Goal: Communication & Community: Share content

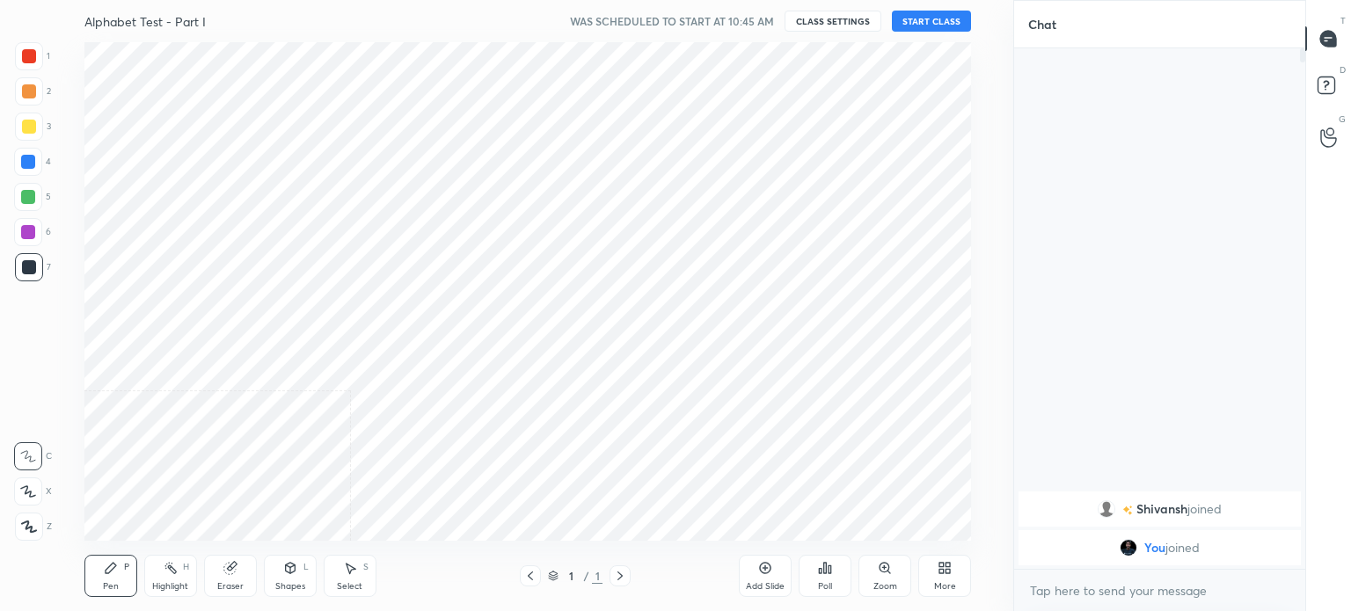
scroll to position [87450, 87007]
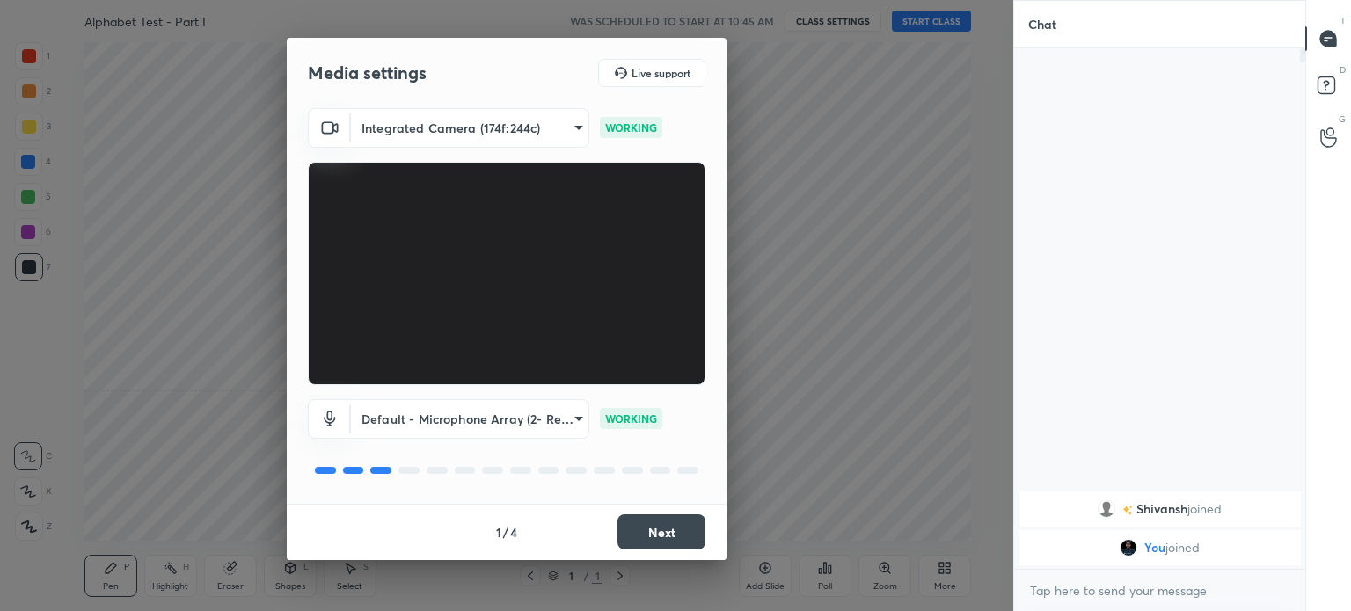
click at [649, 542] on button "Next" at bounding box center [661, 532] width 88 height 35
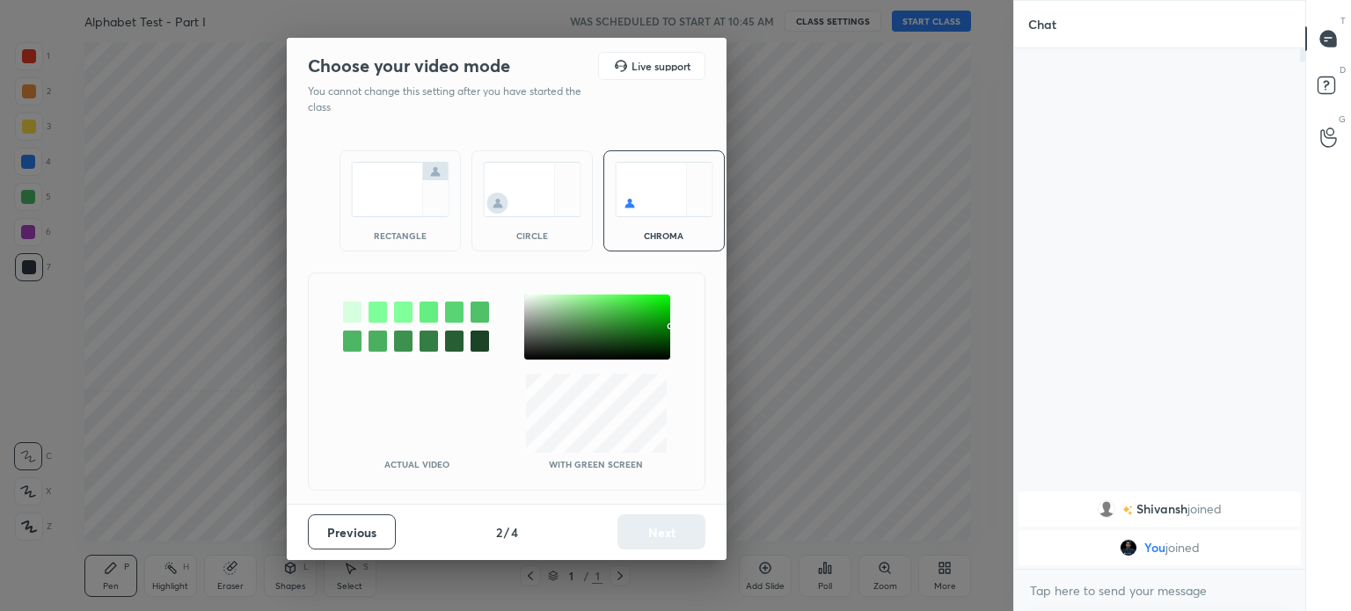
click at [364, 199] on img at bounding box center [400, 189] width 99 height 55
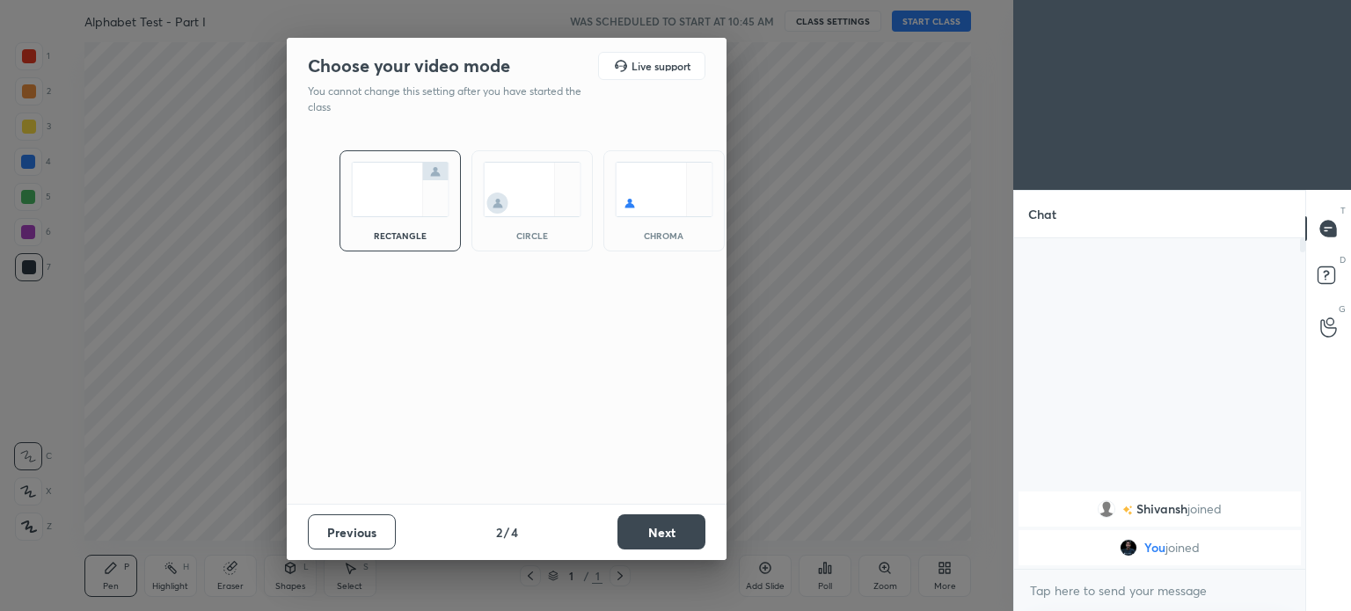
click at [658, 536] on button "Next" at bounding box center [661, 532] width 88 height 35
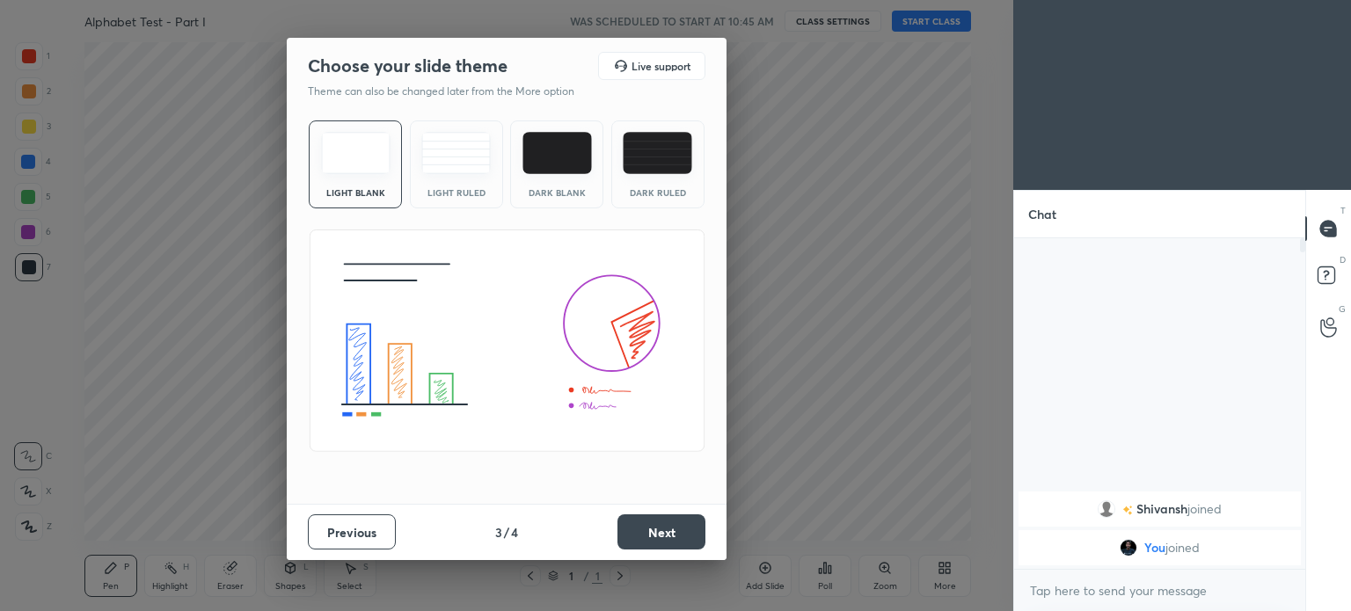
click at [679, 529] on button "Next" at bounding box center [661, 532] width 88 height 35
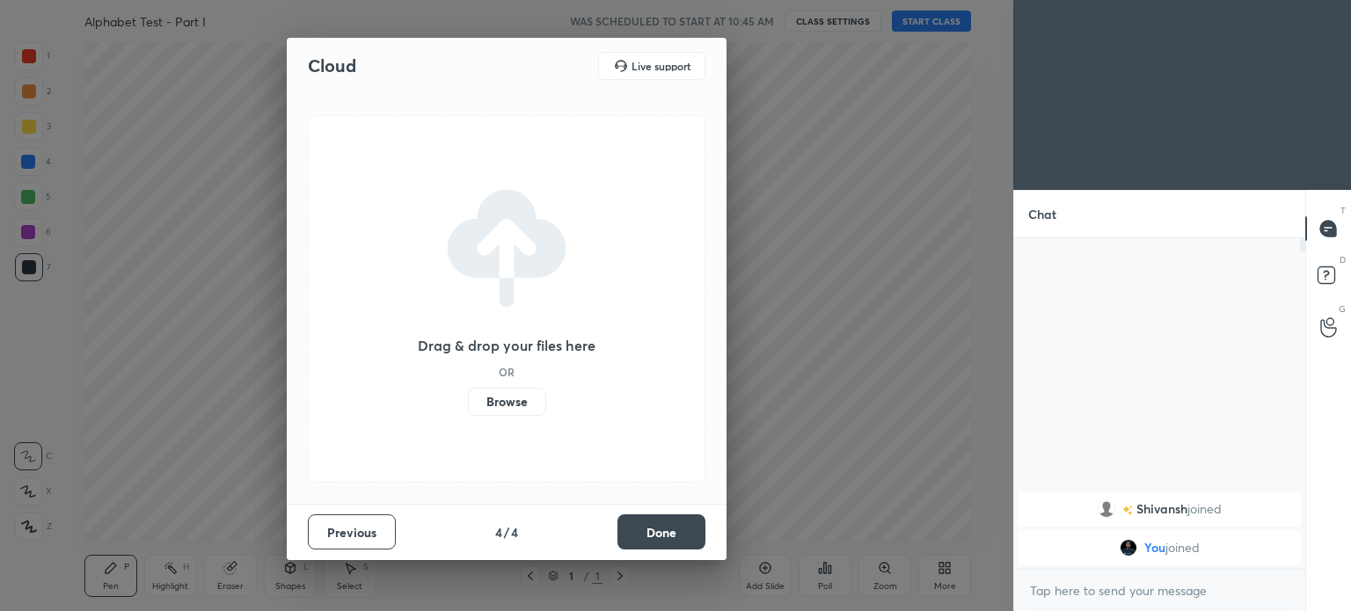
click at [664, 530] on button "Done" at bounding box center [661, 532] width 88 height 35
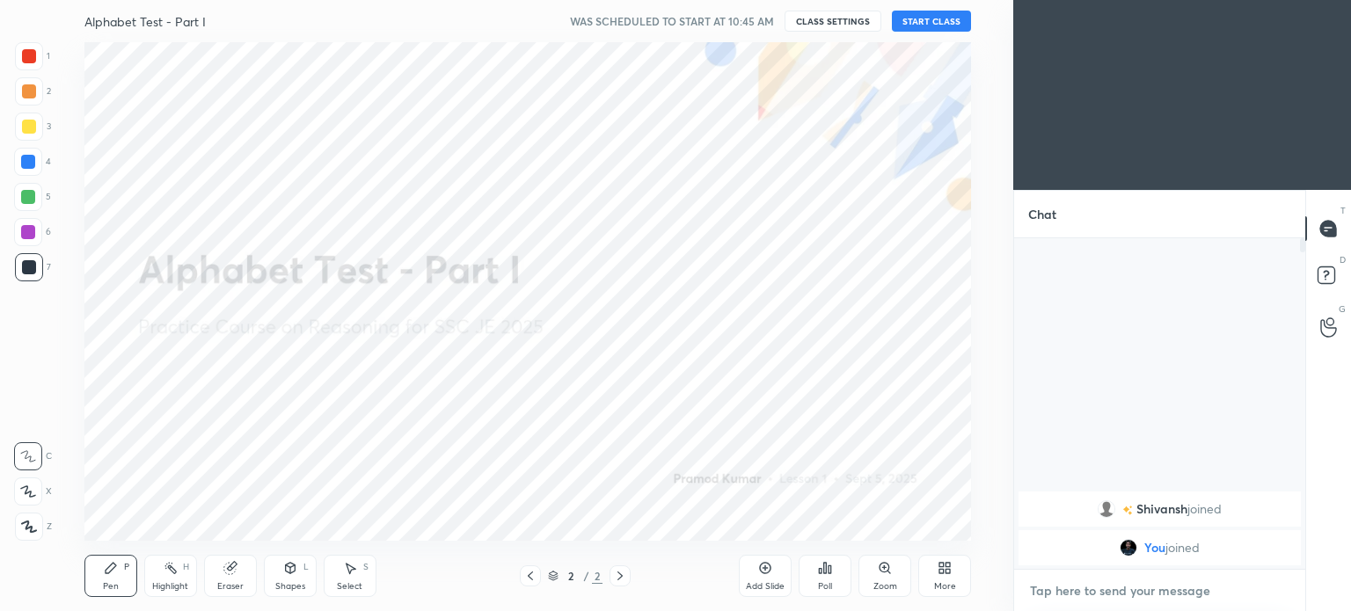
type textarea "x"
click at [1064, 595] on textarea at bounding box center [1159, 591] width 263 height 28
paste textarea "[URL][DOMAIN_NAME]"
type textarea "[URL][DOMAIN_NAME]"
type textarea "x"
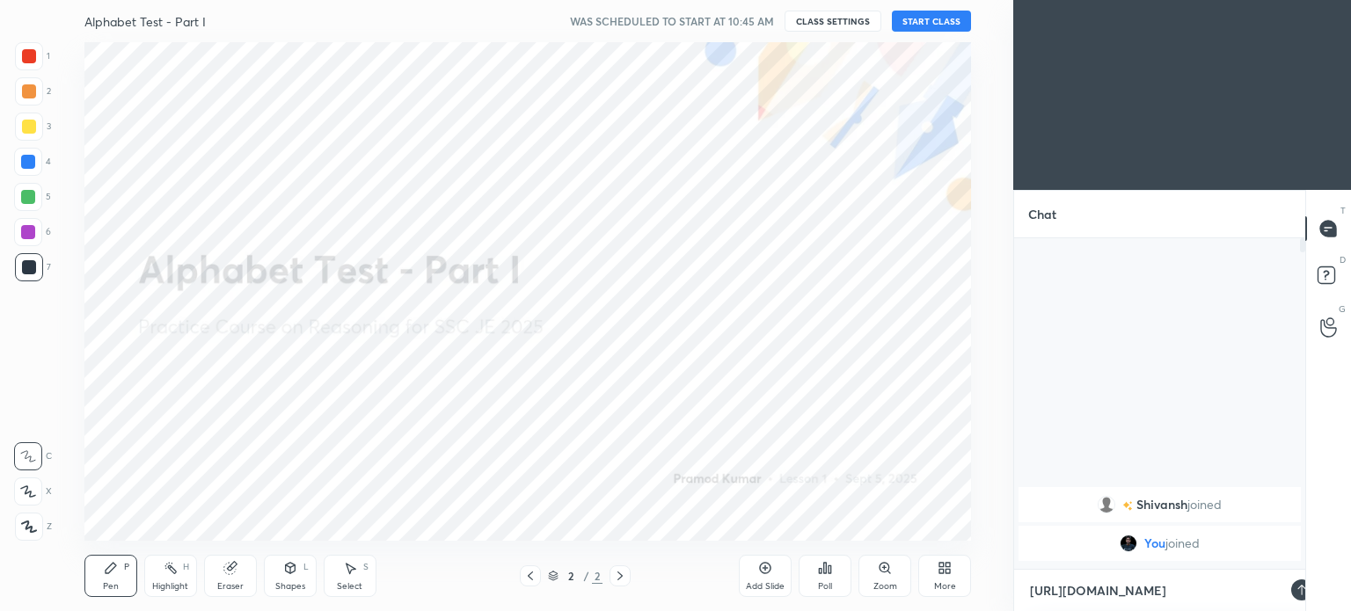
scroll to position [6, 5]
click at [1075, 590] on textarea "[URL][DOMAIN_NAME]" at bounding box center [1142, 591] width 228 height 28
type textarea "[URL][DOMAIN_NAME]"
type textarea "x"
type textarea "[URL][DOMAIN_NAME]"
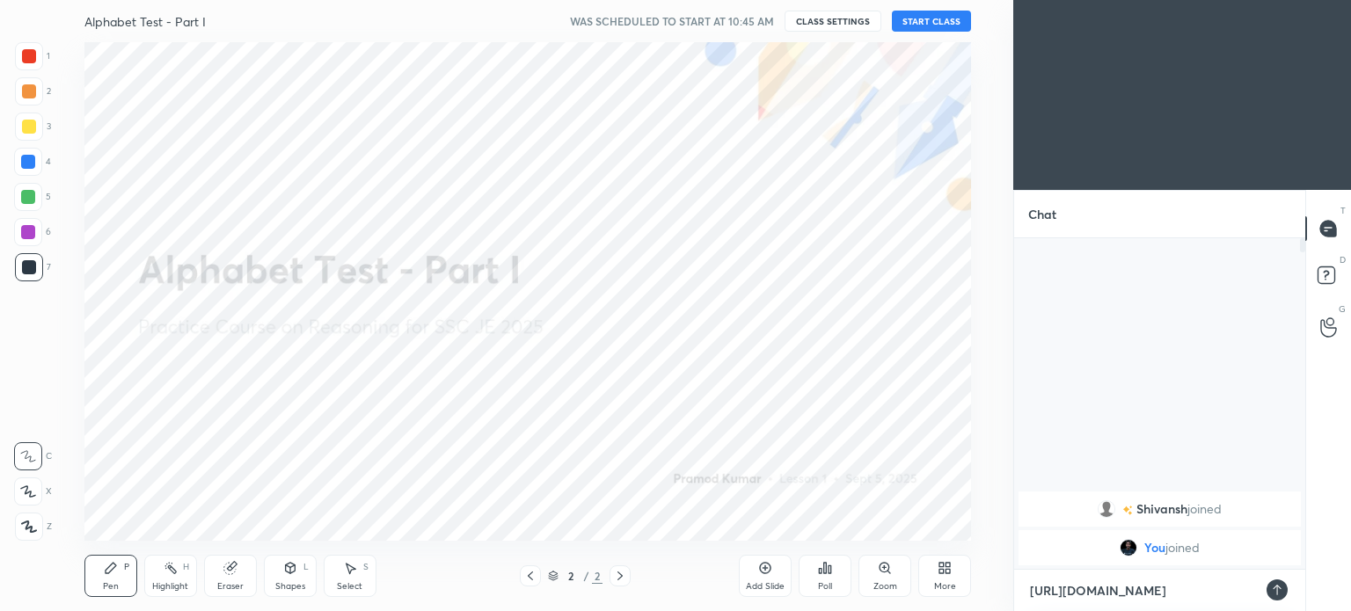
type textarea "x"
type textarea "[URL][DOMAIN_NAME]"
type textarea "x"
type textarea "[URL][DOMAIN_NAME]"
type textarea "x"
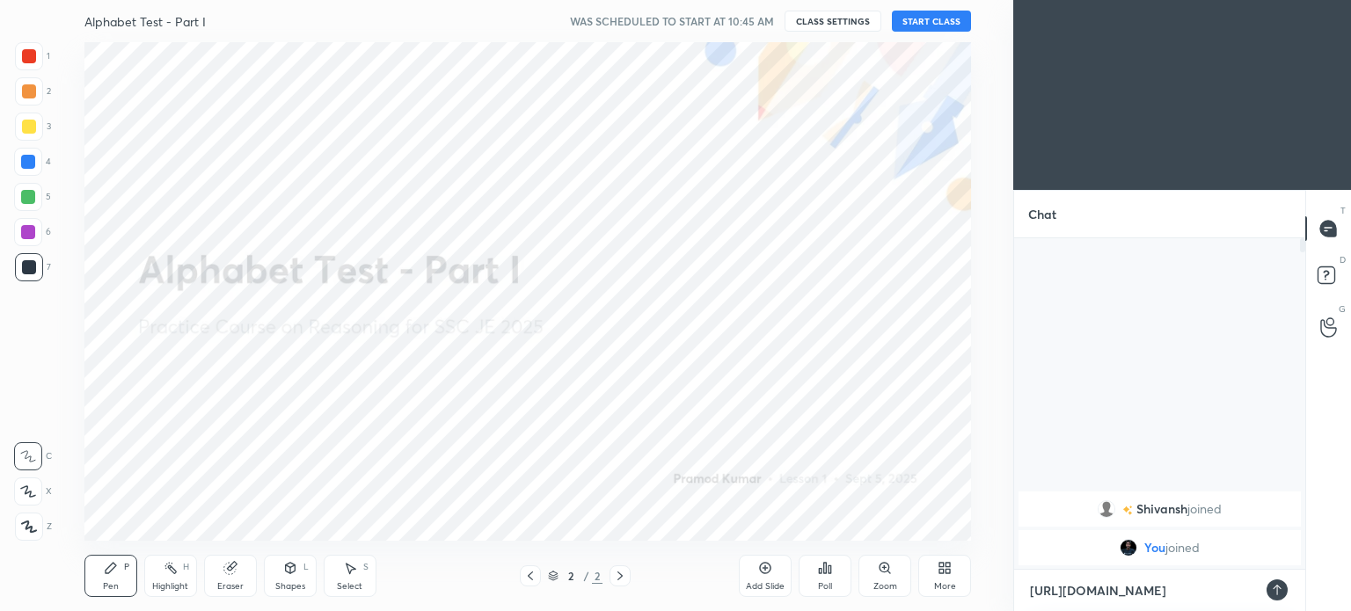
type textarea "[URL][DOMAIN_NAME]"
type textarea "x"
type textarea "[URL][DOMAIN_NAME]"
type textarea "x"
type textarea "[URL][DOMAIN_NAME]"
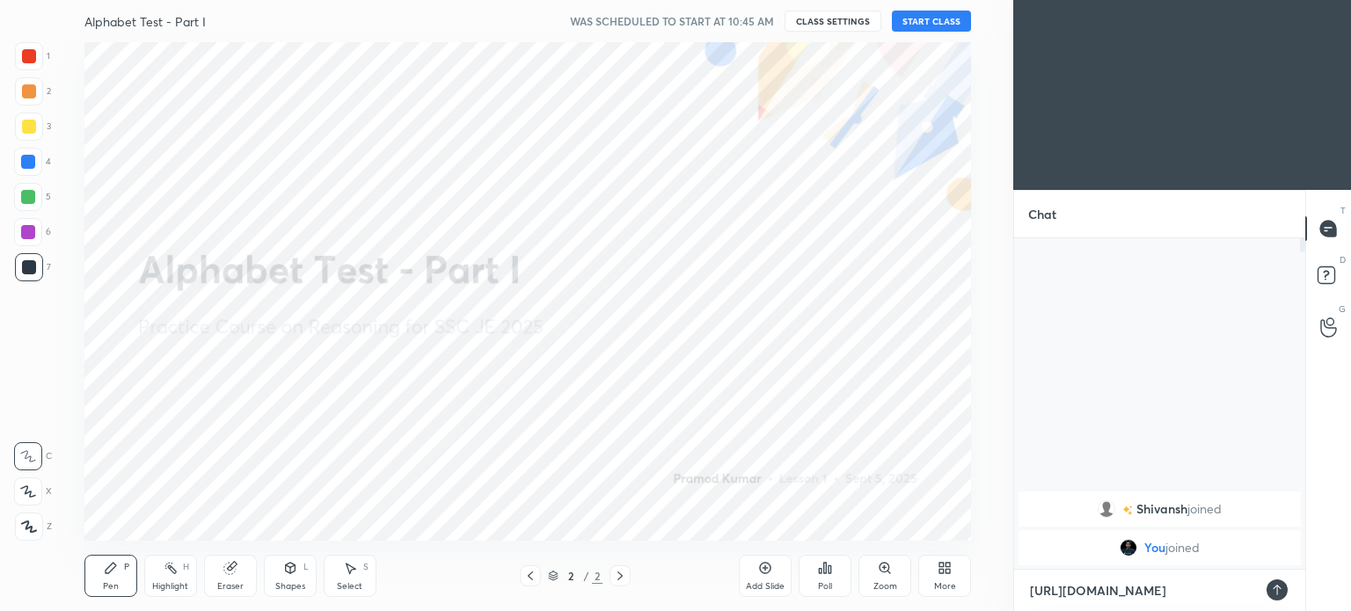
type textarea "x"
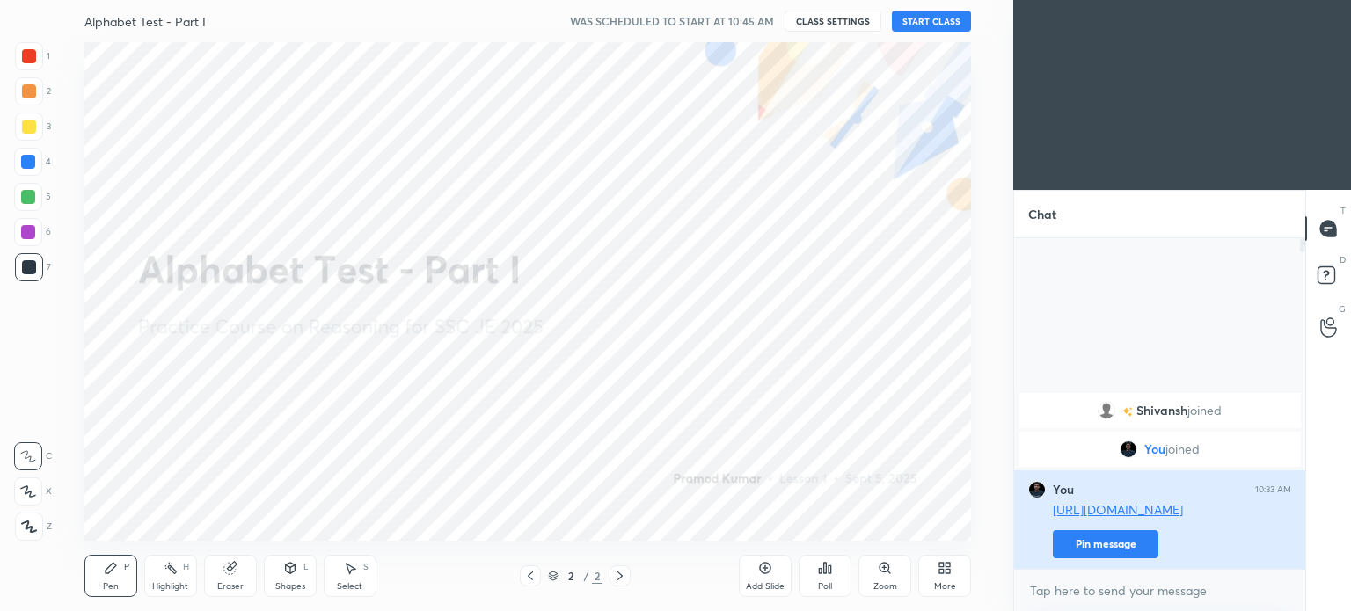
click at [1130, 542] on button "Pin message" at bounding box center [1106, 544] width 106 height 28
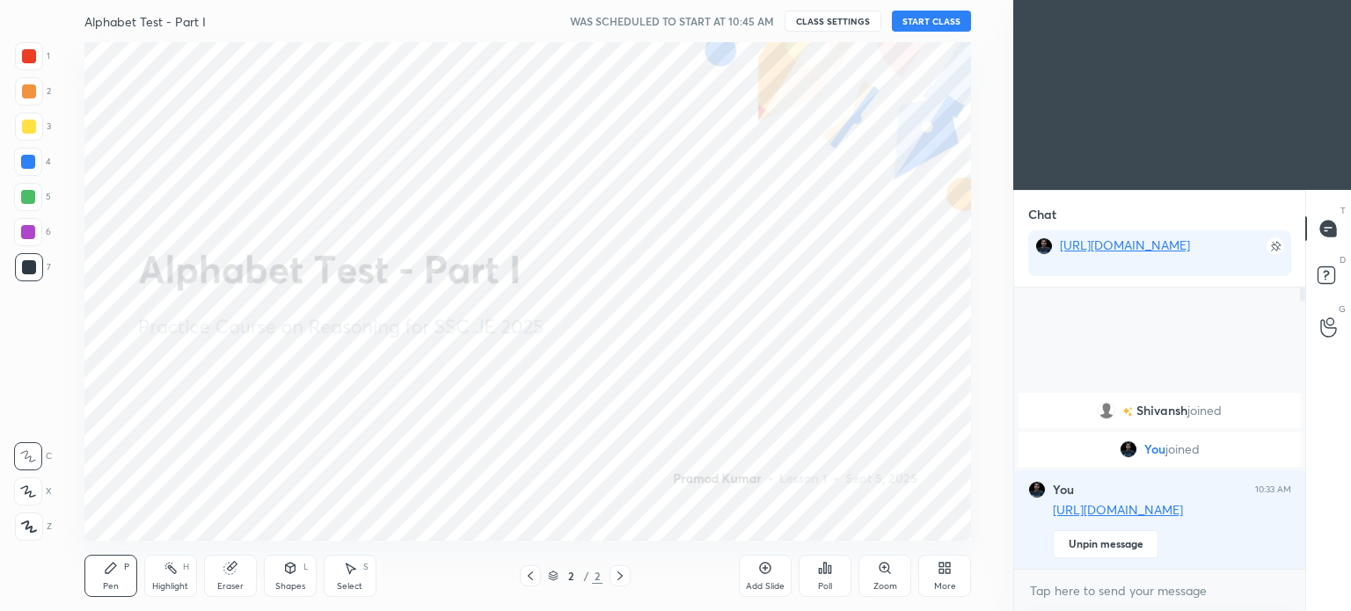
click at [931, 560] on div "More" at bounding box center [944, 576] width 53 height 42
click at [838, 397] on div "Upload File" at bounding box center [845, 392] width 70 height 42
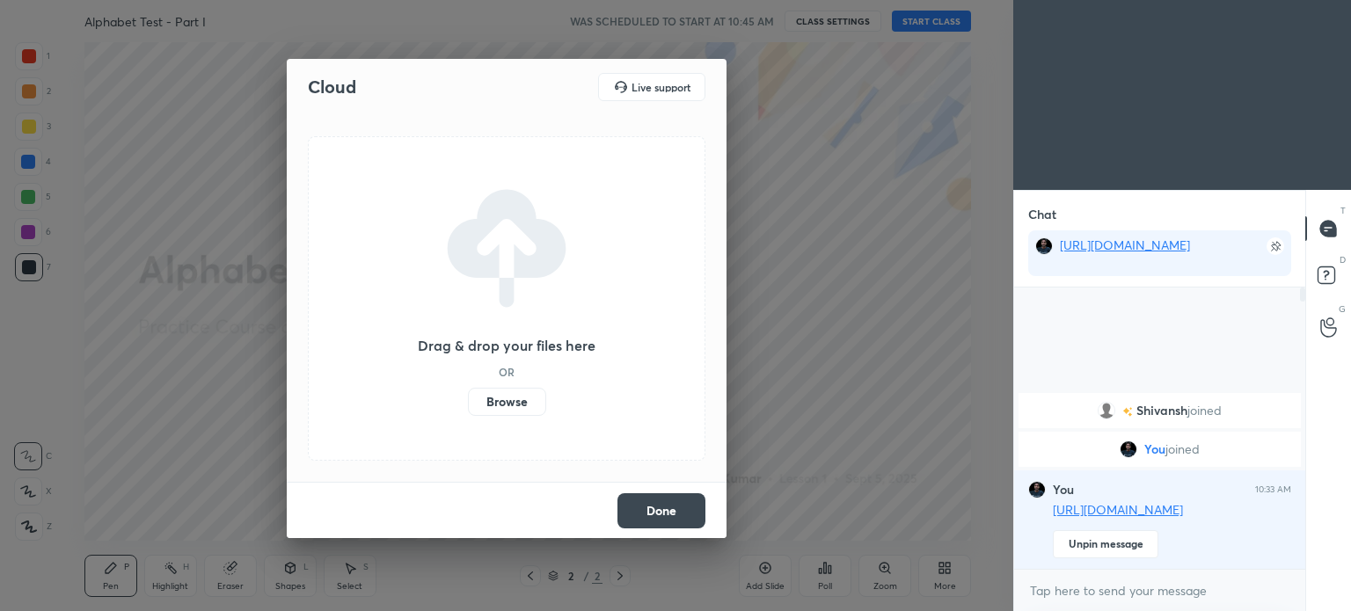
click at [509, 397] on label "Browse" at bounding box center [507, 402] width 78 height 28
click at [468, 397] on input "Browse" at bounding box center [468, 402] width 0 height 28
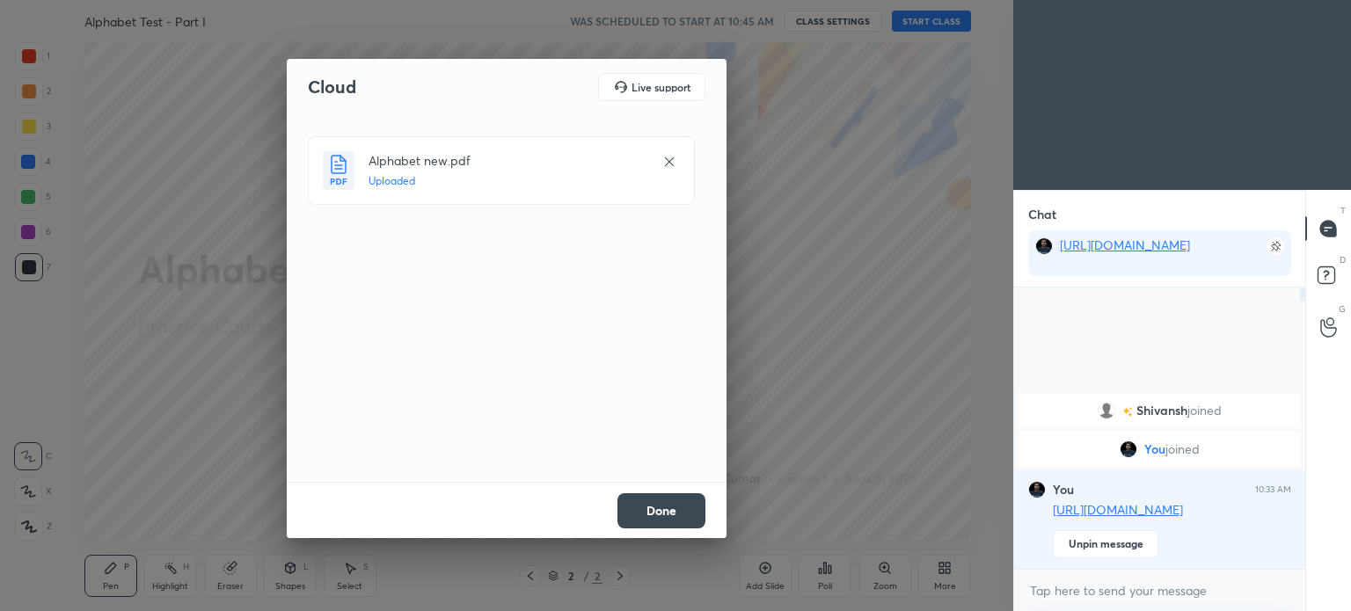
click at [656, 508] on button "Done" at bounding box center [661, 510] width 88 height 35
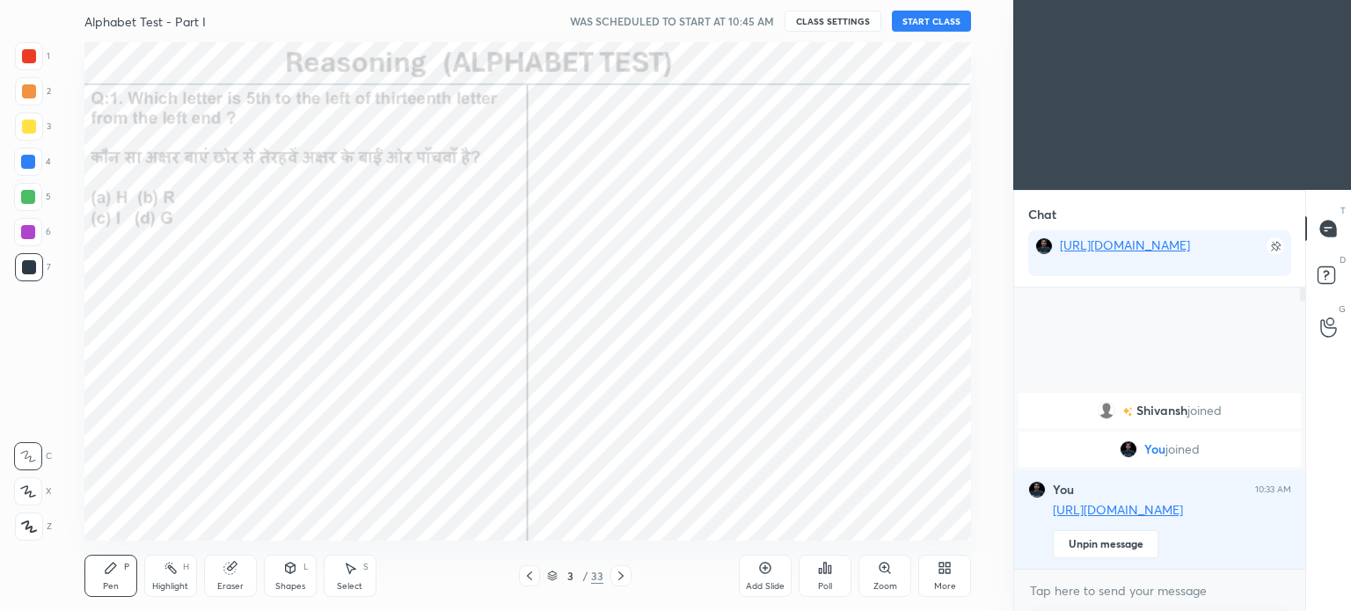
click at [552, 576] on icon at bounding box center [552, 576] width 11 height 11
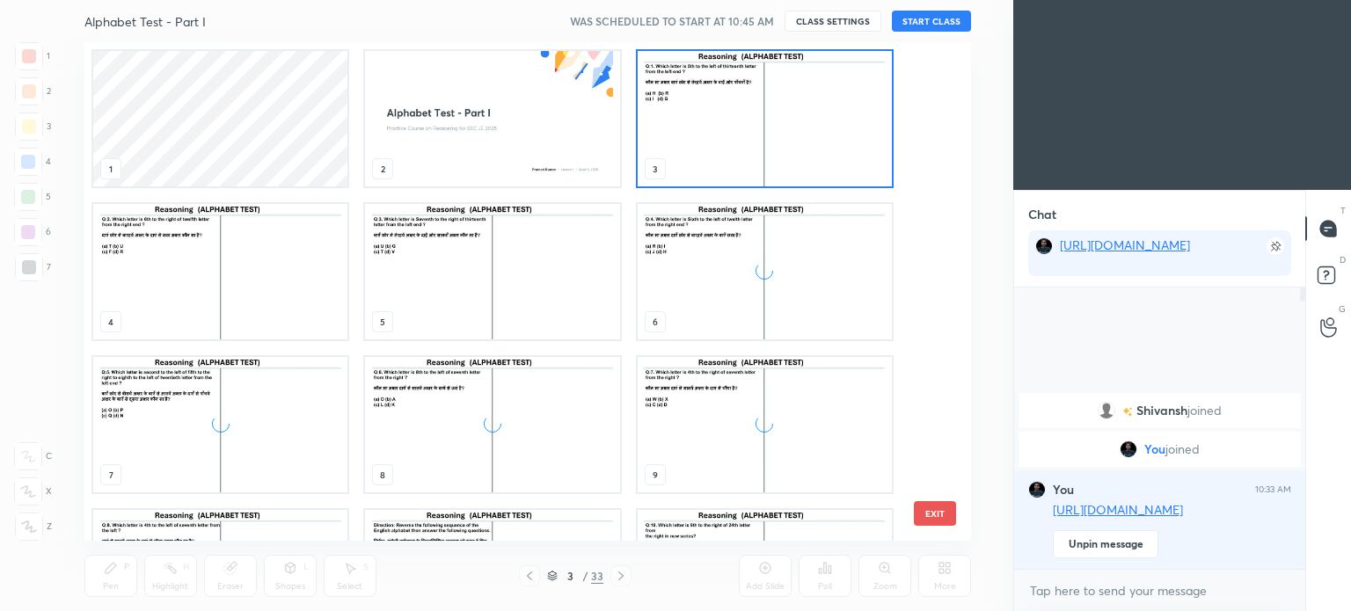
scroll to position [493, 879]
click at [496, 107] on img "grid" at bounding box center [492, 118] width 254 height 135
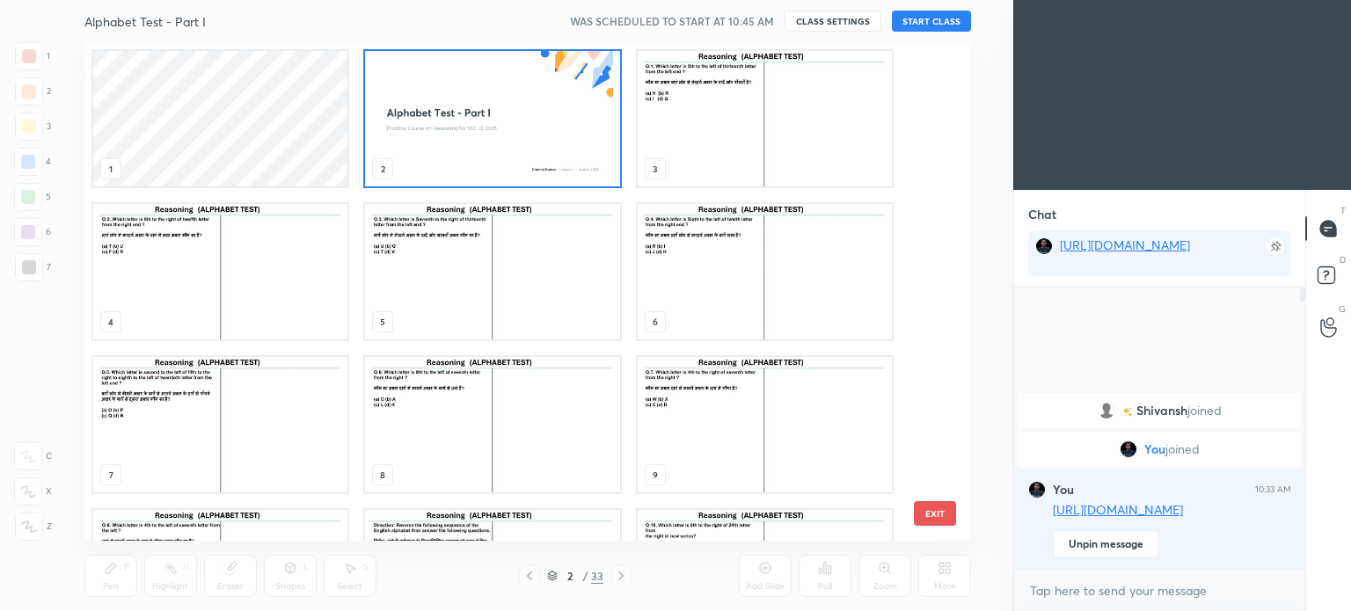
click at [496, 107] on img "grid" at bounding box center [492, 118] width 254 height 135
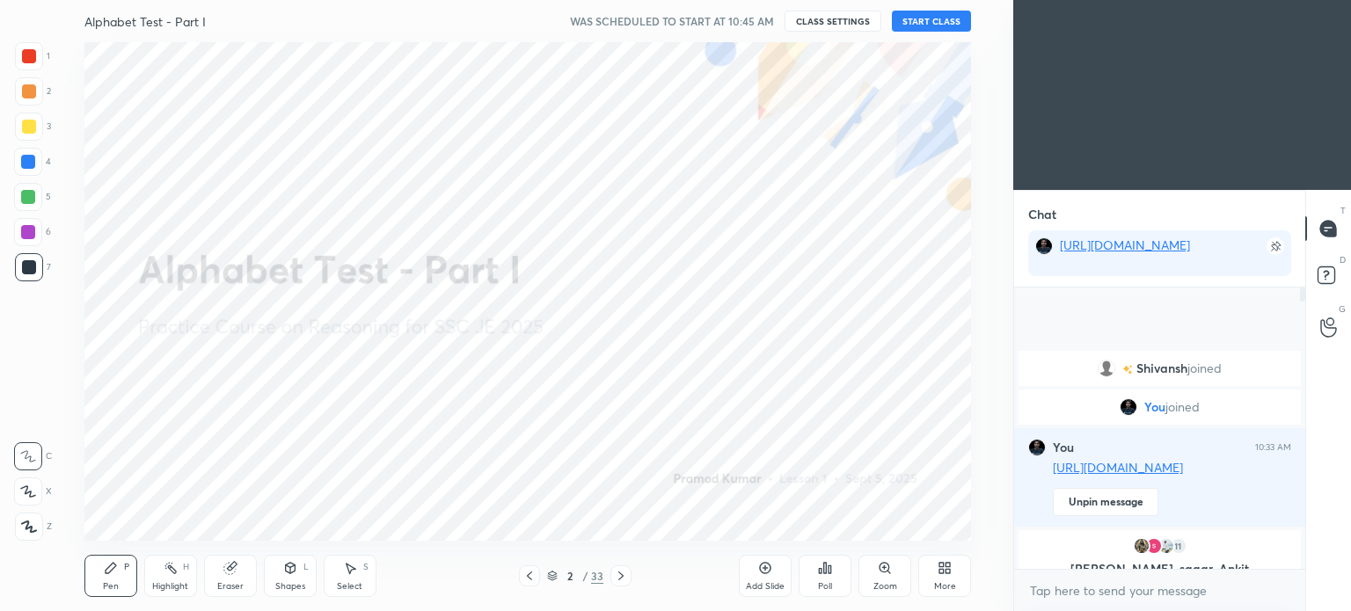
click at [937, 13] on button "START CLASS" at bounding box center [931, 21] width 79 height 21
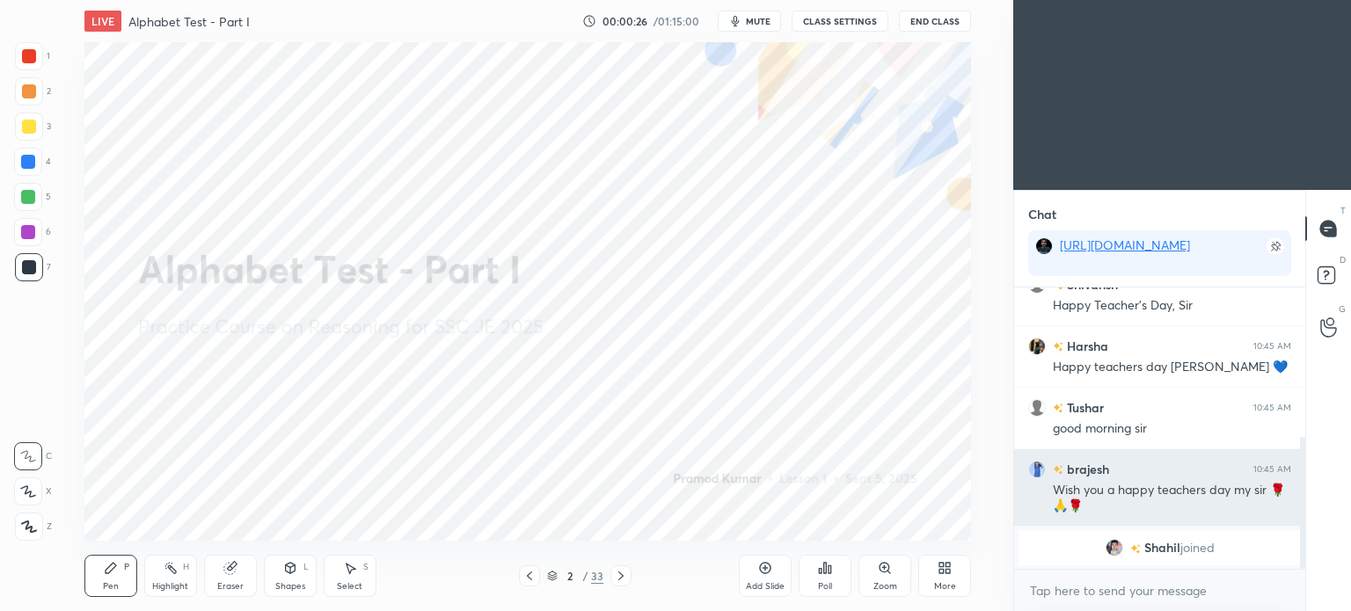
scroll to position [387, 0]
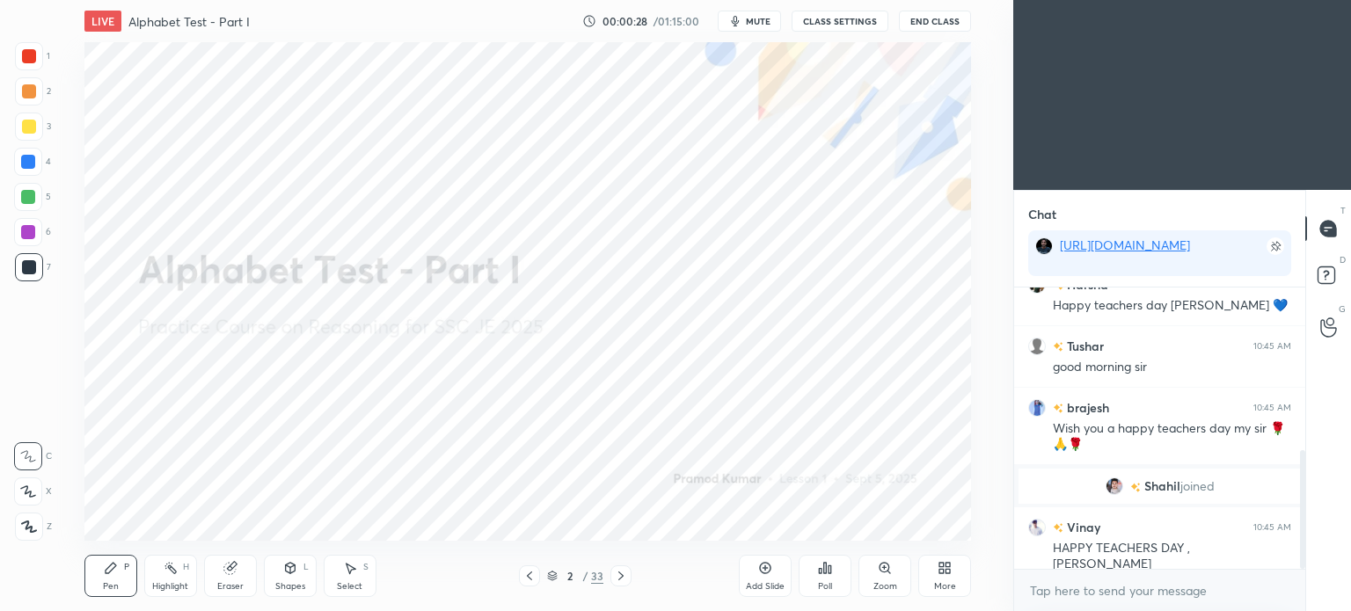
click at [1150, 485] on span "Shahil" at bounding box center [1162, 486] width 36 height 14
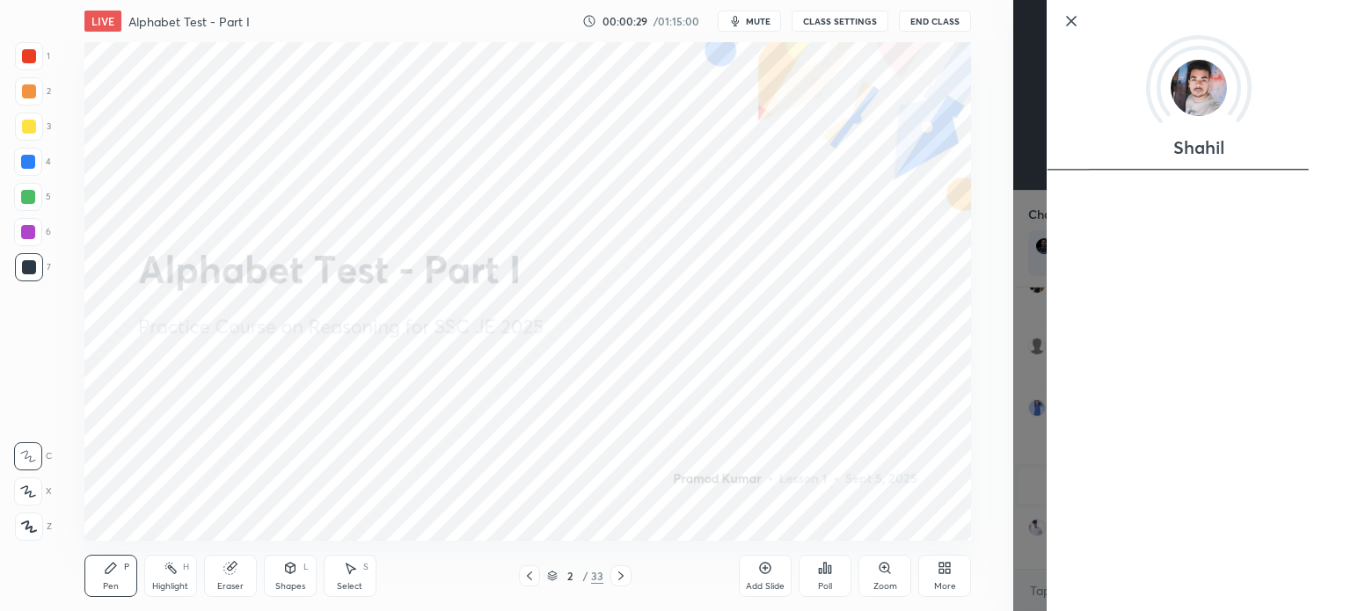
scroll to position [449, 0]
click at [978, 442] on div "Setting up your live class Poll for secs No correct answer Start poll" at bounding box center [527, 291] width 943 height 499
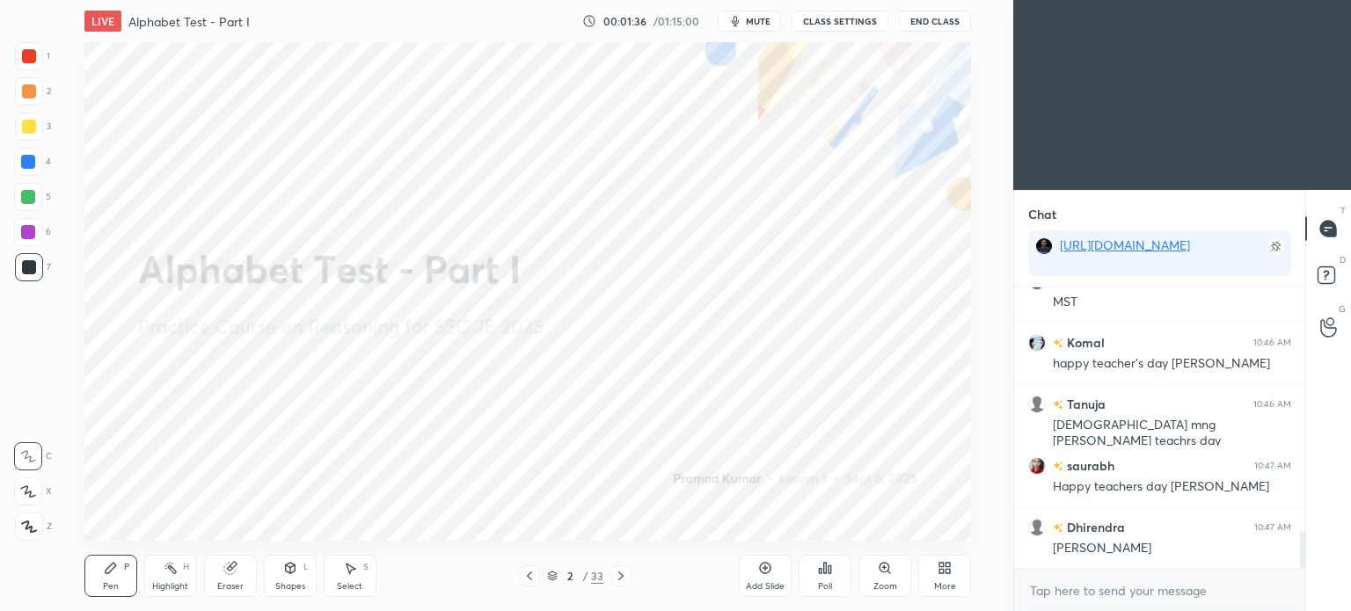
scroll to position [1875, 0]
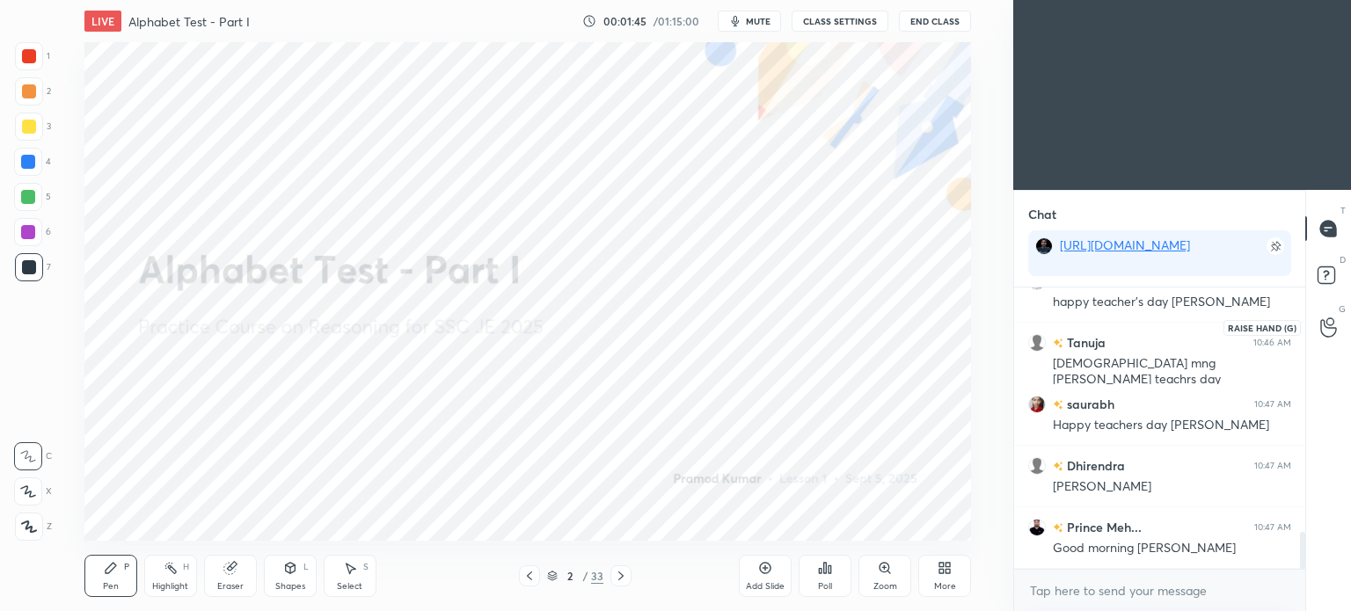
click at [1320, 330] on icon at bounding box center [1328, 328] width 16 height 18
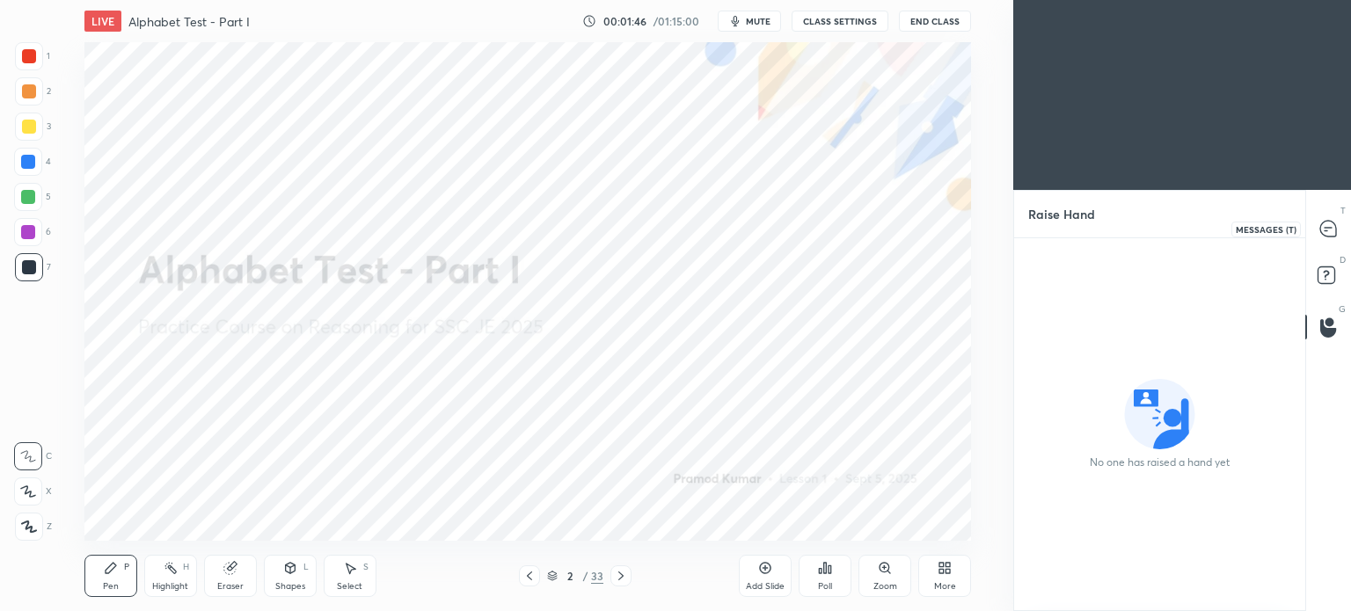
click at [1323, 233] on icon at bounding box center [1328, 229] width 16 height 16
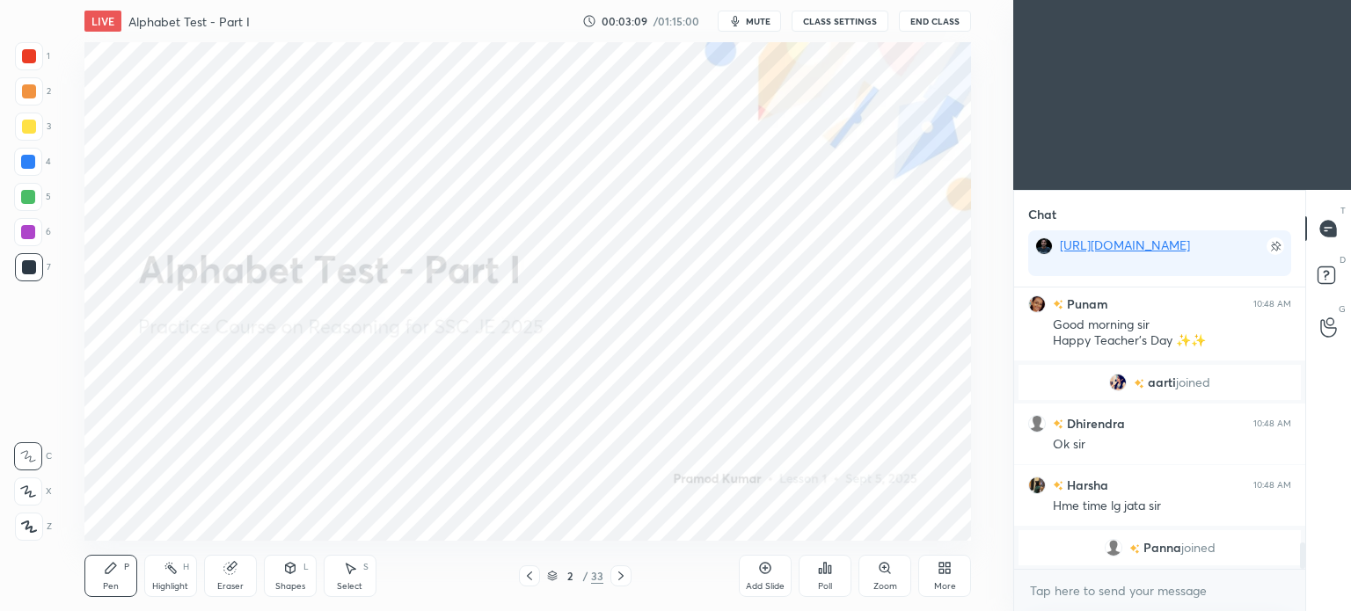
scroll to position [2654, 0]
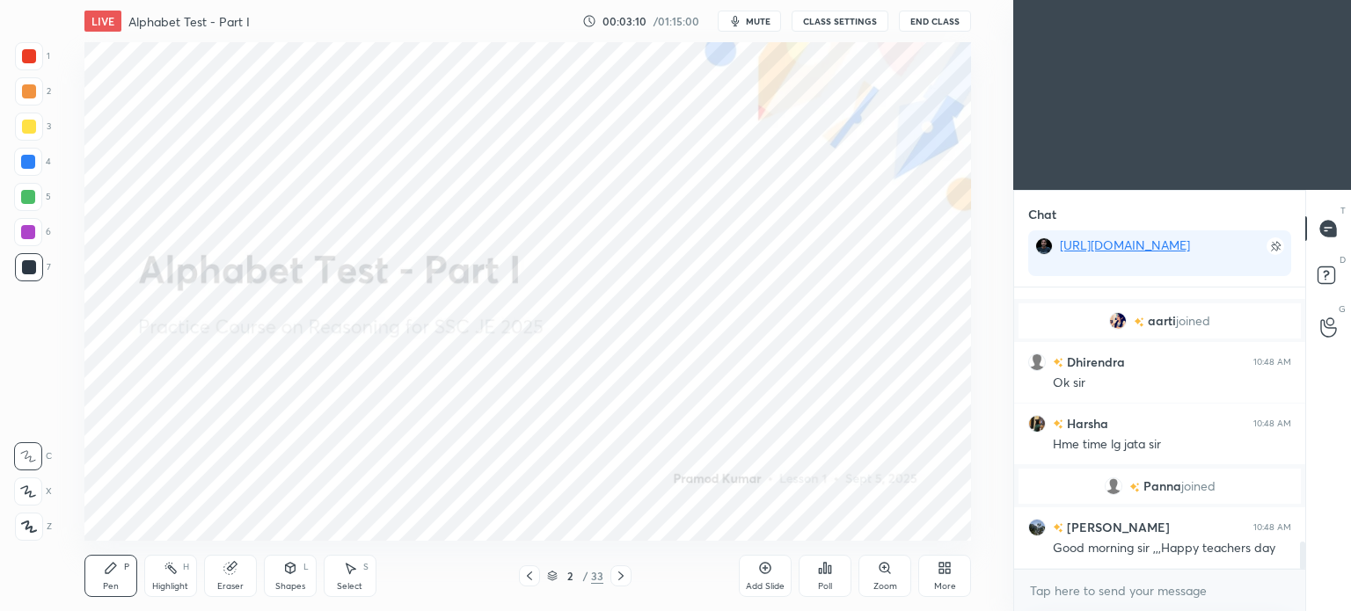
click at [1123, 326] on div "grid" at bounding box center [1121, 321] width 25 height 18
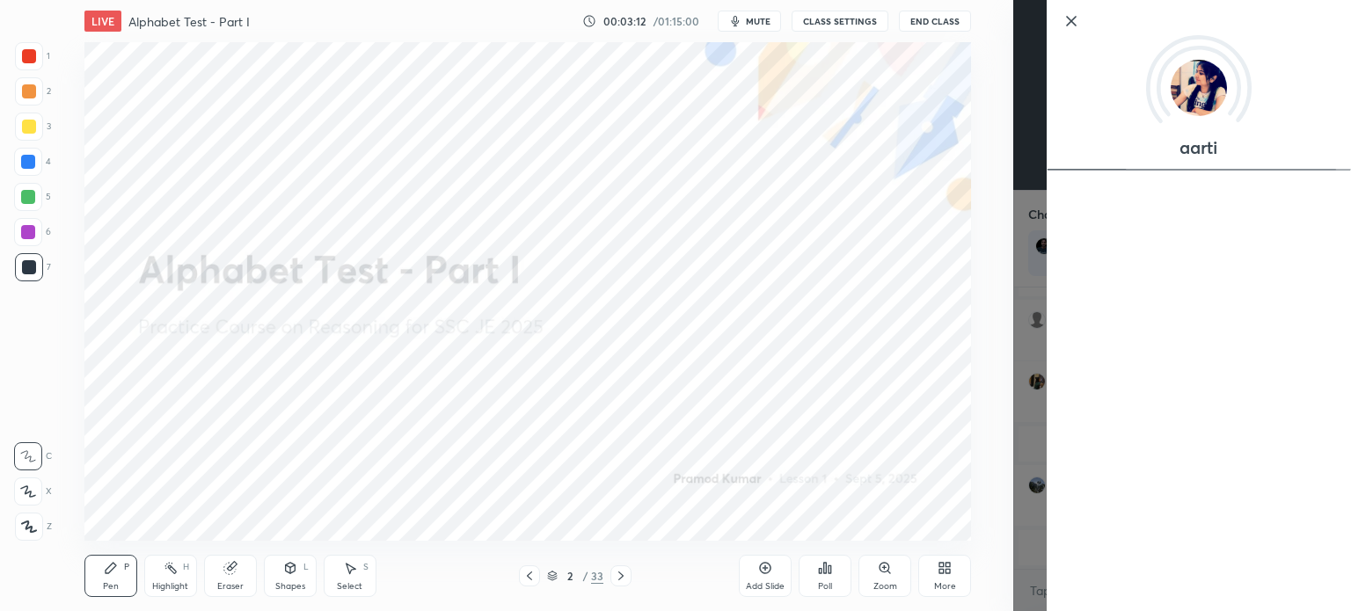
click at [977, 339] on div "Setting up your live class Poll for secs No correct answer Start poll" at bounding box center [527, 291] width 943 height 499
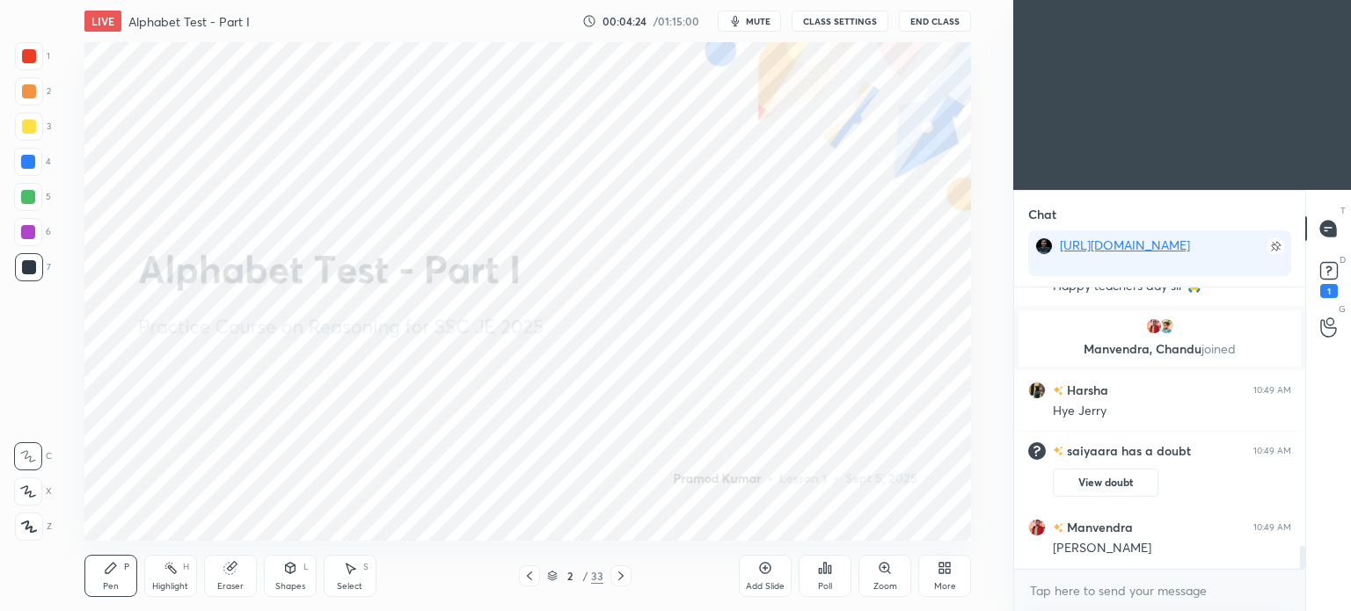
scroll to position [3235, 0]
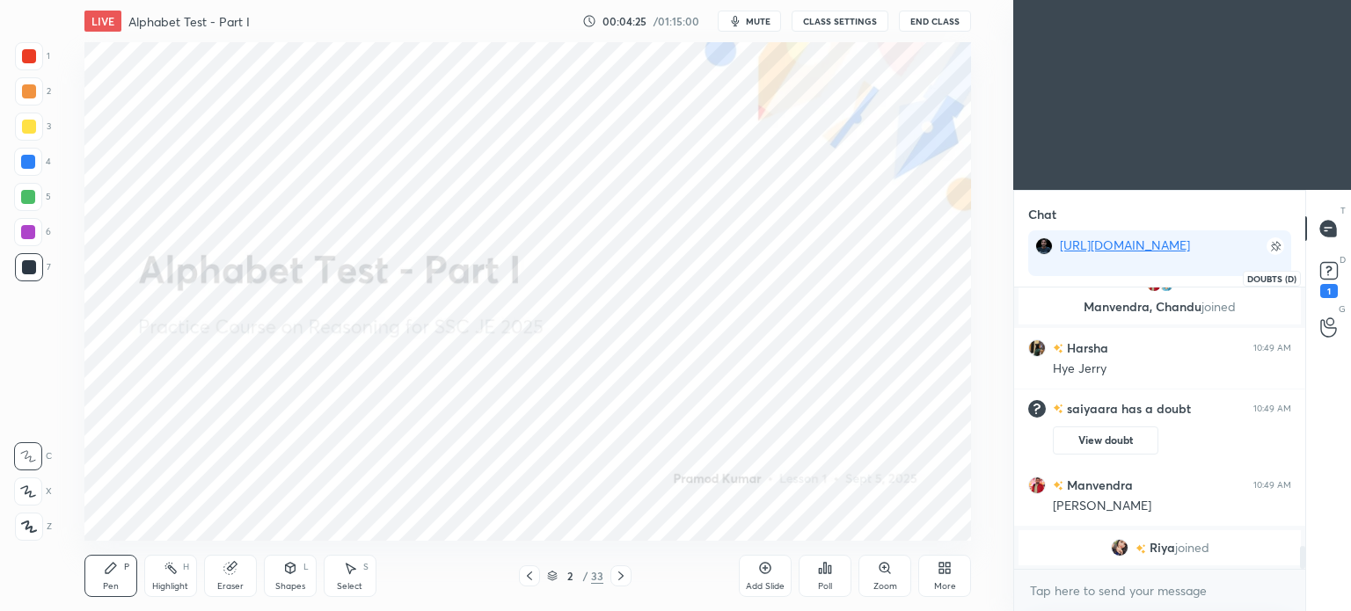
click at [1328, 278] on rect at bounding box center [1328, 271] width 17 height 17
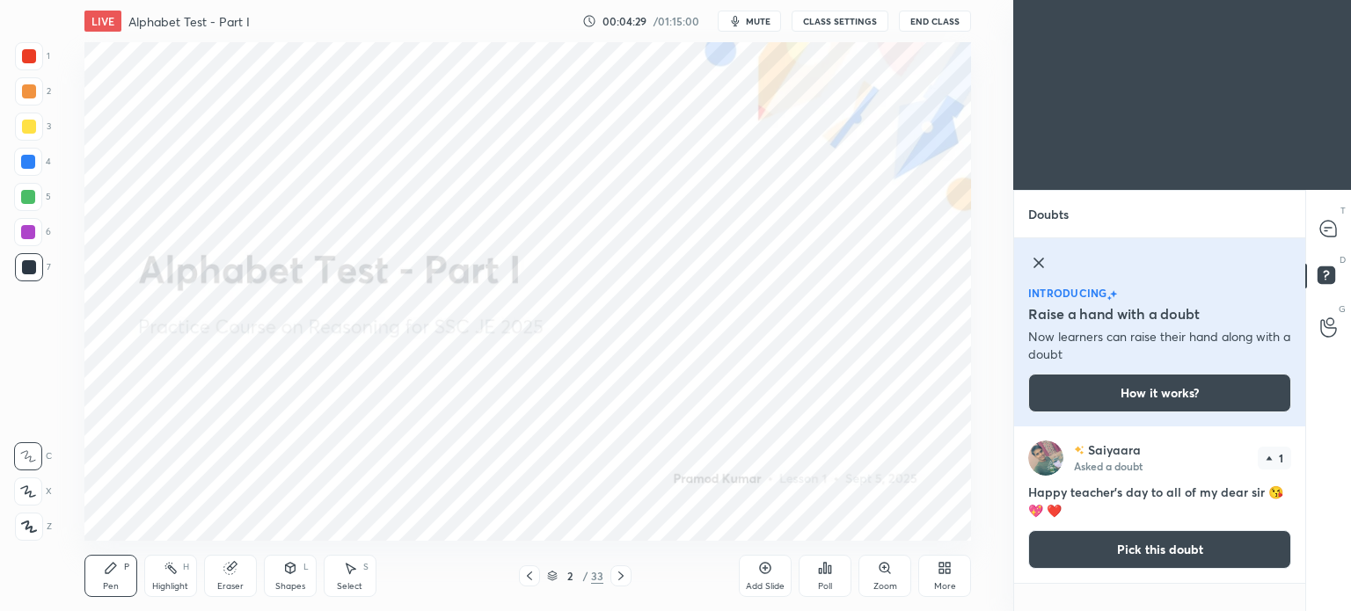
click at [1037, 263] on icon at bounding box center [1038, 263] width 9 height 9
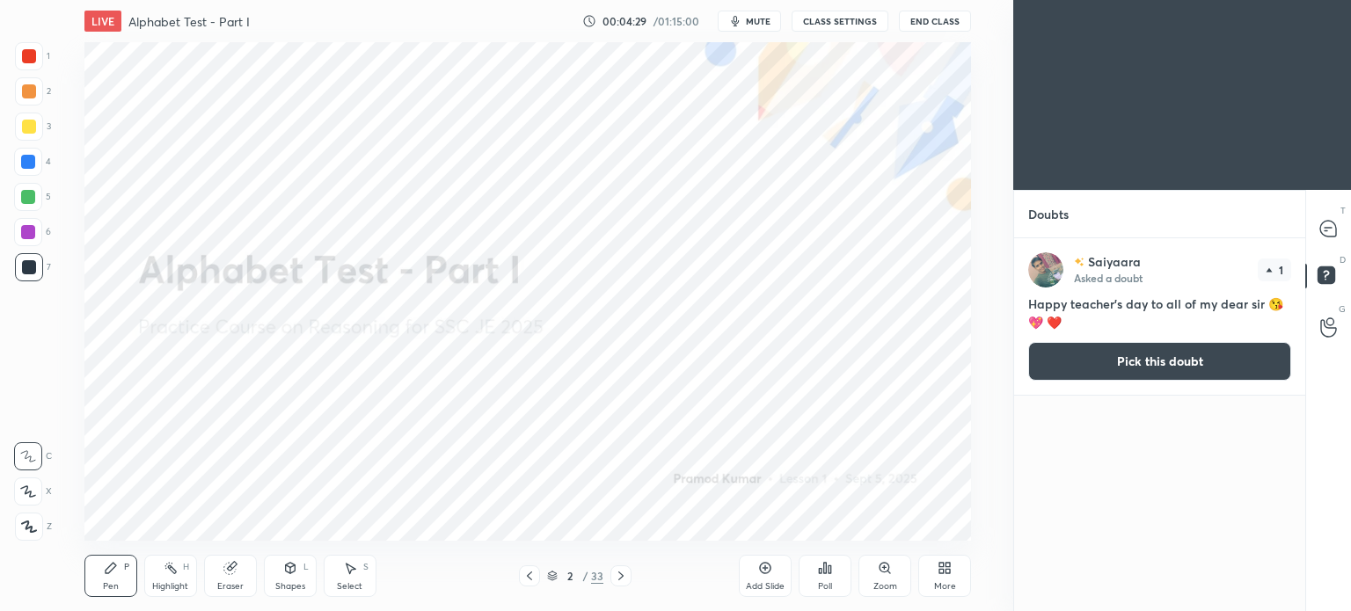
scroll to position [368, 286]
click at [1333, 228] on icon at bounding box center [1328, 229] width 16 height 16
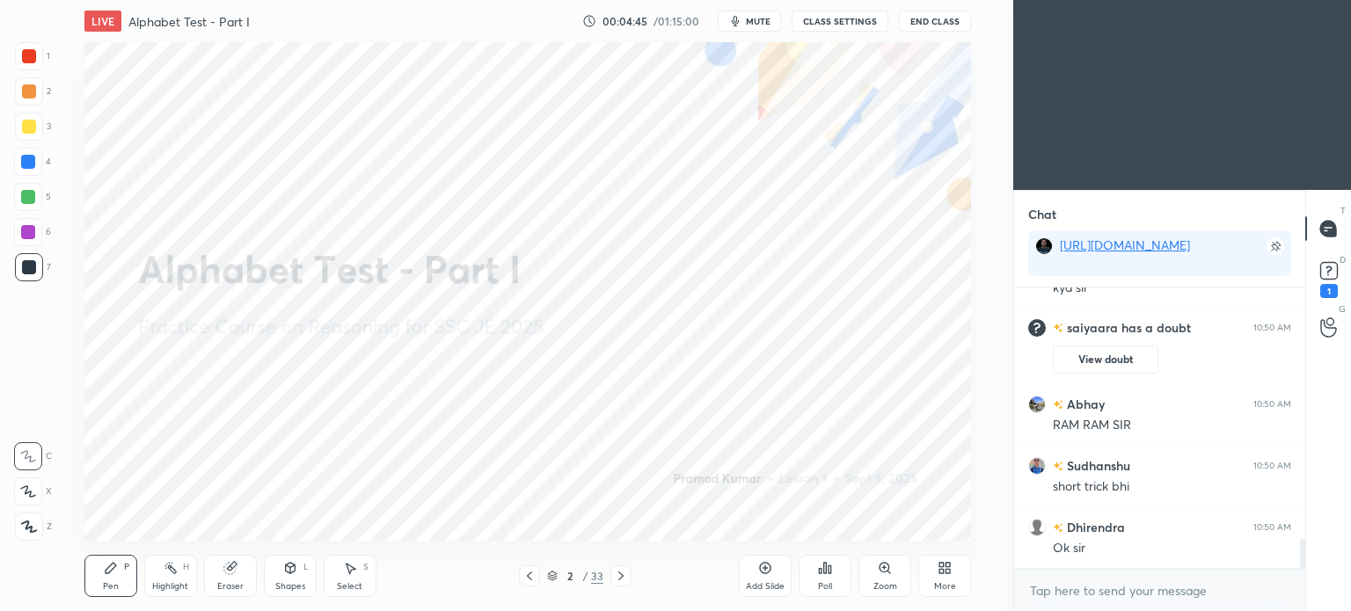
scroll to position [2387, 0]
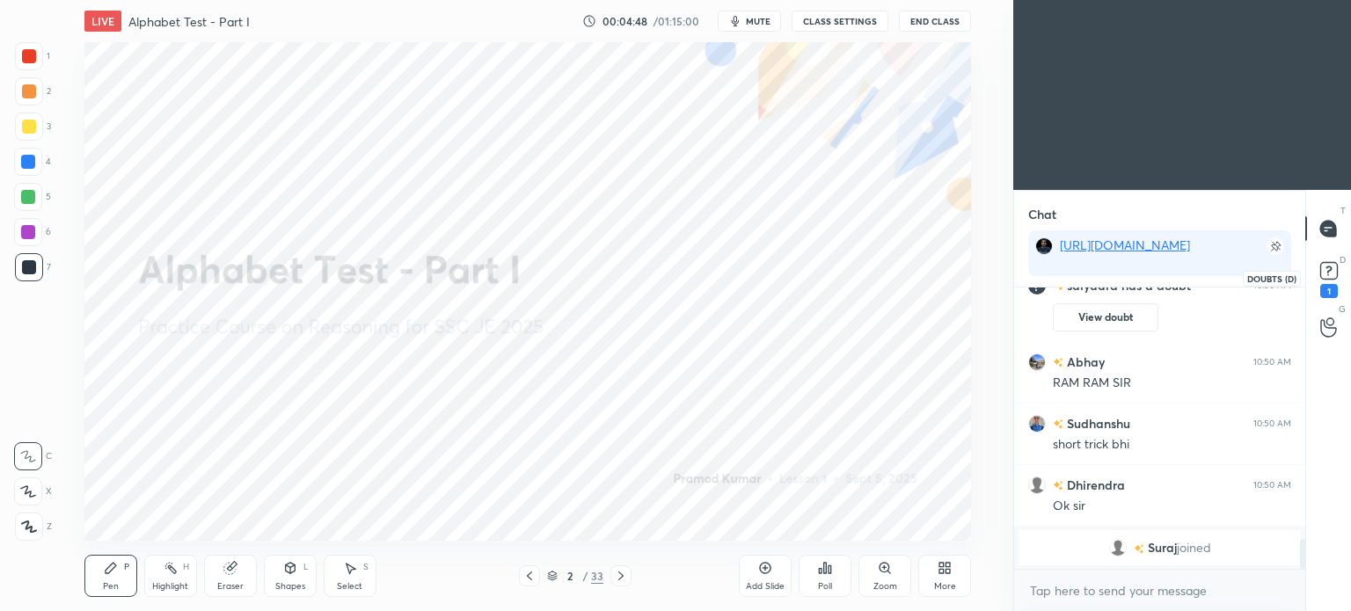
click at [1328, 279] on rect at bounding box center [1328, 271] width 17 height 17
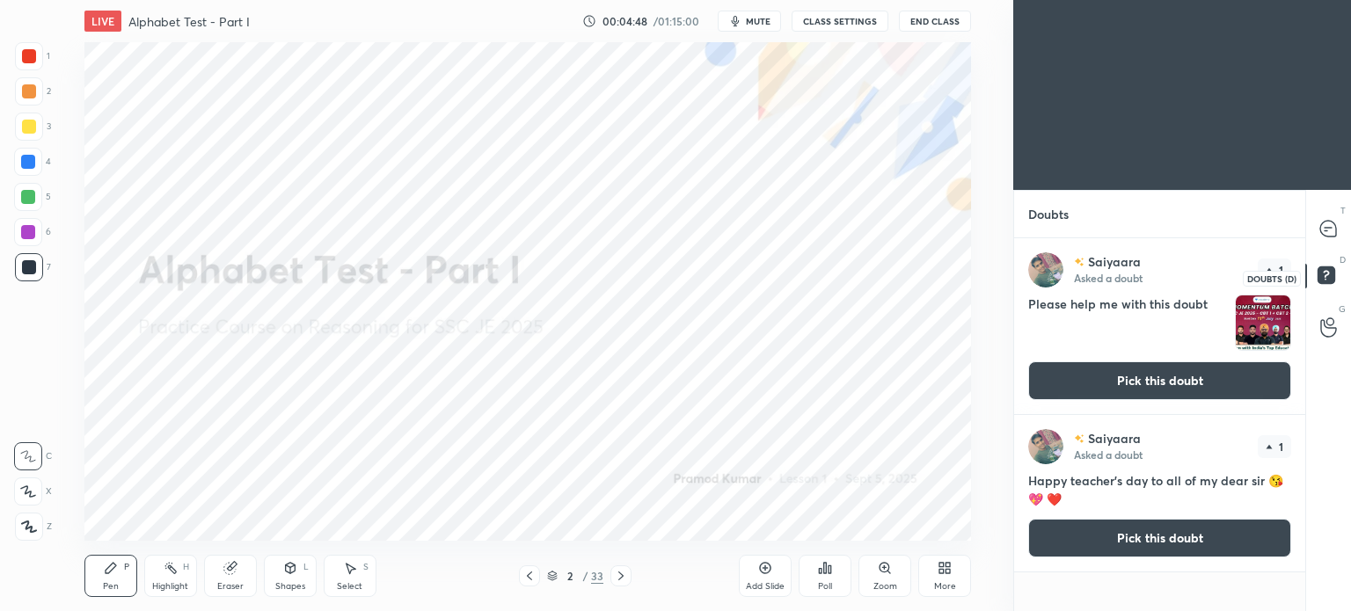
scroll to position [368, 286]
click at [1252, 382] on button "Pick this doubt" at bounding box center [1159, 380] width 263 height 39
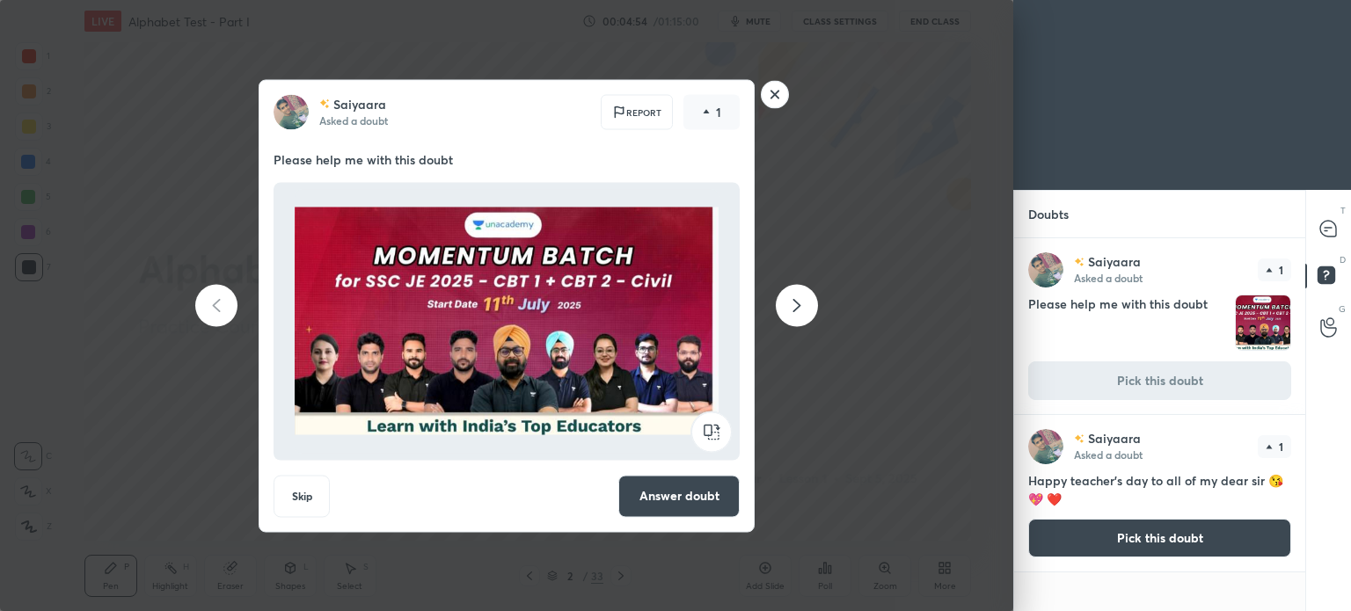
click at [777, 93] on rect at bounding box center [775, 94] width 27 height 27
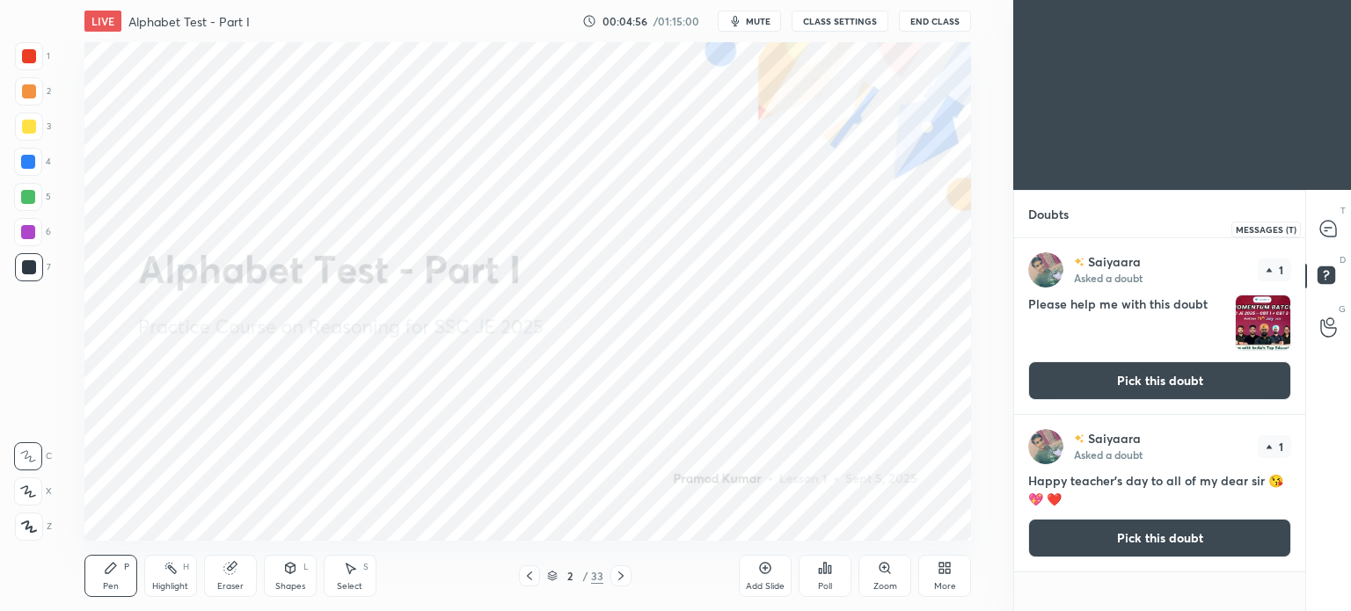
click at [1325, 223] on icon at bounding box center [1328, 229] width 16 height 16
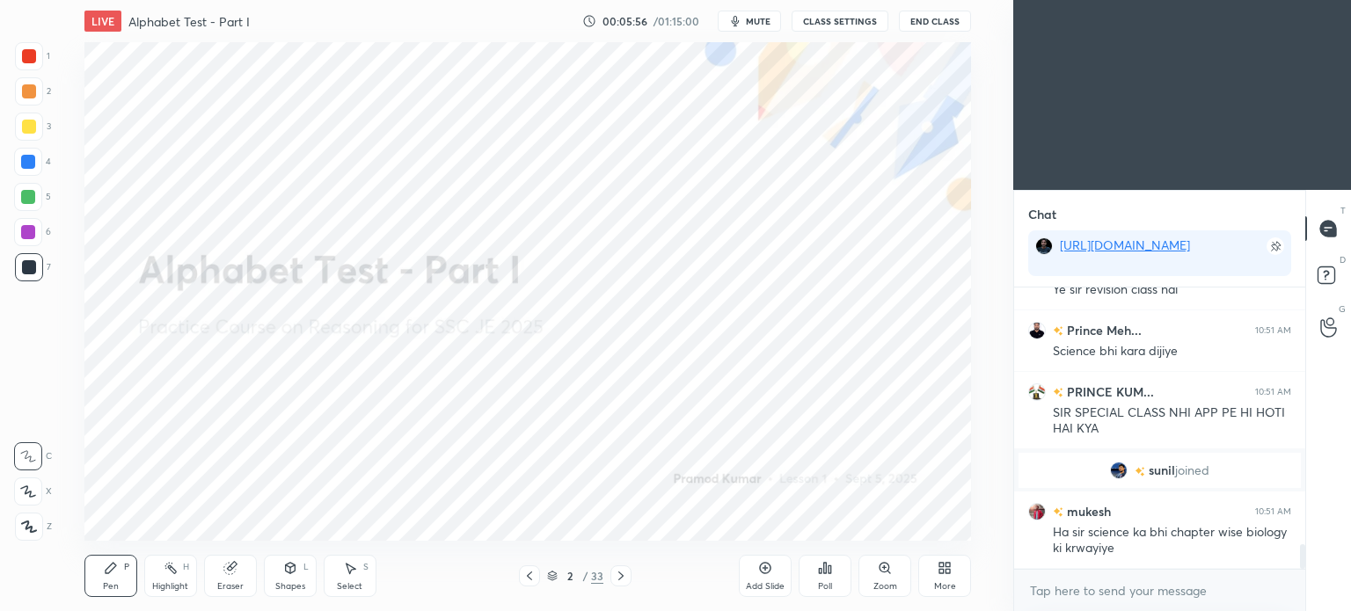
scroll to position [2879, 0]
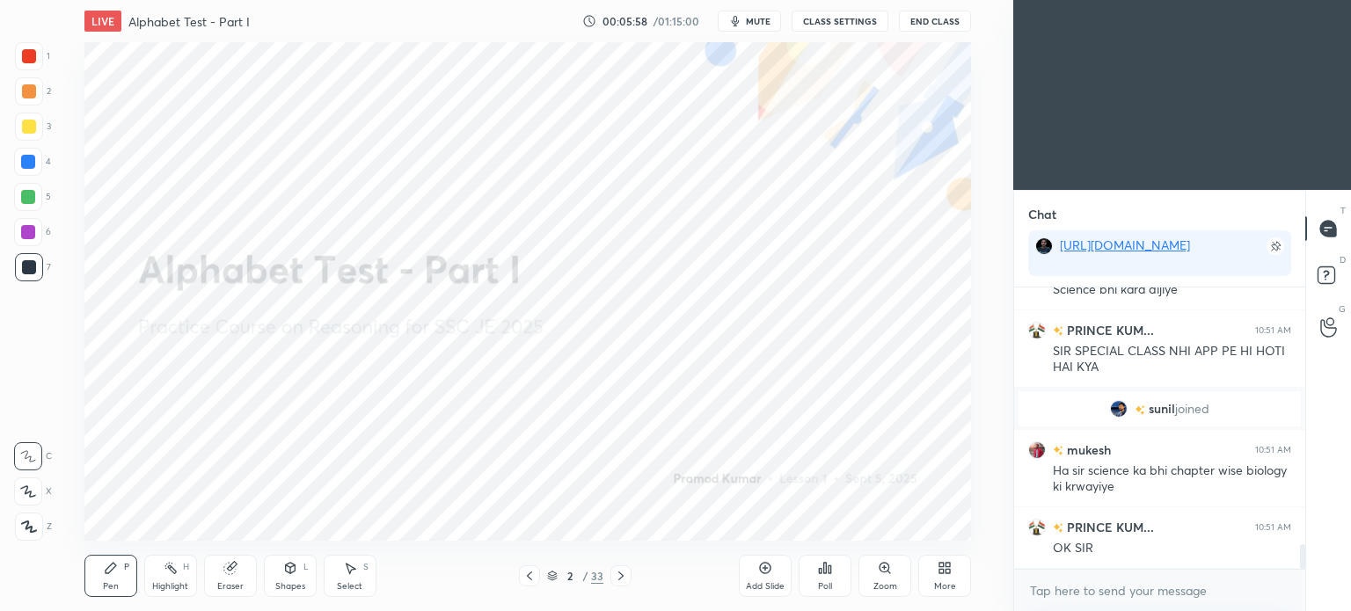
click at [1155, 411] on span "sunil" at bounding box center [1162, 409] width 26 height 14
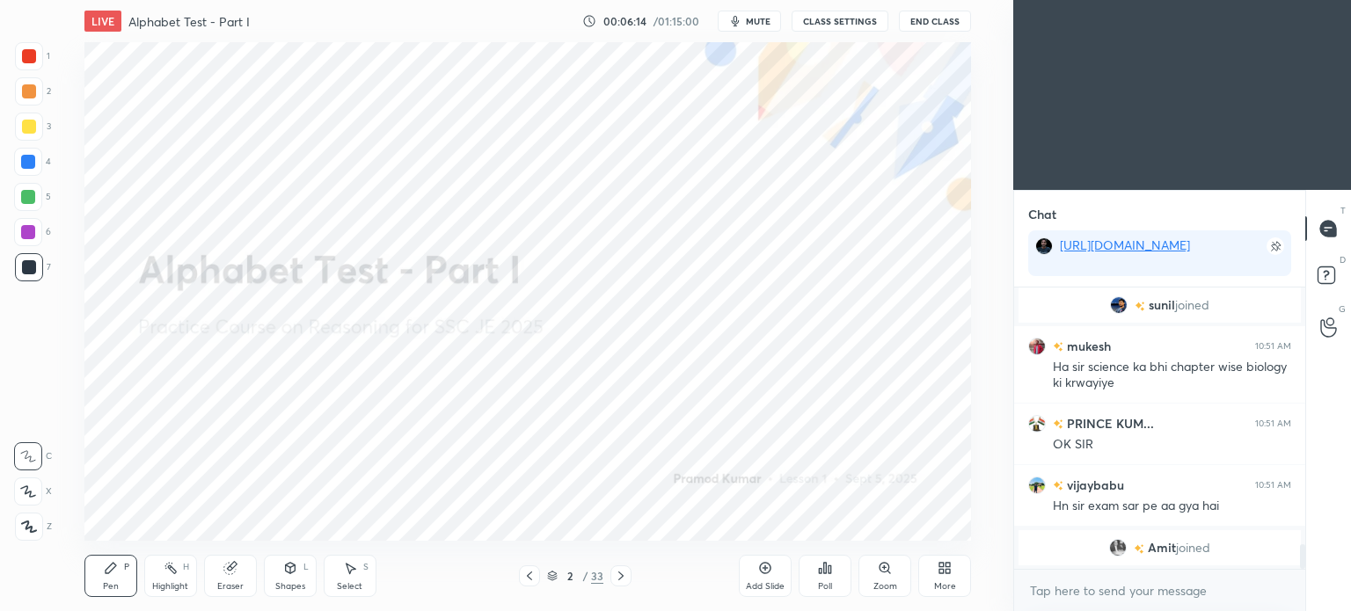
scroll to position [3011, 0]
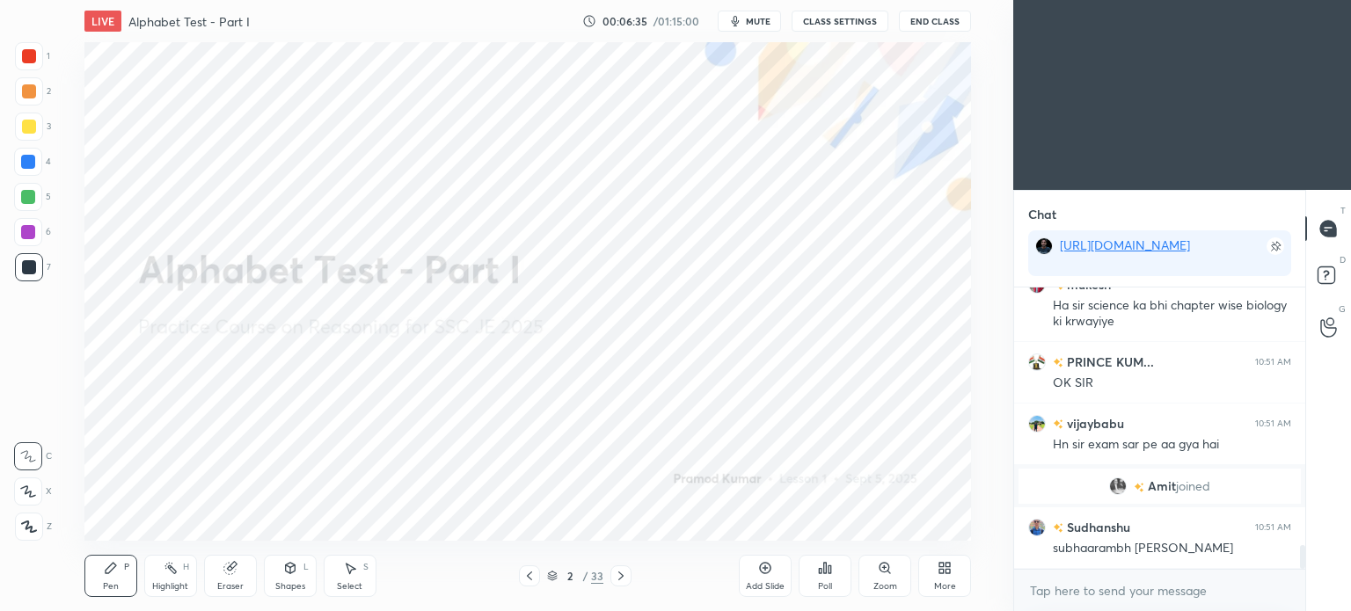
click at [624, 574] on icon at bounding box center [621, 576] width 14 height 14
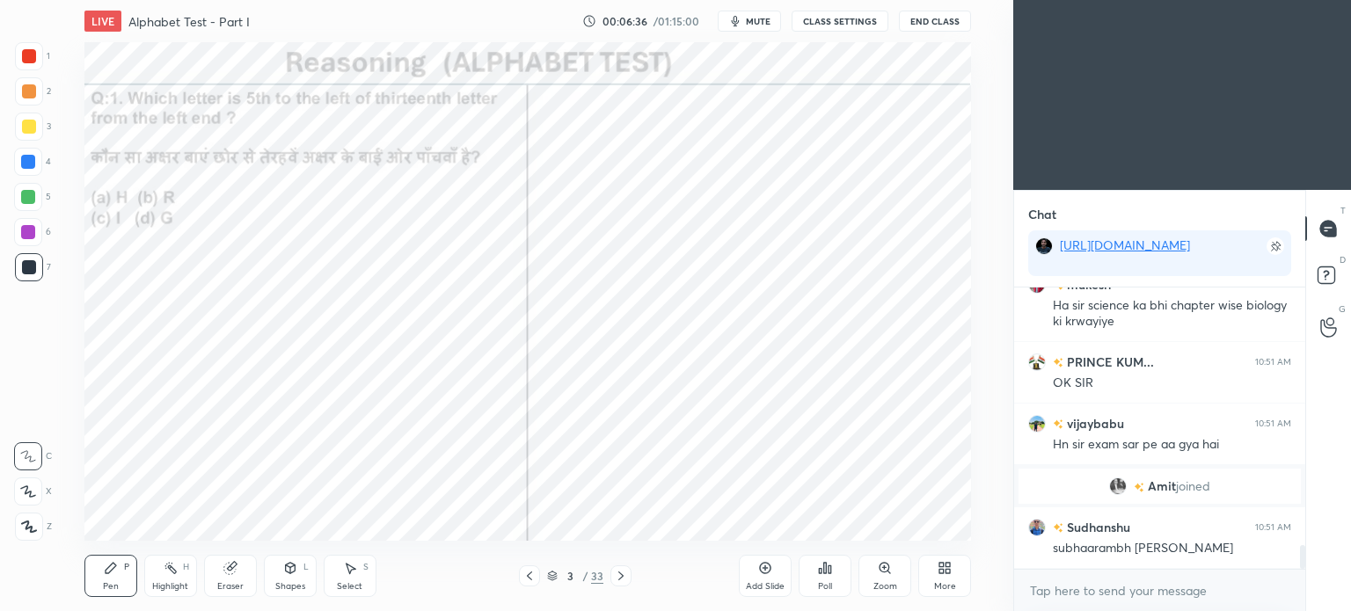
click at [30, 59] on div at bounding box center [29, 56] width 14 height 14
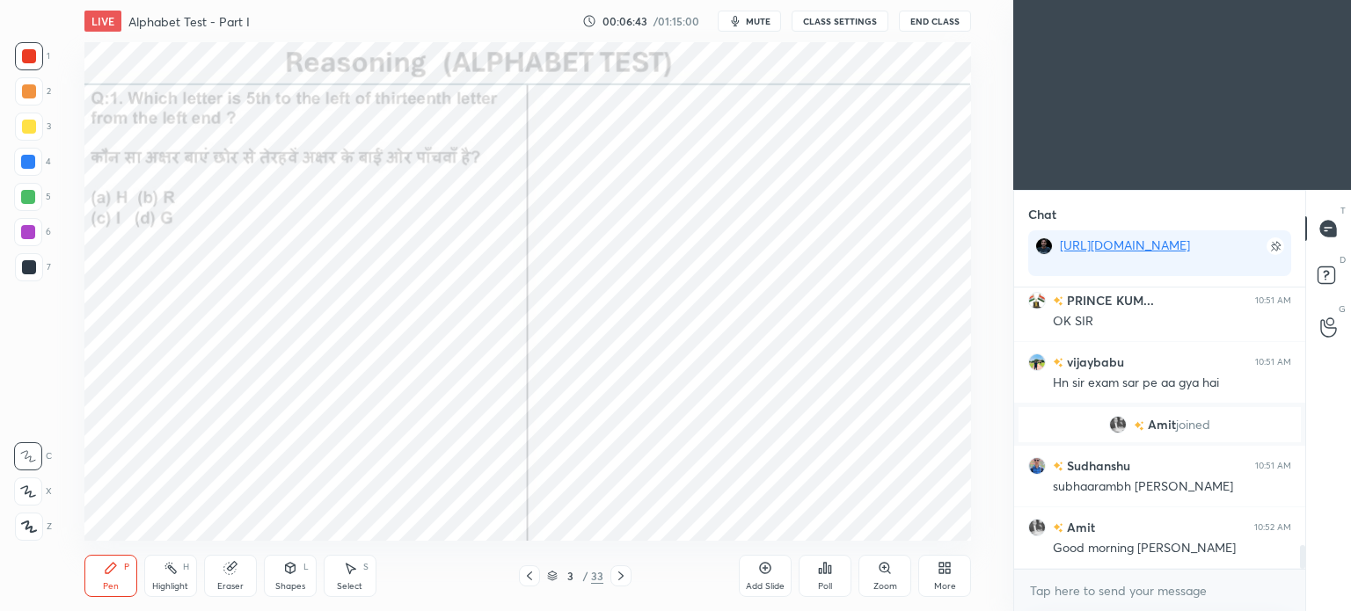
click at [839, 572] on div "Poll" at bounding box center [825, 576] width 53 height 42
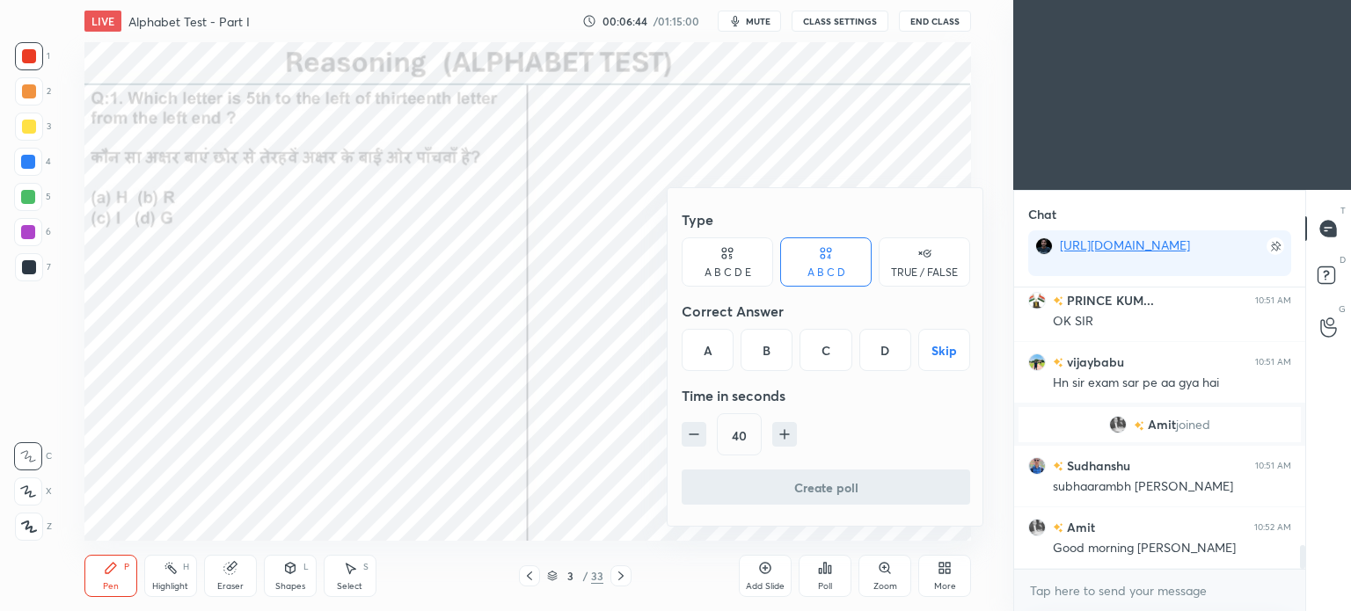
click at [766, 352] on div "B" at bounding box center [767, 350] width 52 height 42
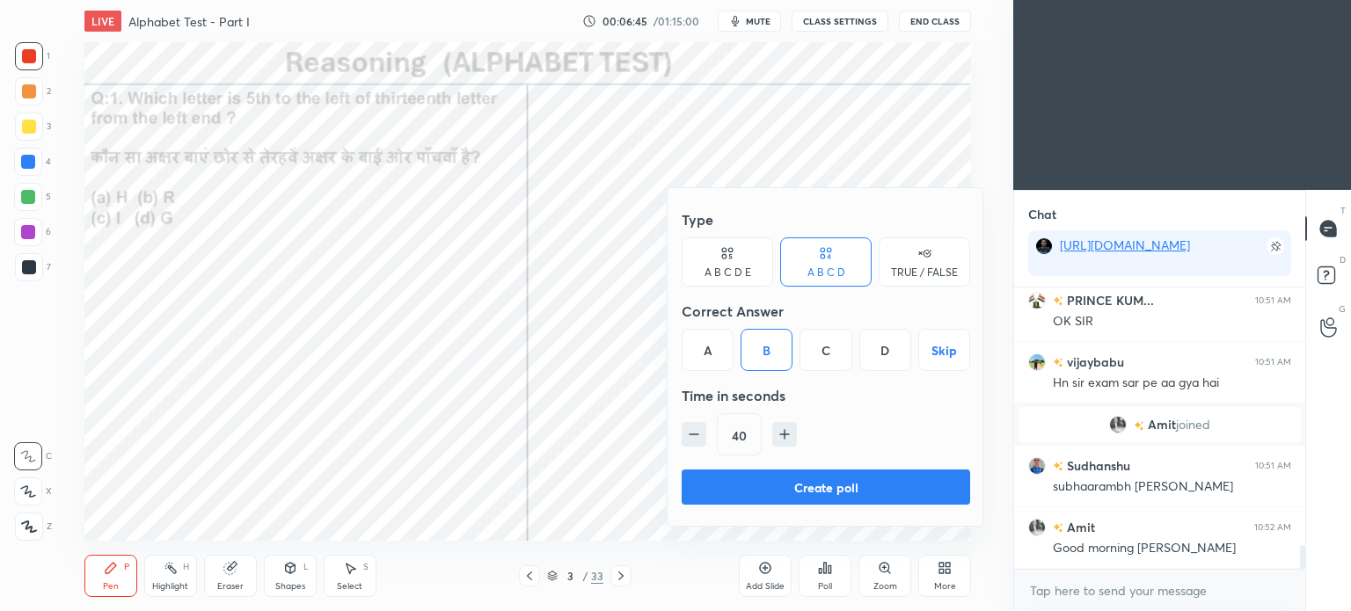
click at [852, 483] on button "Create poll" at bounding box center [826, 487] width 288 height 35
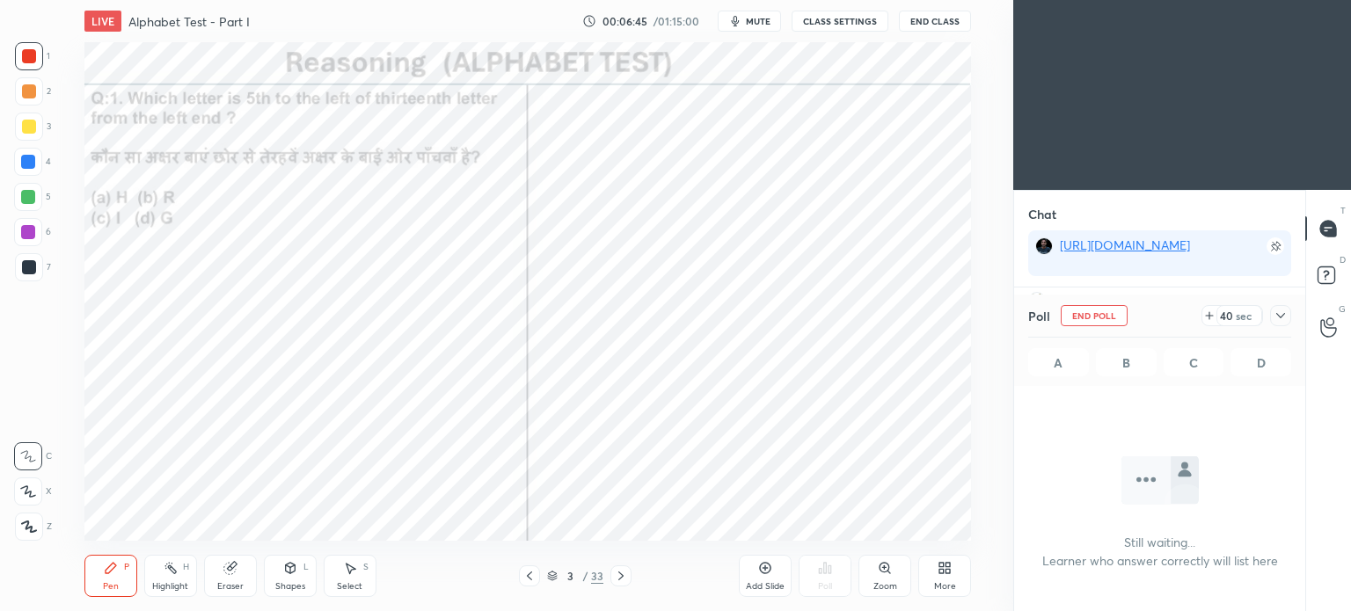
scroll to position [230, 286]
click at [1280, 315] on icon at bounding box center [1281, 316] width 14 height 14
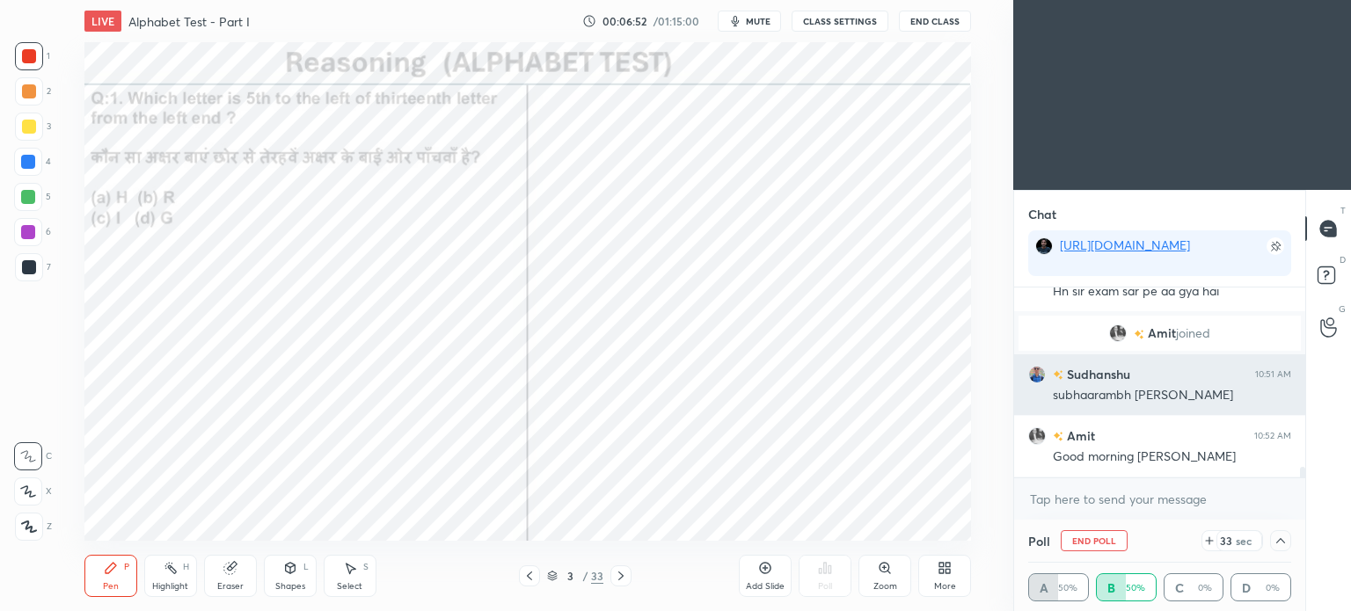
scroll to position [3207, 0]
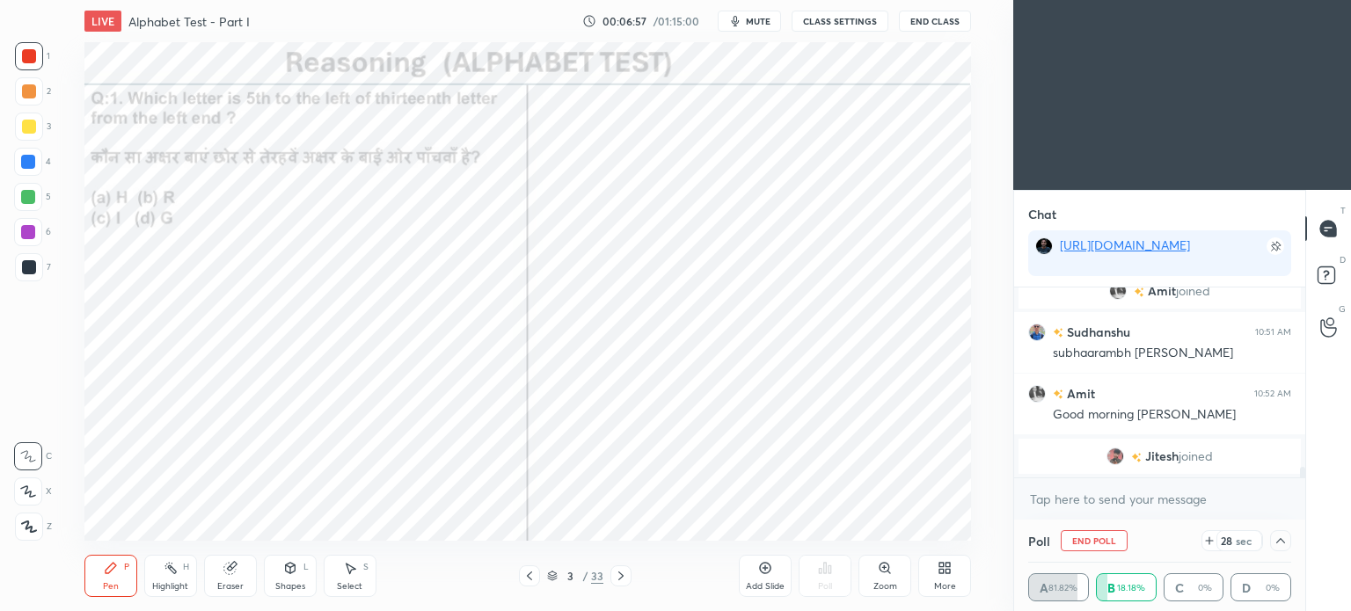
click at [1098, 544] on button "End Poll" at bounding box center [1094, 540] width 67 height 21
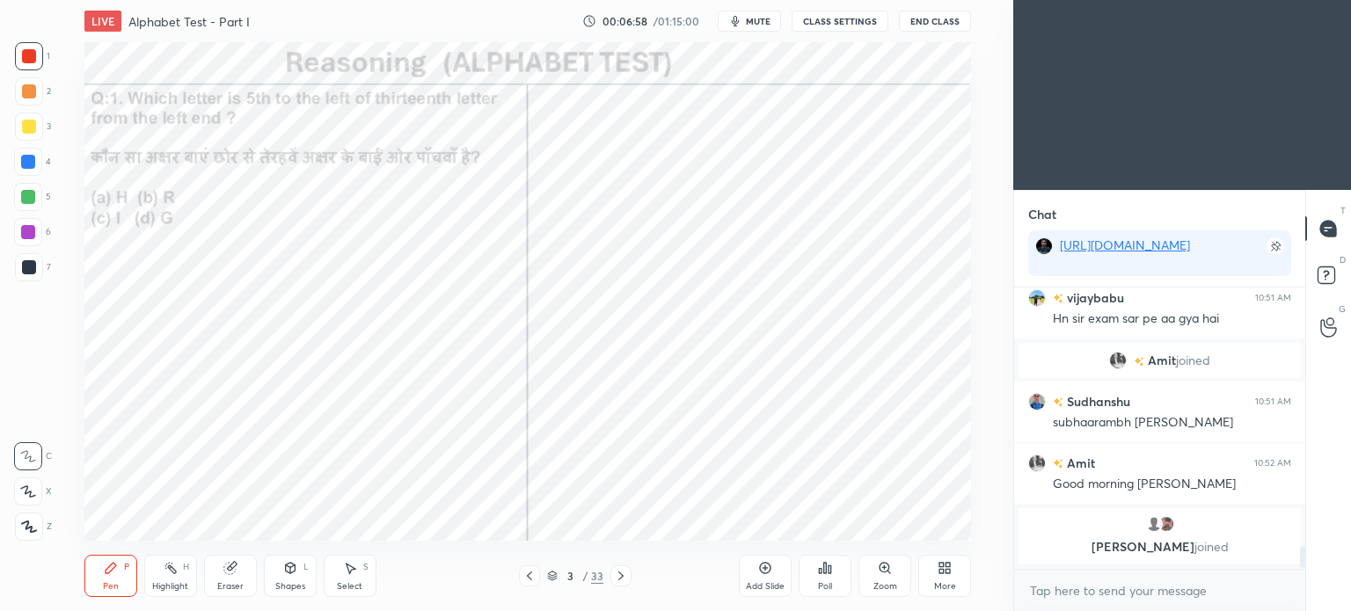
scroll to position [3136, 0]
click at [821, 578] on div "Poll" at bounding box center [825, 576] width 53 height 42
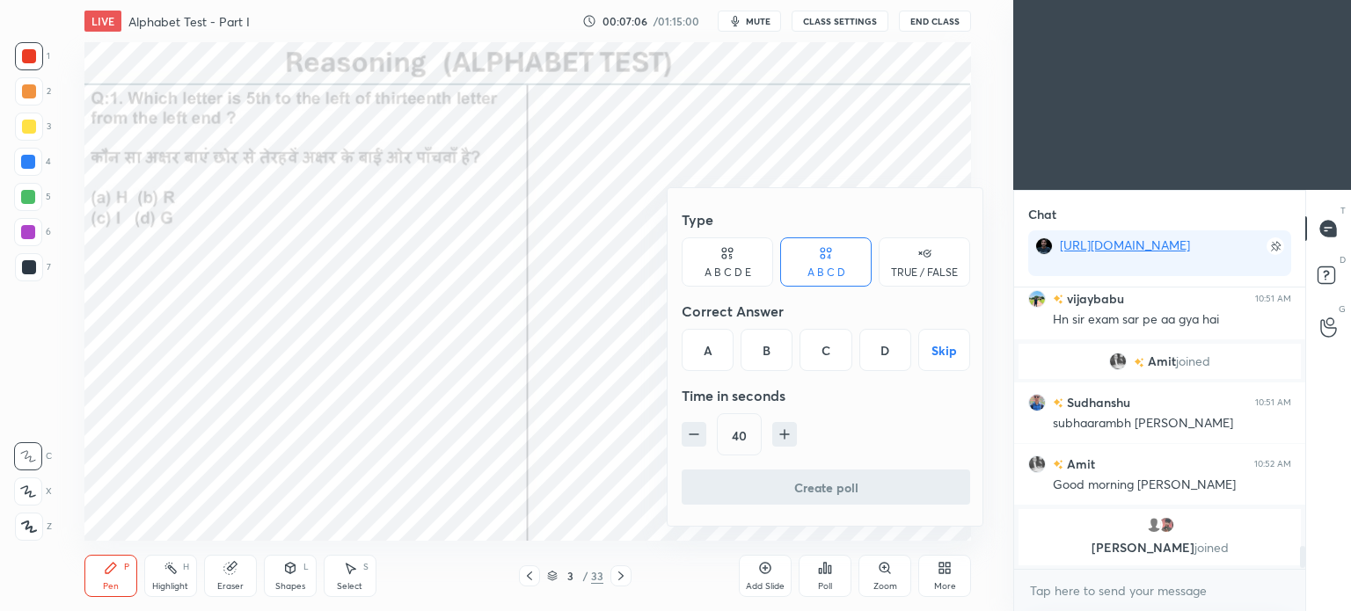
click at [640, 372] on div at bounding box center [675, 305] width 1351 height 611
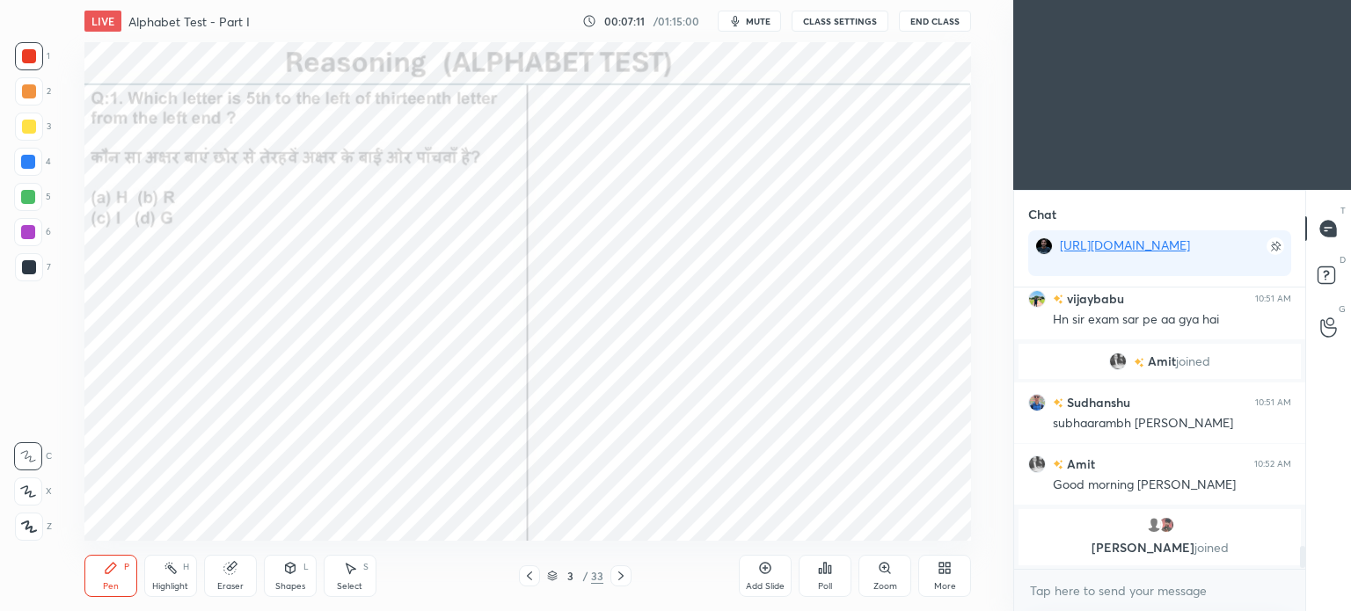
click at [836, 570] on div "Poll" at bounding box center [825, 576] width 53 height 42
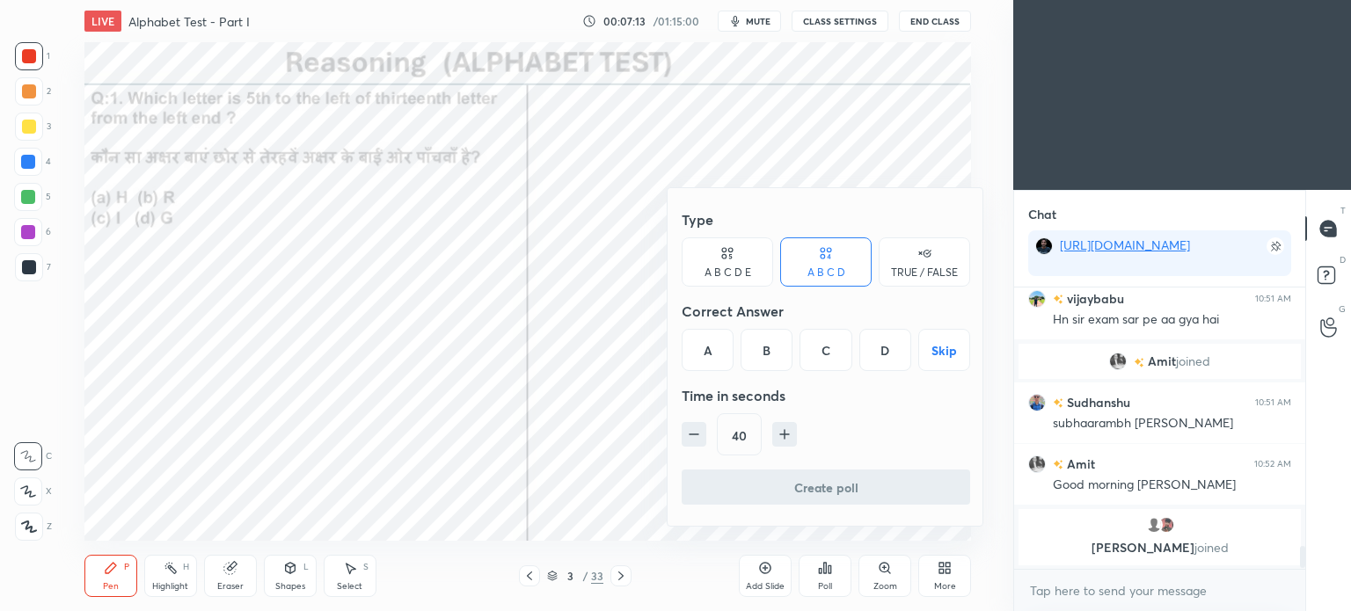
click at [690, 344] on div "A" at bounding box center [708, 350] width 52 height 42
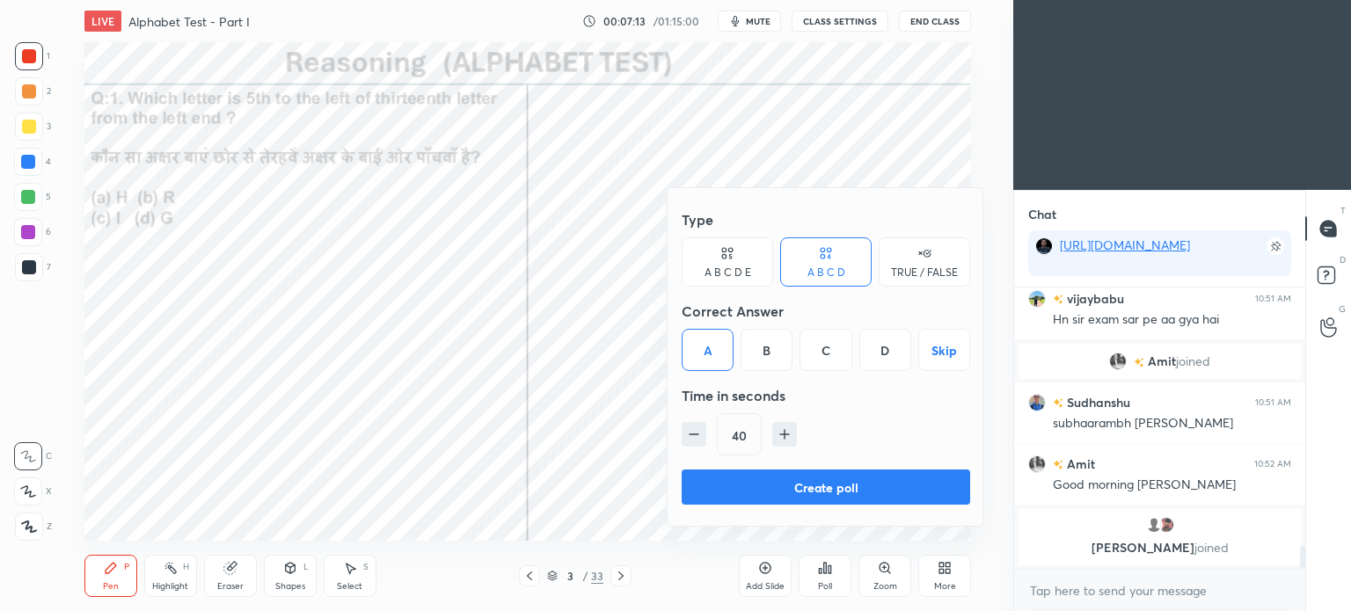
click at [820, 483] on button "Create poll" at bounding box center [826, 487] width 288 height 35
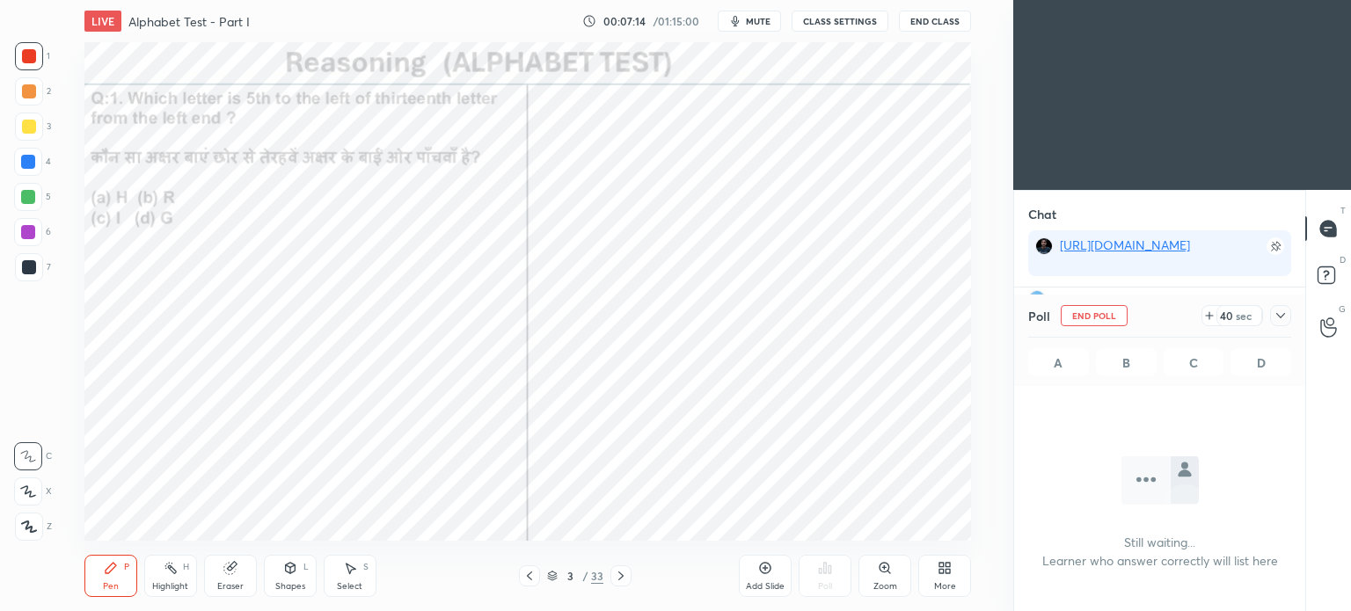
click at [1279, 315] on icon at bounding box center [1281, 316] width 14 height 14
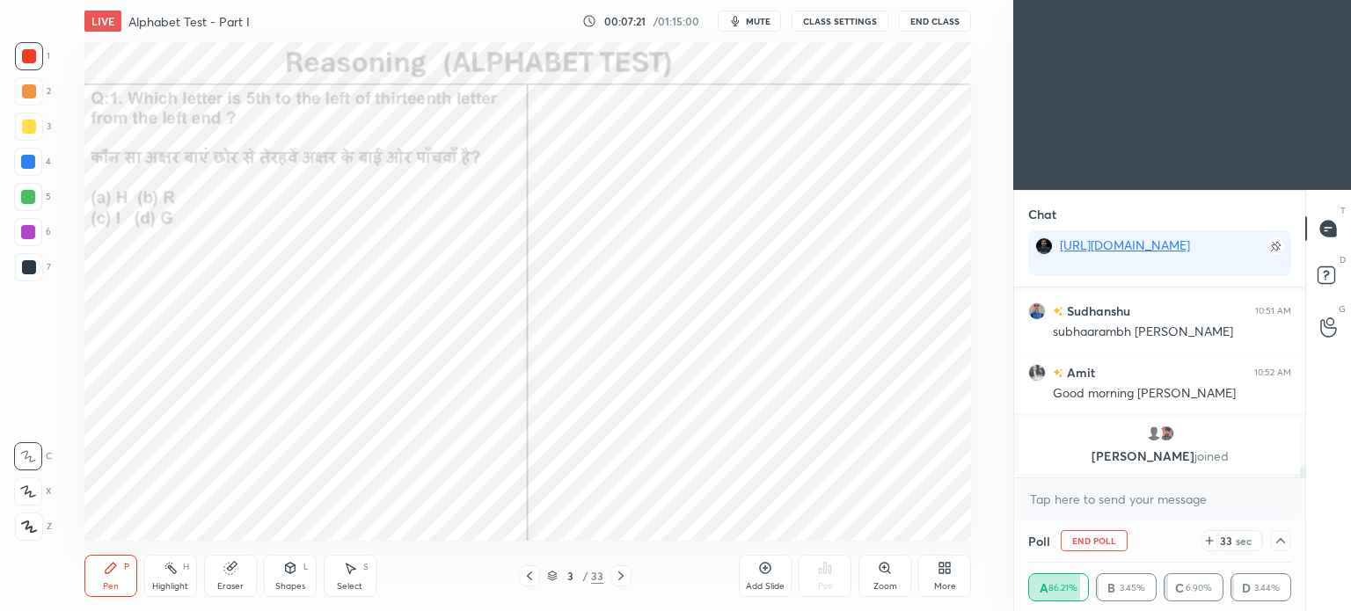
click at [1281, 541] on icon at bounding box center [1280, 540] width 9 height 5
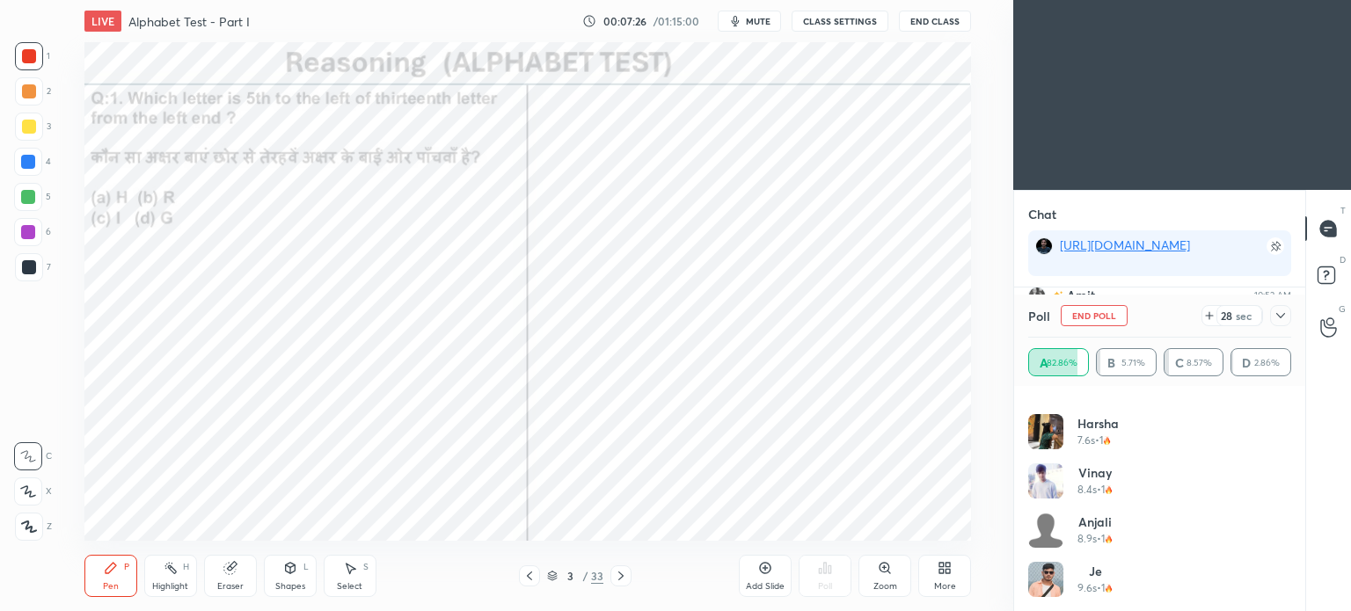
click at [1277, 321] on icon at bounding box center [1281, 316] width 14 height 14
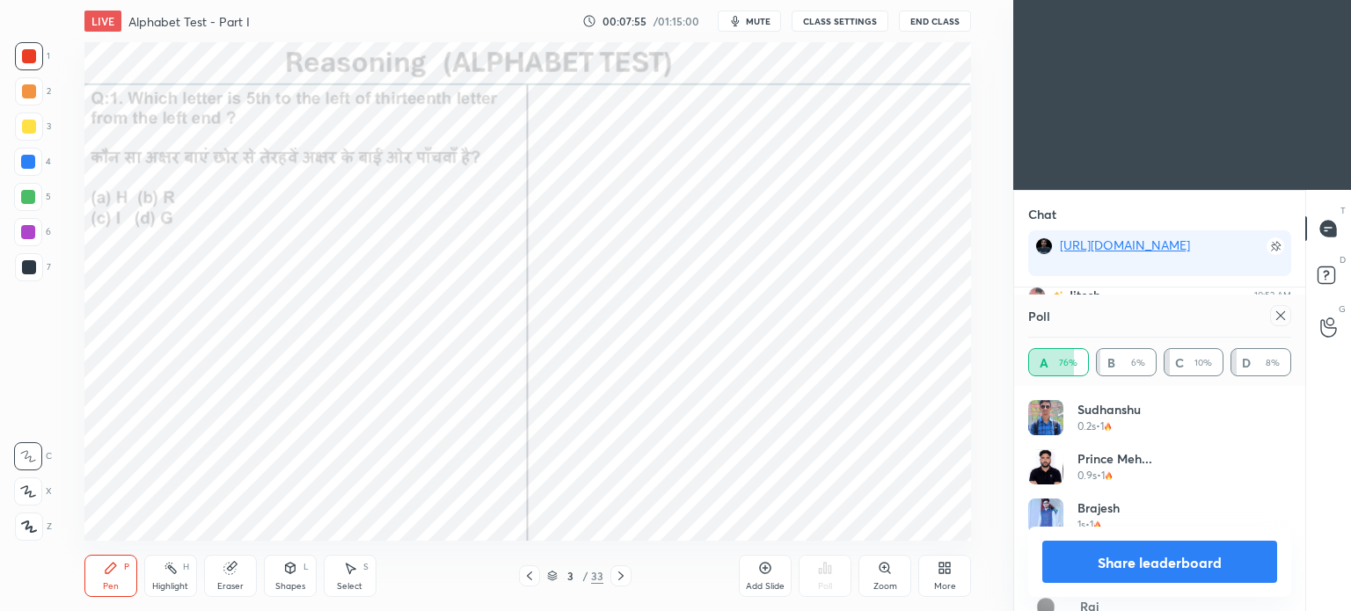
click at [1281, 317] on icon at bounding box center [1280, 315] width 9 height 9
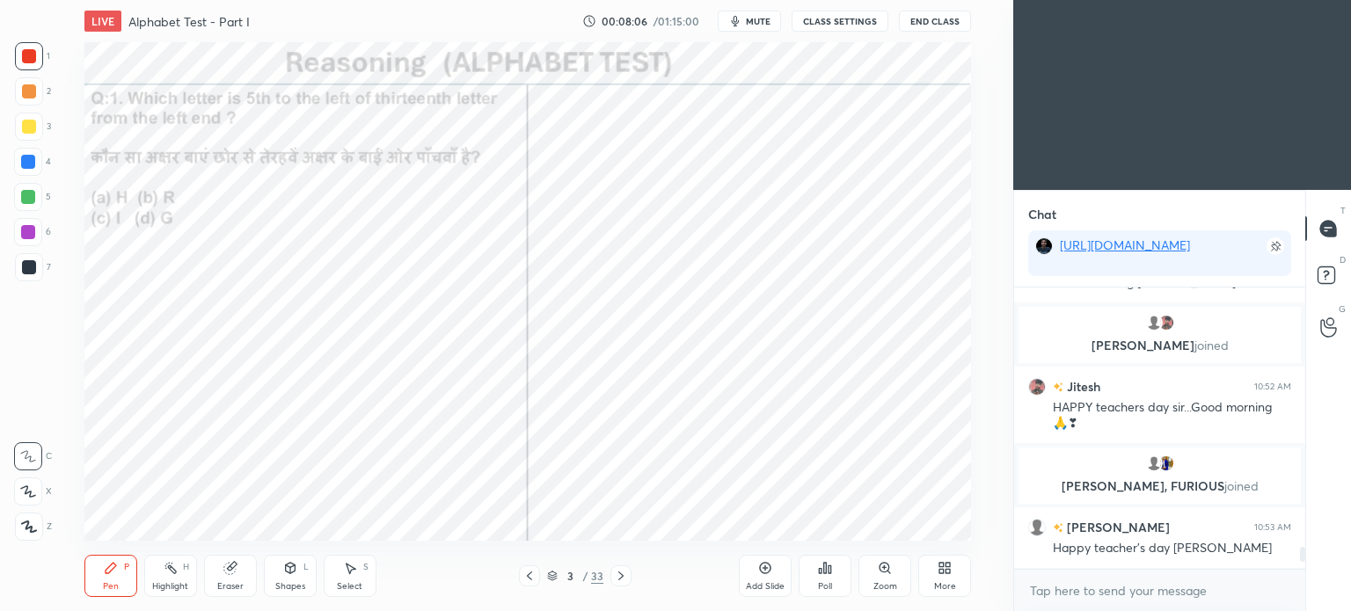
click at [35, 266] on div at bounding box center [29, 267] width 28 height 28
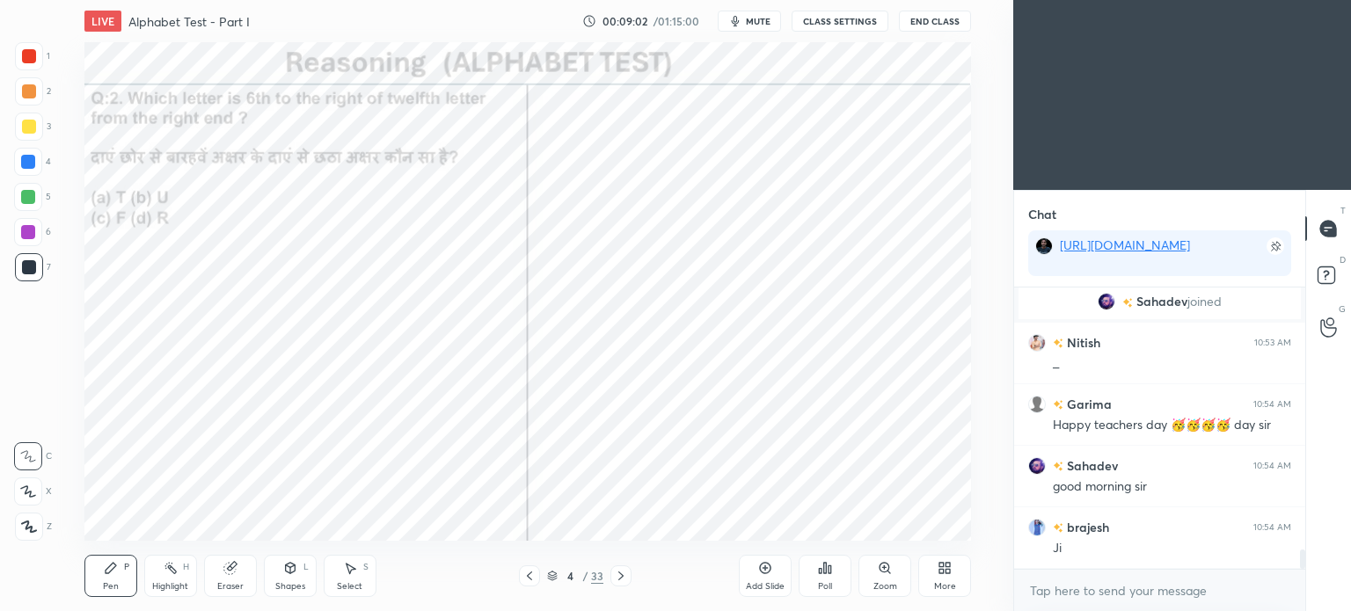
scroll to position [3893, 0]
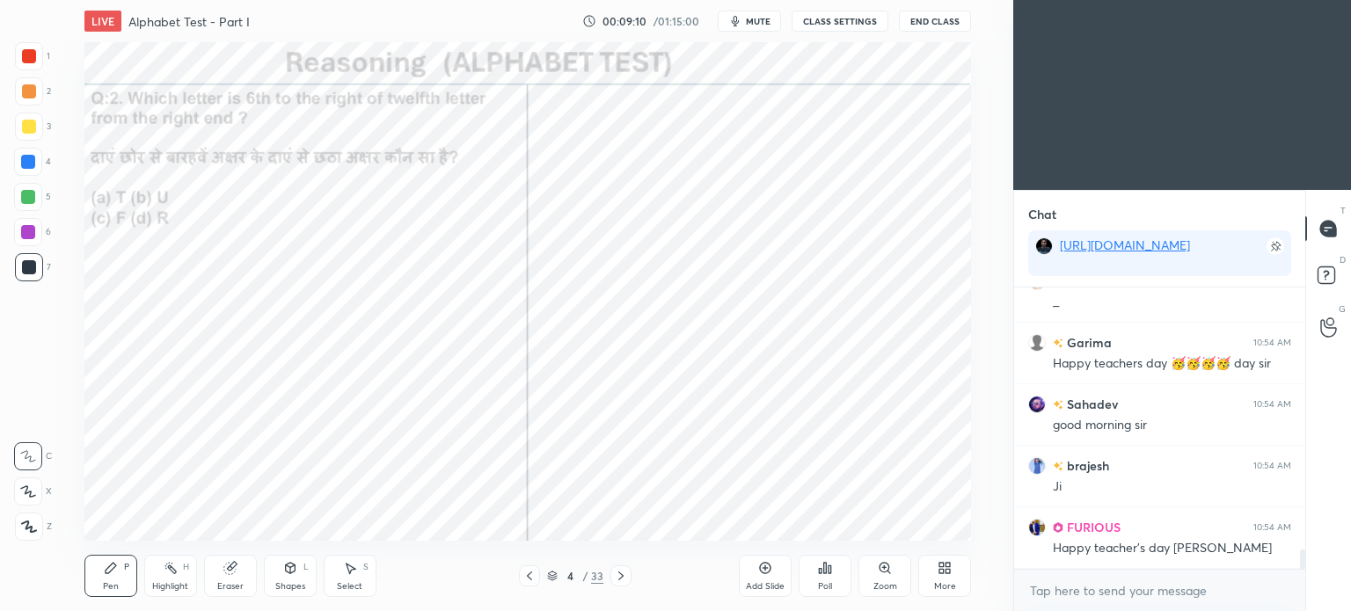
click at [825, 579] on div "Poll" at bounding box center [825, 576] width 53 height 42
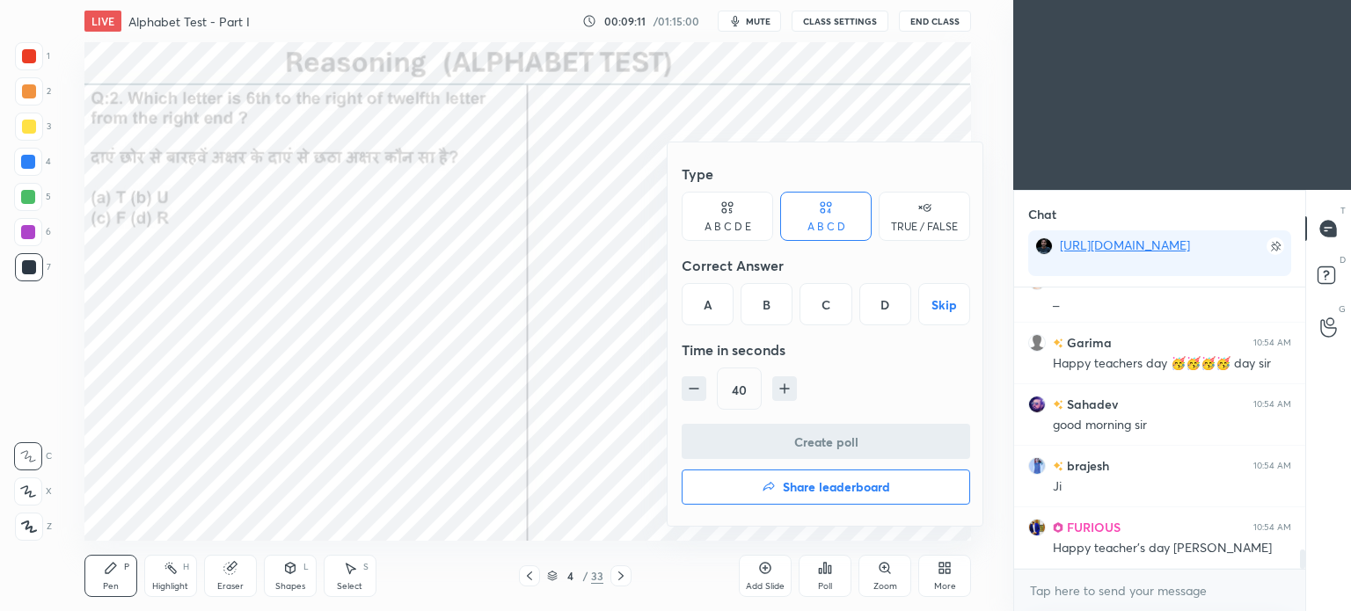
click at [767, 301] on div "B" at bounding box center [767, 304] width 52 height 42
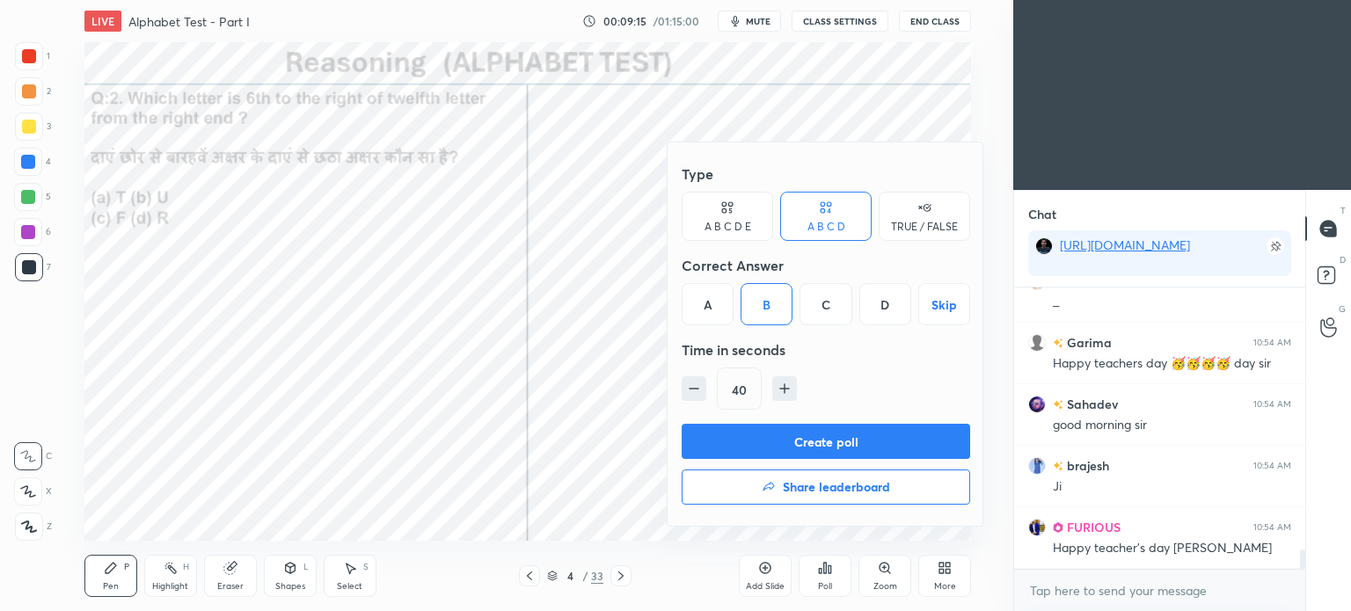
click at [892, 435] on button "Create poll" at bounding box center [826, 441] width 288 height 35
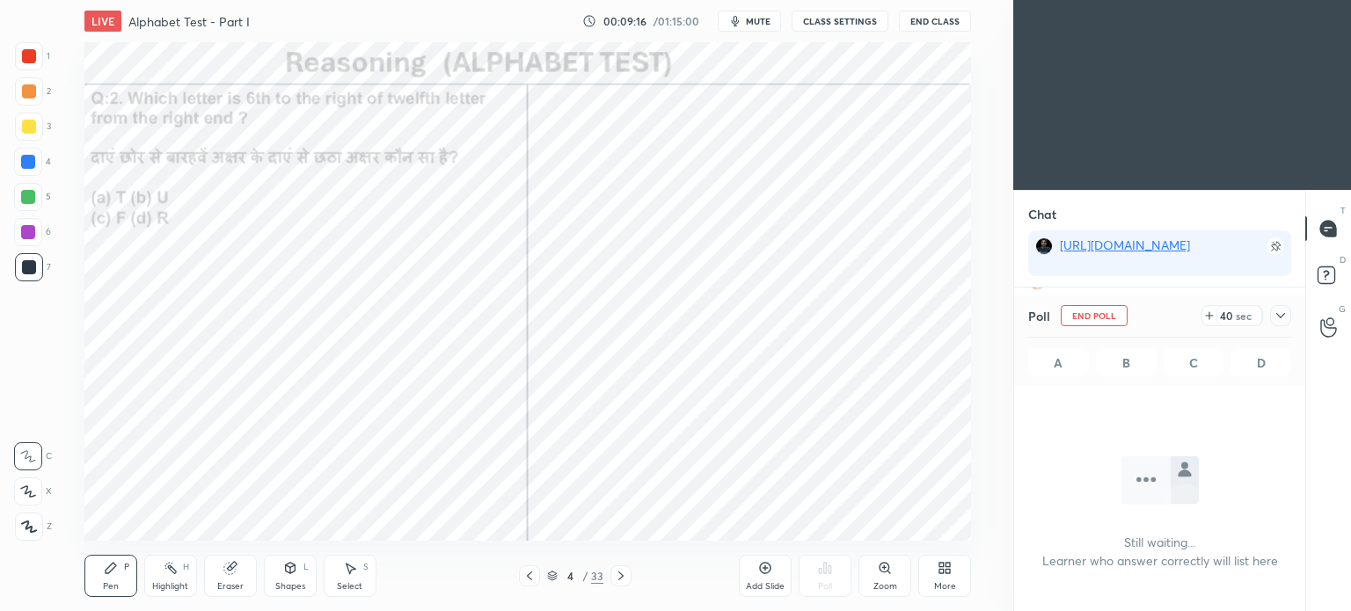
scroll to position [227, 286]
click at [1283, 312] on icon at bounding box center [1281, 316] width 14 height 14
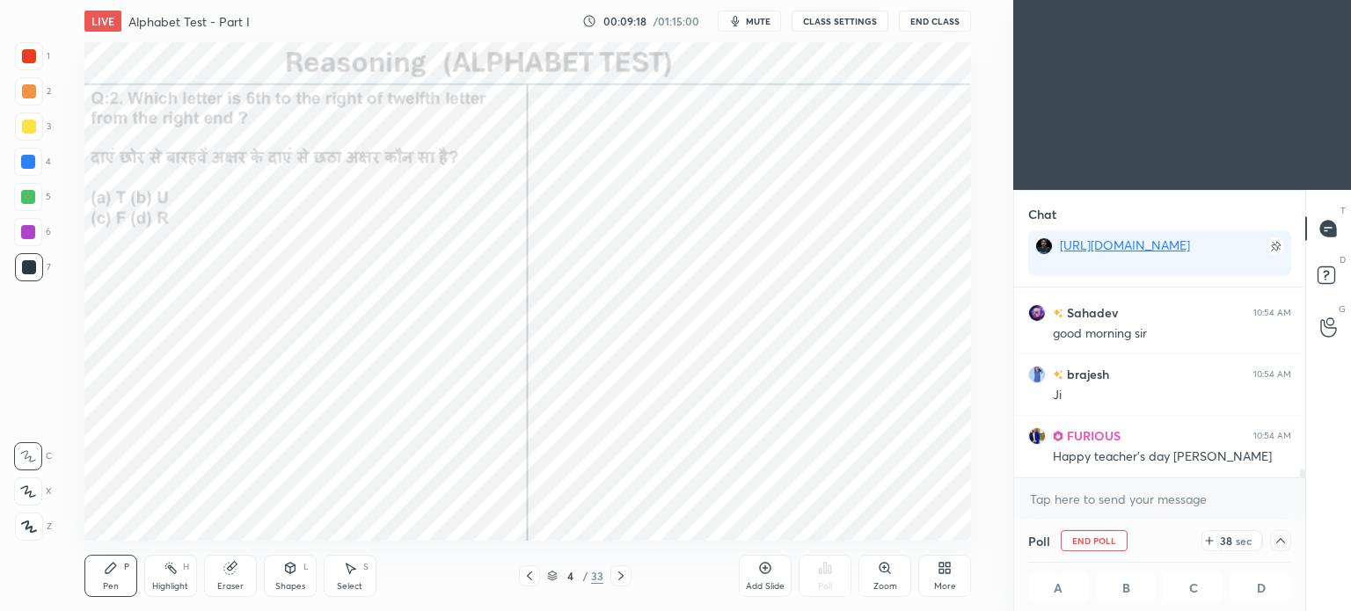
scroll to position [0, 5]
click at [1281, 546] on icon at bounding box center [1281, 541] width 14 height 14
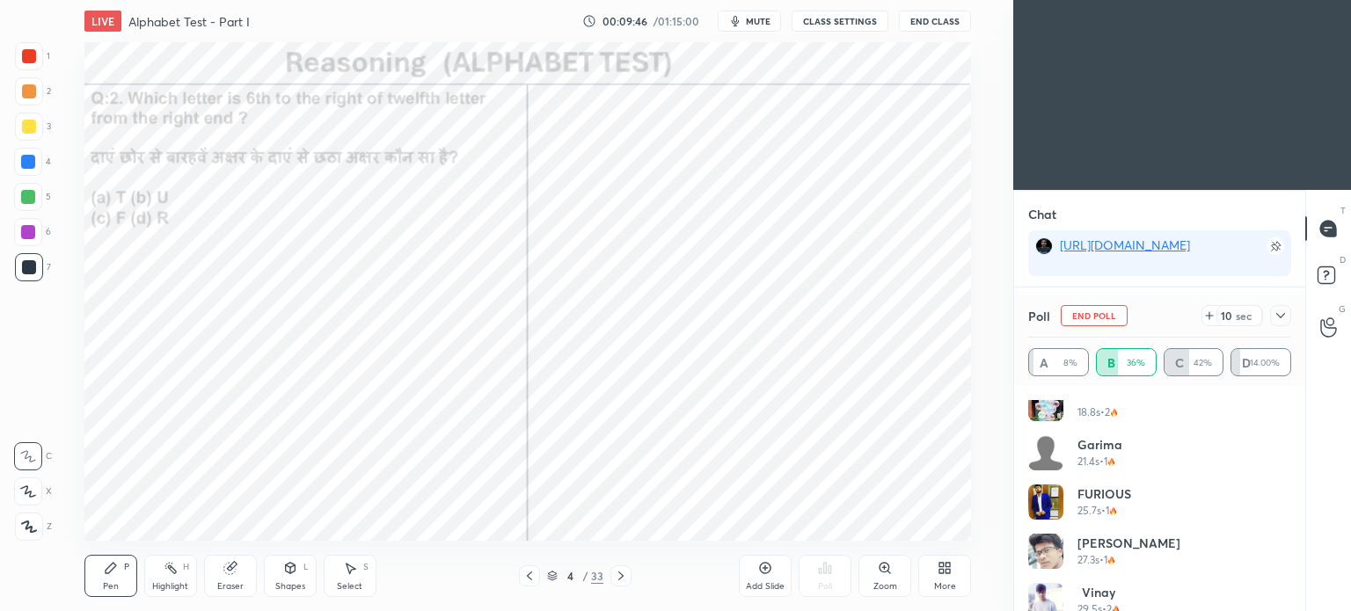
scroll to position [725, 0]
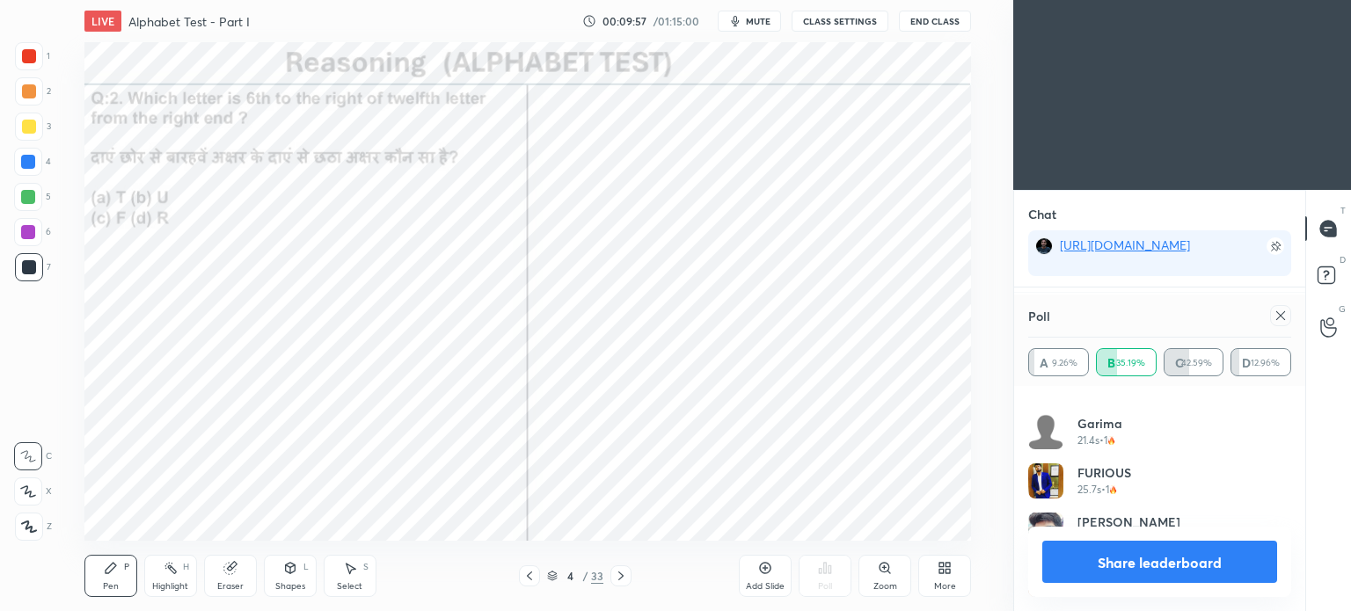
click at [1281, 313] on icon at bounding box center [1281, 316] width 14 height 14
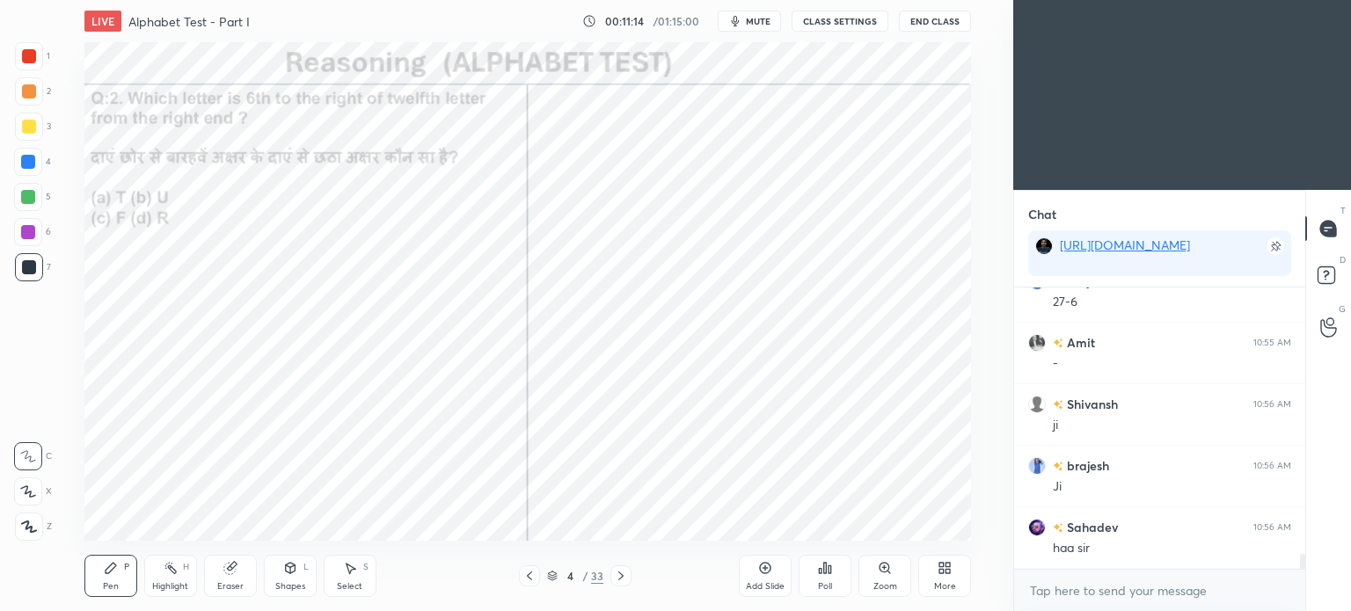
scroll to position [5080, 0]
click at [624, 579] on icon at bounding box center [621, 576] width 14 height 14
click at [838, 580] on div "Poll" at bounding box center [825, 576] width 53 height 42
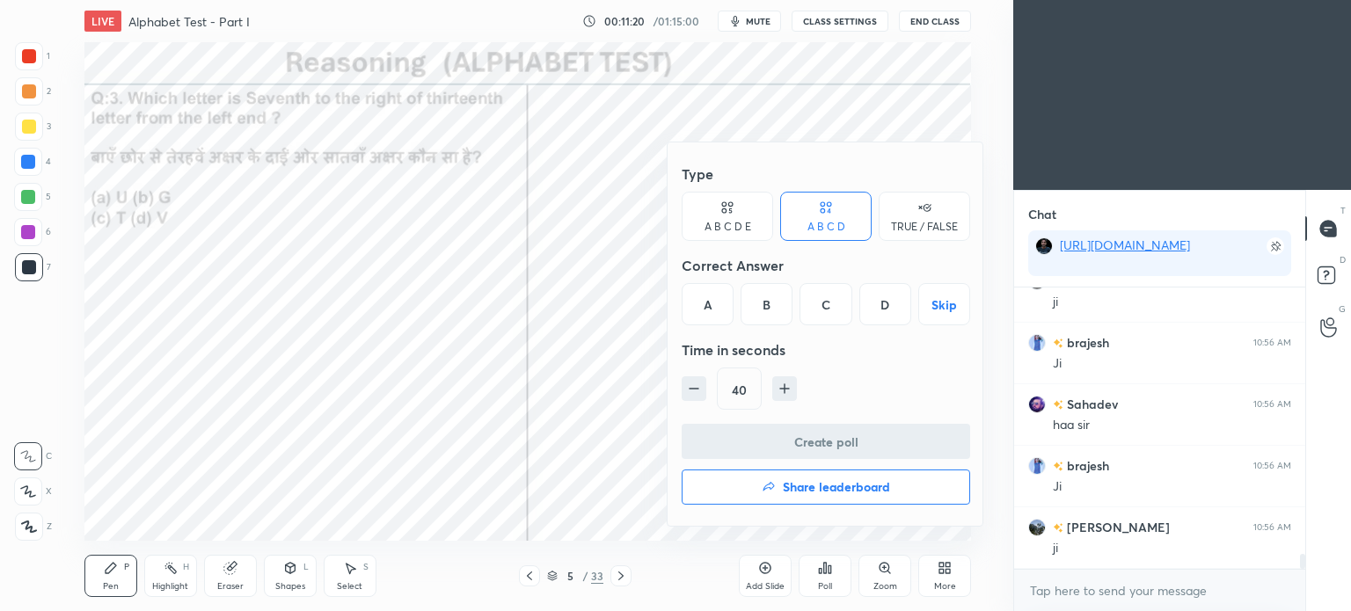
click at [827, 305] on div "C" at bounding box center [825, 304] width 52 height 42
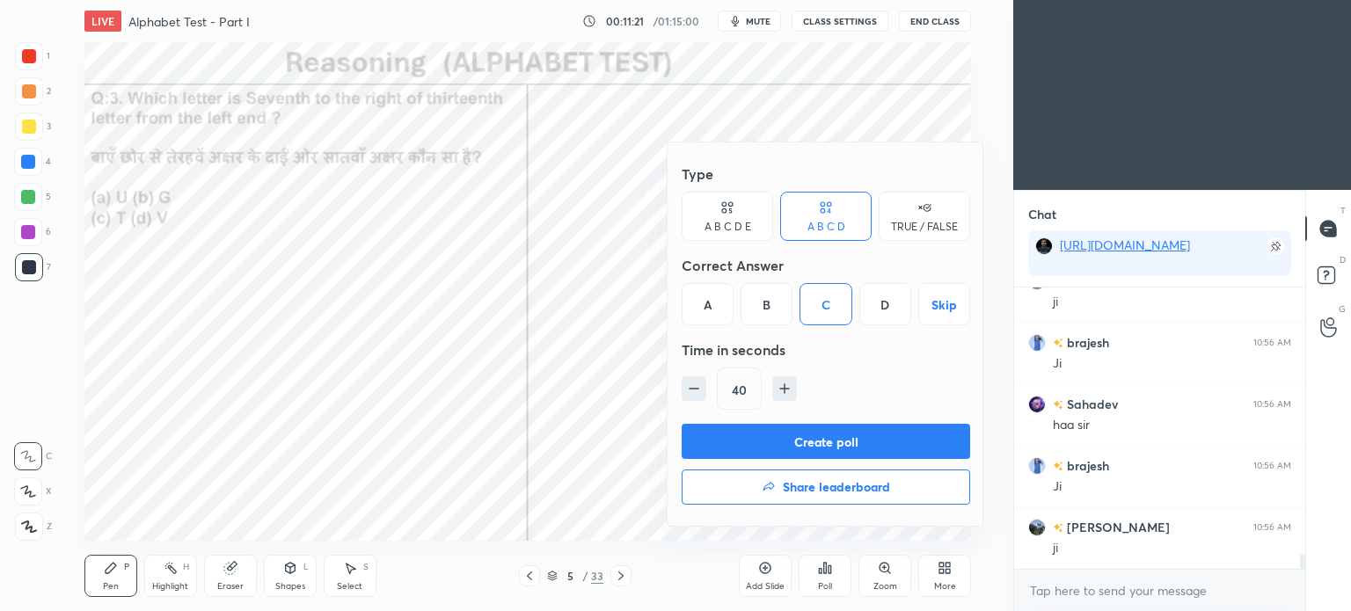
click at [837, 442] on button "Create poll" at bounding box center [826, 441] width 288 height 35
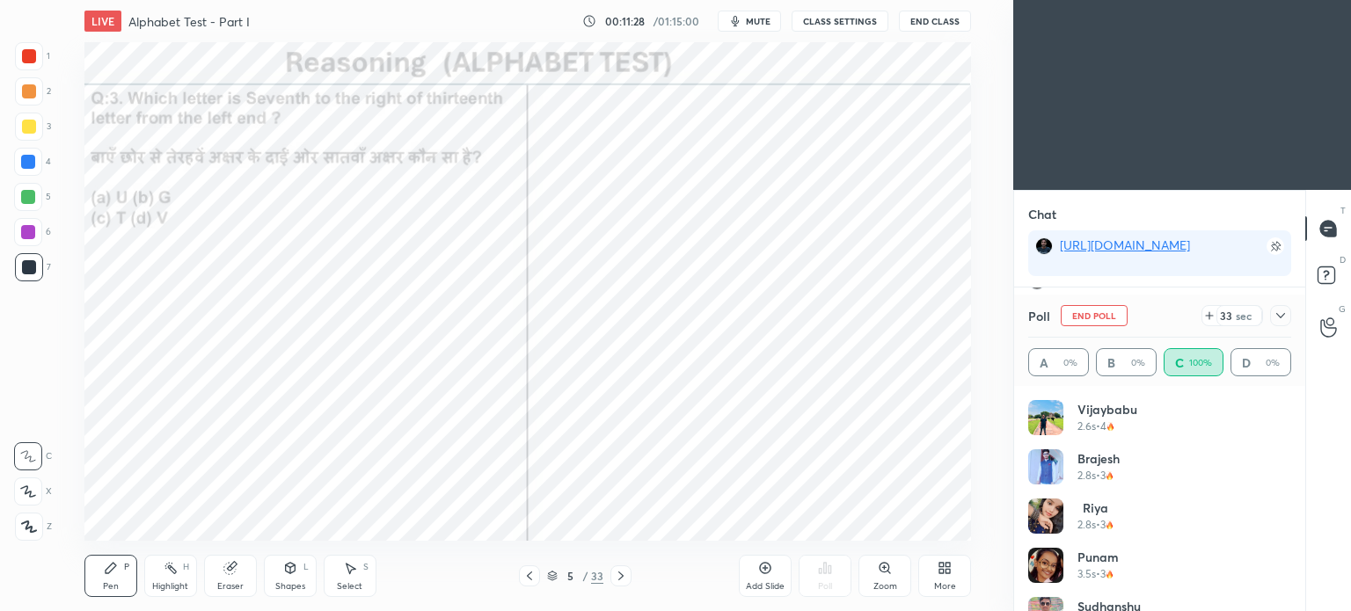
scroll to position [134, 0]
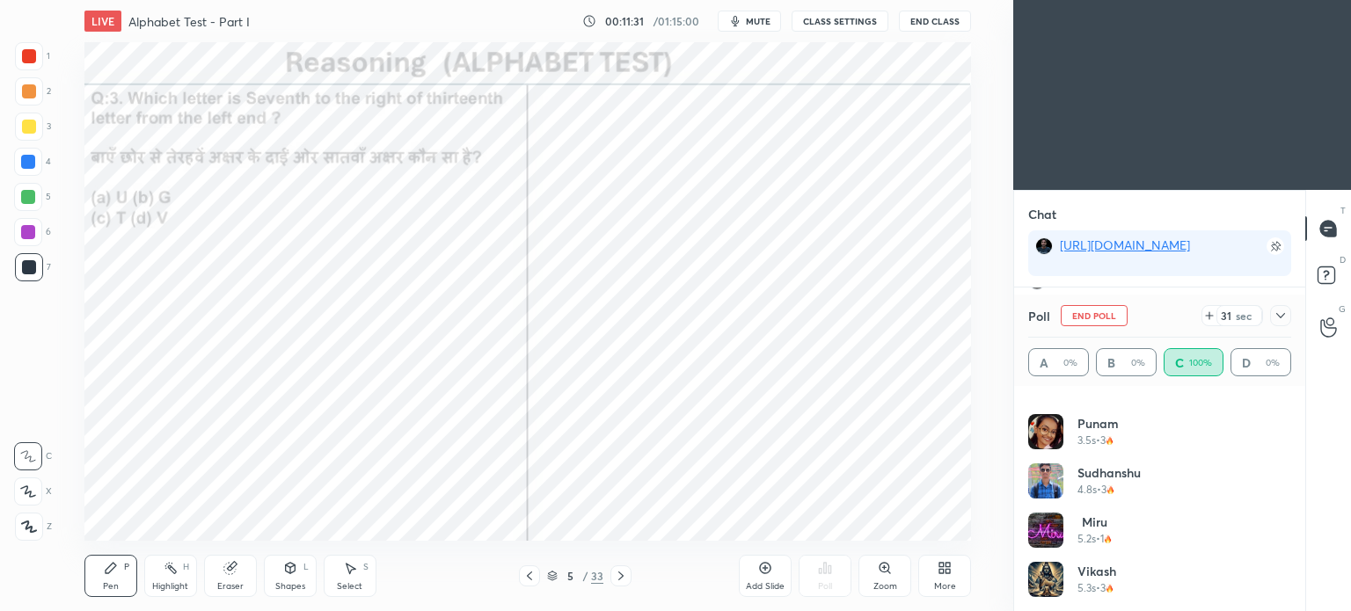
click at [1281, 317] on icon at bounding box center [1280, 315] width 9 height 5
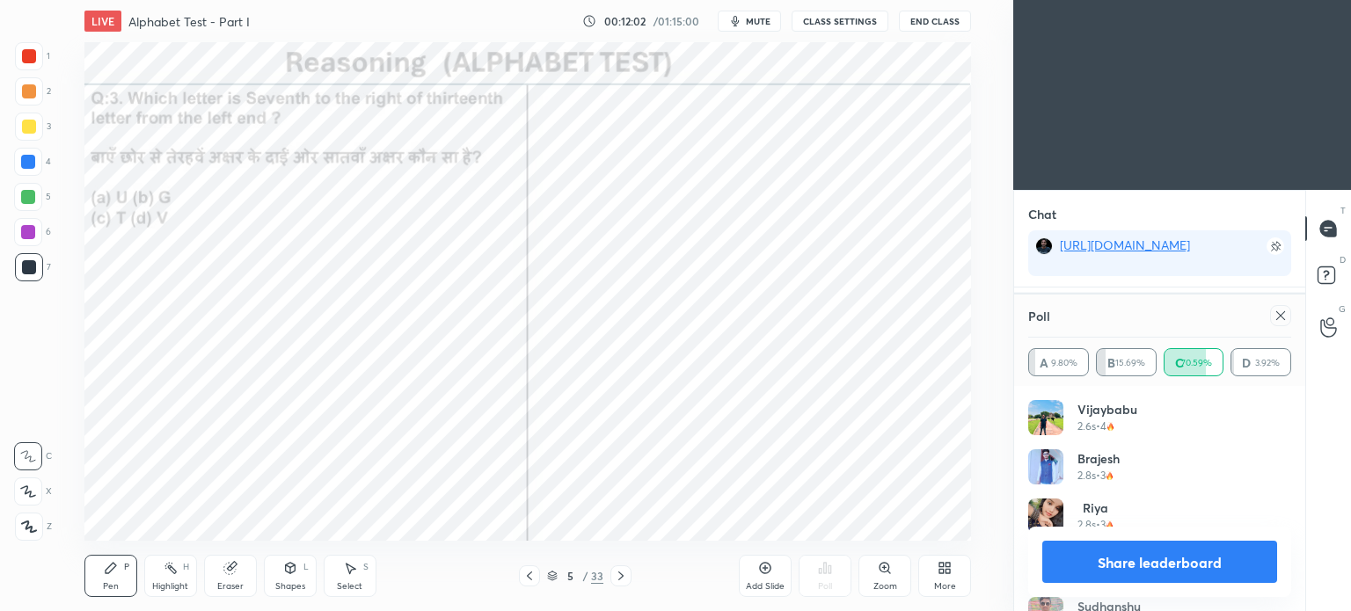
scroll to position [206, 258]
click at [1284, 317] on icon at bounding box center [1281, 316] width 14 height 14
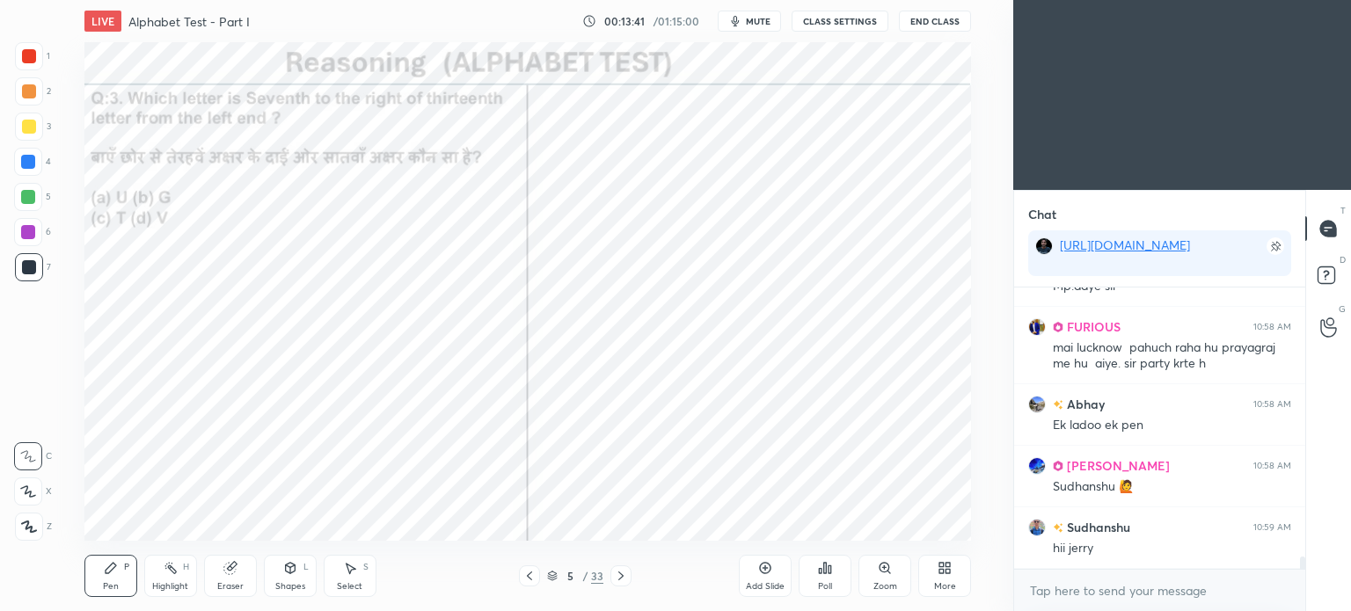
scroll to position [6100, 0]
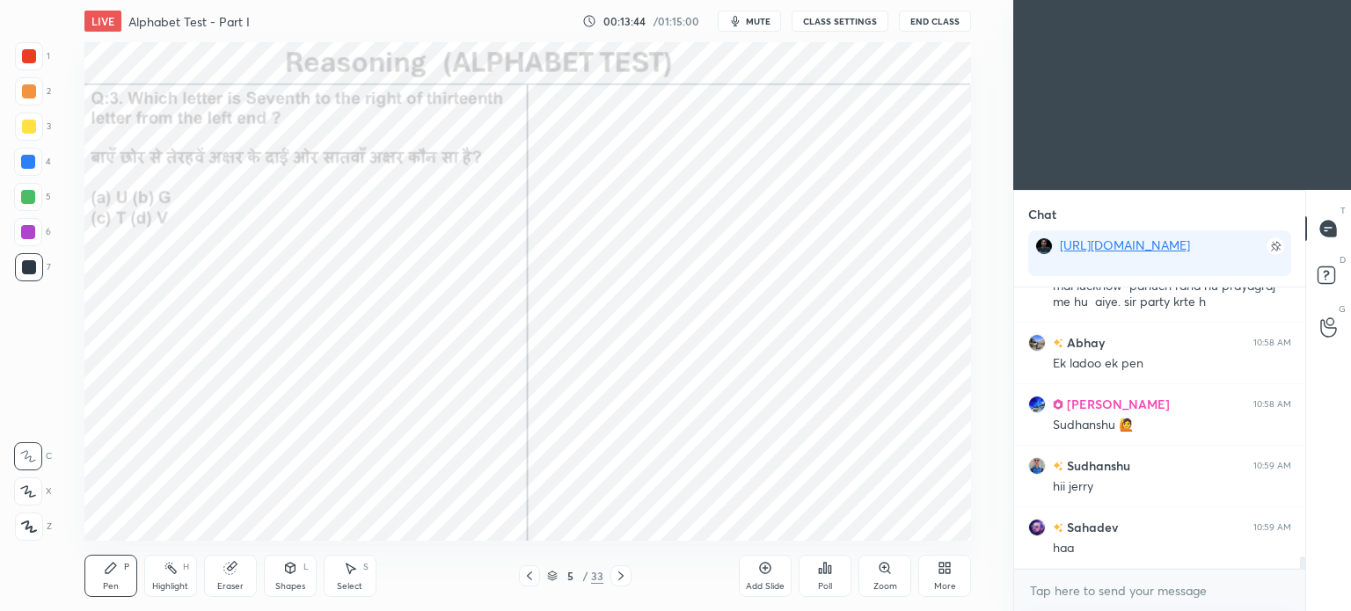
click at [619, 580] on icon at bounding box center [621, 576] width 14 height 14
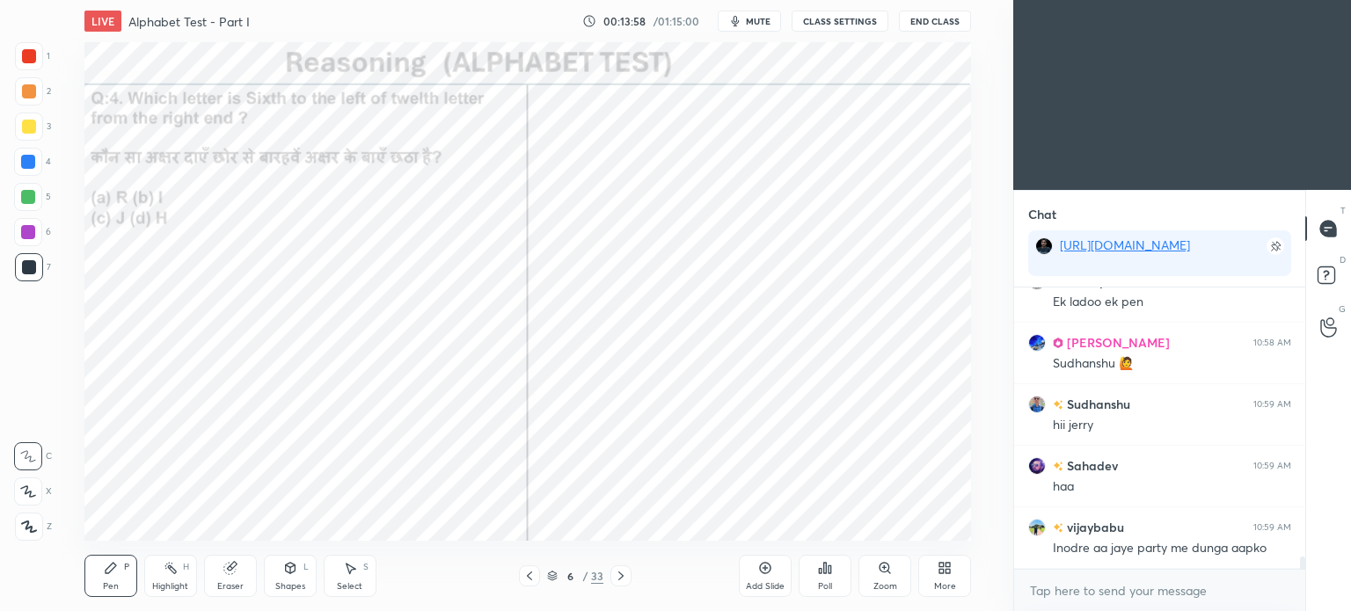
click at [822, 573] on icon at bounding box center [825, 568] width 14 height 14
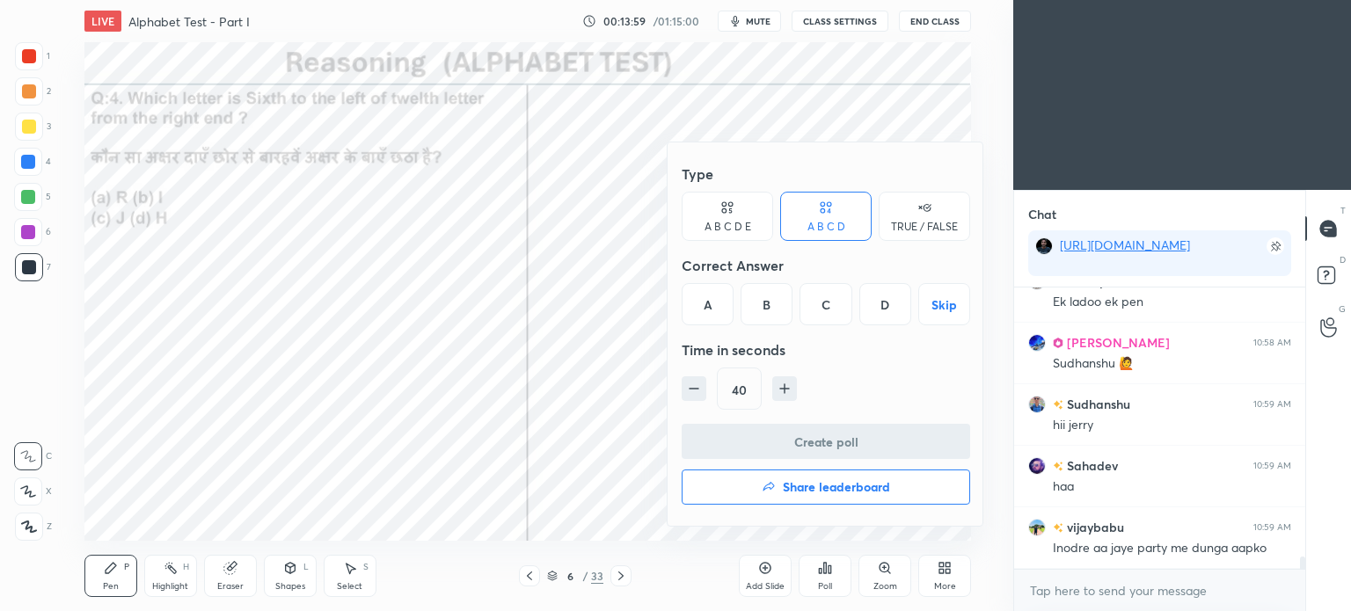
click at [759, 298] on div "B" at bounding box center [767, 304] width 52 height 42
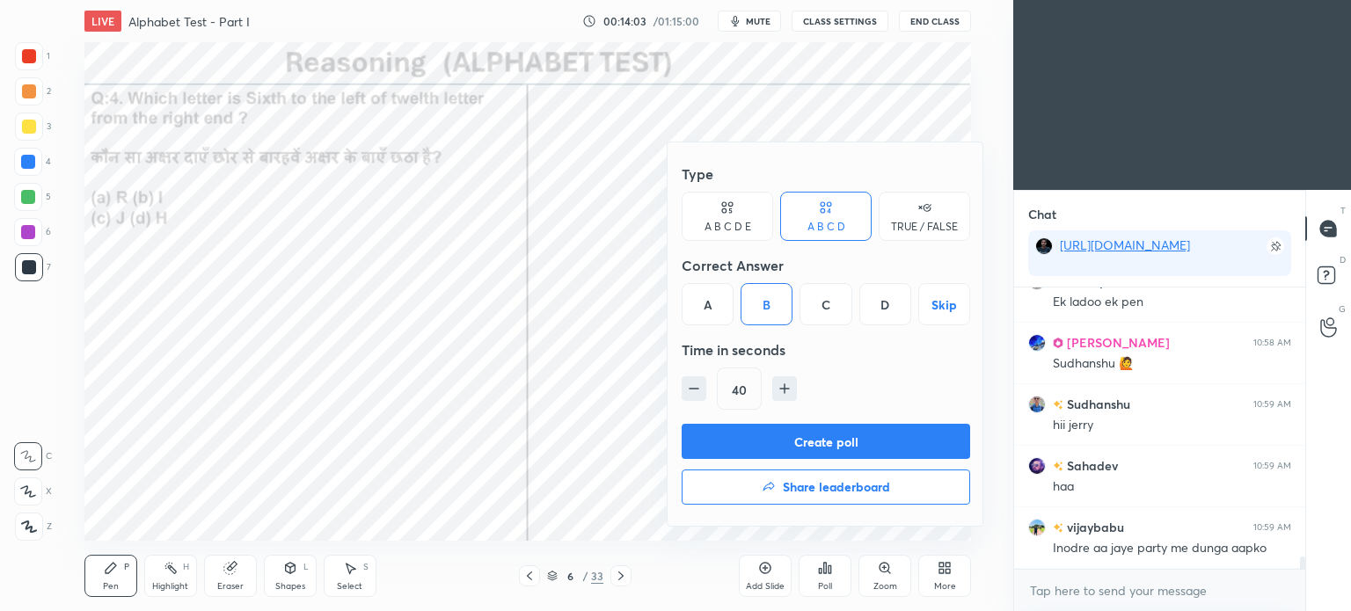
click at [865, 439] on button "Create poll" at bounding box center [826, 441] width 288 height 35
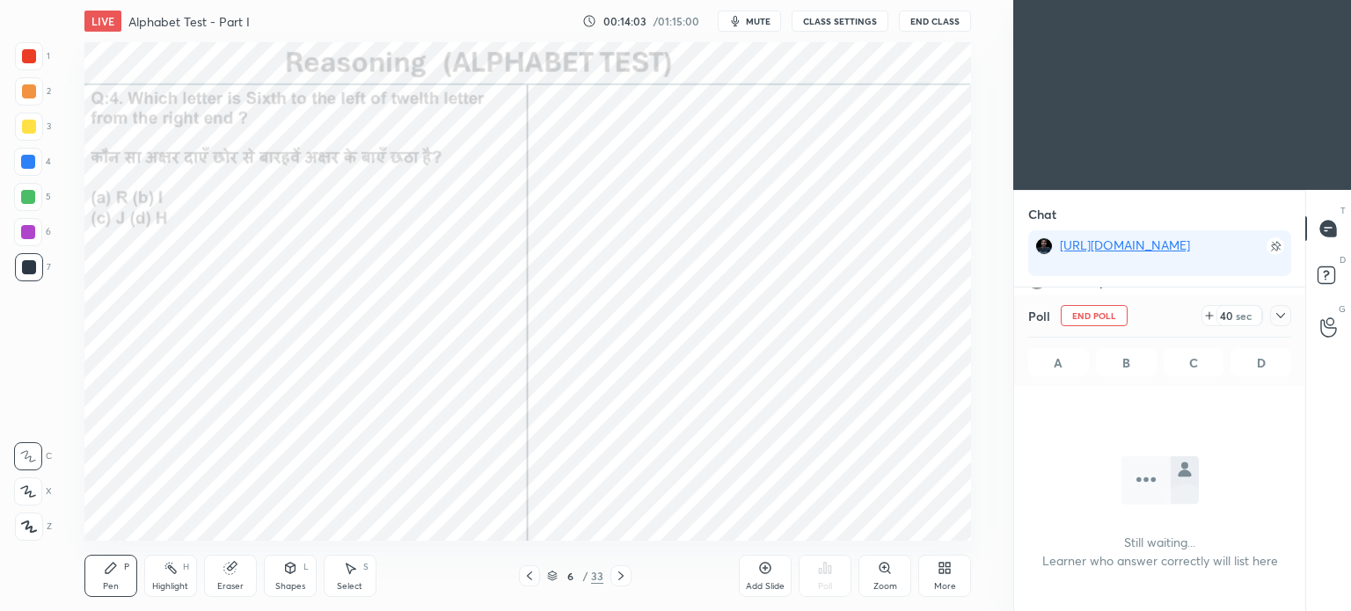
scroll to position [234, 286]
click at [1282, 310] on icon at bounding box center [1281, 316] width 14 height 14
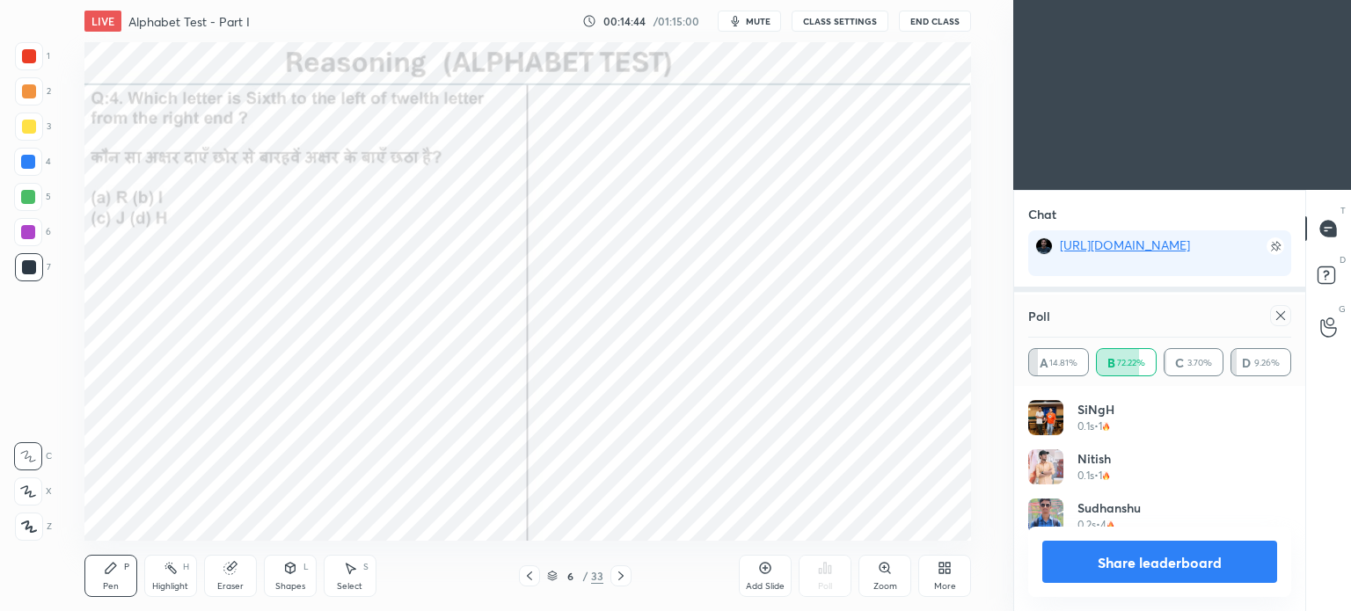
scroll to position [205, 258]
click at [1274, 316] on icon at bounding box center [1281, 316] width 14 height 14
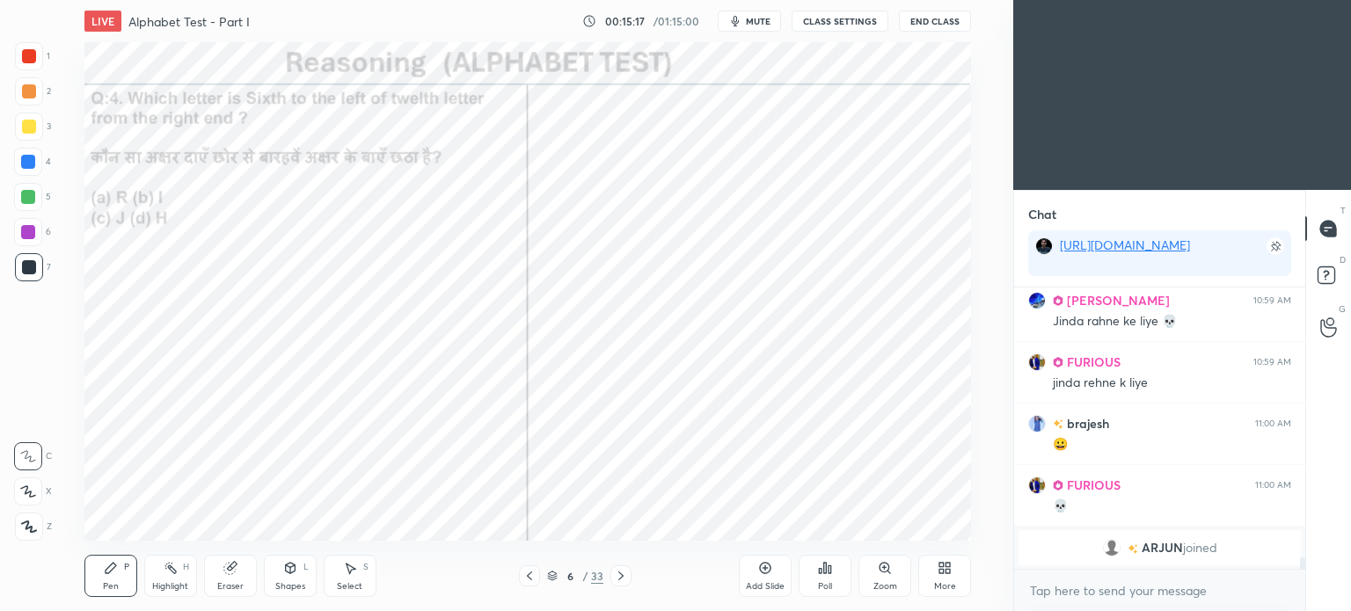
click at [759, 17] on span "mute" at bounding box center [758, 21] width 25 height 12
click at [923, 19] on button "End Class" at bounding box center [935, 21] width 72 height 21
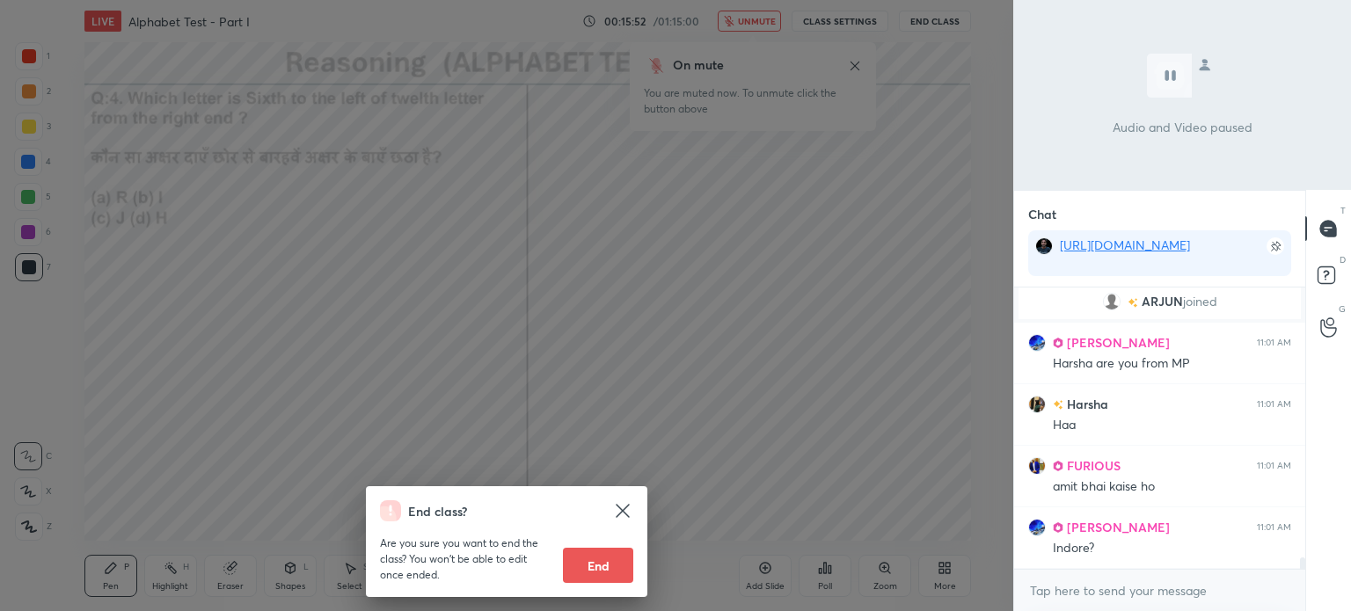
scroll to position [6600, 0]
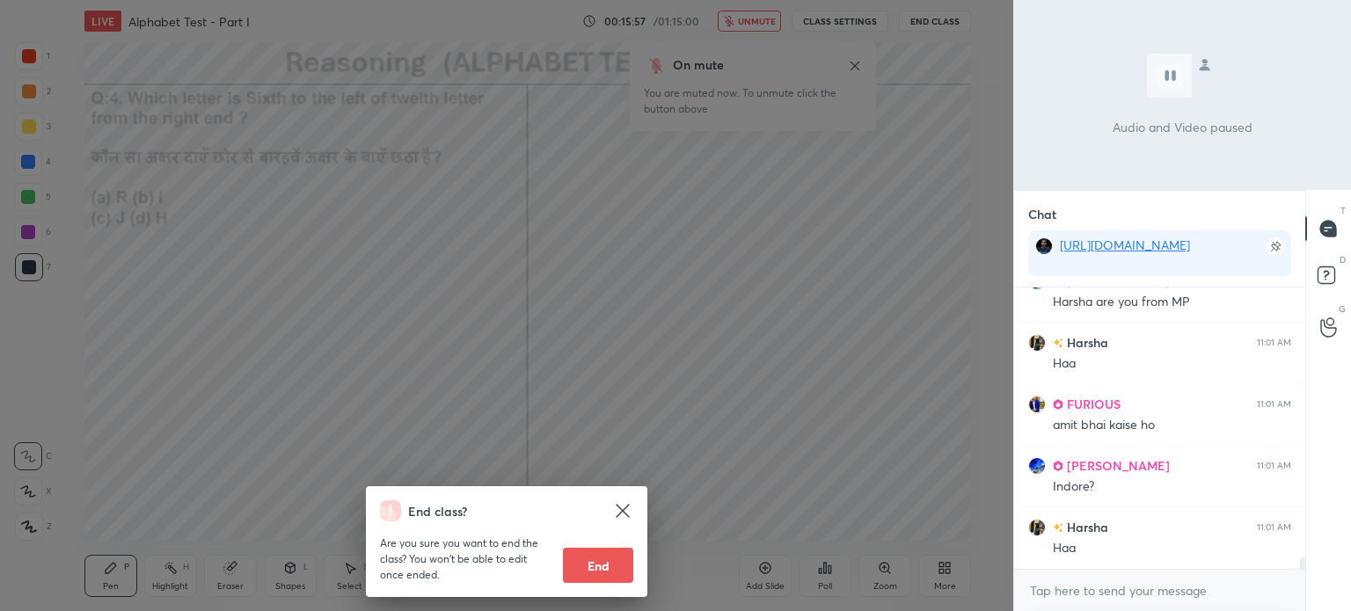
click at [764, 241] on div "End class? Are you sure you want to end the class? You won’t be able to edit on…" at bounding box center [506, 305] width 1013 height 611
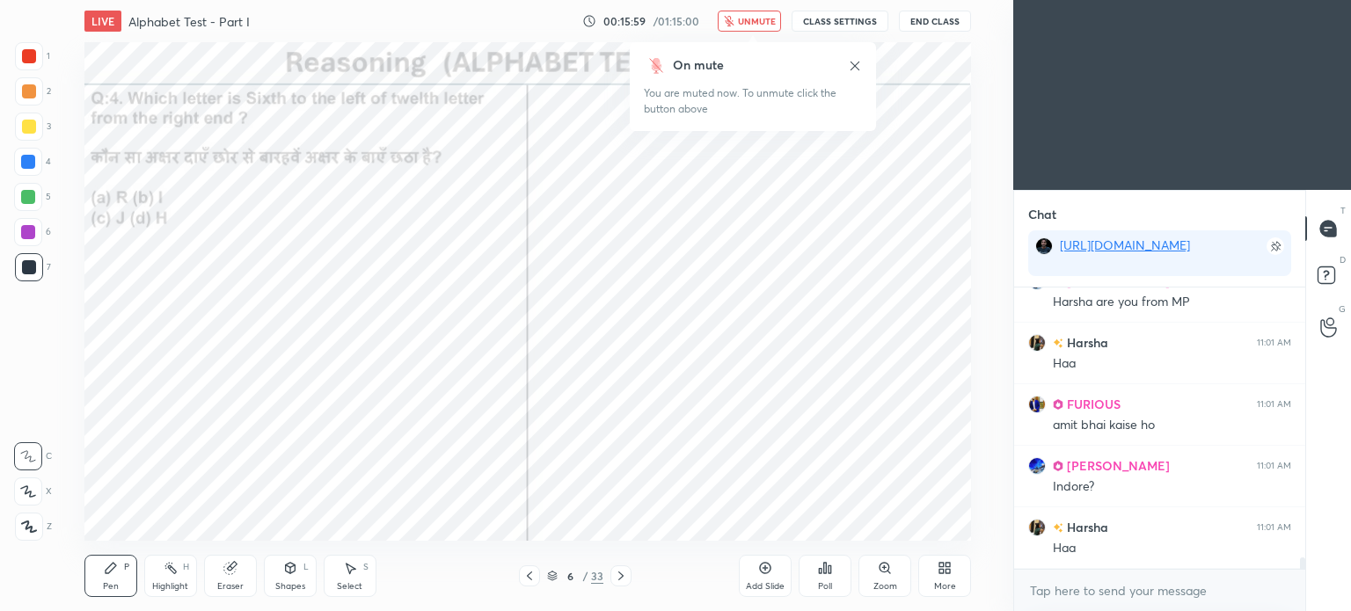
scroll to position [6661, 0]
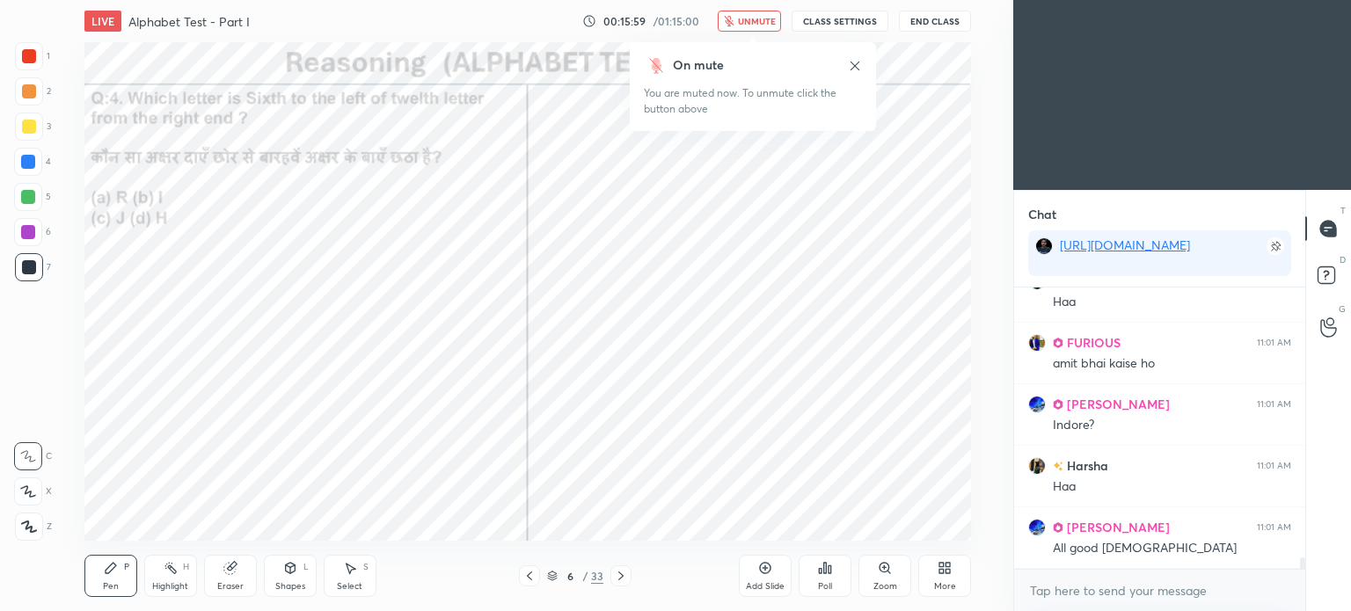
click at [753, 20] on span "unmute" at bounding box center [757, 21] width 38 height 12
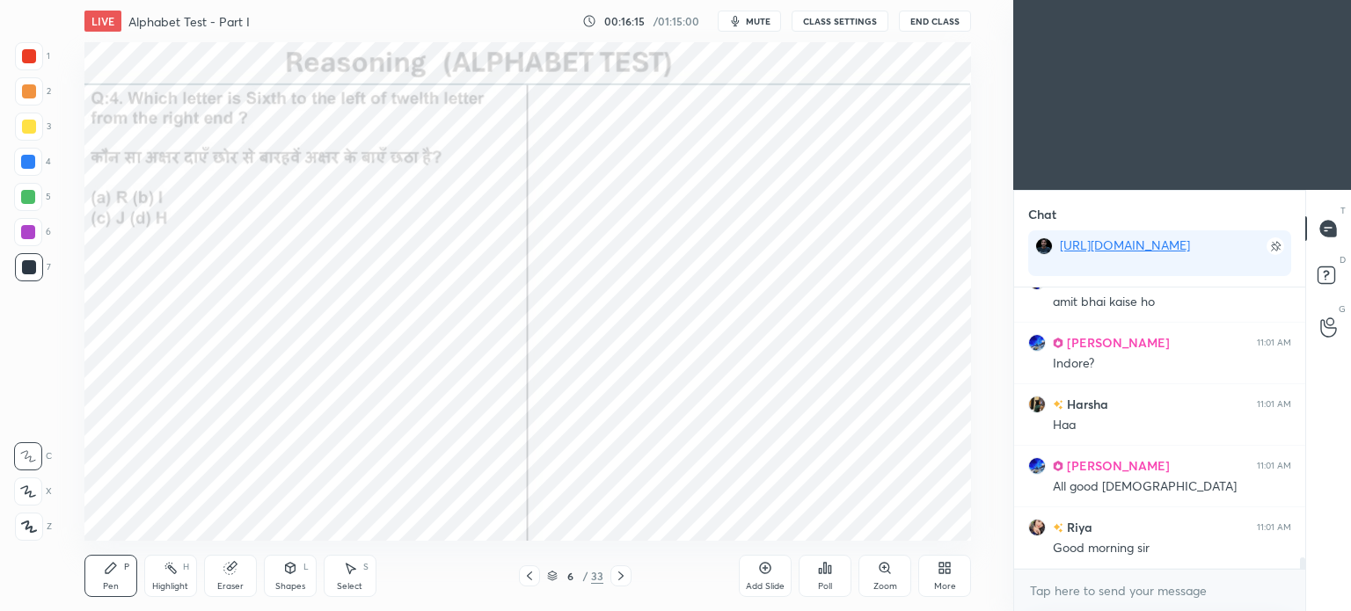
click at [219, 573] on div "Eraser" at bounding box center [230, 576] width 53 height 42
click at [120, 579] on div "Pen P" at bounding box center [110, 576] width 53 height 42
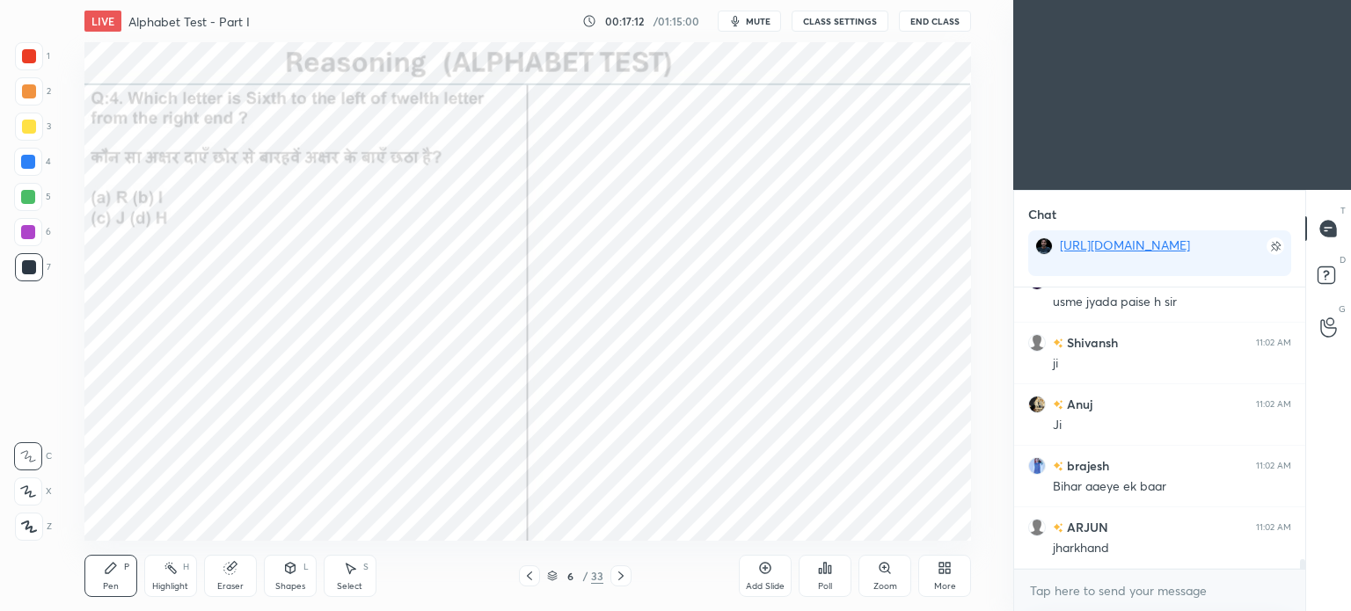
scroll to position [7724, 0]
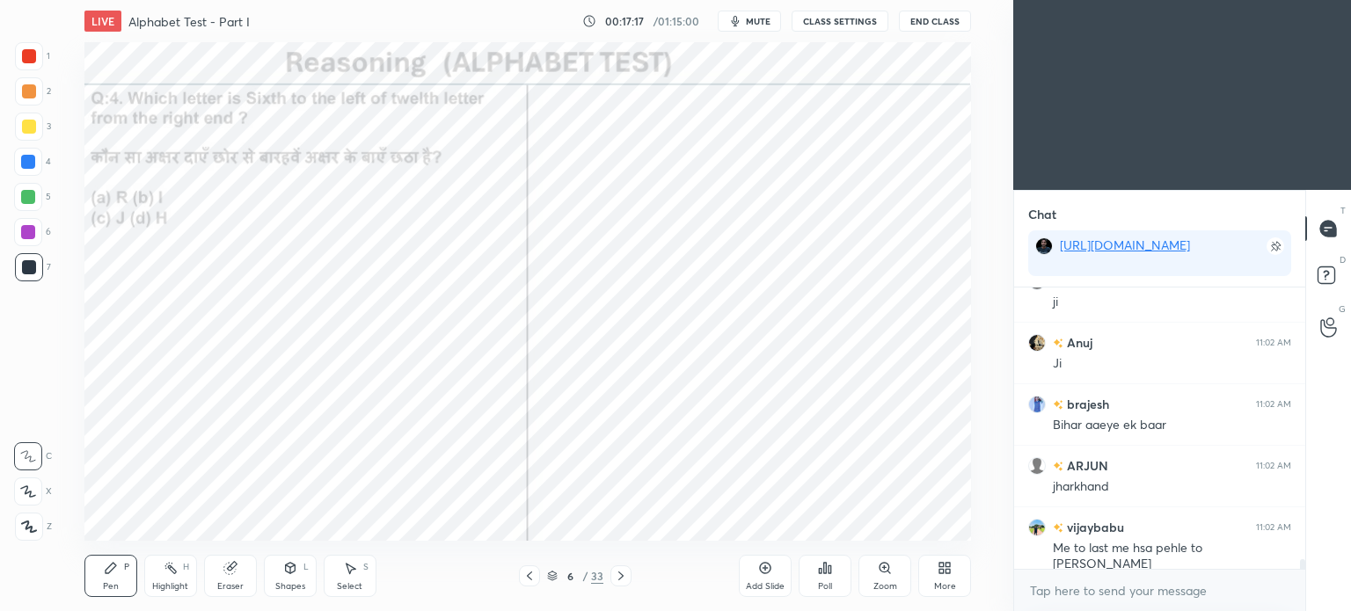
click at [623, 580] on icon at bounding box center [621, 576] width 14 height 14
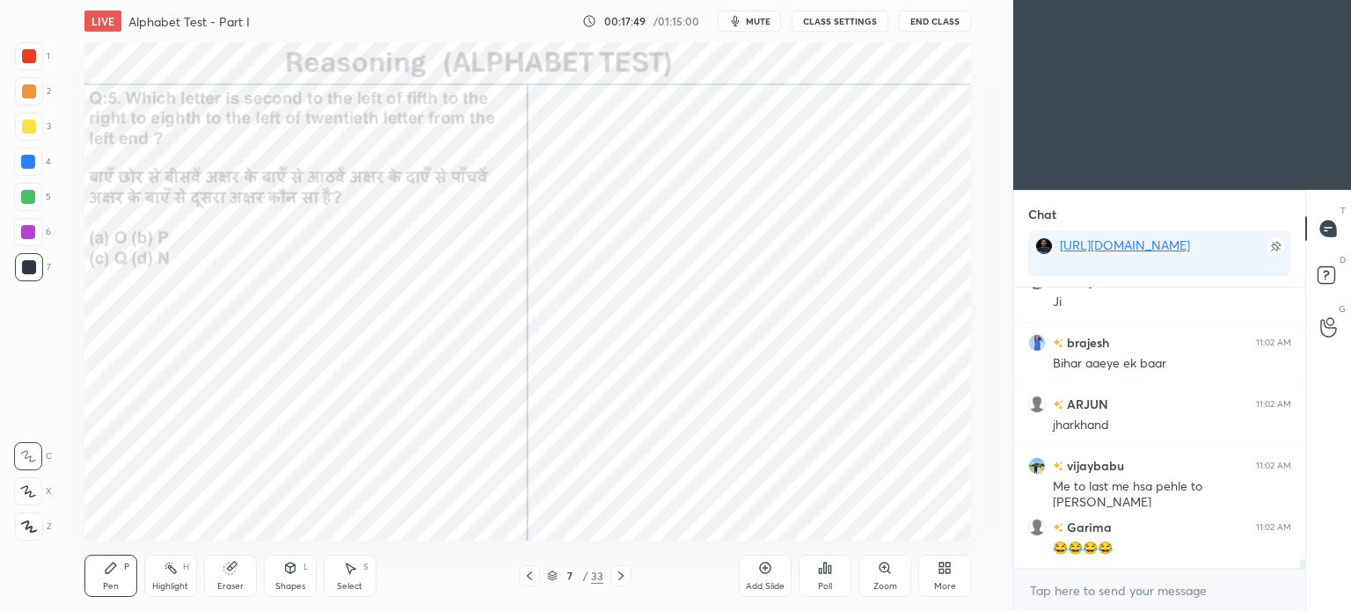
scroll to position [7847, 0]
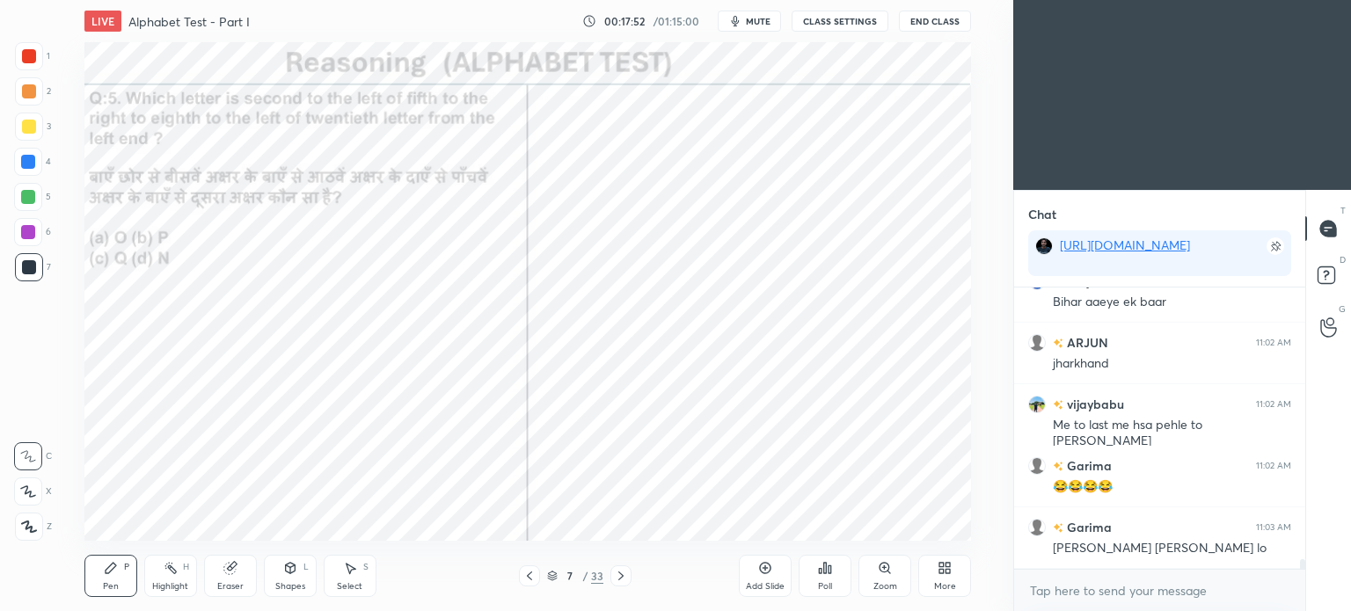
click at [824, 582] on div "Poll" at bounding box center [825, 586] width 14 height 9
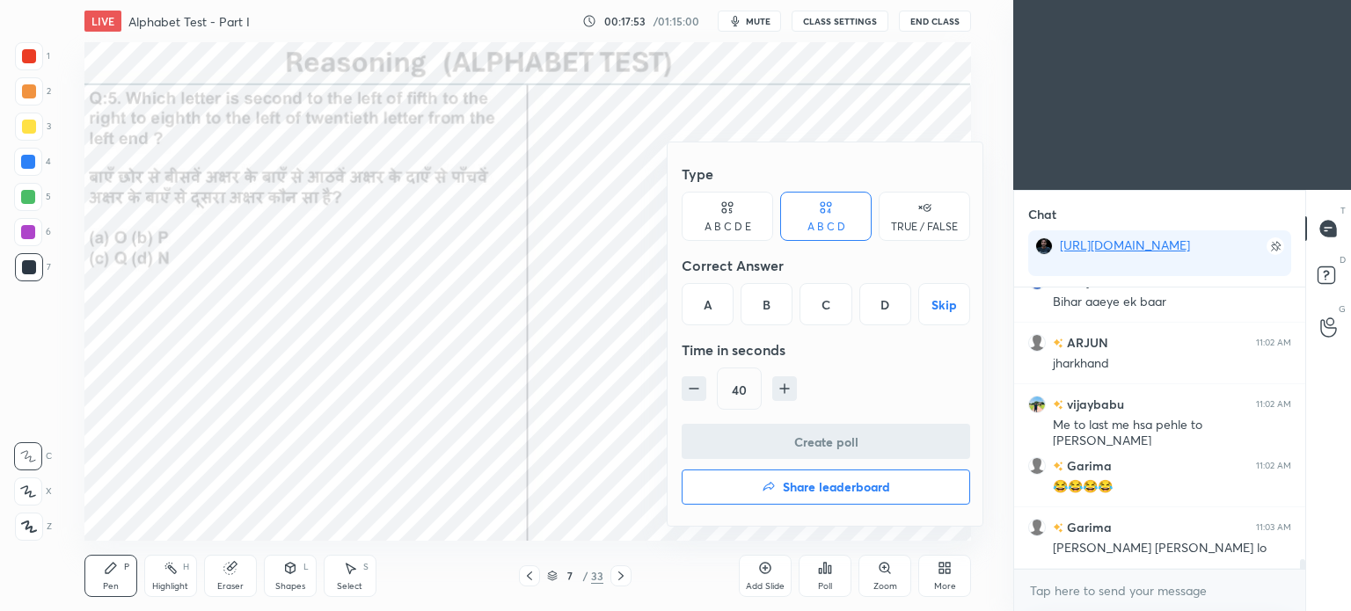
click at [711, 308] on div "A" at bounding box center [708, 304] width 52 height 42
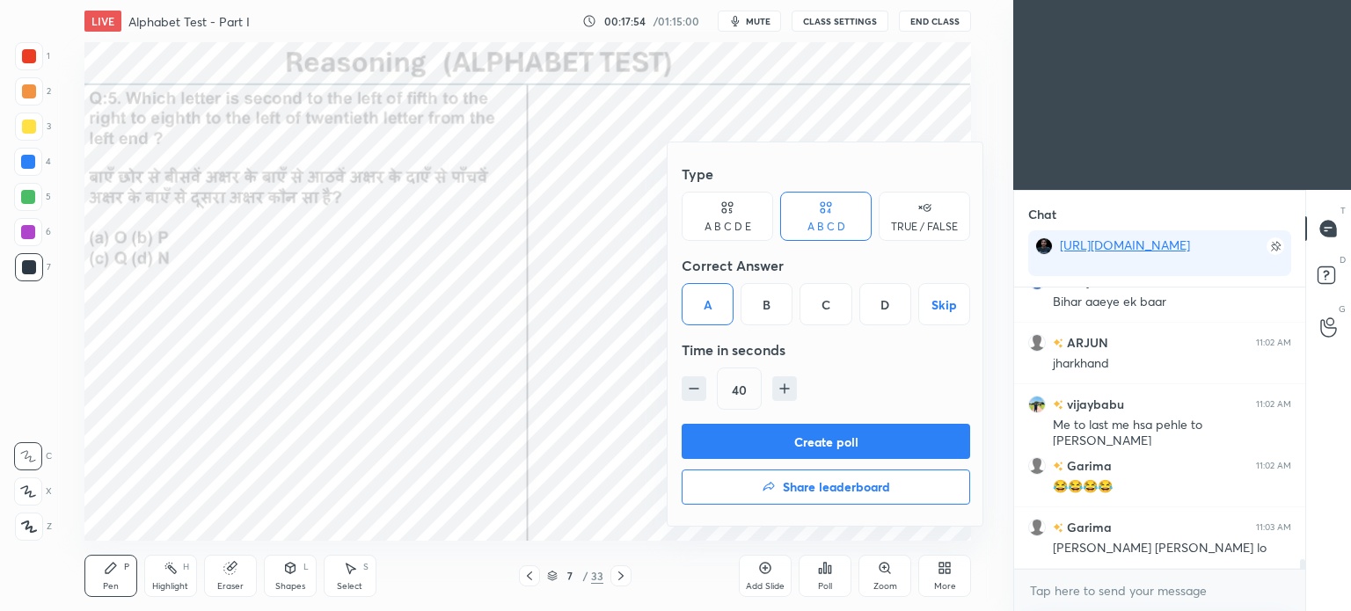
click at [869, 445] on button "Create poll" at bounding box center [826, 441] width 288 height 35
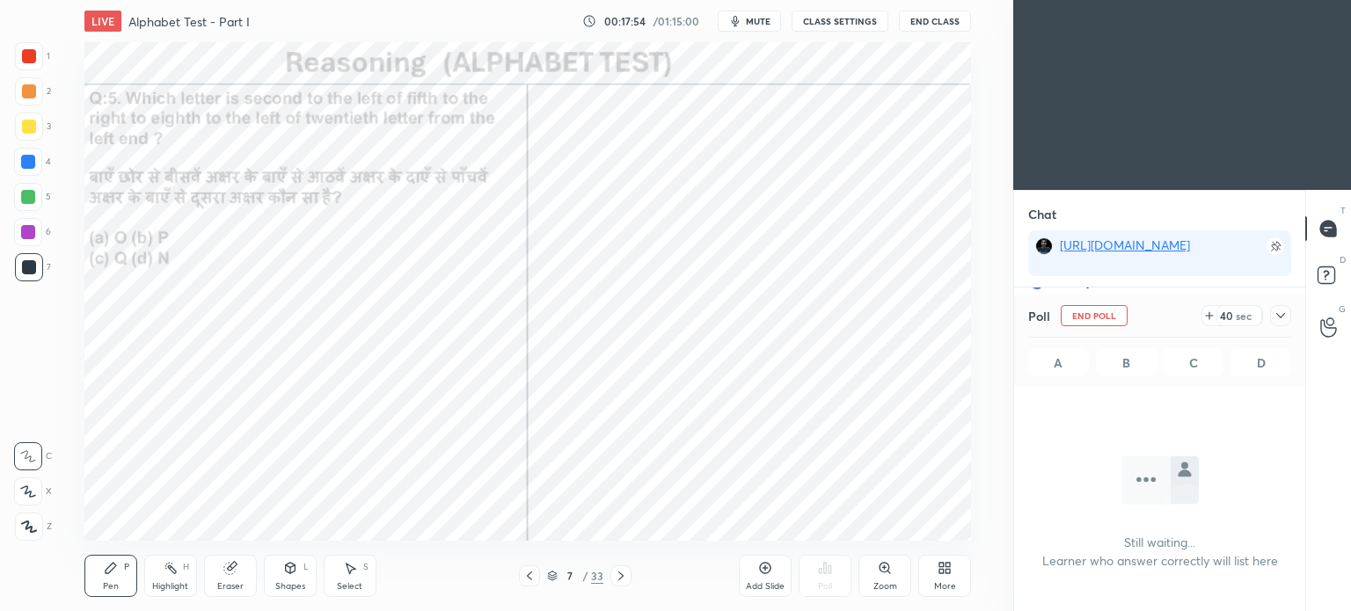
scroll to position [230, 286]
click at [1281, 310] on icon at bounding box center [1281, 316] width 14 height 14
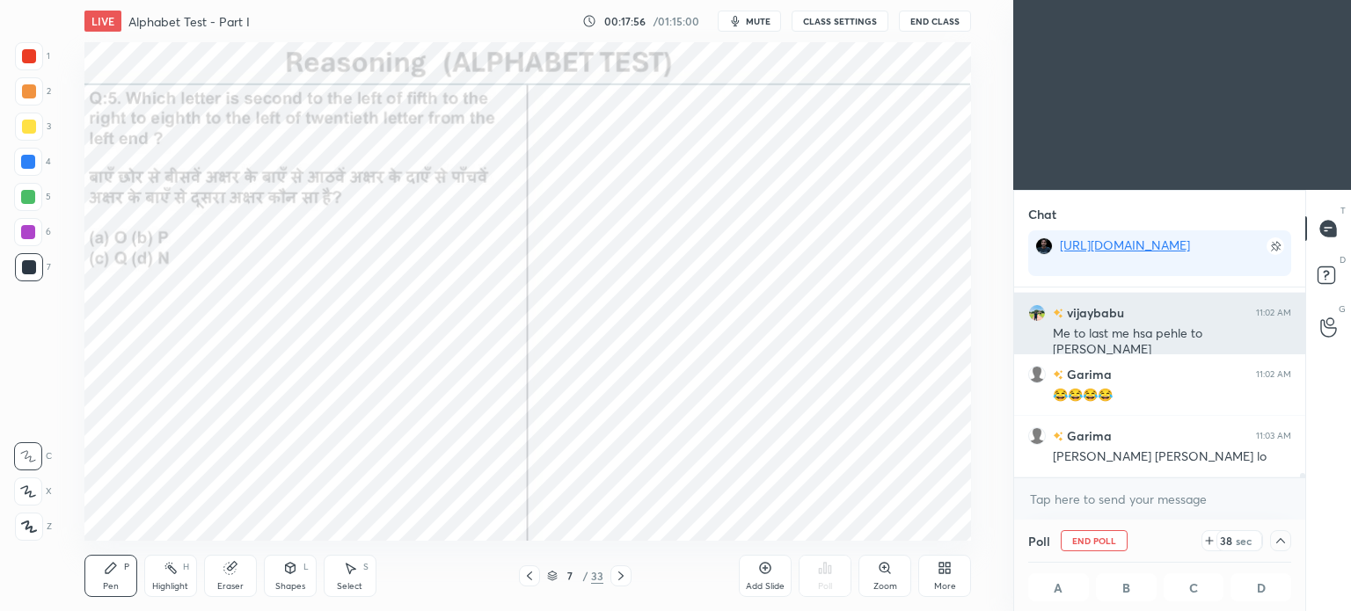
scroll to position [0, 5]
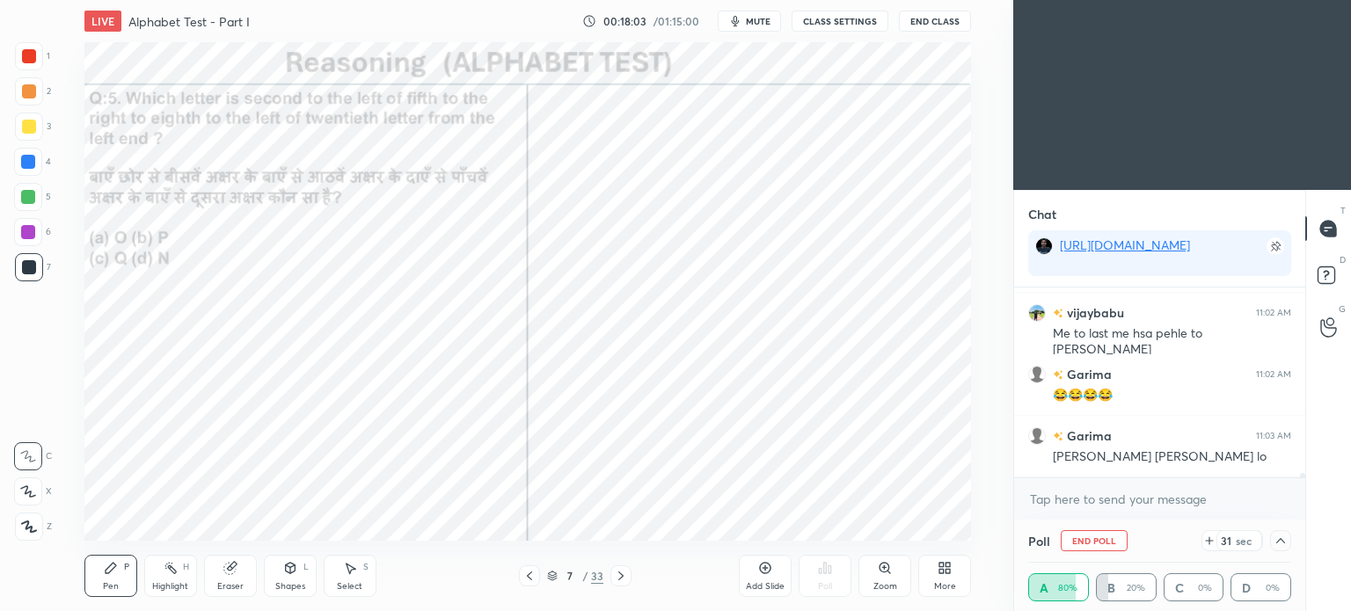
click at [1286, 542] on icon at bounding box center [1281, 541] width 14 height 14
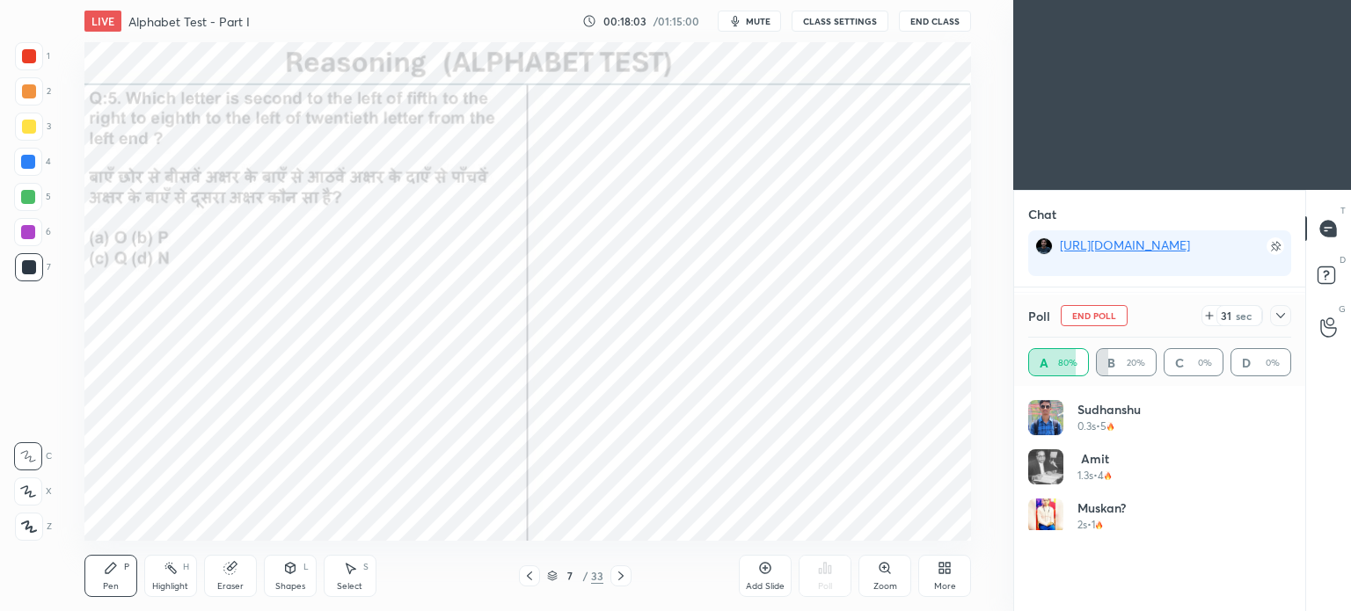
scroll to position [205, 258]
click at [1281, 316] on icon at bounding box center [1281, 316] width 14 height 14
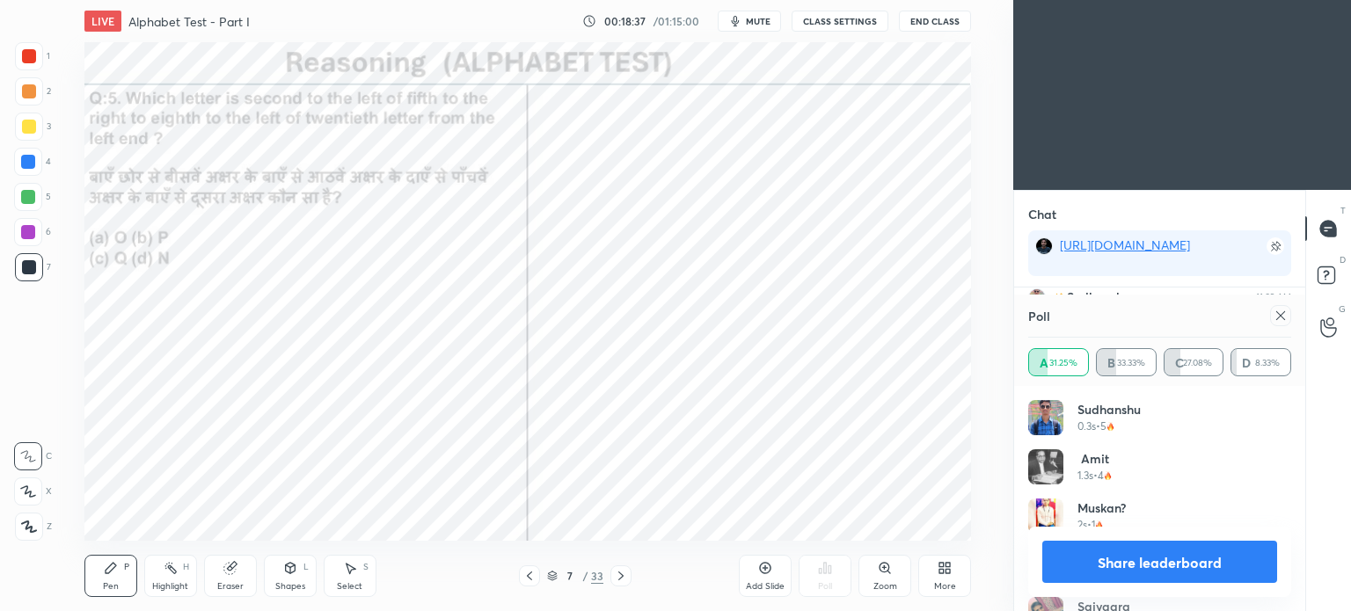
click at [1280, 310] on icon at bounding box center [1281, 316] width 14 height 14
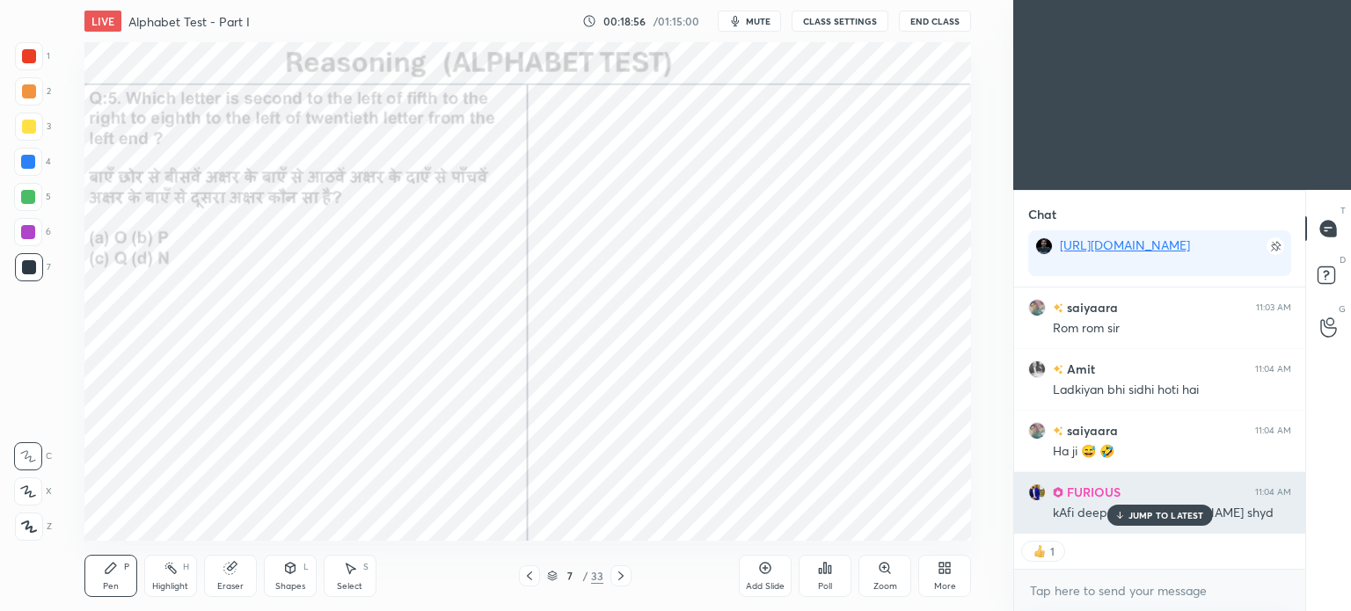
click at [1133, 517] on p "JUMP TO LATEST" at bounding box center [1166, 515] width 76 height 11
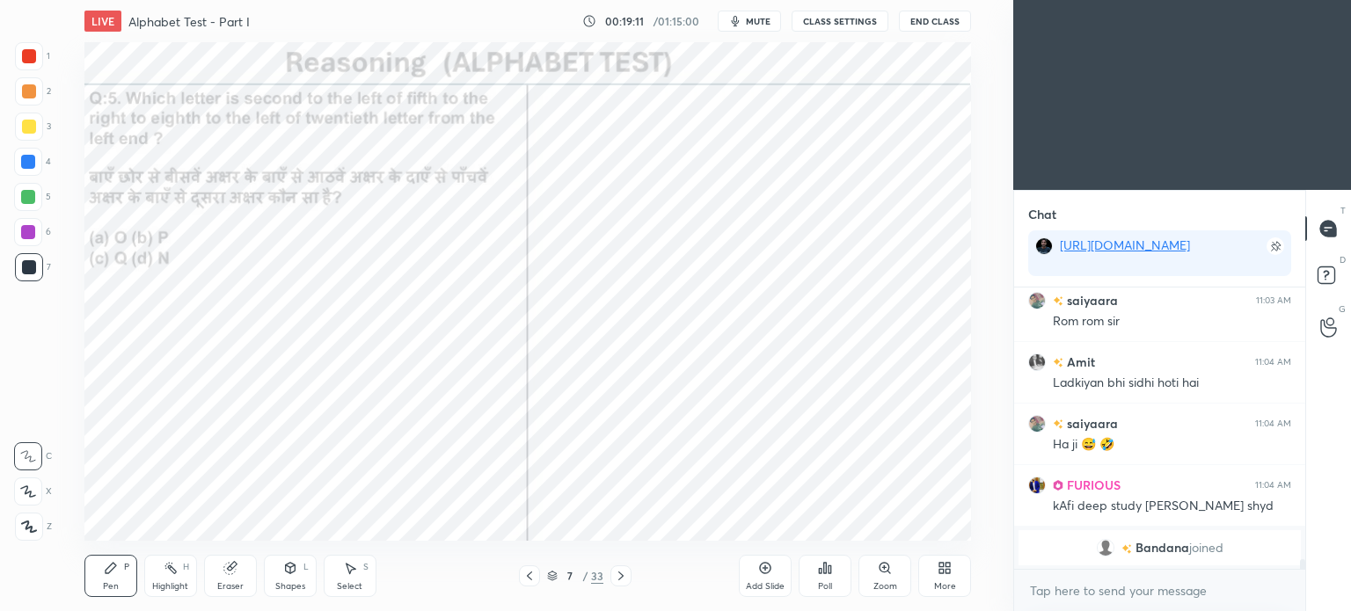
click at [28, 59] on div at bounding box center [29, 56] width 14 height 14
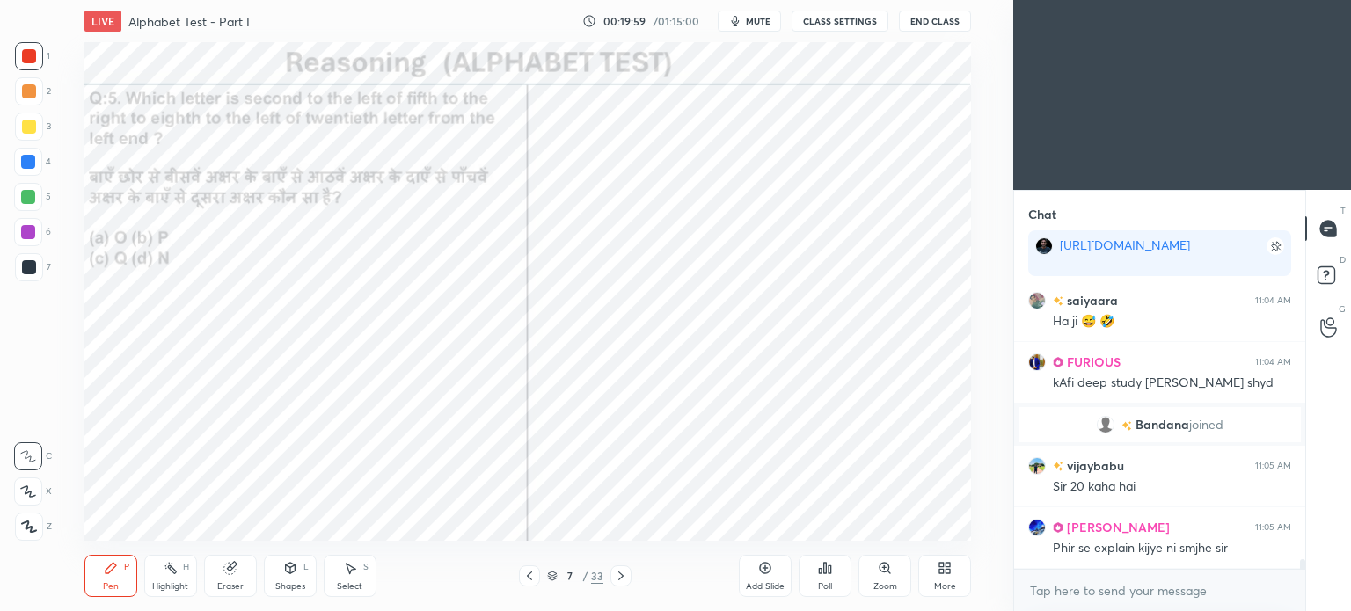
scroll to position [7833, 0]
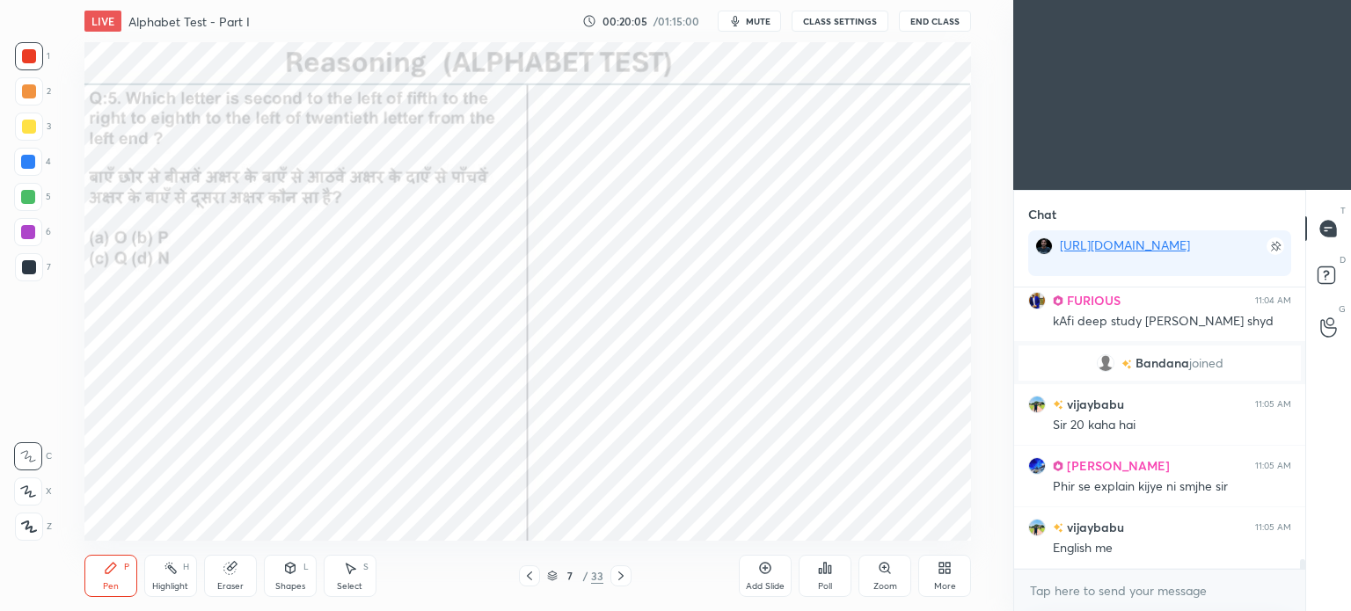
click at [219, 570] on div "Eraser" at bounding box center [230, 576] width 53 height 42
click at [25, 528] on span "Erase all" at bounding box center [28, 527] width 26 height 12
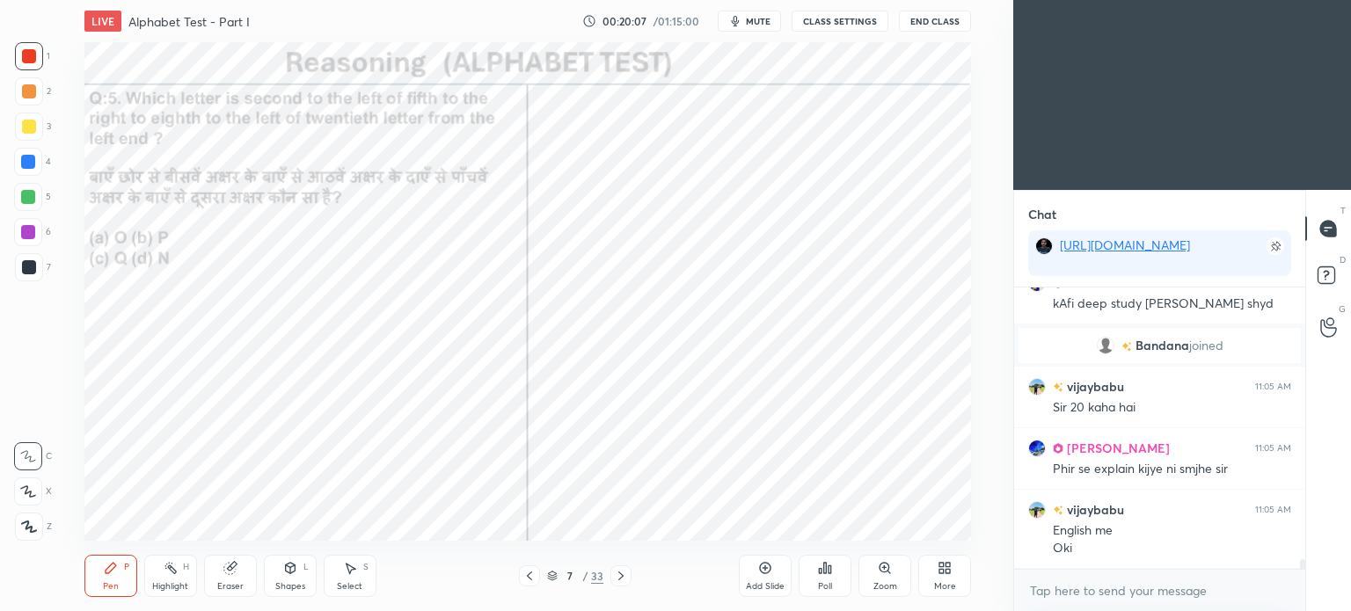
click at [33, 266] on div at bounding box center [29, 267] width 14 height 14
click at [33, 271] on div at bounding box center [29, 267] width 14 height 14
click at [26, 55] on div at bounding box center [29, 56] width 14 height 14
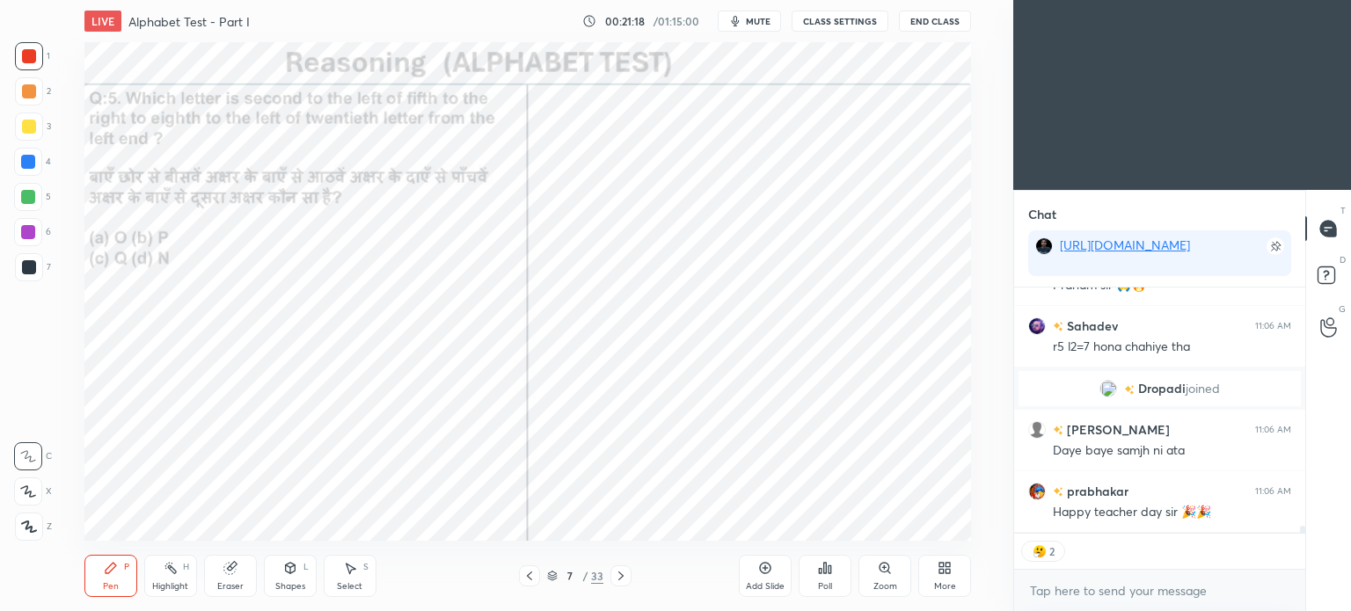
scroll to position [8446, 0]
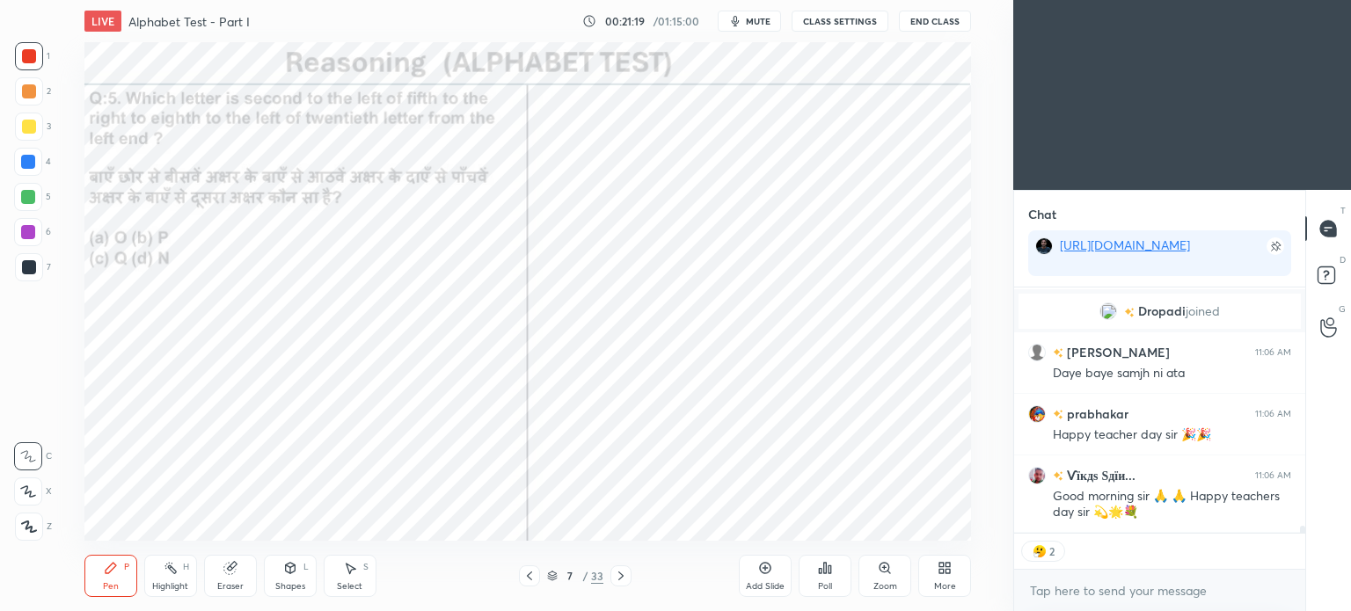
click at [619, 581] on icon at bounding box center [621, 576] width 14 height 14
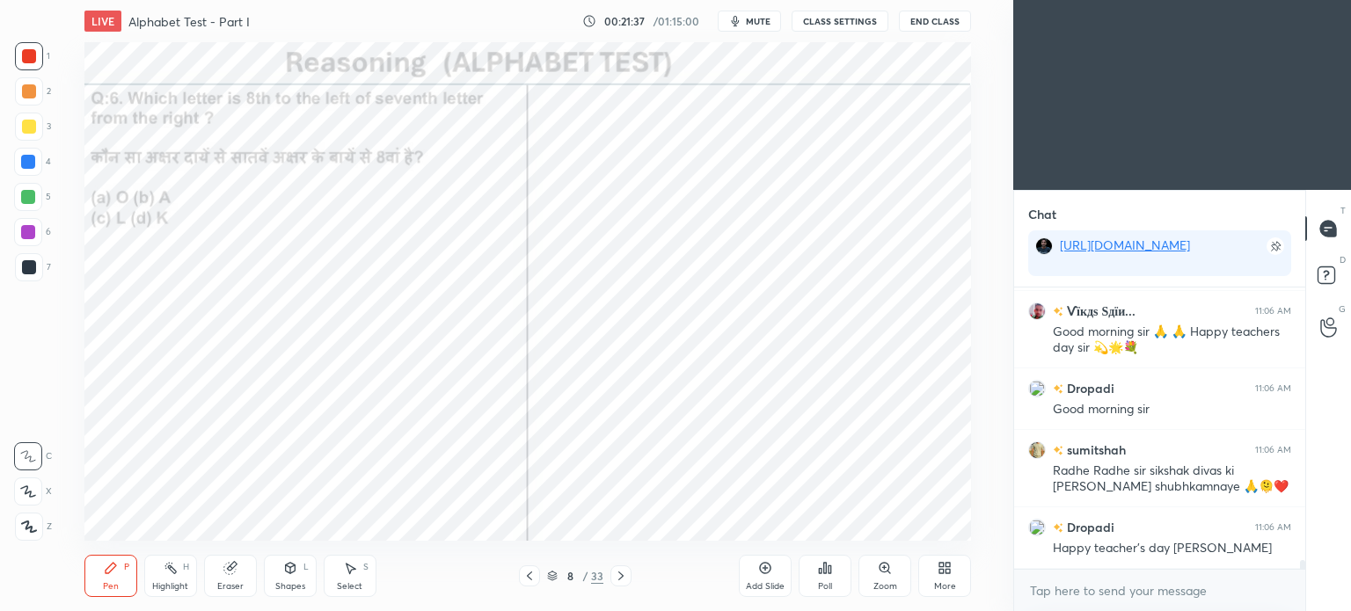
scroll to position [8672, 0]
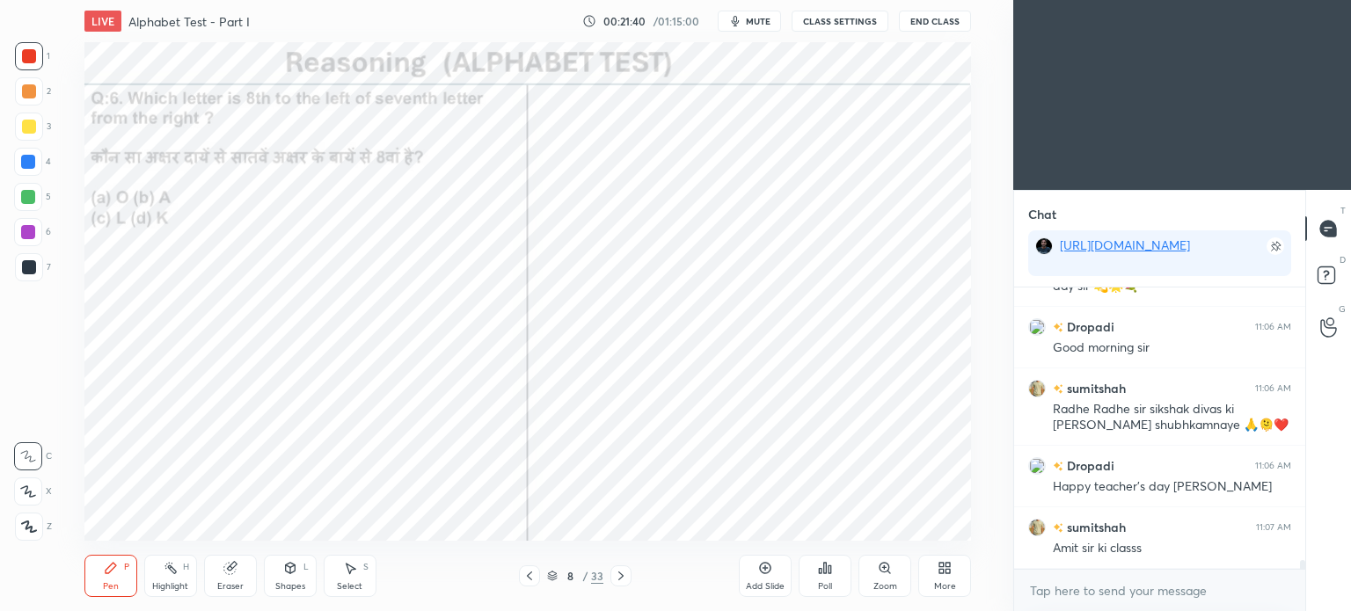
click at [821, 582] on div "Poll" at bounding box center [825, 586] width 14 height 9
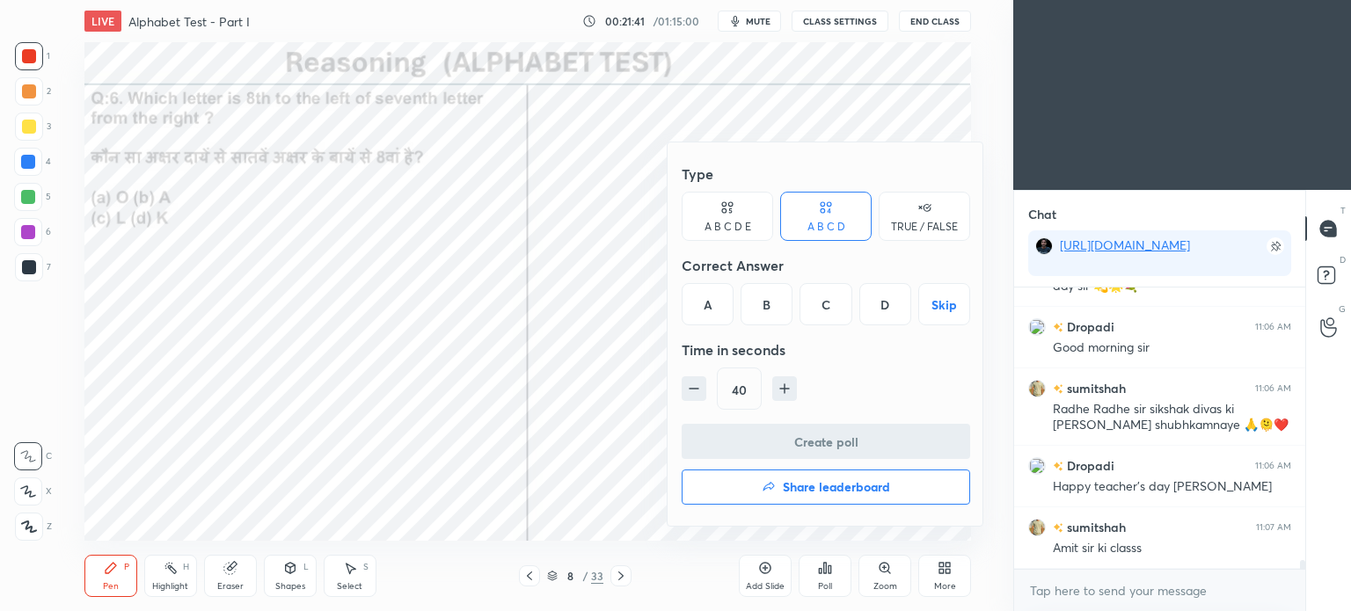
click at [829, 307] on div "C" at bounding box center [825, 304] width 52 height 42
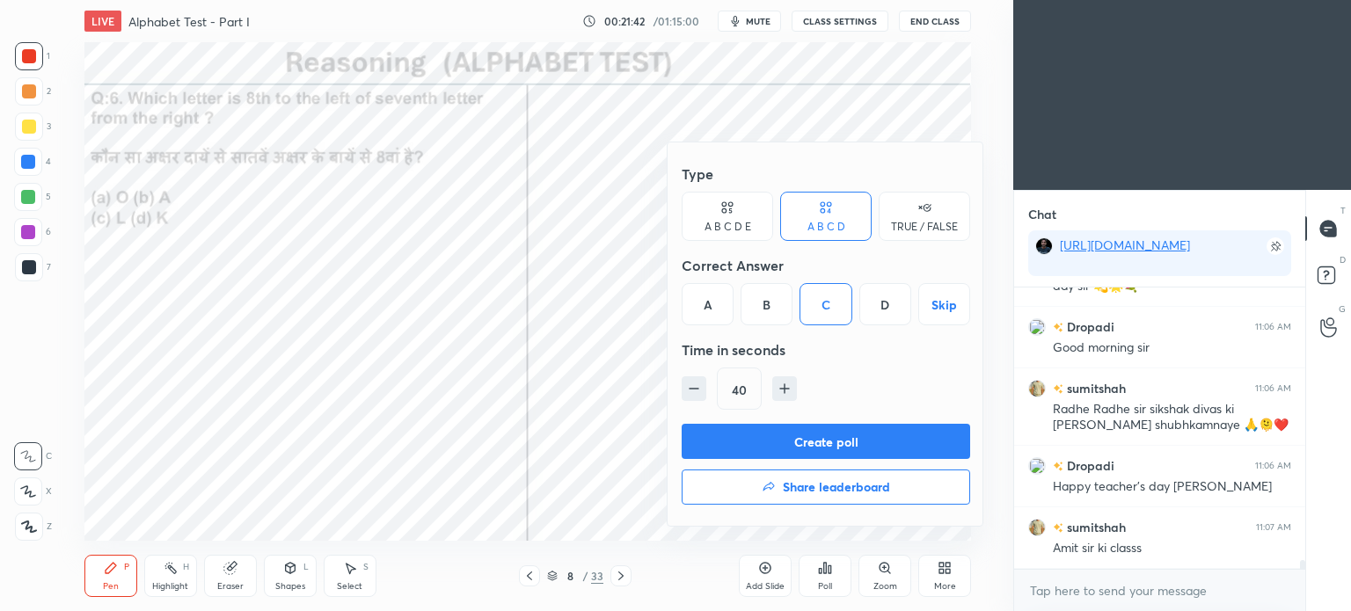
click at [848, 440] on button "Create poll" at bounding box center [826, 441] width 288 height 35
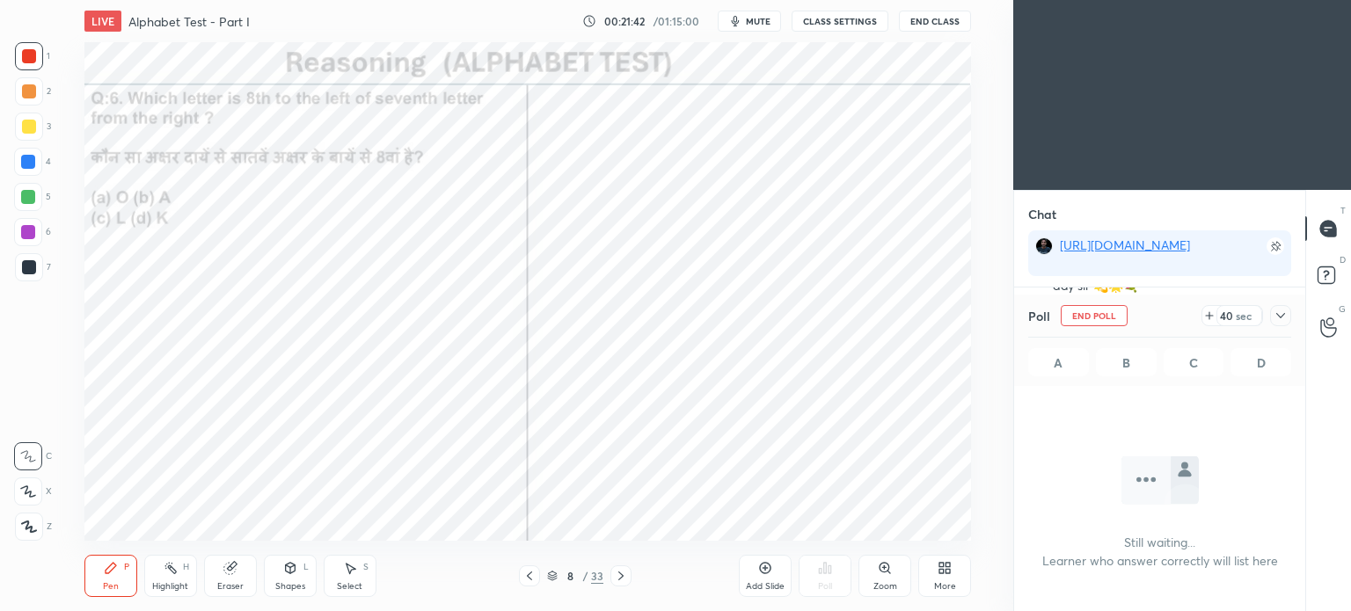
scroll to position [4, 5]
click at [1281, 313] on icon at bounding box center [1281, 316] width 14 height 14
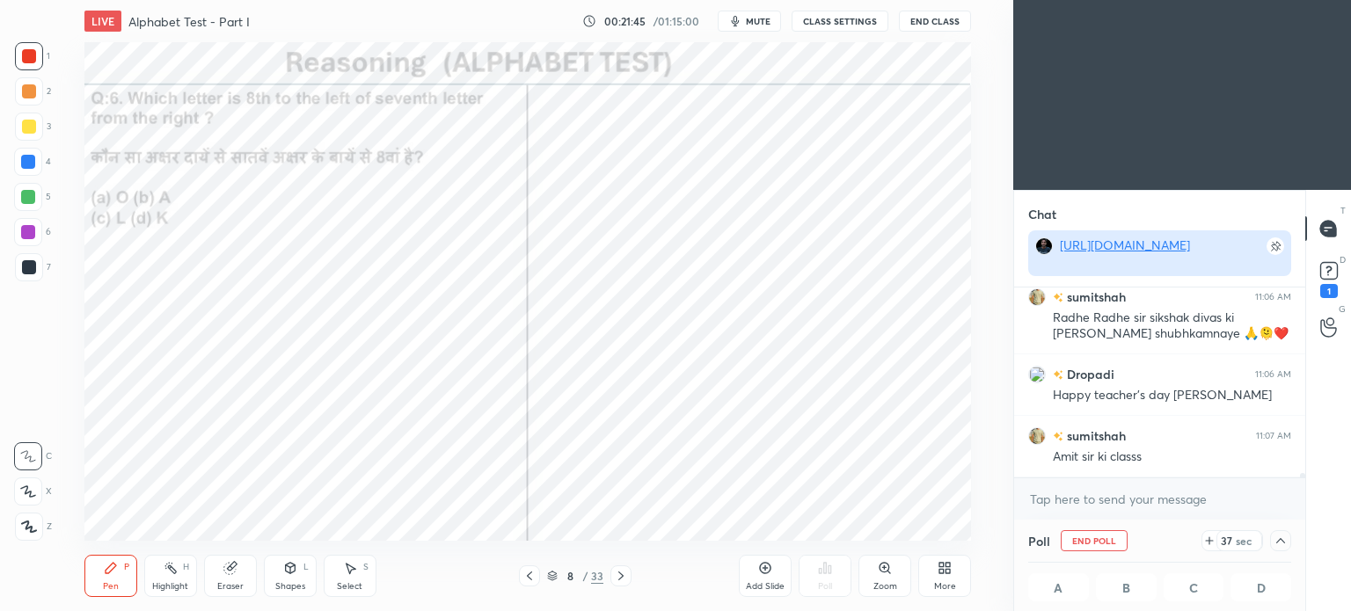
scroll to position [8839, 0]
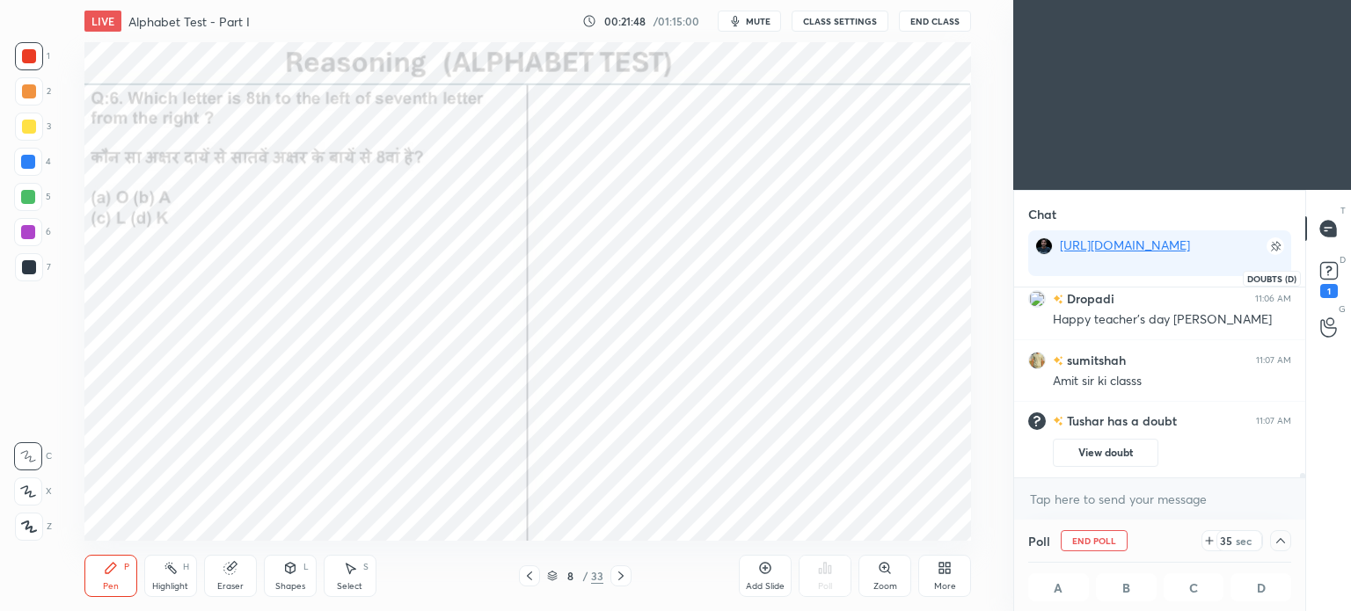
click at [1332, 275] on rect at bounding box center [1328, 271] width 17 height 17
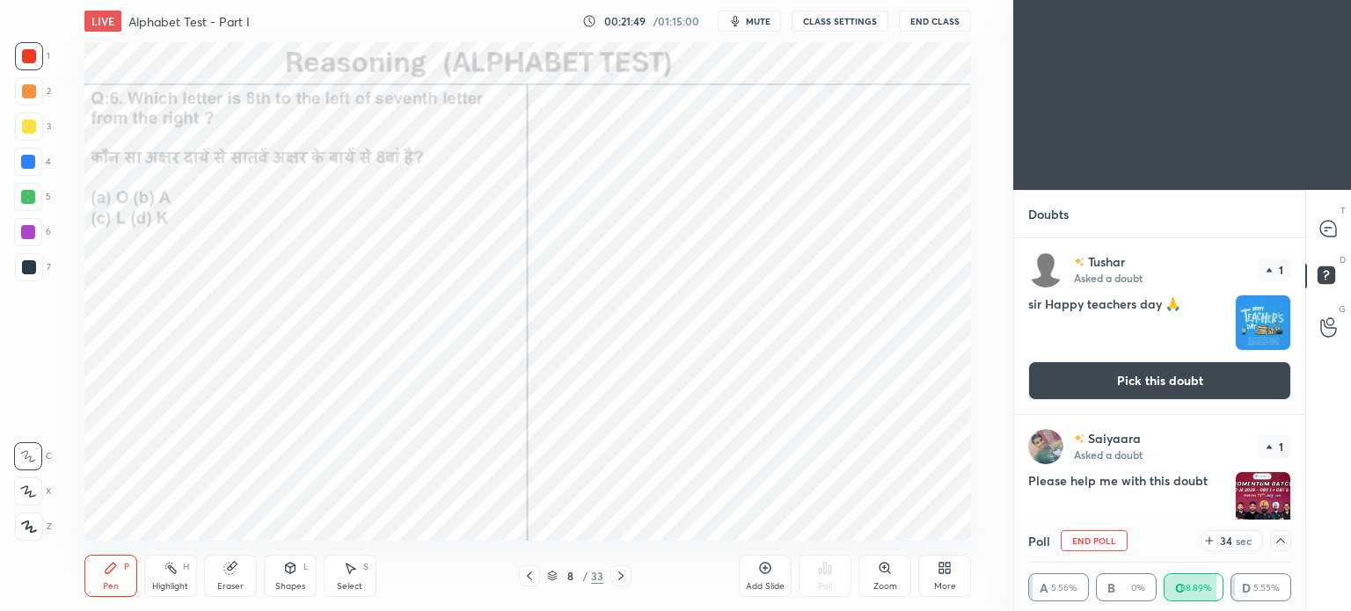
drag, startPoint x: 1178, startPoint y: 378, endPoint x: 1194, endPoint y: 374, distance: 17.3
click at [1179, 378] on button "Pick this doubt" at bounding box center [1159, 380] width 263 height 39
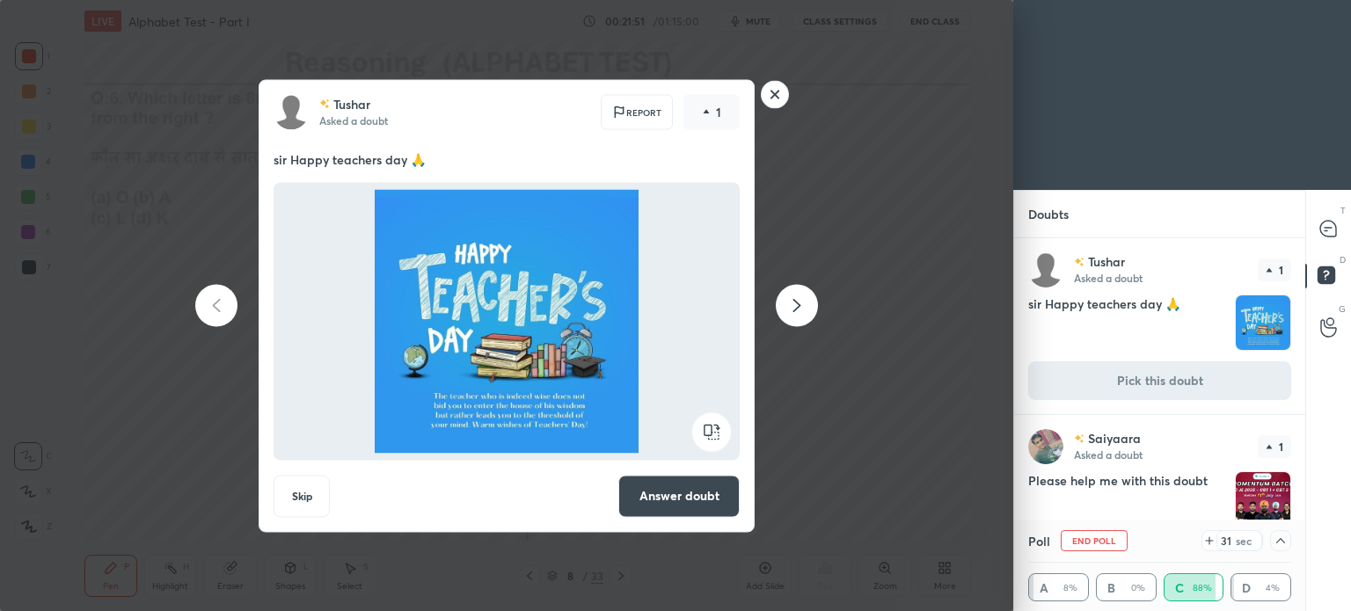
click at [773, 96] on rect at bounding box center [775, 94] width 27 height 27
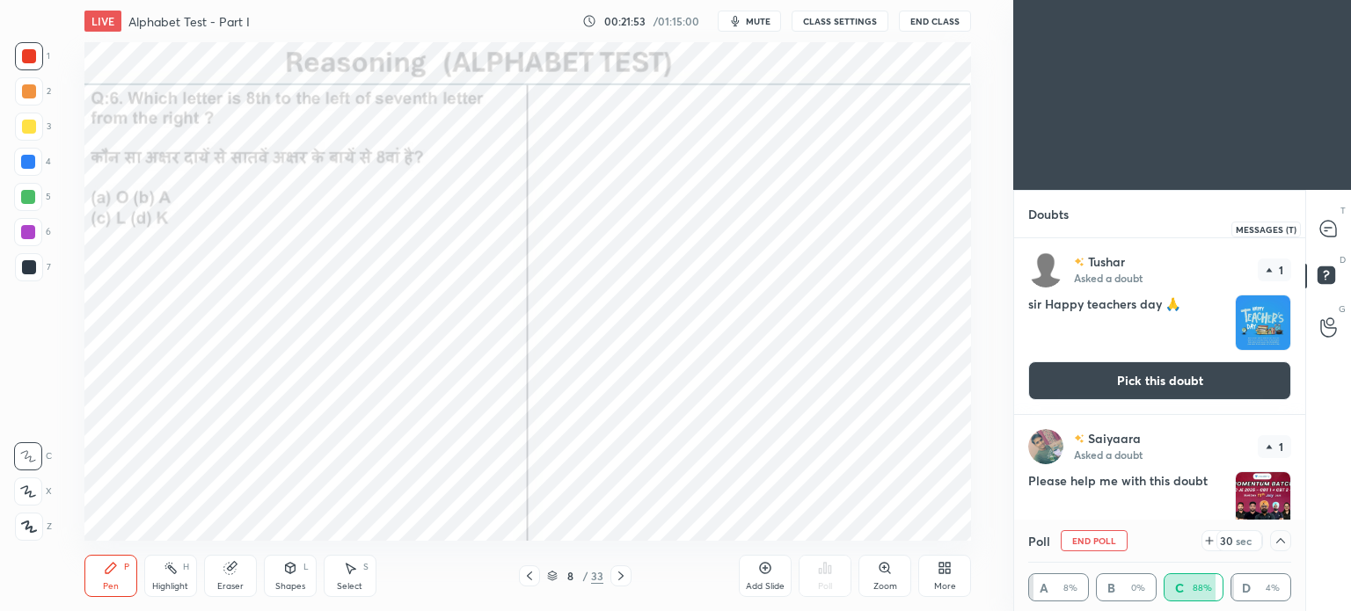
click at [1337, 228] on icon at bounding box center [1328, 229] width 18 height 18
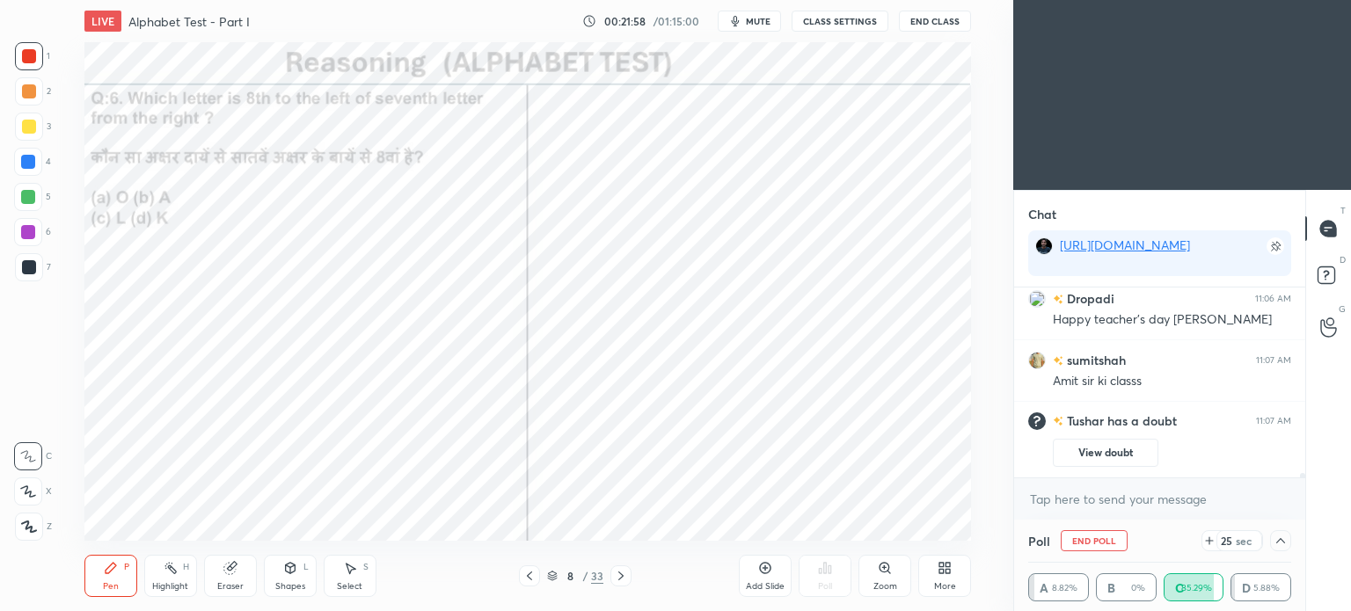
click at [1281, 539] on icon at bounding box center [1281, 541] width 14 height 14
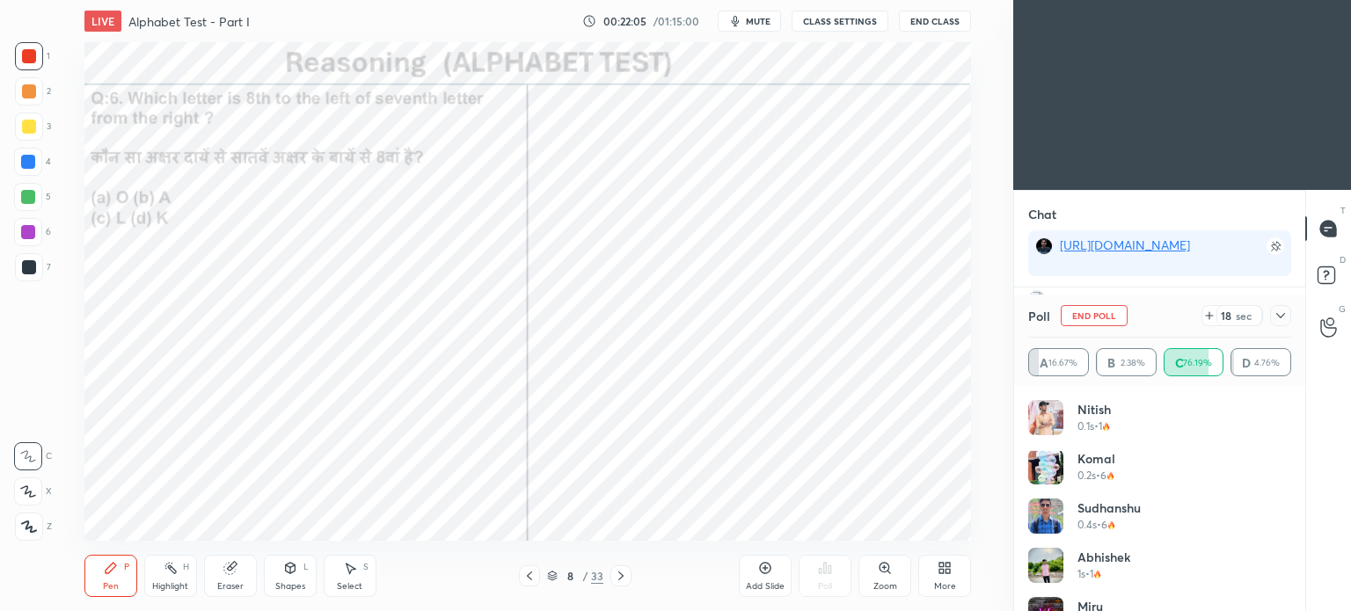
click at [1284, 311] on icon at bounding box center [1281, 316] width 14 height 14
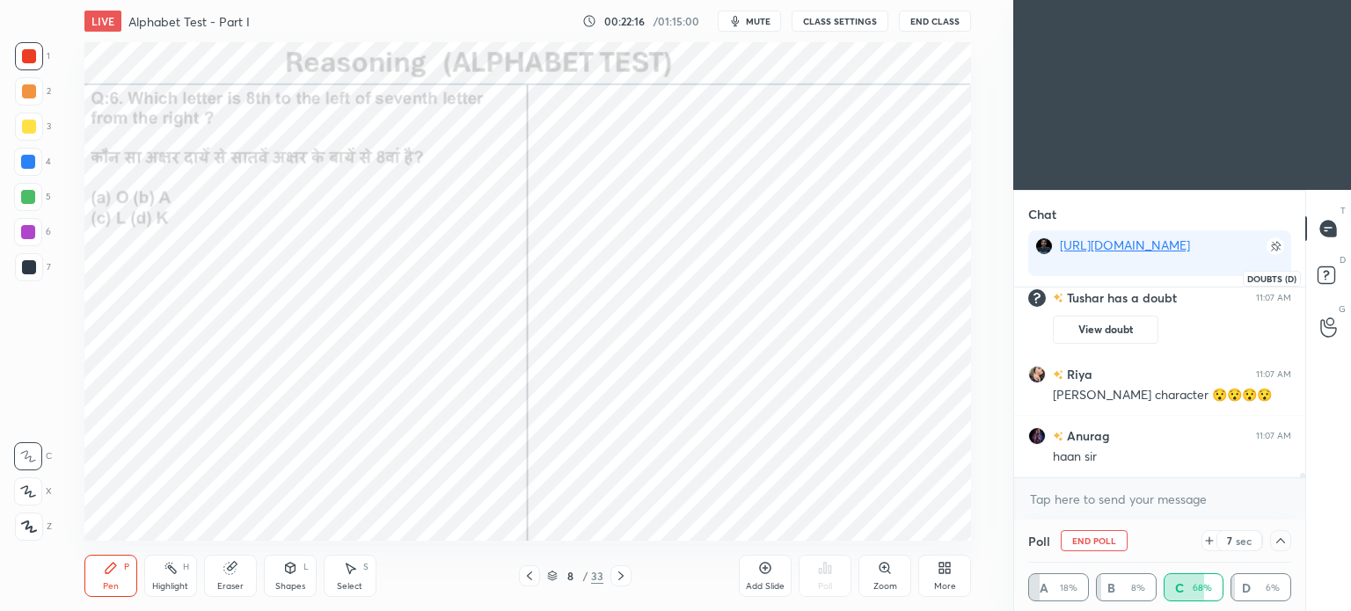
click at [1321, 291] on icon at bounding box center [1329, 278] width 32 height 32
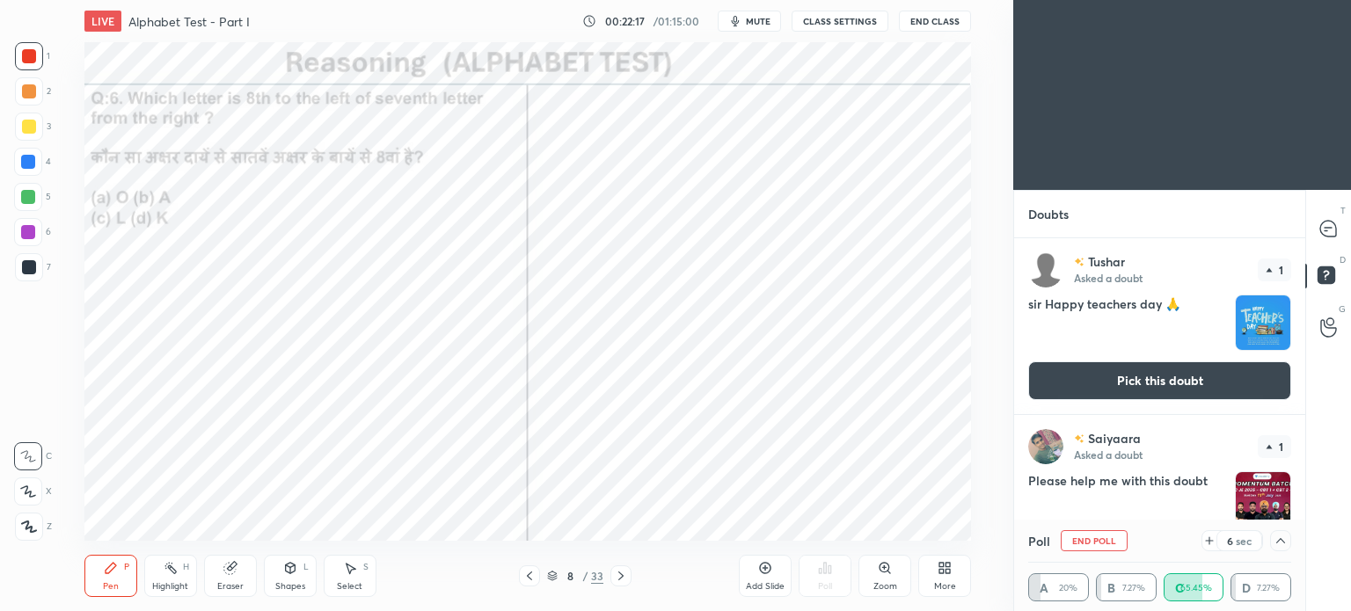
click at [1186, 369] on button "Pick this doubt" at bounding box center [1159, 380] width 263 height 39
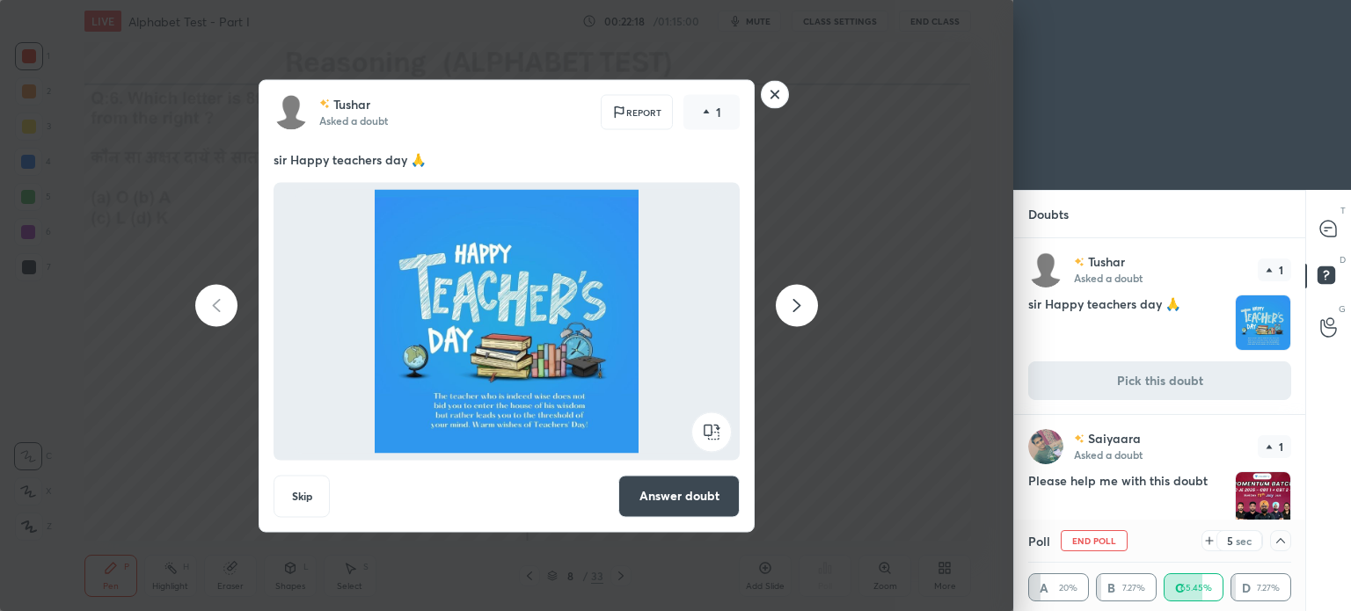
click at [774, 98] on rect at bounding box center [775, 94] width 27 height 27
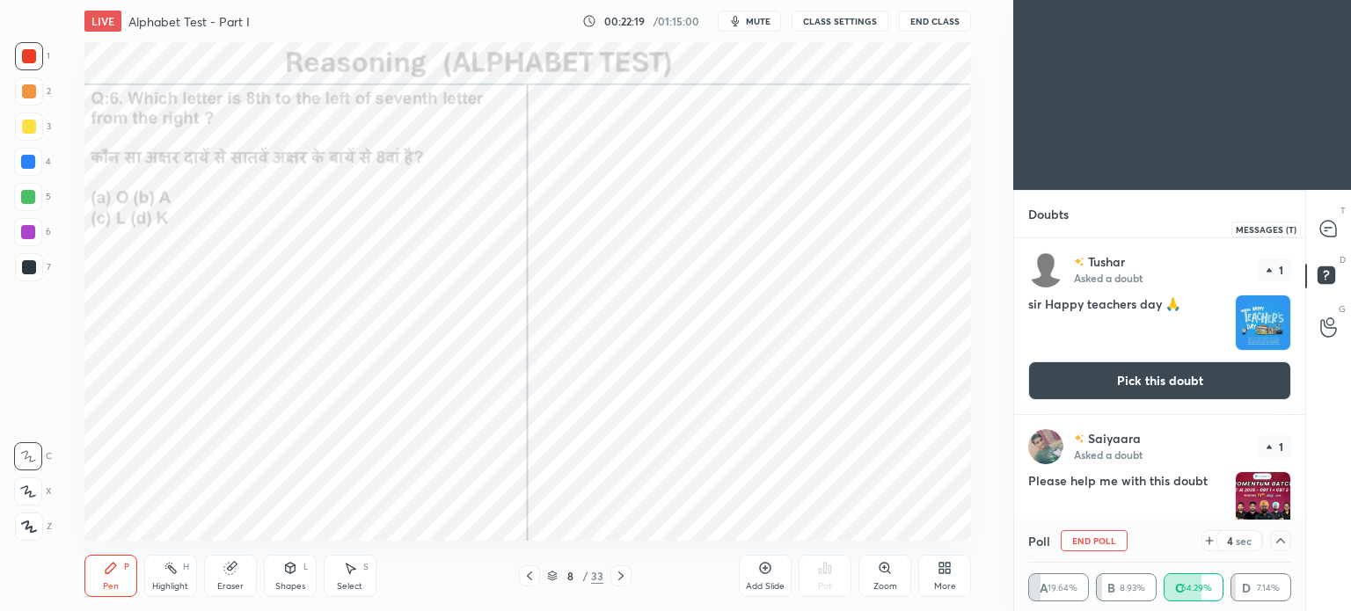
click at [1325, 241] on div at bounding box center [1328, 229] width 35 height 32
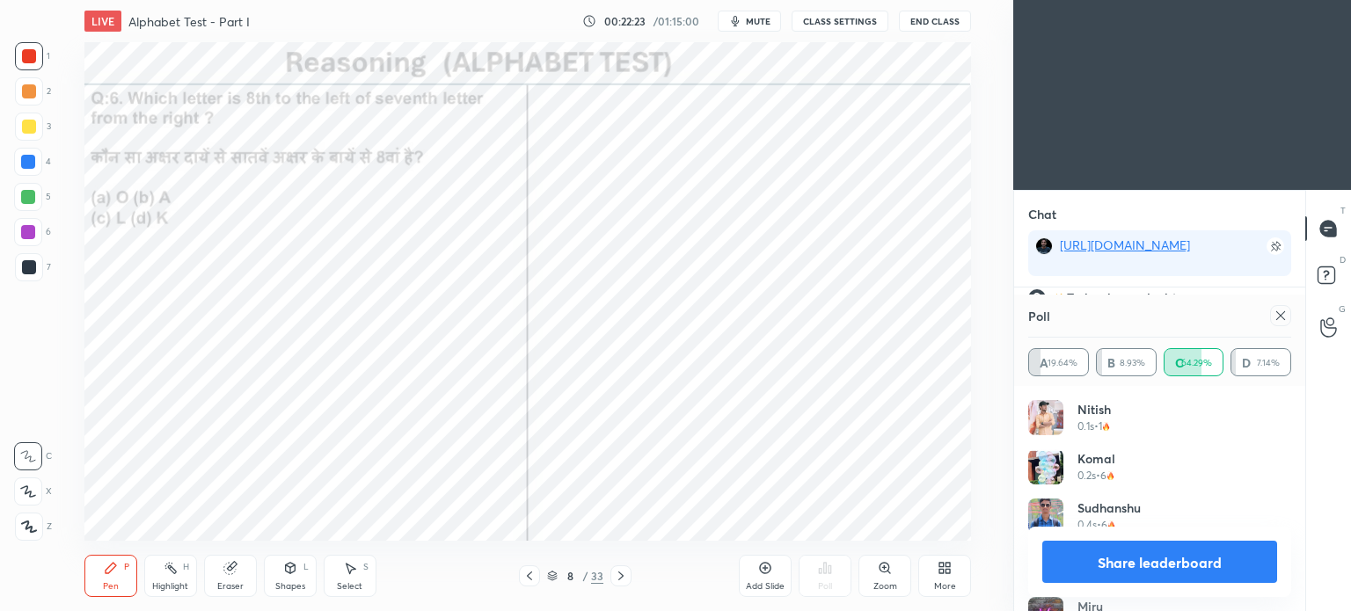
click at [1284, 318] on icon at bounding box center [1281, 316] width 14 height 14
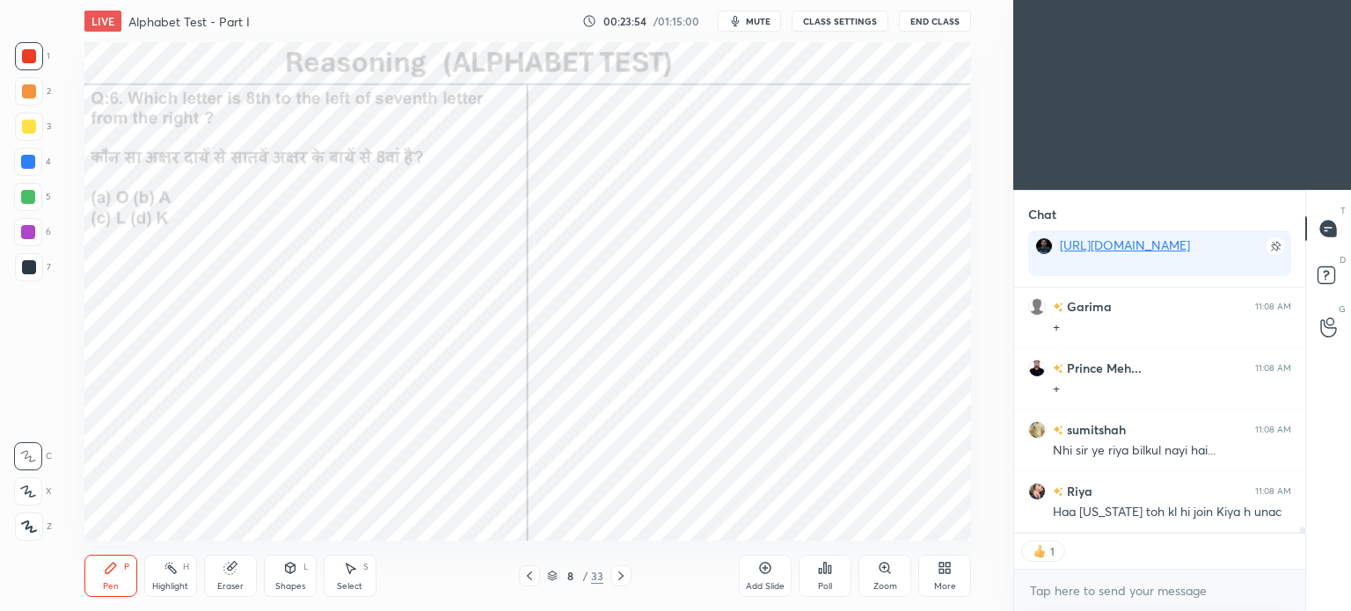
scroll to position [9840, 0]
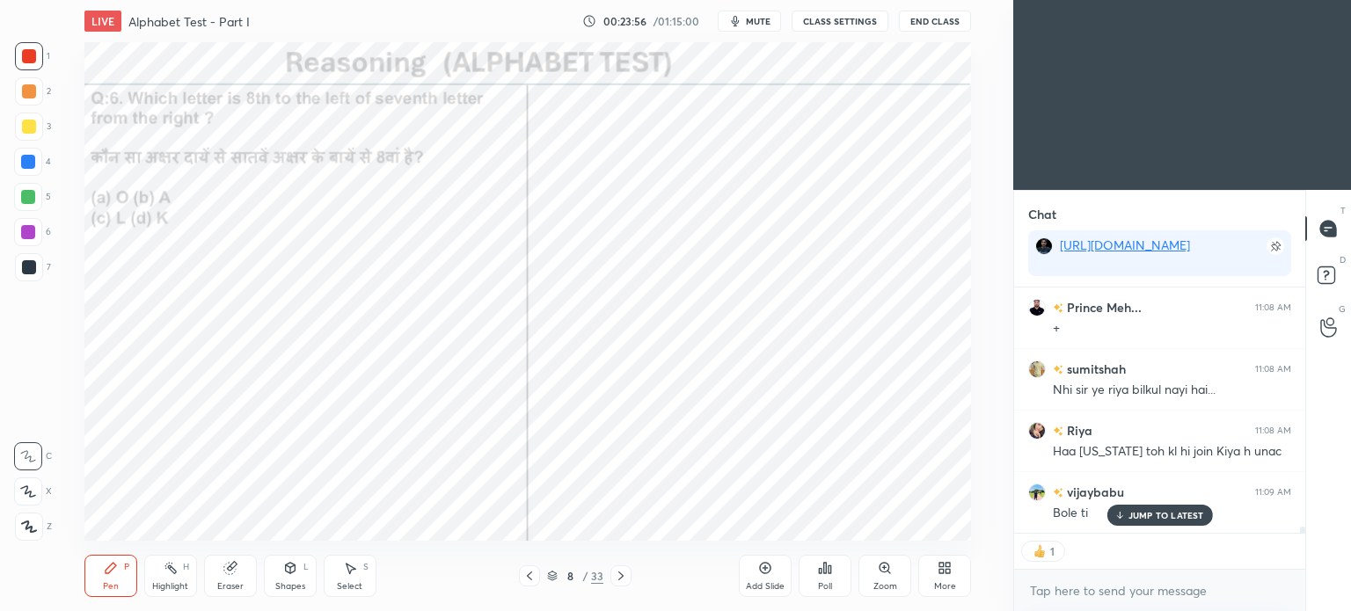
click at [1135, 508] on div "JUMP TO LATEST" at bounding box center [1159, 515] width 106 height 21
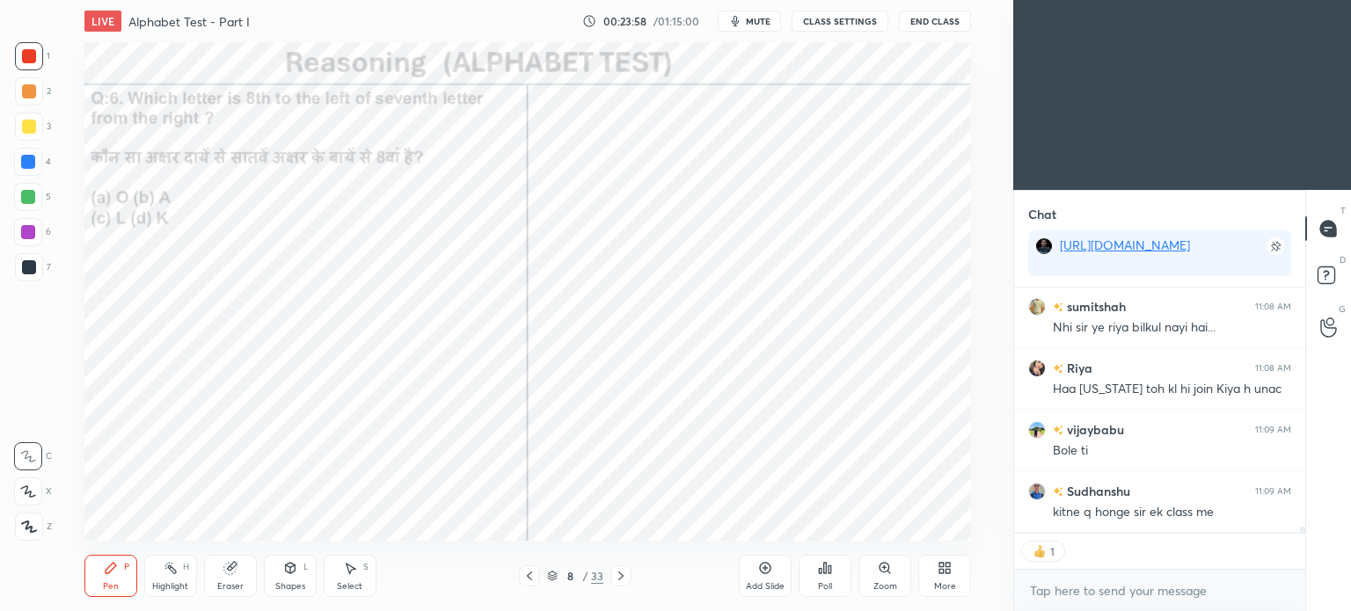
scroll to position [9963, 0]
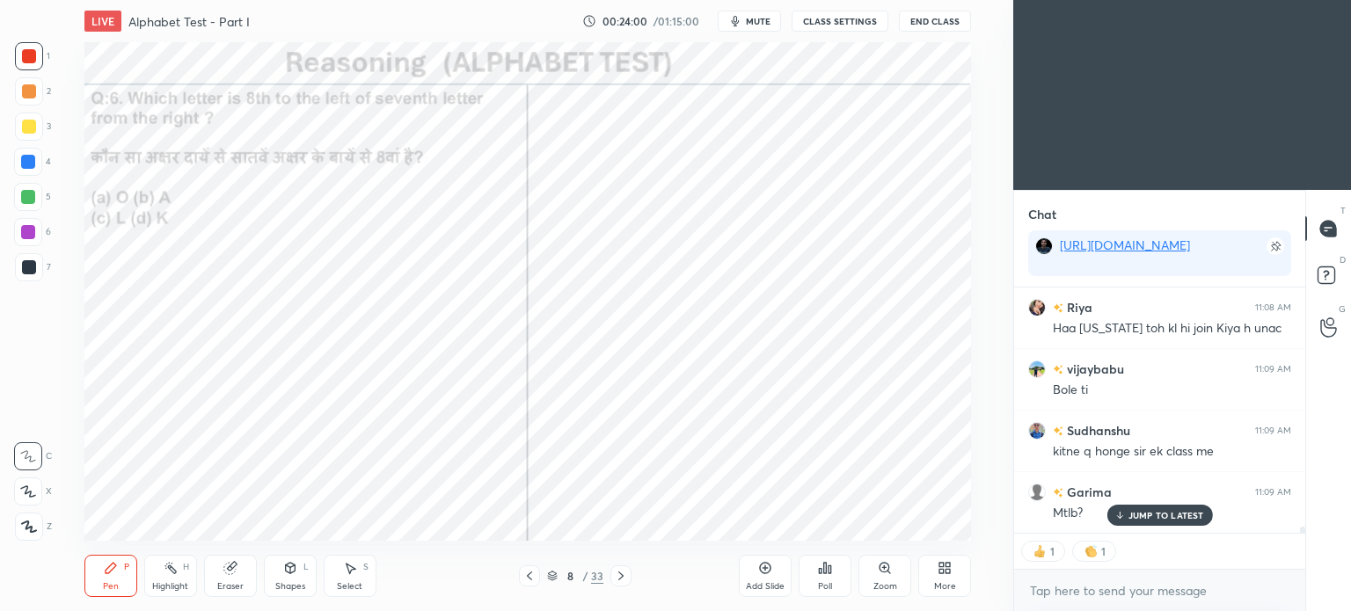
click at [1117, 516] on icon at bounding box center [1119, 517] width 5 height 3
click at [619, 573] on icon at bounding box center [621, 576] width 14 height 14
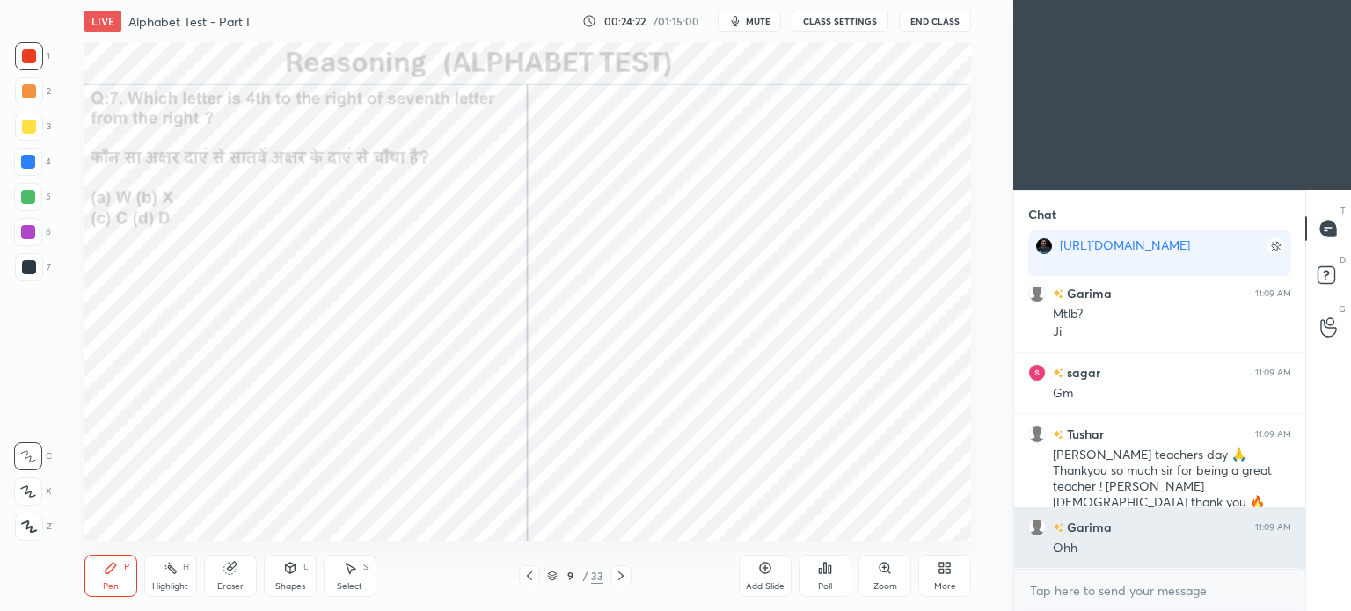
scroll to position [10223, 0]
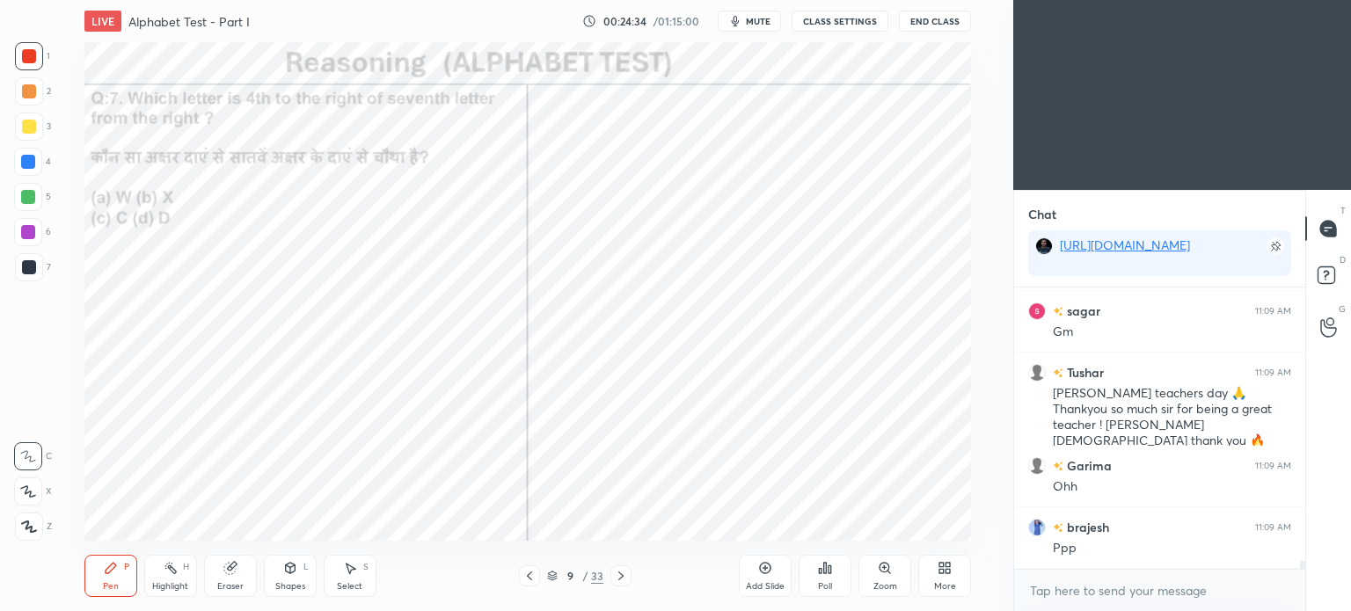
click at [826, 571] on icon at bounding box center [825, 568] width 3 height 11
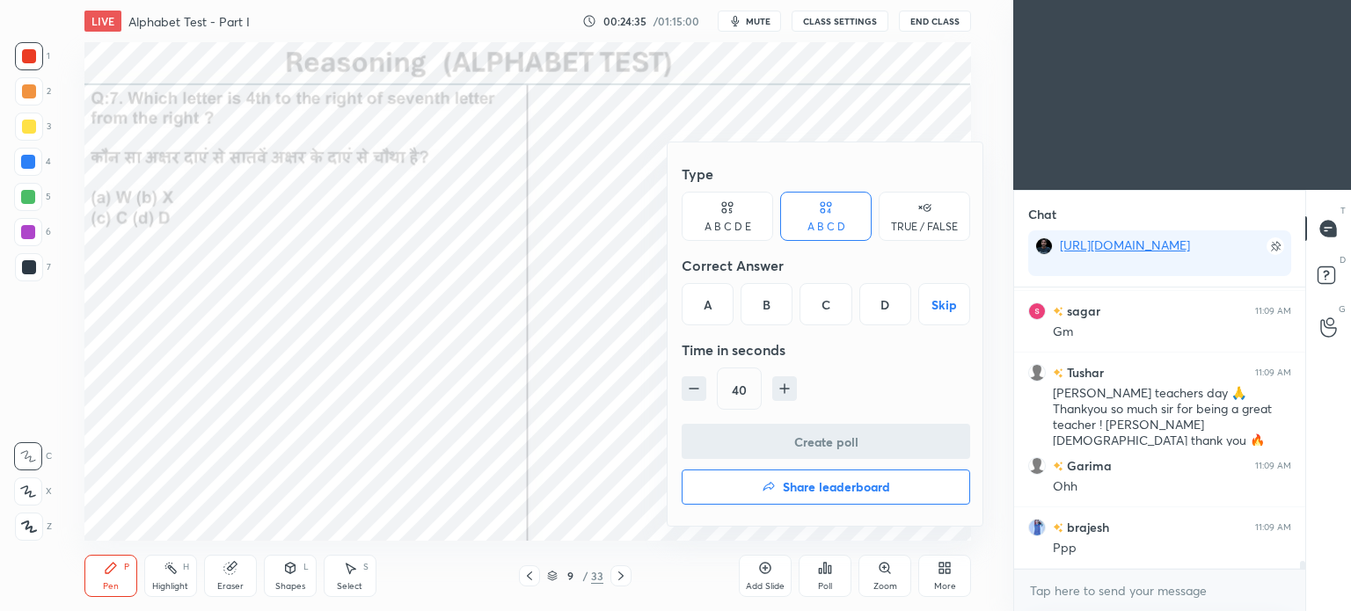
click at [764, 299] on div "B" at bounding box center [767, 304] width 52 height 42
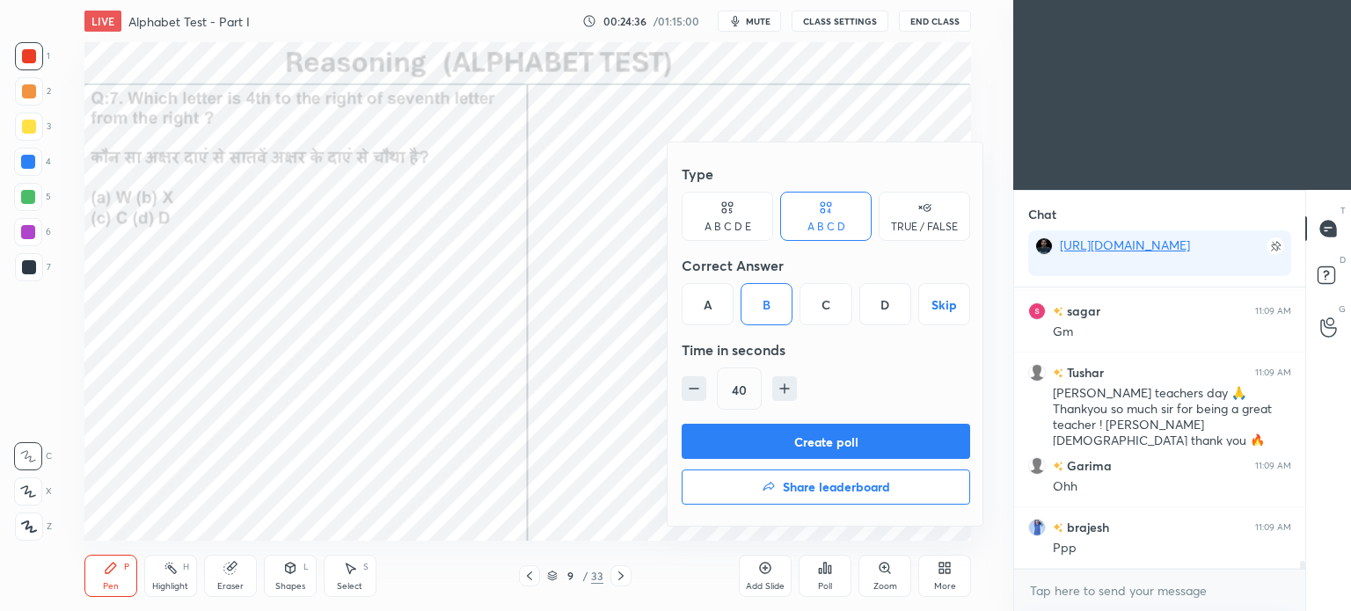
scroll to position [10285, 0]
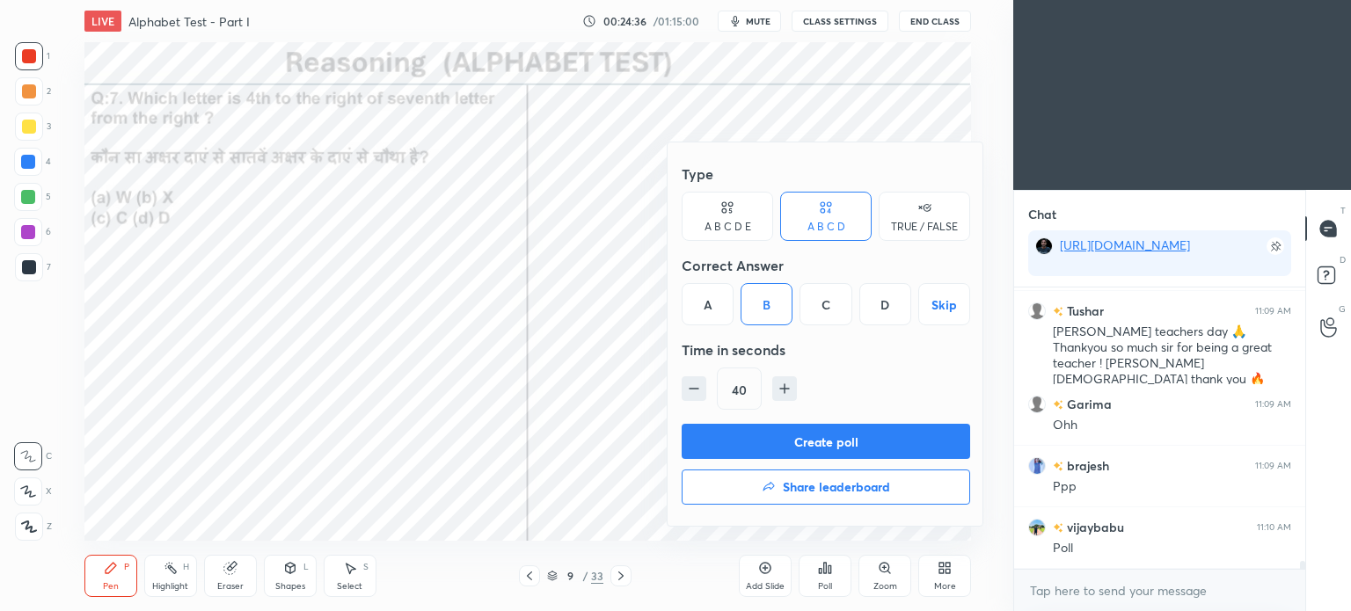
click at [850, 439] on button "Create poll" at bounding box center [826, 441] width 288 height 35
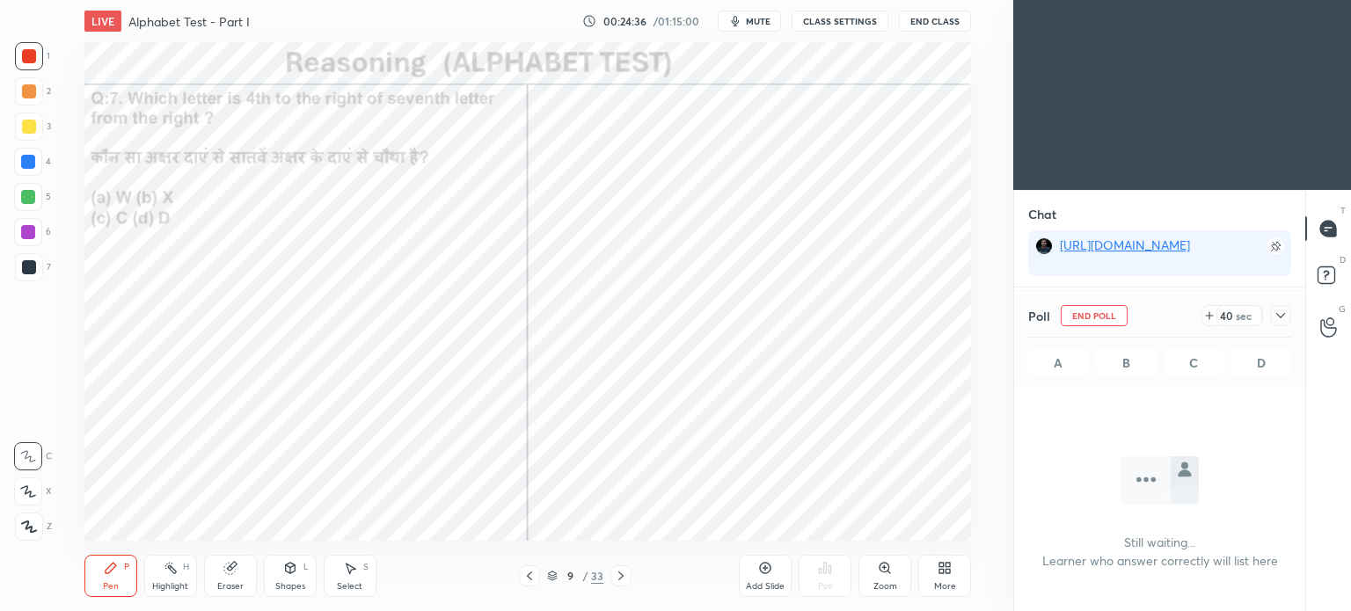
scroll to position [4, 5]
click at [1281, 318] on icon at bounding box center [1281, 316] width 14 height 14
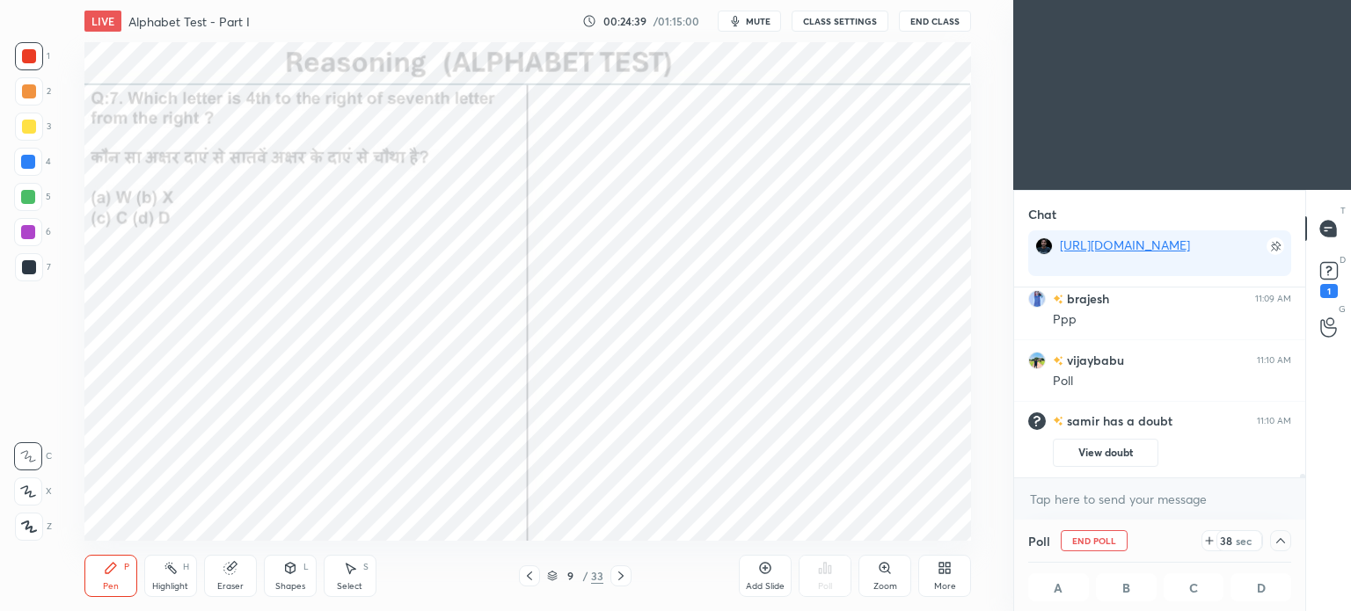
scroll to position [0, 5]
click at [1332, 278] on rect at bounding box center [1328, 271] width 17 height 17
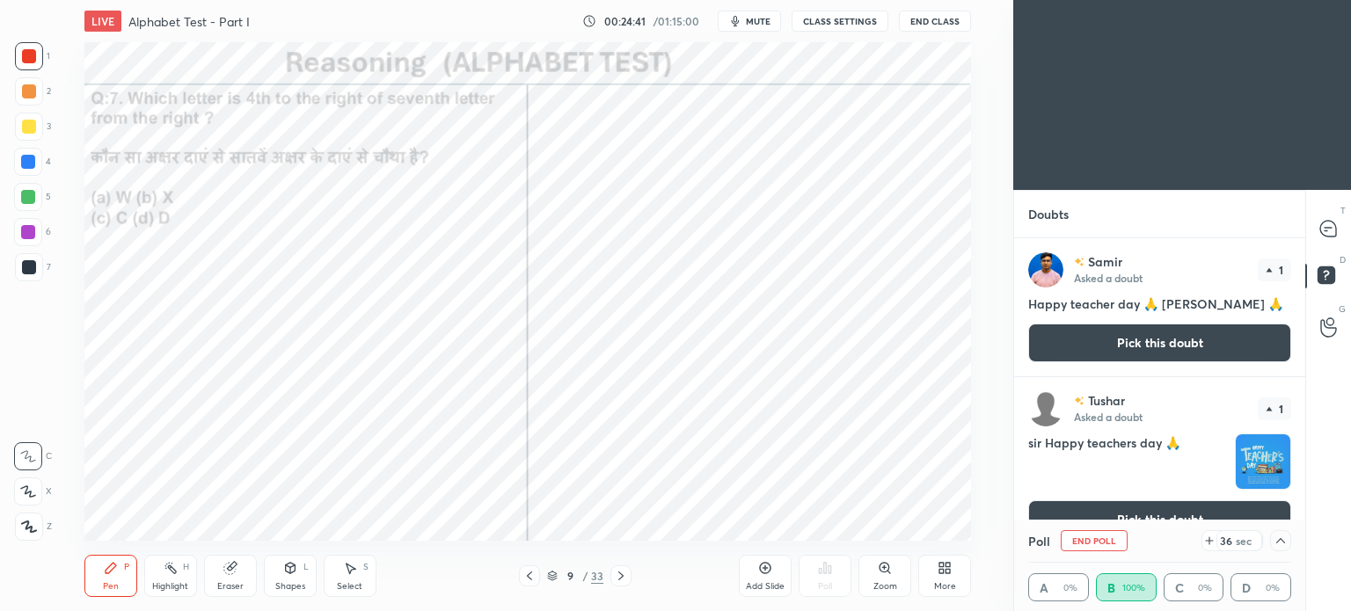
click at [1112, 346] on button "Pick this doubt" at bounding box center [1159, 343] width 263 height 39
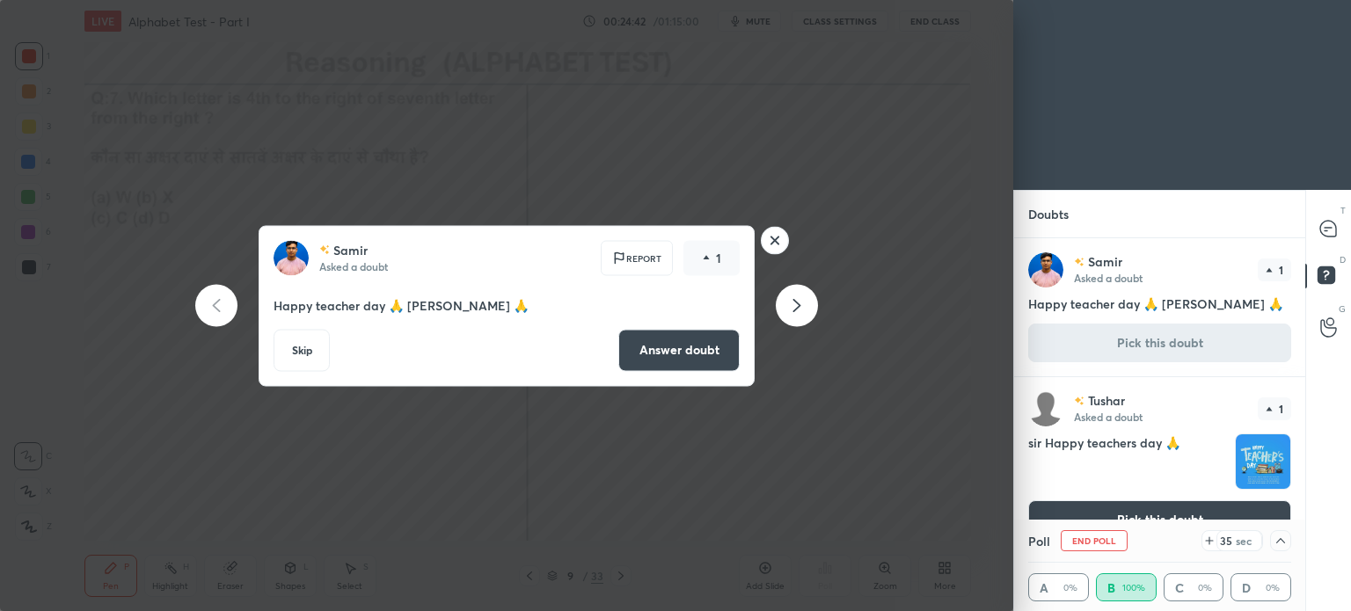
click at [773, 237] on rect at bounding box center [775, 240] width 27 height 27
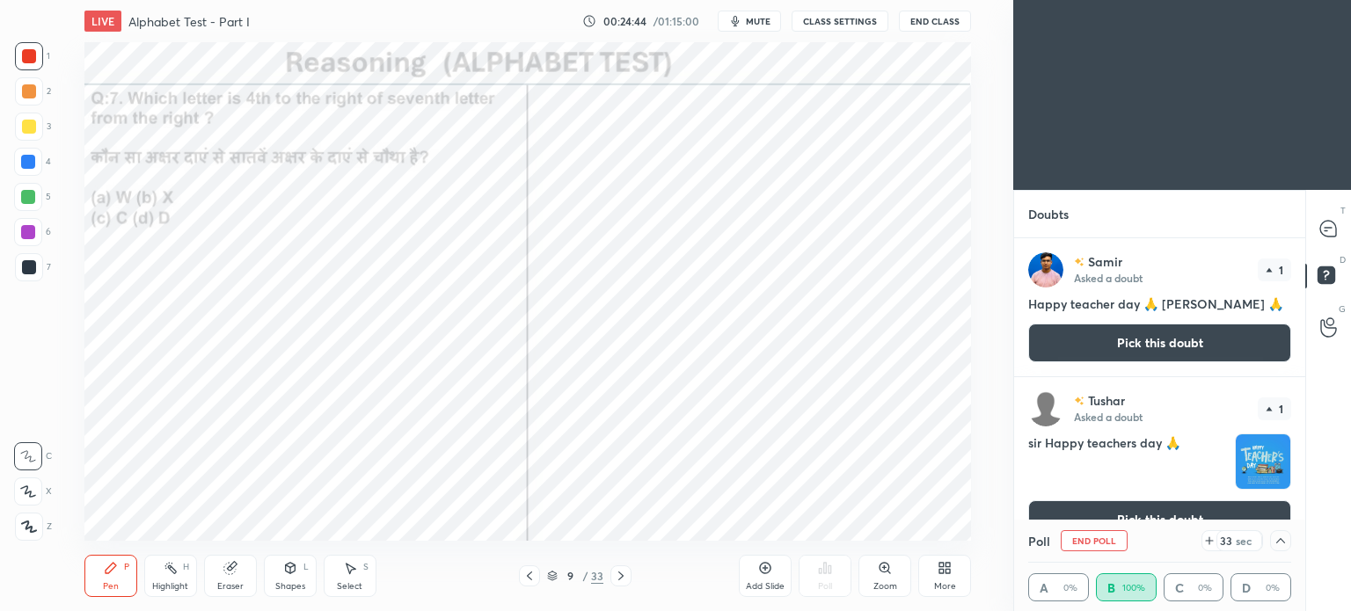
click at [1097, 263] on p "Samir" at bounding box center [1105, 262] width 34 height 14
click at [1038, 274] on img "grid" at bounding box center [1045, 269] width 35 height 35
click at [1324, 237] on icon at bounding box center [1328, 229] width 18 height 18
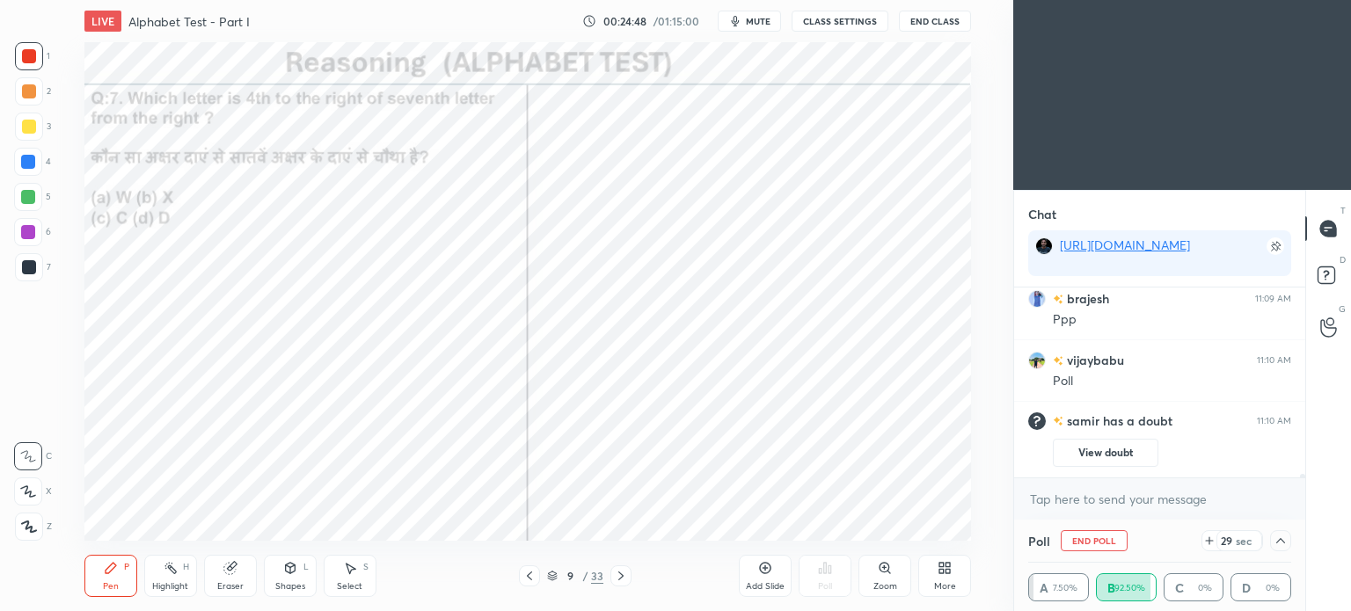
click at [1079, 418] on h6 "samir" at bounding box center [1081, 421] width 36 height 16
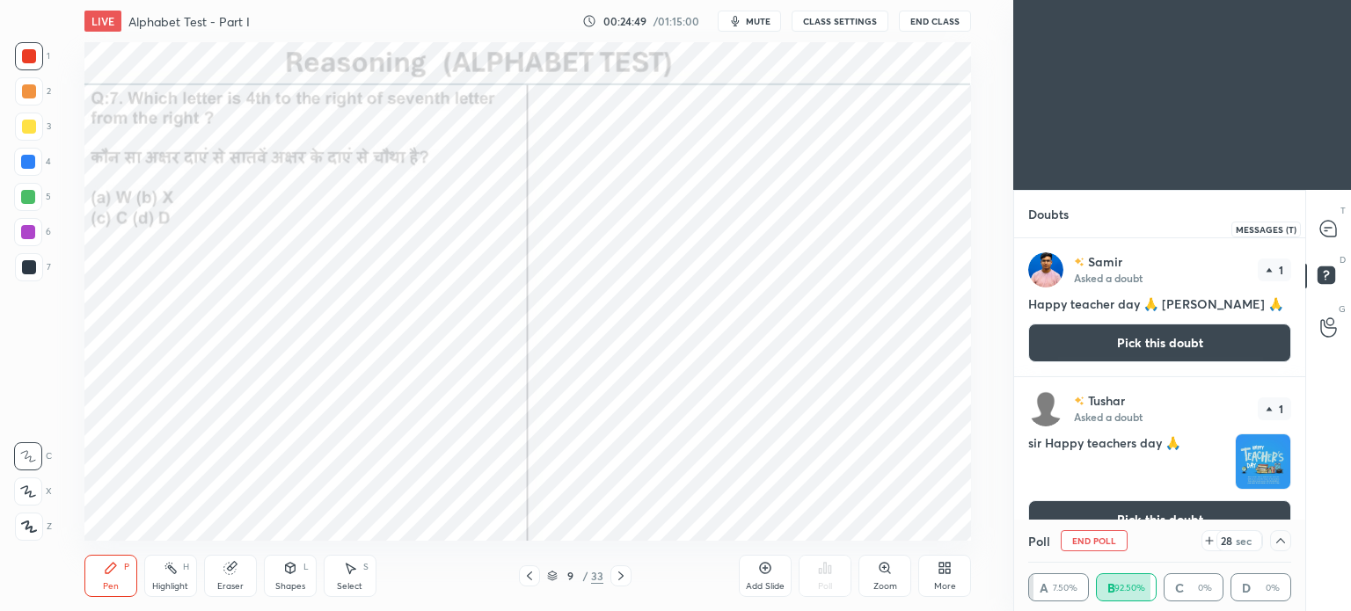
click at [1328, 228] on icon at bounding box center [1328, 228] width 7 height 0
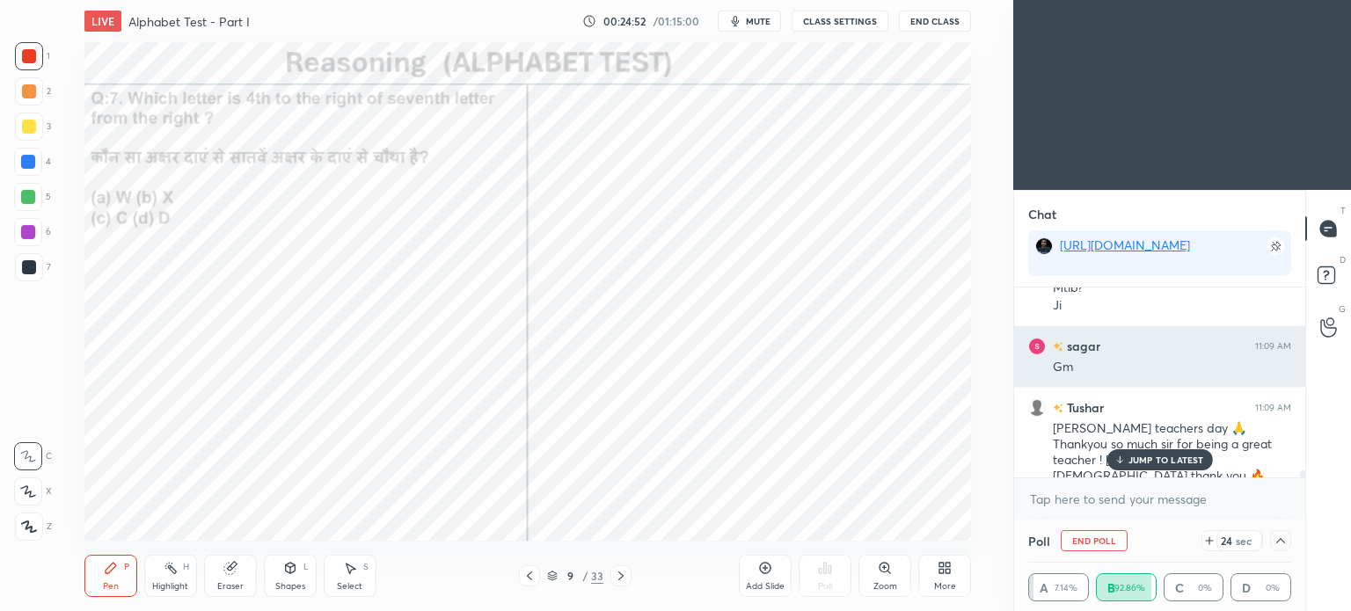
click at [1069, 347] on h6 "sagar" at bounding box center [1081, 346] width 37 height 18
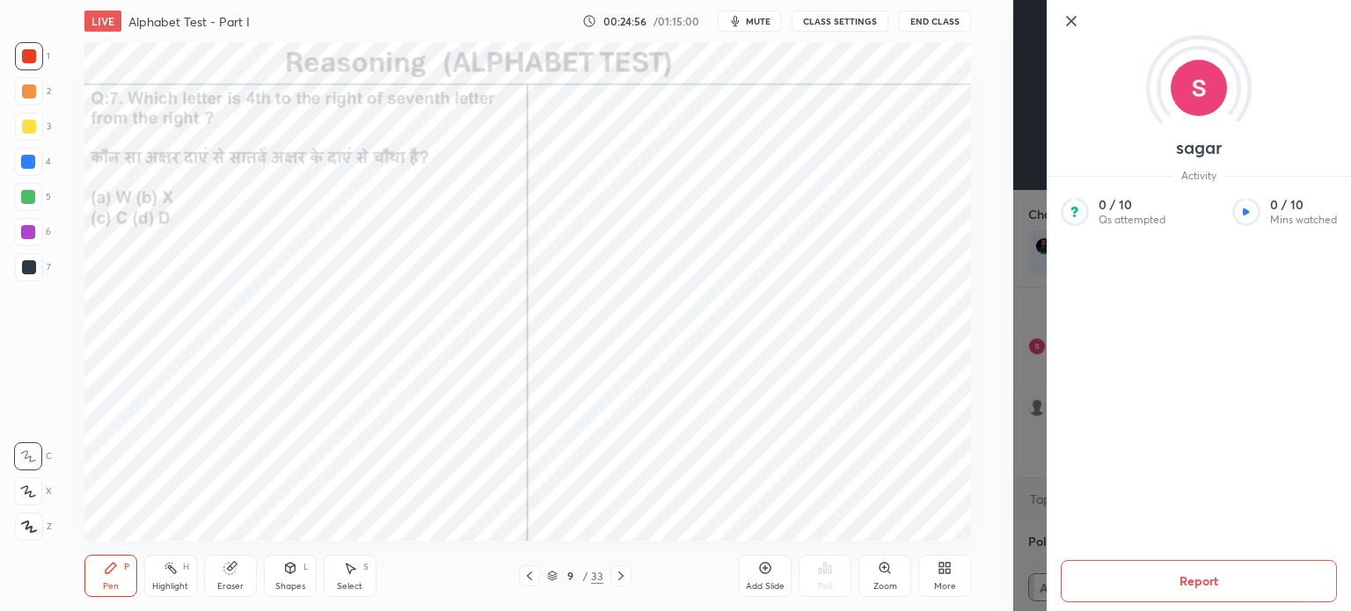
click at [1013, 360] on div "sagar Activity 0 / 10 Qs attempted 0 / 10 Mins watched Report" at bounding box center [1182, 305] width 338 height 611
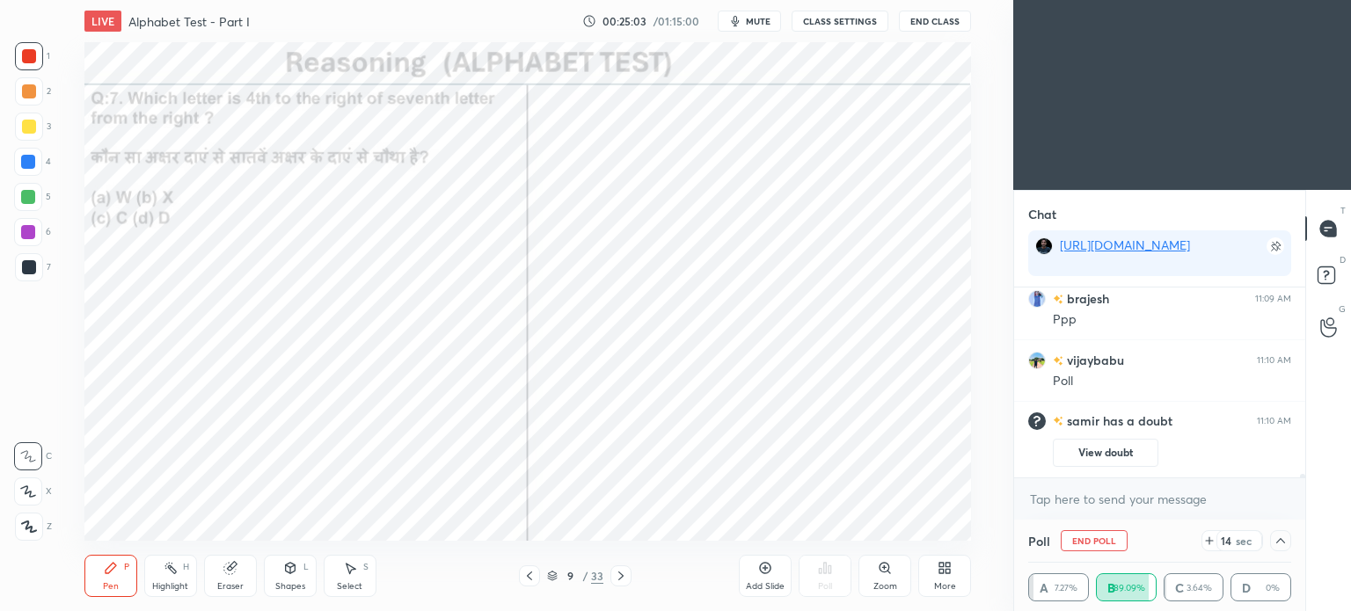
click at [1275, 544] on icon at bounding box center [1281, 541] width 14 height 14
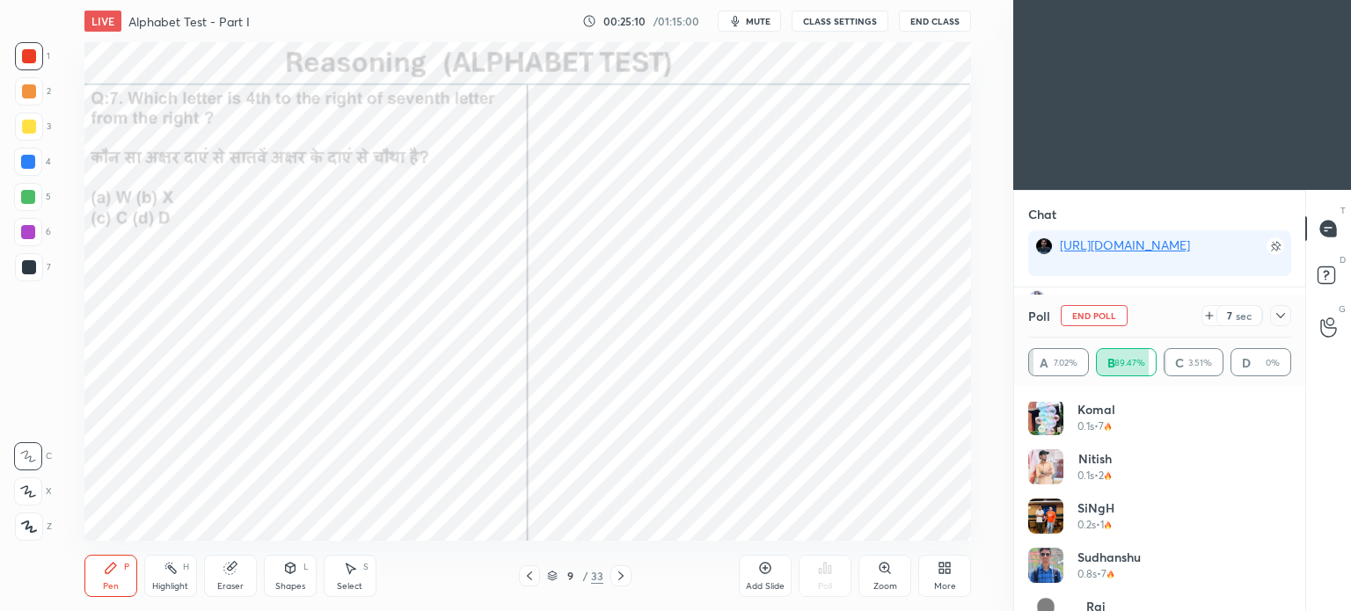
click at [1274, 318] on icon at bounding box center [1281, 316] width 14 height 14
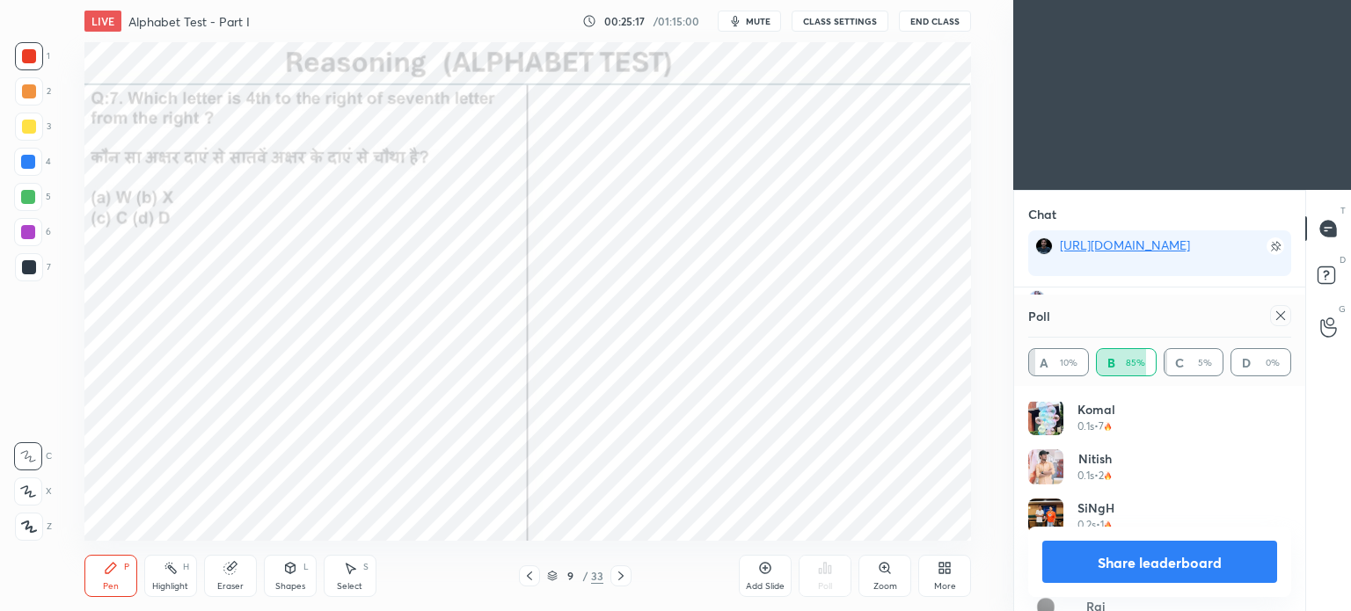
click at [1281, 324] on div at bounding box center [1280, 315] width 21 height 21
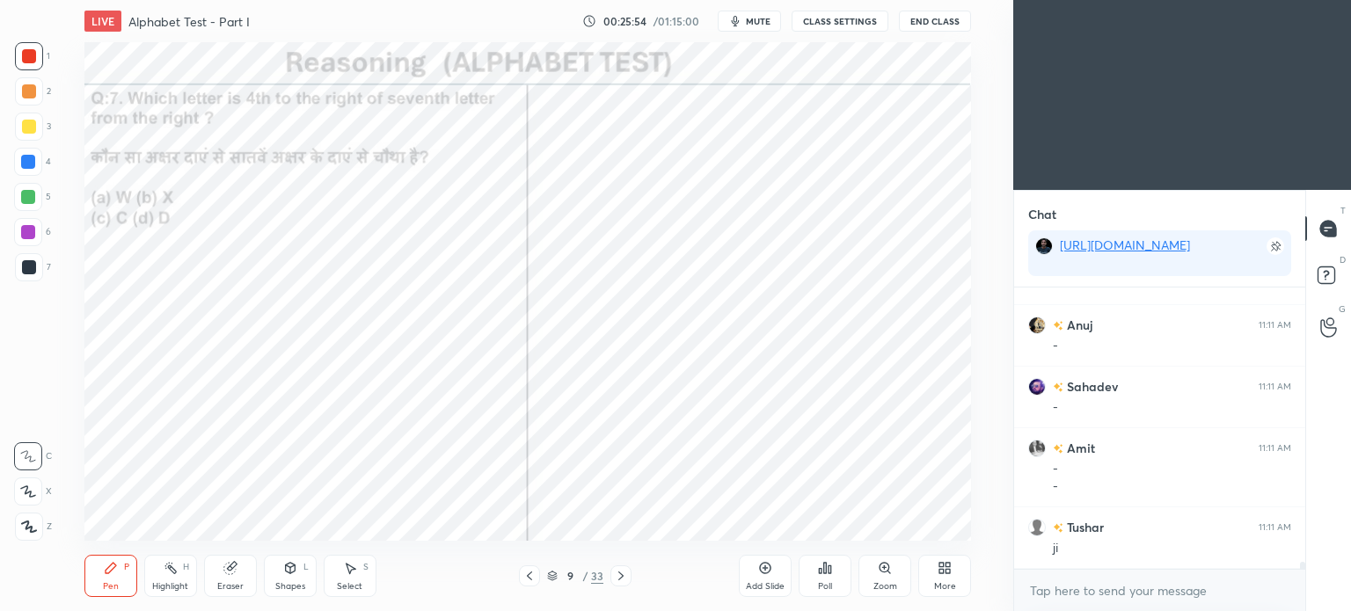
click at [619, 580] on icon at bounding box center [620, 576] width 5 height 9
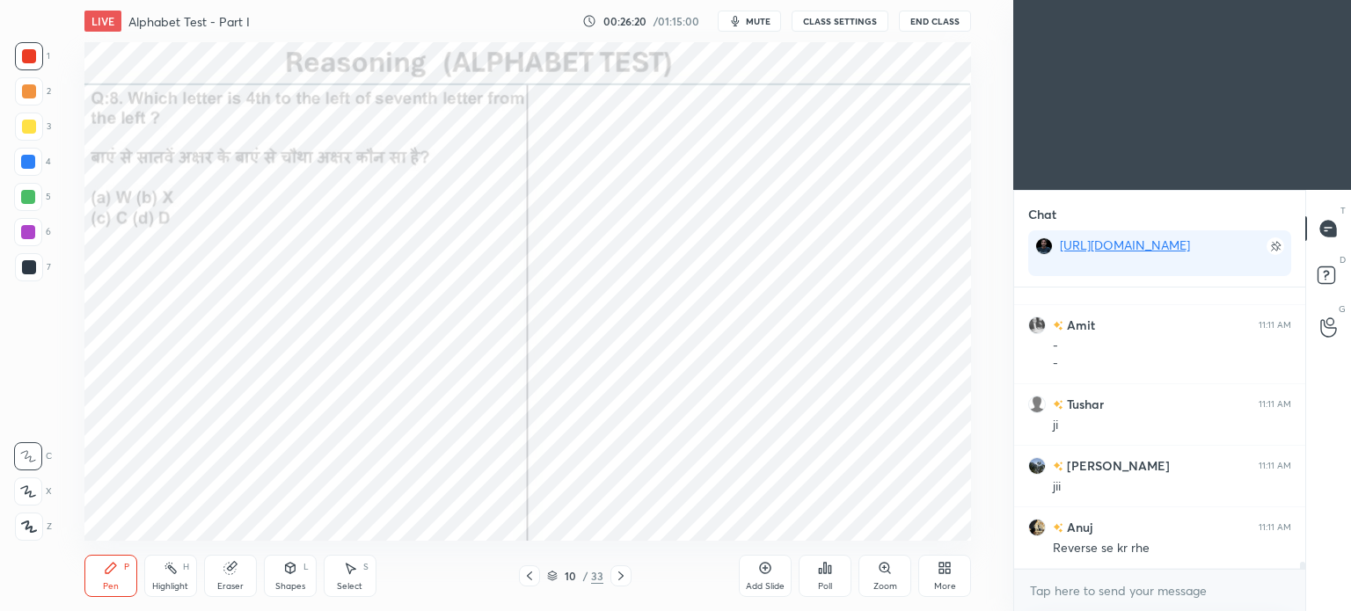
click at [823, 570] on icon at bounding box center [825, 568] width 14 height 14
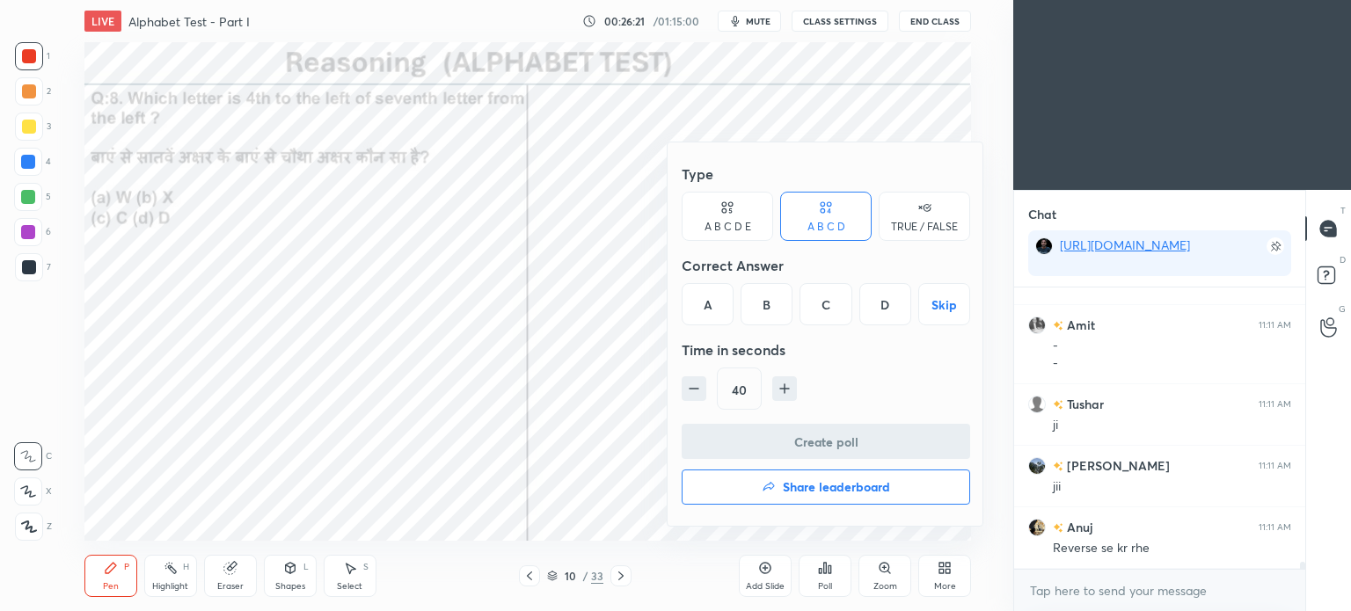
click at [827, 310] on div "C" at bounding box center [825, 304] width 52 height 42
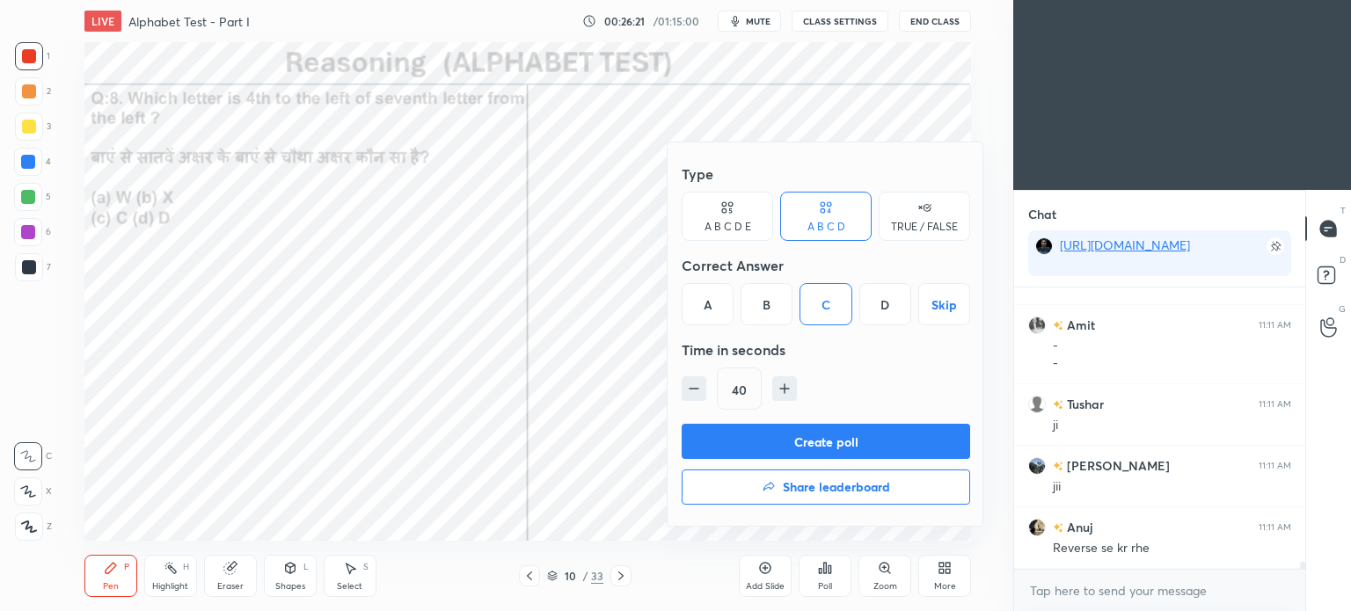
click at [843, 445] on button "Create poll" at bounding box center [826, 441] width 288 height 35
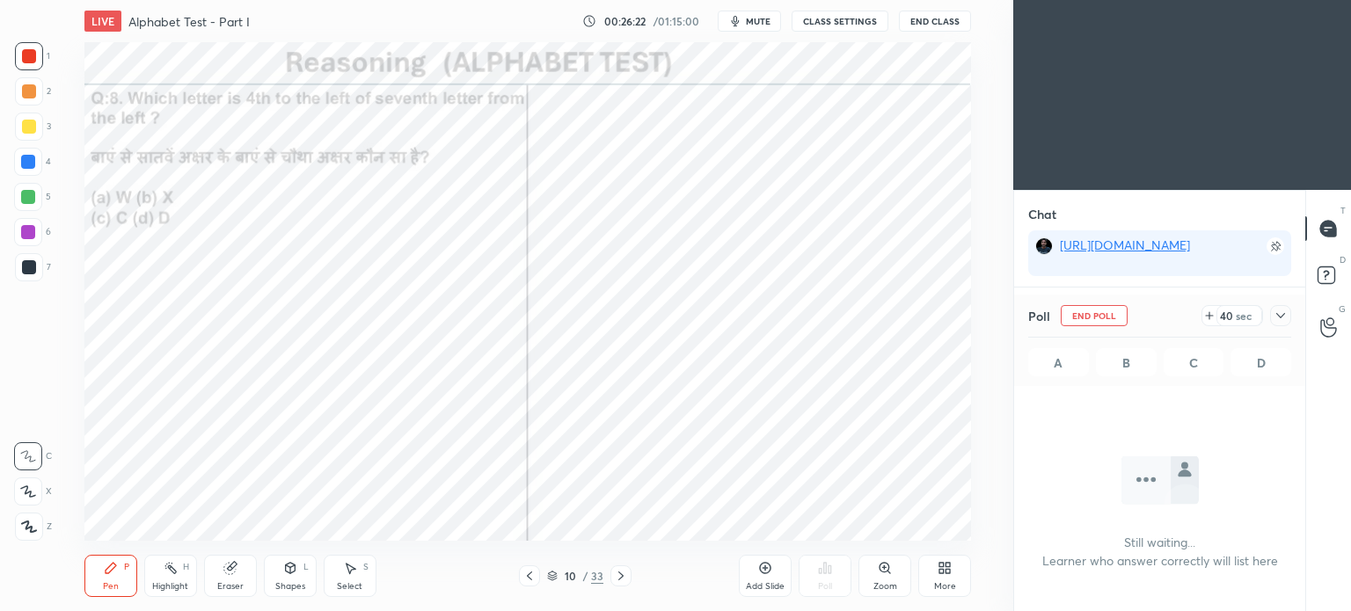
scroll to position [185, 286]
click at [1278, 314] on icon at bounding box center [1281, 316] width 14 height 14
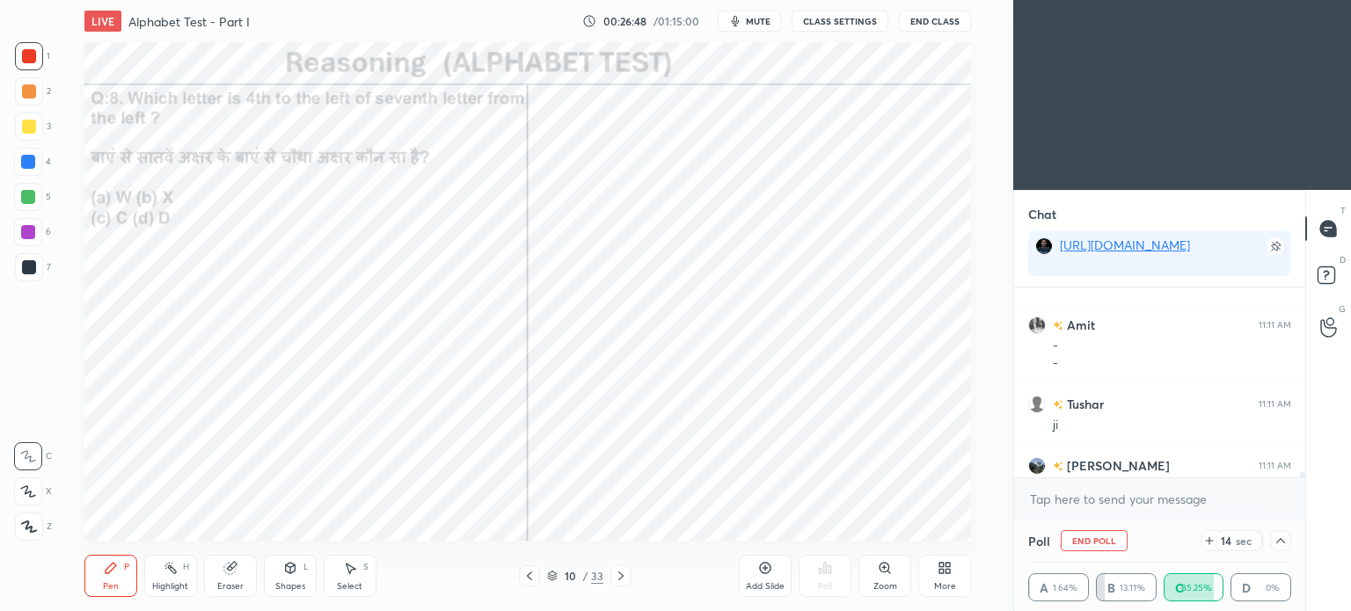
scroll to position [10726, 0]
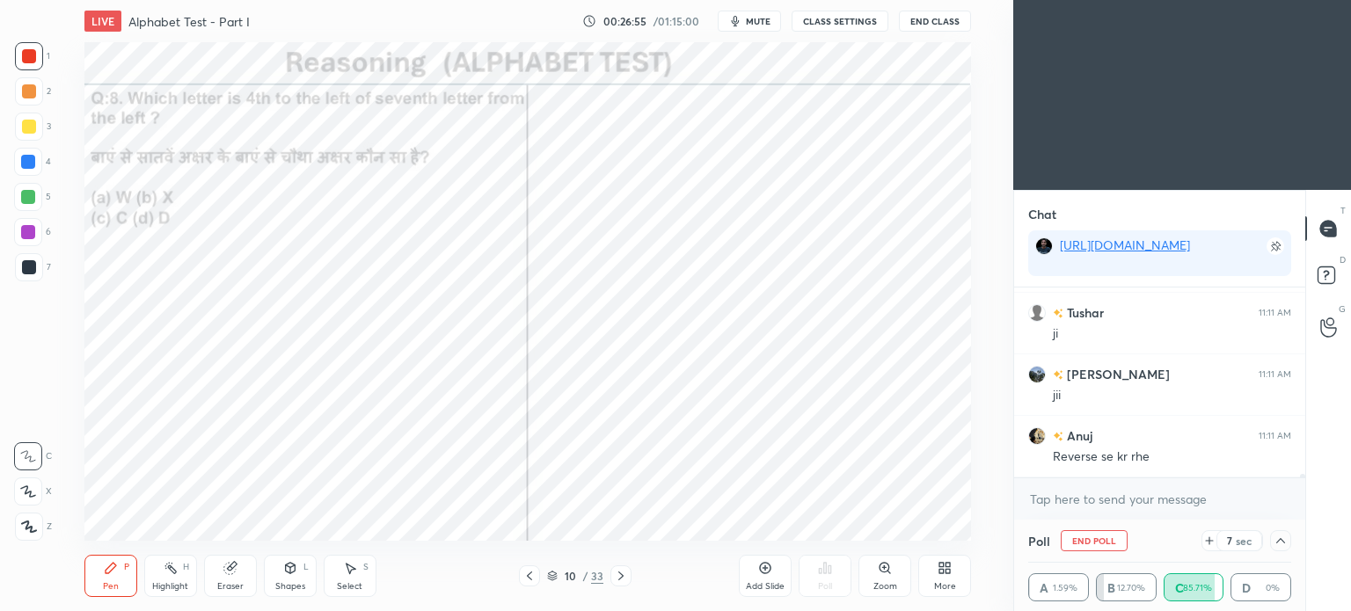
click at [1283, 542] on icon at bounding box center [1280, 540] width 9 height 5
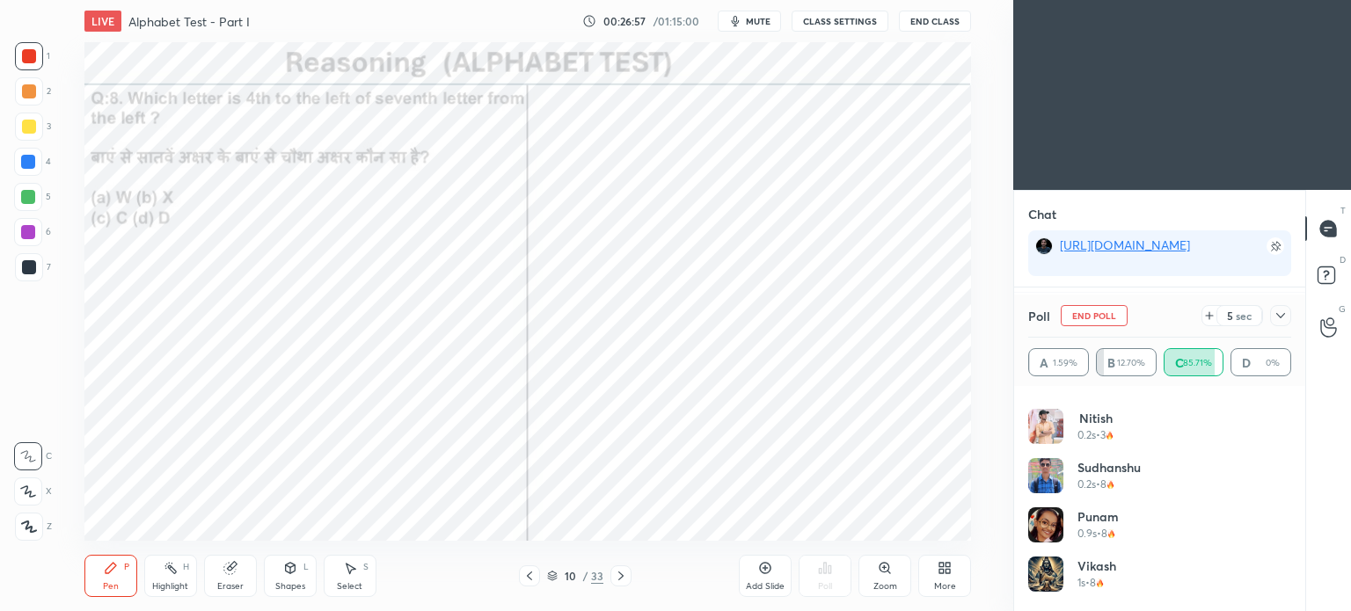
scroll to position [0, 0]
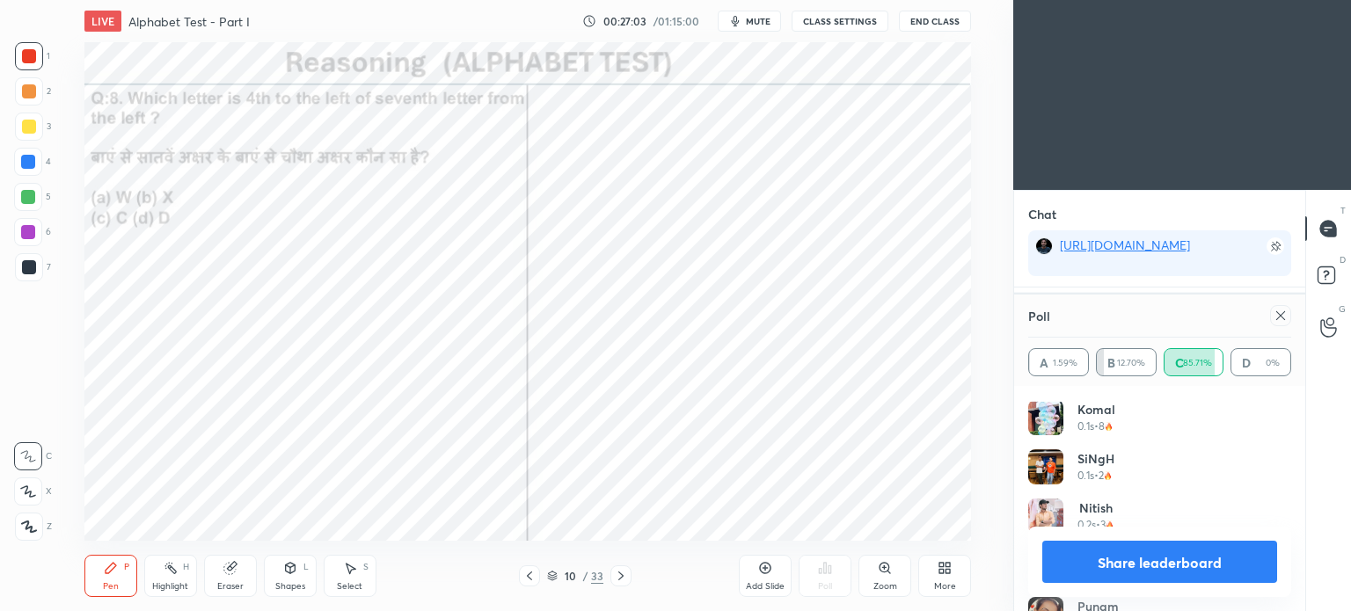
click at [1280, 313] on icon at bounding box center [1281, 316] width 14 height 14
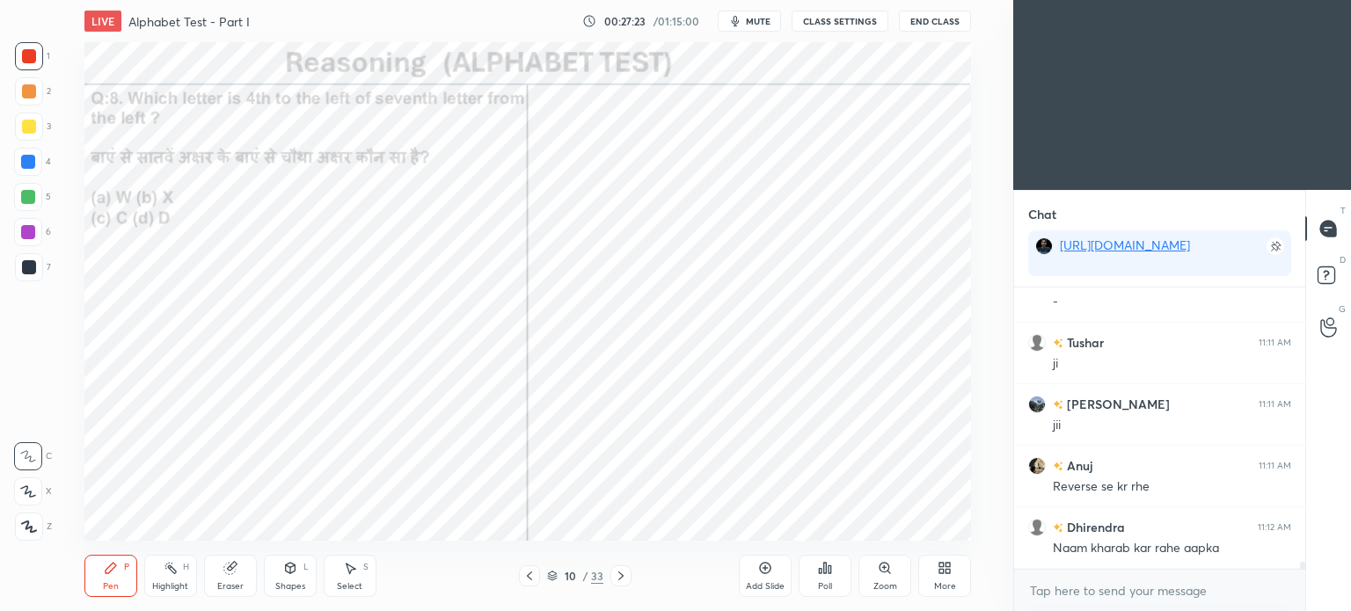
scroll to position [10758, 0]
click at [32, 271] on div at bounding box center [29, 267] width 14 height 14
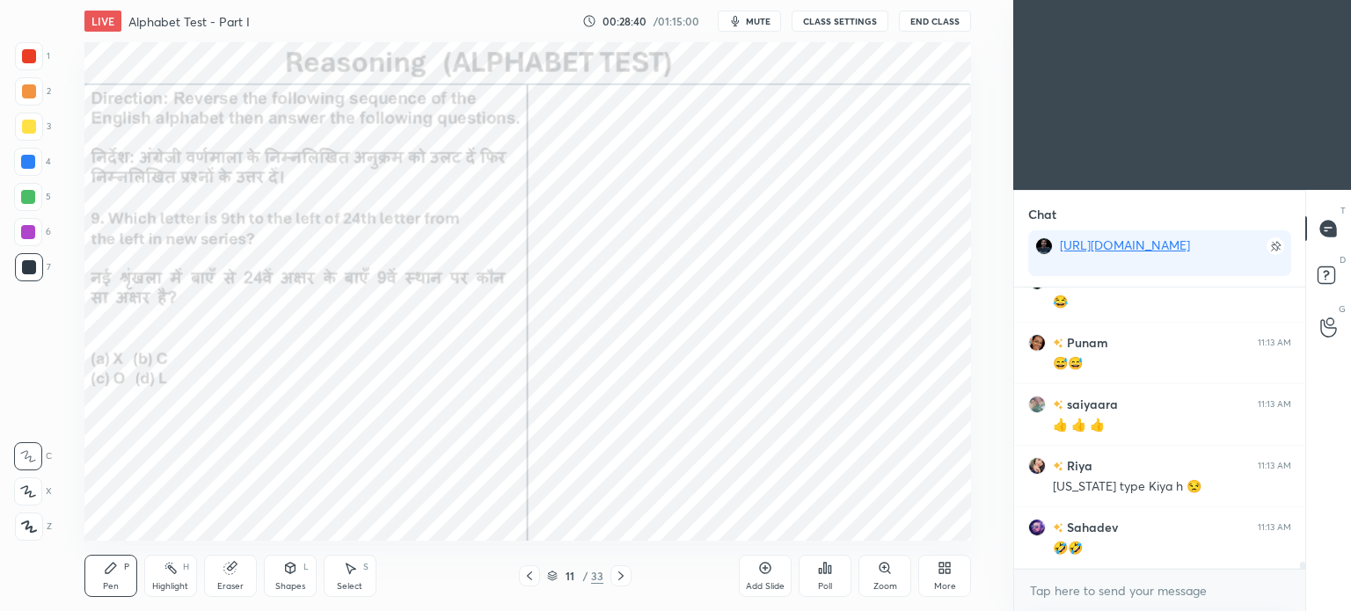
scroll to position [11249, 0]
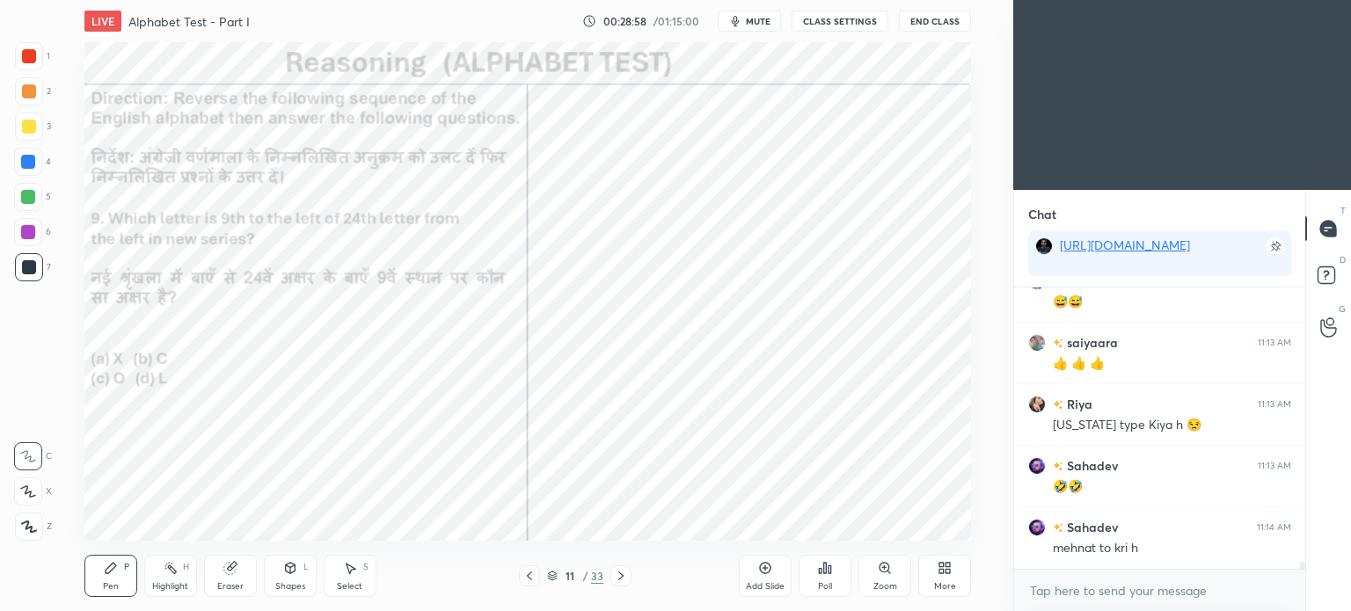
click at [824, 570] on icon at bounding box center [825, 568] width 3 height 11
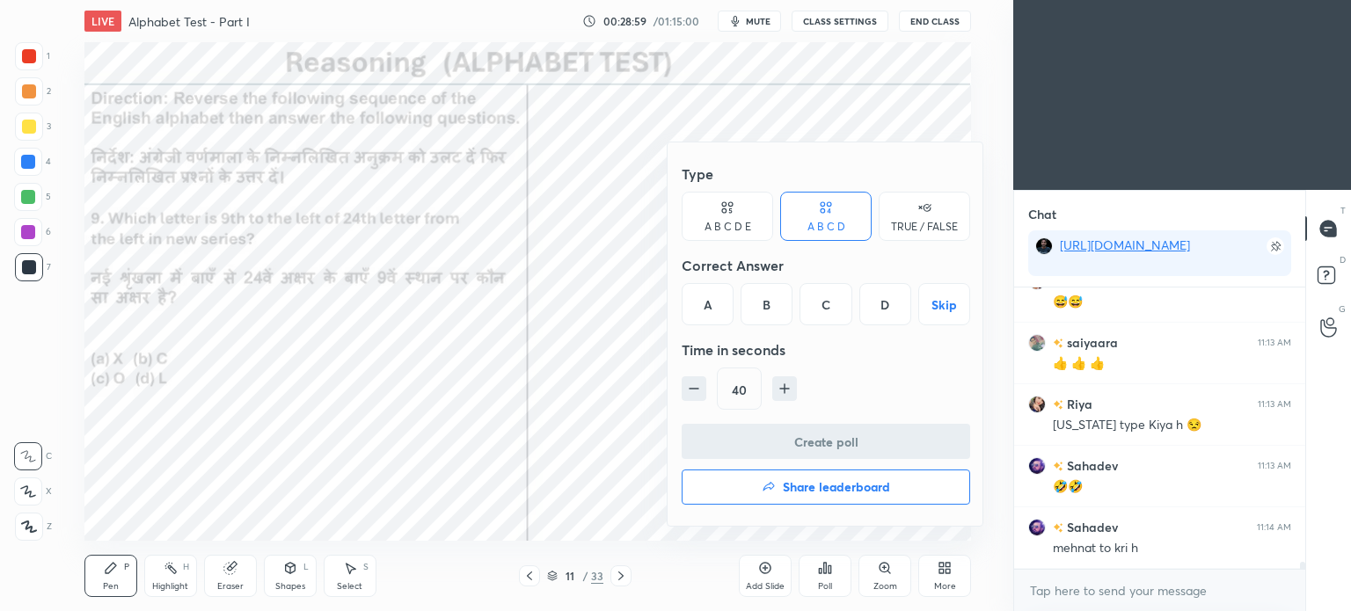
click at [880, 310] on div "D" at bounding box center [885, 304] width 52 height 42
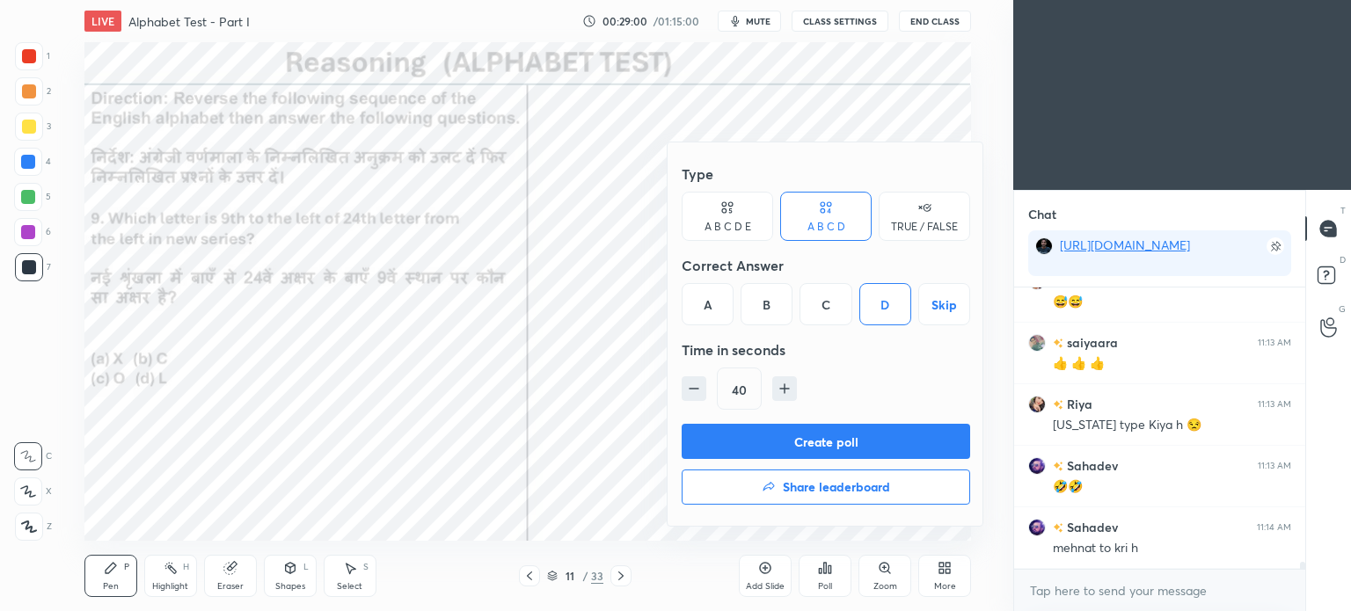
click at [869, 443] on button "Create poll" at bounding box center [826, 441] width 288 height 35
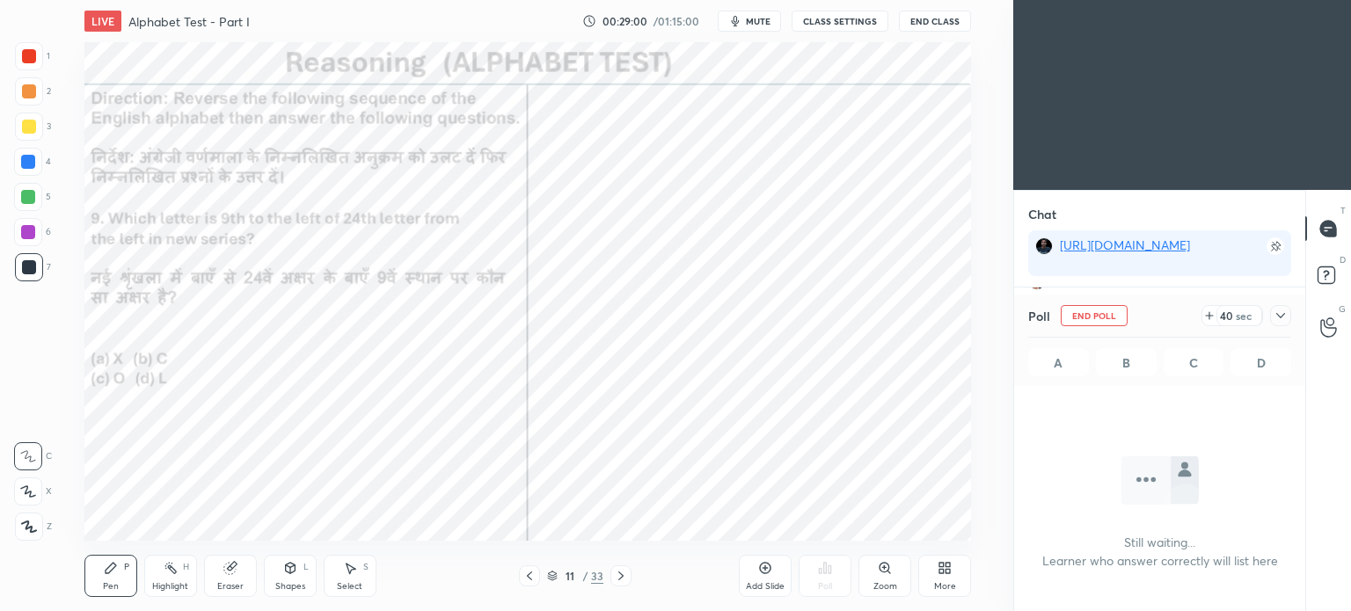
scroll to position [227, 286]
click at [1278, 317] on icon at bounding box center [1281, 316] width 14 height 14
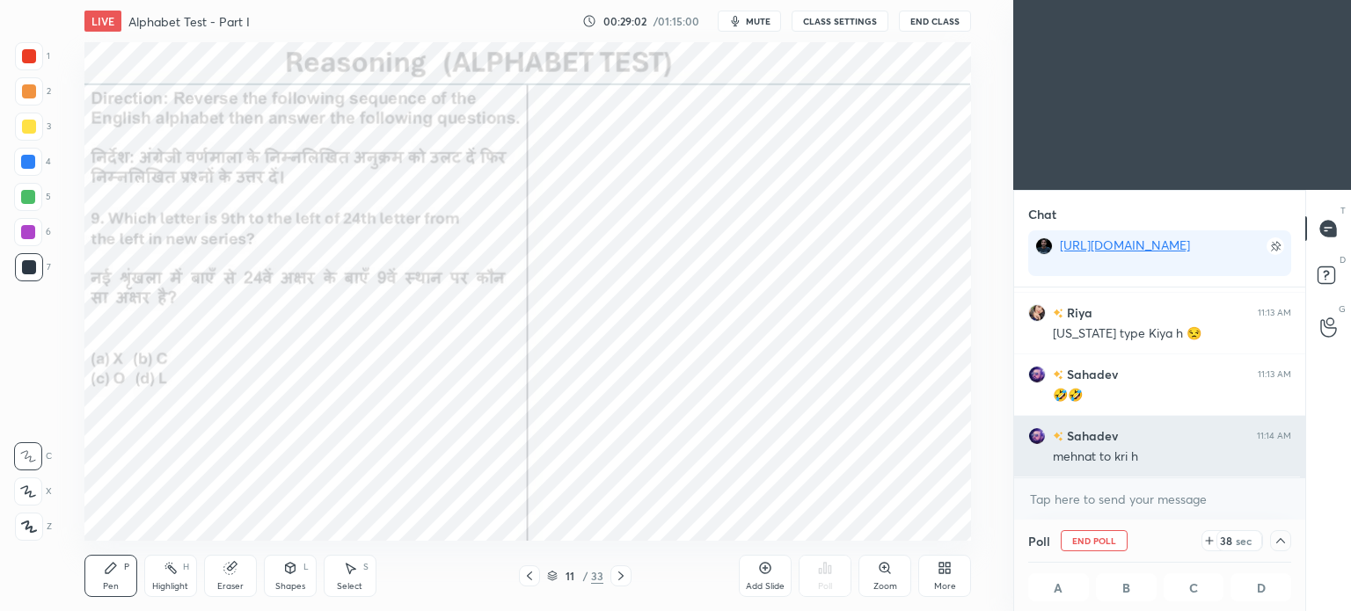
scroll to position [0, 5]
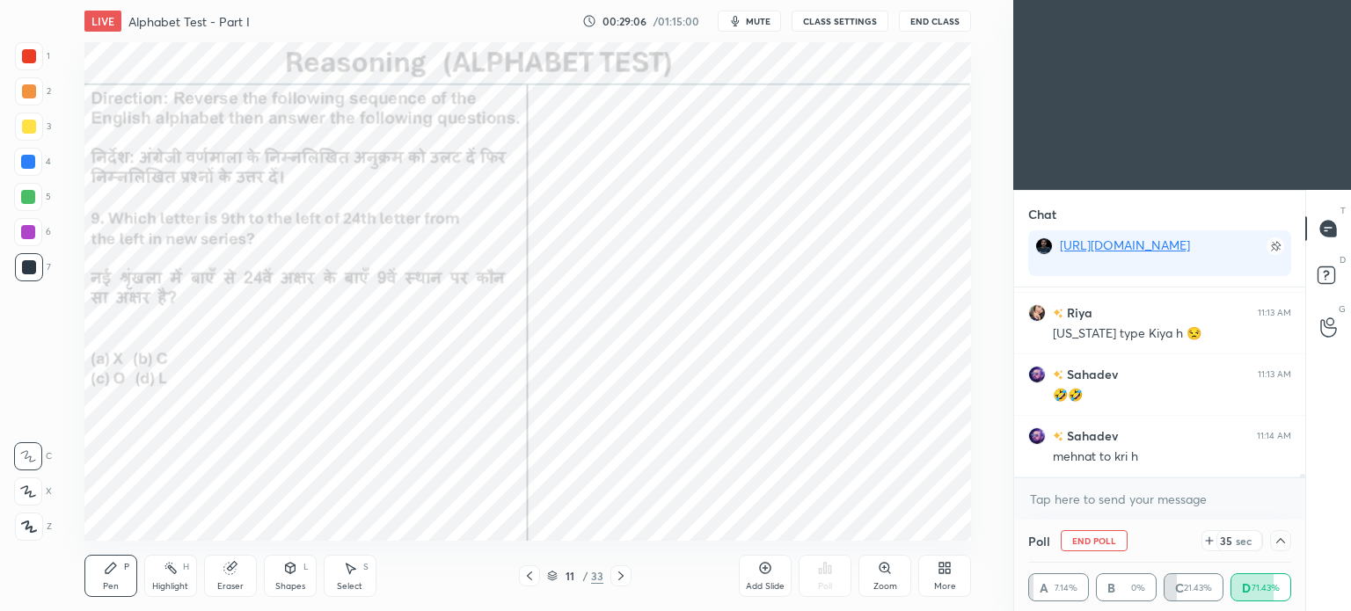
click at [1282, 541] on icon at bounding box center [1281, 541] width 14 height 14
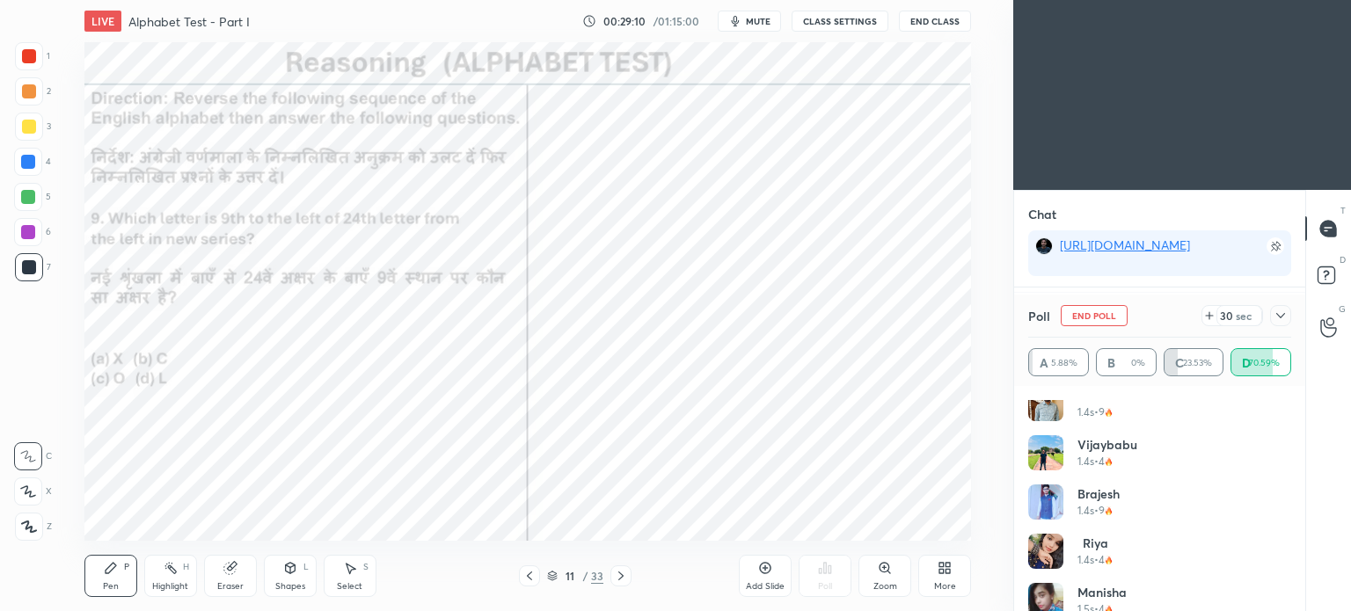
scroll to position [0, 0]
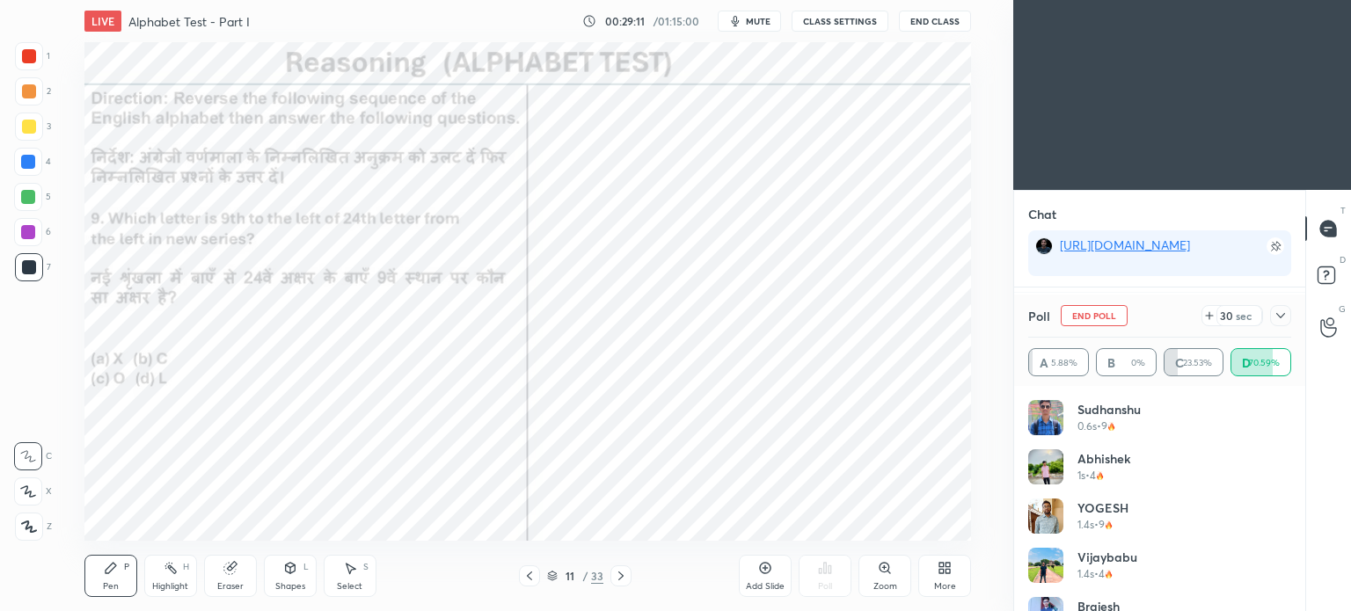
click at [1275, 316] on icon at bounding box center [1281, 316] width 14 height 14
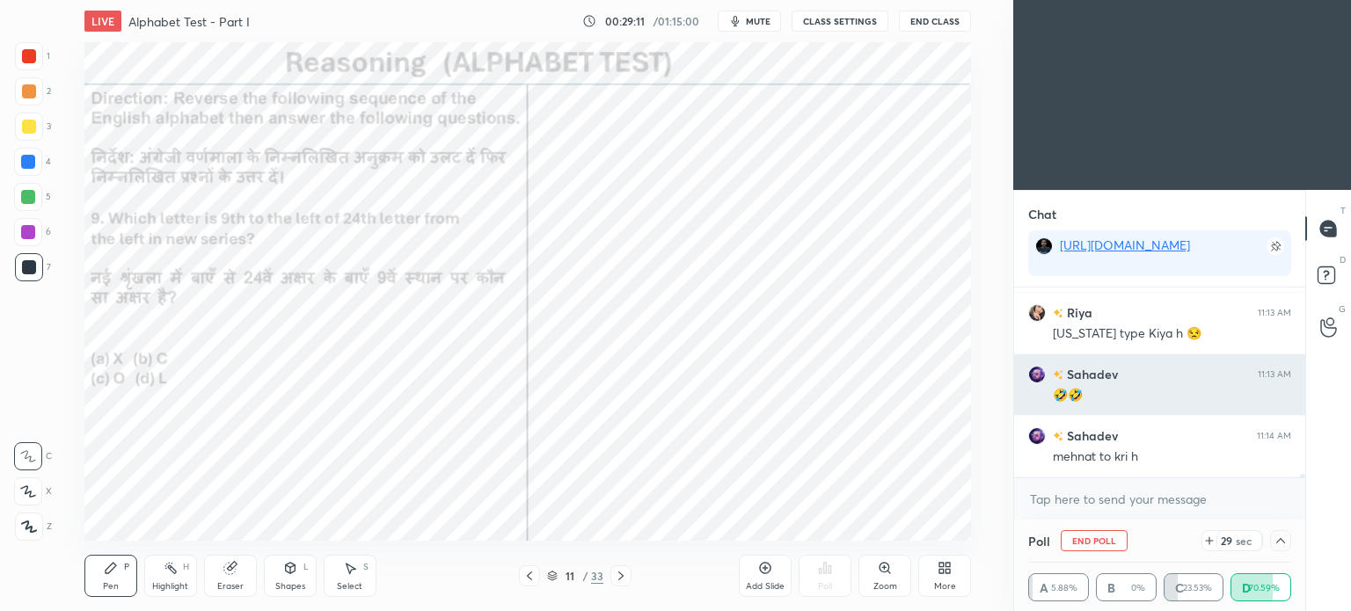
scroll to position [51, 258]
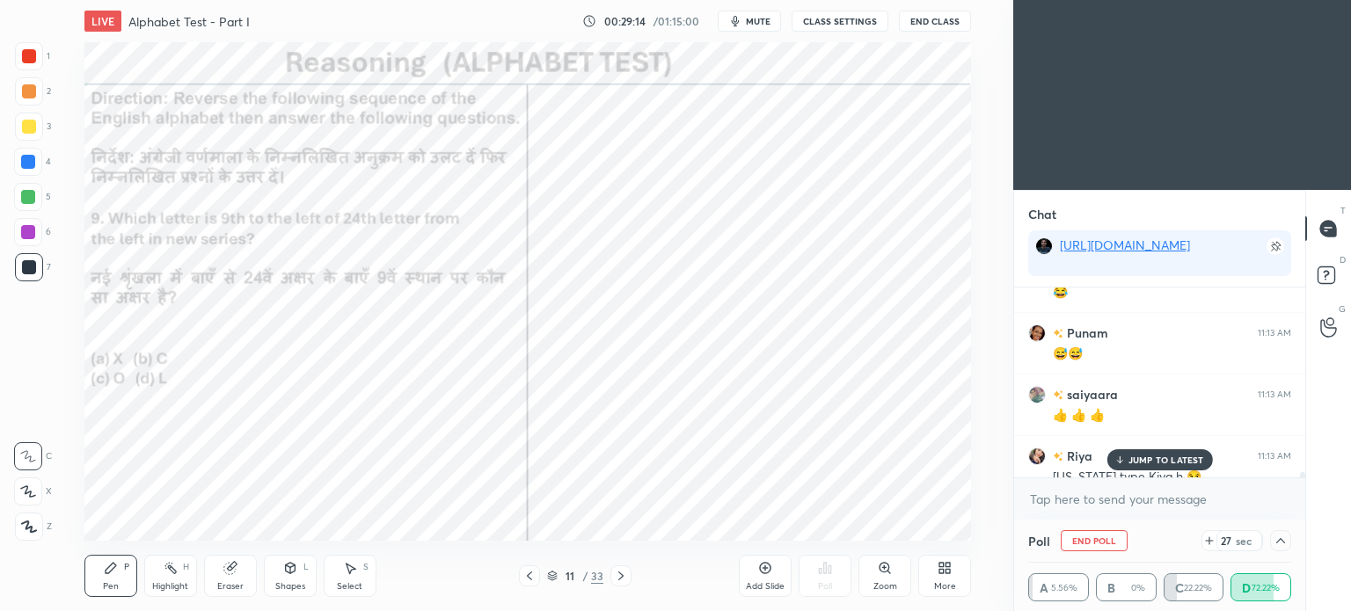
click at [1281, 538] on icon at bounding box center [1281, 541] width 14 height 14
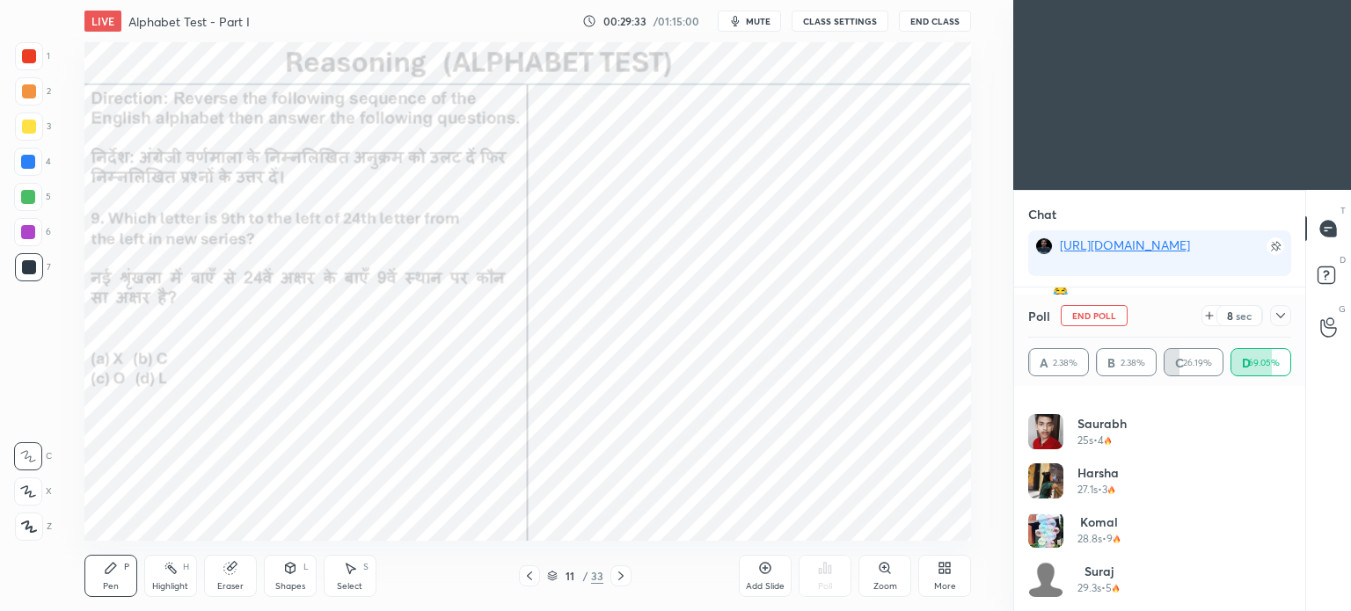
click at [1281, 313] on icon at bounding box center [1281, 316] width 14 height 14
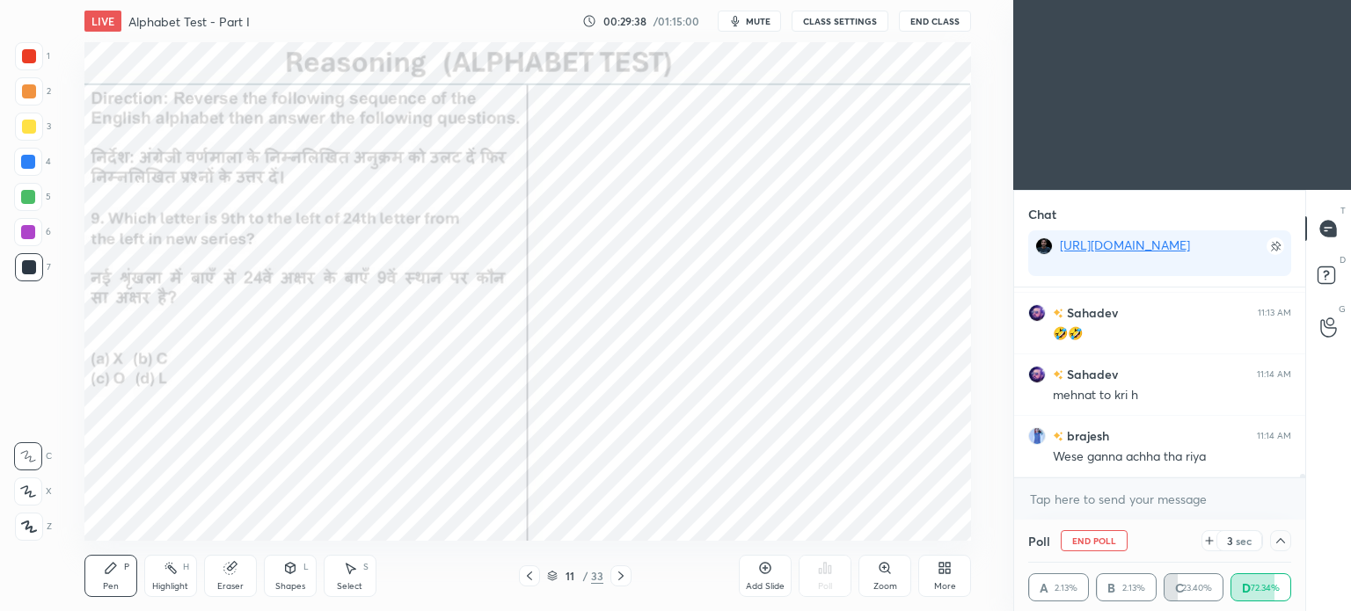
click at [1277, 538] on icon at bounding box center [1281, 541] width 14 height 14
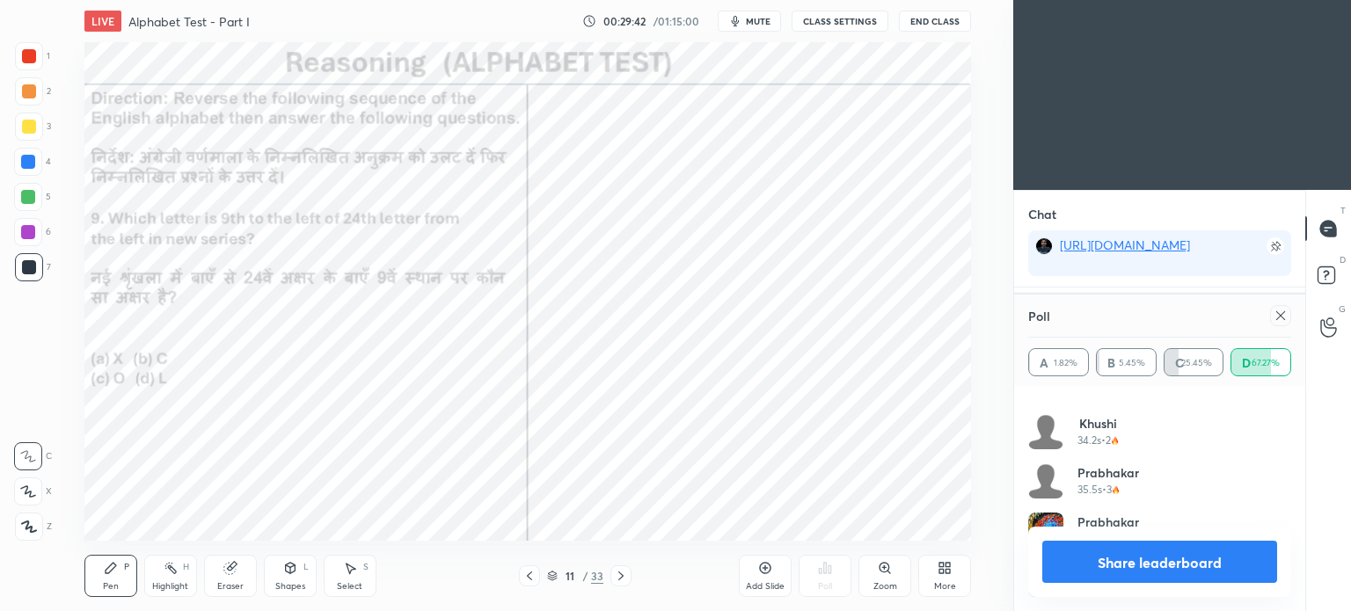
click at [1280, 316] on icon at bounding box center [1280, 315] width 9 height 9
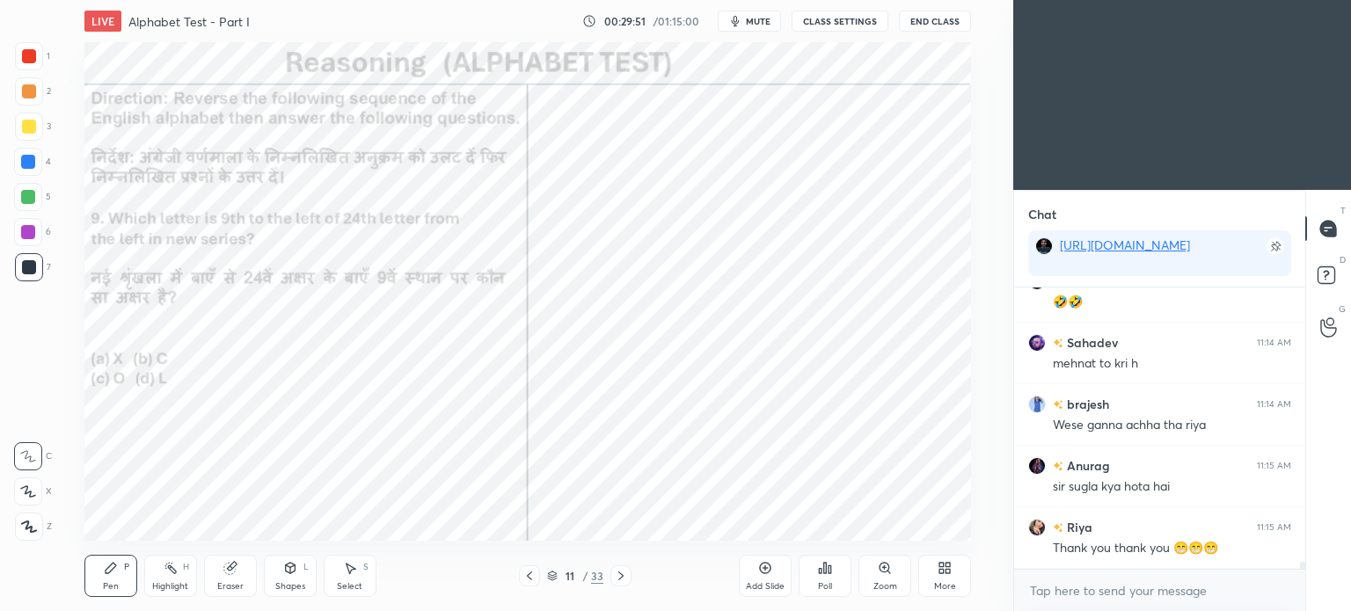
click at [25, 61] on div at bounding box center [29, 56] width 14 height 14
click at [25, 66] on div at bounding box center [29, 56] width 28 height 28
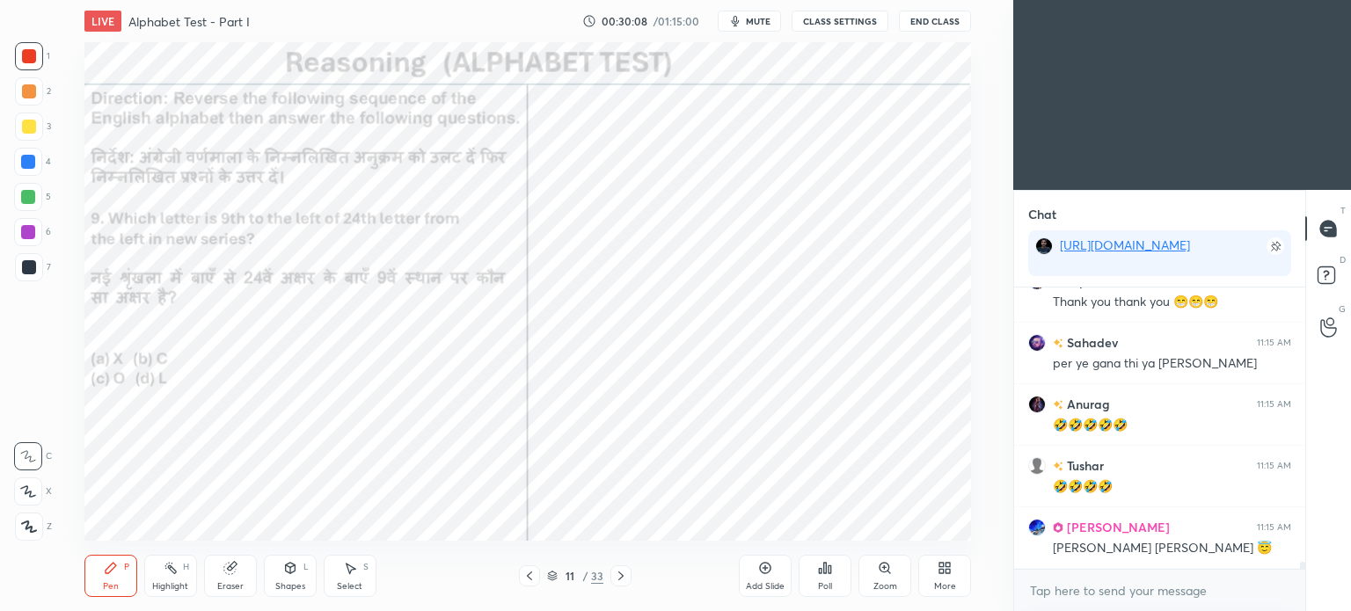
click at [26, 161] on div at bounding box center [28, 162] width 14 height 14
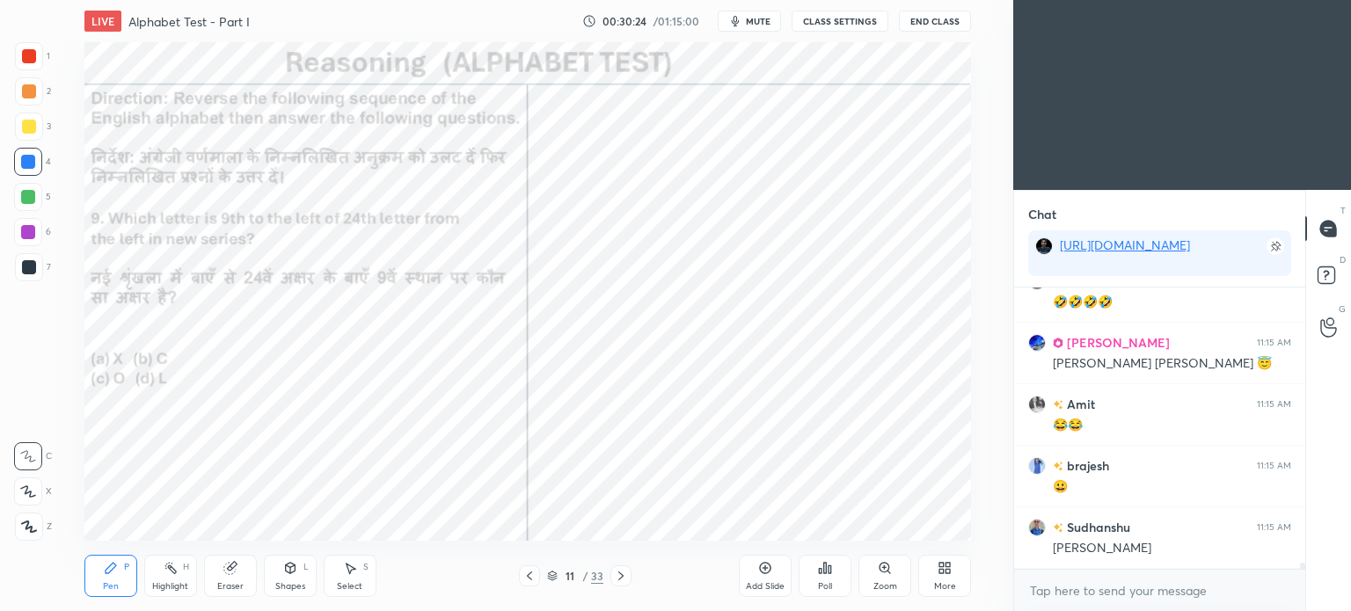
click at [26, 55] on div at bounding box center [29, 56] width 14 height 14
click at [34, 55] on div at bounding box center [29, 56] width 14 height 14
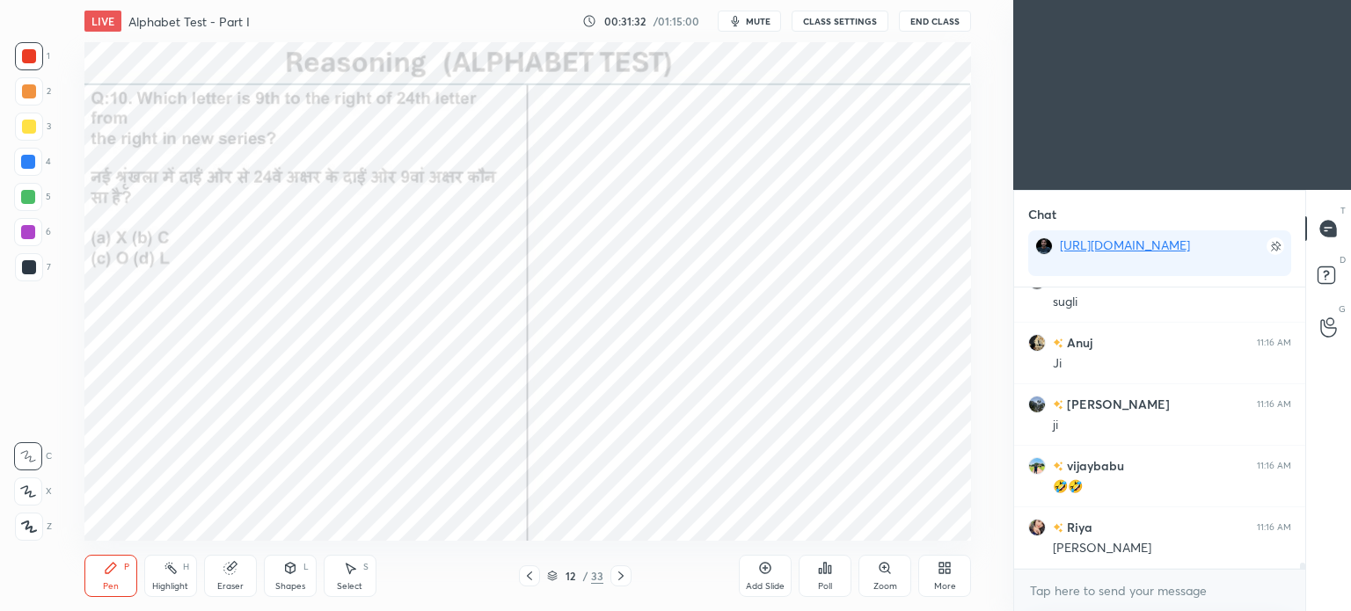
scroll to position [13004, 0]
click at [826, 577] on div "Poll" at bounding box center [825, 576] width 53 height 42
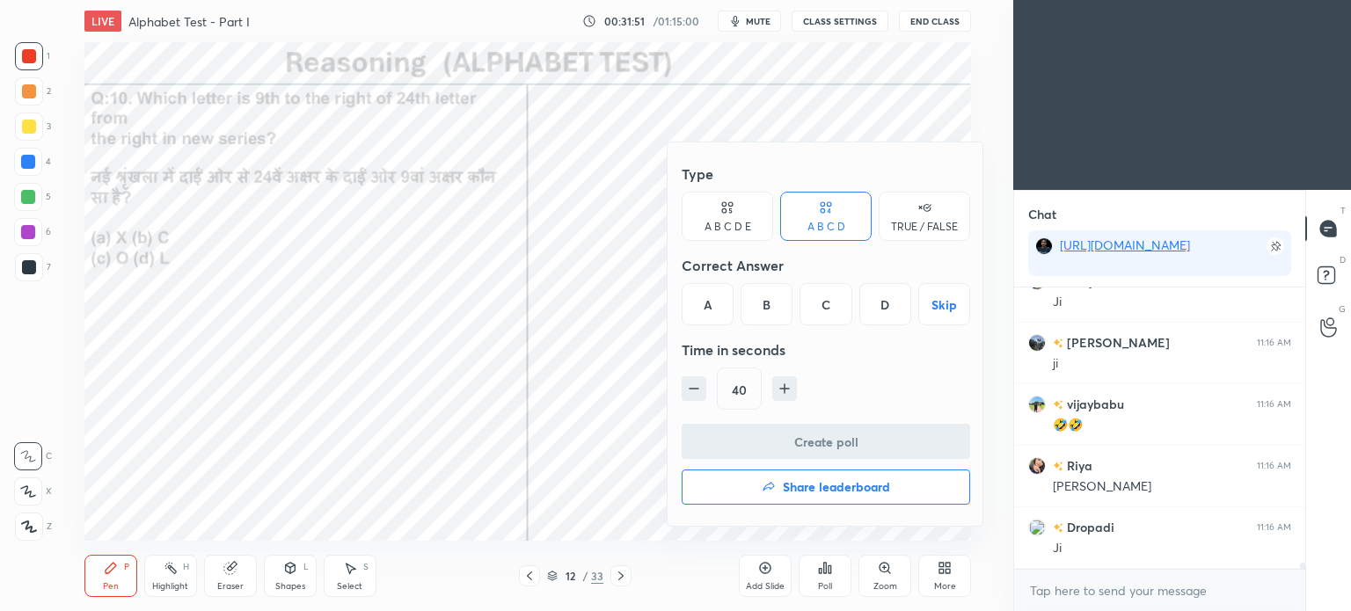
click at [823, 303] on div "C" at bounding box center [825, 304] width 52 height 42
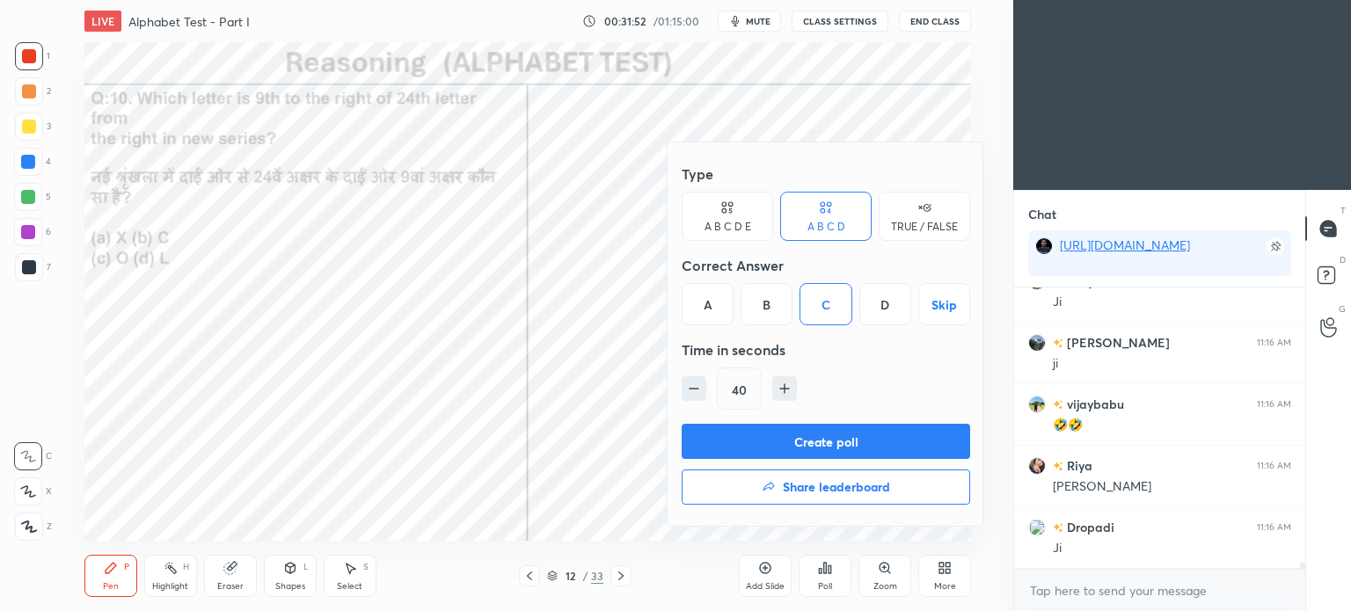
click at [872, 439] on button "Create poll" at bounding box center [826, 441] width 288 height 35
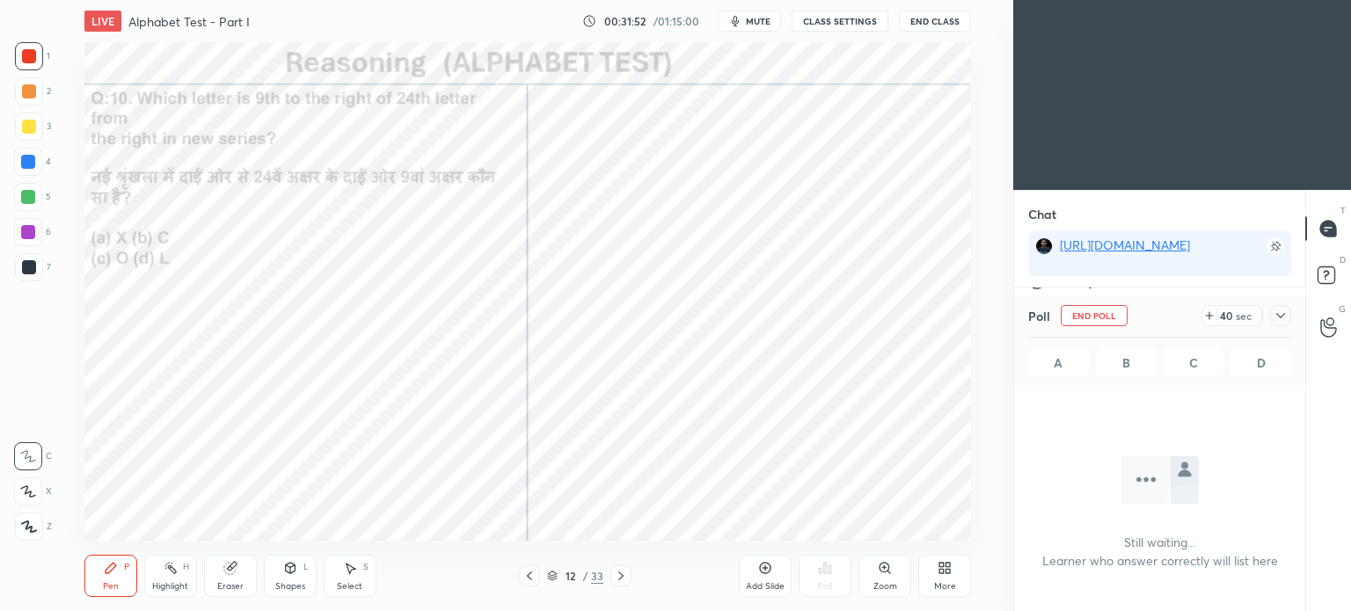
scroll to position [232, 286]
click at [1277, 310] on icon at bounding box center [1281, 316] width 14 height 14
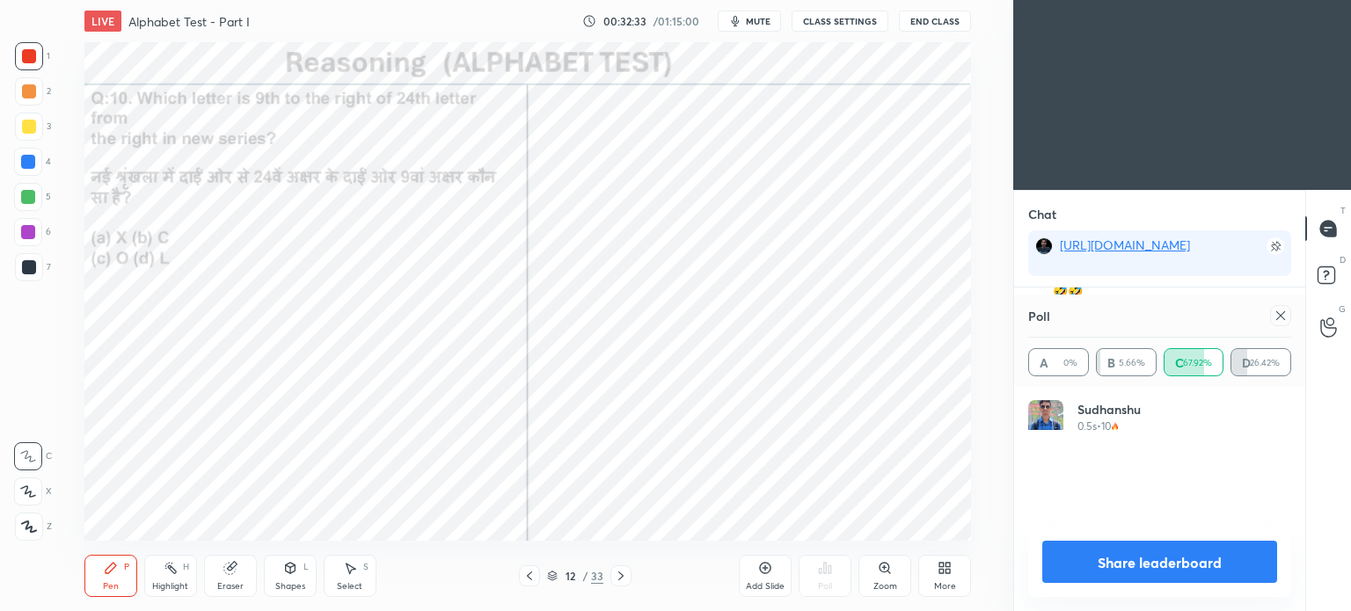
scroll to position [205, 258]
click at [1288, 316] on div at bounding box center [1280, 315] width 21 height 21
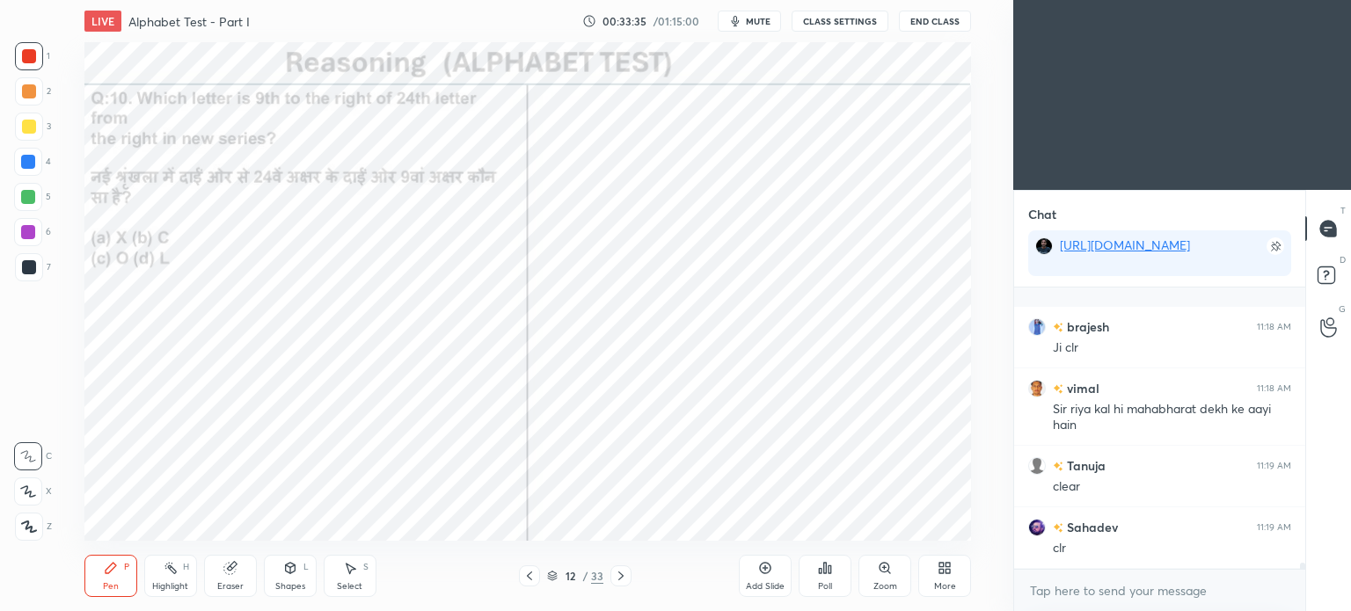
scroll to position [12802, 0]
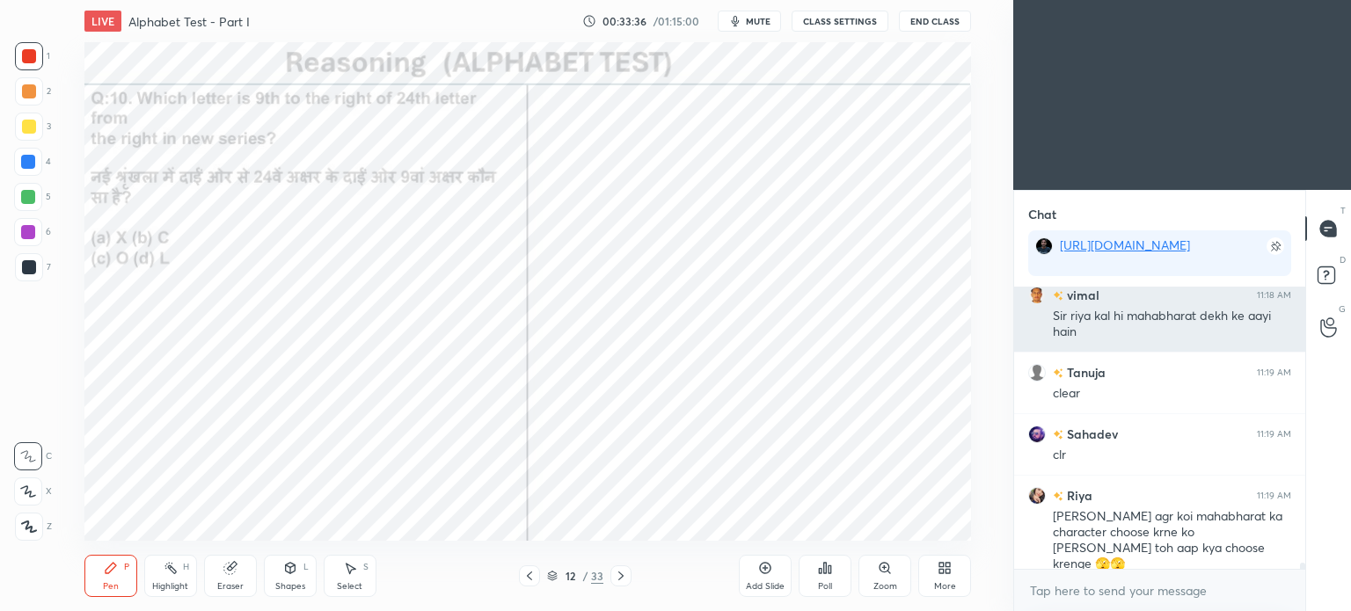
click at [1091, 319] on div "Sir riya kal hi mahabharat dekh ke aayi hain" at bounding box center [1172, 324] width 238 height 33
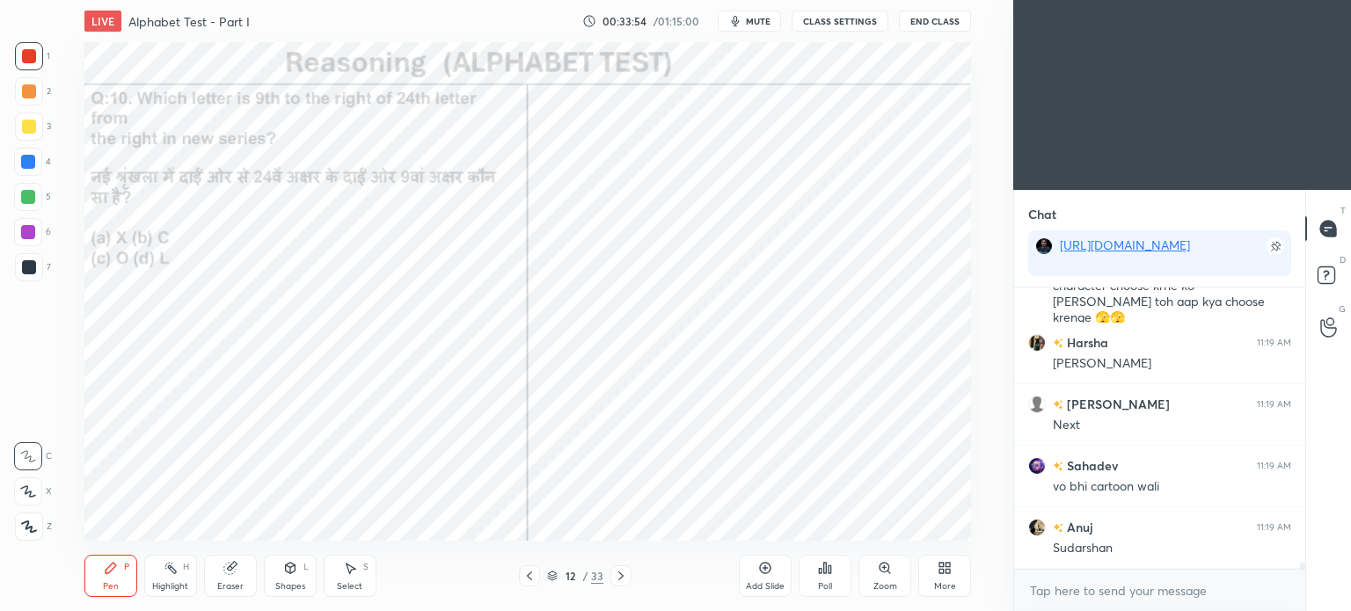
scroll to position [13110, 0]
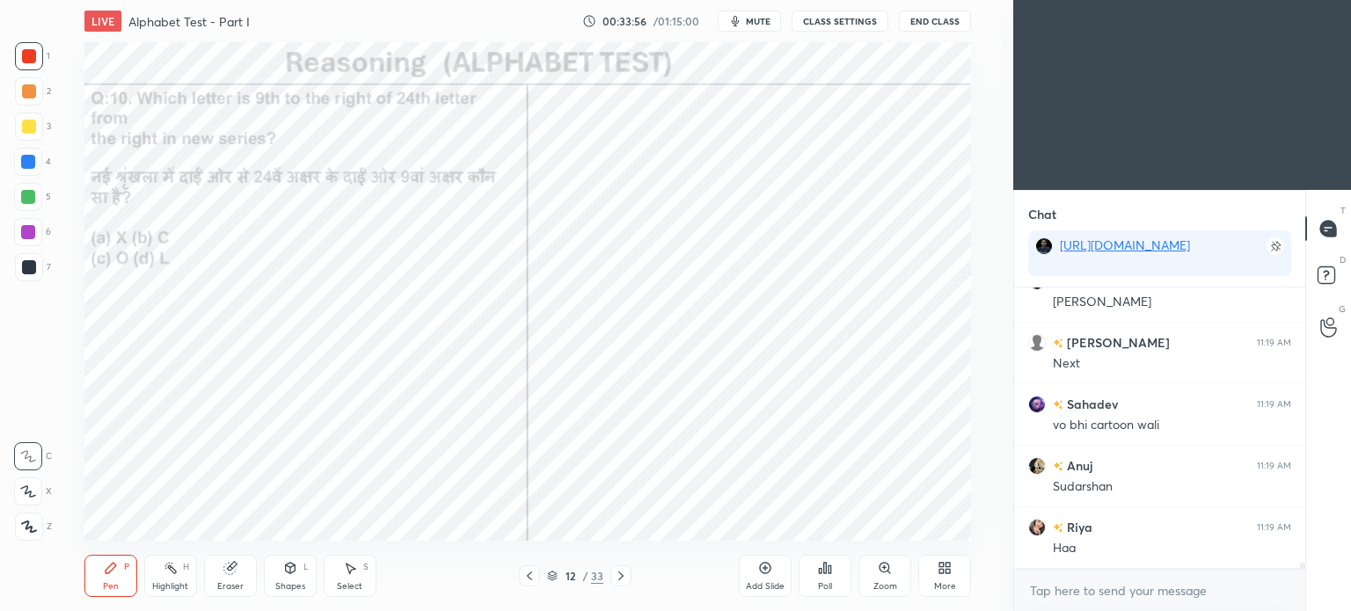
click at [619, 579] on icon at bounding box center [621, 576] width 14 height 14
click at [818, 573] on icon at bounding box center [825, 568] width 14 height 14
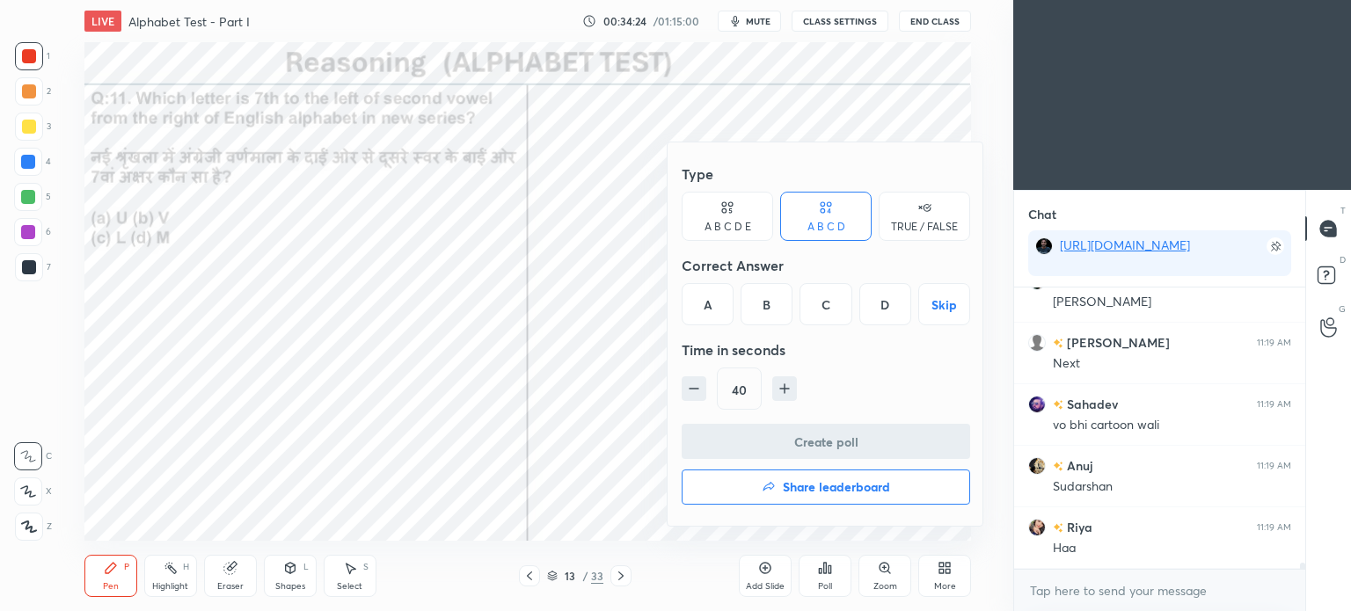
click at [823, 306] on div "C" at bounding box center [825, 304] width 52 height 42
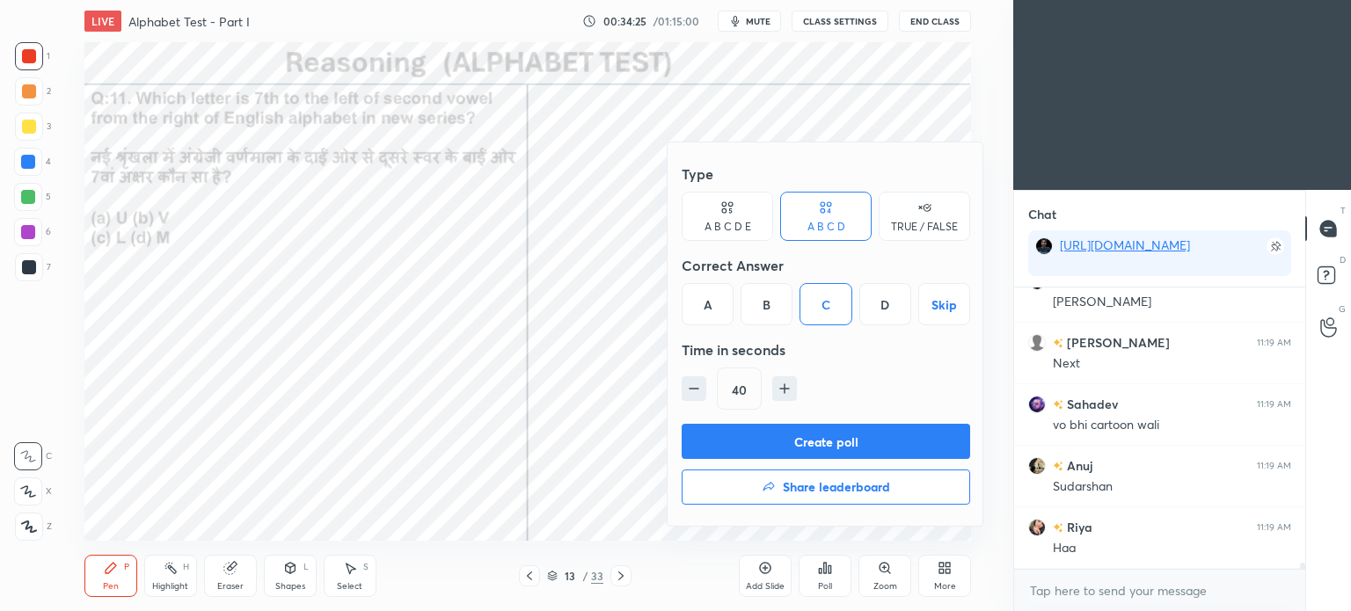
click at [875, 439] on button "Create poll" at bounding box center [826, 441] width 288 height 35
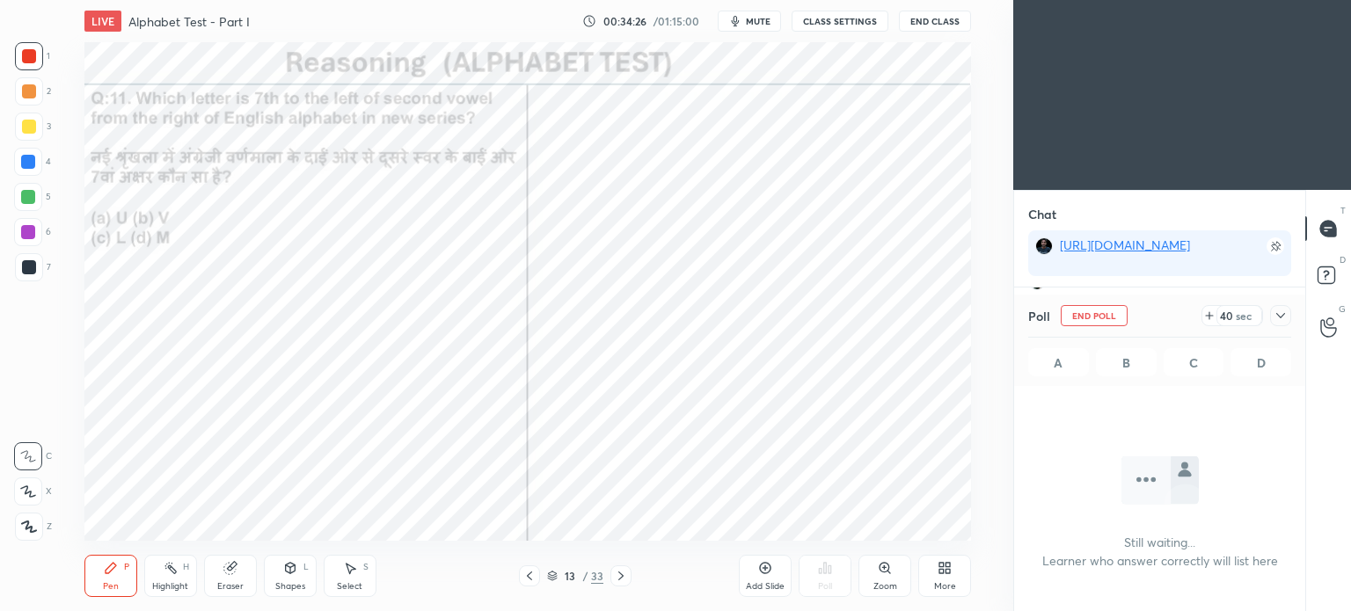
scroll to position [4, 5]
click at [1283, 316] on icon at bounding box center [1280, 315] width 9 height 5
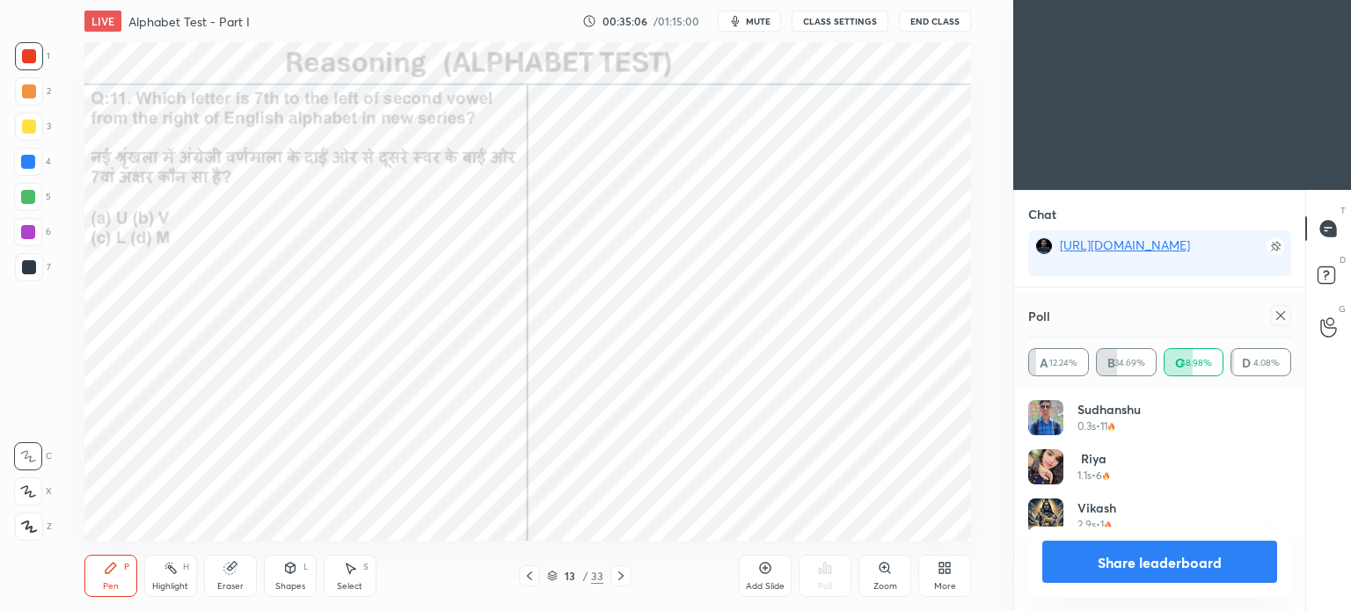
scroll to position [205, 258]
click at [1281, 319] on icon at bounding box center [1281, 316] width 14 height 14
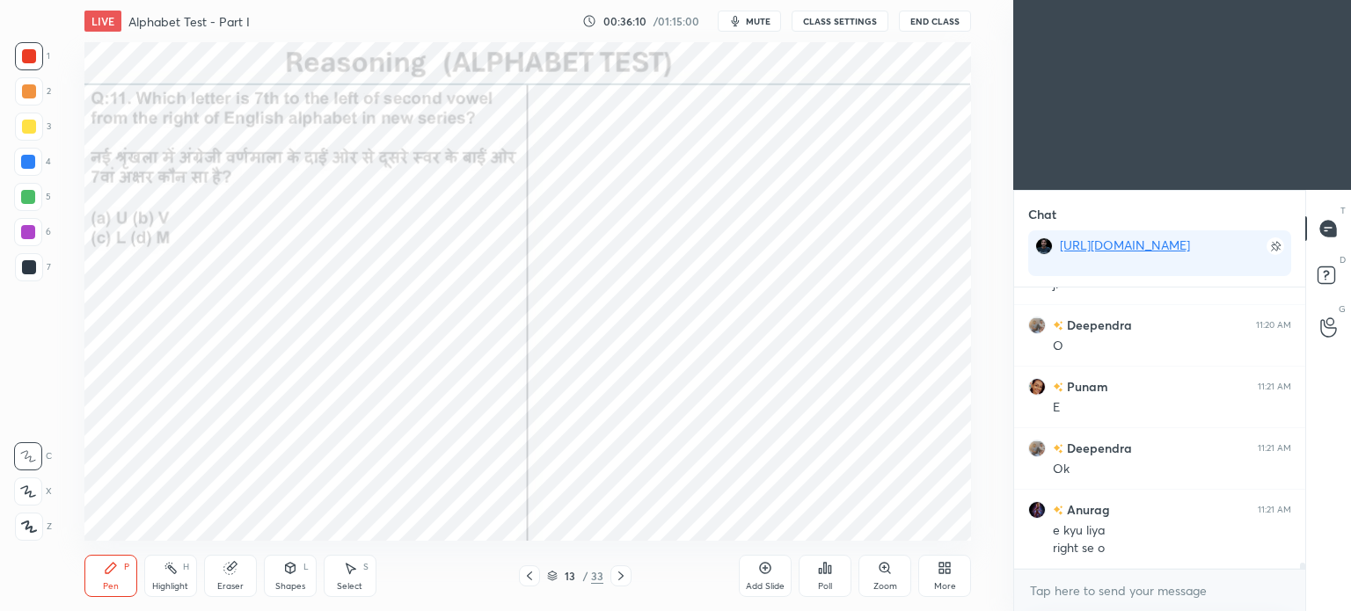
scroll to position [13497, 0]
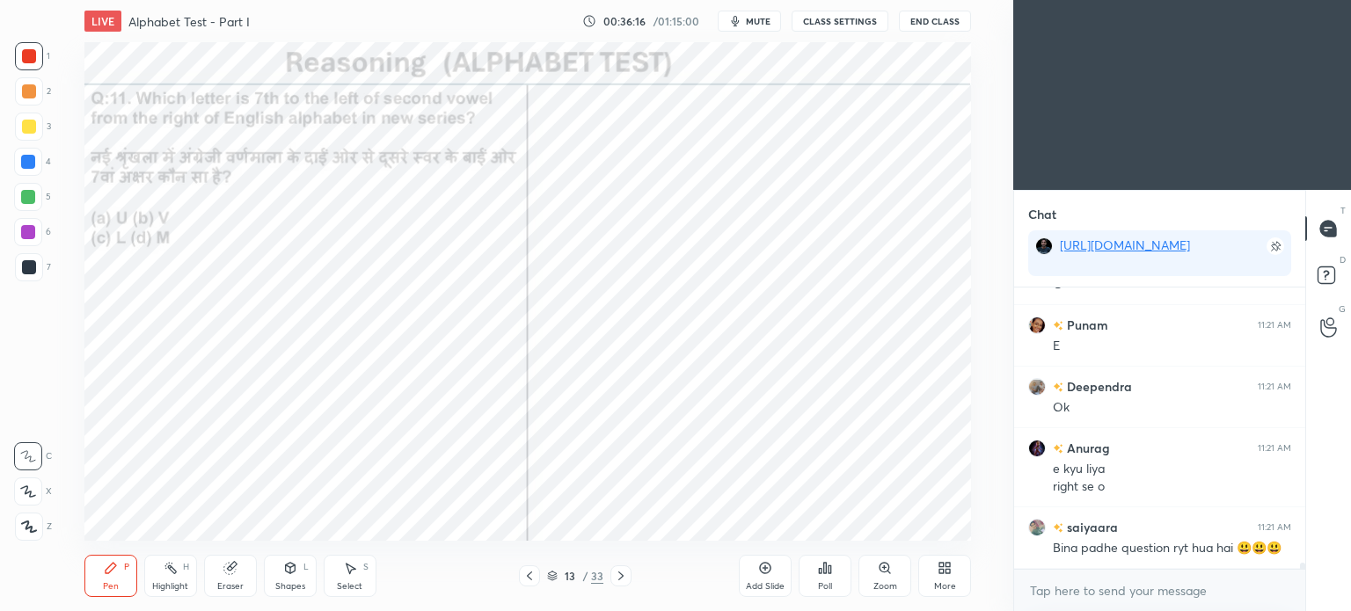
click at [28, 271] on div at bounding box center [29, 267] width 14 height 14
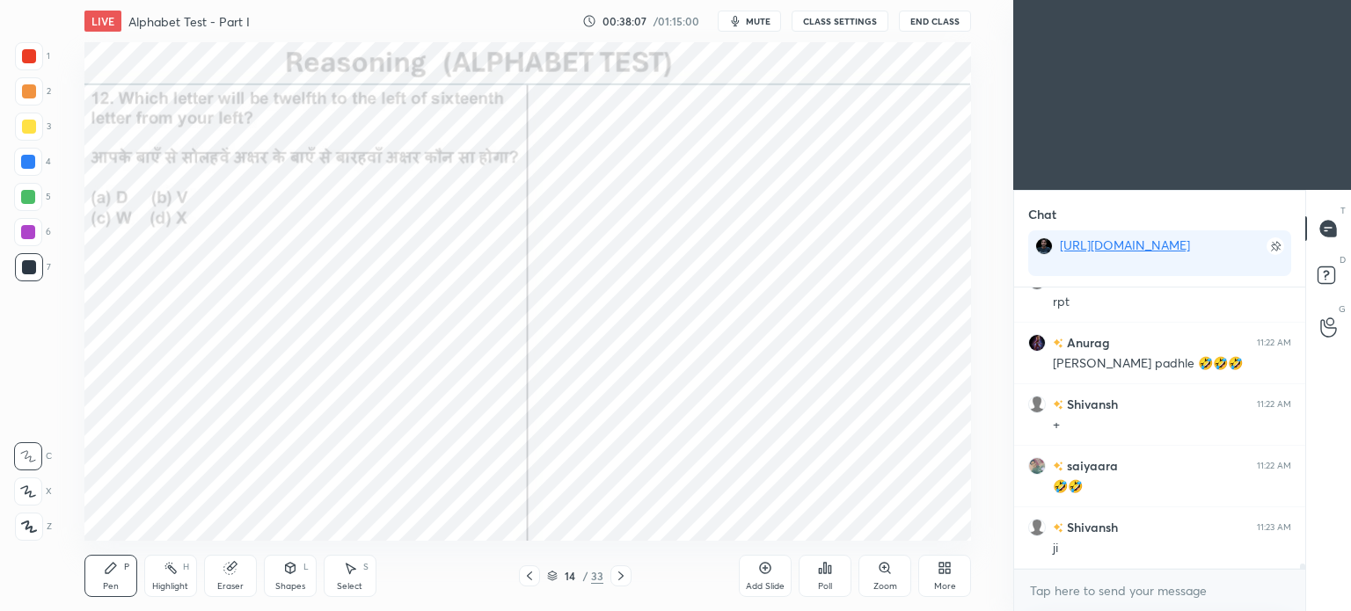
scroll to position [14667, 0]
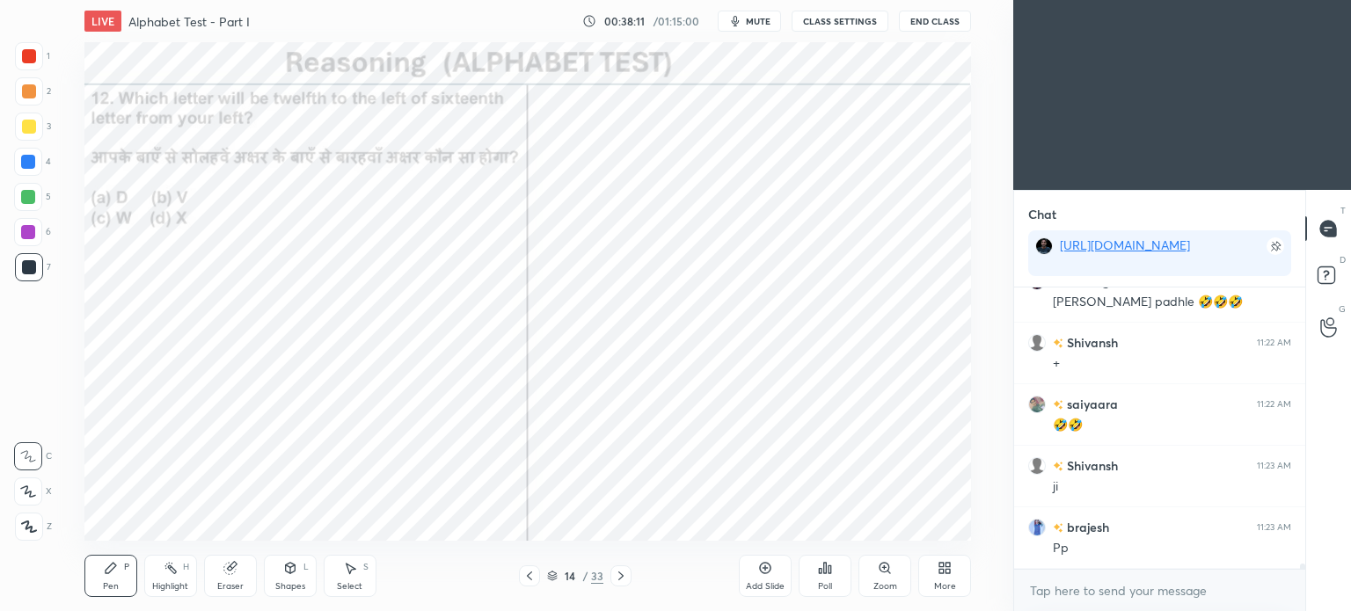
click at [824, 582] on div "Poll" at bounding box center [825, 586] width 14 height 9
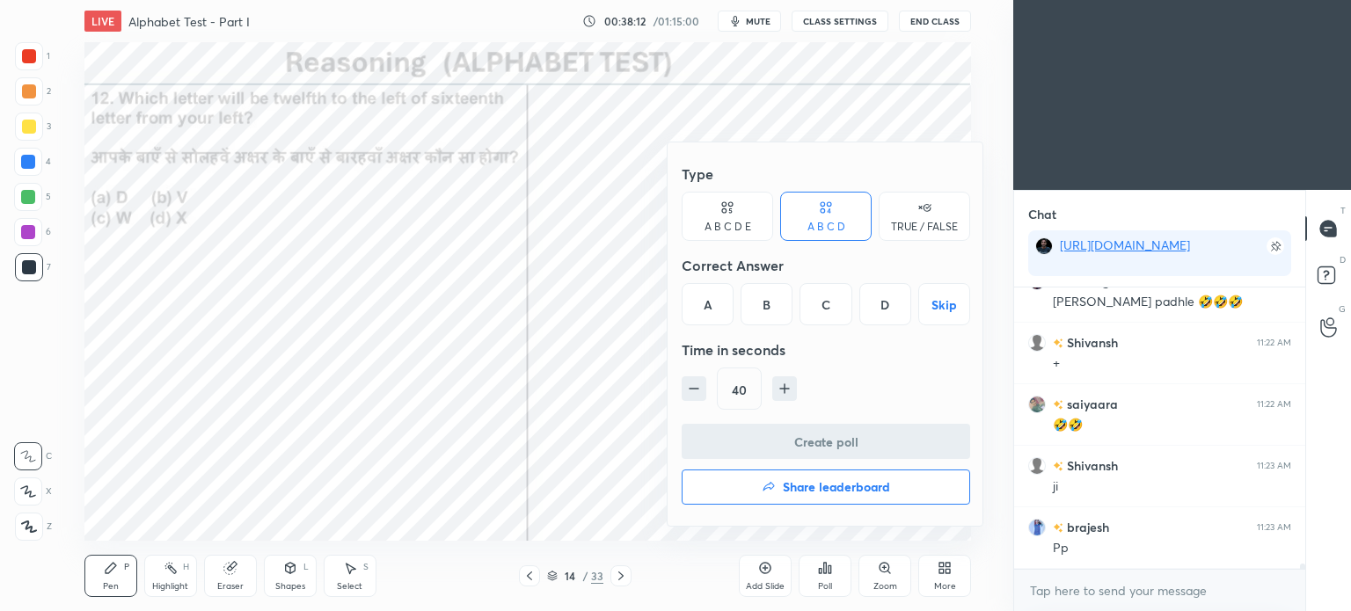
click at [823, 298] on div "C" at bounding box center [825, 304] width 52 height 42
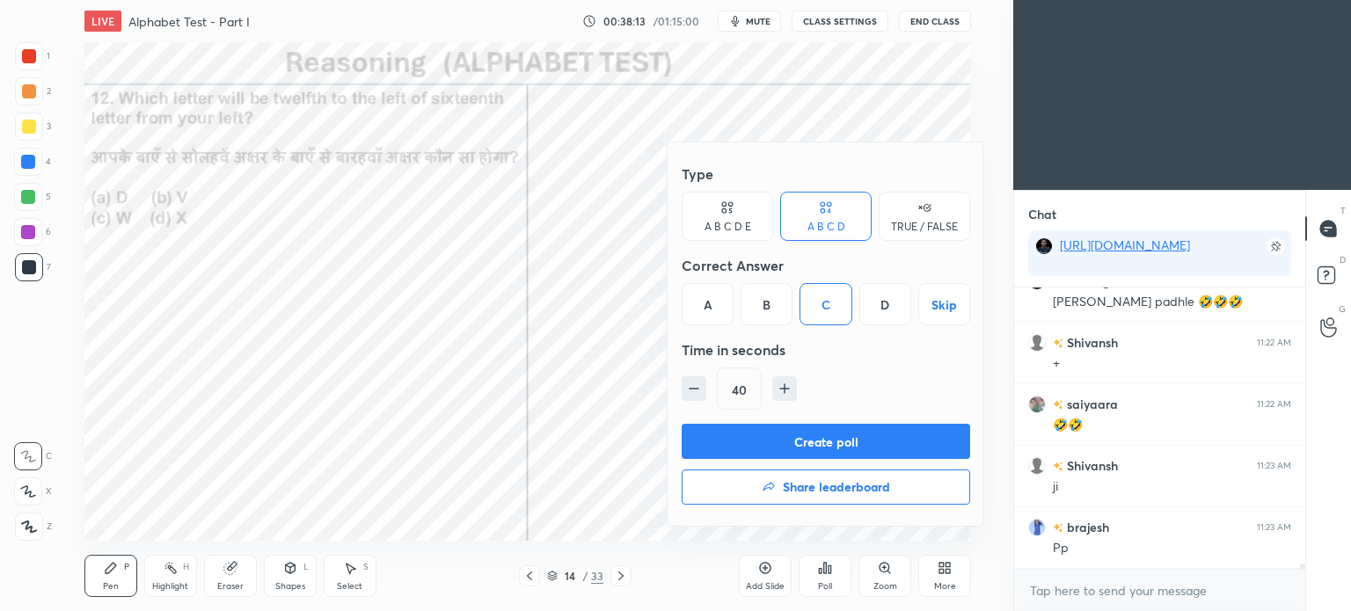
click at [874, 436] on button "Create poll" at bounding box center [826, 441] width 288 height 35
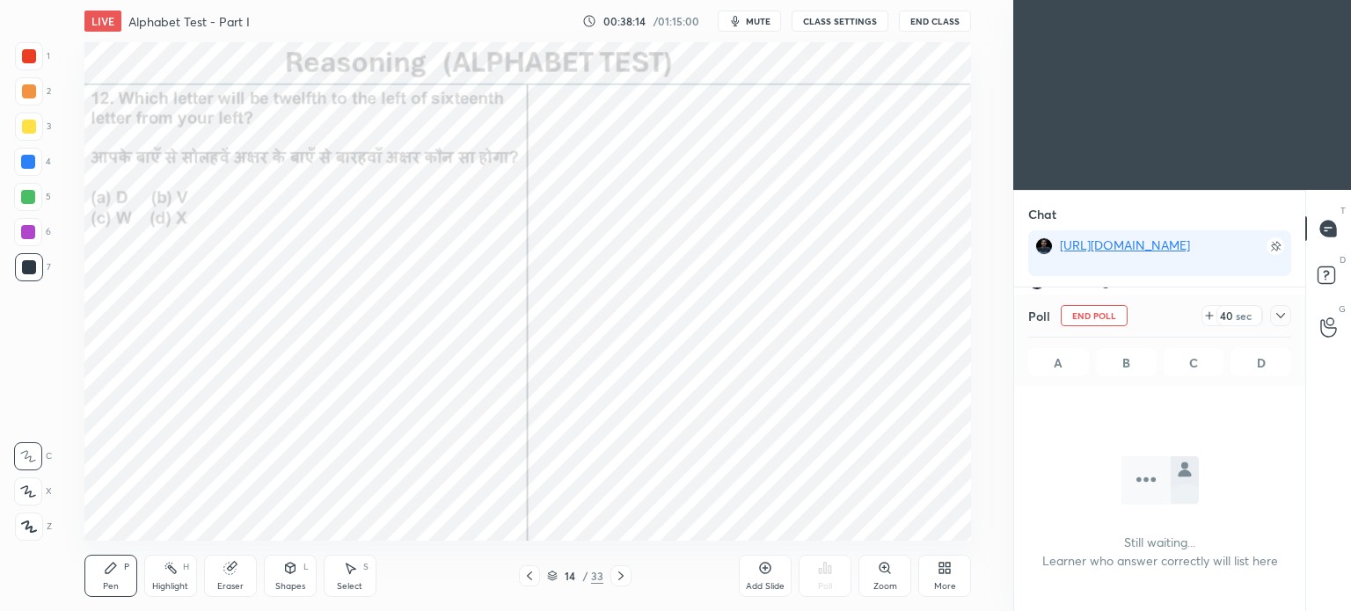
scroll to position [227, 286]
click at [752, 28] on button "mute" at bounding box center [749, 21] width 63 height 21
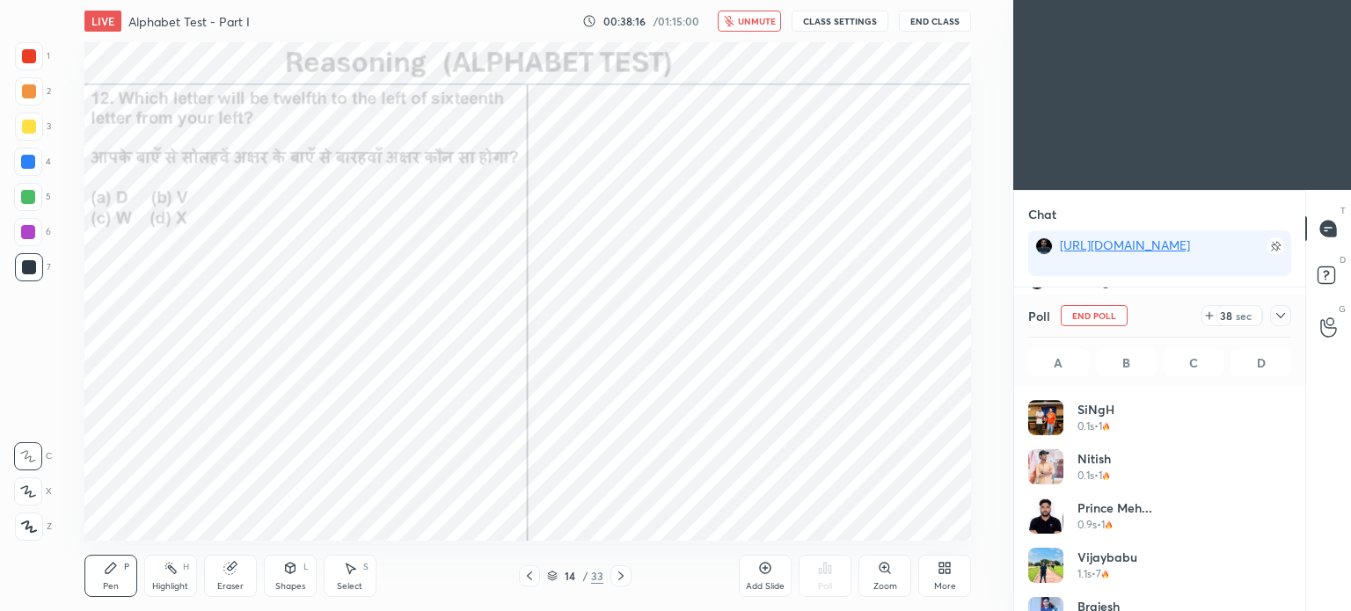
scroll to position [206, 258]
click at [929, 15] on button "End Class" at bounding box center [935, 21] width 72 height 21
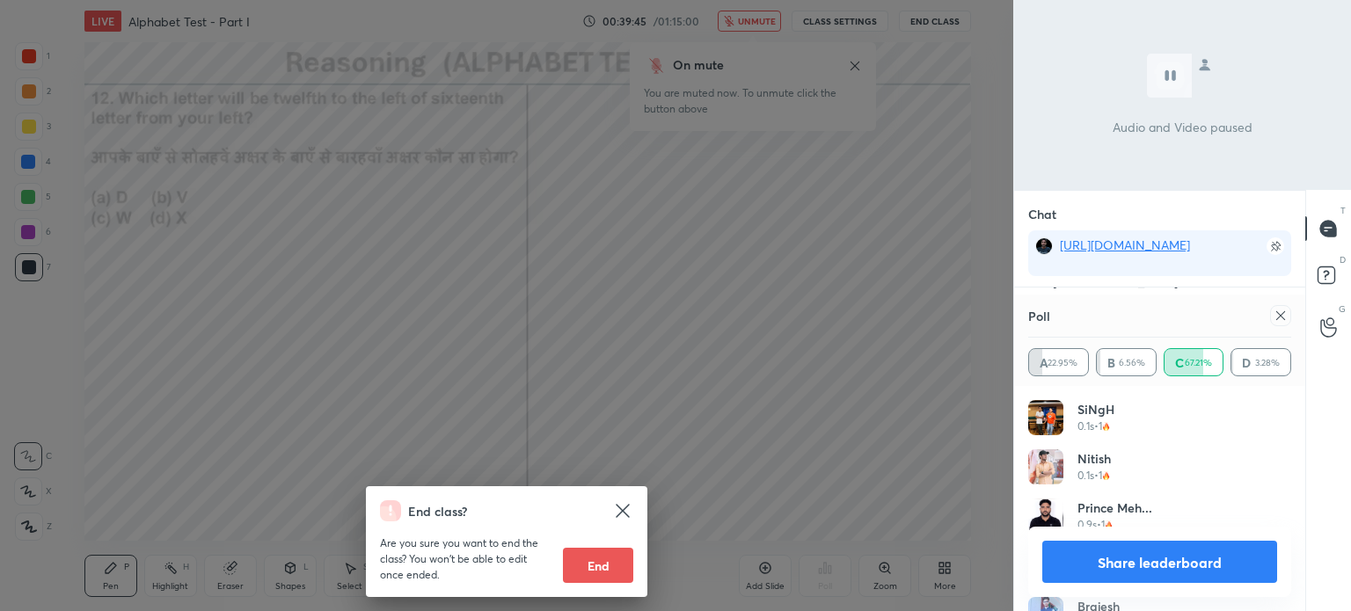
scroll to position [15134, 0]
click at [638, 231] on div "End class? Are you sure you want to end the class? You won’t be able to edit on…" at bounding box center [506, 305] width 1013 height 611
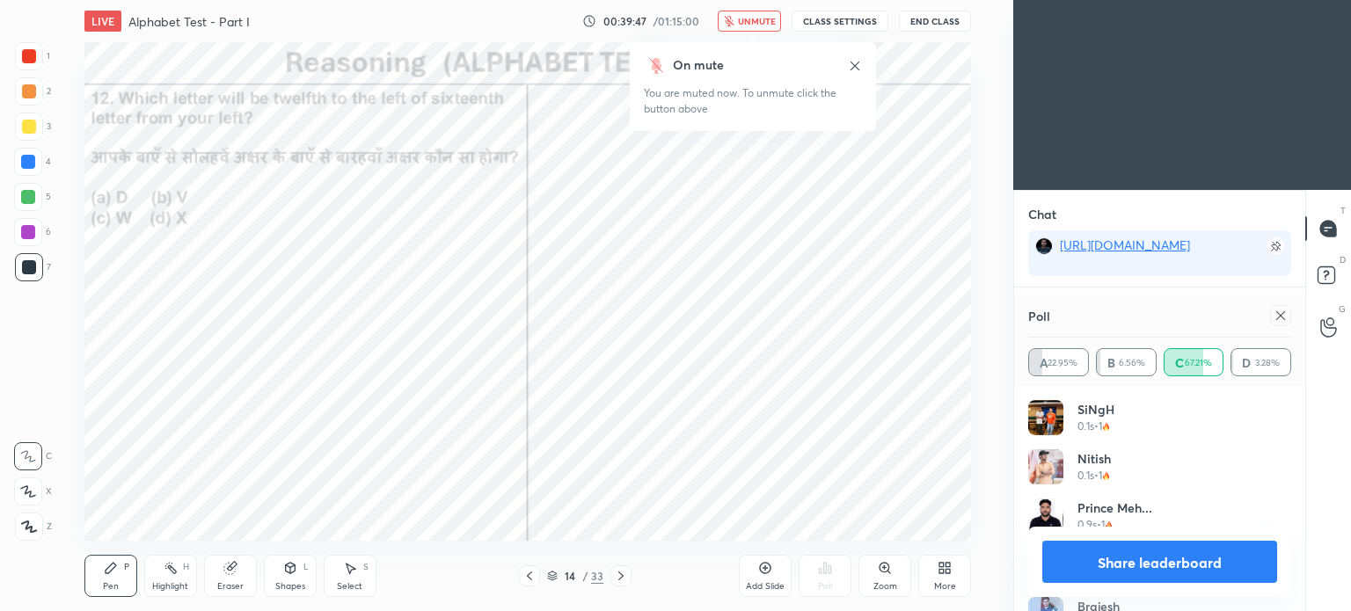
click at [756, 18] on span "unmute" at bounding box center [757, 21] width 38 height 12
click at [1278, 314] on icon at bounding box center [1280, 315] width 9 height 9
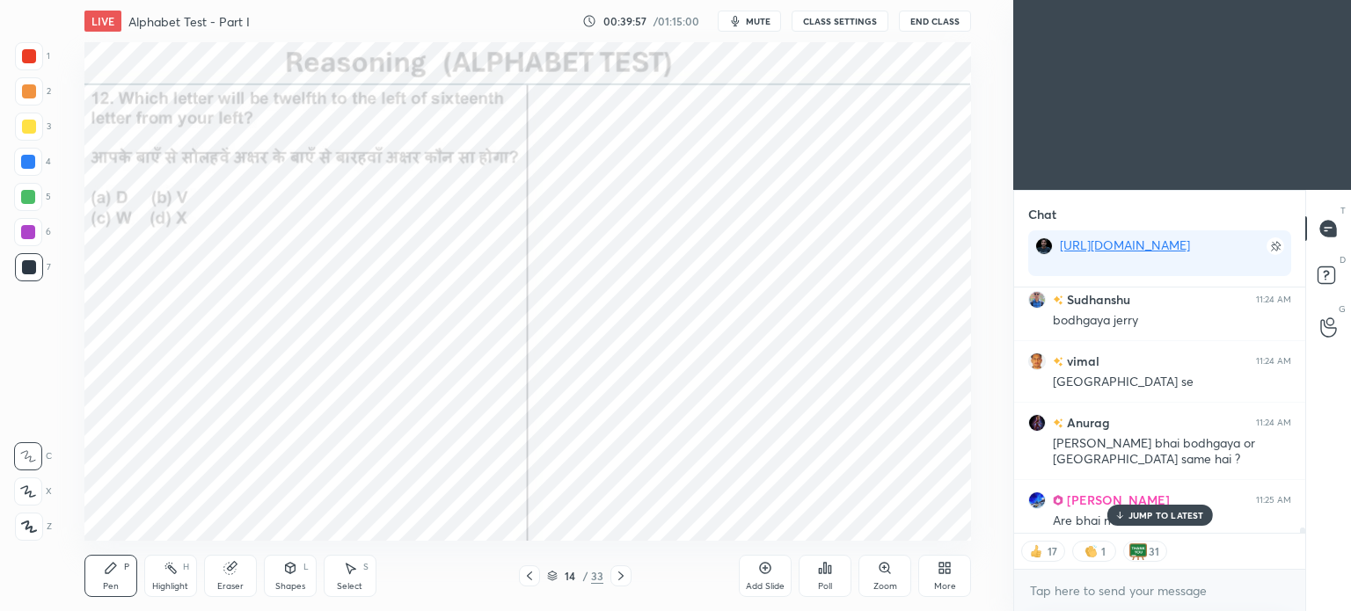
scroll to position [4, 5]
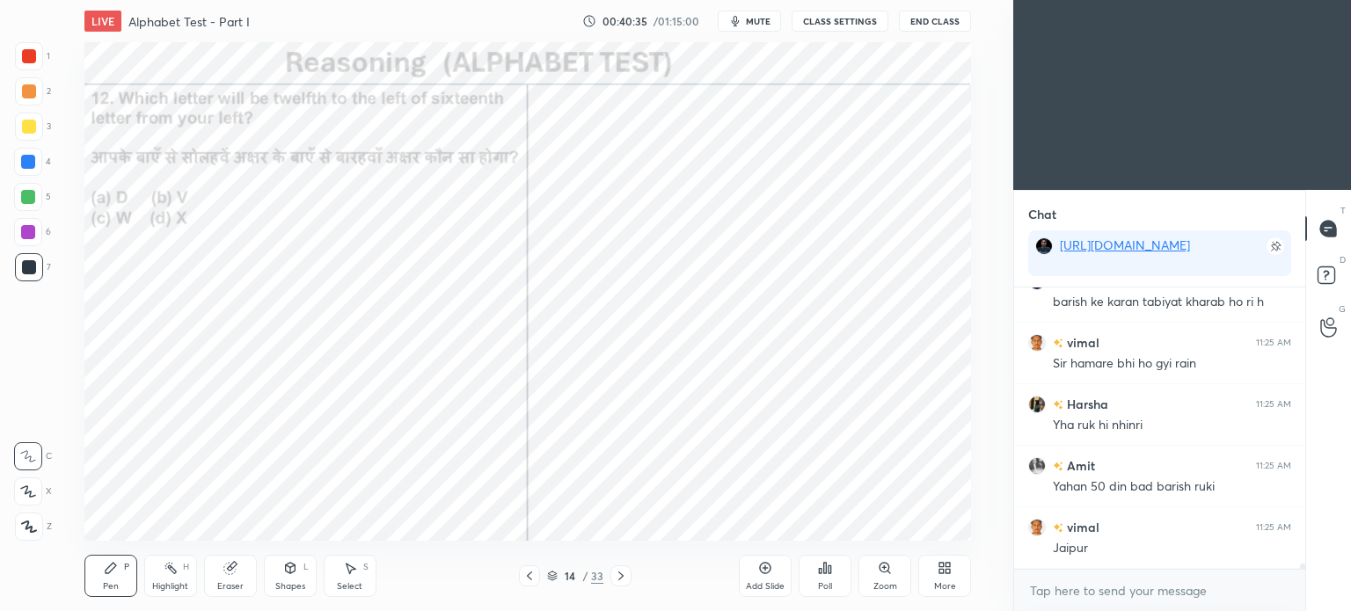
click at [29, 56] on div at bounding box center [29, 56] width 14 height 14
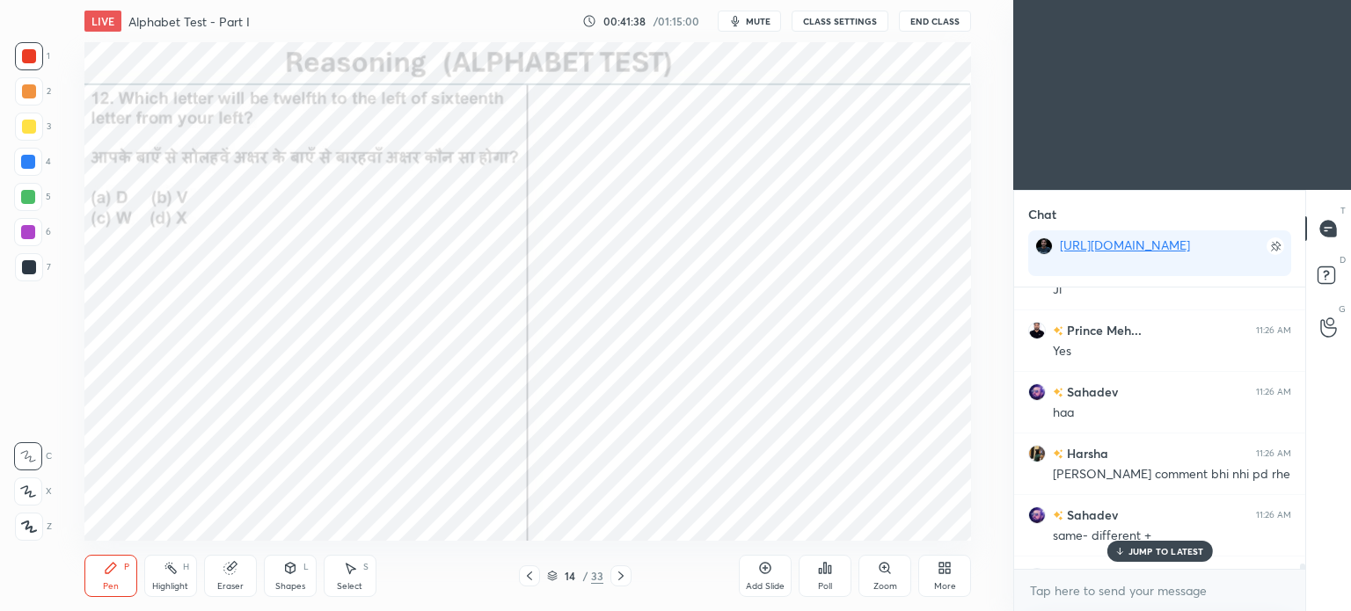
scroll to position [16116, 0]
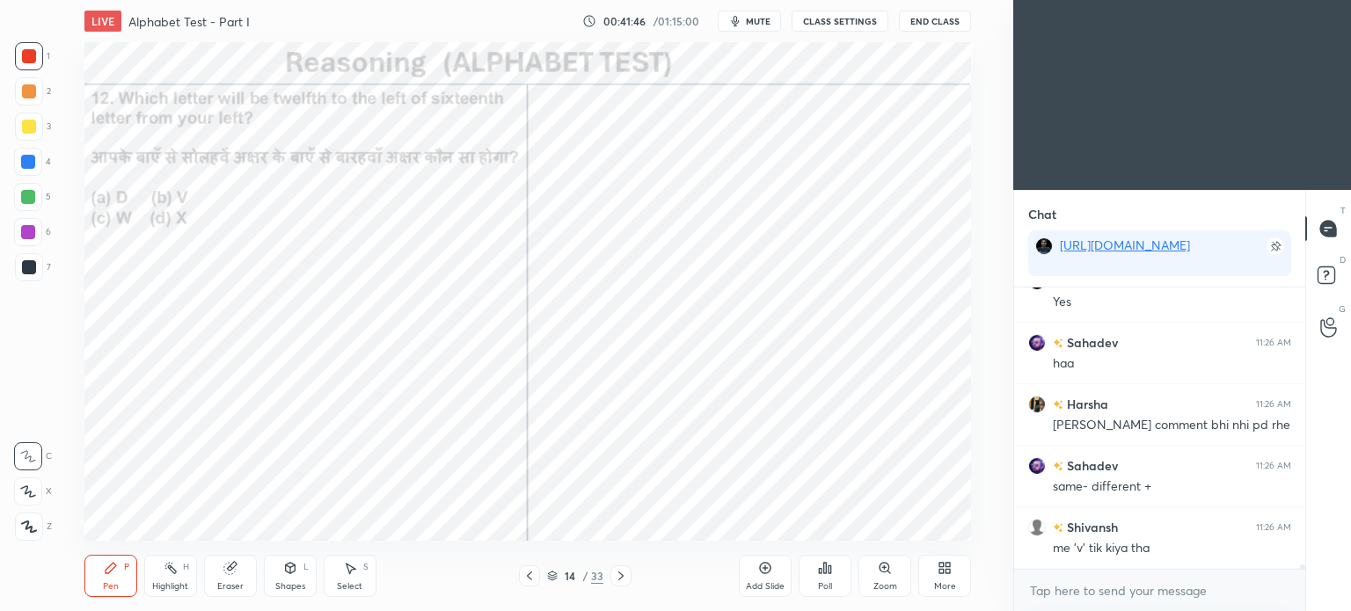
click at [625, 573] on icon at bounding box center [621, 576] width 14 height 14
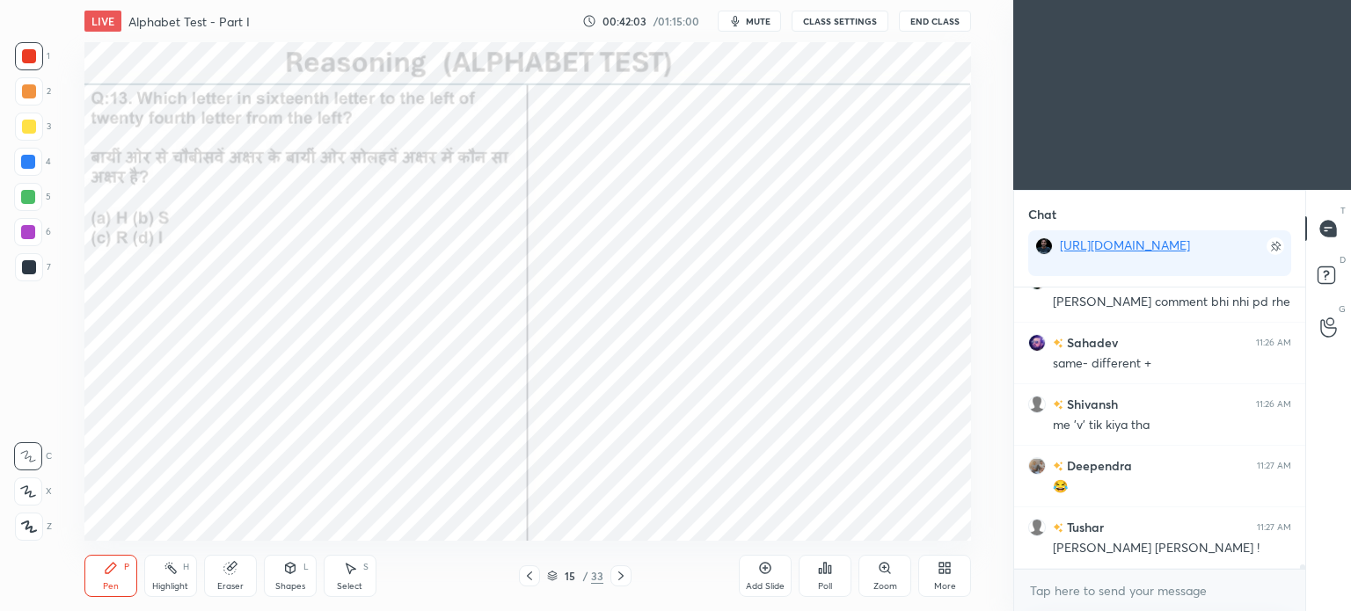
scroll to position [16301, 0]
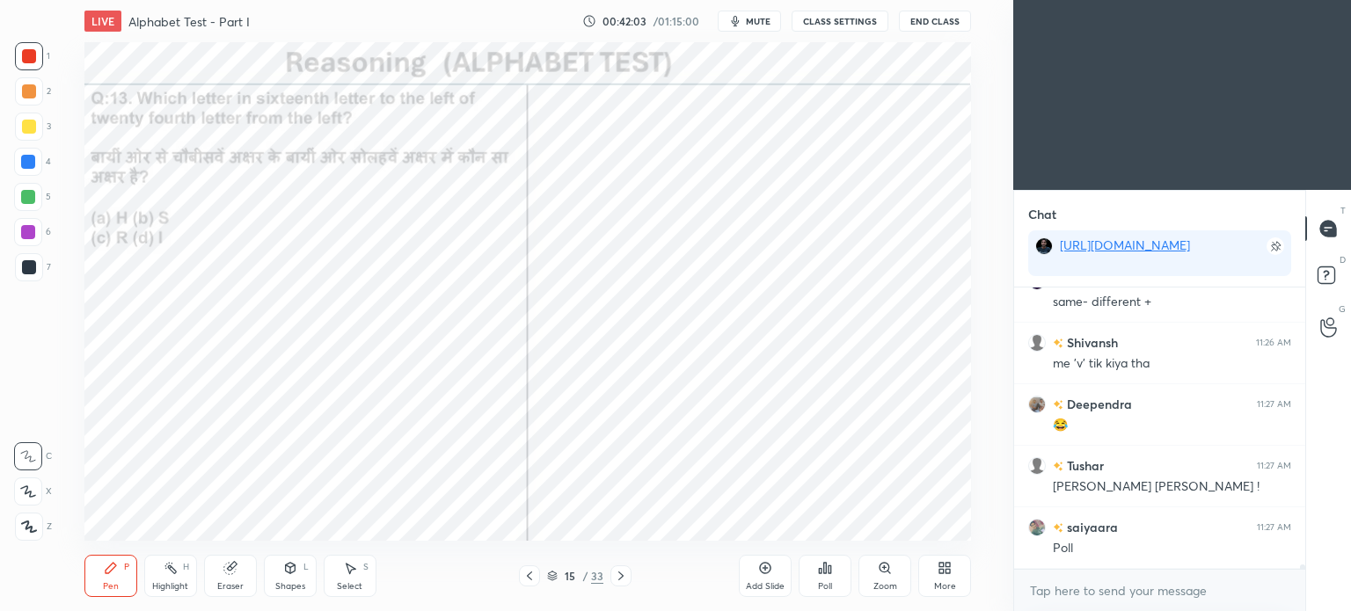
click at [828, 582] on div "Poll" at bounding box center [825, 586] width 14 height 9
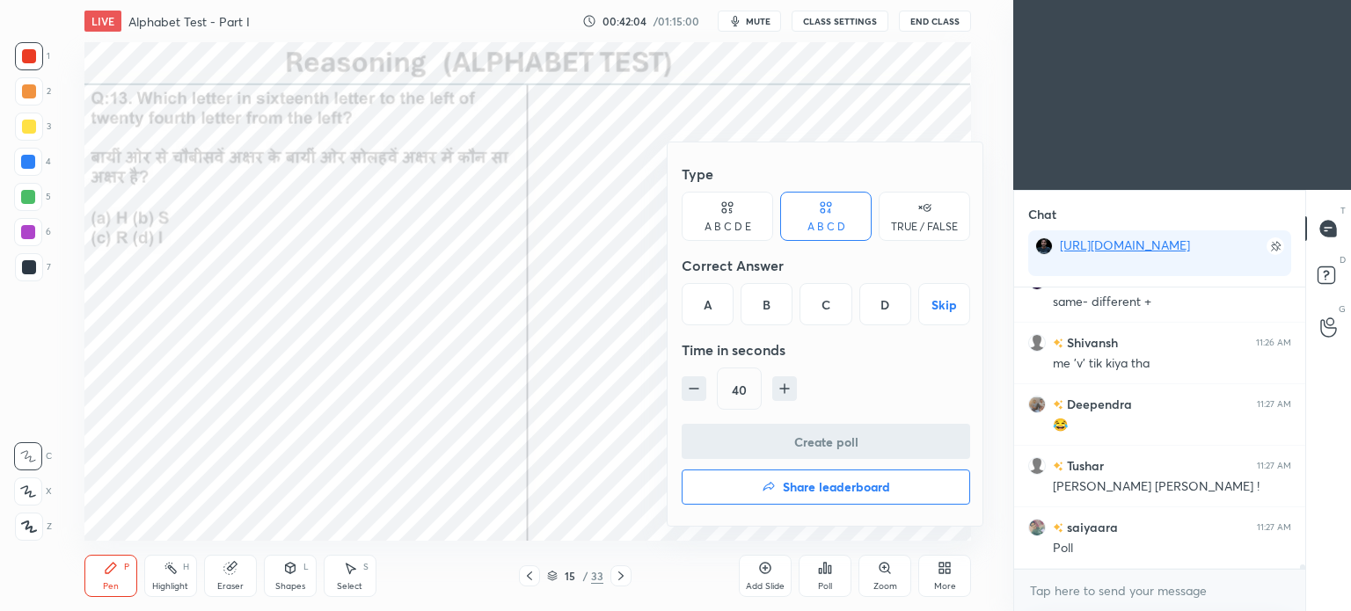
click at [766, 307] on div "B" at bounding box center [767, 304] width 52 height 42
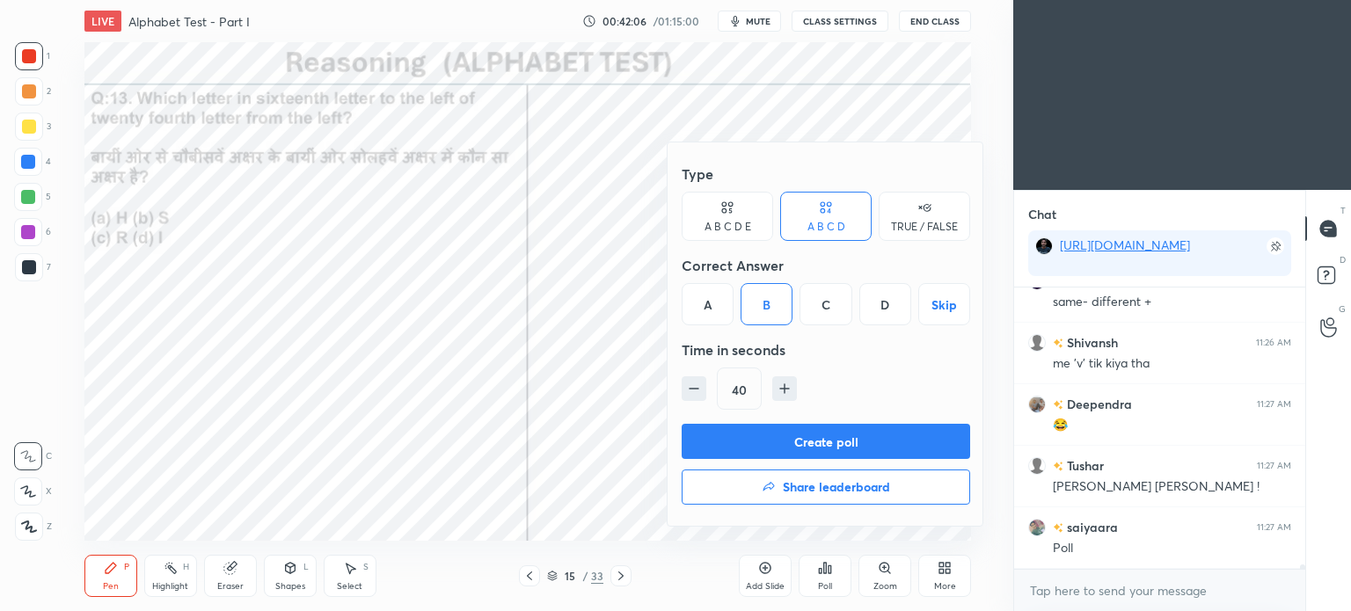
click at [874, 436] on button "Create poll" at bounding box center [826, 441] width 288 height 35
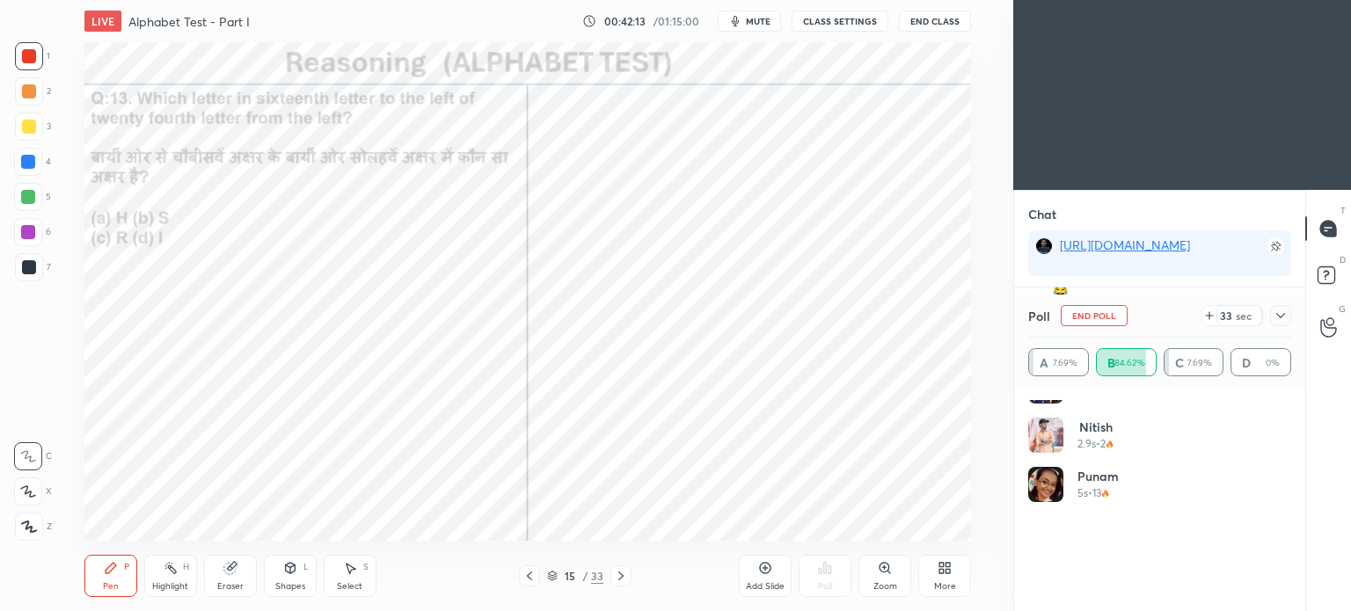
scroll to position [478, 0]
click at [1277, 315] on icon at bounding box center [1280, 315] width 9 height 5
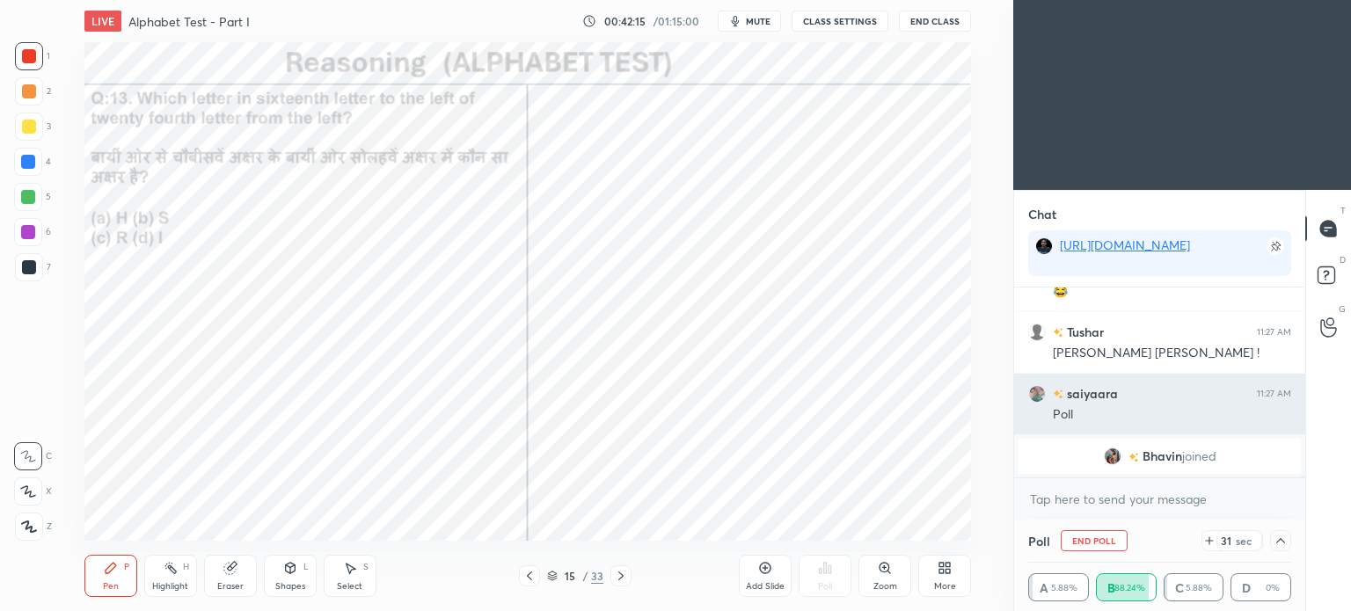
scroll to position [0, 5]
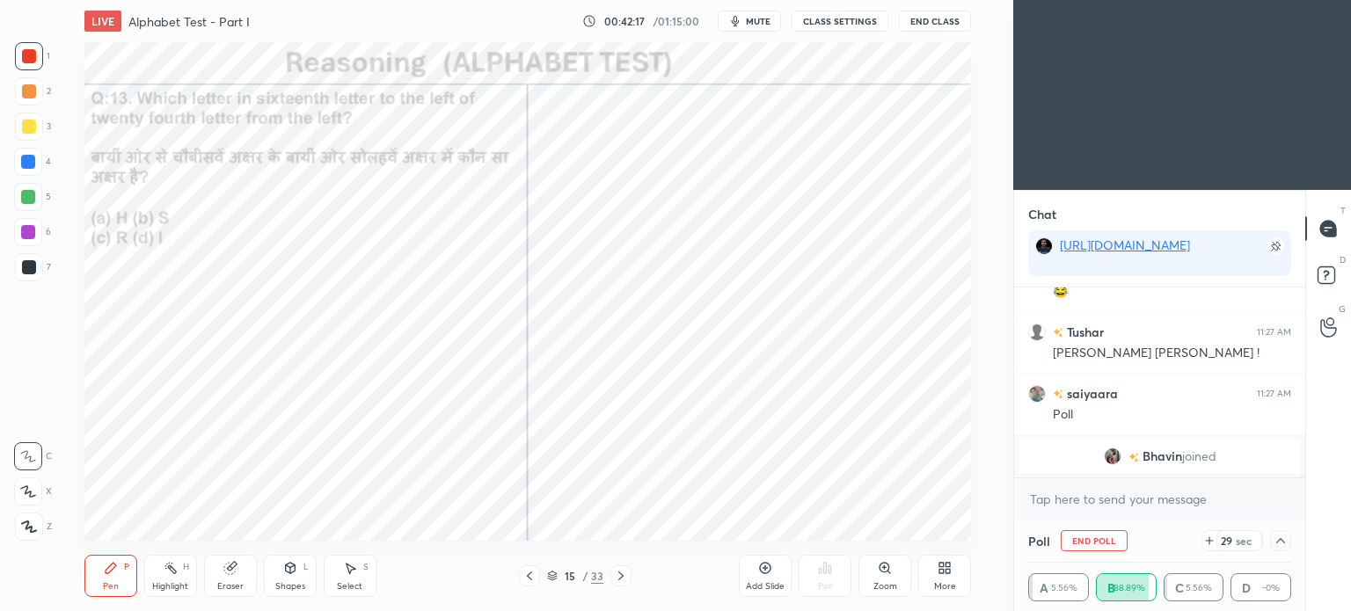
click at [1154, 446] on div "[PERSON_NAME] joined" at bounding box center [1159, 456] width 282 height 35
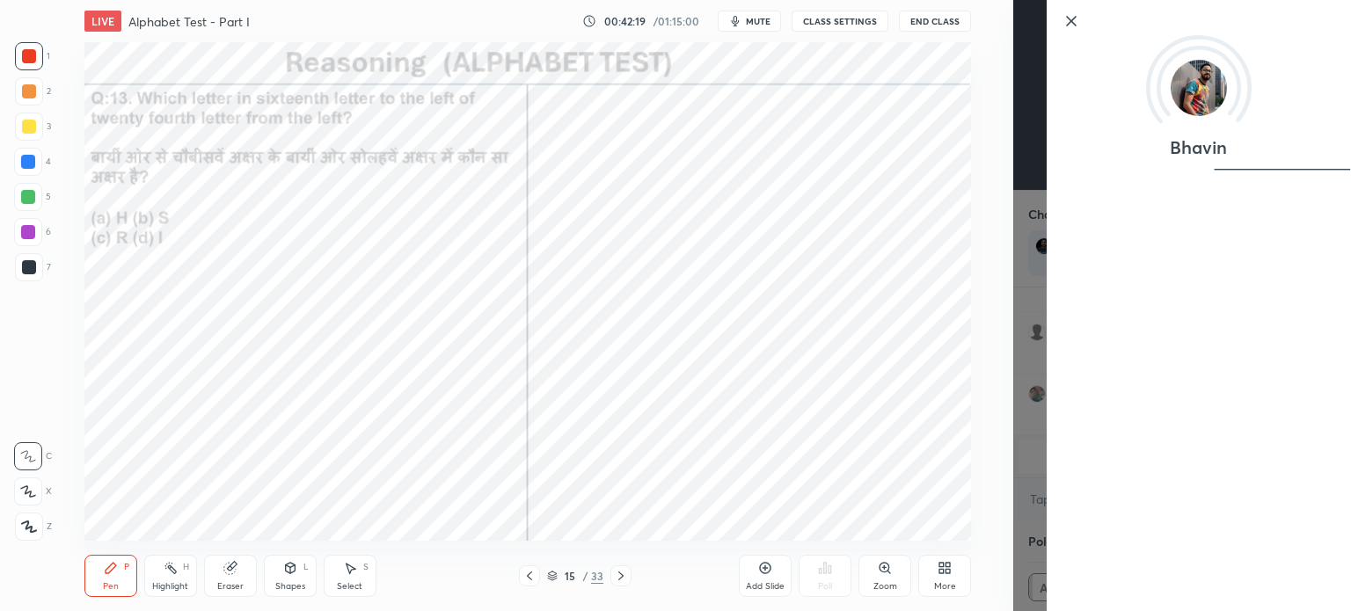
click at [1014, 408] on div "Bhavin" at bounding box center [1182, 305] width 338 height 611
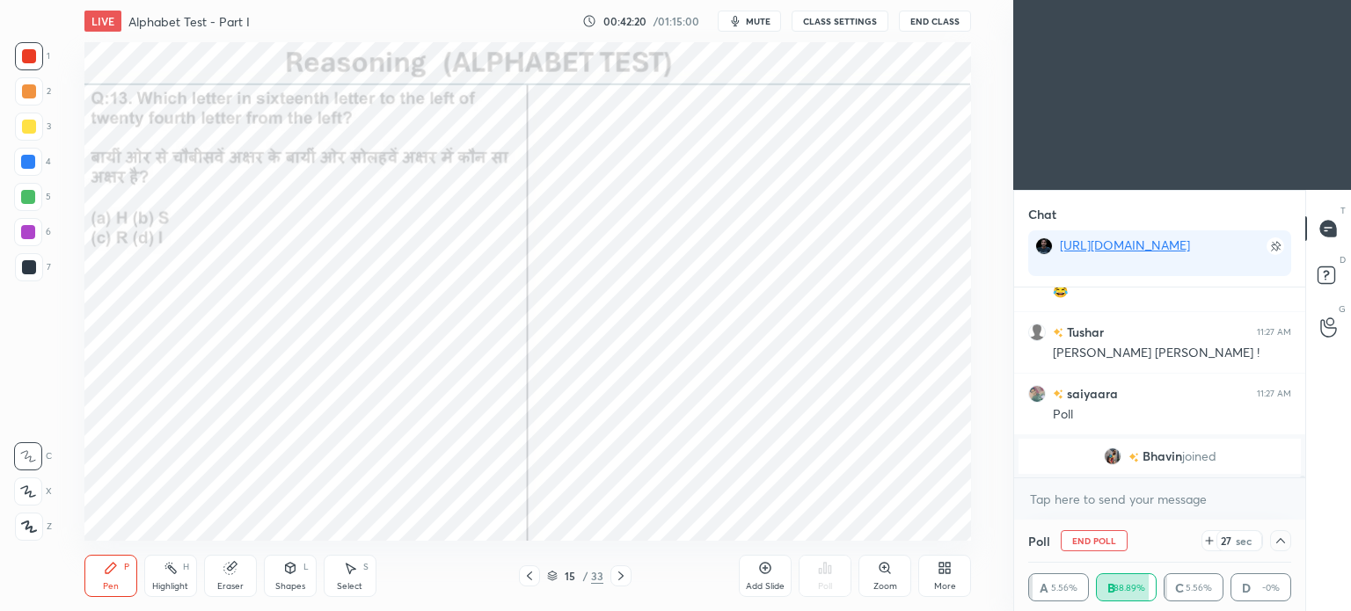
click at [1157, 449] on span "Bhavin" at bounding box center [1162, 456] width 40 height 14
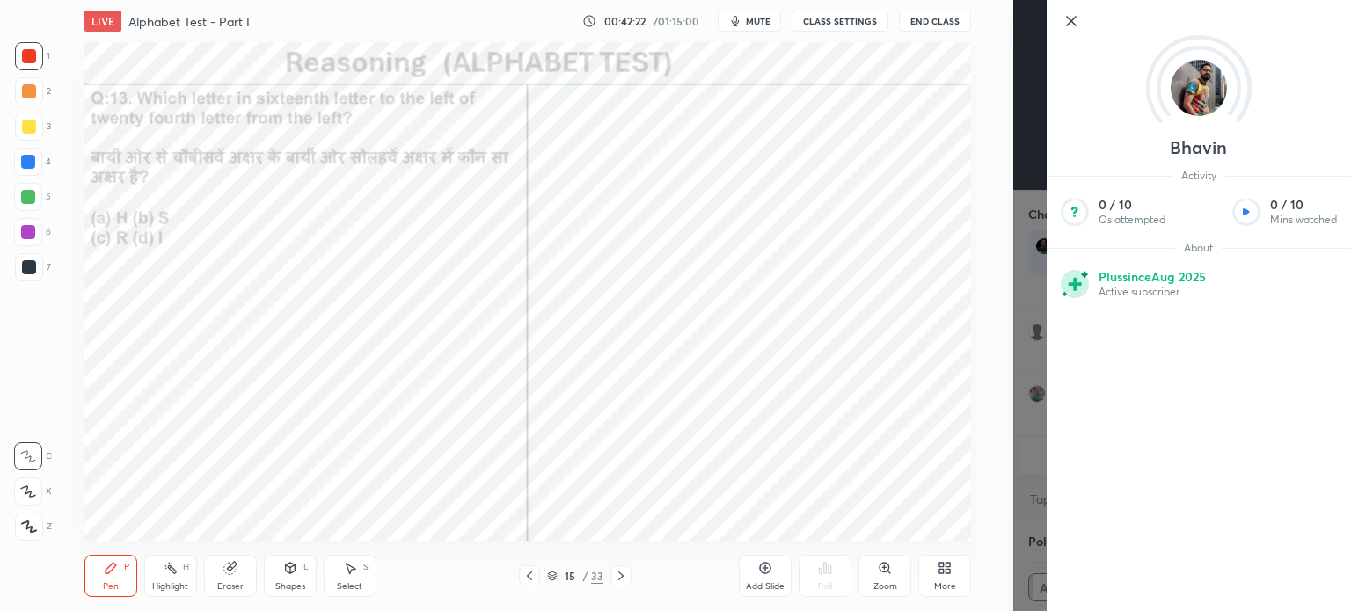
click at [974, 442] on div "Setting up your live class Poll for secs No correct answer Start poll" at bounding box center [527, 291] width 943 height 499
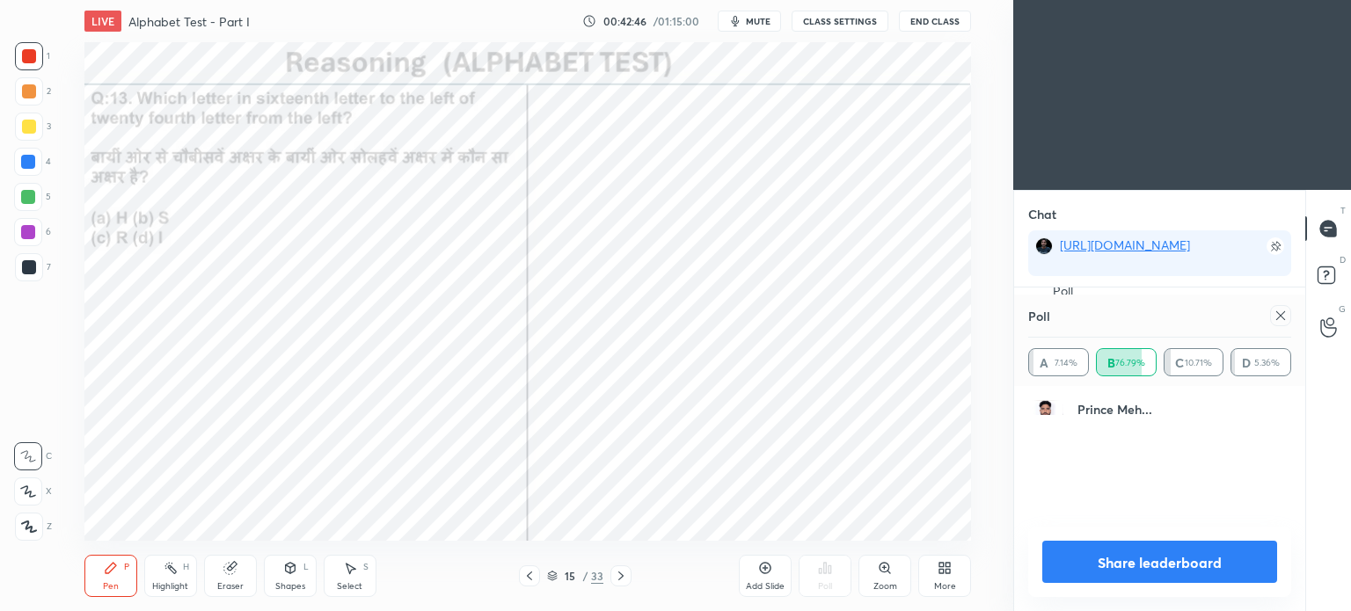
scroll to position [0, 0]
click at [1280, 316] on icon at bounding box center [1280, 315] width 9 height 9
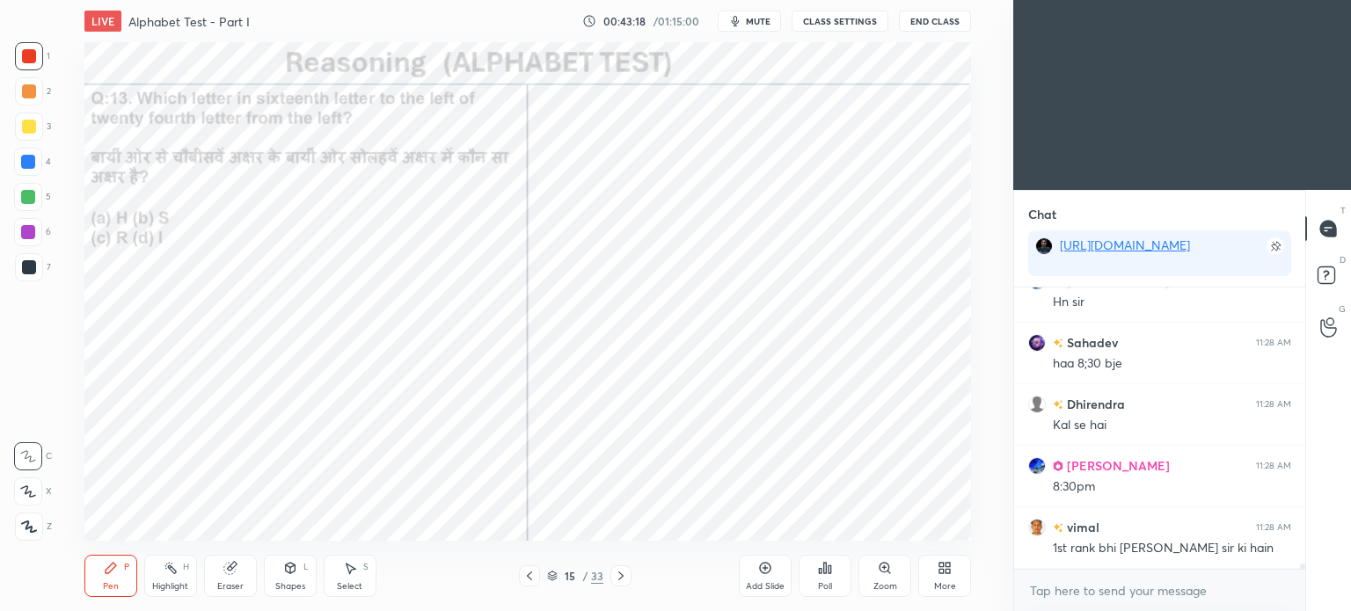
click at [232, 579] on div "Eraser" at bounding box center [230, 576] width 53 height 42
click at [118, 580] on div "Pen P" at bounding box center [110, 576] width 53 height 42
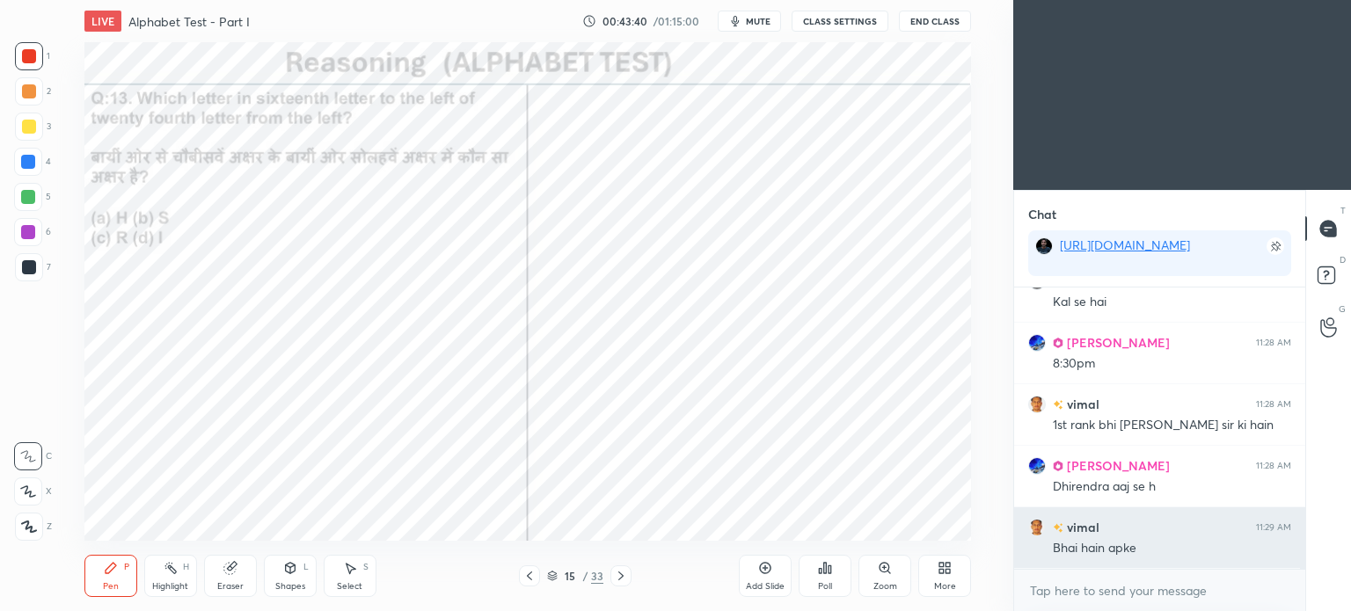
click at [1062, 525] on img "grid" at bounding box center [1058, 528] width 11 height 10
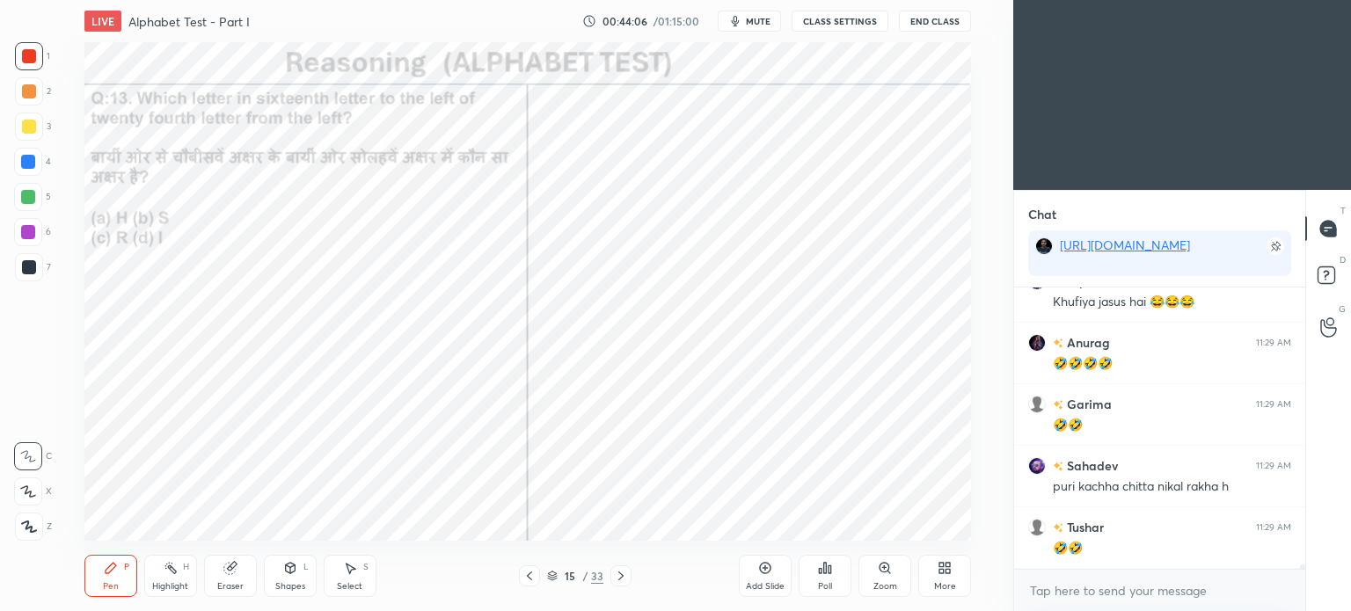
scroll to position [16522, 0]
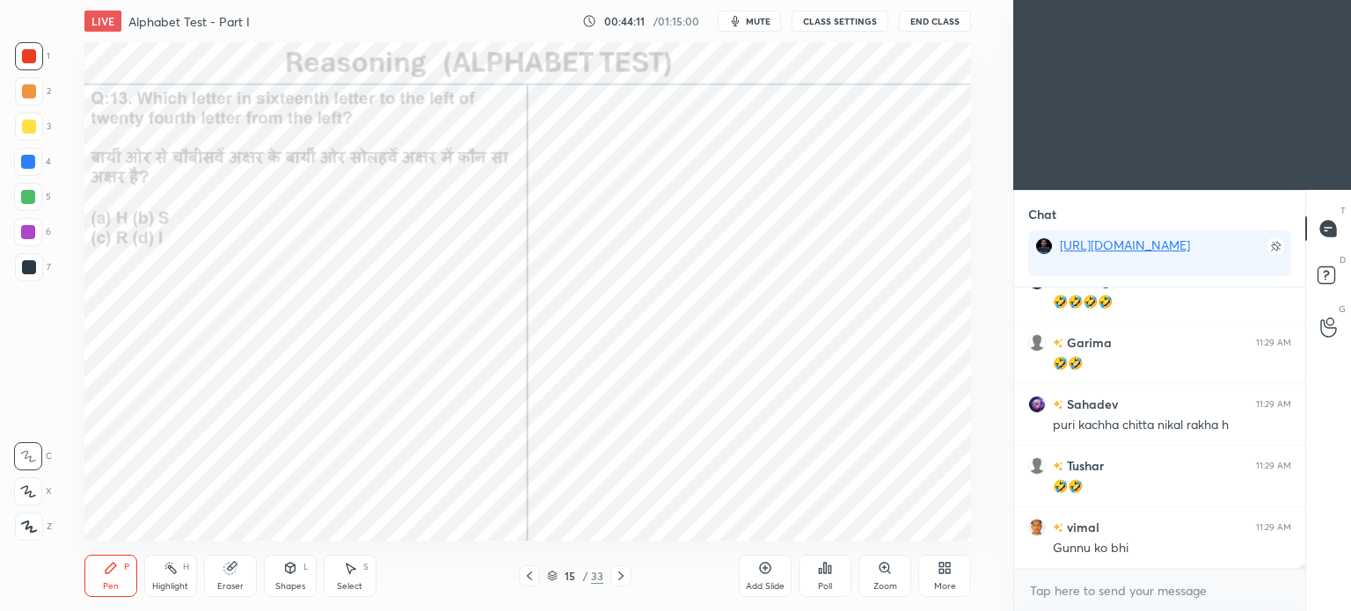
click at [624, 578] on icon at bounding box center [621, 576] width 14 height 14
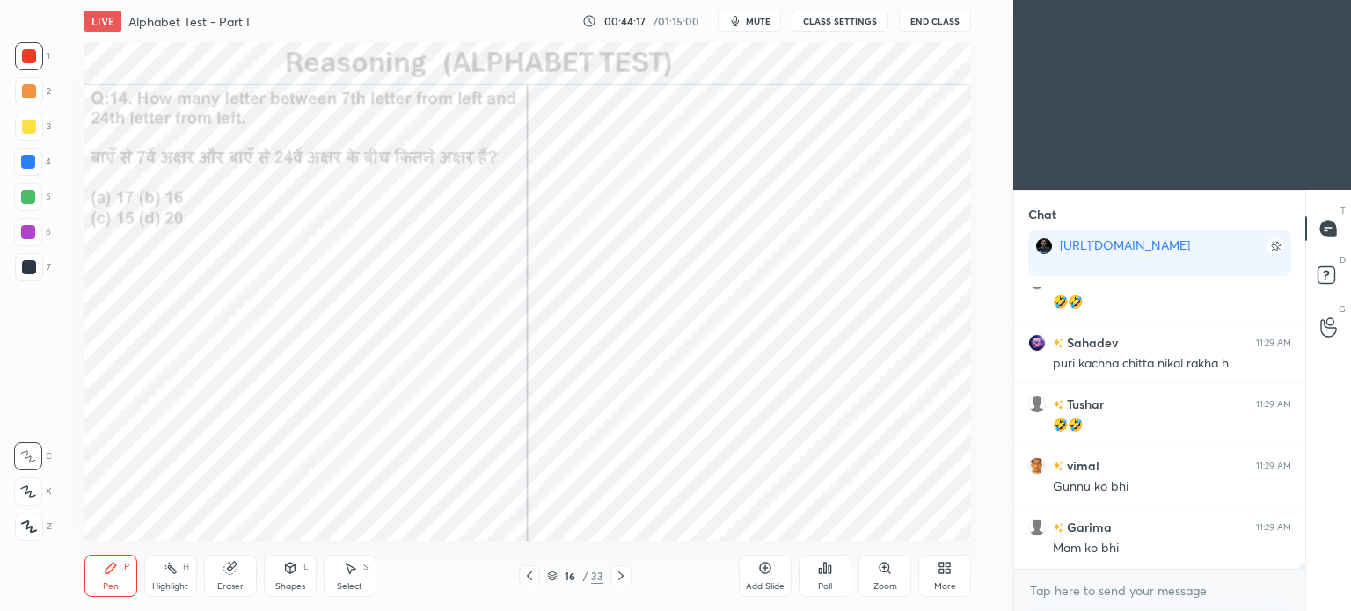
click at [238, 578] on div "Eraser" at bounding box center [230, 576] width 53 height 42
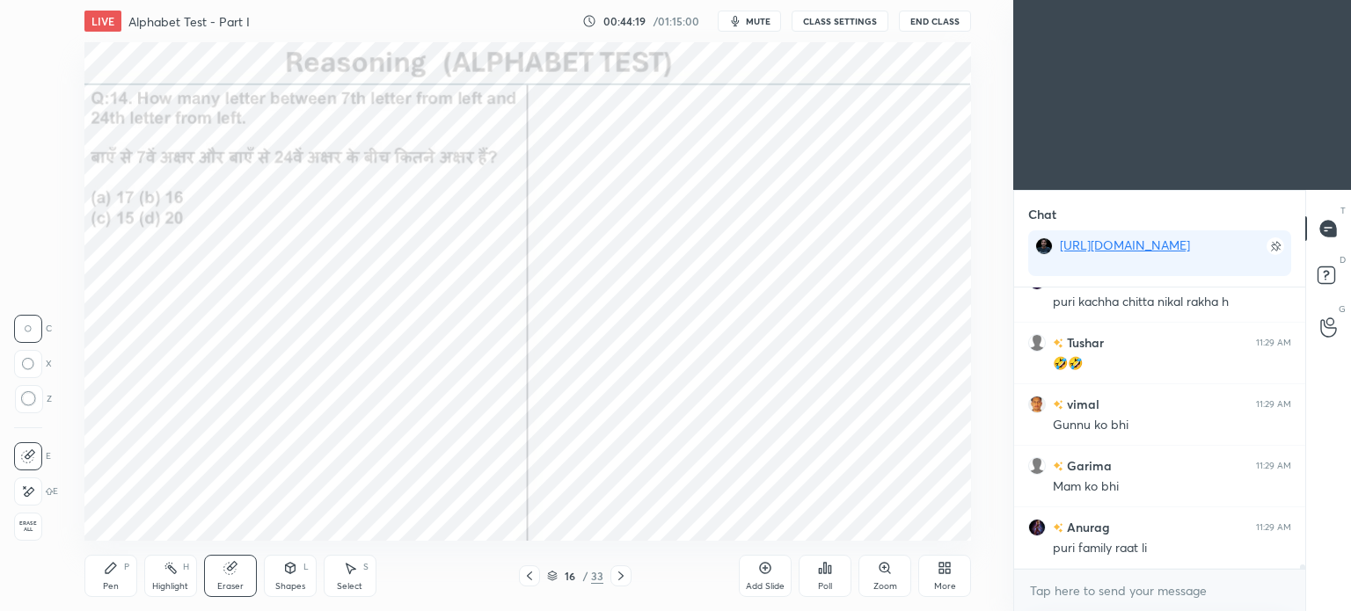
click at [98, 591] on div "Pen P" at bounding box center [110, 576] width 53 height 42
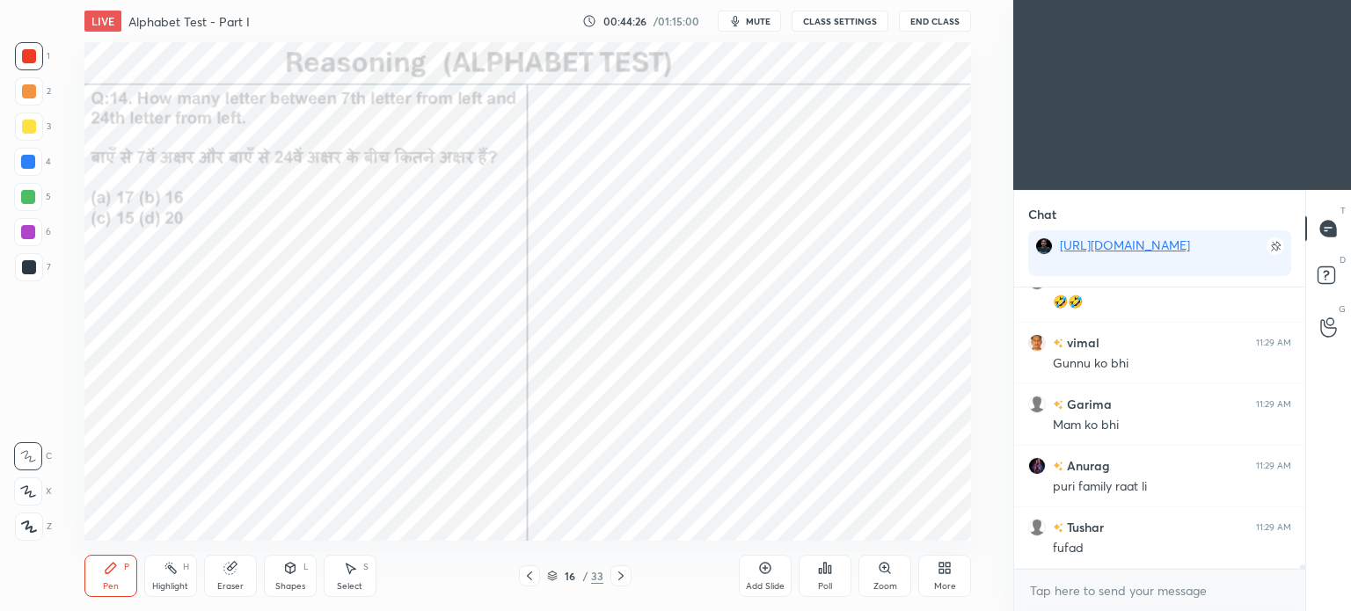
scroll to position [16769, 0]
click at [221, 583] on div "Eraser" at bounding box center [230, 586] width 26 height 9
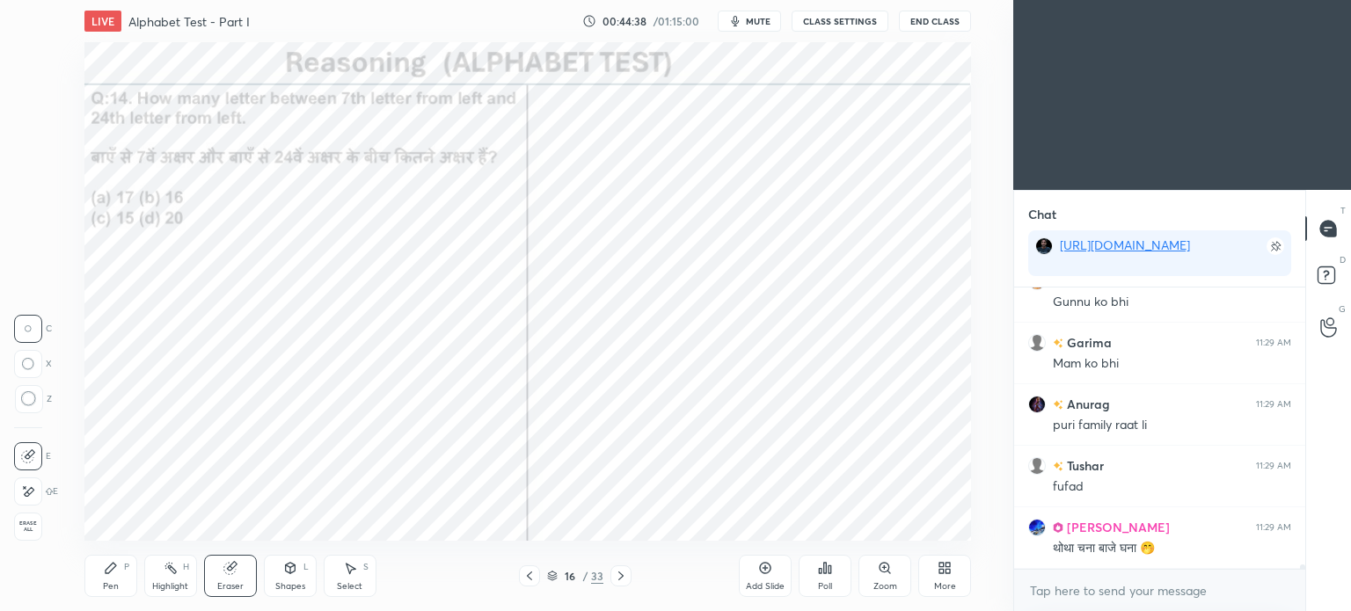
click at [116, 567] on icon at bounding box center [111, 568] width 14 height 14
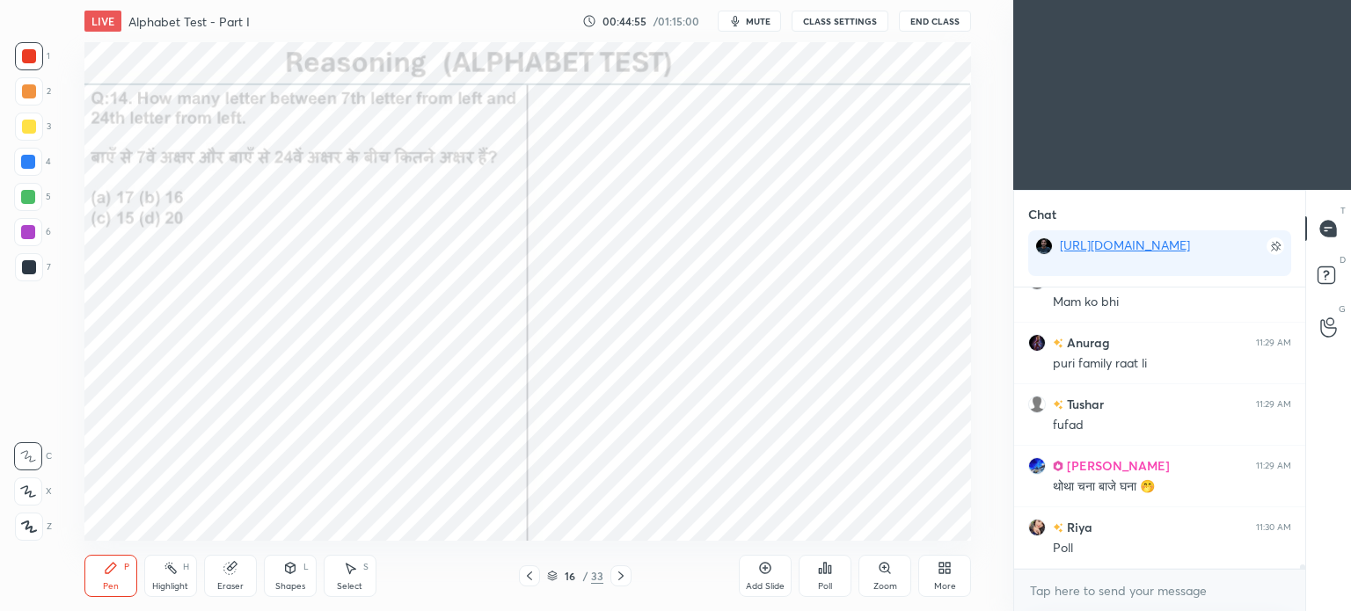
scroll to position [16892, 0]
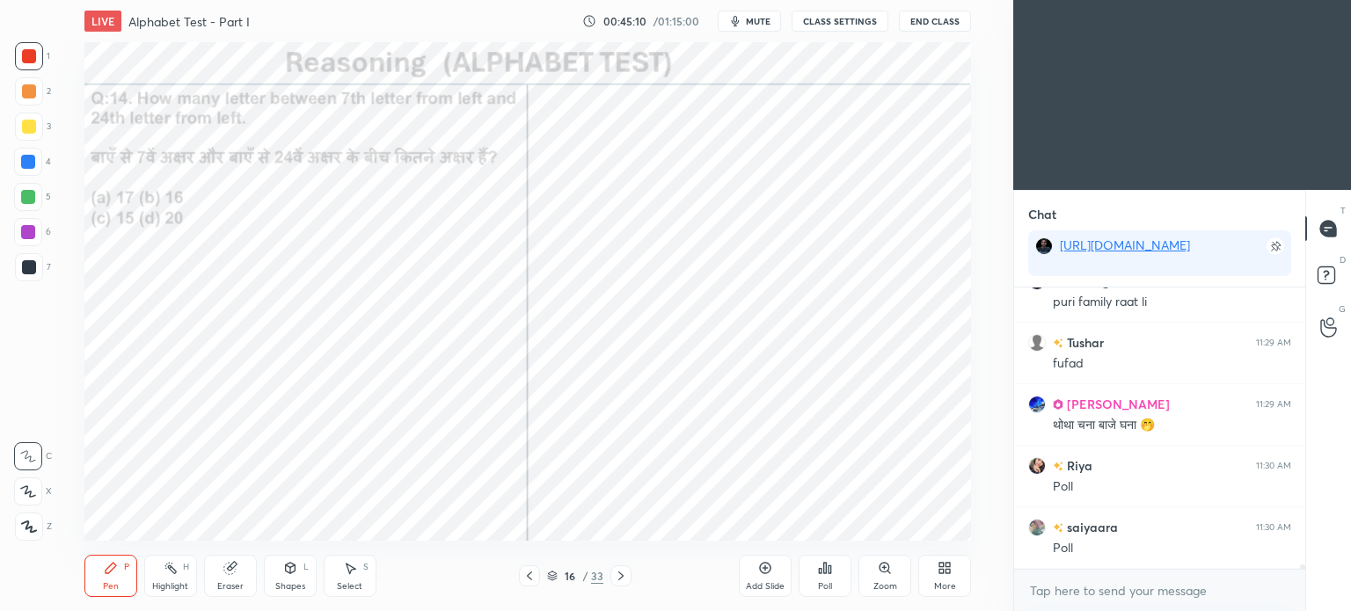
click at [826, 573] on icon at bounding box center [825, 568] width 3 height 11
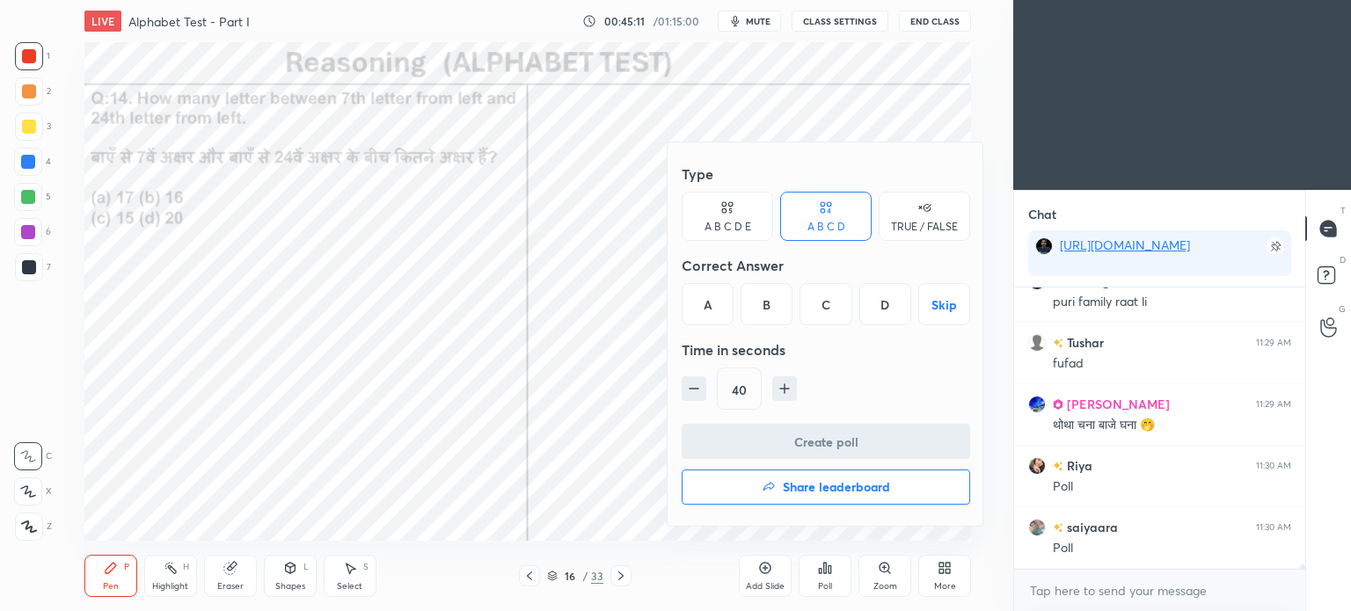
click at [767, 300] on div "B" at bounding box center [767, 304] width 52 height 42
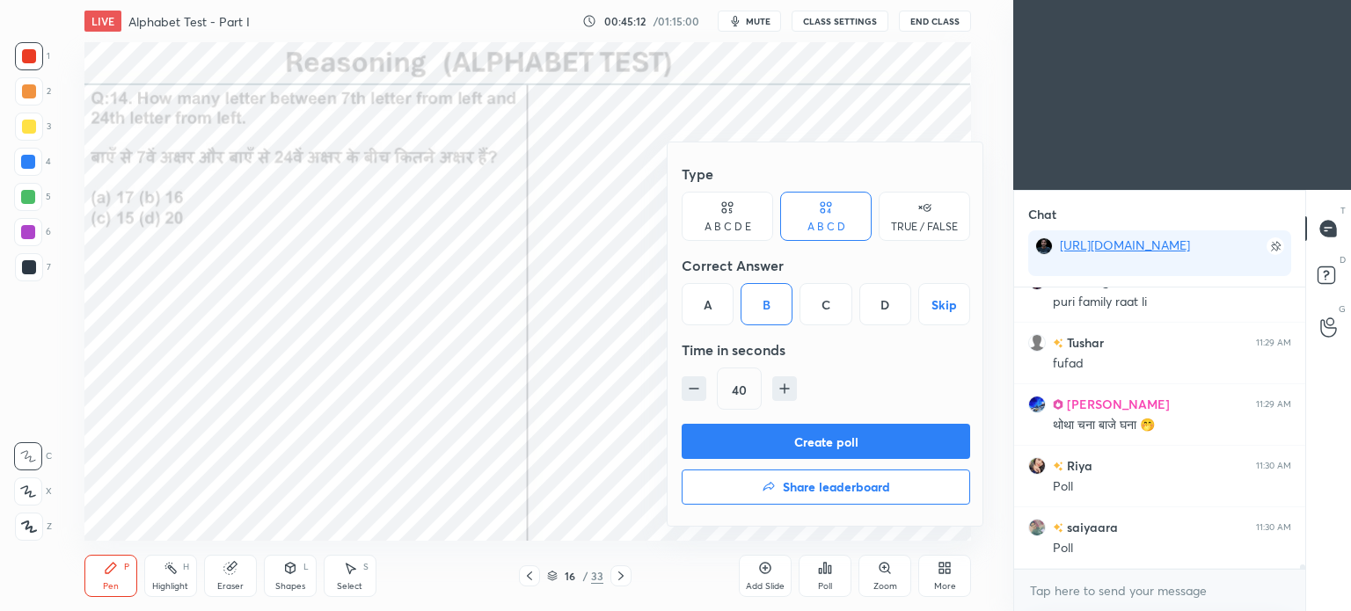
click at [844, 437] on button "Create poll" at bounding box center [826, 441] width 288 height 35
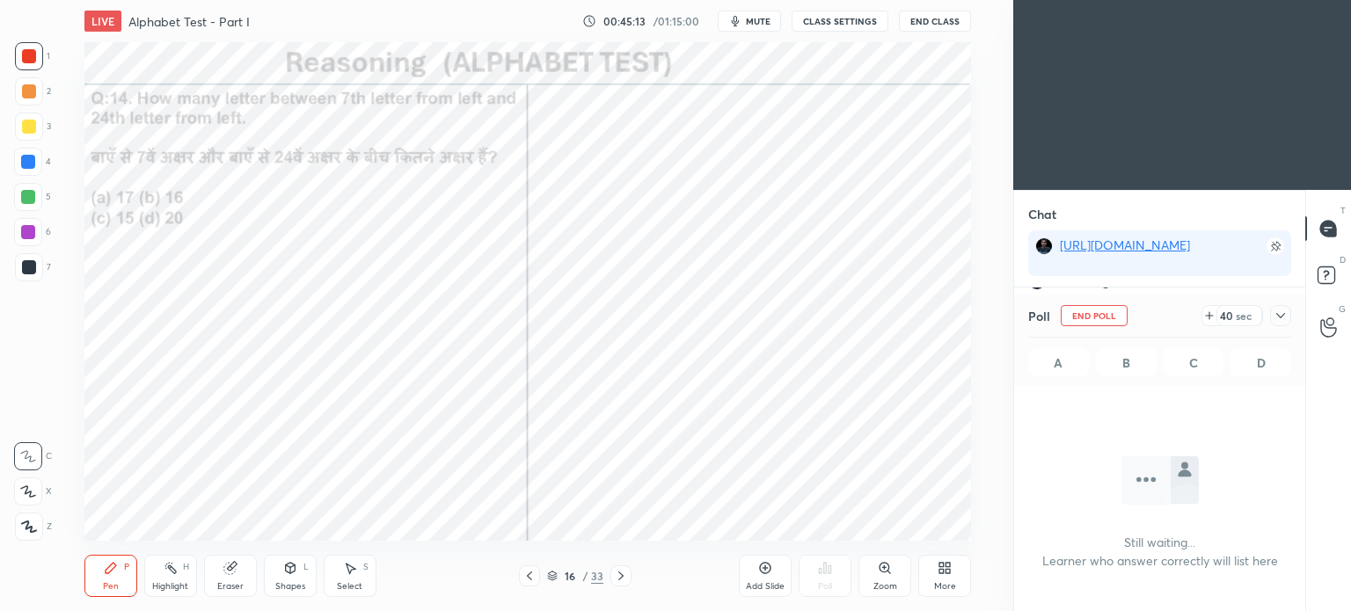
scroll to position [227, 286]
click at [1277, 313] on icon at bounding box center [1281, 316] width 14 height 14
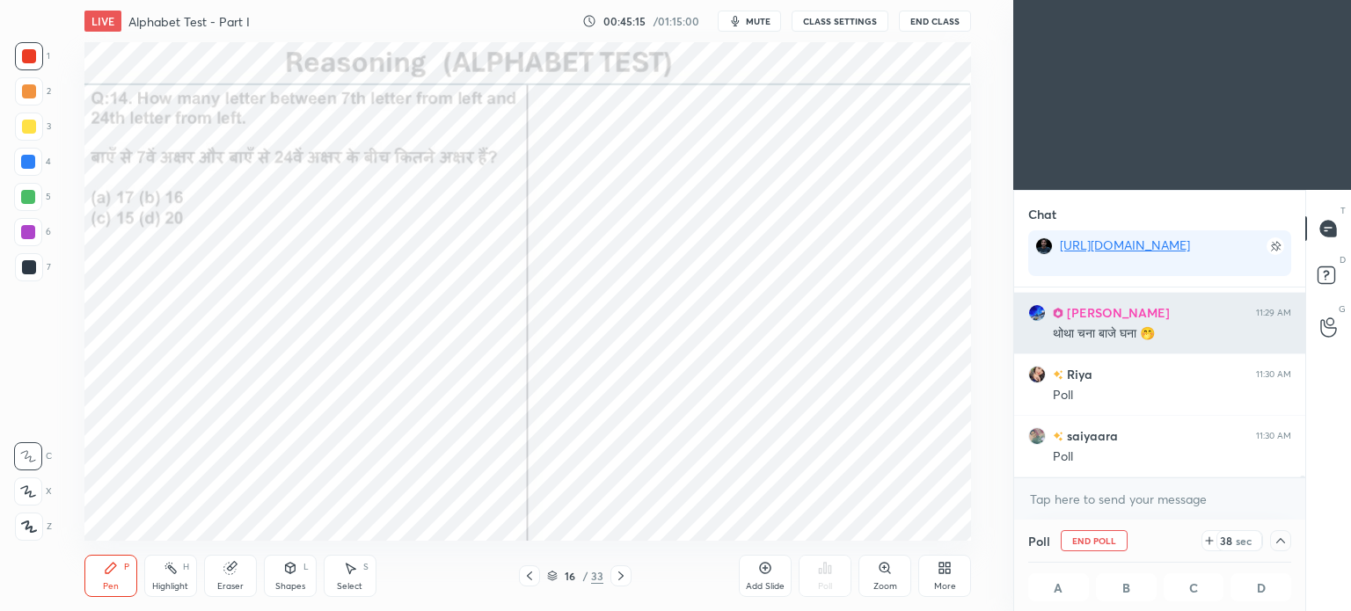
scroll to position [0, 5]
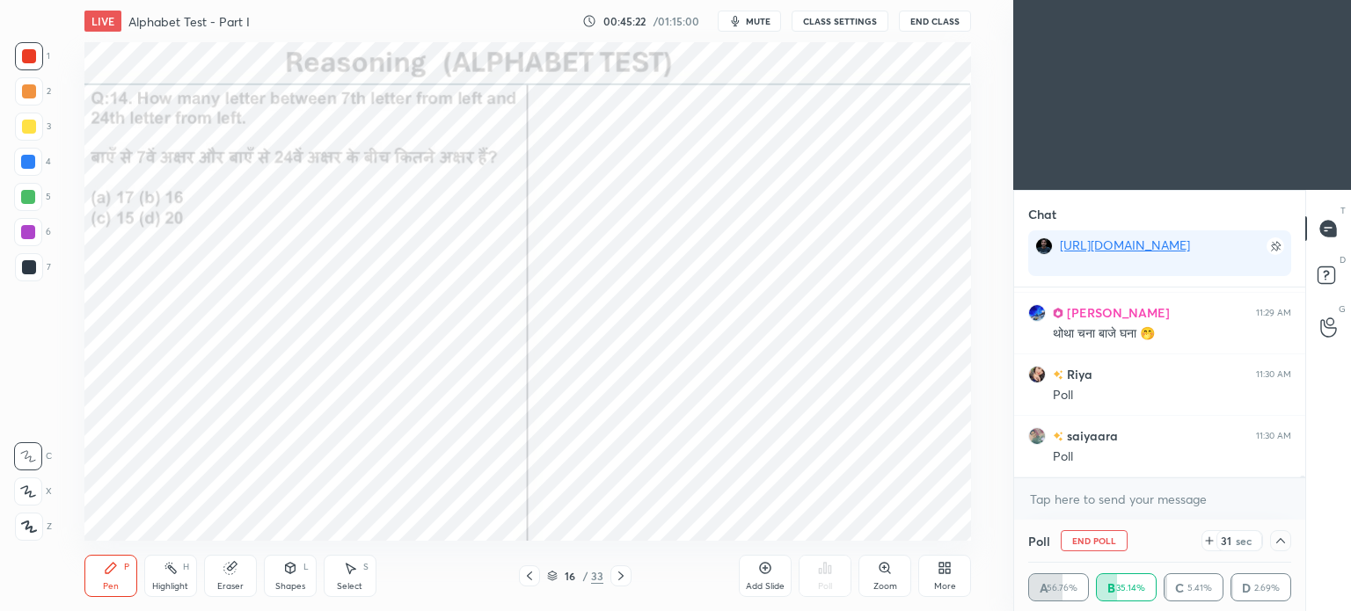
click at [1284, 543] on icon at bounding box center [1280, 540] width 9 height 5
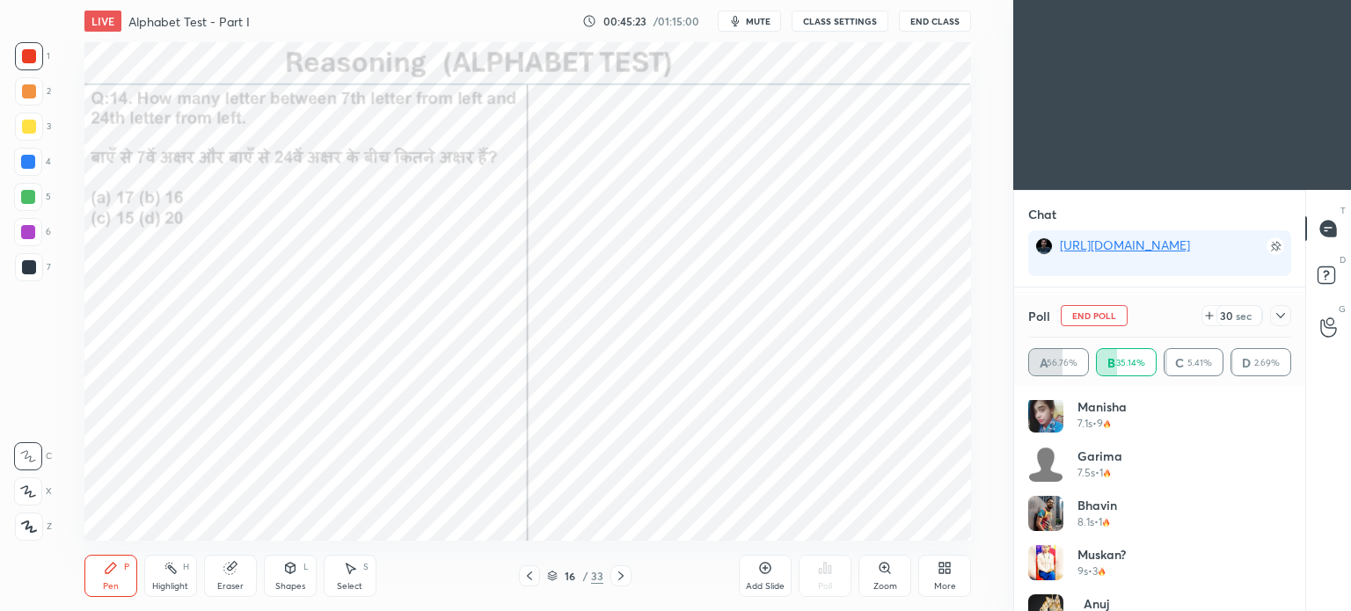
scroll to position [725, 0]
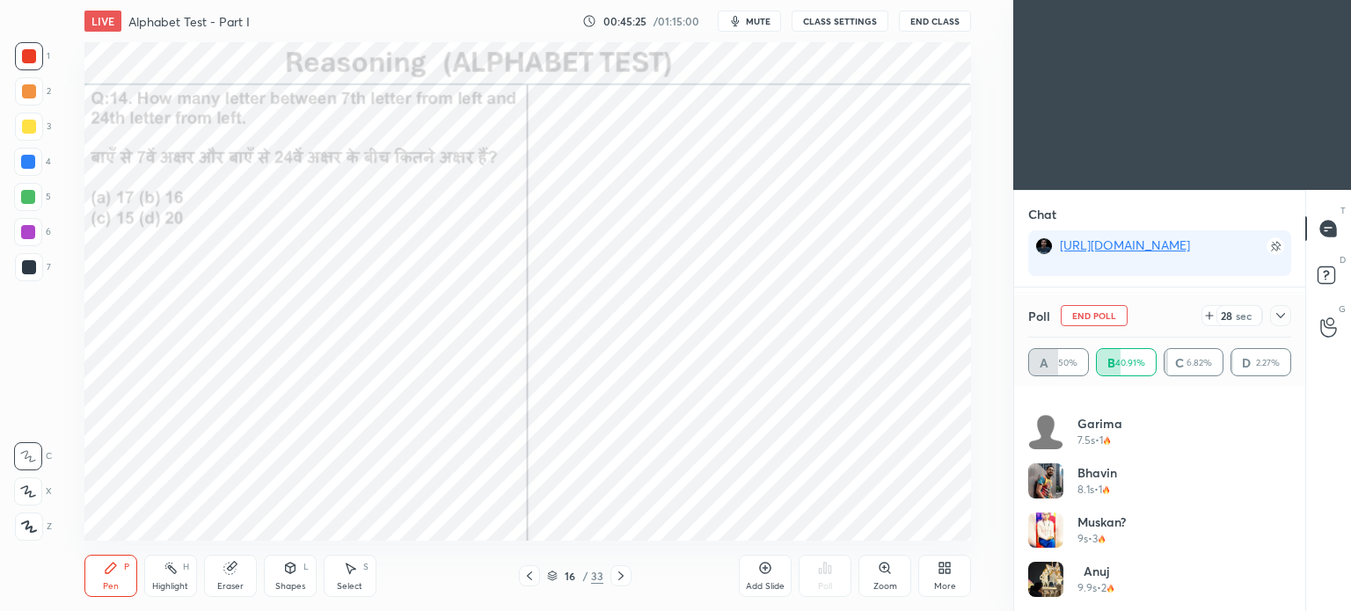
click at [1280, 309] on div at bounding box center [1280, 315] width 21 height 21
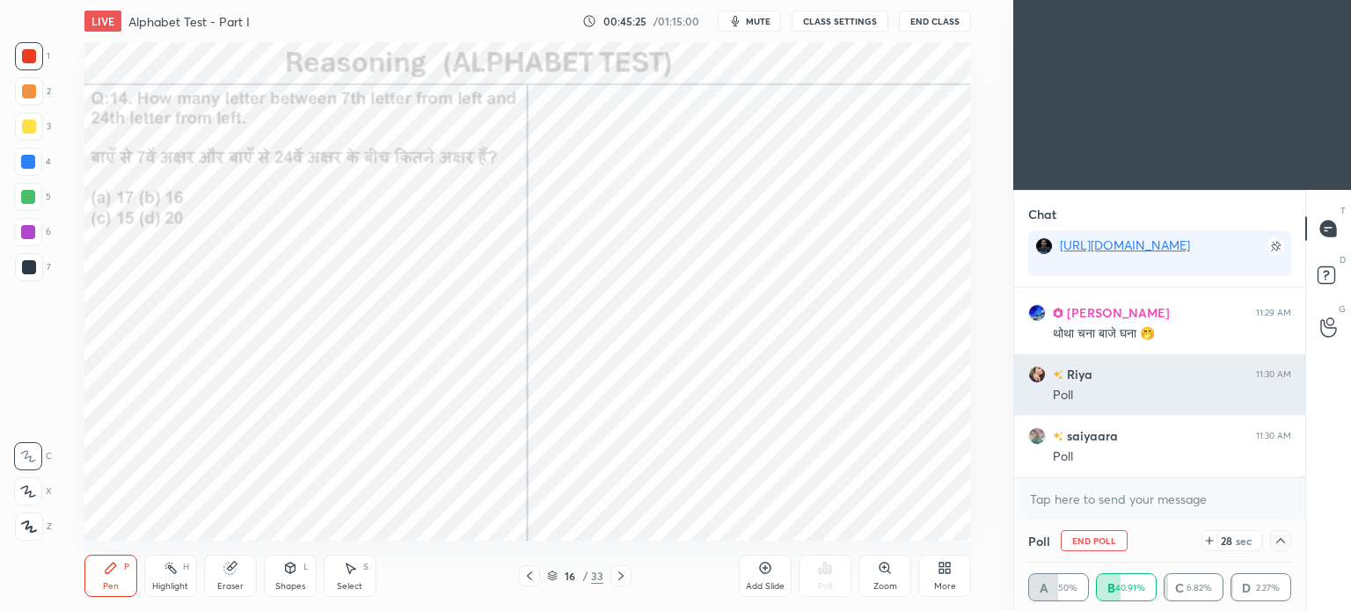
scroll to position [0, 0]
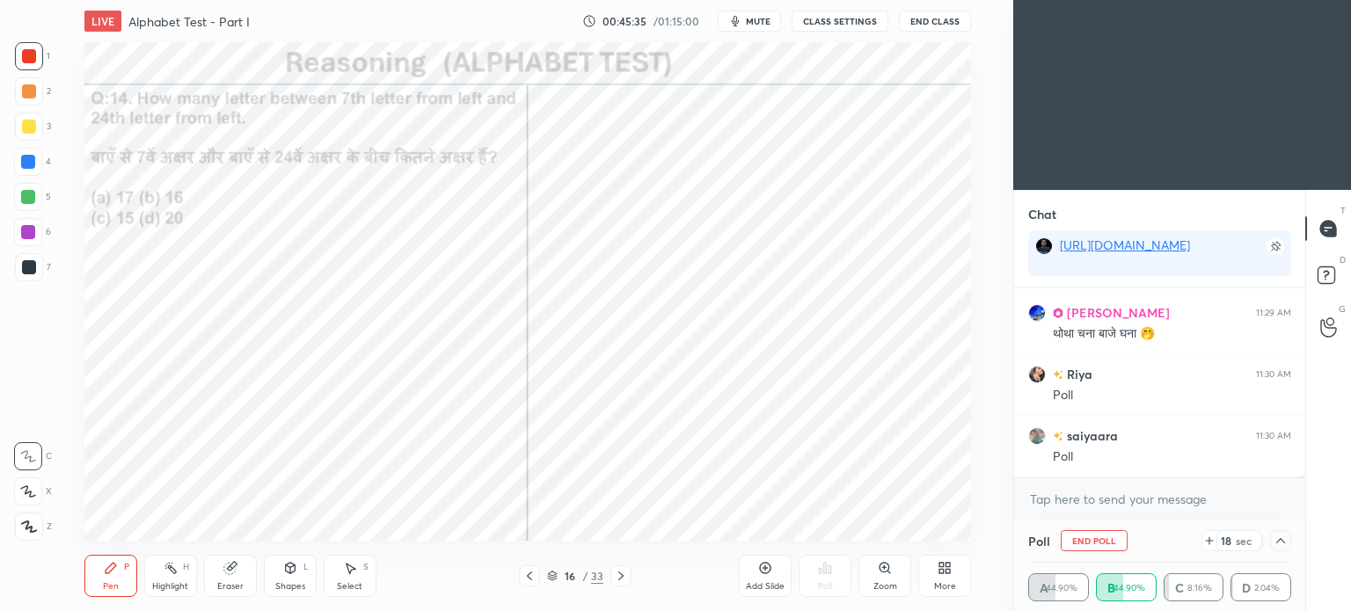
click at [1278, 542] on icon at bounding box center [1281, 541] width 14 height 14
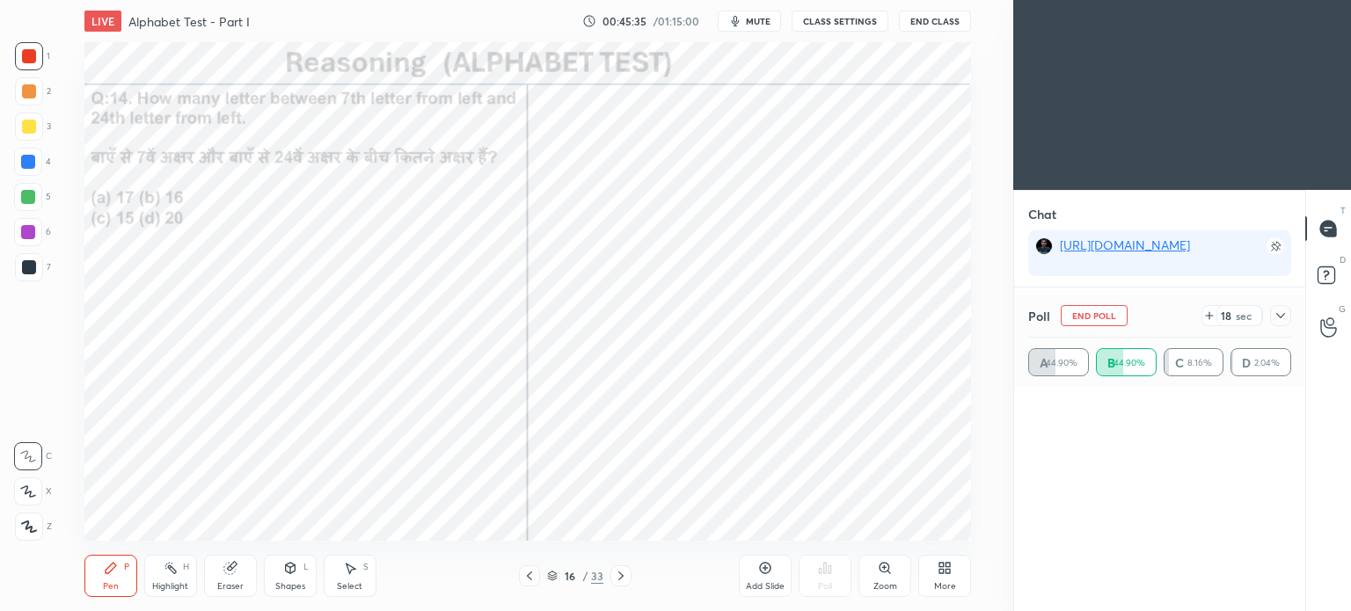
scroll to position [83, 258]
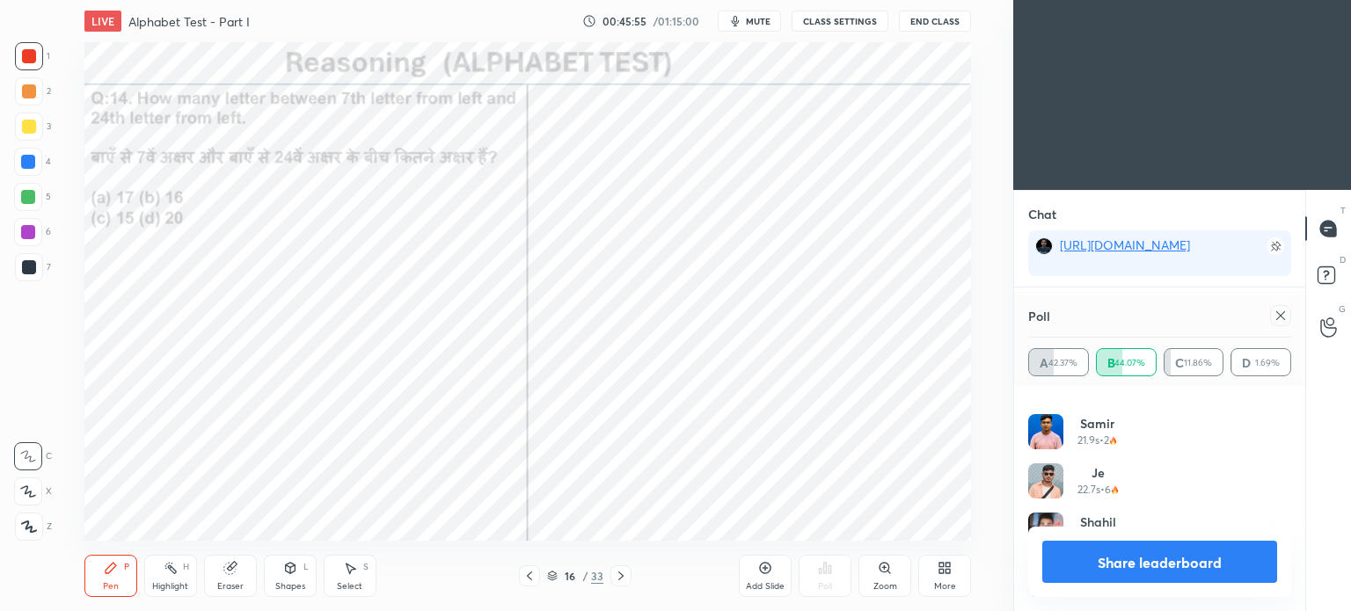
click at [1280, 319] on icon at bounding box center [1281, 316] width 14 height 14
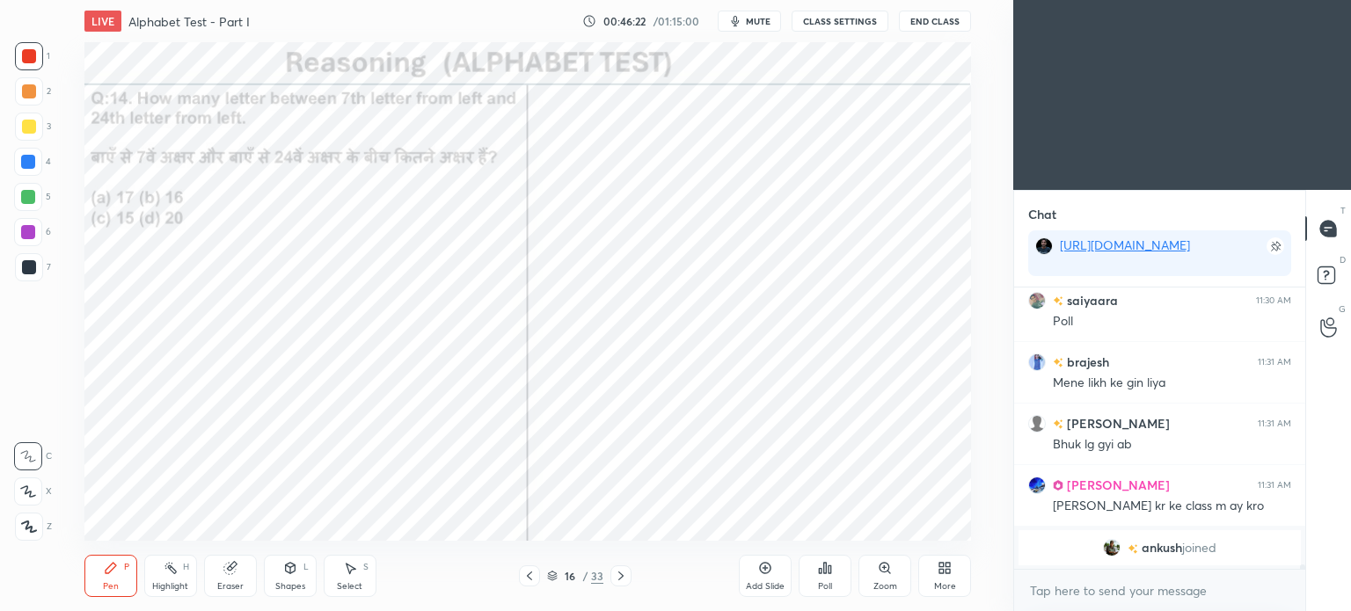
click at [25, 265] on div at bounding box center [29, 267] width 14 height 14
click at [28, 266] on div at bounding box center [29, 267] width 14 height 14
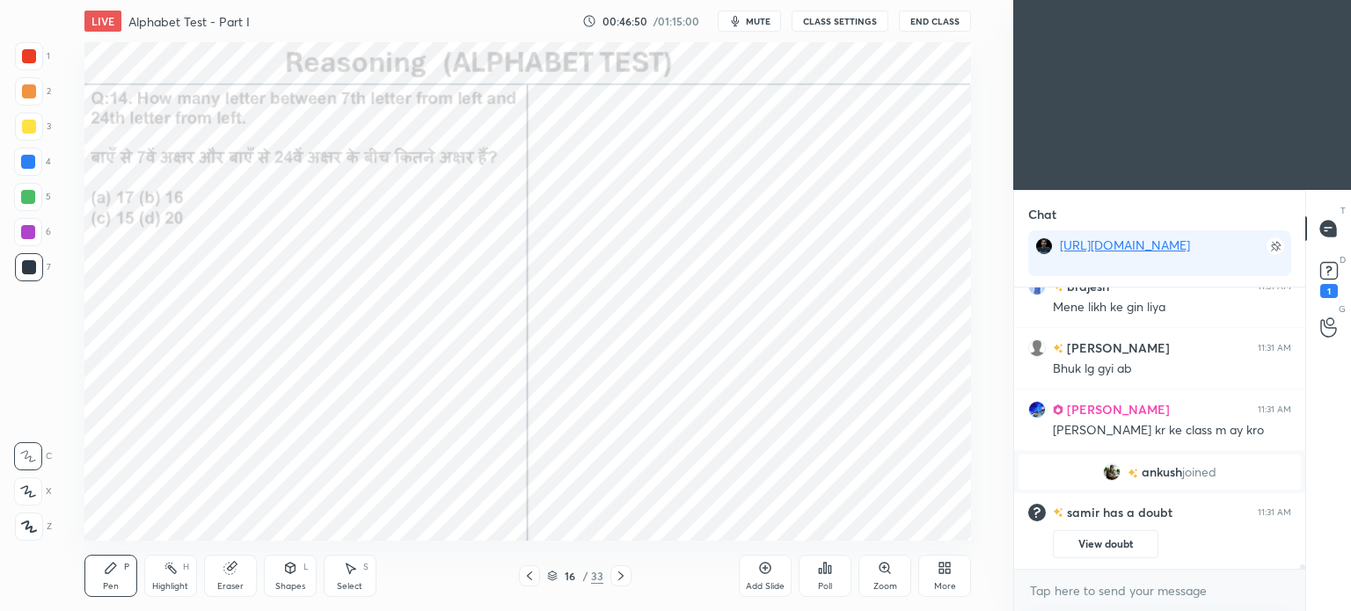
scroll to position [16714, 0]
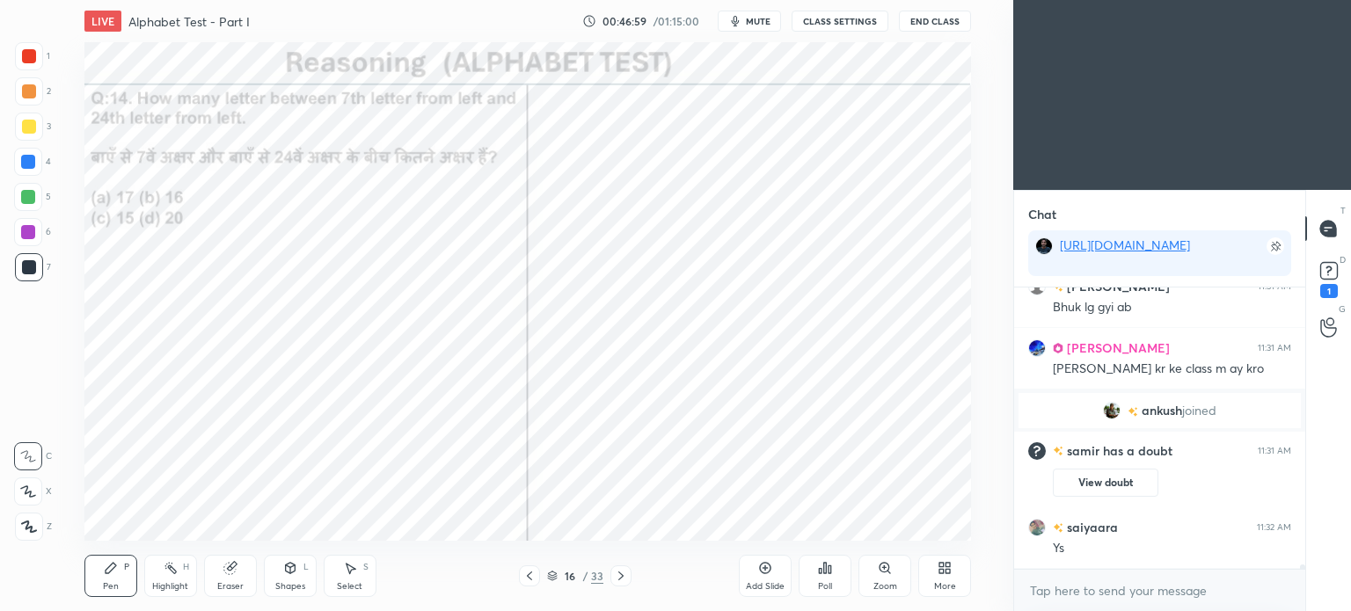
click at [1106, 482] on button "View doubt" at bounding box center [1106, 483] width 106 height 28
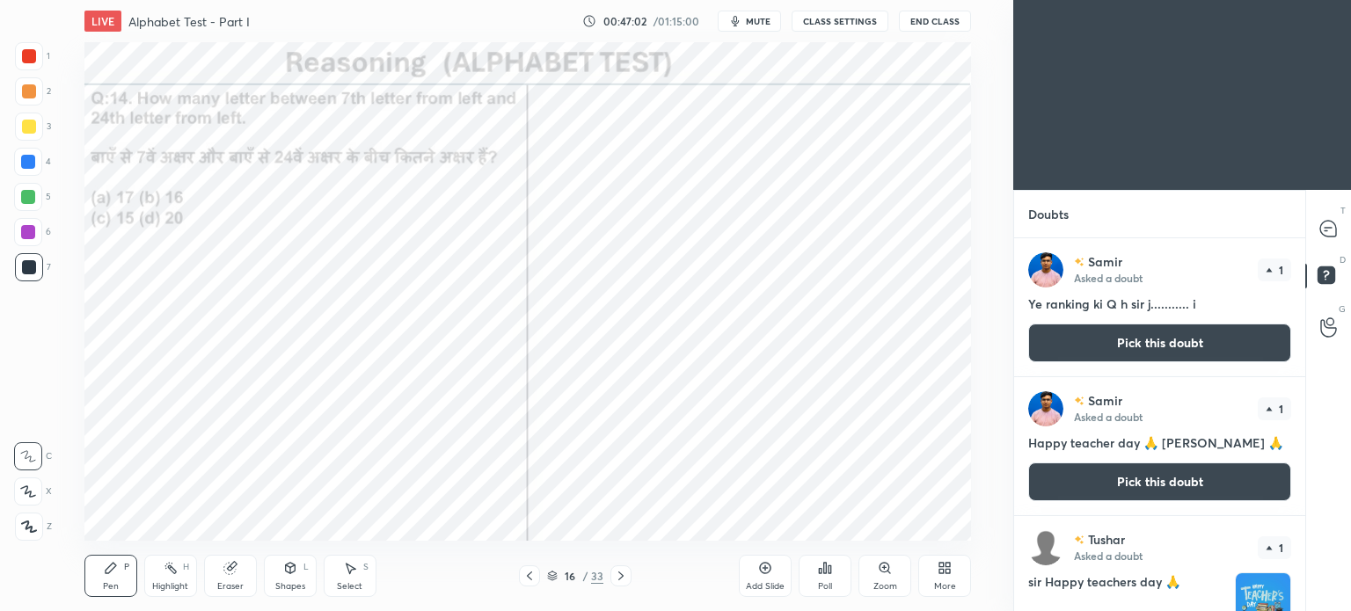
click at [1135, 330] on button "Pick this doubt" at bounding box center [1159, 343] width 263 height 39
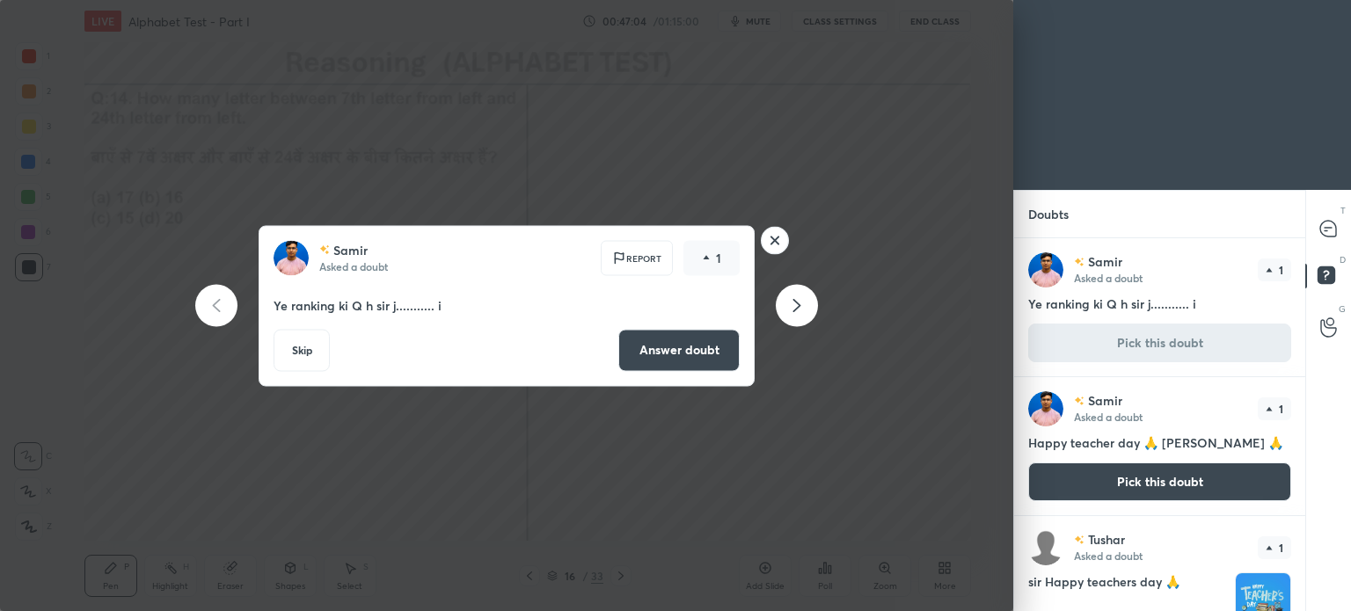
click at [828, 428] on div "[PERSON_NAME] Asked a doubt Report 1 Ye ranking ki Q h sir j........... i Skip …" at bounding box center [506, 305] width 1013 height 611
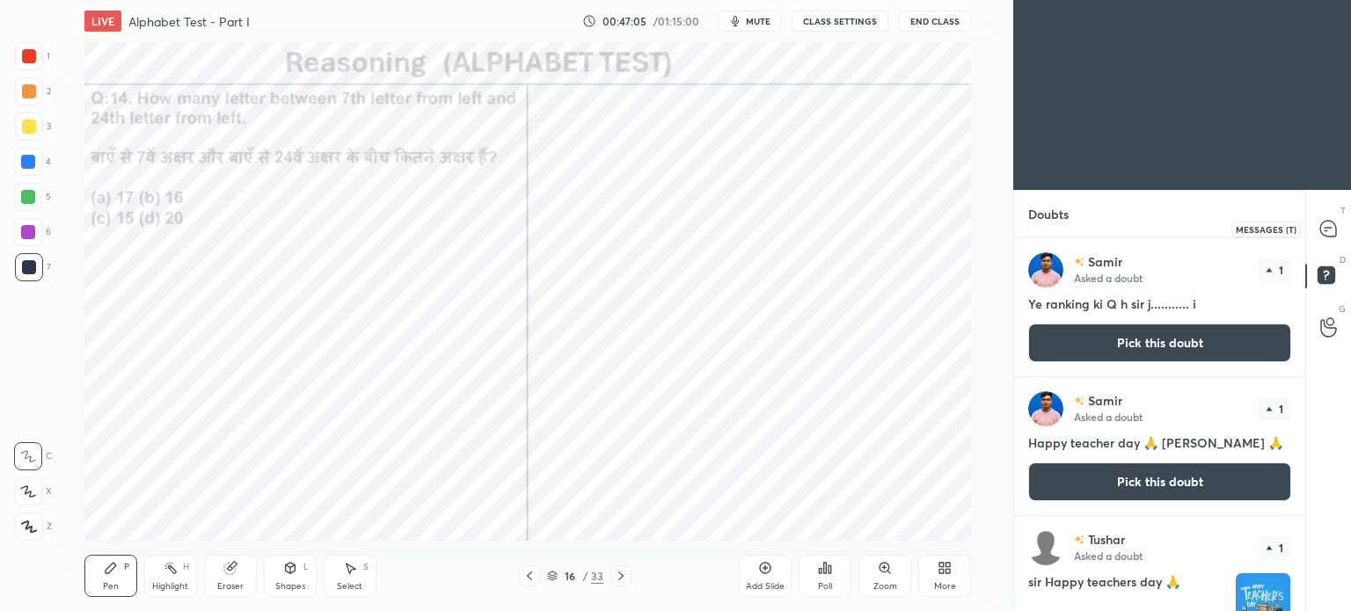
click at [1326, 233] on icon at bounding box center [1328, 229] width 16 height 16
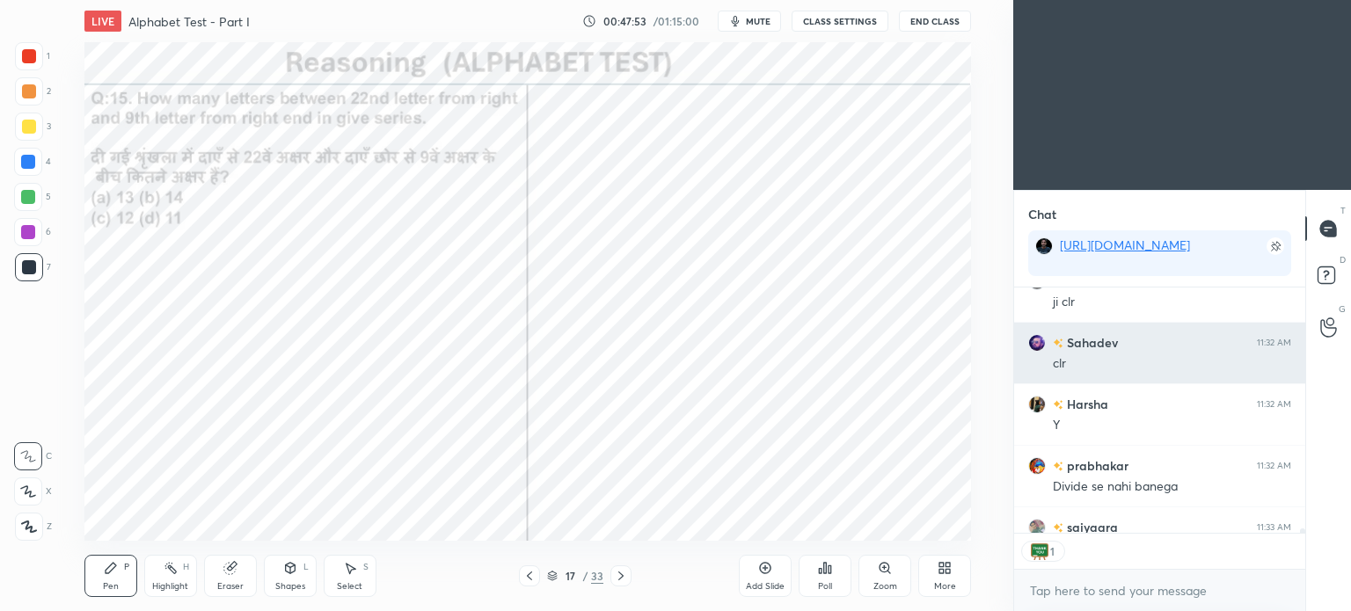
scroll to position [5, 5]
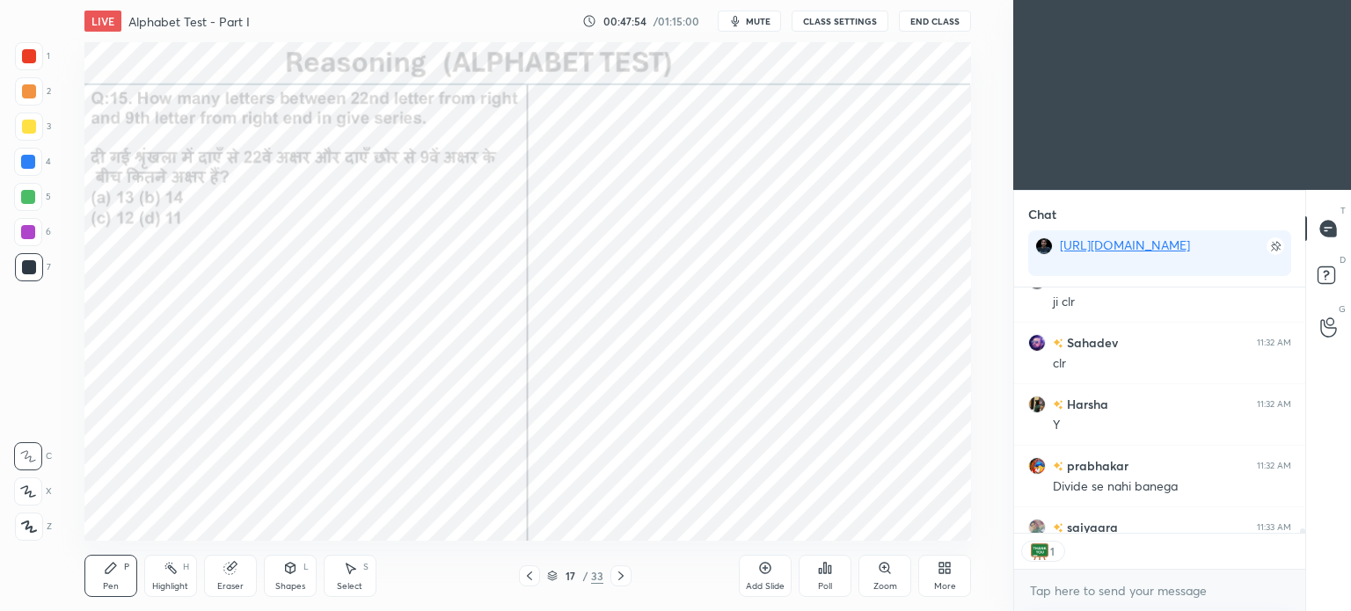
click at [821, 573] on icon at bounding box center [821, 571] width 3 height 4
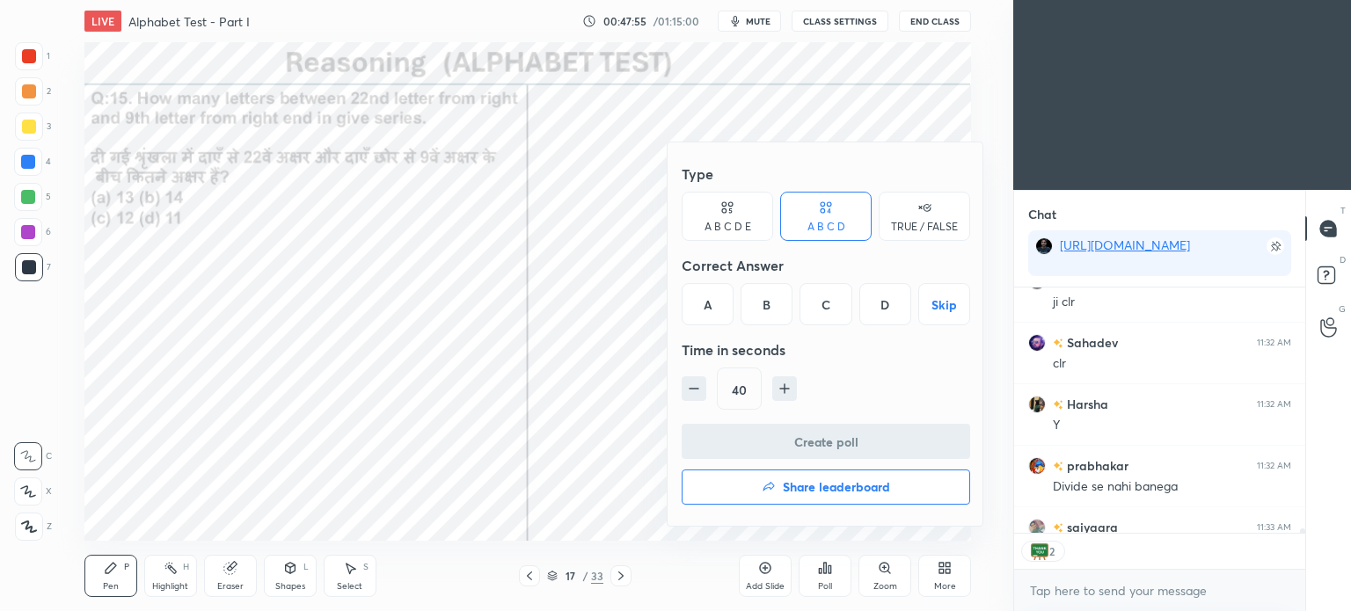
click at [821, 322] on div "C" at bounding box center [825, 304] width 52 height 42
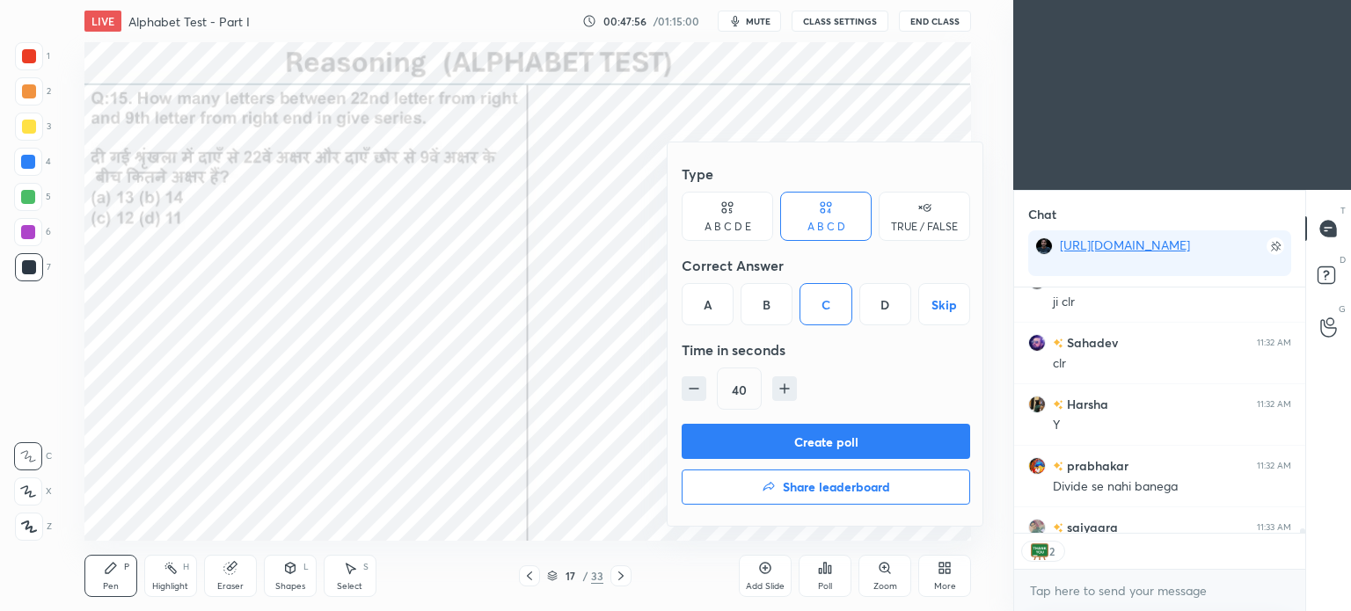
click at [861, 434] on button "Create poll" at bounding box center [826, 441] width 288 height 35
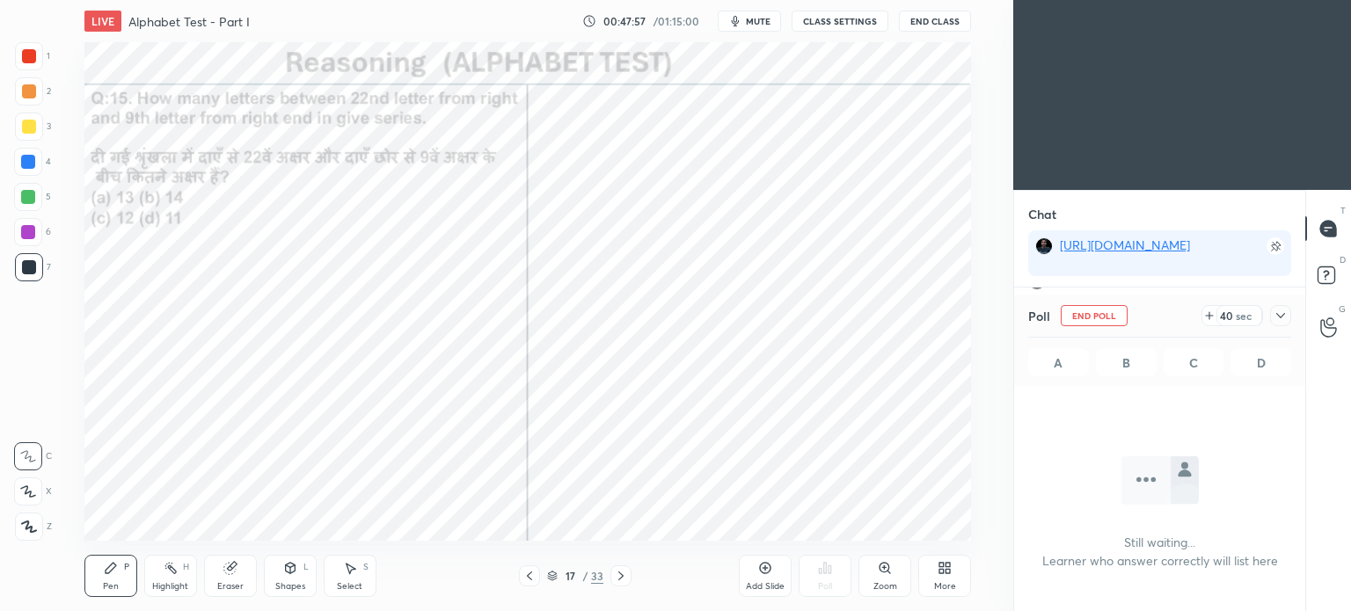
scroll to position [4, 5]
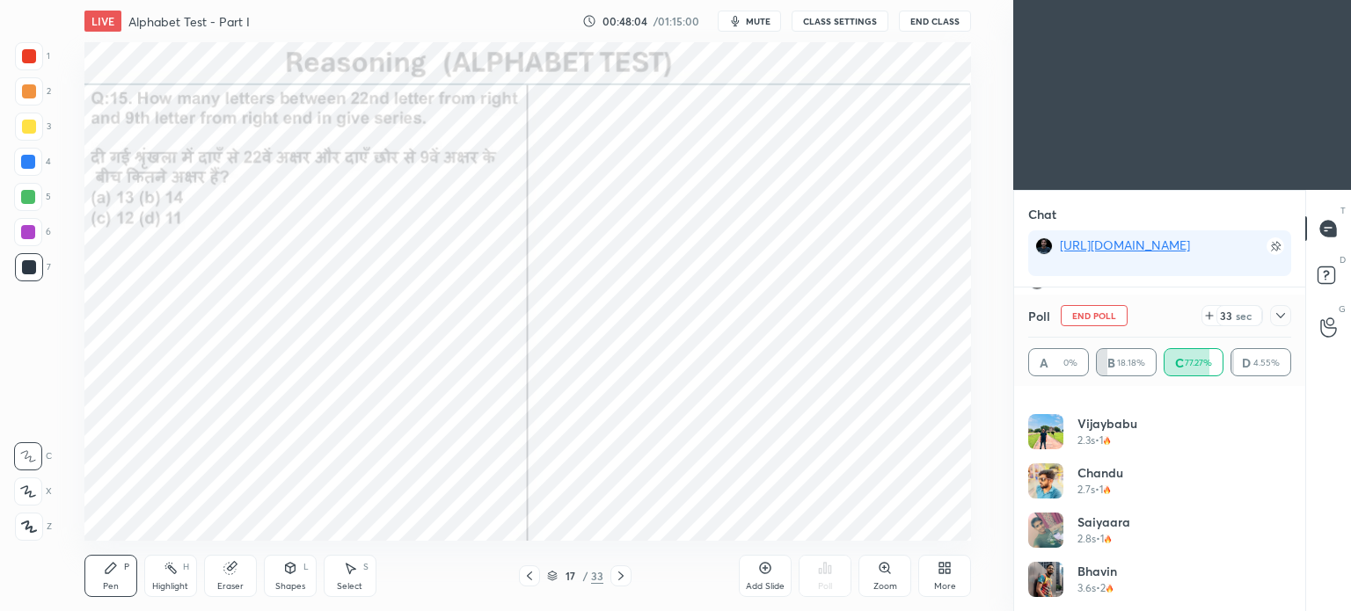
click at [1279, 317] on icon at bounding box center [1280, 315] width 9 height 5
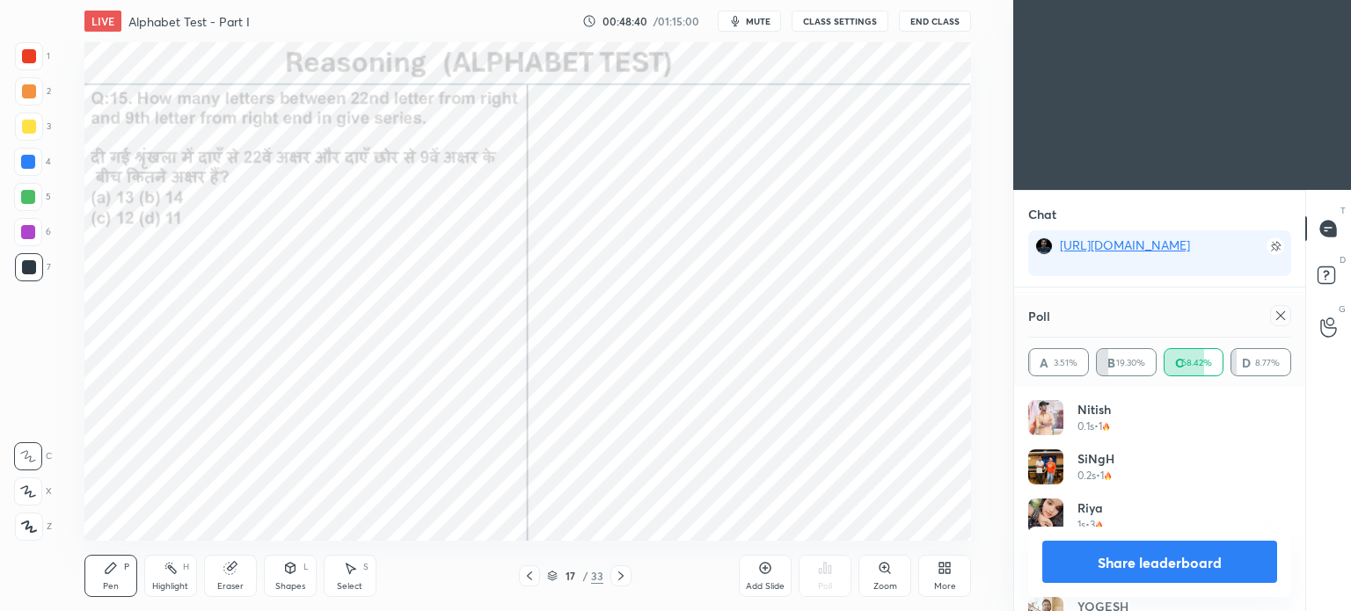
click at [1284, 316] on icon at bounding box center [1281, 316] width 14 height 14
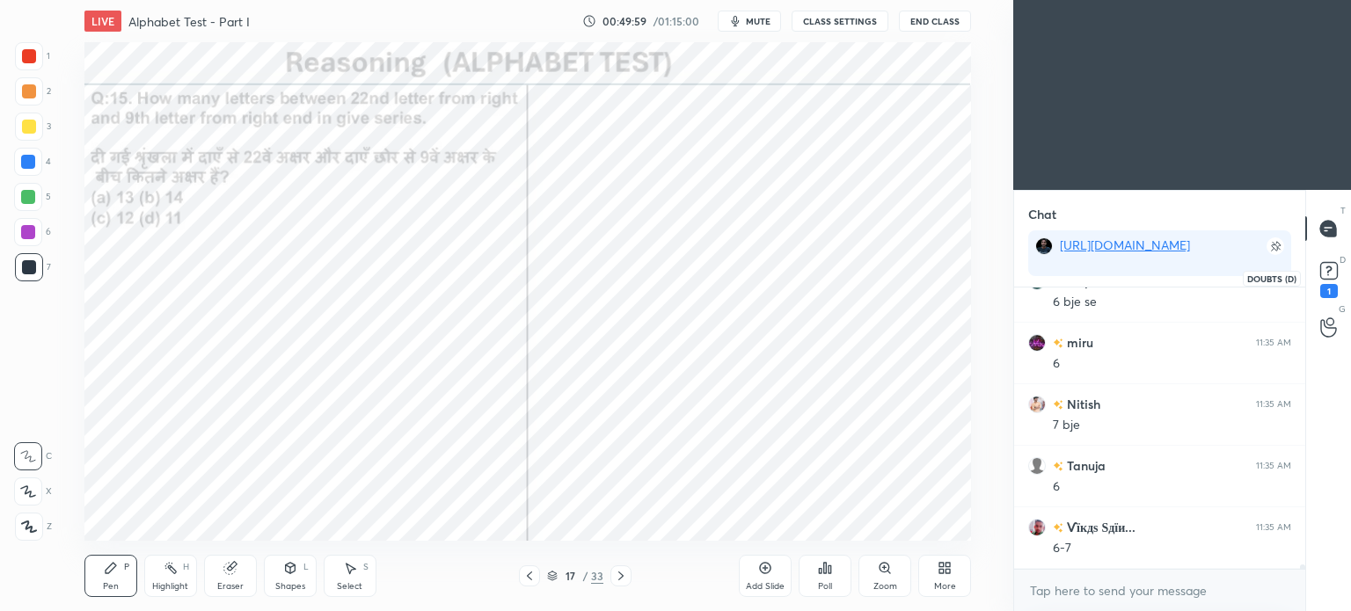
scroll to position [18765, 0]
click at [1332, 281] on icon at bounding box center [1329, 271] width 26 height 26
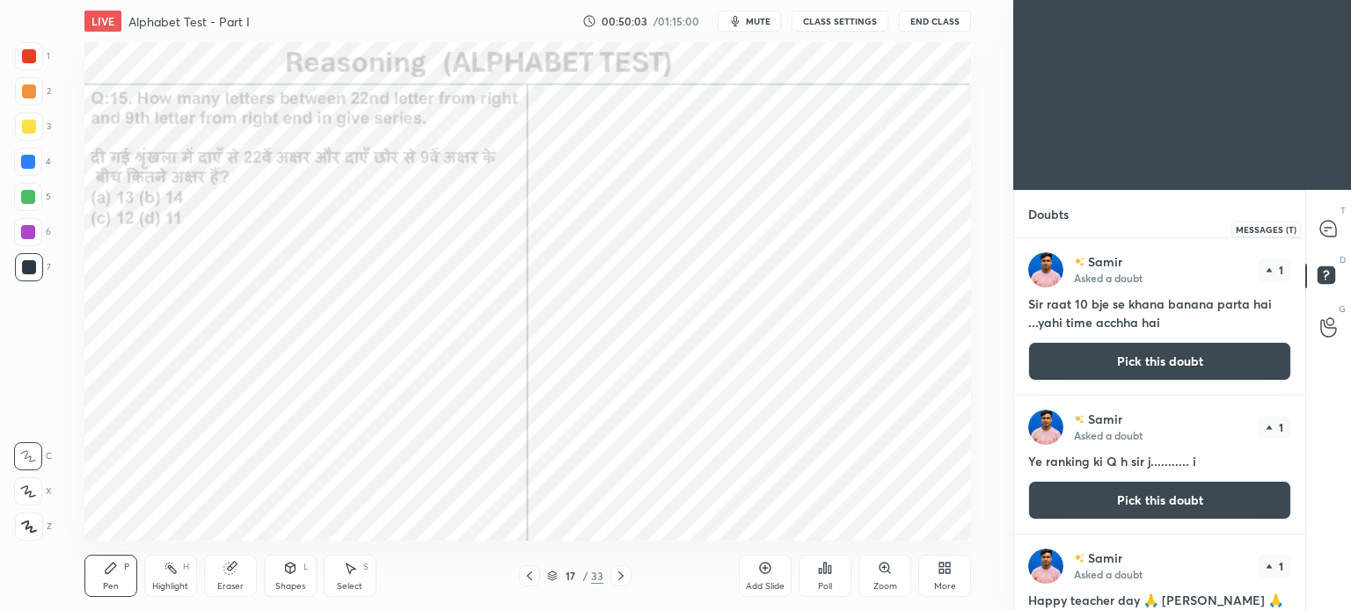
click at [1337, 232] on icon at bounding box center [1328, 229] width 18 height 18
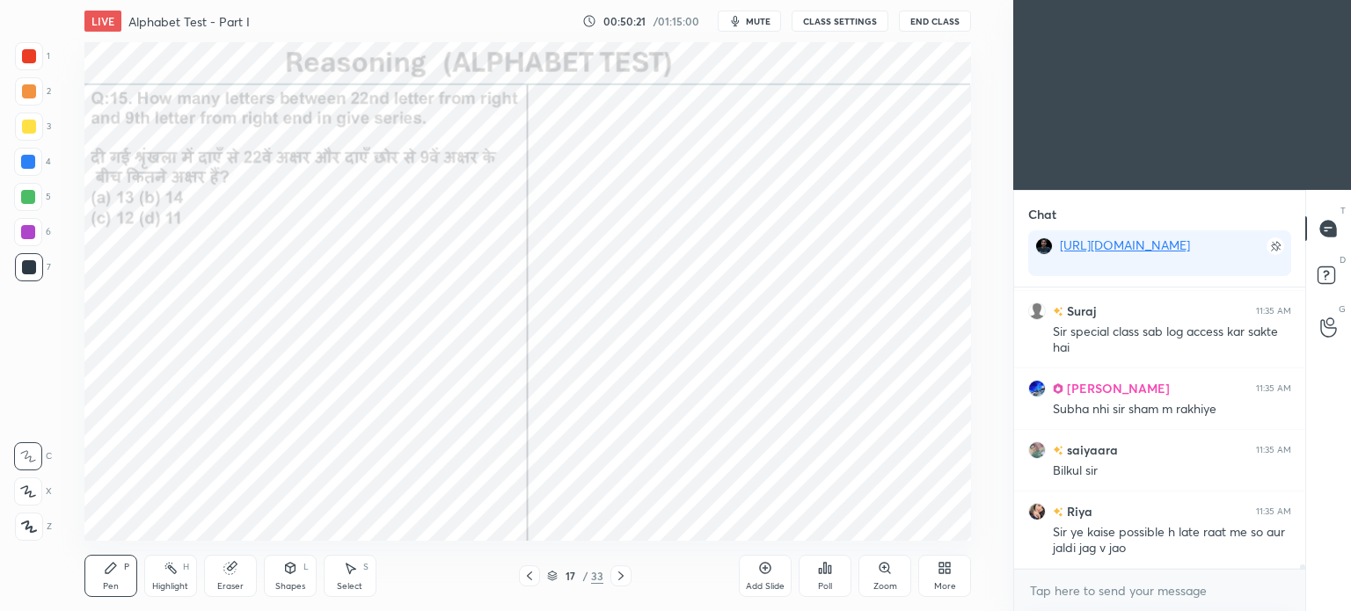
scroll to position [19528, 0]
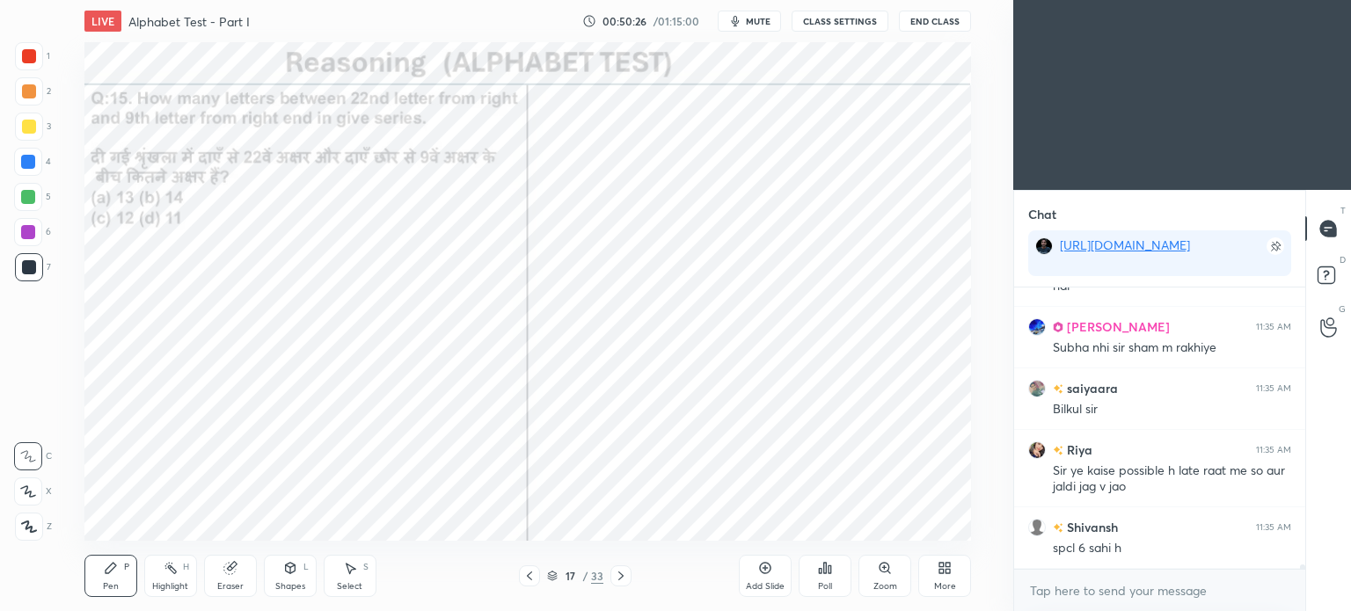
click at [619, 576] on icon at bounding box center [621, 576] width 14 height 14
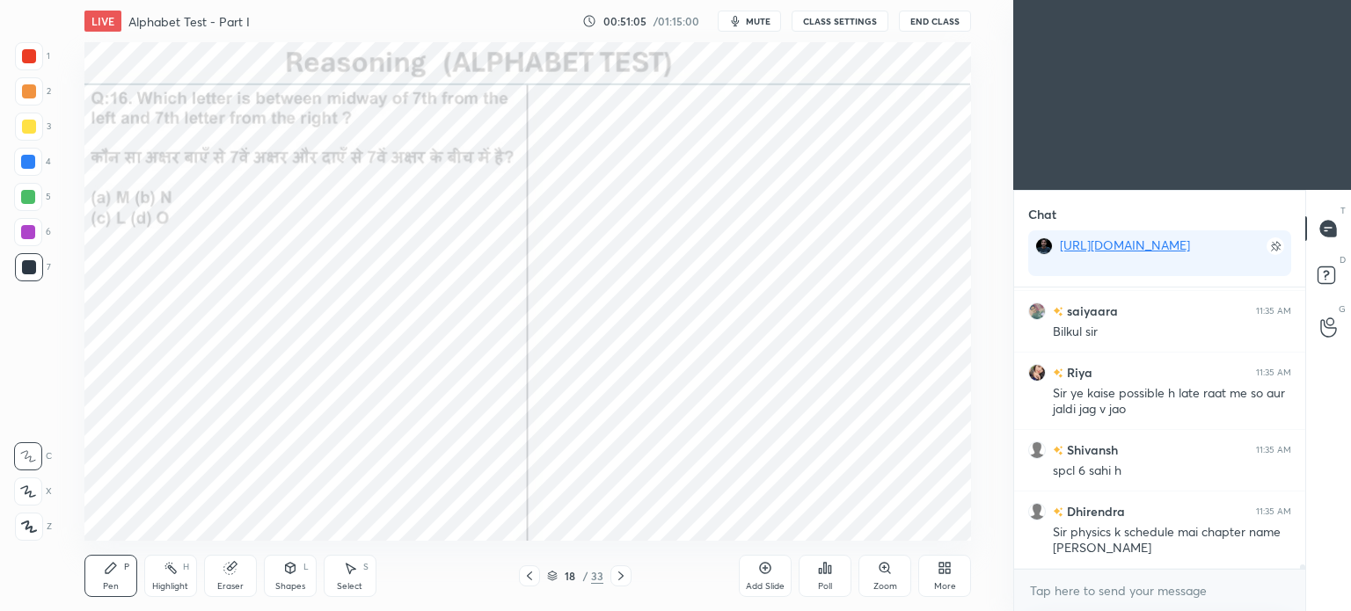
scroll to position [19667, 0]
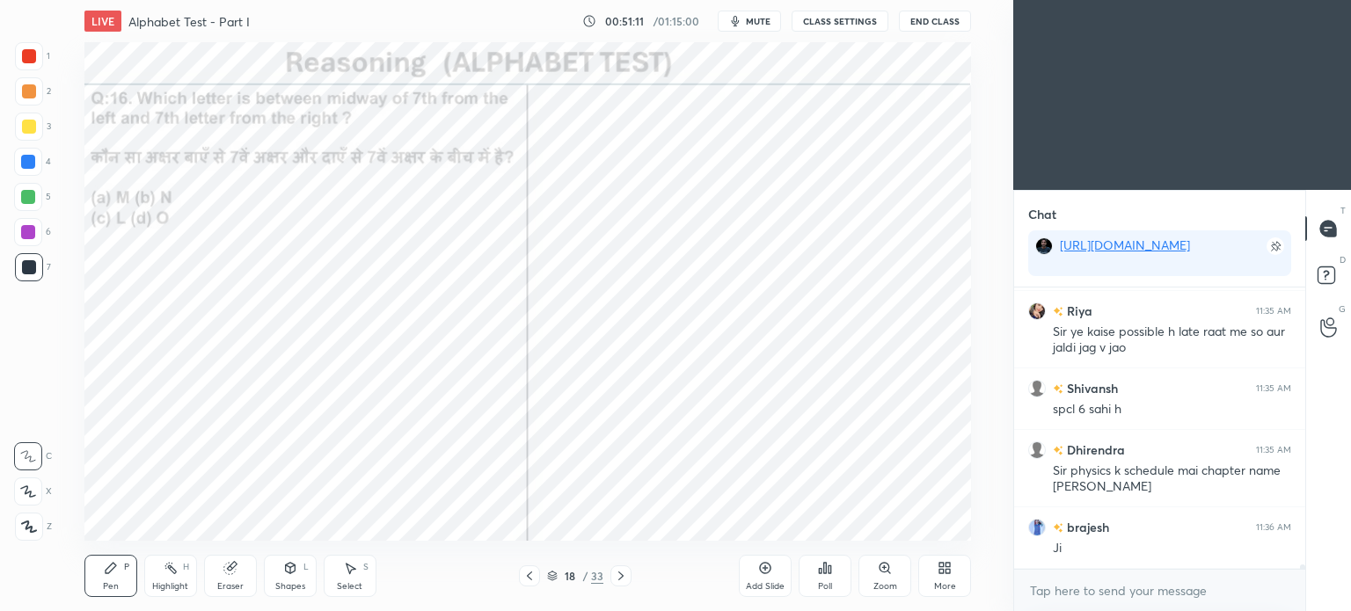
click at [239, 577] on div "Eraser" at bounding box center [230, 576] width 53 height 42
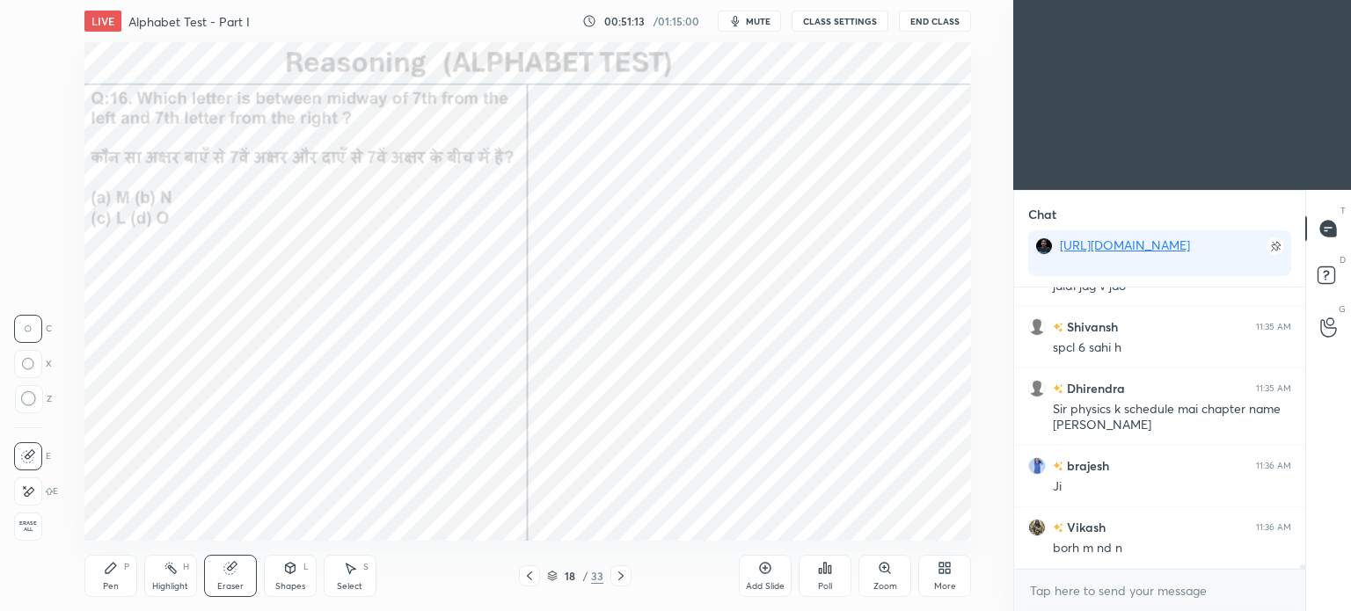
scroll to position [19791, 0]
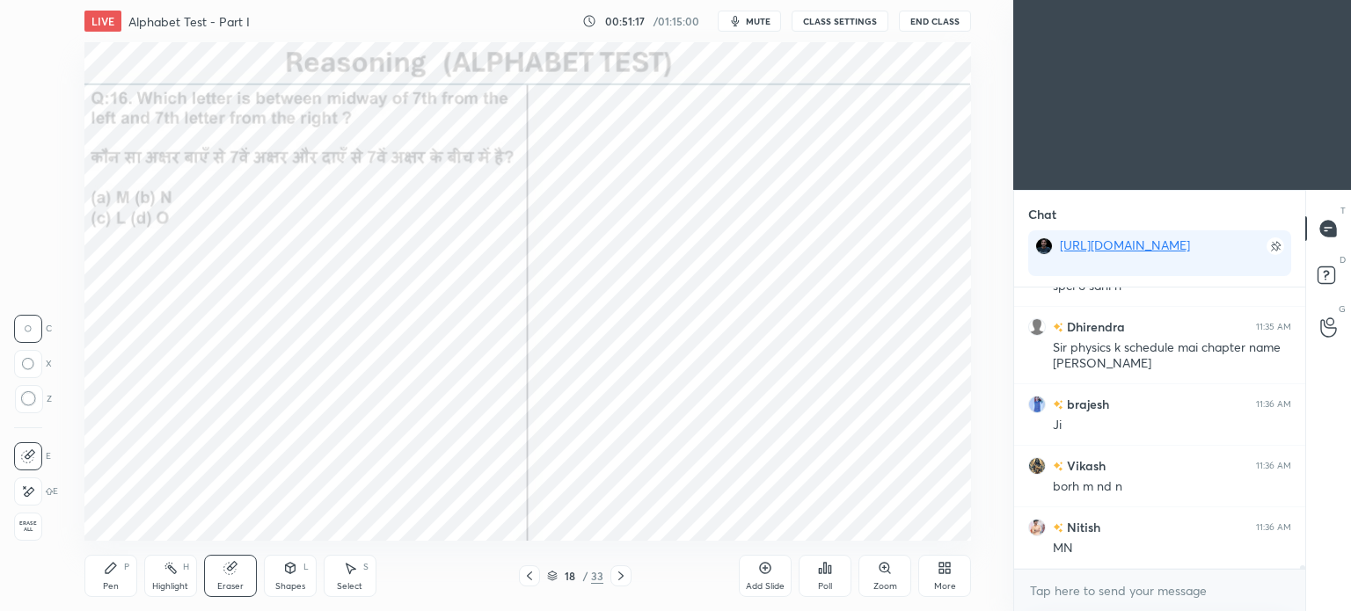
click at [107, 587] on div "Pen" at bounding box center [111, 586] width 16 height 9
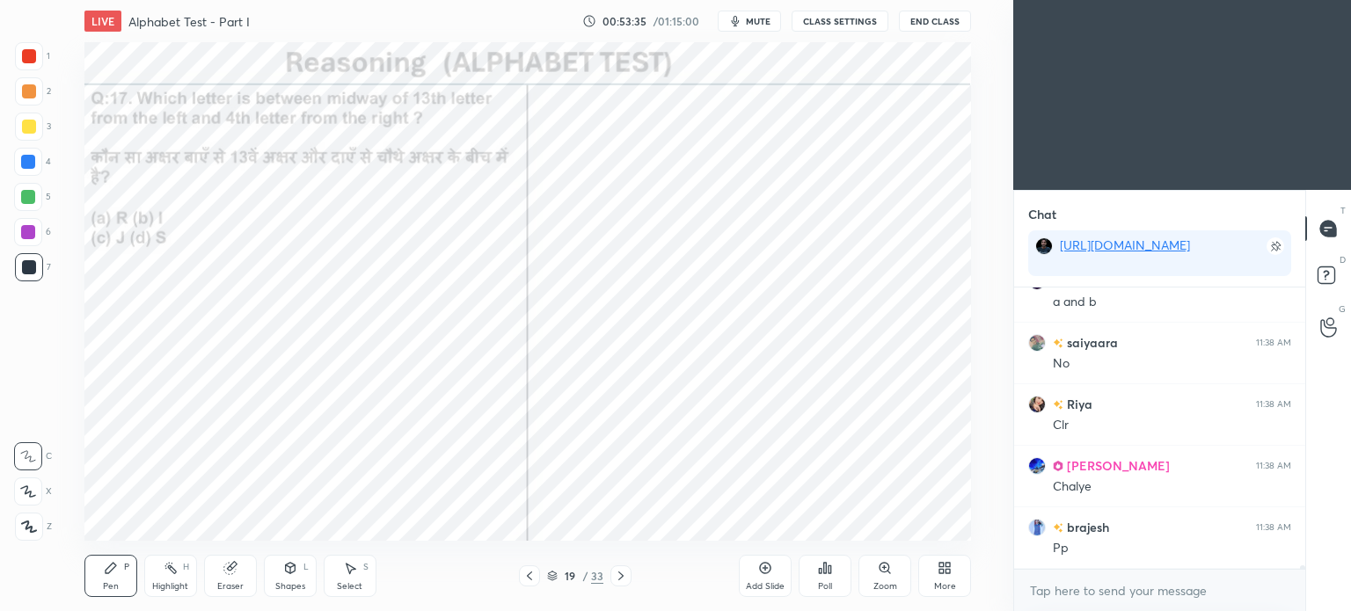
scroll to position [20776, 0]
click at [818, 580] on div "Poll" at bounding box center [825, 576] width 53 height 42
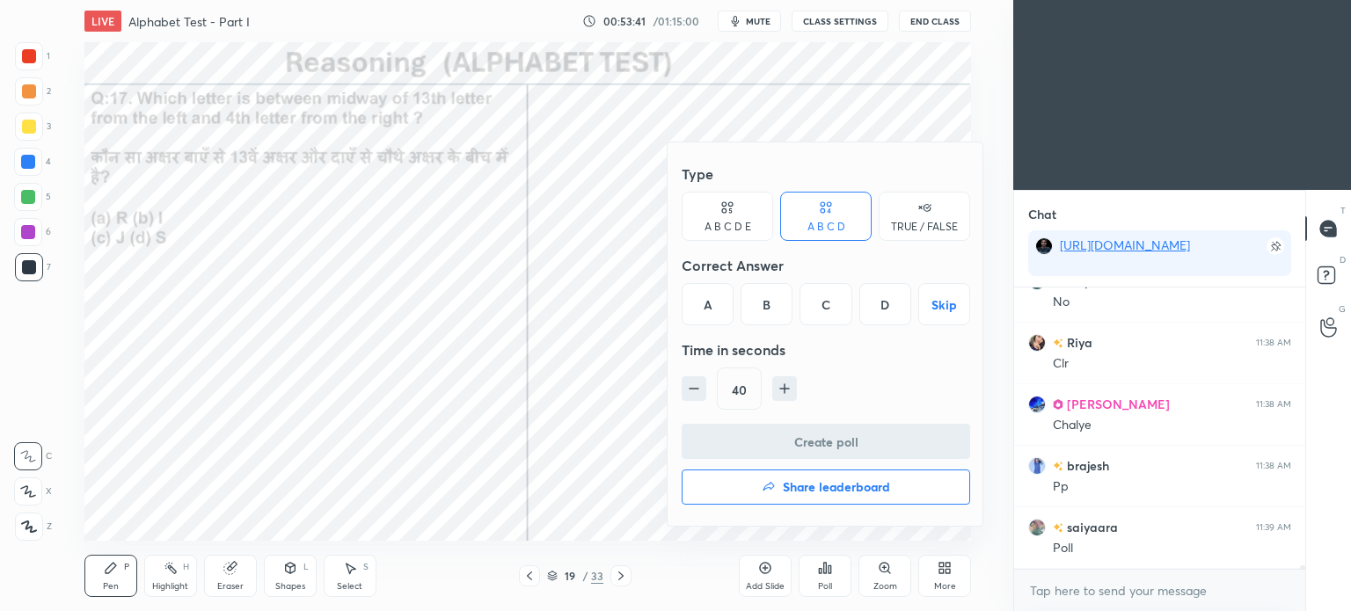
click at [712, 298] on div "A" at bounding box center [708, 304] width 52 height 42
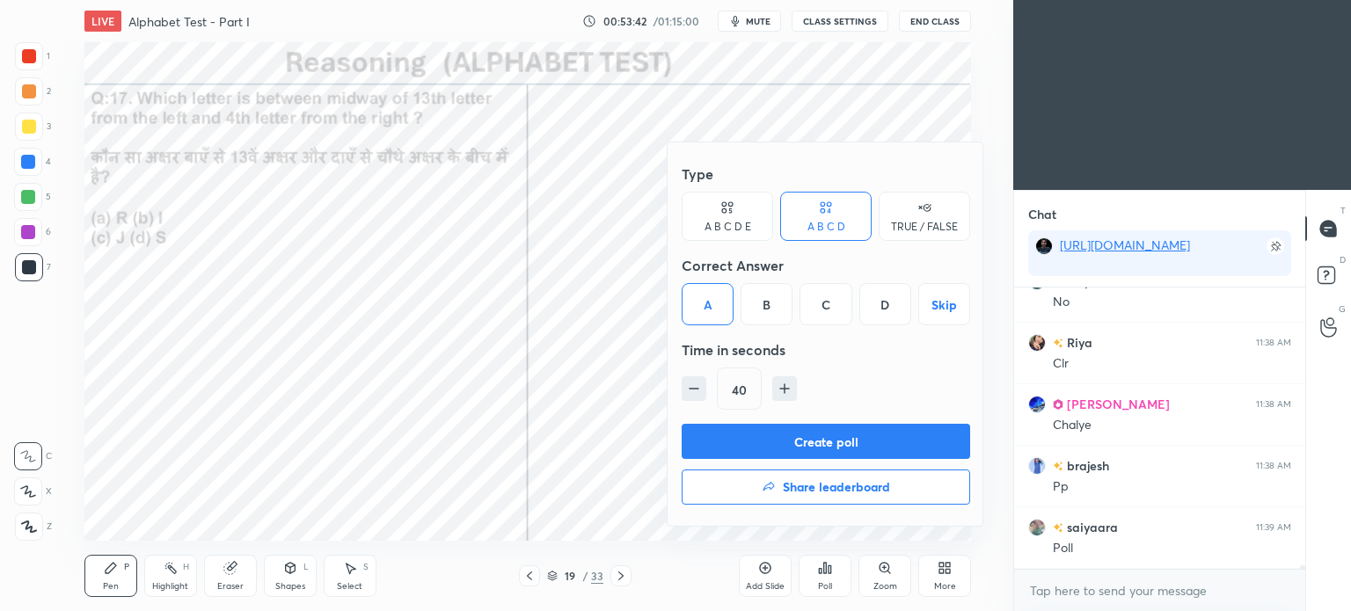
click at [837, 439] on button "Create poll" at bounding box center [826, 441] width 288 height 35
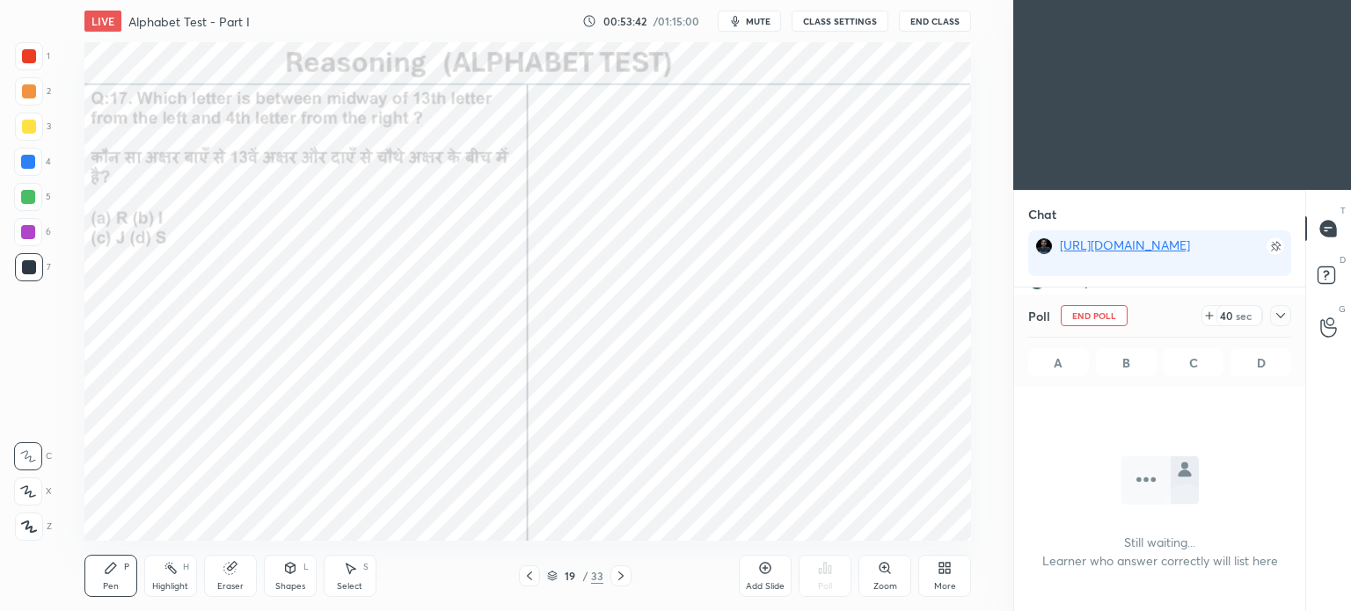
scroll to position [227, 286]
click at [1281, 317] on icon at bounding box center [1280, 315] width 9 height 5
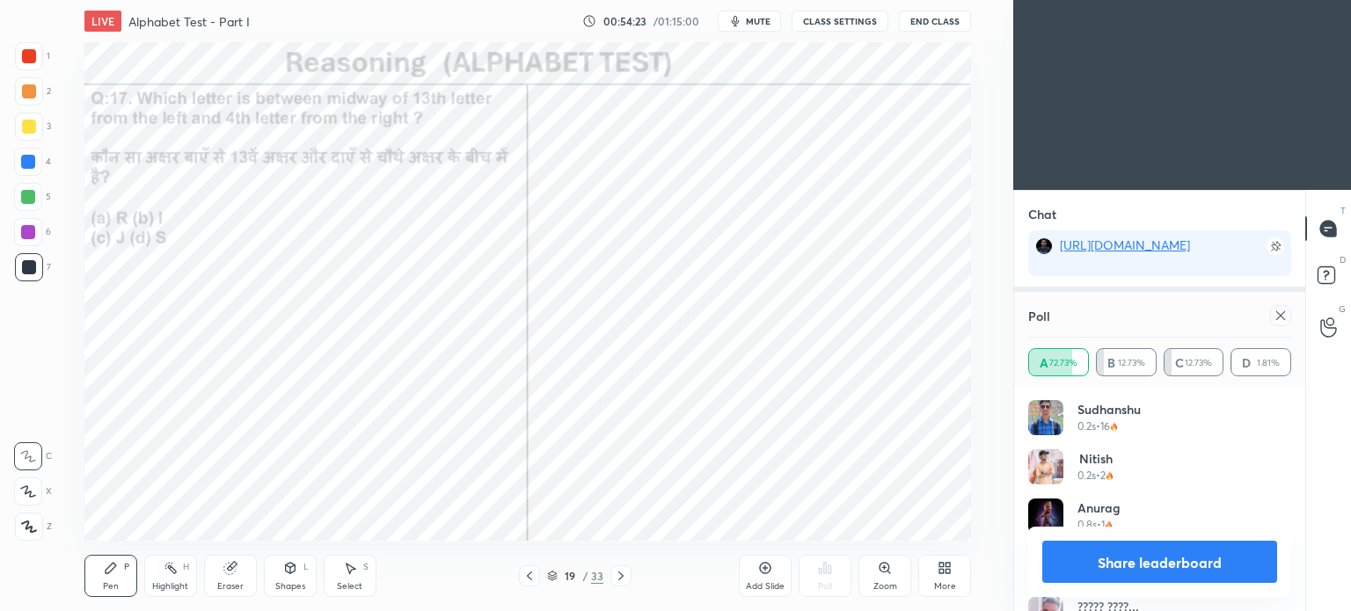
scroll to position [205, 258]
click at [1280, 317] on icon at bounding box center [1280, 315] width 9 height 9
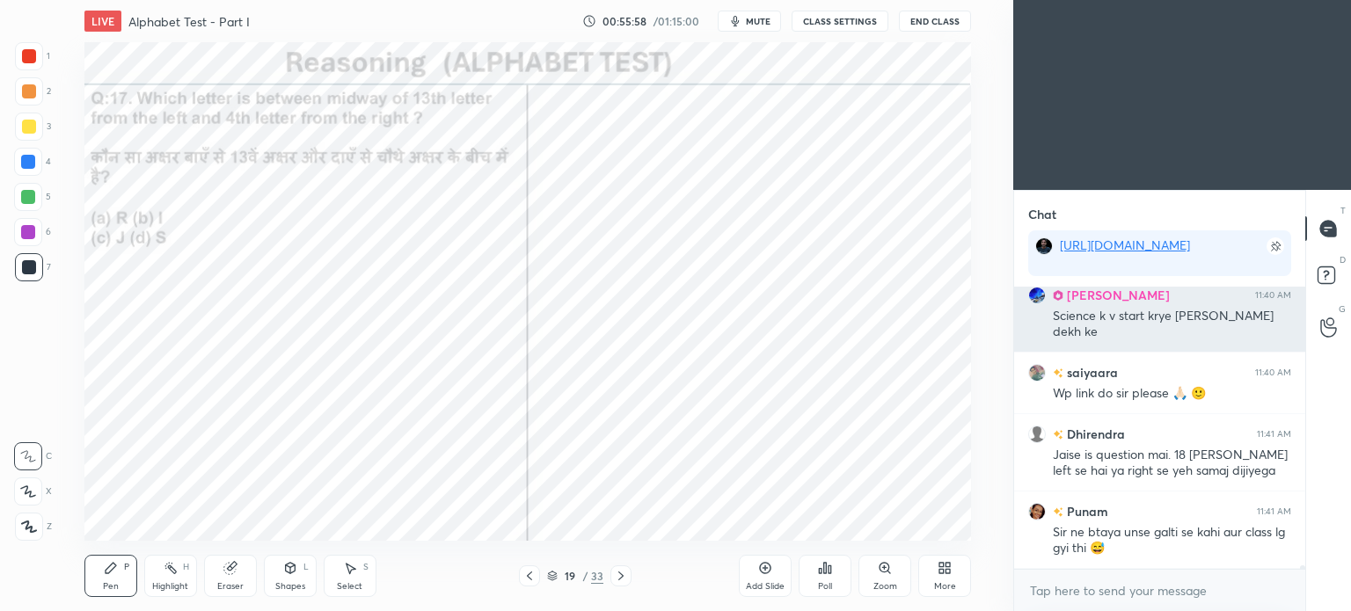
scroll to position [21764, 0]
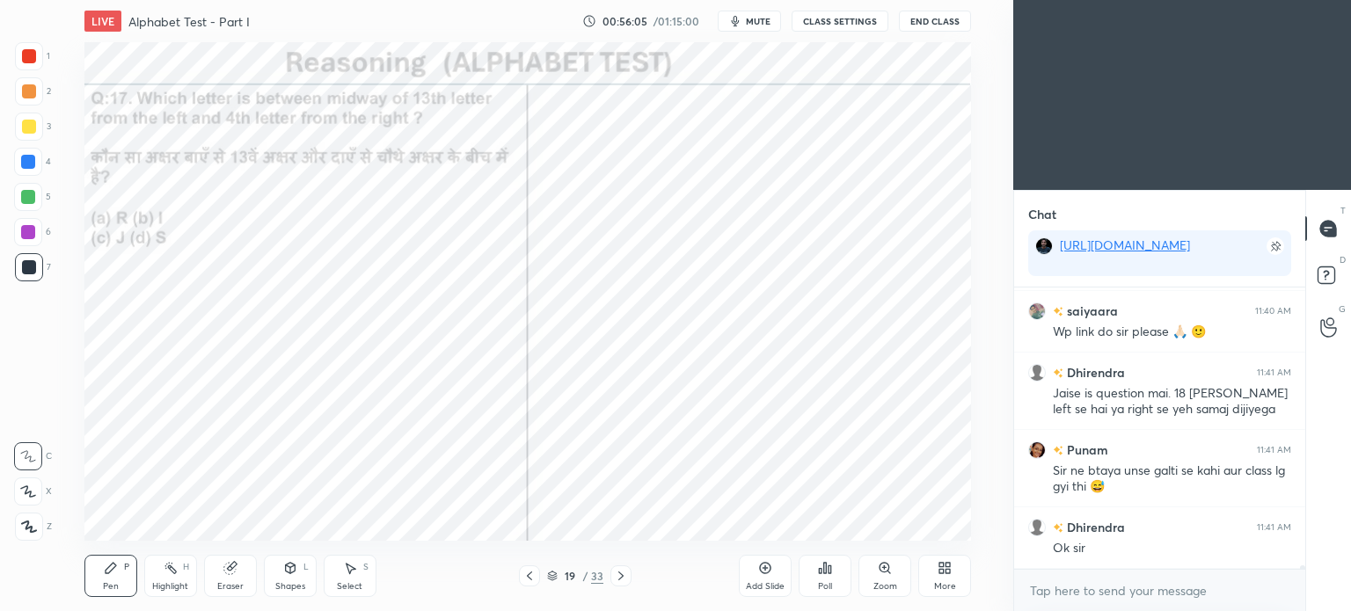
click at [30, 55] on div at bounding box center [29, 56] width 14 height 14
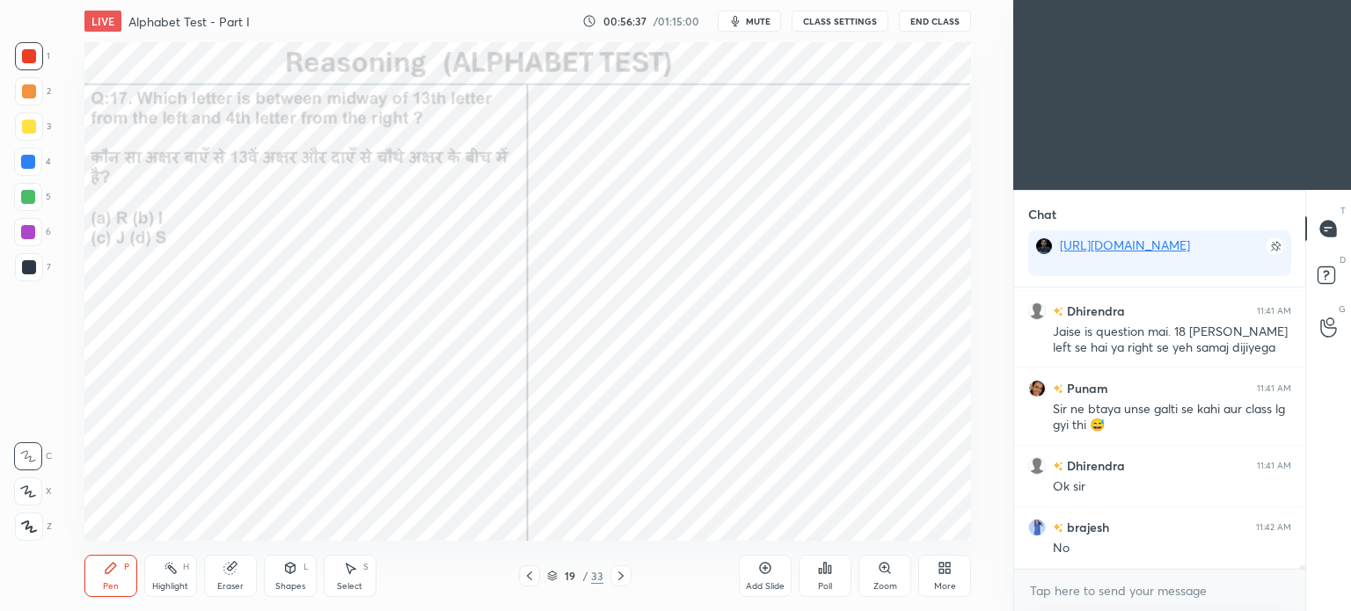
scroll to position [21887, 0]
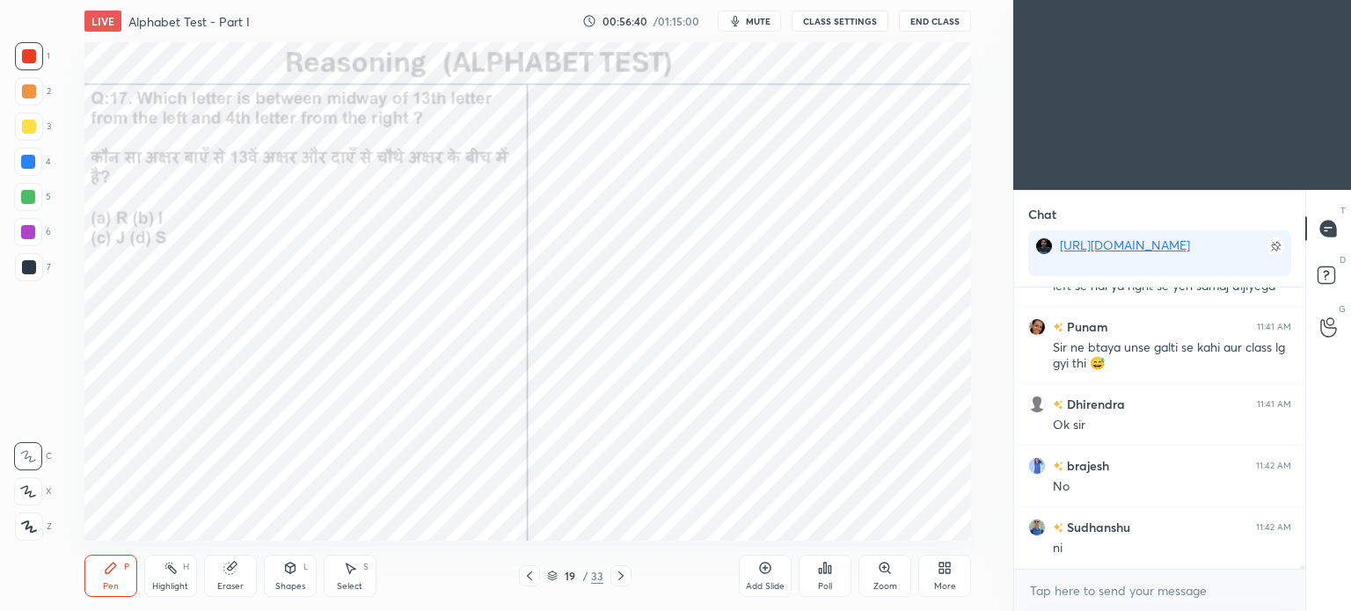
click at [620, 576] on icon at bounding box center [621, 576] width 14 height 14
click at [834, 570] on div "Poll" at bounding box center [825, 576] width 53 height 42
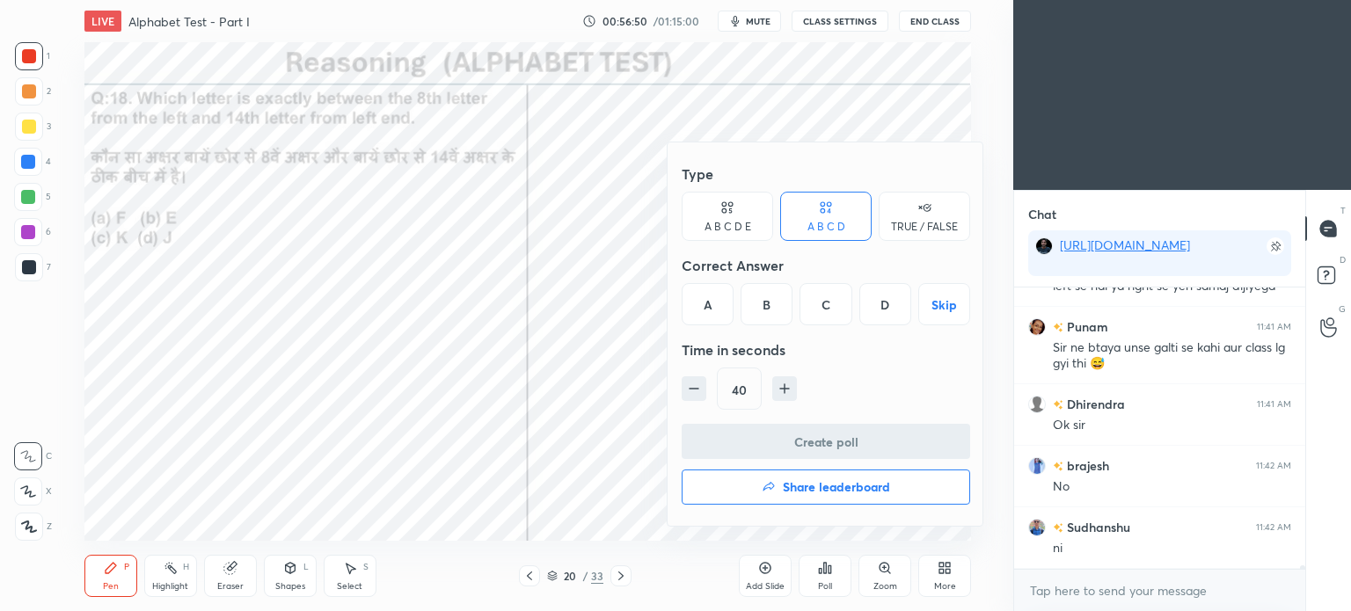
click at [836, 304] on div "C" at bounding box center [825, 304] width 52 height 42
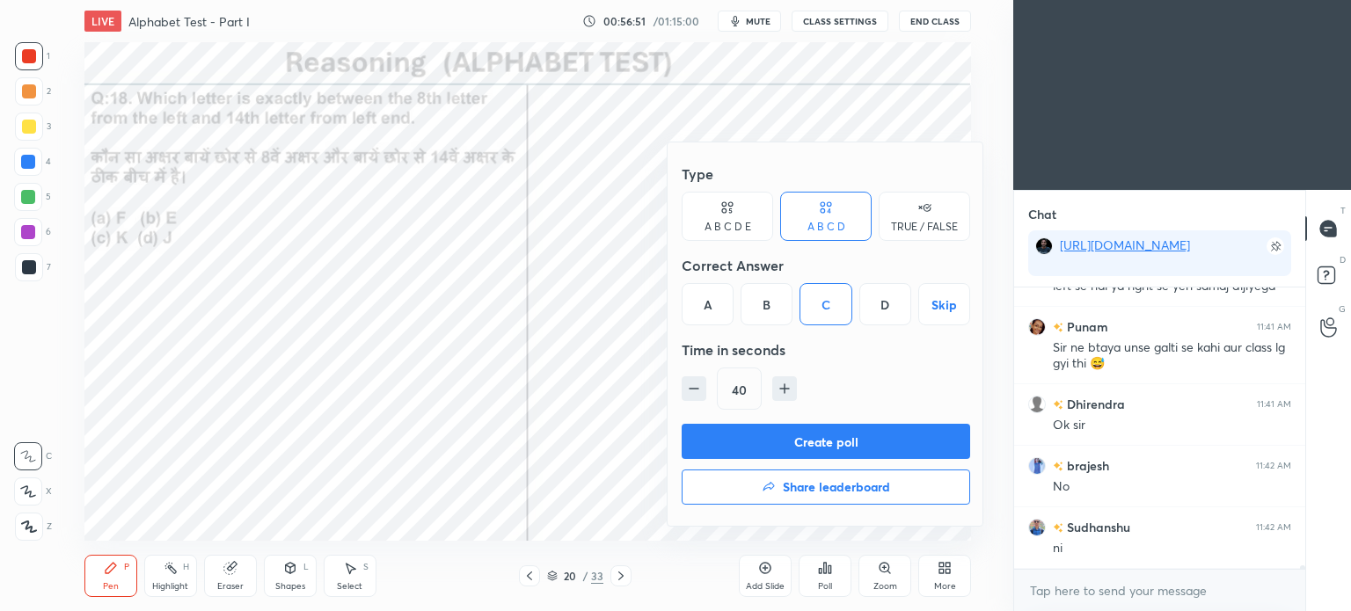
click at [855, 441] on button "Create poll" at bounding box center [826, 441] width 288 height 35
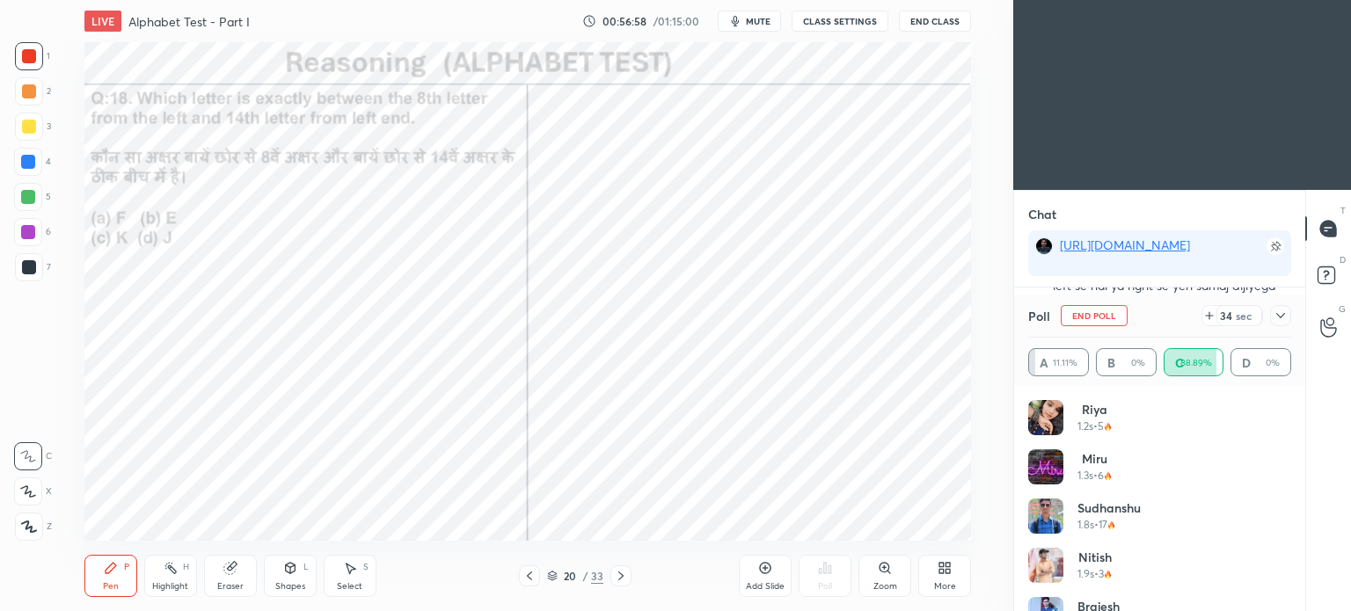
scroll to position [5, 5]
click at [1284, 316] on icon at bounding box center [1281, 316] width 14 height 14
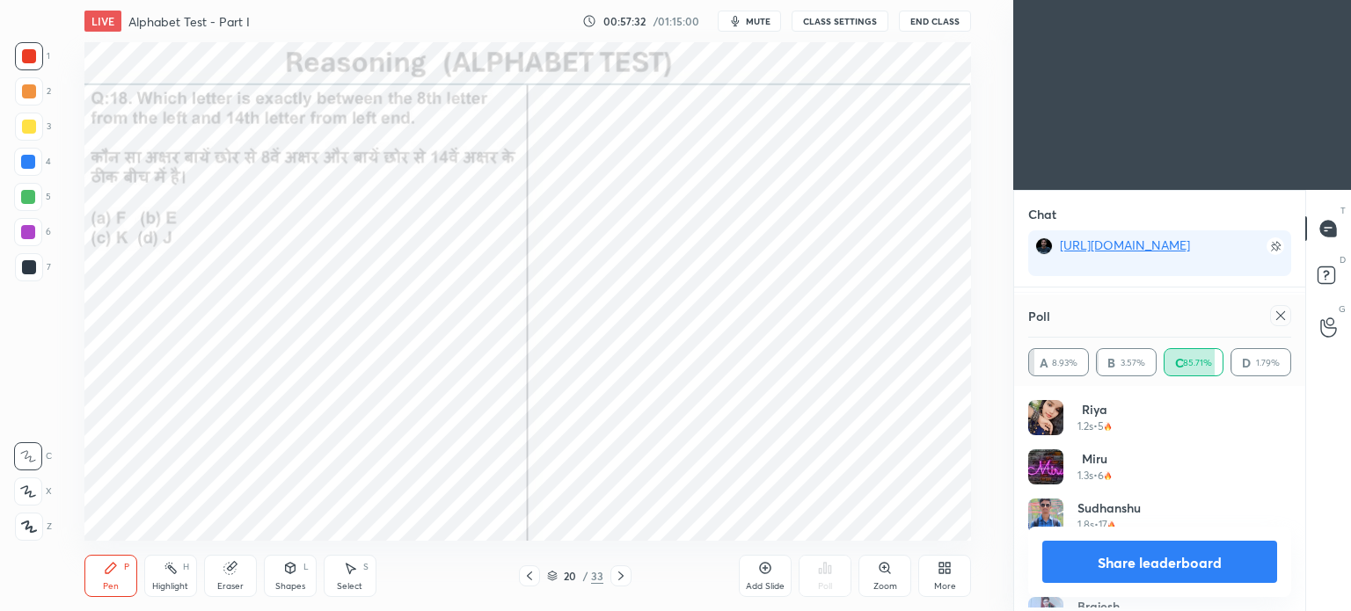
scroll to position [205, 258]
click at [1281, 318] on icon at bounding box center [1281, 316] width 14 height 14
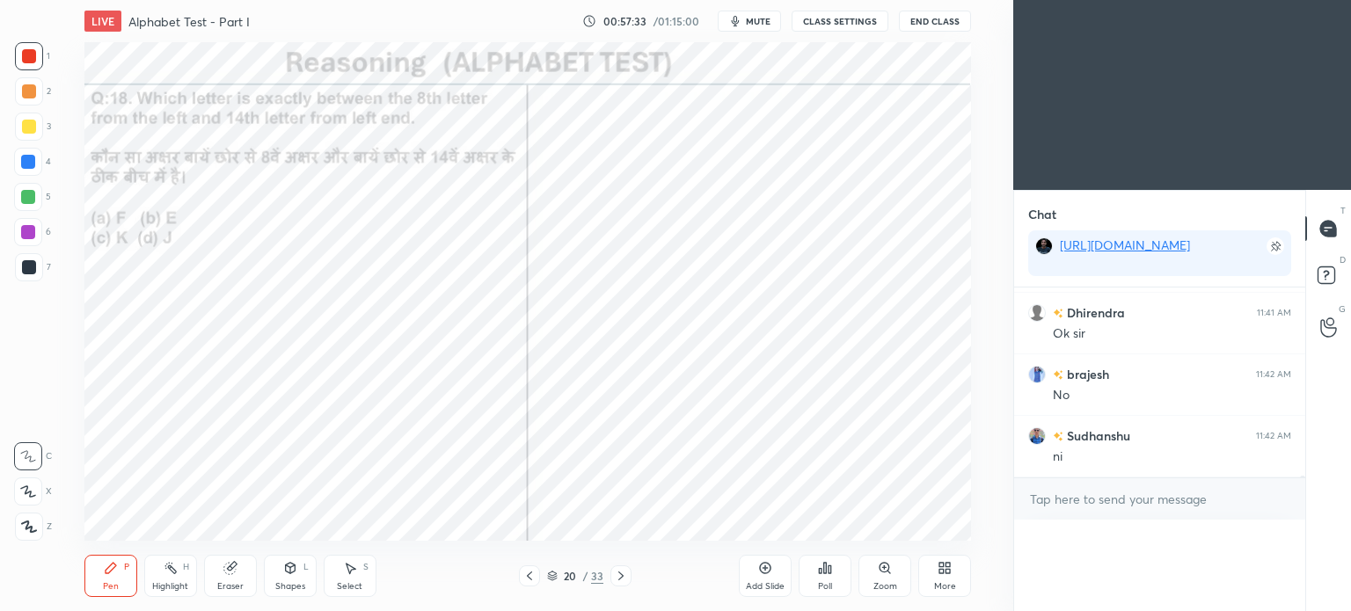
scroll to position [248, 286]
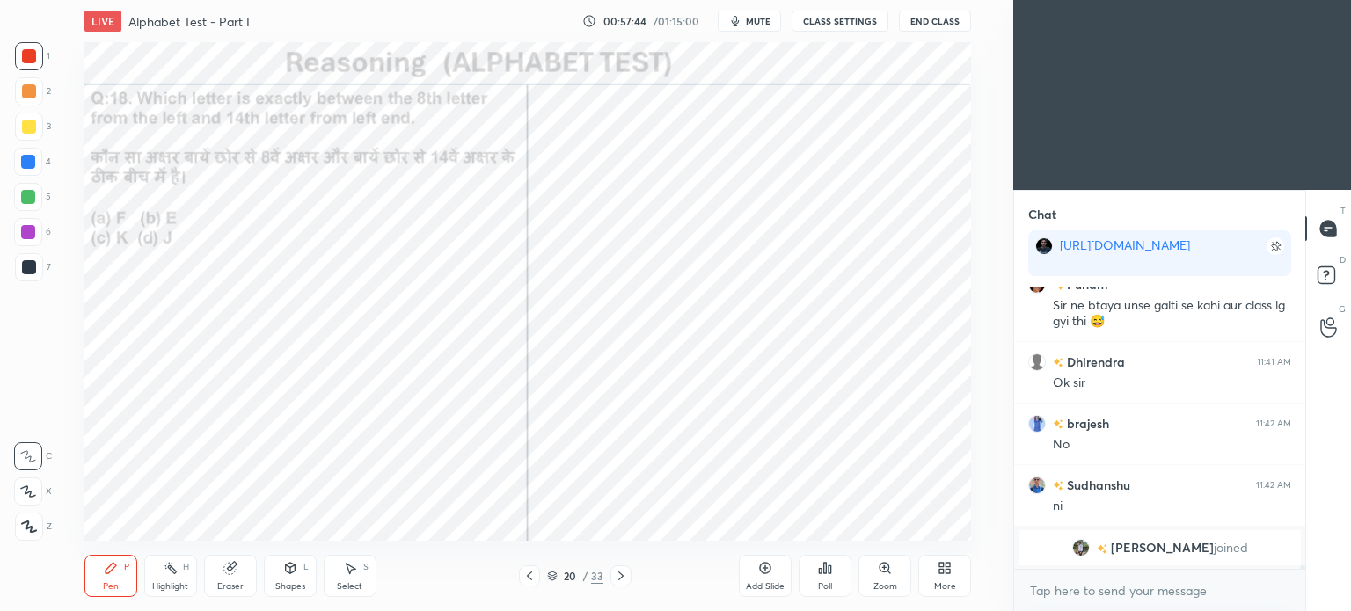
click at [1148, 545] on span "[PERSON_NAME]" at bounding box center [1162, 548] width 103 height 14
click at [28, 266] on div at bounding box center [29, 267] width 14 height 14
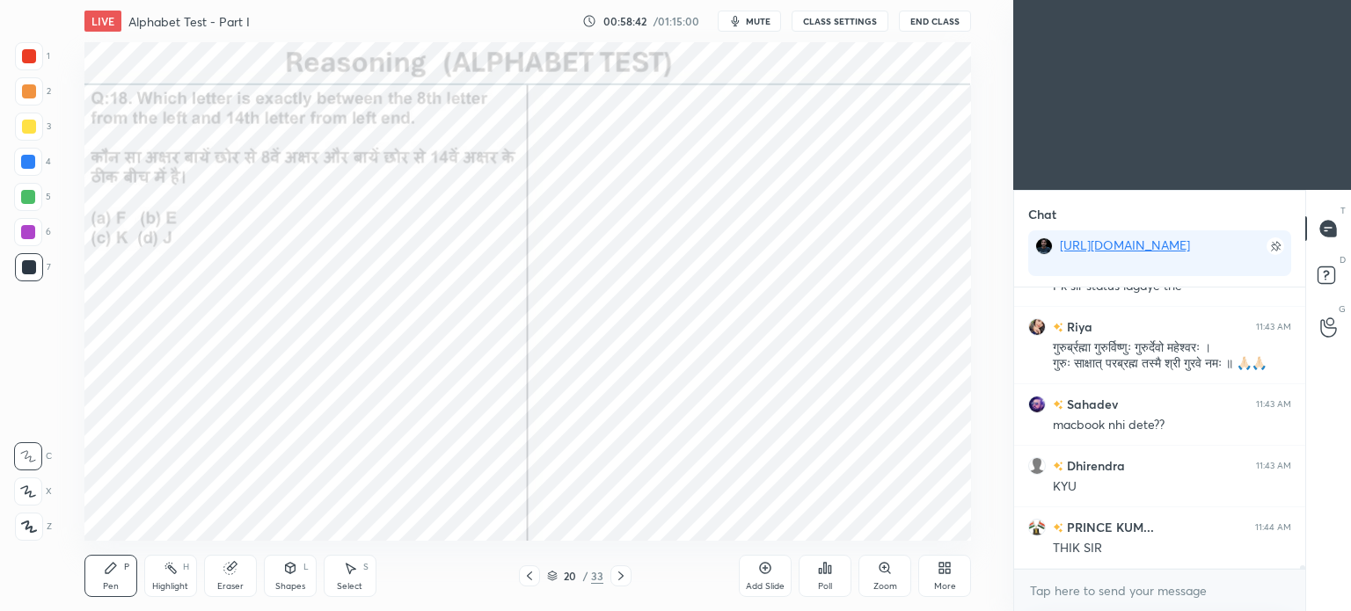
scroll to position [21140, 0]
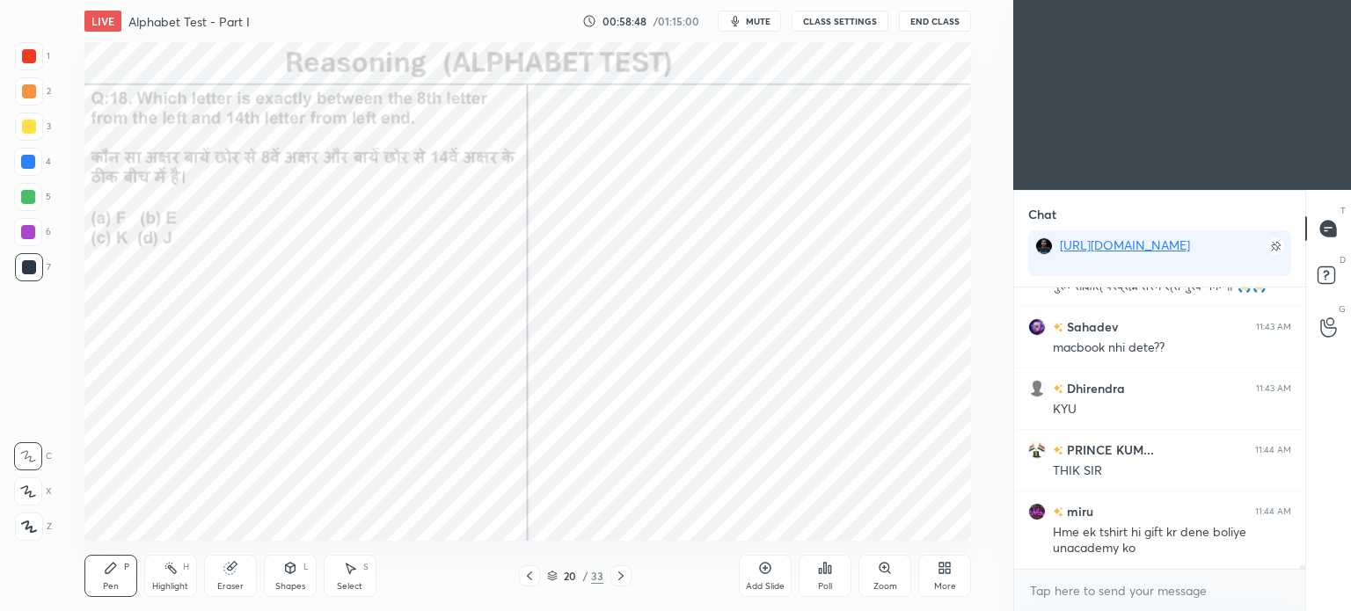
click at [626, 580] on icon at bounding box center [621, 576] width 14 height 14
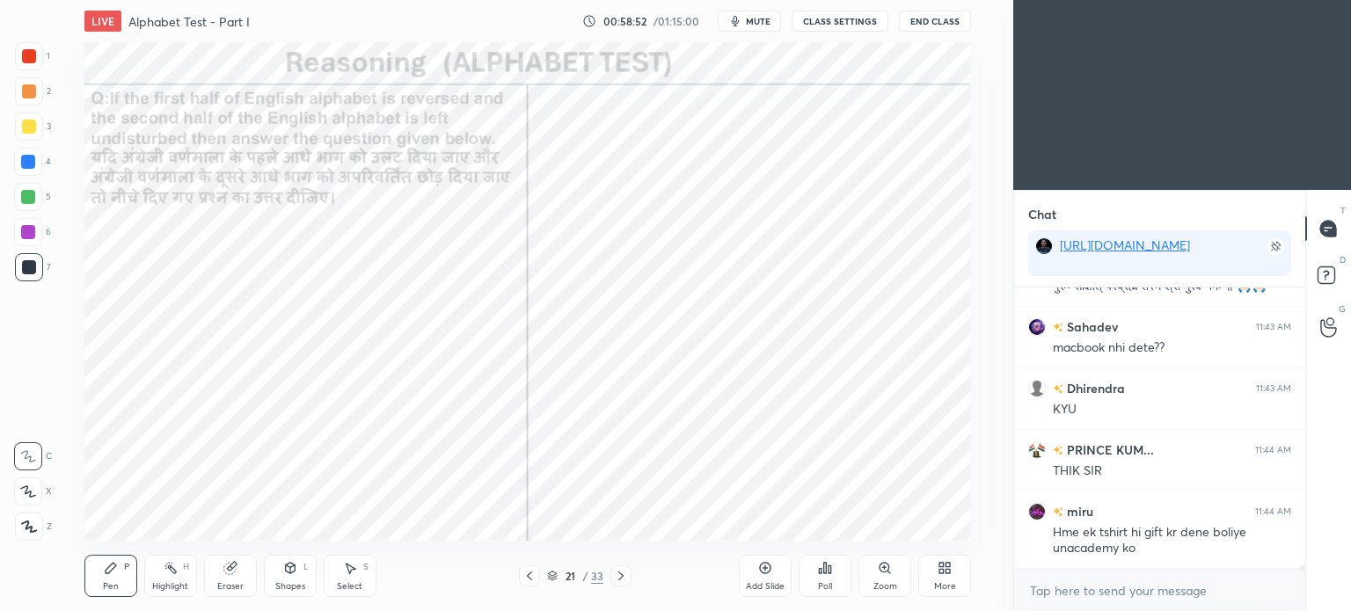
scroll to position [21201, 0]
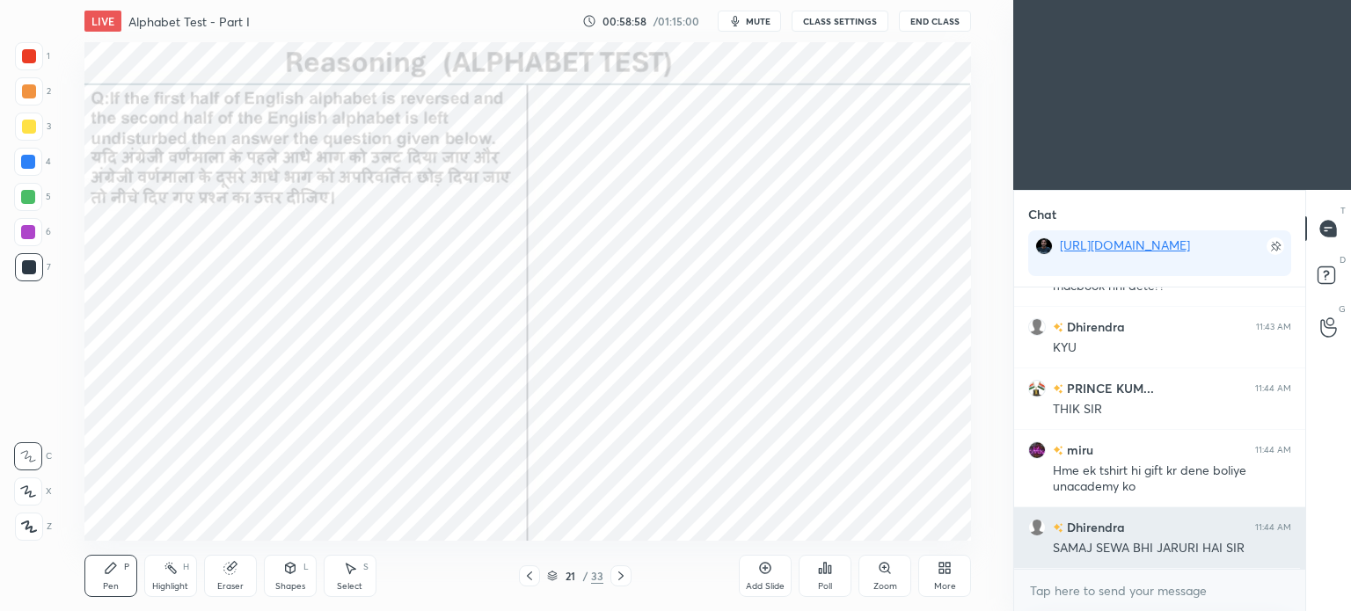
click at [1074, 523] on h6 "Dhirendra" at bounding box center [1094, 527] width 62 height 18
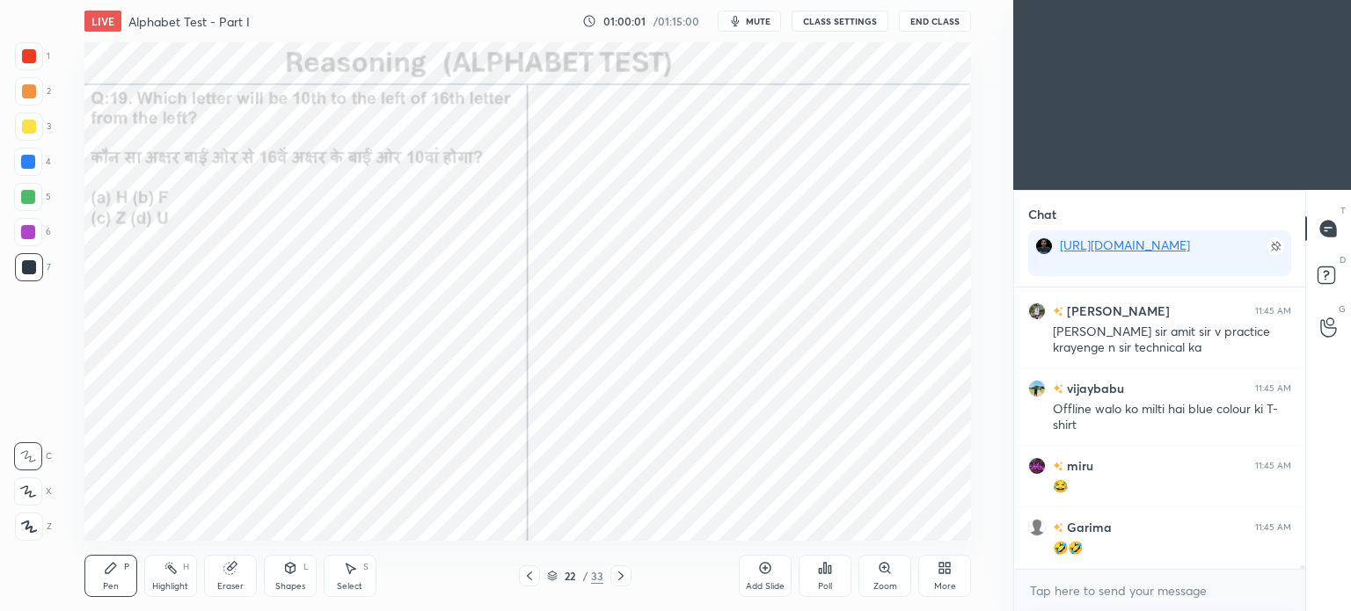
scroll to position [21664, 0]
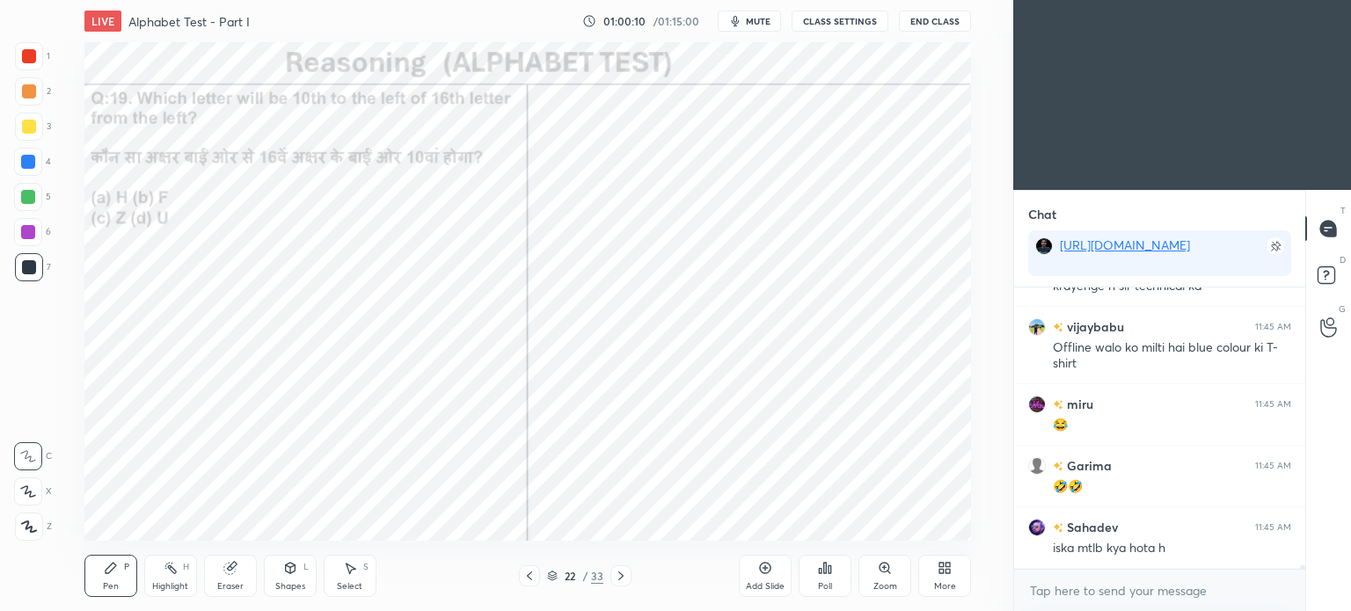
click at [26, 60] on div at bounding box center [29, 56] width 14 height 14
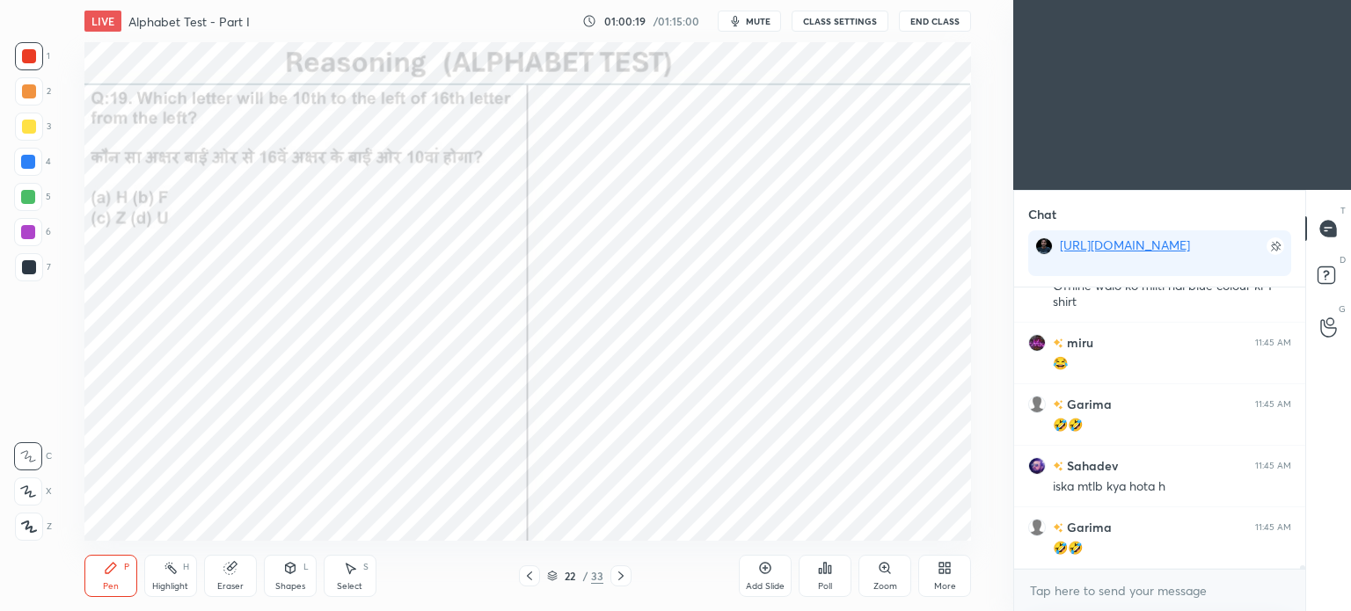
scroll to position [21787, 0]
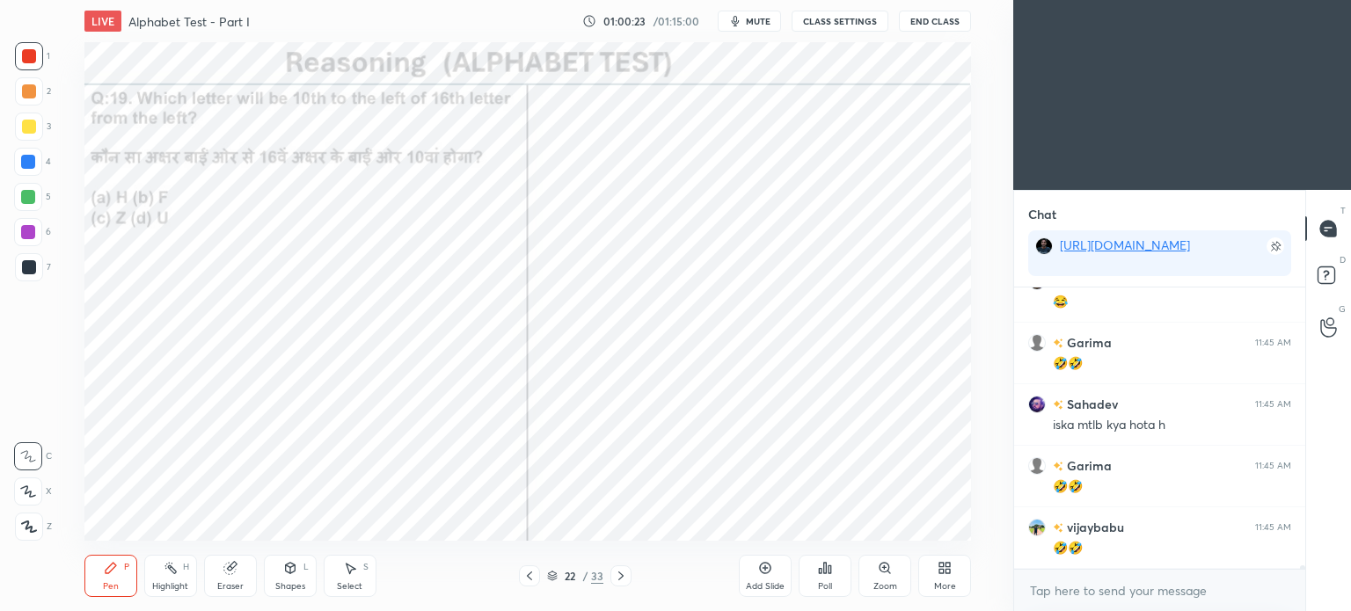
click at [836, 573] on div "Poll" at bounding box center [825, 576] width 53 height 42
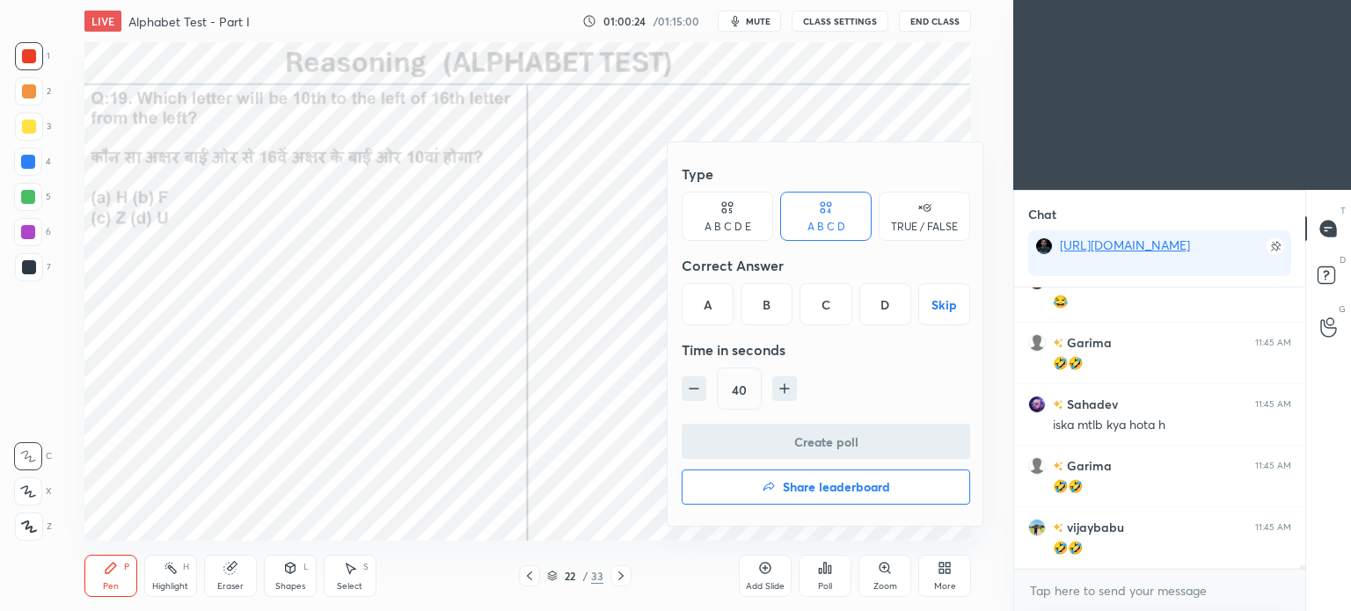
click at [704, 295] on div "A" at bounding box center [708, 304] width 52 height 42
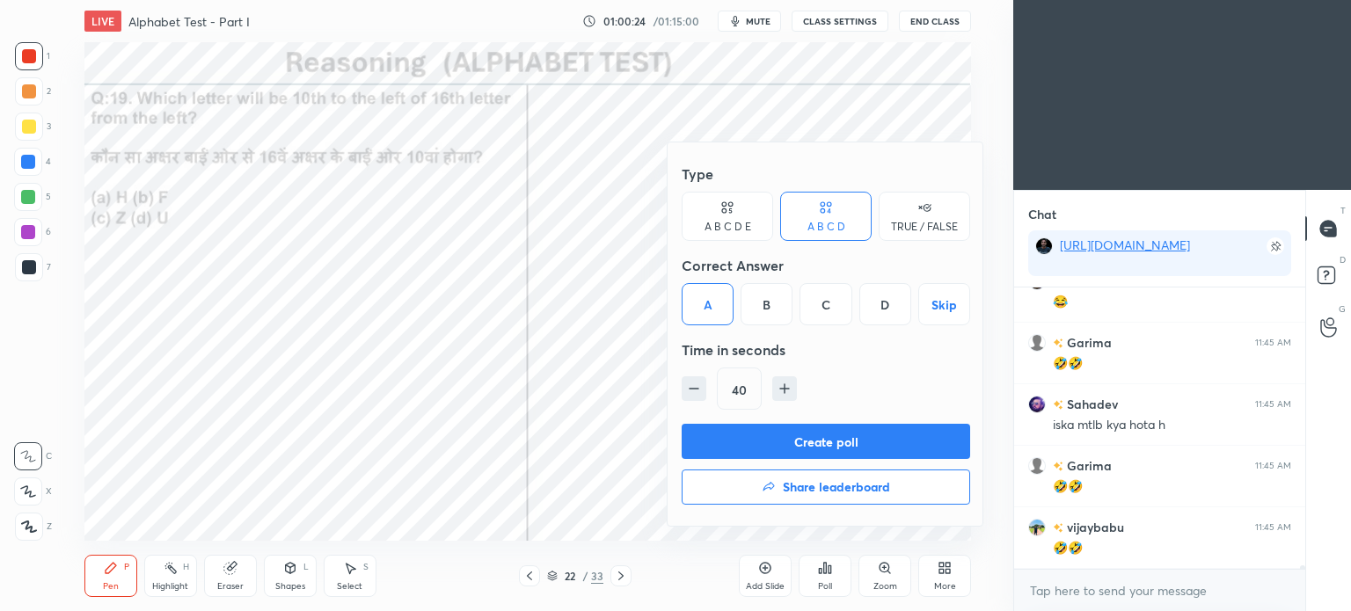
click at [880, 449] on button "Create poll" at bounding box center [826, 441] width 288 height 35
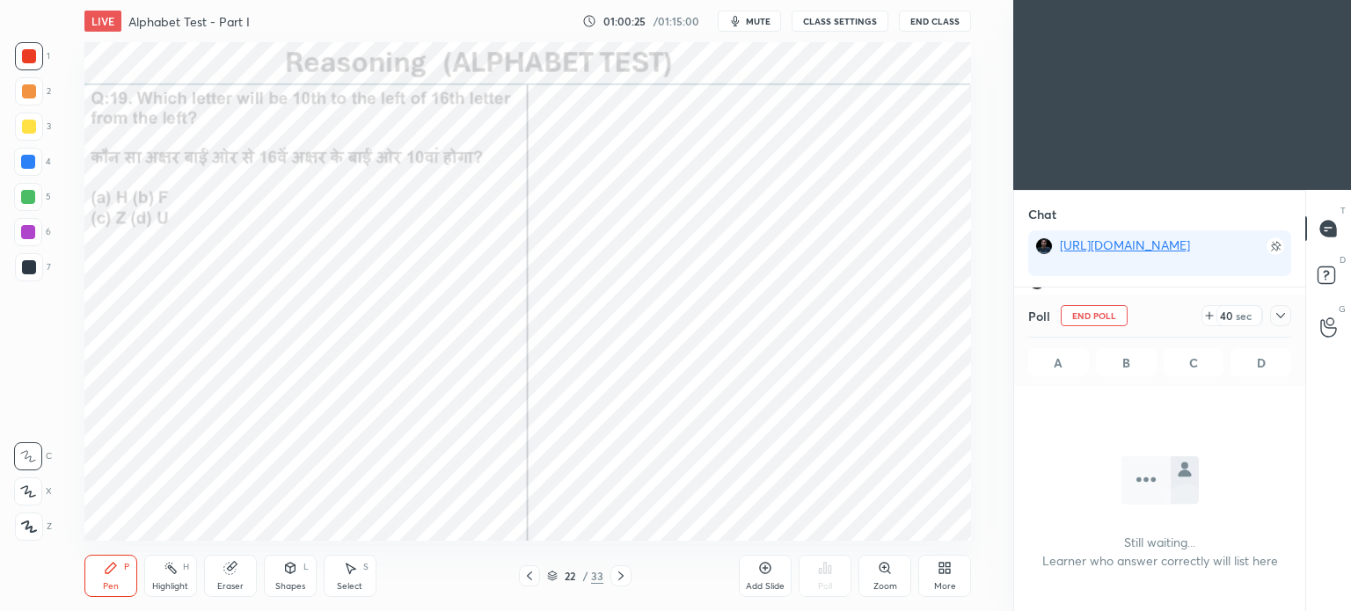
scroll to position [227, 286]
click at [1282, 313] on icon at bounding box center [1281, 316] width 14 height 14
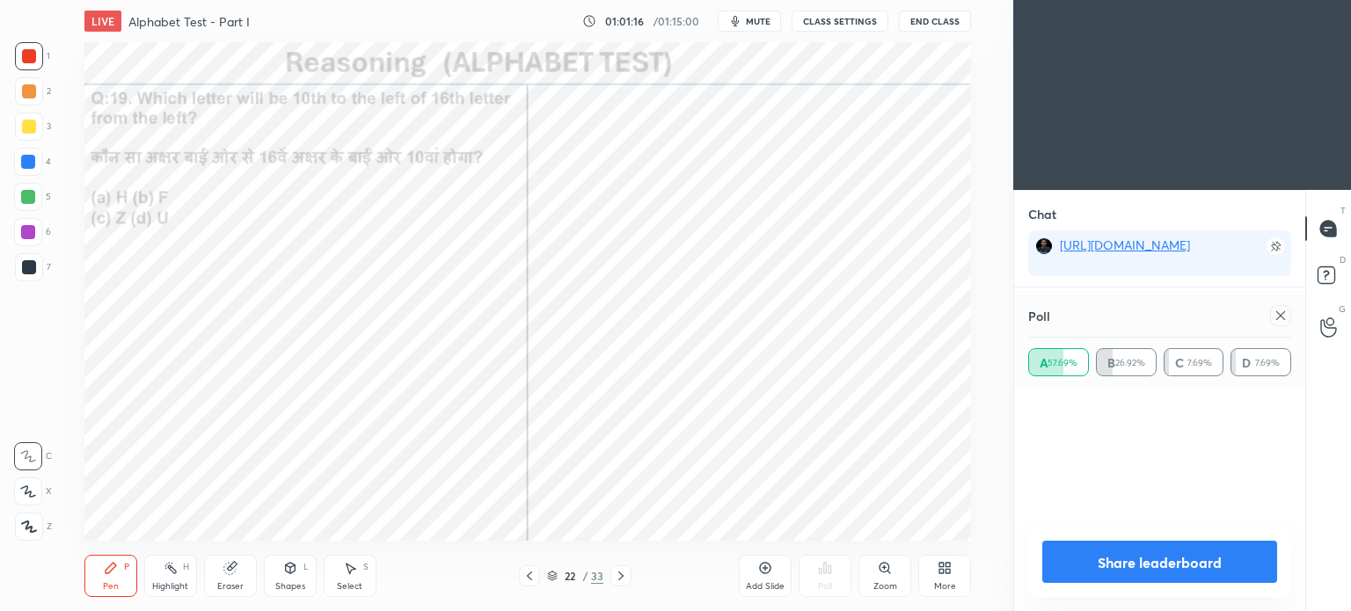
scroll to position [206, 258]
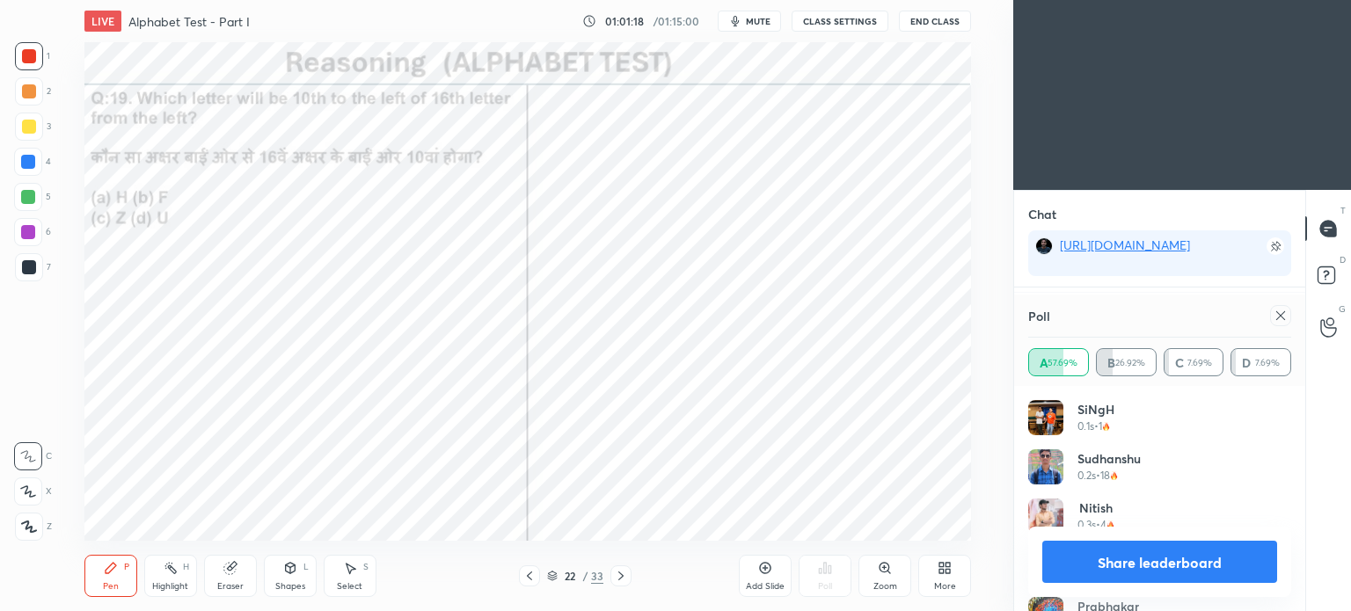
click at [1281, 318] on icon at bounding box center [1281, 316] width 14 height 14
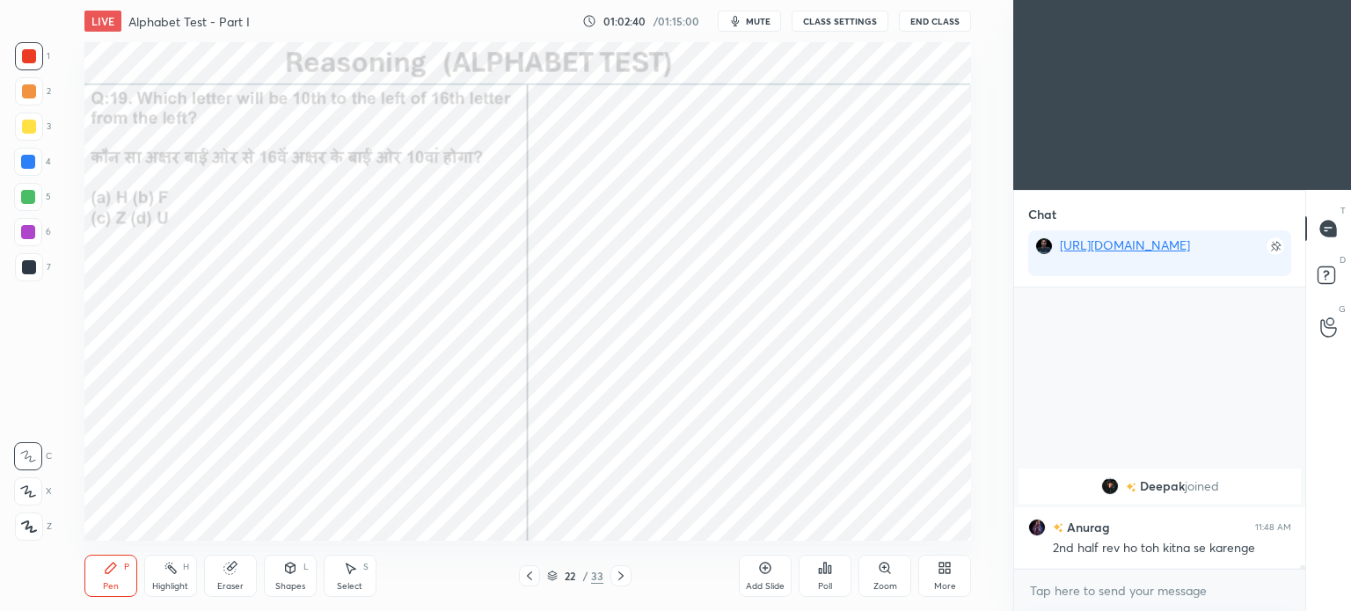
scroll to position [22063, 0]
click at [1140, 481] on span "Deepak" at bounding box center [1162, 486] width 45 height 14
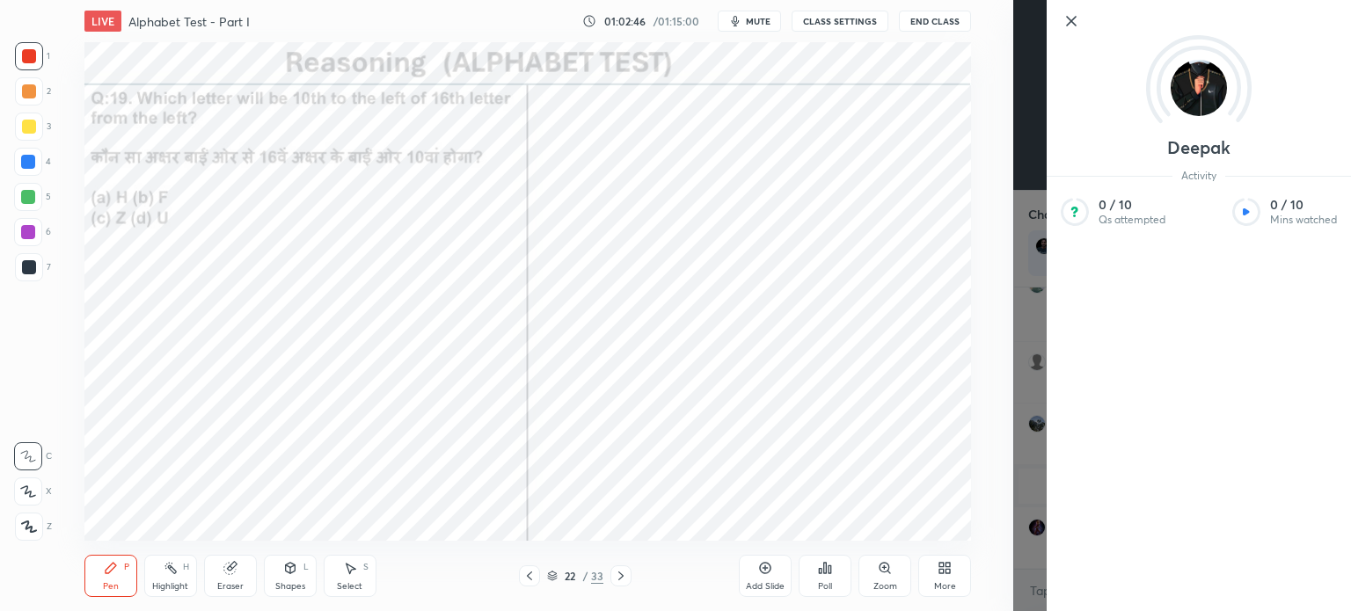
click at [986, 385] on div "Setting up your live class Poll for secs No correct answer Start poll" at bounding box center [527, 291] width 943 height 499
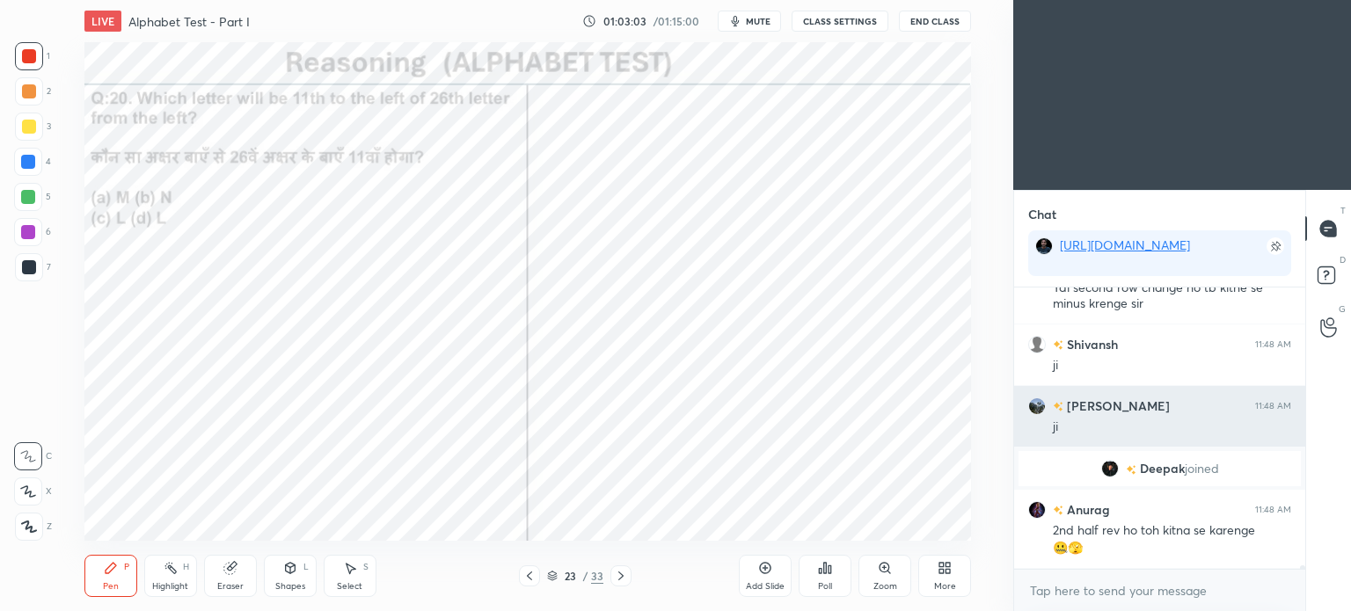
scroll to position [22142, 0]
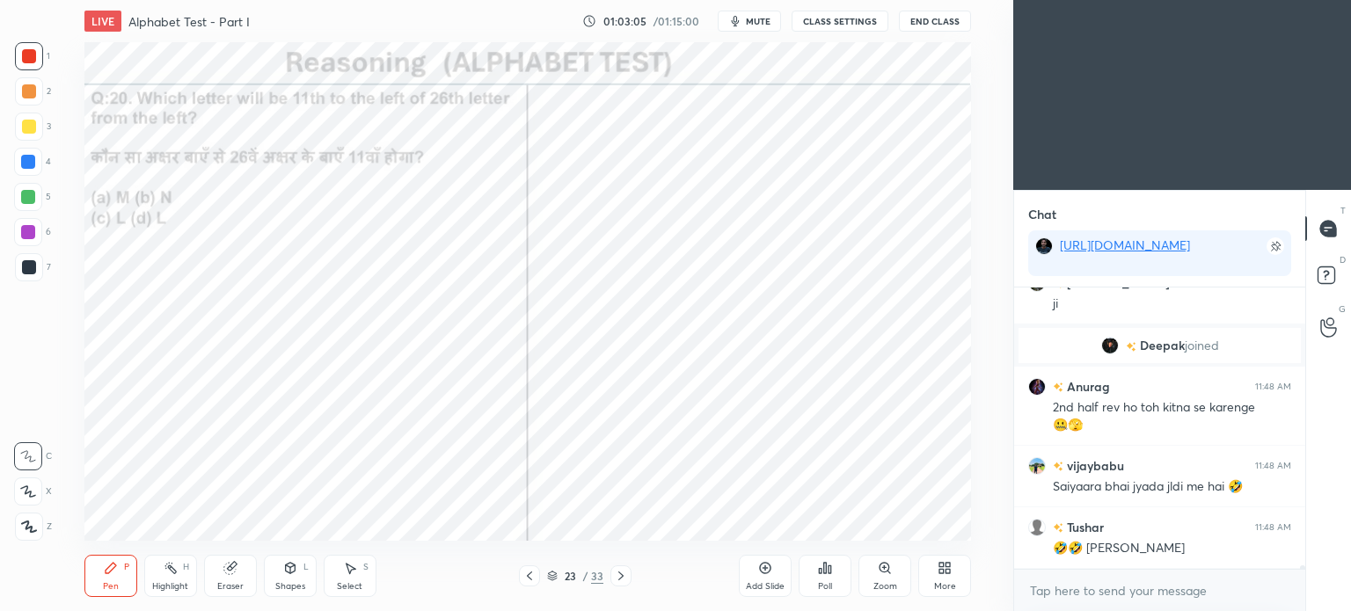
click at [226, 580] on div "Eraser" at bounding box center [230, 576] width 53 height 42
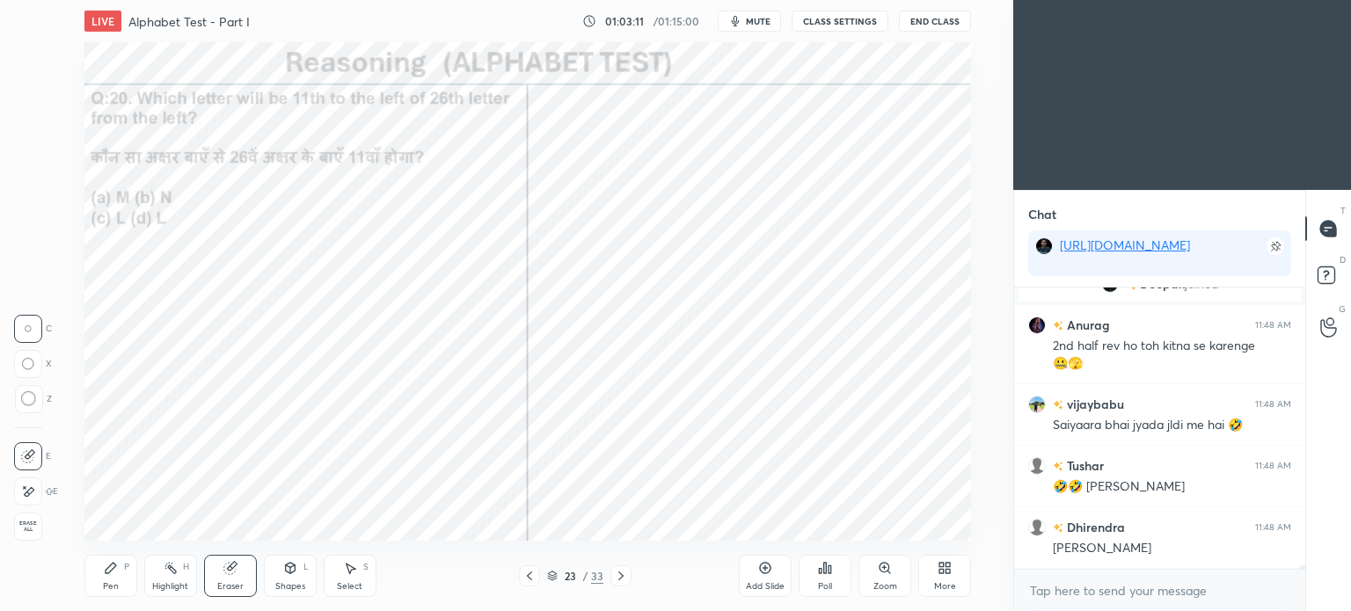
click at [114, 569] on icon at bounding box center [111, 568] width 14 height 14
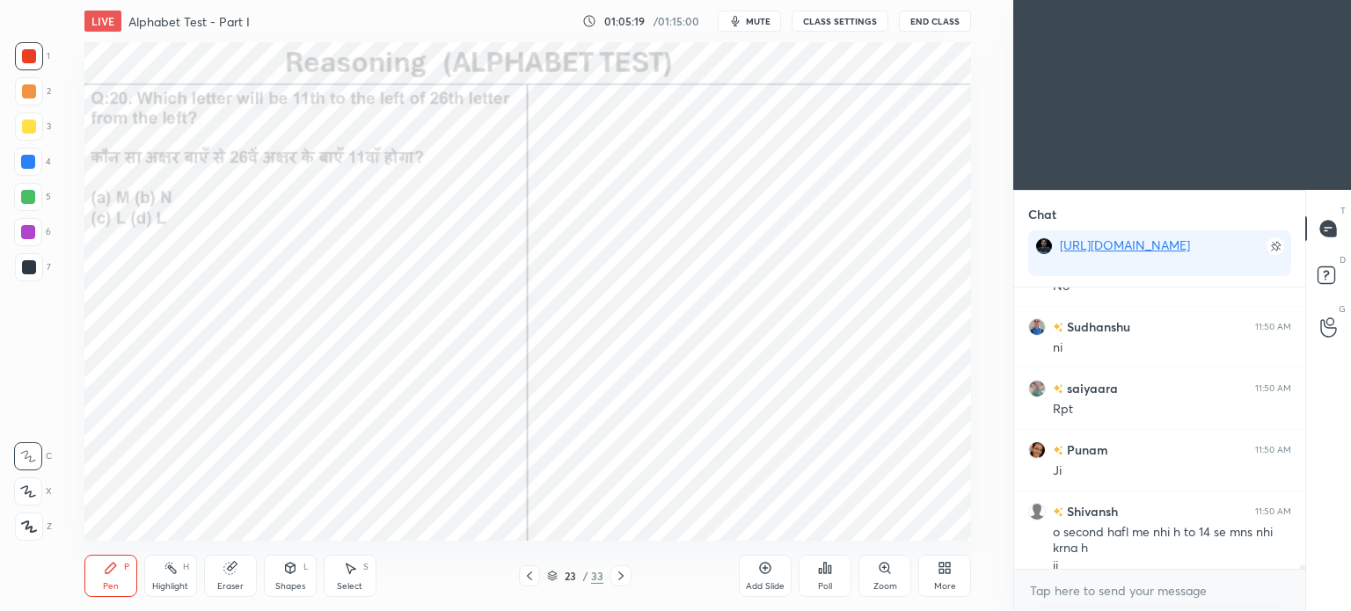
scroll to position [25208, 0]
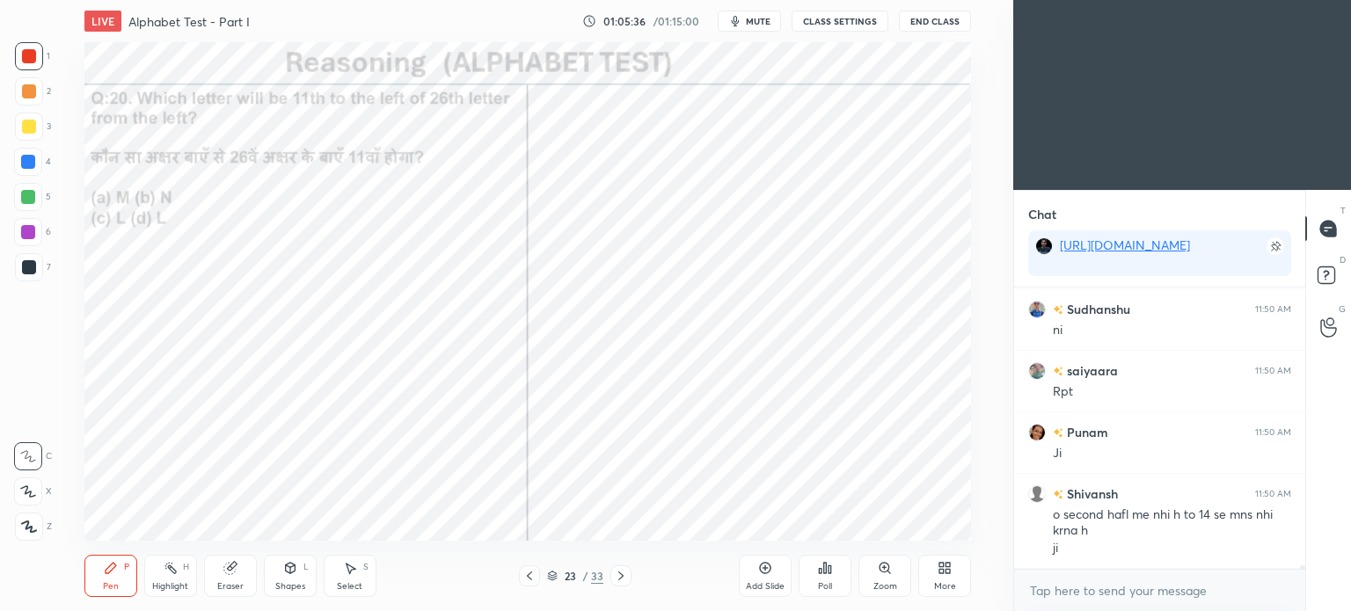
click at [617, 576] on icon at bounding box center [621, 576] width 14 height 14
click at [231, 579] on div "Eraser" at bounding box center [230, 576] width 53 height 42
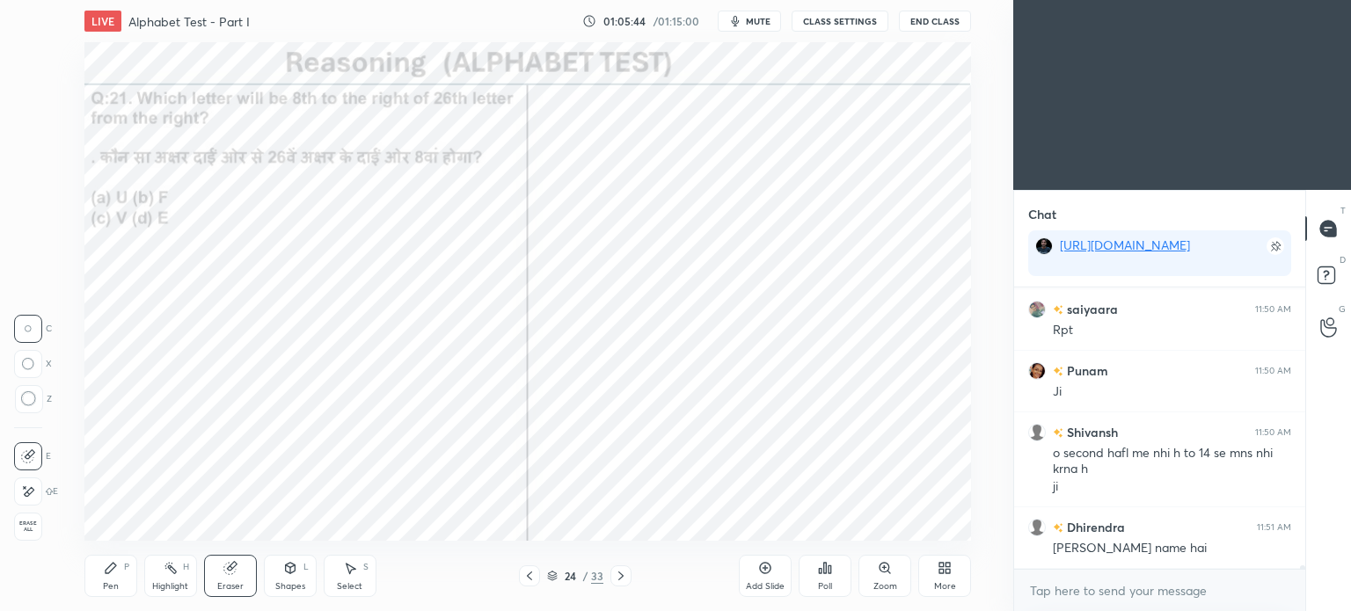
click at [105, 580] on div "Pen P" at bounding box center [110, 576] width 53 height 42
click at [830, 567] on icon at bounding box center [829, 570] width 3 height 8
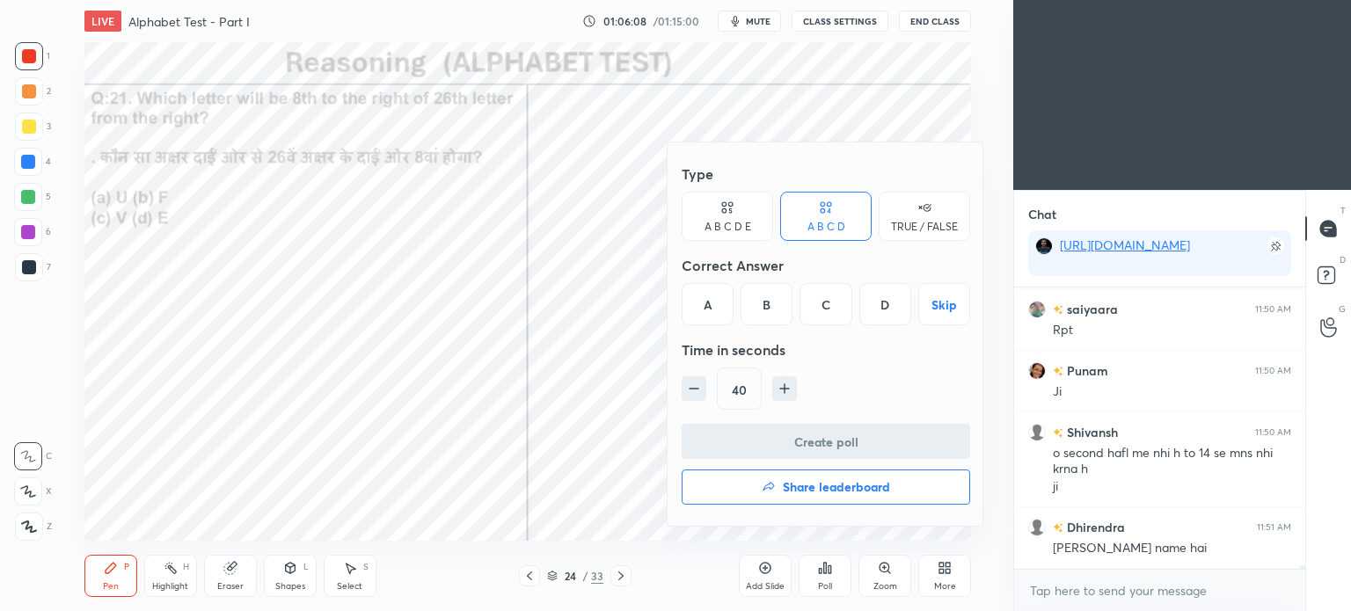
click at [895, 310] on div "D" at bounding box center [885, 304] width 52 height 42
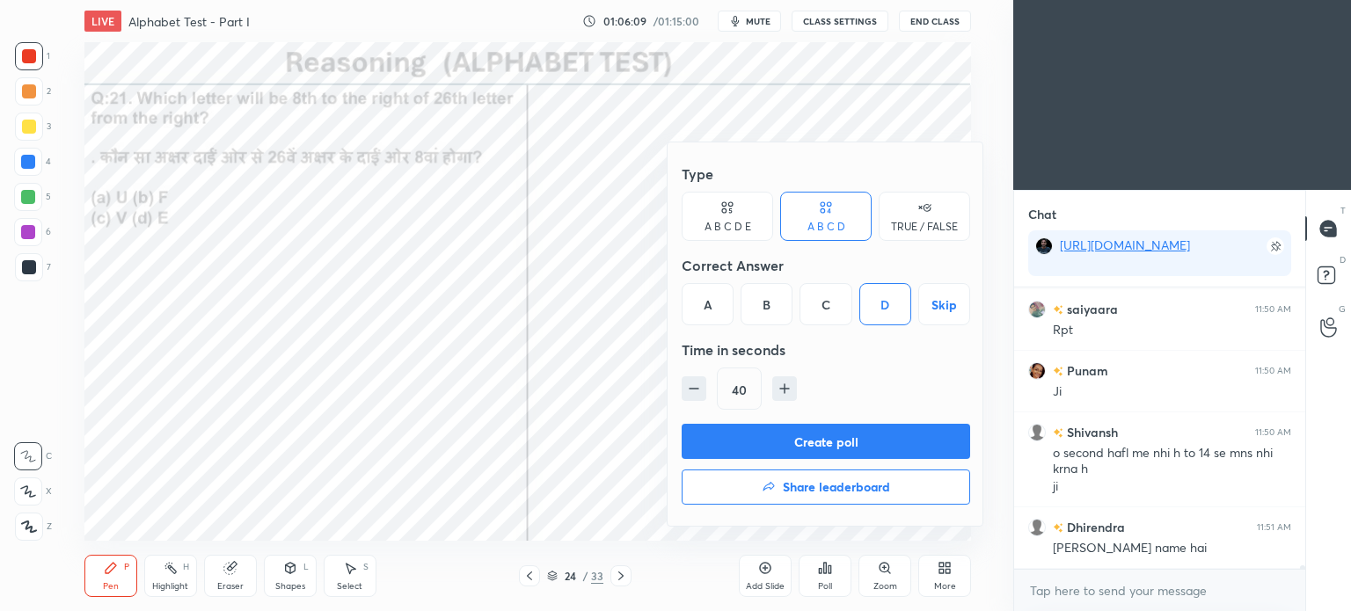
click at [895, 439] on button "Create poll" at bounding box center [826, 441] width 288 height 35
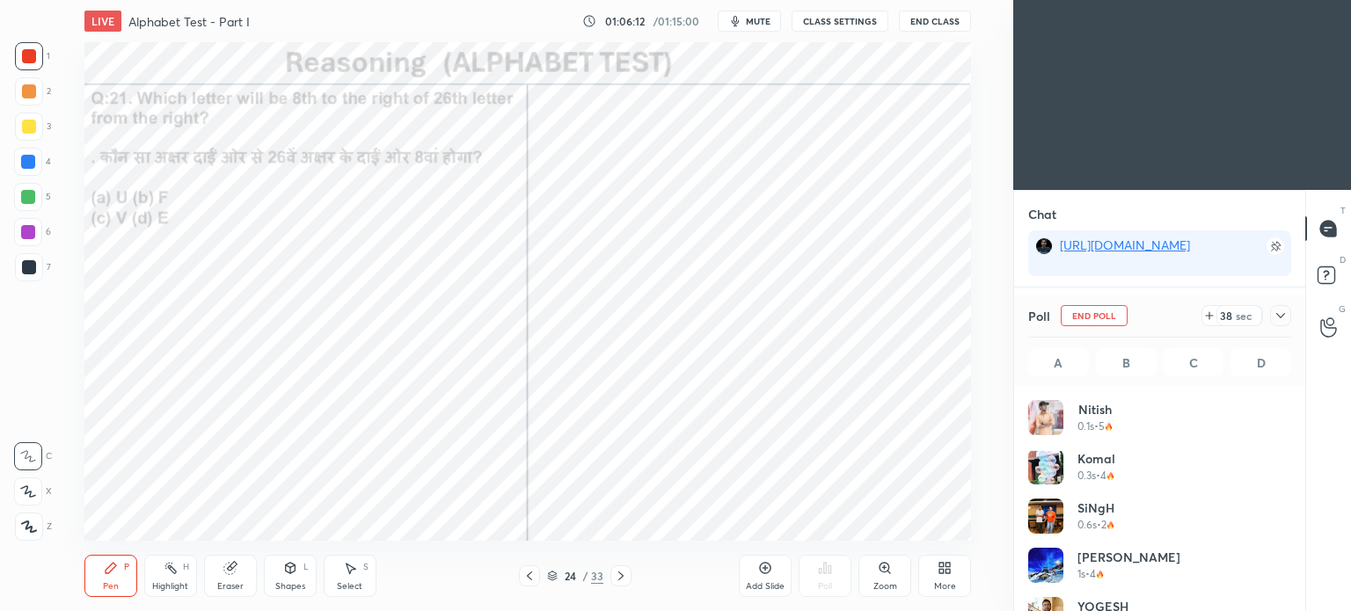
scroll to position [206, 258]
click at [753, 17] on span "mute" at bounding box center [758, 21] width 25 height 12
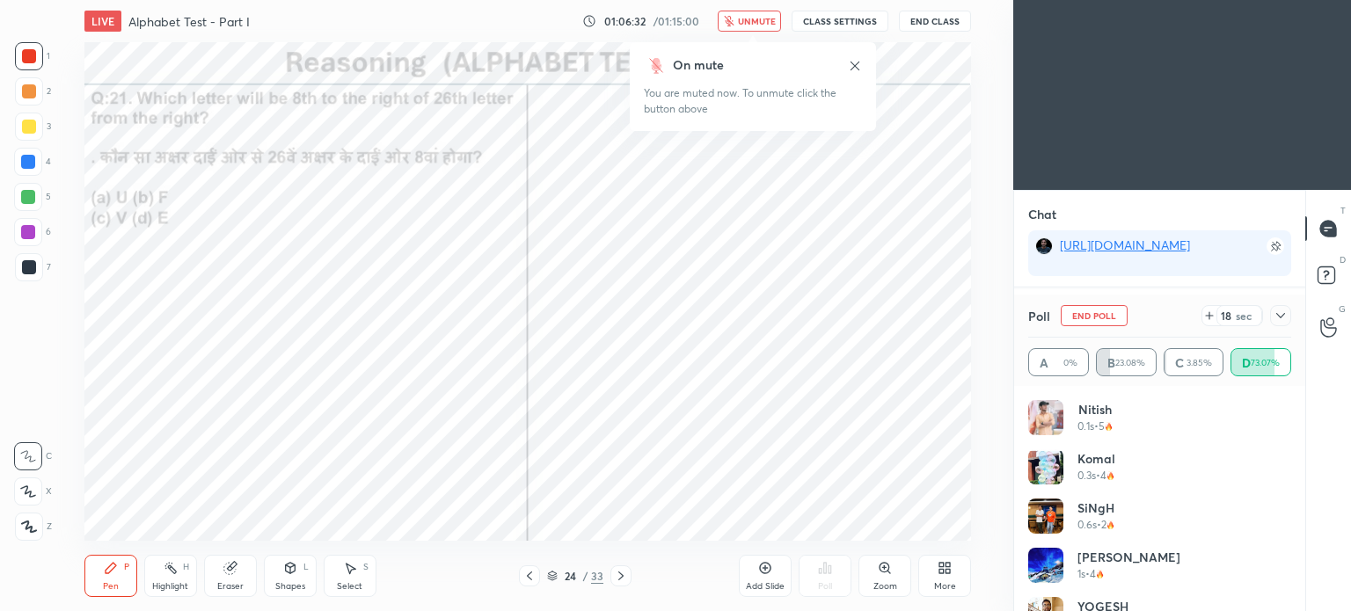
click at [760, 24] on span "unmute" at bounding box center [757, 21] width 38 height 12
click at [1281, 312] on icon at bounding box center [1281, 316] width 14 height 14
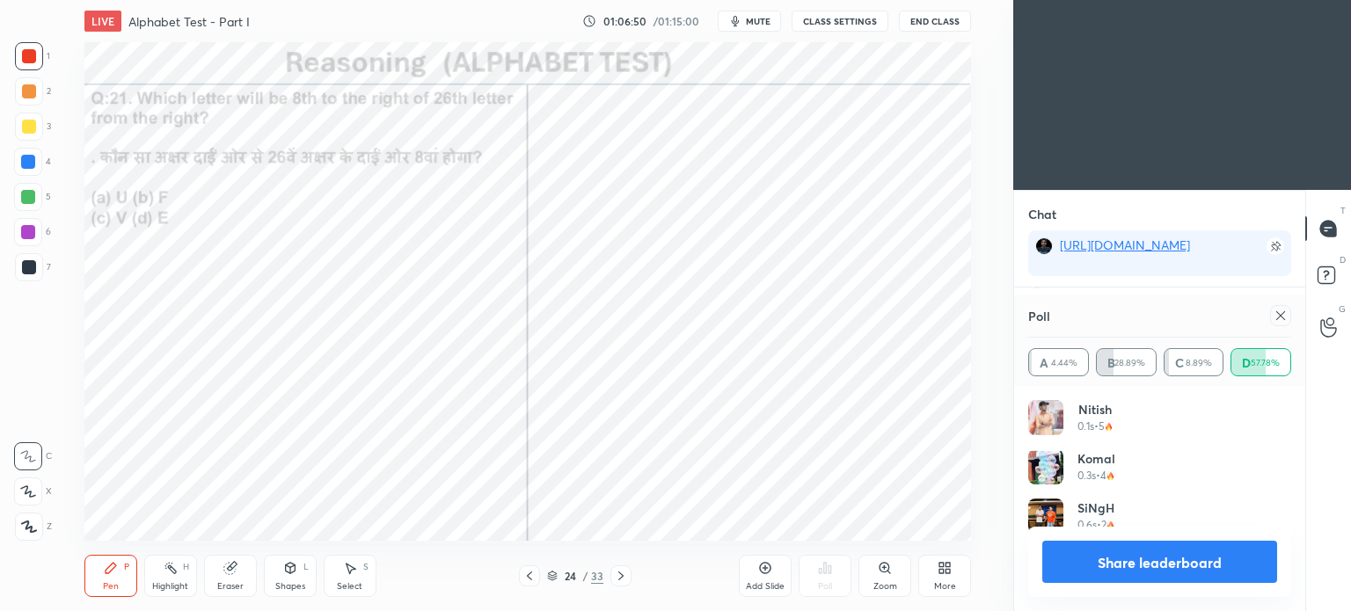
scroll to position [206, 258]
click at [1274, 313] on icon at bounding box center [1281, 316] width 14 height 14
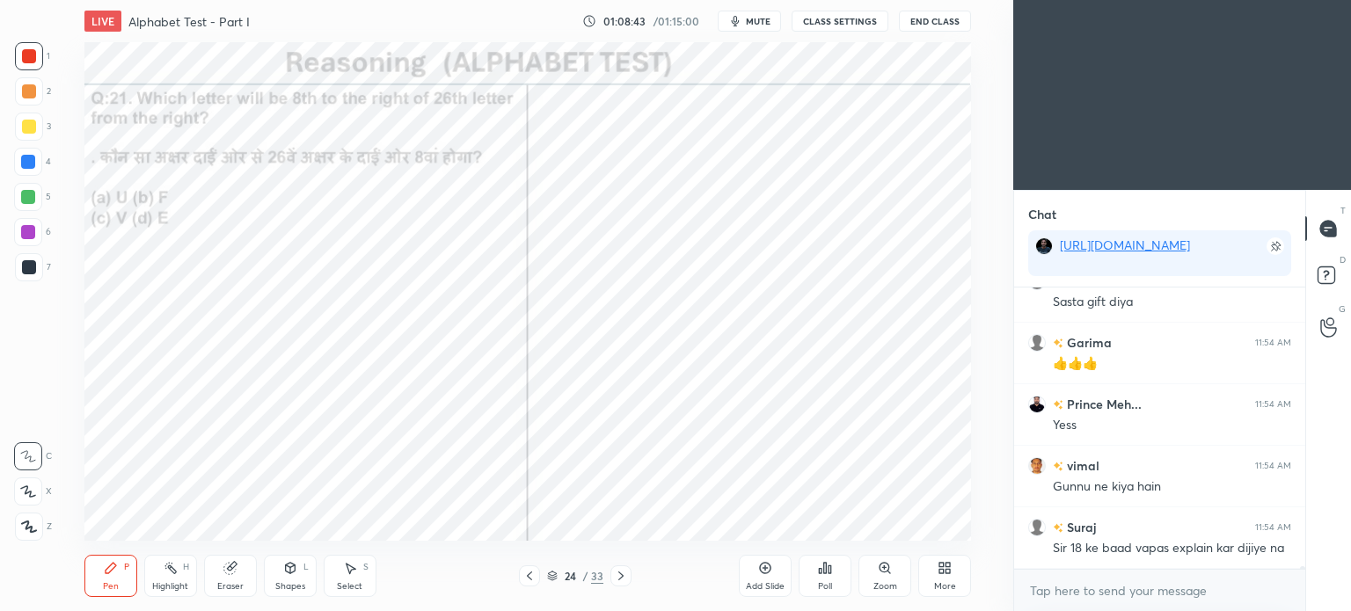
scroll to position [26334, 0]
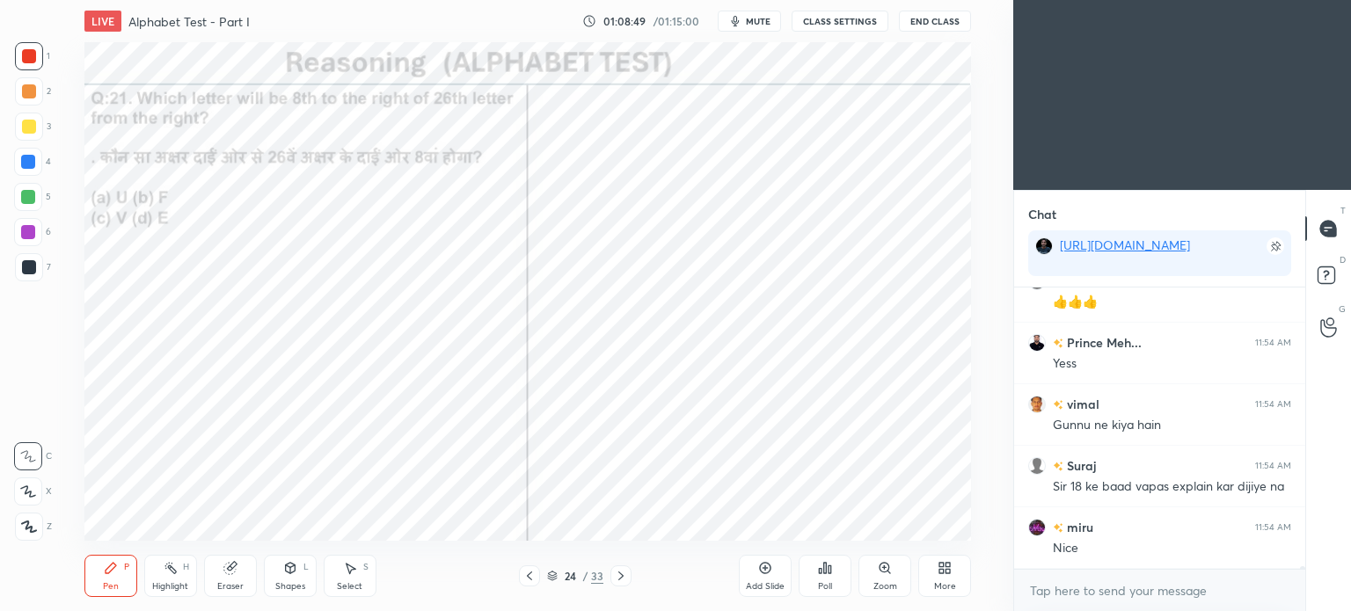
click at [22, 59] on div at bounding box center [29, 56] width 14 height 14
click at [25, 267] on div at bounding box center [29, 267] width 14 height 14
click at [626, 577] on icon at bounding box center [621, 576] width 14 height 14
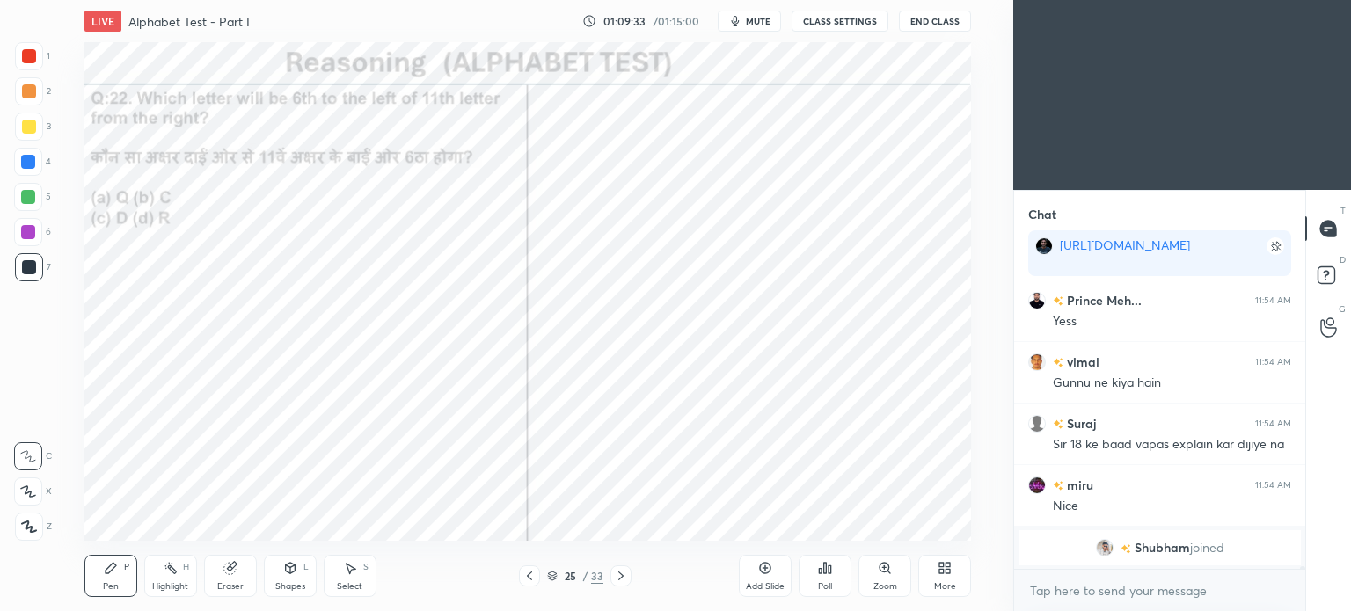
click at [24, 53] on div at bounding box center [29, 56] width 14 height 14
click at [822, 574] on icon at bounding box center [825, 568] width 14 height 14
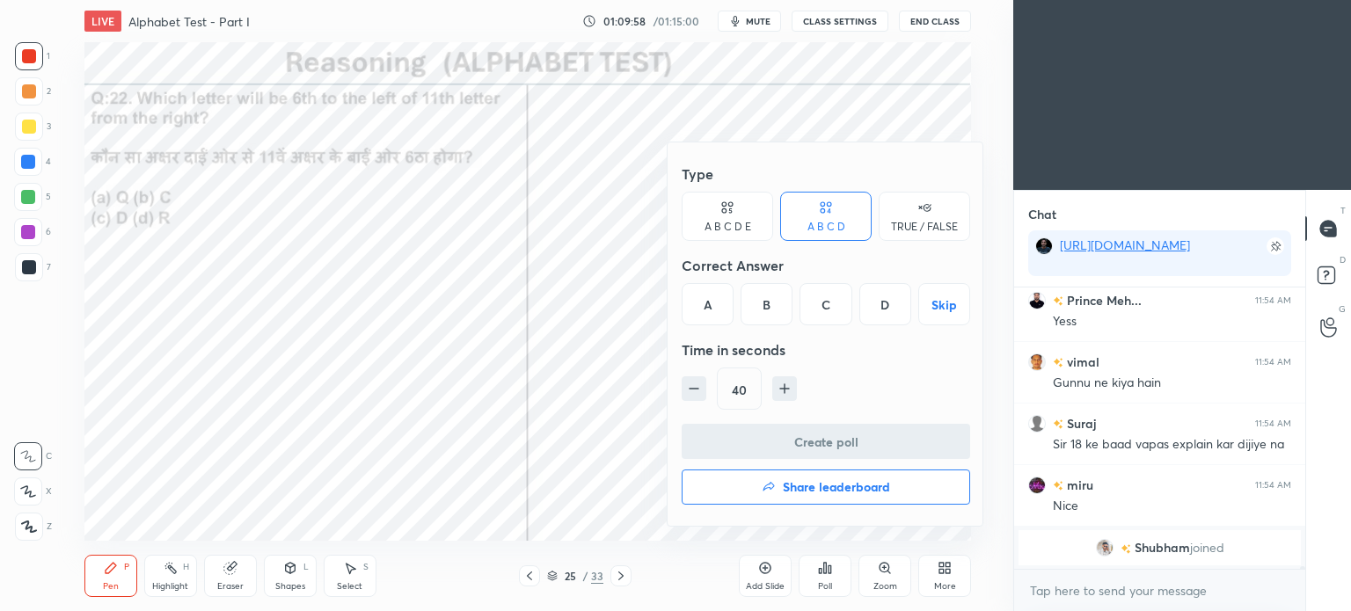
click at [826, 303] on div "C" at bounding box center [825, 304] width 52 height 42
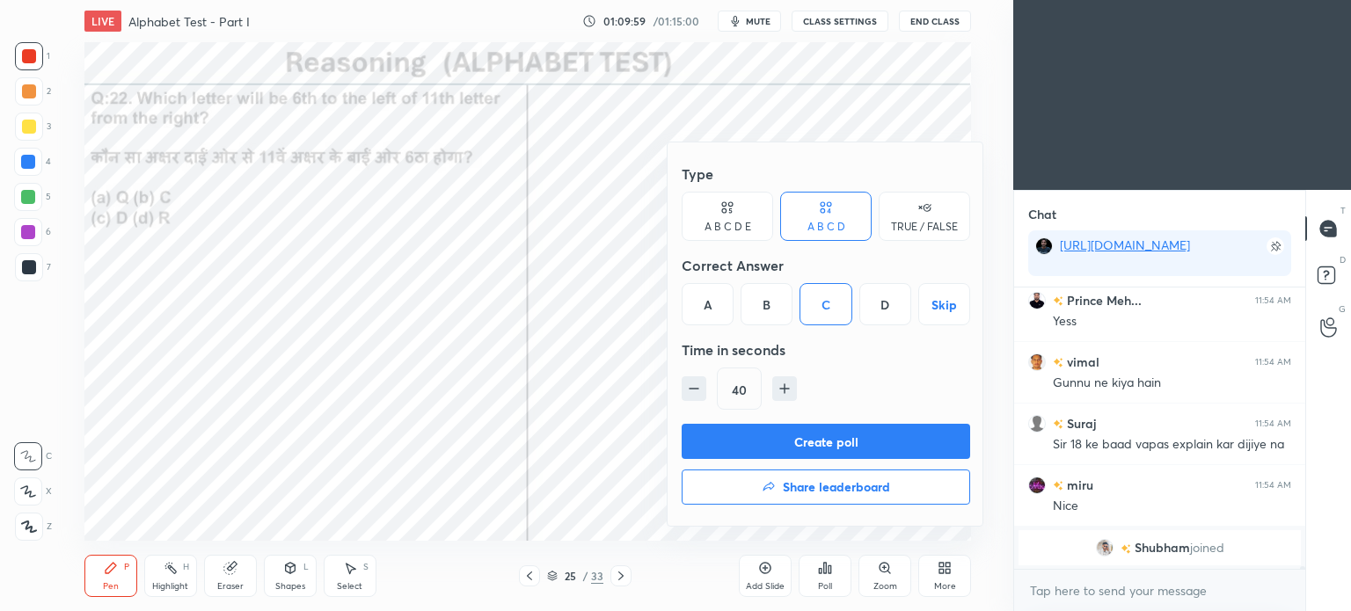
click at [864, 433] on button "Create poll" at bounding box center [826, 441] width 288 height 35
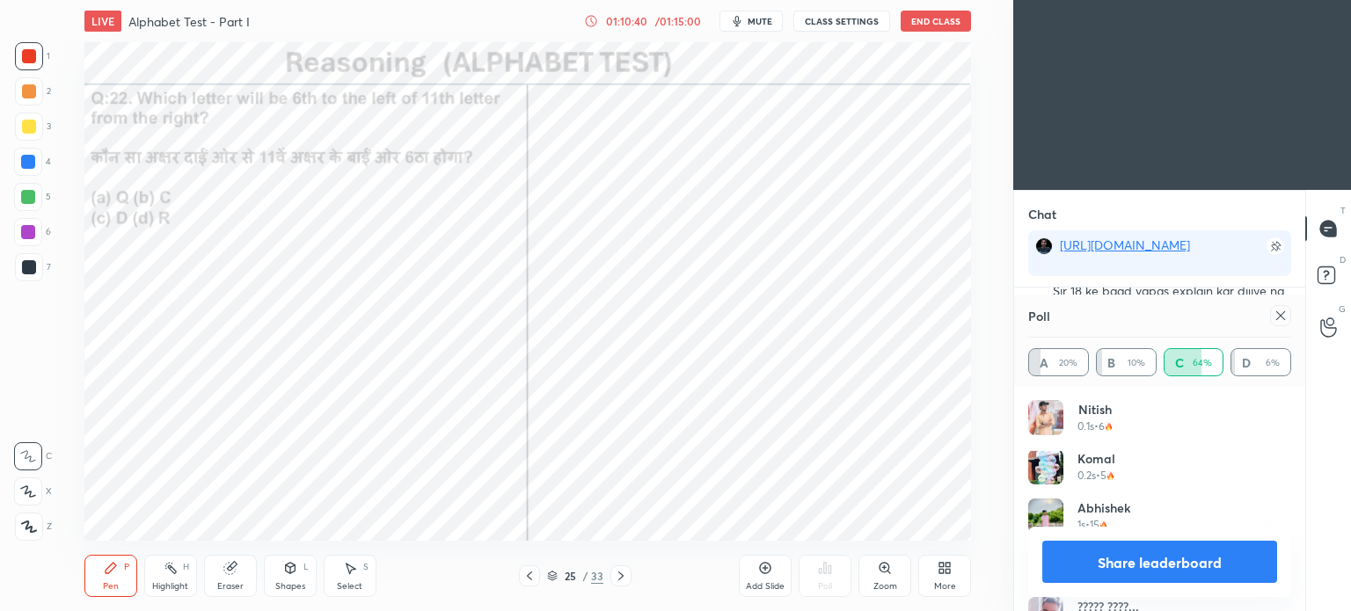
scroll to position [25259, 0]
drag, startPoint x: 1287, startPoint y: 317, endPoint x: 1149, endPoint y: 369, distance: 147.5
click at [1287, 317] on icon at bounding box center [1281, 316] width 14 height 14
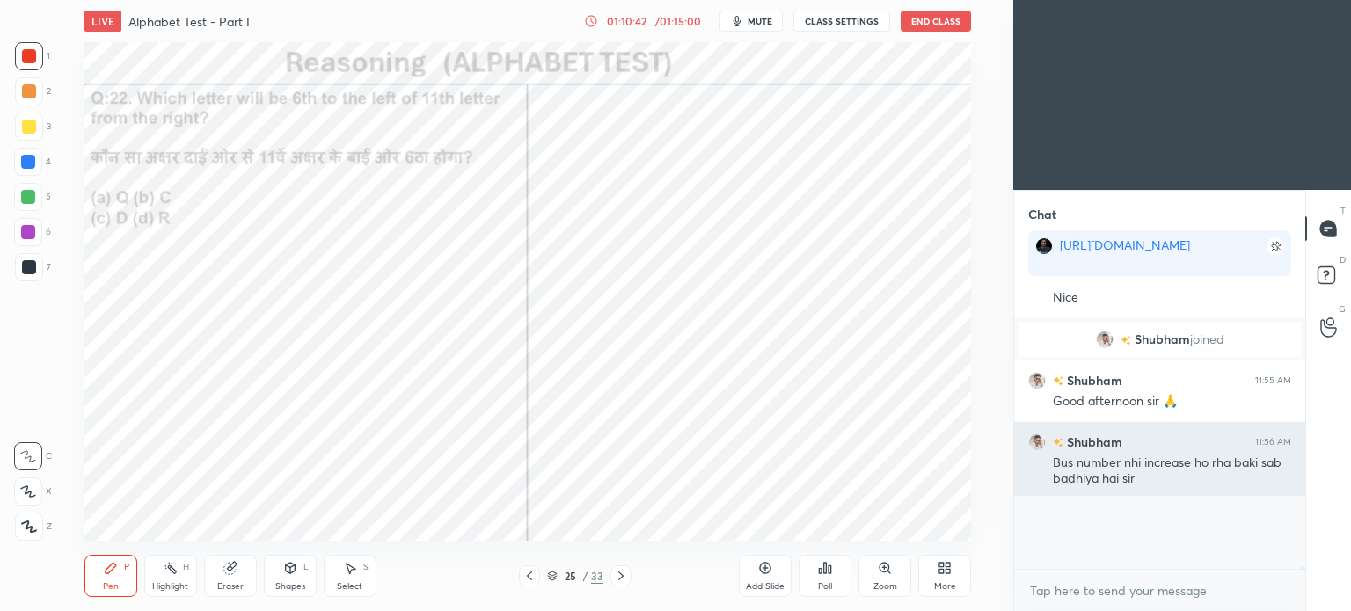
scroll to position [274, 286]
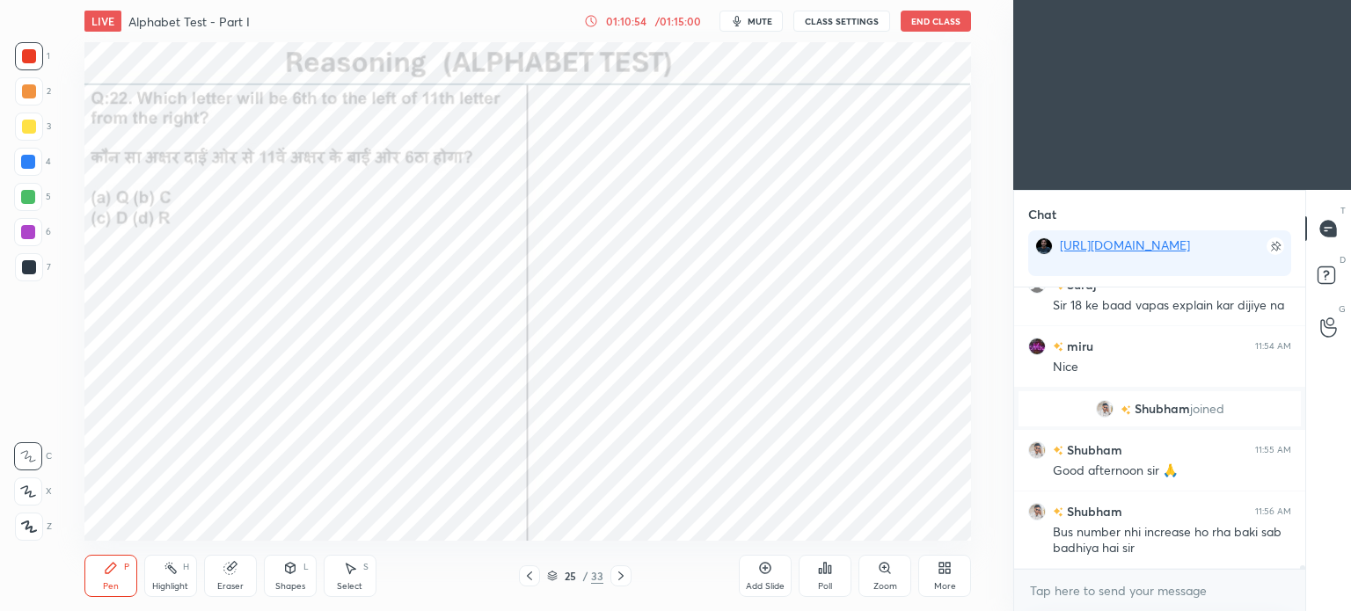
click at [25, 268] on div at bounding box center [29, 267] width 14 height 14
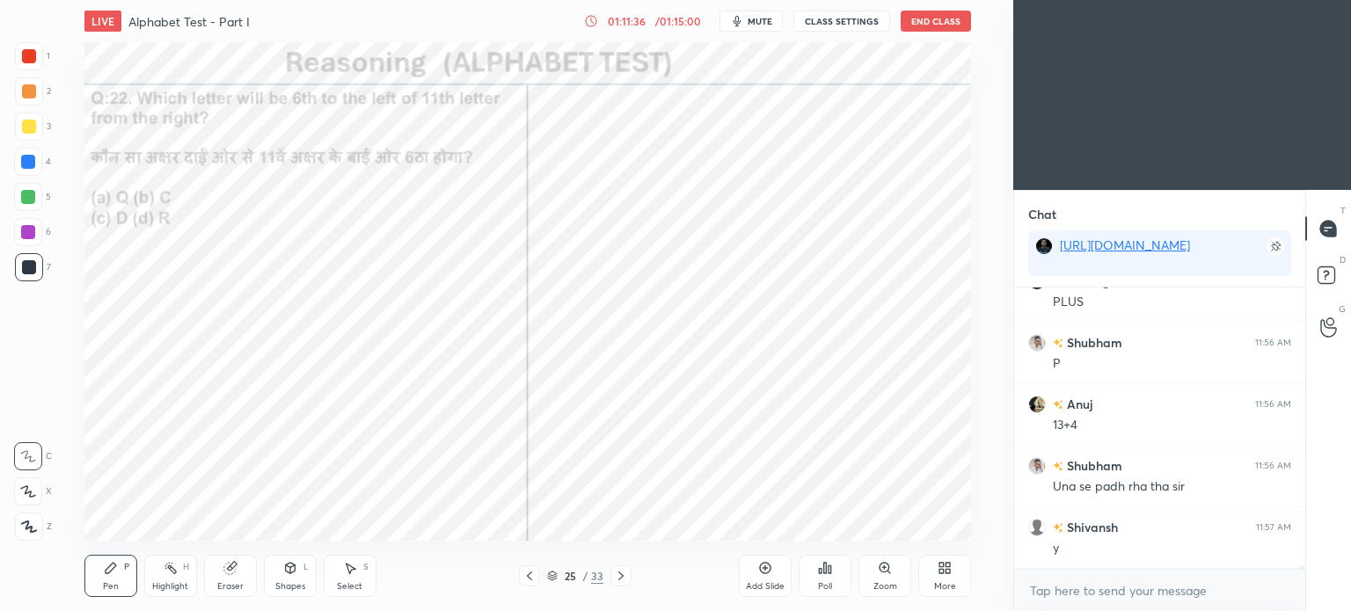
scroll to position [25660, 0]
click at [623, 573] on icon at bounding box center [621, 576] width 14 height 14
click at [19, 59] on div at bounding box center [29, 56] width 28 height 28
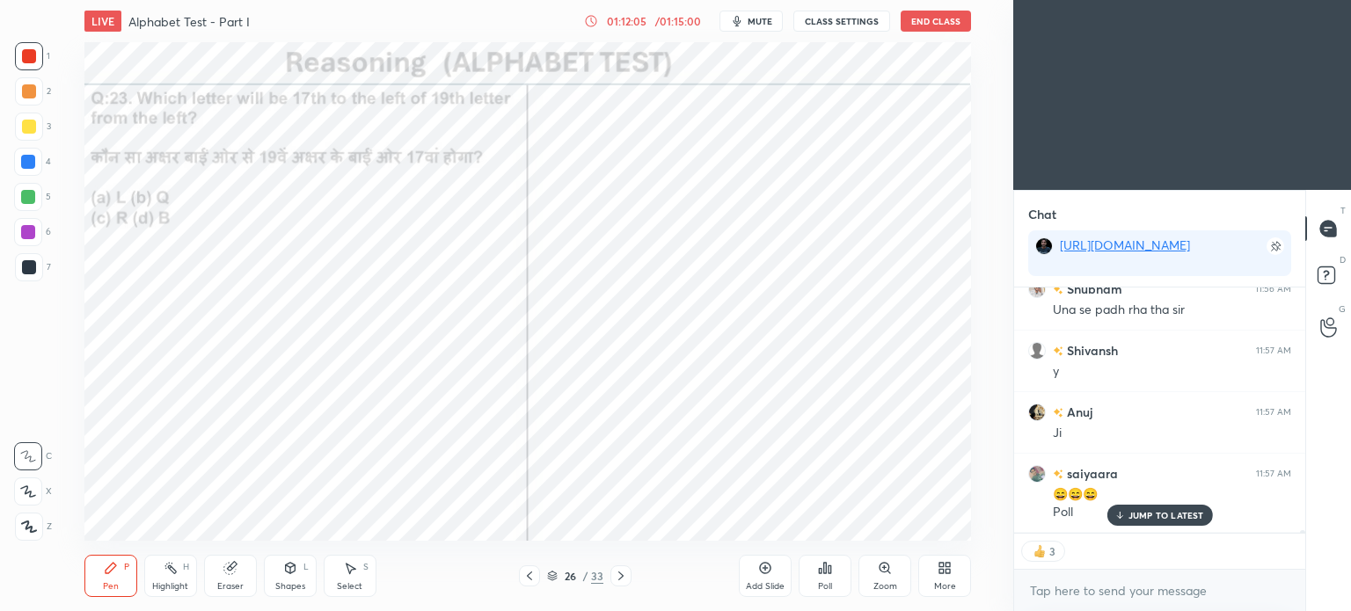
scroll to position [25836, 0]
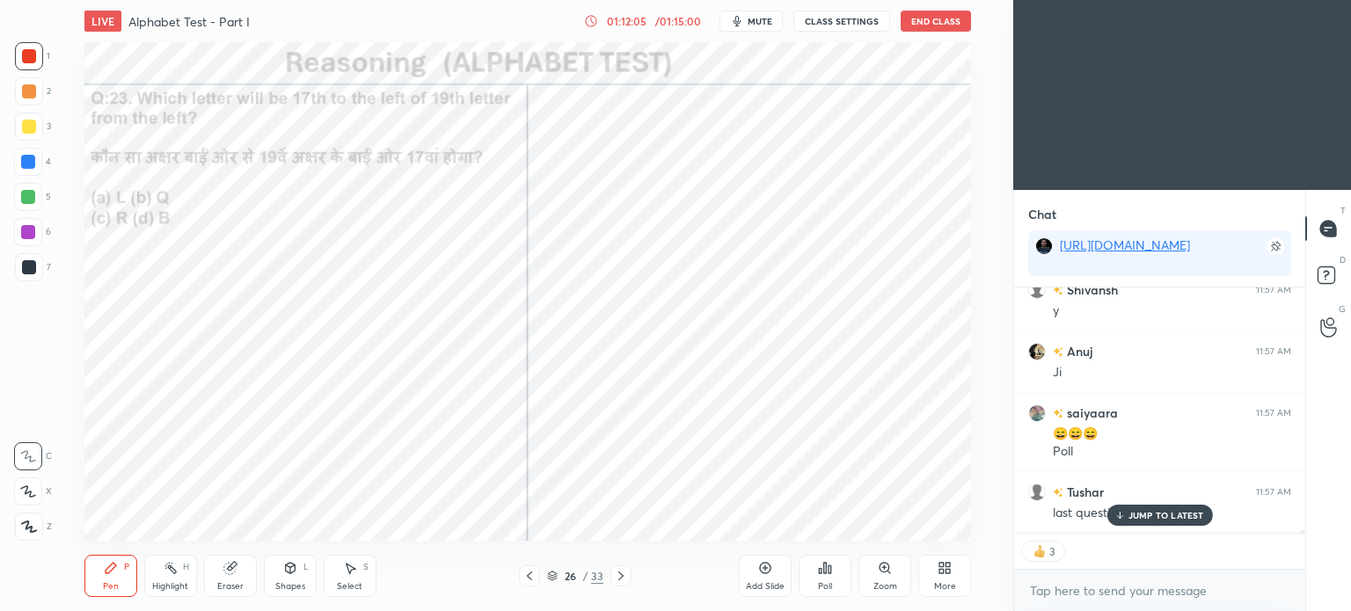
click at [833, 569] on div "Poll" at bounding box center [825, 576] width 53 height 42
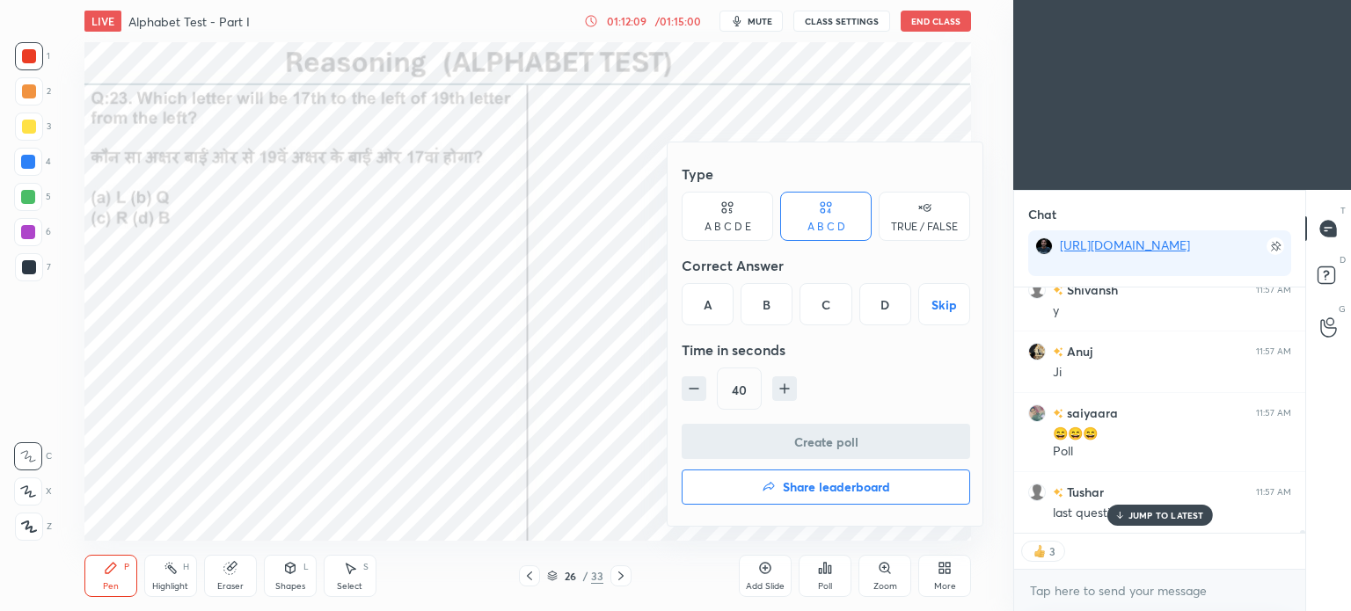
click at [707, 309] on div "A" at bounding box center [708, 304] width 52 height 42
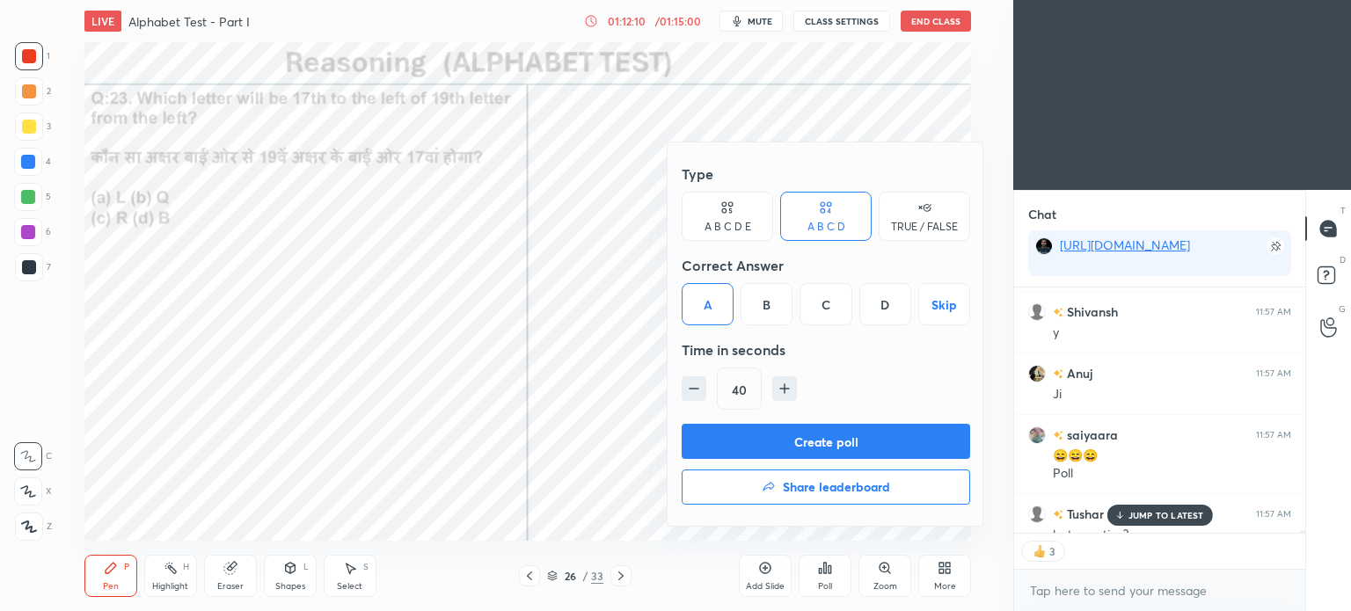
scroll to position [4, 5]
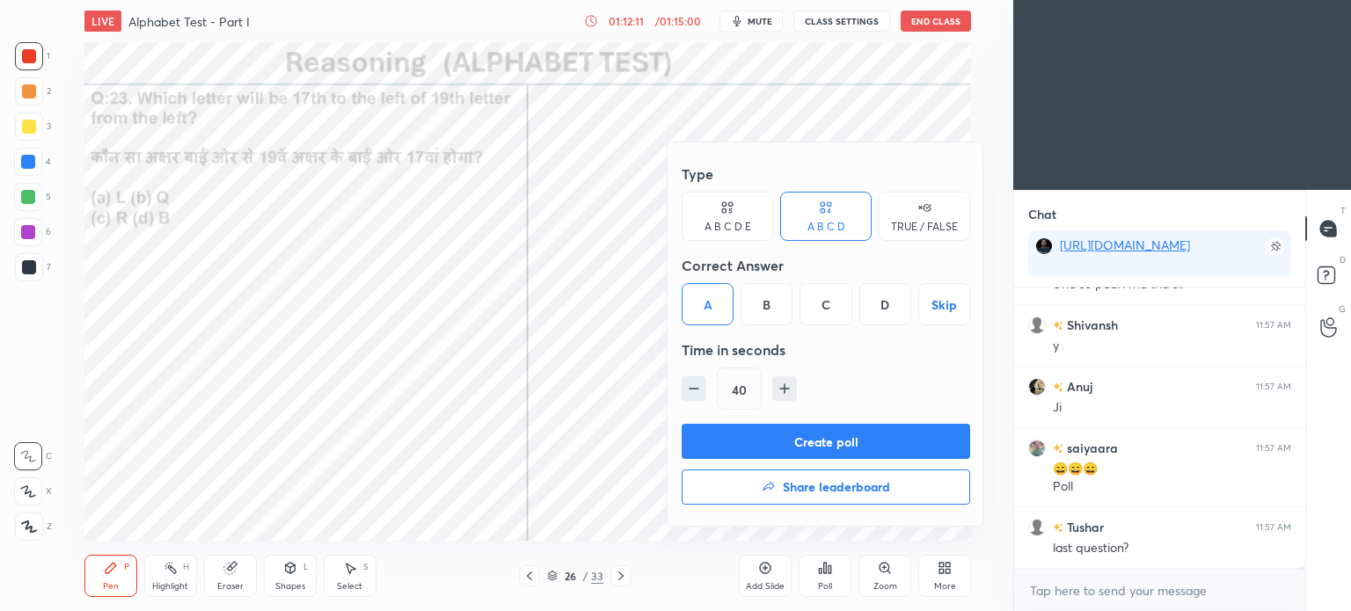
click at [603, 450] on div at bounding box center [675, 305] width 1351 height 611
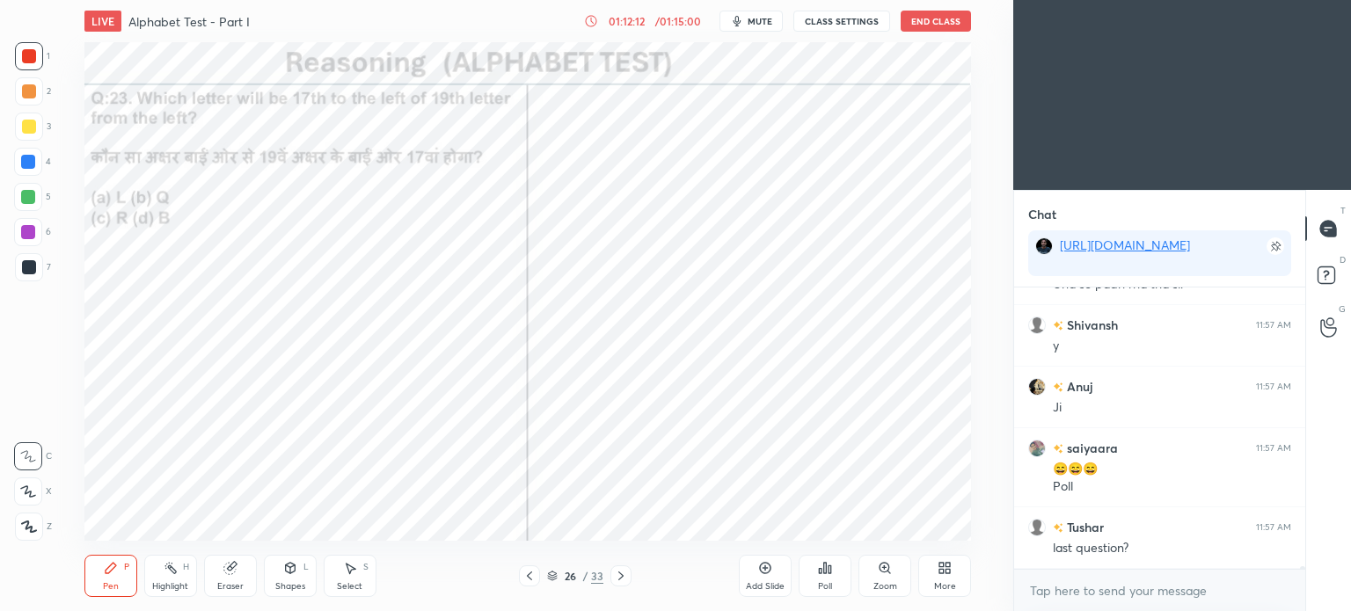
click at [524, 576] on icon at bounding box center [529, 576] width 14 height 14
click at [619, 576] on icon at bounding box center [621, 576] width 14 height 14
click at [827, 568] on icon at bounding box center [825, 568] width 14 height 14
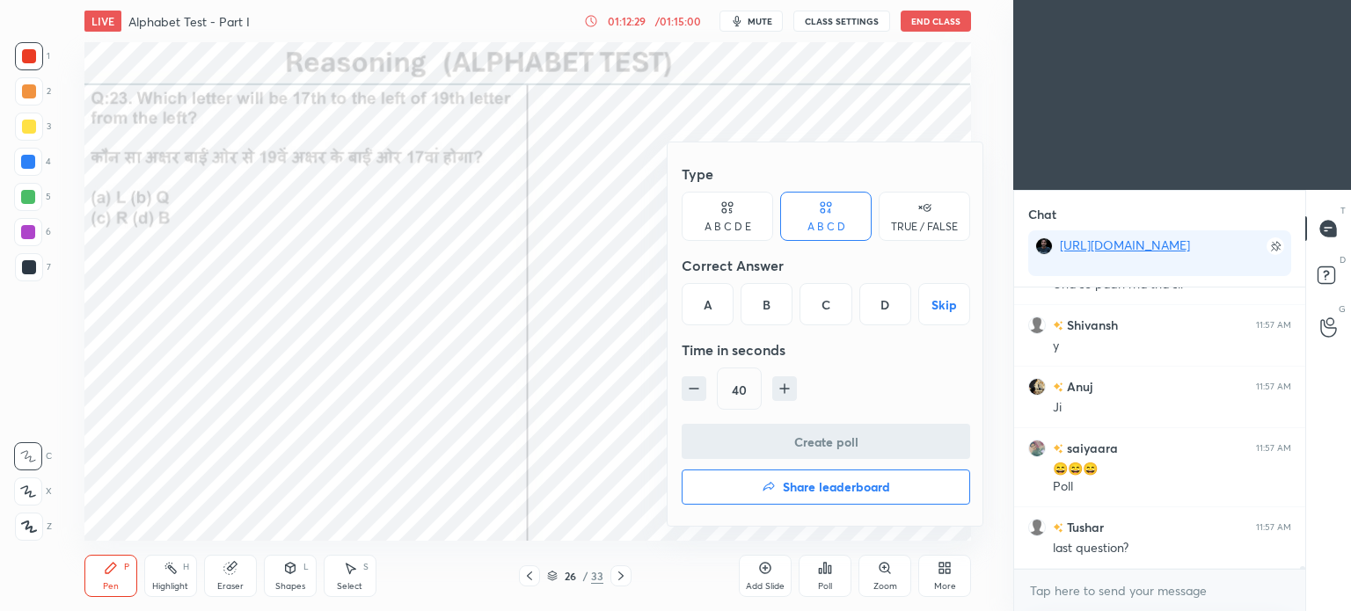
click at [707, 303] on div "A" at bounding box center [708, 304] width 52 height 42
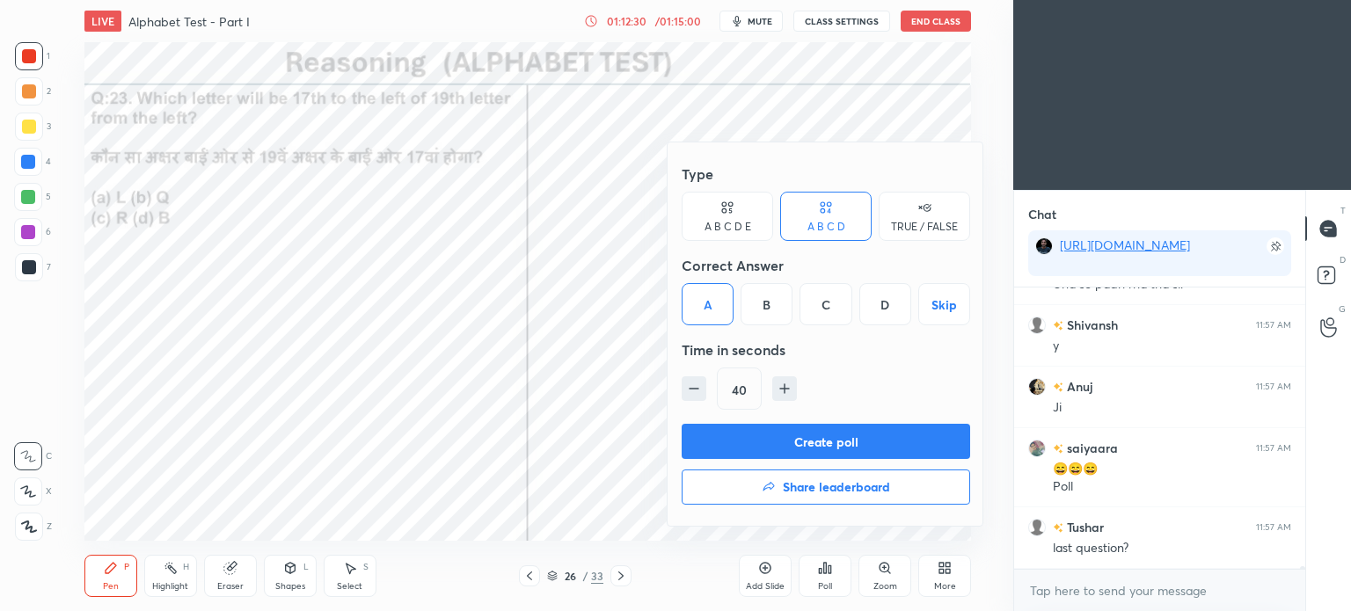
click at [868, 444] on button "Create poll" at bounding box center [826, 441] width 288 height 35
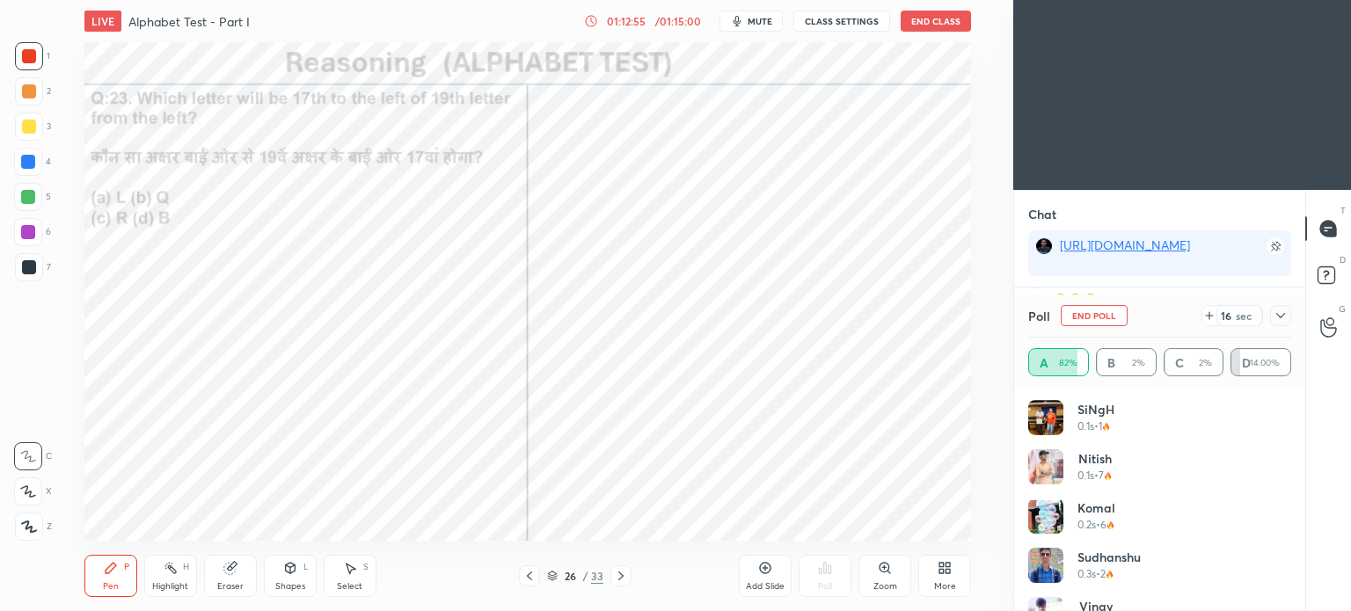
scroll to position [26031, 0]
click at [1281, 312] on icon at bounding box center [1281, 316] width 14 height 14
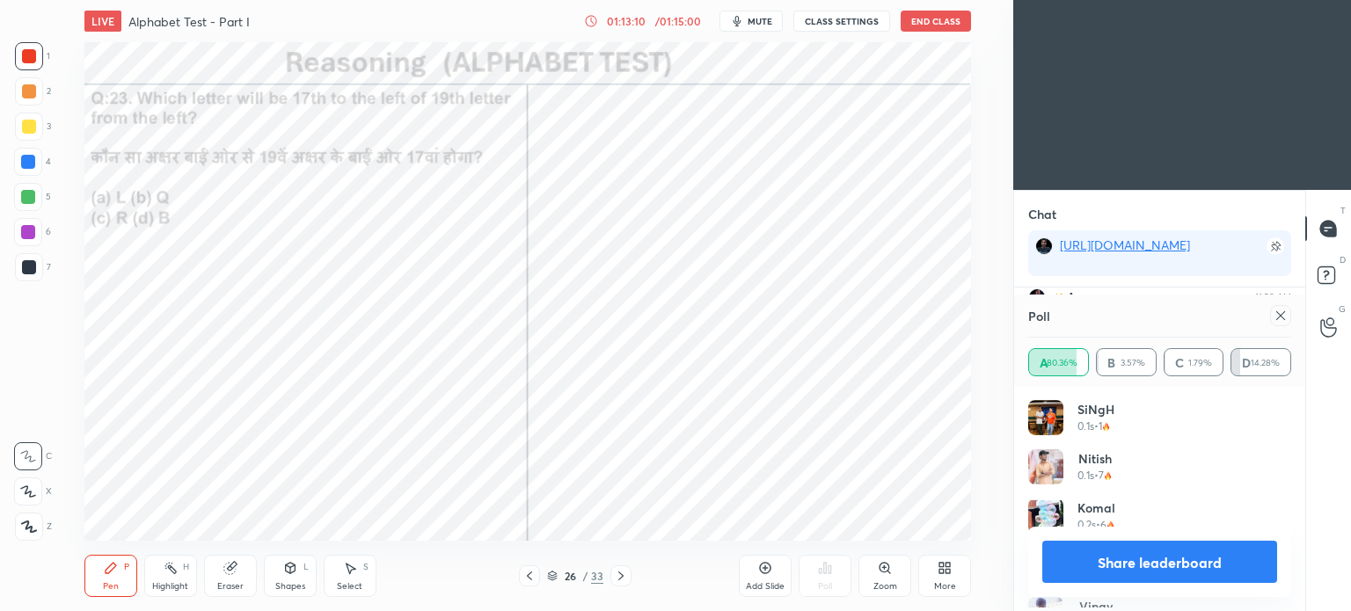
scroll to position [205, 258]
click at [1278, 313] on icon at bounding box center [1281, 316] width 14 height 14
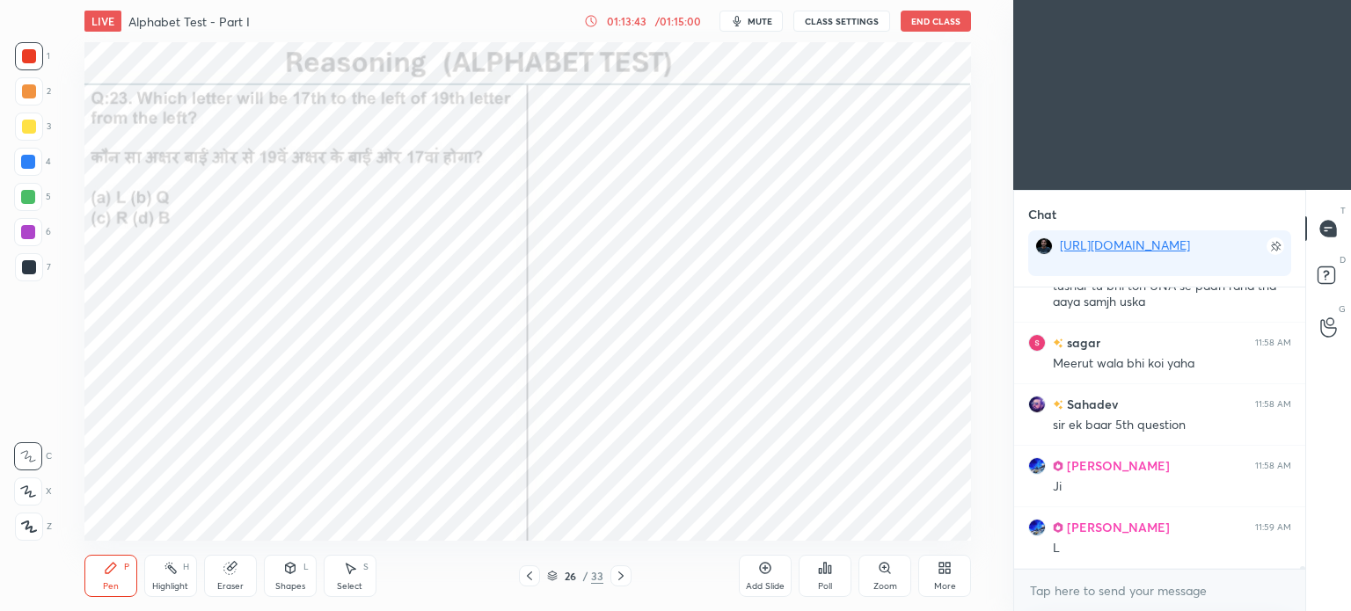
click at [557, 576] on icon at bounding box center [552, 576] width 11 height 11
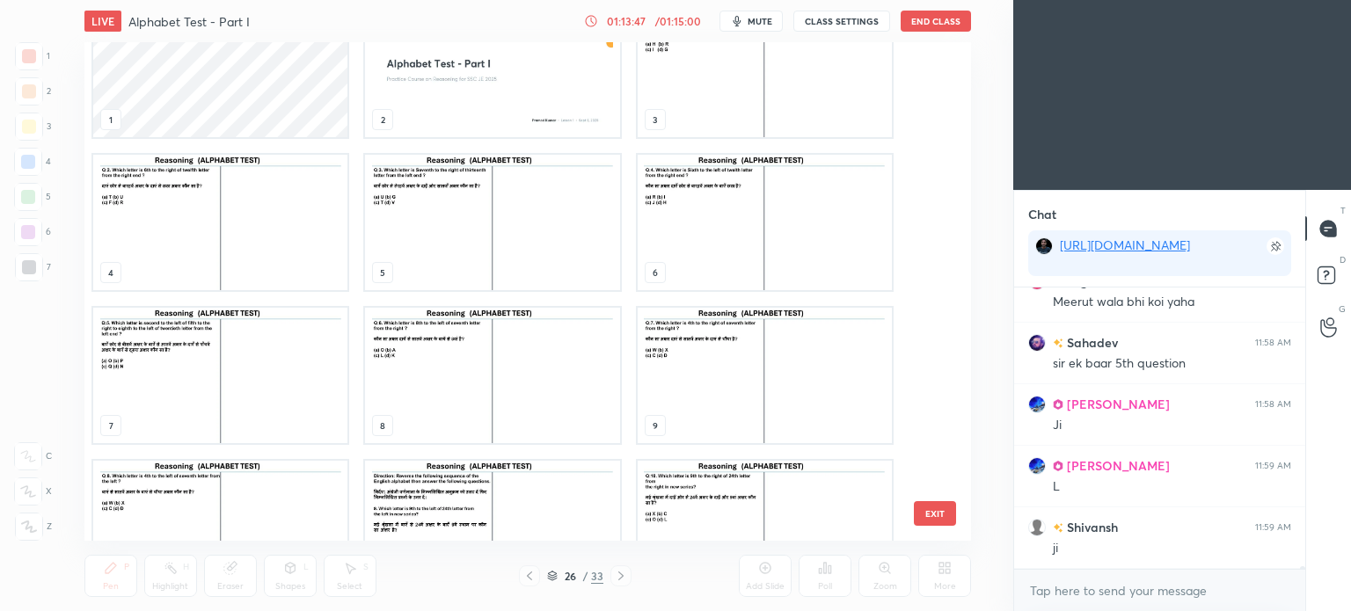
click at [169, 384] on img "grid" at bounding box center [220, 375] width 254 height 135
click at [173, 384] on img "grid" at bounding box center [220, 375] width 254 height 135
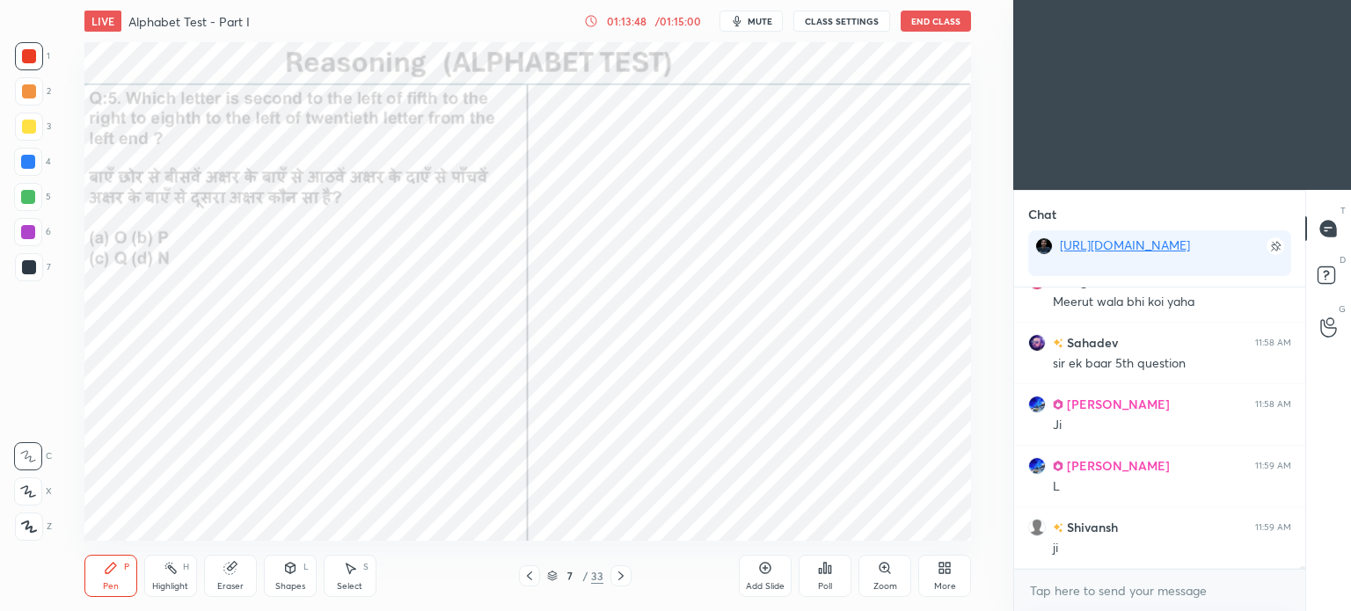
click at [179, 385] on img "grid" at bounding box center [220, 375] width 254 height 135
click at [25, 266] on div at bounding box center [29, 267] width 14 height 14
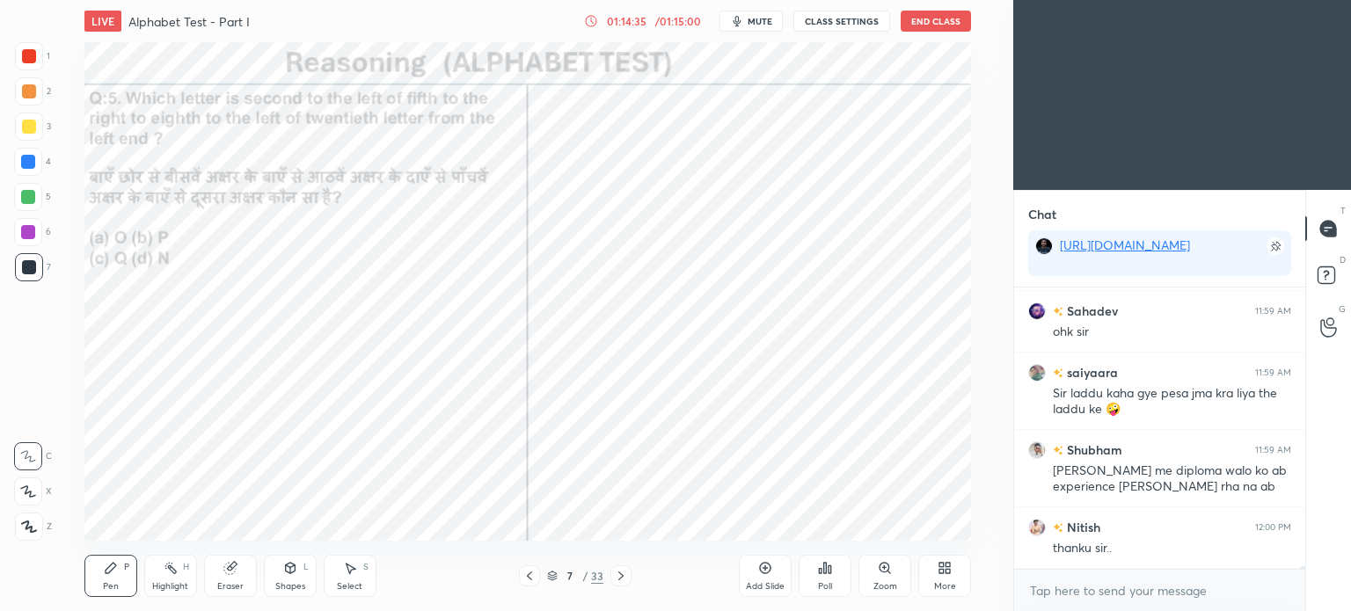
scroll to position [26821, 0]
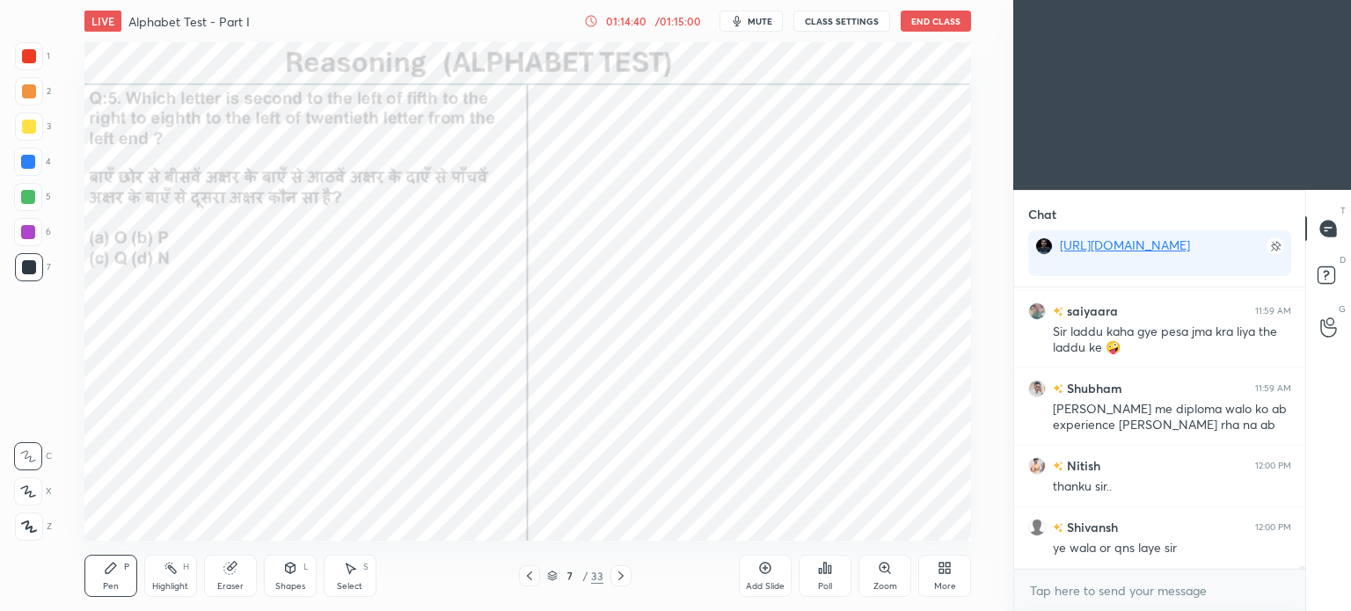
click at [820, 573] on icon at bounding box center [821, 571] width 3 height 4
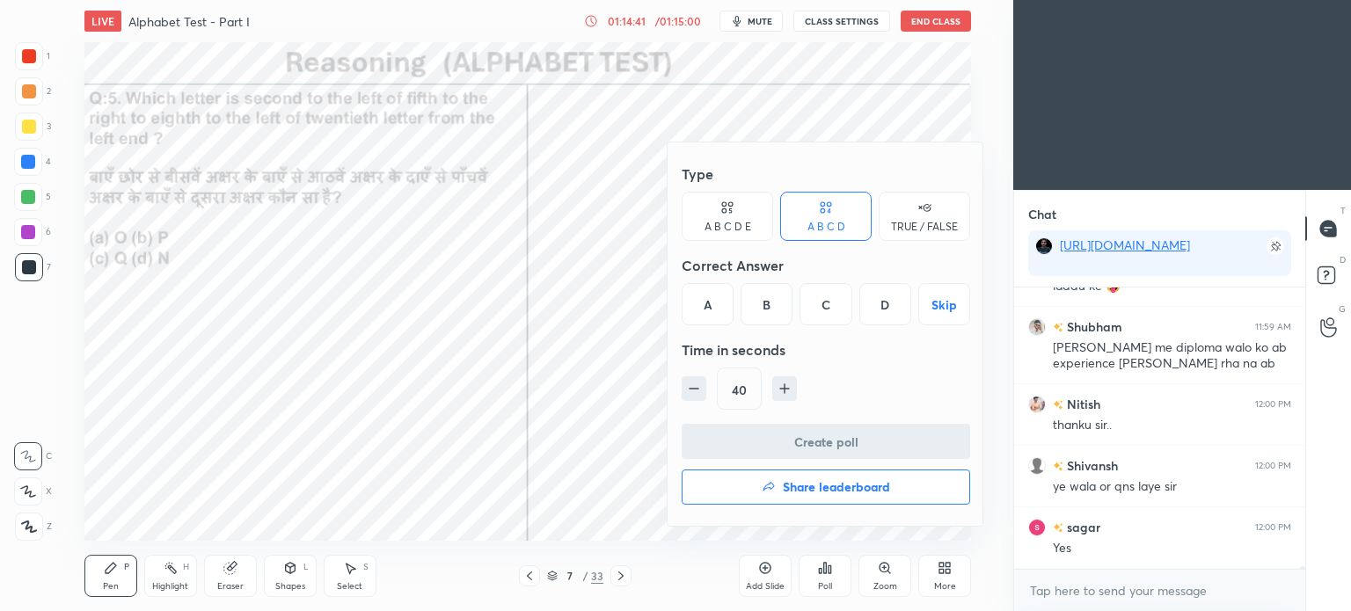
click at [536, 442] on div at bounding box center [675, 305] width 1351 height 611
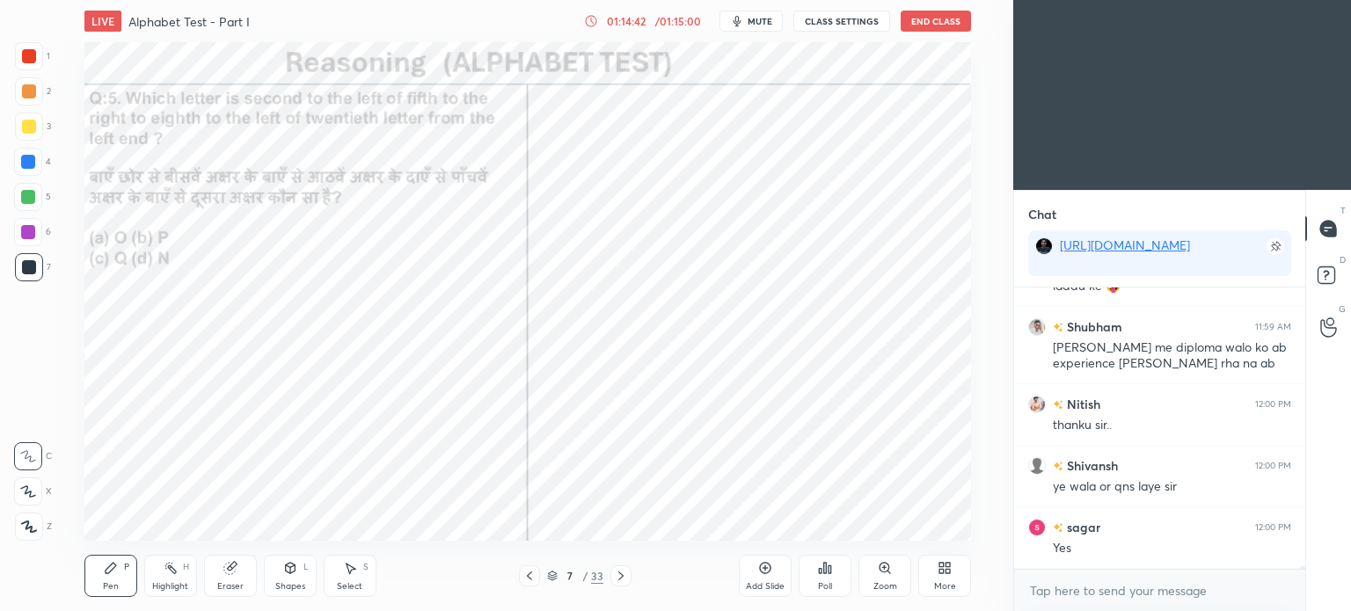
scroll to position [26944, 0]
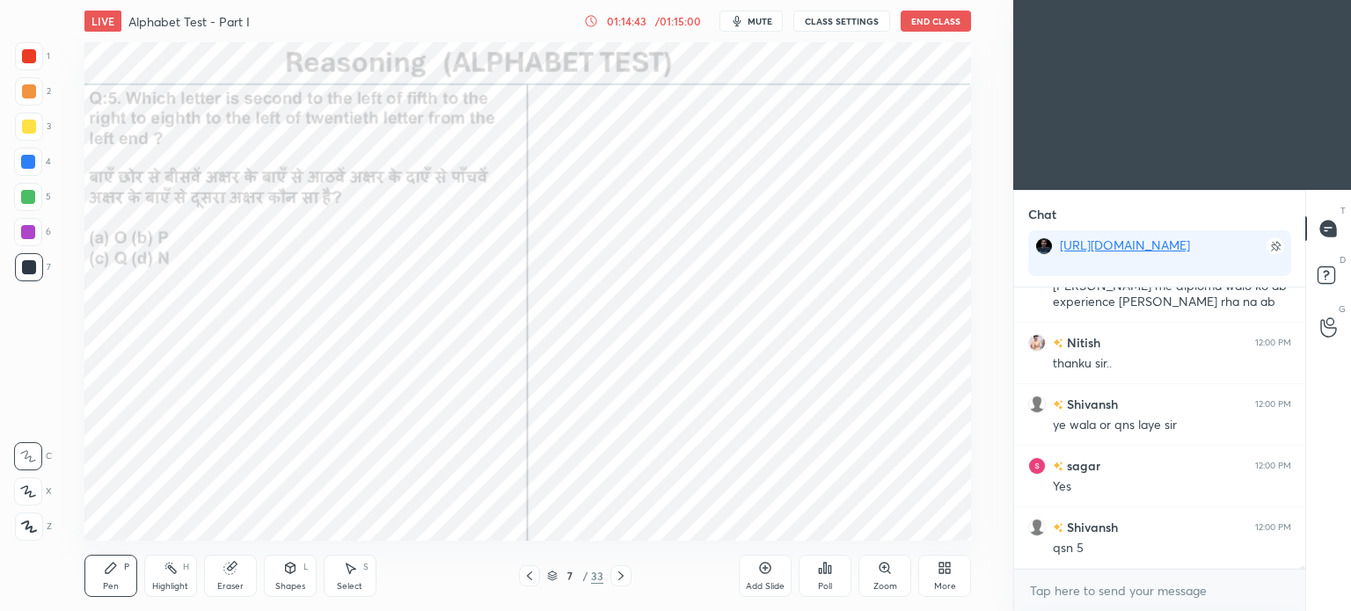
click at [828, 573] on icon at bounding box center [829, 570] width 3 height 8
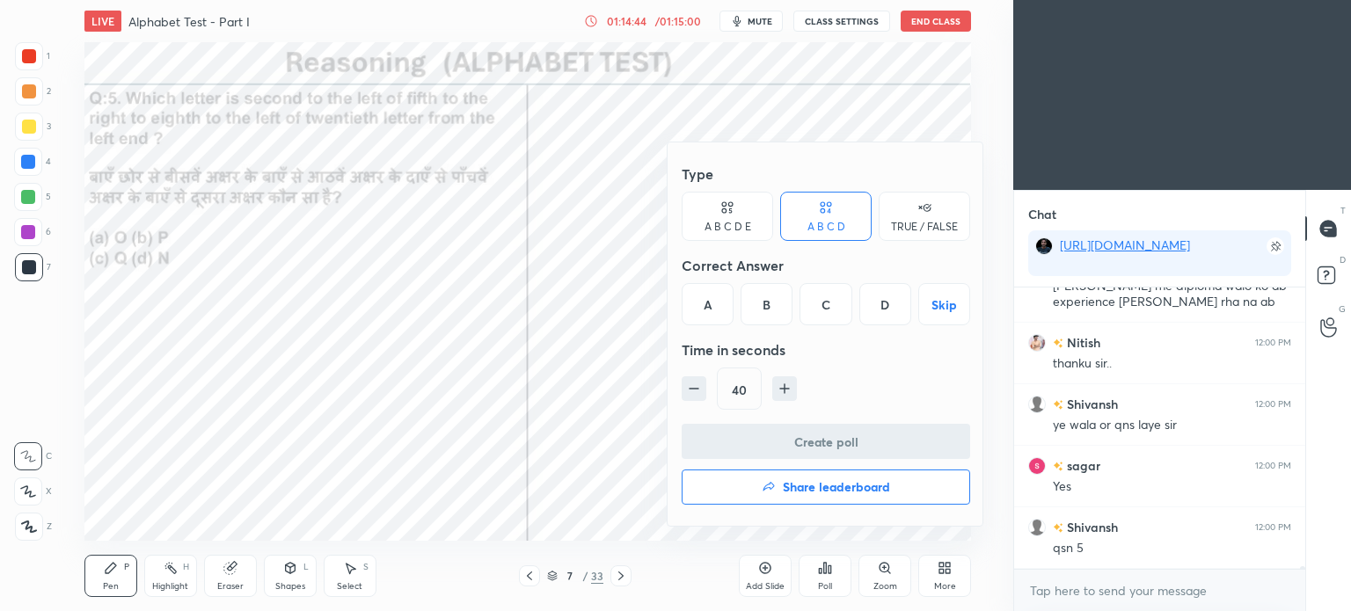
click at [814, 492] on h4 "Share leaderboard" at bounding box center [836, 487] width 107 height 12
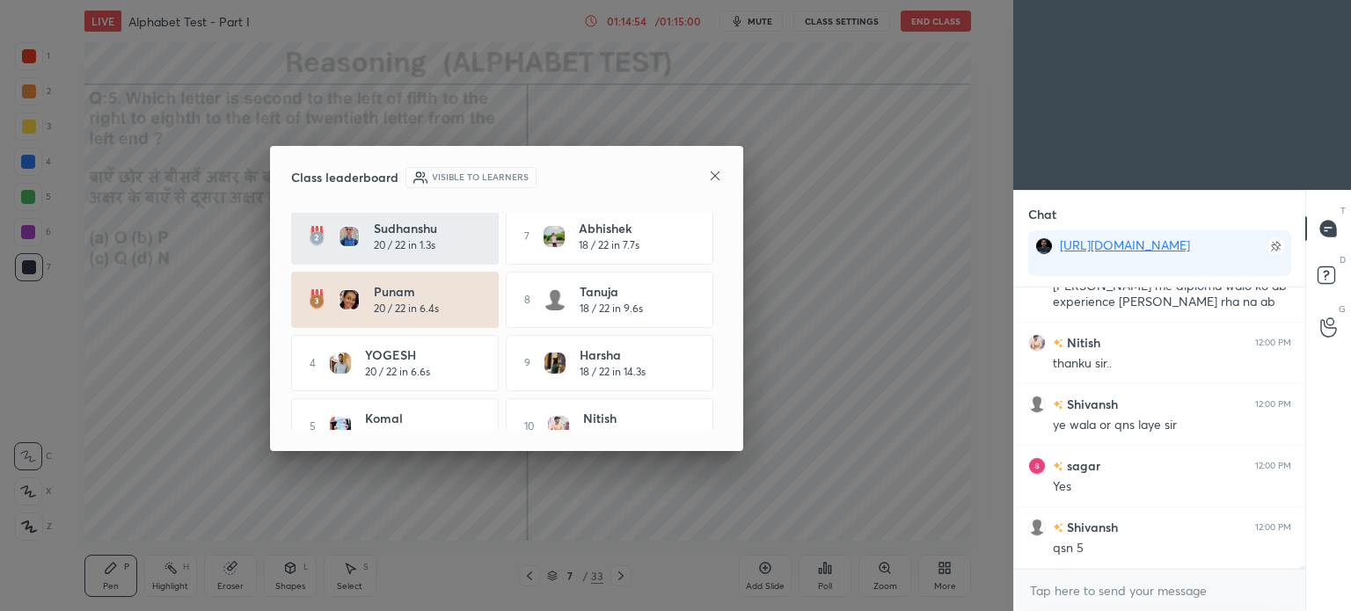
scroll to position [96, 0]
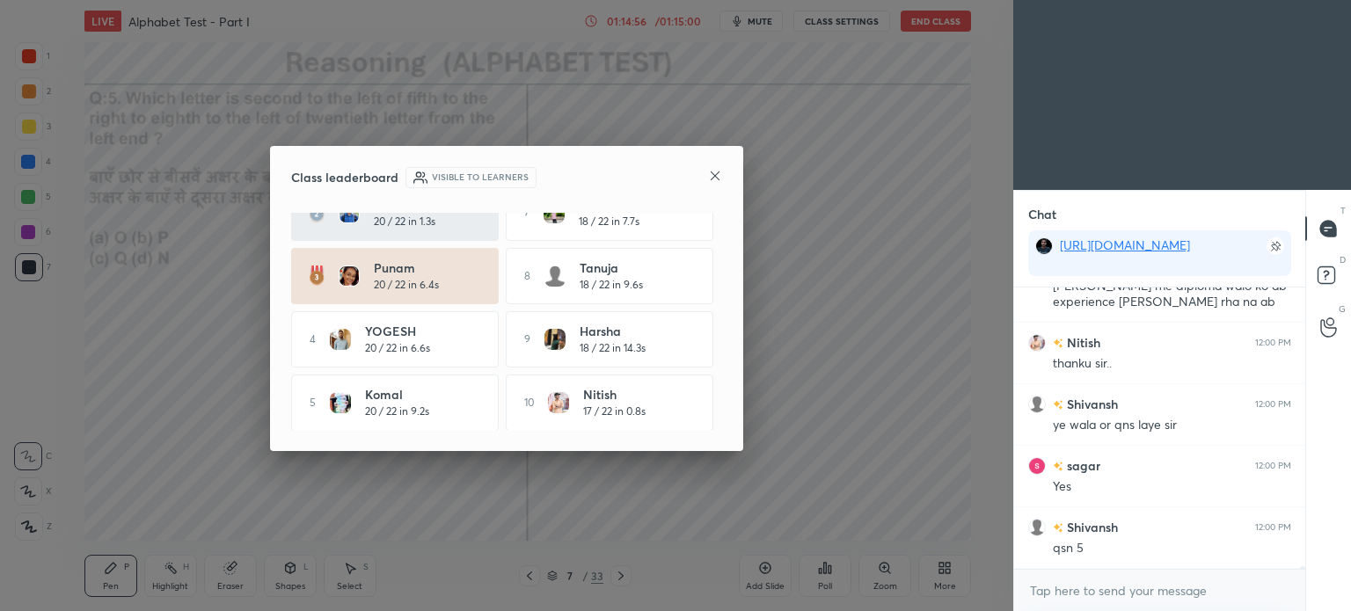
click at [711, 172] on icon at bounding box center [715, 176] width 9 height 9
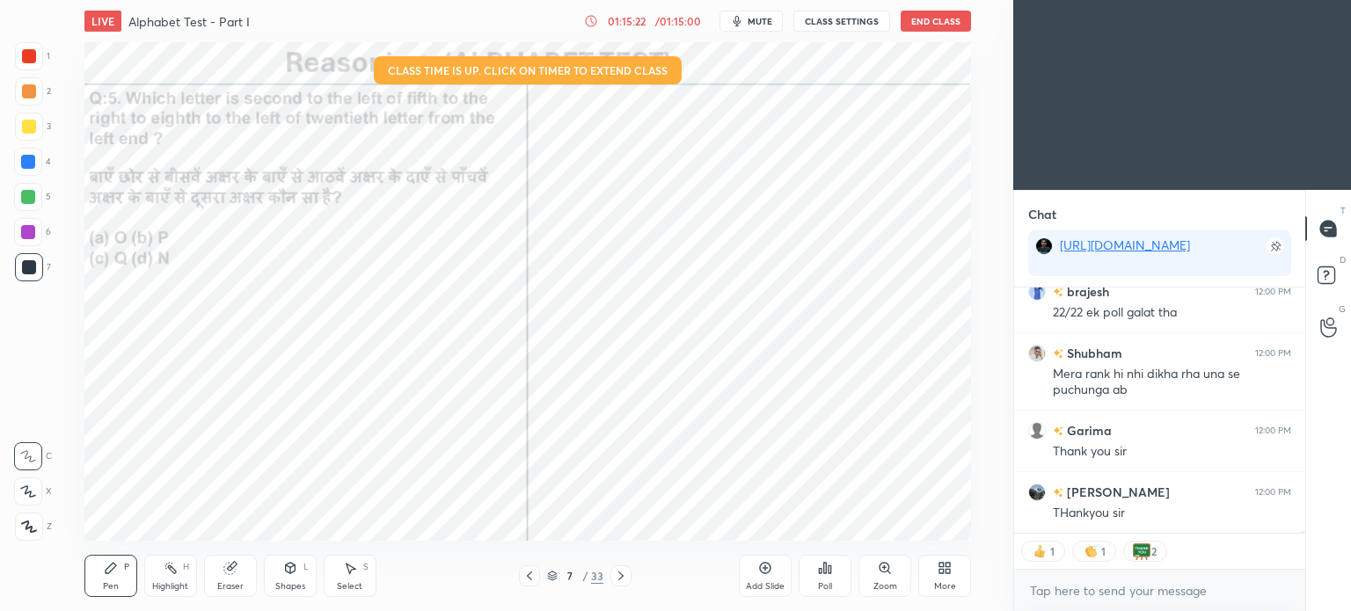
scroll to position [27612, 0]
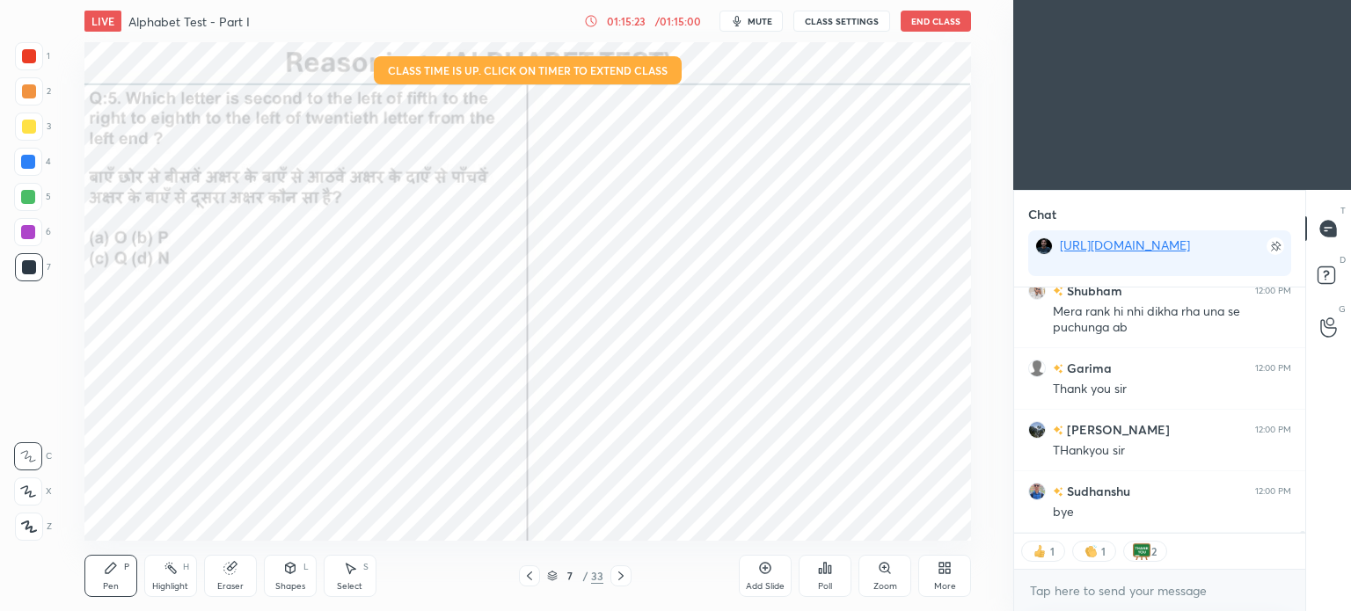
click at [936, 13] on button "End Class" at bounding box center [936, 21] width 70 height 21
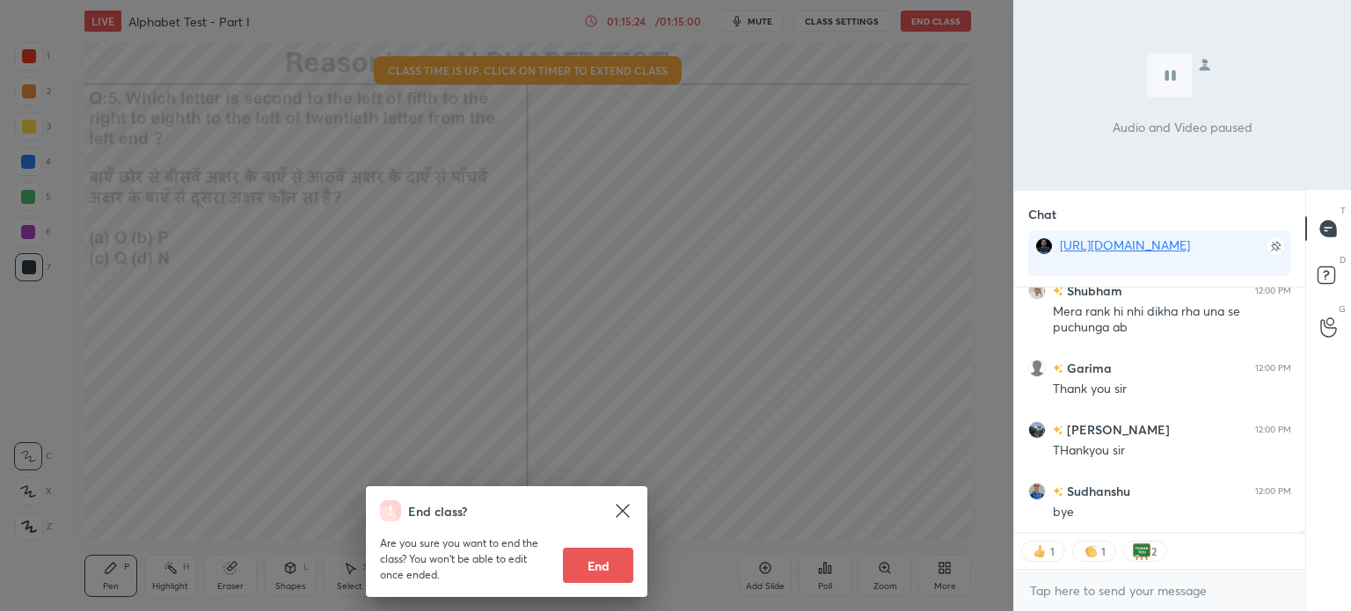
click at [600, 566] on button "End" at bounding box center [598, 565] width 70 height 35
type textarea "x"
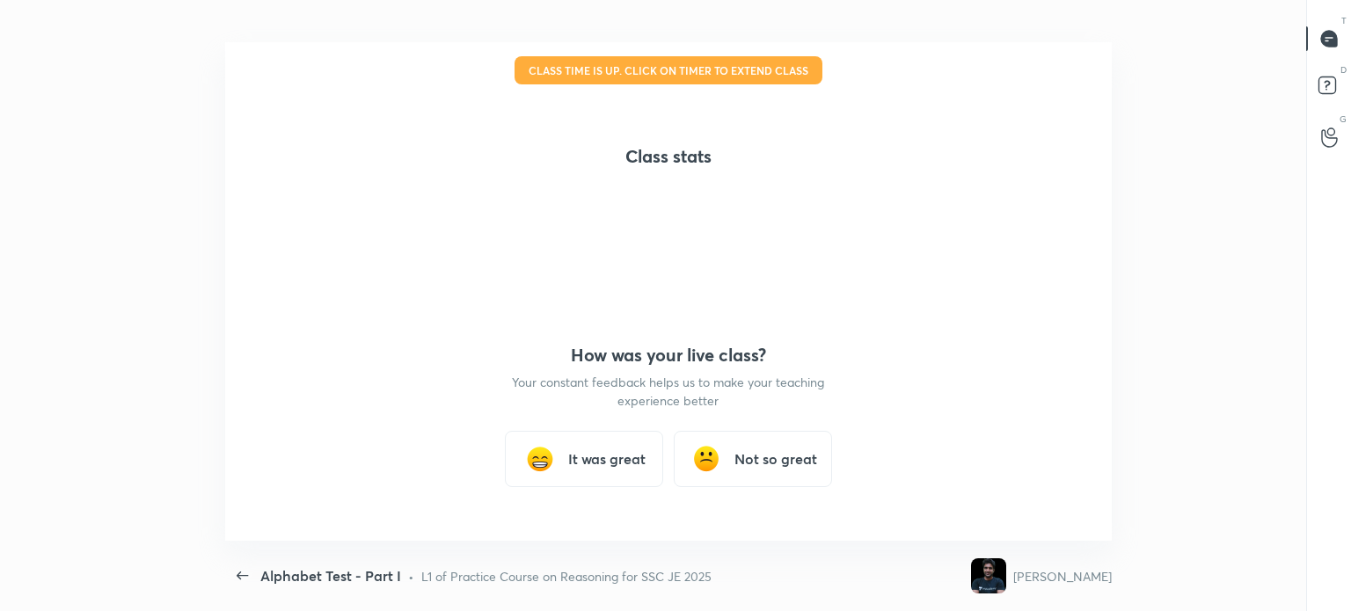
scroll to position [0, 0]
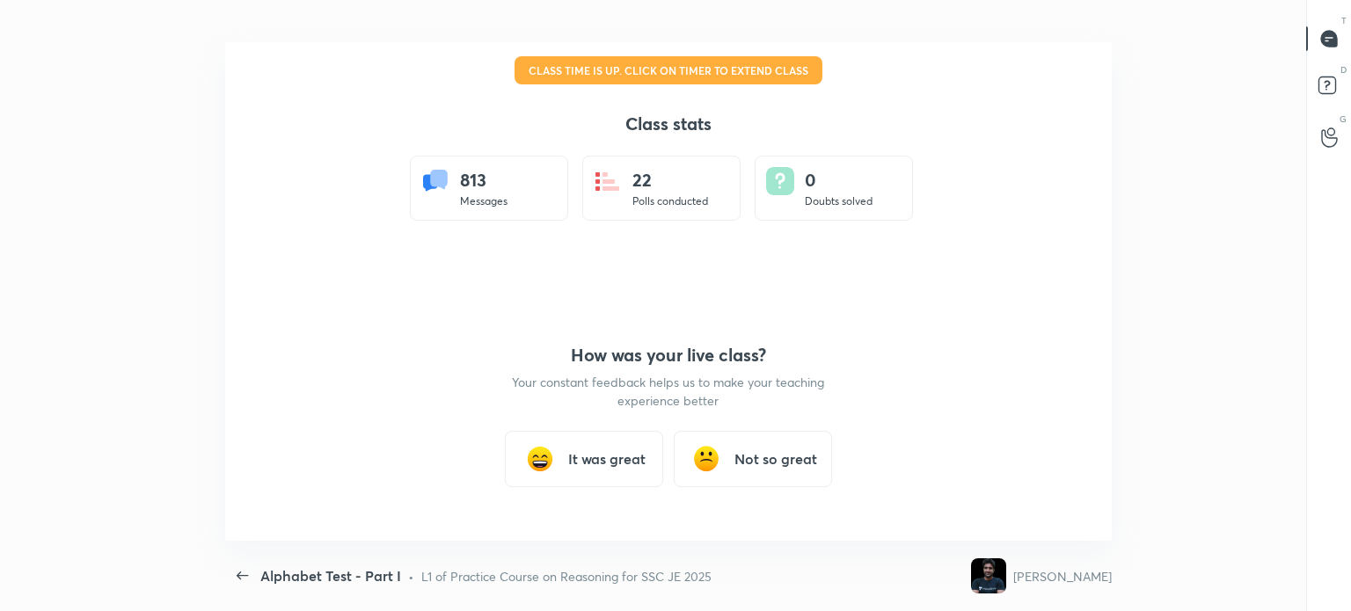
type textarea "x"
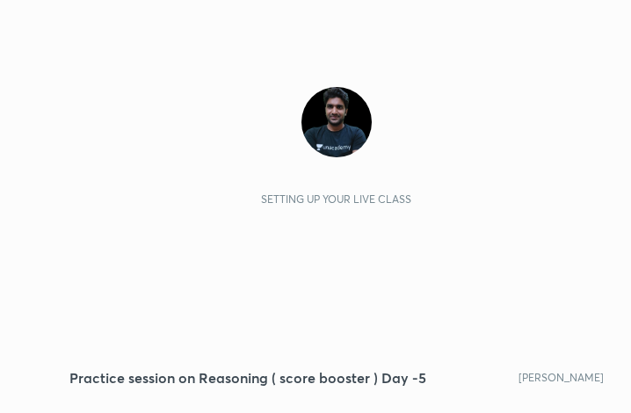
scroll to position [301, 561]
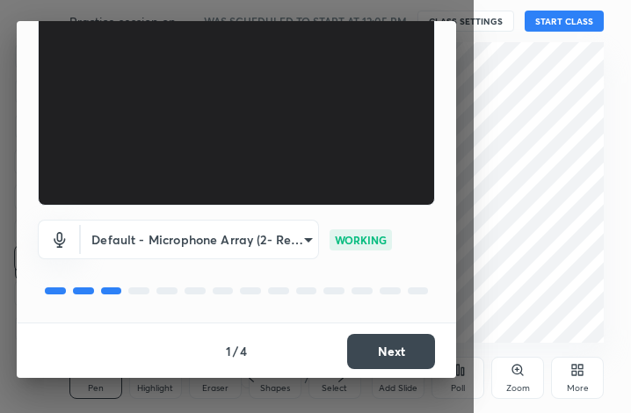
click at [372, 349] on button "Next" at bounding box center [391, 351] width 88 height 35
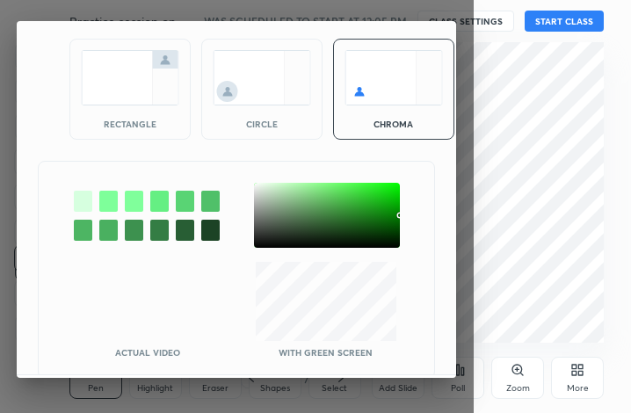
click at [113, 83] on img at bounding box center [130, 77] width 99 height 55
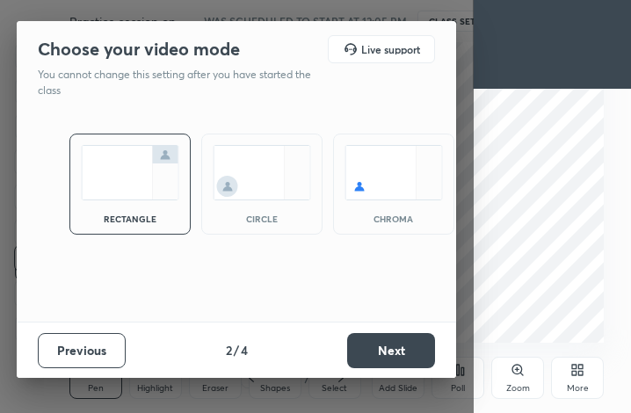
click at [405, 345] on button "Next" at bounding box center [391, 350] width 88 height 35
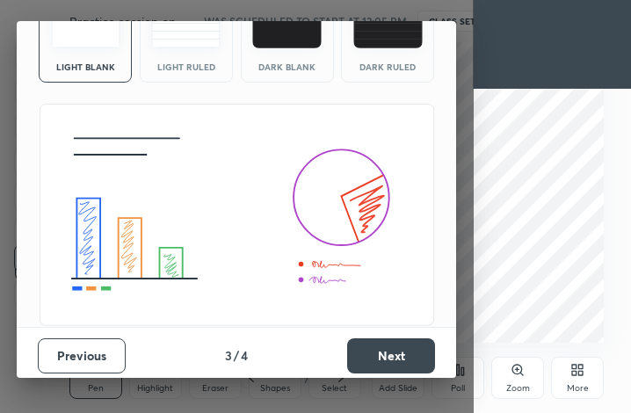
scroll to position [113, 0]
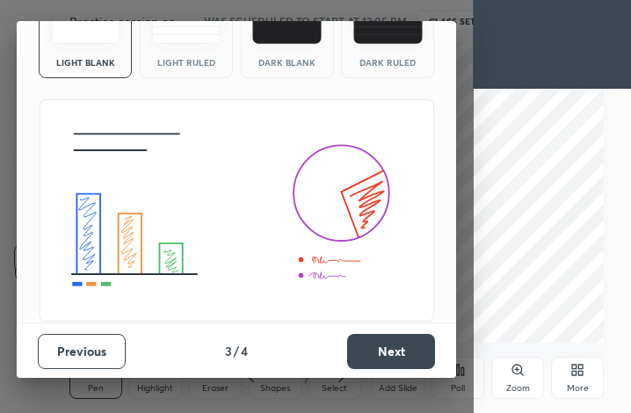
click at [373, 344] on button "Next" at bounding box center [391, 351] width 88 height 35
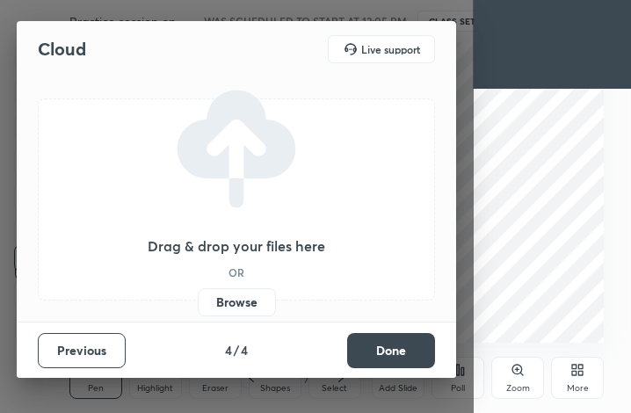
scroll to position [0, 0]
click at [236, 303] on label "Browse" at bounding box center [237, 302] width 78 height 28
click at [198, 303] on input "Browse" at bounding box center [198, 302] width 0 height 28
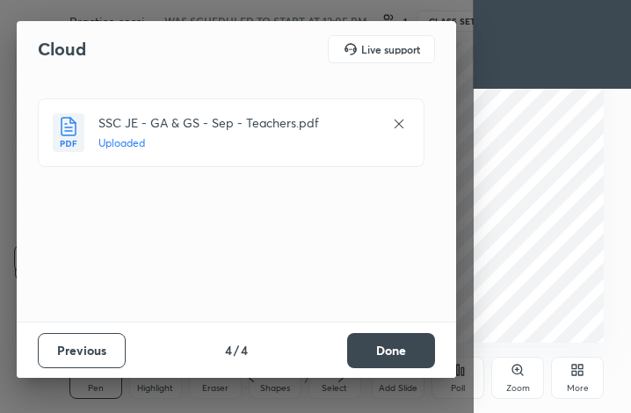
click at [383, 361] on button "Done" at bounding box center [391, 350] width 88 height 35
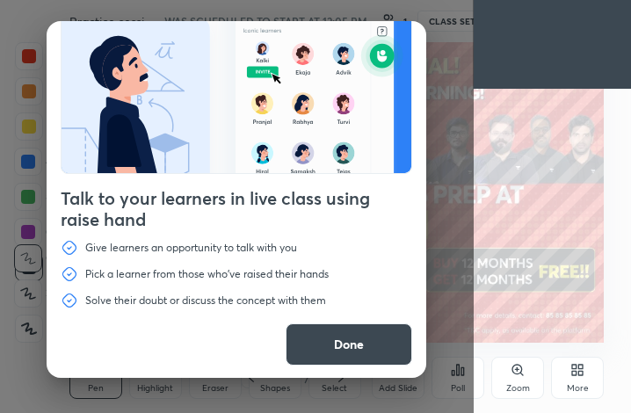
scroll to position [60, 0]
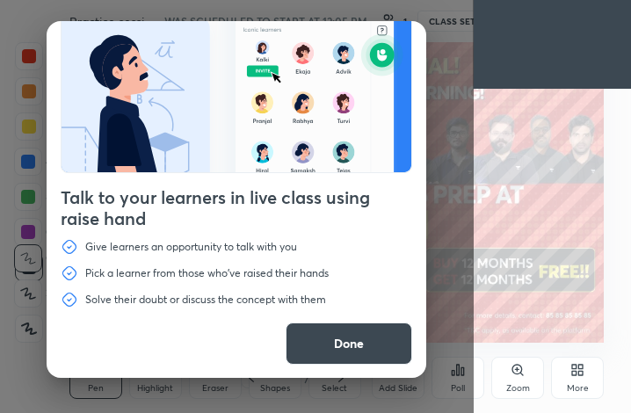
drag, startPoint x: 355, startPoint y: 343, endPoint x: 239, endPoint y: 308, distance: 121.3
click at [354, 344] on button "Done" at bounding box center [349, 344] width 127 height 42
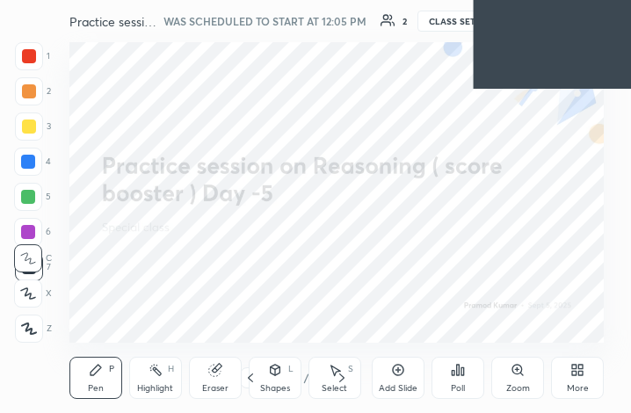
click at [303, 375] on div "3 / 20" at bounding box center [296, 378] width 56 height 16
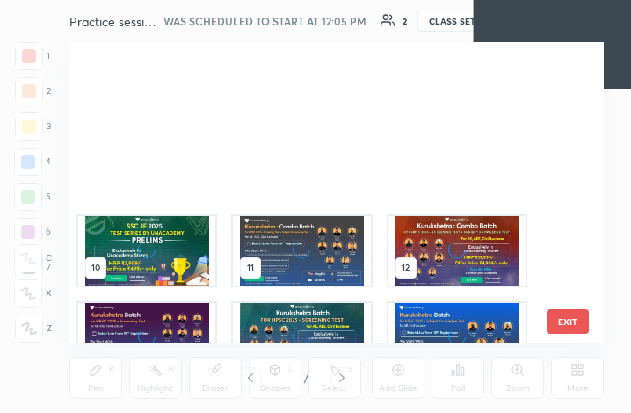
scroll to position [310, 0]
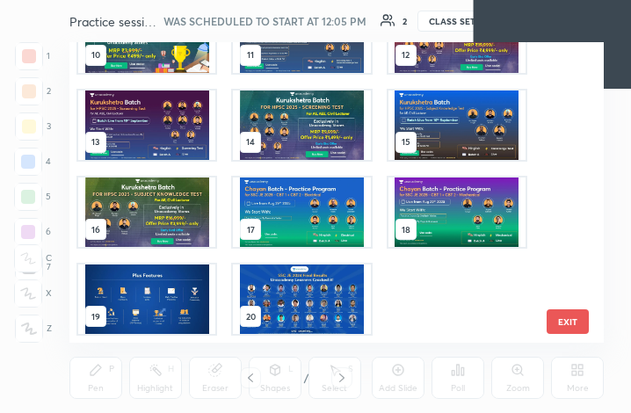
click at [284, 298] on img "grid" at bounding box center [301, 299] width 137 height 69
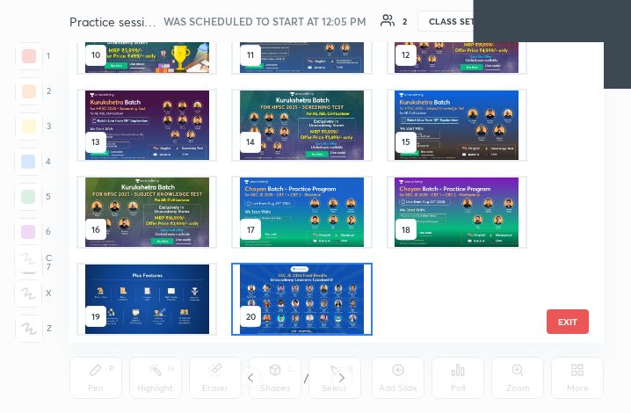
click at [283, 297] on img "grid" at bounding box center [301, 299] width 137 height 69
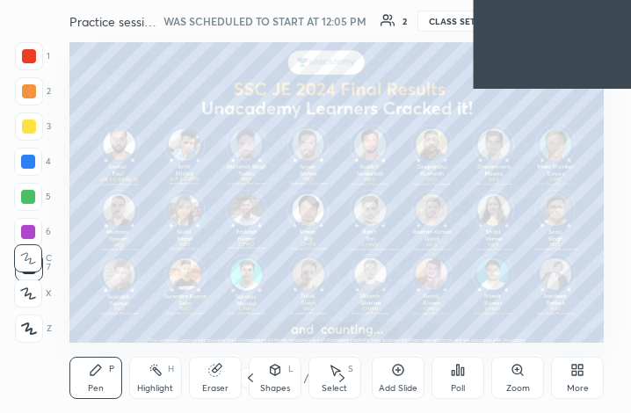
click at [566, 372] on div "More" at bounding box center [577, 378] width 53 height 42
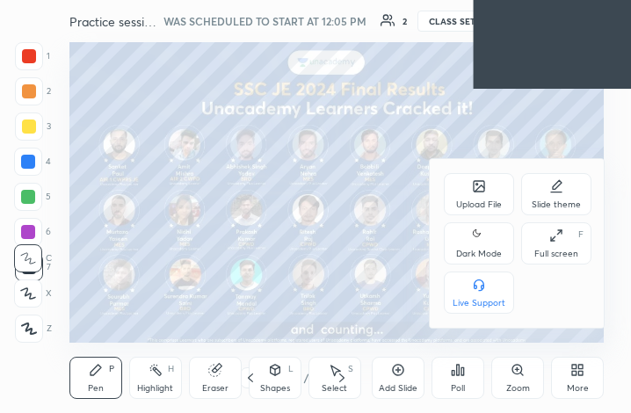
click at [468, 196] on div "Upload File" at bounding box center [479, 194] width 70 height 42
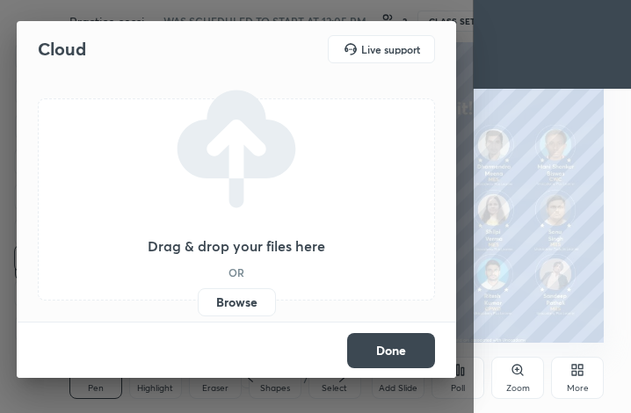
click at [249, 299] on label "Browse" at bounding box center [237, 302] width 78 height 28
click at [198, 299] on input "Browse" at bounding box center [198, 302] width 0 height 28
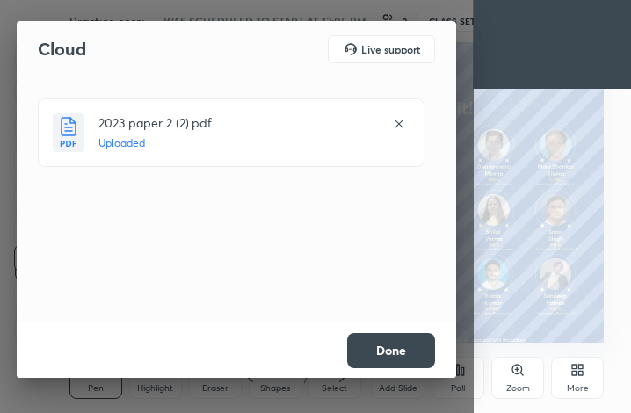
click at [410, 351] on button "Done" at bounding box center [391, 350] width 88 height 35
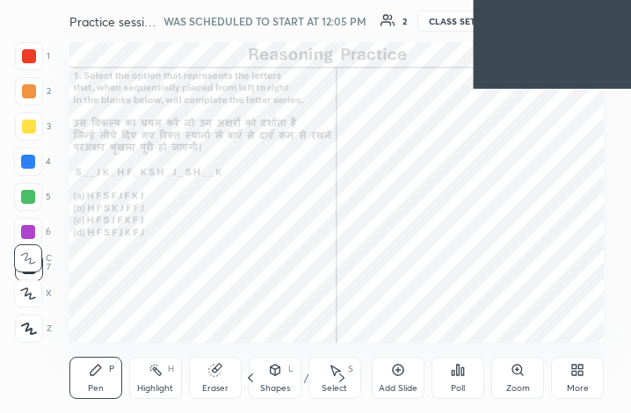
click at [305, 376] on div "/" at bounding box center [305, 378] width 5 height 11
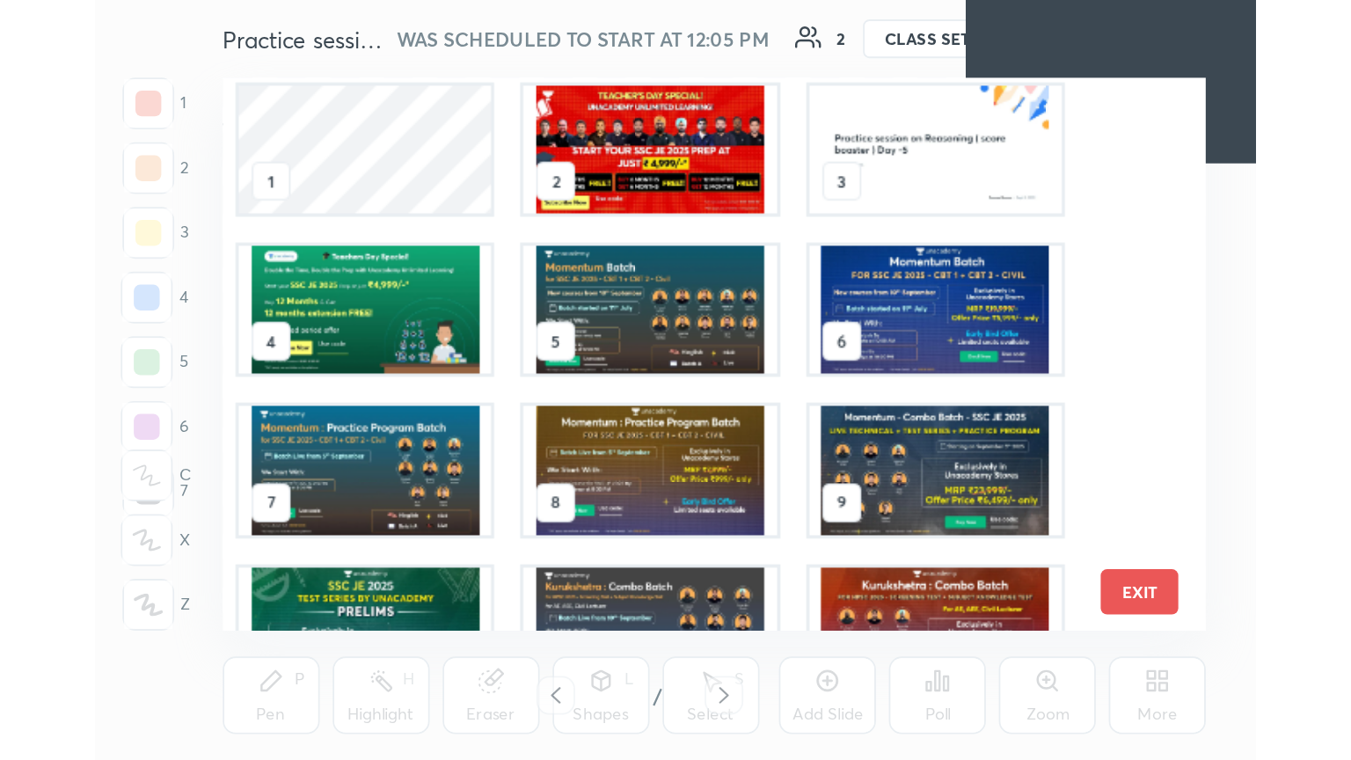
scroll to position [0, 0]
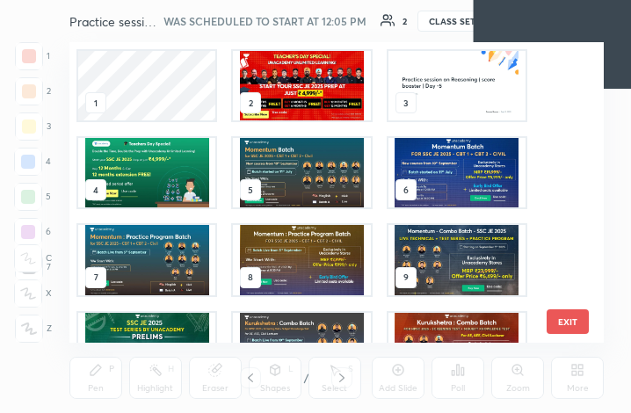
click at [292, 93] on img "grid" at bounding box center [301, 85] width 137 height 69
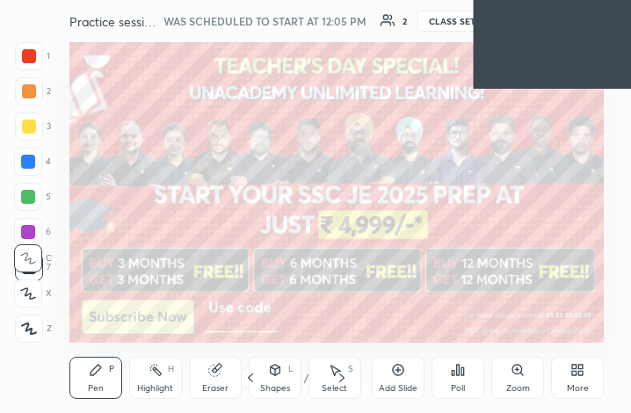
click at [583, 387] on div "More" at bounding box center [578, 388] width 22 height 9
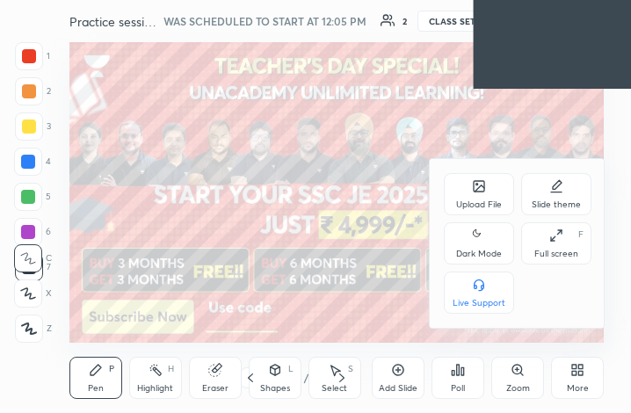
click at [560, 251] on div "Full screen" at bounding box center [557, 254] width 44 height 9
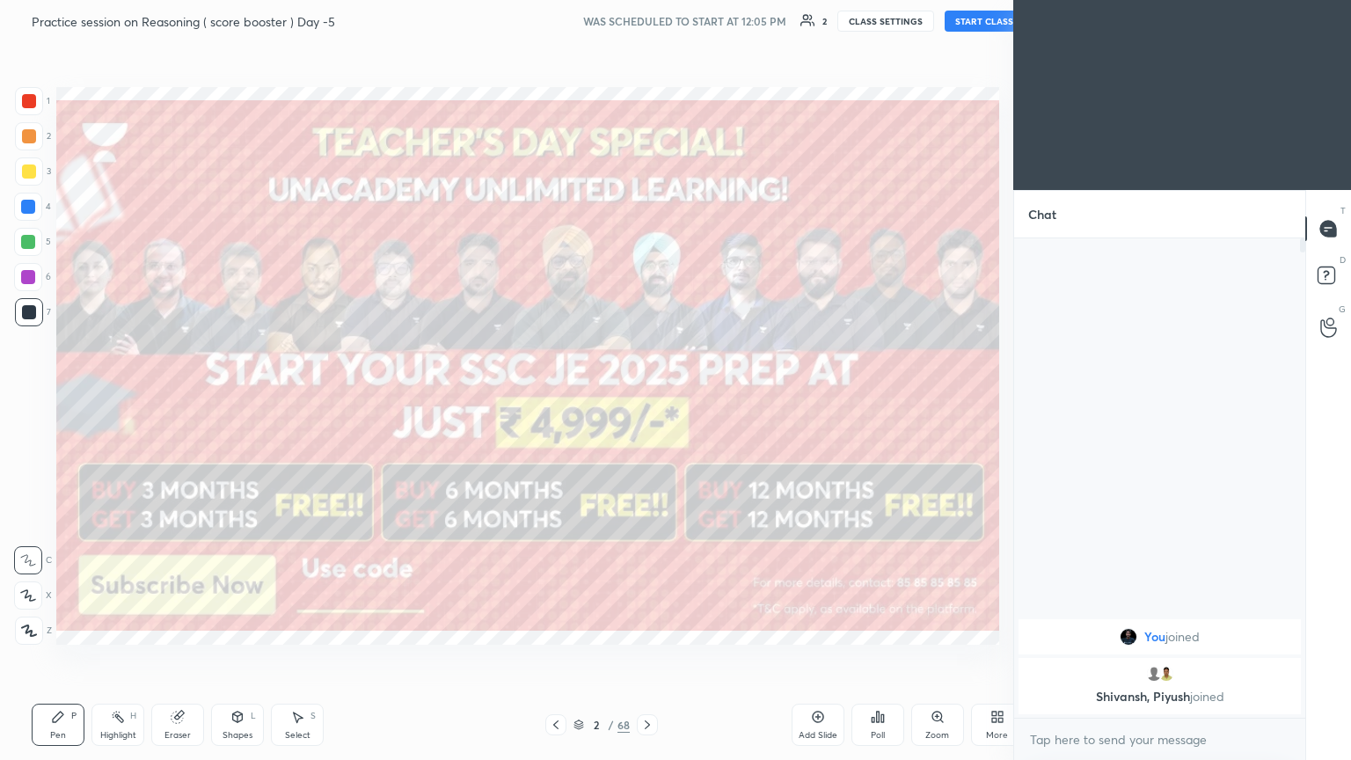
scroll to position [87303, 87007]
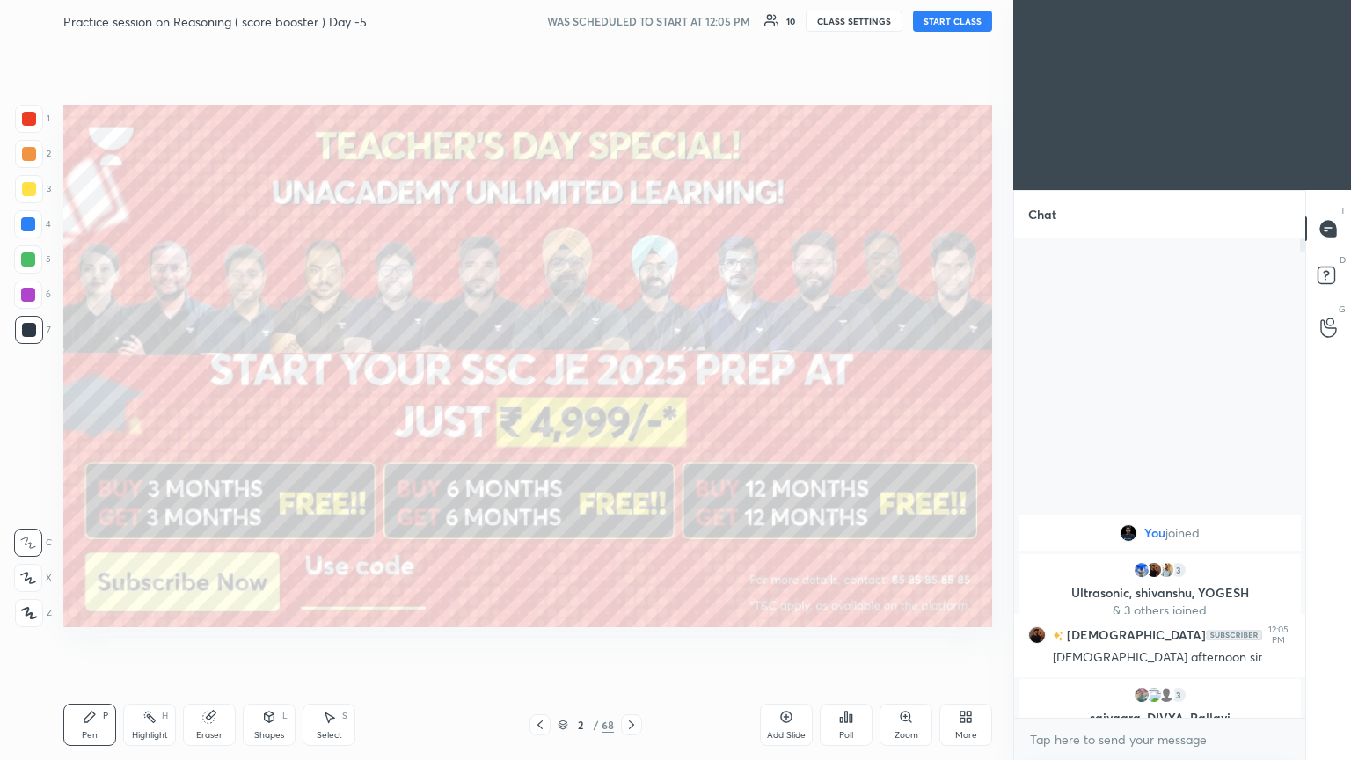
click at [631, 18] on button "START CLASS" at bounding box center [952, 21] width 79 height 21
click at [631, 412] on body "1 2 3 4 5 6 7 C X Z C X Z E E Erase all H H LIVE Practice session on Reasoning …" at bounding box center [675, 380] width 1351 height 760
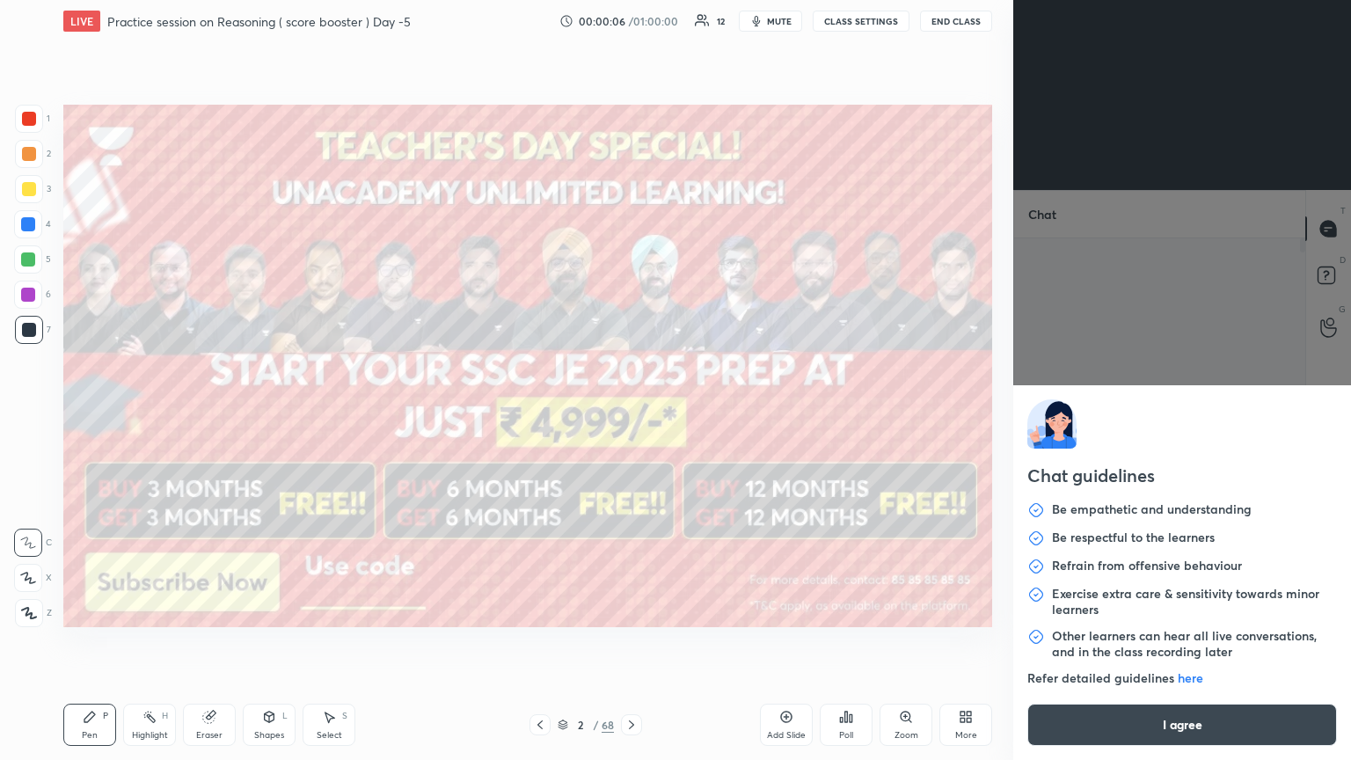
click at [631, 412] on button "I agree" at bounding box center [1182, 725] width 310 height 42
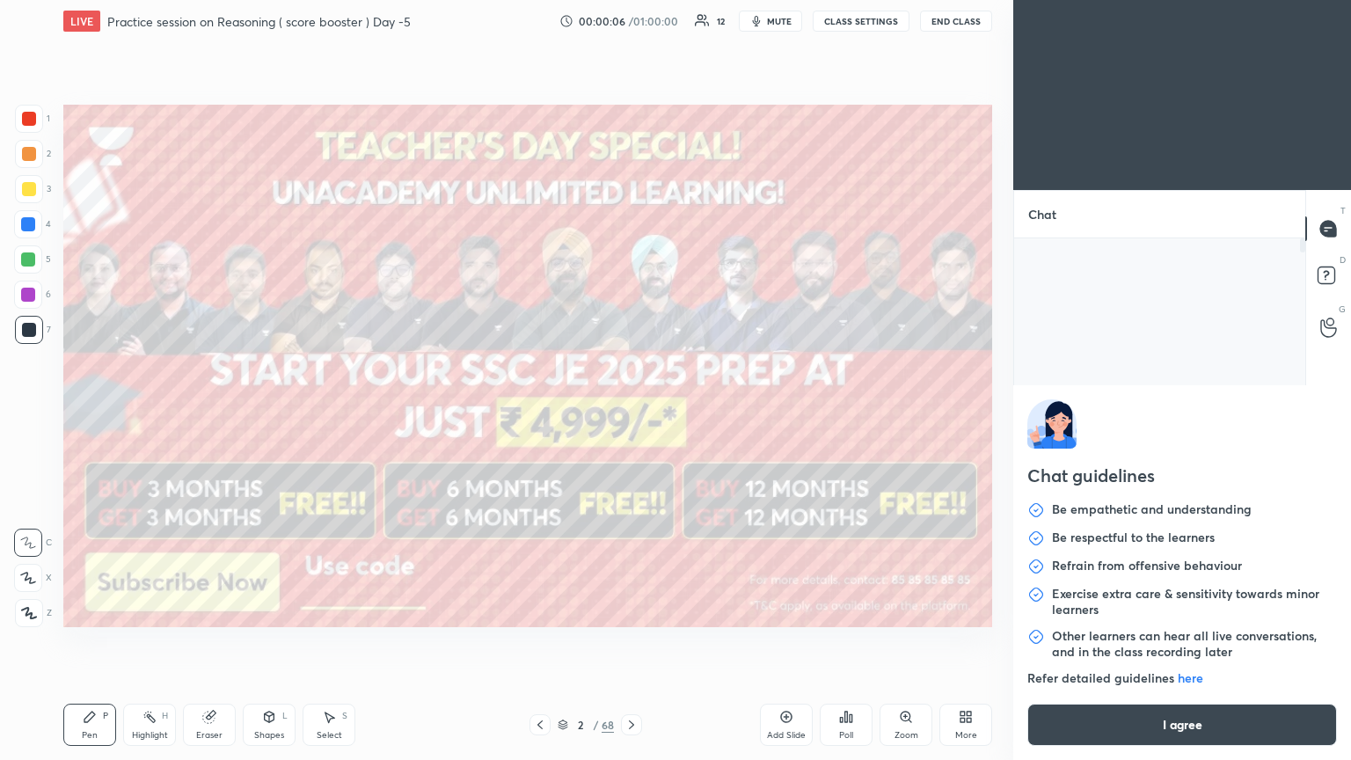
type textarea "x"
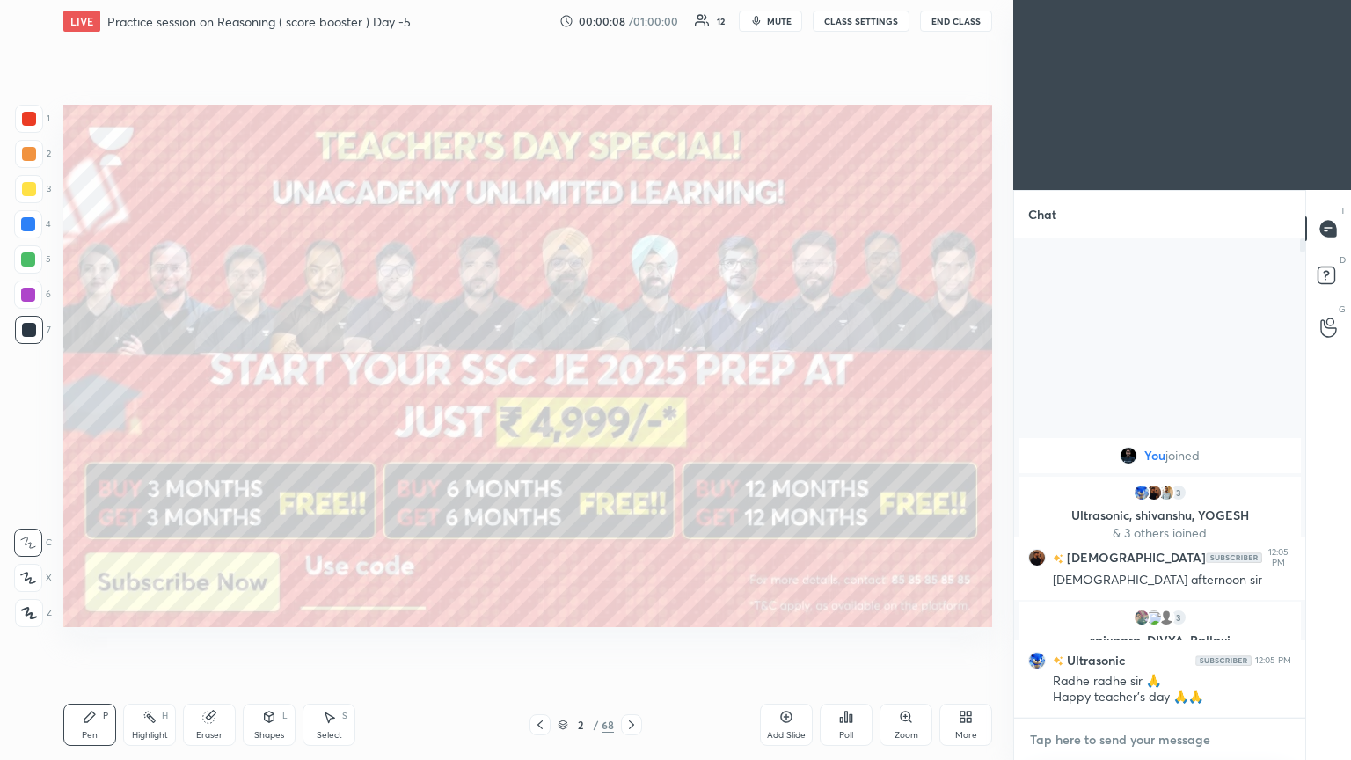
paste textarea "[URL][DOMAIN_NAME]"
type textarea "[URL][DOMAIN_NAME]"
type textarea "x"
click at [631, 412] on textarea "[URL][DOMAIN_NAME]" at bounding box center [1142, 740] width 228 height 28
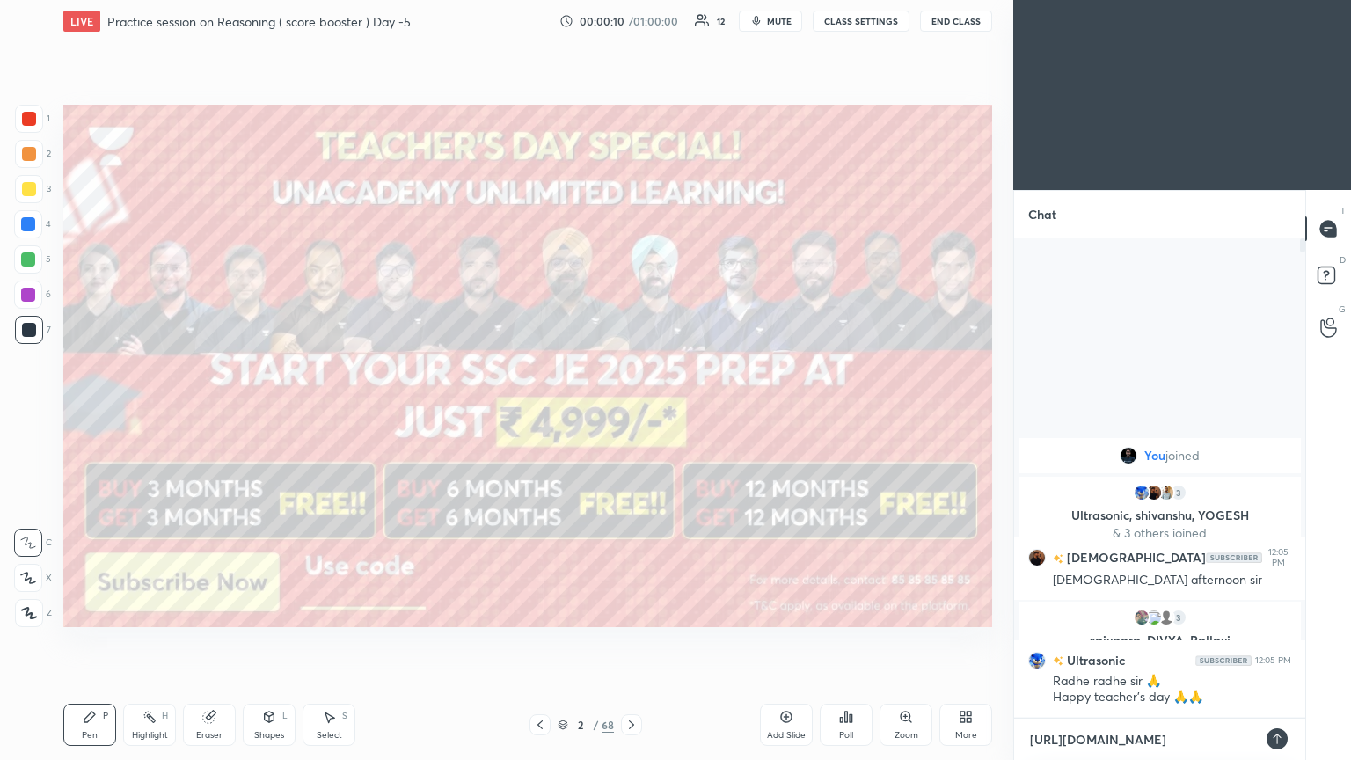
type textarea "[URL][DOMAIN_NAME]"
type textarea "x"
type textarea "[URL][DOMAIN_NAME]"
type textarea "x"
type textarea "[URL][DOMAIN_NAME]"
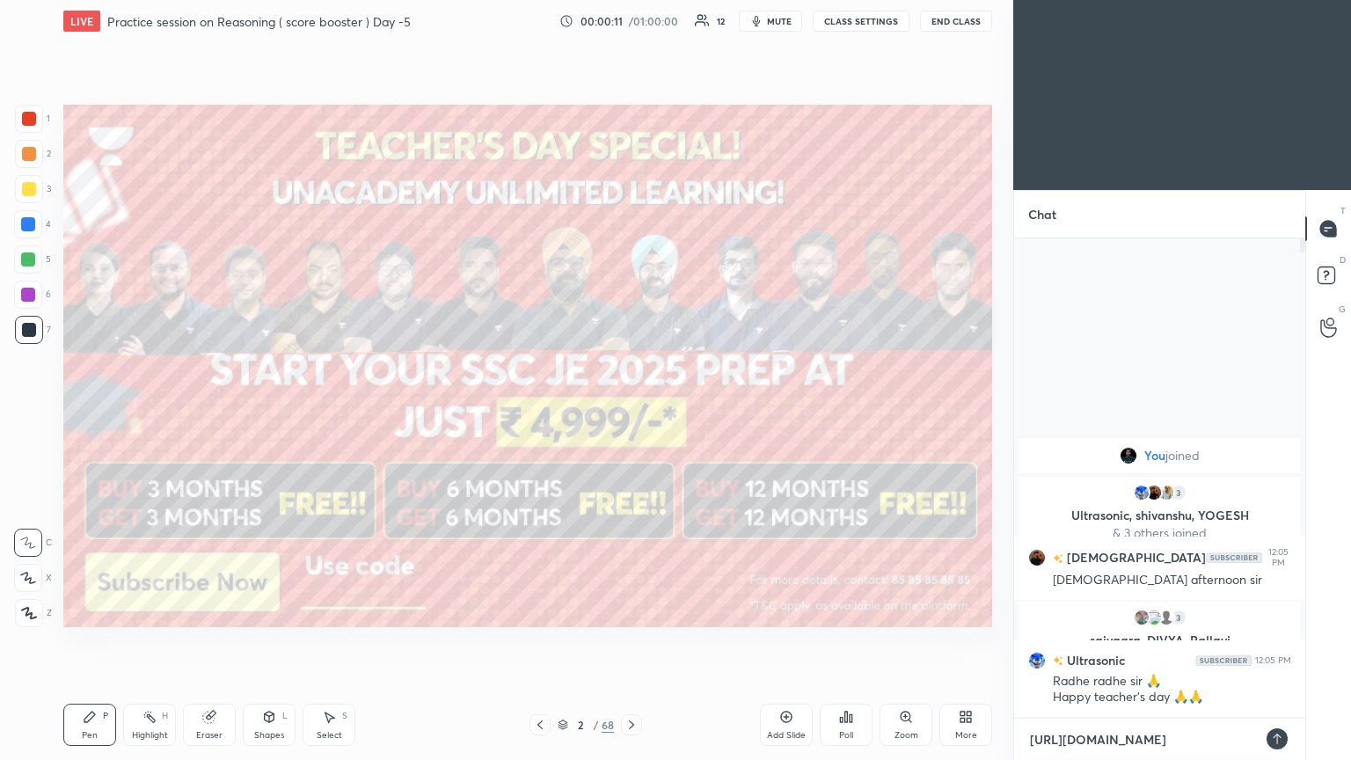
type textarea "x"
type textarea "[URL][DOMAIN_NAME]"
type textarea "x"
type textarea "[URL][DOMAIN_NAME]"
type textarea "x"
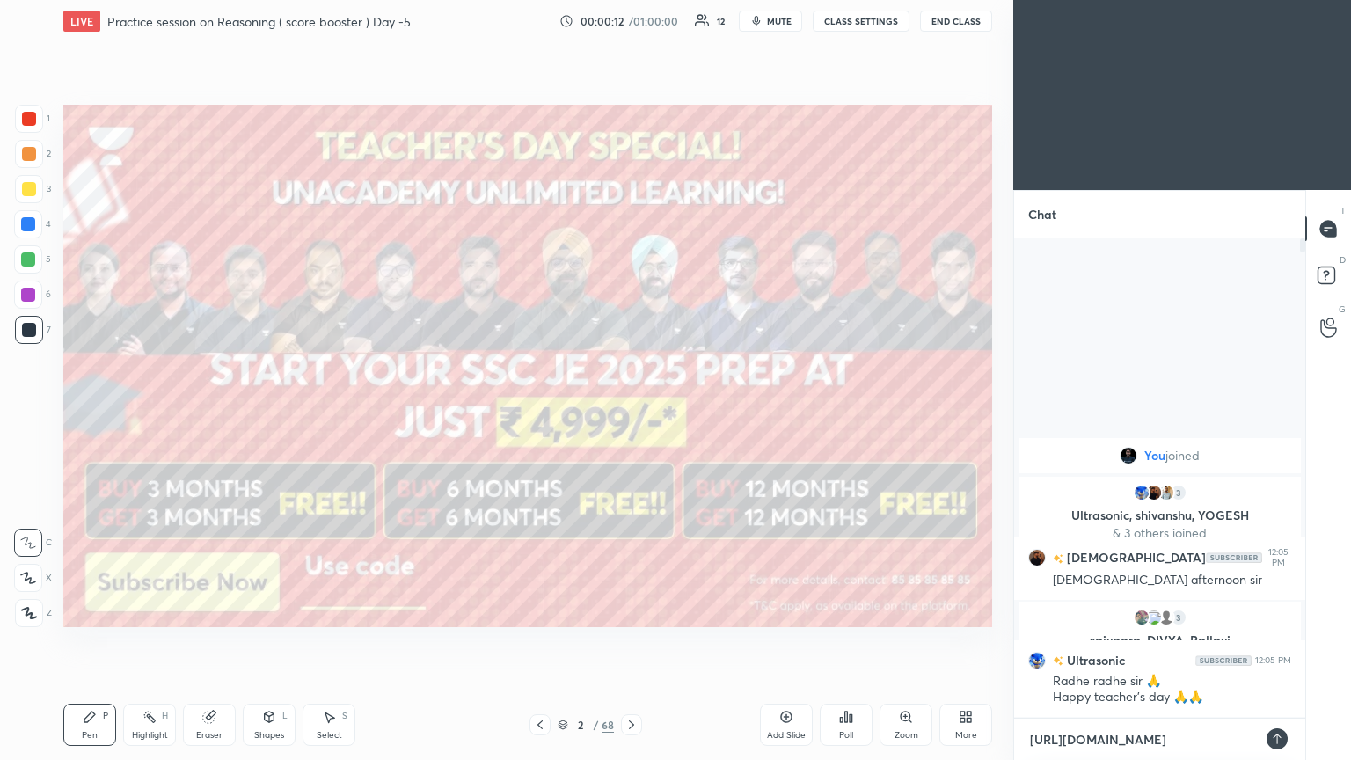
type textarea "[URL][DOMAIN_NAME]"
type textarea "x"
type textarea "[URL][DOMAIN_NAME]"
type textarea "x"
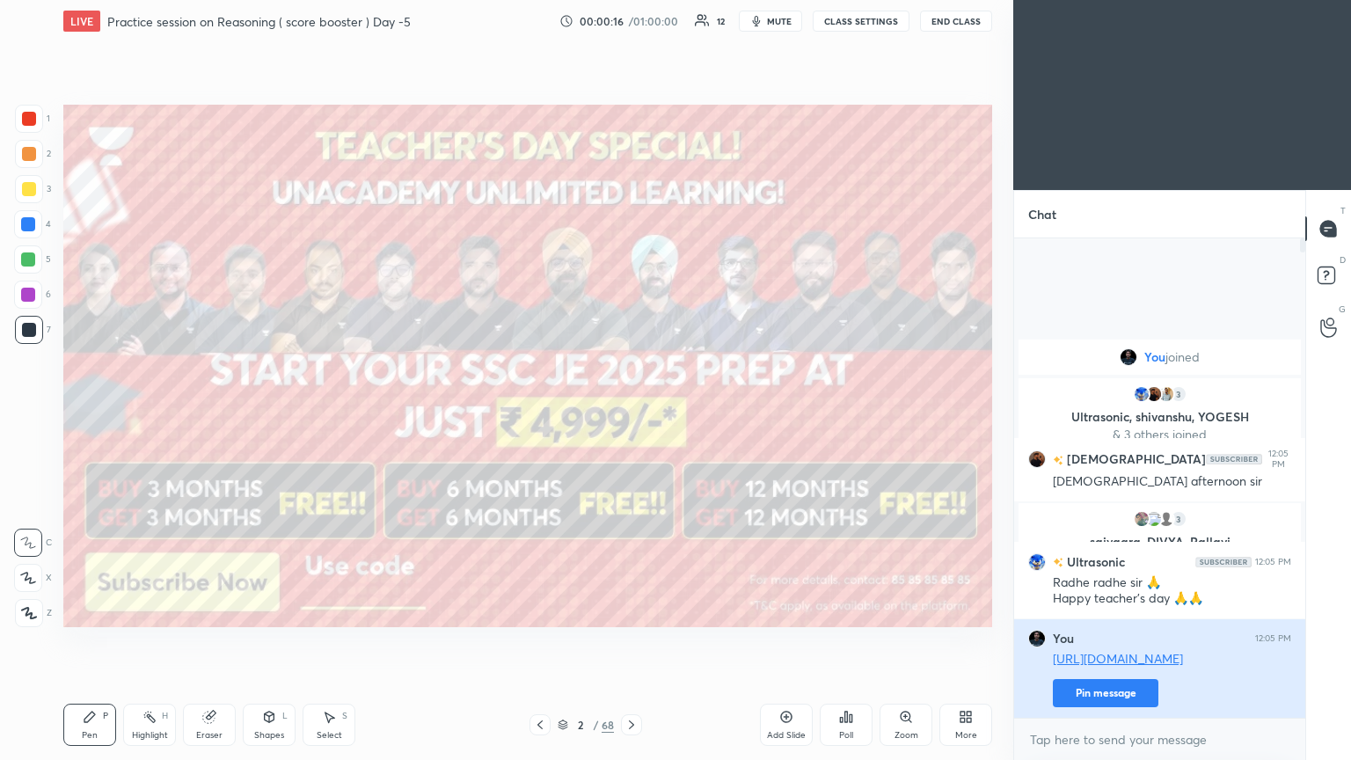
click at [631, 412] on button "Pin message" at bounding box center [1106, 693] width 106 height 28
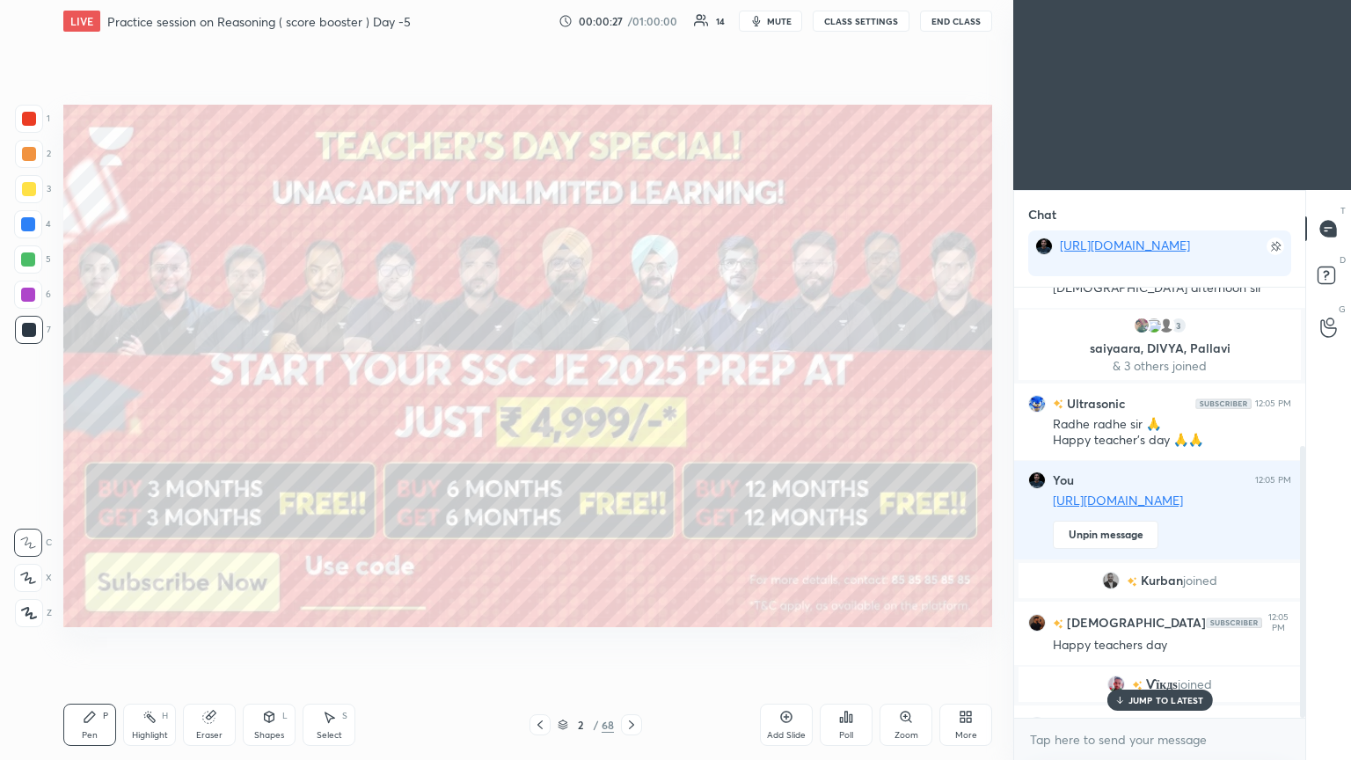
scroll to position [250, 0]
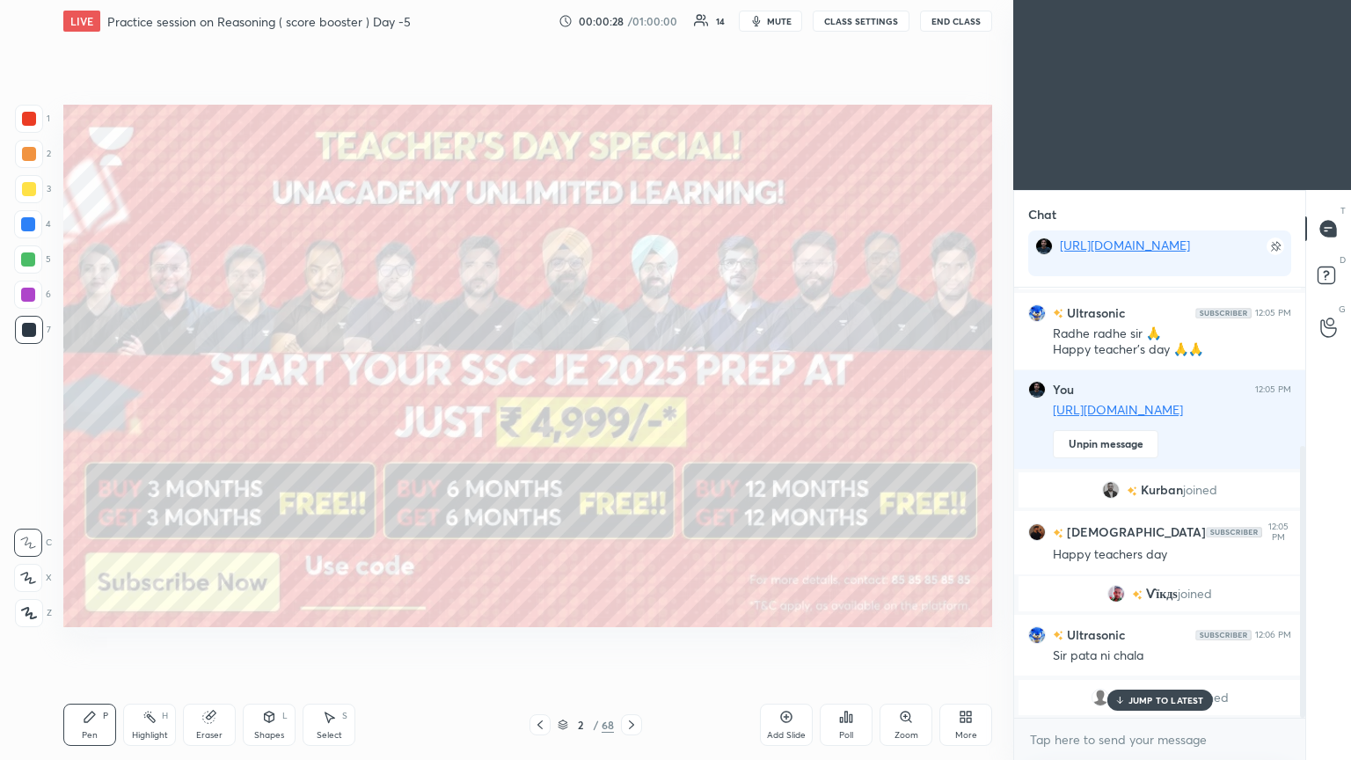
click at [631, 412] on div "JUMP TO LATEST" at bounding box center [1159, 700] width 106 height 21
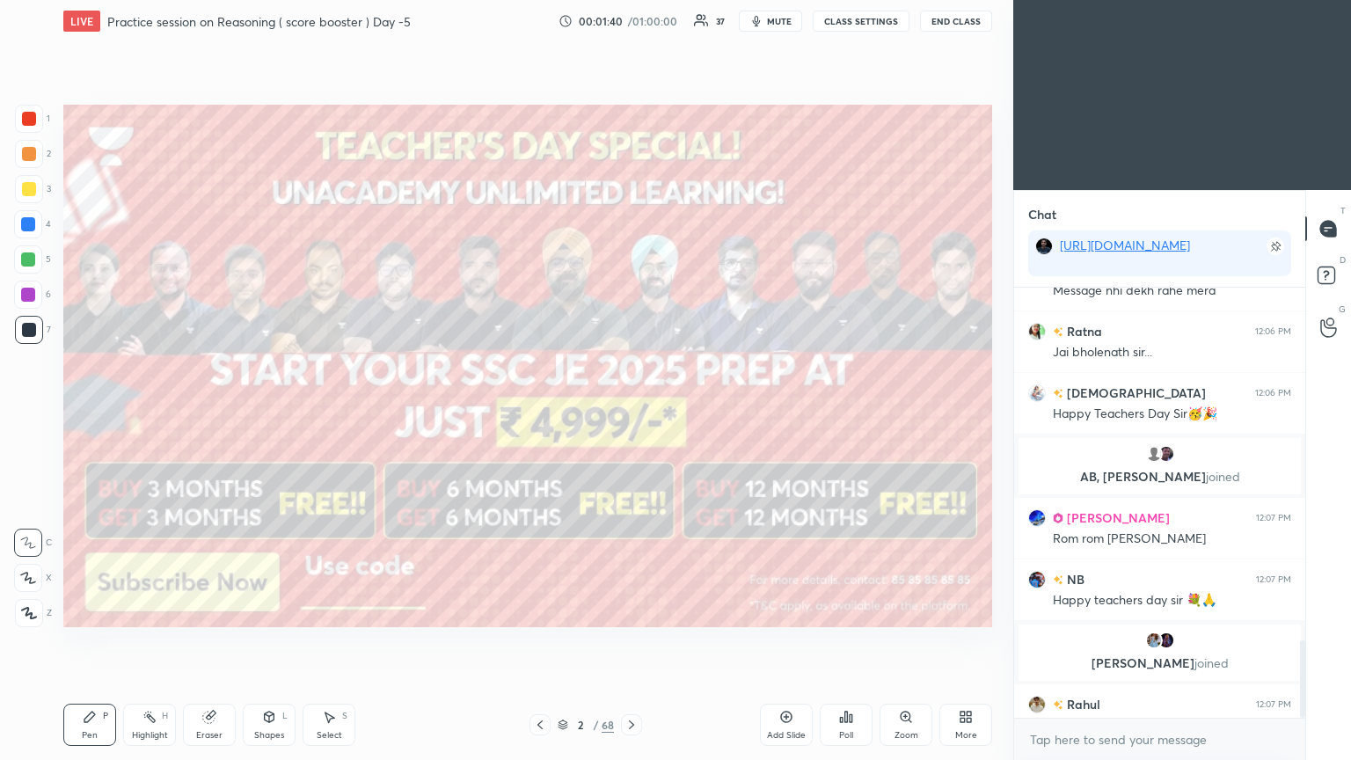
scroll to position [1959, 0]
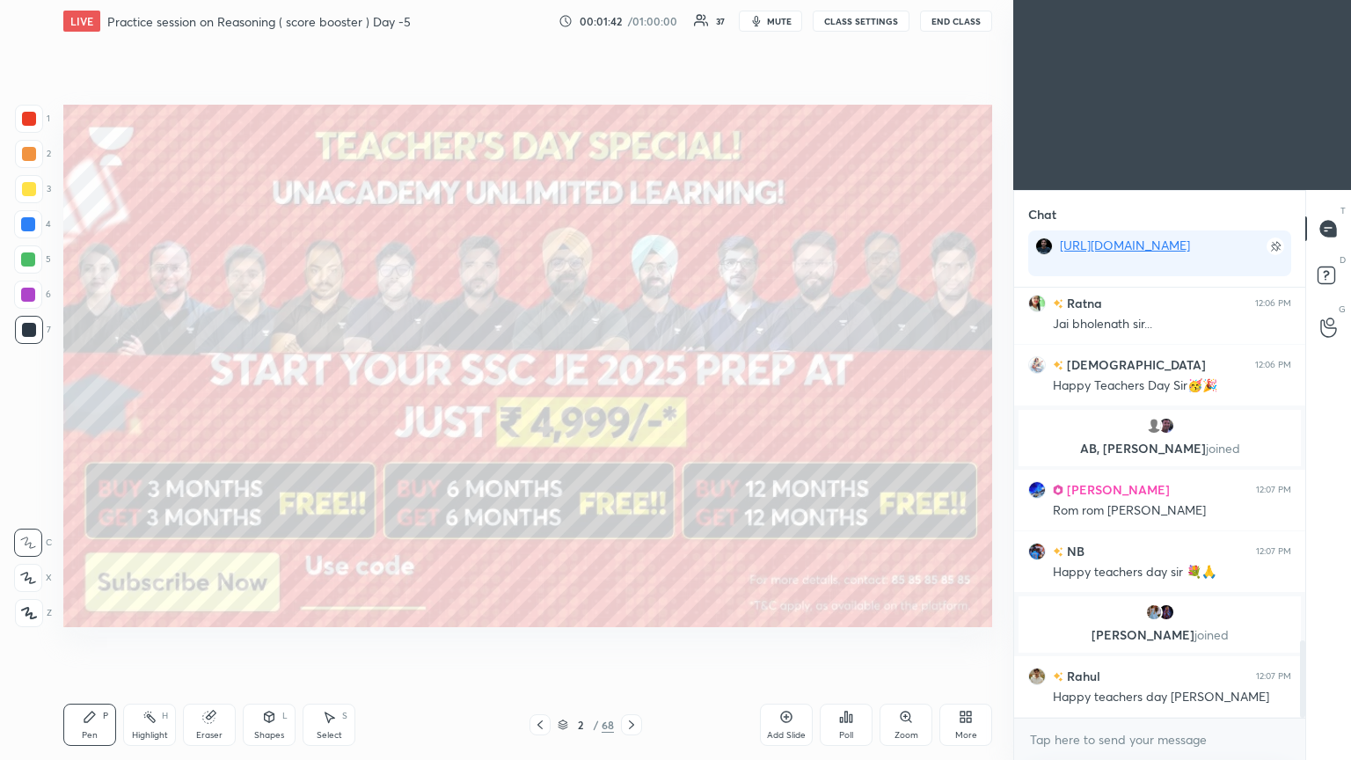
click at [24, 188] on div at bounding box center [29, 189] width 14 height 14
click at [22, 187] on div at bounding box center [29, 189] width 14 height 14
click at [36, 412] on div at bounding box center [29, 613] width 28 height 28
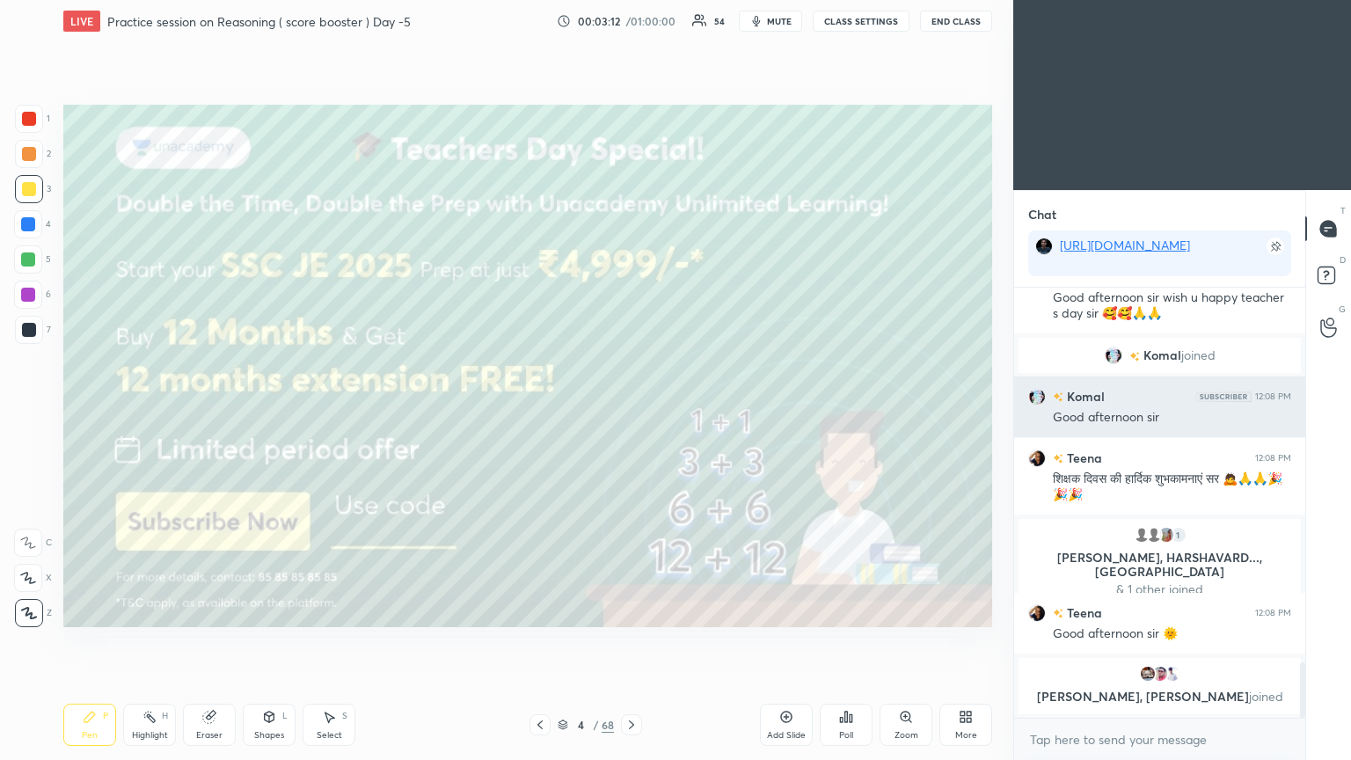
scroll to position [2898, 0]
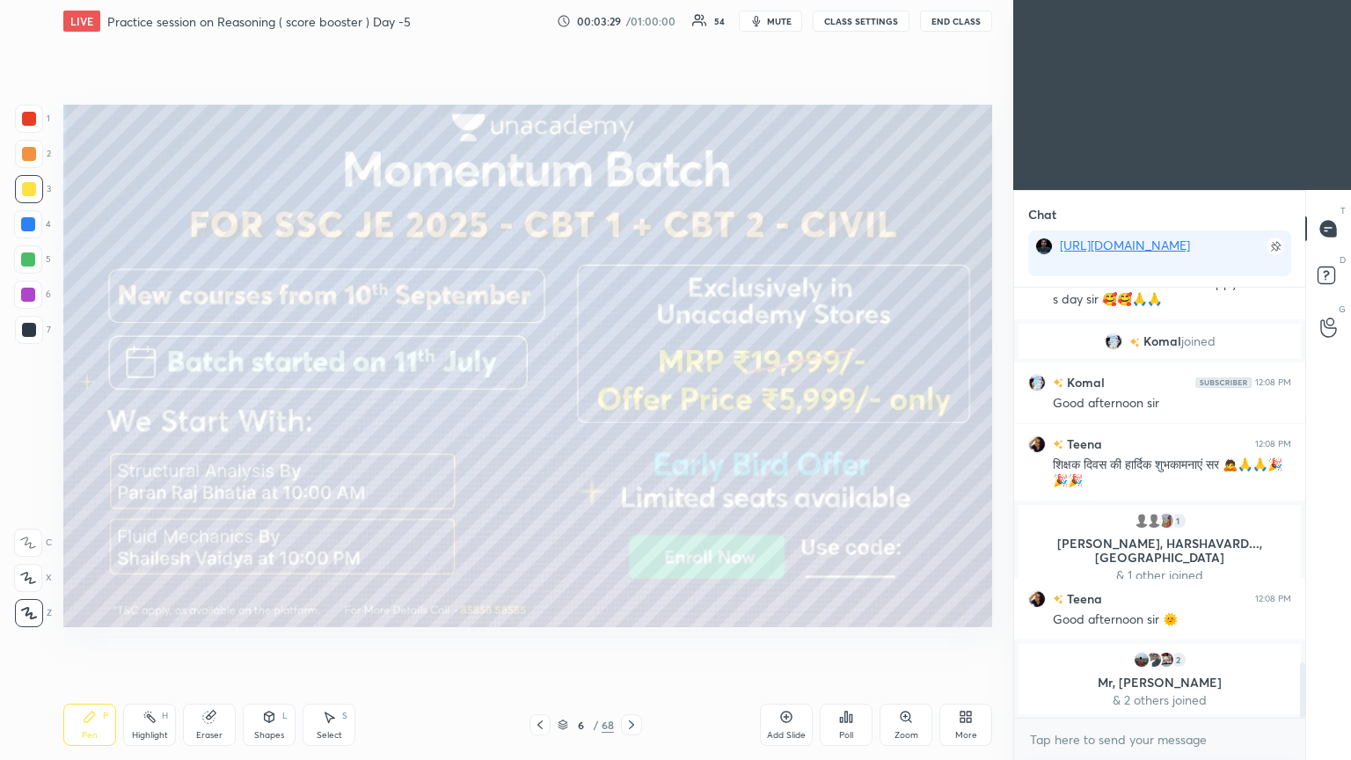
click at [626, 412] on icon at bounding box center [631, 725] width 14 height 14
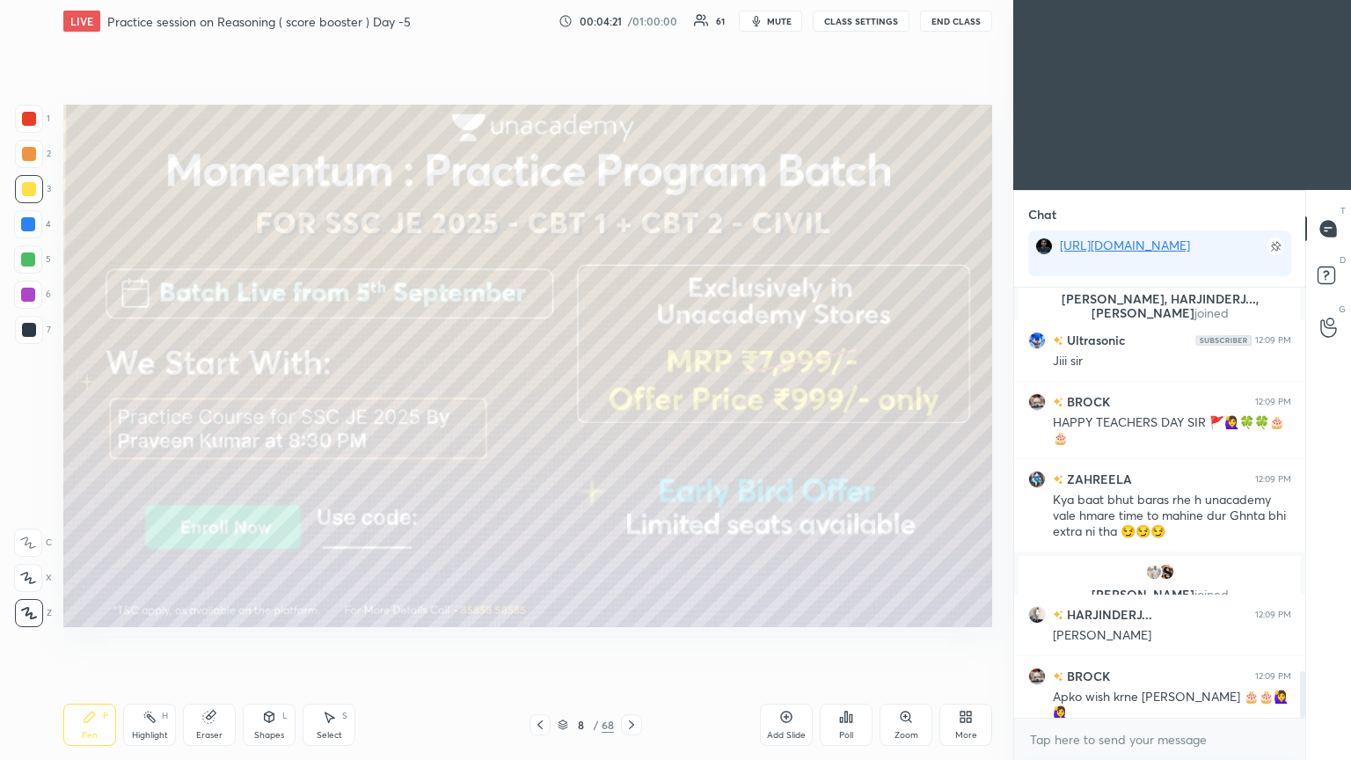
scroll to position [3560, 0]
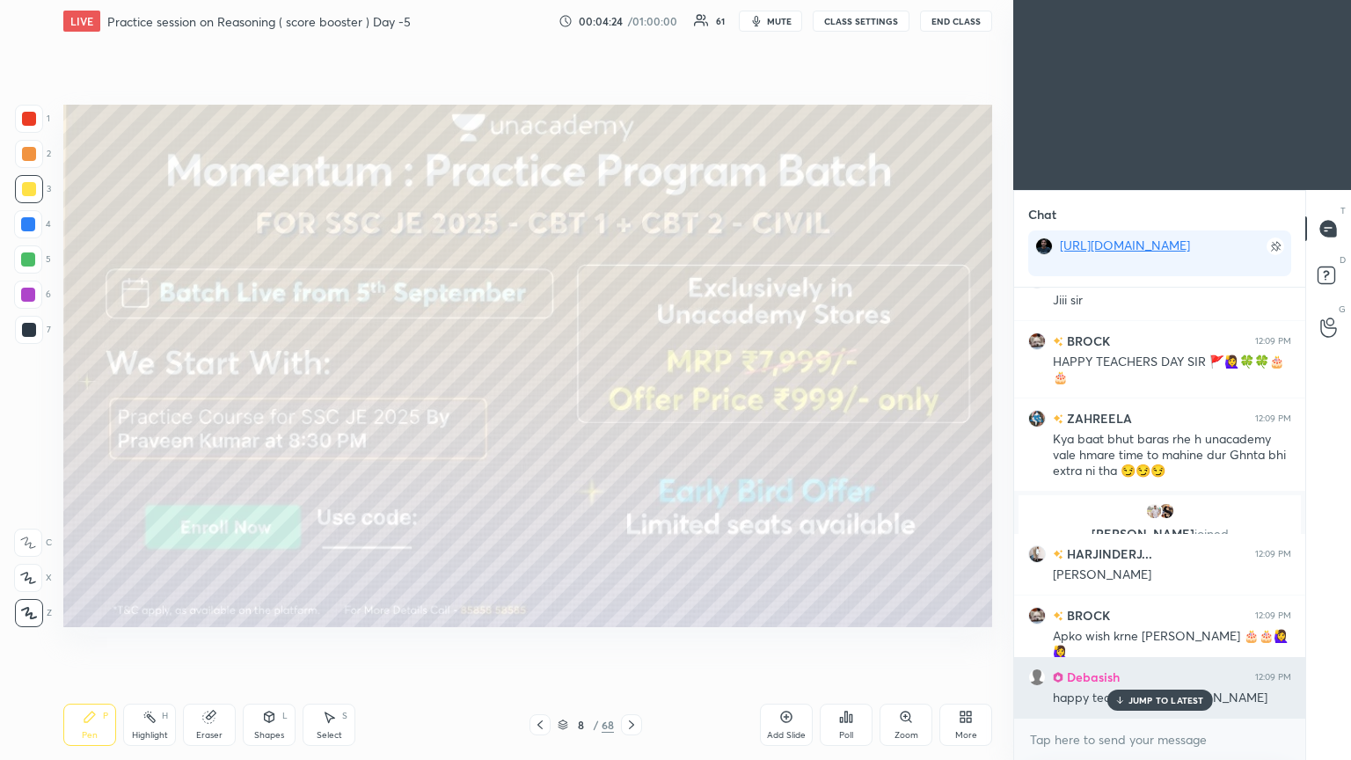
click at [631, 412] on p "JUMP TO LATEST" at bounding box center [1166, 700] width 76 height 11
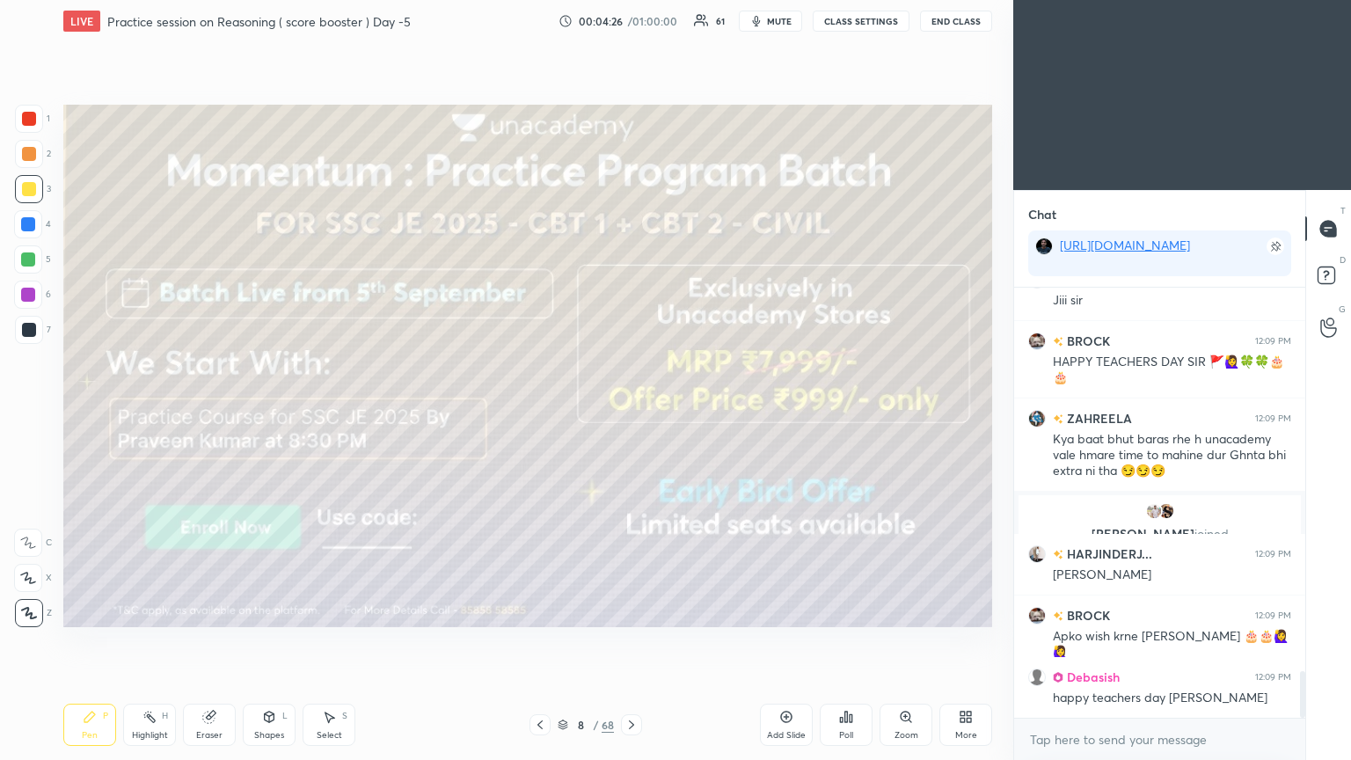
click at [630, 412] on icon at bounding box center [631, 725] width 14 height 14
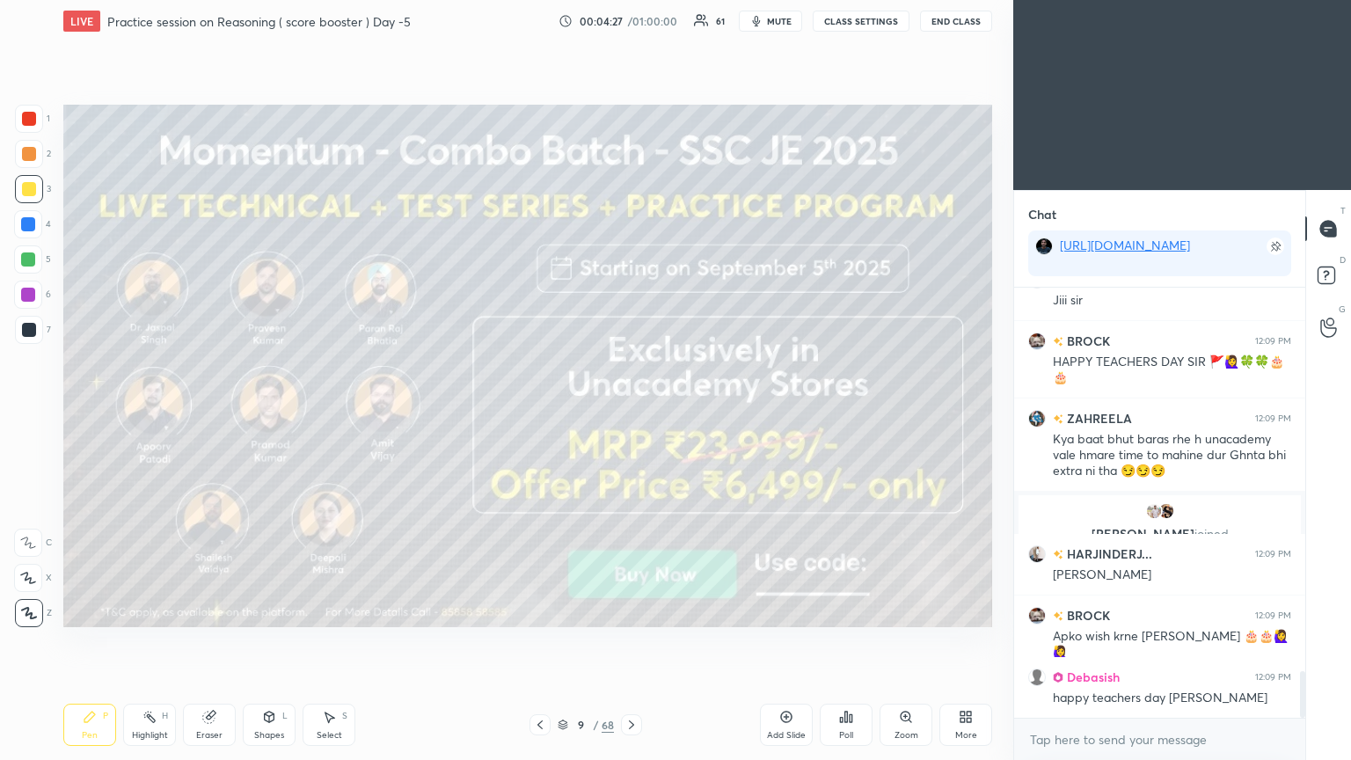
scroll to position [3638, 0]
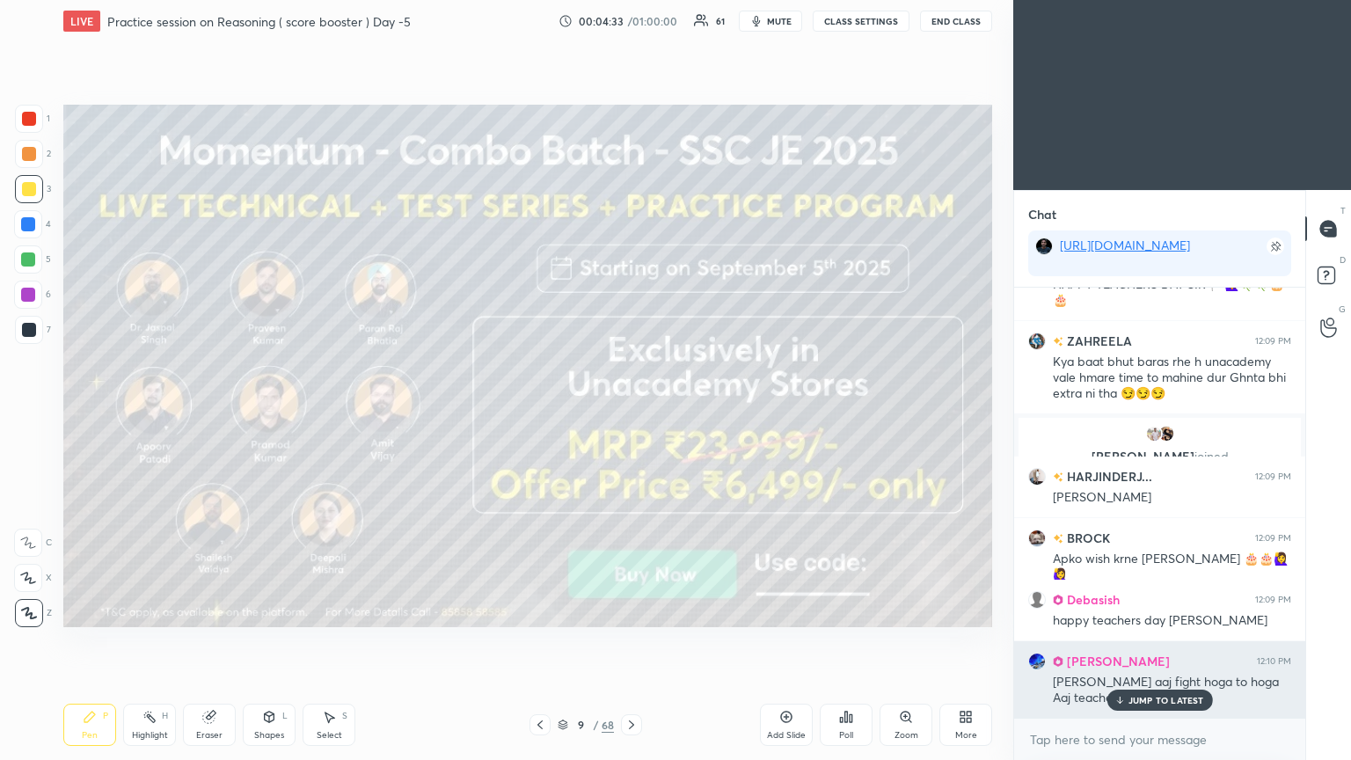
click at [631, 412] on icon at bounding box center [1118, 700] width 11 height 11
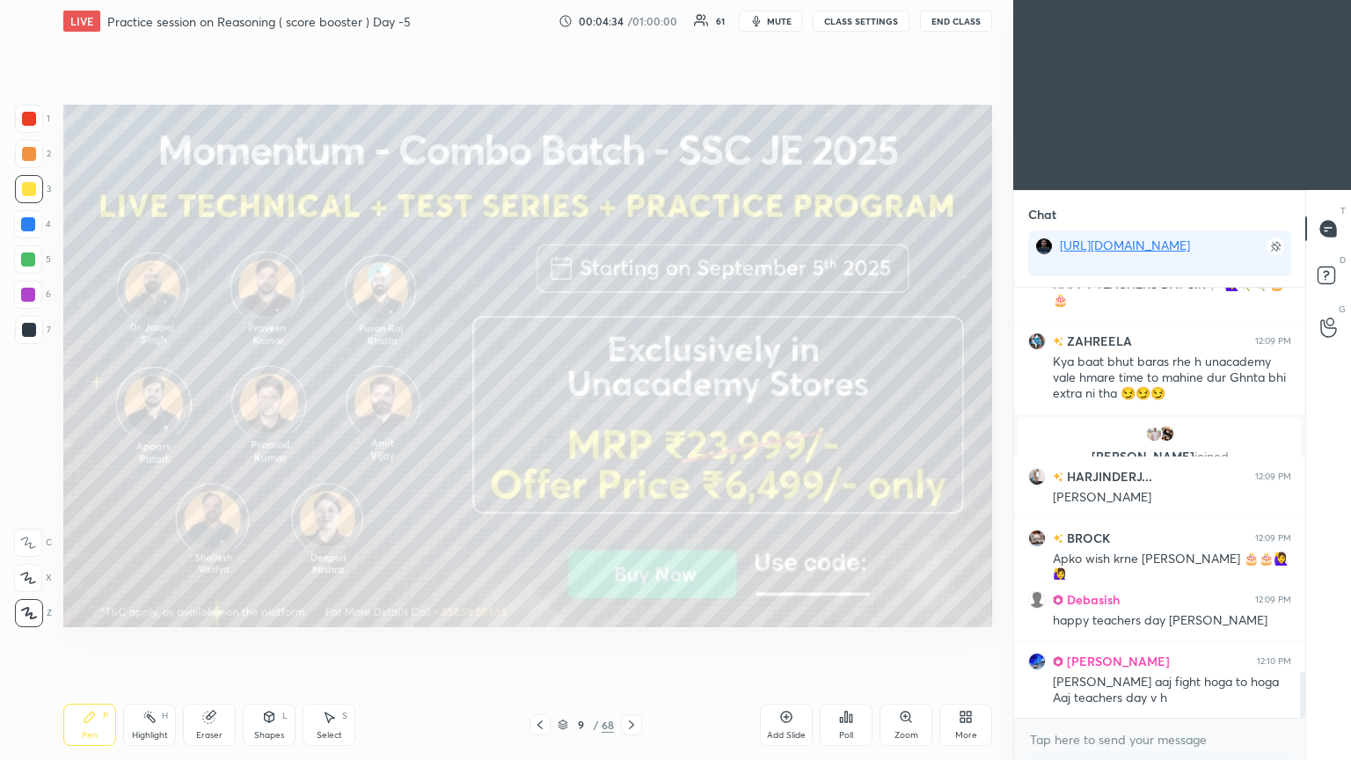
click at [631, 412] on icon at bounding box center [631, 725] width 14 height 14
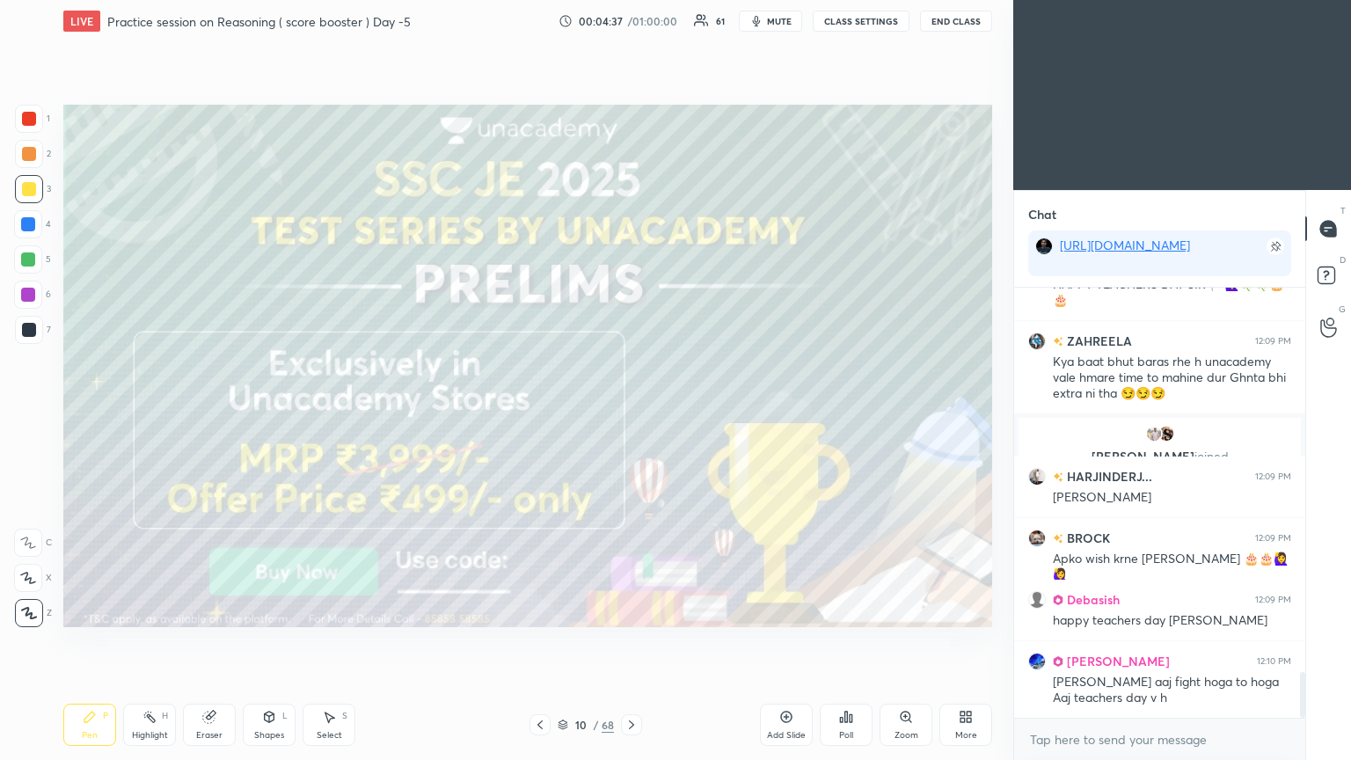
click at [628, 412] on icon at bounding box center [631, 725] width 14 height 14
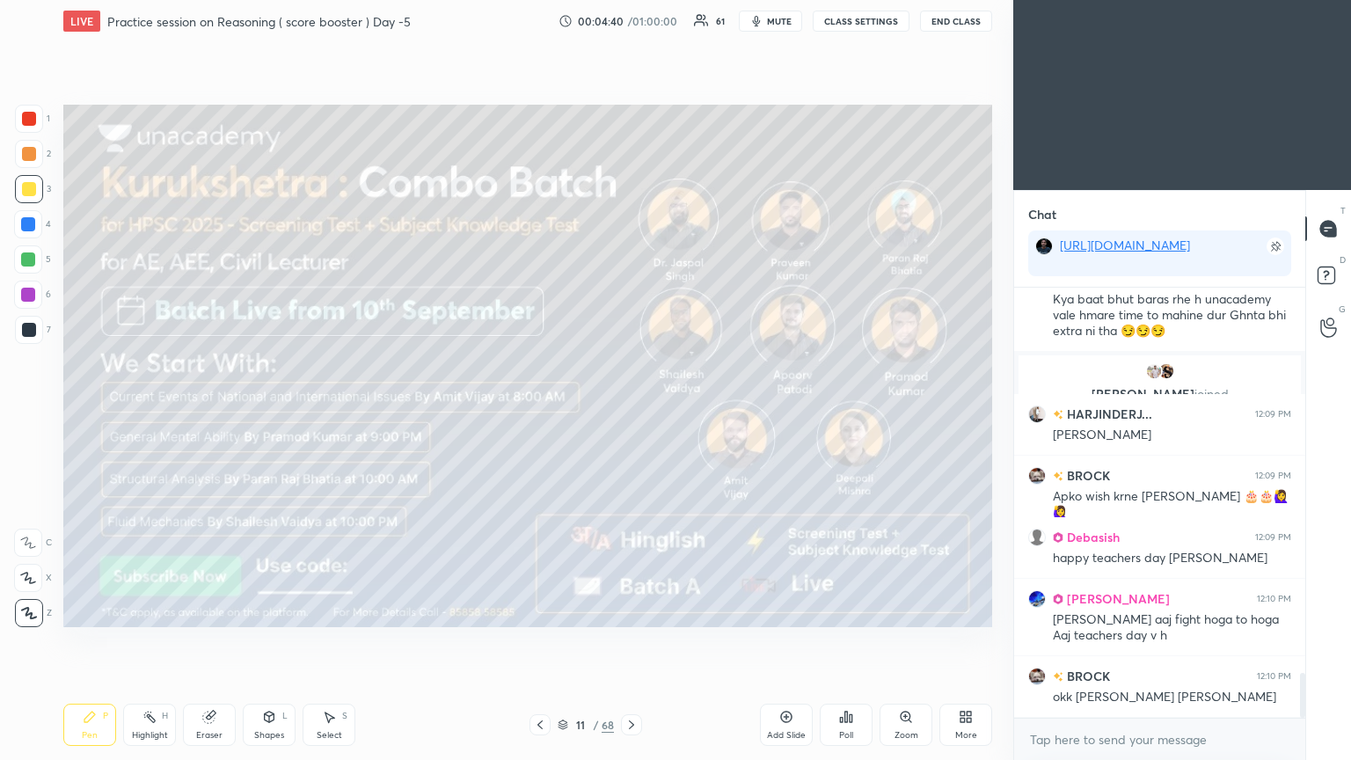
scroll to position [3763, 0]
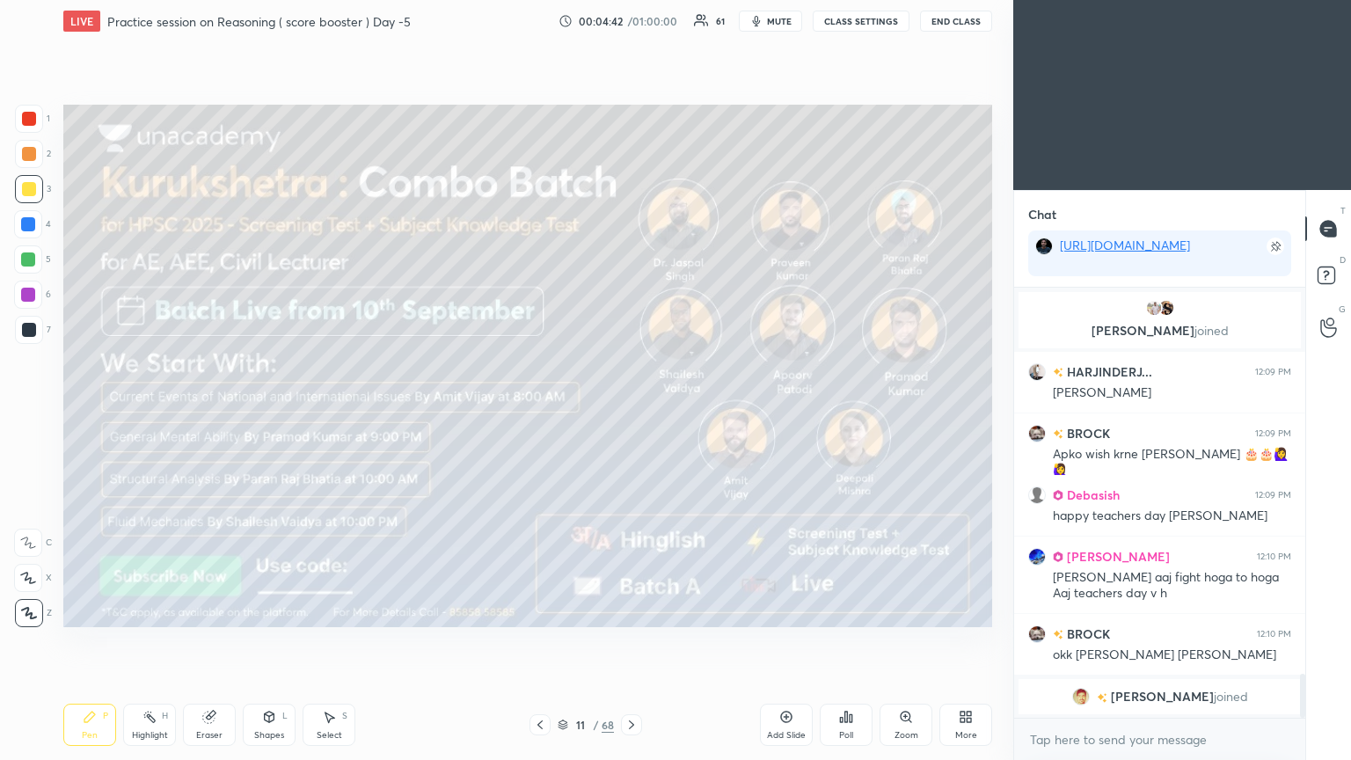
click at [631, 412] on icon at bounding box center [631, 725] width 14 height 14
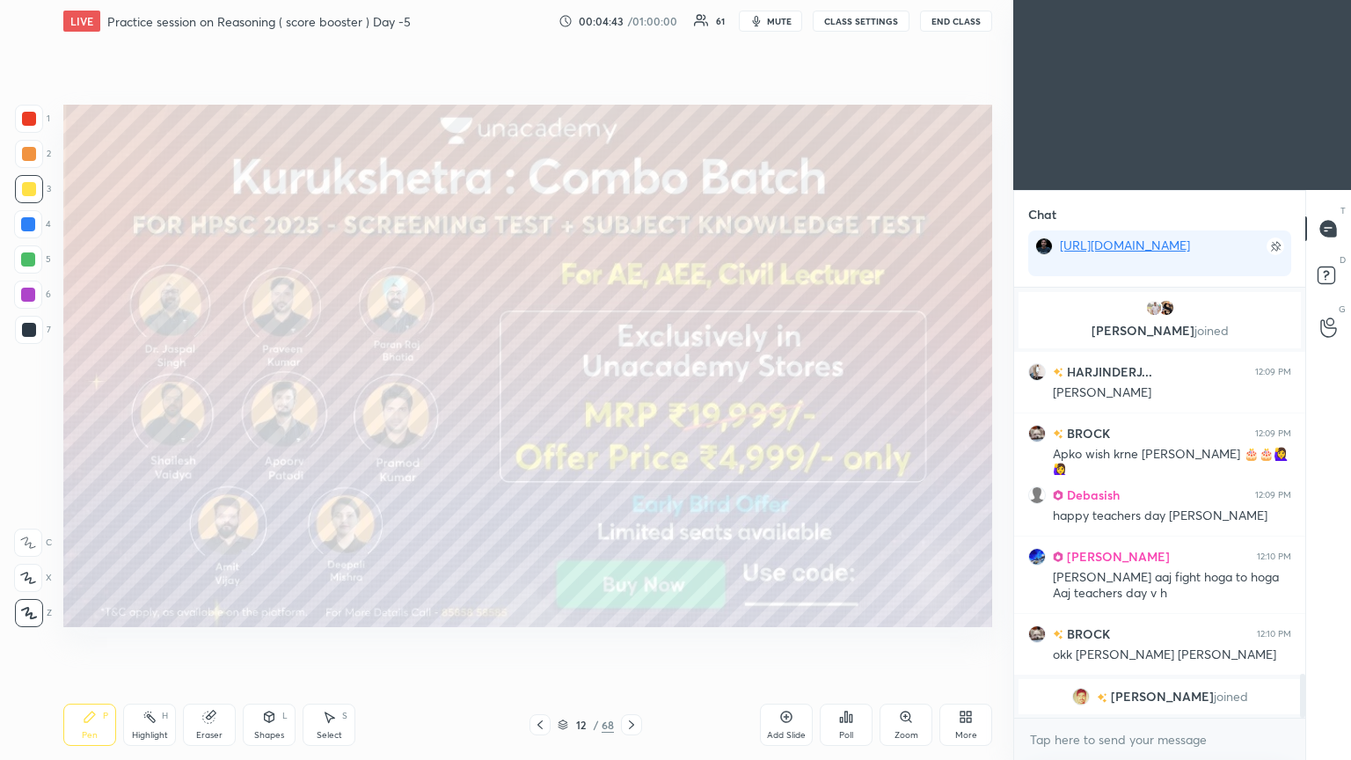
click at [631, 412] on icon at bounding box center [631, 725] width 14 height 14
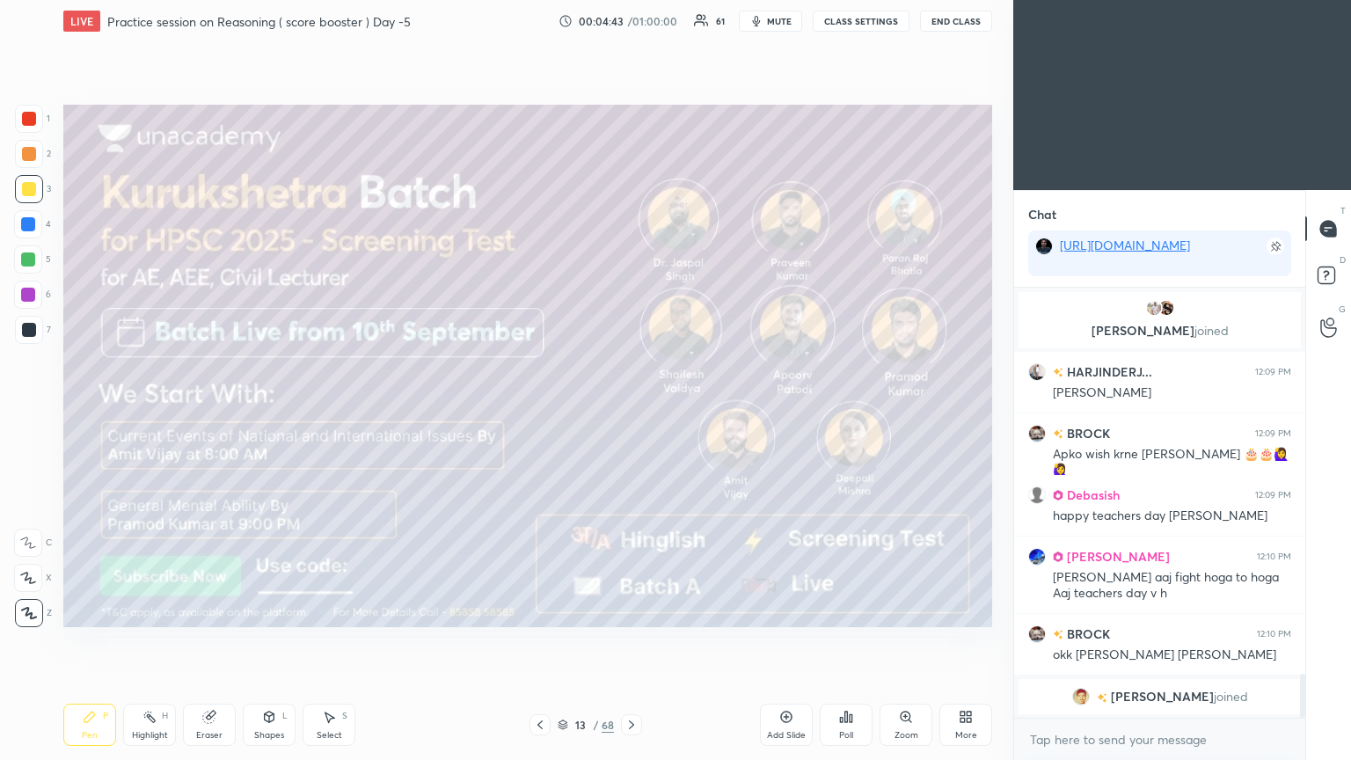
click at [631, 412] on icon at bounding box center [631, 725] width 14 height 14
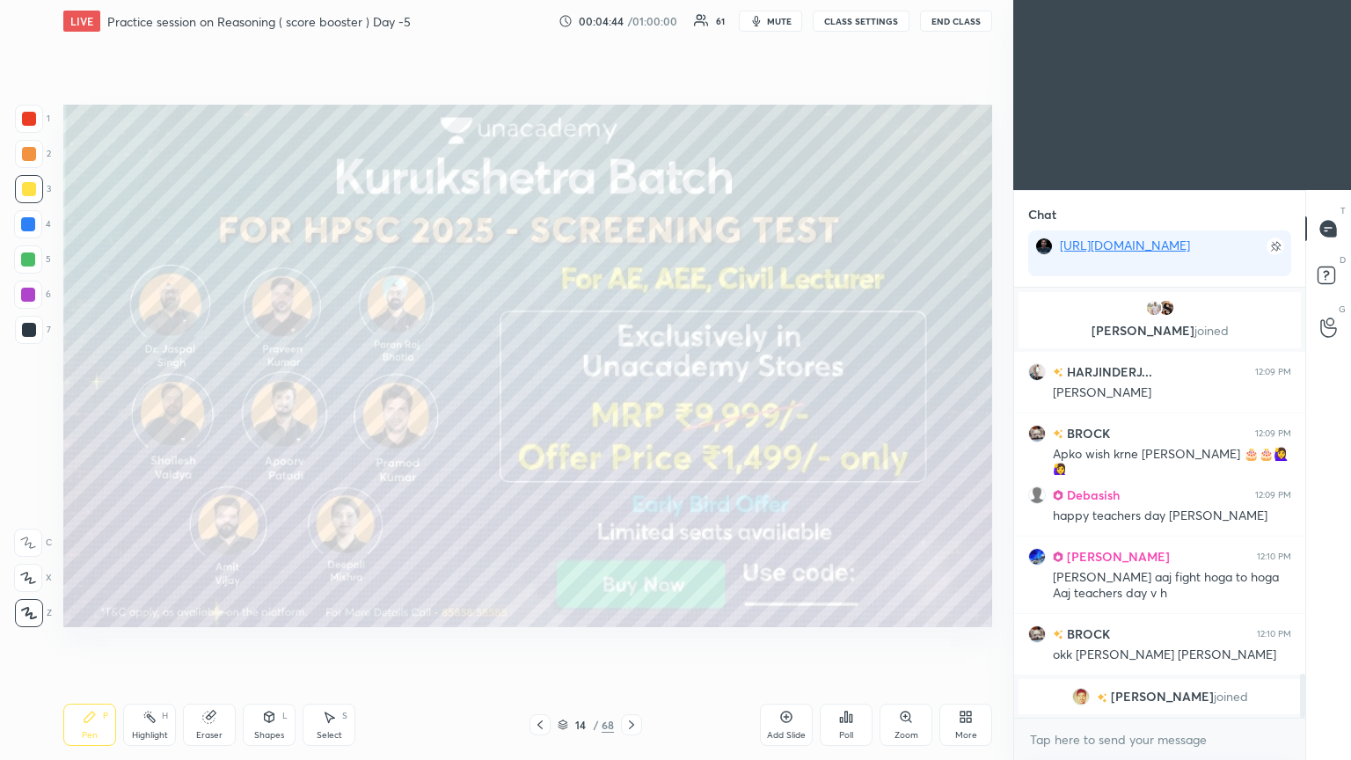
click at [631, 412] on icon at bounding box center [631, 725] width 14 height 14
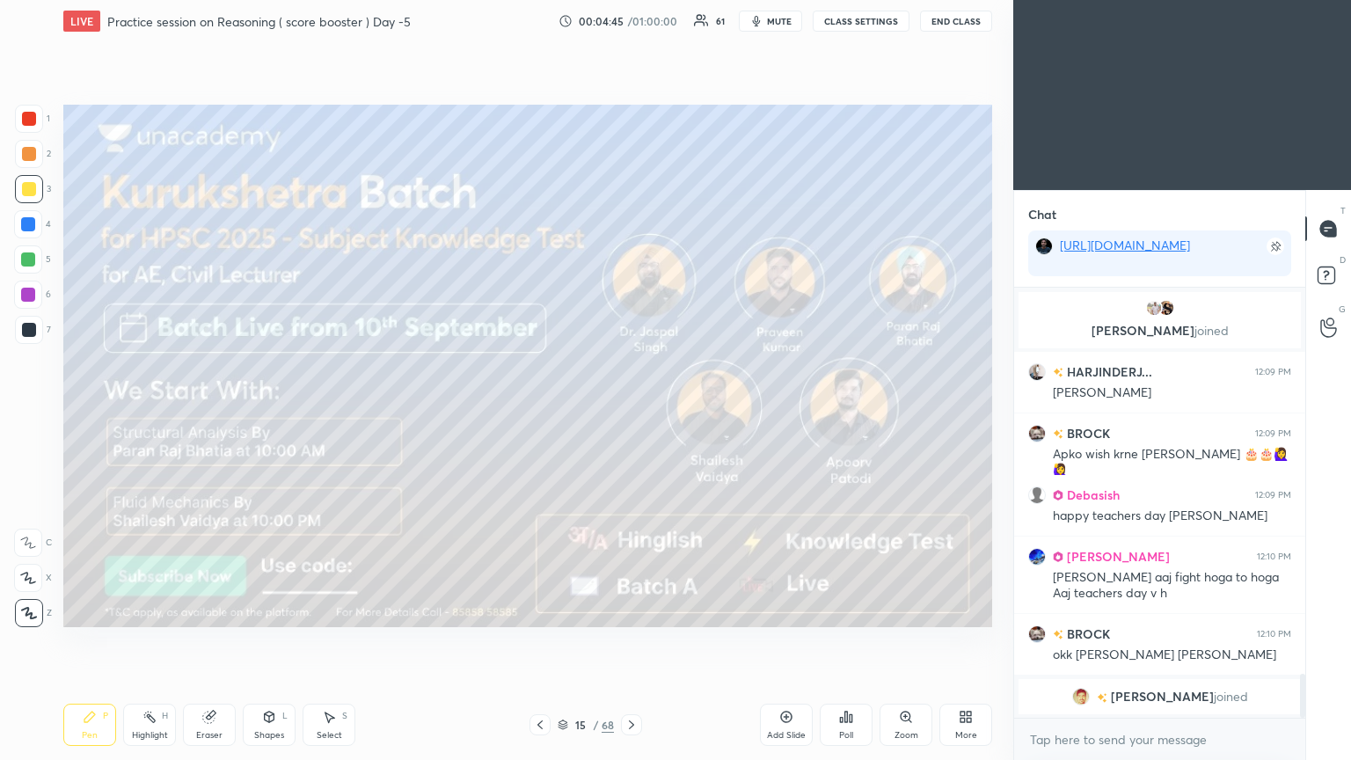
click at [542, 412] on icon at bounding box center [540, 725] width 14 height 14
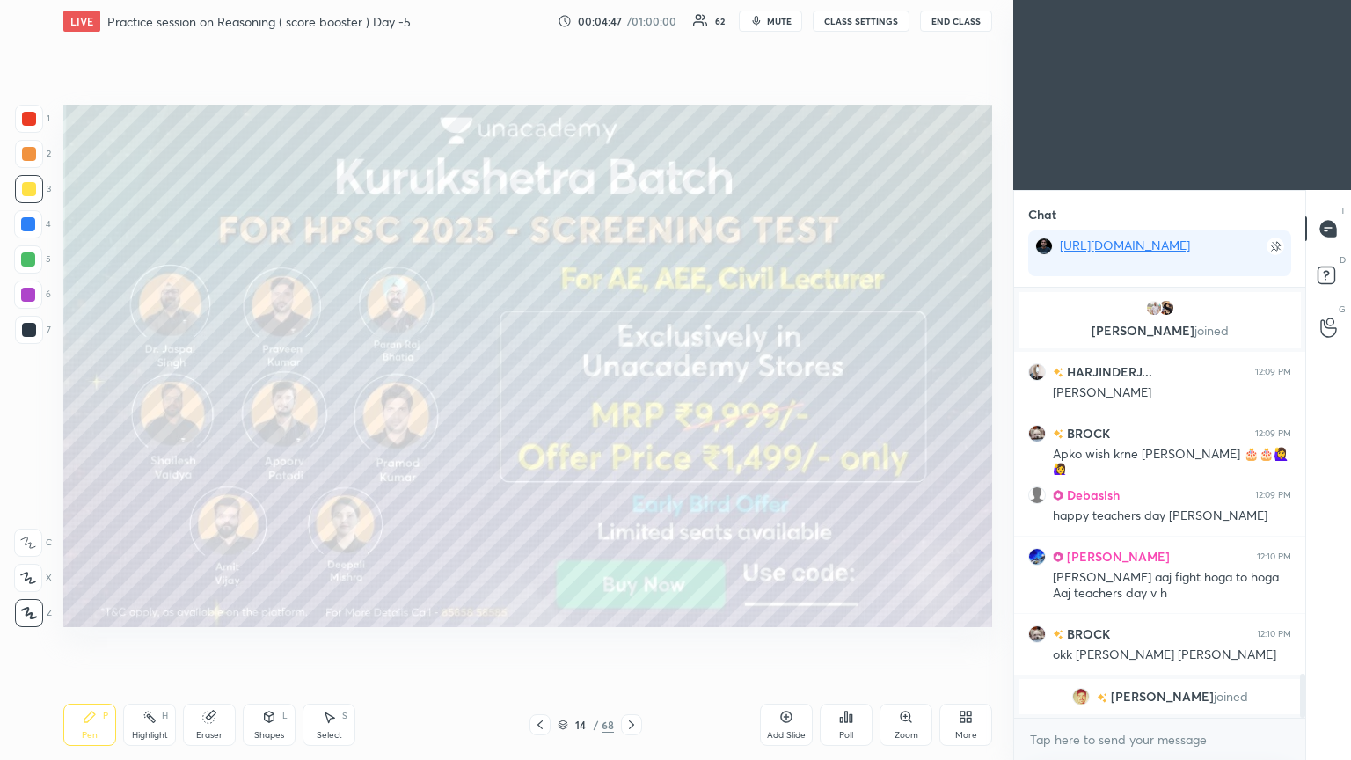
scroll to position [3774, 0]
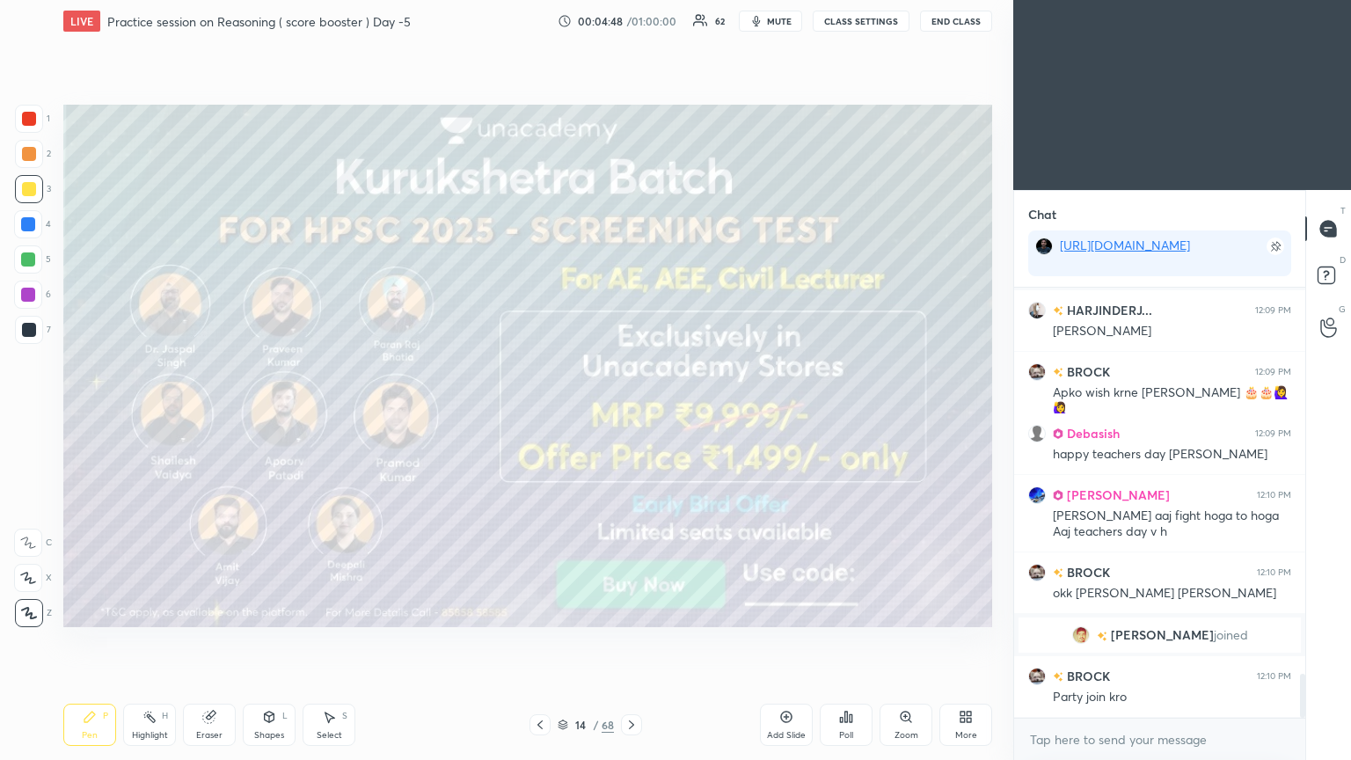
click at [616, 412] on div "14 / 68" at bounding box center [585, 724] width 113 height 21
click at [624, 412] on icon at bounding box center [631, 725] width 14 height 14
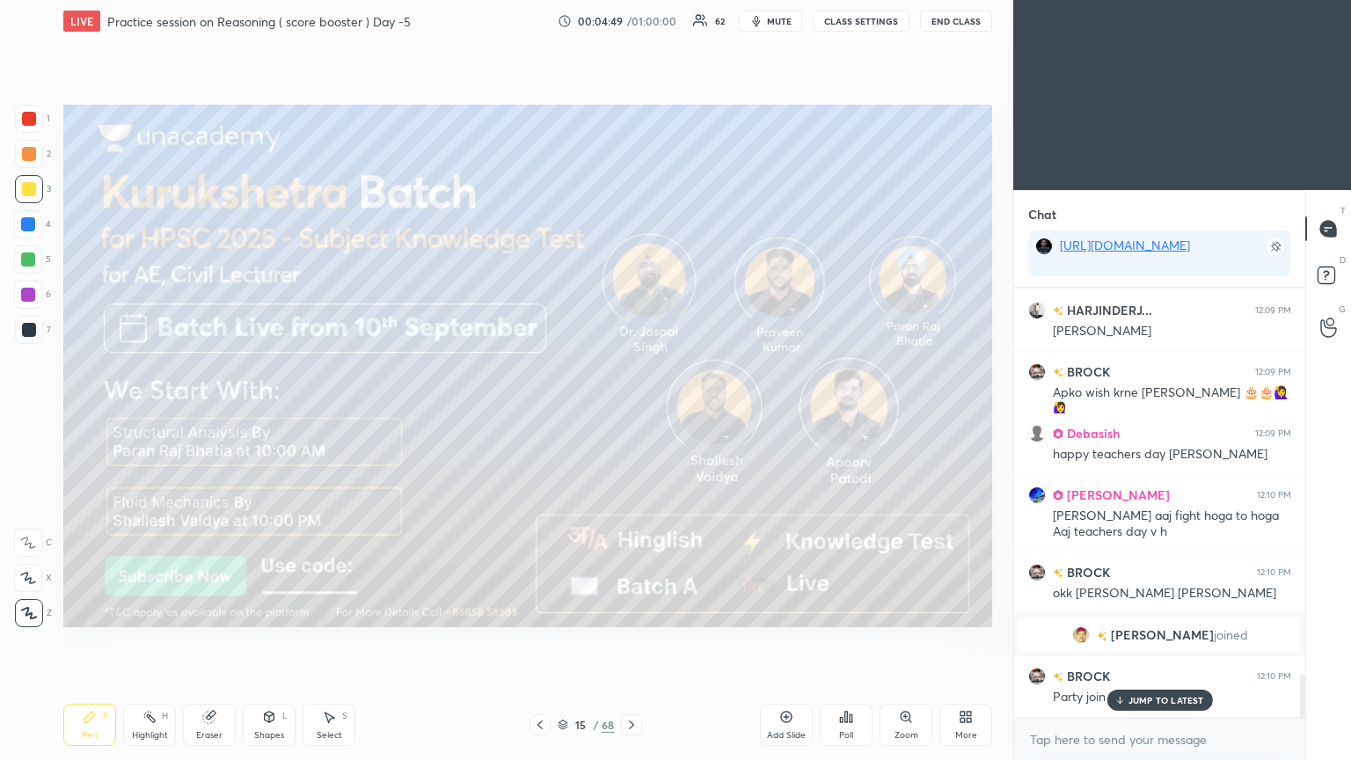
scroll to position [3835, 0]
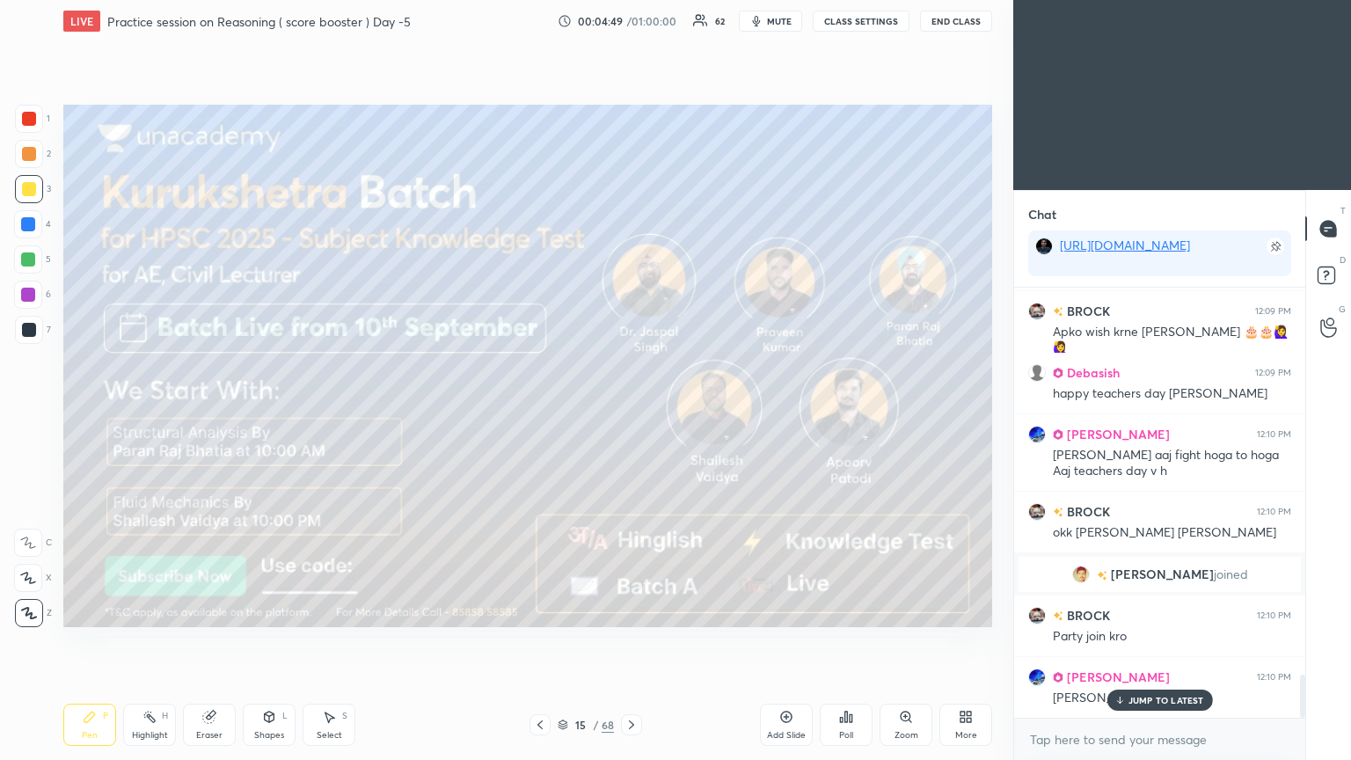
click at [631, 412] on div at bounding box center [631, 724] width 21 height 21
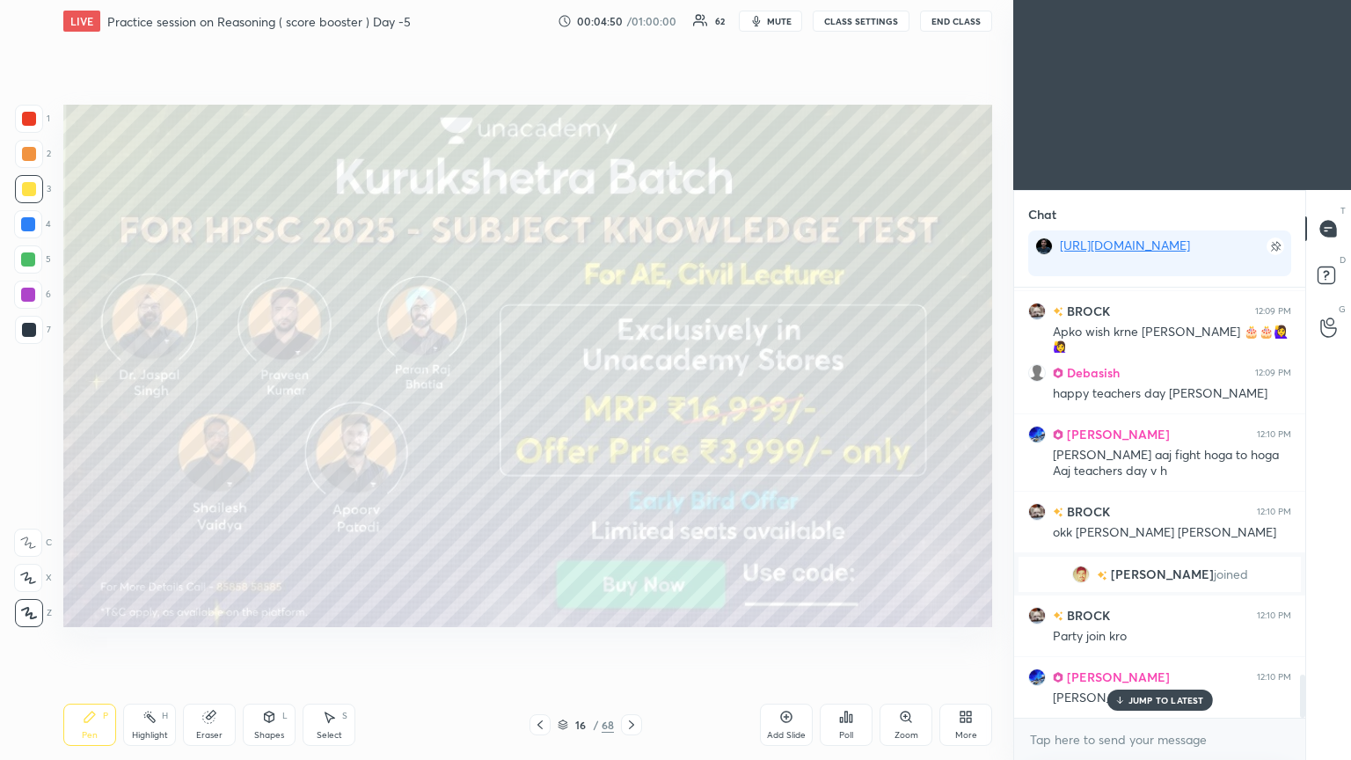
click at [629, 412] on icon at bounding box center [631, 725] width 14 height 14
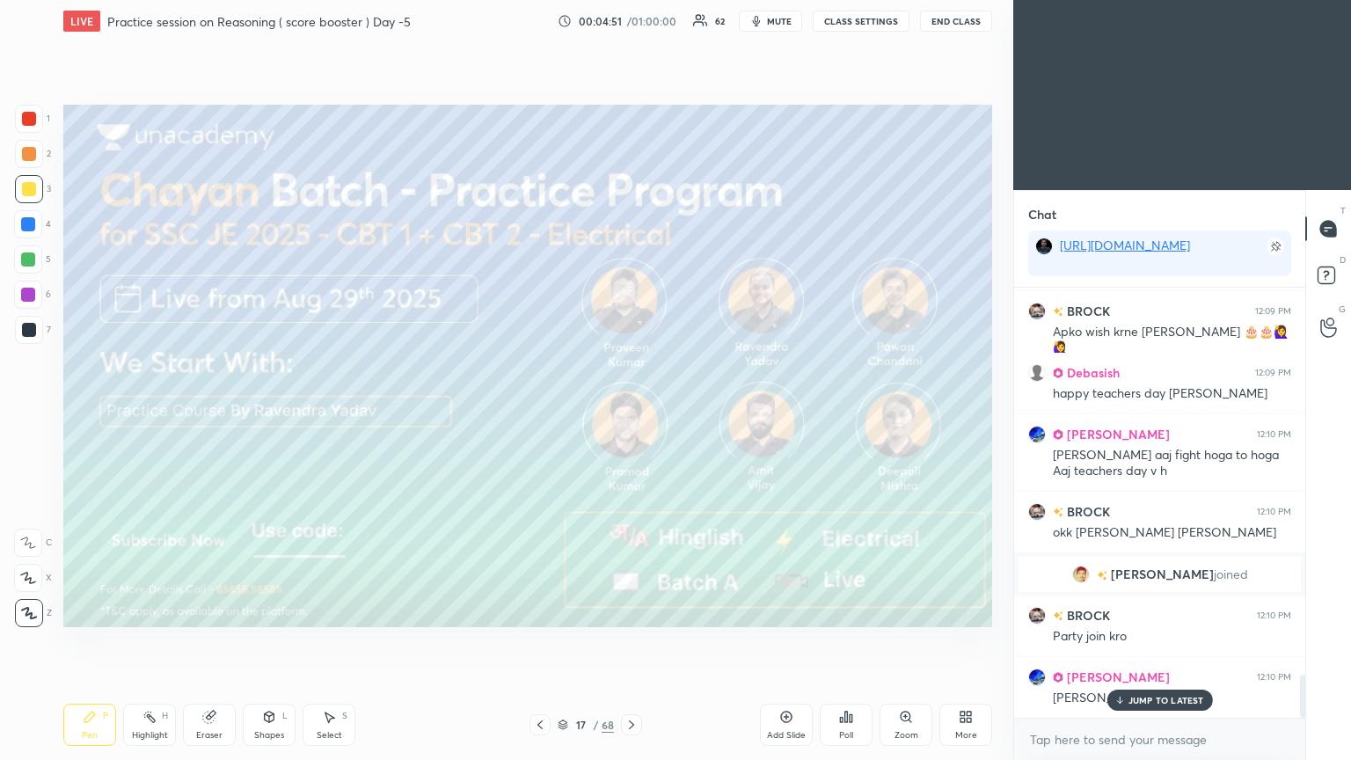
click at [628, 412] on icon at bounding box center [631, 725] width 14 height 14
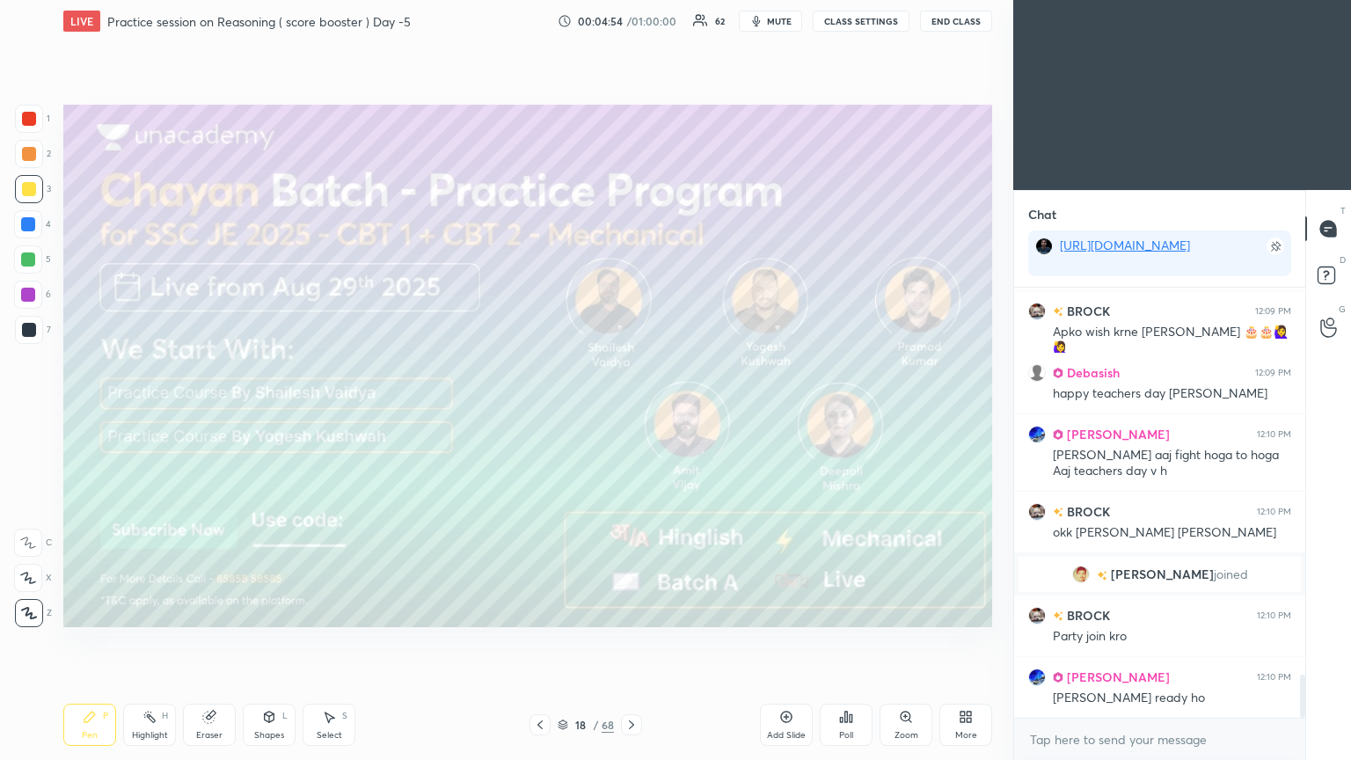
scroll to position [3897, 0]
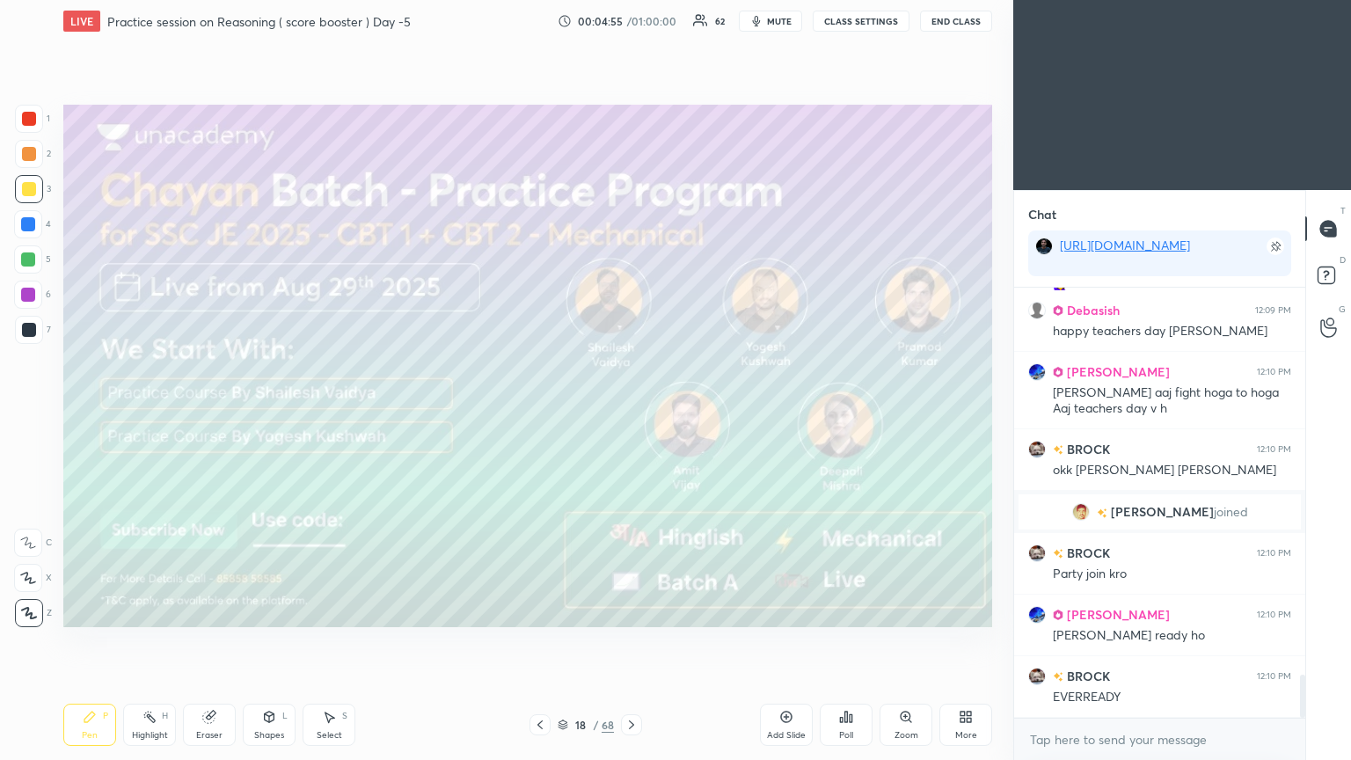
click at [626, 412] on icon at bounding box center [631, 725] width 14 height 14
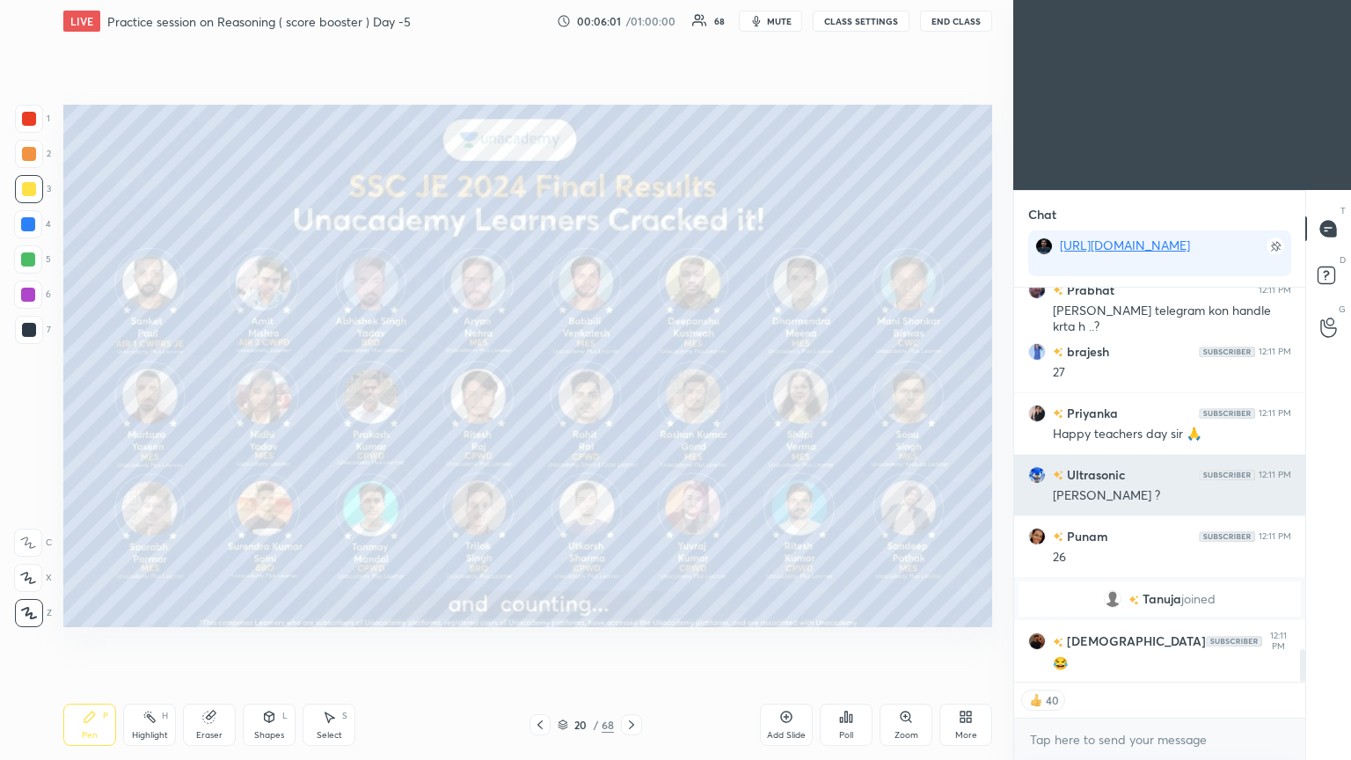
scroll to position [4401, 0]
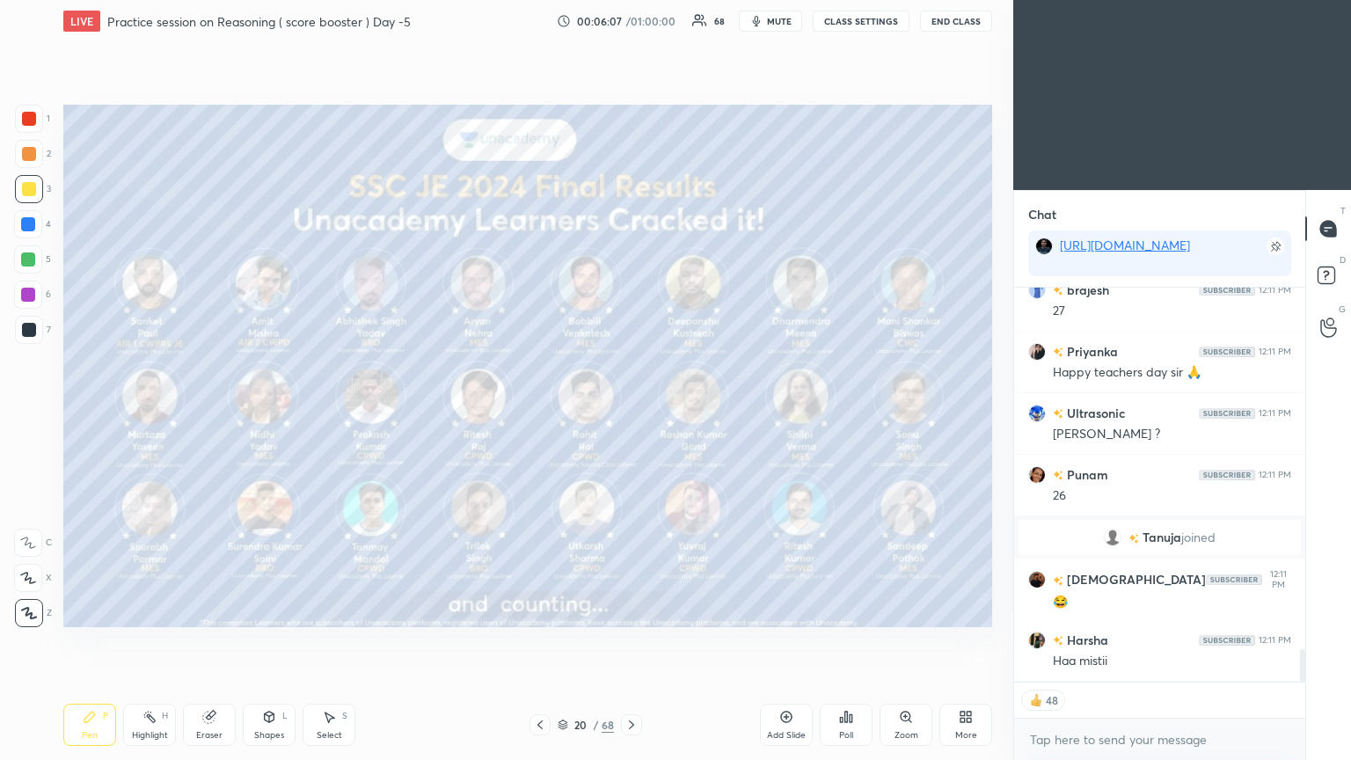
click at [556, 412] on div "20 / 68" at bounding box center [585, 724] width 113 height 21
click at [561, 412] on icon at bounding box center [562, 726] width 9 height 3
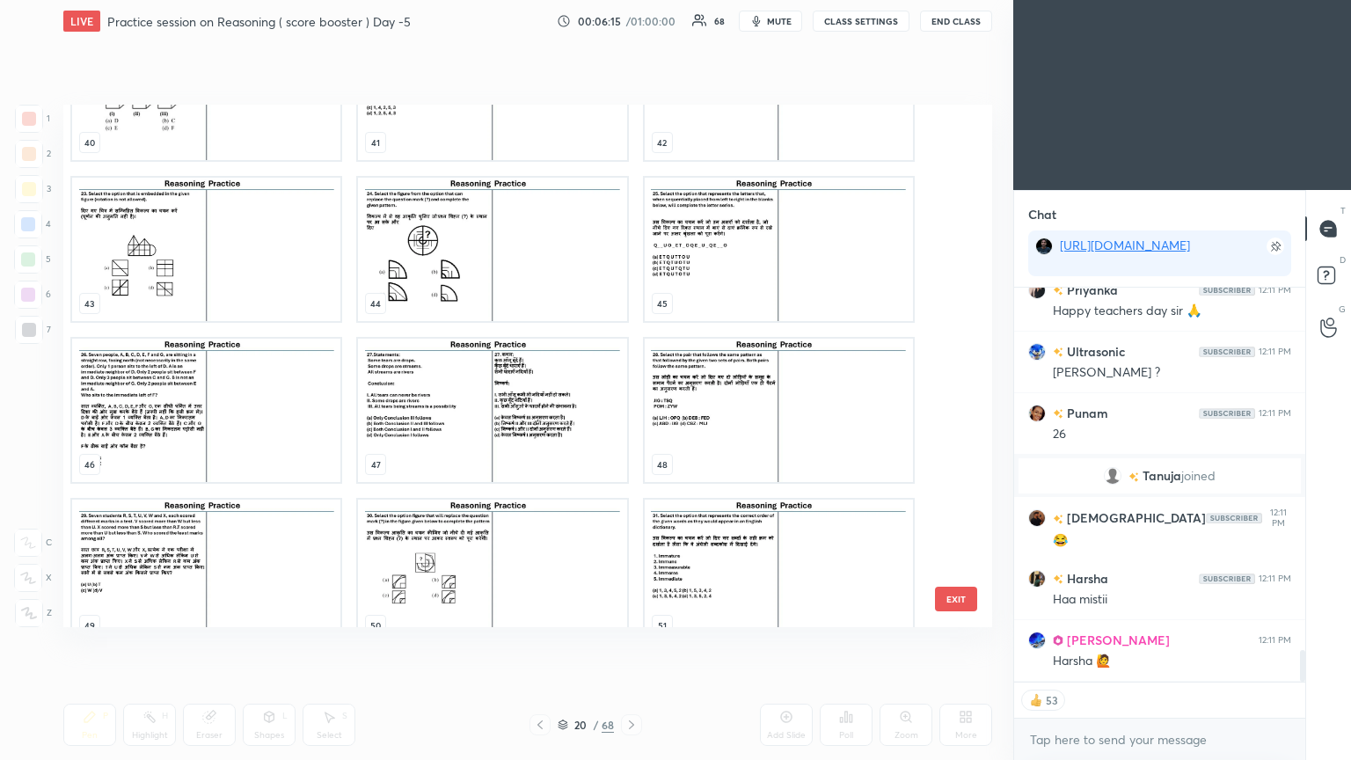
scroll to position [4524, 0]
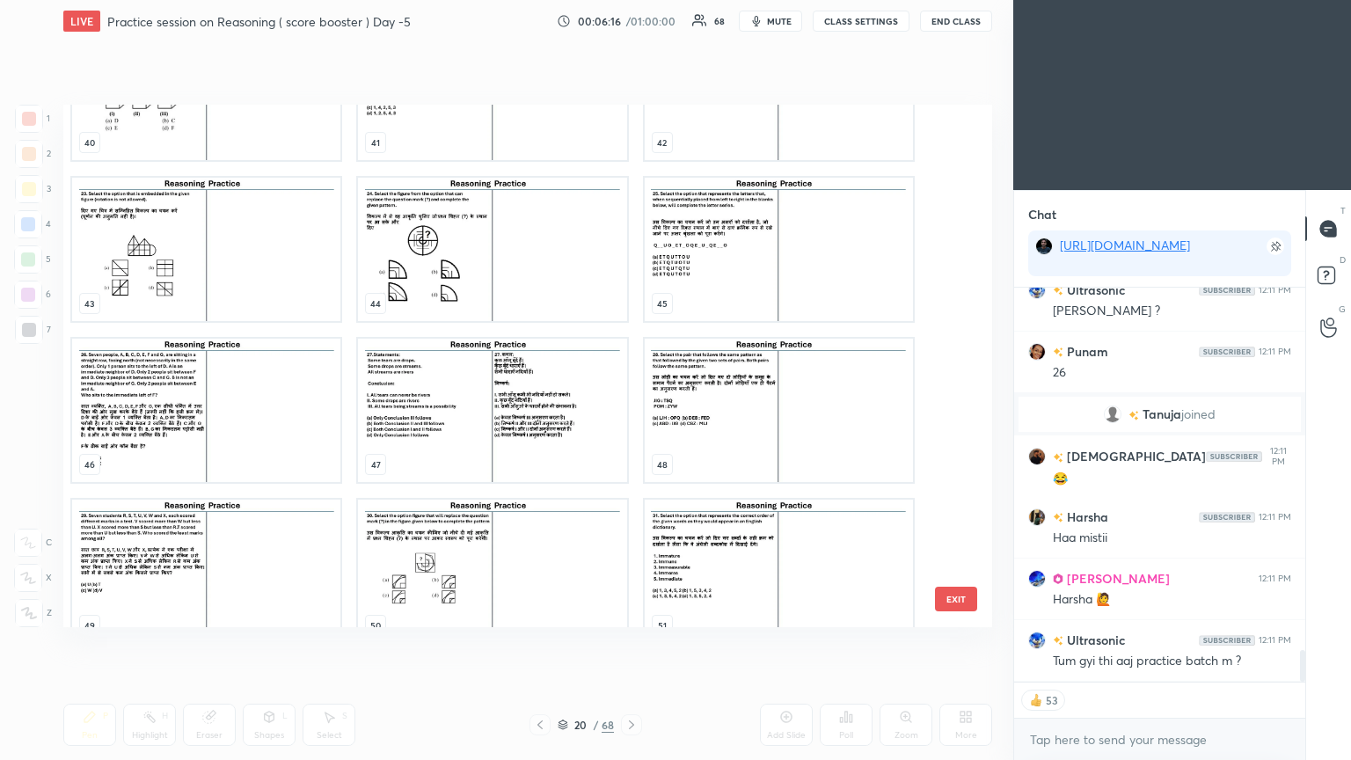
click at [429, 412] on img "grid" at bounding box center [492, 410] width 268 height 143
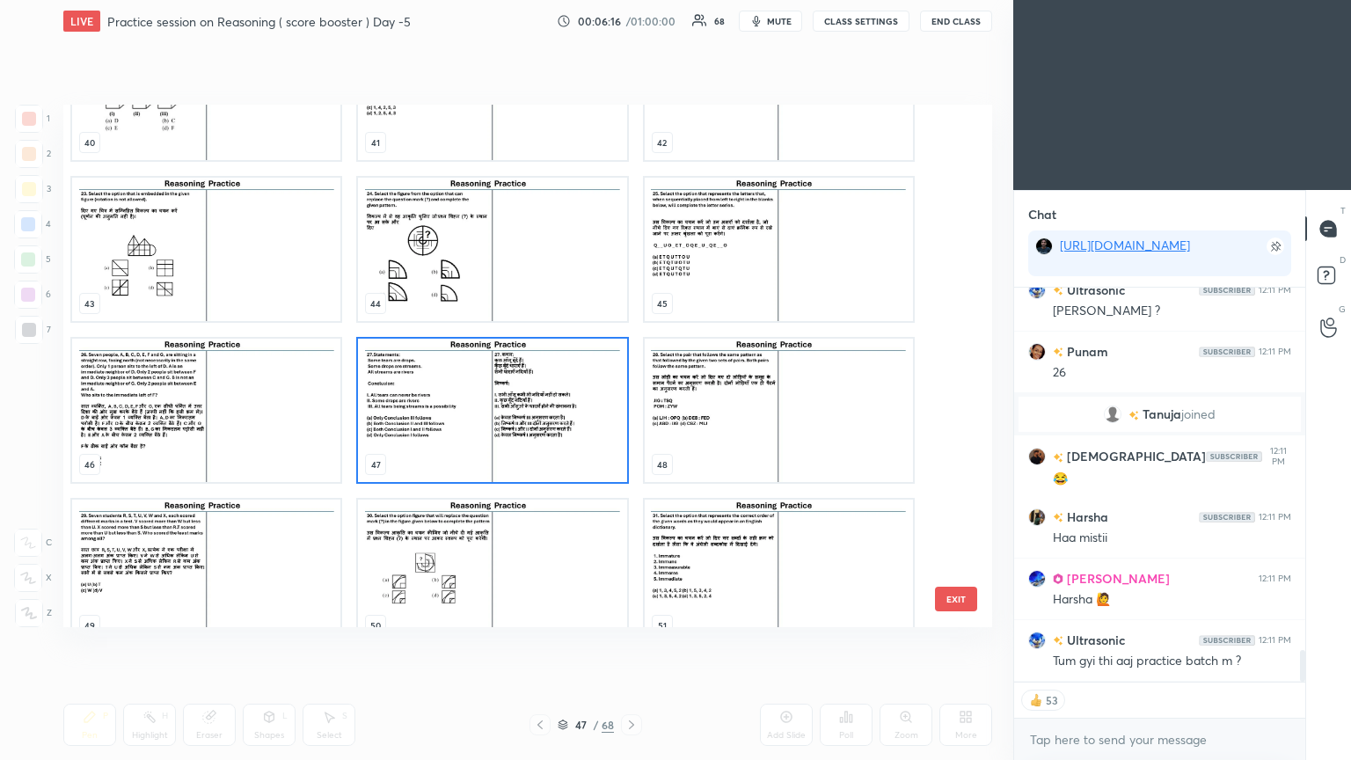
click at [427, 412] on img "grid" at bounding box center [492, 410] width 268 height 143
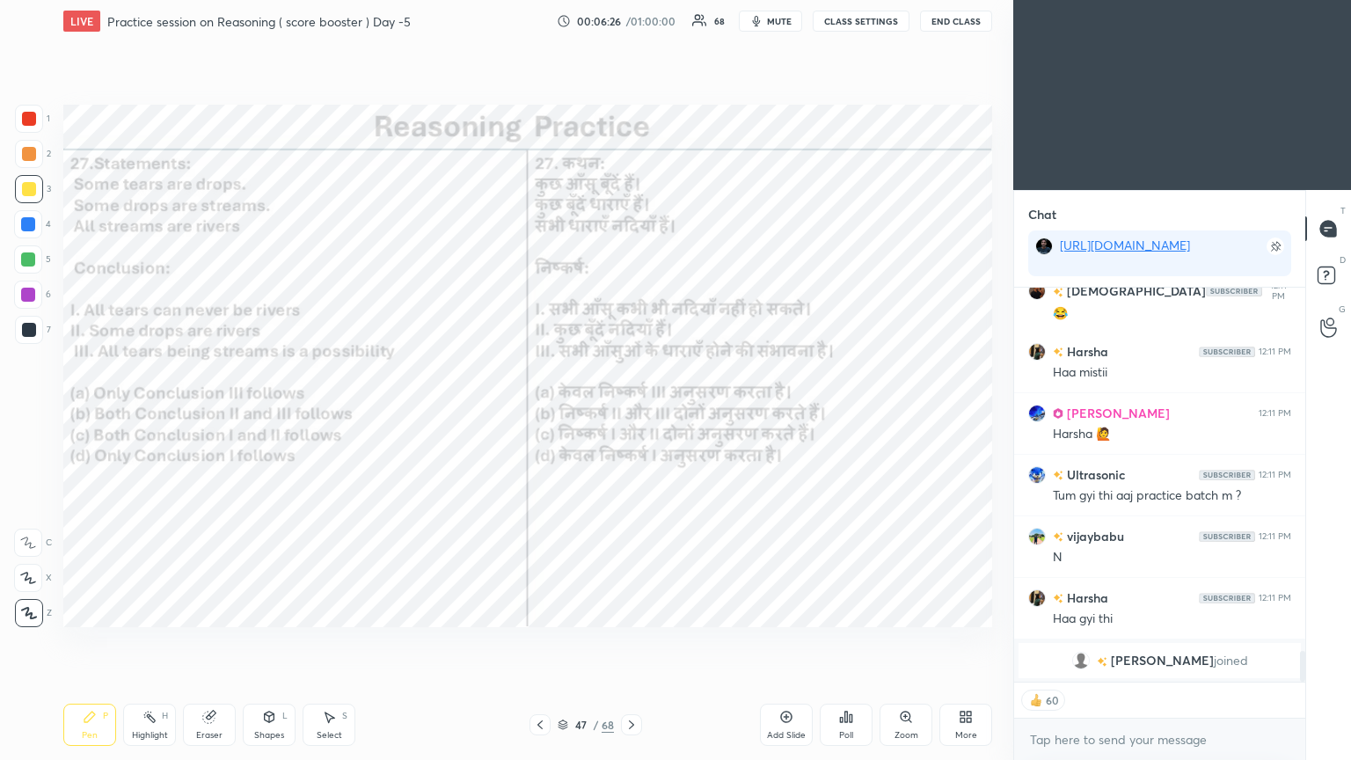
scroll to position [4612, 0]
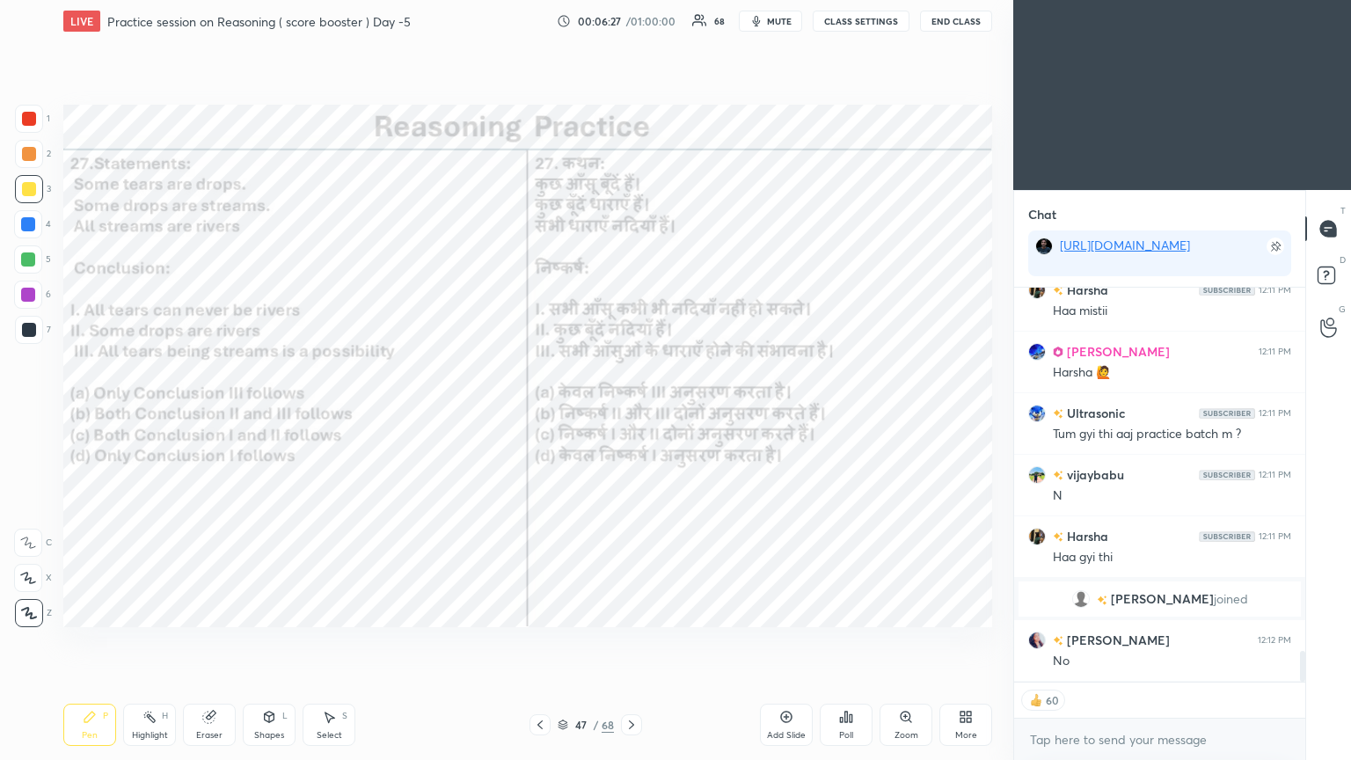
type textarea "x"
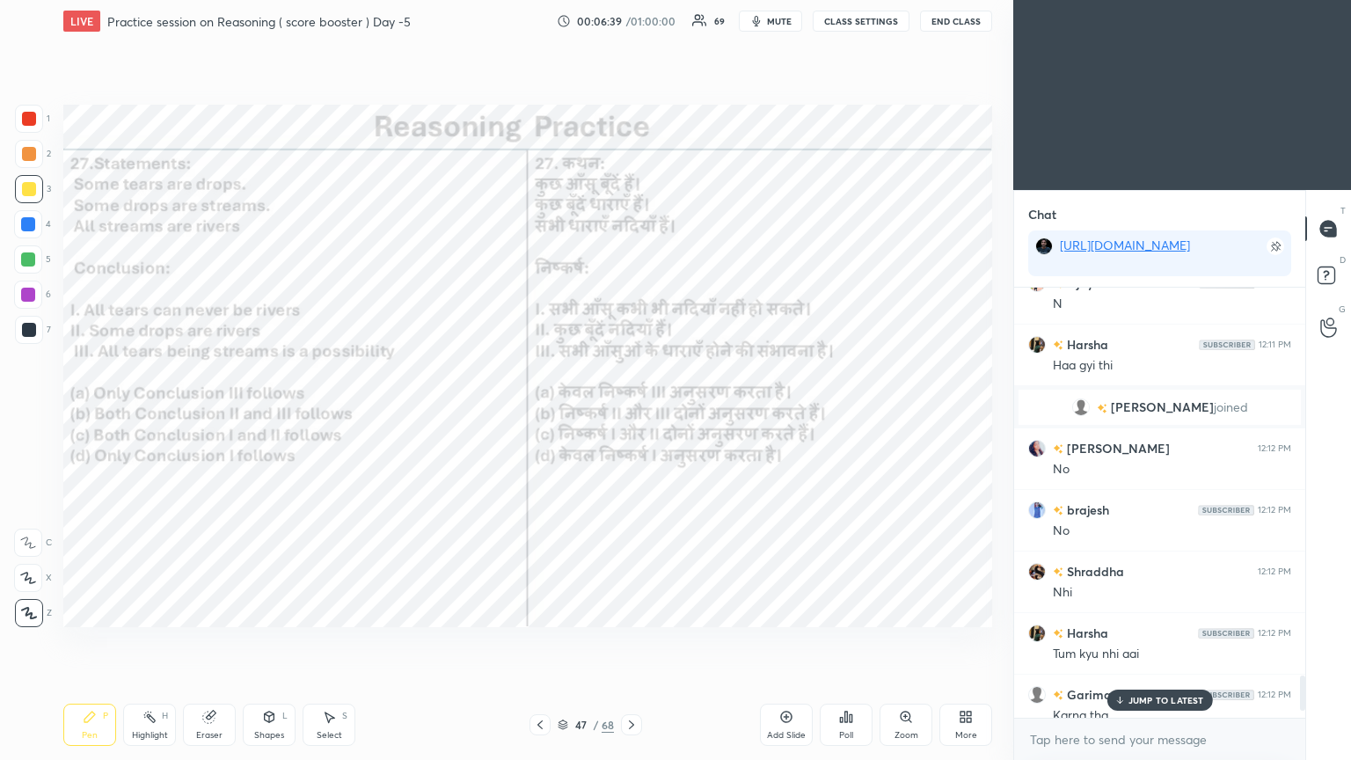
scroll to position [5007, 0]
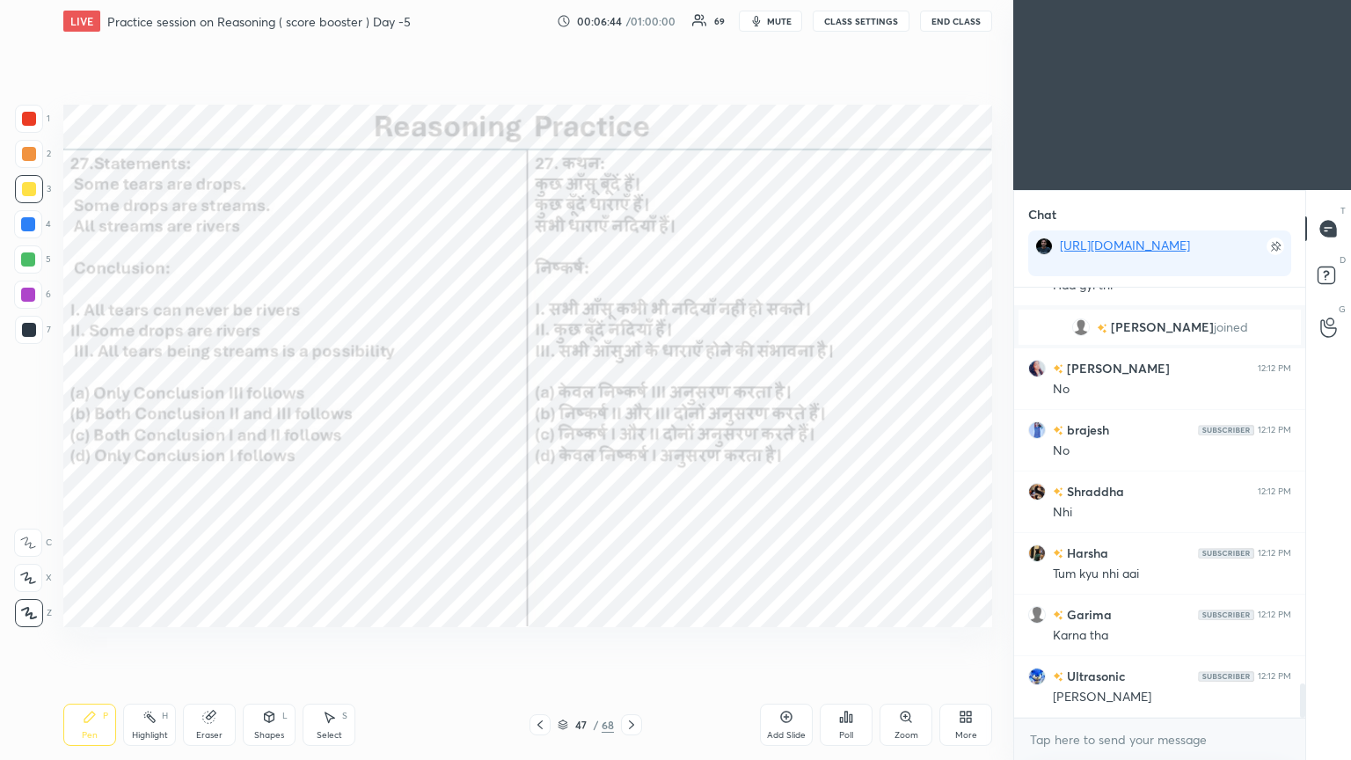
click at [631, 412] on div "Poll" at bounding box center [846, 725] width 53 height 42
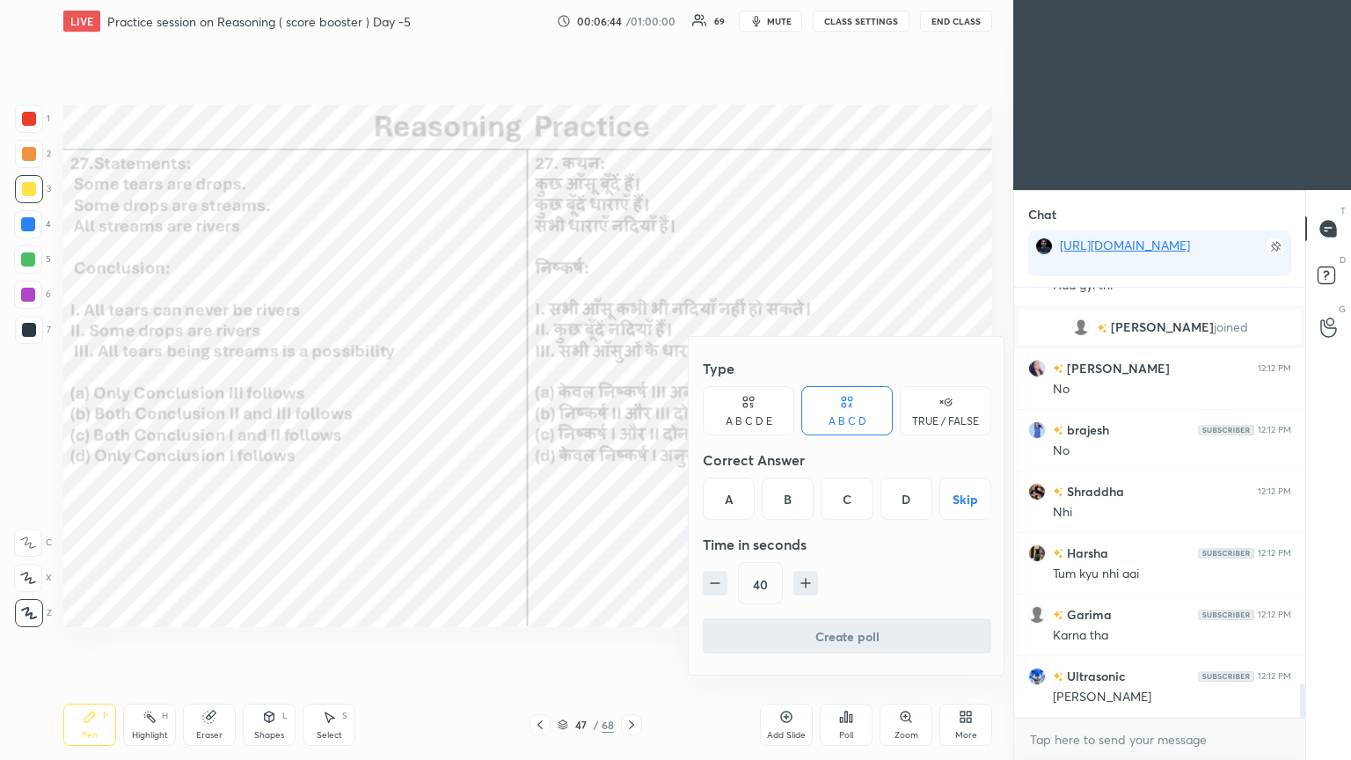
scroll to position [5069, 0]
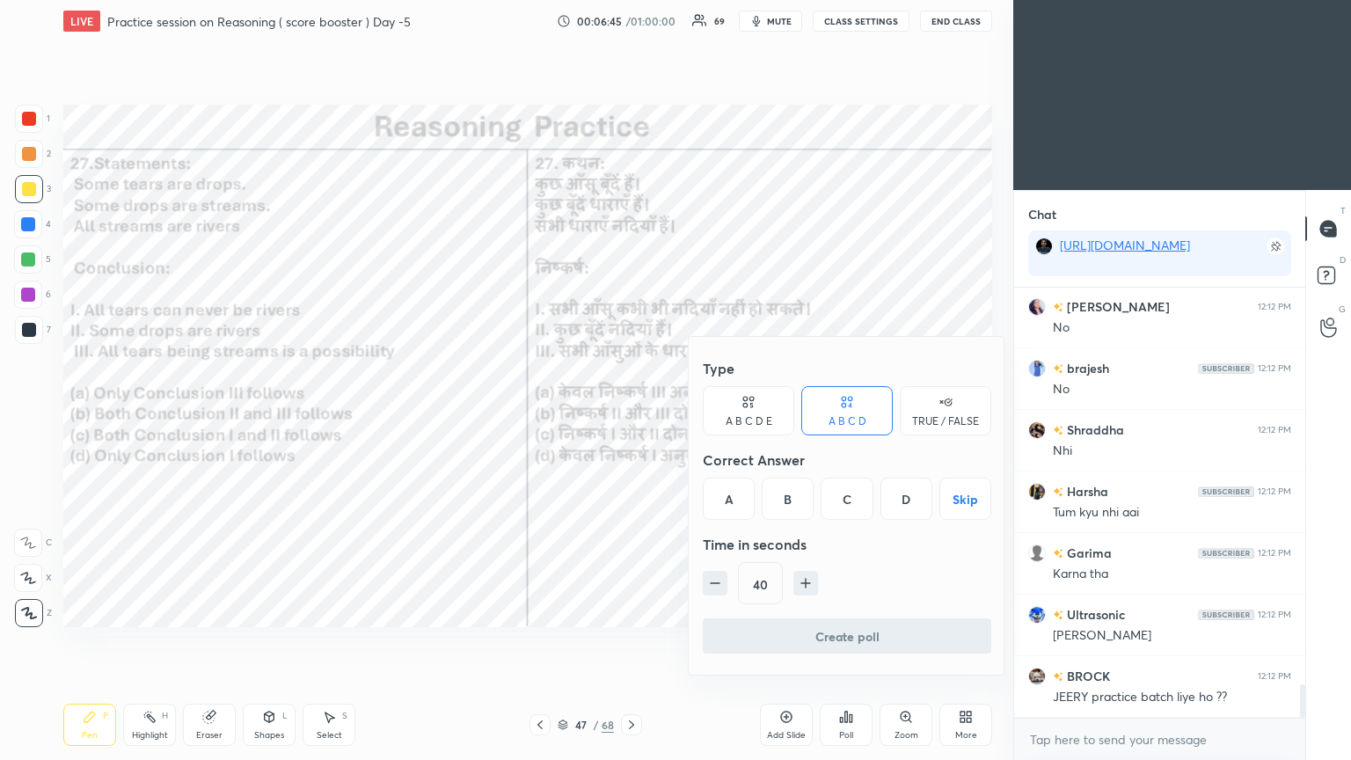
click at [631, 412] on div "C" at bounding box center [847, 499] width 52 height 42
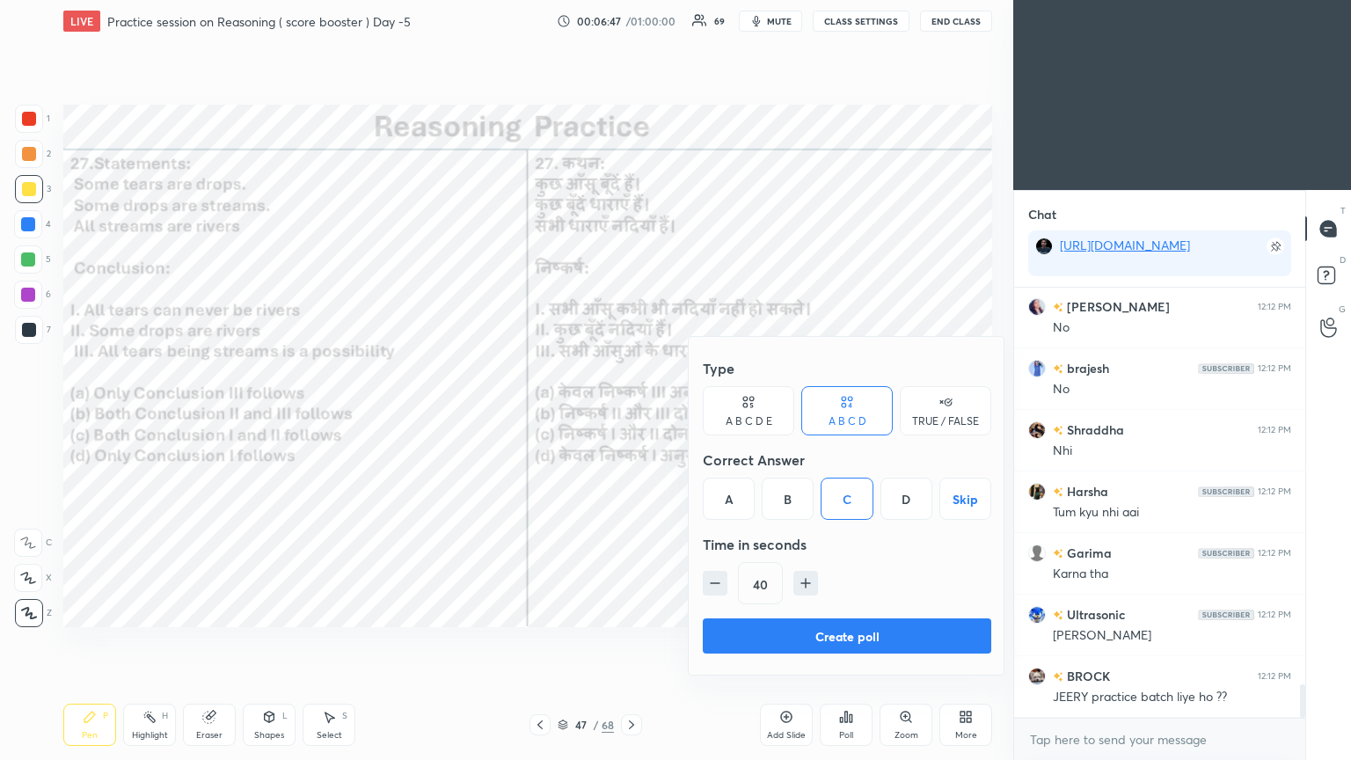
click at [631, 412] on icon "button" at bounding box center [715, 583] width 18 height 18
click at [631, 412] on input "25" at bounding box center [760, 584] width 43 height 42
click at [631, 412] on input "1530" at bounding box center [768, 584] width 59 height 42
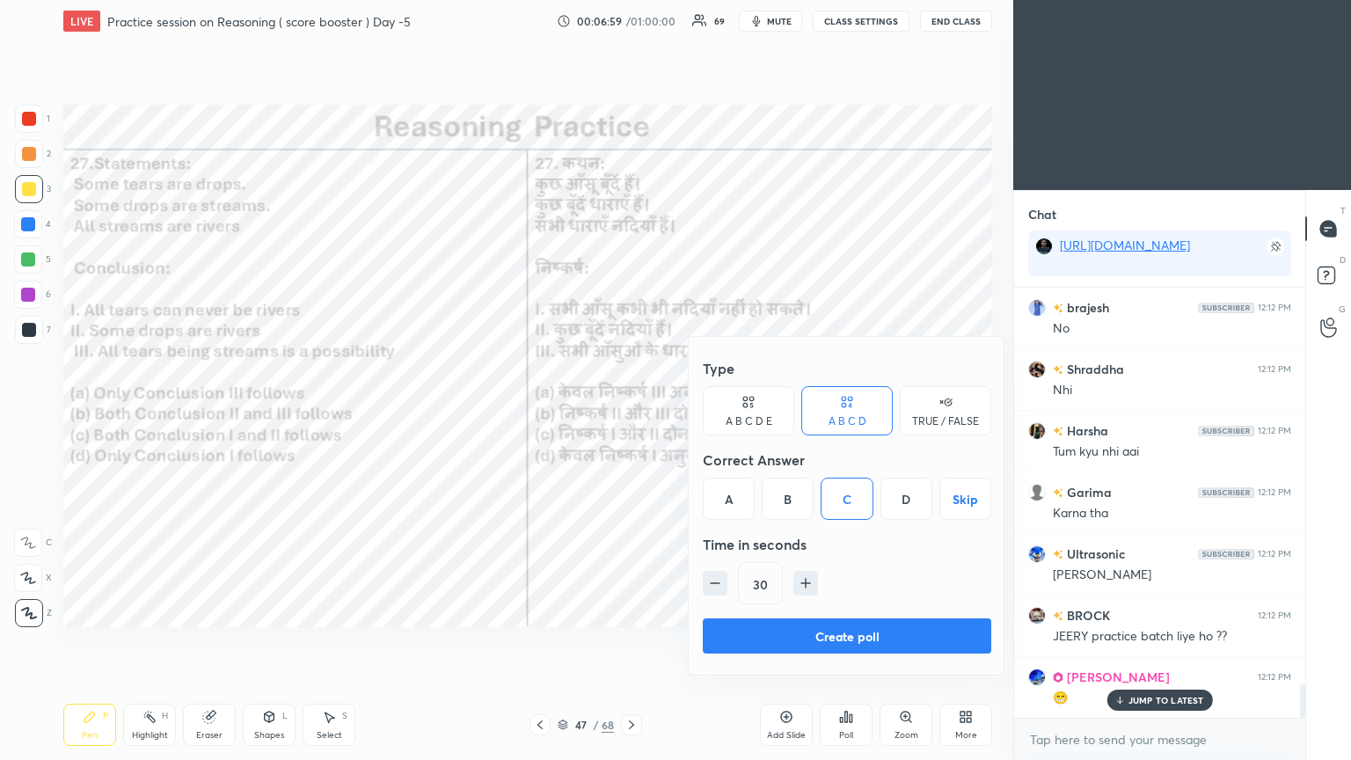
type input "30"
click at [631, 412] on button "Create poll" at bounding box center [847, 635] width 288 height 35
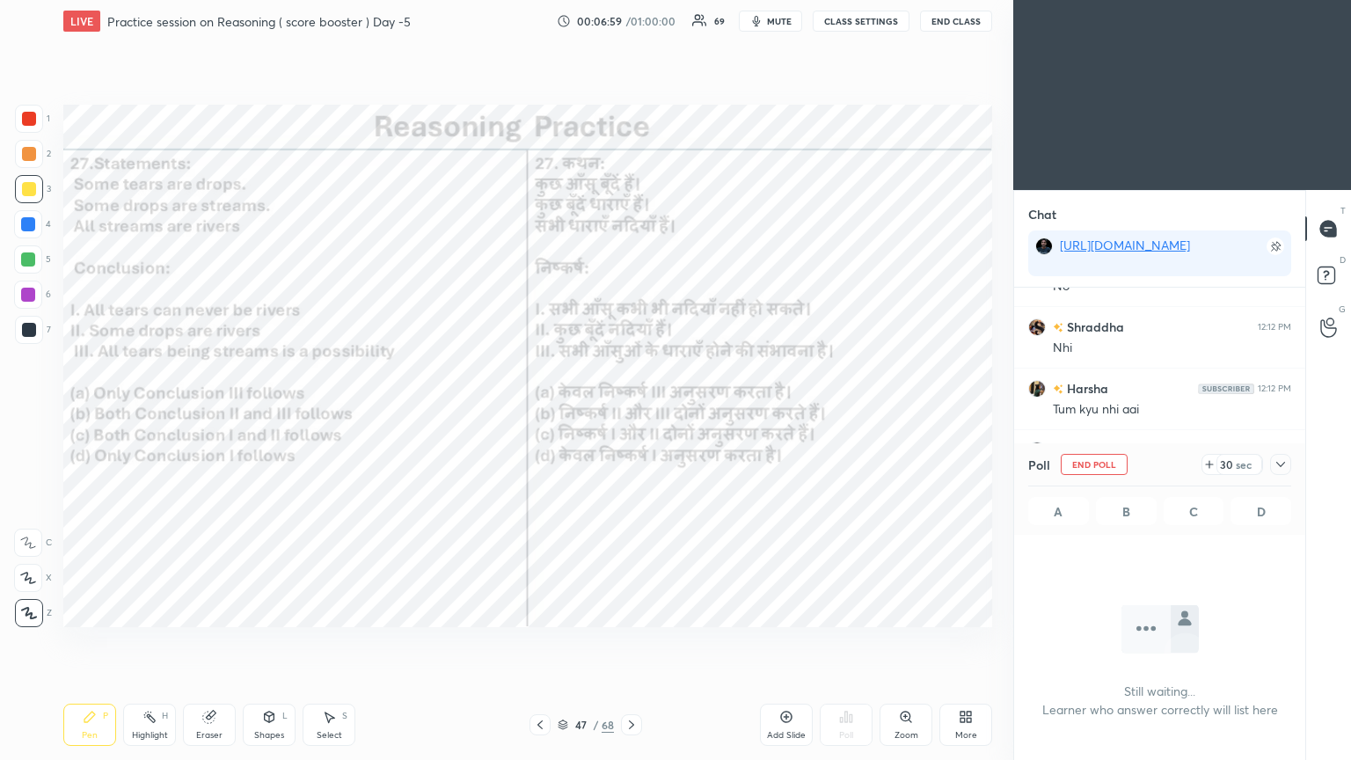
scroll to position [0, 0]
click at [631, 412] on icon at bounding box center [1281, 464] width 14 height 14
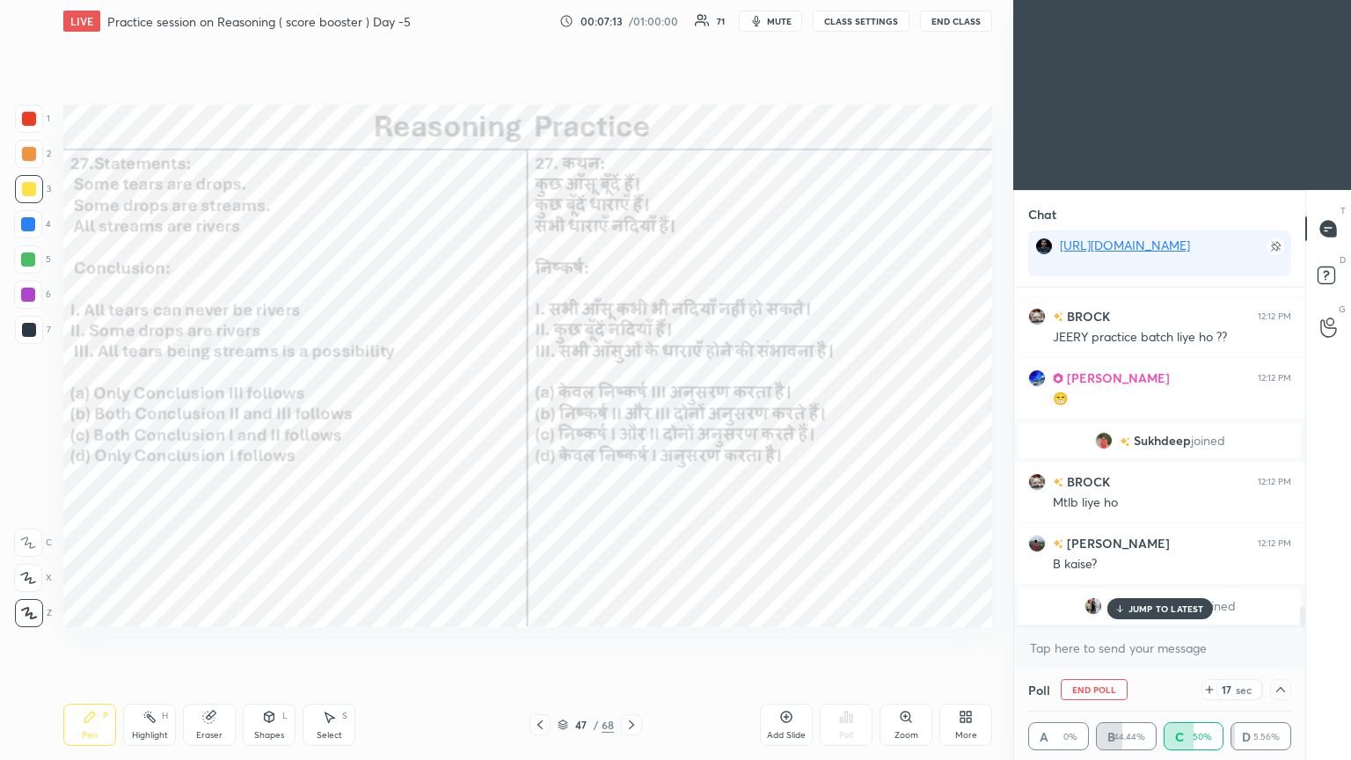
click at [631, 412] on p "JUMP TO LATEST" at bounding box center [1166, 608] width 76 height 11
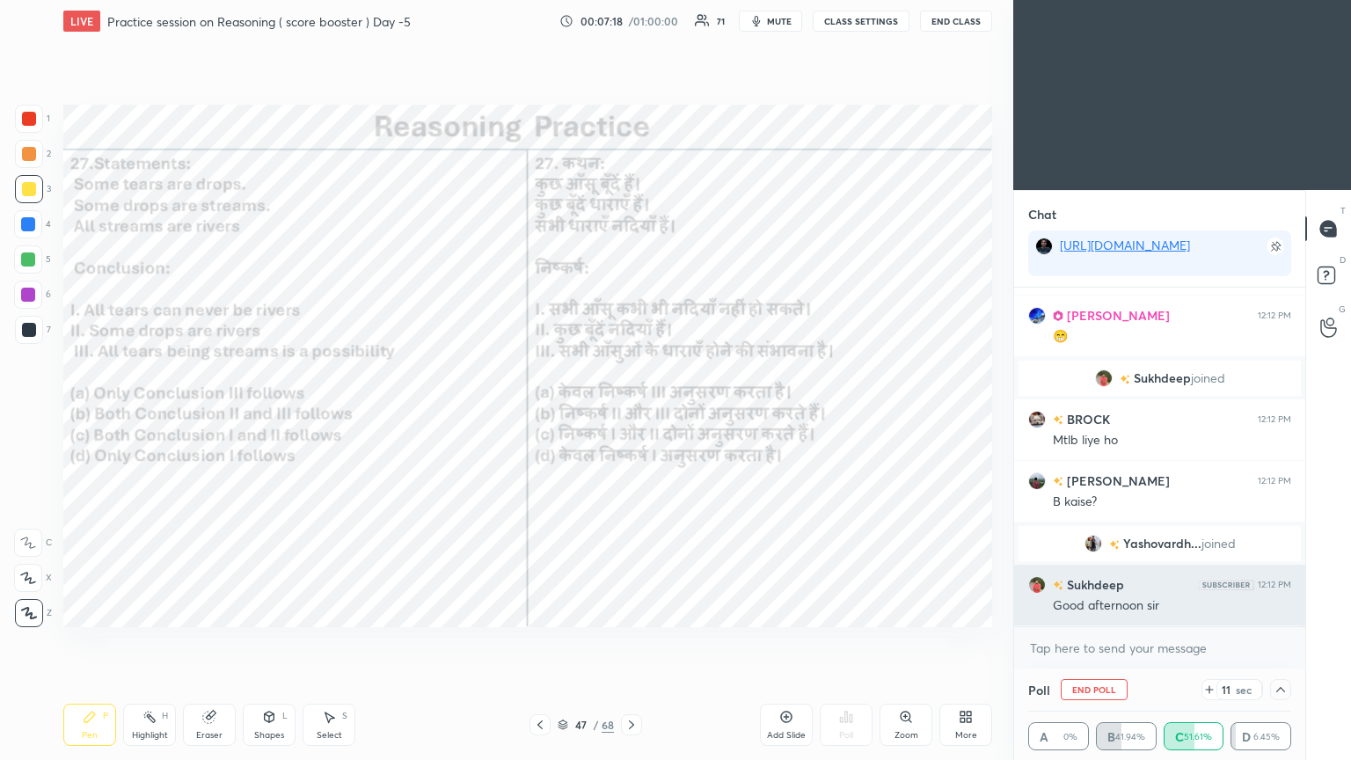
click at [631, 412] on h6 "Sukhdeep" at bounding box center [1093, 584] width 61 height 18
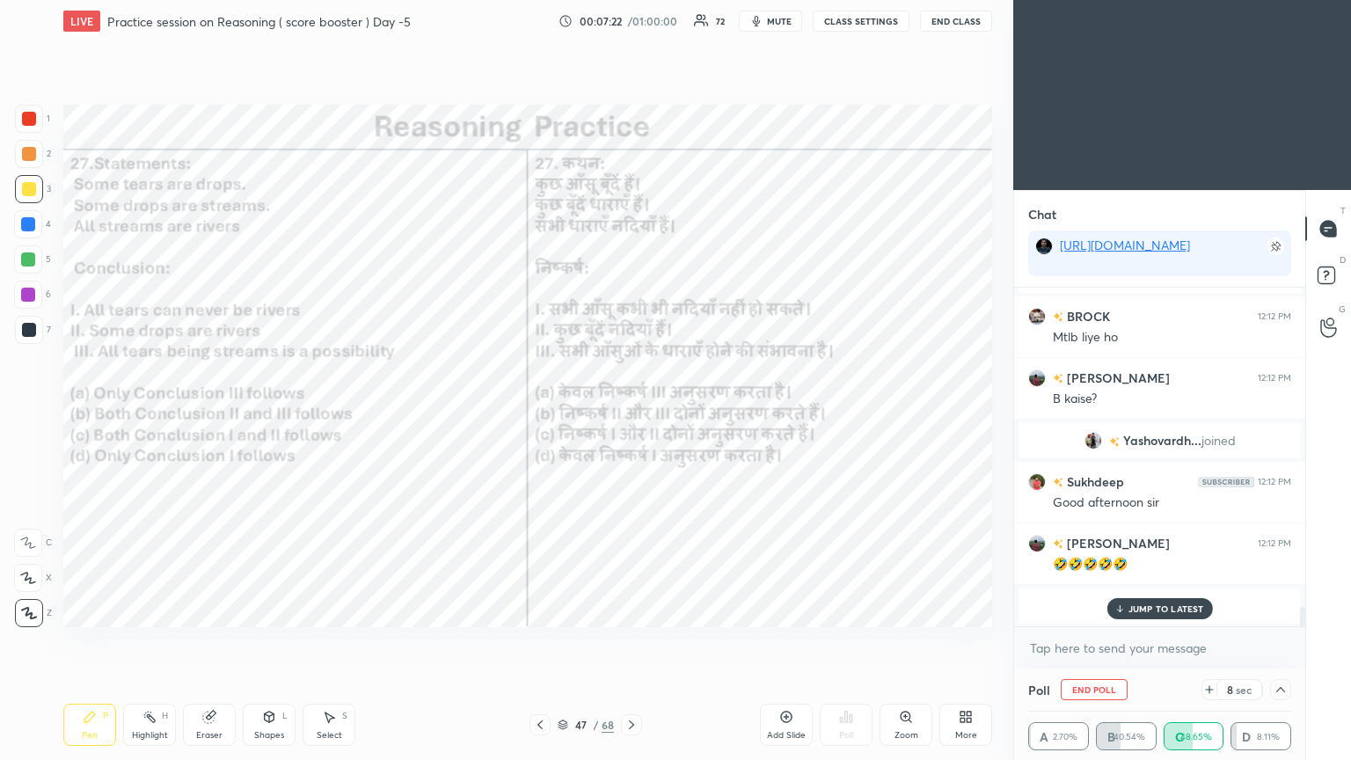
click at [631, 412] on p "JUMP TO LATEST" at bounding box center [1166, 608] width 76 height 11
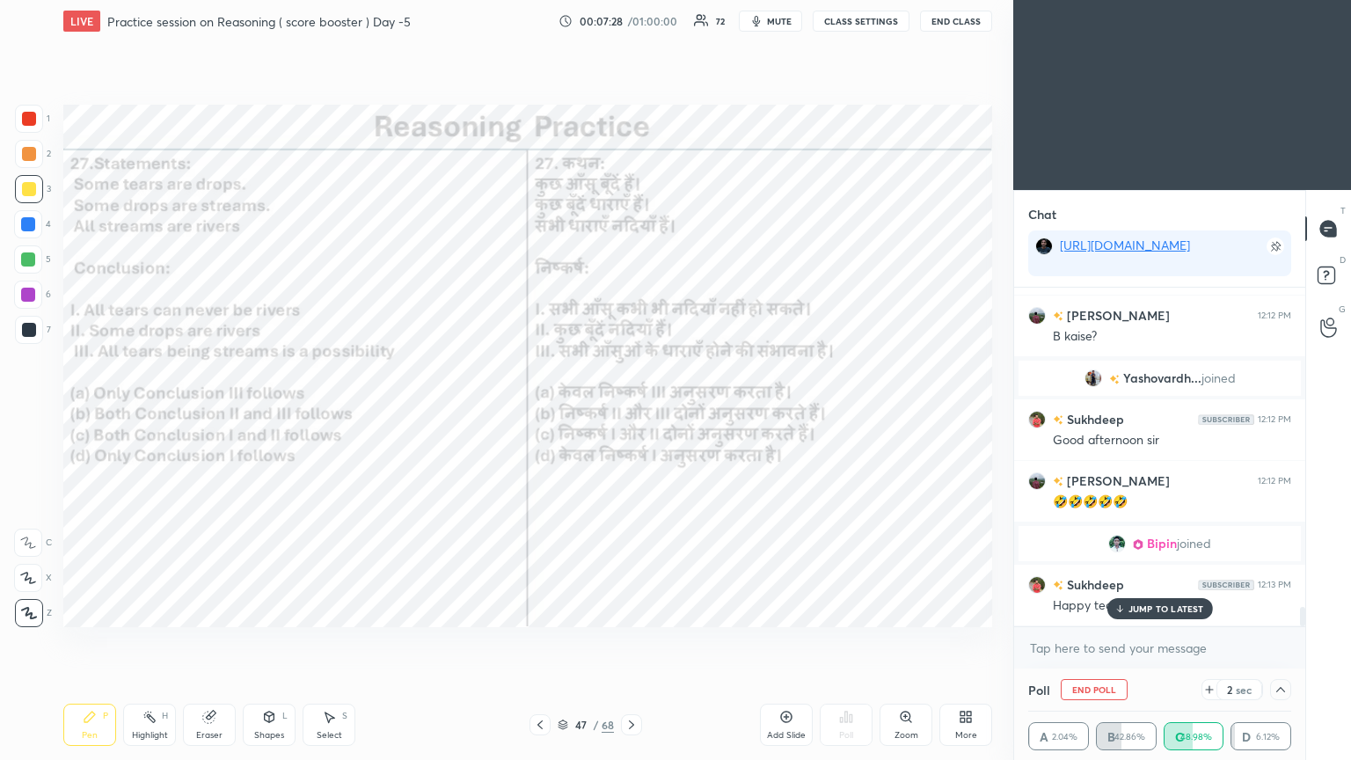
scroll to position [5717, 0]
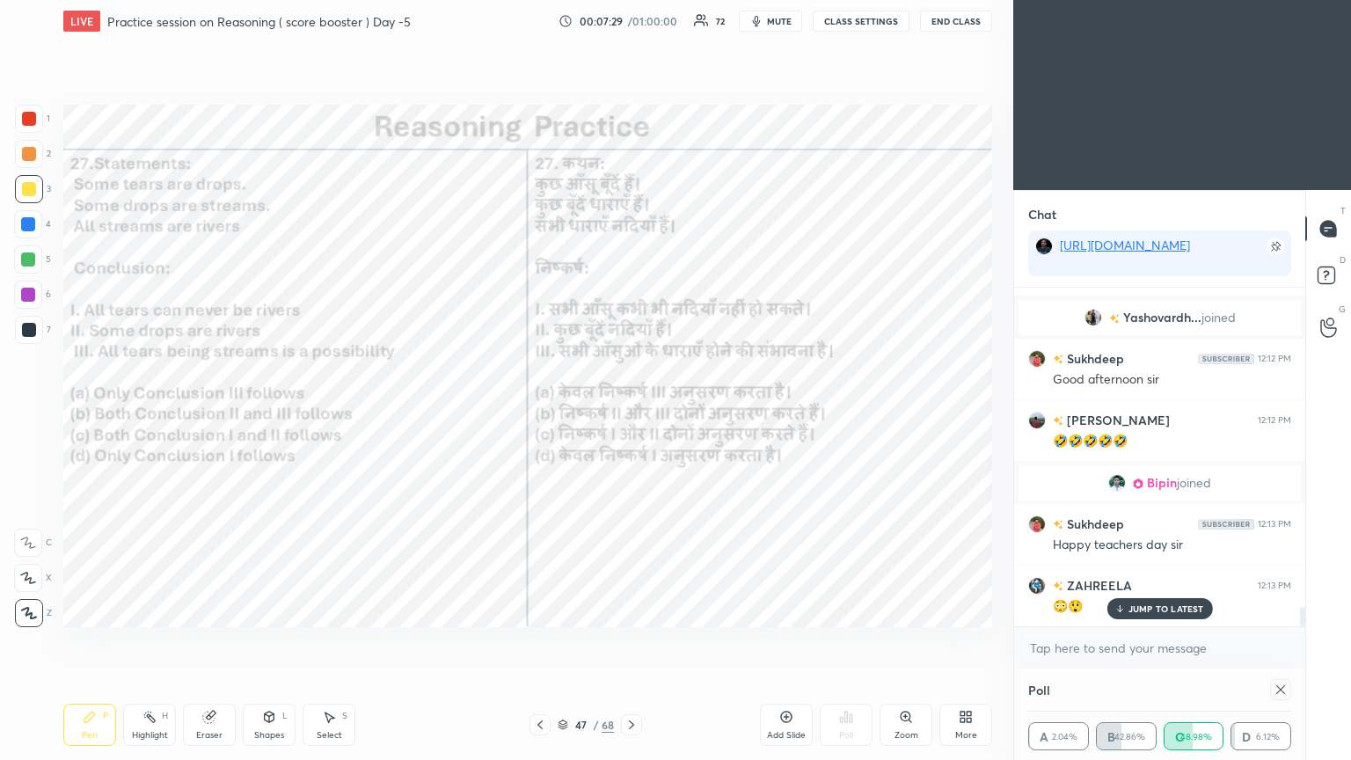
click at [631, 412] on p "JUMP TO LATEST" at bounding box center [1166, 608] width 76 height 11
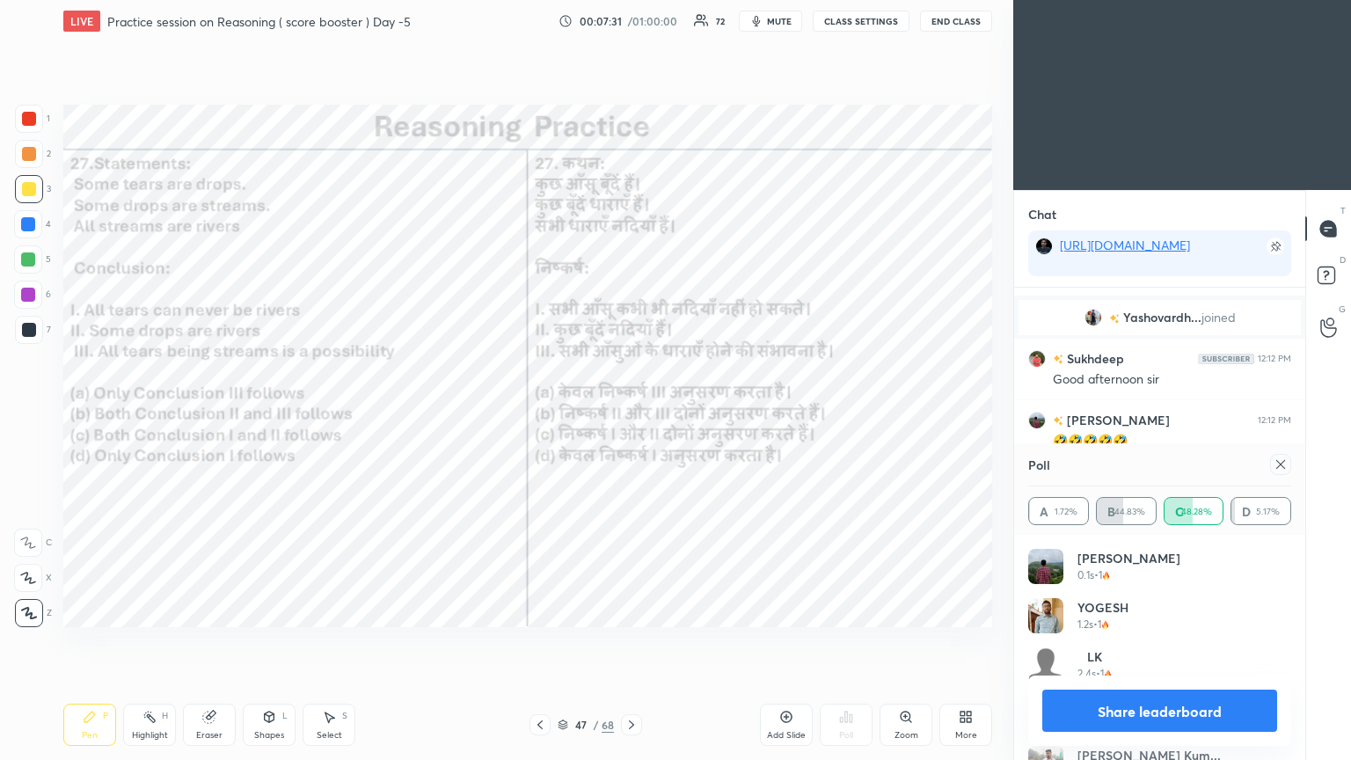
click at [631, 412] on icon at bounding box center [1281, 464] width 14 height 14
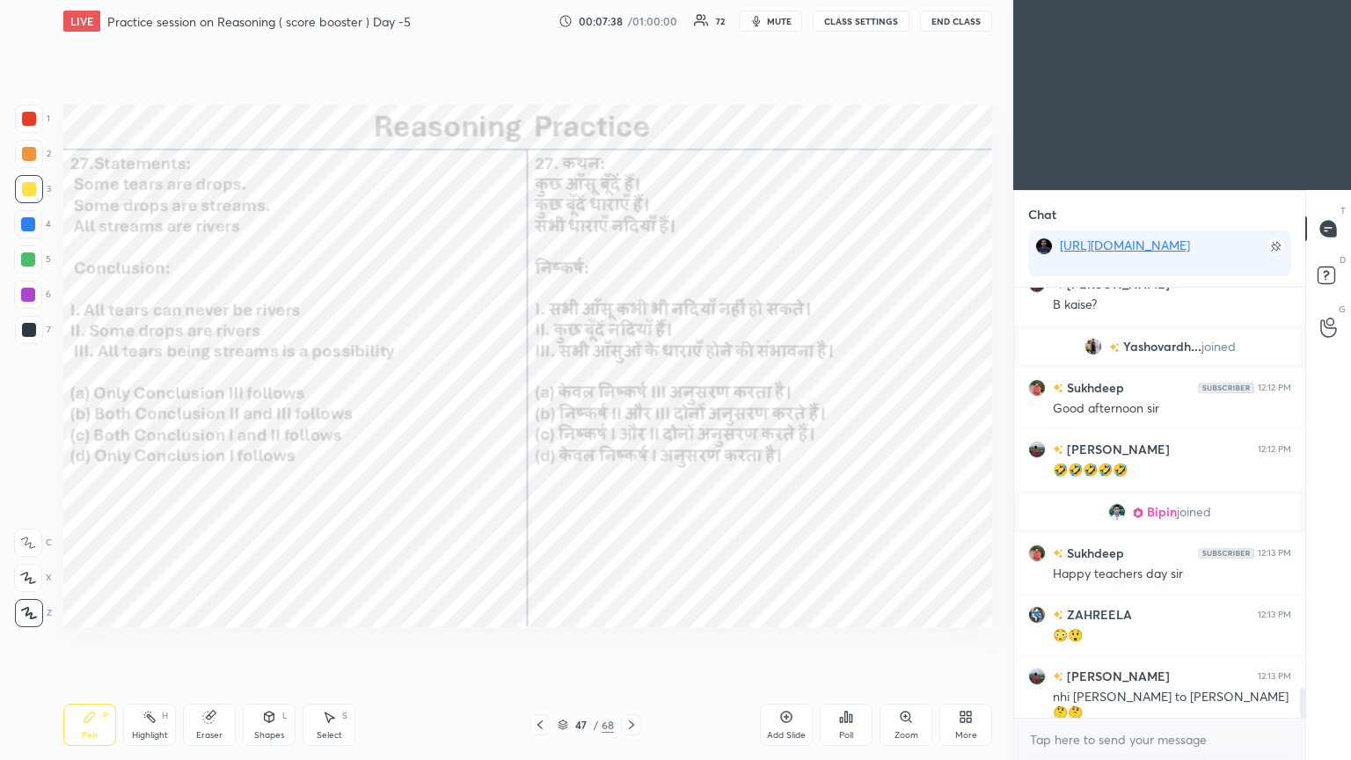
click at [33, 122] on div at bounding box center [29, 119] width 14 height 14
click at [38, 126] on div at bounding box center [29, 119] width 28 height 28
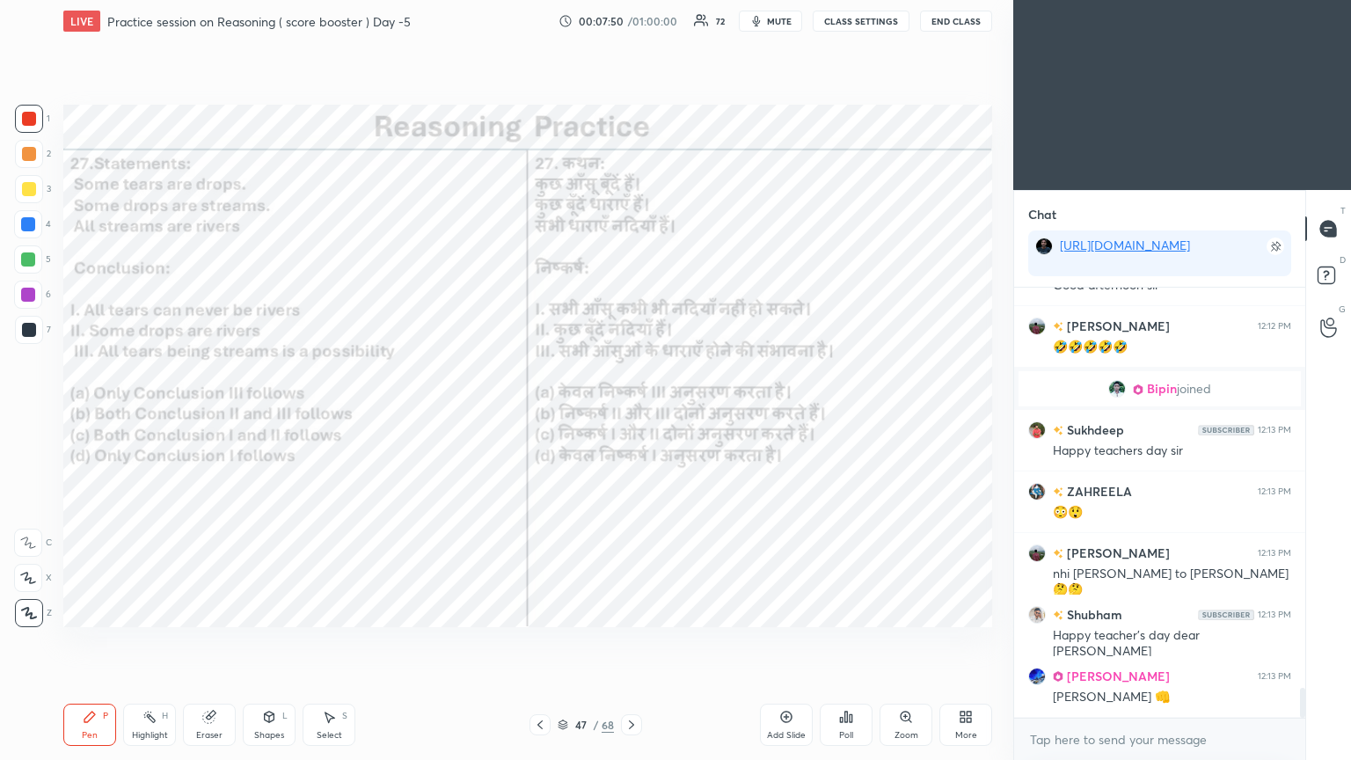
click at [25, 288] on div at bounding box center [28, 295] width 14 height 14
click at [33, 296] on div at bounding box center [28, 295] width 14 height 14
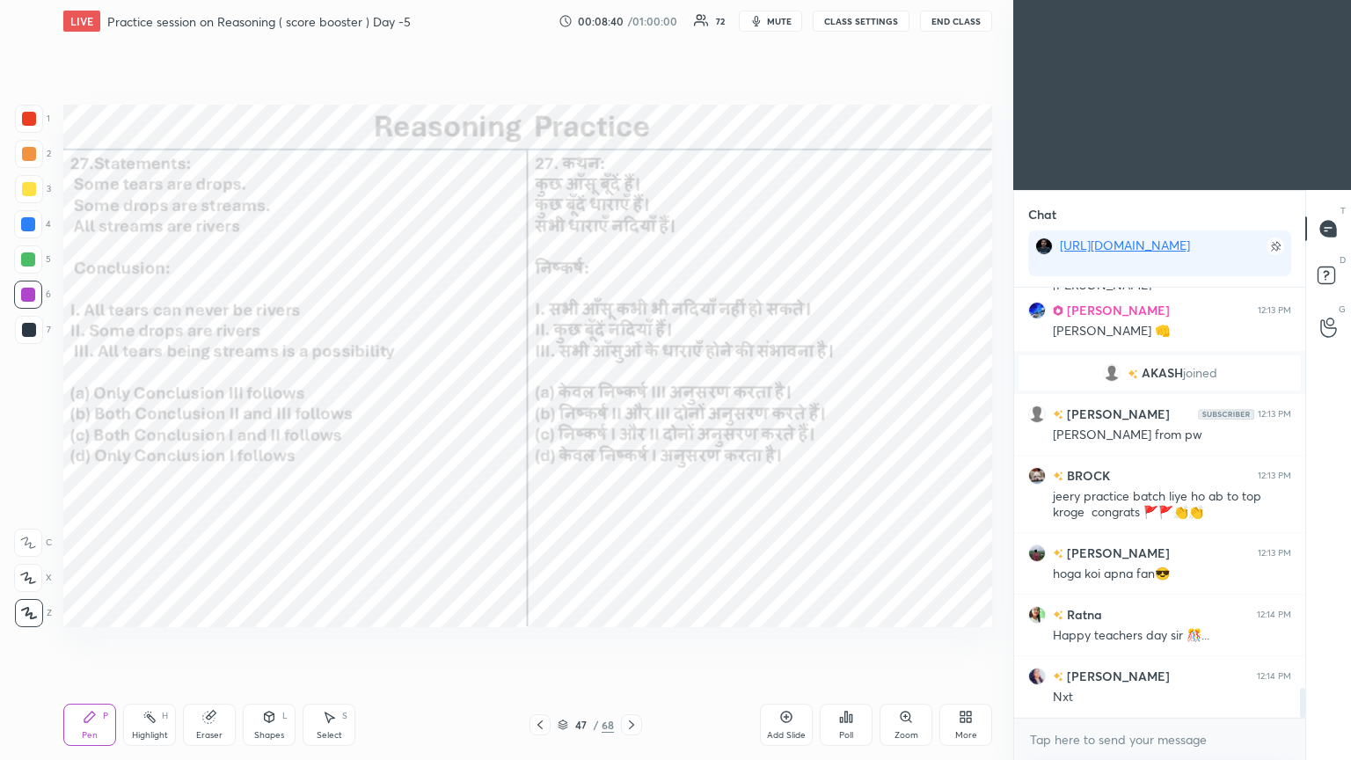
scroll to position [5857, 0]
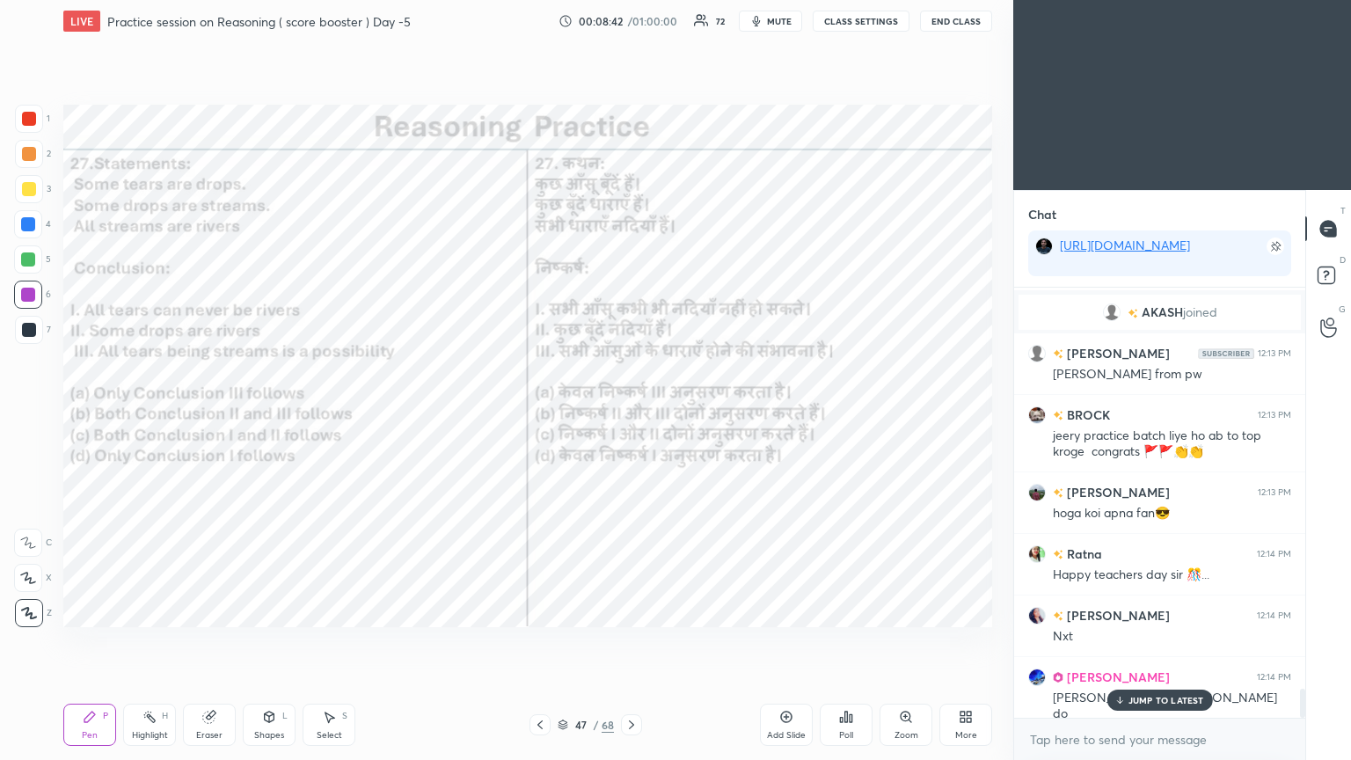
click at [631, 412] on icon at bounding box center [631, 725] width 14 height 14
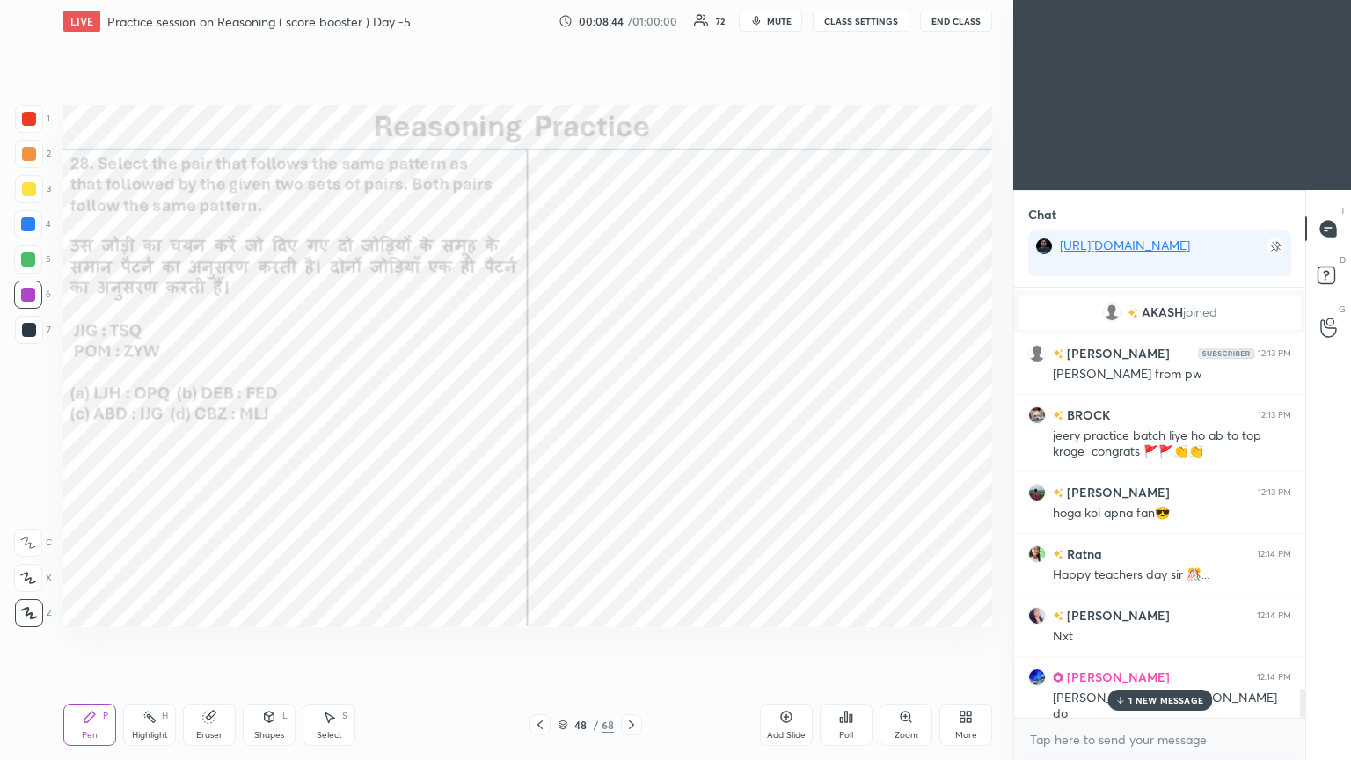
scroll to position [5920, 0]
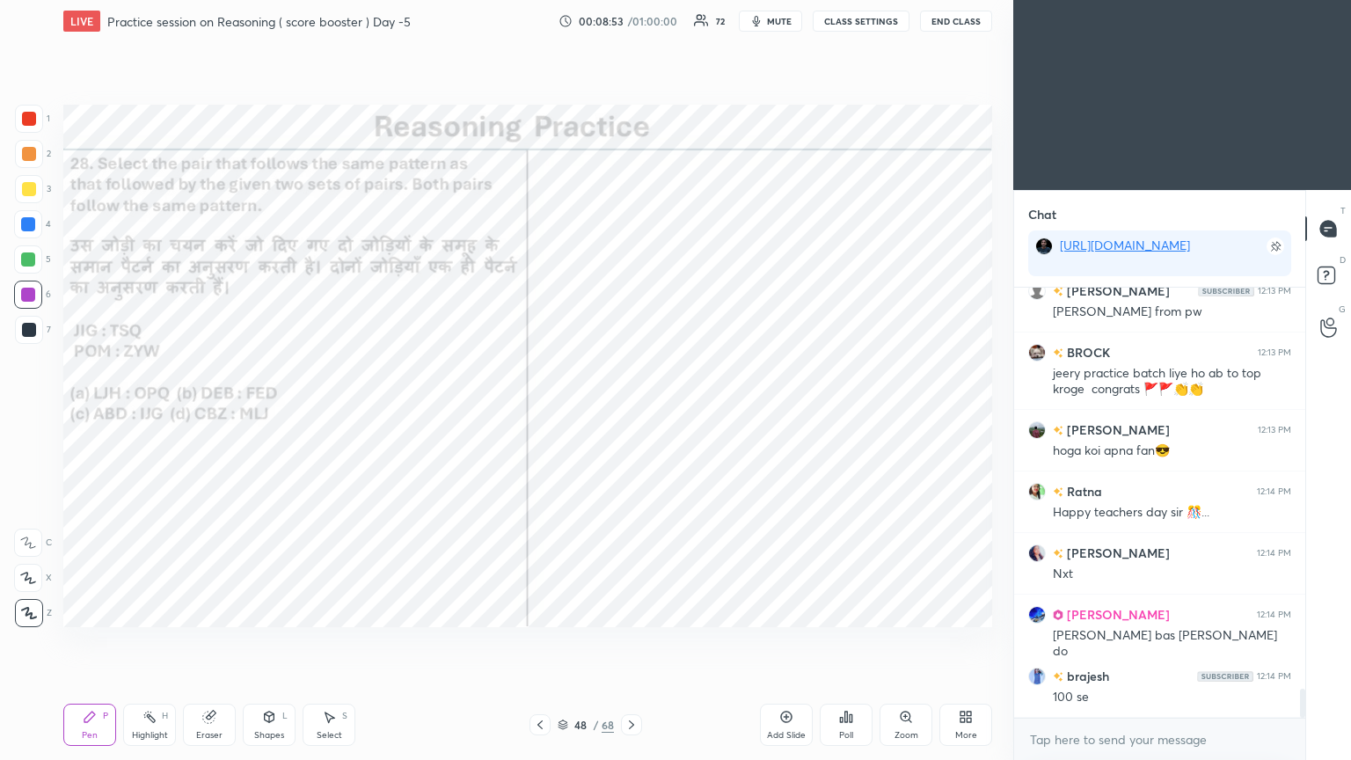
click at [631, 412] on div "Poll" at bounding box center [846, 725] width 53 height 42
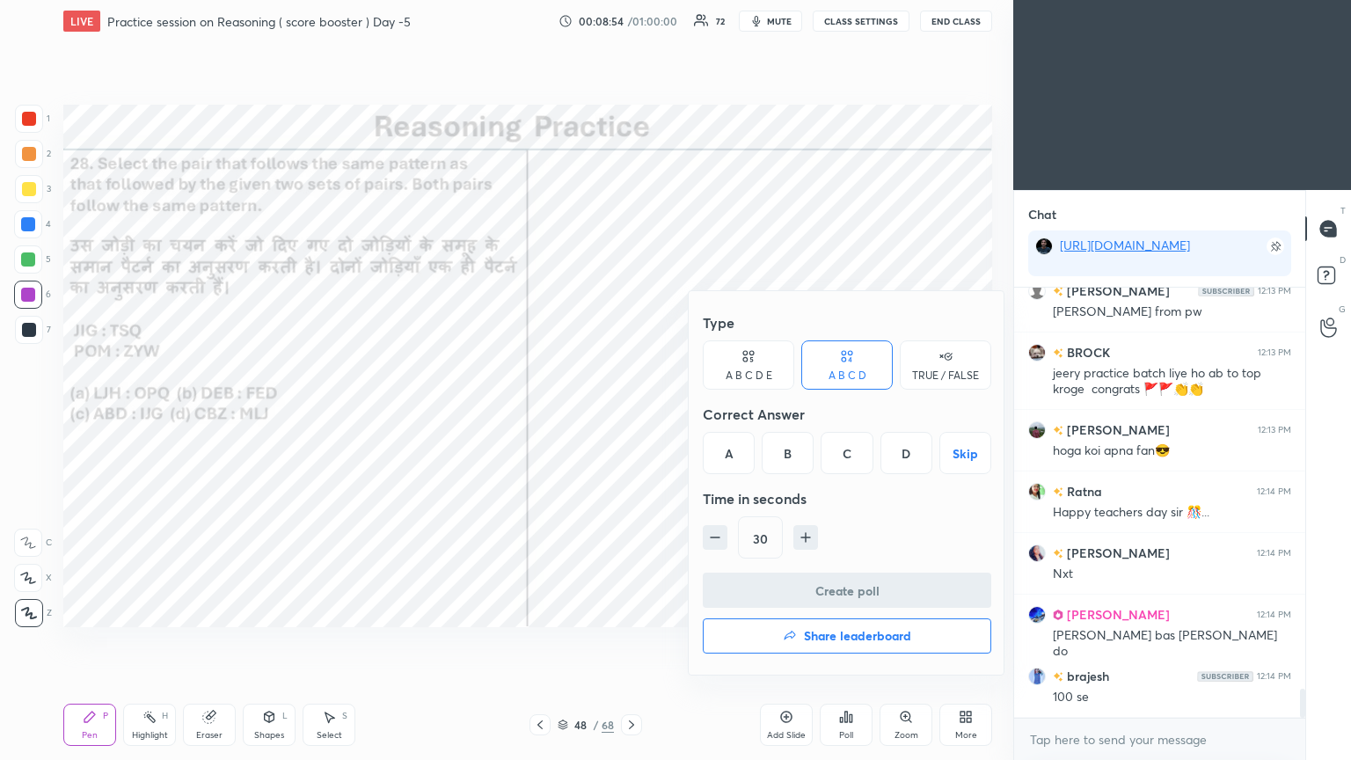
click at [631, 412] on div "D" at bounding box center [906, 453] width 52 height 42
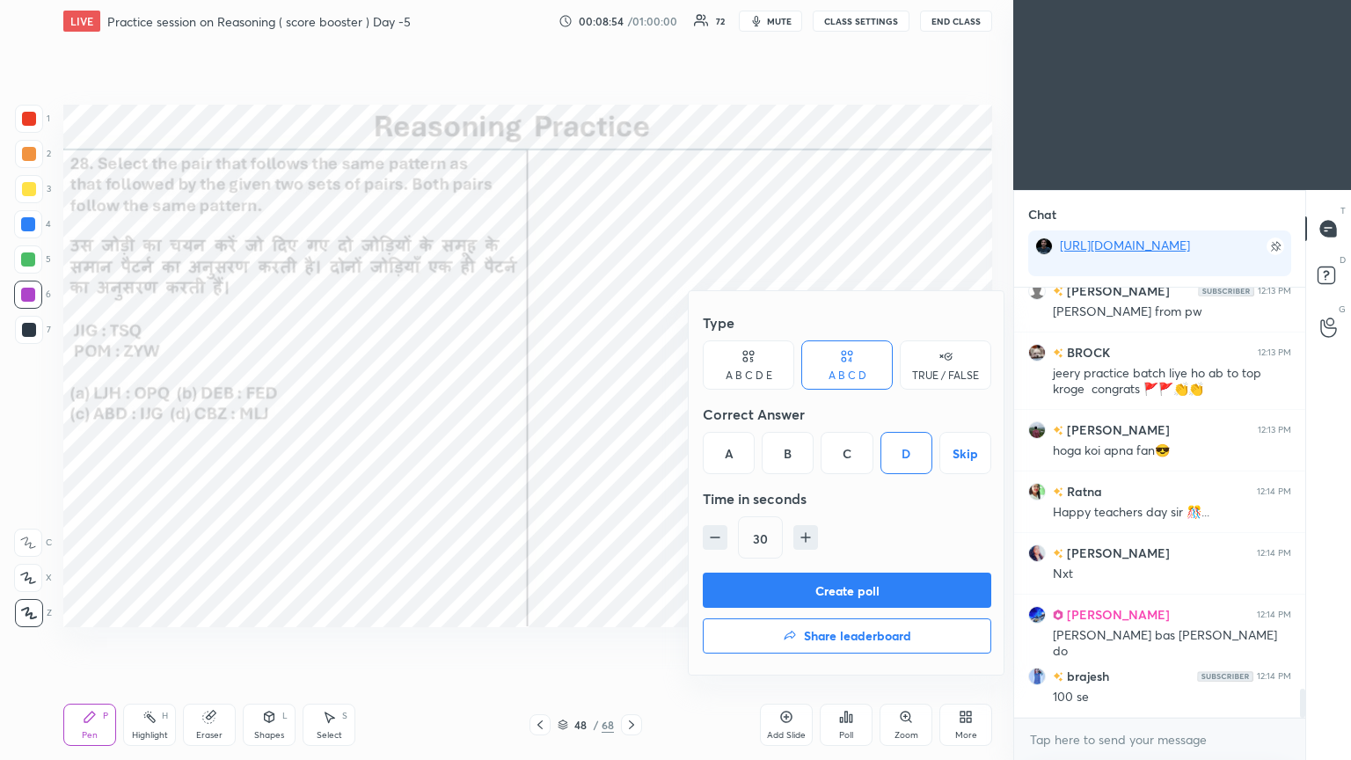
click at [631, 412] on button "Create poll" at bounding box center [847, 590] width 288 height 35
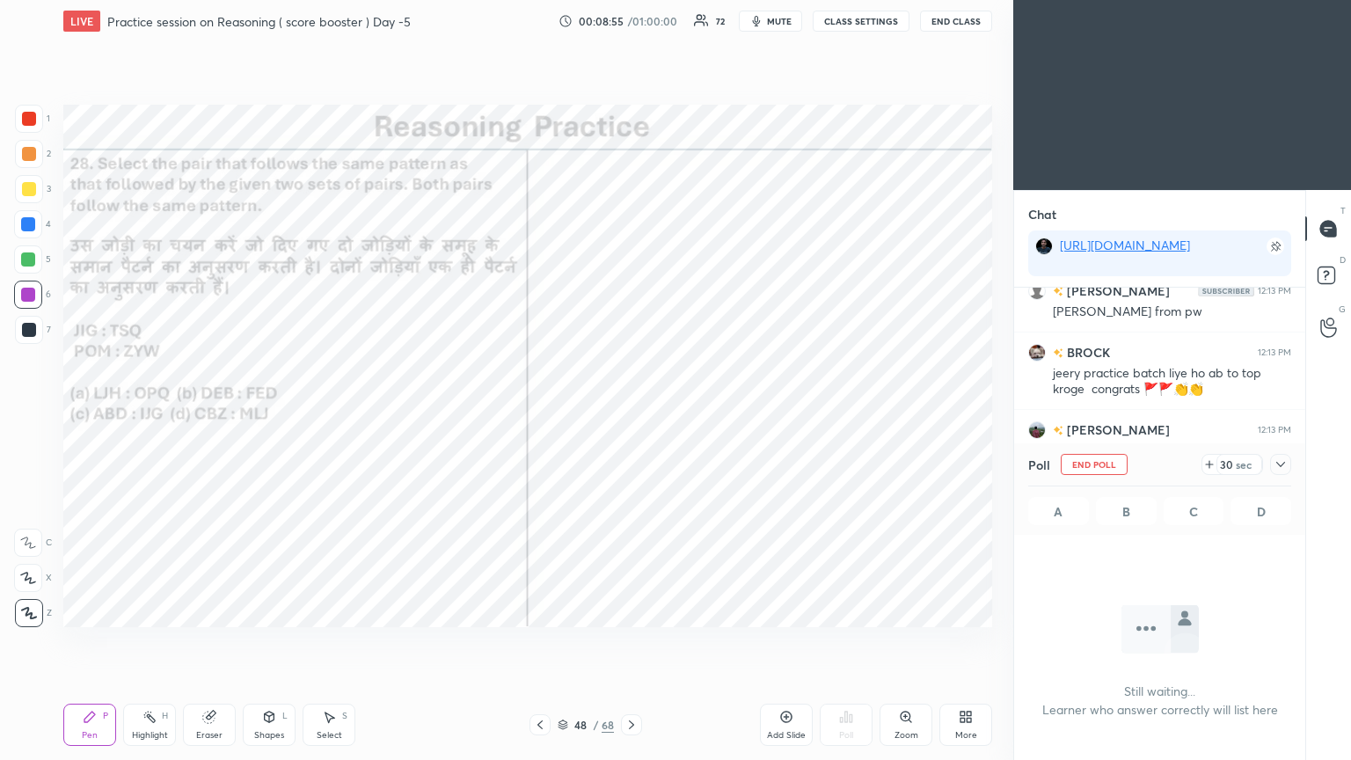
scroll to position [187, 286]
click at [631, 412] on icon at bounding box center [1280, 464] width 9 height 5
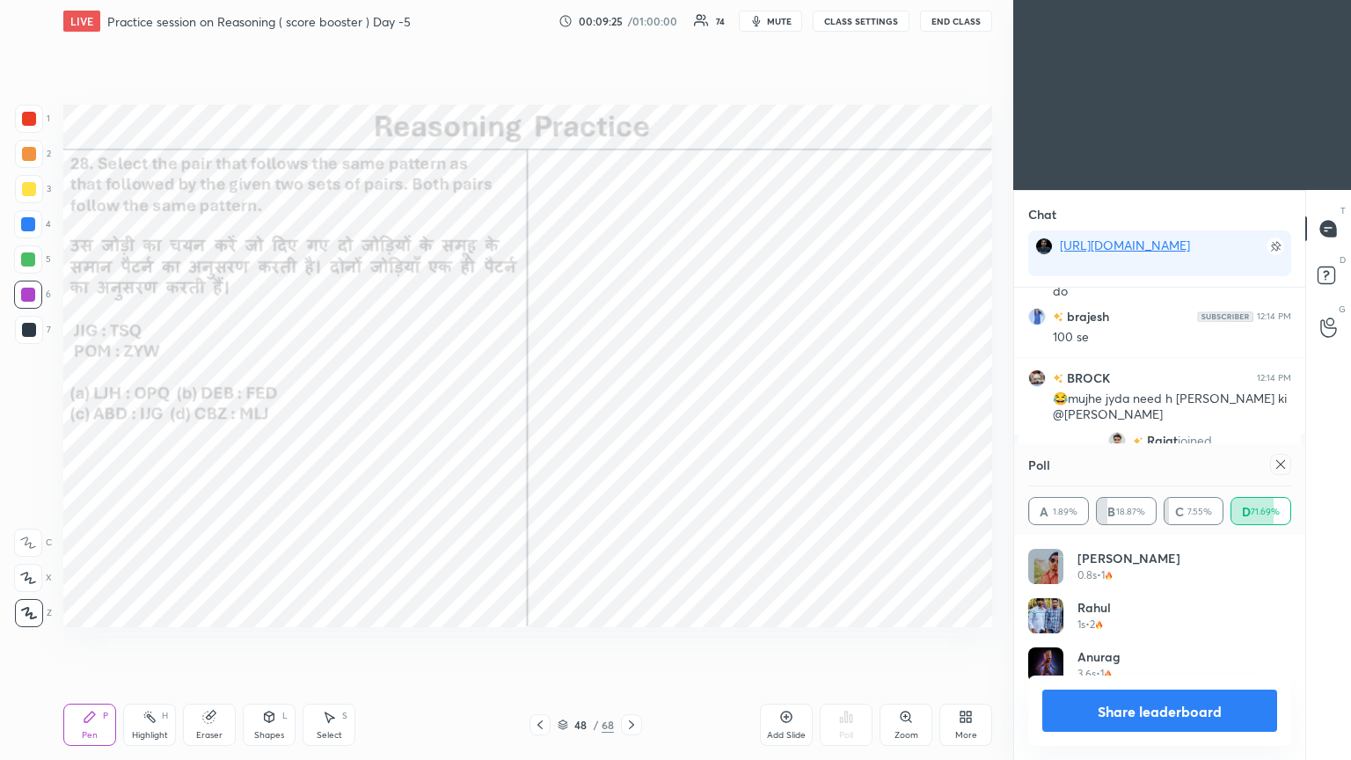
scroll to position [205, 258]
click at [631, 412] on div at bounding box center [1280, 464] width 21 height 21
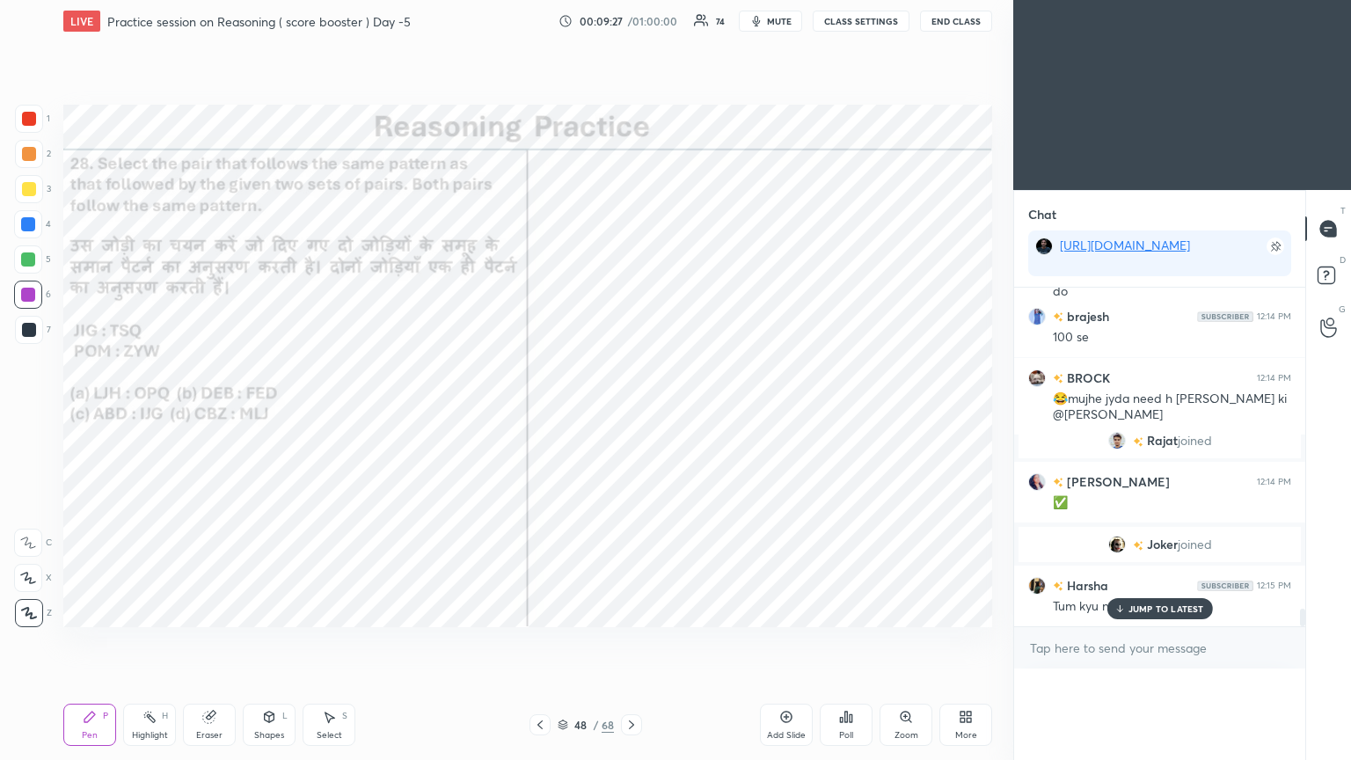
scroll to position [6152, 0]
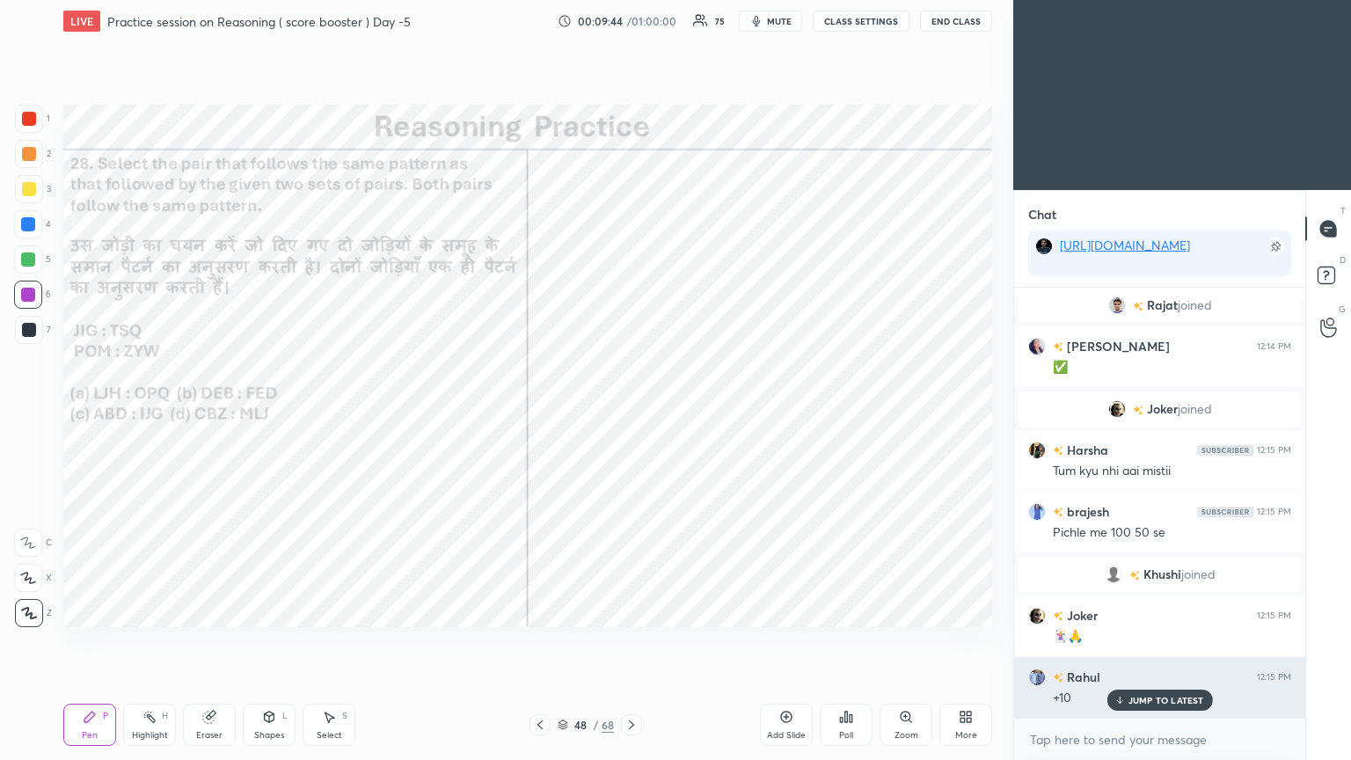
click at [631, 412] on p "JUMP TO LATEST" at bounding box center [1166, 700] width 76 height 11
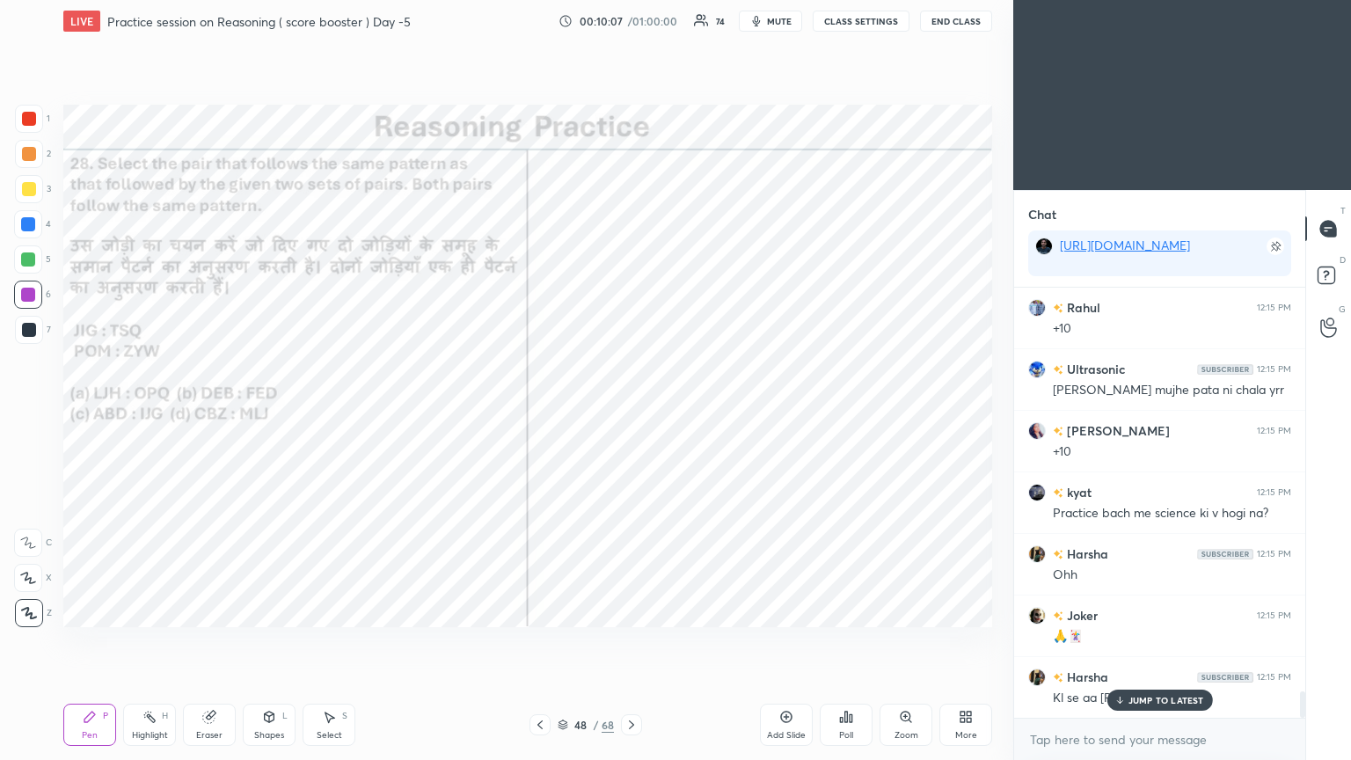
click at [631, 412] on p "JUMP TO LATEST" at bounding box center [1166, 700] width 76 height 11
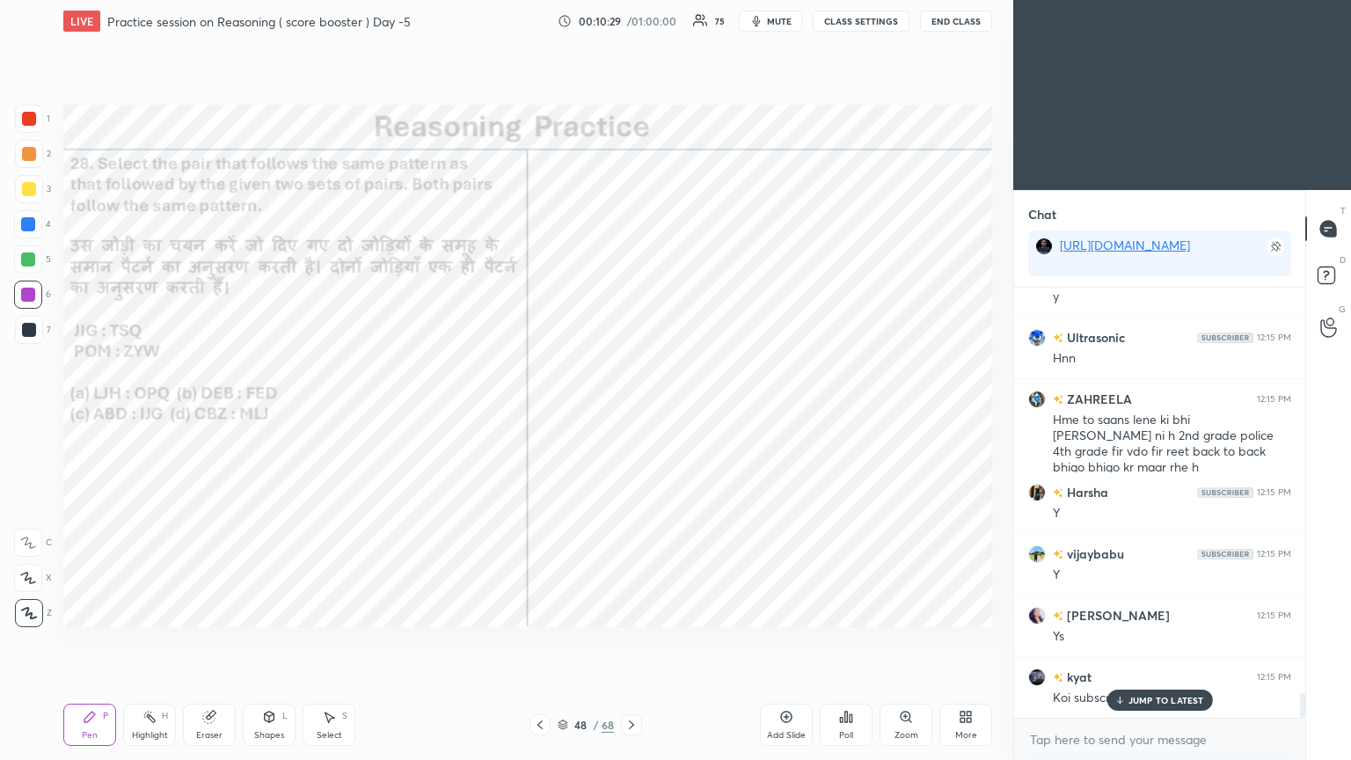
click at [631, 412] on p "JUMP TO LATEST" at bounding box center [1166, 700] width 76 height 11
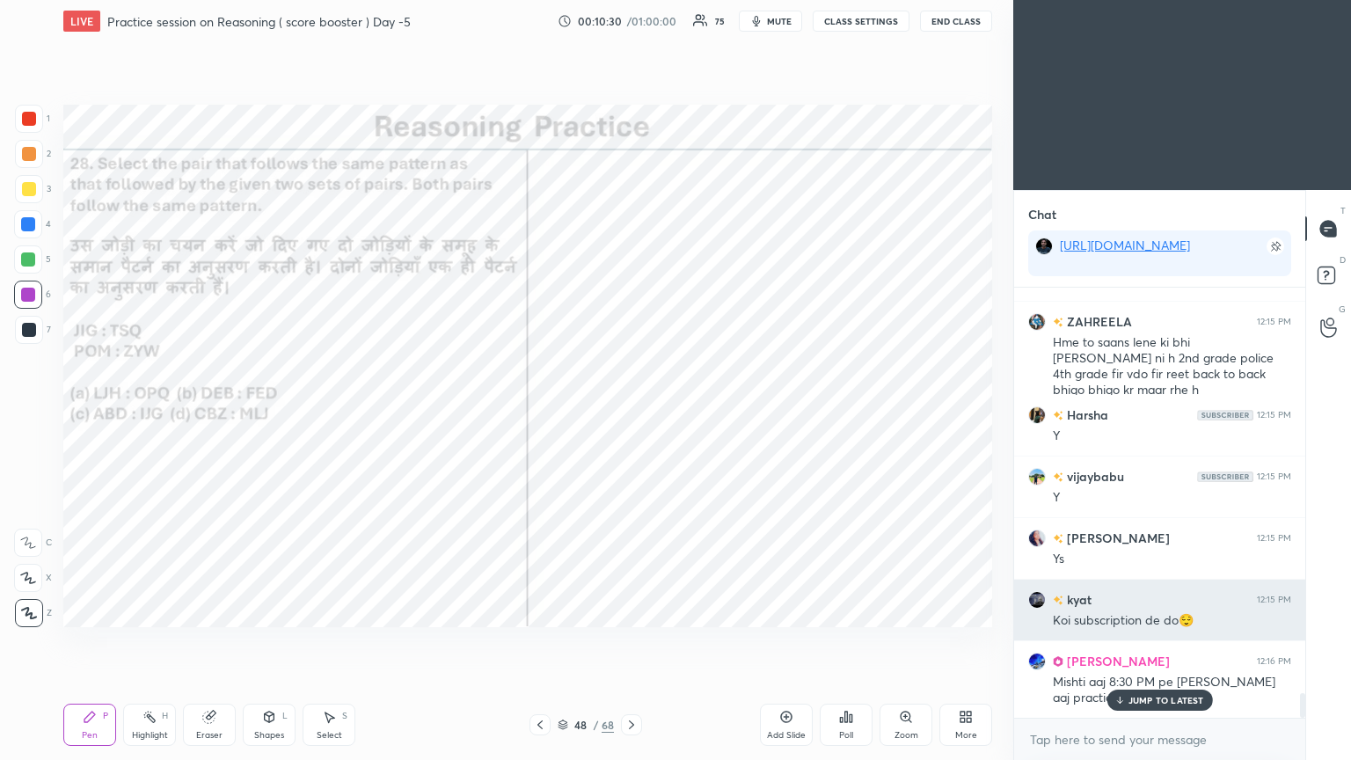
scroll to position [7181, 0]
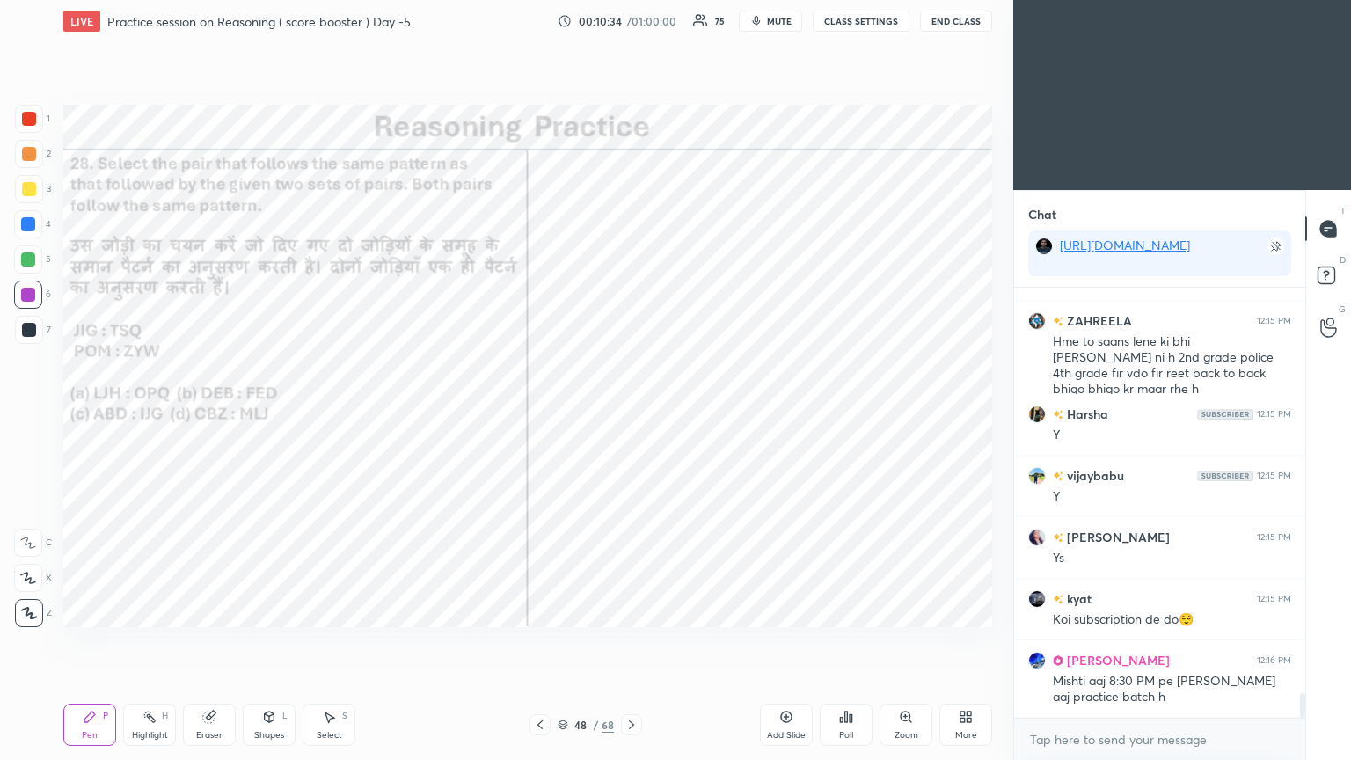
click at [628, 412] on icon at bounding box center [631, 725] width 14 height 14
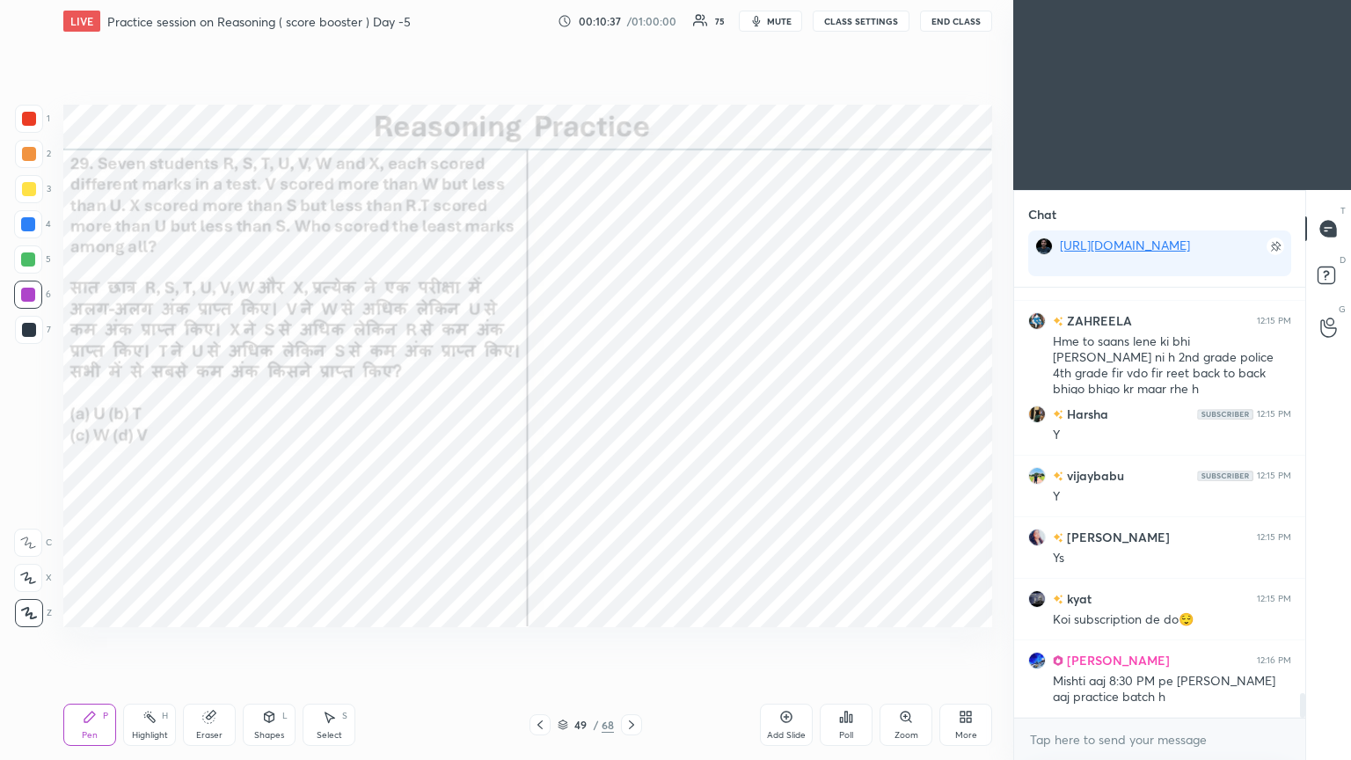
scroll to position [7222, 0]
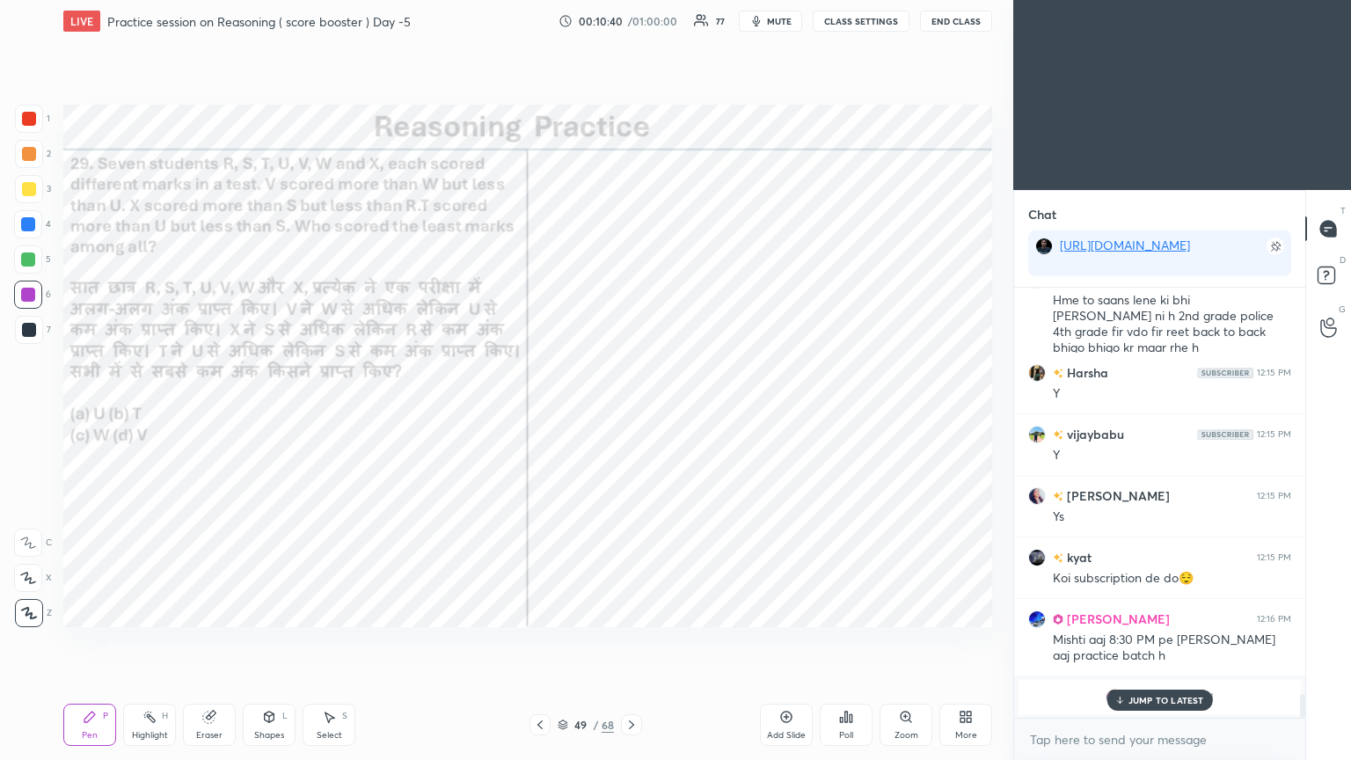
click at [631, 412] on div "JUMP TO LATEST" at bounding box center [1159, 700] width 106 height 21
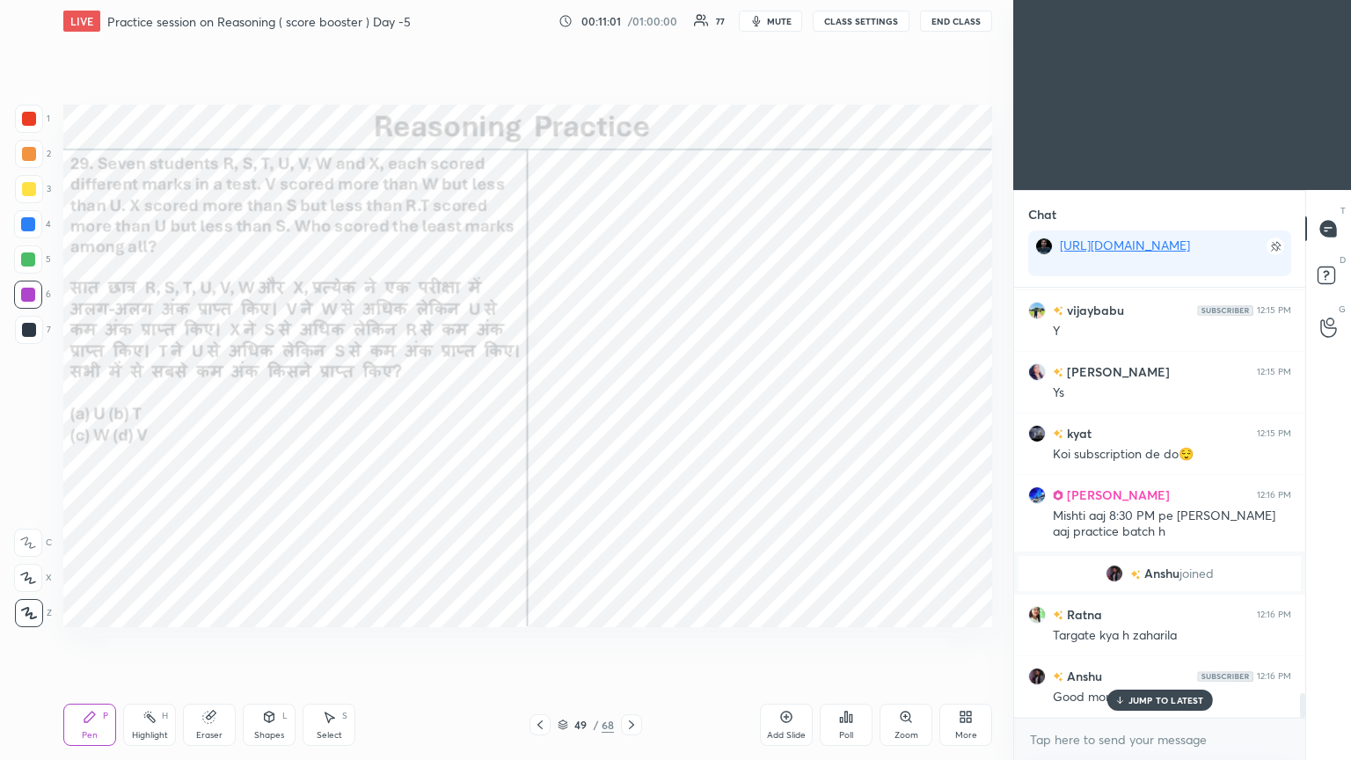
scroll to position [7117, 0]
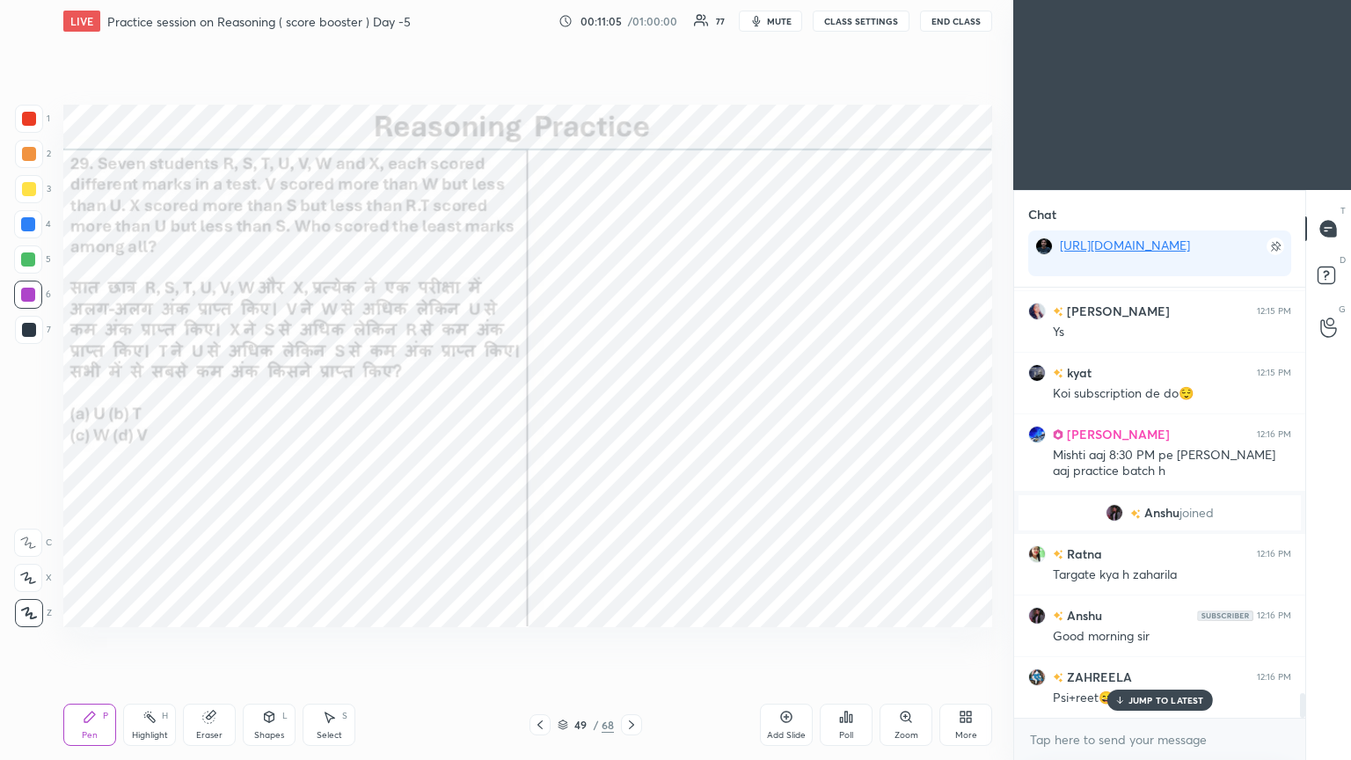
click at [631, 412] on div "Poll" at bounding box center [846, 725] width 53 height 42
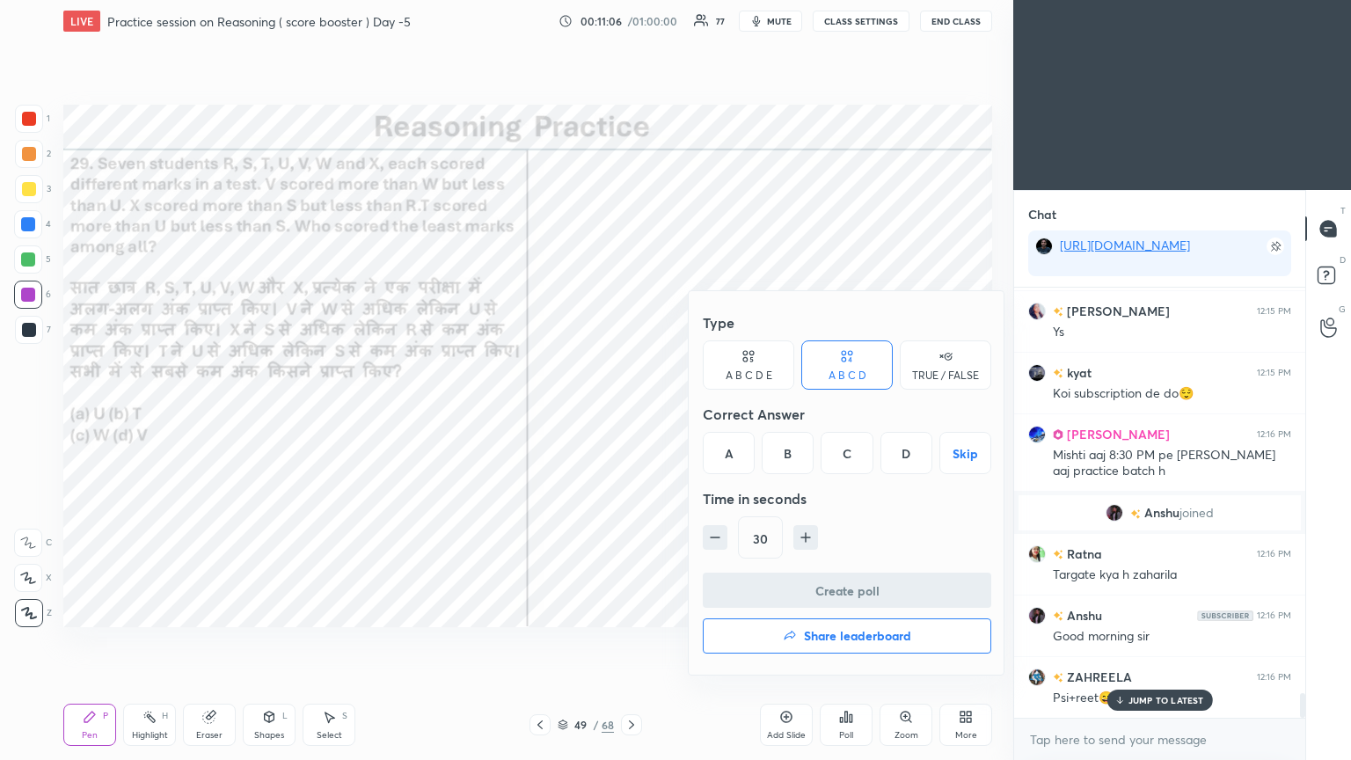
click at [631, 412] on div "C" at bounding box center [847, 453] width 52 height 42
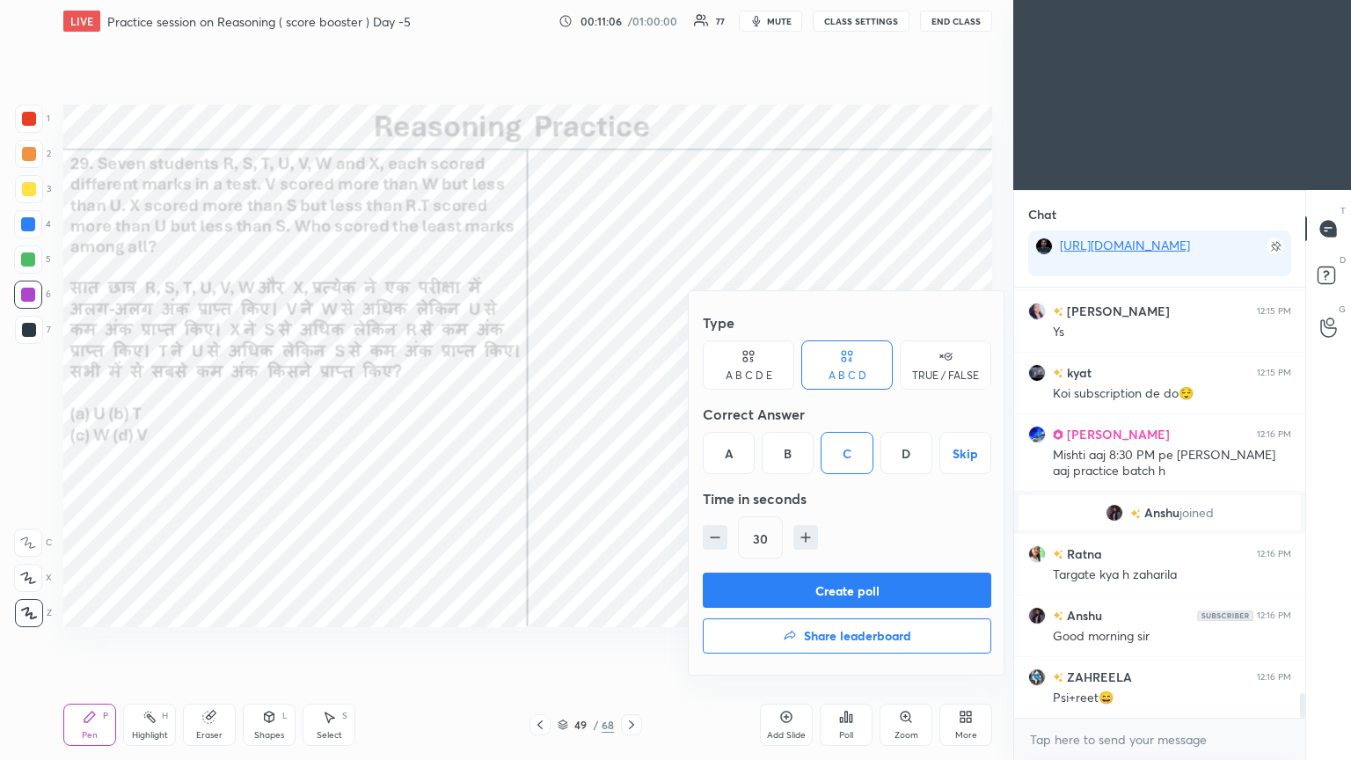
scroll to position [7179, 0]
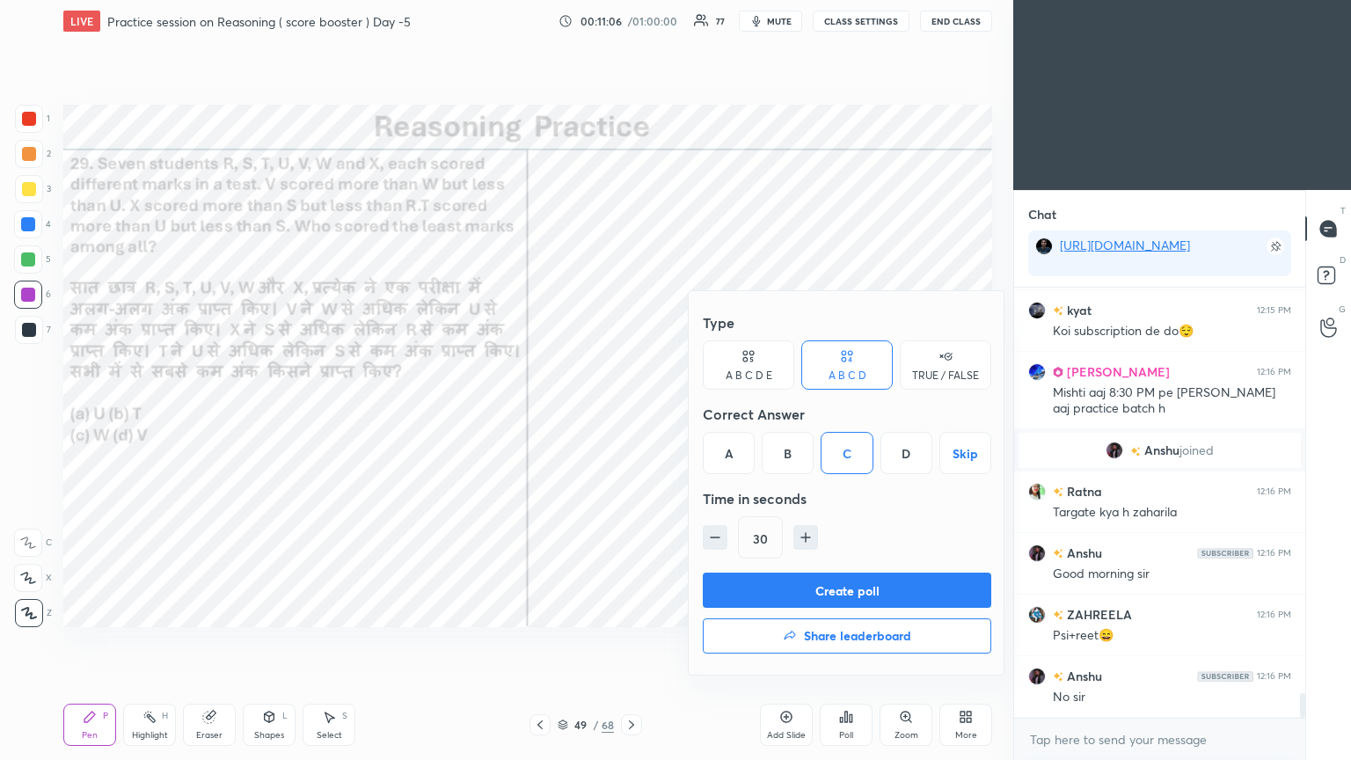
click at [631, 412] on button "Create poll" at bounding box center [847, 590] width 288 height 35
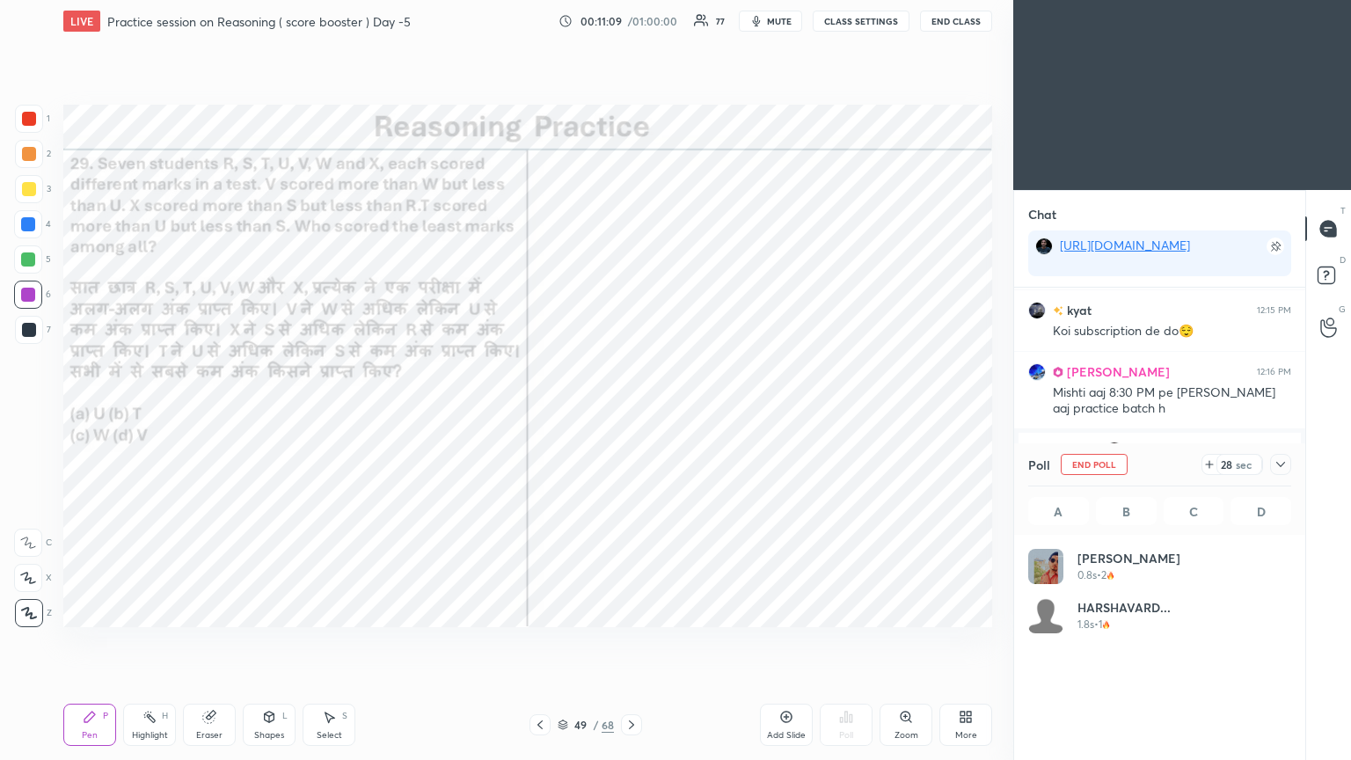
scroll to position [206, 258]
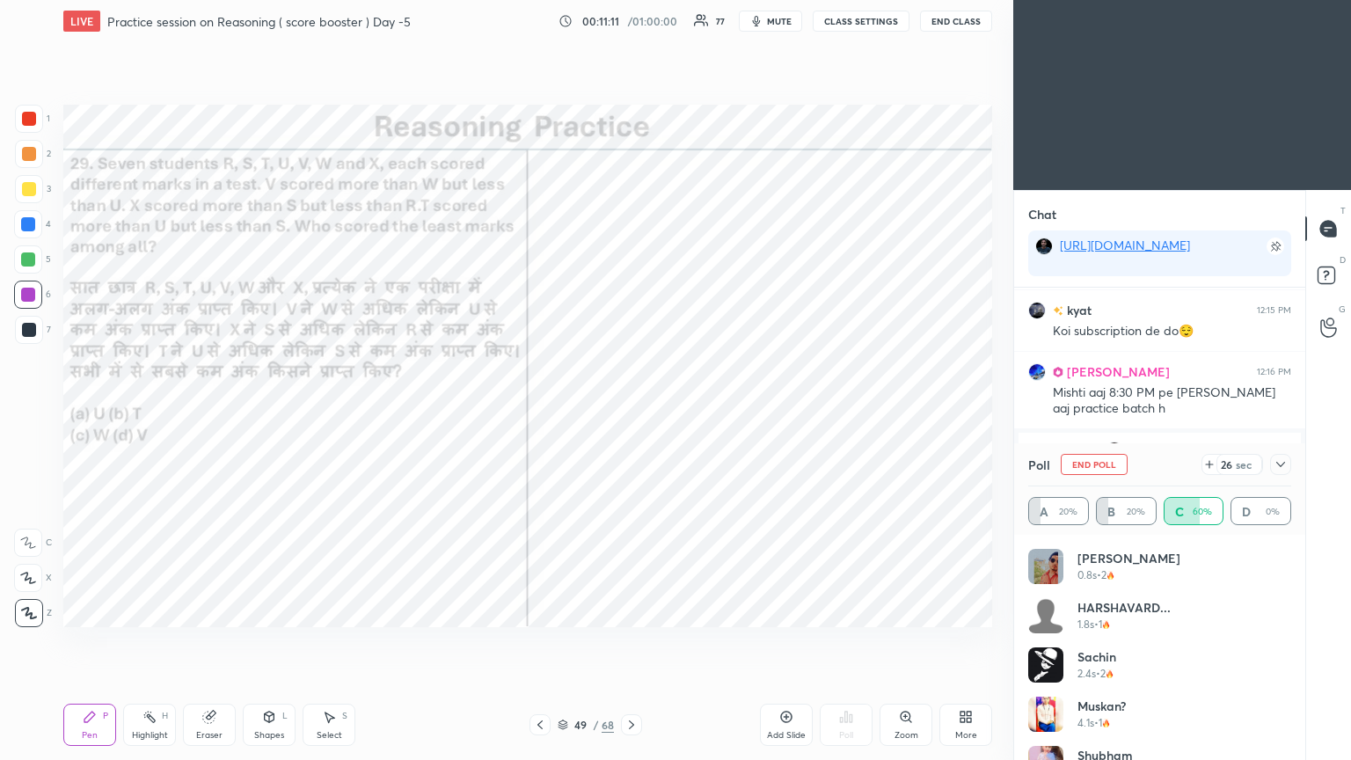
click at [631, 412] on icon at bounding box center [1281, 464] width 14 height 14
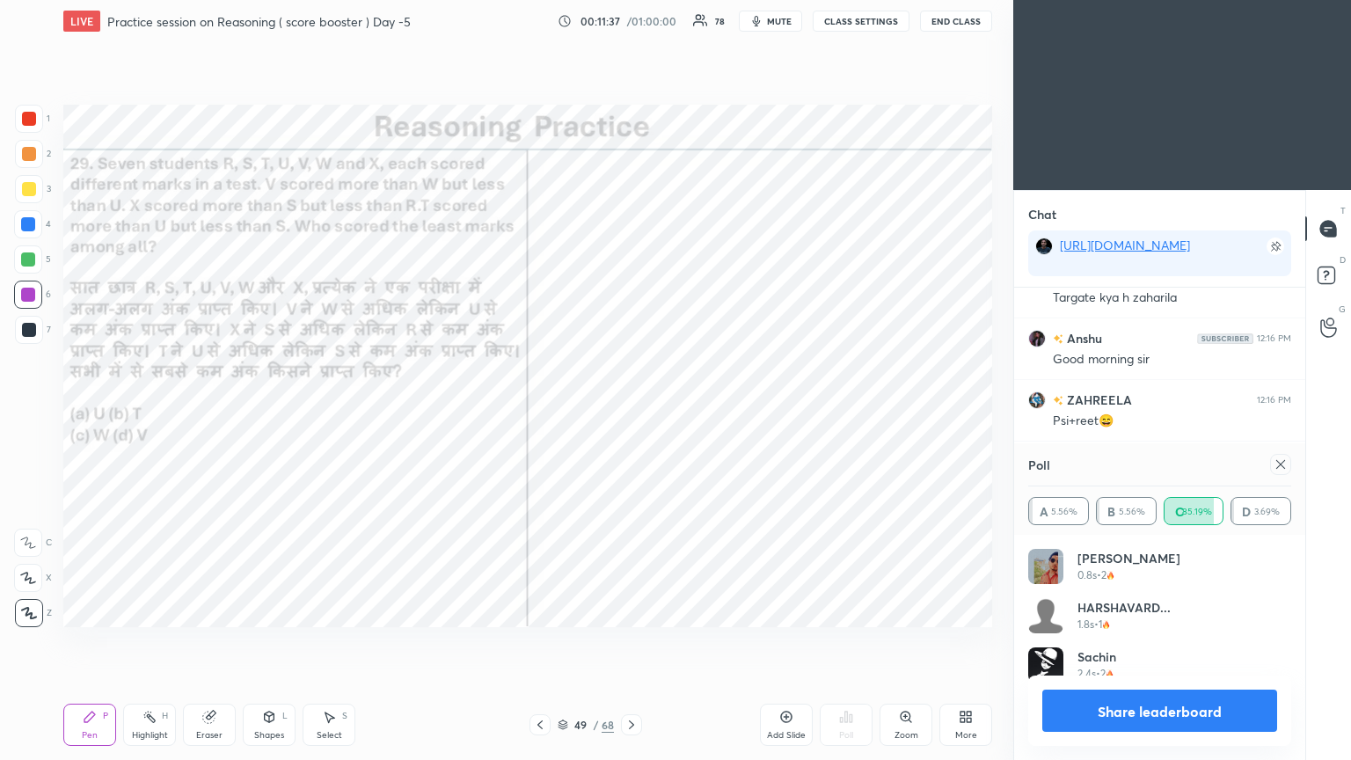
scroll to position [205, 258]
click at [631, 412] on icon at bounding box center [1280, 464] width 9 height 9
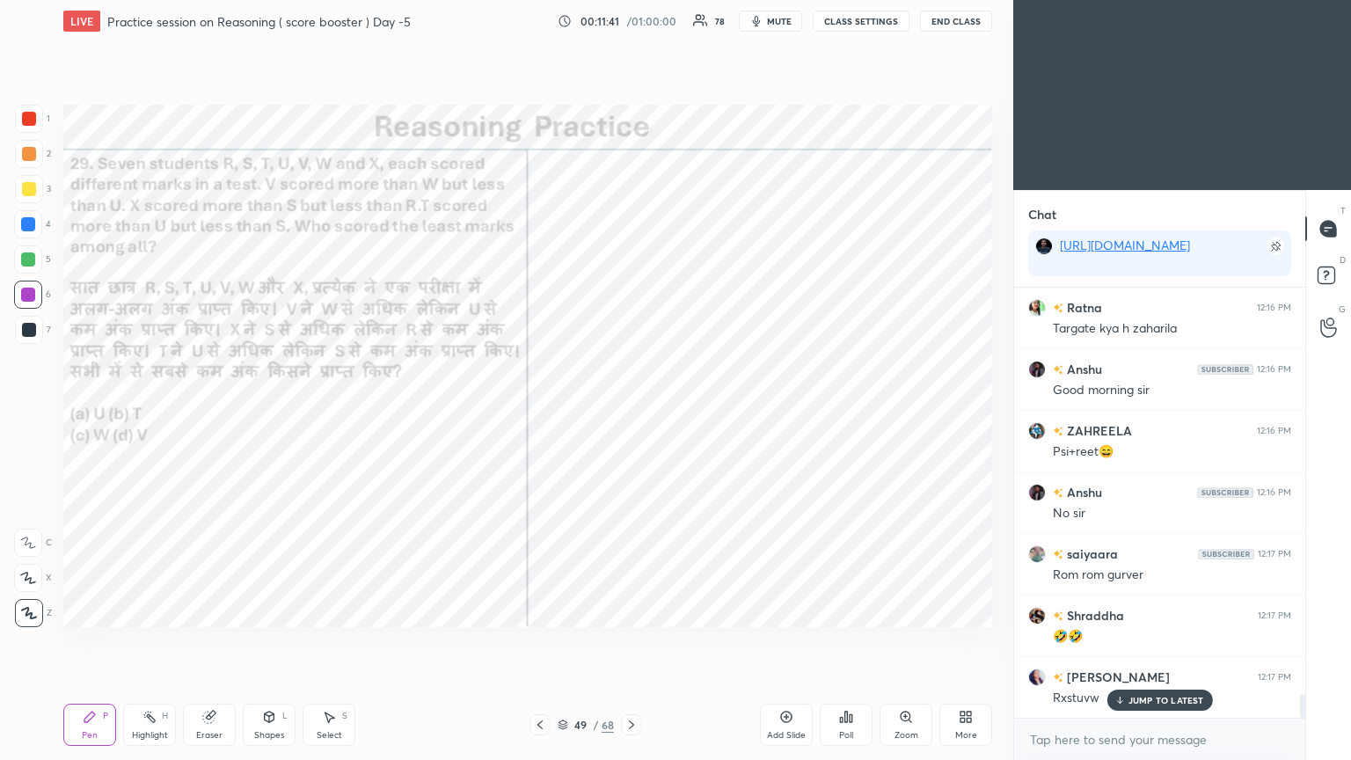
click at [631, 412] on div "JUMP TO LATEST" at bounding box center [1159, 700] width 106 height 21
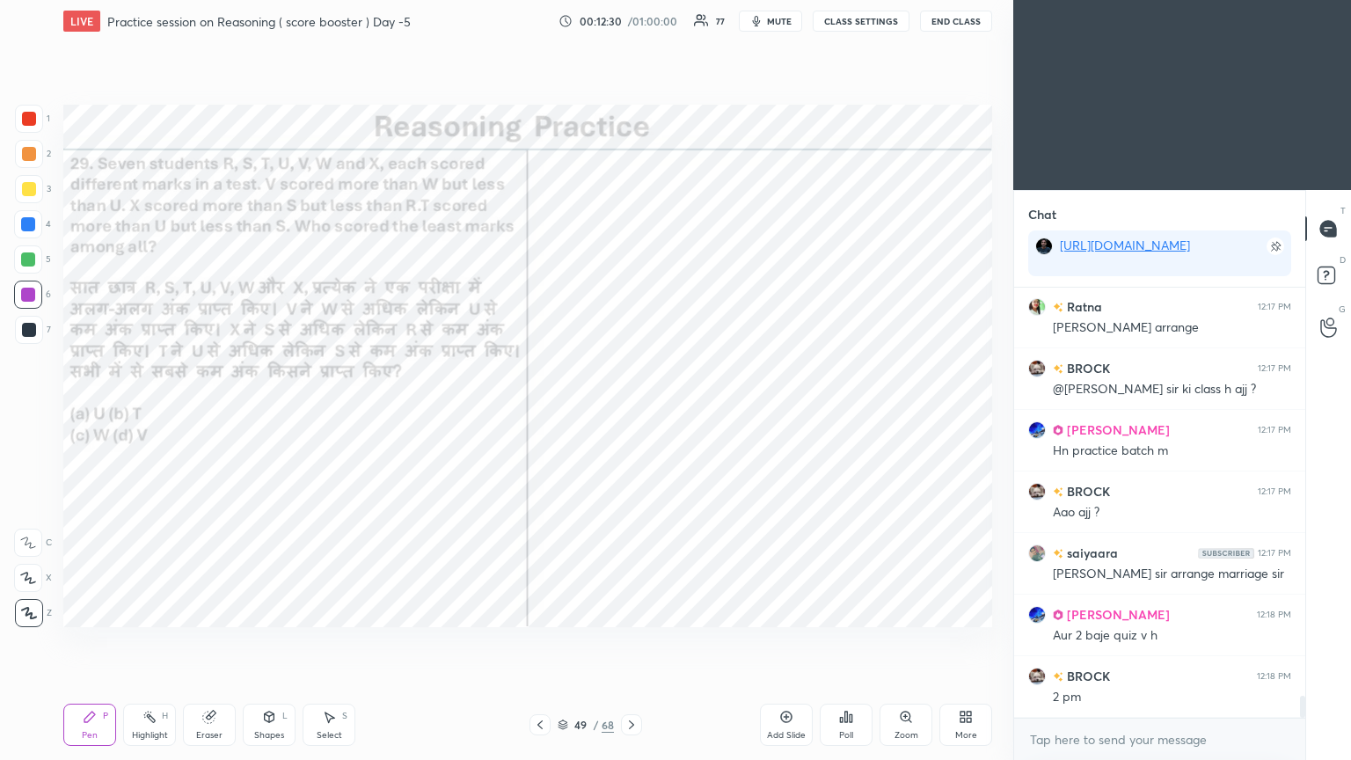
scroll to position [7996, 0]
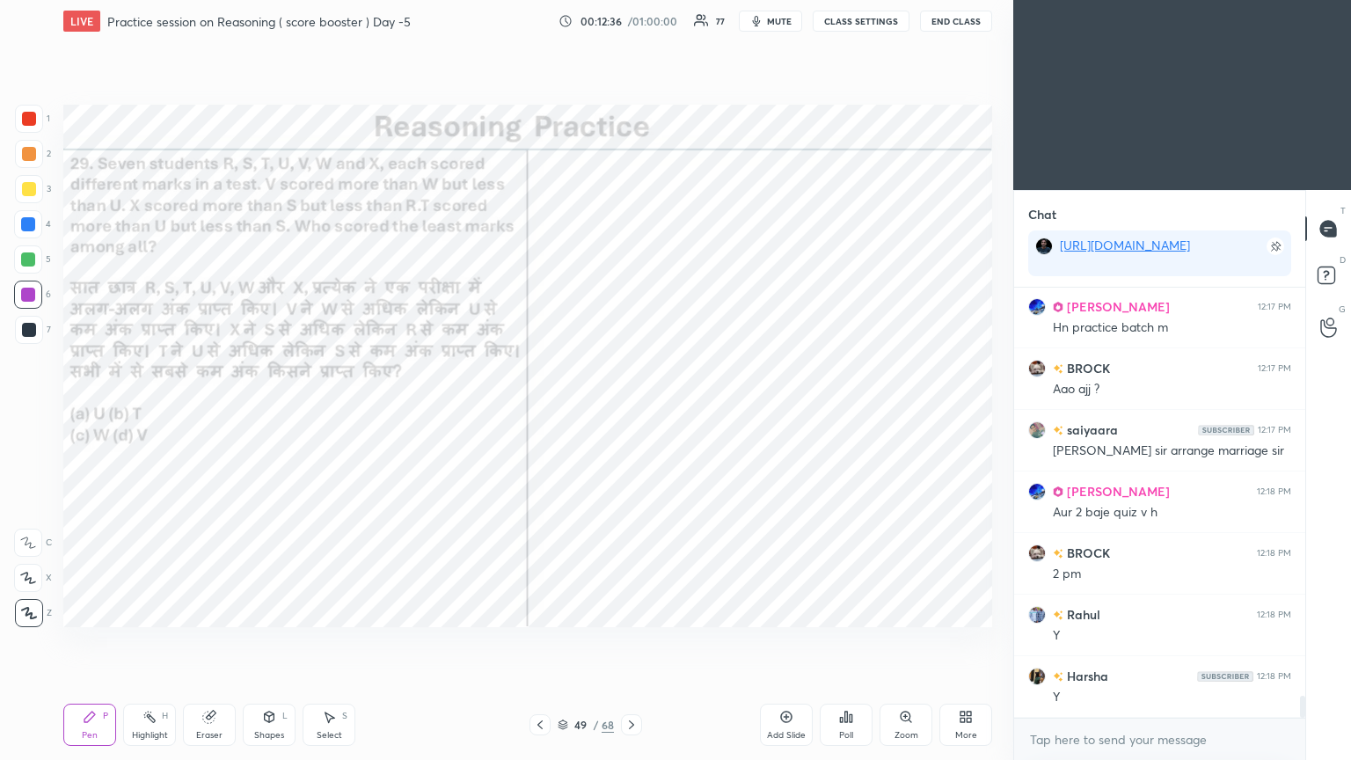
click at [28, 120] on div at bounding box center [29, 119] width 14 height 14
click at [29, 125] on div at bounding box center [29, 119] width 14 height 14
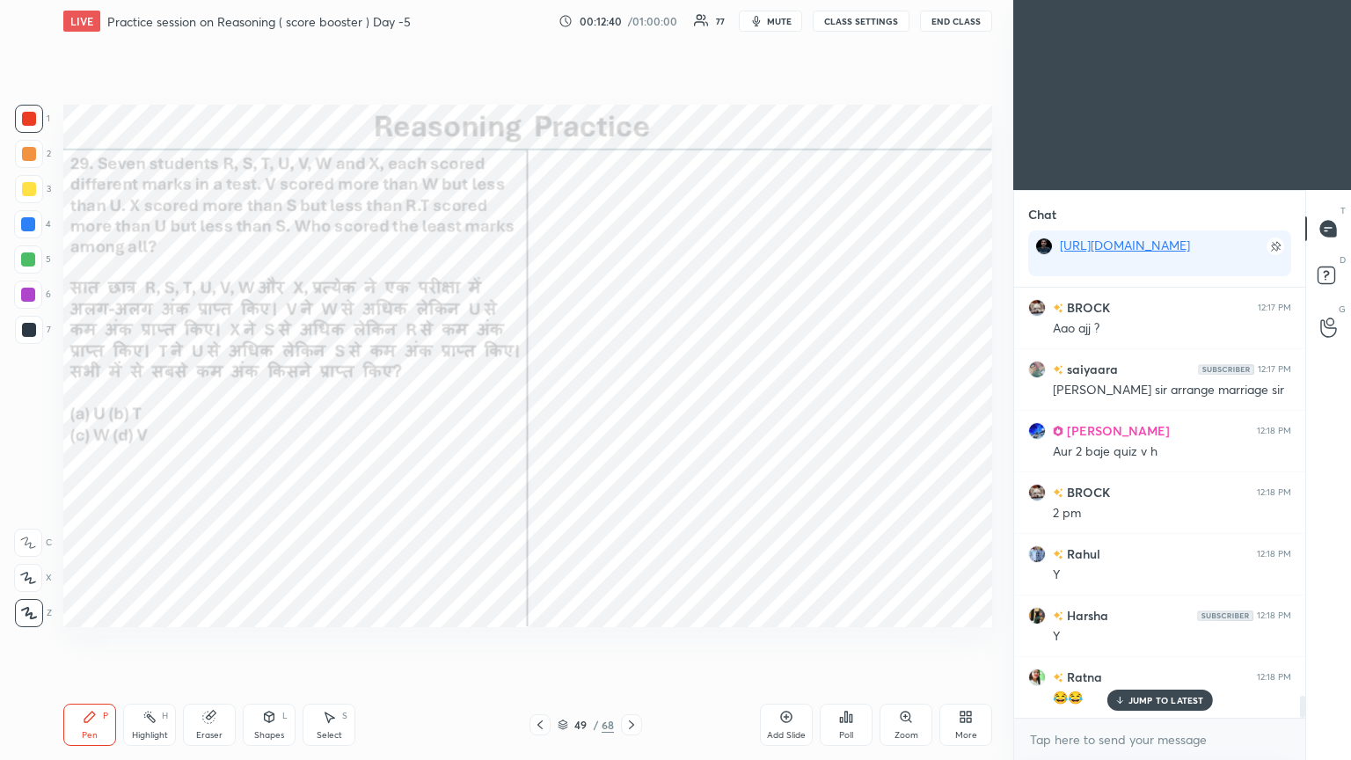
scroll to position [8182, 0]
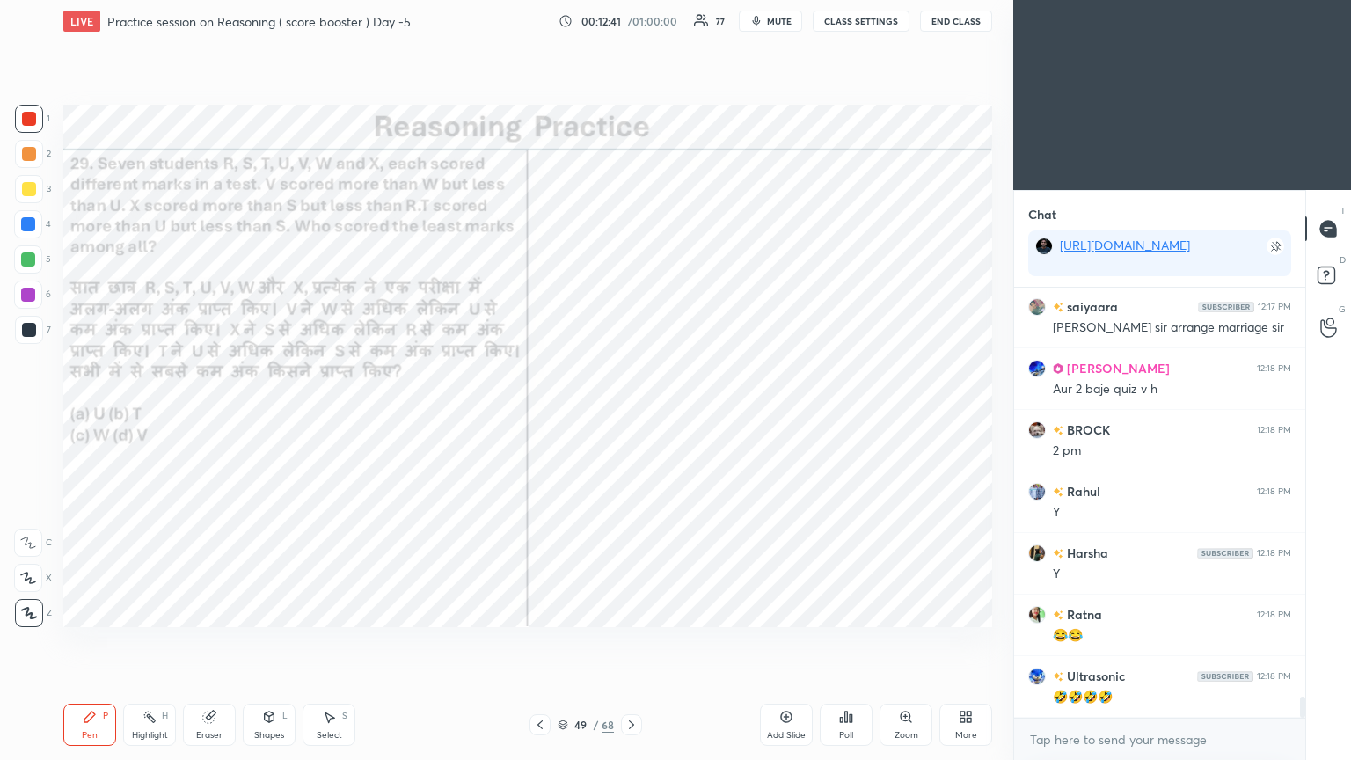
click at [631, 412] on icon at bounding box center [631, 725] width 14 height 14
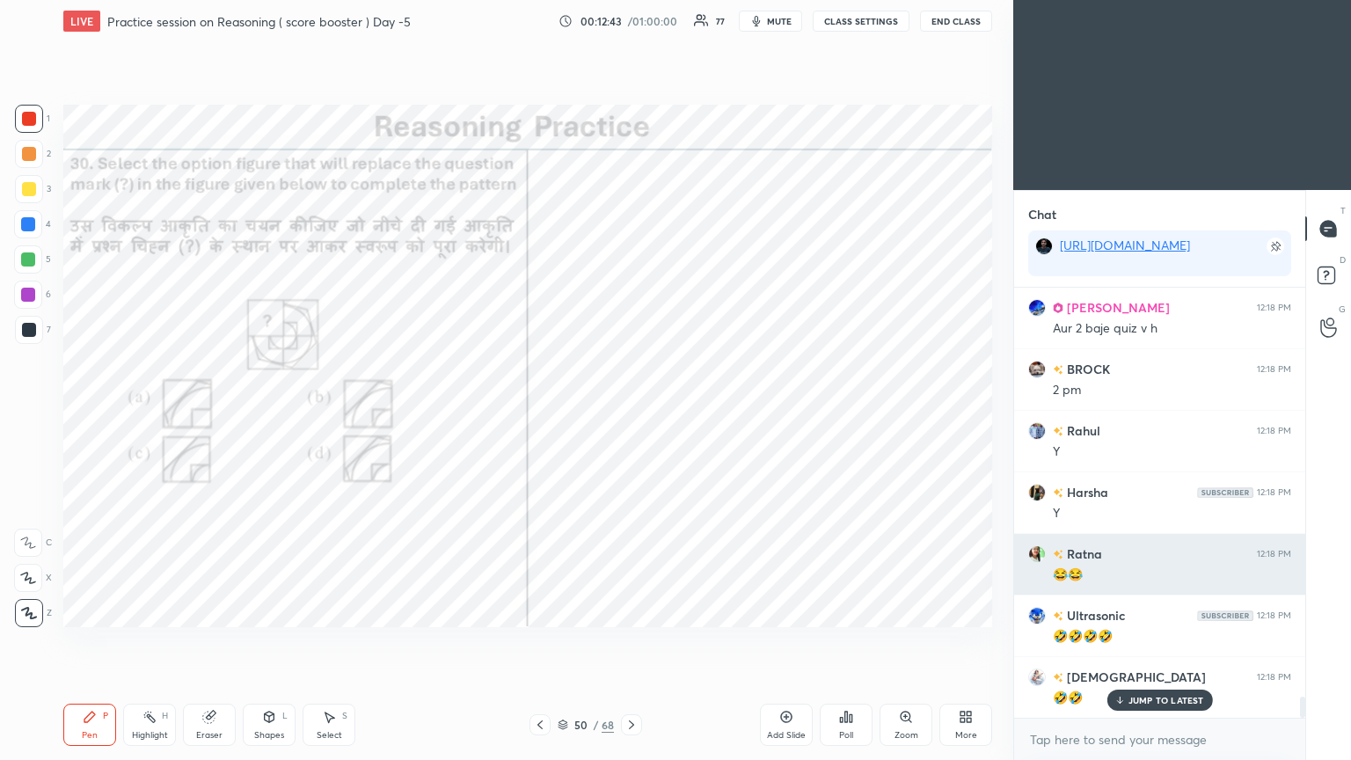
scroll to position [8320, 0]
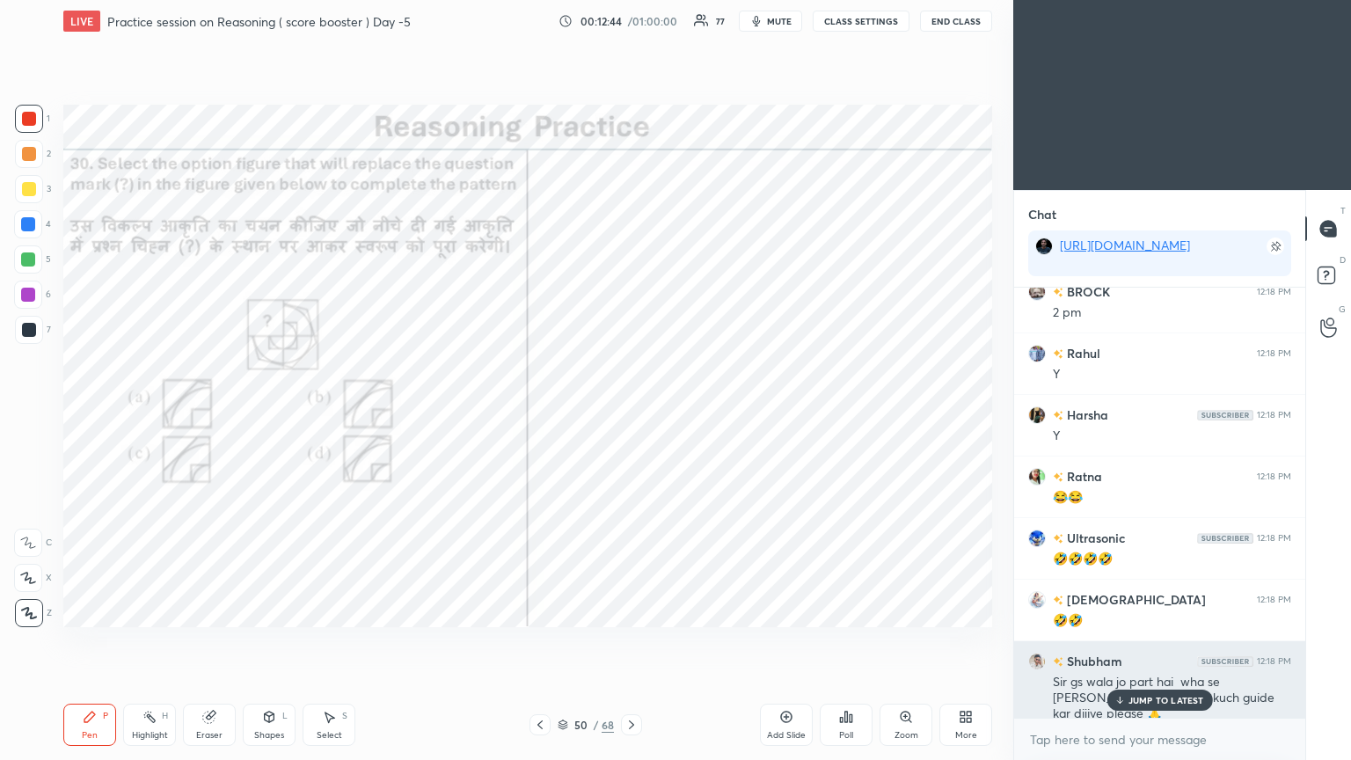
click at [631, 412] on p "JUMP TO LATEST" at bounding box center [1166, 700] width 76 height 11
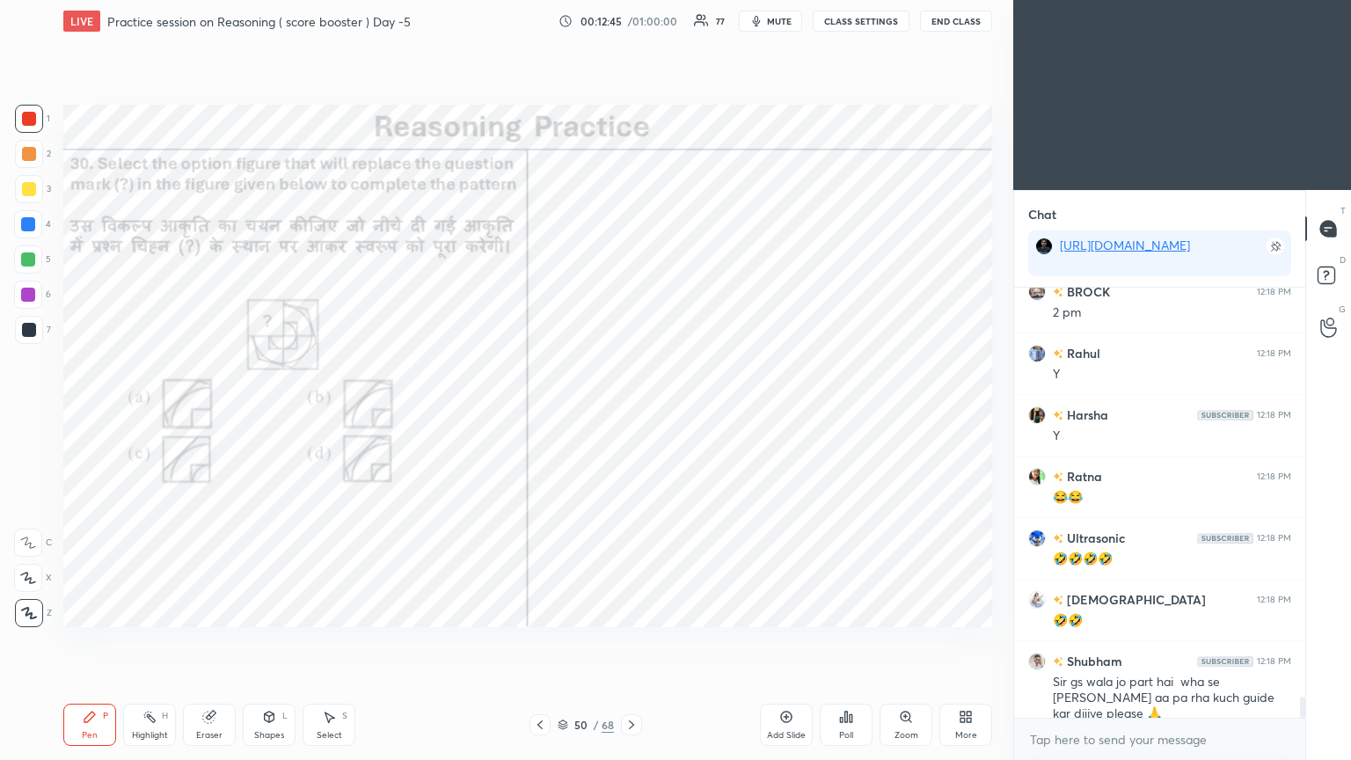
scroll to position [8383, 0]
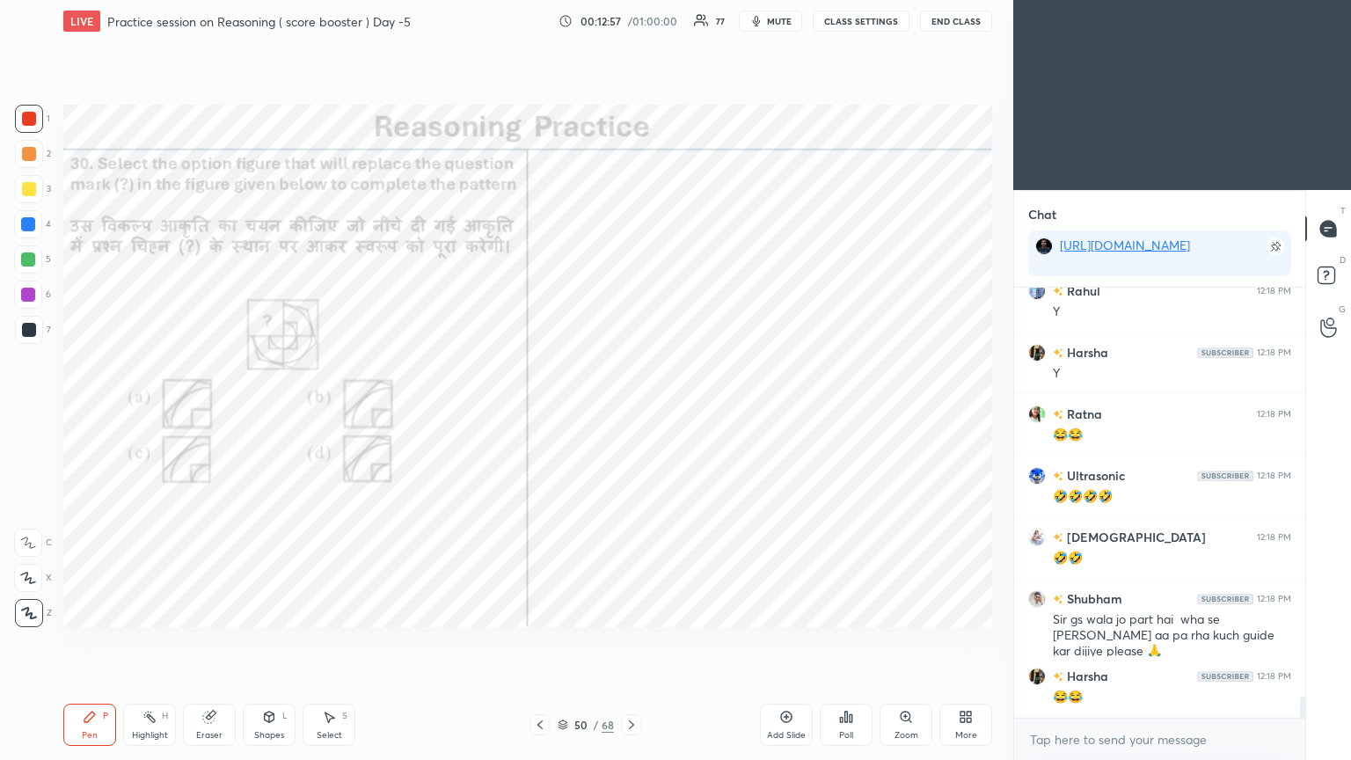
click at [631, 412] on div "Poll" at bounding box center [846, 725] width 53 height 42
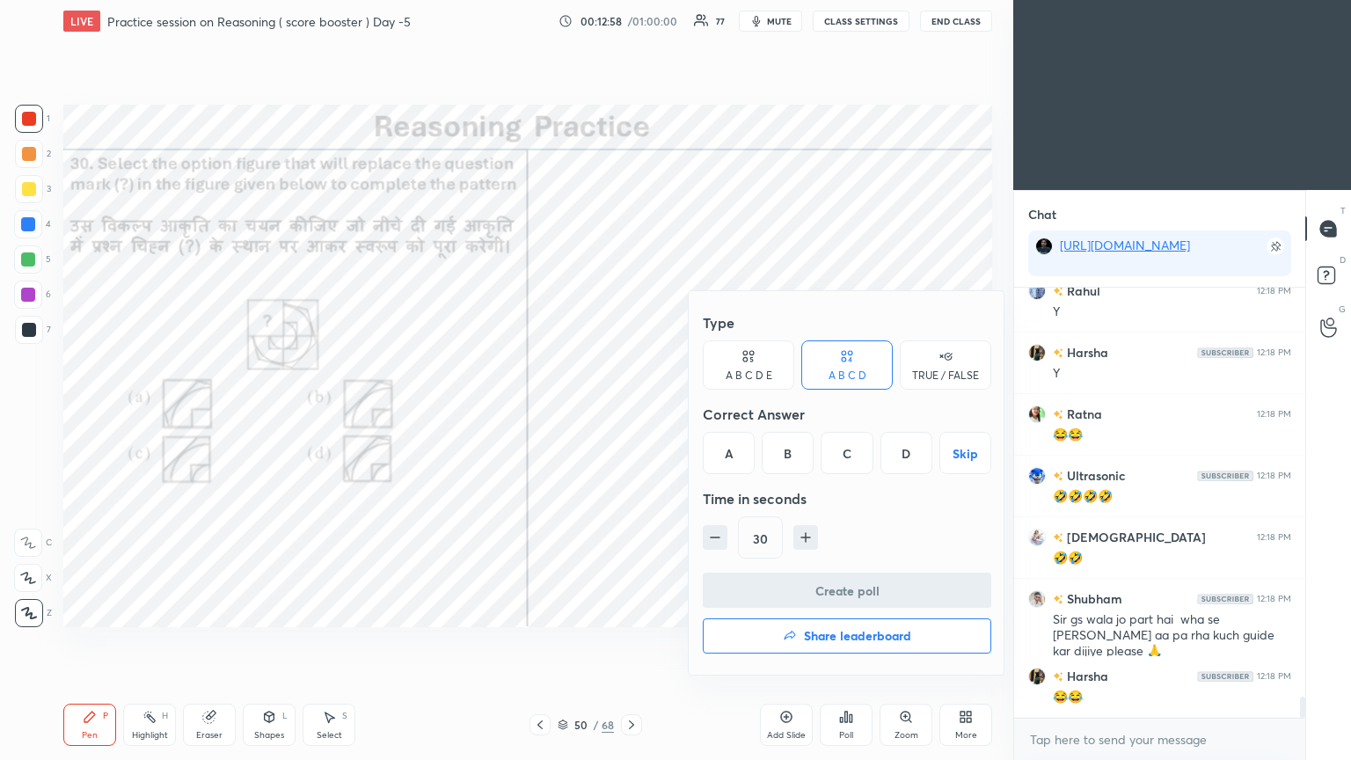
click at [631, 412] on div "D" at bounding box center [906, 453] width 52 height 42
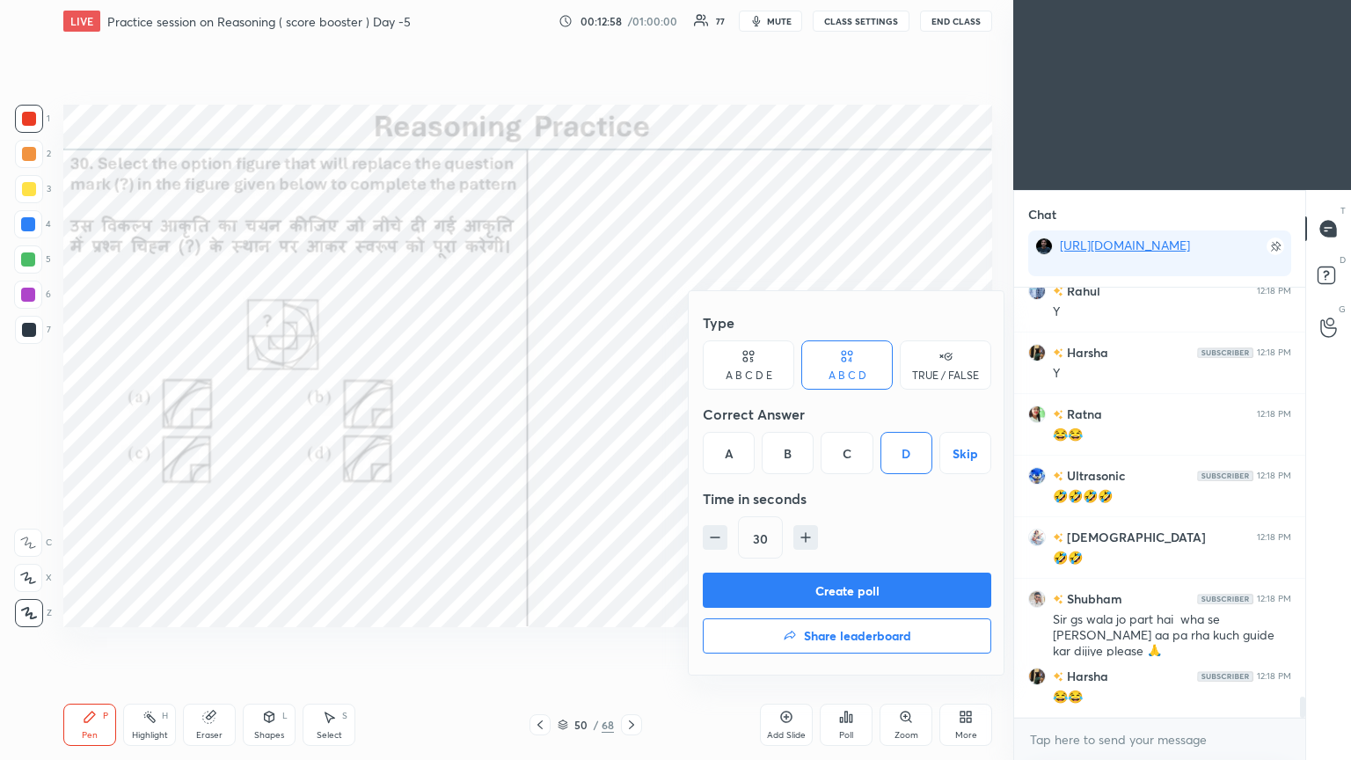
click at [631, 412] on button "Create poll" at bounding box center [847, 590] width 288 height 35
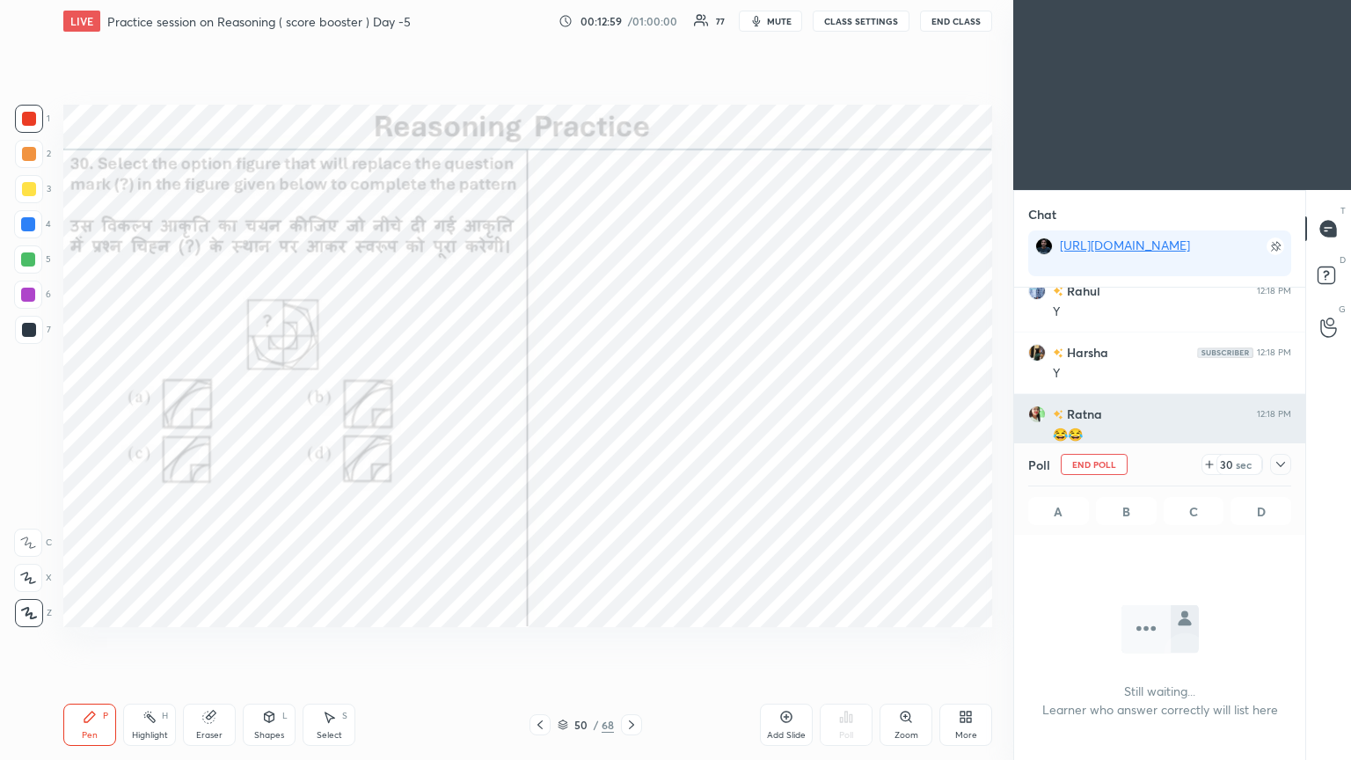
scroll to position [187, 286]
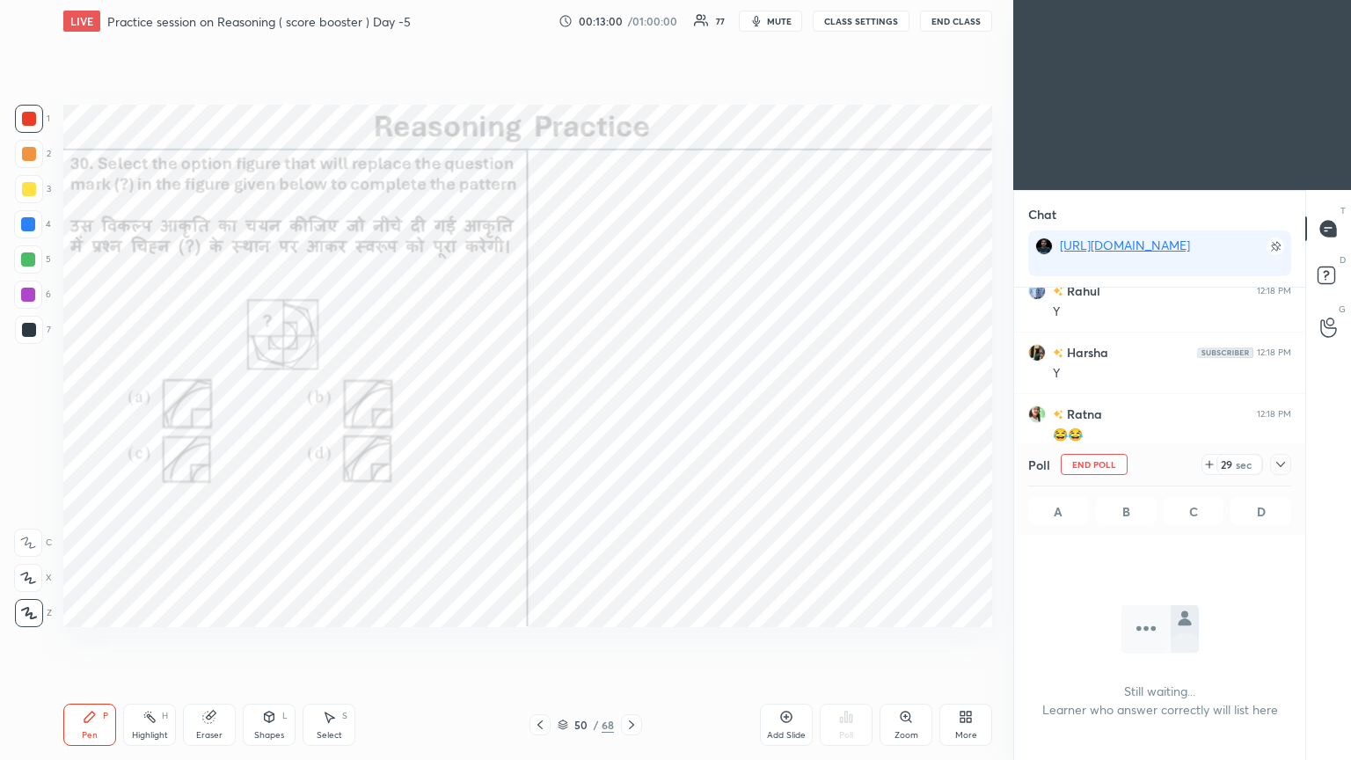
click at [631, 412] on icon at bounding box center [1281, 464] width 14 height 14
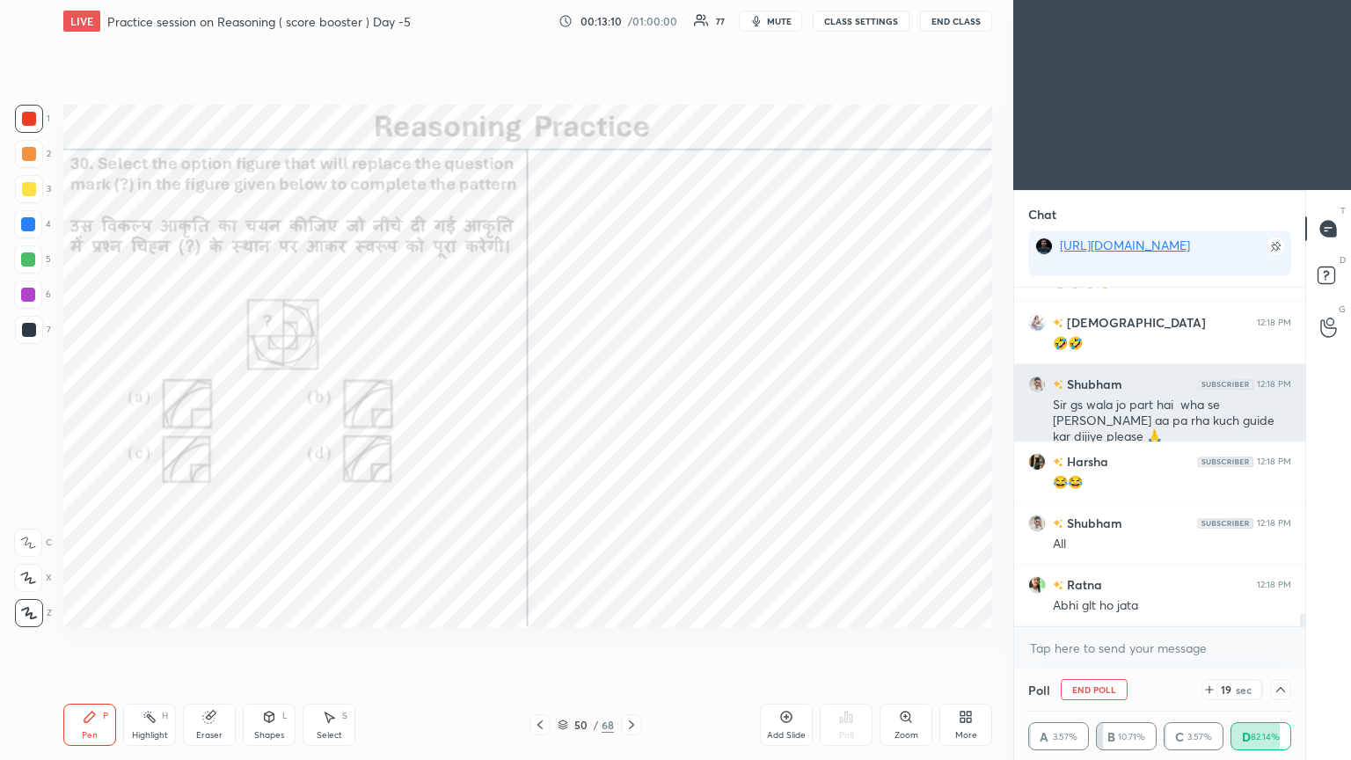
scroll to position [8658, 0]
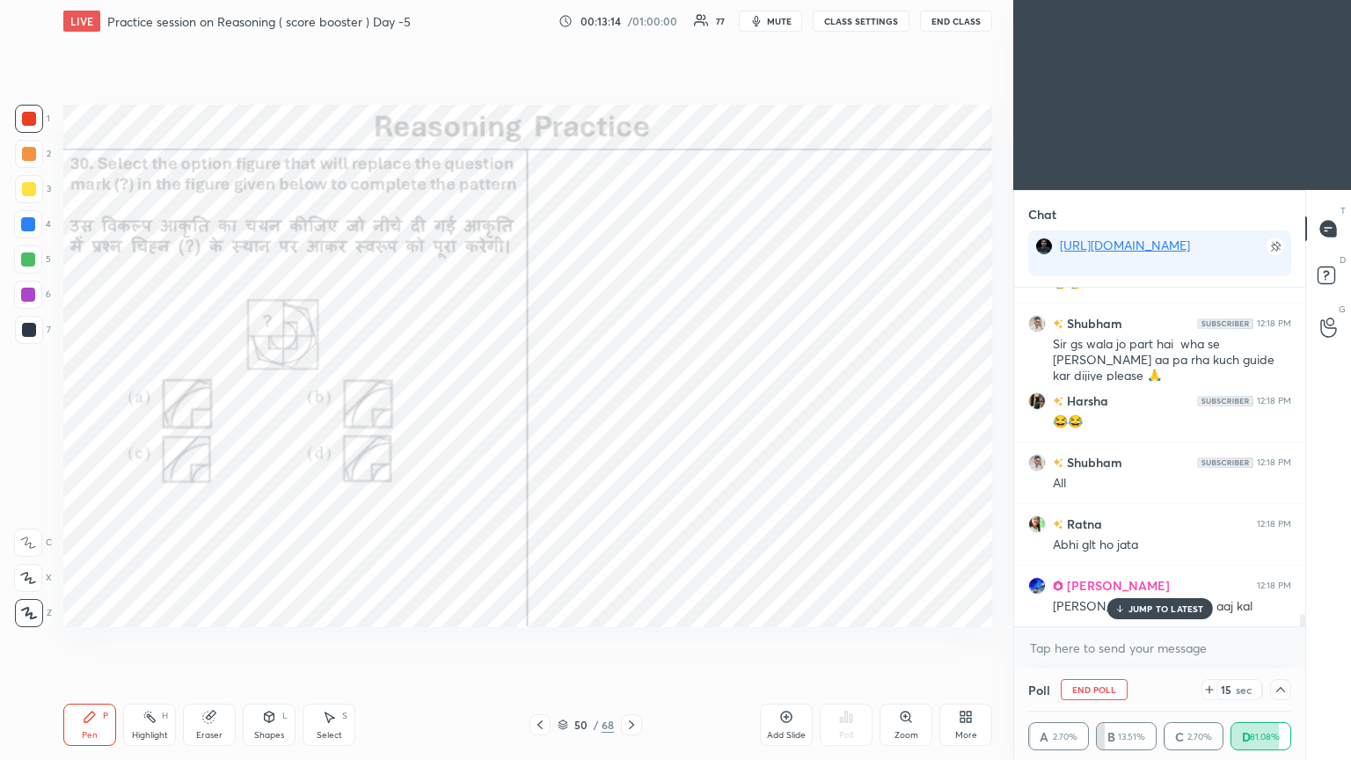
click at [631, 412] on div "JUMP TO LATEST" at bounding box center [1159, 608] width 106 height 21
click at [631, 412] on icon at bounding box center [1281, 689] width 14 height 14
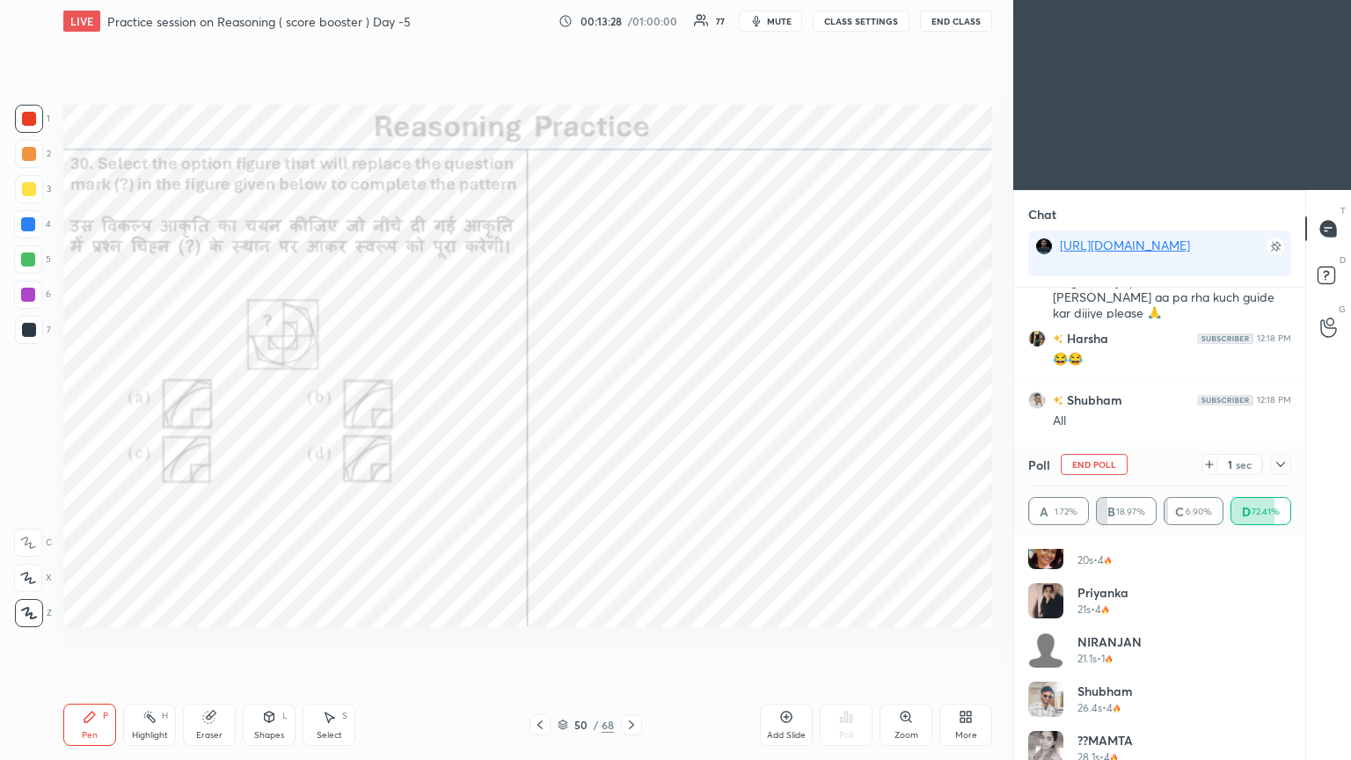
scroll to position [1956, 0]
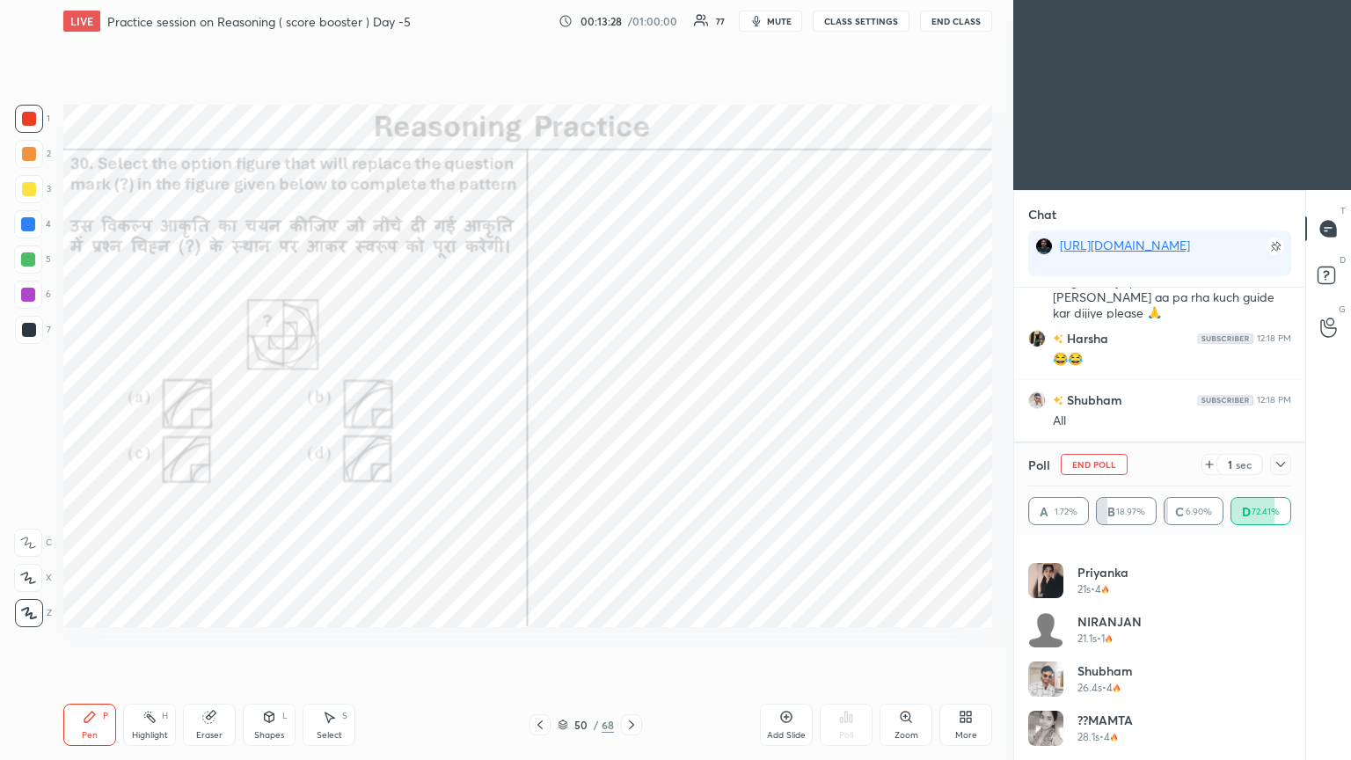
click at [631, 412] on icon at bounding box center [1280, 464] width 9 height 5
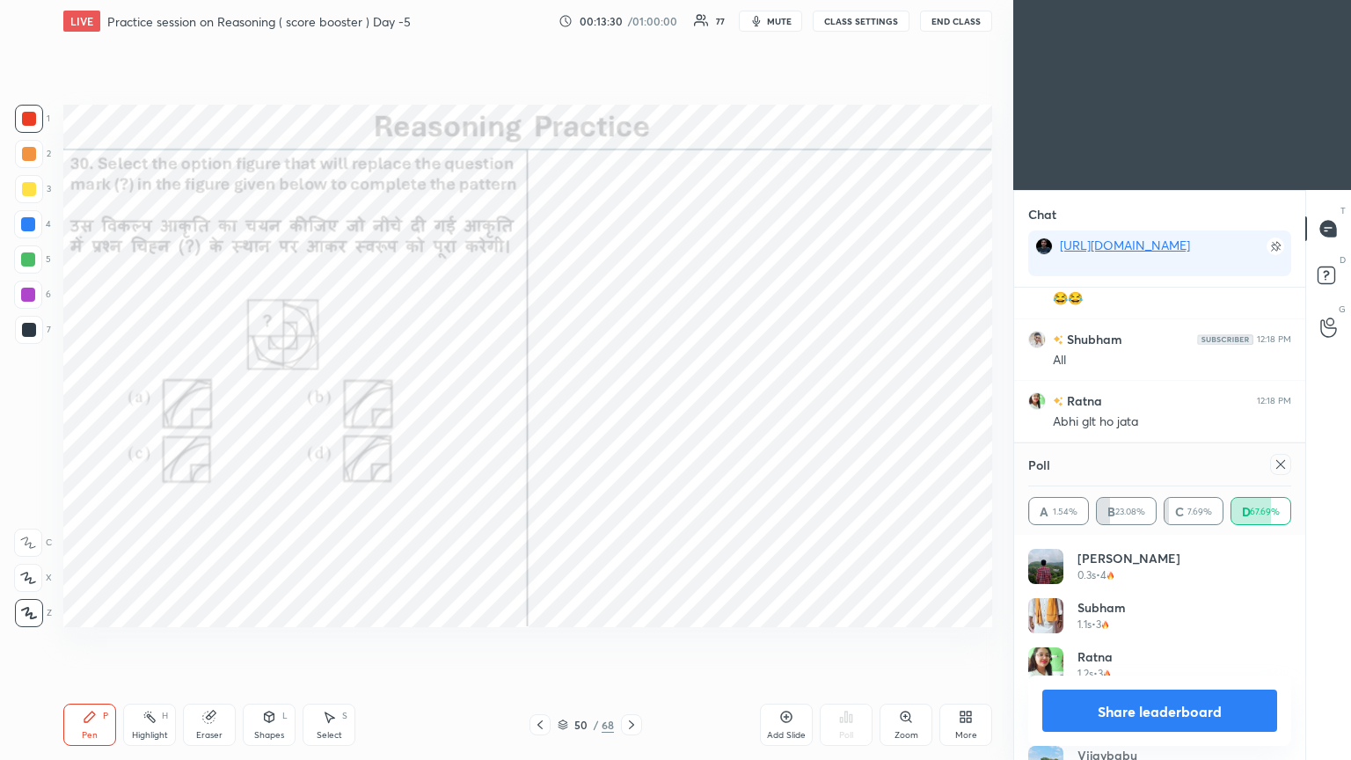
click at [631, 412] on icon at bounding box center [1281, 464] width 14 height 14
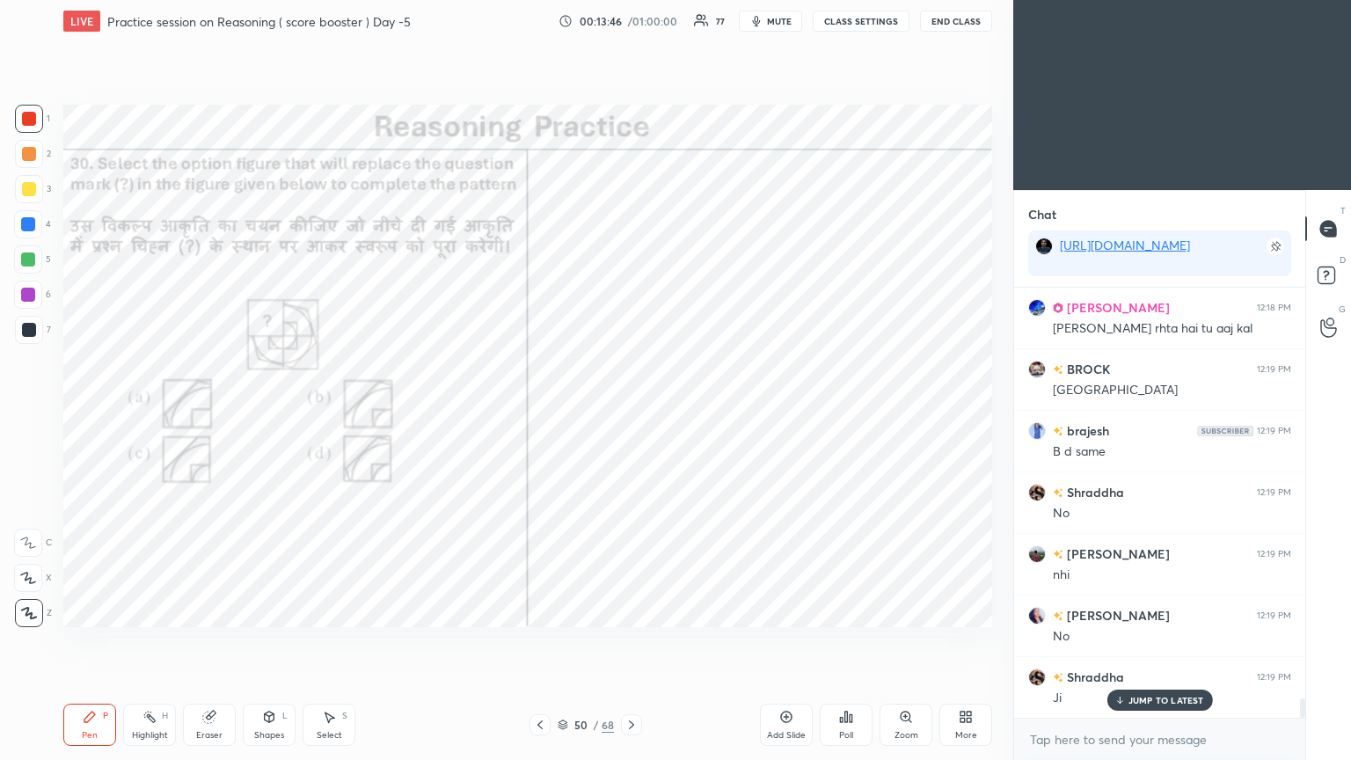
click at [631, 412] on p "JUMP TO LATEST" at bounding box center [1166, 700] width 76 height 11
click at [630, 412] on icon at bounding box center [631, 725] width 14 height 14
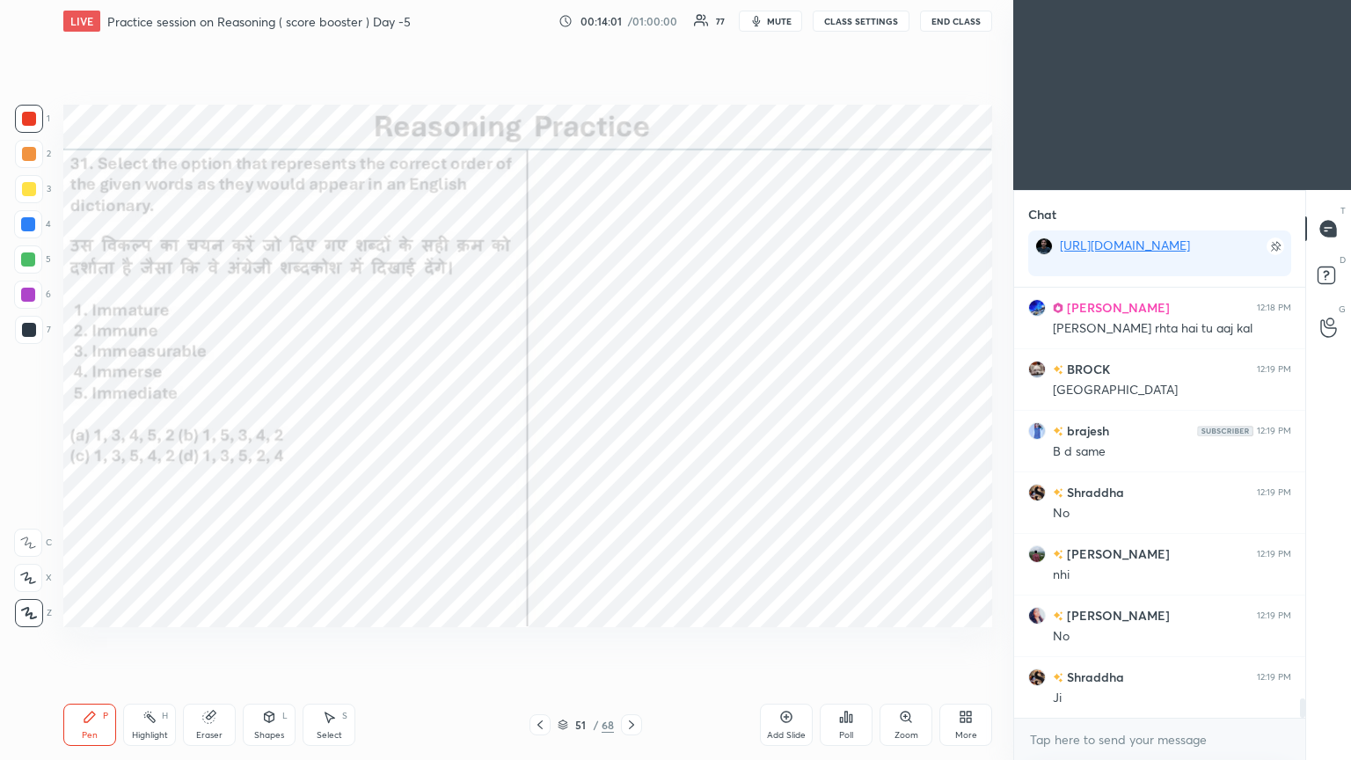
click at [631, 412] on icon at bounding box center [846, 717] width 14 height 14
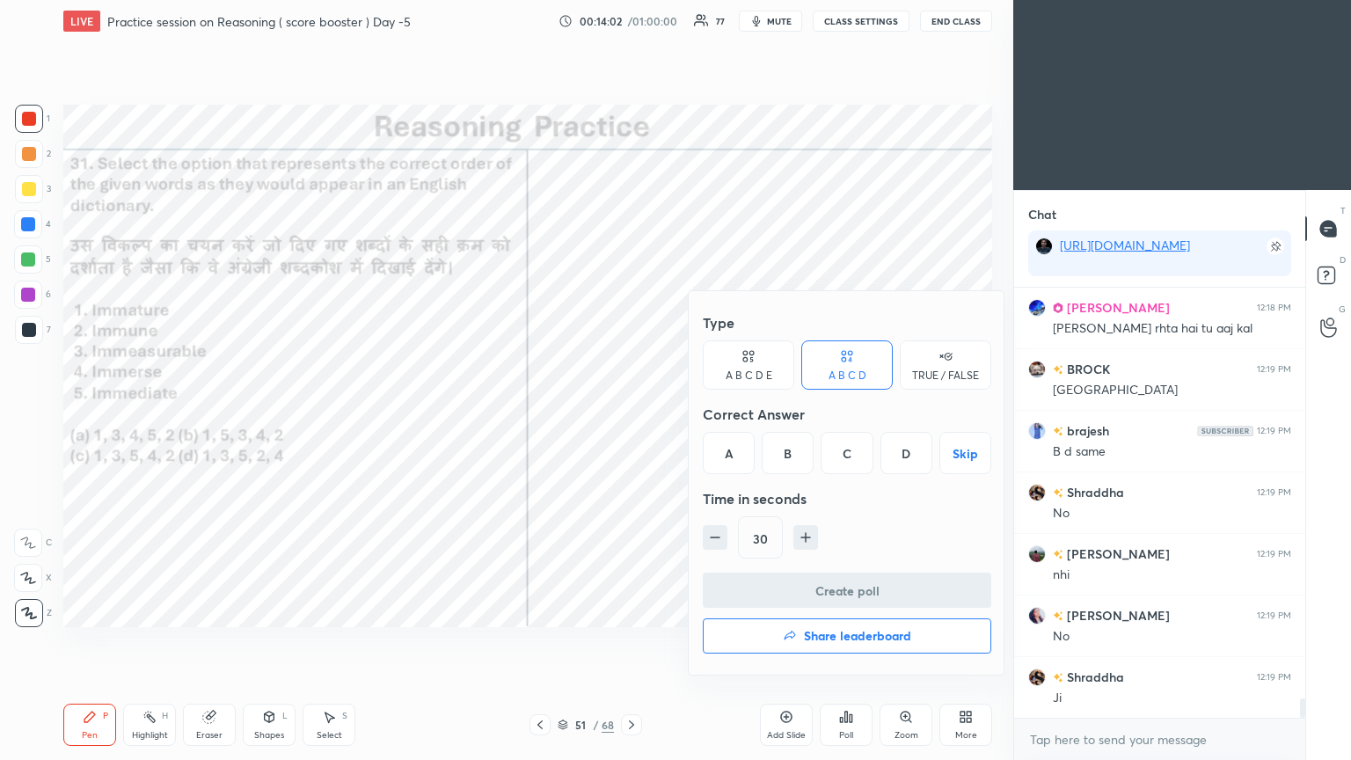
click at [631, 412] on div "C" at bounding box center [847, 453] width 52 height 42
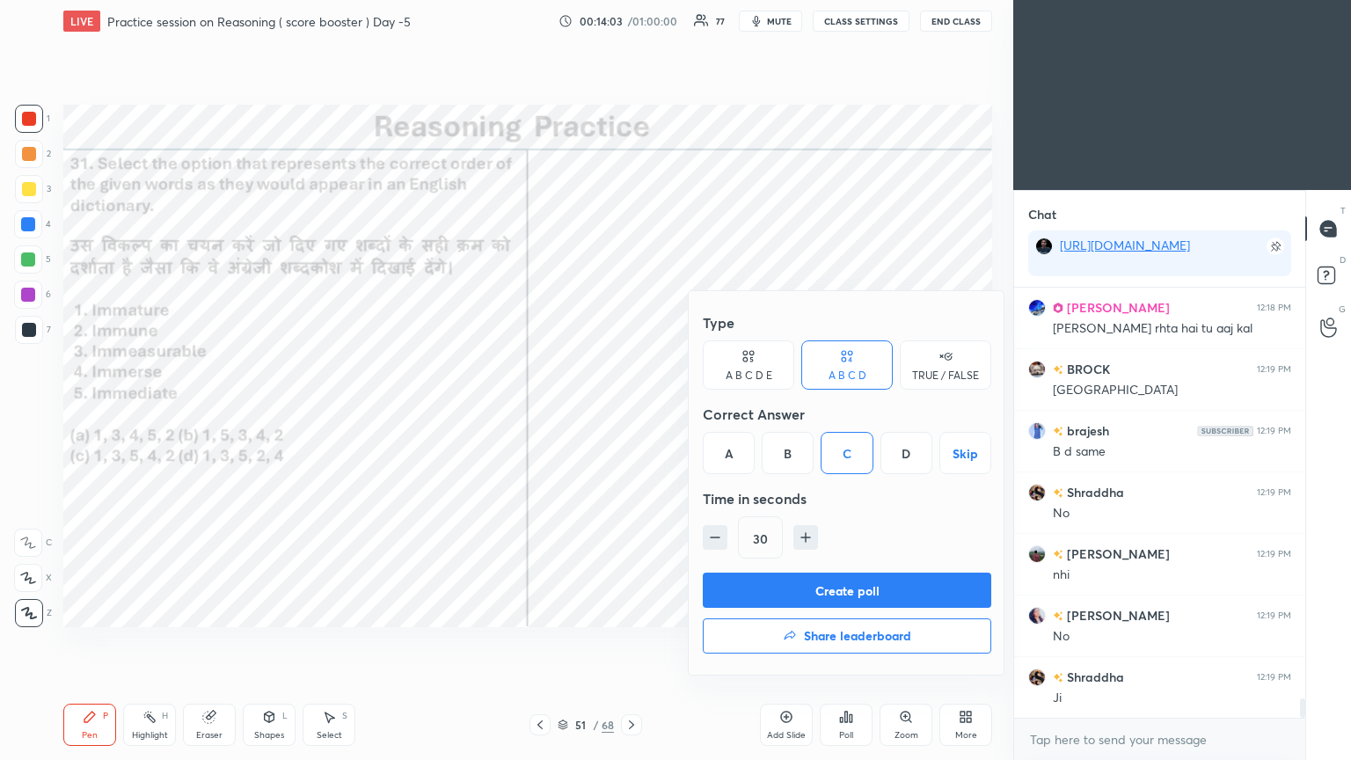
click at [631, 412] on button "Create poll" at bounding box center [847, 590] width 288 height 35
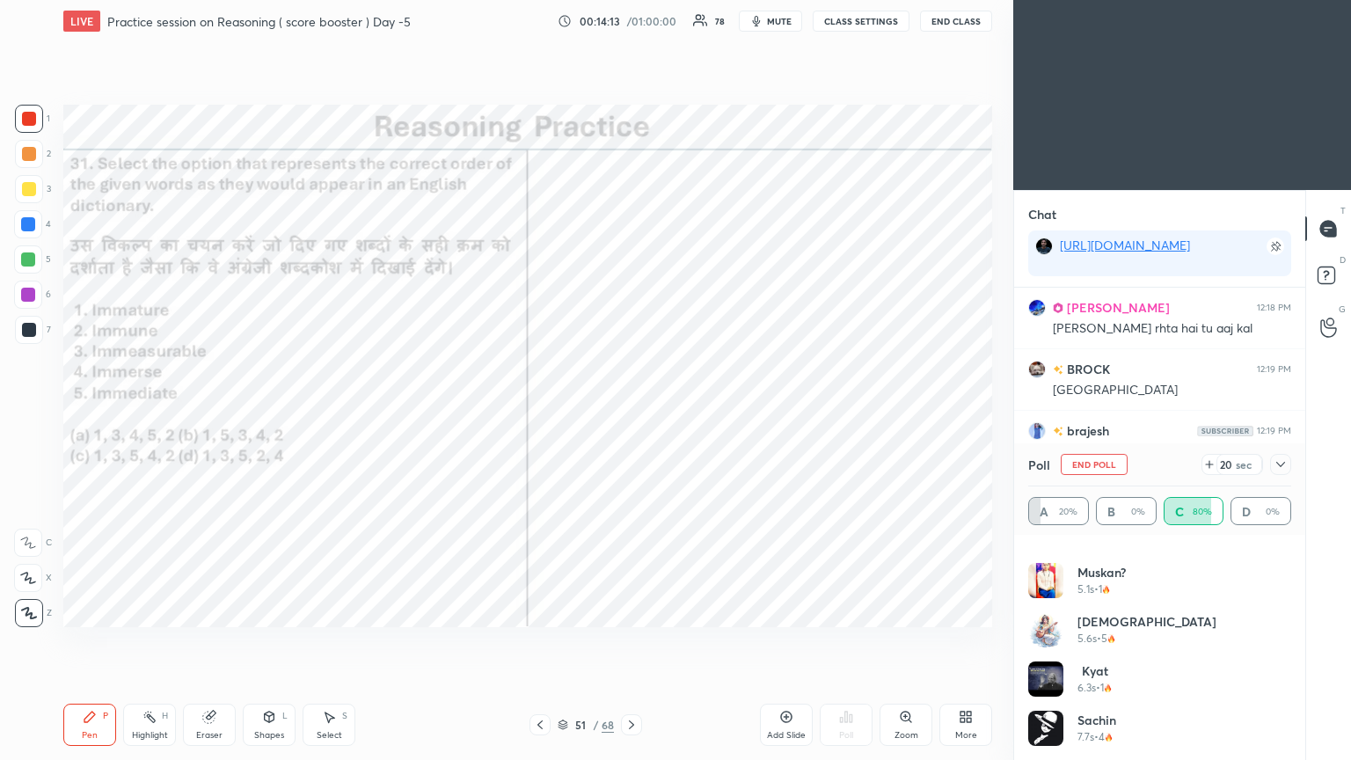
click at [631, 412] on icon at bounding box center [1281, 464] width 14 height 14
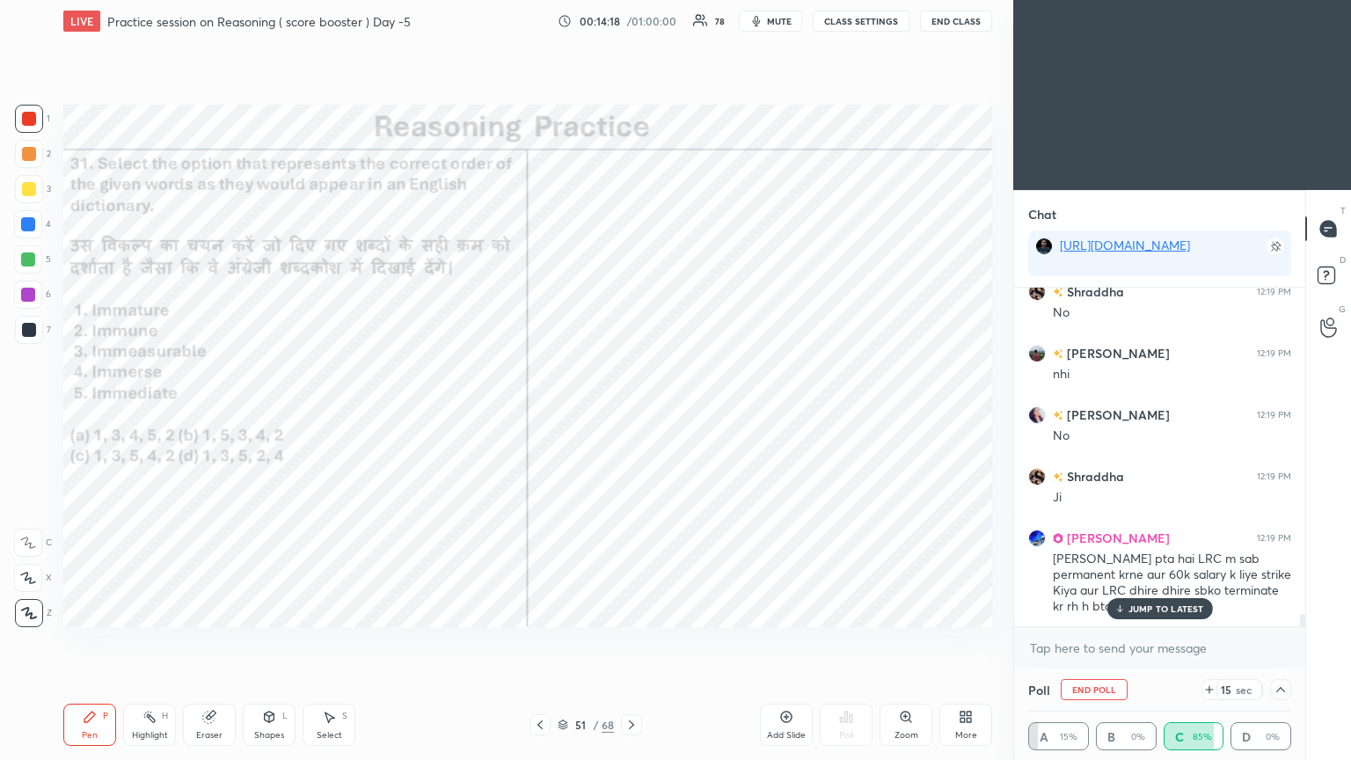
click at [631, 412] on p "JUMP TO LATEST" at bounding box center [1166, 608] width 76 height 11
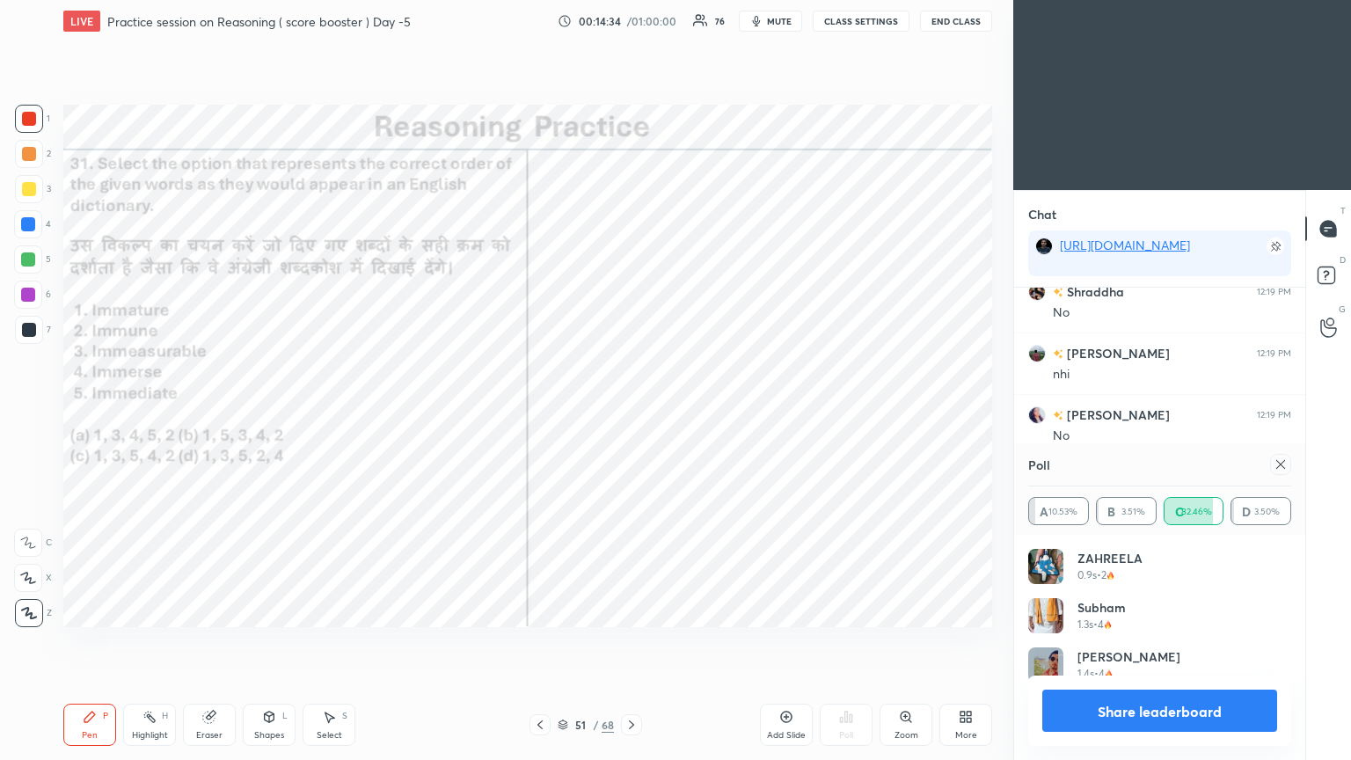
scroll to position [5, 5]
click at [631, 412] on icon at bounding box center [1281, 464] width 14 height 14
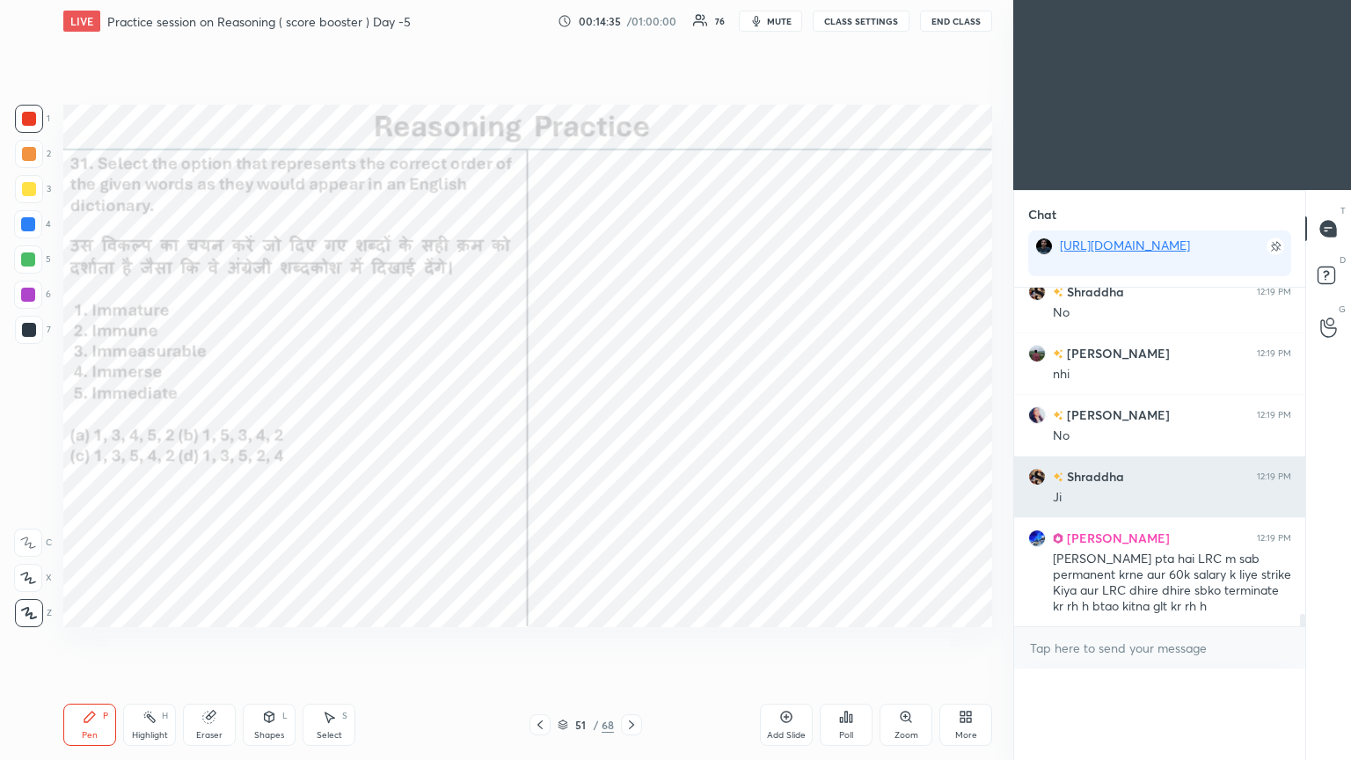
scroll to position [0, 5]
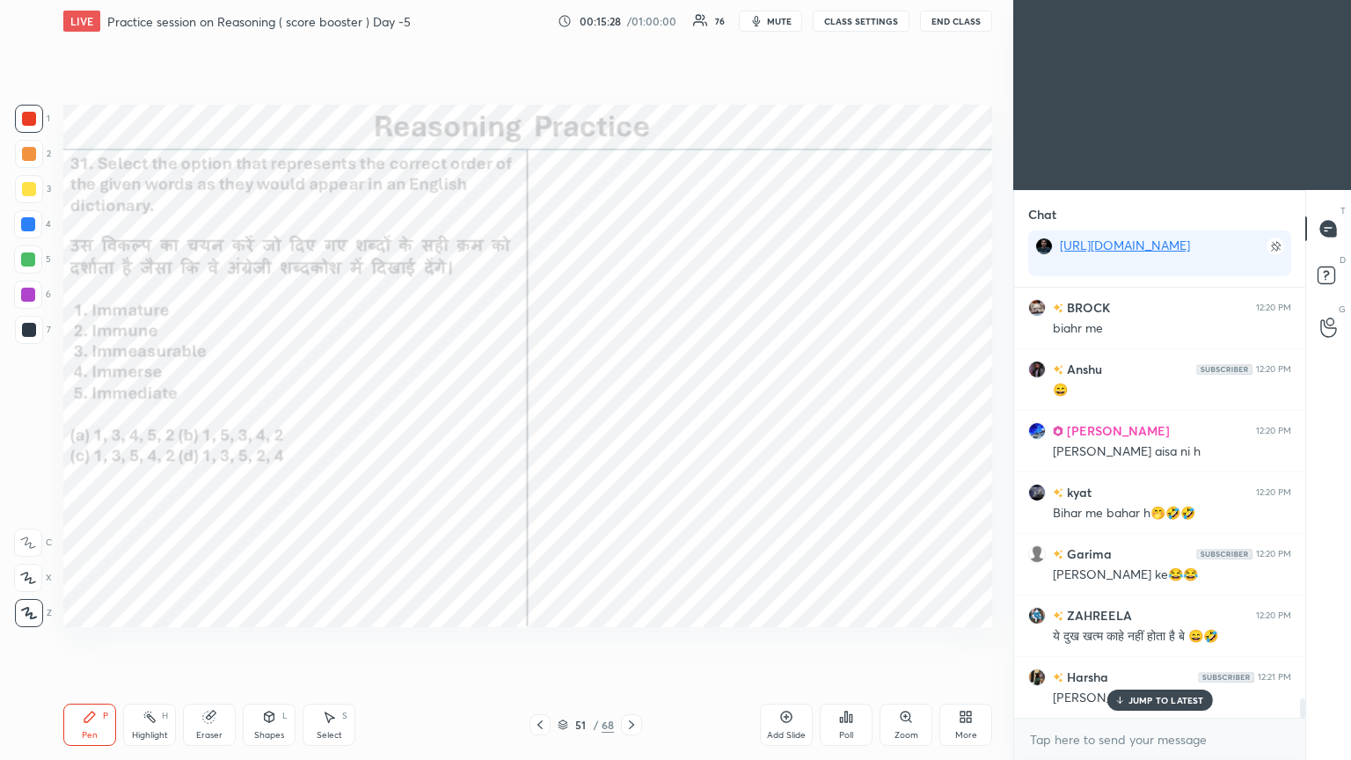
click at [631, 412] on p "JUMP TO LATEST" at bounding box center [1166, 700] width 76 height 11
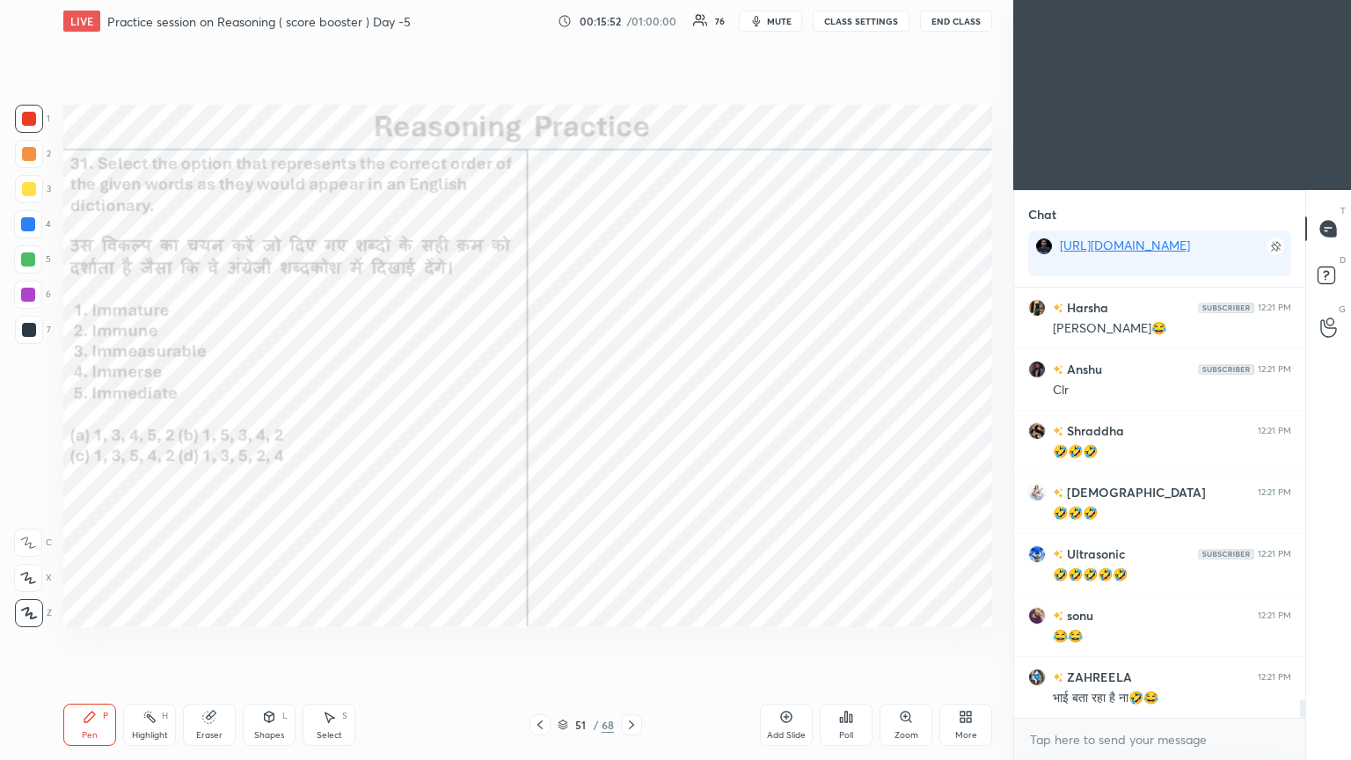
scroll to position [9755, 0]
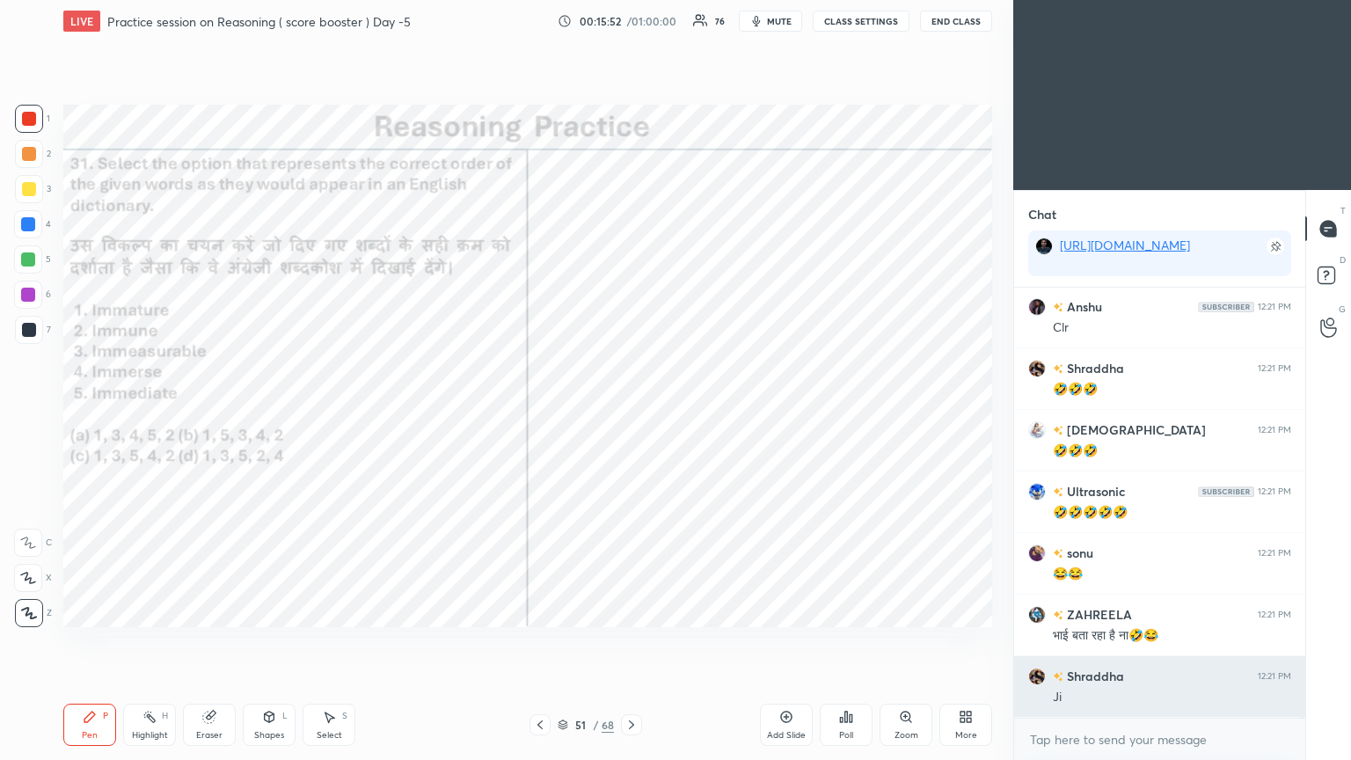
click at [631, 412] on div "Ji" at bounding box center [1172, 698] width 238 height 18
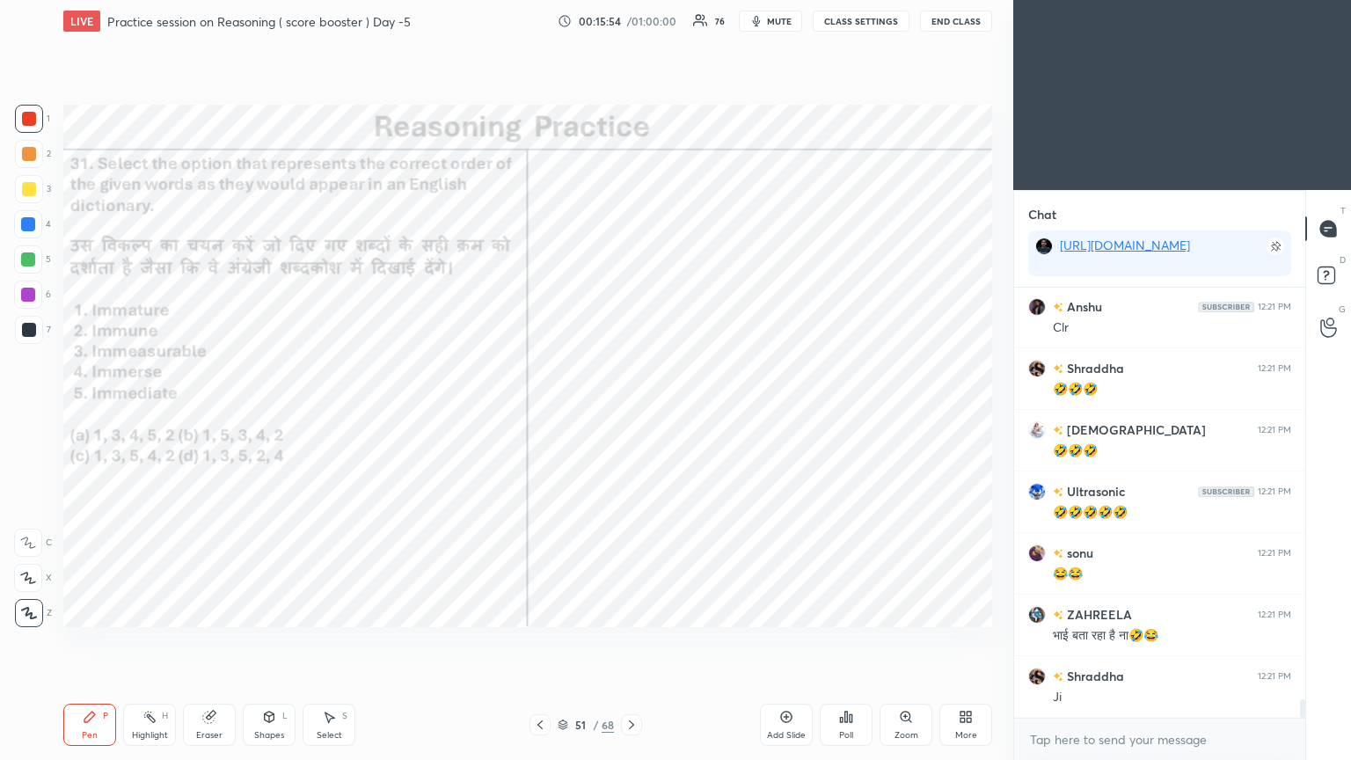
click at [629, 412] on icon at bounding box center [631, 725] width 14 height 14
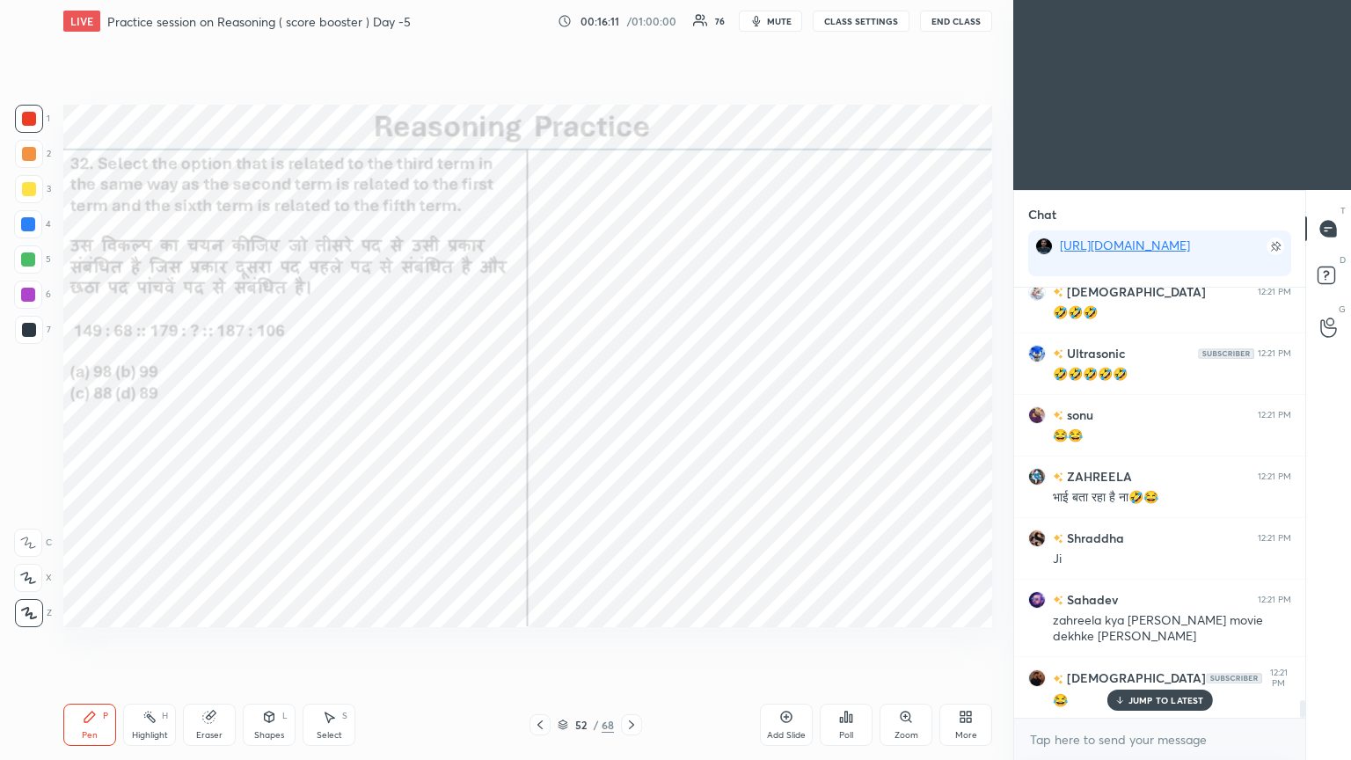
scroll to position [9955, 0]
click at [631, 412] on div "Shraddha 12:20 PM 😃😆😆😆 BROCK 12:20 PM biahr me Anshu 12:20 PM 😄 Jerry 12:20 PM …" at bounding box center [1159, 503] width 291 height 430
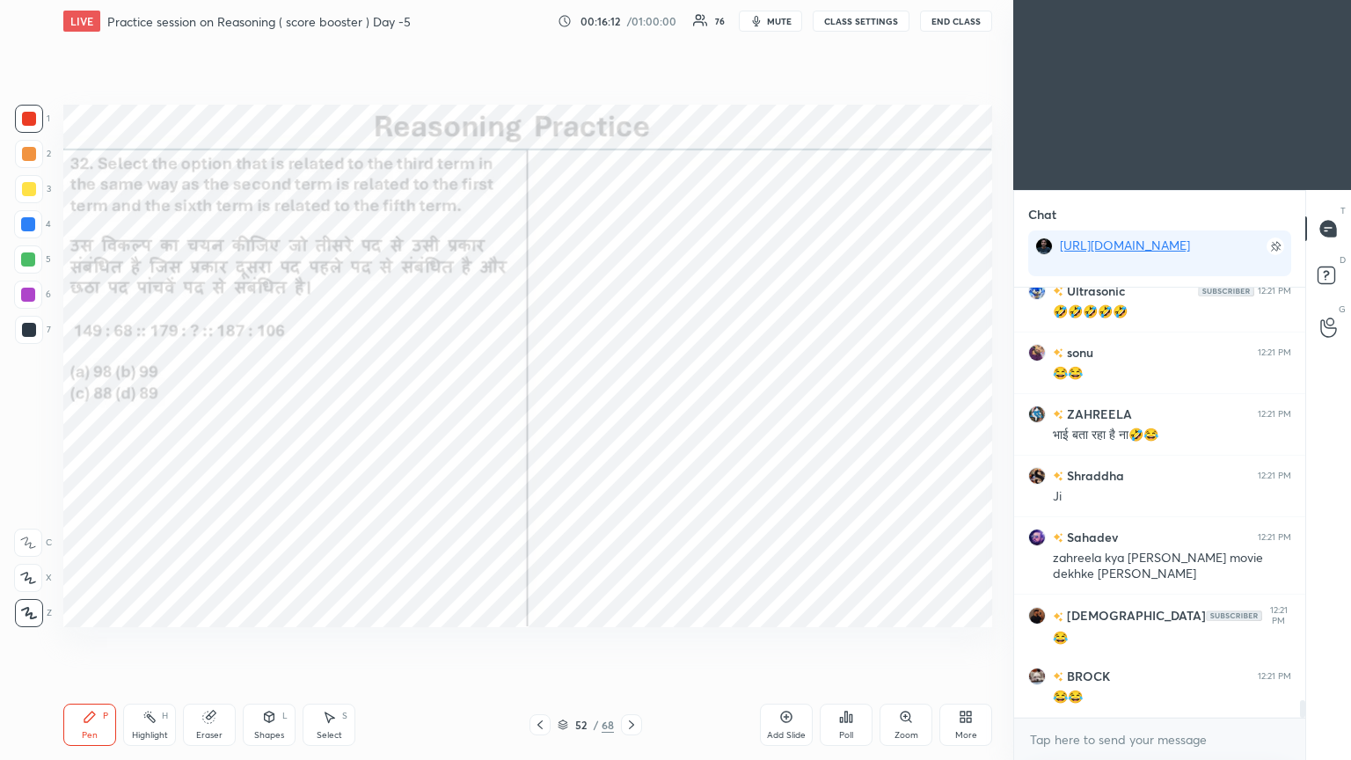
click at [631, 412] on icon at bounding box center [851, 718] width 3 height 8
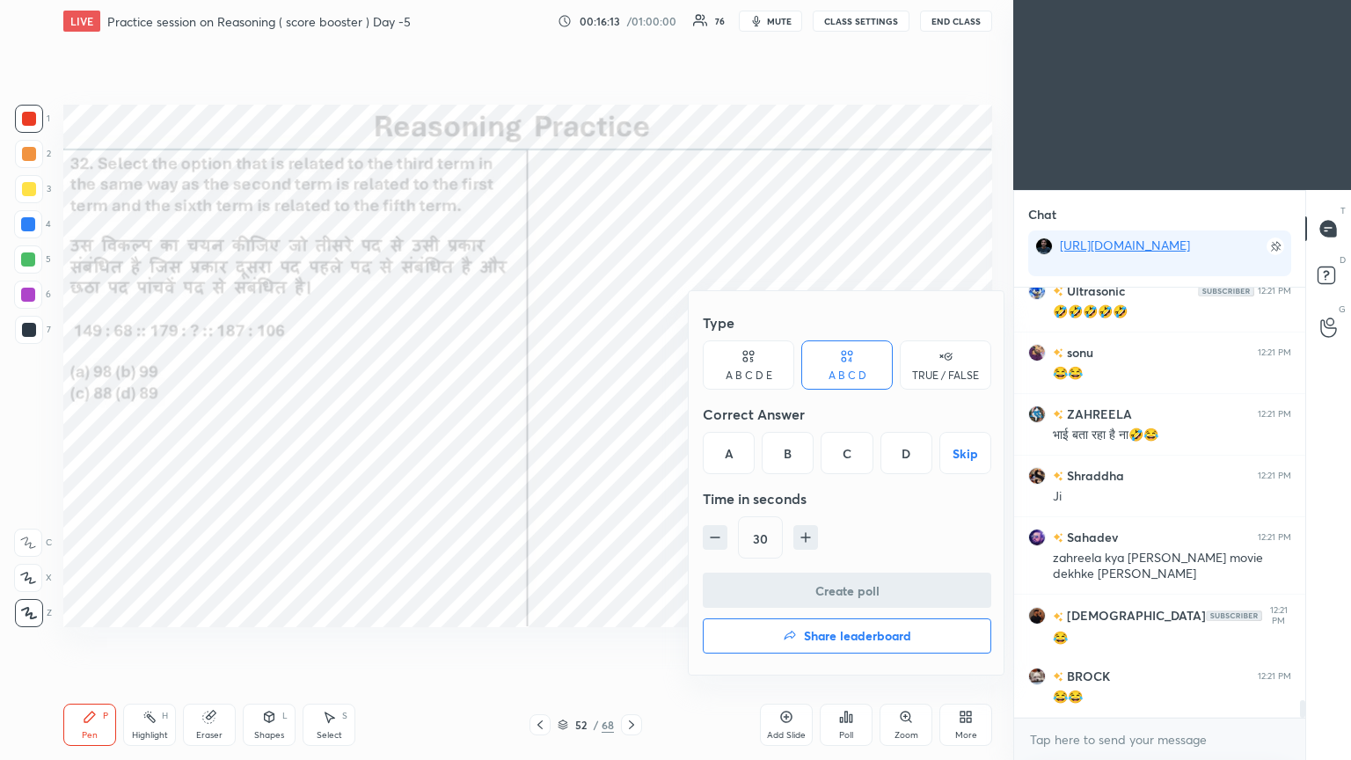
click at [631, 412] on div "A" at bounding box center [729, 453] width 52 height 42
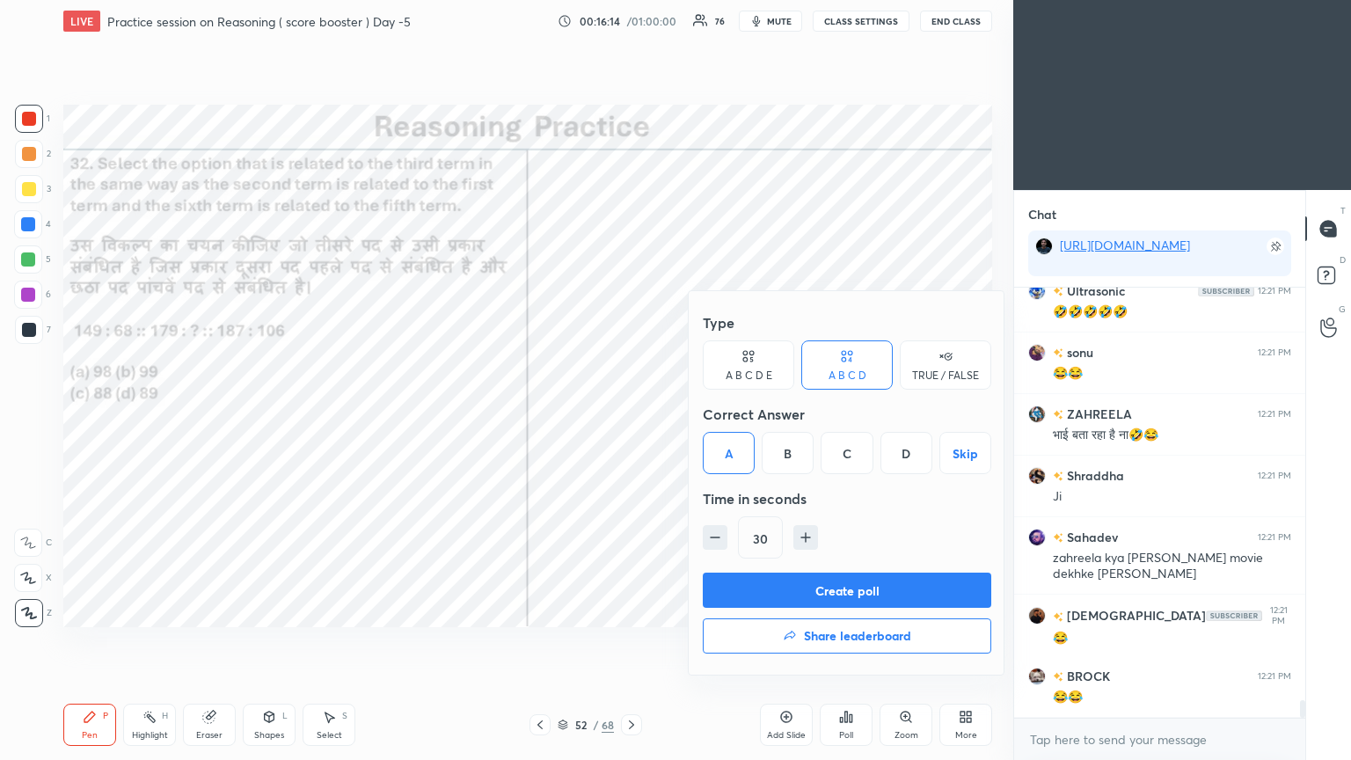
click at [631, 412] on button "Create poll" at bounding box center [847, 590] width 288 height 35
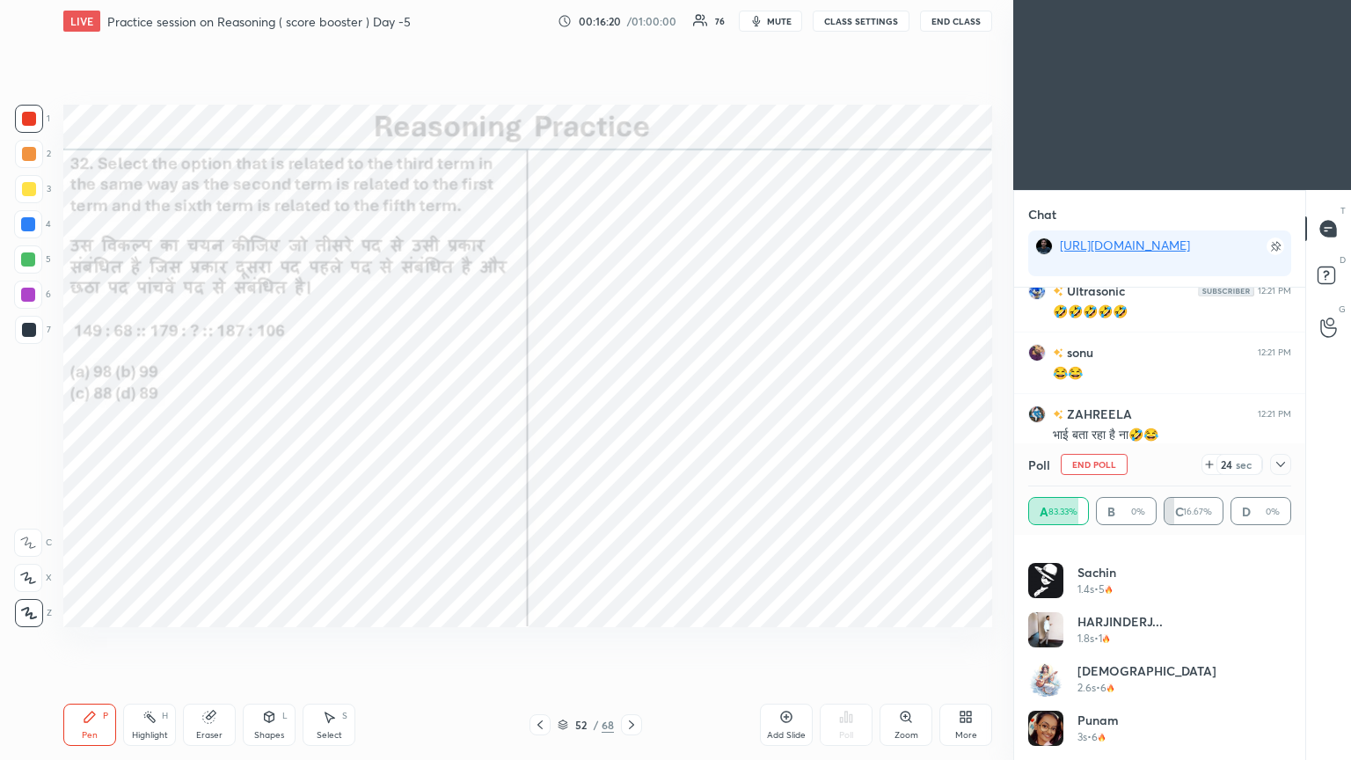
scroll to position [10107, 0]
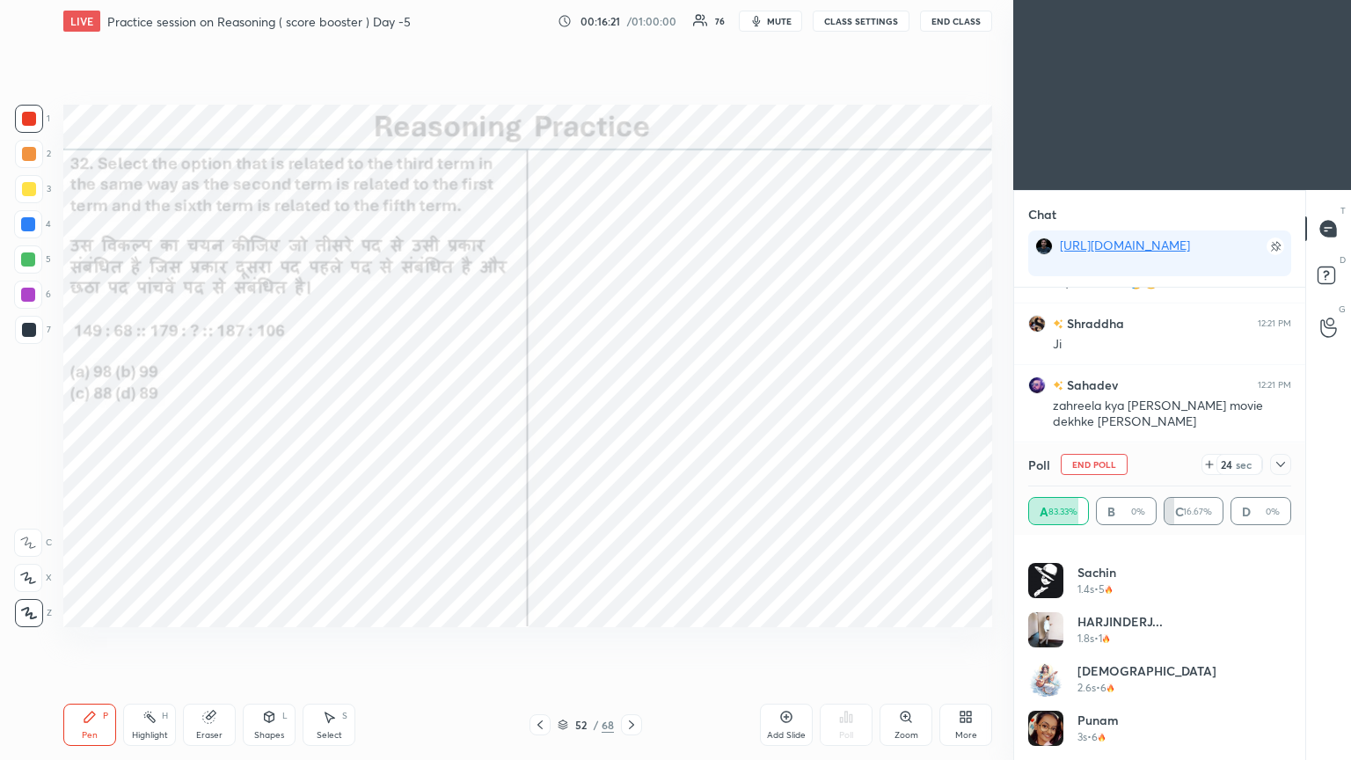
click at [631, 412] on icon at bounding box center [1281, 464] width 14 height 14
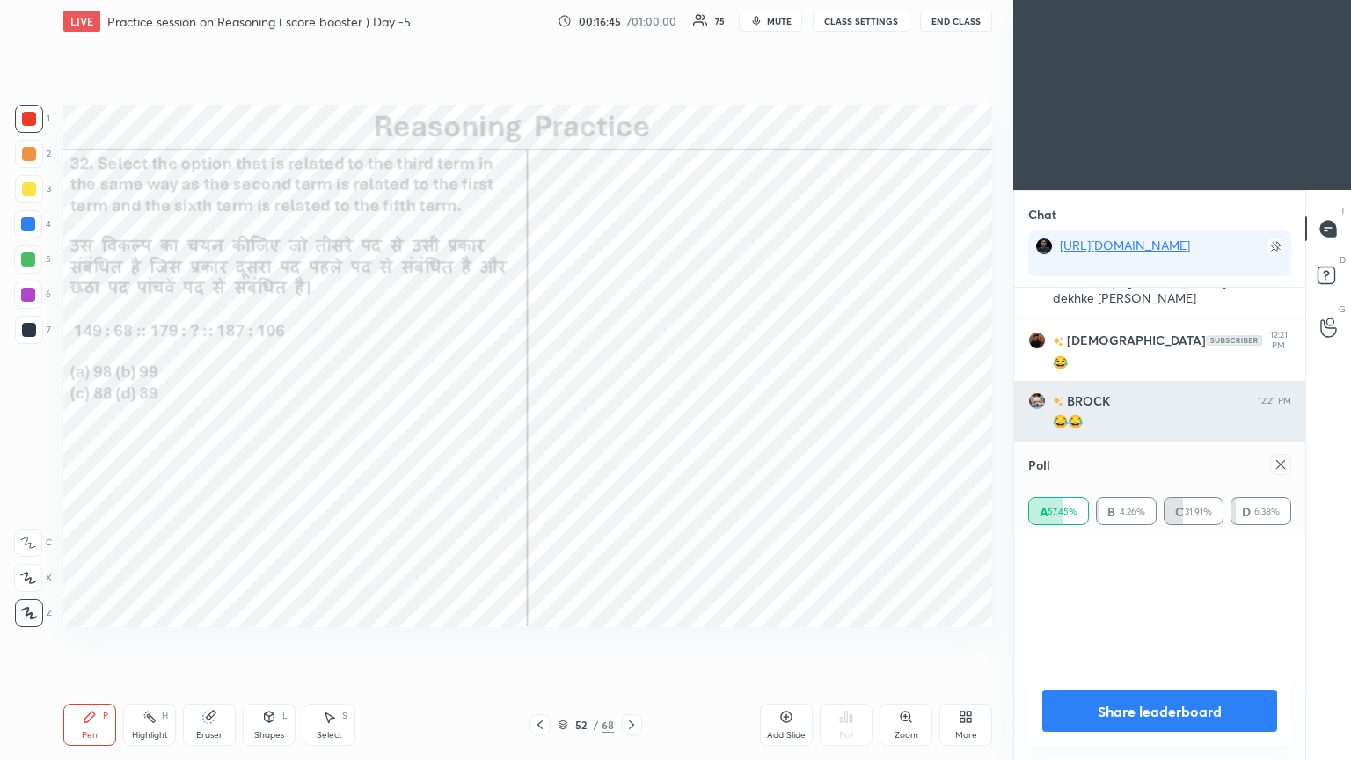
scroll to position [83, 258]
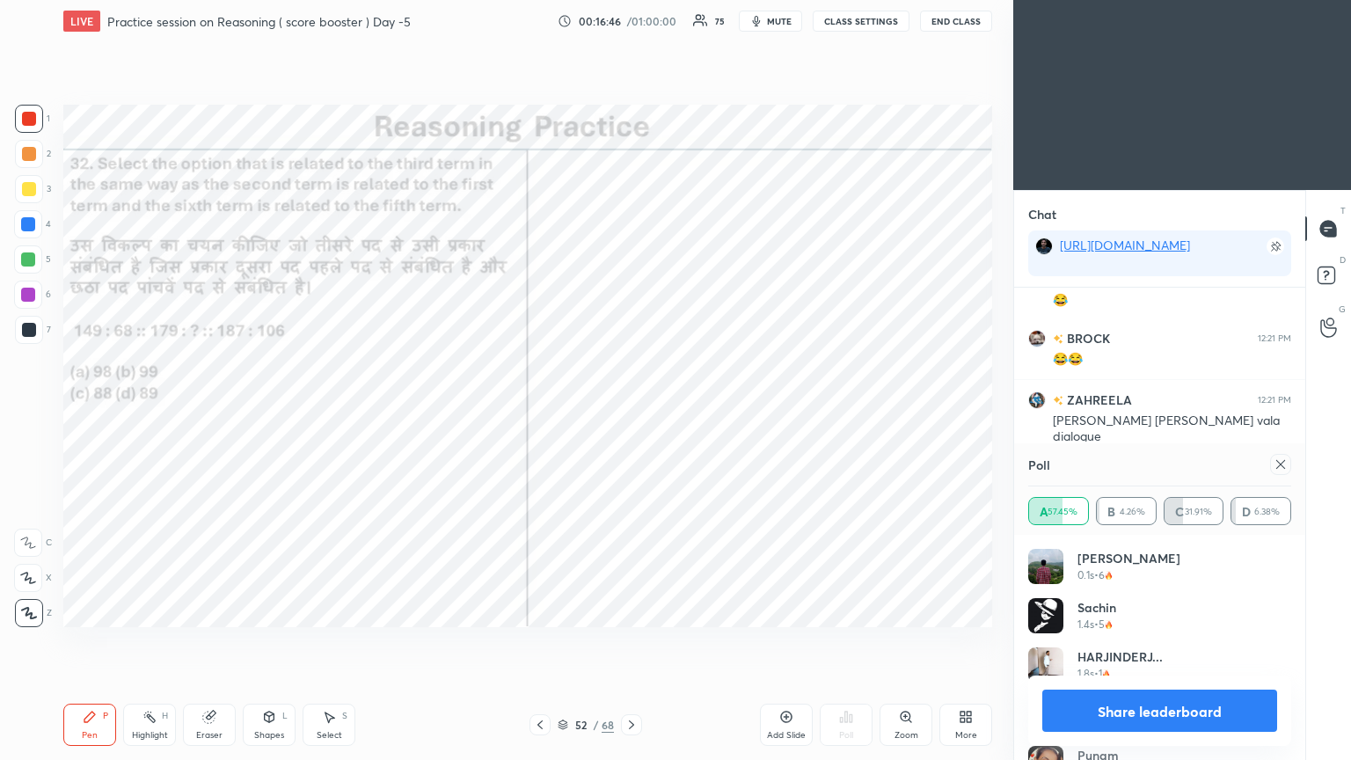
click at [631, 412] on div at bounding box center [1280, 464] width 21 height 21
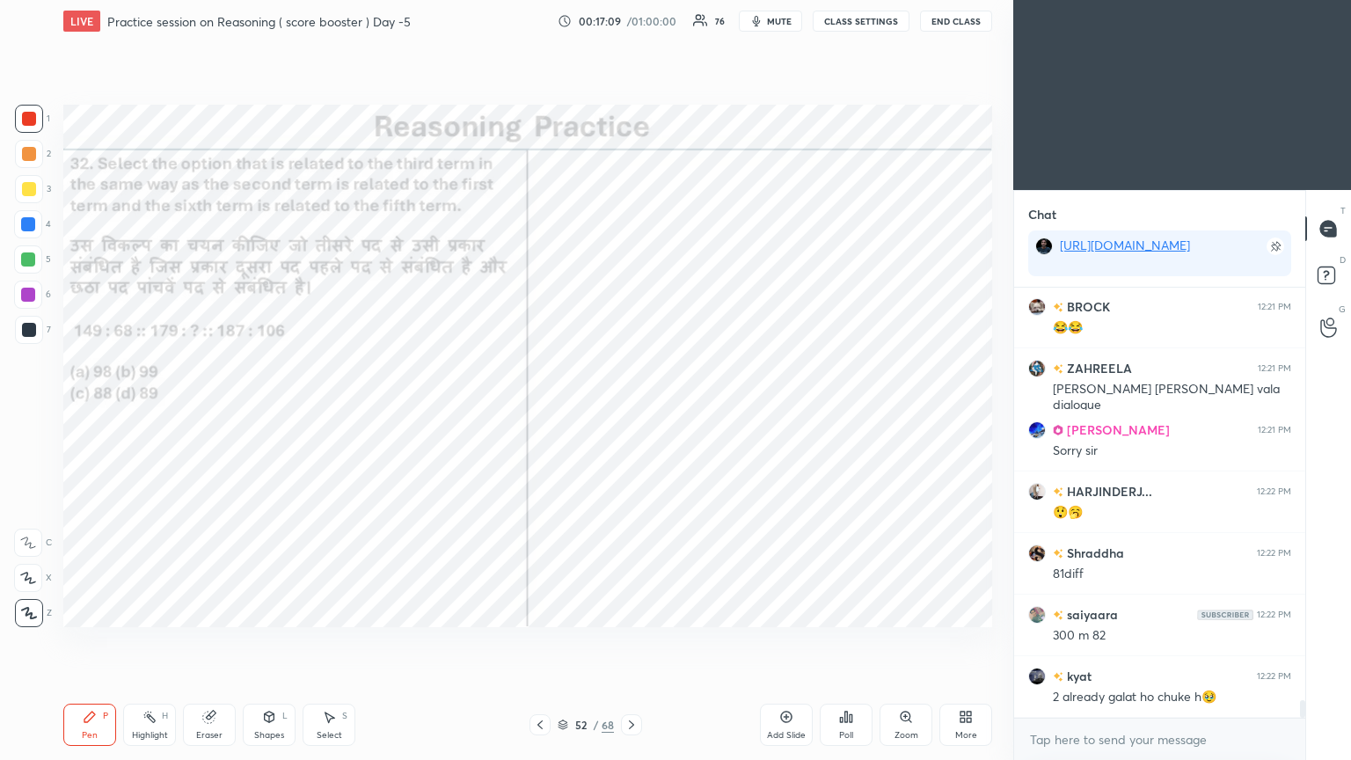
click at [27, 331] on div at bounding box center [29, 330] width 14 height 14
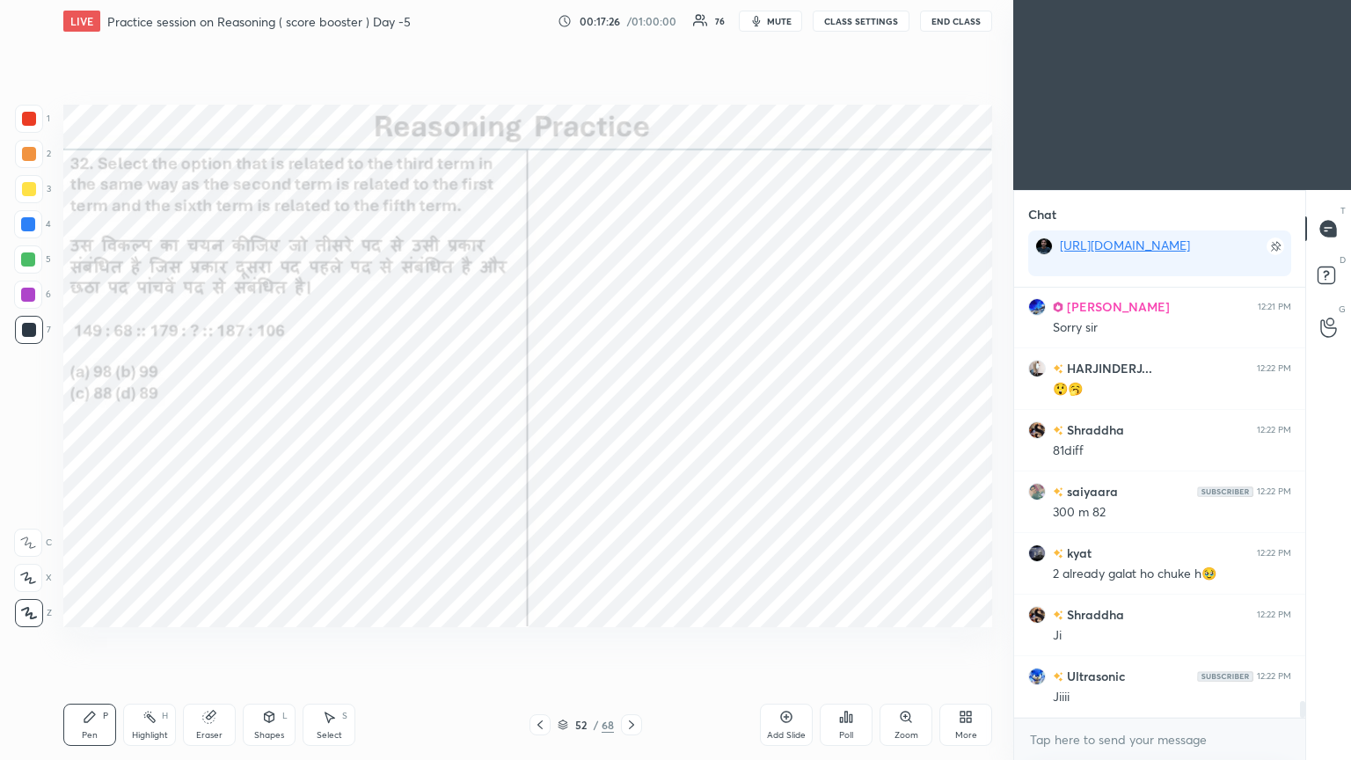
click at [631, 412] on icon at bounding box center [631, 725] width 14 height 14
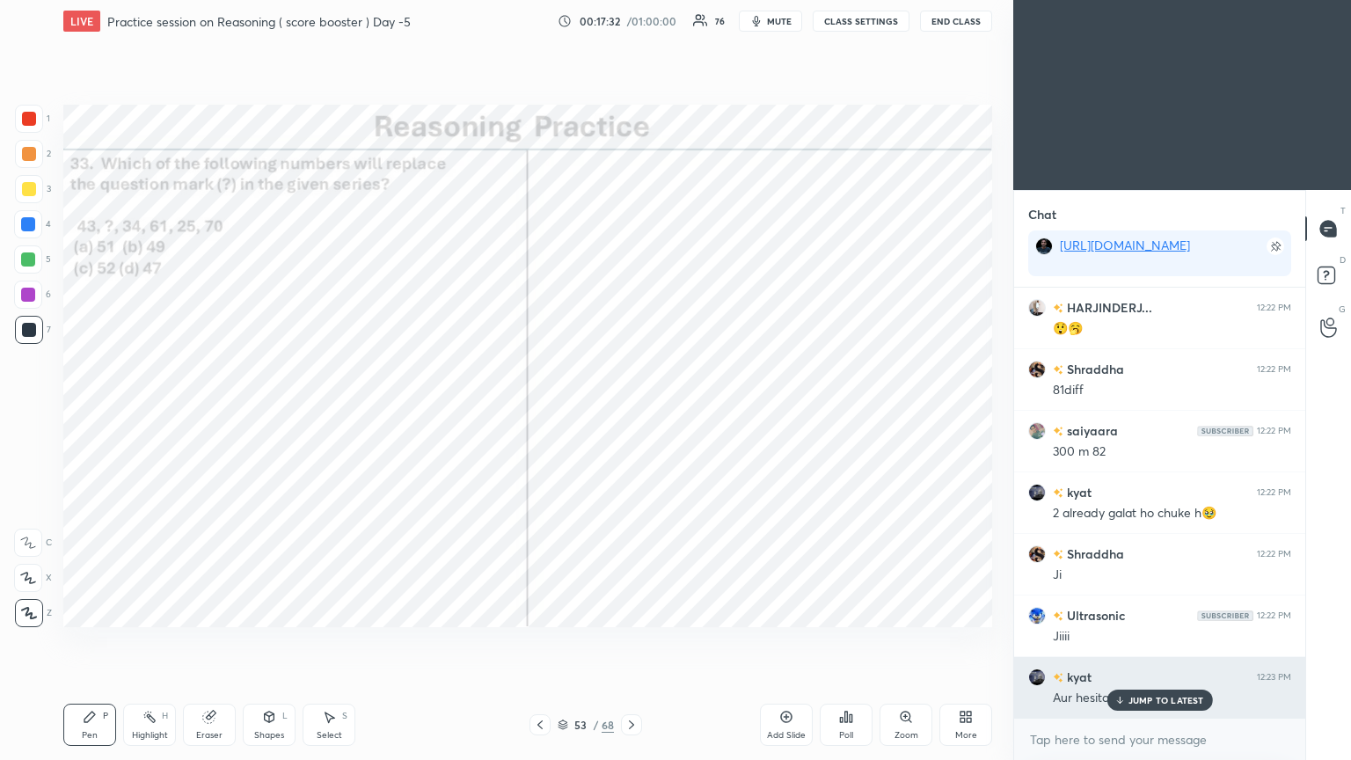
click at [631, 412] on p "JUMP TO LATEST" at bounding box center [1166, 700] width 76 height 11
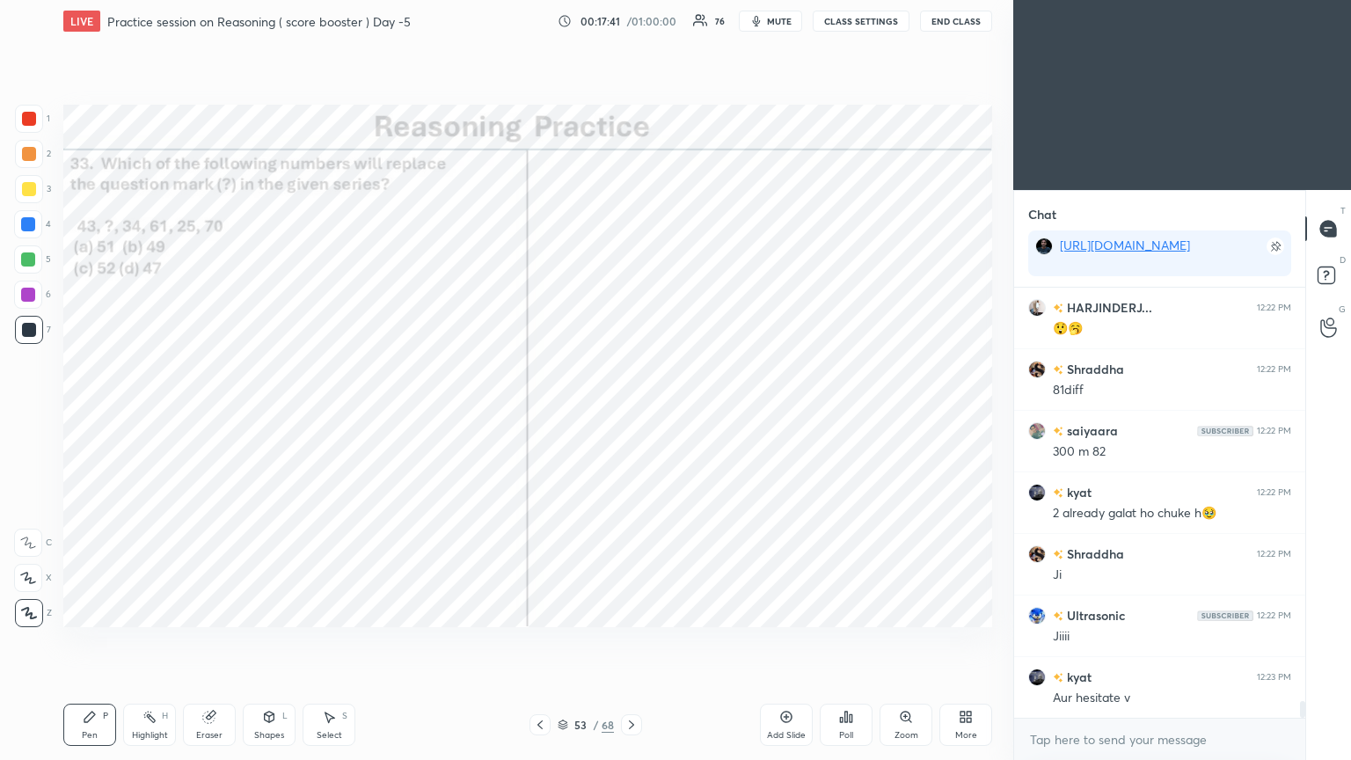
click at [631, 412] on div "Poll" at bounding box center [846, 725] width 53 height 42
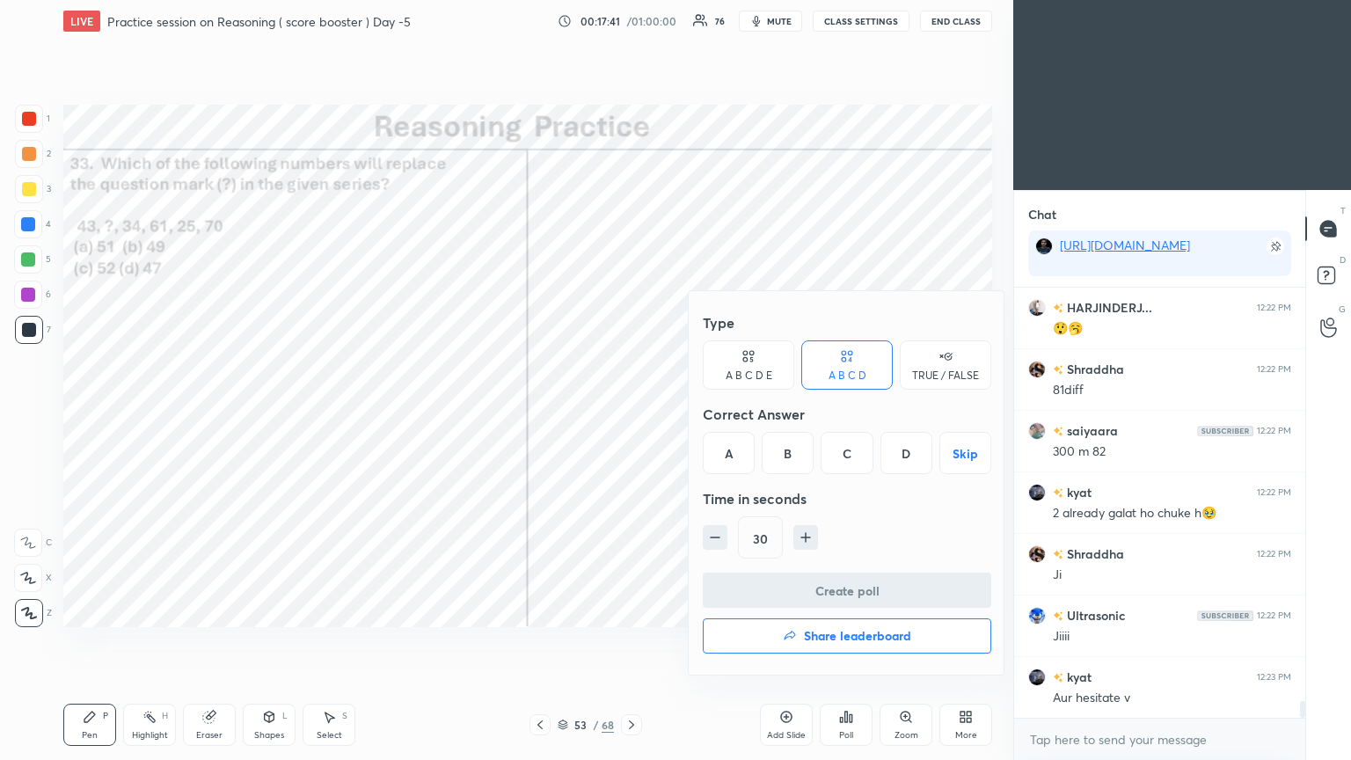
click at [631, 412] on div "C" at bounding box center [847, 453] width 52 height 42
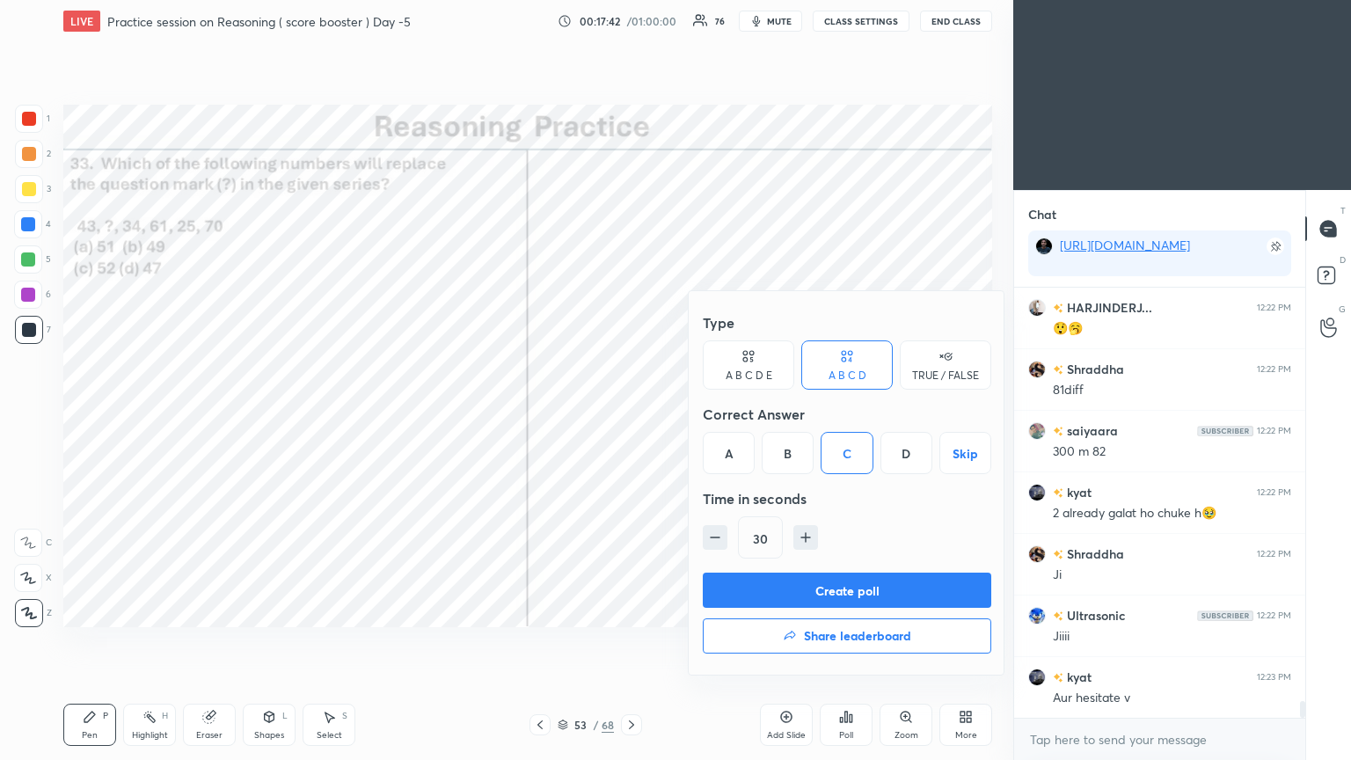
click at [631, 412] on button "Create poll" at bounding box center [847, 590] width 288 height 35
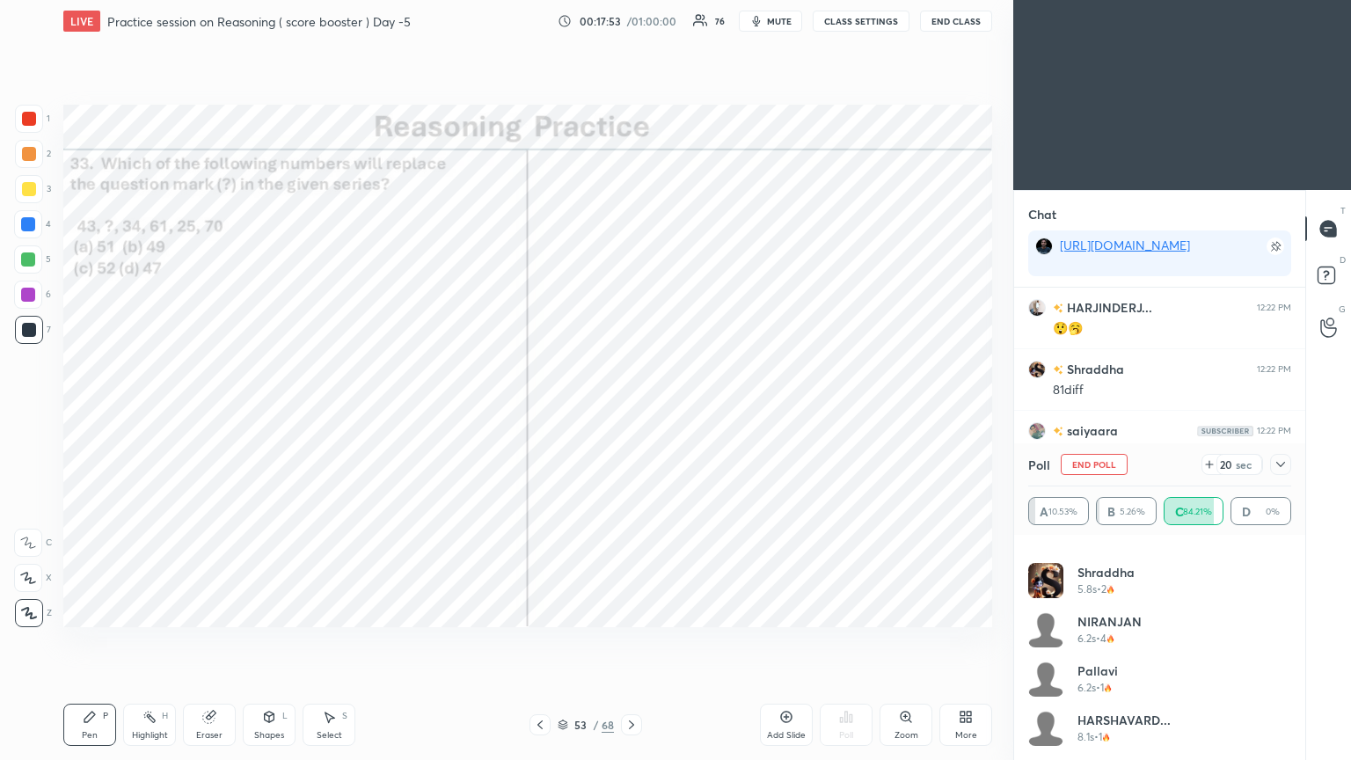
scroll to position [577, 0]
click at [631, 412] on icon at bounding box center [1281, 464] width 14 height 14
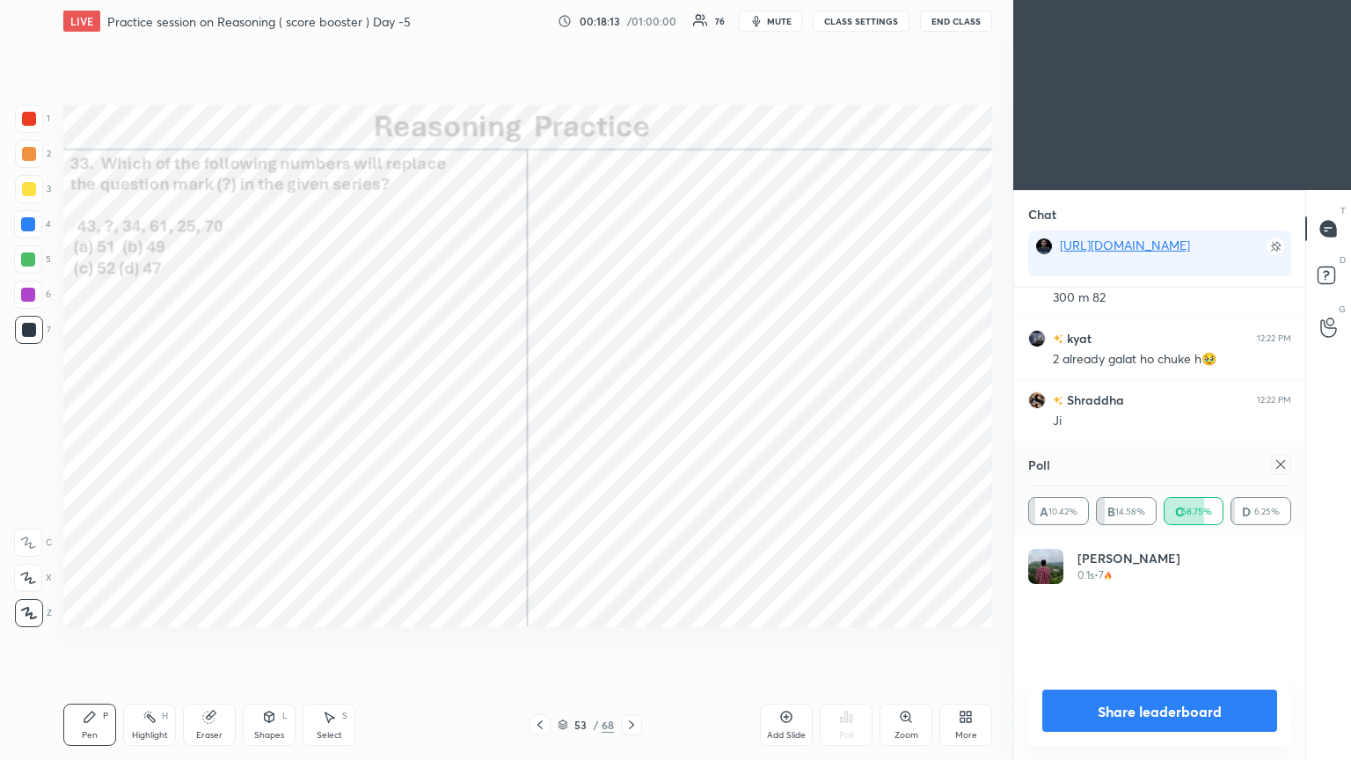
scroll to position [5, 5]
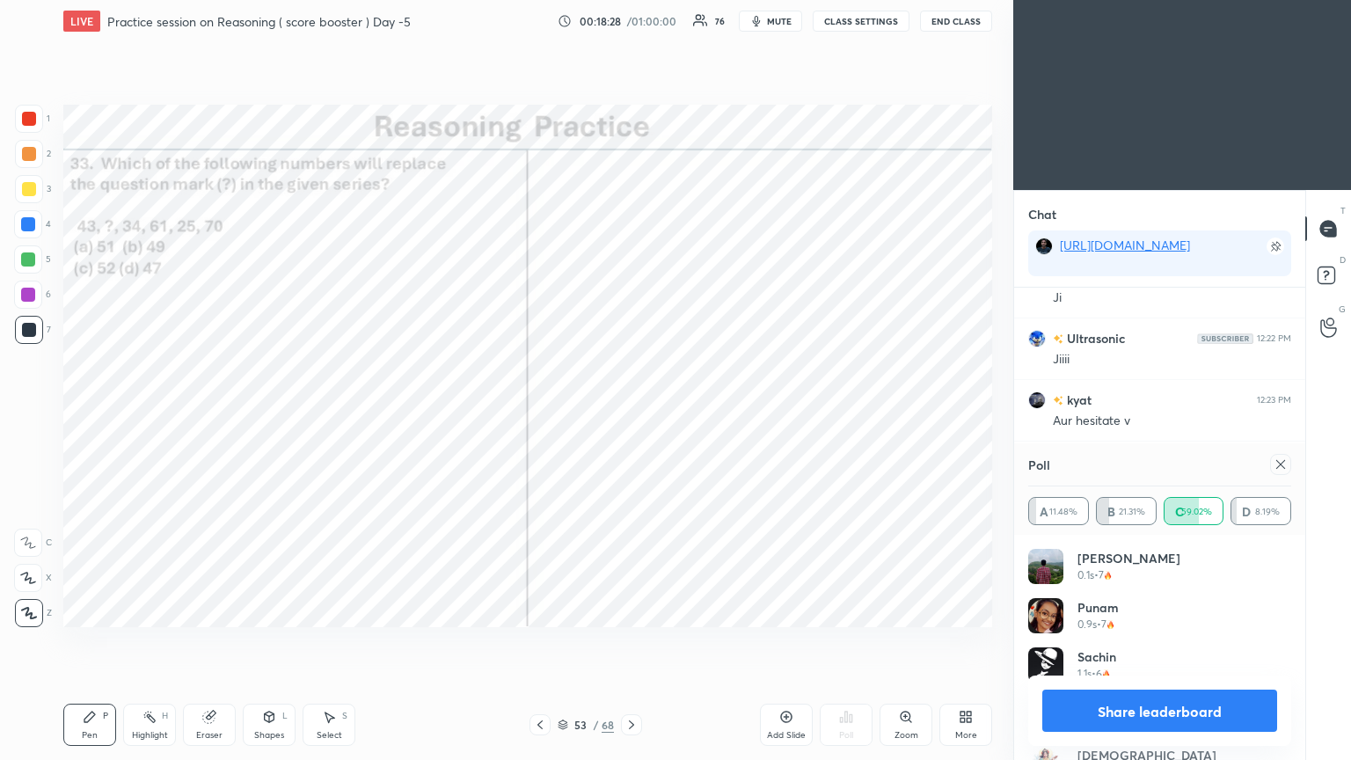
click at [631, 412] on icon at bounding box center [1281, 464] width 14 height 14
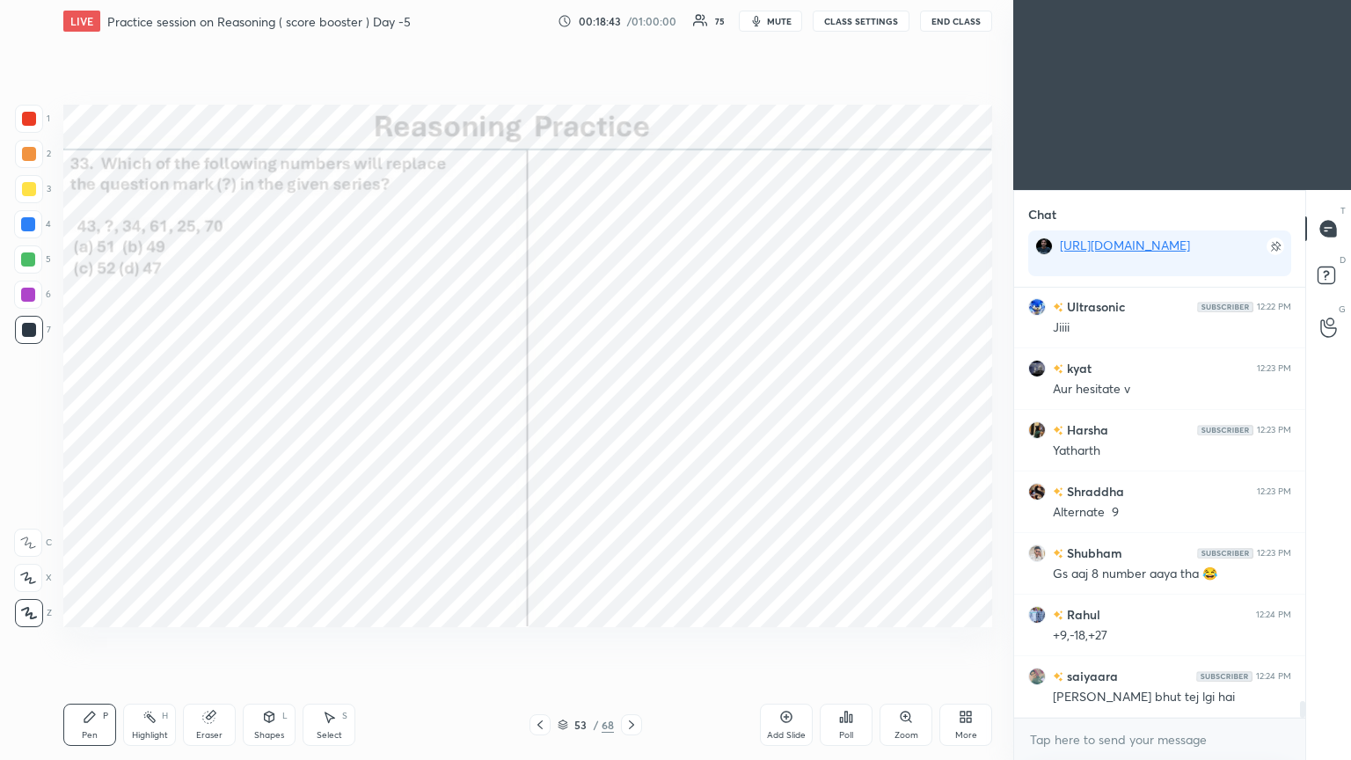
click at [21, 220] on div at bounding box center [28, 224] width 14 height 14
click at [28, 226] on div at bounding box center [28, 224] width 14 height 14
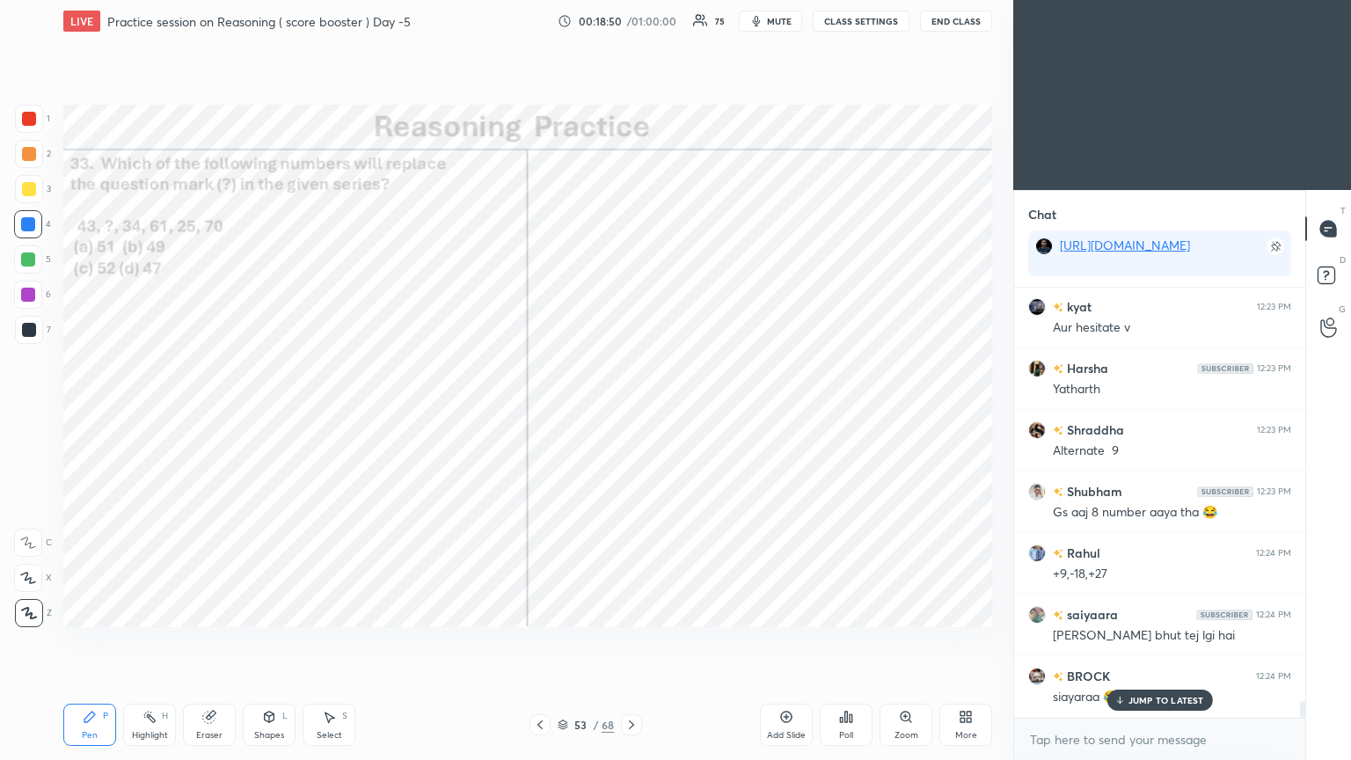
click at [631, 412] on div "shivanshu 12:21 PM 😂 BROCK 12:21 PM 😂😂 ZAHREELA 12:21 PM Nhi vikki koshal vala …" at bounding box center [1159, 503] width 291 height 430
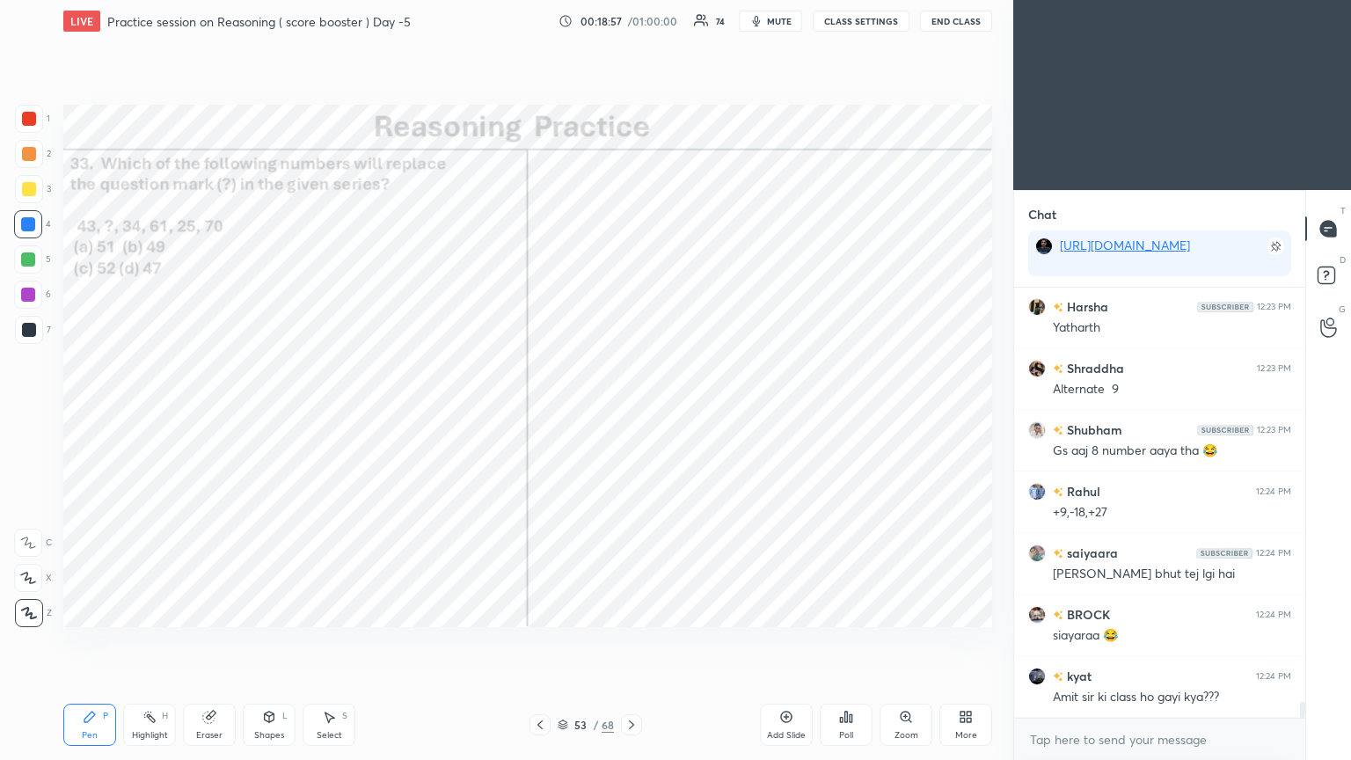
scroll to position [11001, 0]
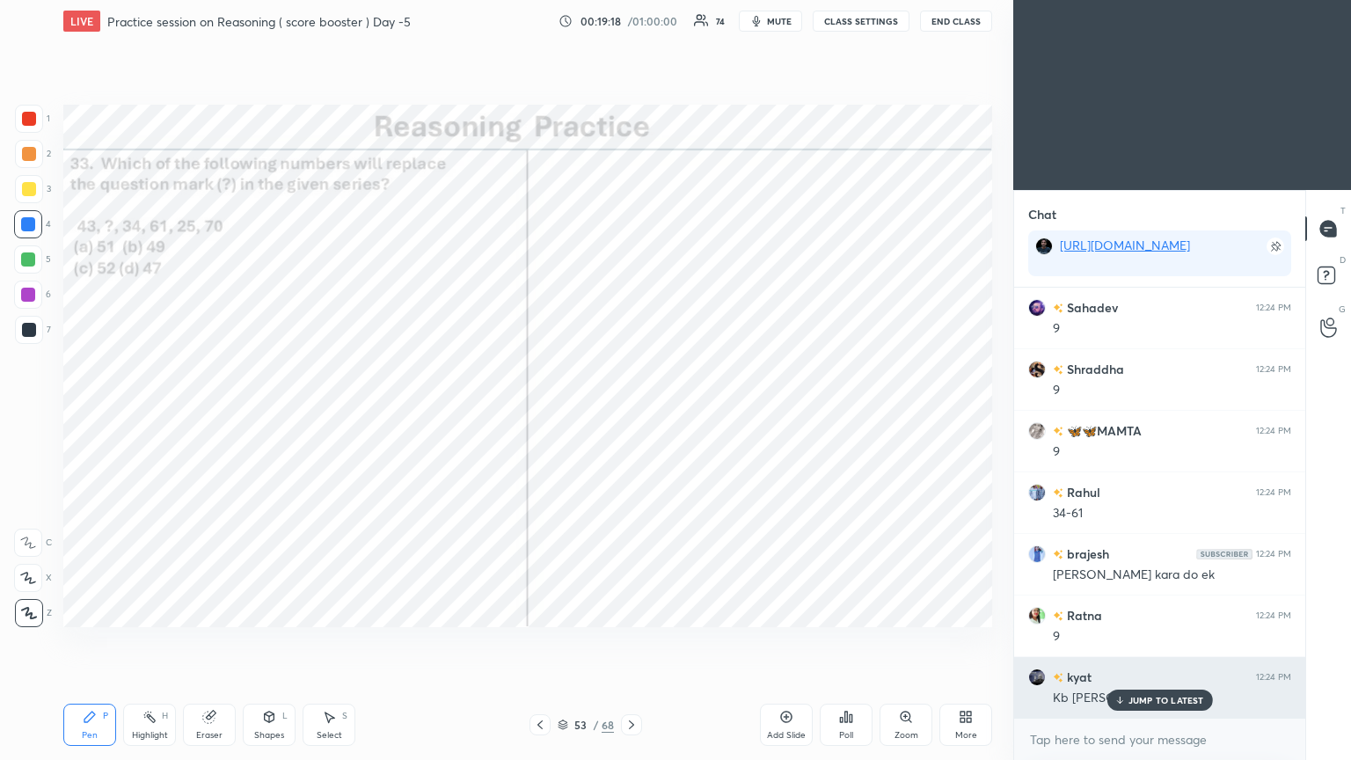
click at [631, 412] on p "JUMP TO LATEST" at bounding box center [1166, 700] width 76 height 11
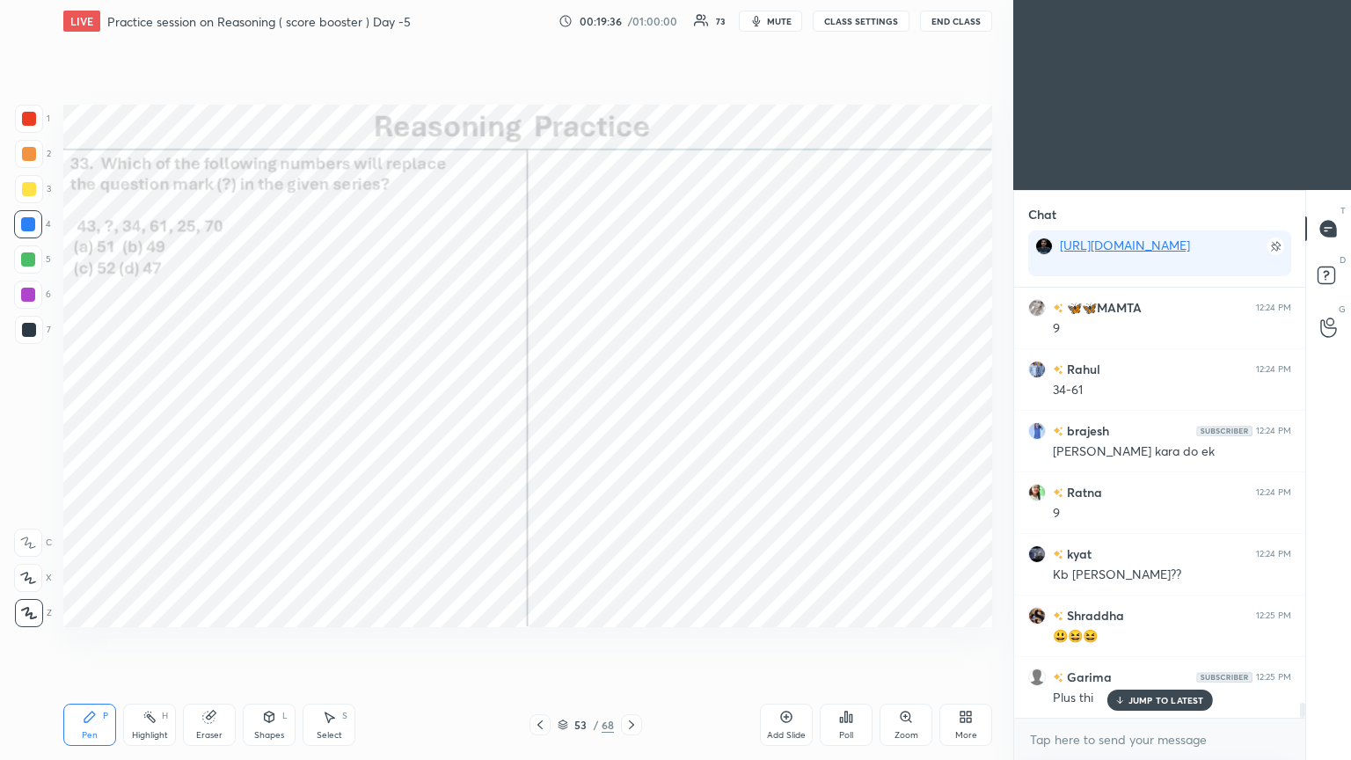
scroll to position [11679, 0]
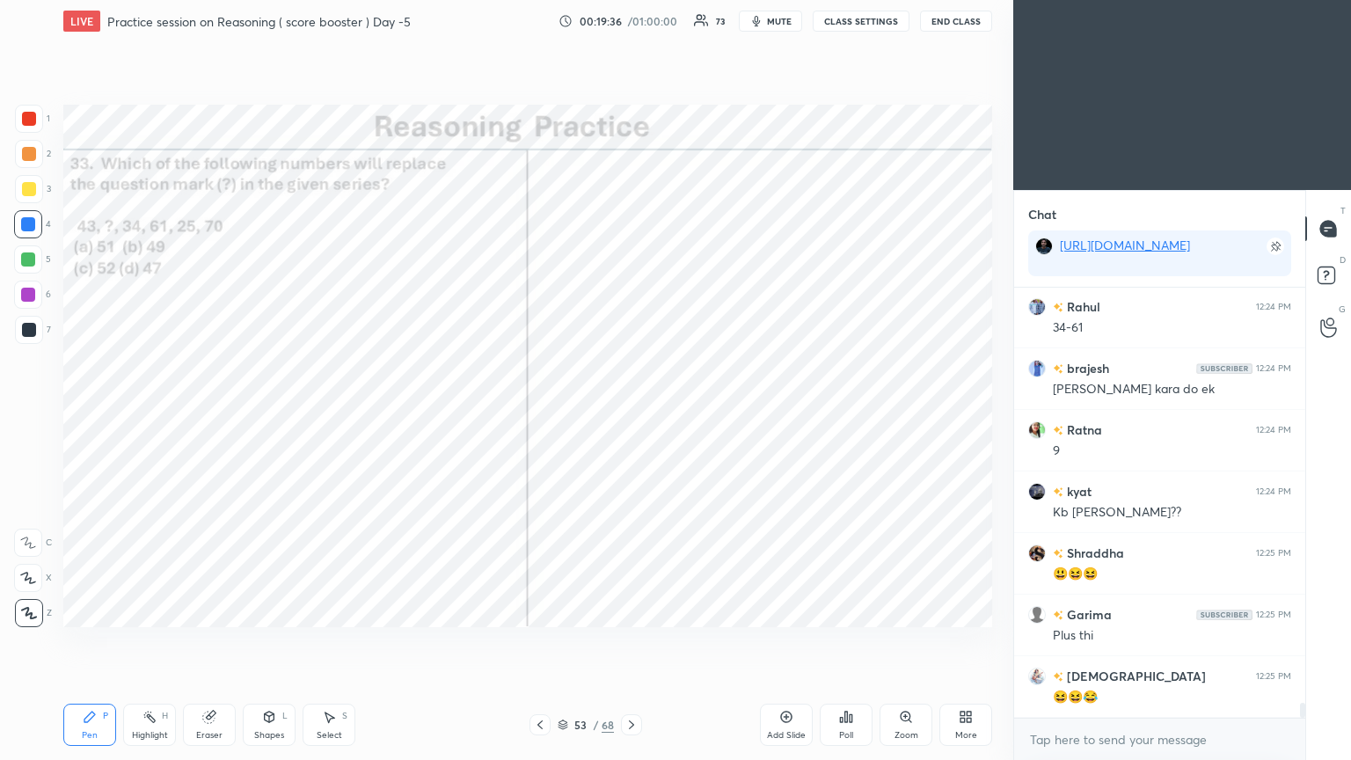
click at [631, 412] on icon at bounding box center [631, 725] width 14 height 14
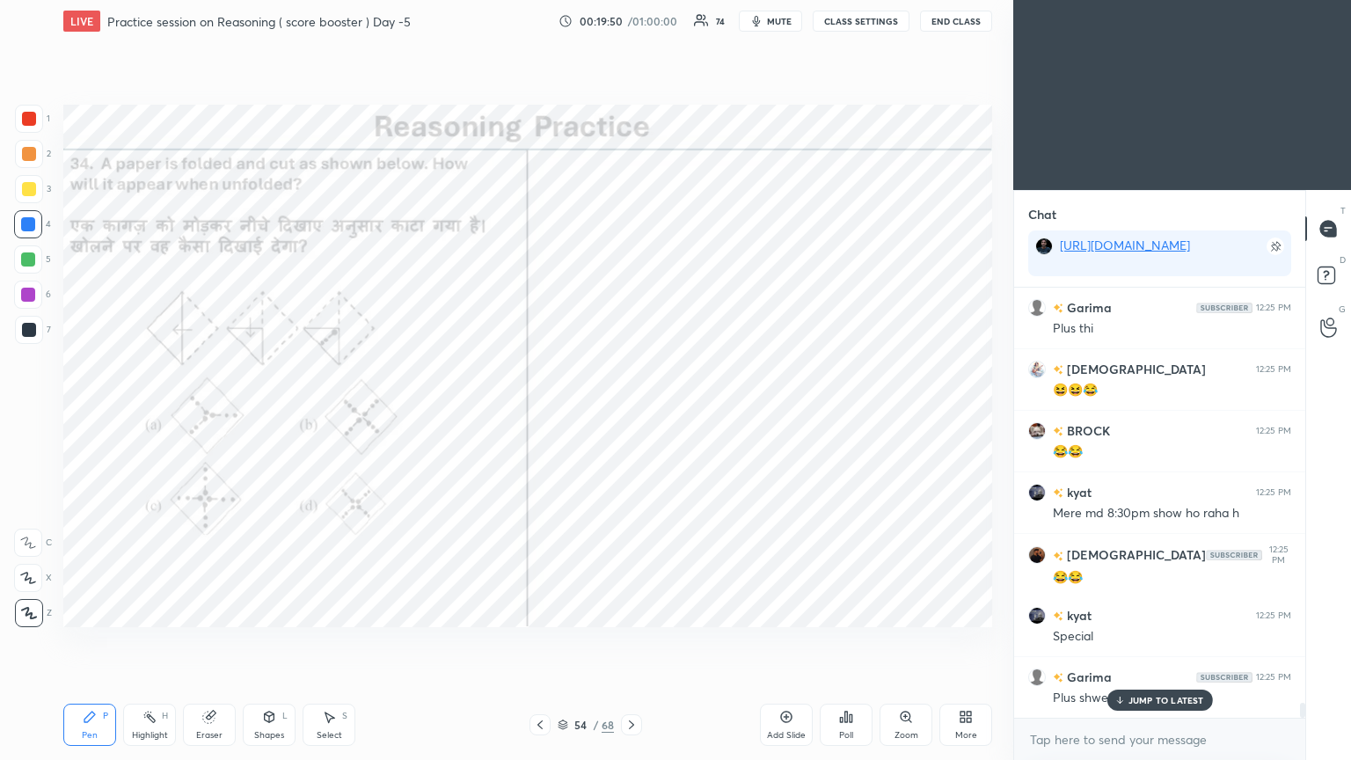
scroll to position [12048, 0]
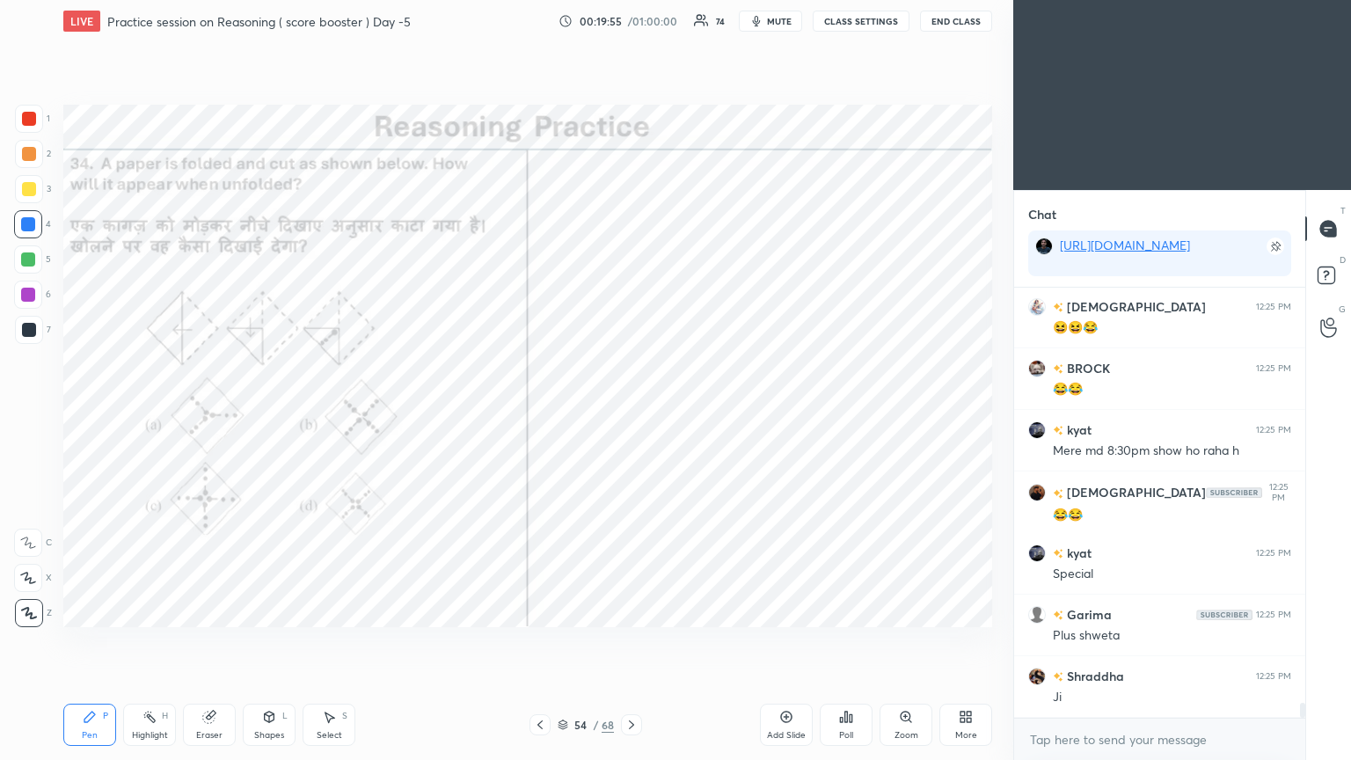
click at [631, 412] on icon at bounding box center [846, 717] width 14 height 14
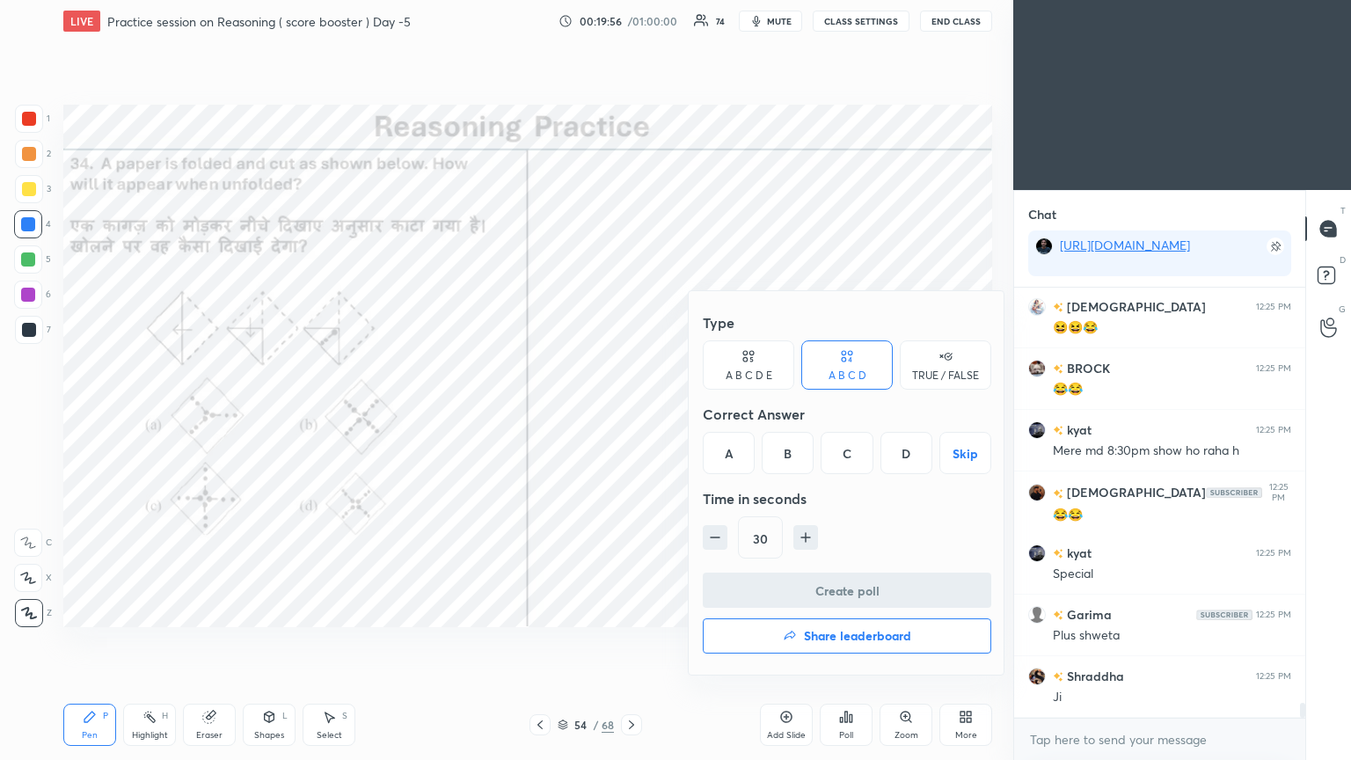
scroll to position [12126, 0]
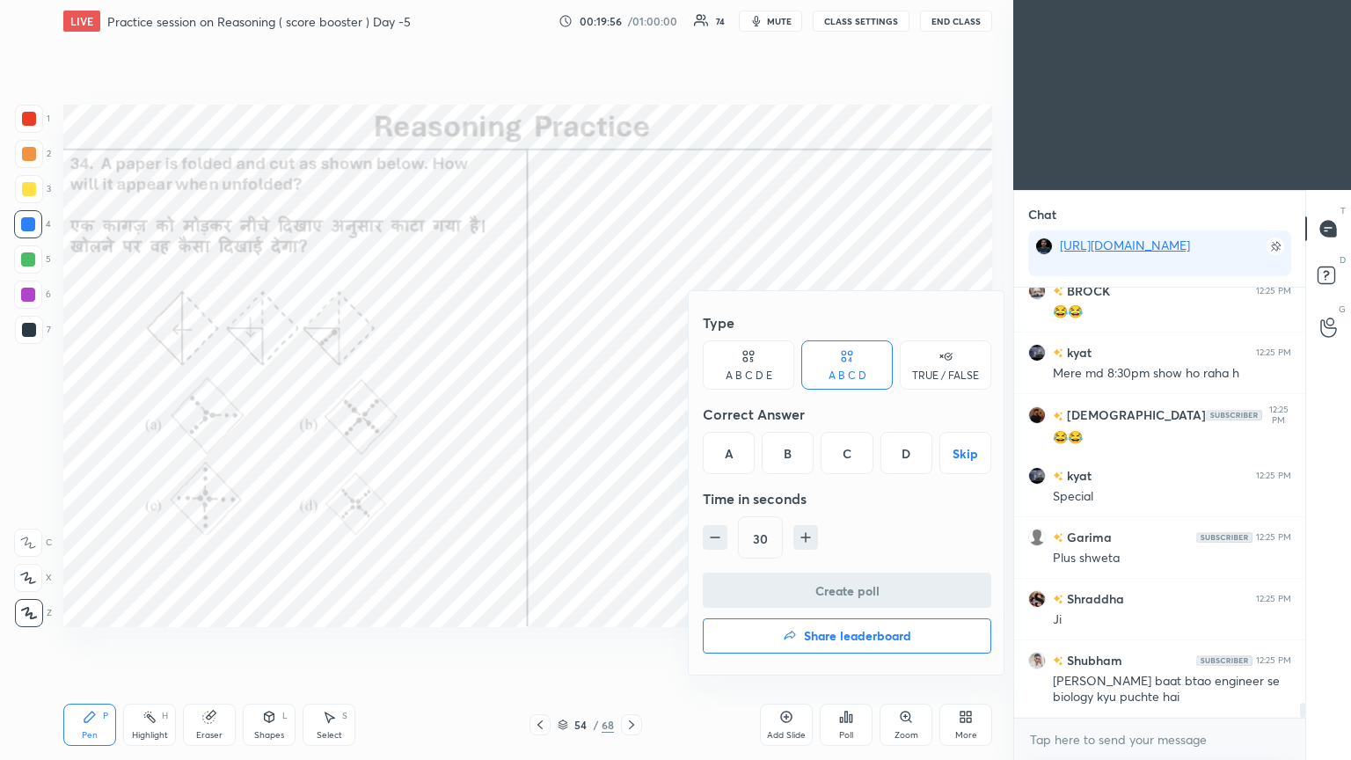
click at [631, 412] on div "D" at bounding box center [906, 453] width 52 height 42
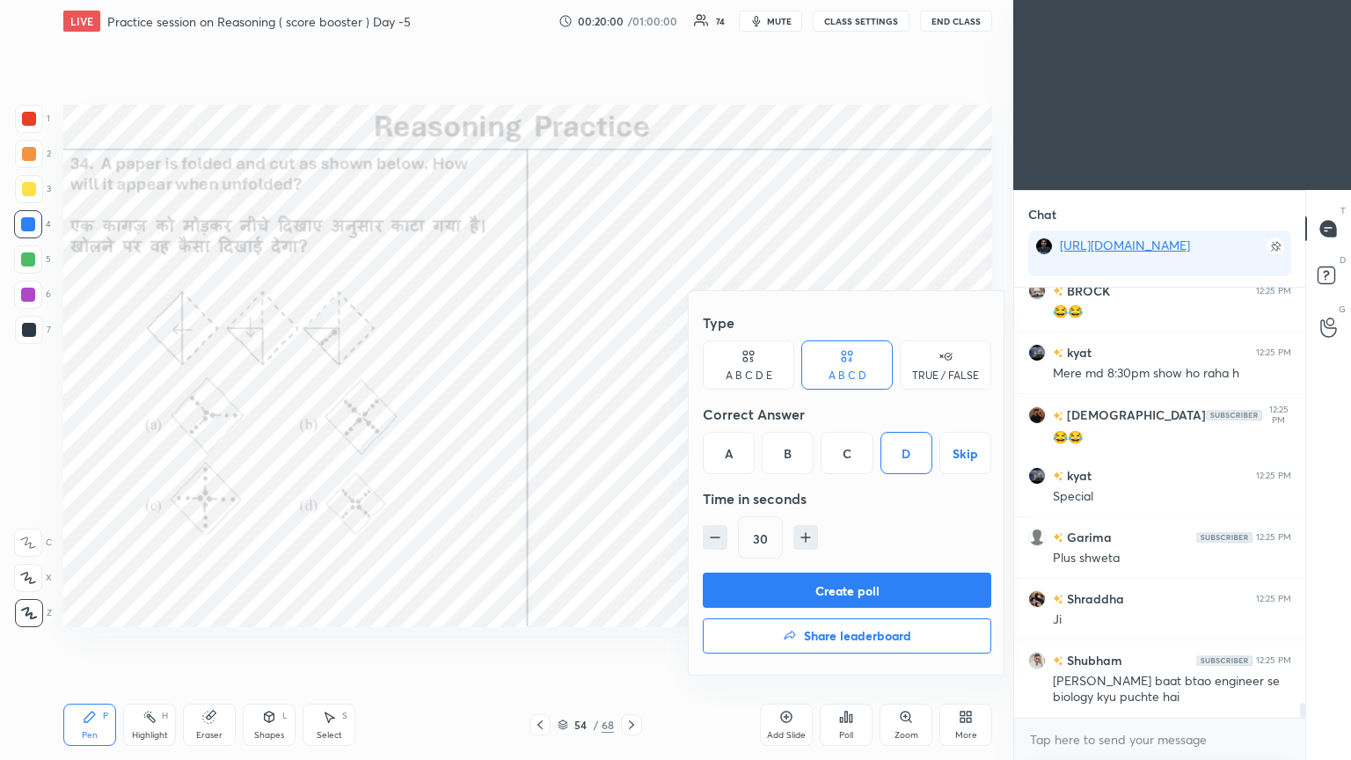
click at [631, 412] on button "Create poll" at bounding box center [847, 590] width 288 height 35
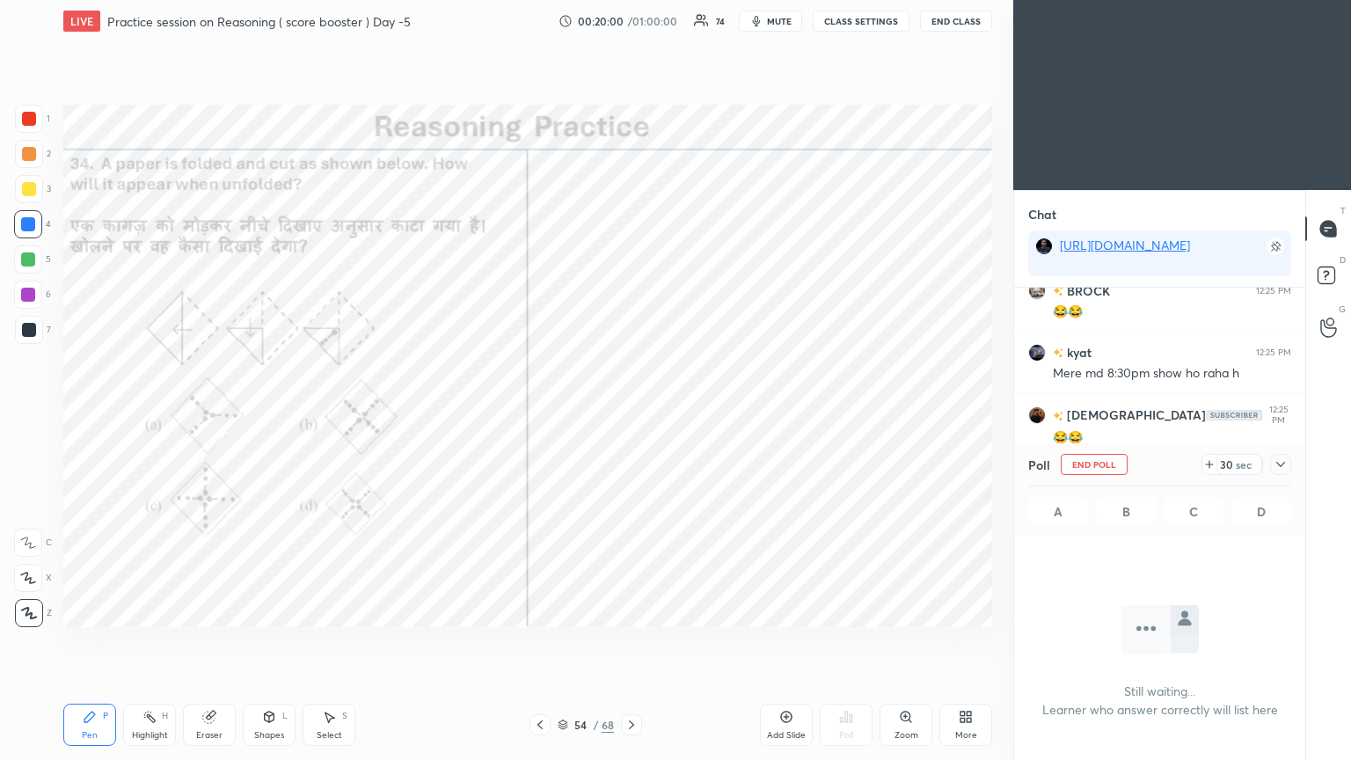
scroll to position [5, 5]
click at [631, 412] on icon at bounding box center [1281, 464] width 14 height 14
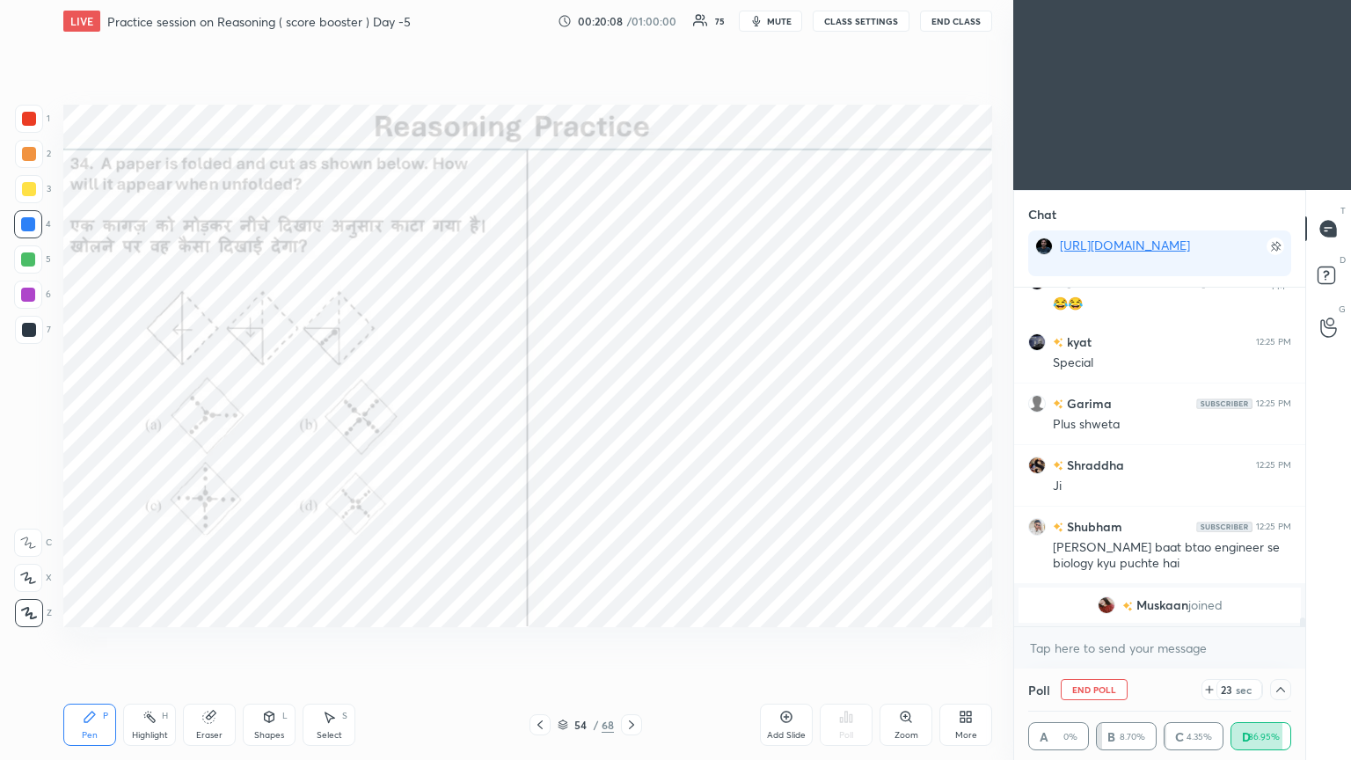
scroll to position [11236, 0]
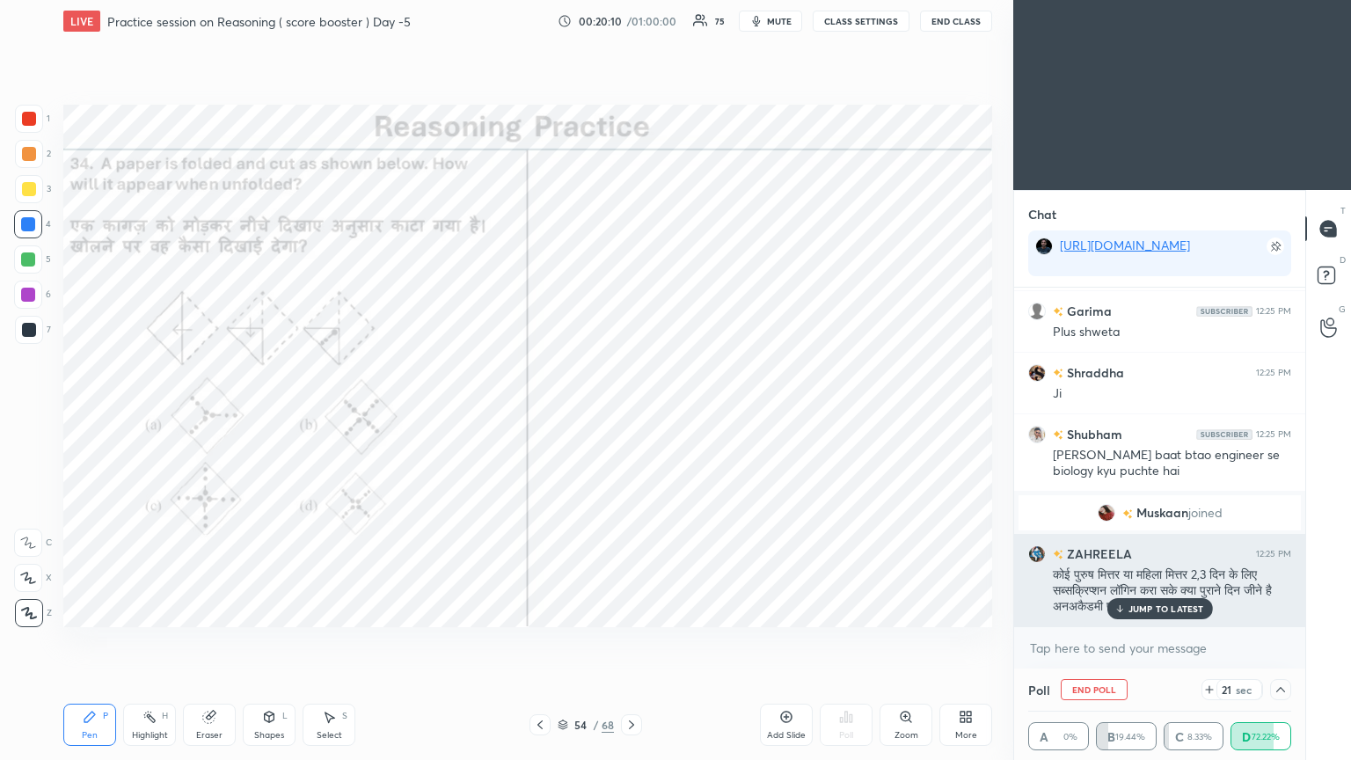
click at [631, 412] on p "JUMP TO LATEST" at bounding box center [1166, 608] width 76 height 11
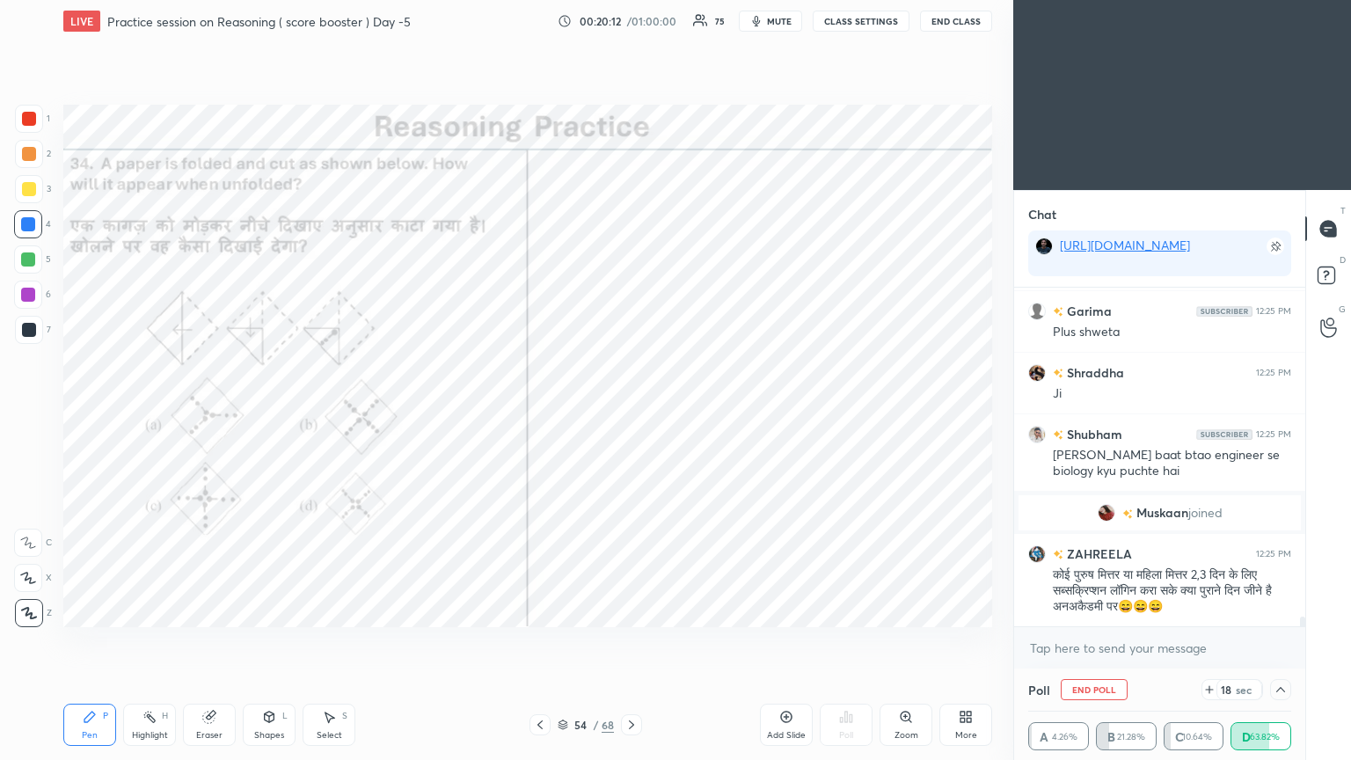
scroll to position [11299, 0]
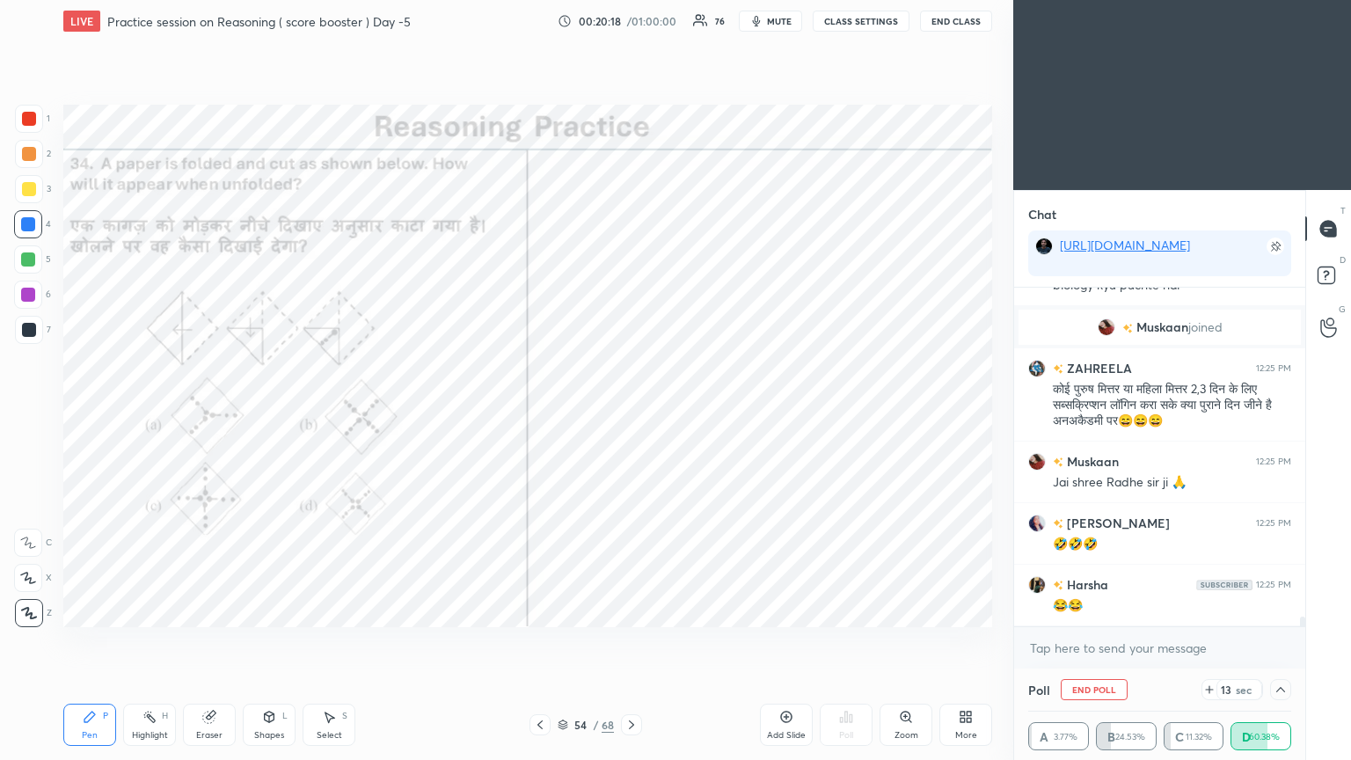
click at [631, 412] on div "😂😂" at bounding box center [1172, 606] width 238 height 18
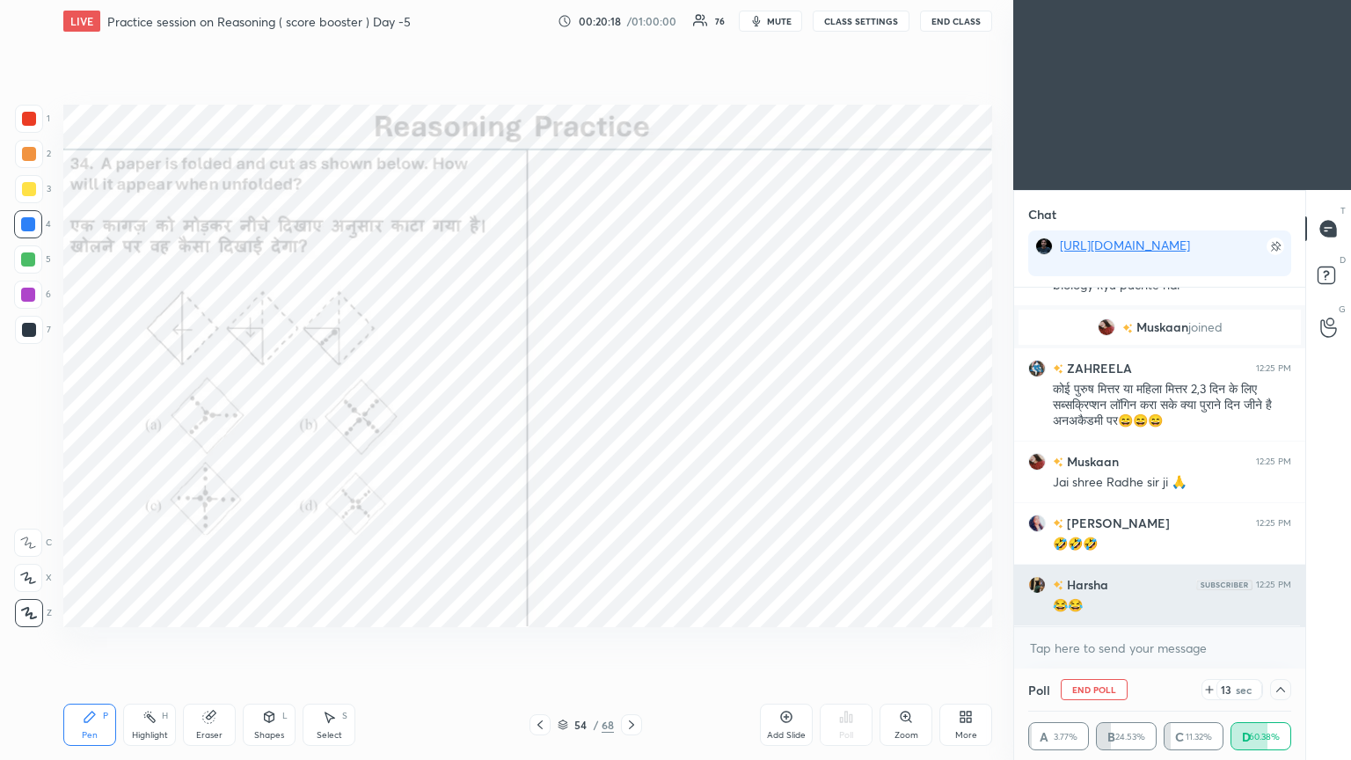
scroll to position [11483, 0]
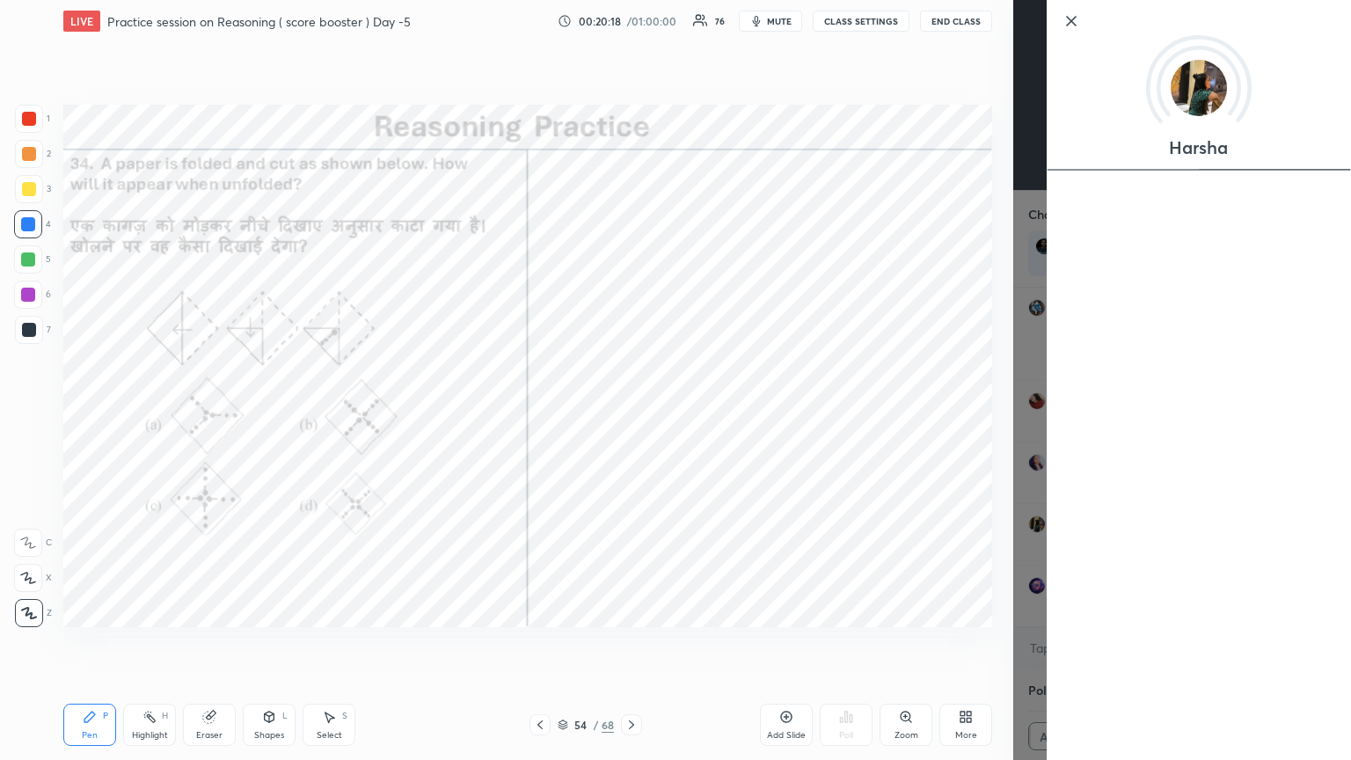
click at [631, 412] on div "Harsha" at bounding box center [1182, 380] width 338 height 760
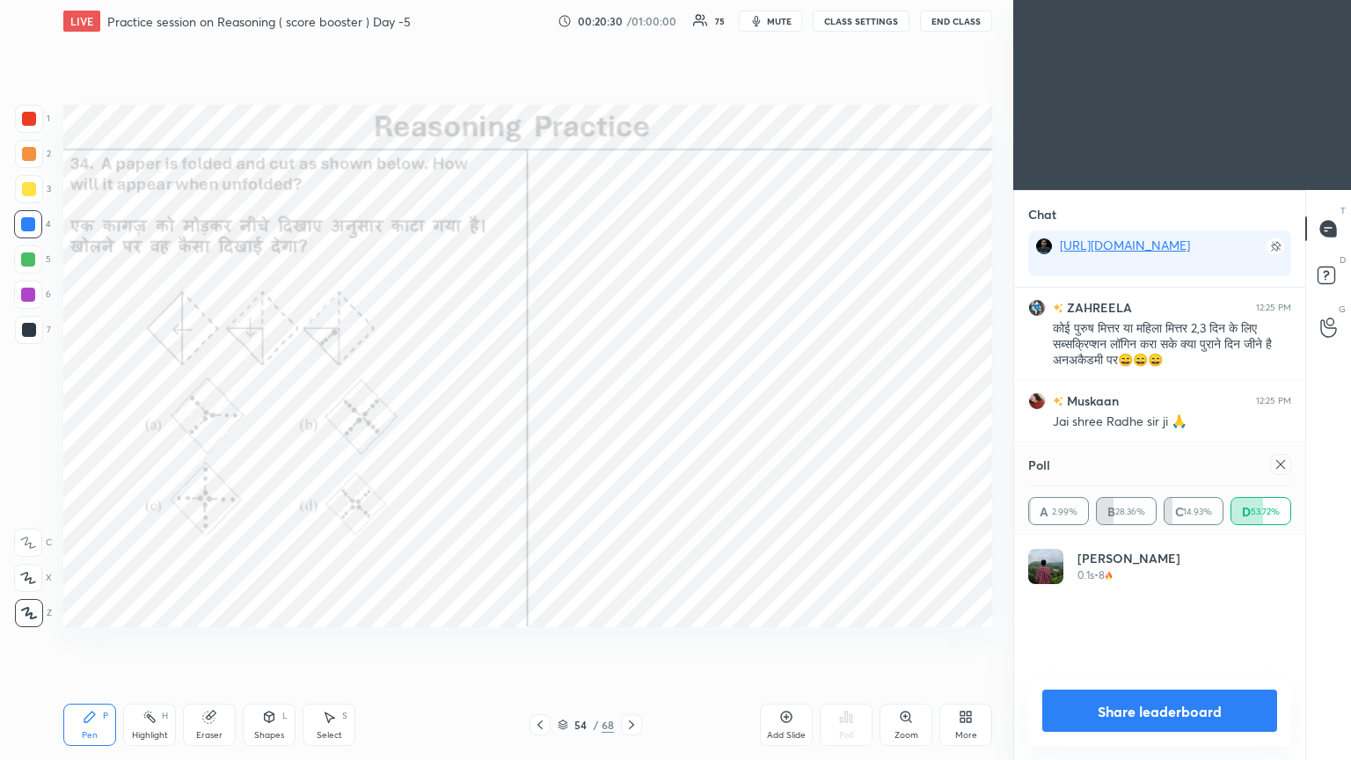
scroll to position [5, 5]
click at [631, 412] on icon at bounding box center [1281, 464] width 14 height 14
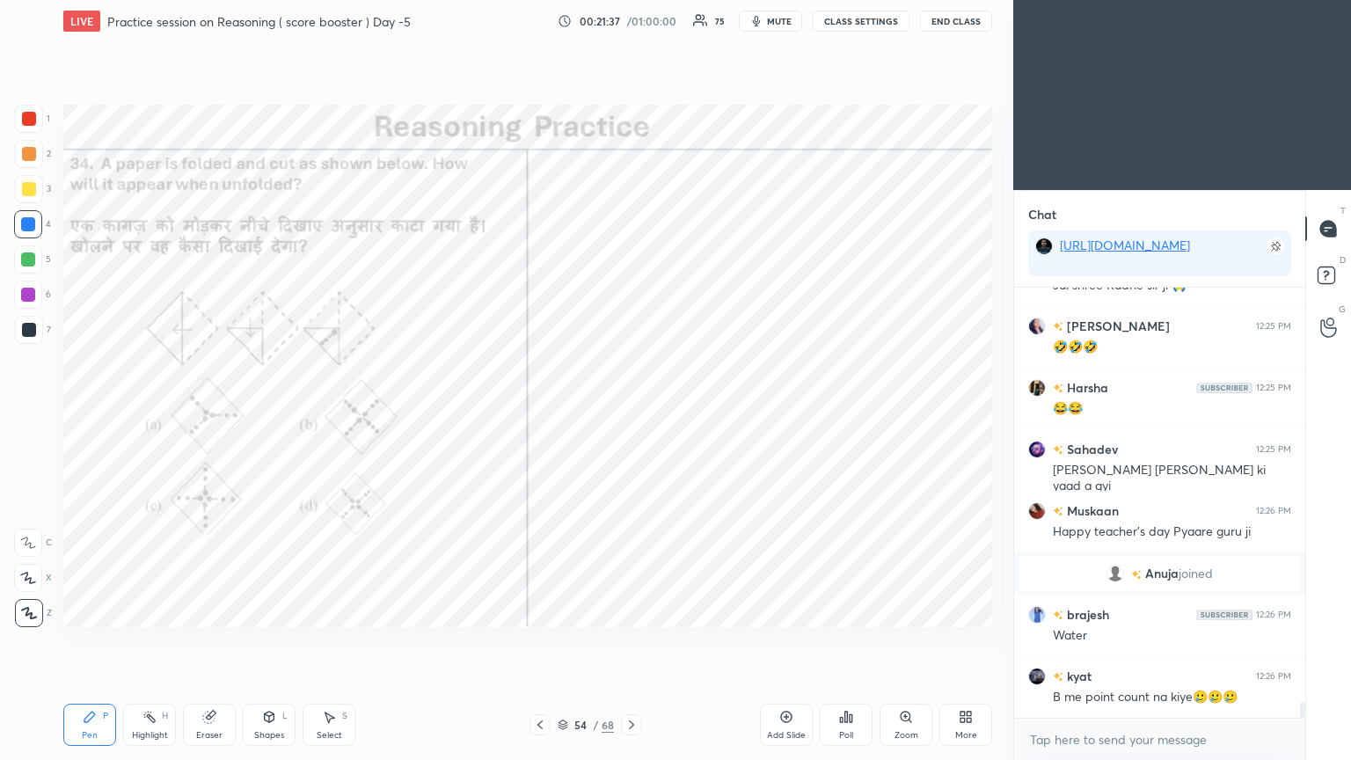
scroll to position [11574, 0]
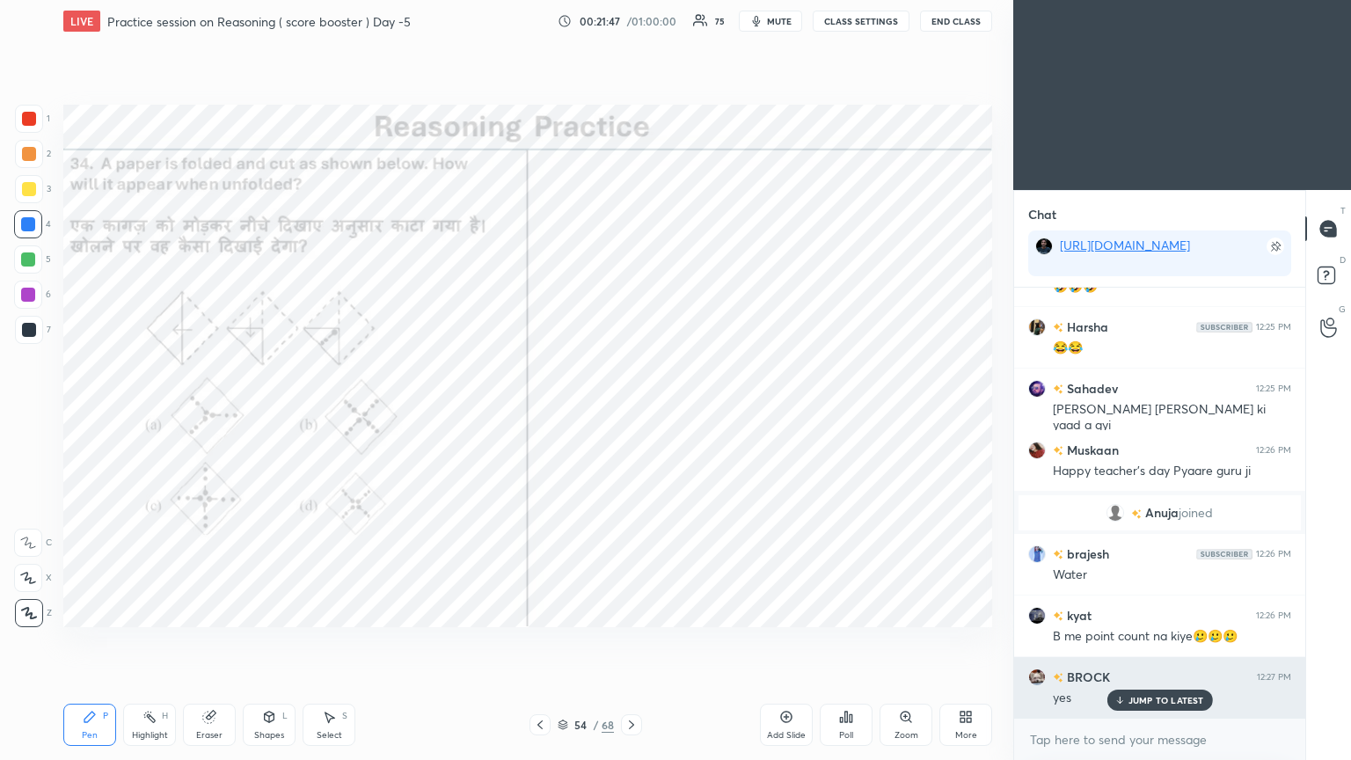
click at [631, 412] on p "JUMP TO LATEST" at bounding box center [1166, 700] width 76 height 11
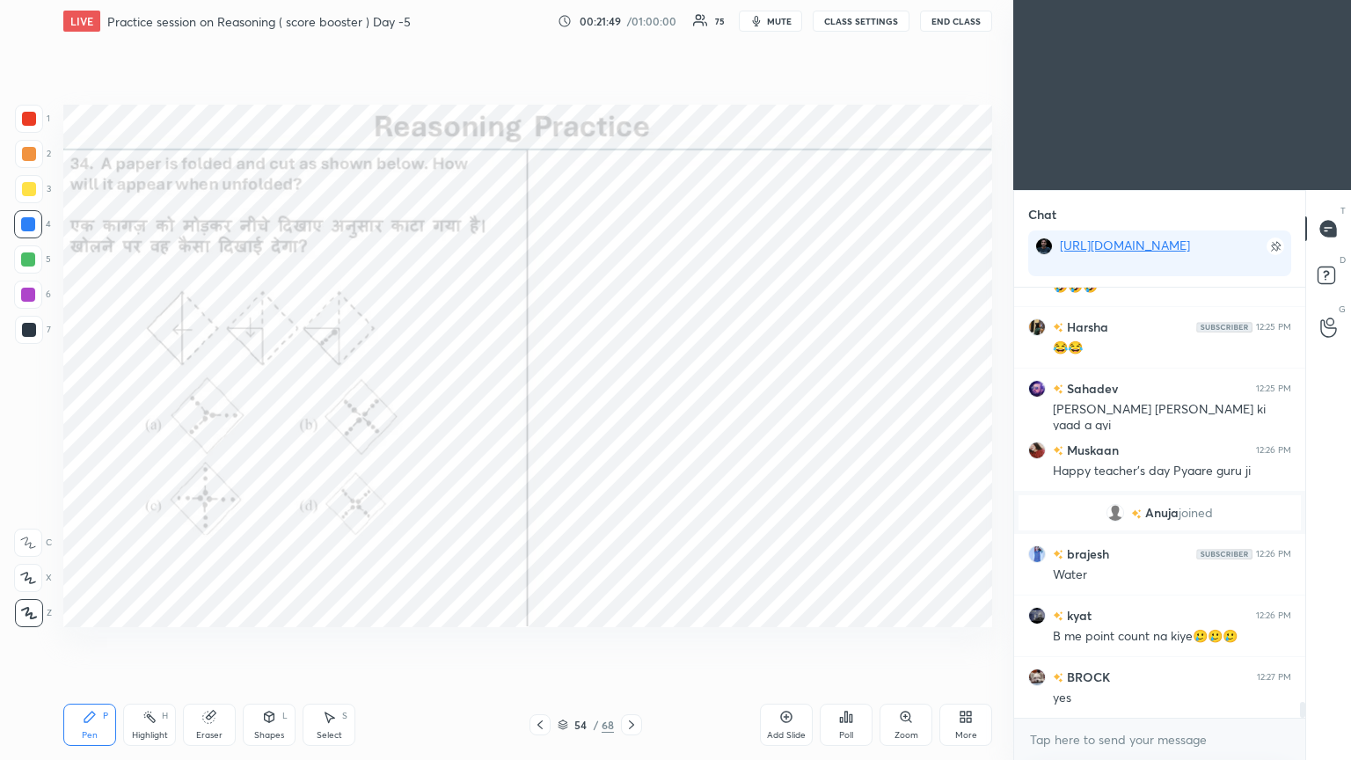
click at [631, 412] on icon at bounding box center [631, 725] width 14 height 14
click at [631, 412] on icon at bounding box center [846, 717] width 14 height 14
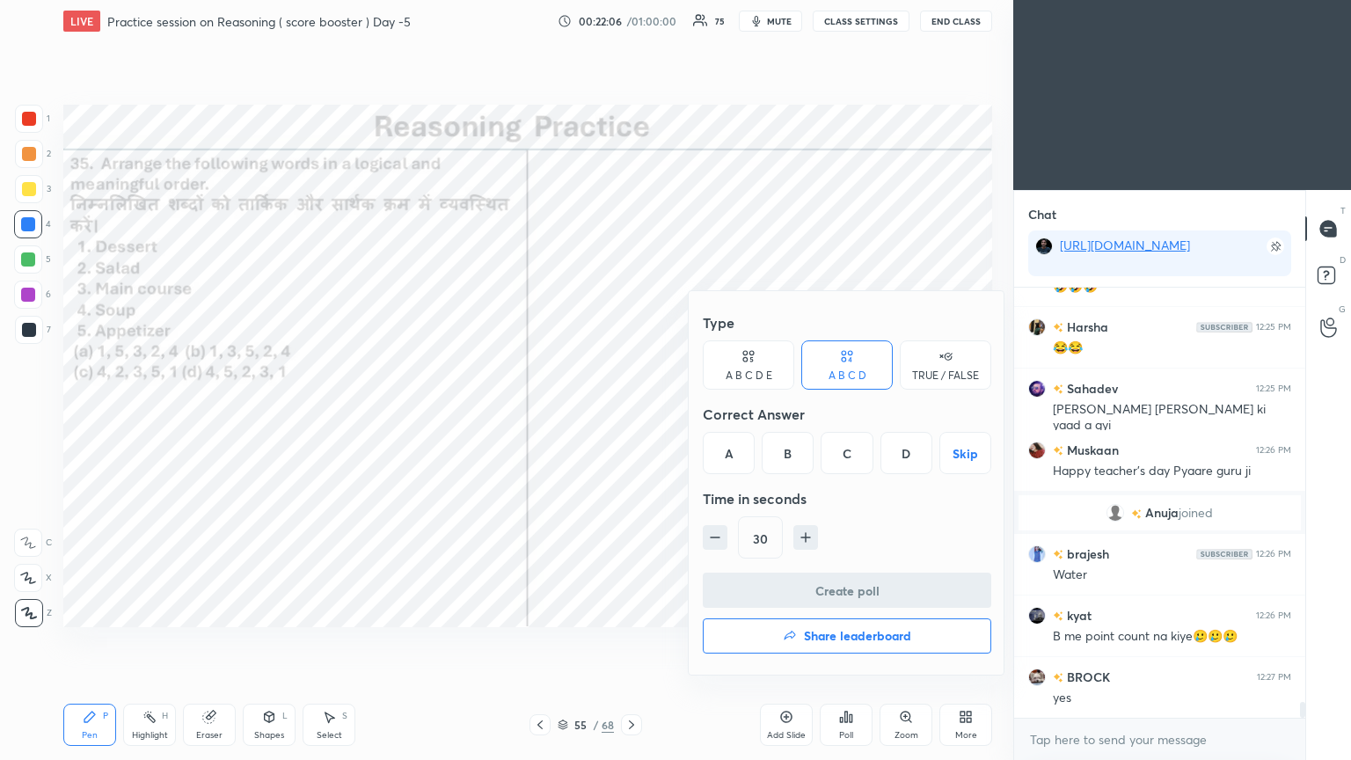
click at [631, 412] on div "D" at bounding box center [906, 453] width 52 height 42
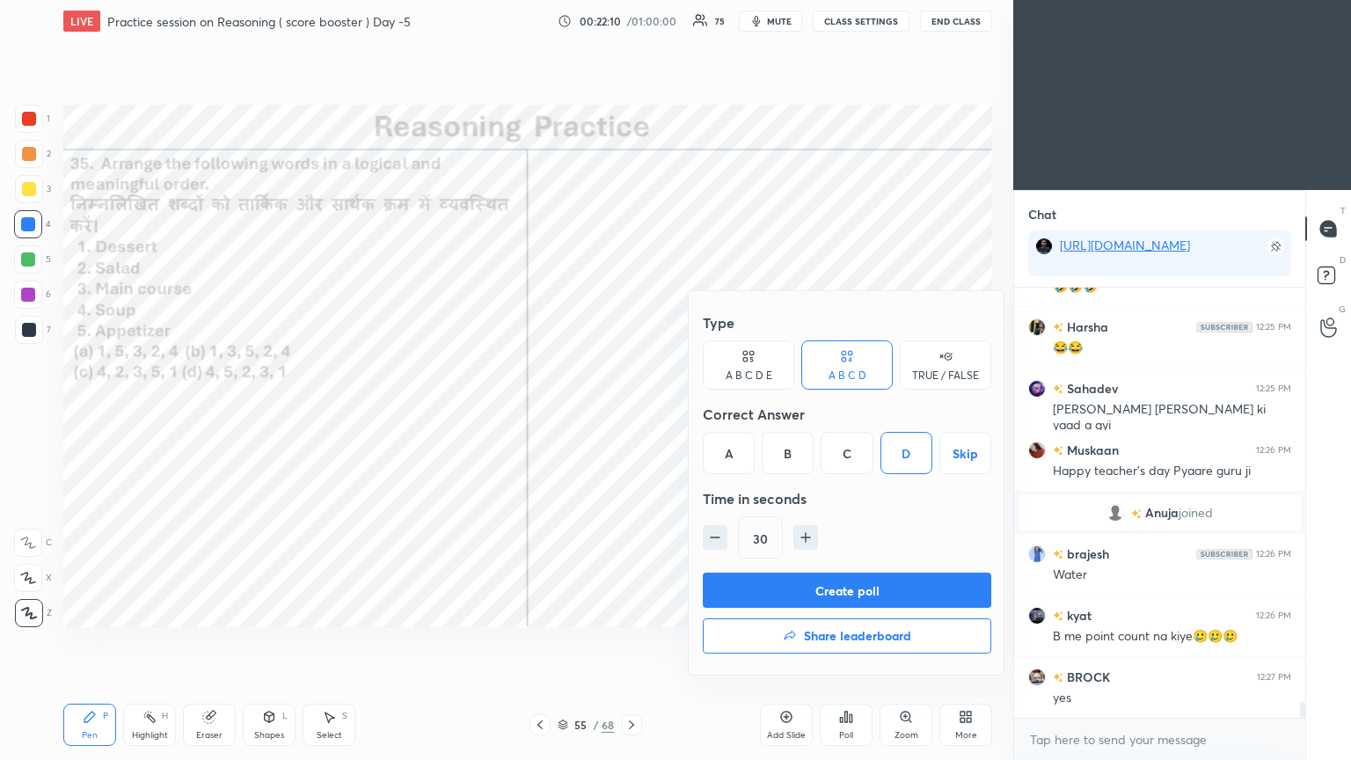
click at [631, 412] on button "Create poll" at bounding box center [847, 590] width 288 height 35
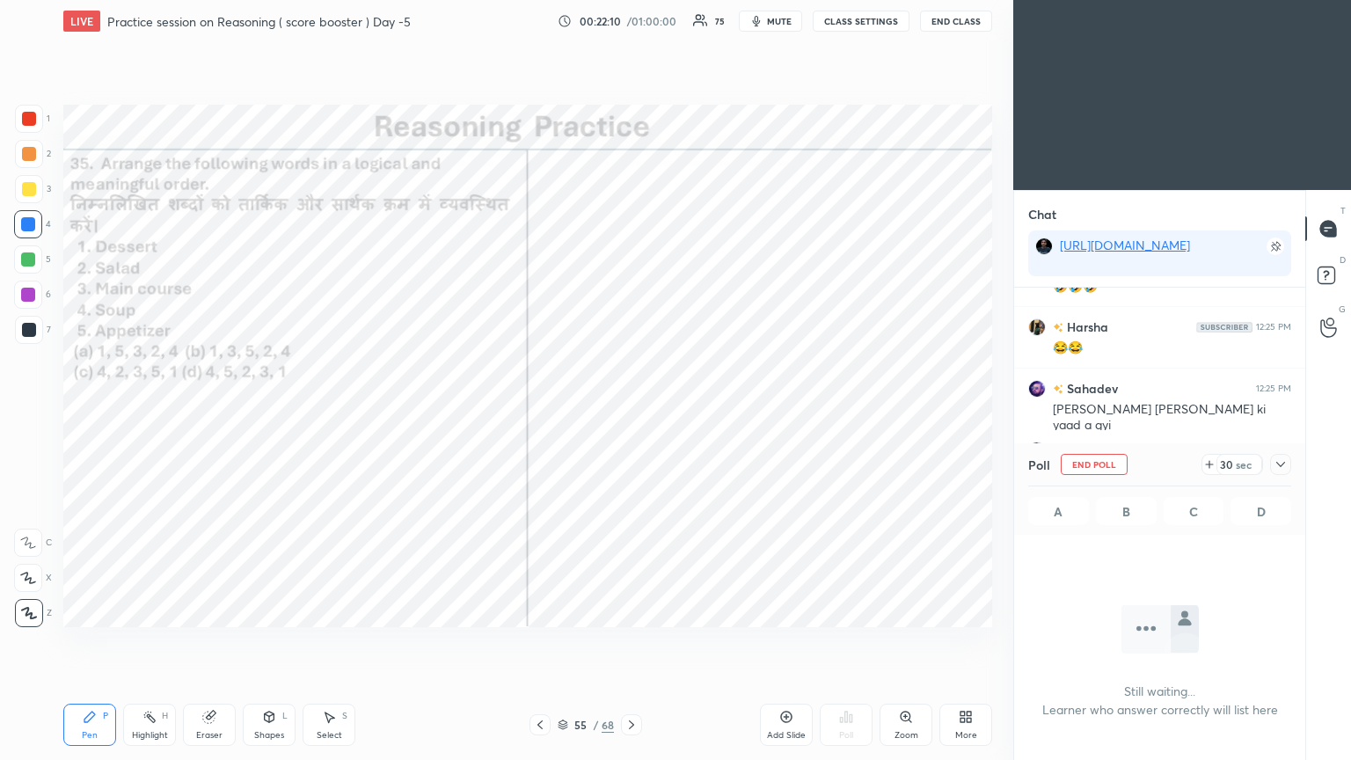
scroll to position [187, 286]
click at [631, 412] on icon at bounding box center [1281, 464] width 14 height 14
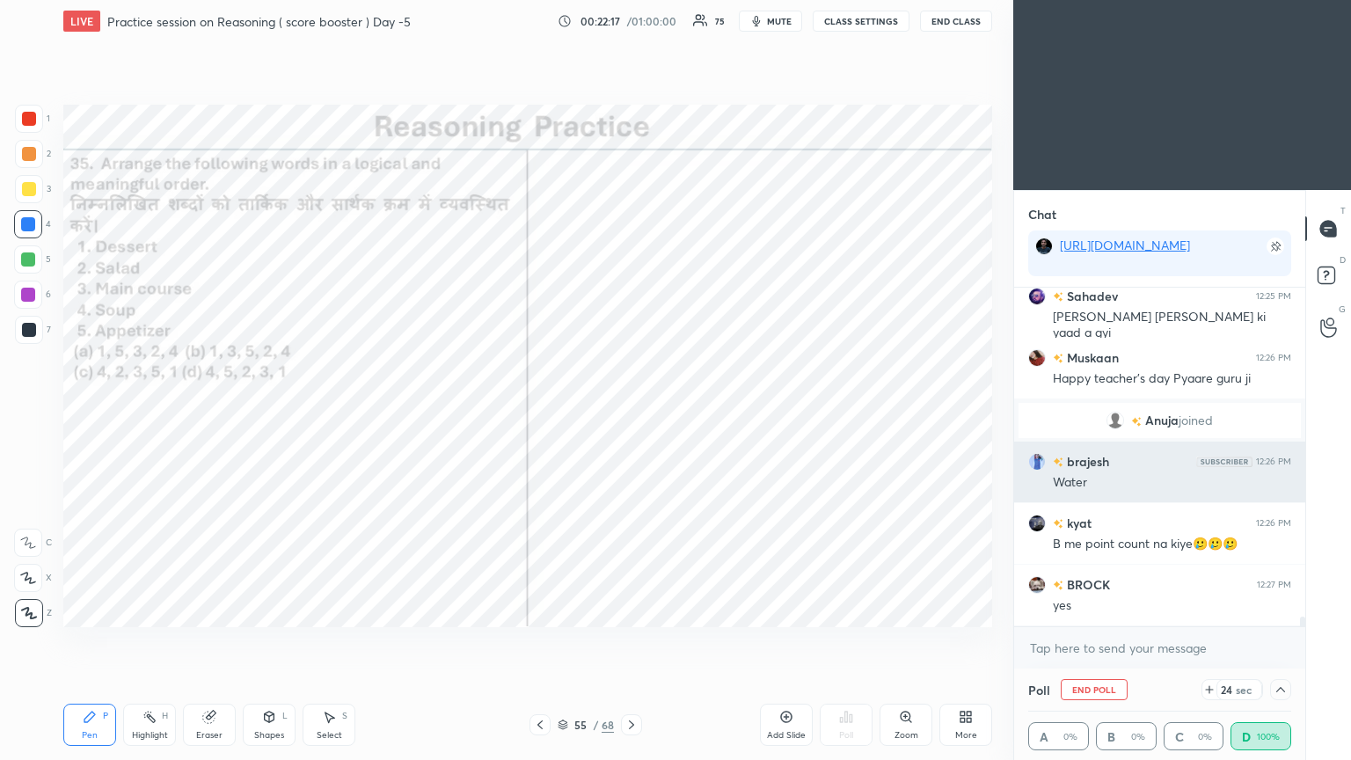
scroll to position [11683, 0]
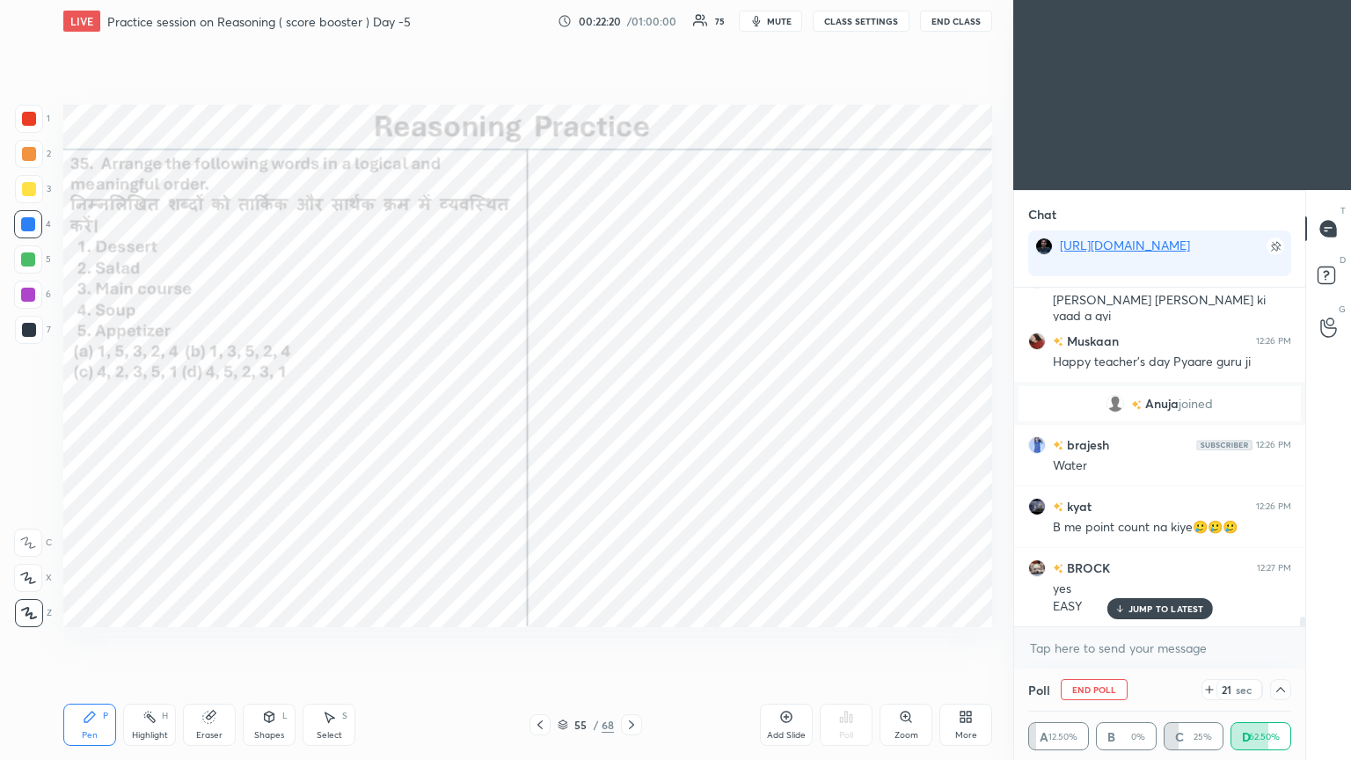
click at [631, 412] on p "JUMP TO LATEST" at bounding box center [1166, 608] width 76 height 11
click at [631, 412] on icon at bounding box center [1281, 689] width 14 height 14
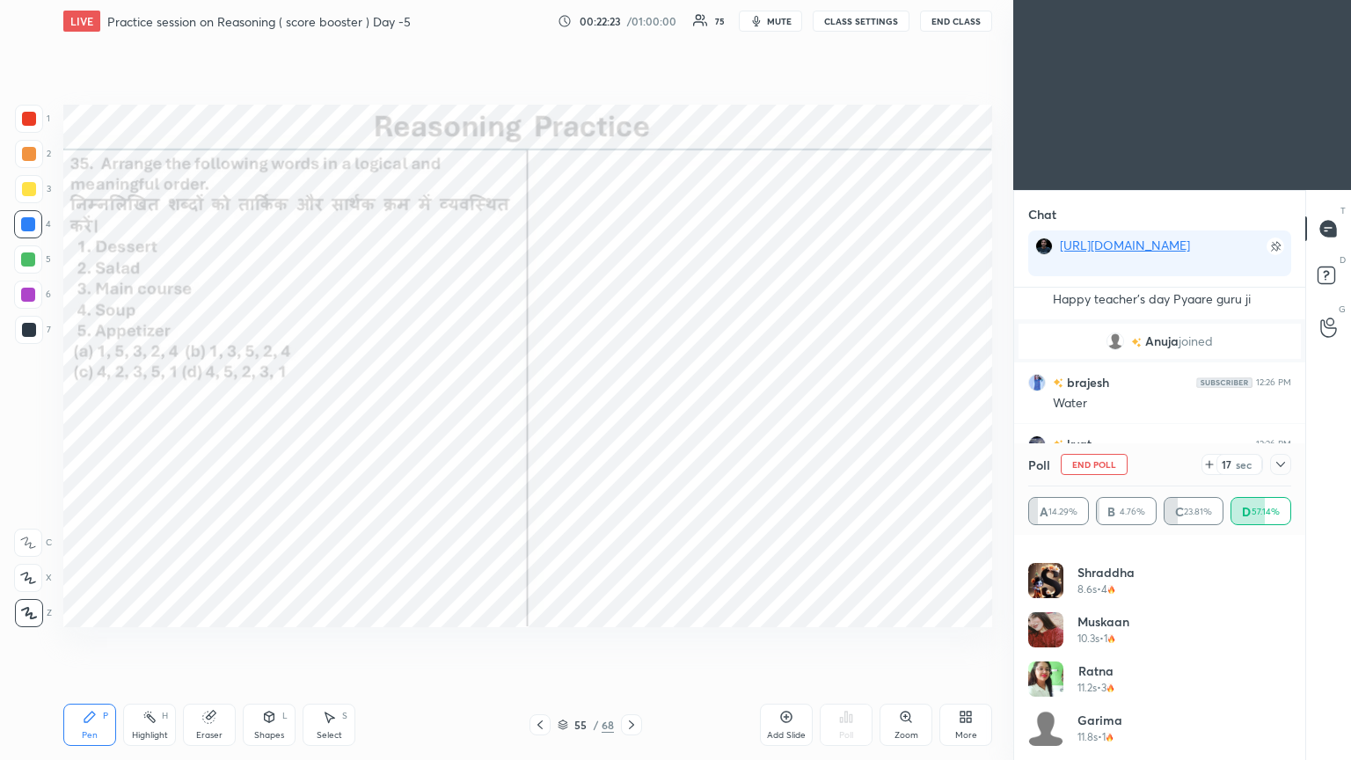
scroll to position [11806, 0]
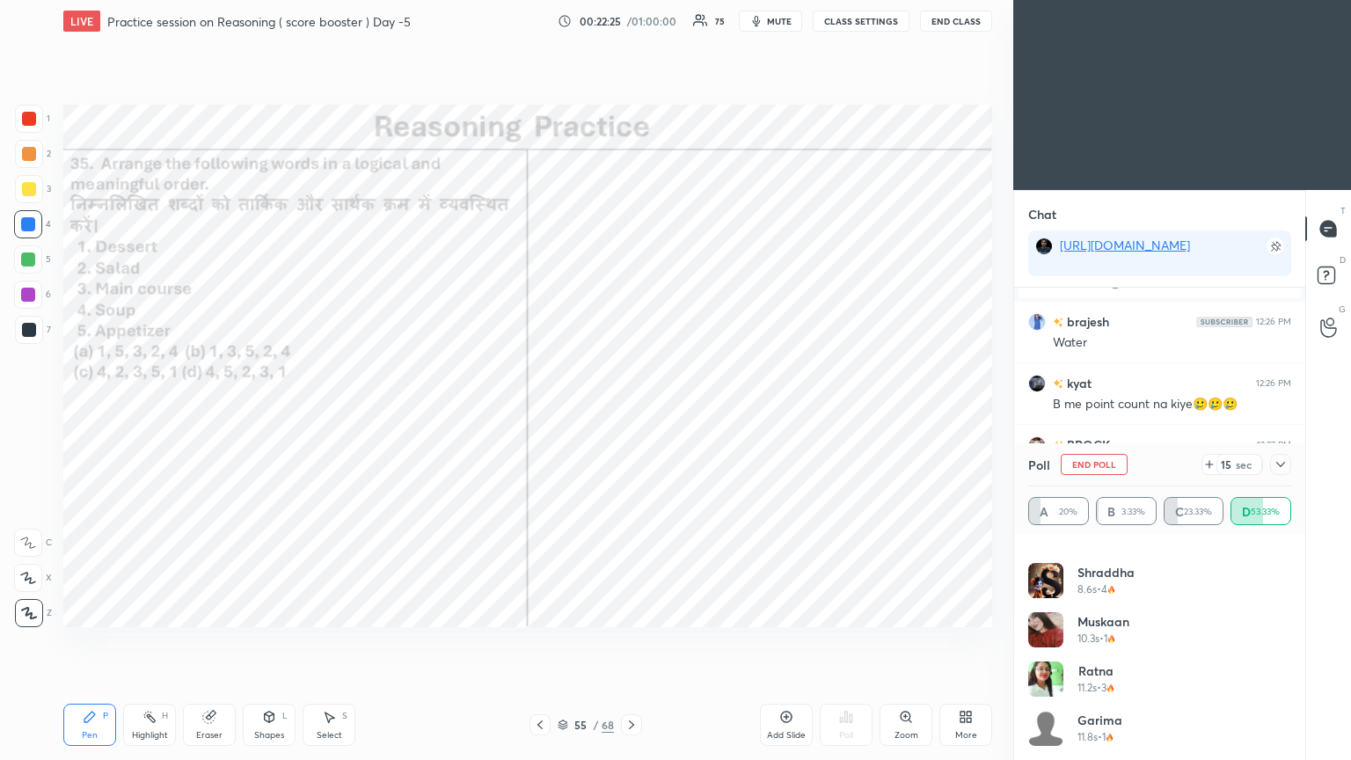
click at [631, 412] on div at bounding box center [1280, 464] width 21 height 21
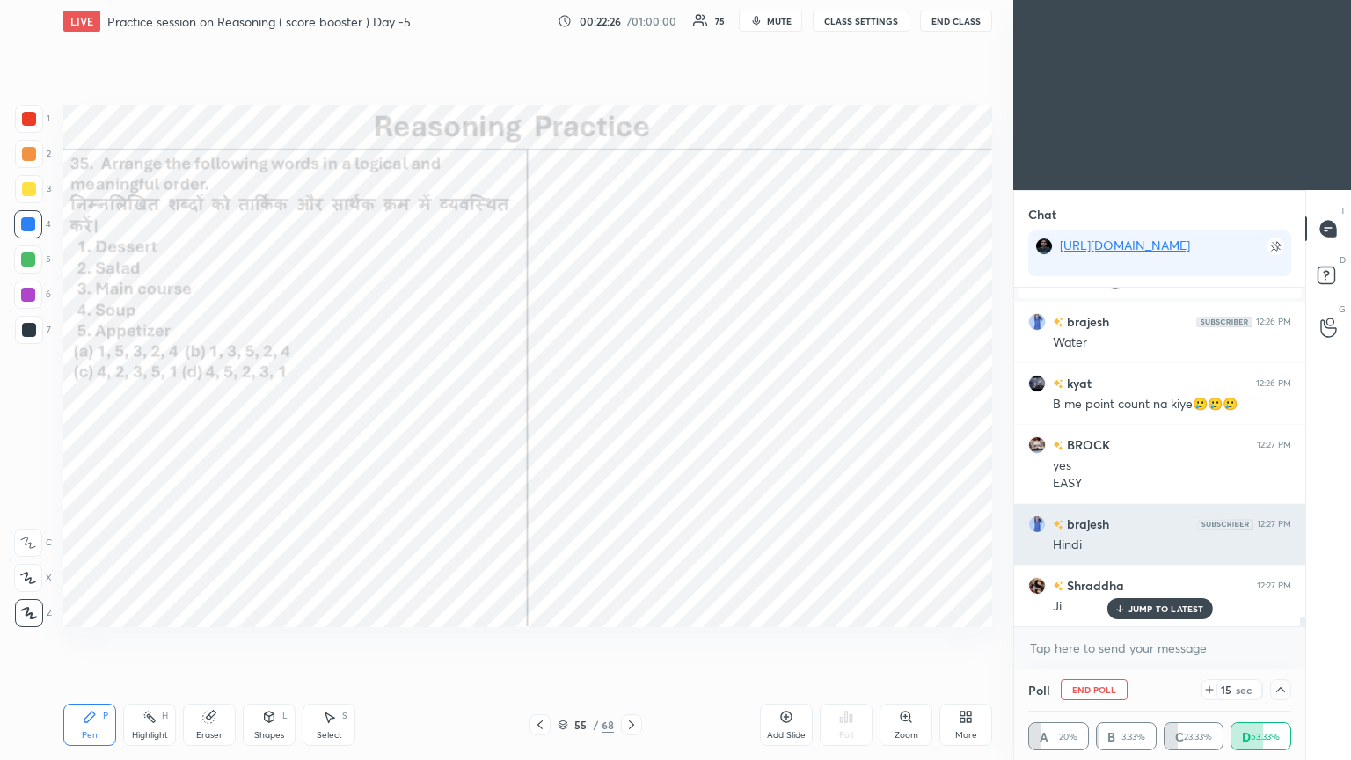
scroll to position [11807, 0]
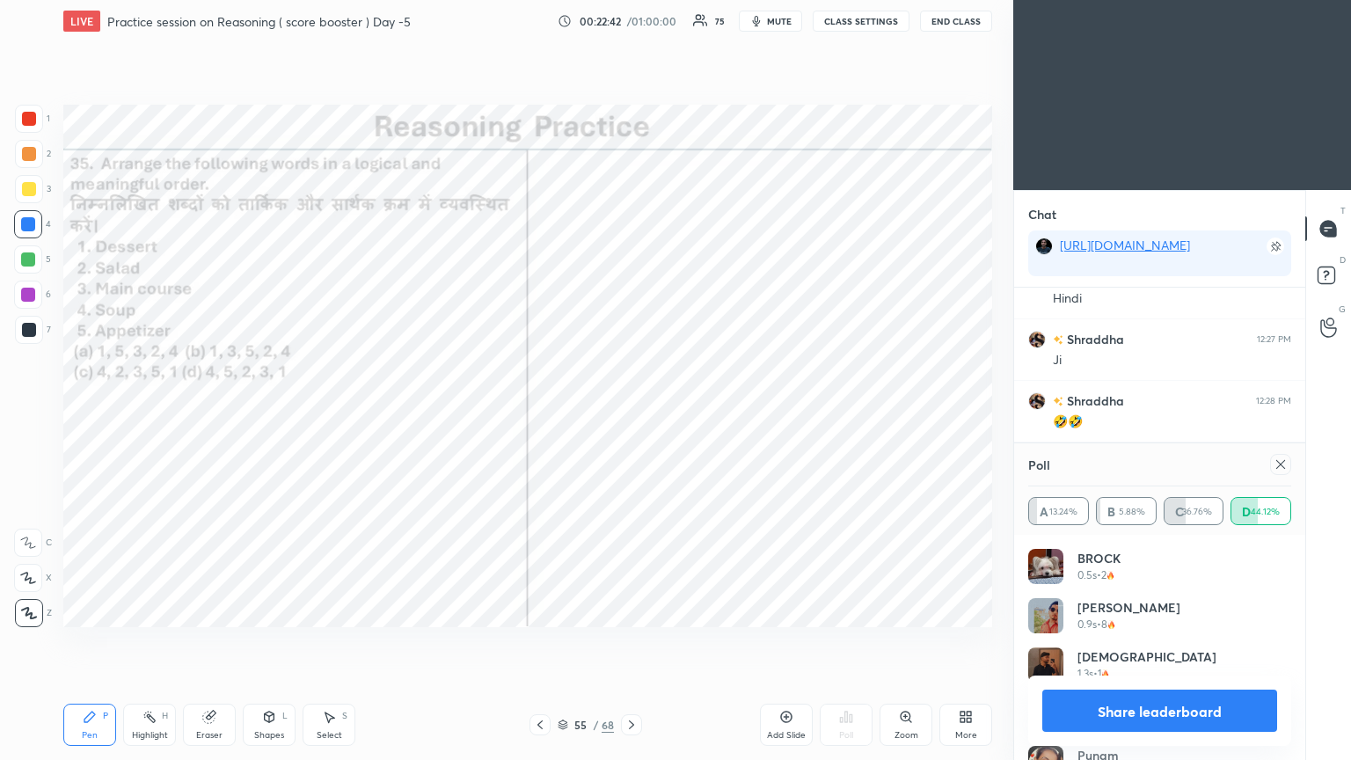
click at [631, 412] on icon at bounding box center [1280, 464] width 9 height 9
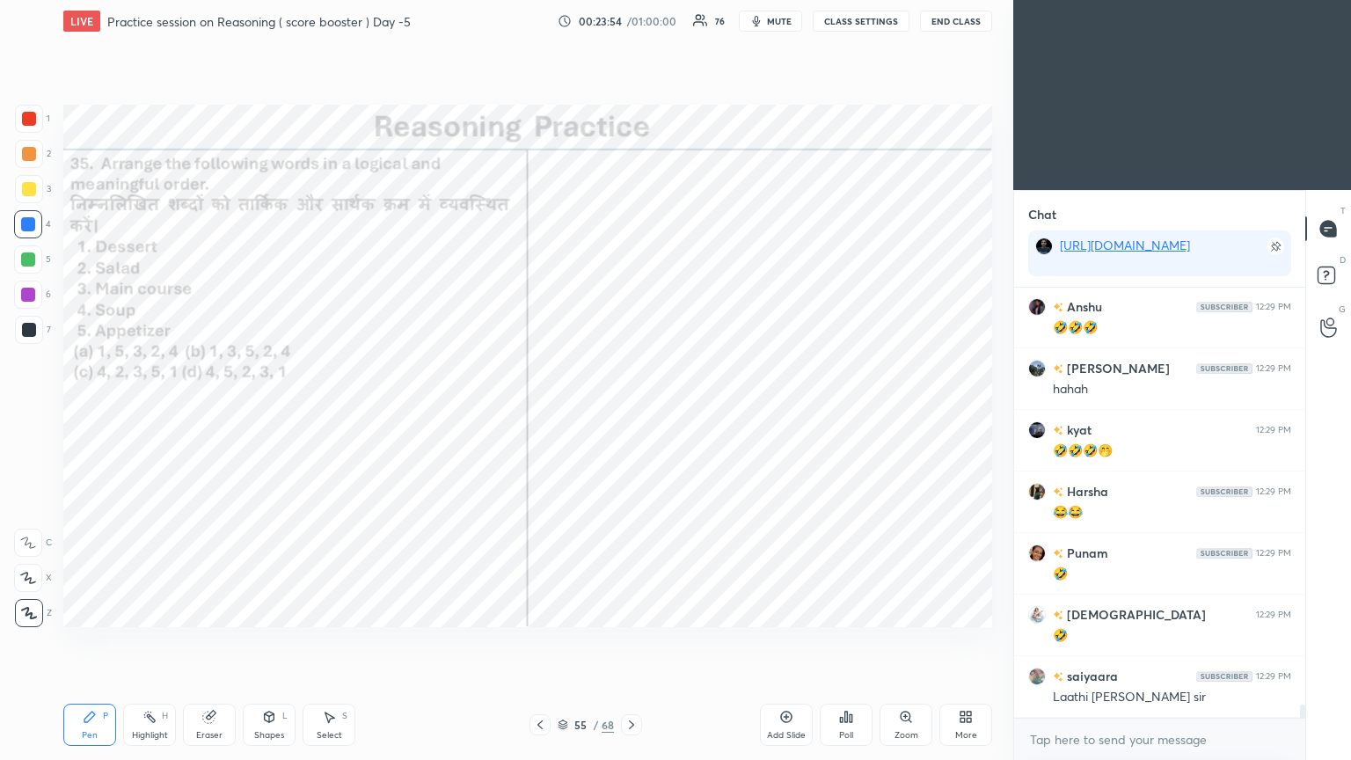
scroll to position [13723, 0]
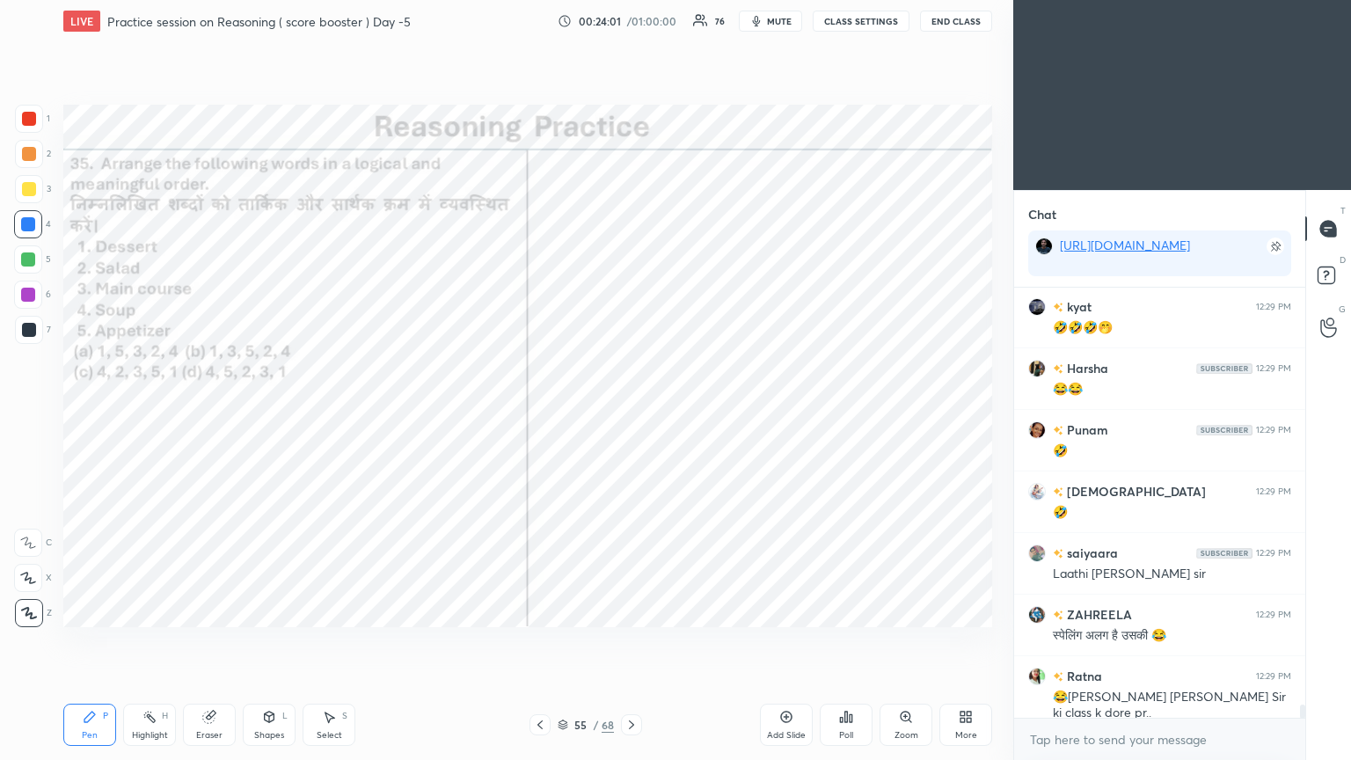
click at [631, 412] on icon at bounding box center [631, 725] width 14 height 14
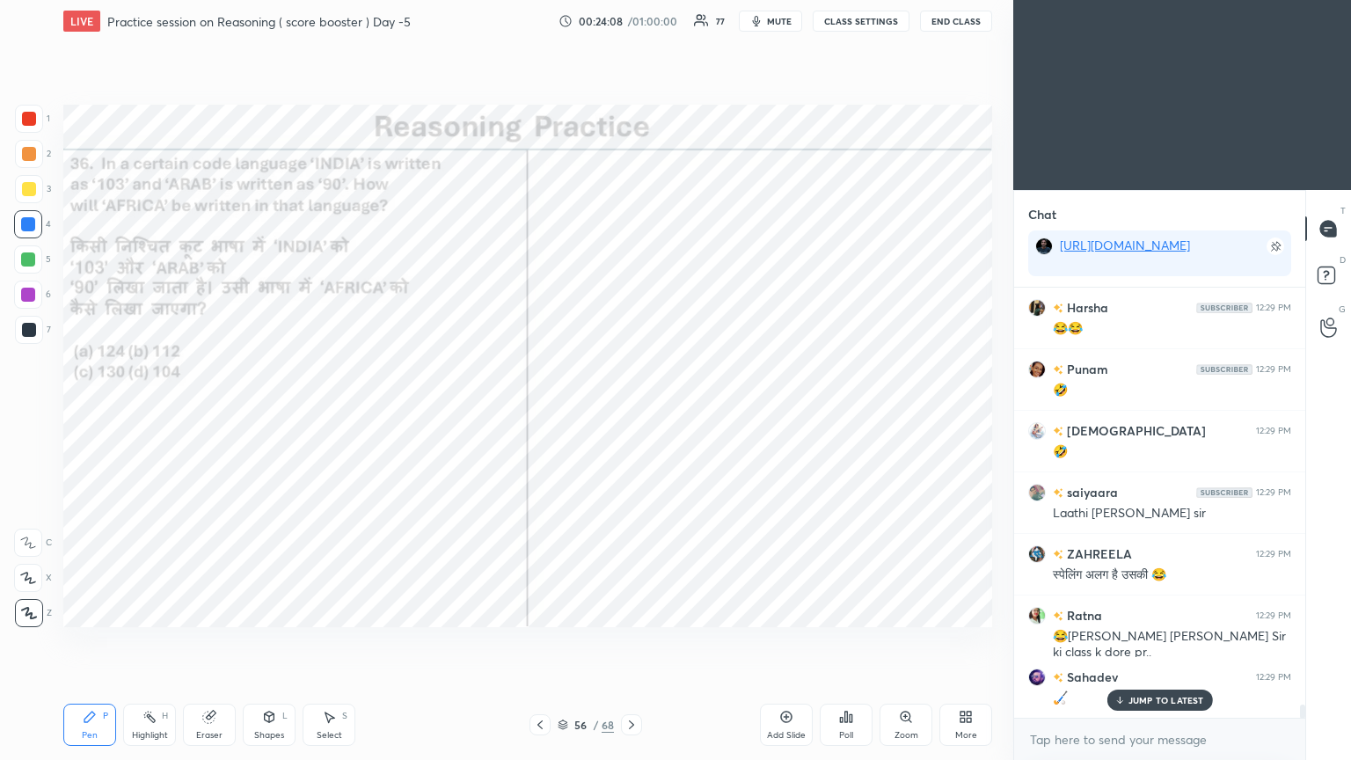
click at [631, 412] on div "Poll" at bounding box center [846, 725] width 53 height 42
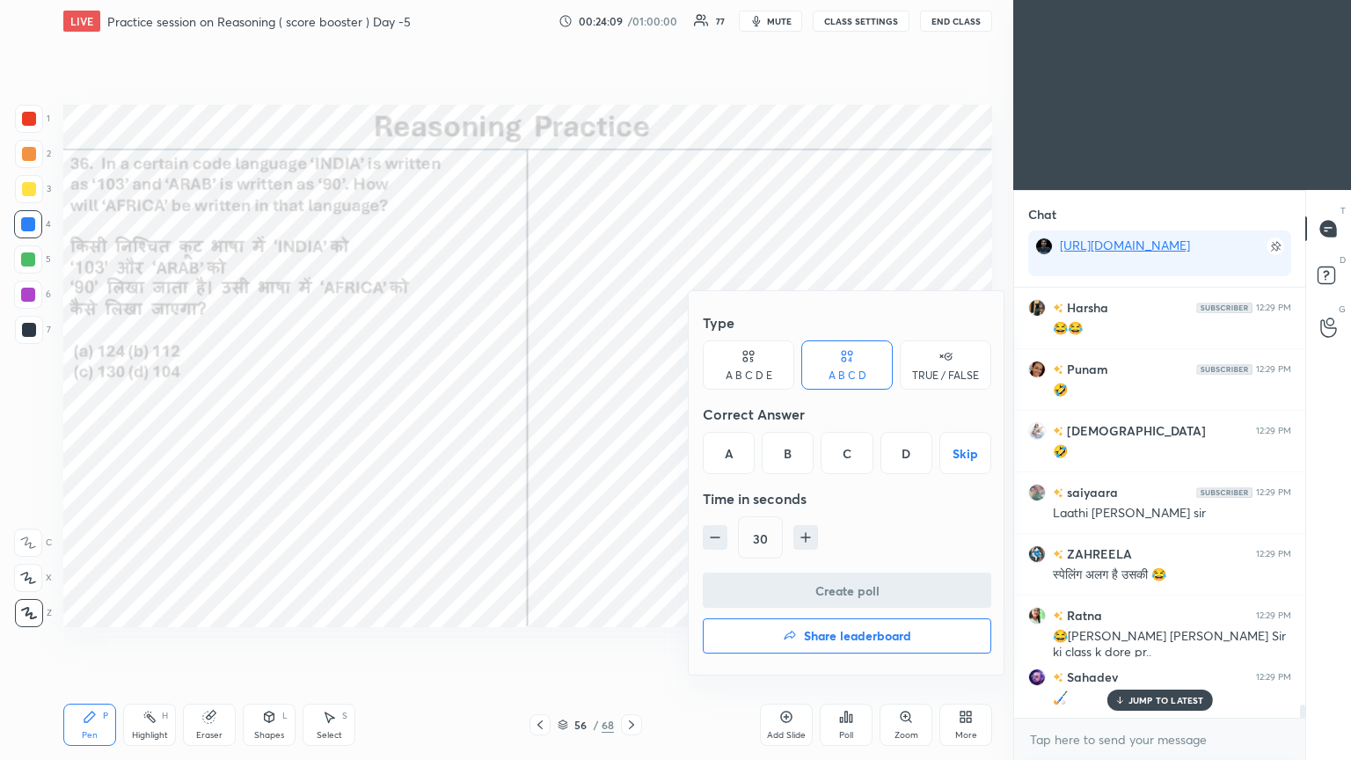
click at [631, 412] on div "C" at bounding box center [847, 453] width 52 height 42
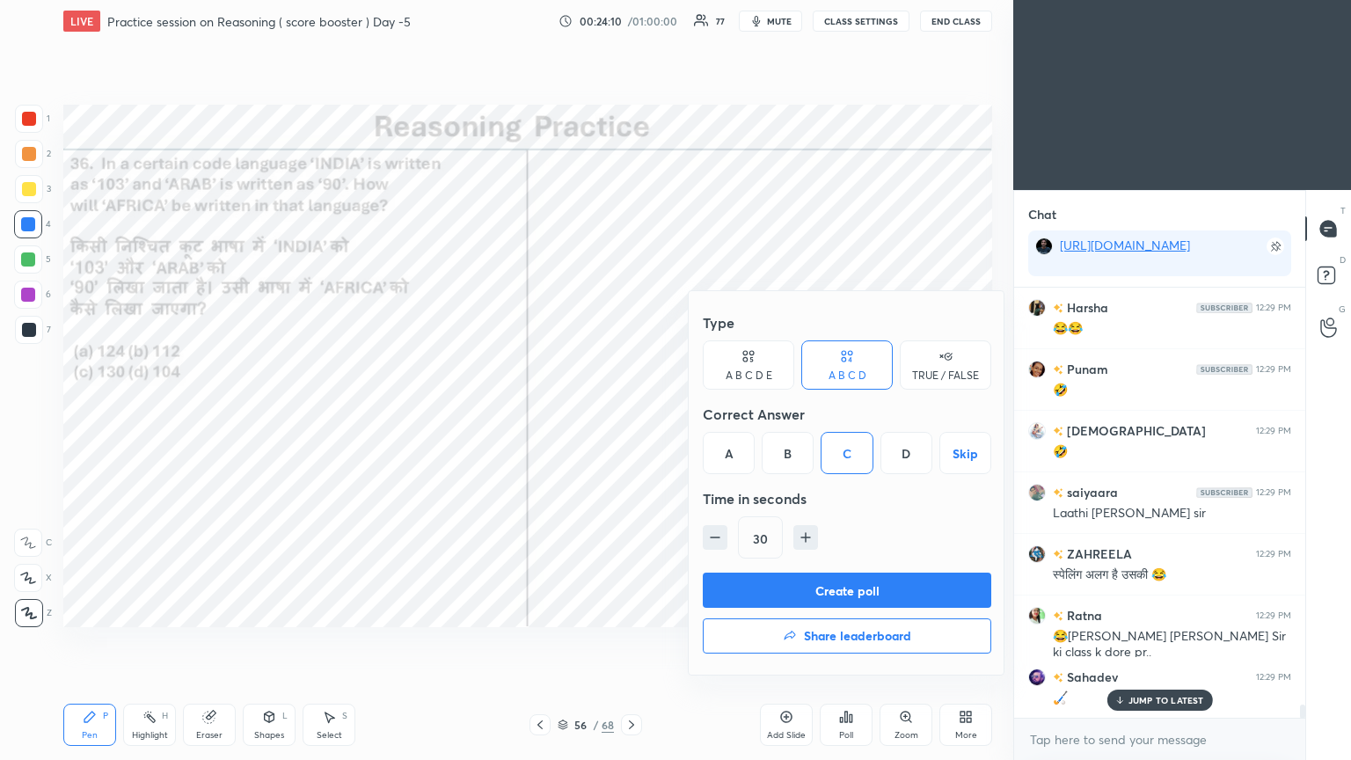
click at [631, 412] on button "Create poll" at bounding box center [847, 590] width 288 height 35
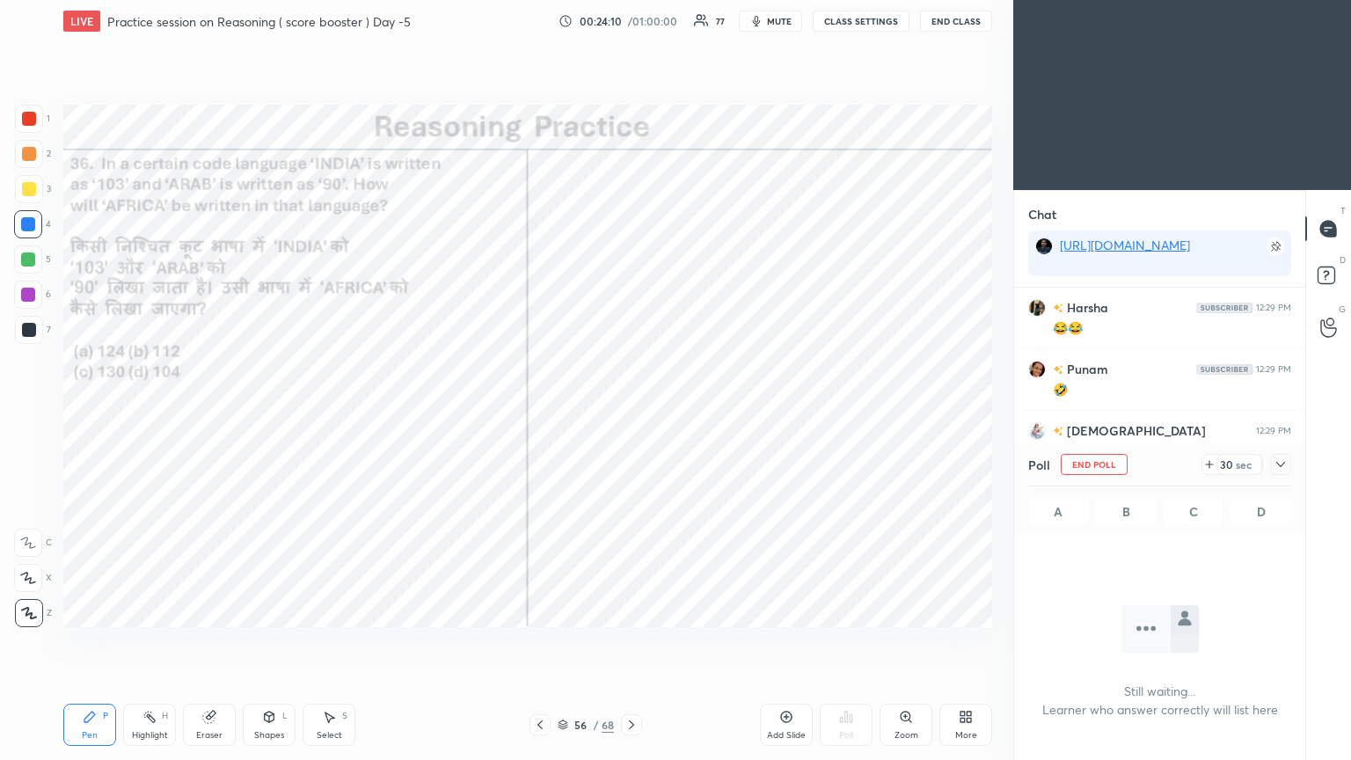
scroll to position [6, 5]
click at [631, 412] on icon at bounding box center [1281, 464] width 14 height 14
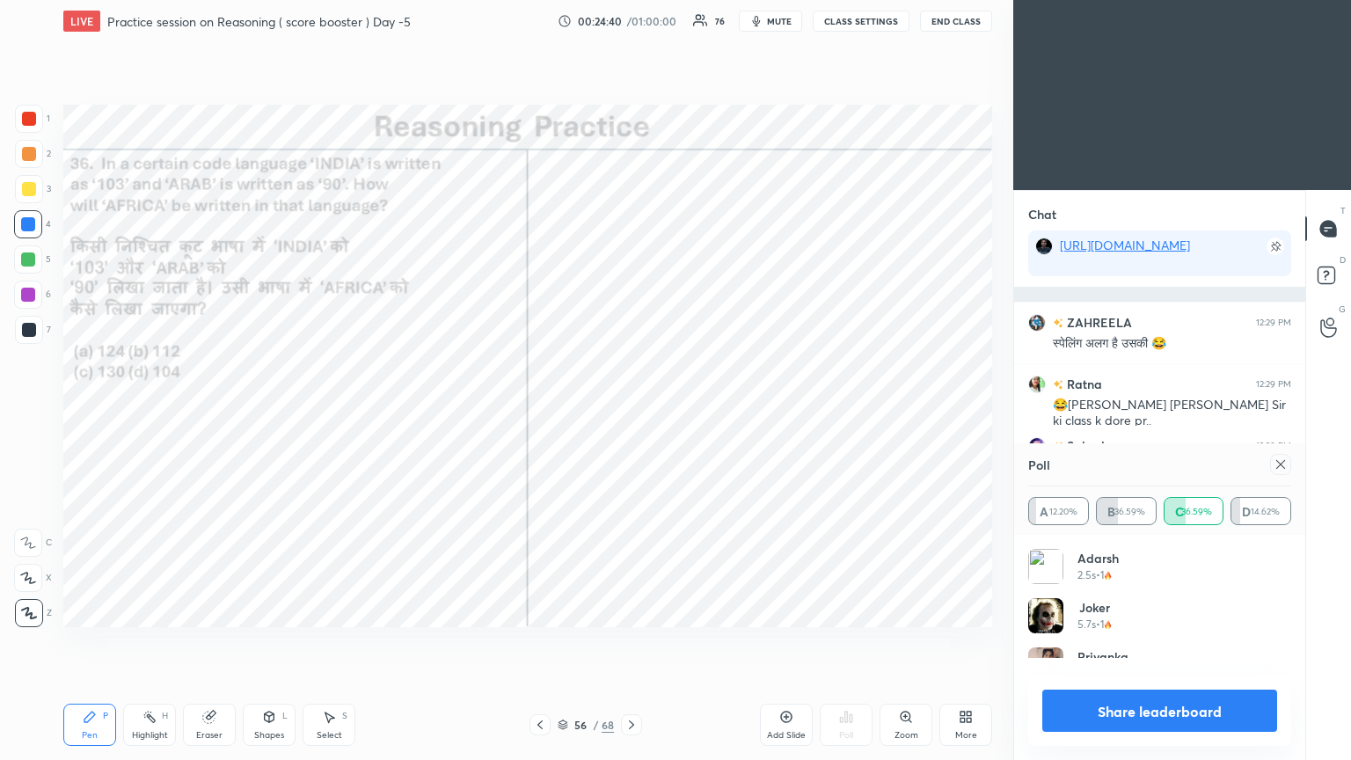
scroll to position [205, 258]
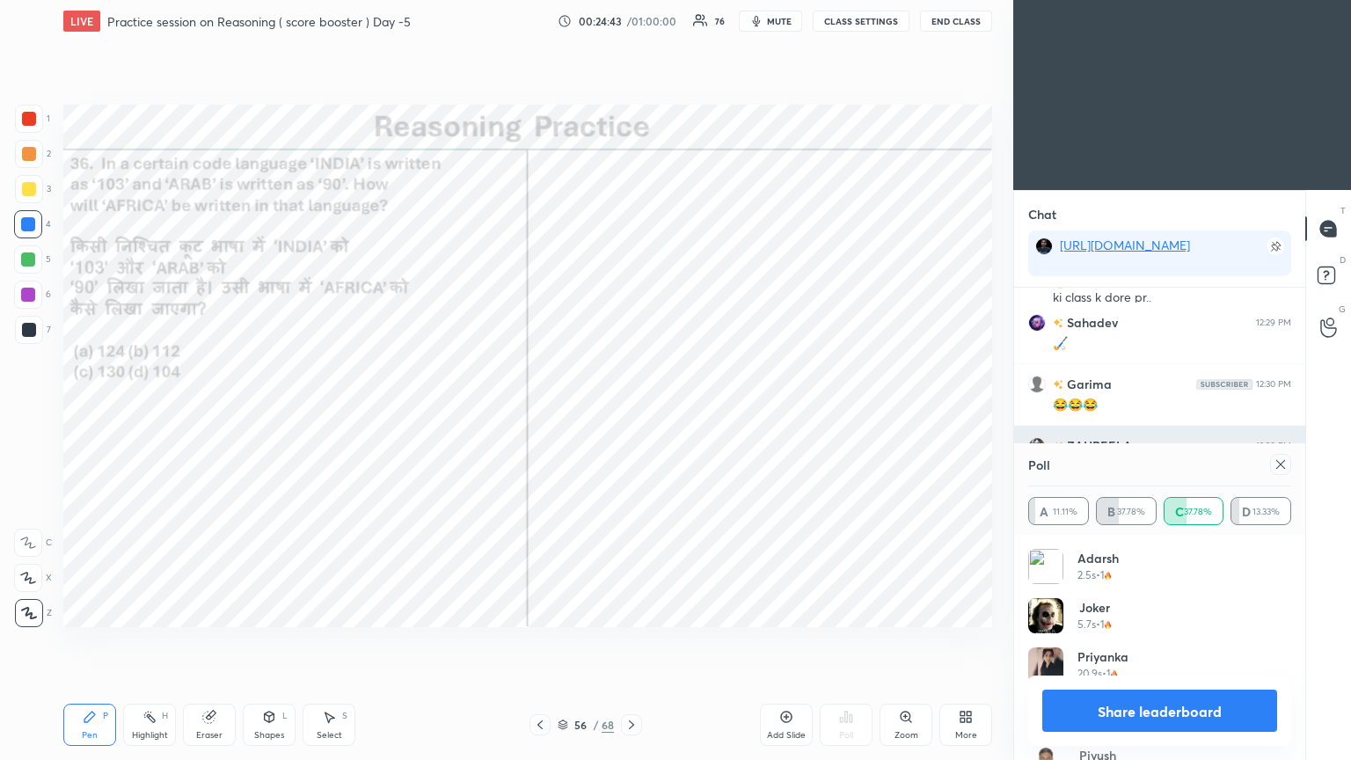
click at [631, 412] on icon at bounding box center [1280, 464] width 9 height 9
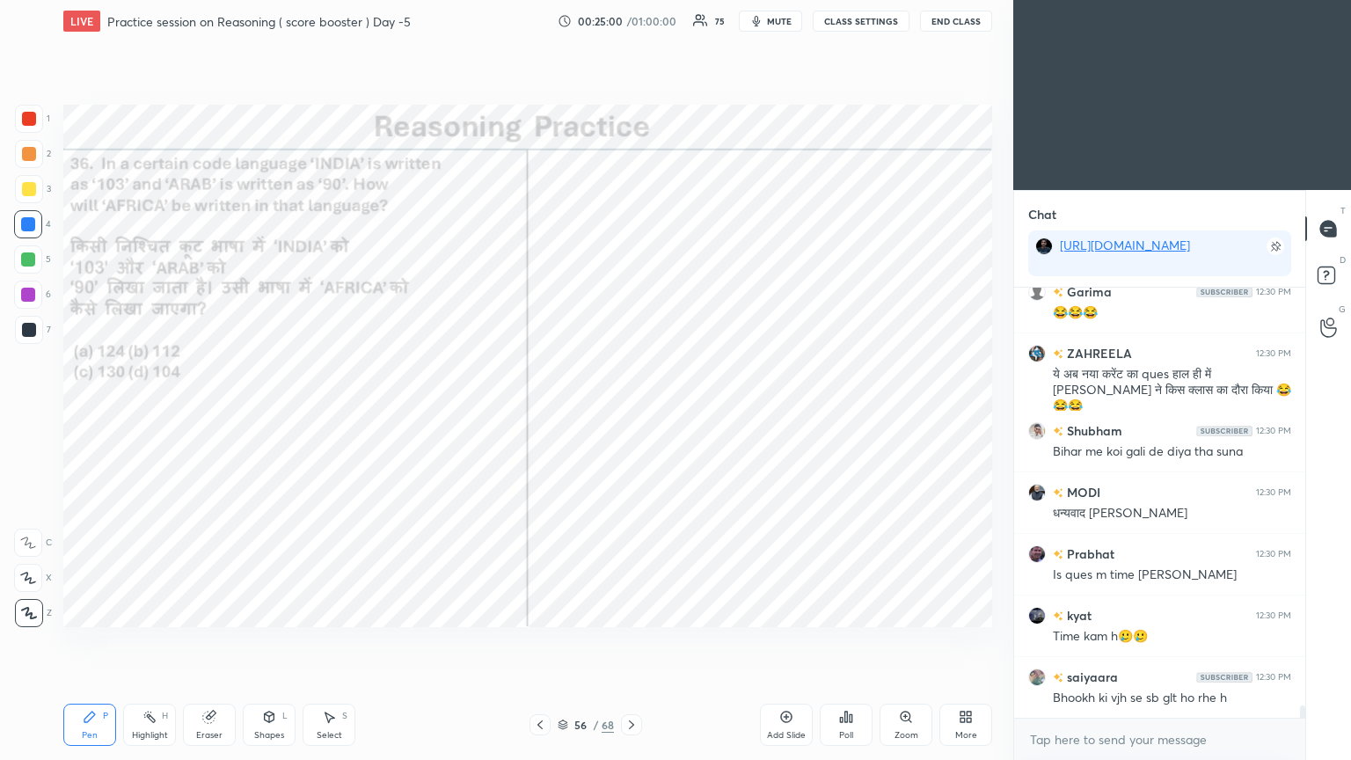
click at [22, 338] on div at bounding box center [29, 330] width 28 height 28
click at [22, 340] on div at bounding box center [29, 330] width 28 height 28
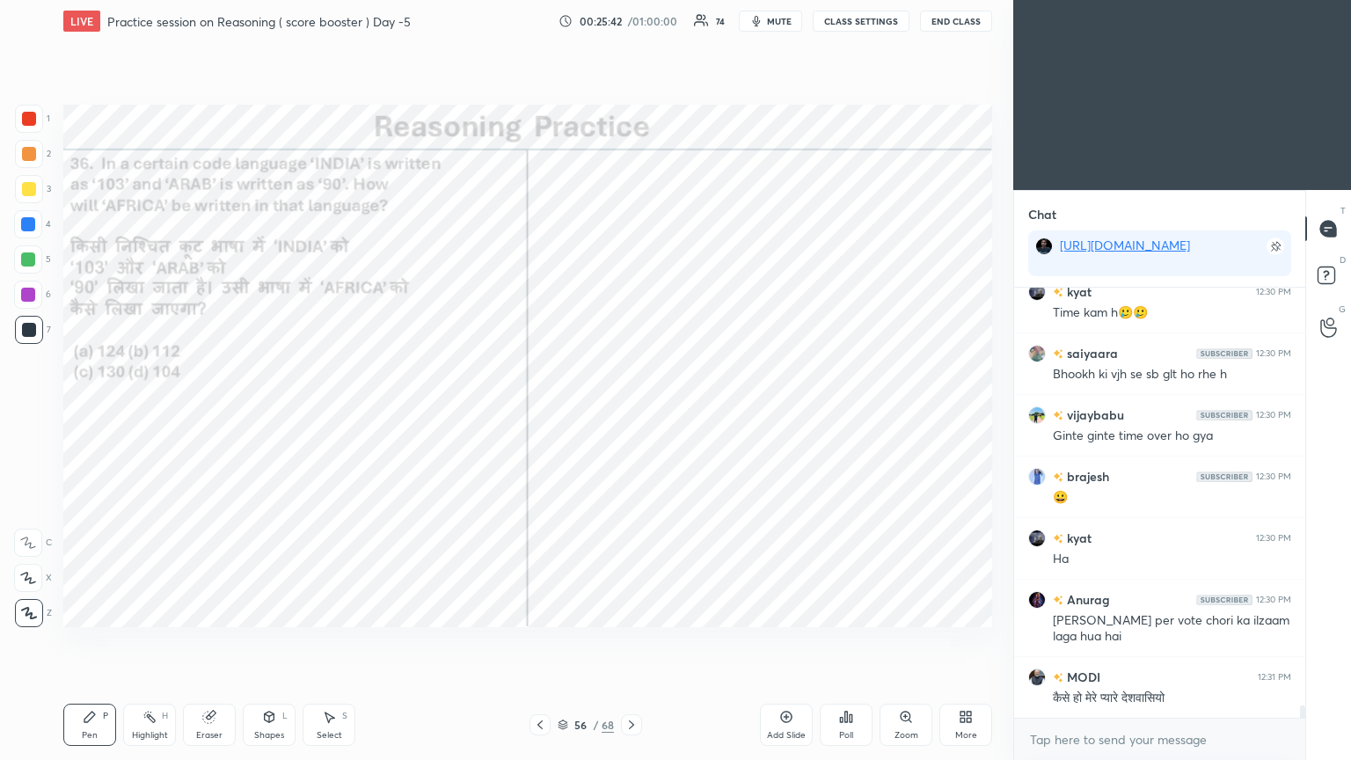
scroll to position [14616, 0]
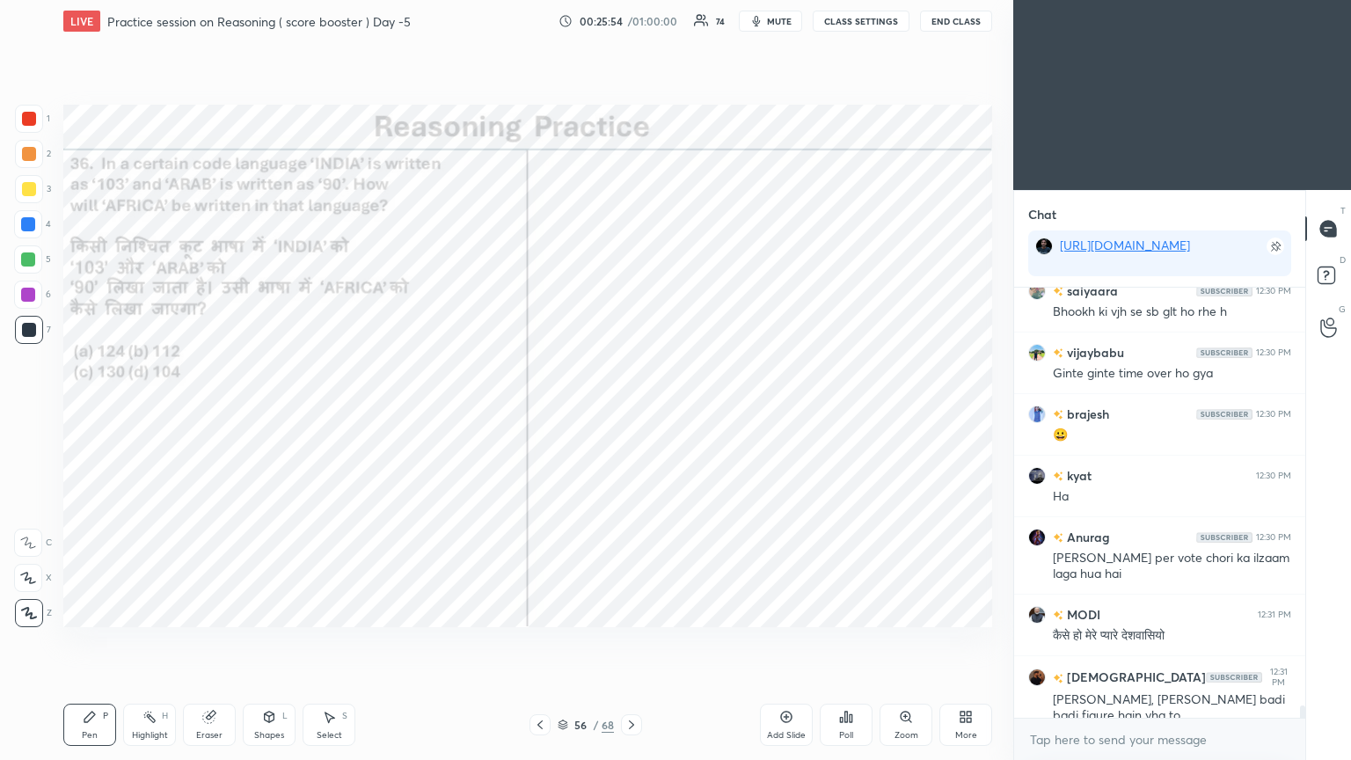
click at [213, 412] on div "Eraser" at bounding box center [209, 725] width 53 height 42
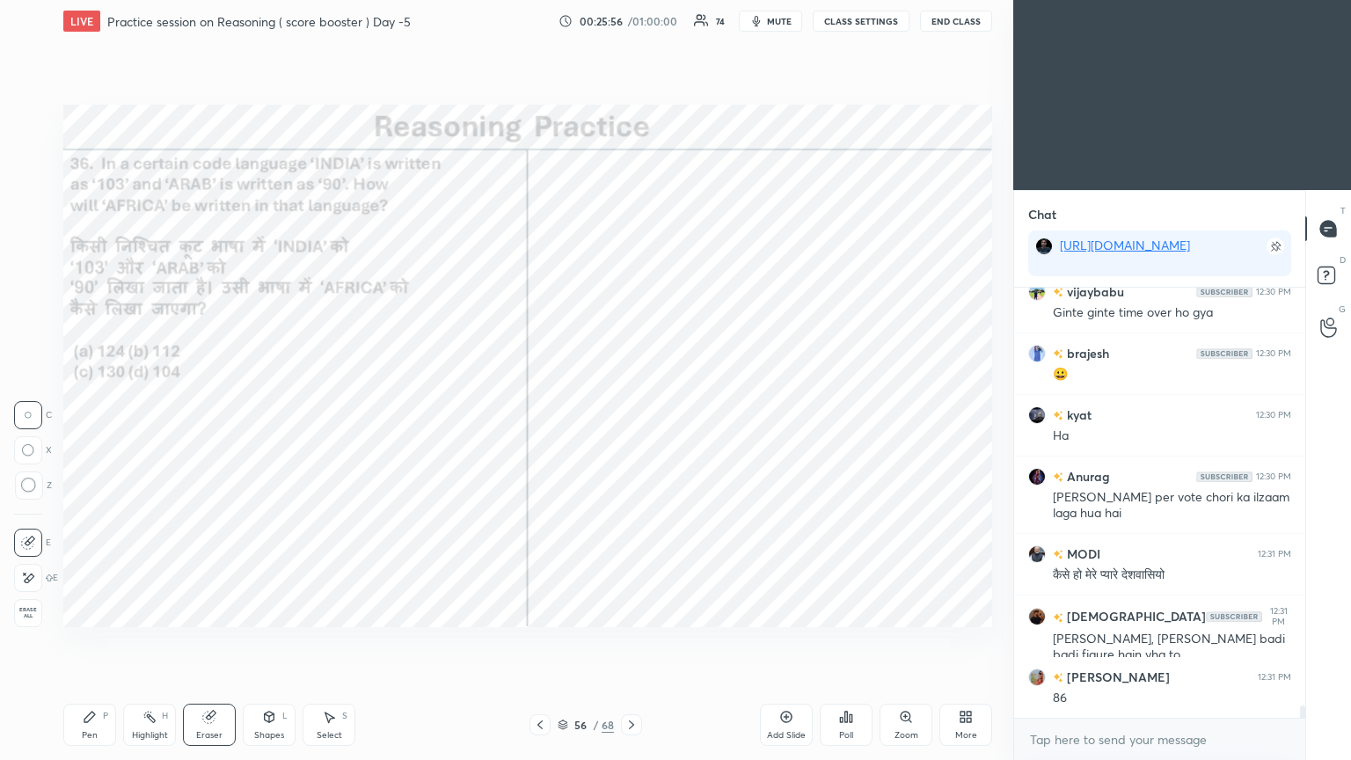
click at [87, 412] on div "Pen P" at bounding box center [89, 725] width 53 height 42
click at [208, 412] on div "Eraser" at bounding box center [209, 735] width 26 height 9
click at [88, 412] on div "Pen P" at bounding box center [89, 725] width 53 height 42
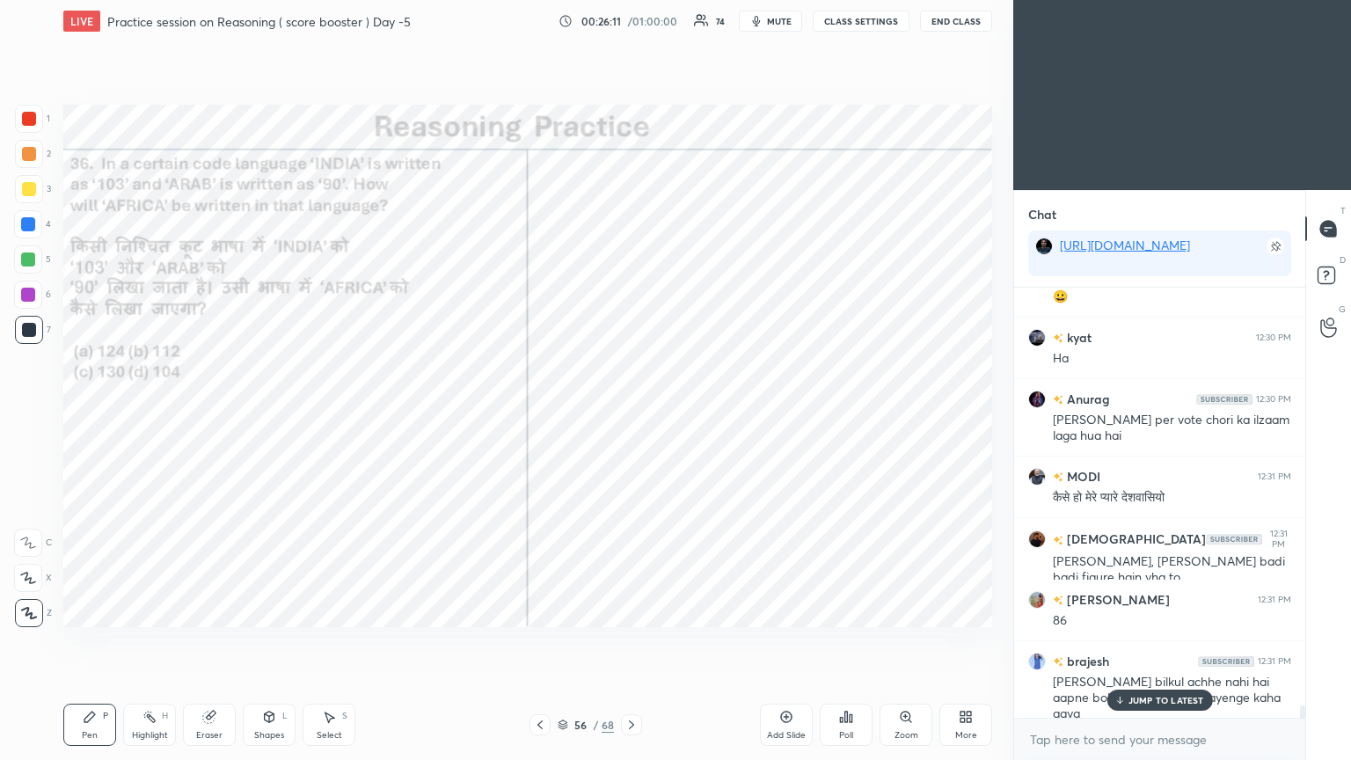
click at [27, 120] on div at bounding box center [29, 119] width 14 height 14
click at [30, 123] on div at bounding box center [29, 119] width 14 height 14
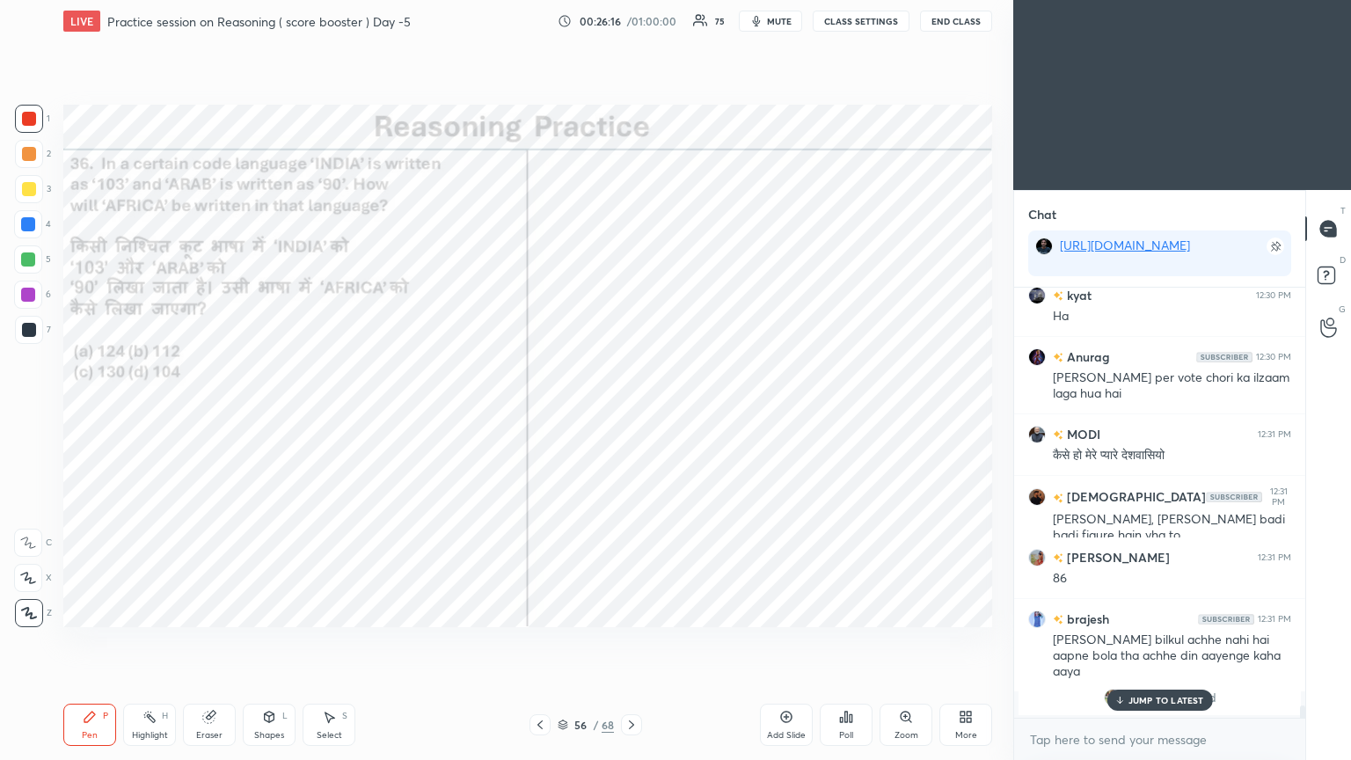
click at [631, 412] on p "JUMP TO LATEST" at bounding box center [1166, 700] width 76 height 11
click at [631, 412] on span "Monali" at bounding box center [1162, 697] width 40 height 14
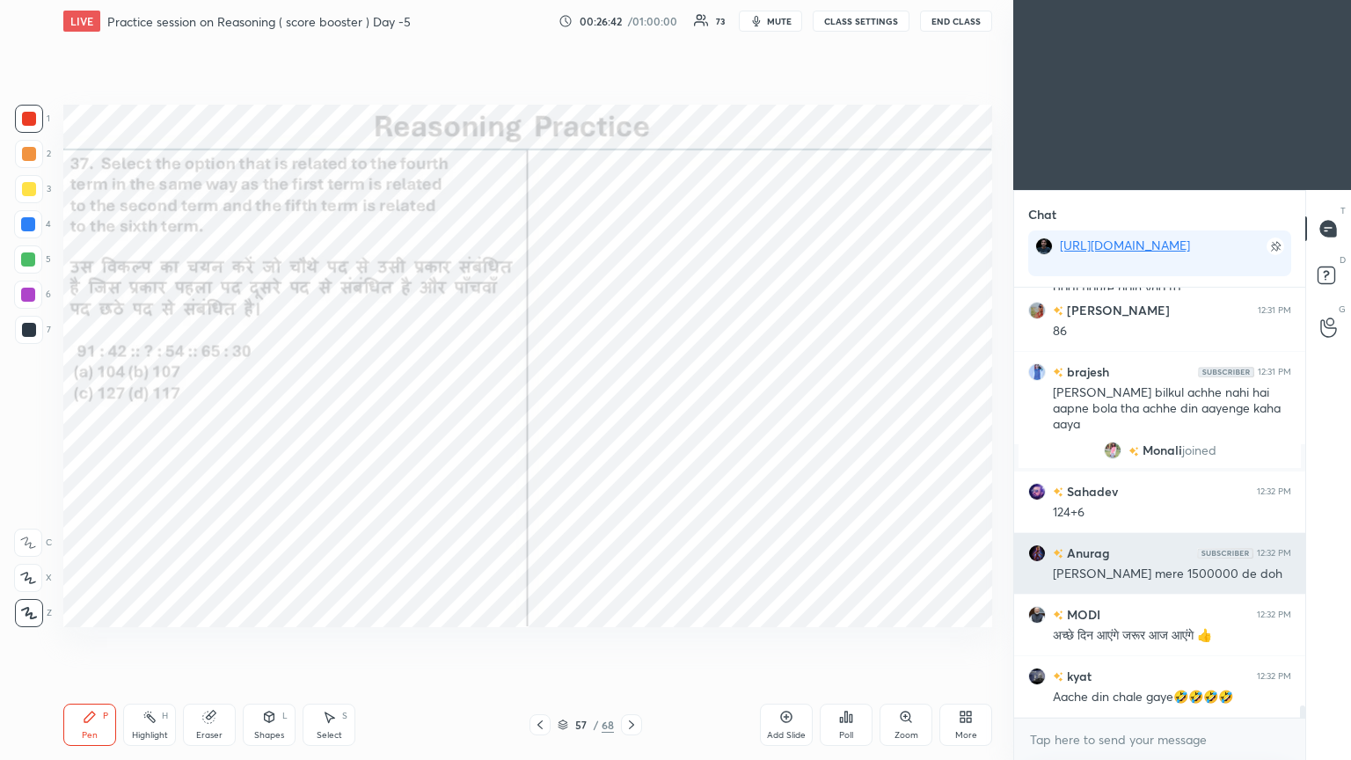
scroll to position [15120, 0]
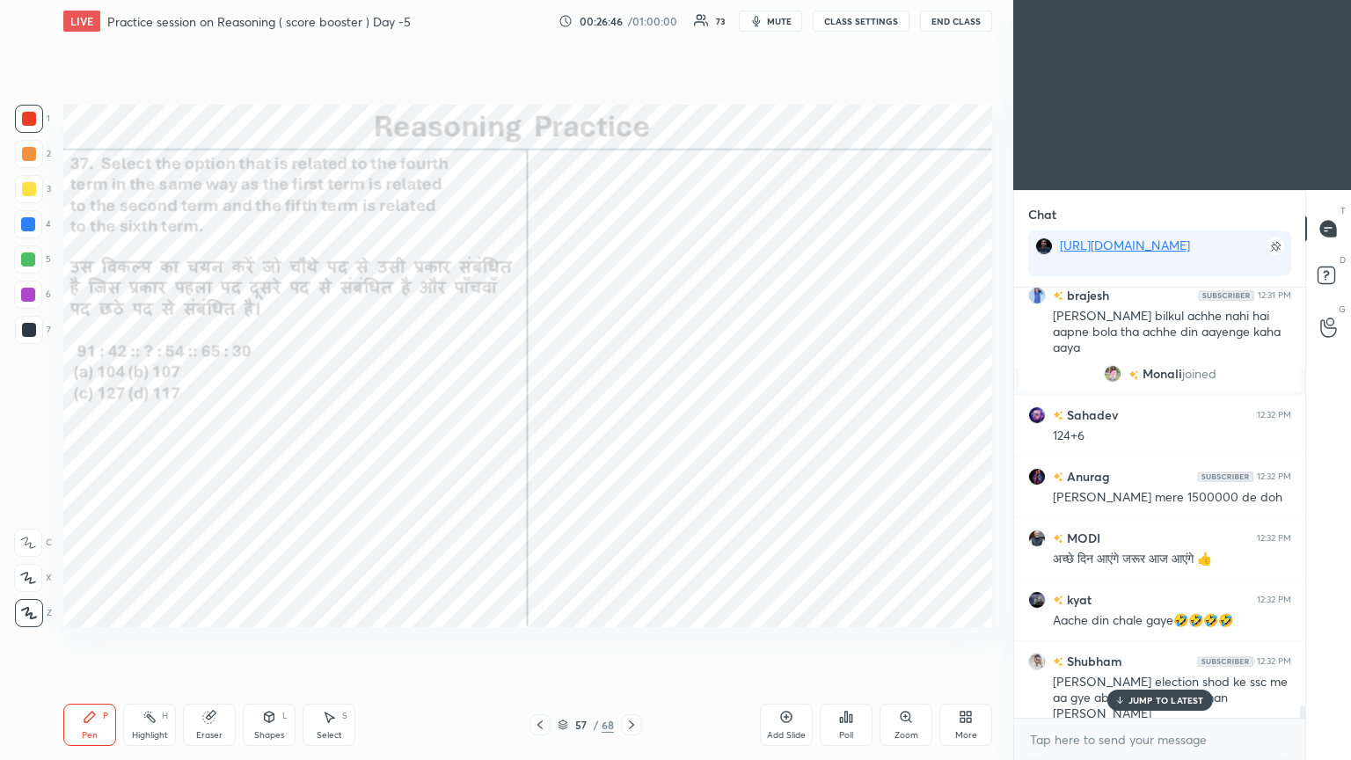
click at [631, 412] on p "JUMP TO LATEST" at bounding box center [1166, 700] width 76 height 11
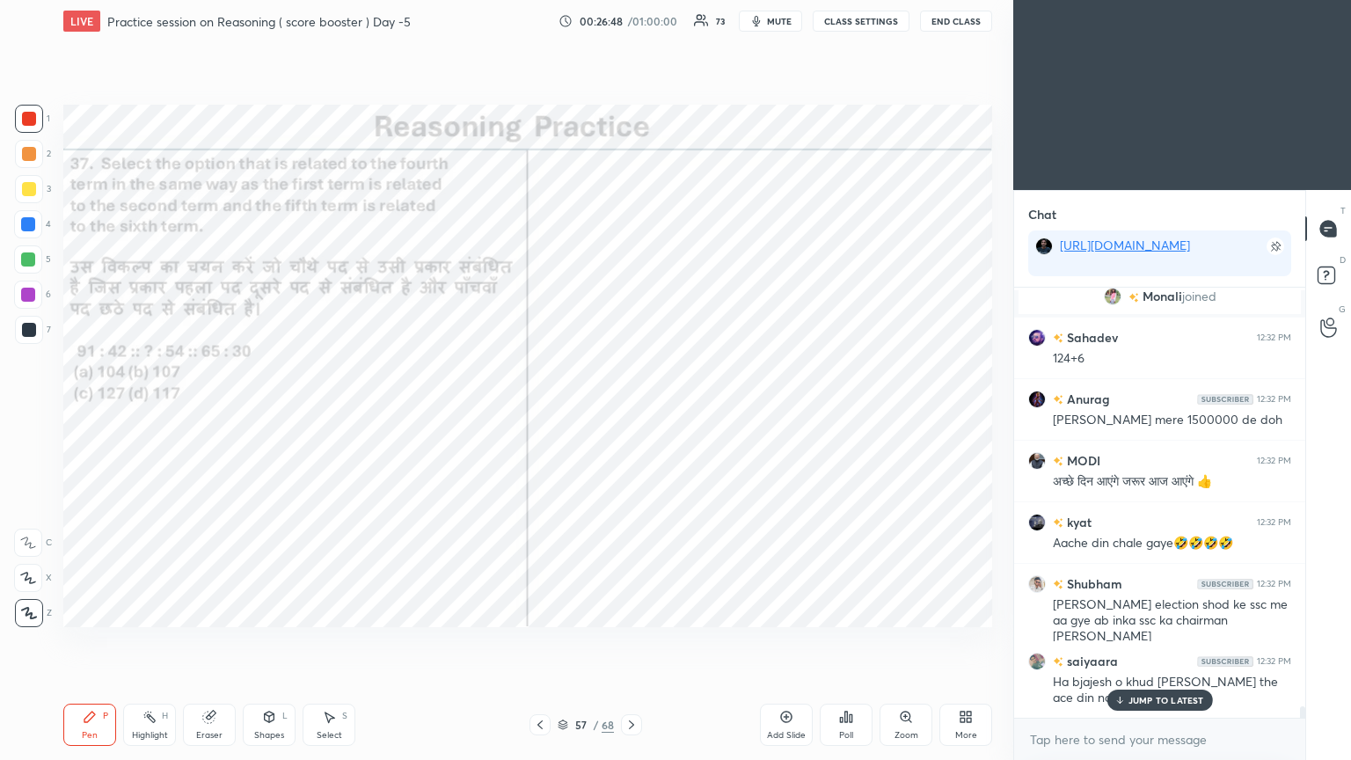
click at [631, 412] on p "JUMP TO LATEST" at bounding box center [1166, 700] width 76 height 11
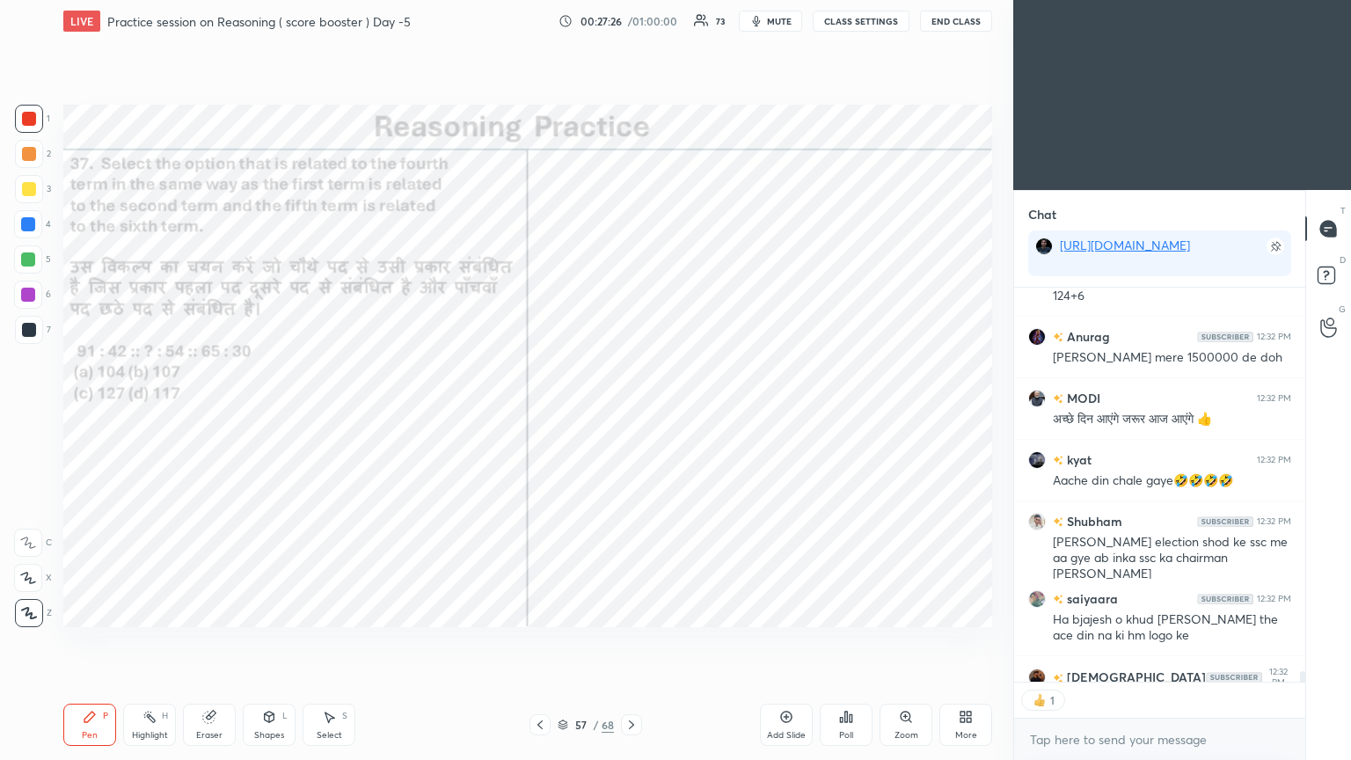
scroll to position [390, 286]
click at [631, 412] on icon at bounding box center [846, 717] width 3 height 11
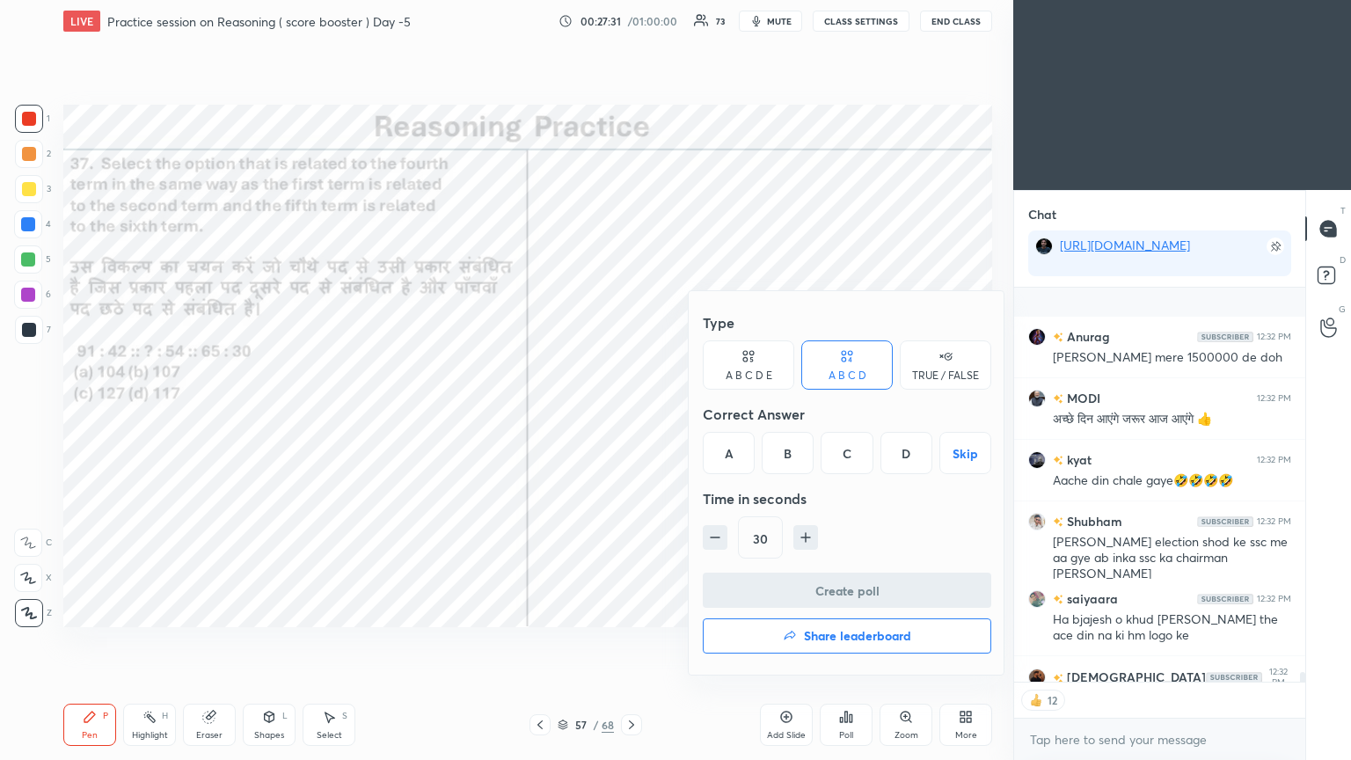
scroll to position [15358, 0]
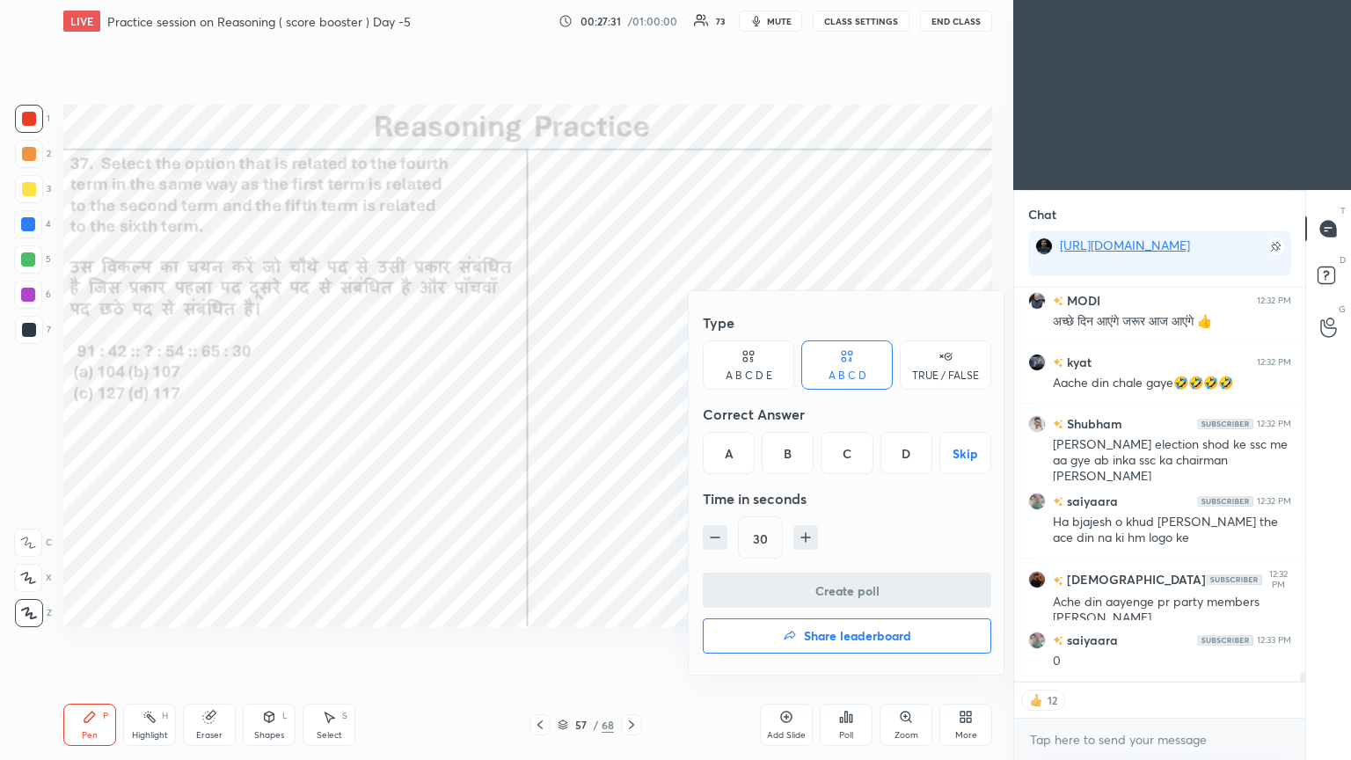
click at [631, 412] on div "D" at bounding box center [906, 453] width 52 height 42
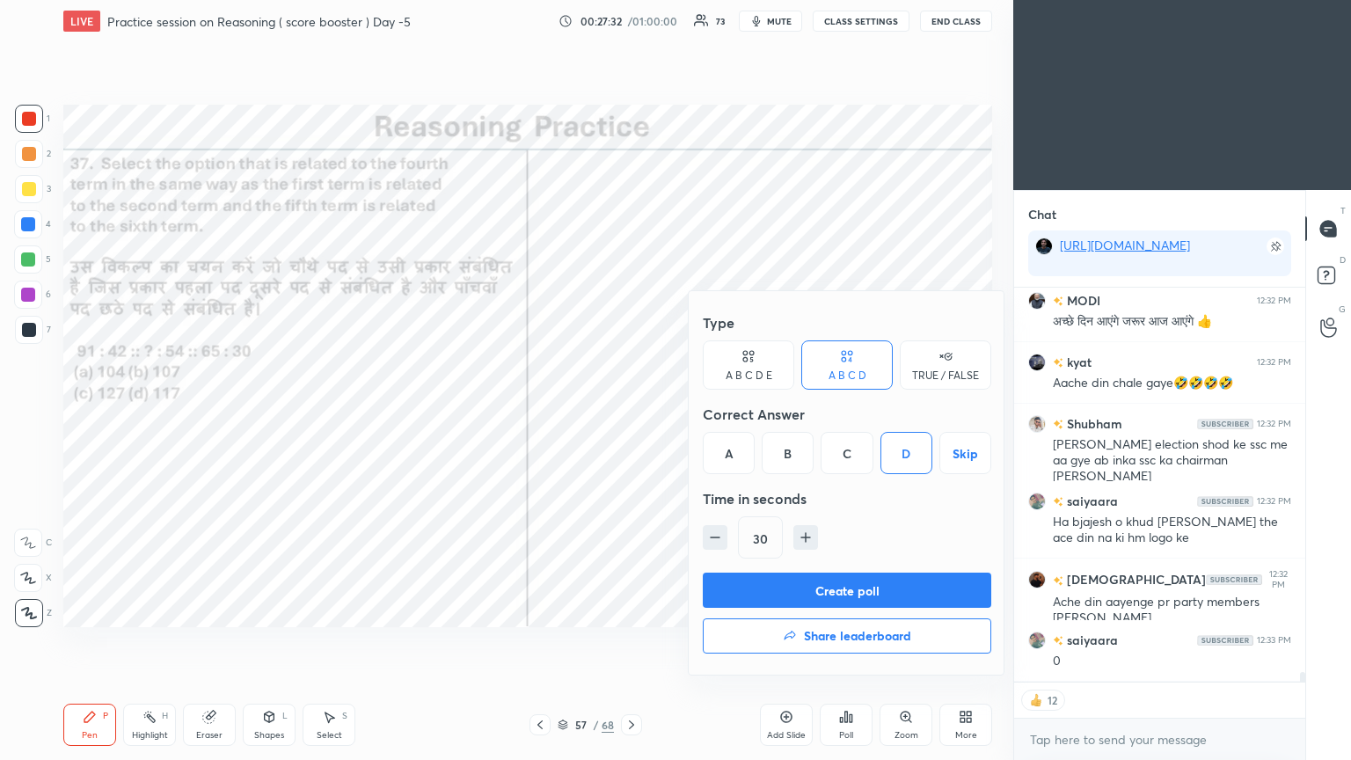
click at [631, 412] on button "Create poll" at bounding box center [847, 590] width 288 height 35
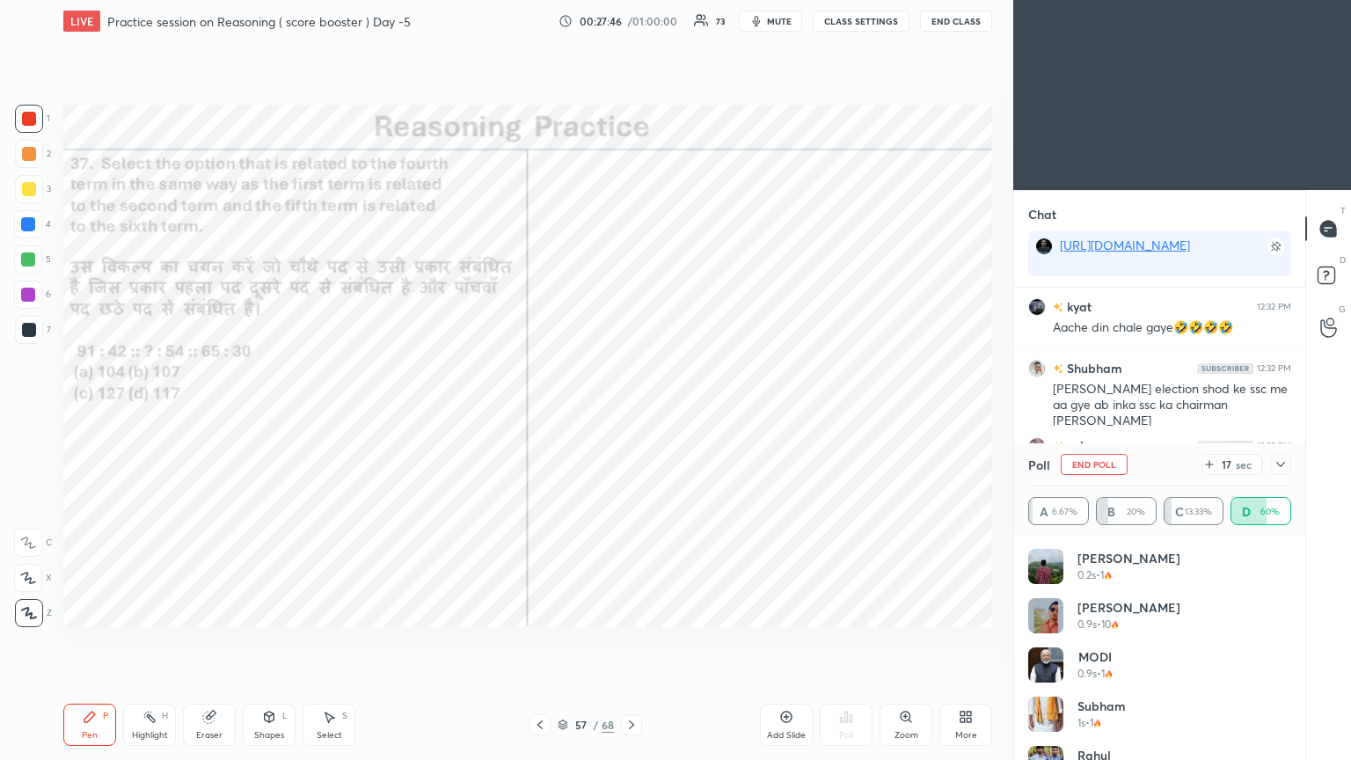
scroll to position [15430, 0]
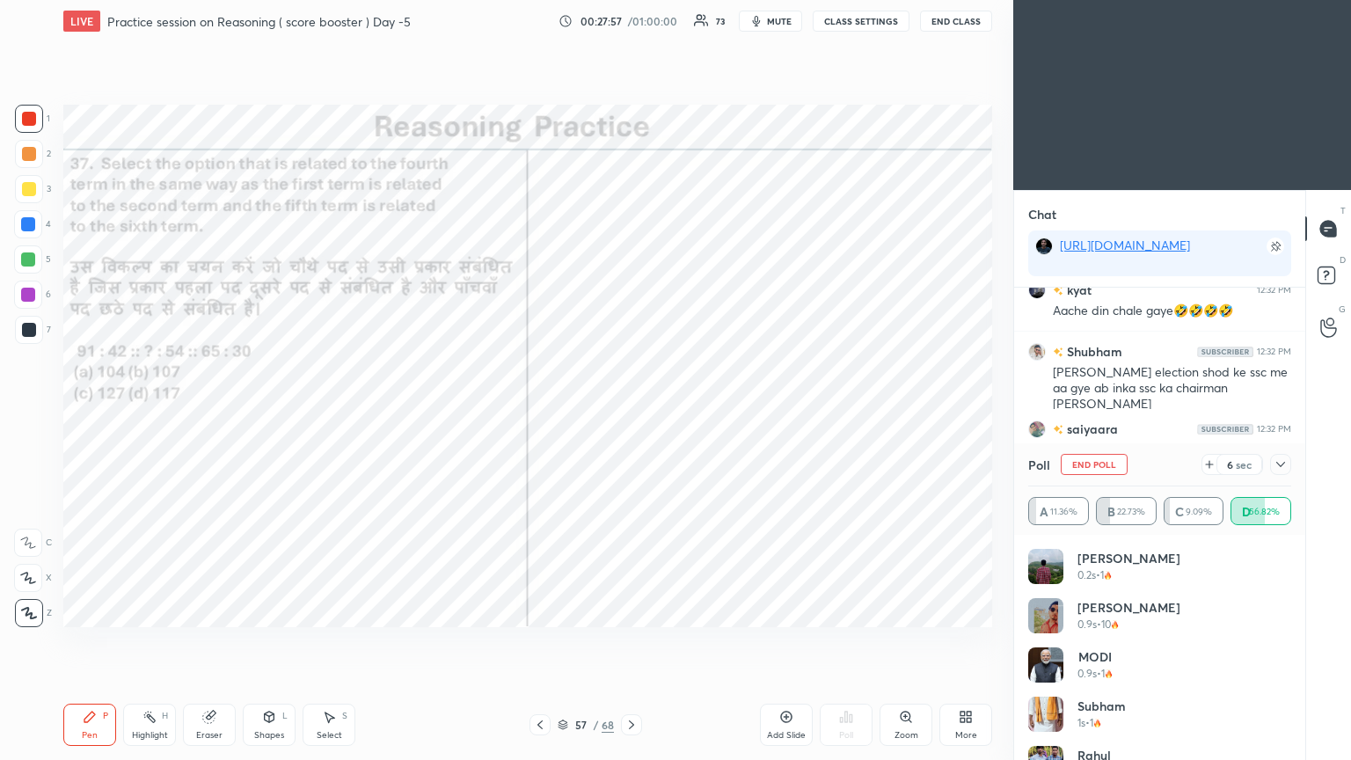
click at [631, 412] on icon at bounding box center [1281, 464] width 14 height 14
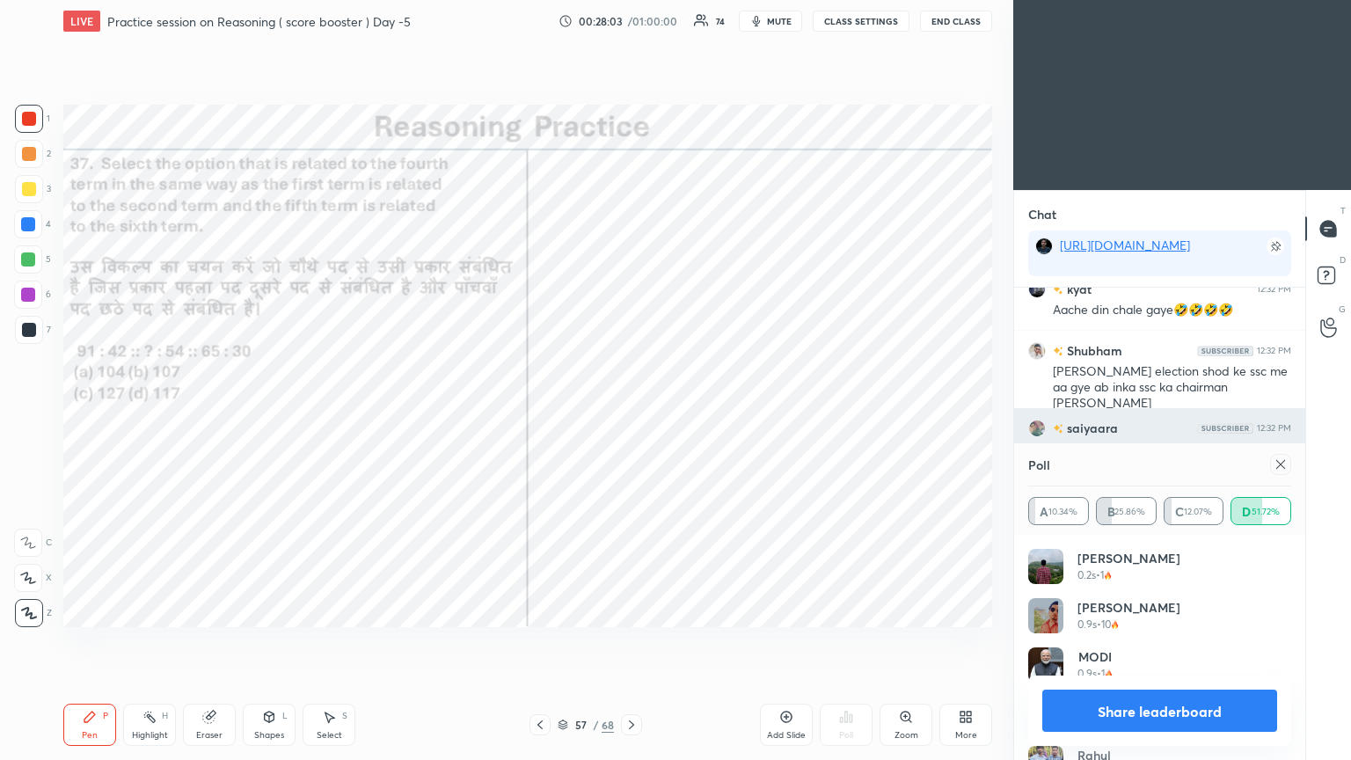
scroll to position [5, 5]
click at [631, 412] on icon at bounding box center [1281, 464] width 14 height 14
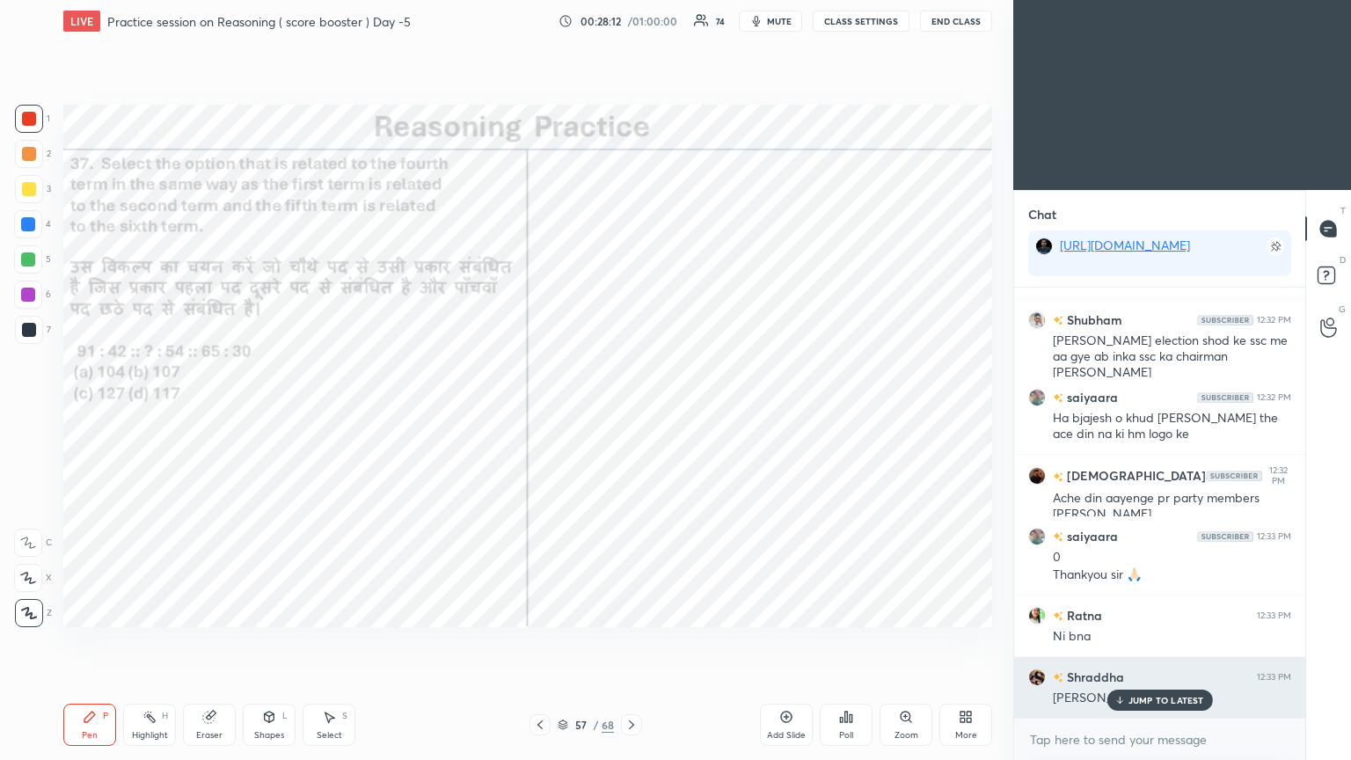
click at [631, 412] on p "JUMP TO LATEST" at bounding box center [1166, 700] width 76 height 11
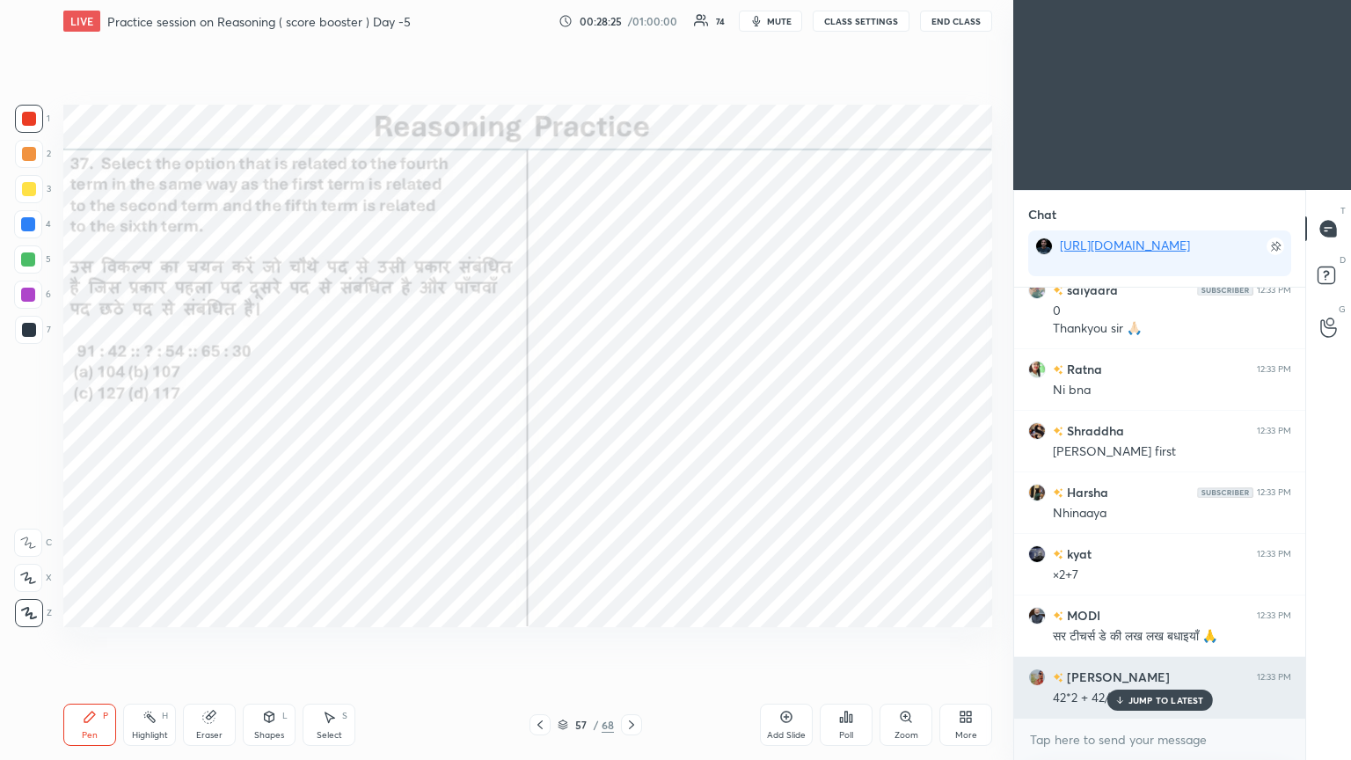
click at [631, 412] on p "JUMP TO LATEST" at bounding box center [1166, 700] width 76 height 11
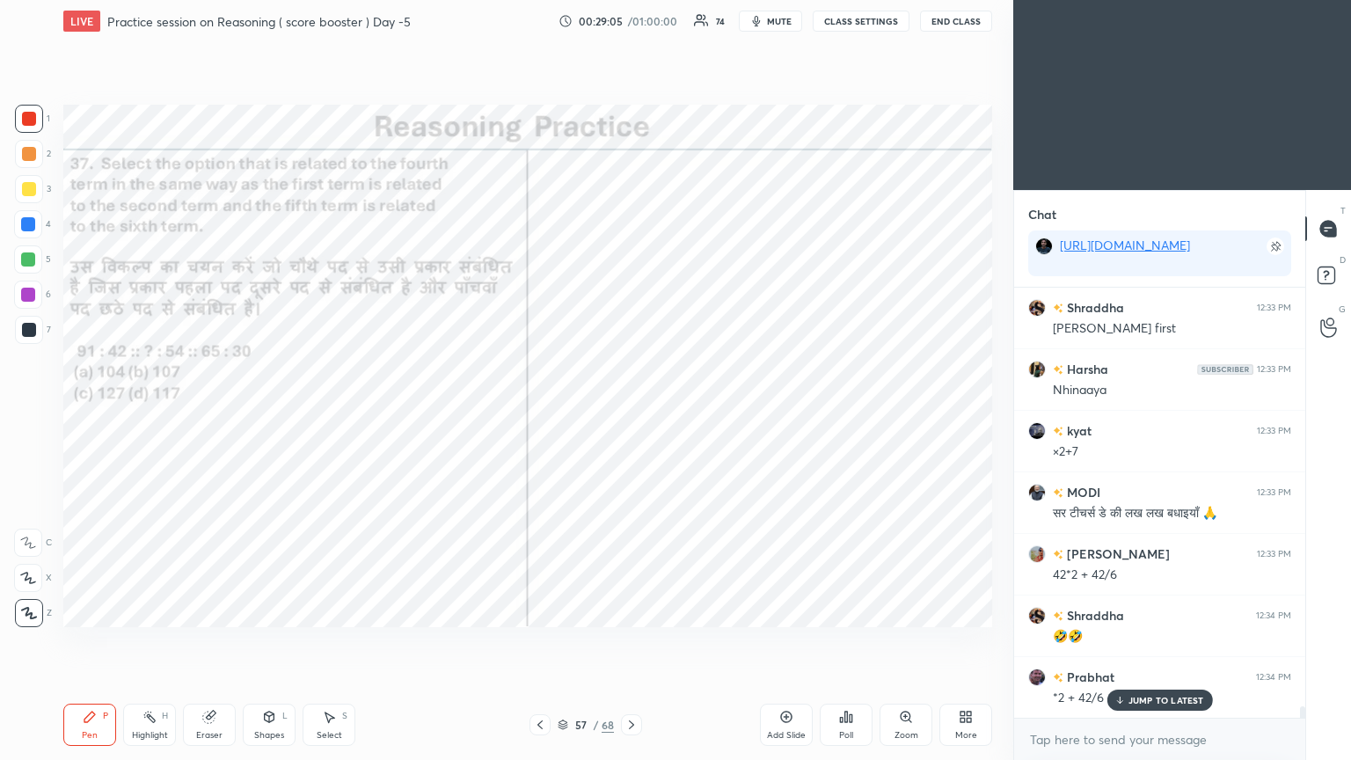
click at [631, 412] on p "JUMP TO LATEST" at bounding box center [1166, 700] width 76 height 11
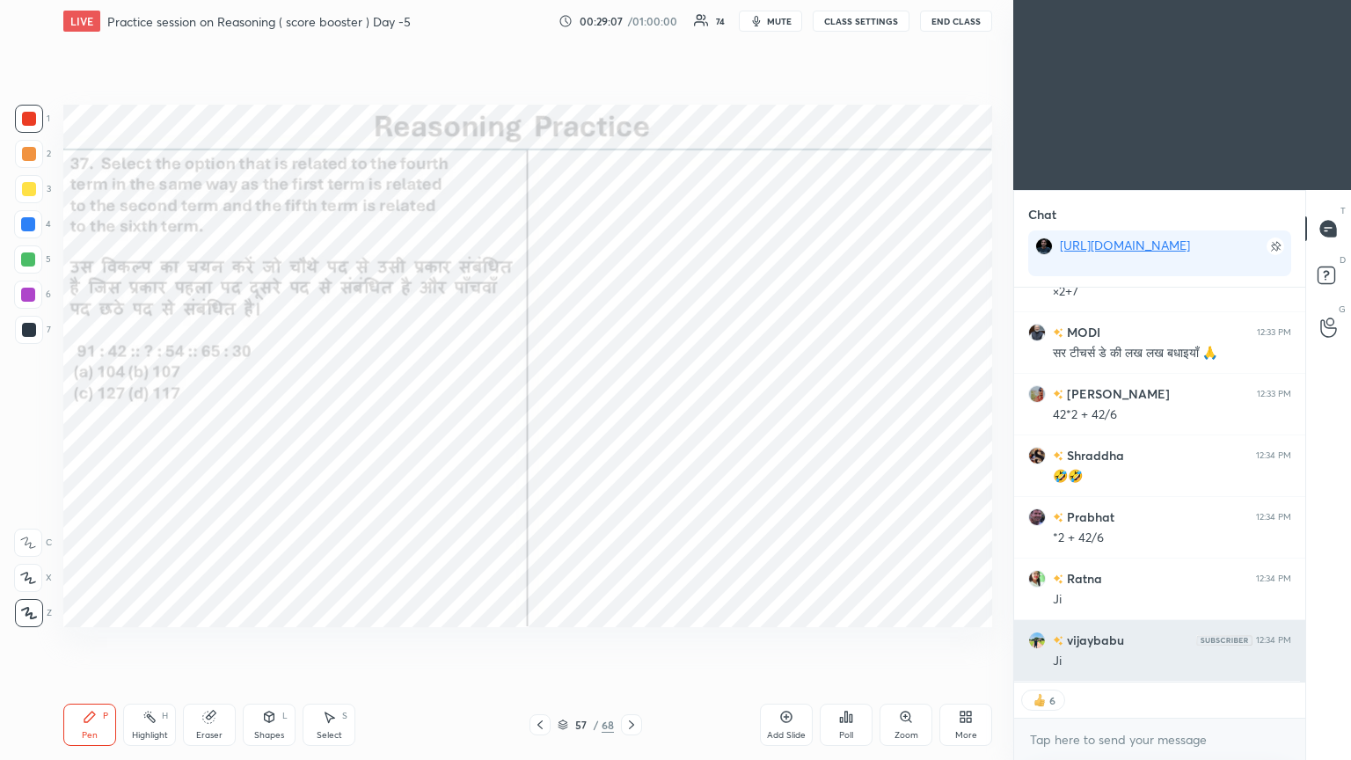
scroll to position [16053, 0]
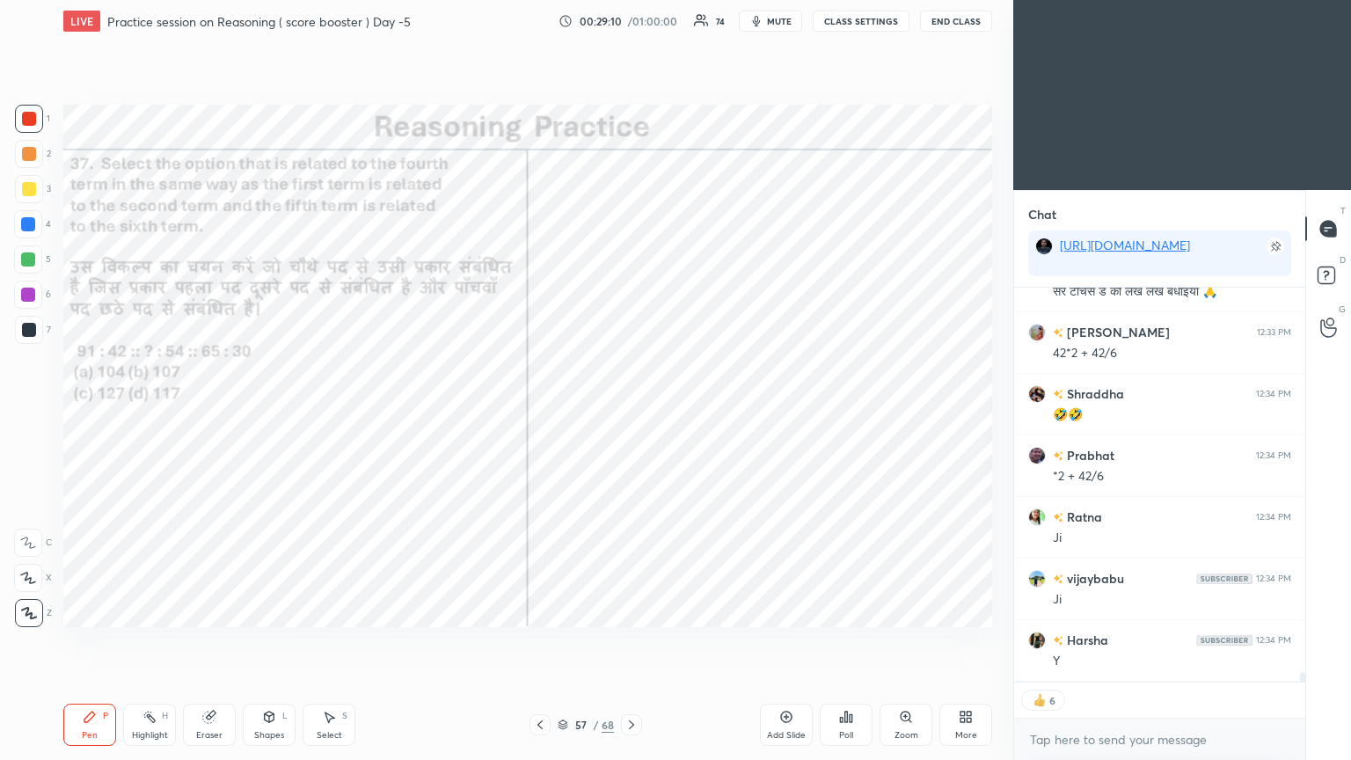
click at [631, 412] on icon at bounding box center [631, 725] width 14 height 14
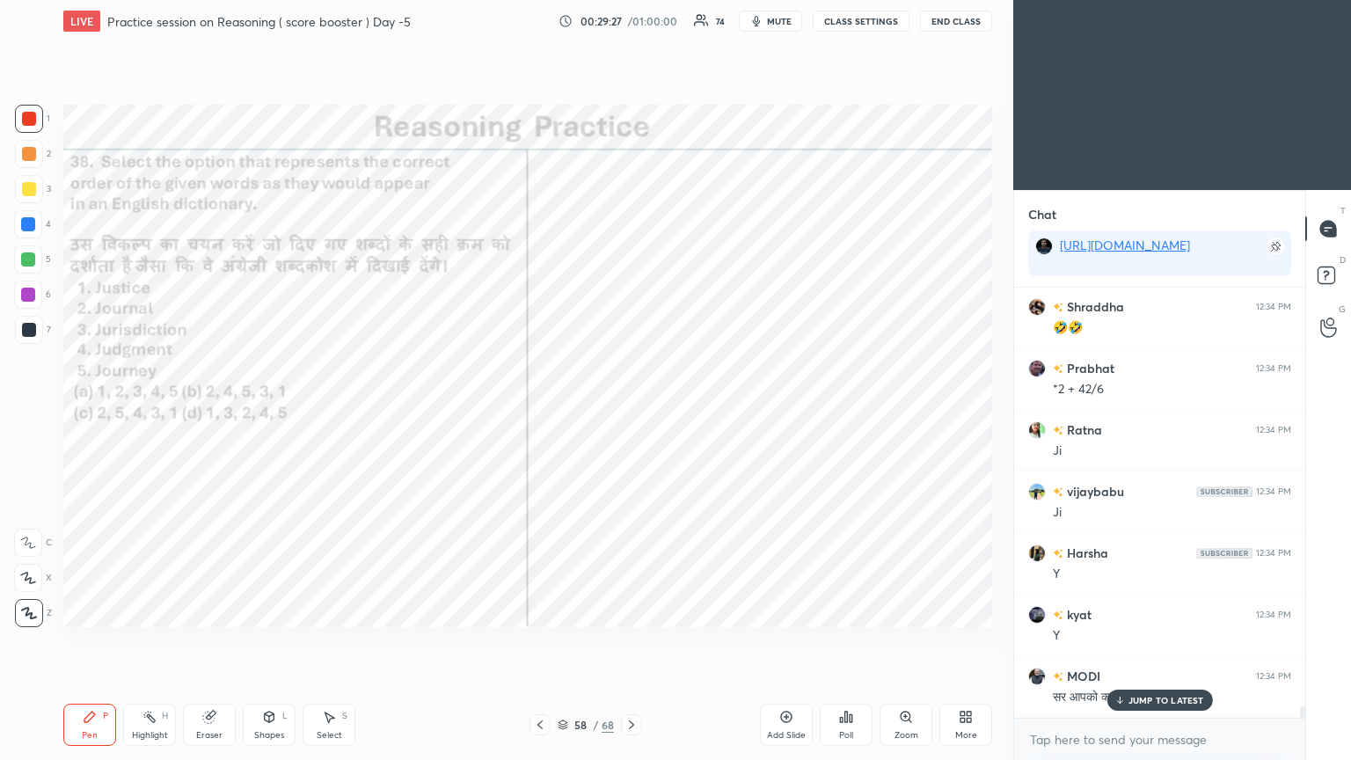
scroll to position [16200, 0]
click at [631, 412] on div "Poll" at bounding box center [846, 735] width 14 height 9
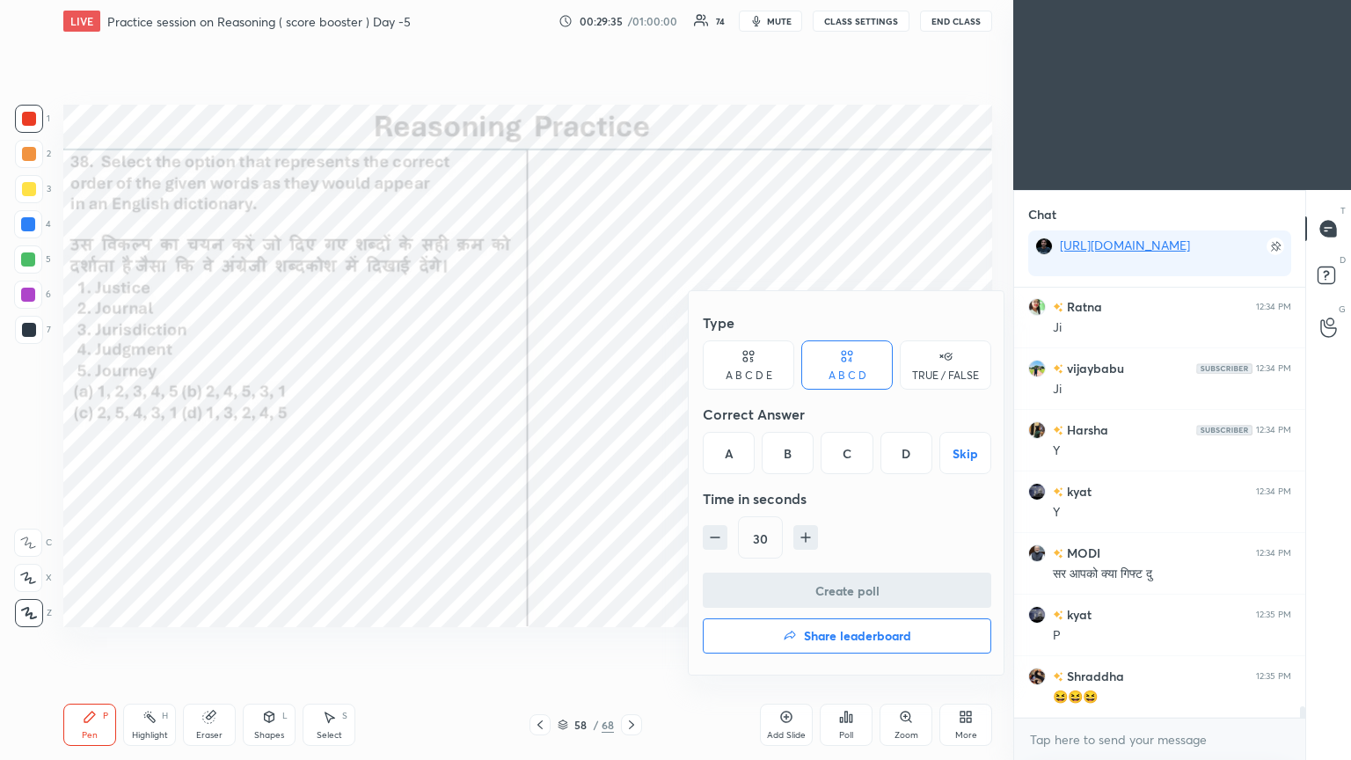
click at [631, 412] on div "C" at bounding box center [847, 453] width 52 height 42
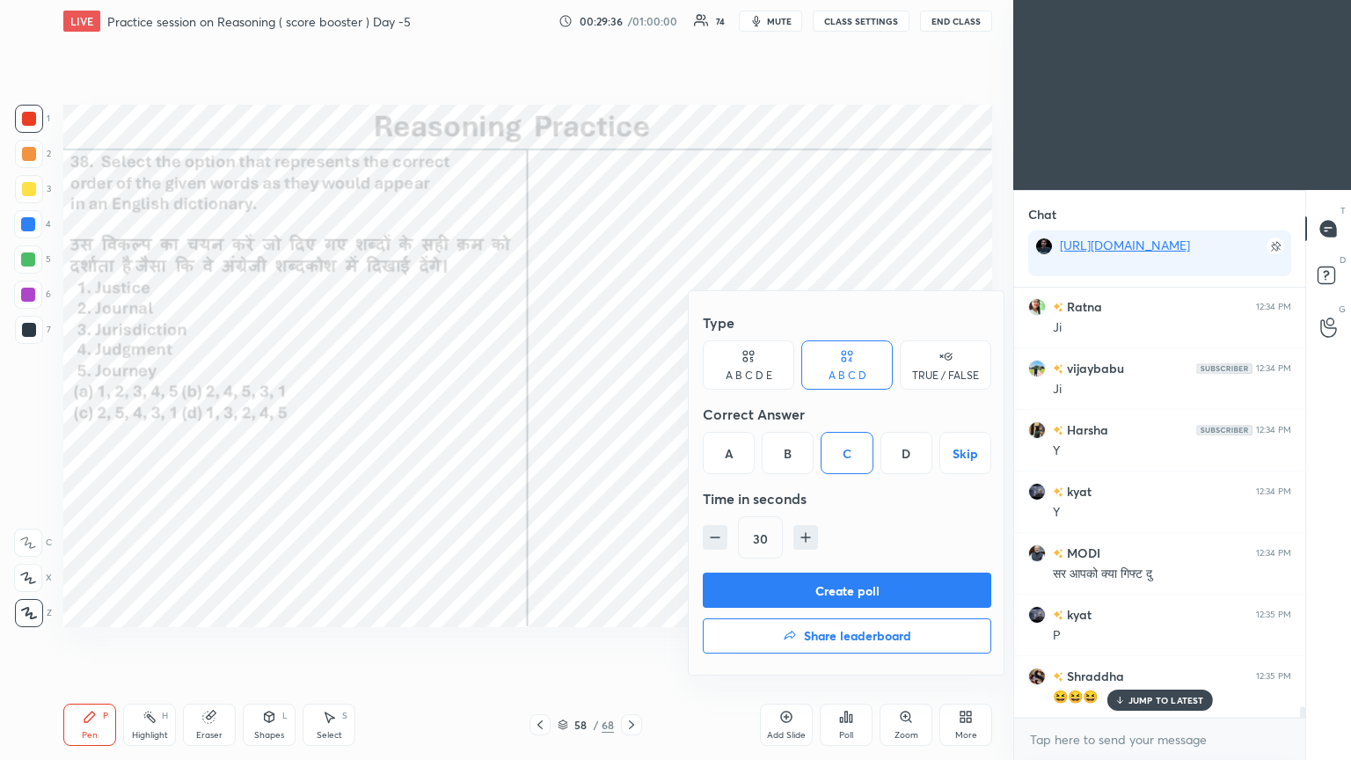
scroll to position [16324, 0]
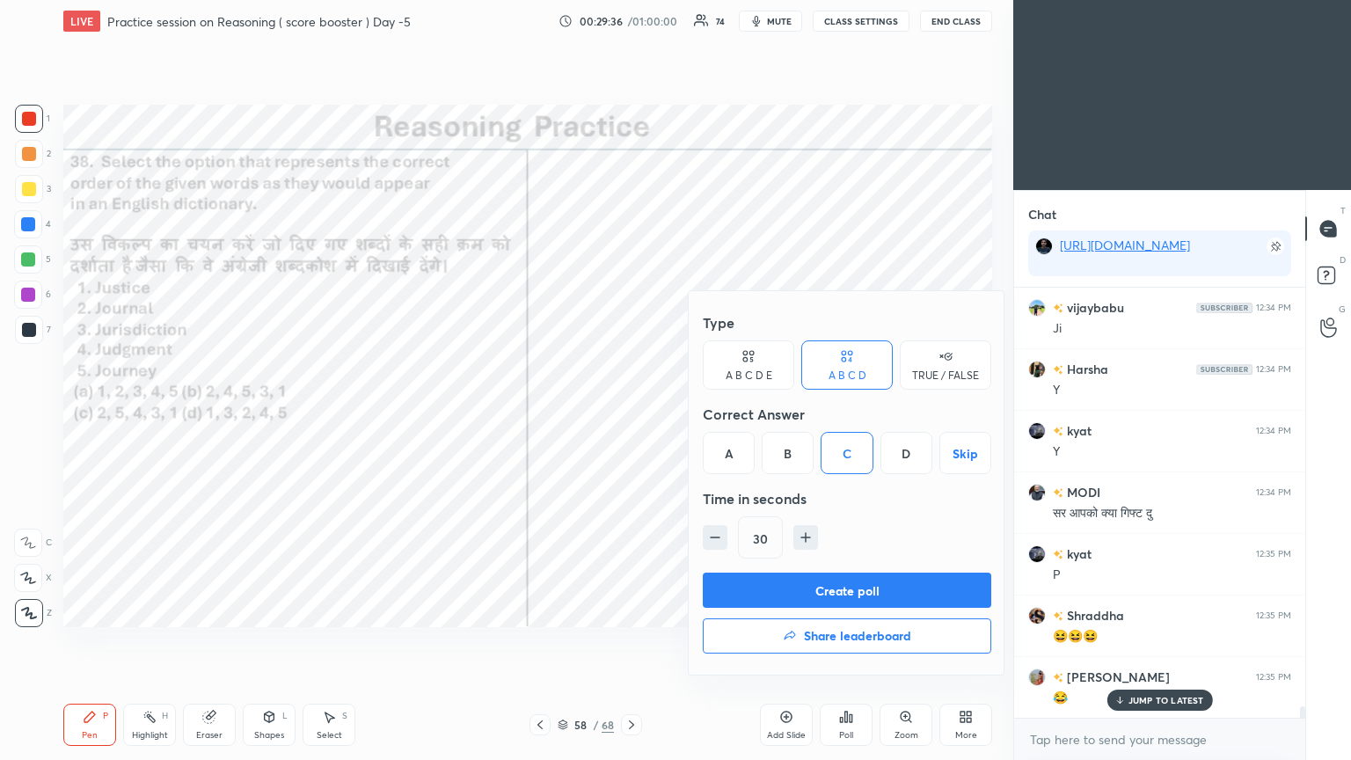
click at [631, 412] on button "Create poll" at bounding box center [847, 590] width 288 height 35
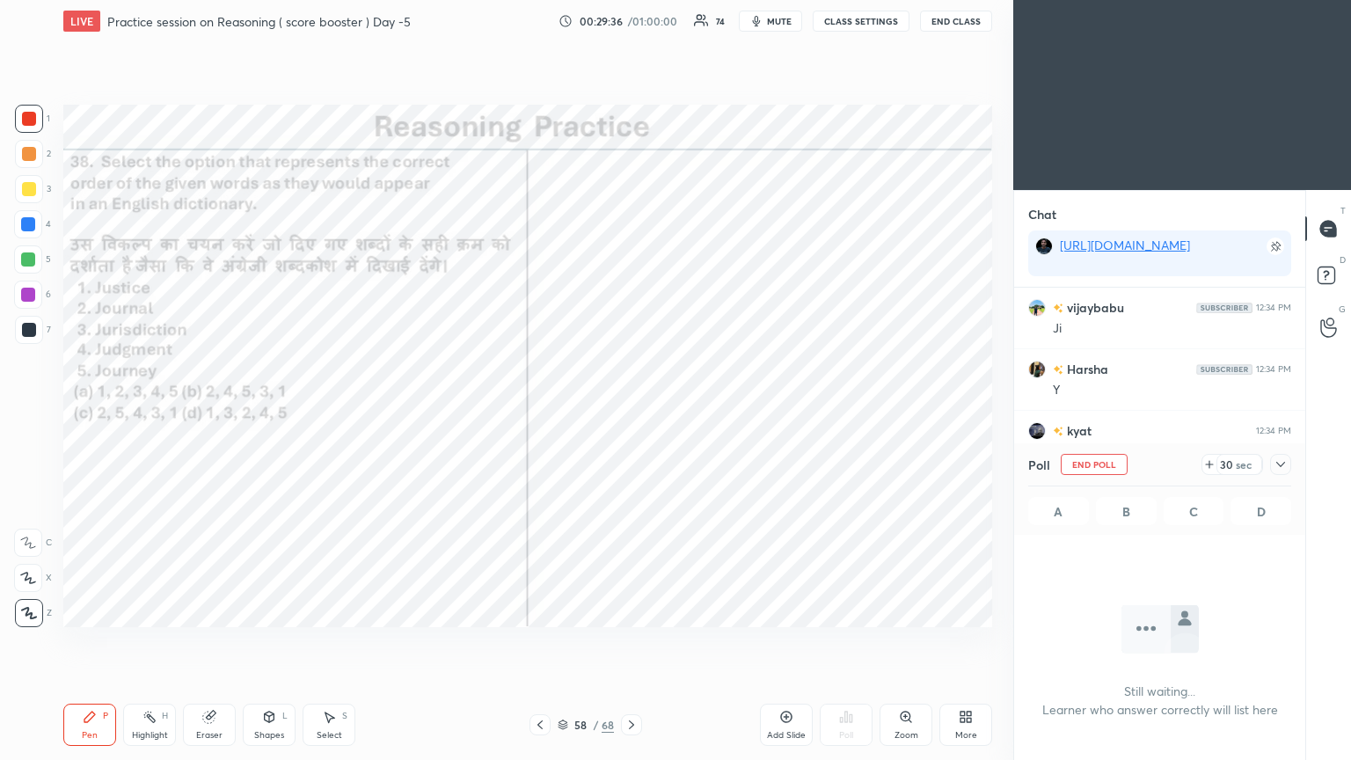
scroll to position [337, 286]
click at [631, 412] on icon at bounding box center [1281, 464] width 14 height 14
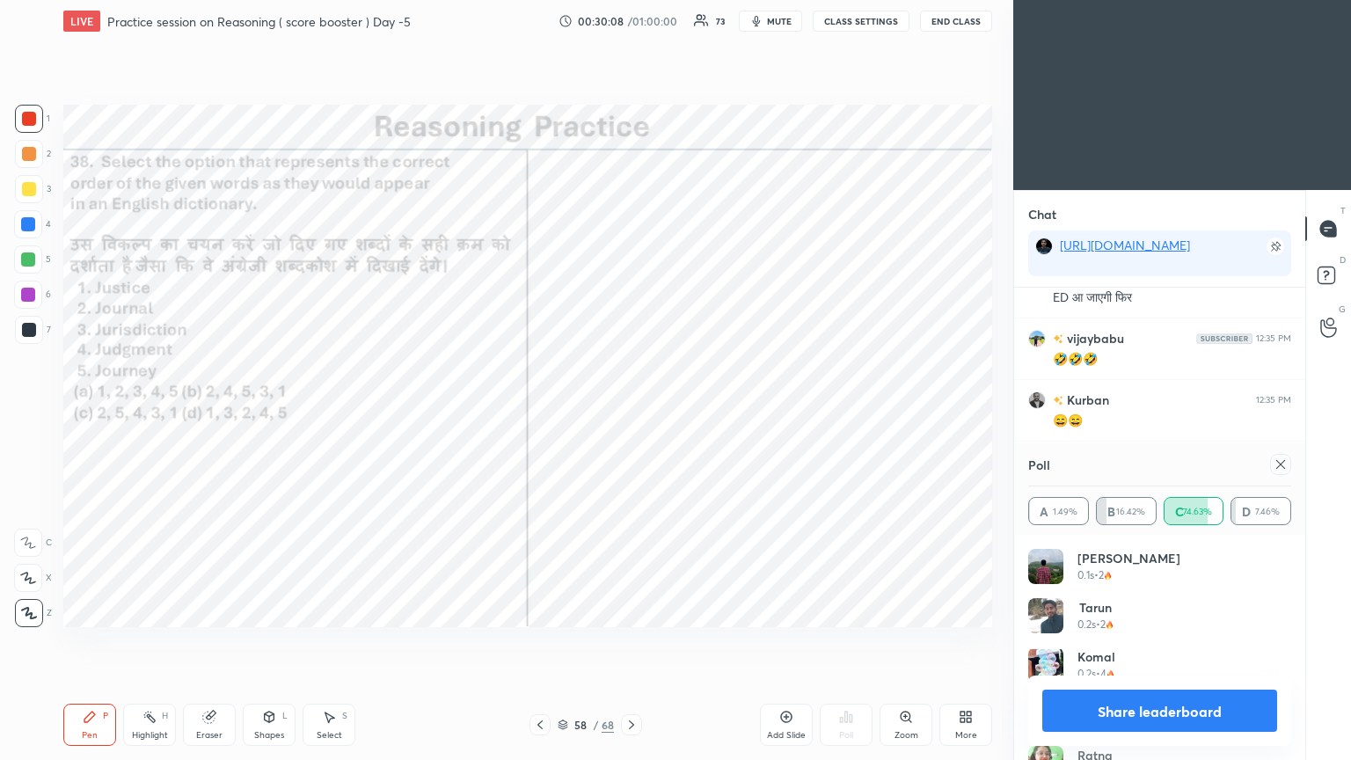
click at [631, 412] on icon at bounding box center [1281, 464] width 14 height 14
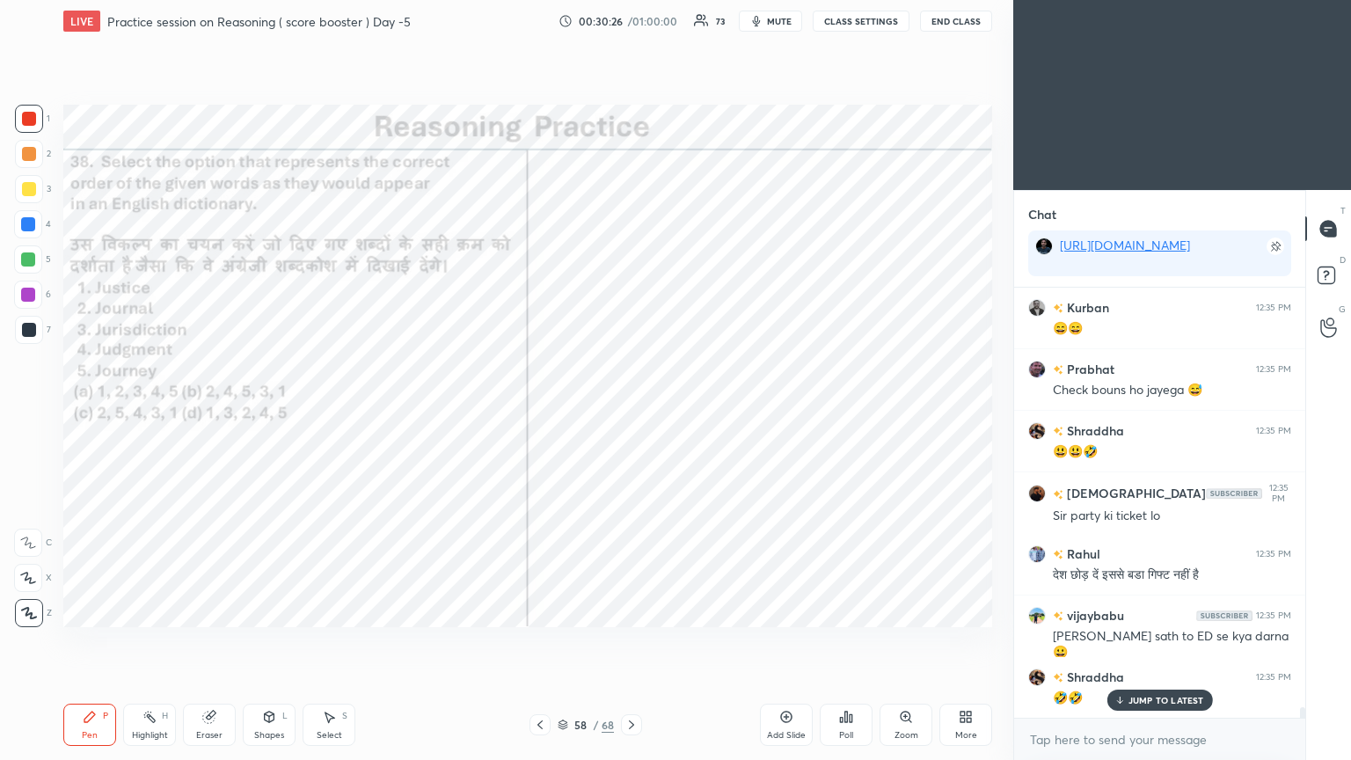
click at [631, 412] on icon at bounding box center [631, 725] width 14 height 14
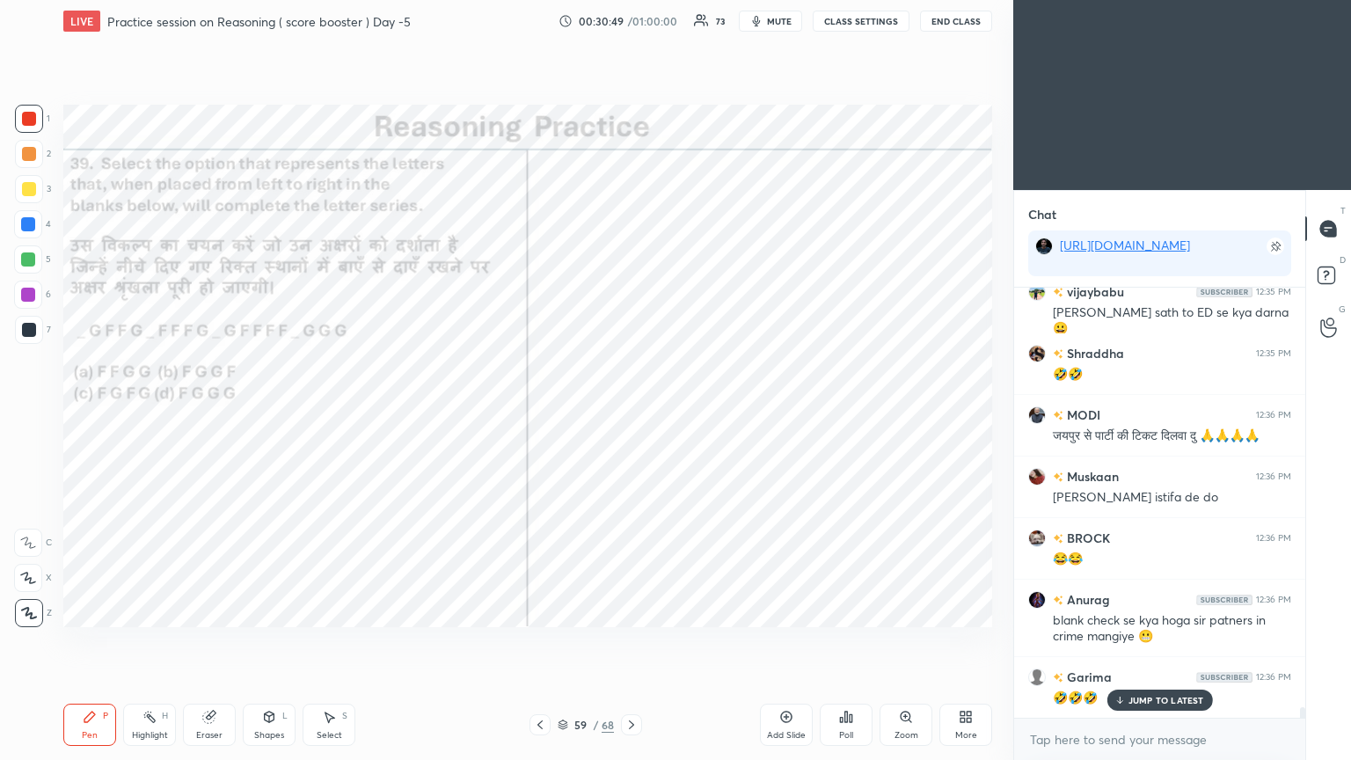
click at [631, 412] on div "Poll" at bounding box center [846, 725] width 53 height 42
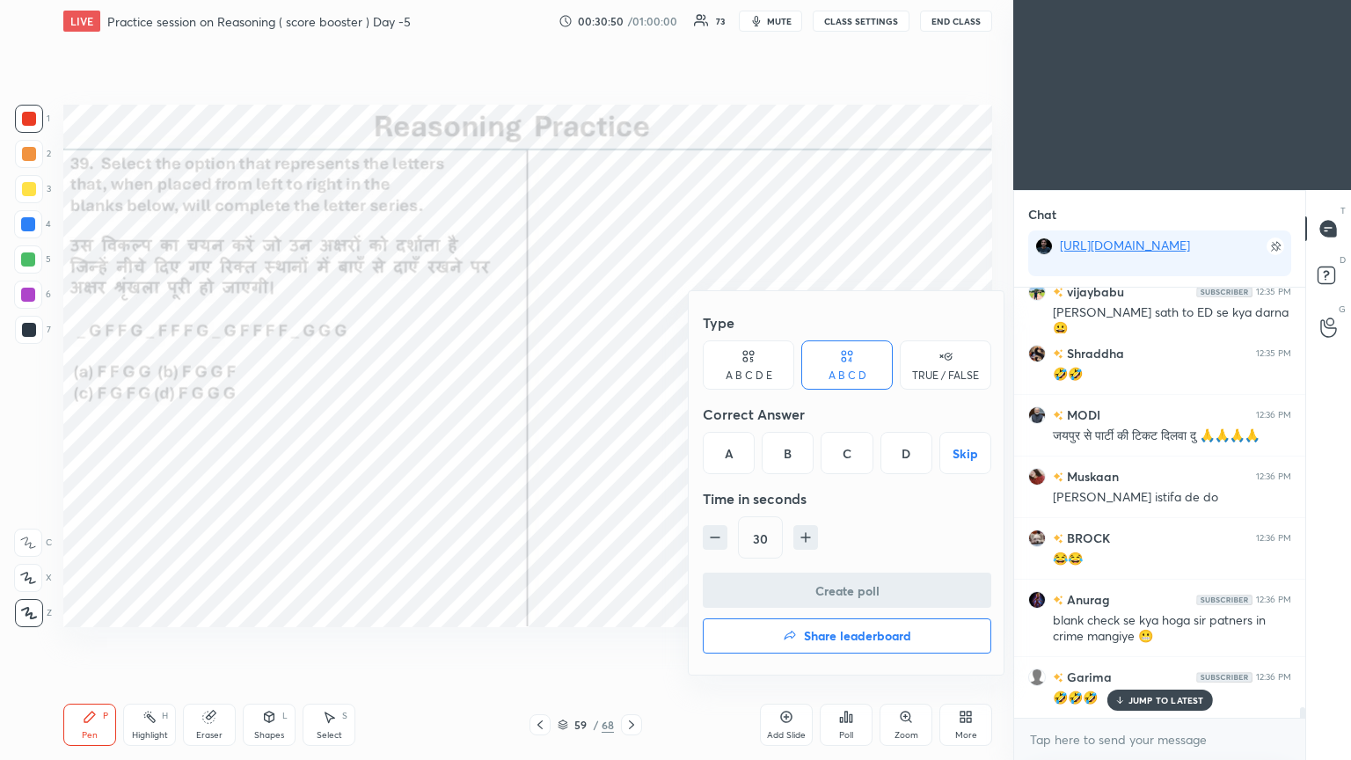
click at [631, 412] on div "D" at bounding box center [906, 453] width 52 height 42
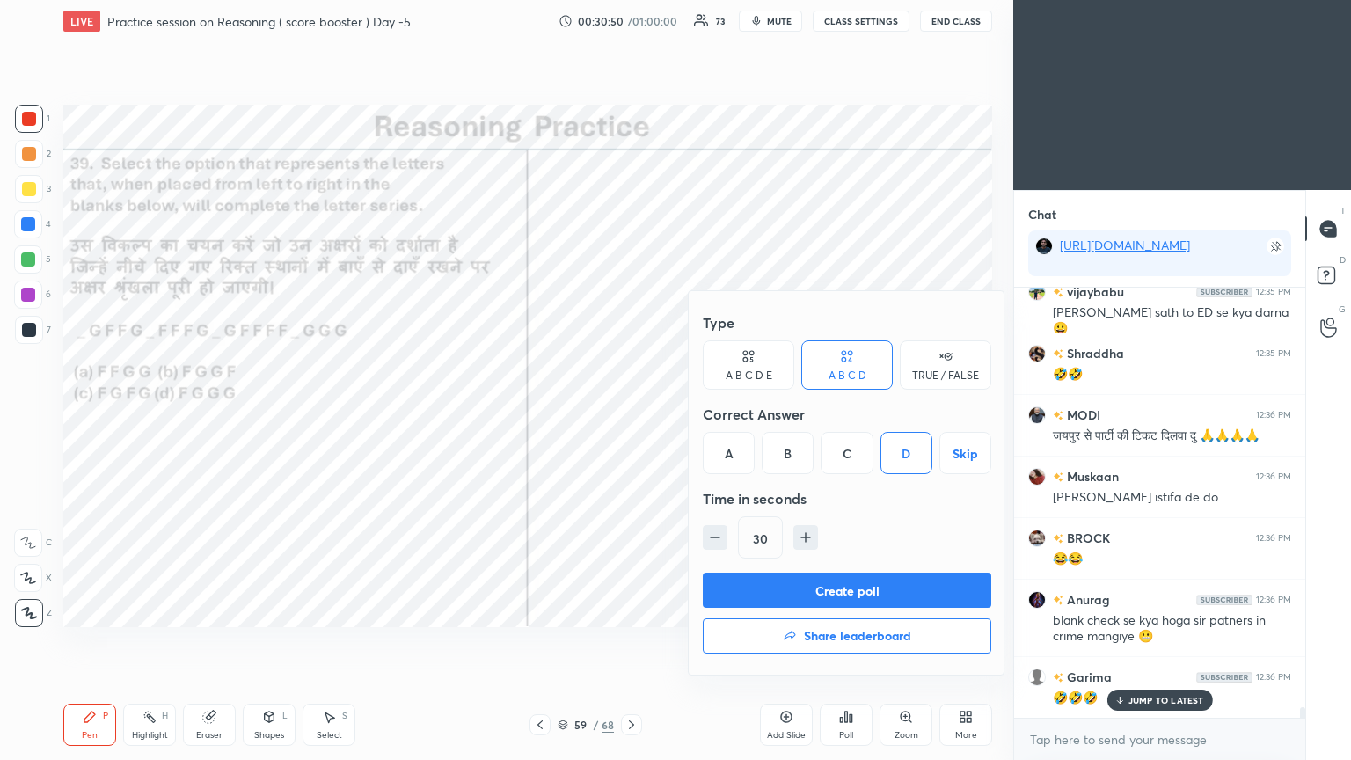
click at [631, 412] on button "Create poll" at bounding box center [847, 590] width 288 height 35
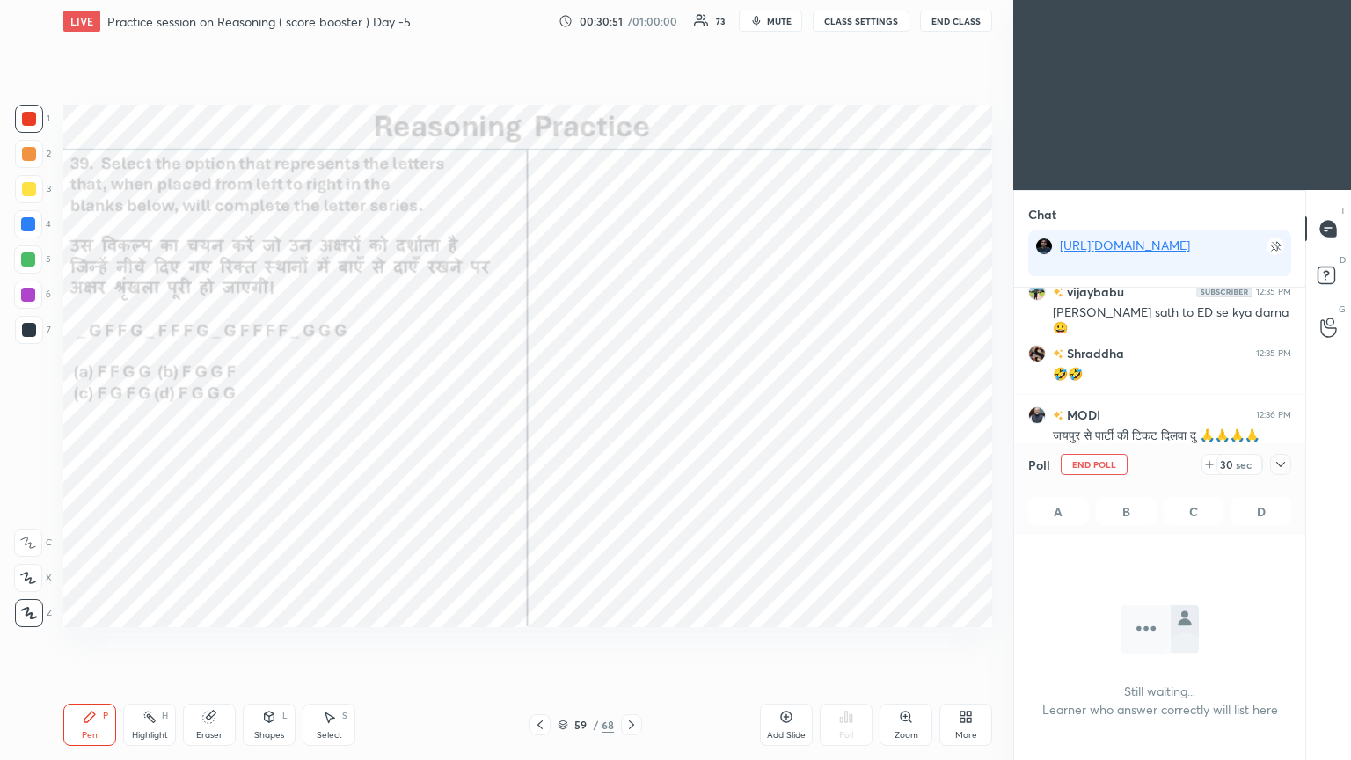
click at [631, 412] on icon at bounding box center [1281, 464] width 14 height 14
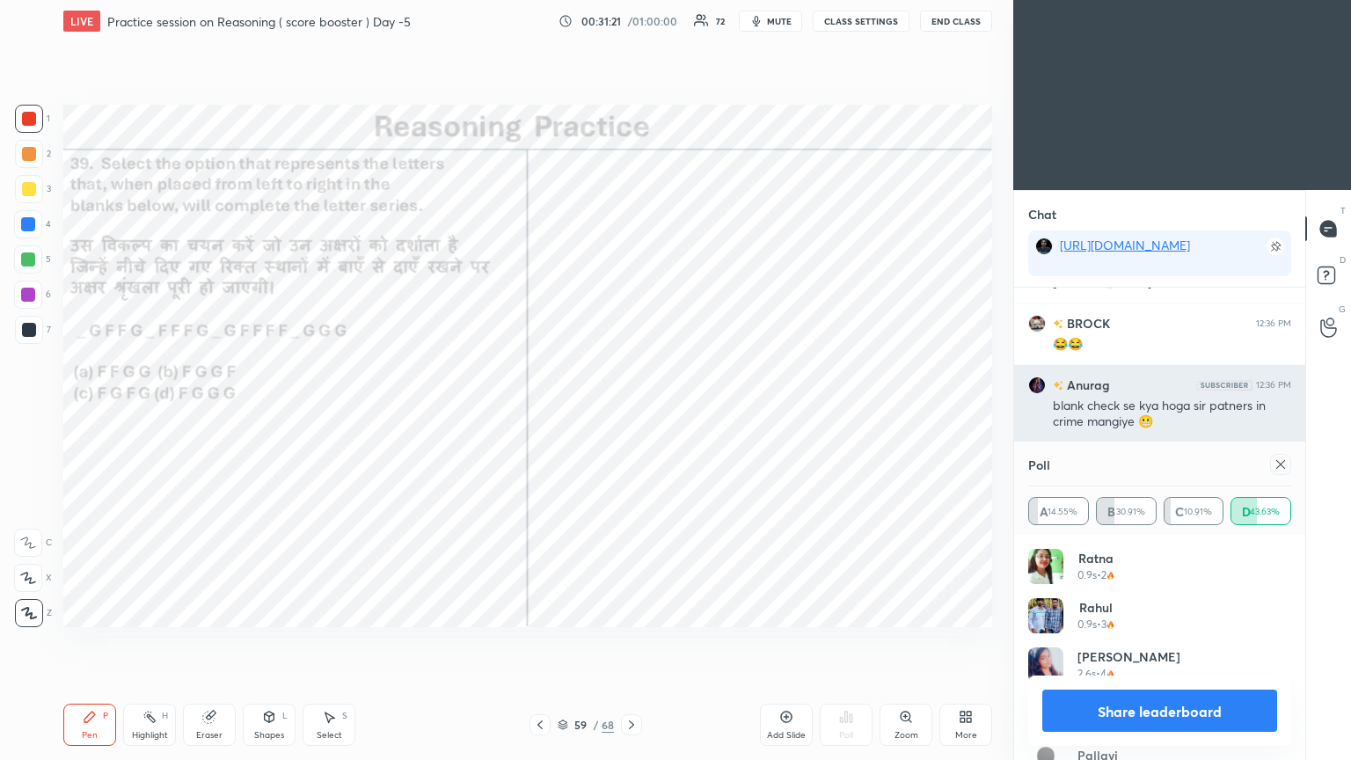
scroll to position [18064, 0]
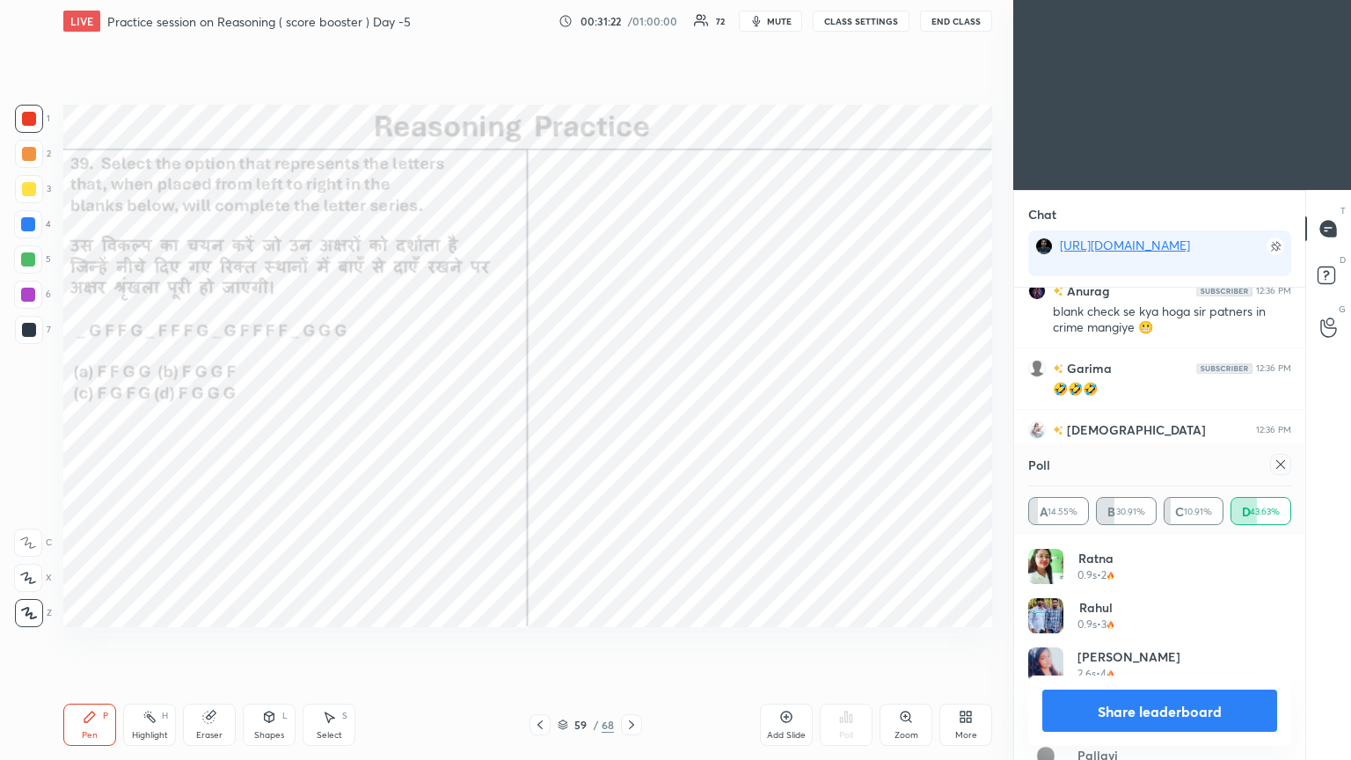
click at [631, 412] on icon at bounding box center [1281, 464] width 14 height 14
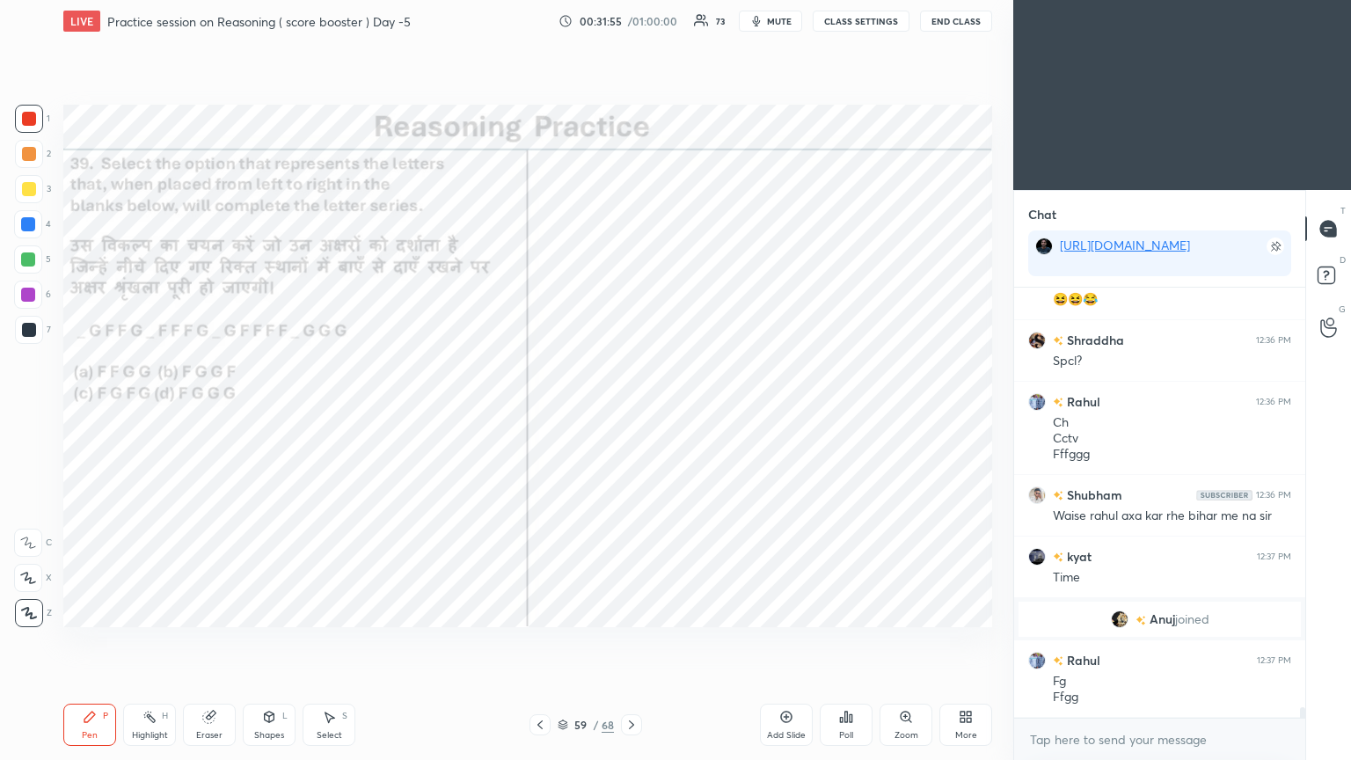
scroll to position [16517, 0]
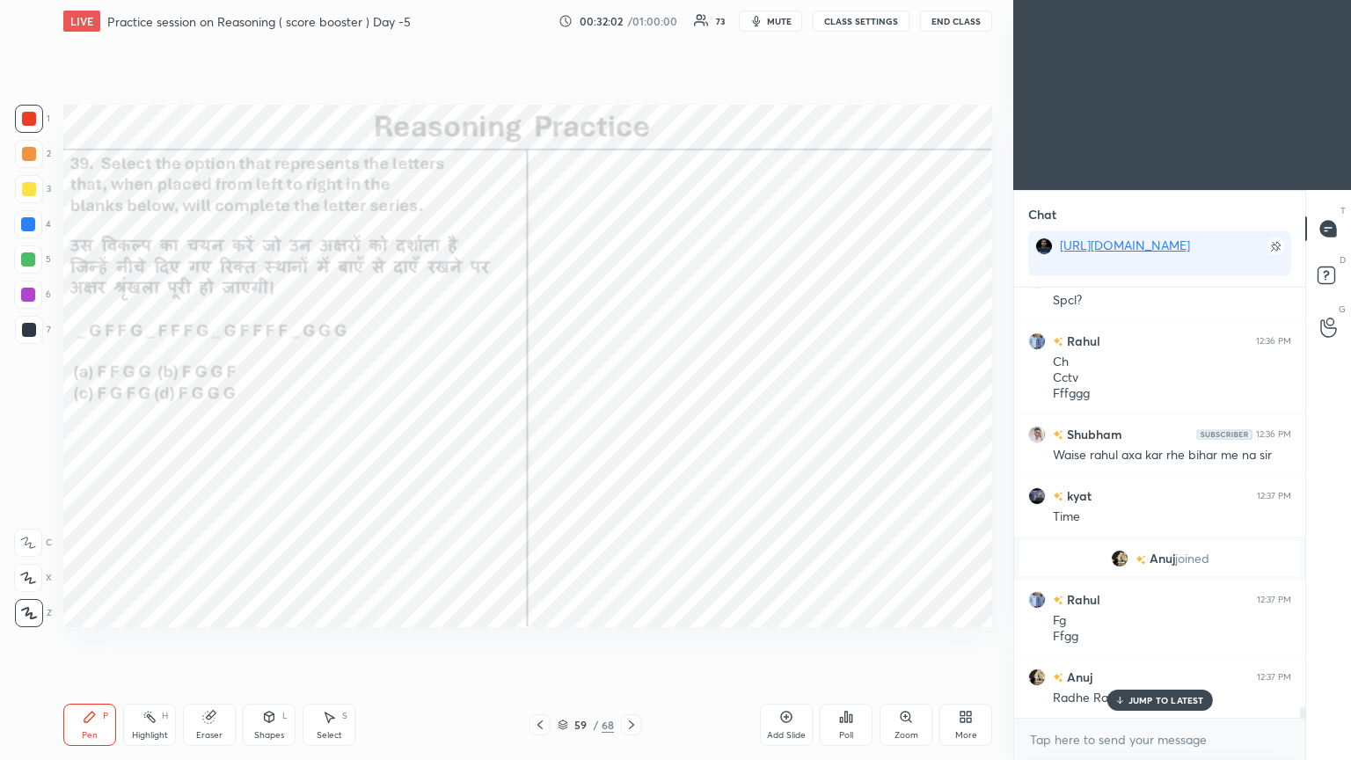
click at [631, 412] on div "JUMP TO LATEST" at bounding box center [1159, 700] width 106 height 21
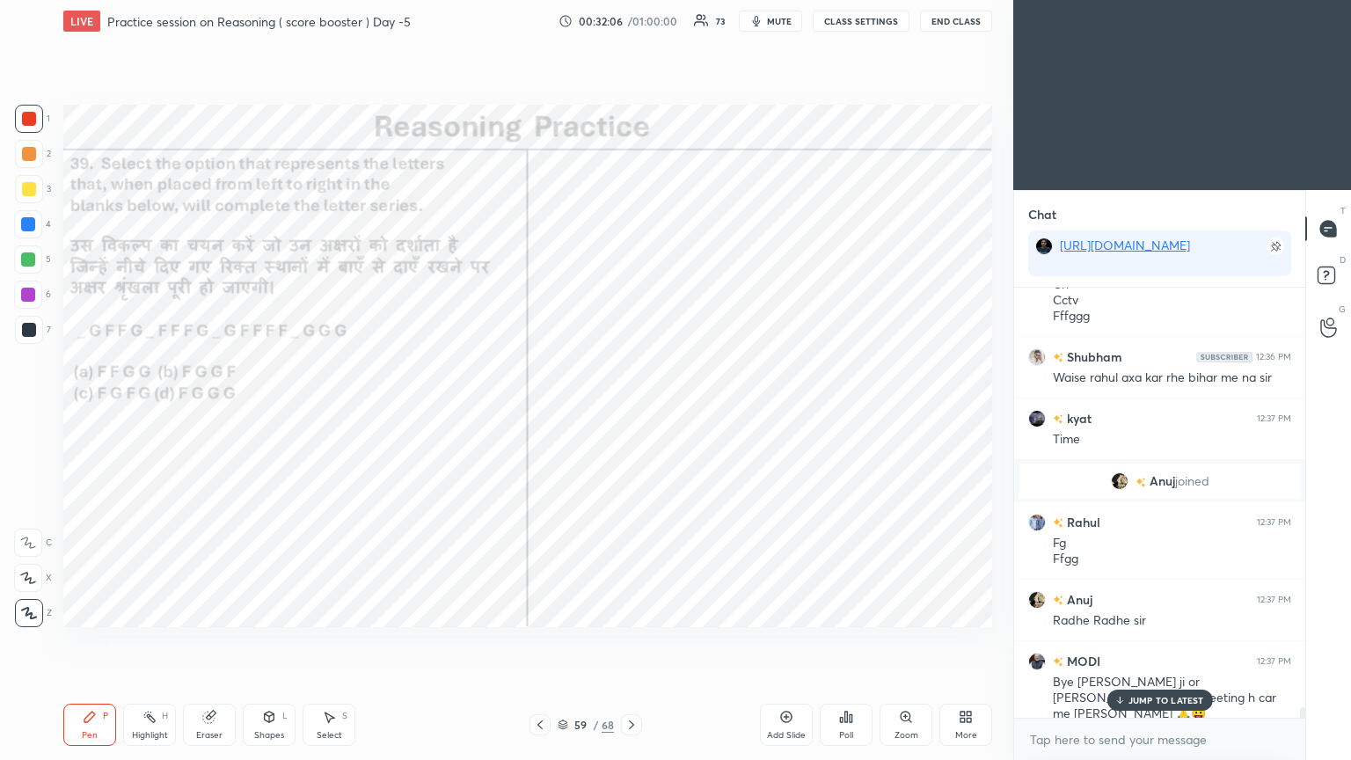
click at [631, 412] on p "JUMP TO LATEST" at bounding box center [1166, 700] width 76 height 11
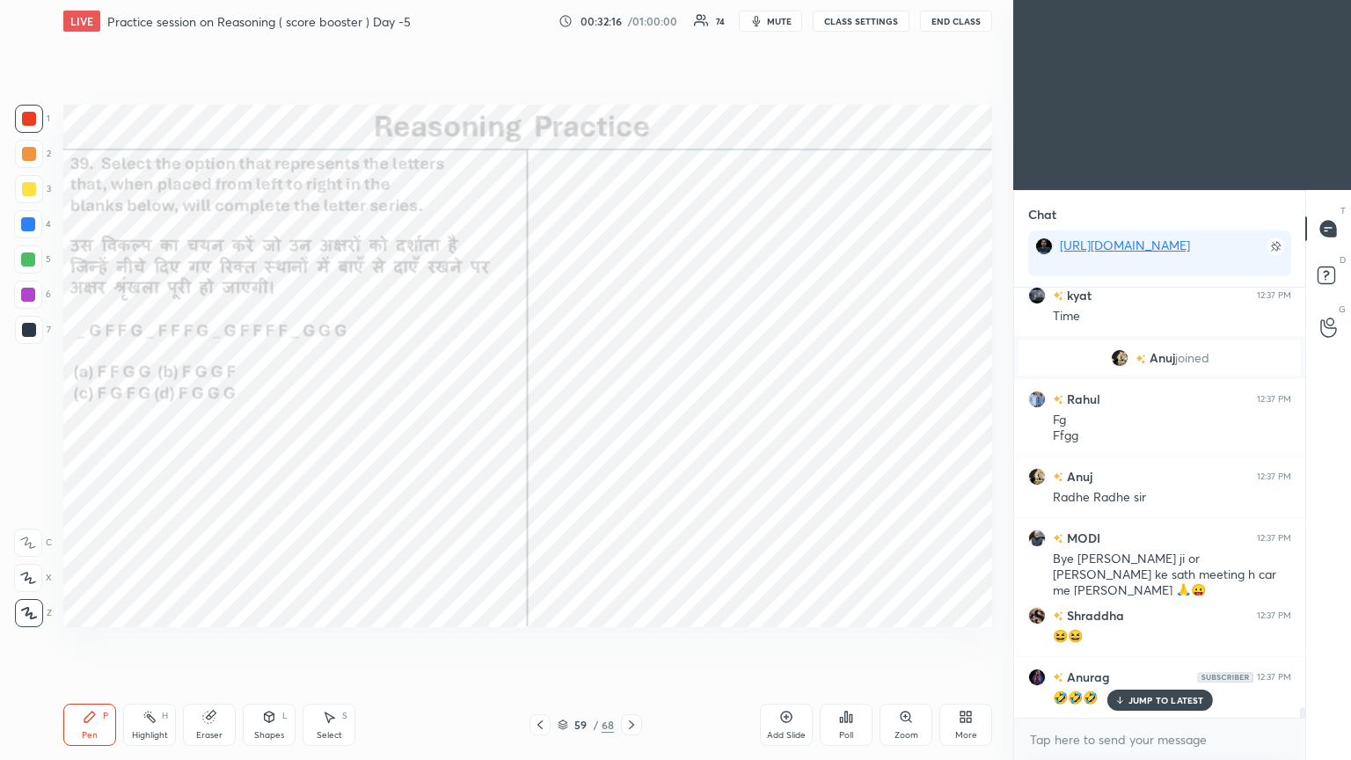
click at [630, 412] on icon at bounding box center [631, 725] width 14 height 14
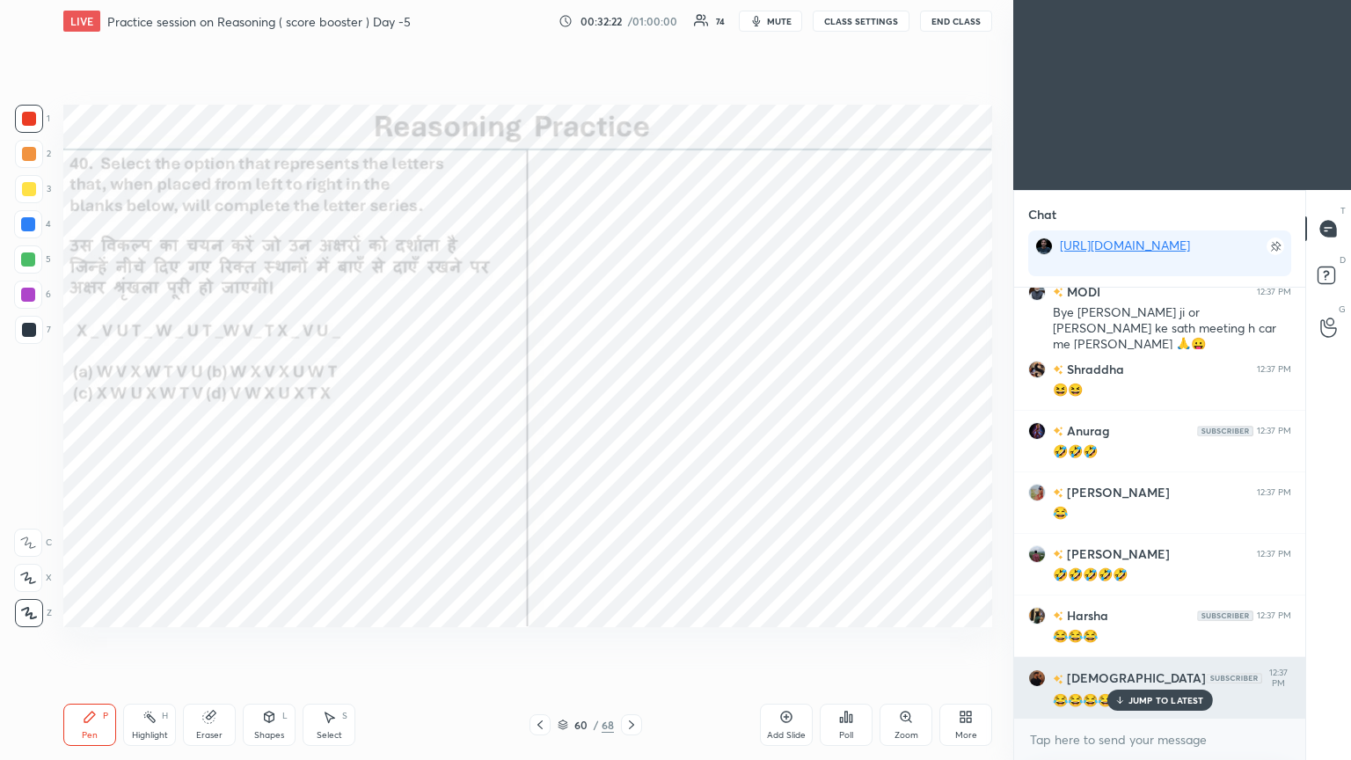
click at [631, 412] on p "JUMP TO LATEST" at bounding box center [1166, 700] width 76 height 11
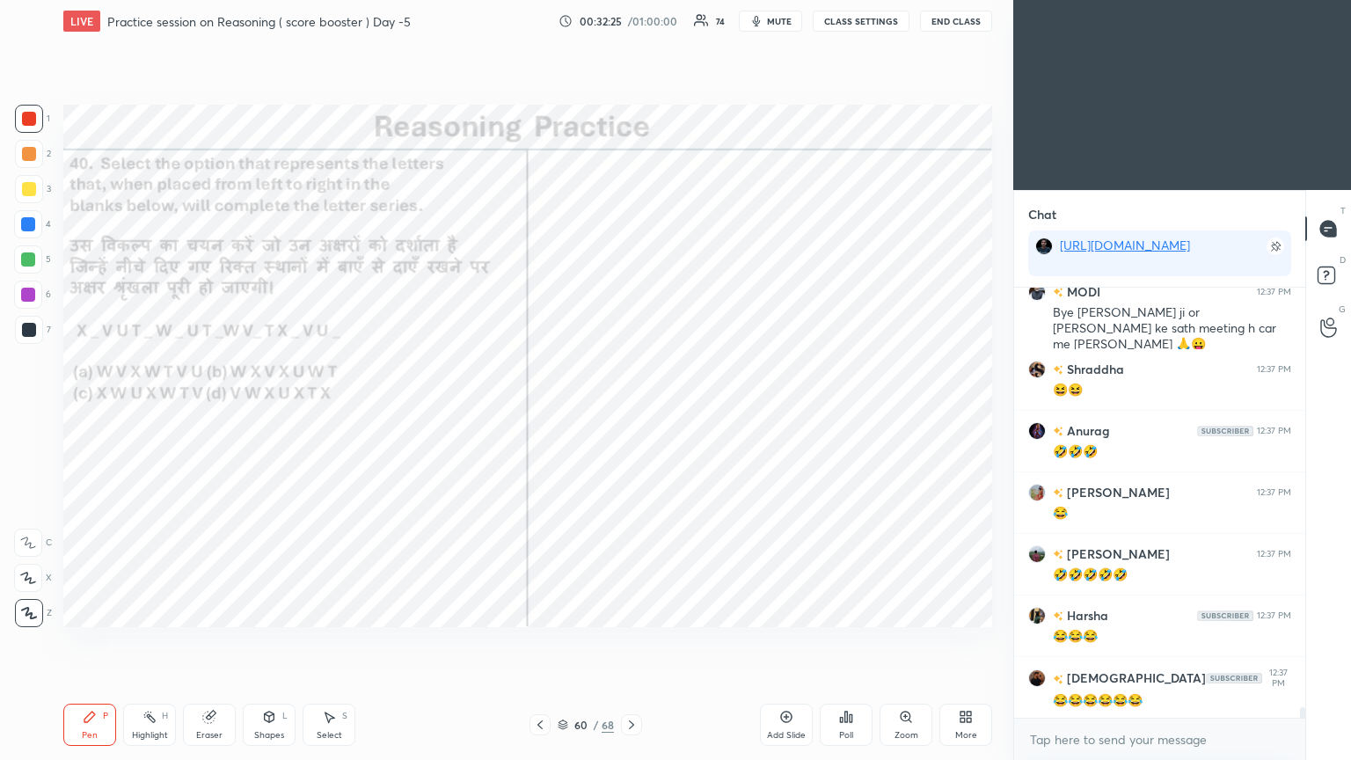
scroll to position [17026, 0]
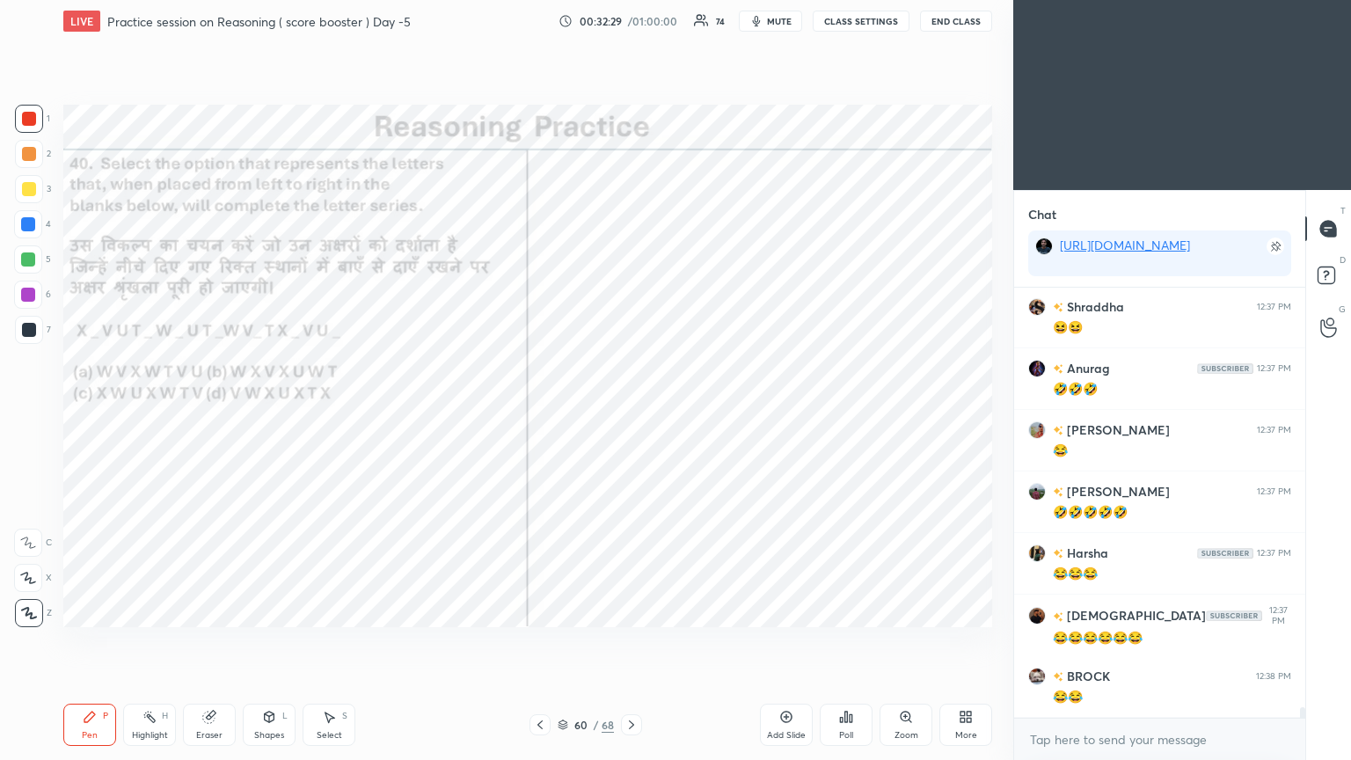
click at [631, 412] on div "Poll" at bounding box center [846, 725] width 53 height 42
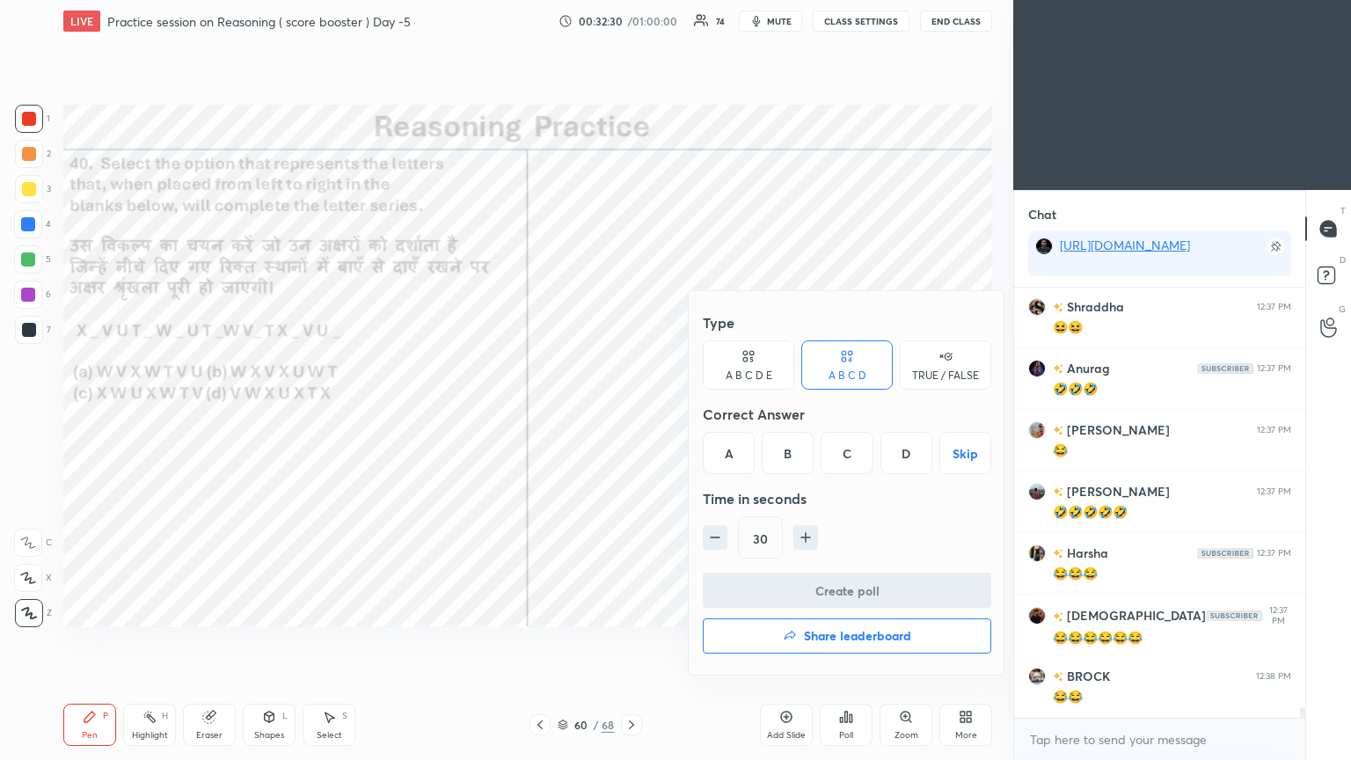
click at [631, 412] on div "B" at bounding box center [788, 453] width 52 height 42
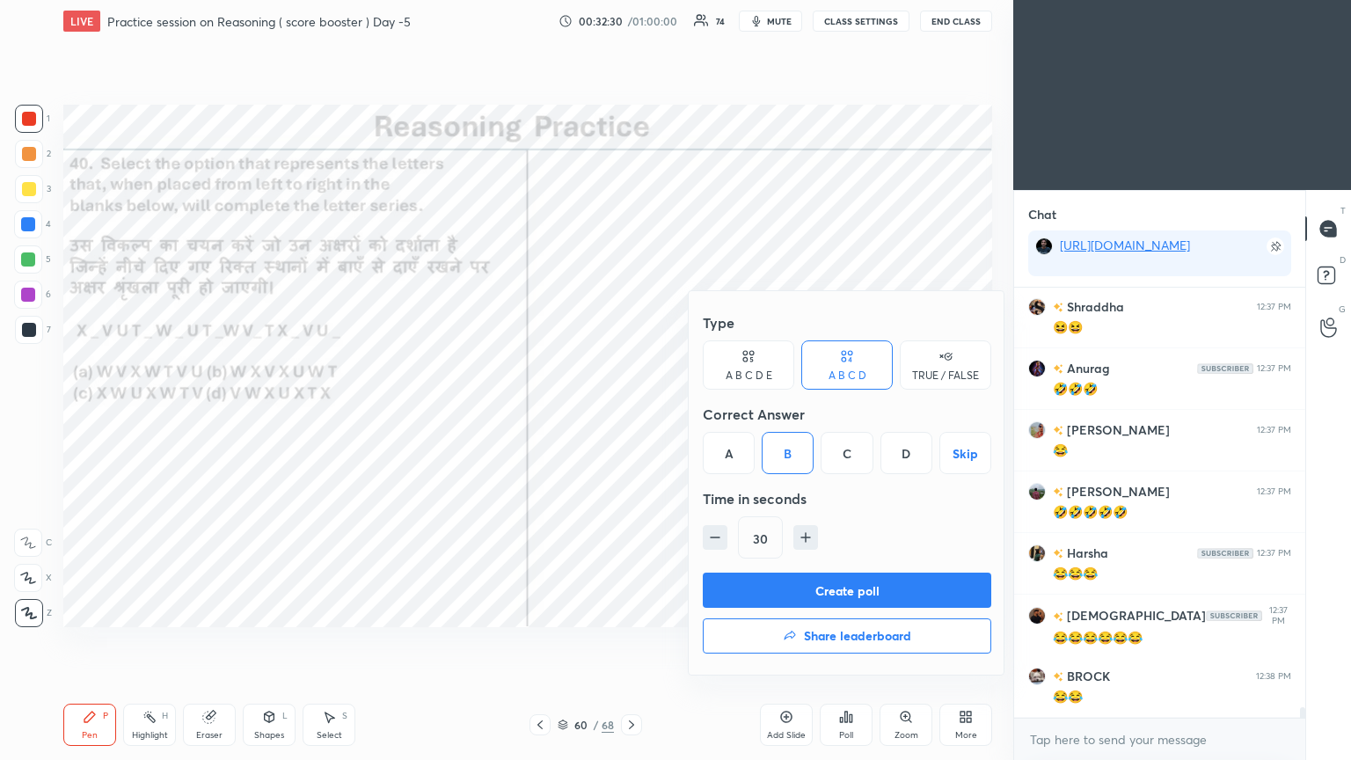
click at [631, 412] on button "Create poll" at bounding box center [847, 590] width 288 height 35
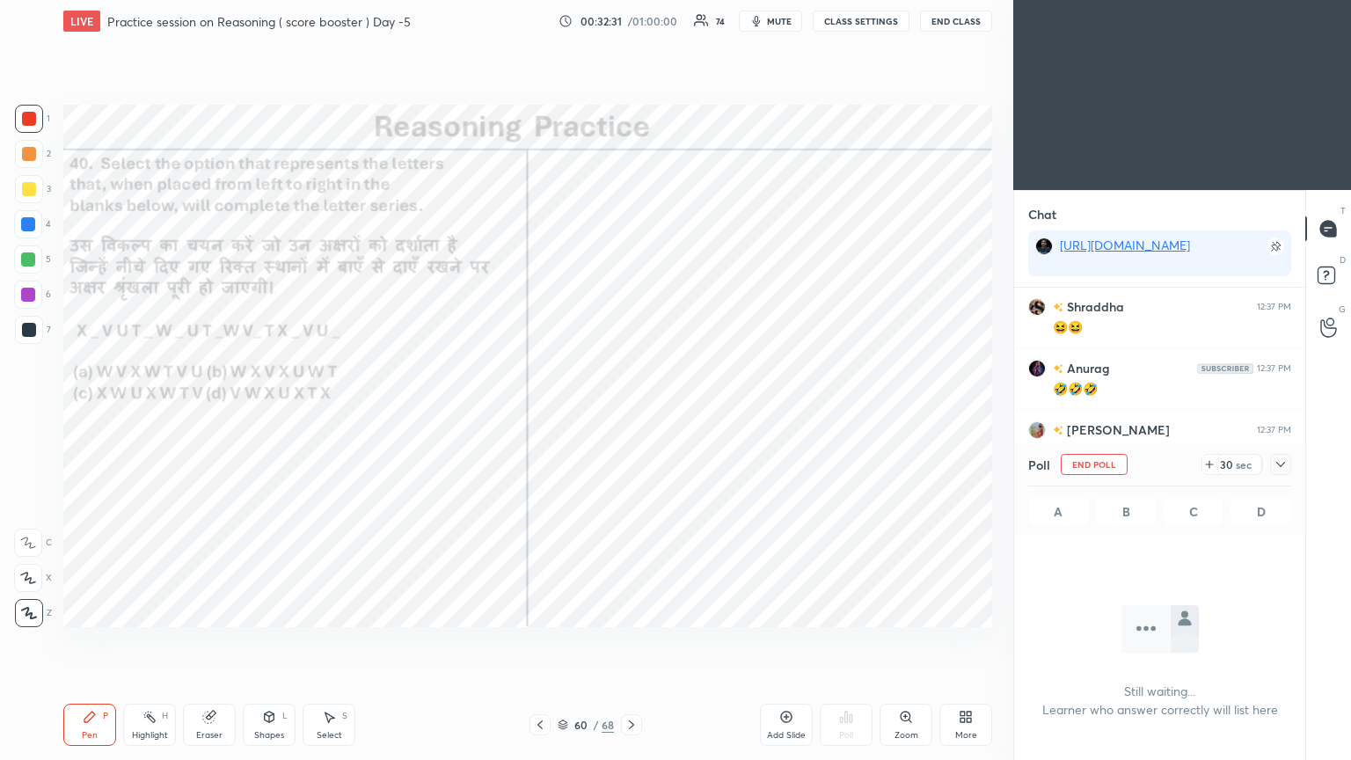
scroll to position [187, 286]
click at [631, 412] on icon at bounding box center [1280, 464] width 9 height 5
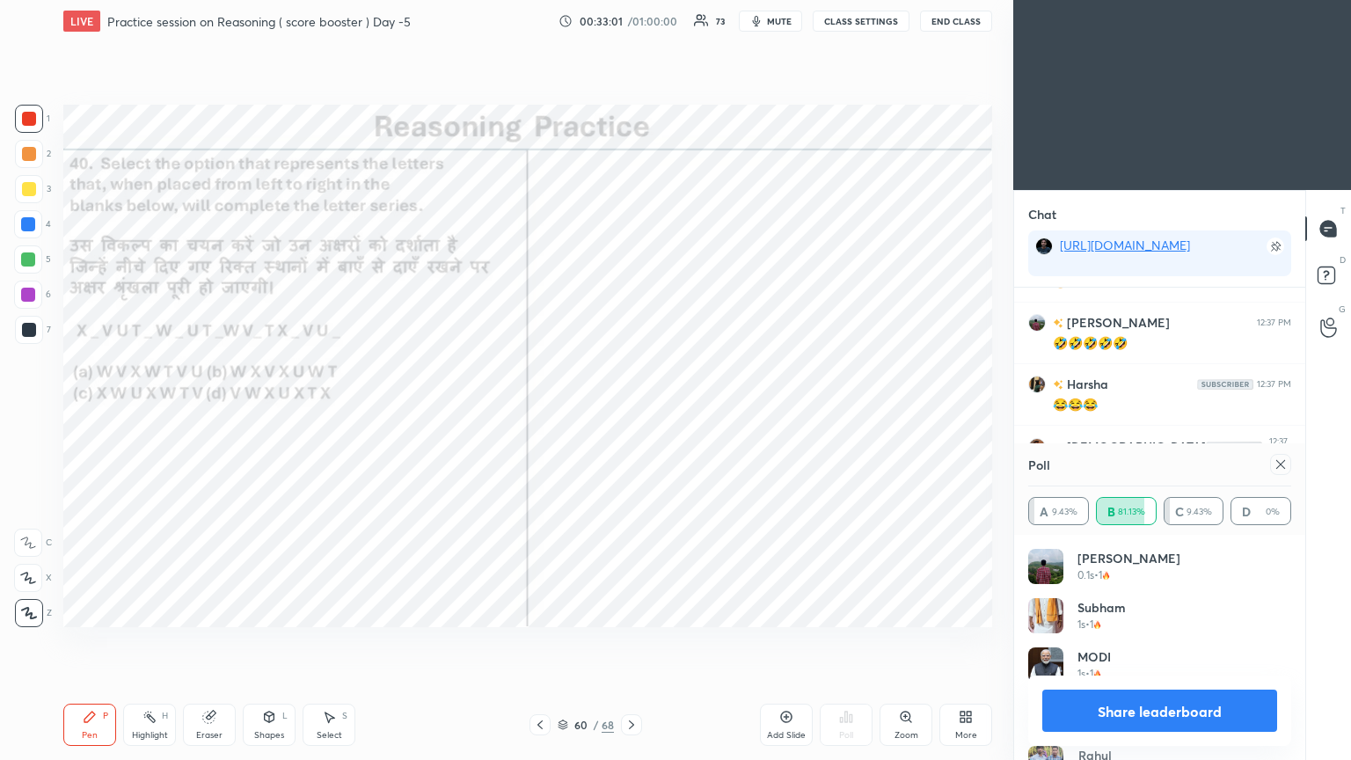
scroll to position [17256, 0]
click at [631, 412] on icon at bounding box center [1281, 464] width 14 height 14
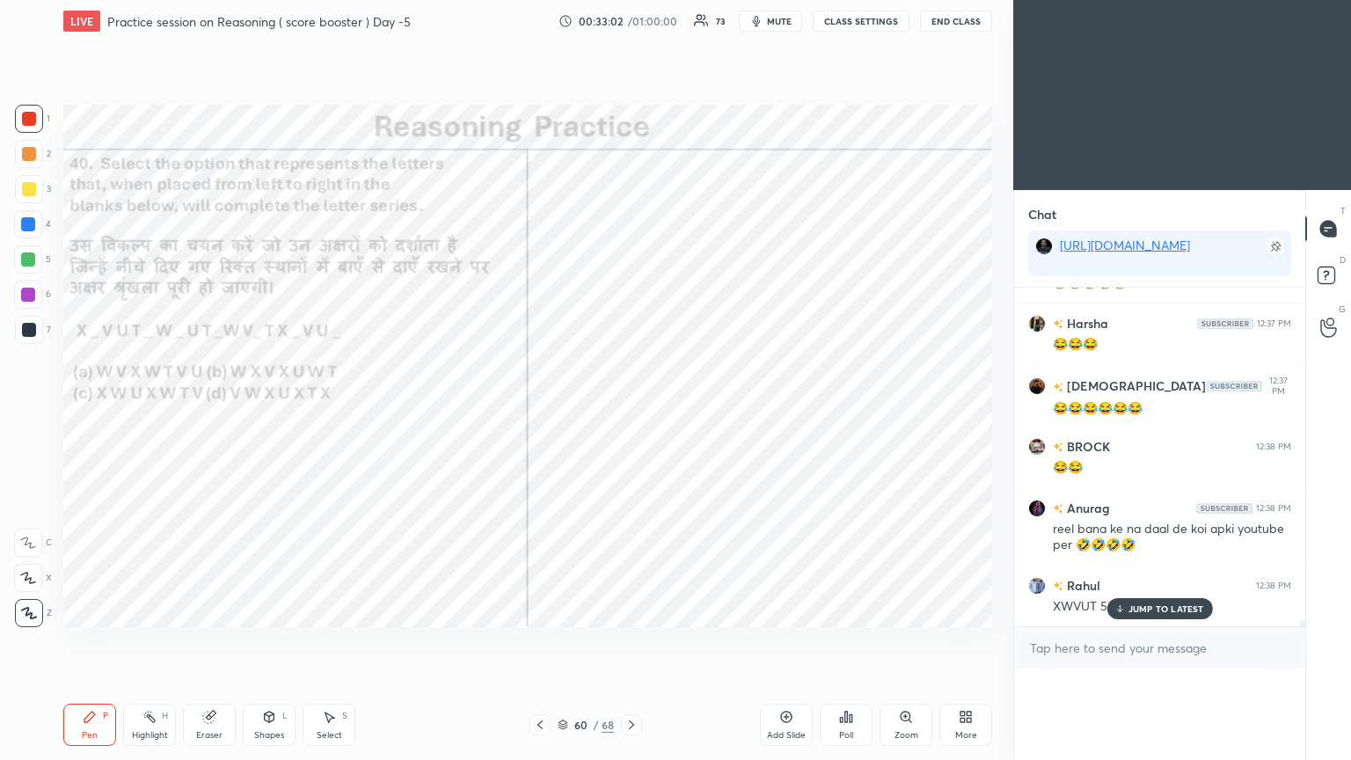
scroll to position [0, 5]
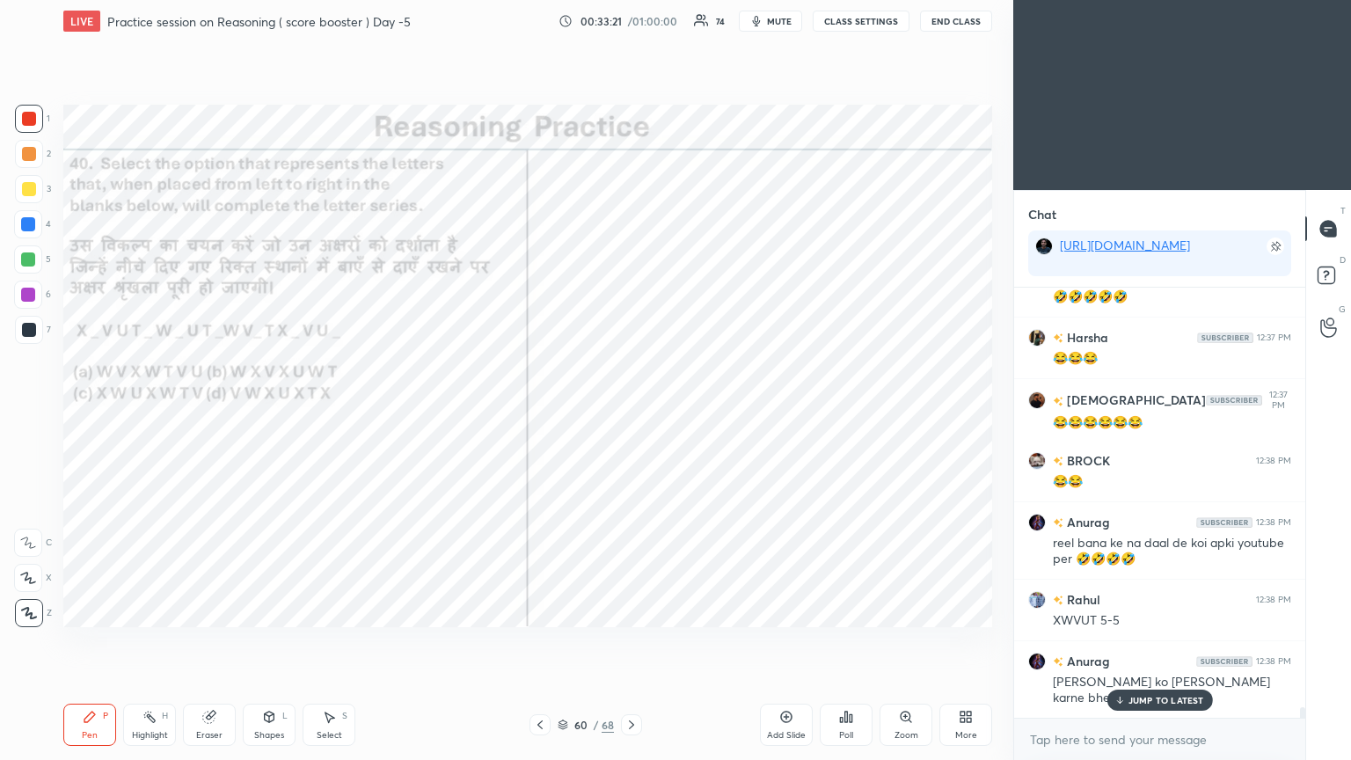
click at [631, 412] on p "JUMP TO LATEST" at bounding box center [1166, 700] width 76 height 11
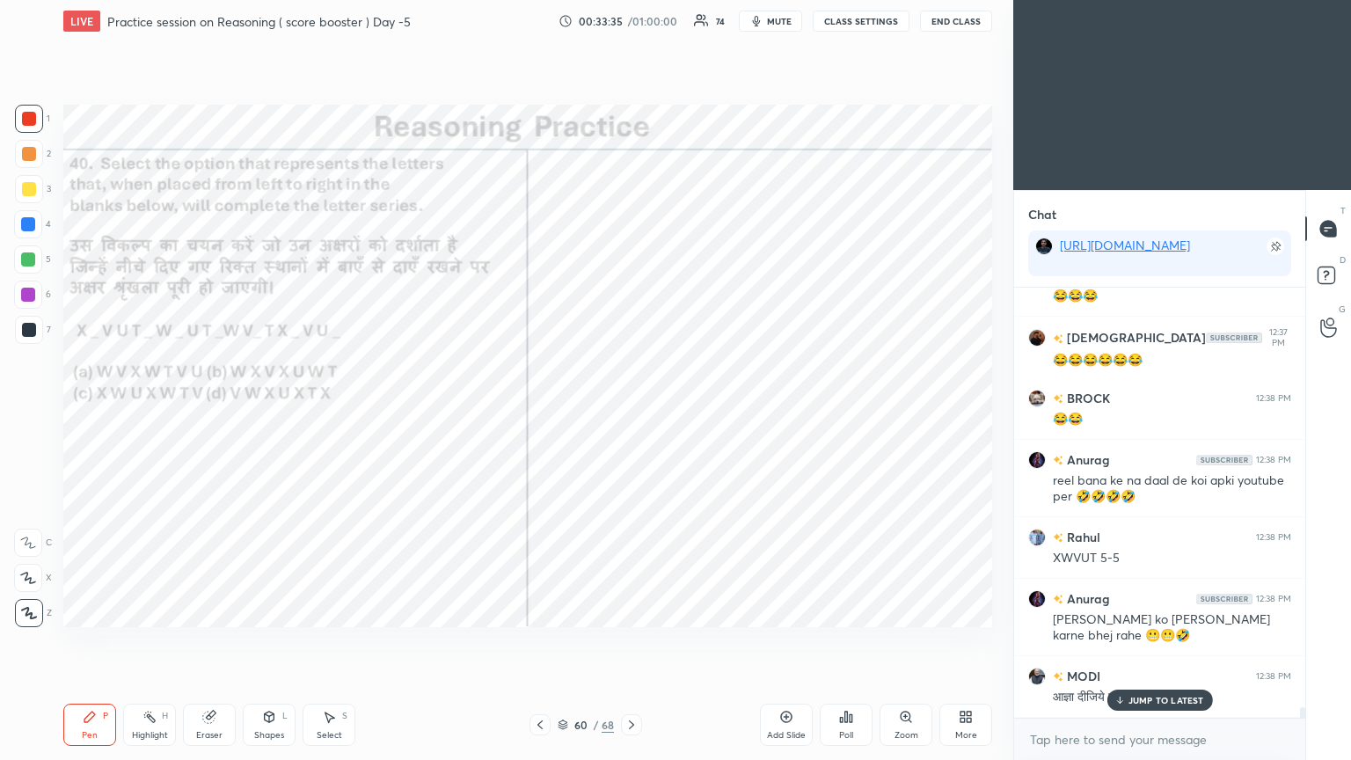
scroll to position [17365, 0]
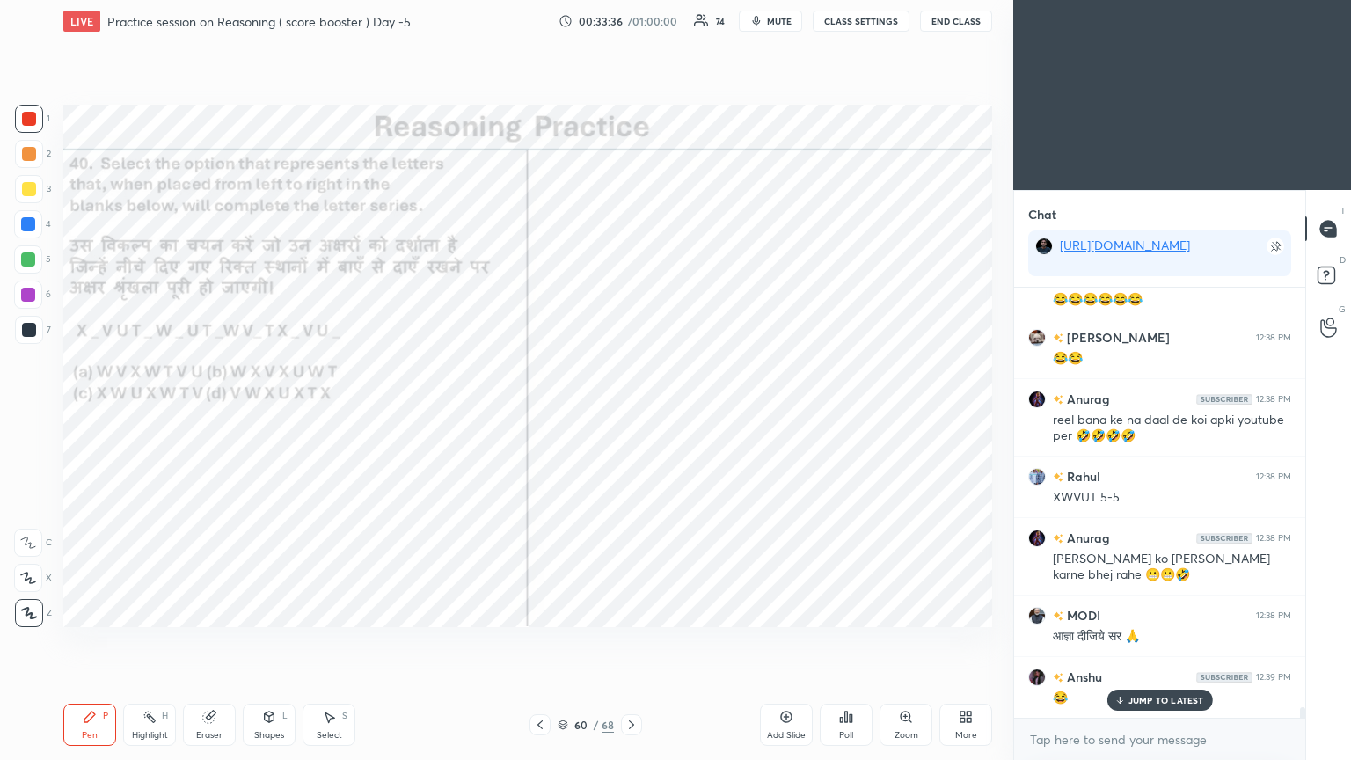
click at [631, 412] on icon at bounding box center [631, 725] width 14 height 14
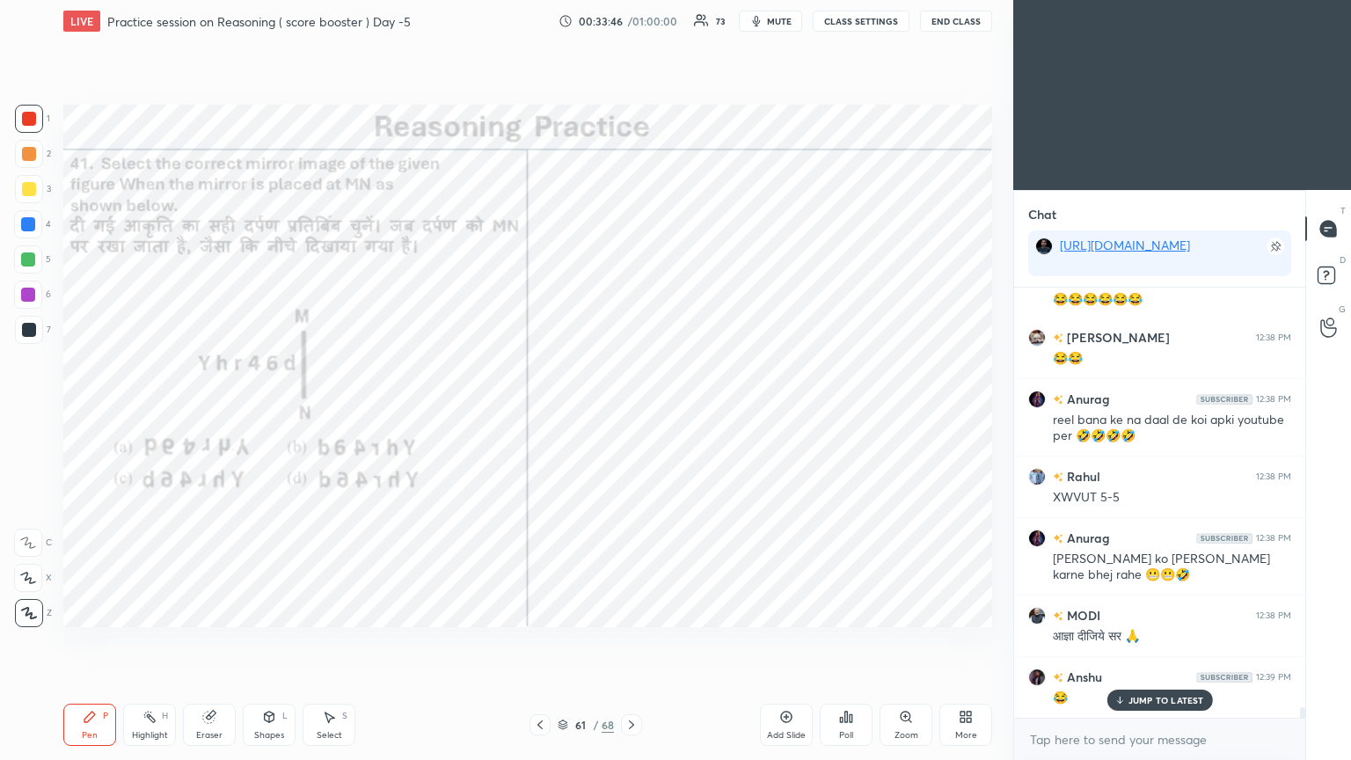
scroll to position [17427, 0]
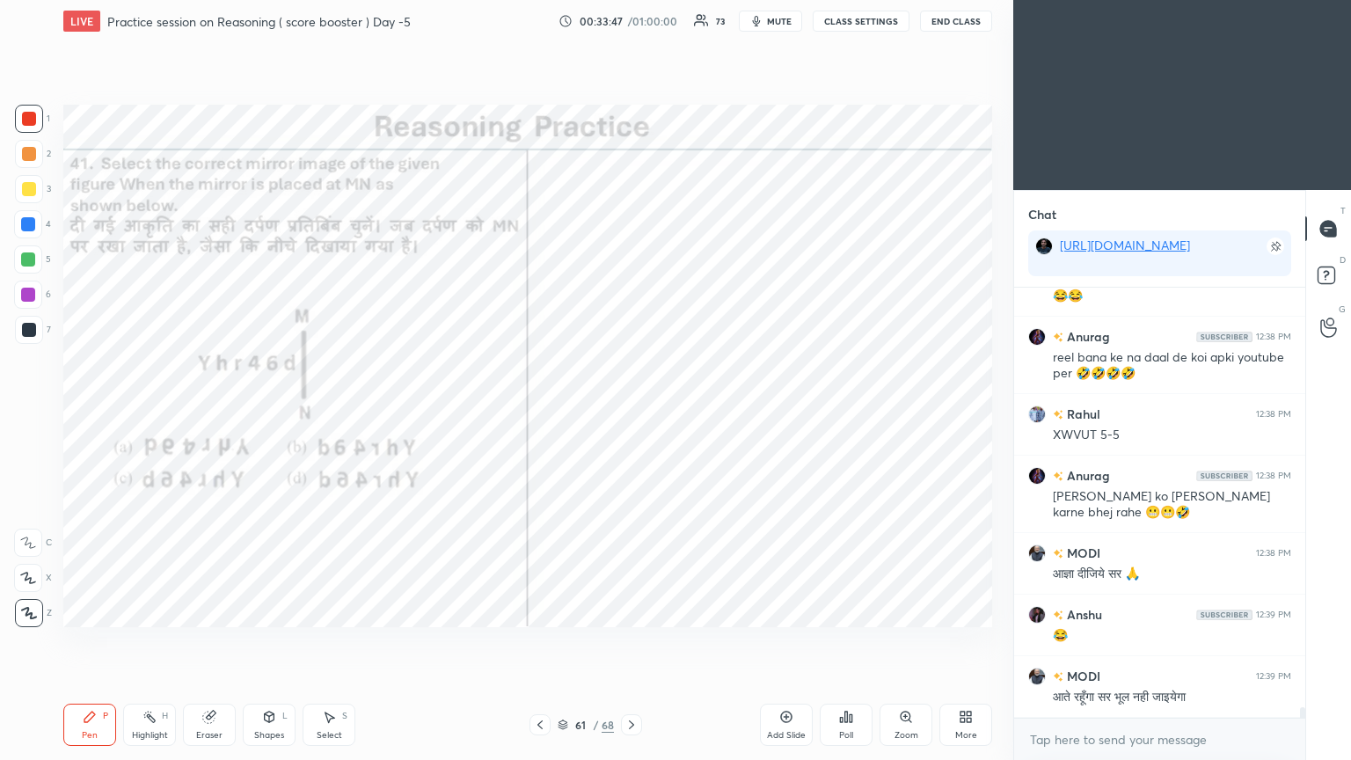
click at [631, 412] on div "Poll" at bounding box center [846, 725] width 53 height 42
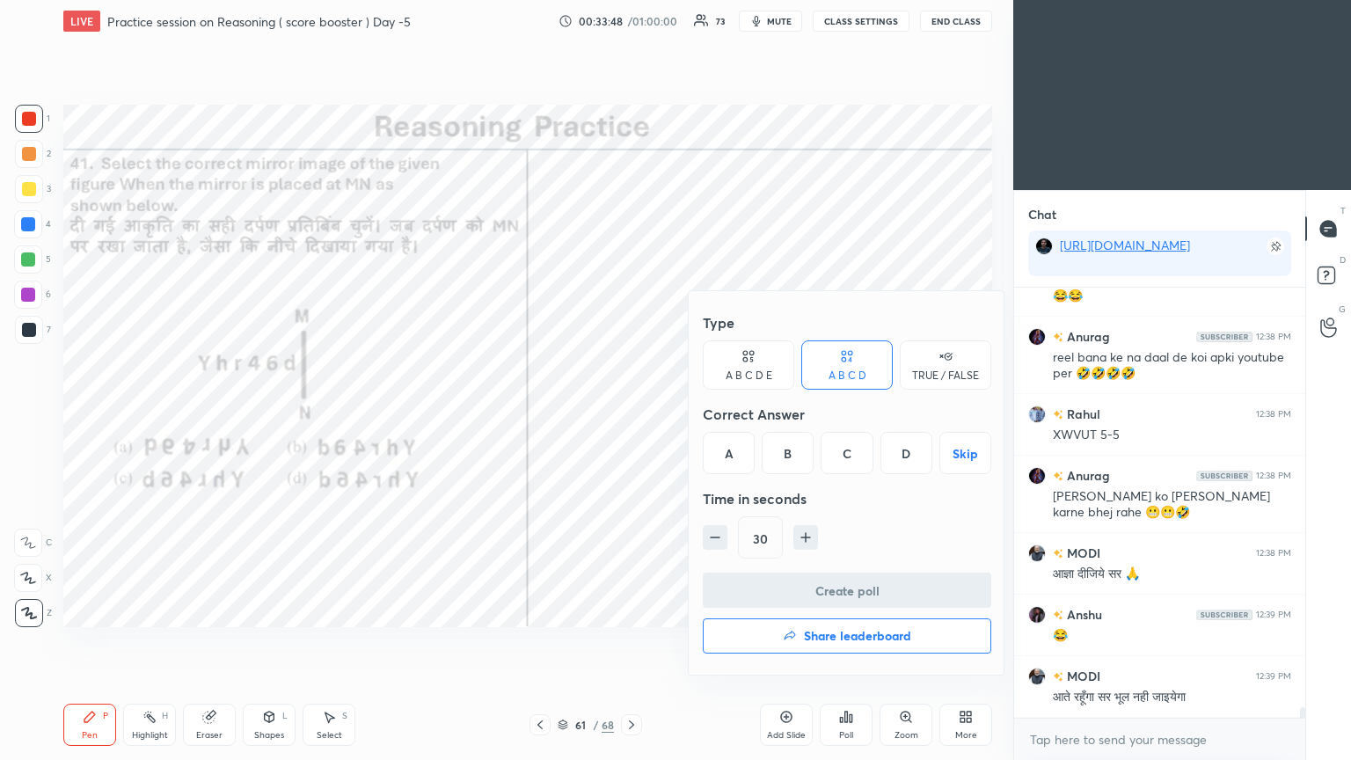
click at [631, 412] on div "D" at bounding box center [906, 453] width 52 height 42
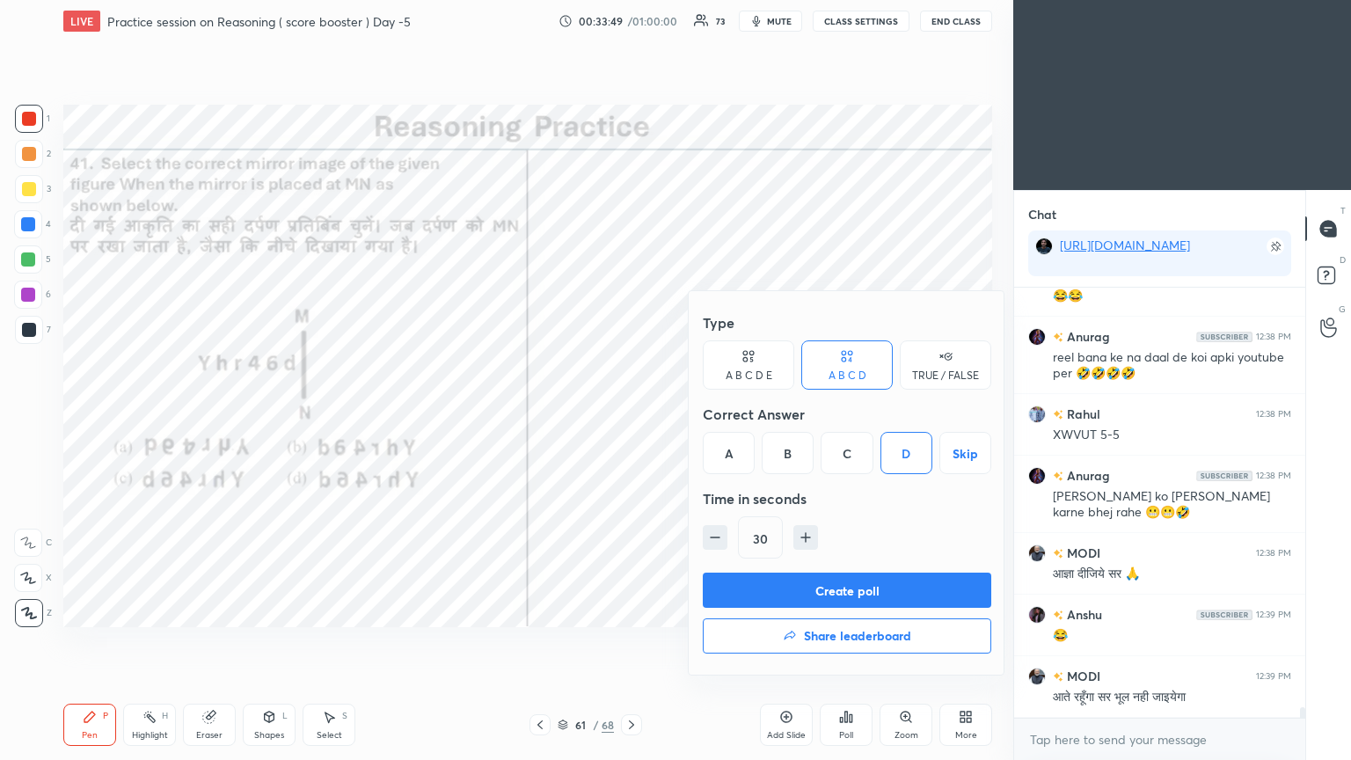
scroll to position [17505, 0]
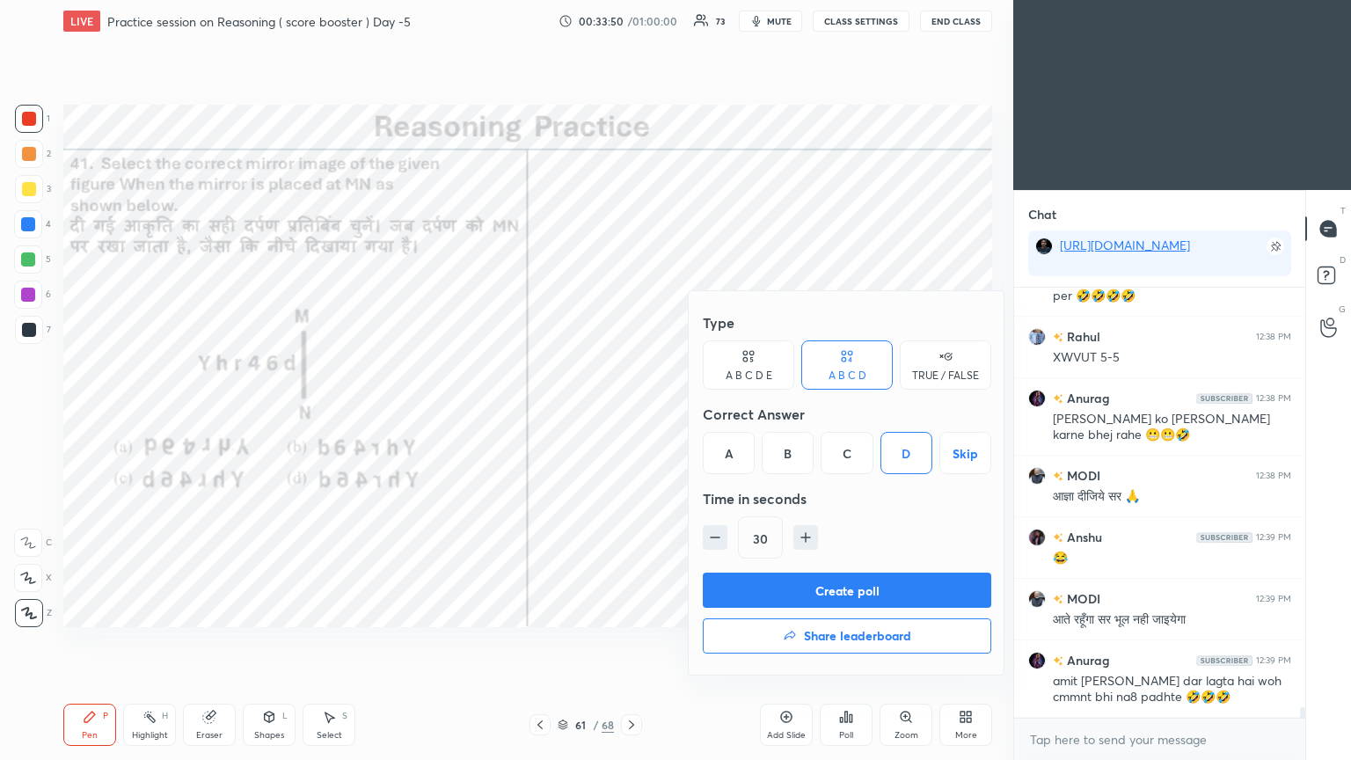
click at [631, 412] on button "Create poll" at bounding box center [847, 590] width 288 height 35
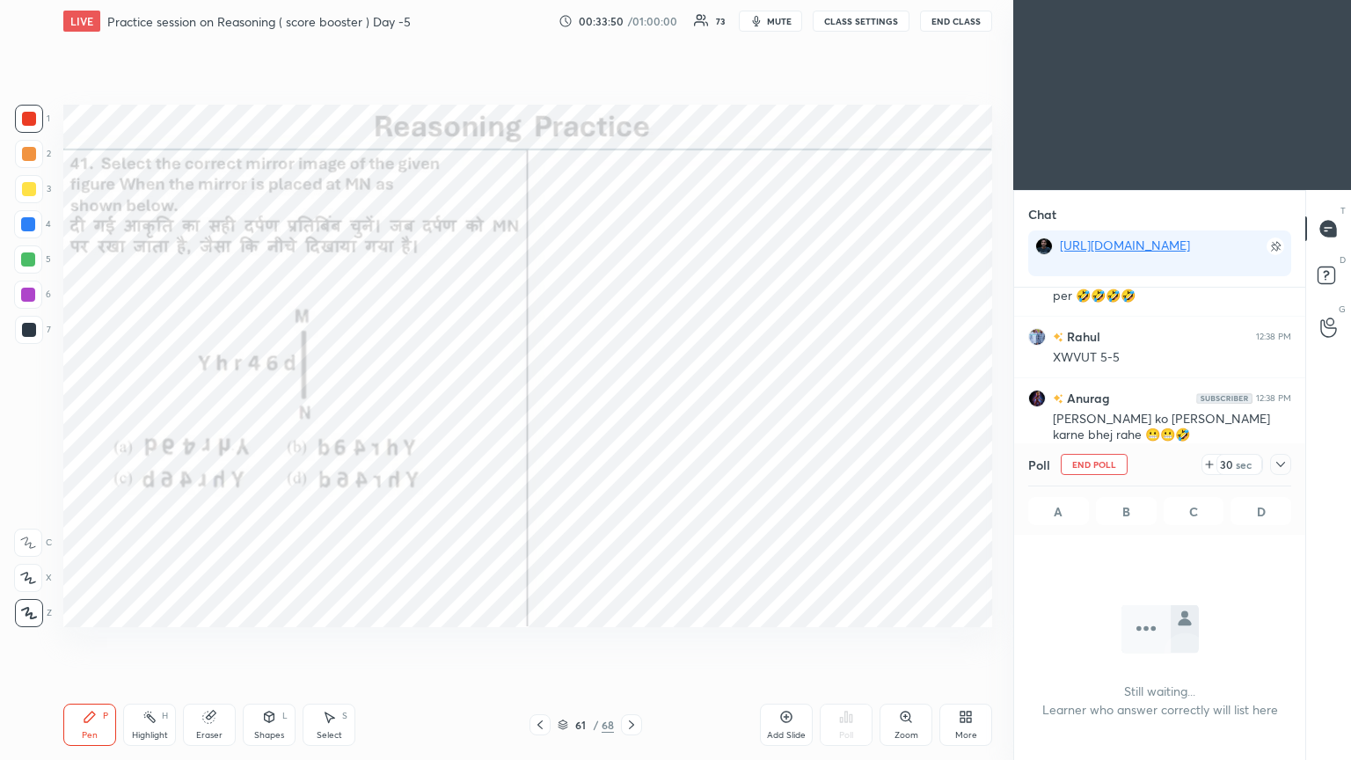
scroll to position [6, 5]
click at [631, 412] on icon at bounding box center [1280, 464] width 9 height 5
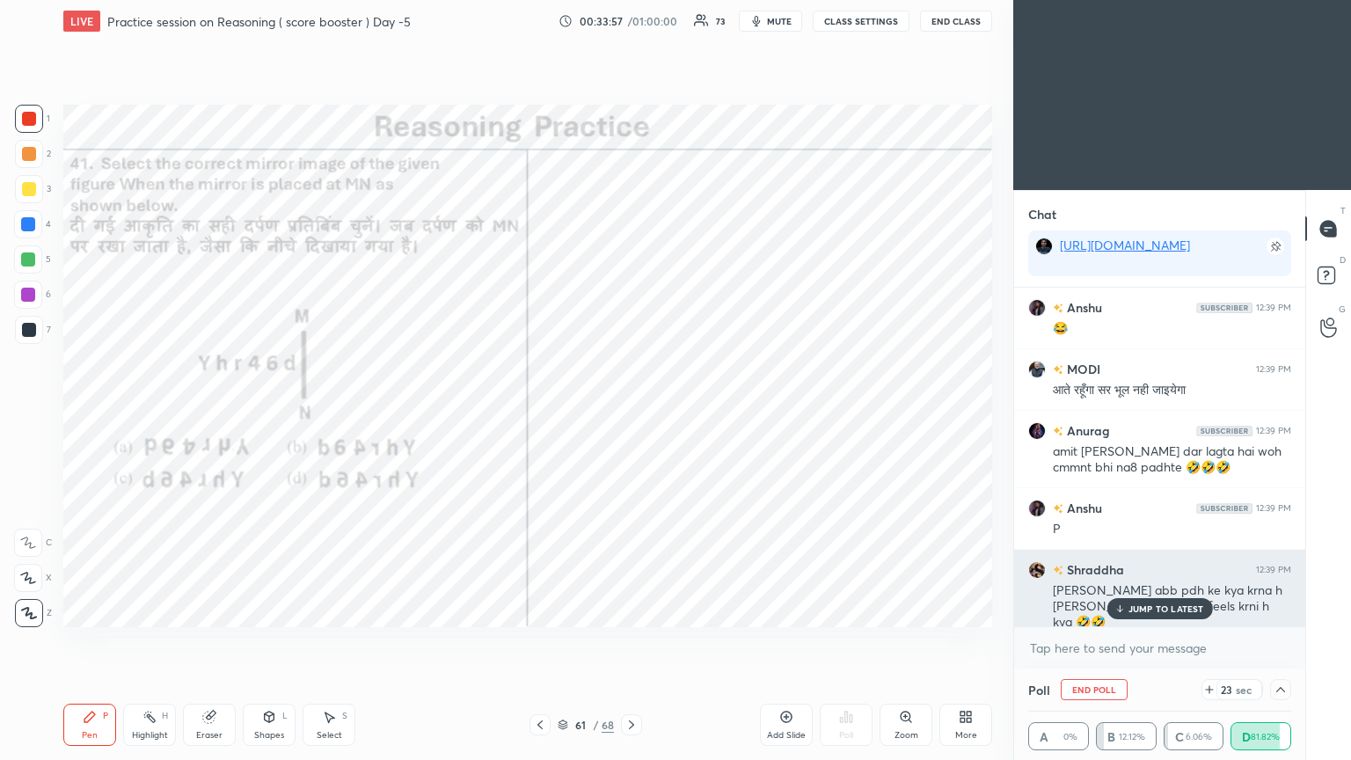
click at [631, 412] on div "JUMP TO LATEST" at bounding box center [1159, 608] width 106 height 21
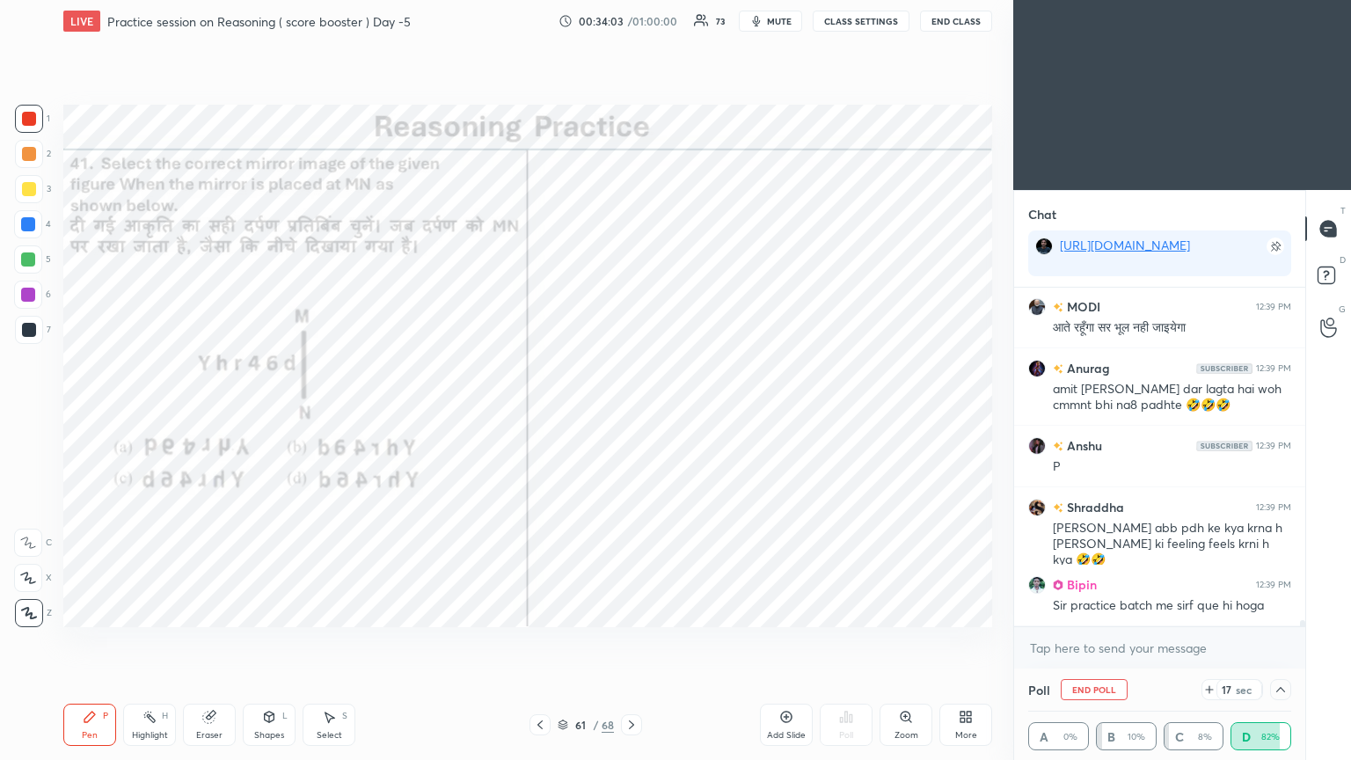
scroll to position [17857, 0]
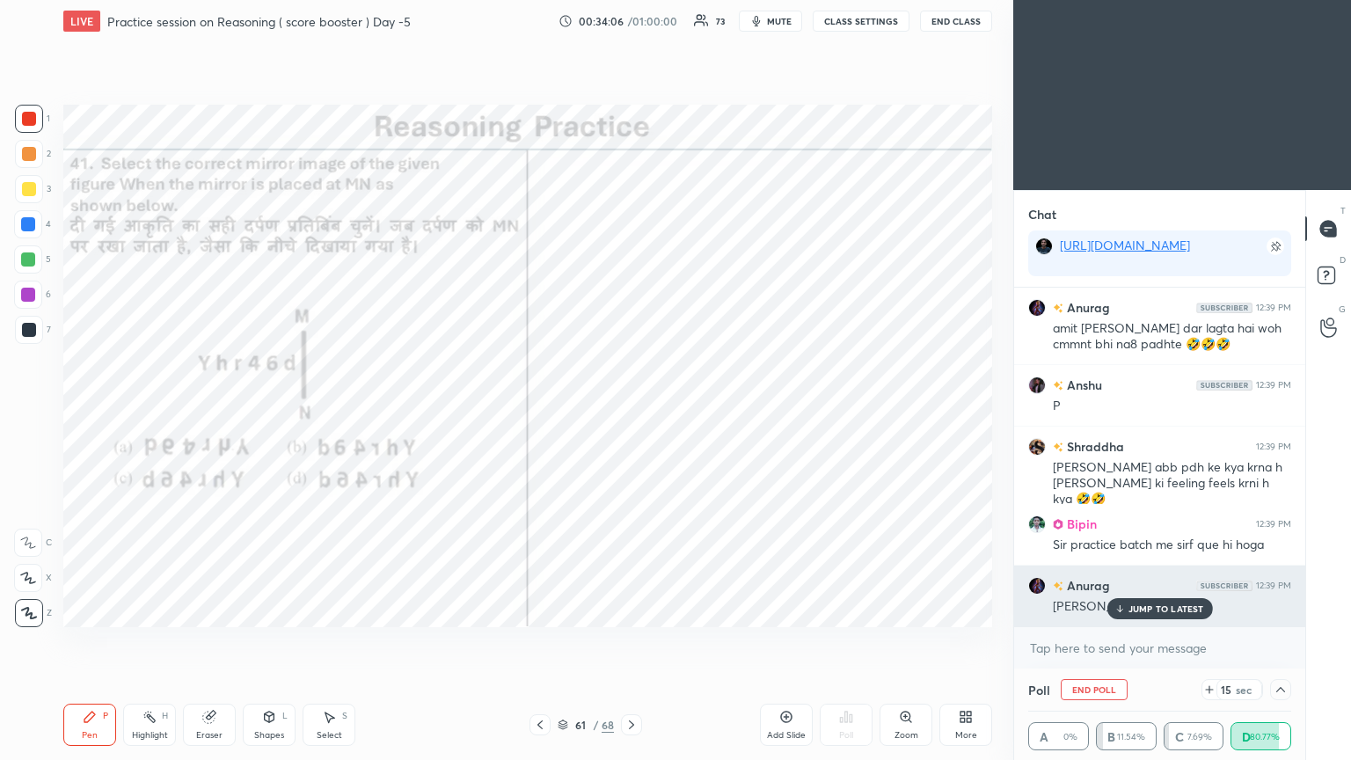
click at [631, 412] on div "JUMP TO LATEST" at bounding box center [1159, 608] width 106 height 21
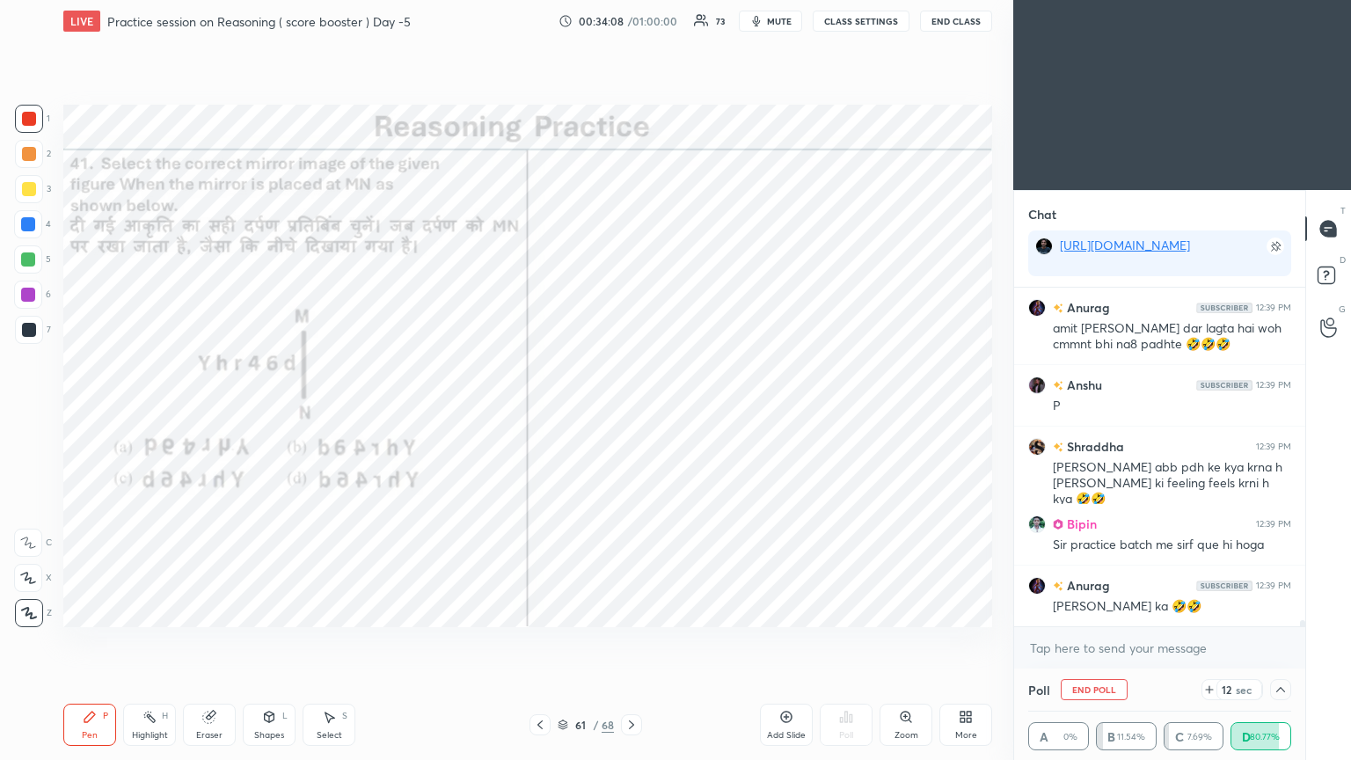
scroll to position [17875, 0]
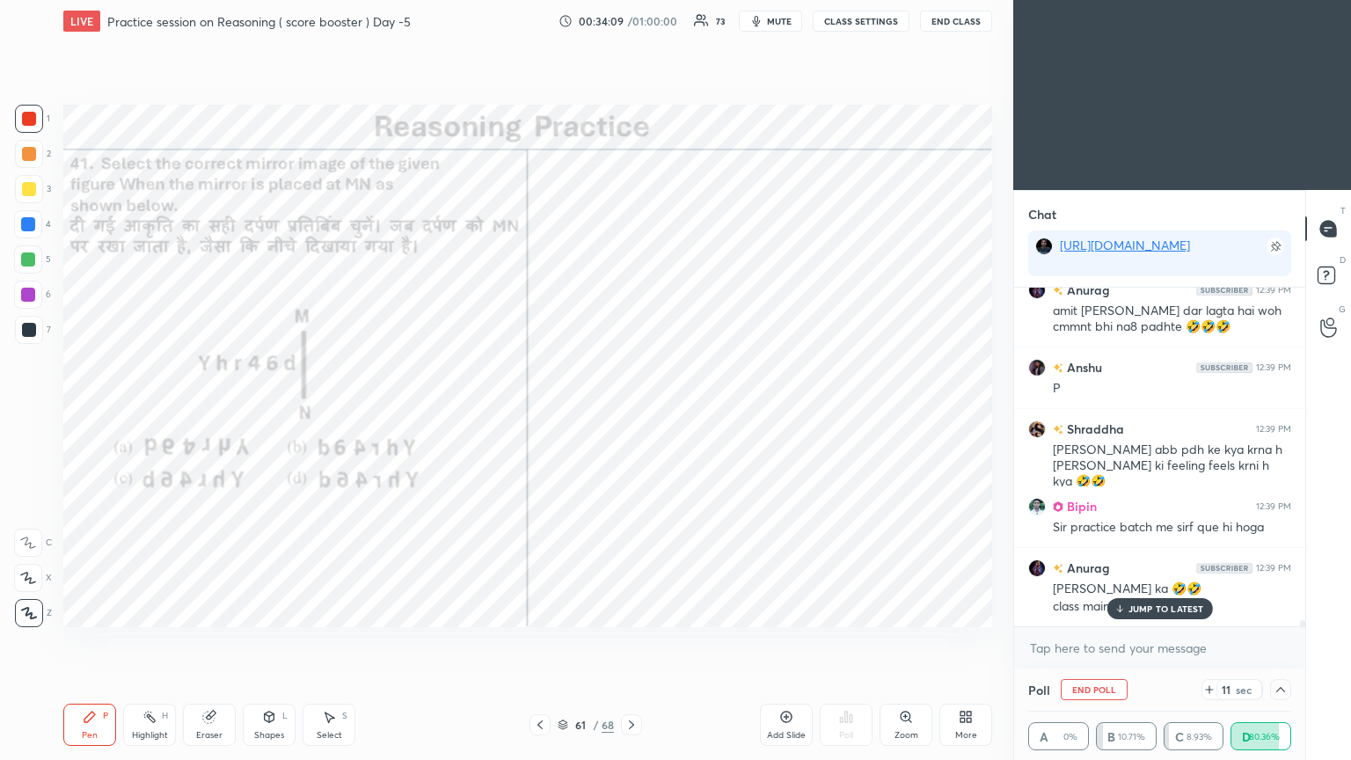
click at [631, 412] on p "JUMP TO LATEST" at bounding box center [1166, 608] width 76 height 11
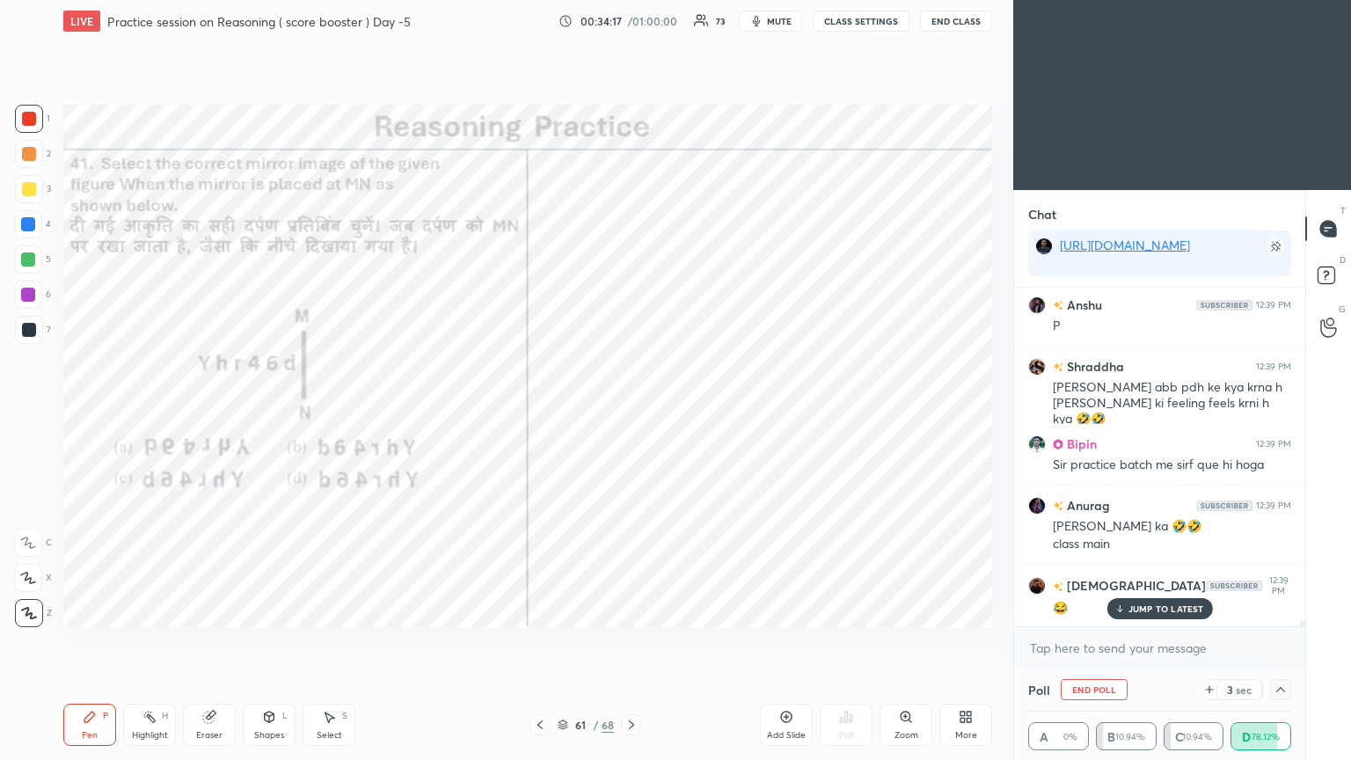
scroll to position [17998, 0]
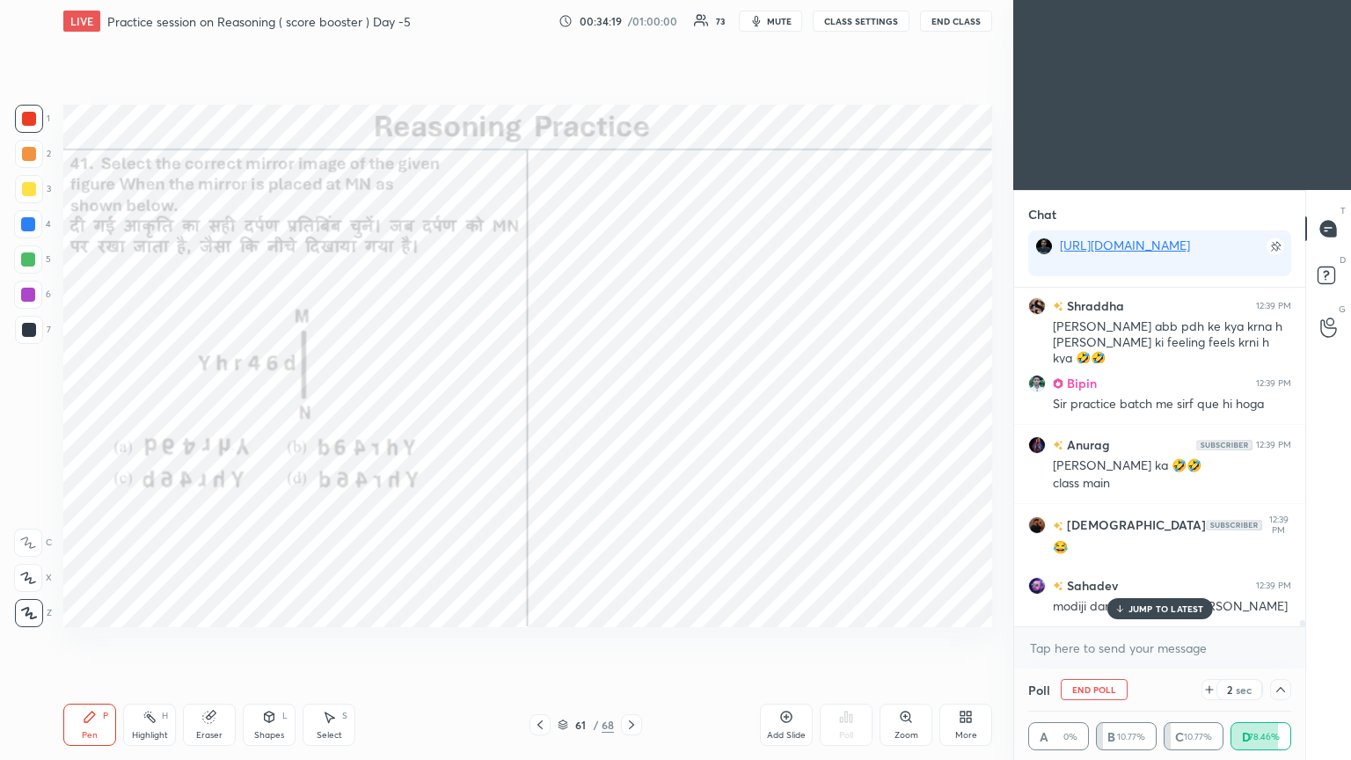
click at [631, 412] on p "JUMP TO LATEST" at bounding box center [1166, 608] width 76 height 11
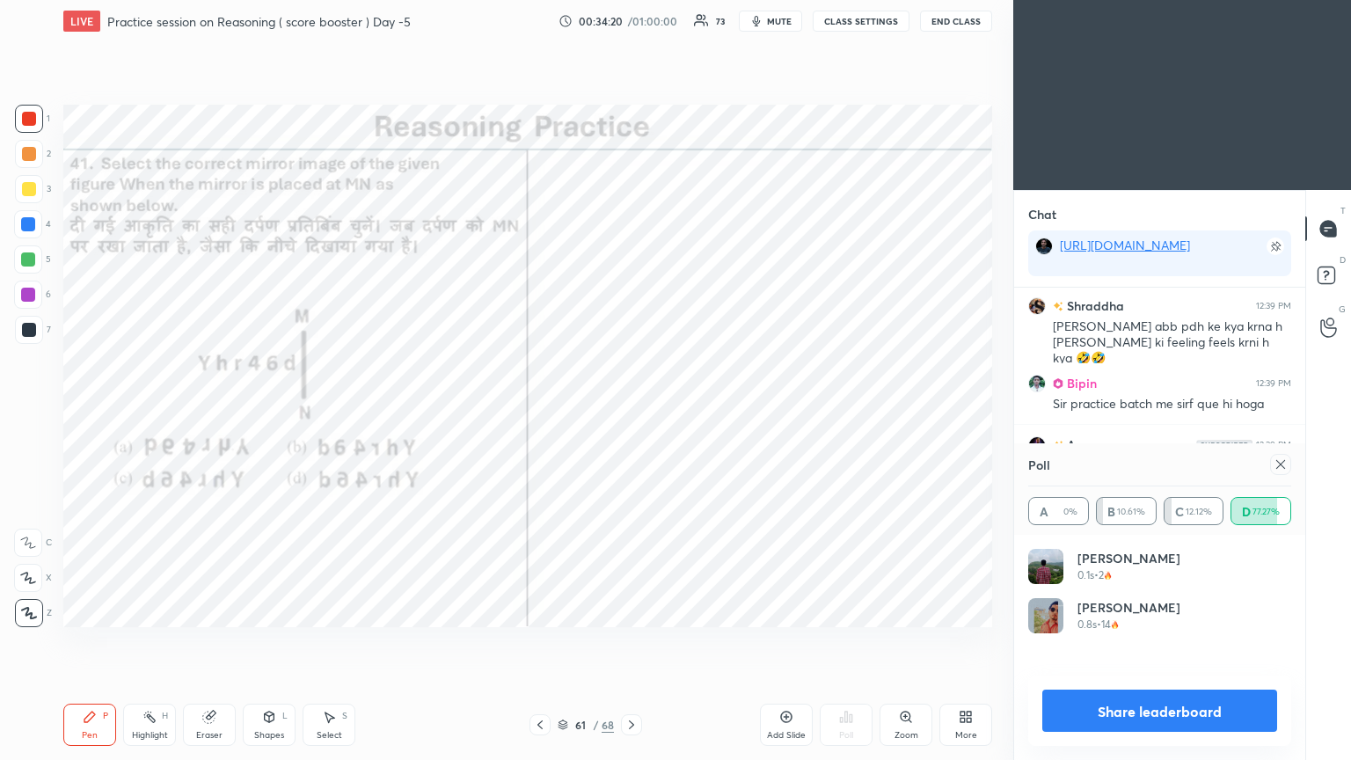
scroll to position [206, 258]
click at [631, 412] on icon at bounding box center [1281, 464] width 14 height 14
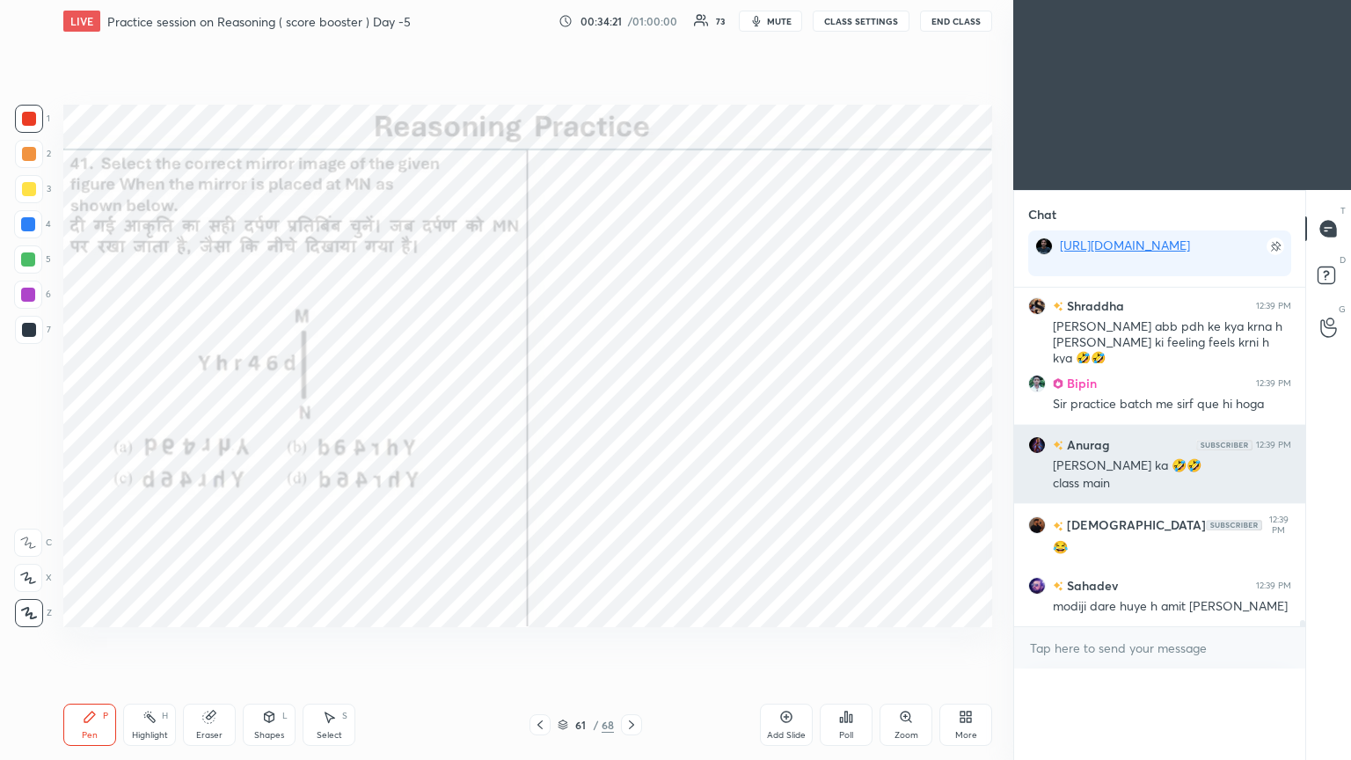
scroll to position [0, 0]
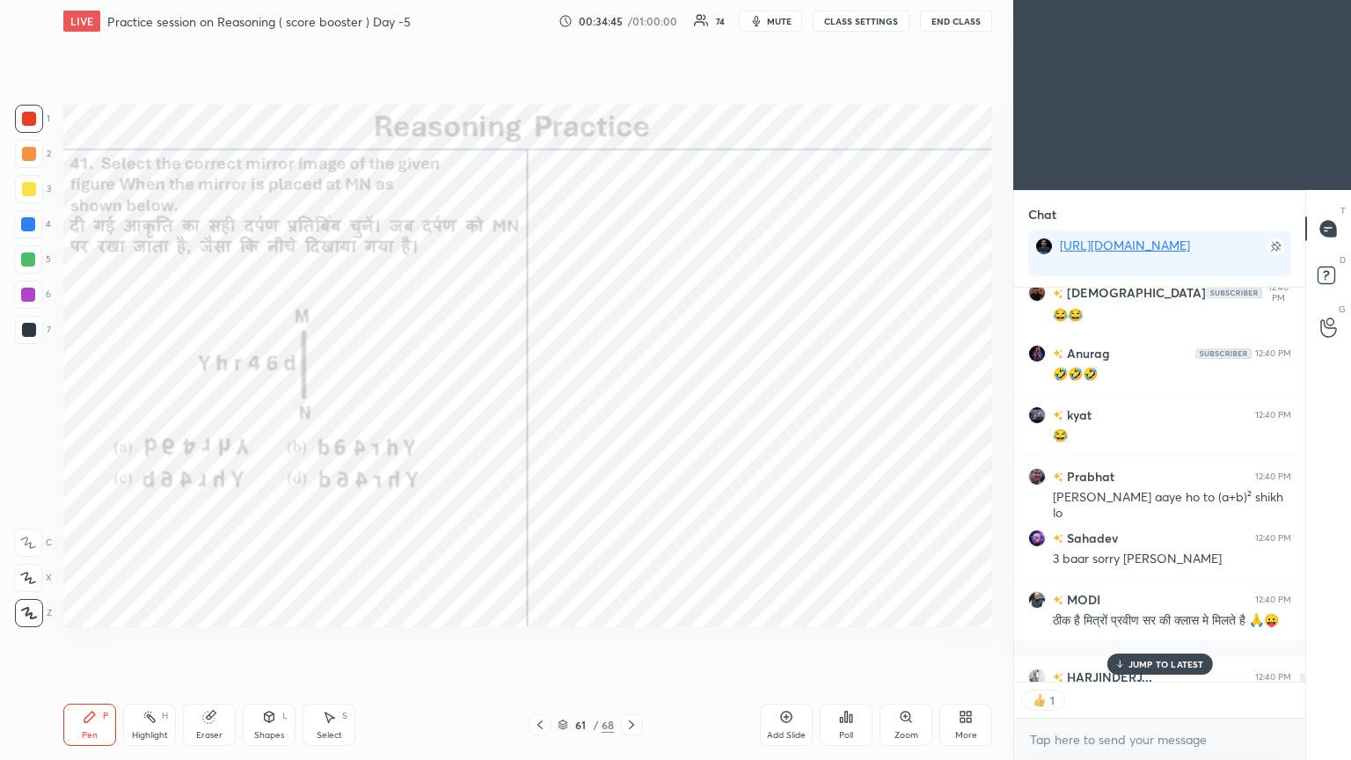
click at [631, 412] on p "JUMP TO LATEST" at bounding box center [1166, 664] width 76 height 11
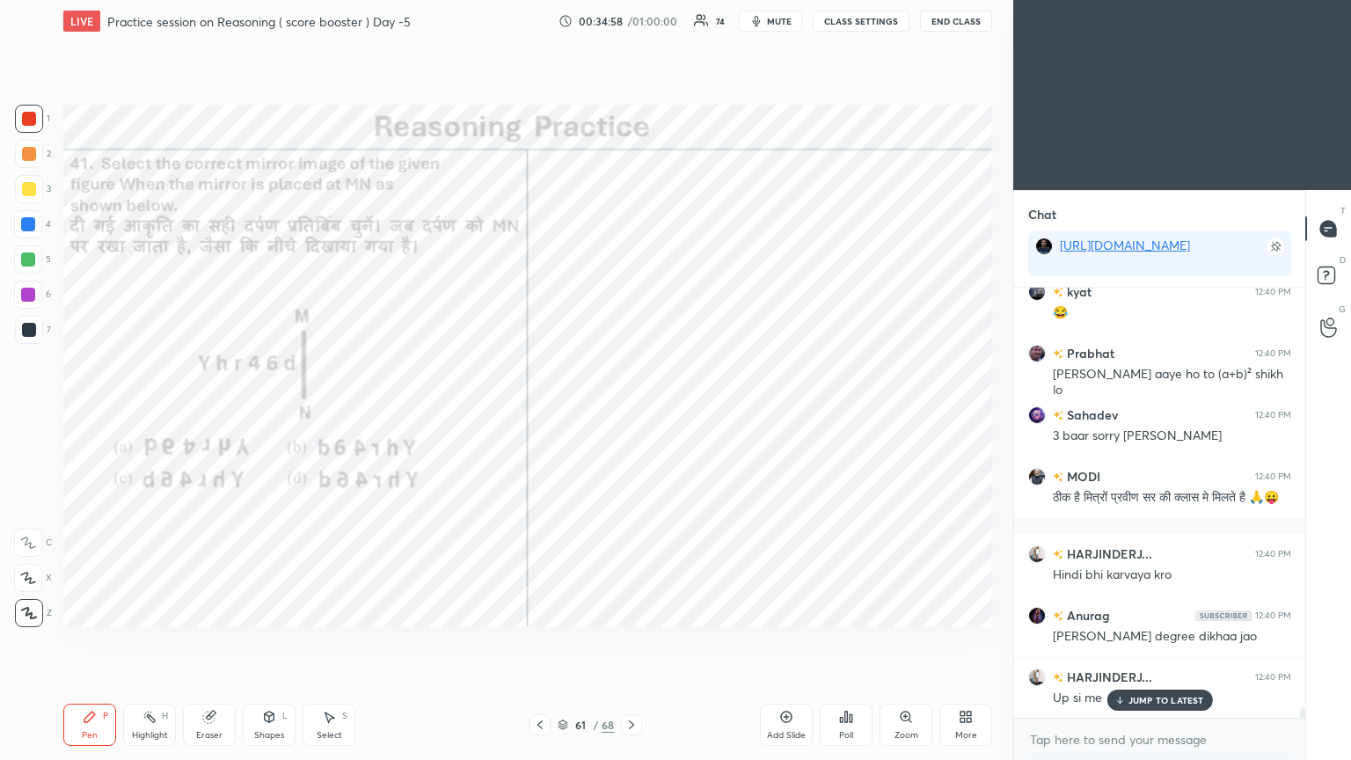
click at [631, 412] on p "JUMP TO LATEST" at bounding box center [1166, 700] width 76 height 11
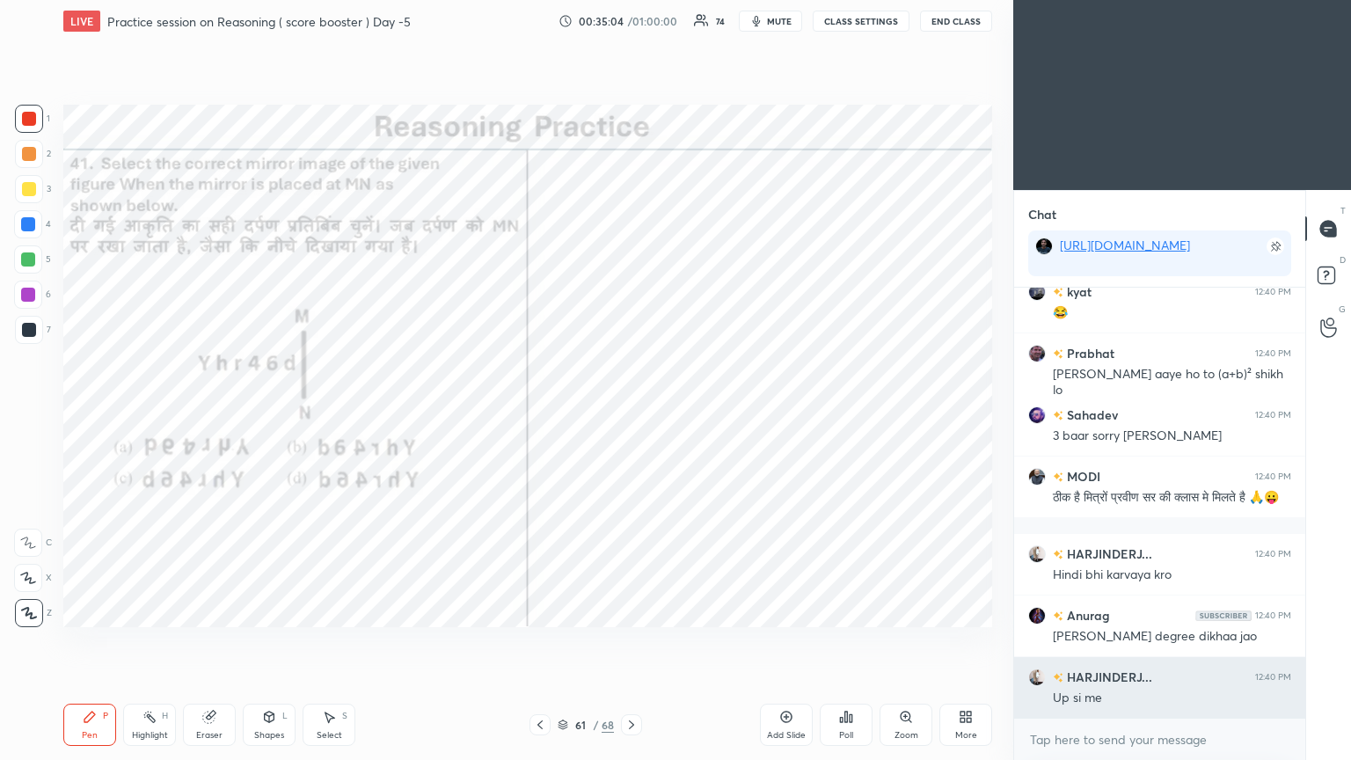
click at [631, 412] on h6 "HARJINDERJ..." at bounding box center [1107, 677] width 89 height 18
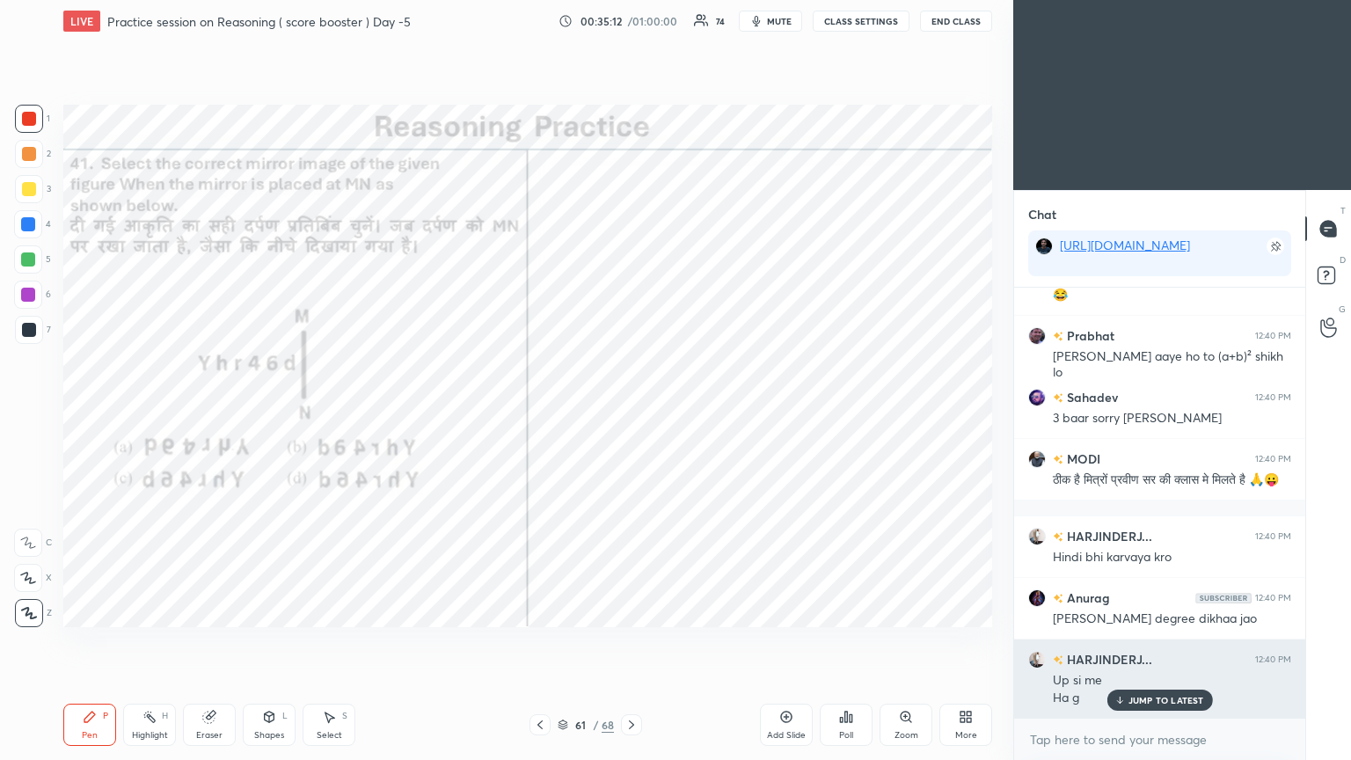
click at [631, 412] on div "JUMP TO LATEST" at bounding box center [1159, 700] width 106 height 21
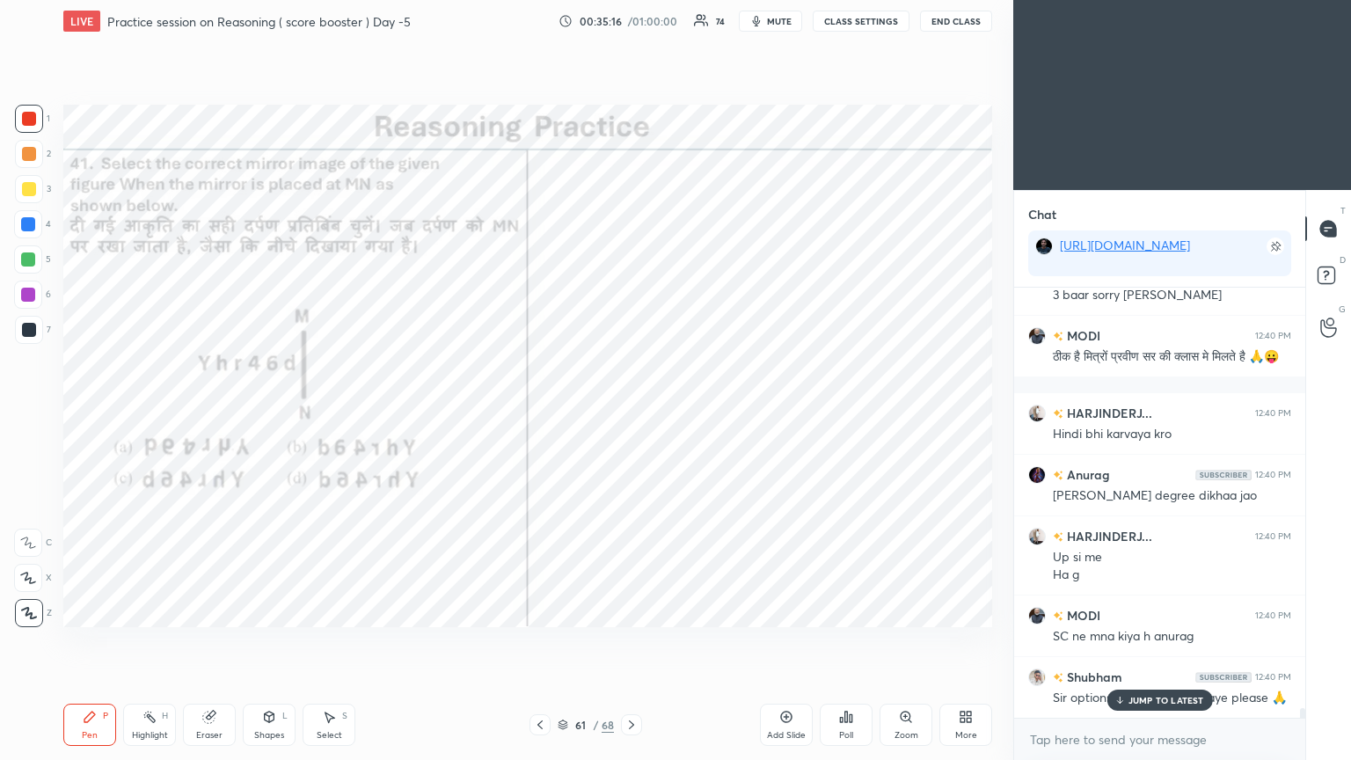
click at [630, 412] on icon at bounding box center [631, 724] width 5 height 9
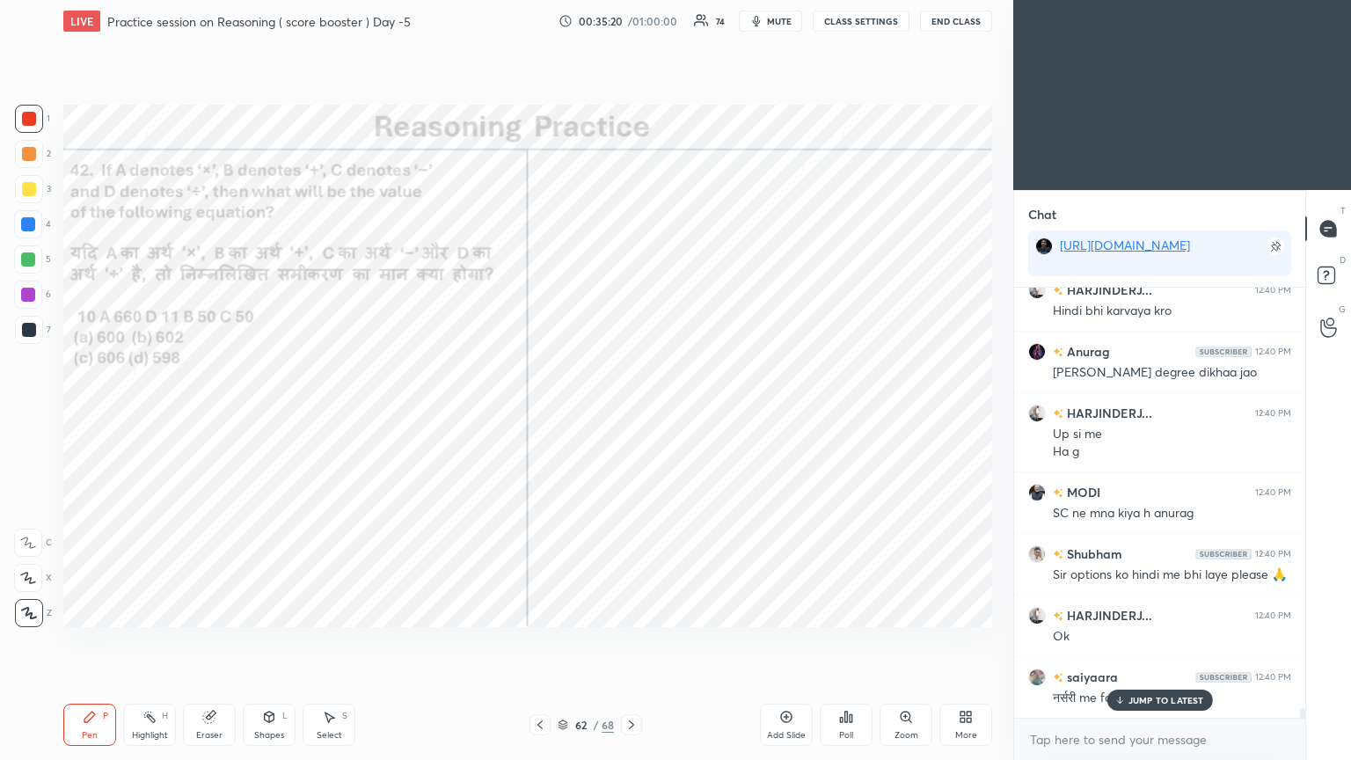
click at [631, 412] on div "JUMP TO LATEST" at bounding box center [1159, 700] width 106 height 21
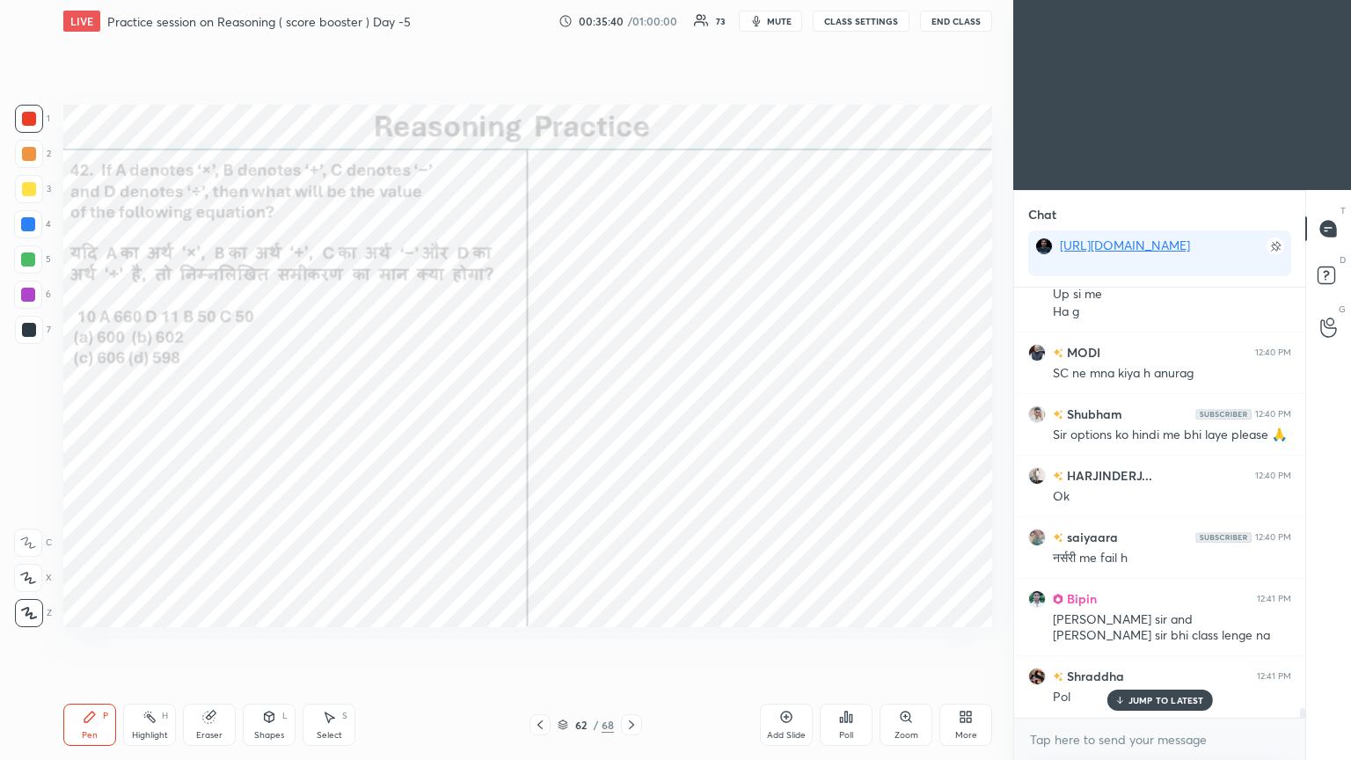
scroll to position [19187, 0]
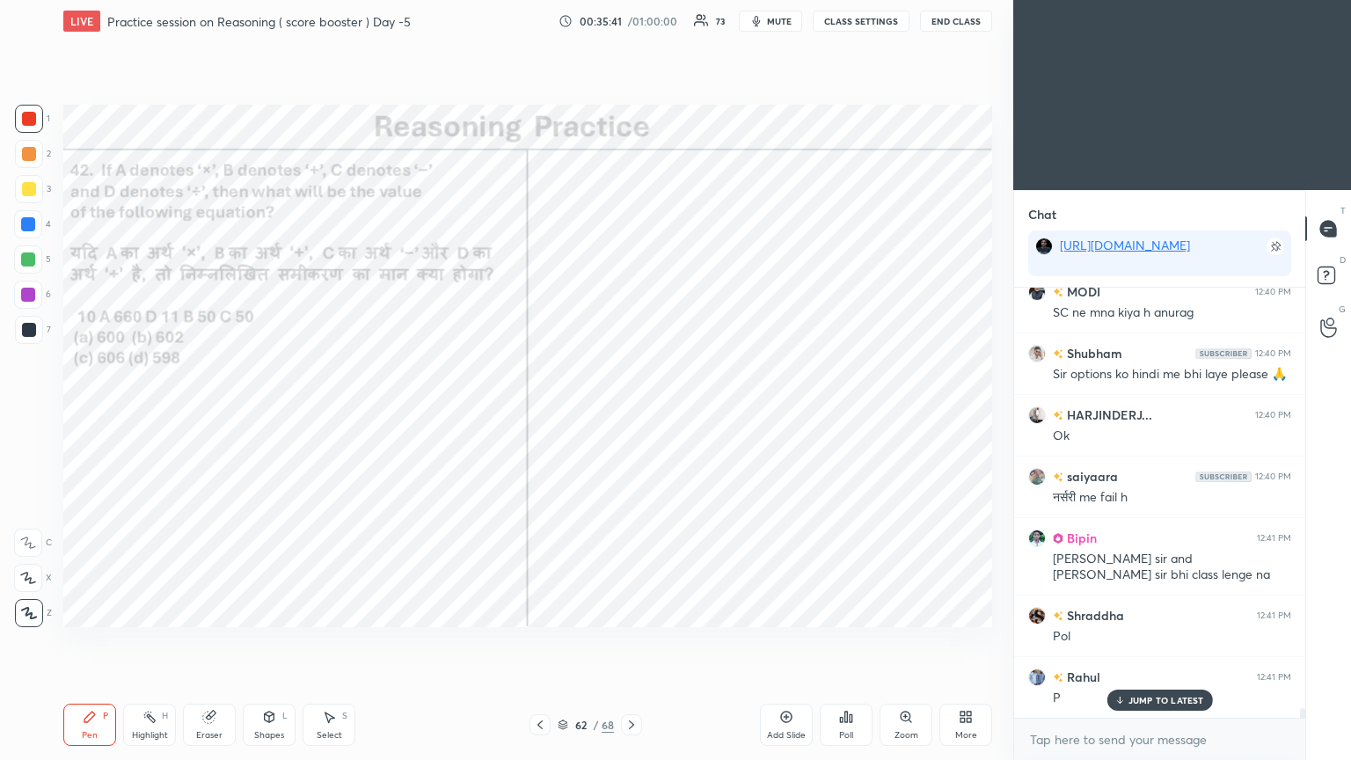
click at [631, 412] on p "JUMP TO LATEST" at bounding box center [1166, 700] width 76 height 11
click at [631, 412] on div "Poll" at bounding box center [846, 725] width 53 height 42
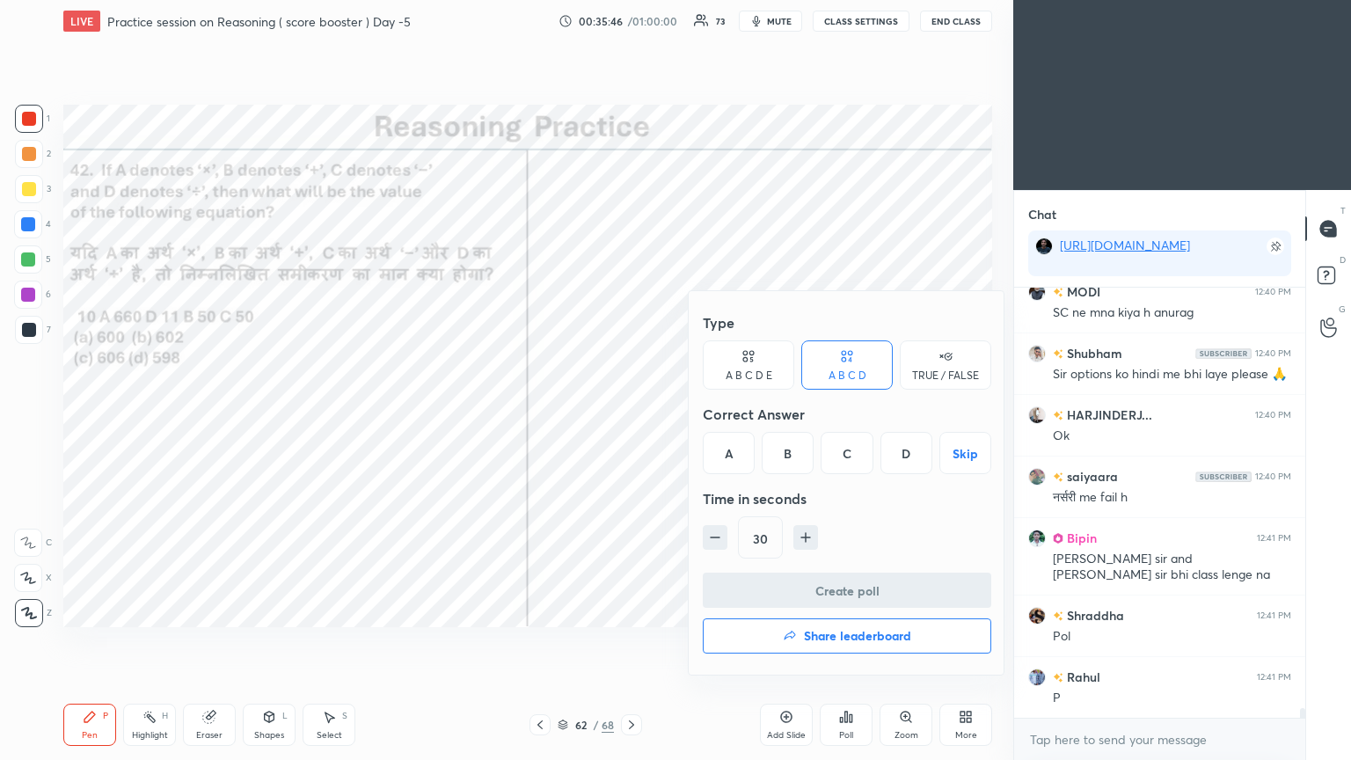
click at [631, 412] on div "A" at bounding box center [729, 453] width 52 height 42
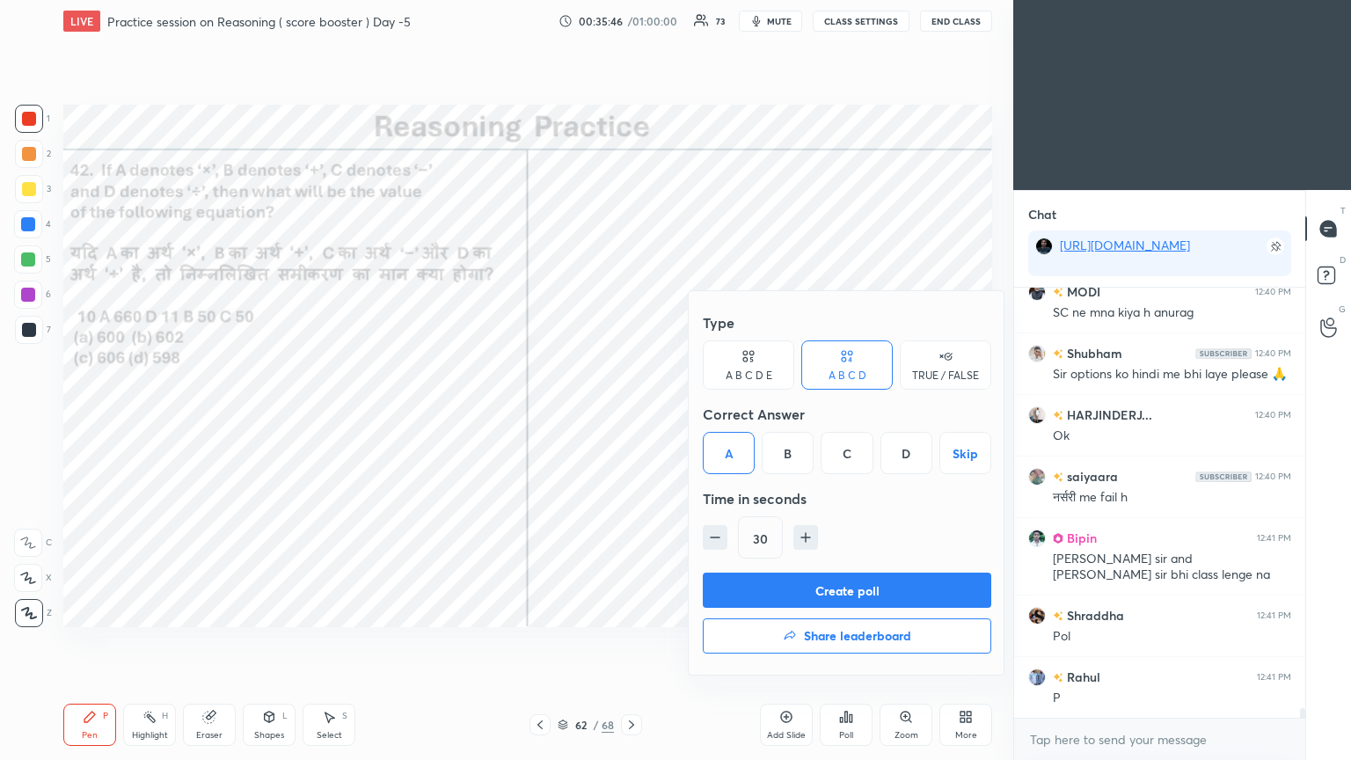
click at [631, 412] on button "Create poll" at bounding box center [847, 590] width 288 height 35
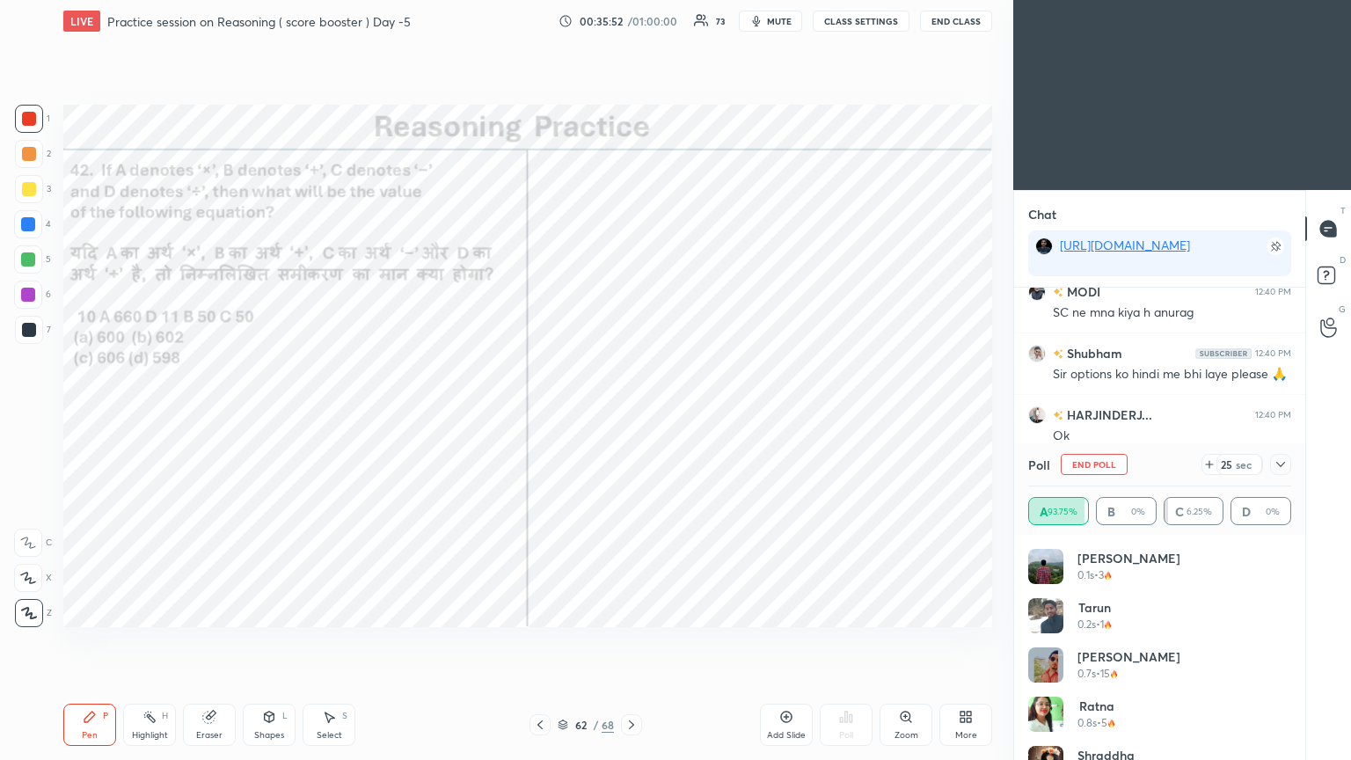
scroll to position [19356, 0]
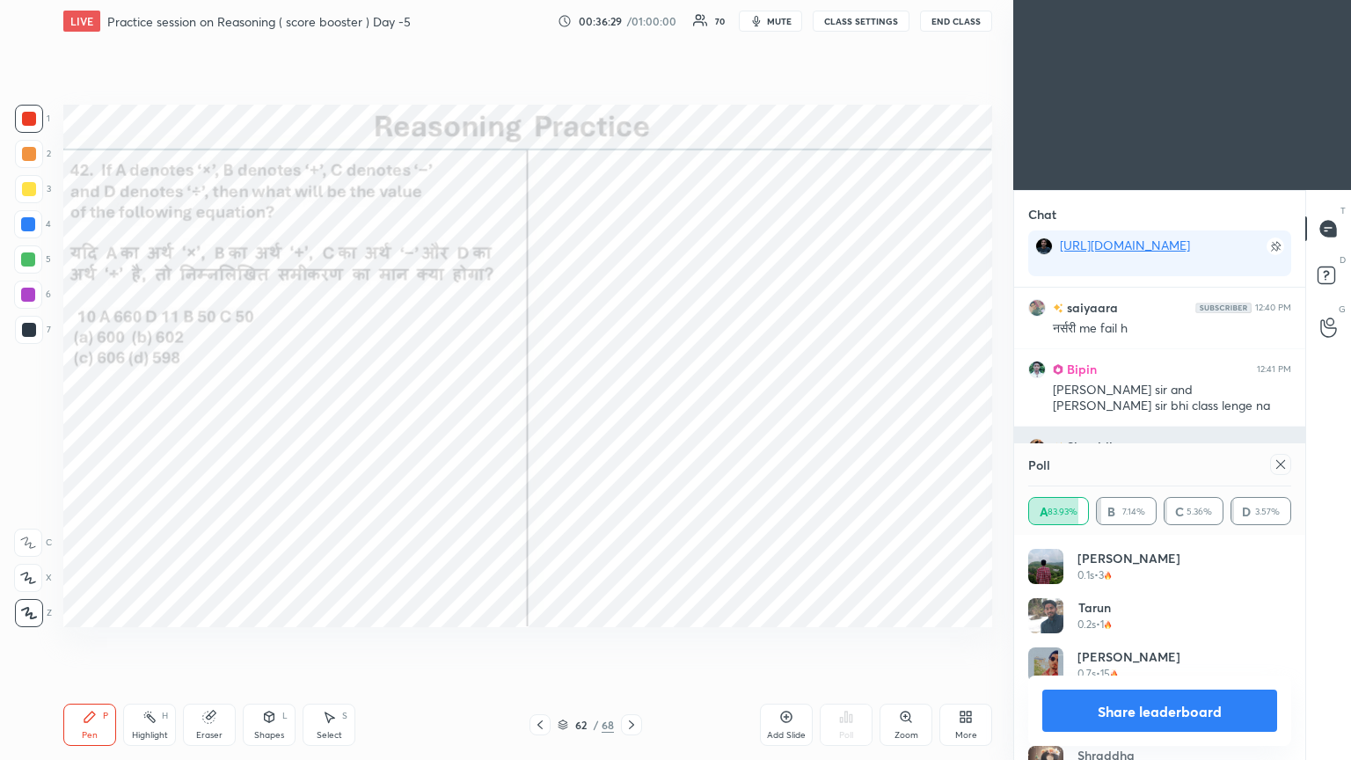
click at [631, 412] on icon at bounding box center [1281, 464] width 14 height 14
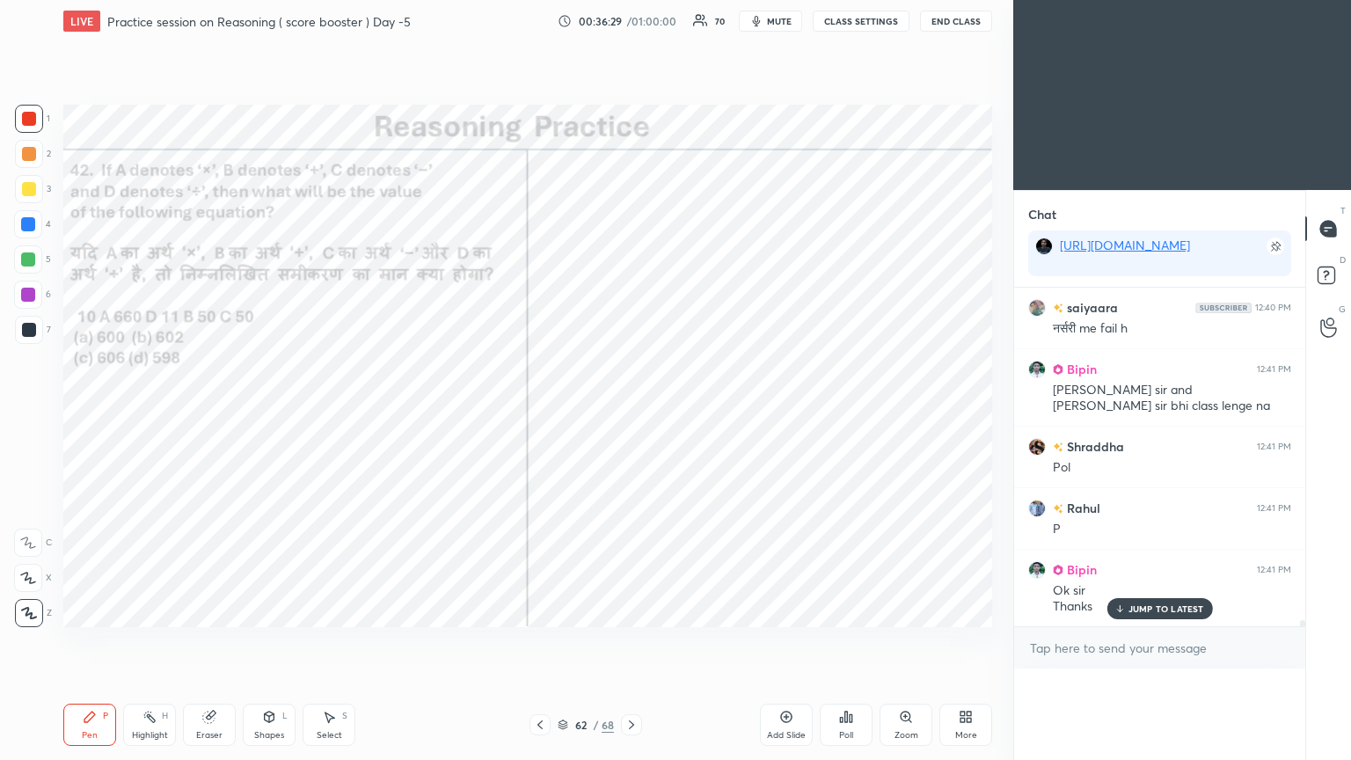
scroll to position [19336, 0]
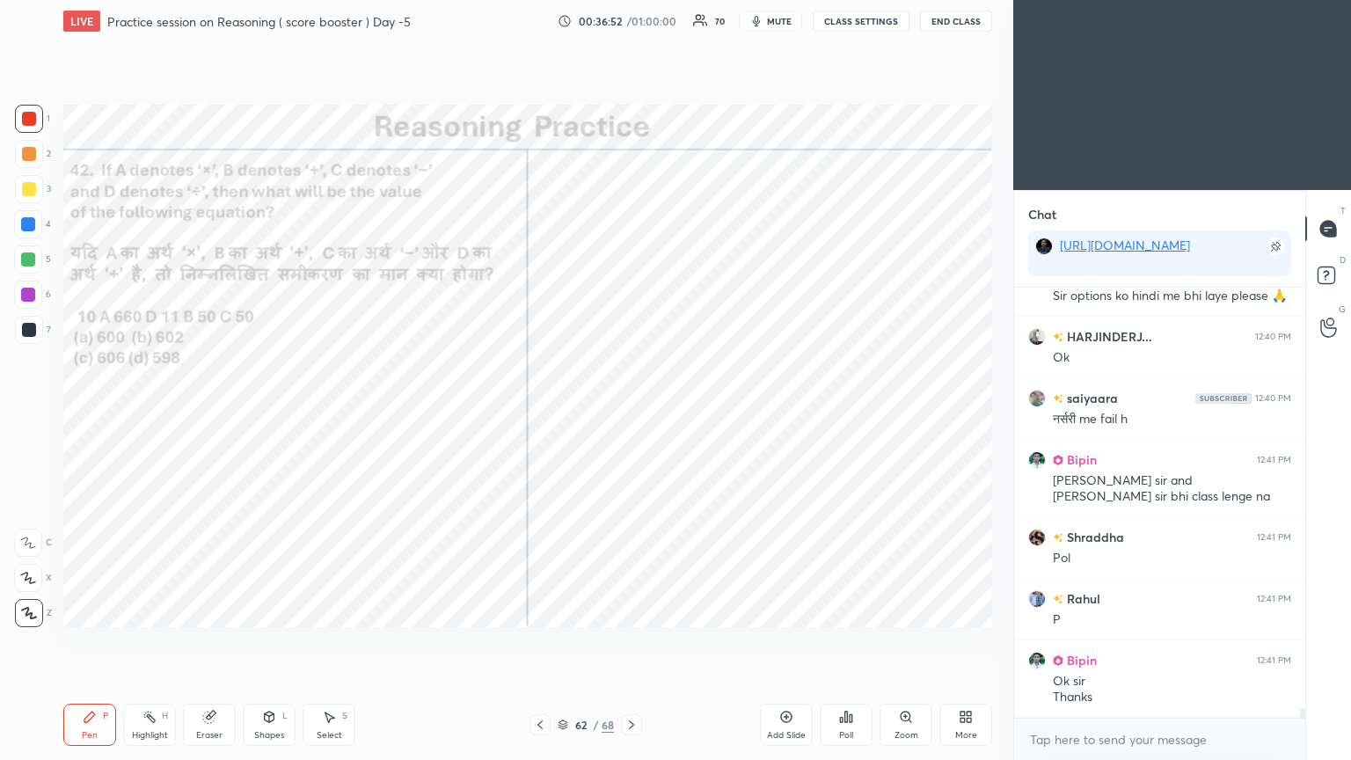
click at [28, 339] on div at bounding box center [29, 330] width 28 height 28
click at [26, 339] on div at bounding box center [29, 330] width 28 height 28
click at [631, 412] on icon at bounding box center [631, 725] width 14 height 14
click at [631, 412] on div "Poll" at bounding box center [846, 725] width 53 height 42
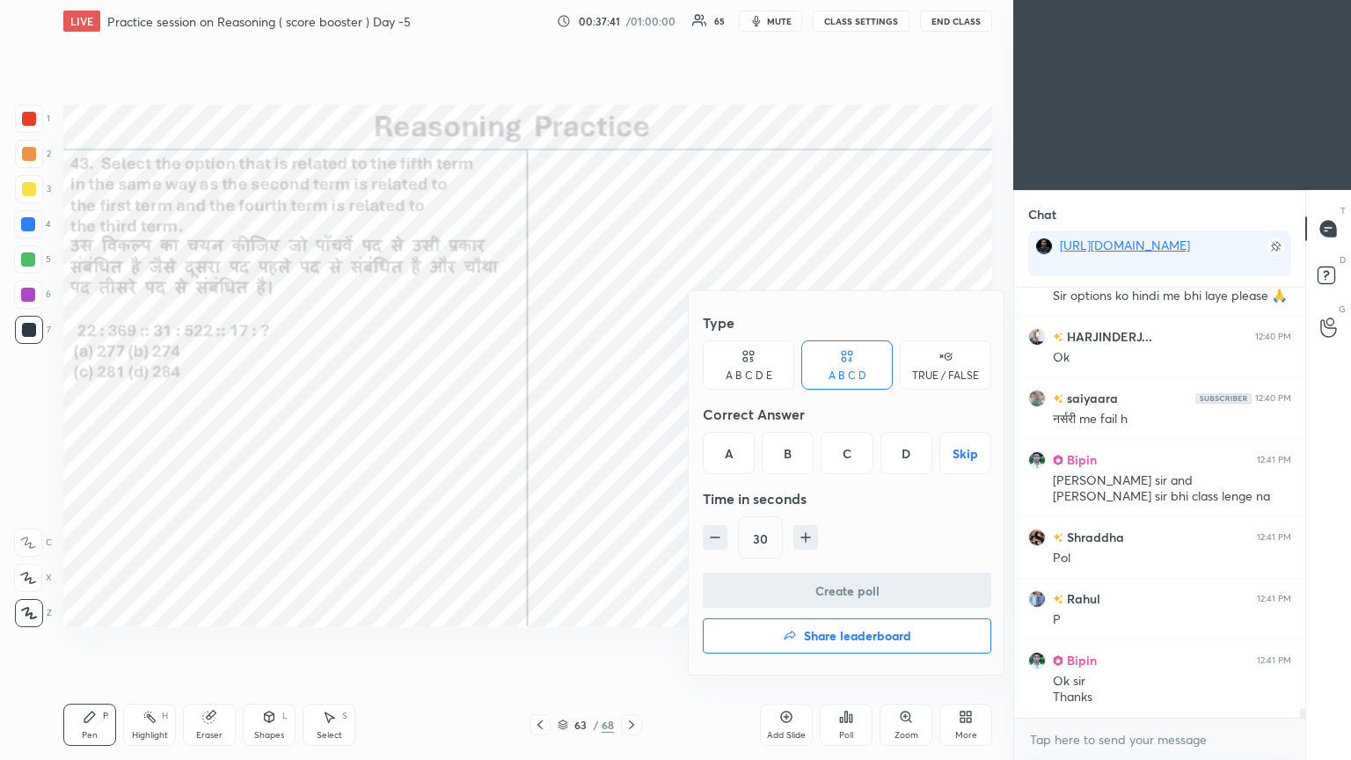
click at [631, 412] on div "D" at bounding box center [906, 453] width 52 height 42
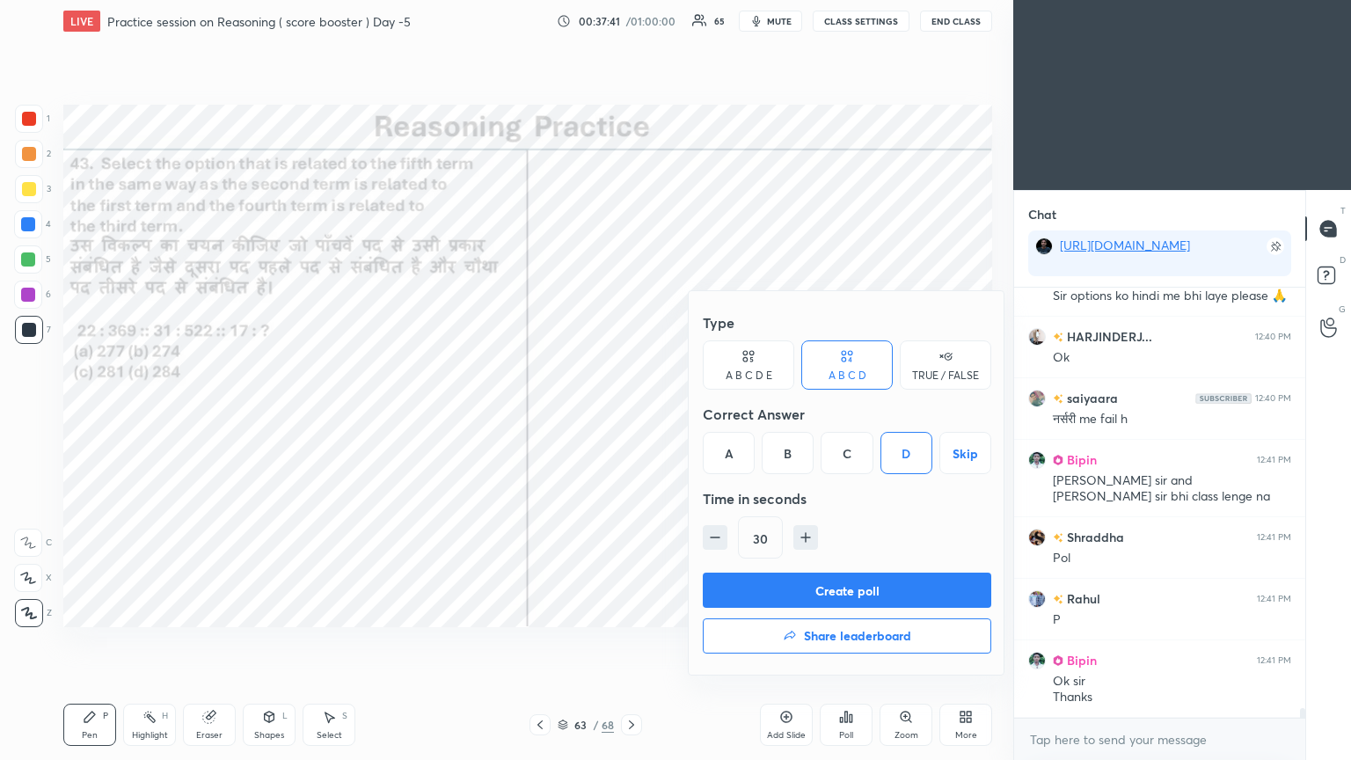
click at [631, 412] on button "Create poll" at bounding box center [847, 590] width 288 height 35
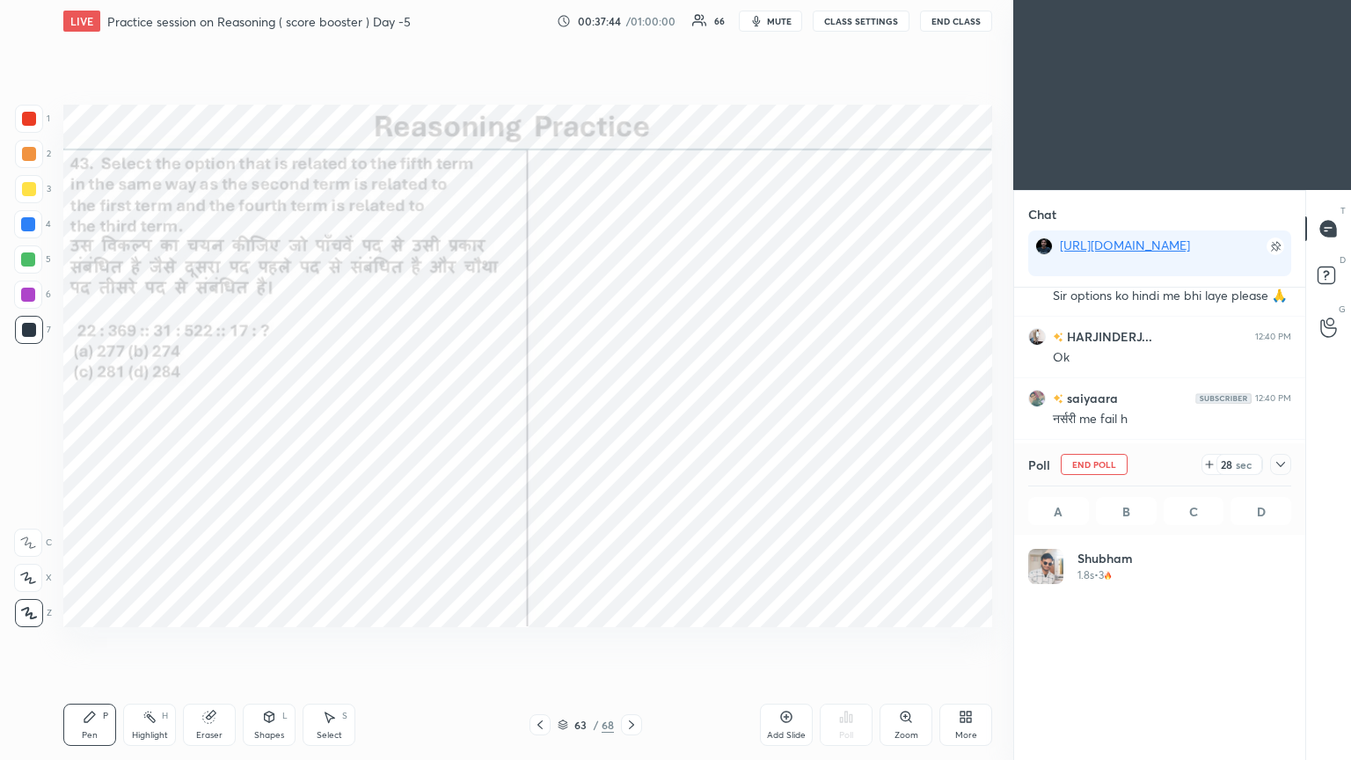
scroll to position [206, 258]
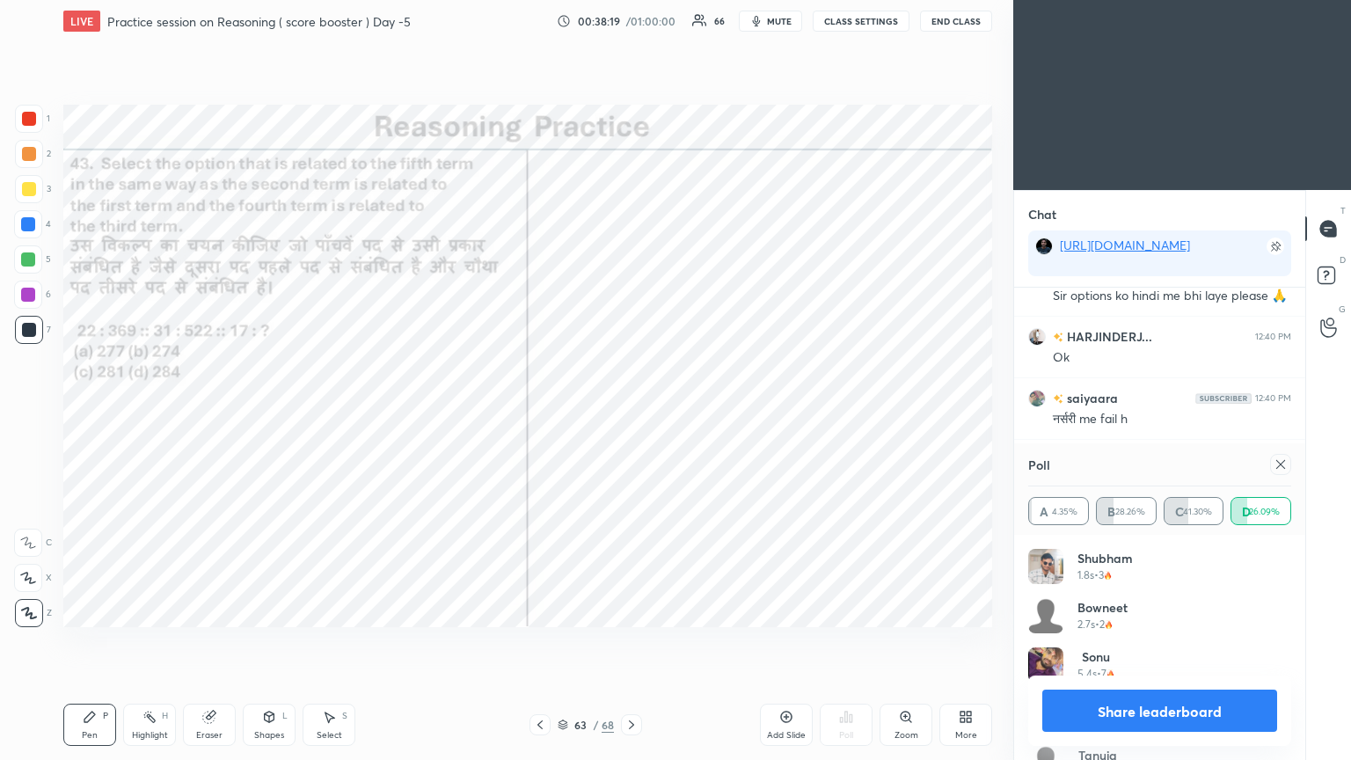
click at [631, 412] on icon at bounding box center [1281, 464] width 14 height 14
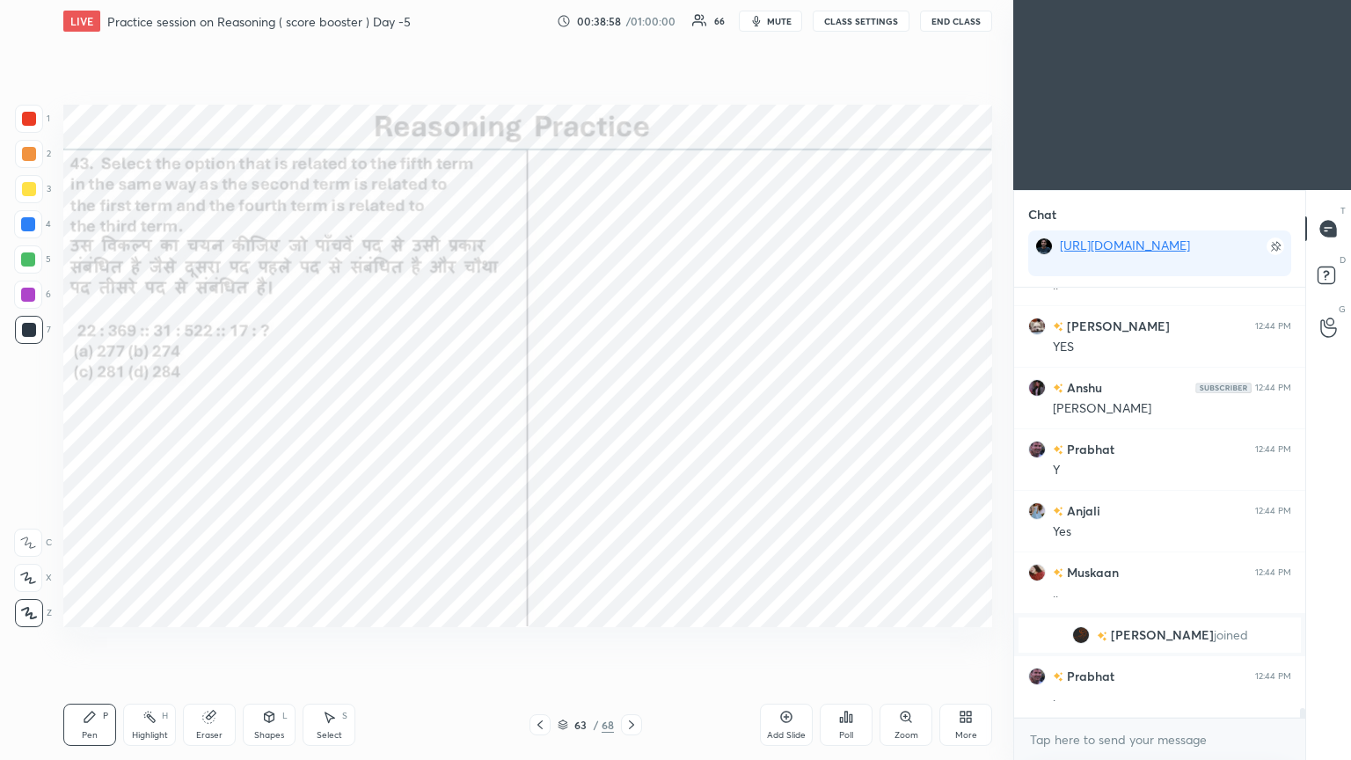
scroll to position [18930, 0]
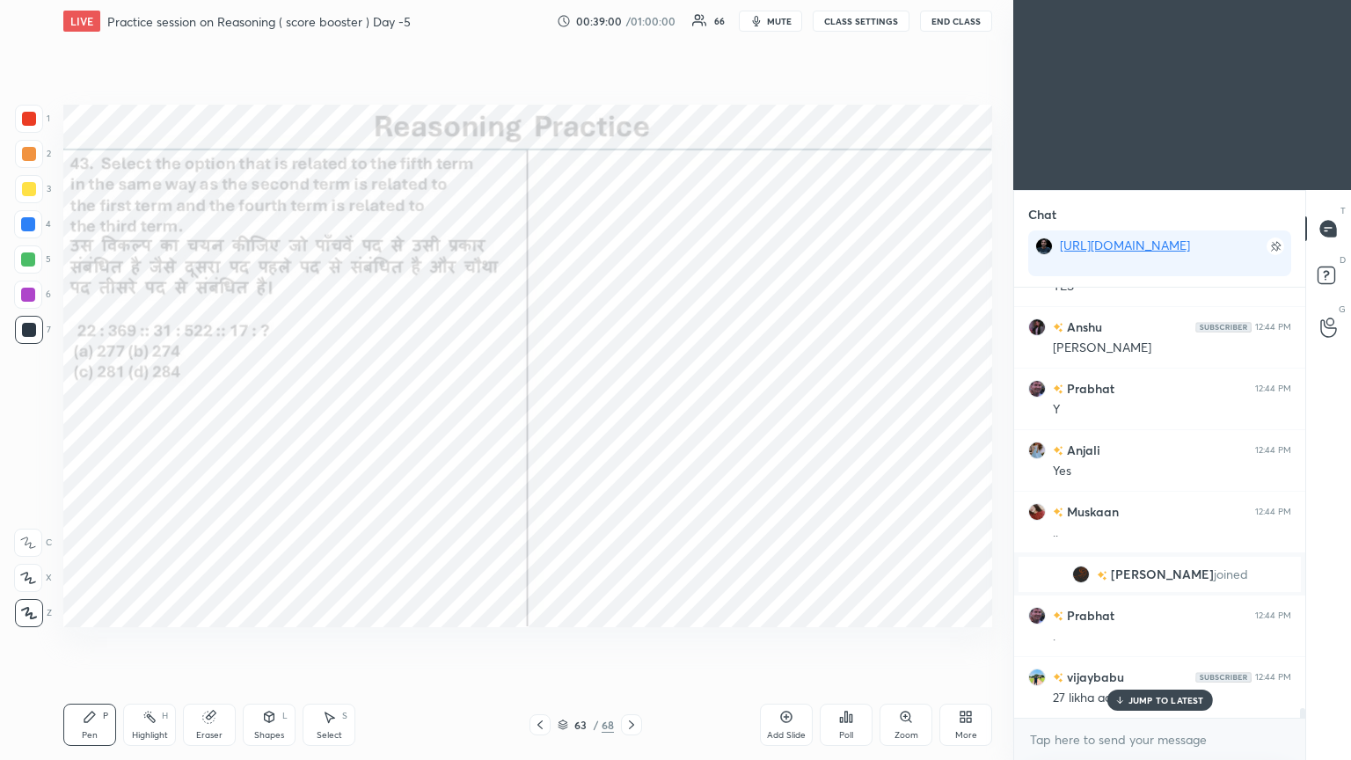
click at [631, 412] on icon at bounding box center [1118, 700] width 11 height 11
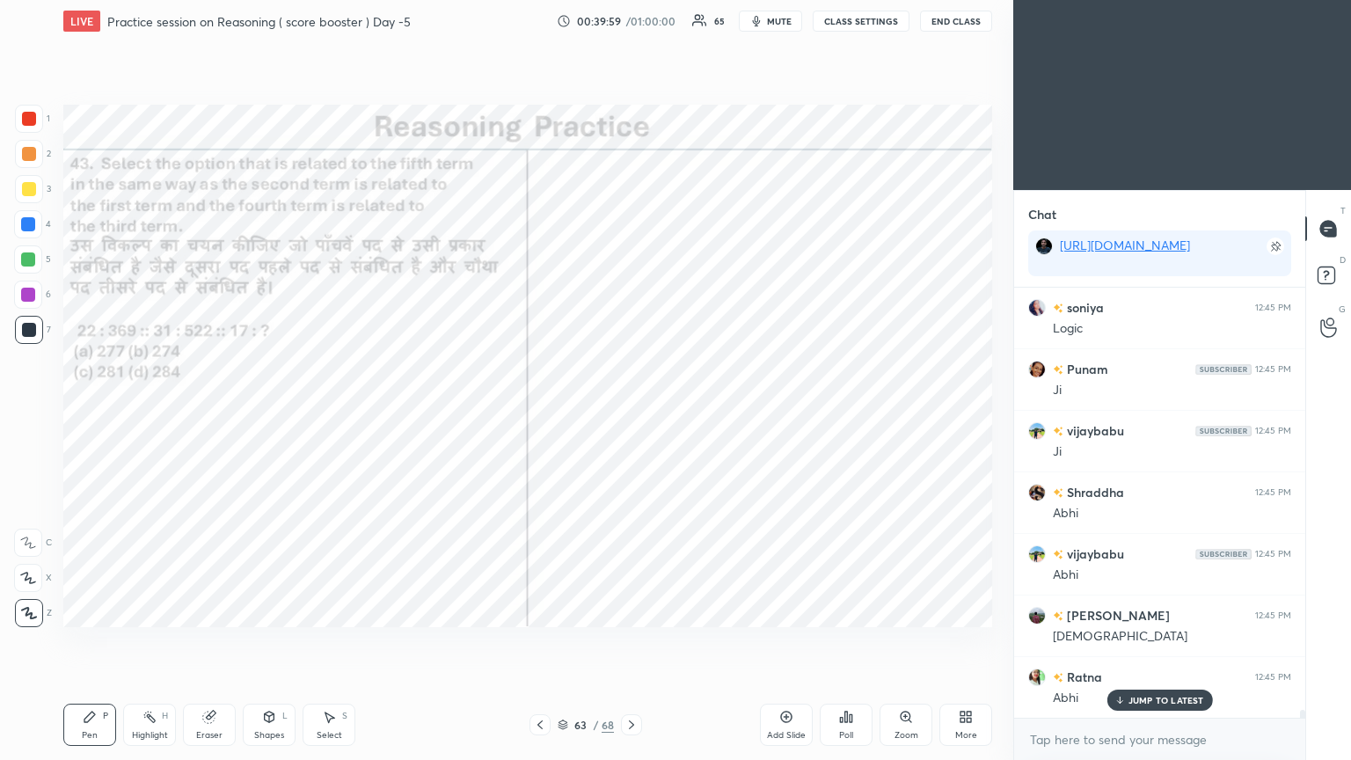
scroll to position [21944, 0]
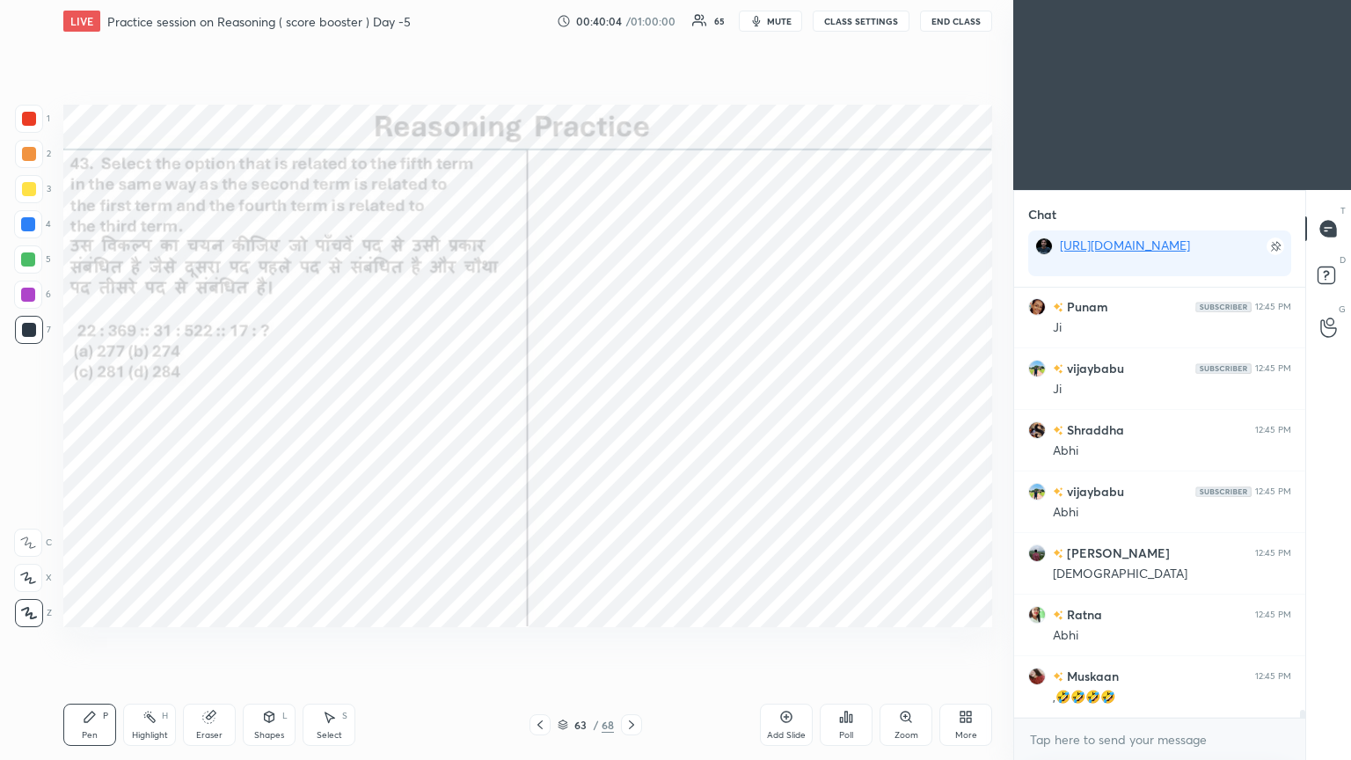
click at [630, 412] on icon at bounding box center [631, 725] width 14 height 14
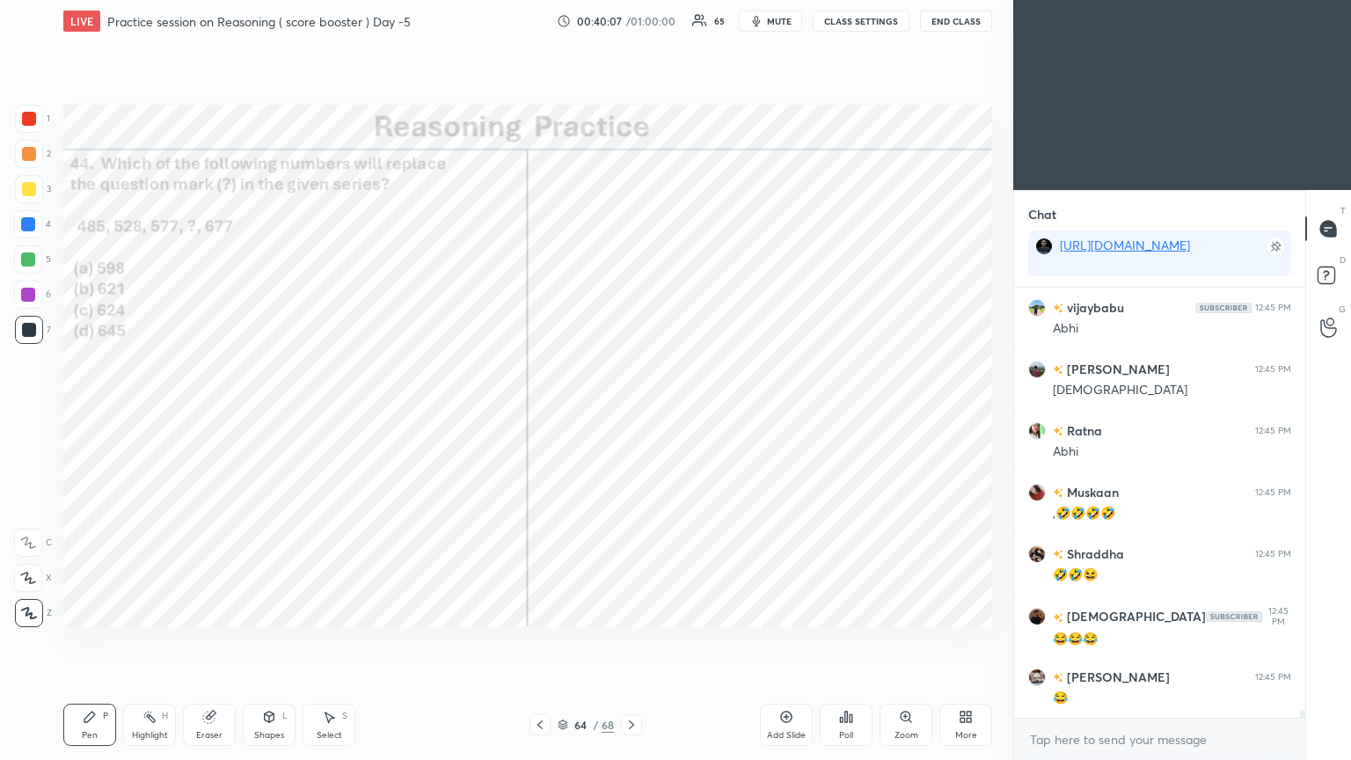
scroll to position [22191, 0]
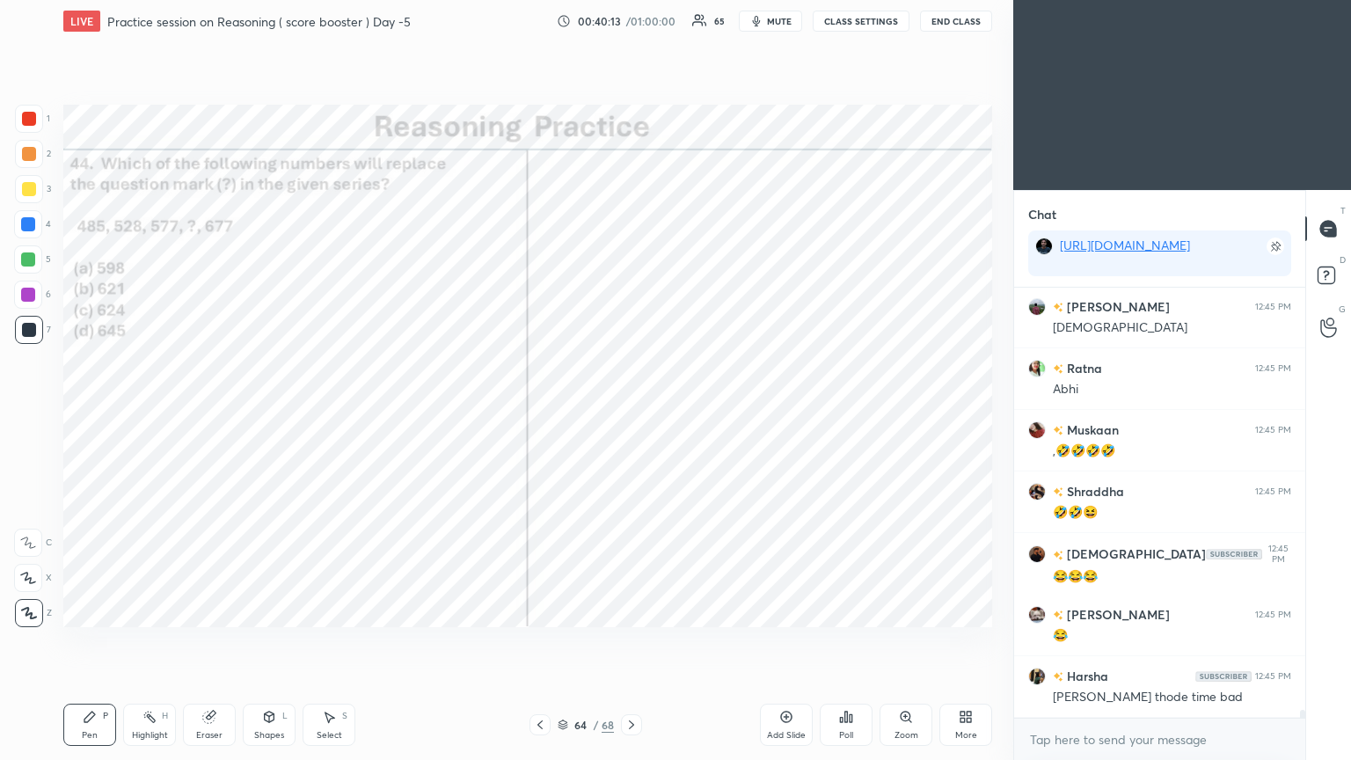
click at [631, 412] on div "Poll" at bounding box center [846, 725] width 53 height 42
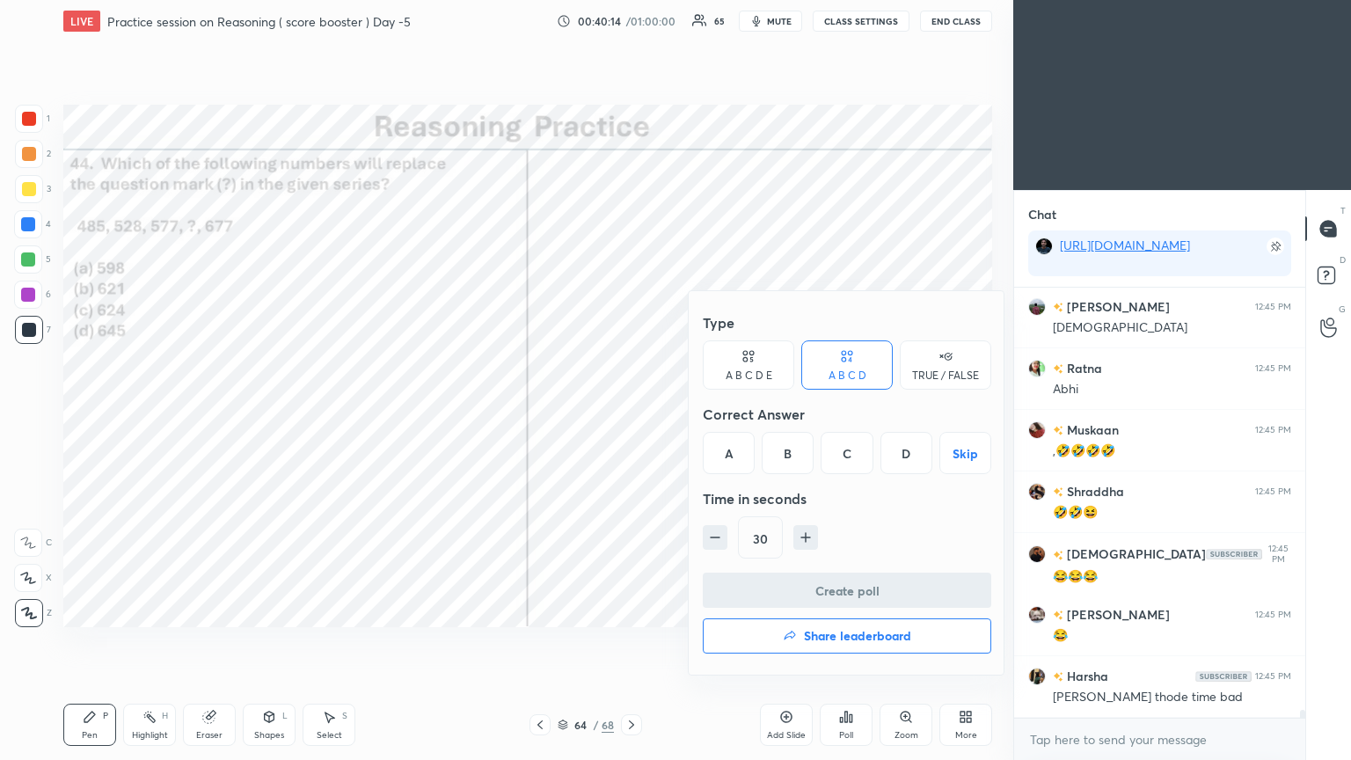
click at [631, 412] on div "C" at bounding box center [847, 453] width 52 height 42
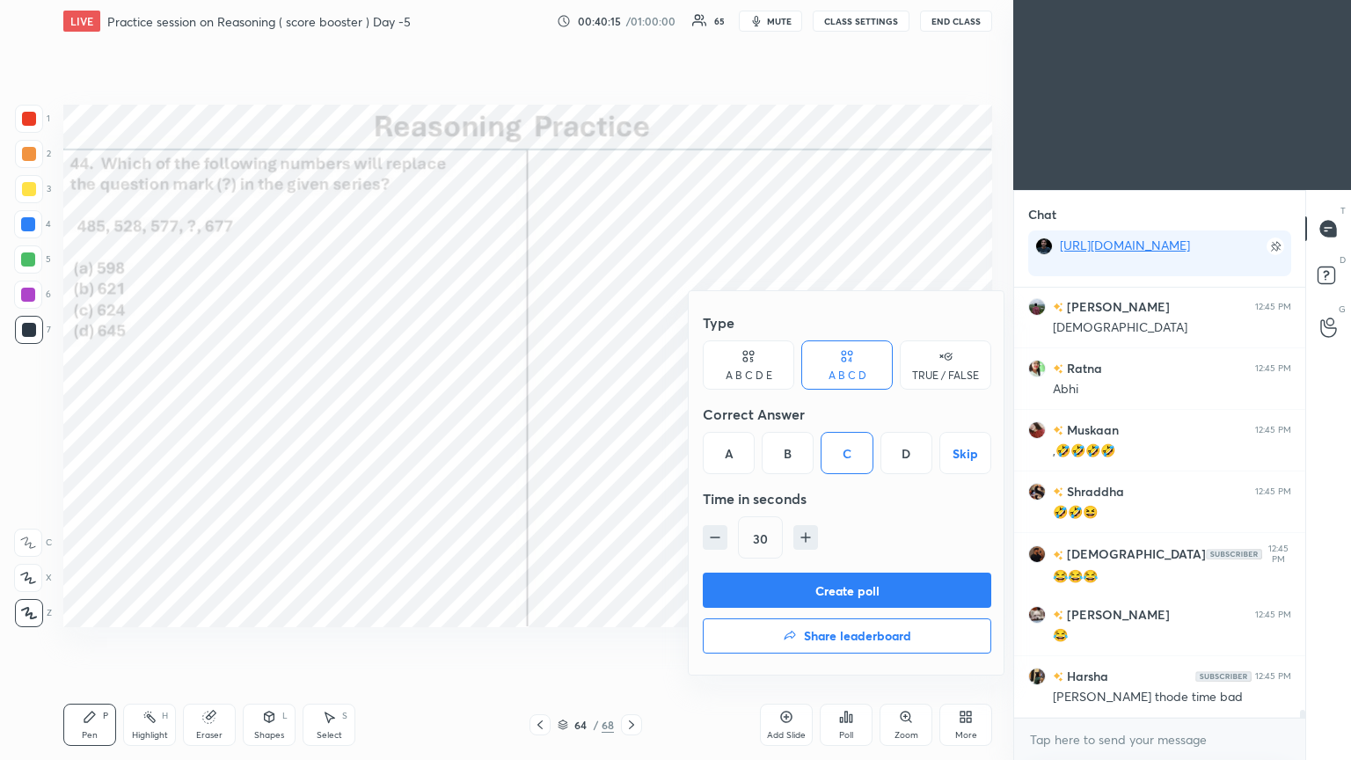
click at [631, 412] on button "Create poll" at bounding box center [847, 590] width 288 height 35
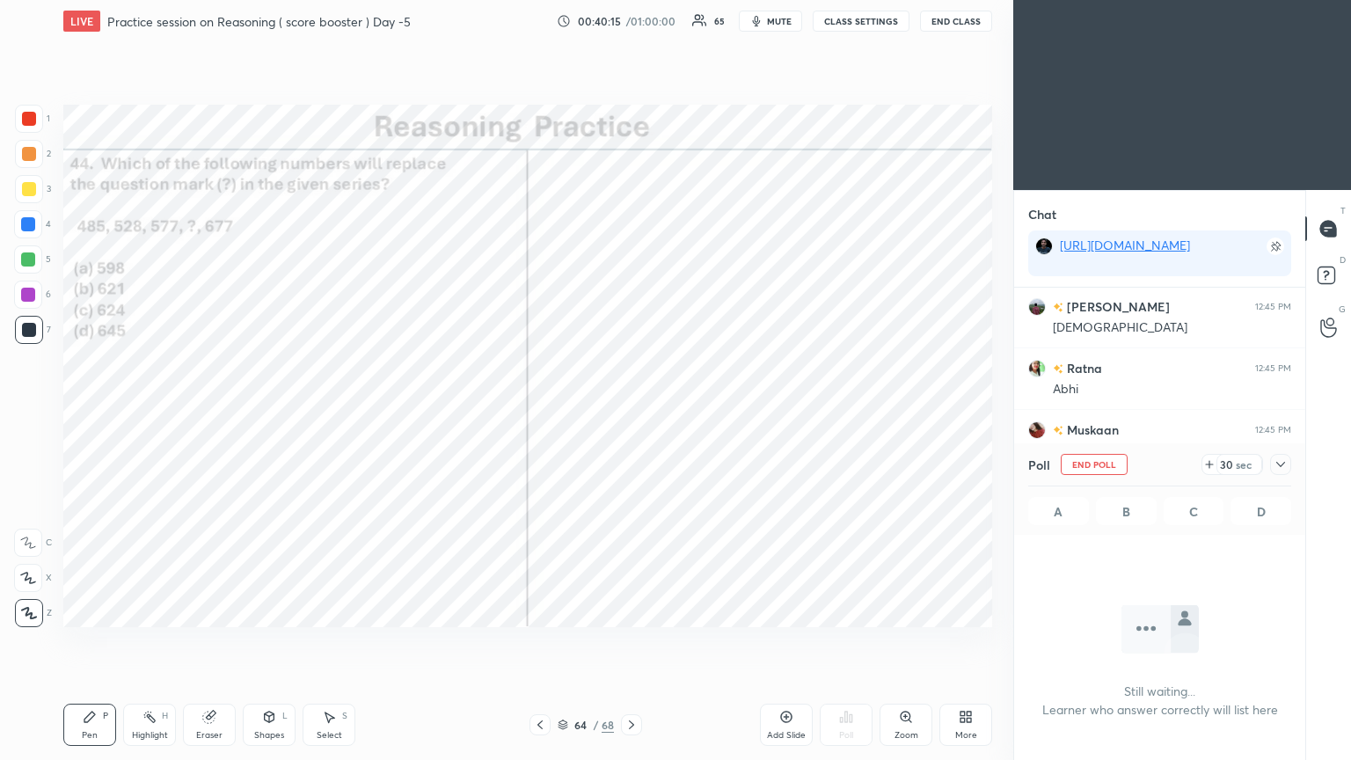
scroll to position [5, 5]
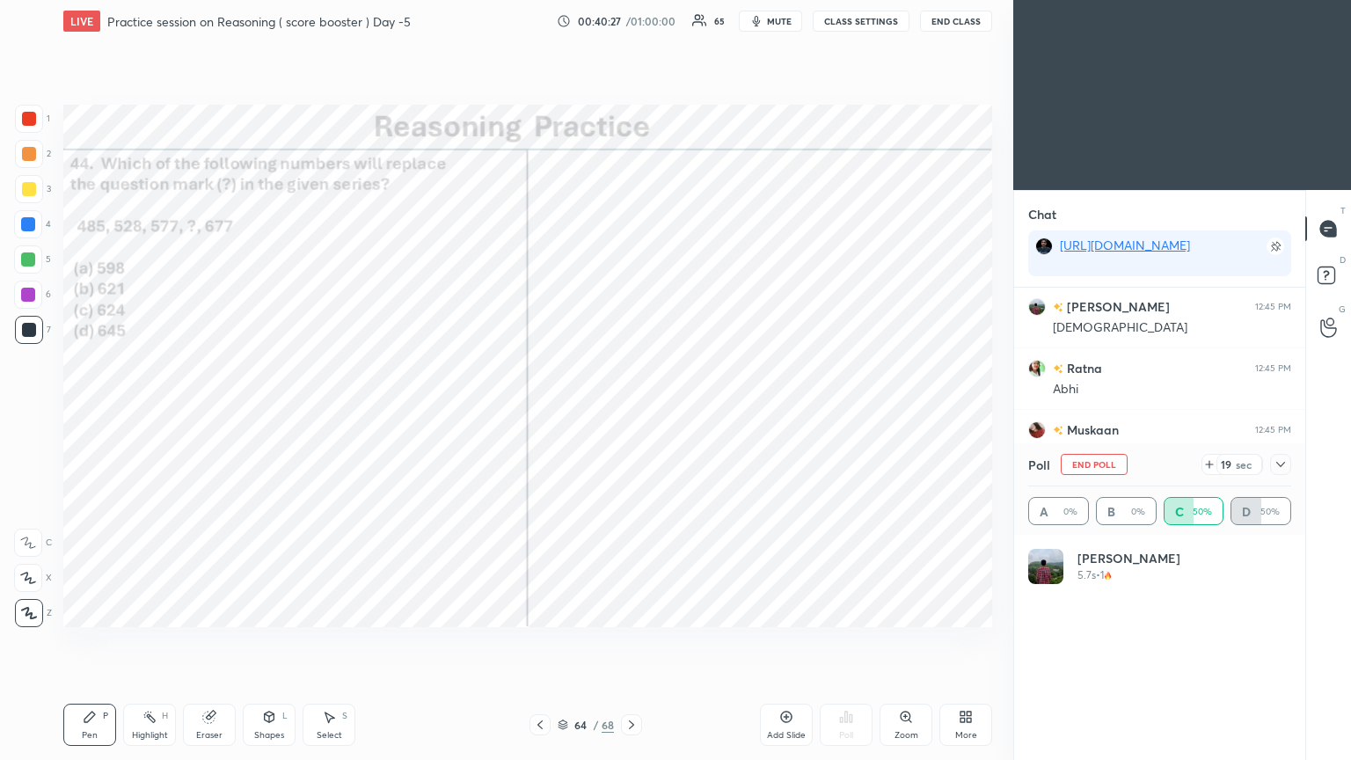
click at [631, 412] on icon at bounding box center [1281, 464] width 14 height 14
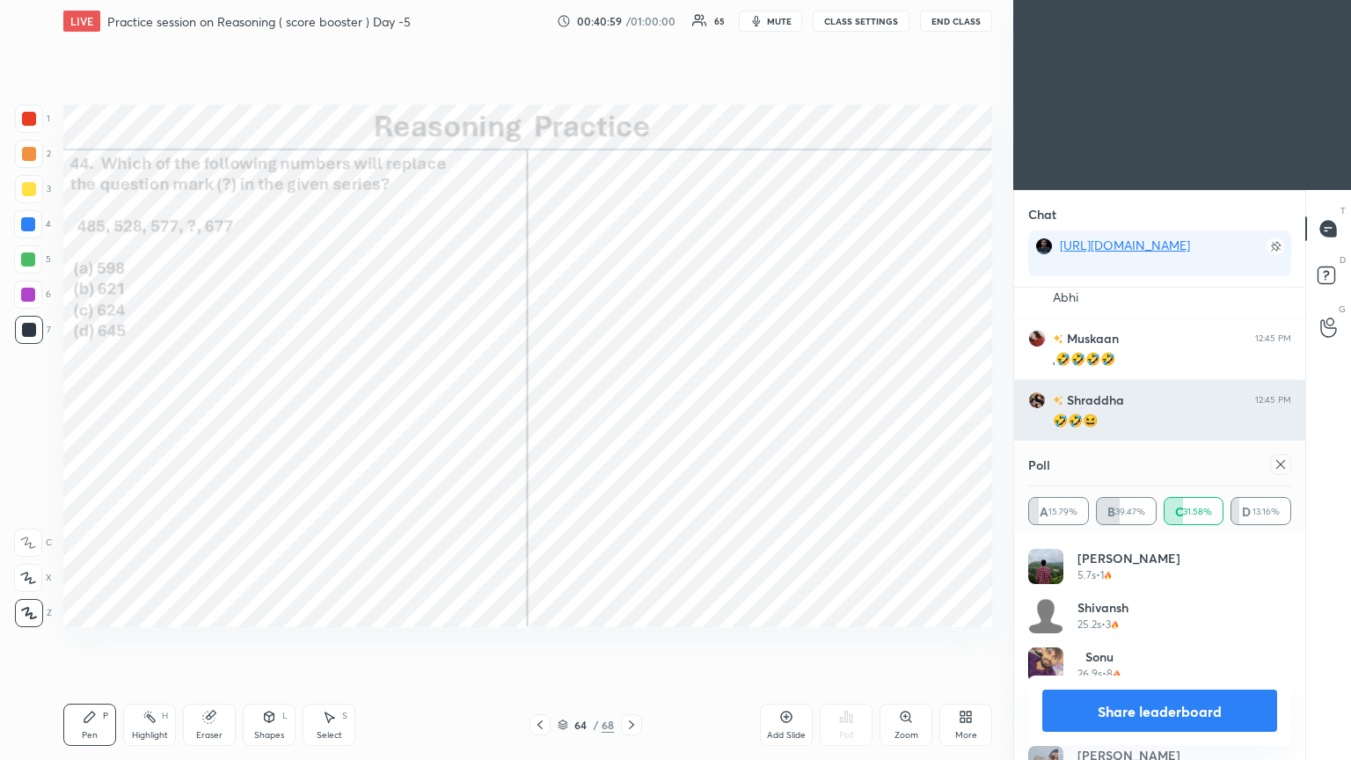
scroll to position [22343, 0]
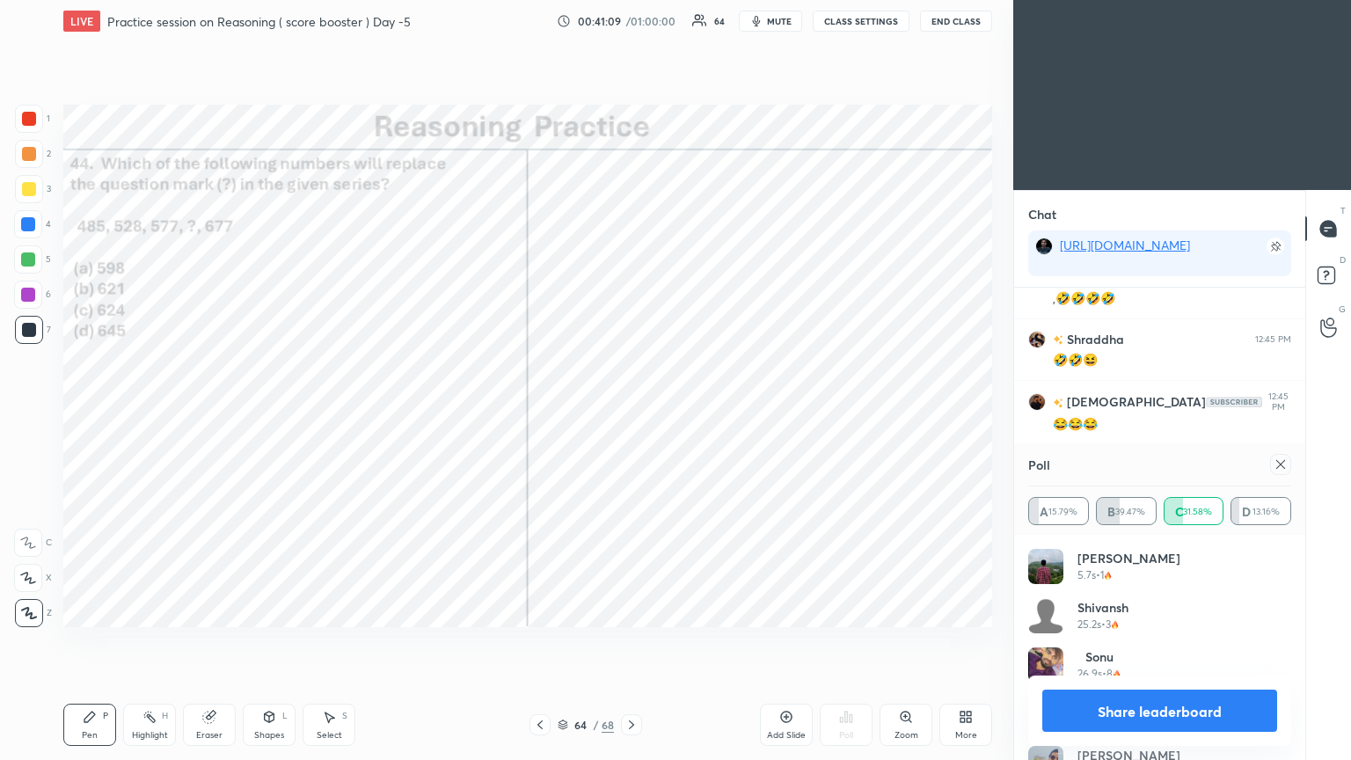
click at [631, 412] on icon at bounding box center [1280, 464] width 9 height 9
type textarea "x"
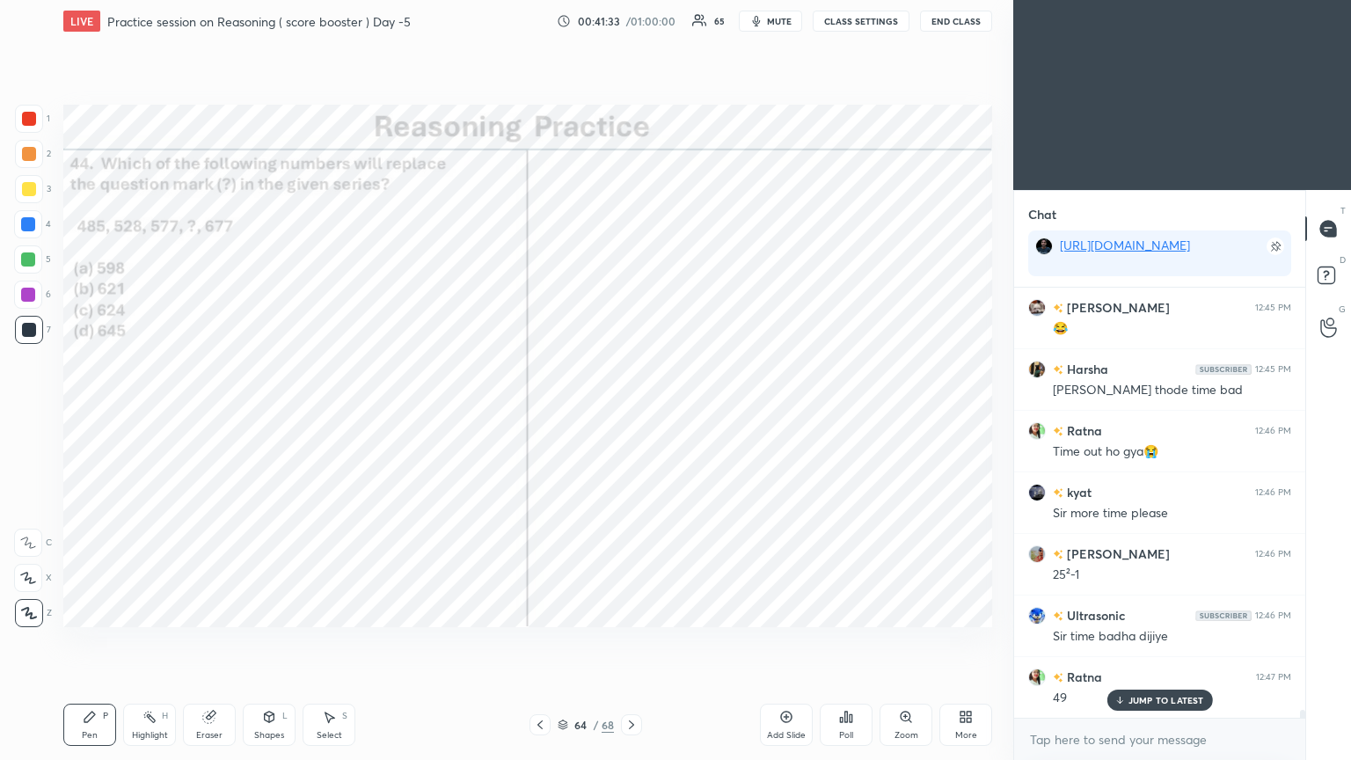
scroll to position [22515, 0]
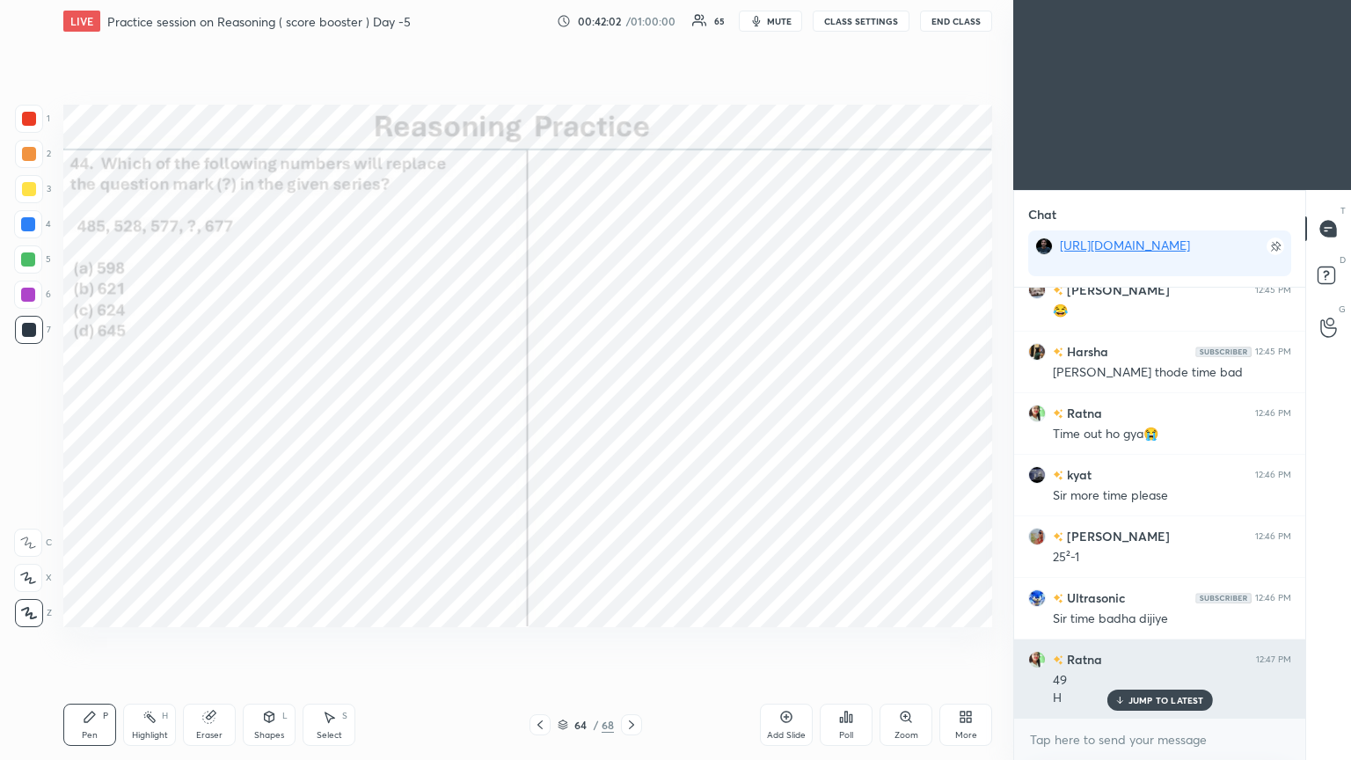
click at [631, 412] on p "JUMP TO LATEST" at bounding box center [1166, 700] width 76 height 11
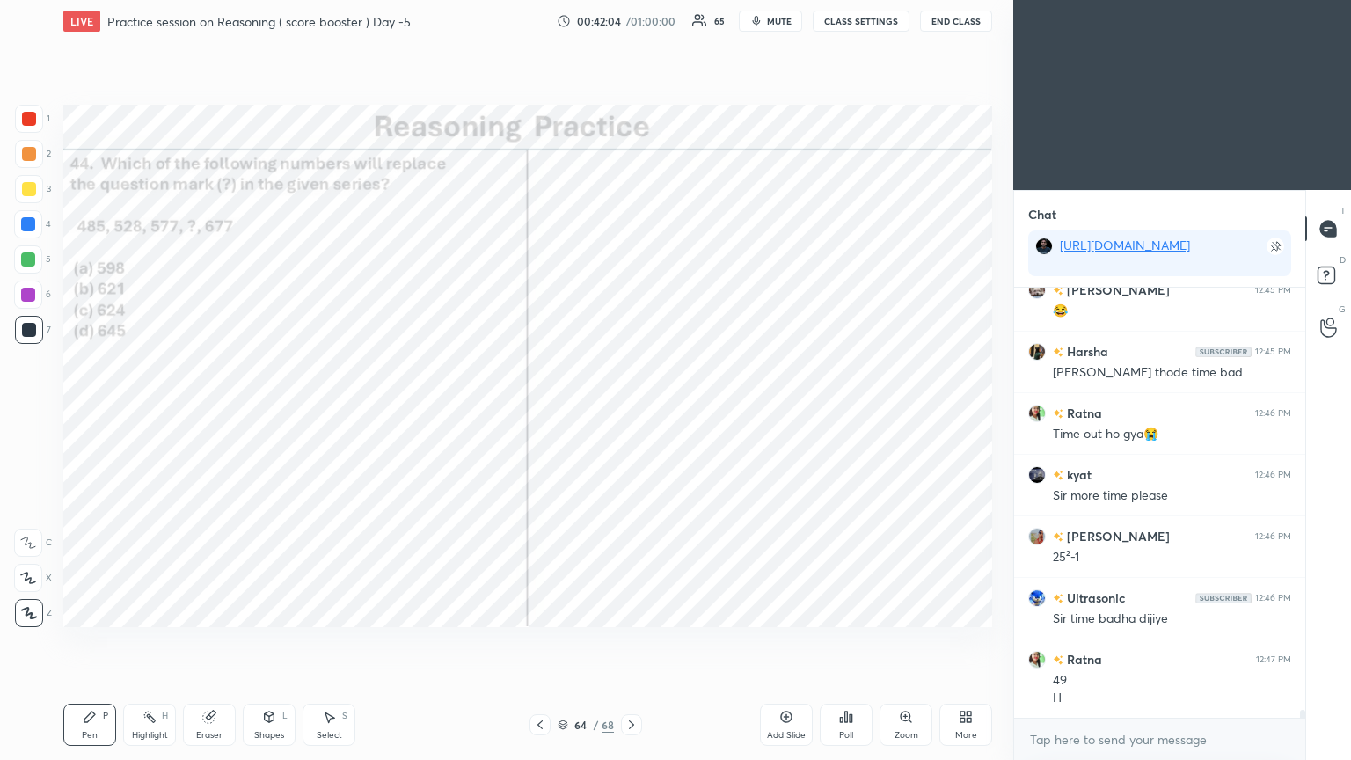
scroll to position [22533, 0]
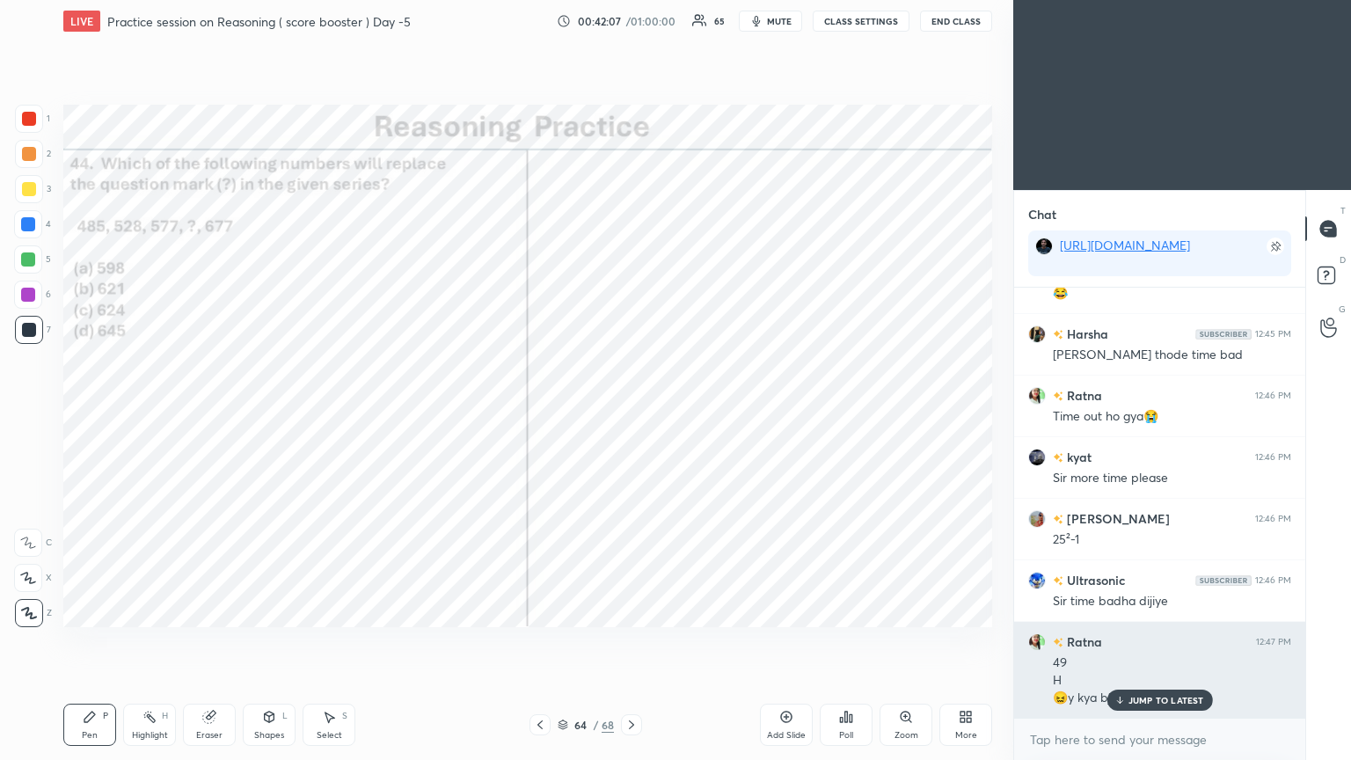
click at [631, 412] on p "JUMP TO LATEST" at bounding box center [1166, 700] width 76 height 11
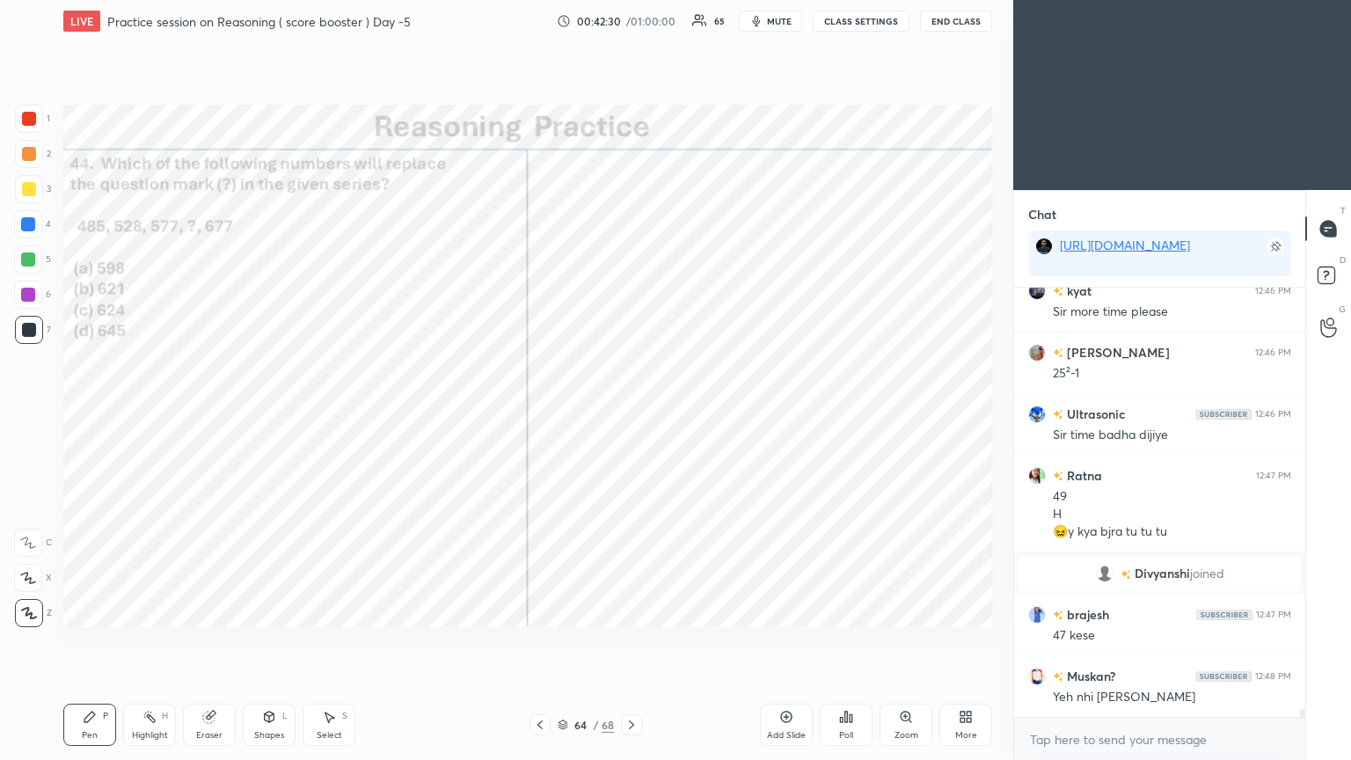
scroll to position [20957, 0]
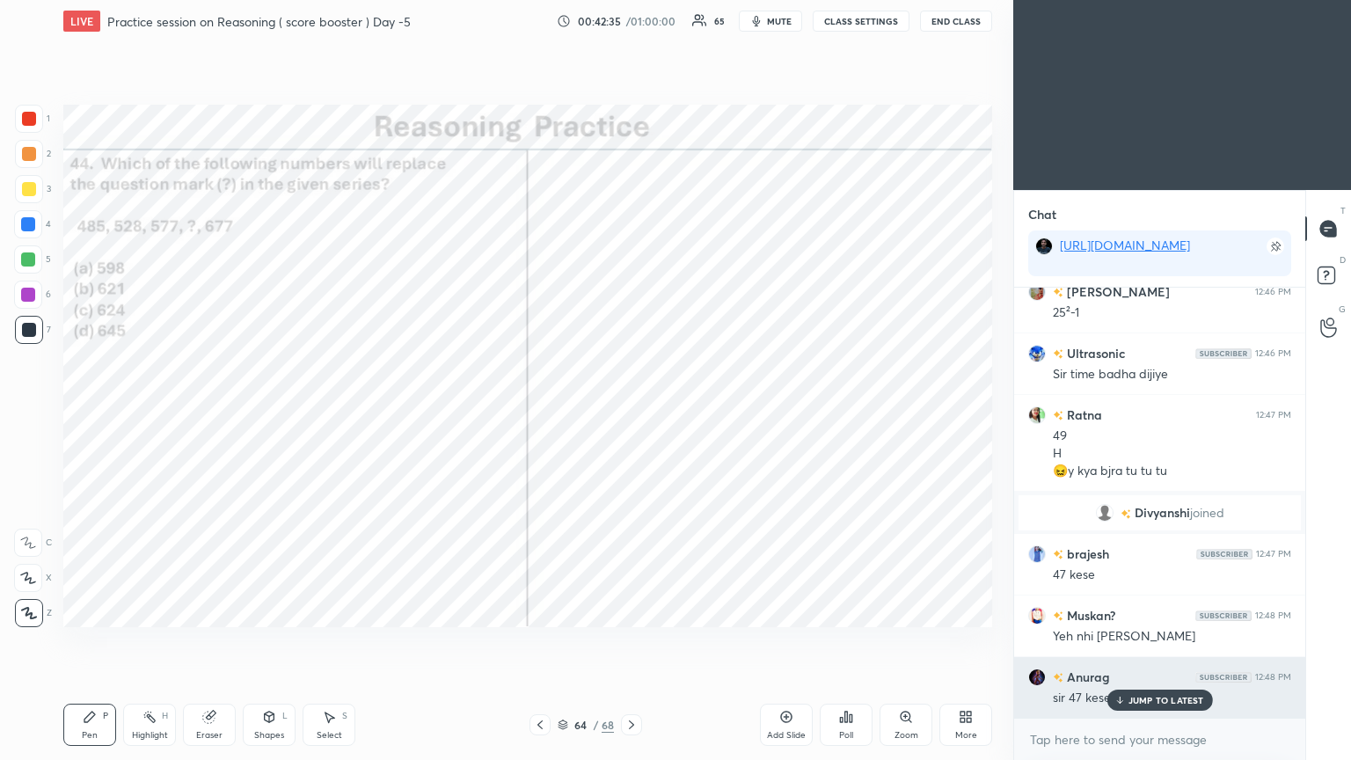
click at [631, 412] on p "JUMP TO LATEST" at bounding box center [1166, 700] width 76 height 11
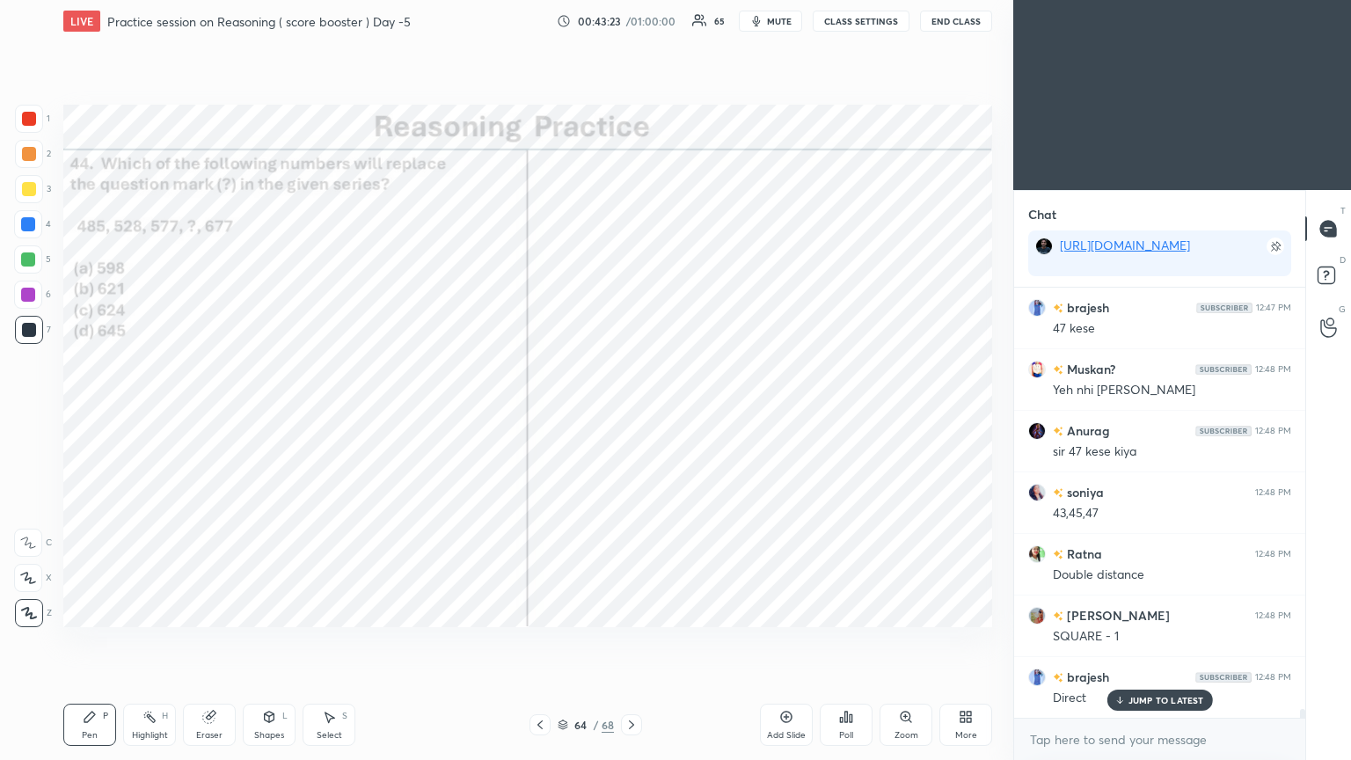
scroll to position [21265, 0]
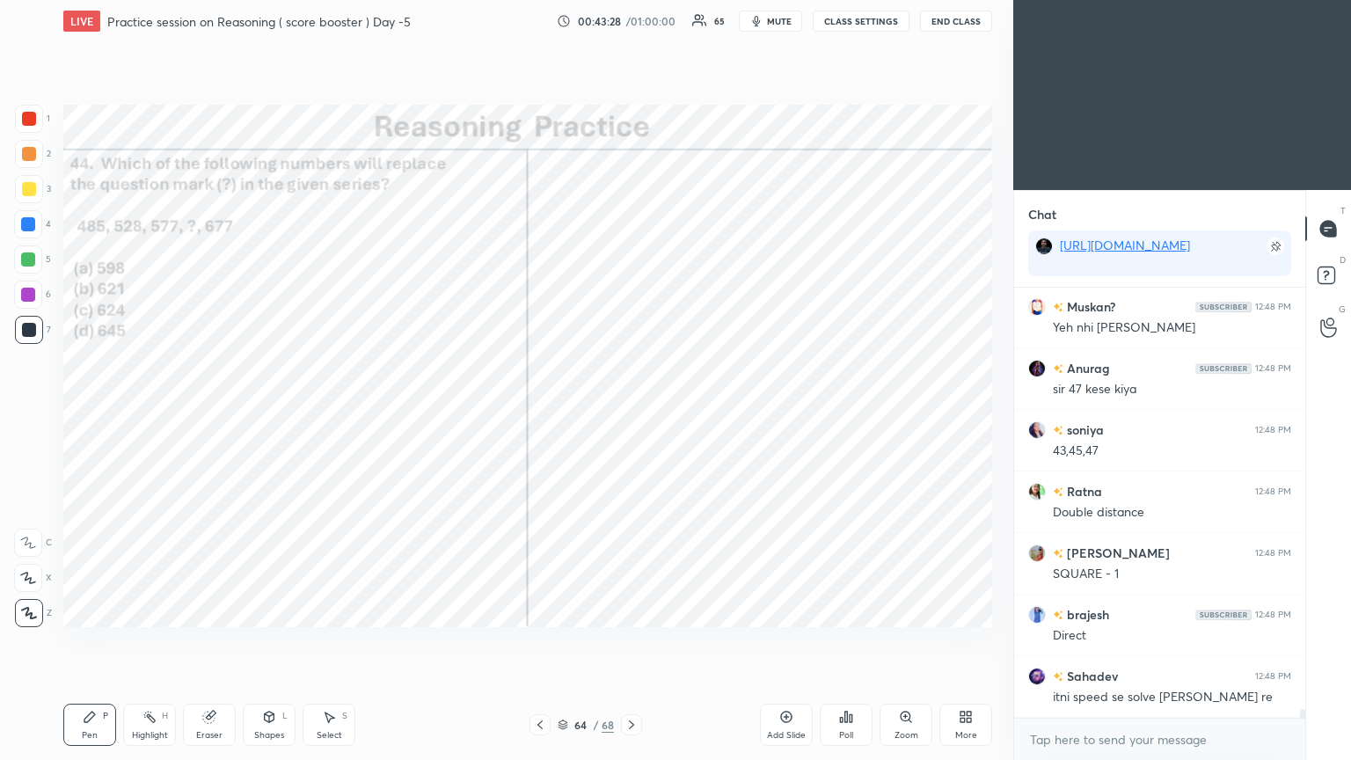
click at [631, 412] on icon at bounding box center [631, 725] width 14 height 14
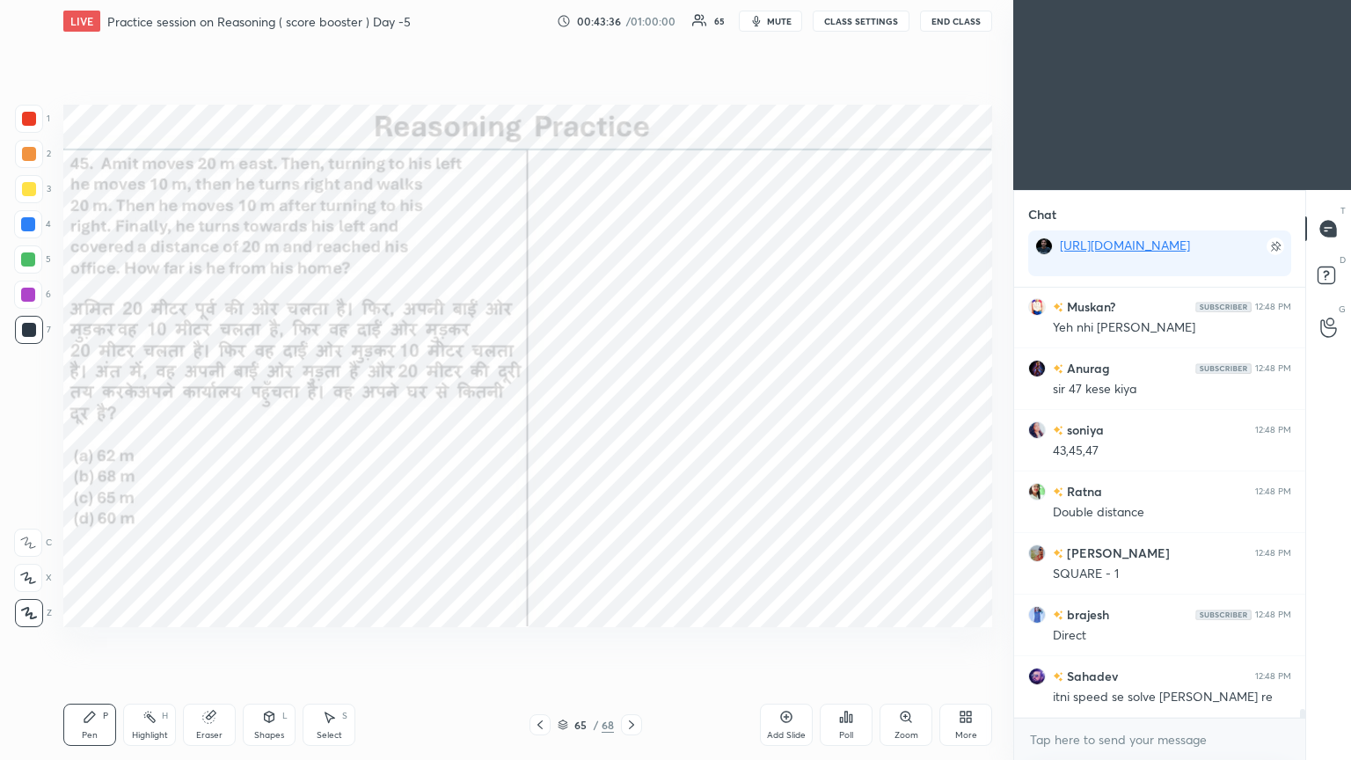
click at [631, 412] on icon at bounding box center [846, 717] width 14 height 14
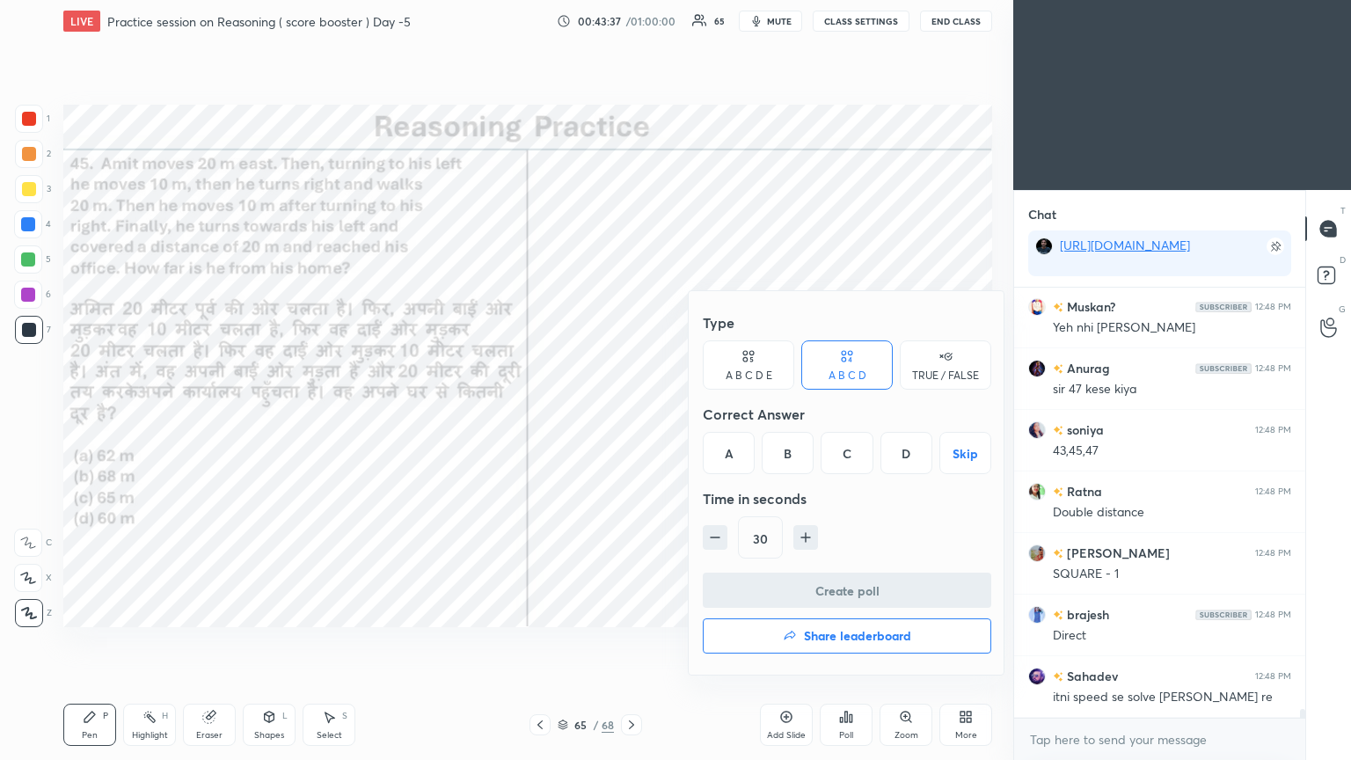
click at [631, 412] on icon "button" at bounding box center [806, 538] width 18 height 18
click at [631, 412] on input "45" at bounding box center [760, 538] width 43 height 42
click at [631, 412] on input "150" at bounding box center [764, 538] width 51 height 42
click at [631, 412] on input "1540" at bounding box center [768, 538] width 59 height 42
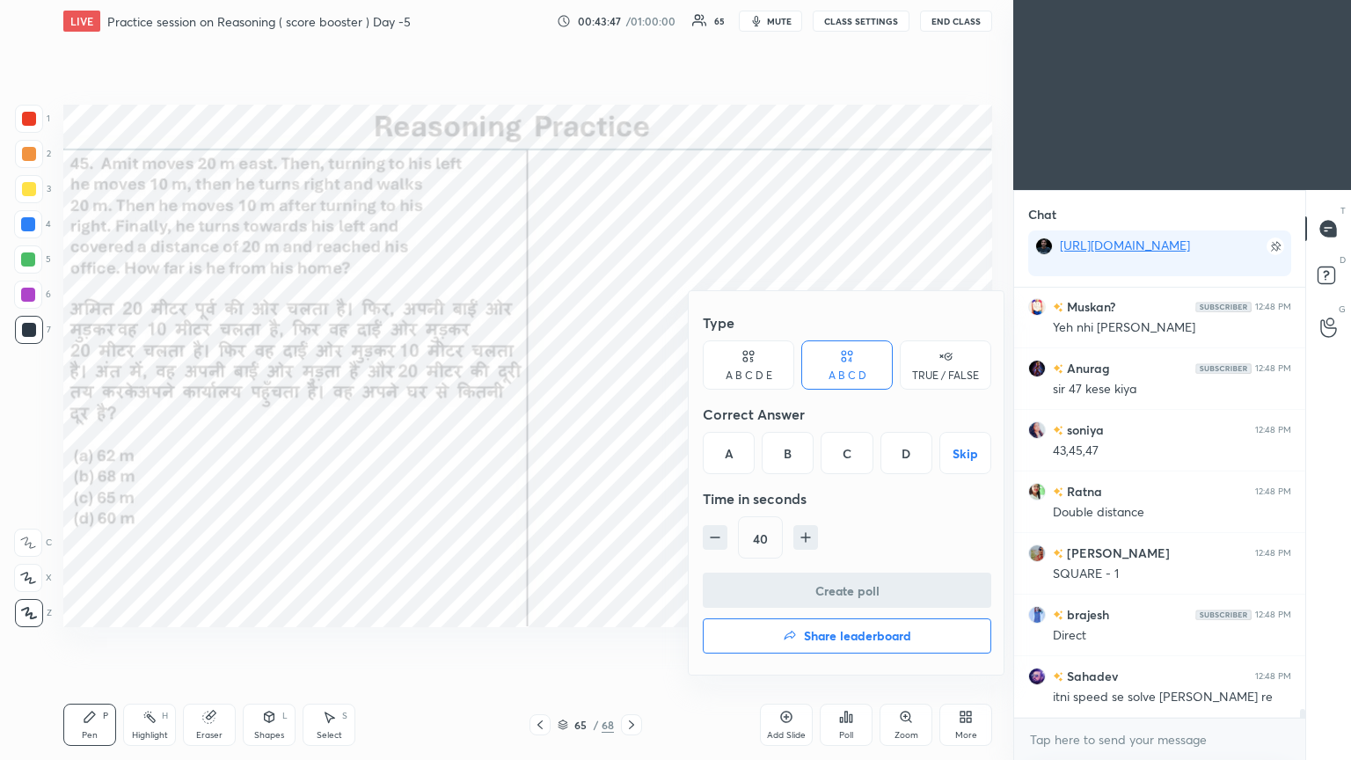
type input "40"
click at [607, 412] on div at bounding box center [675, 380] width 1351 height 760
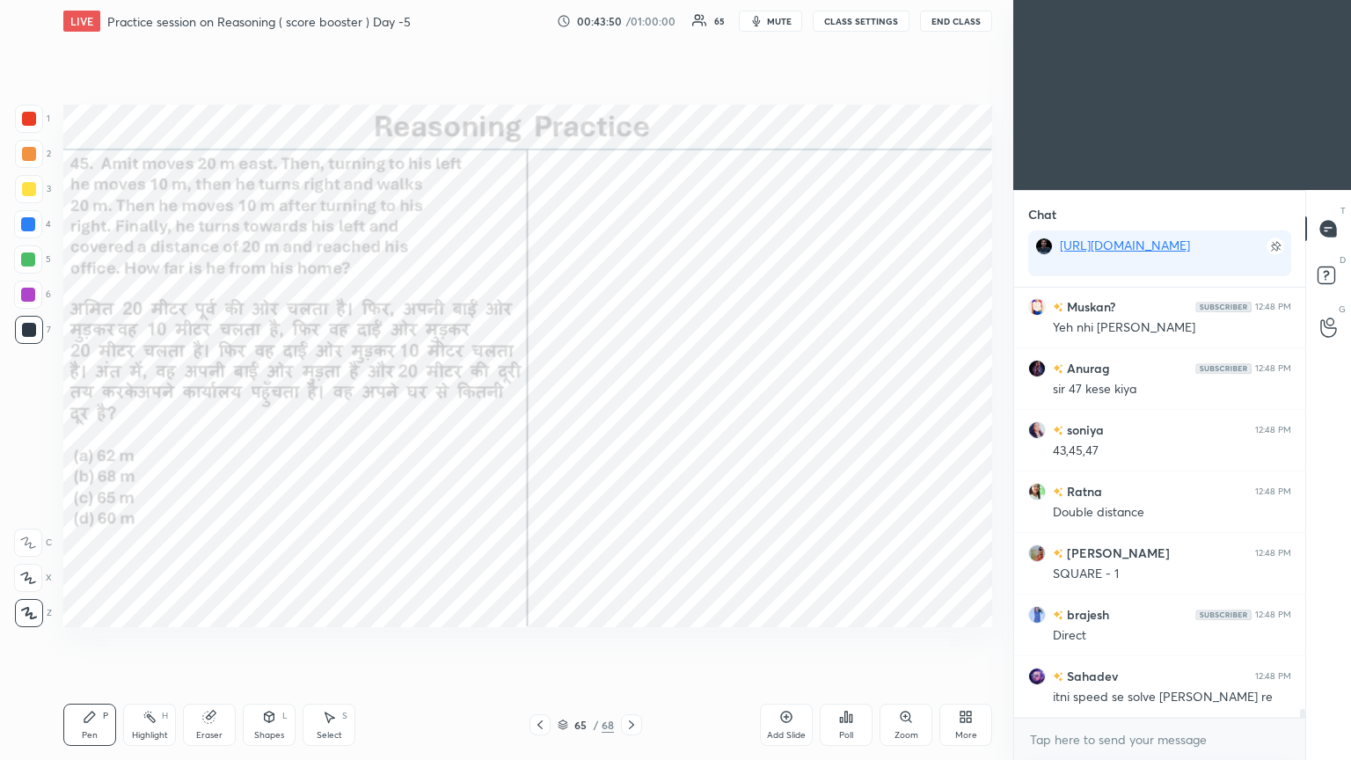
click at [631, 412] on div "Poll" at bounding box center [846, 725] width 53 height 42
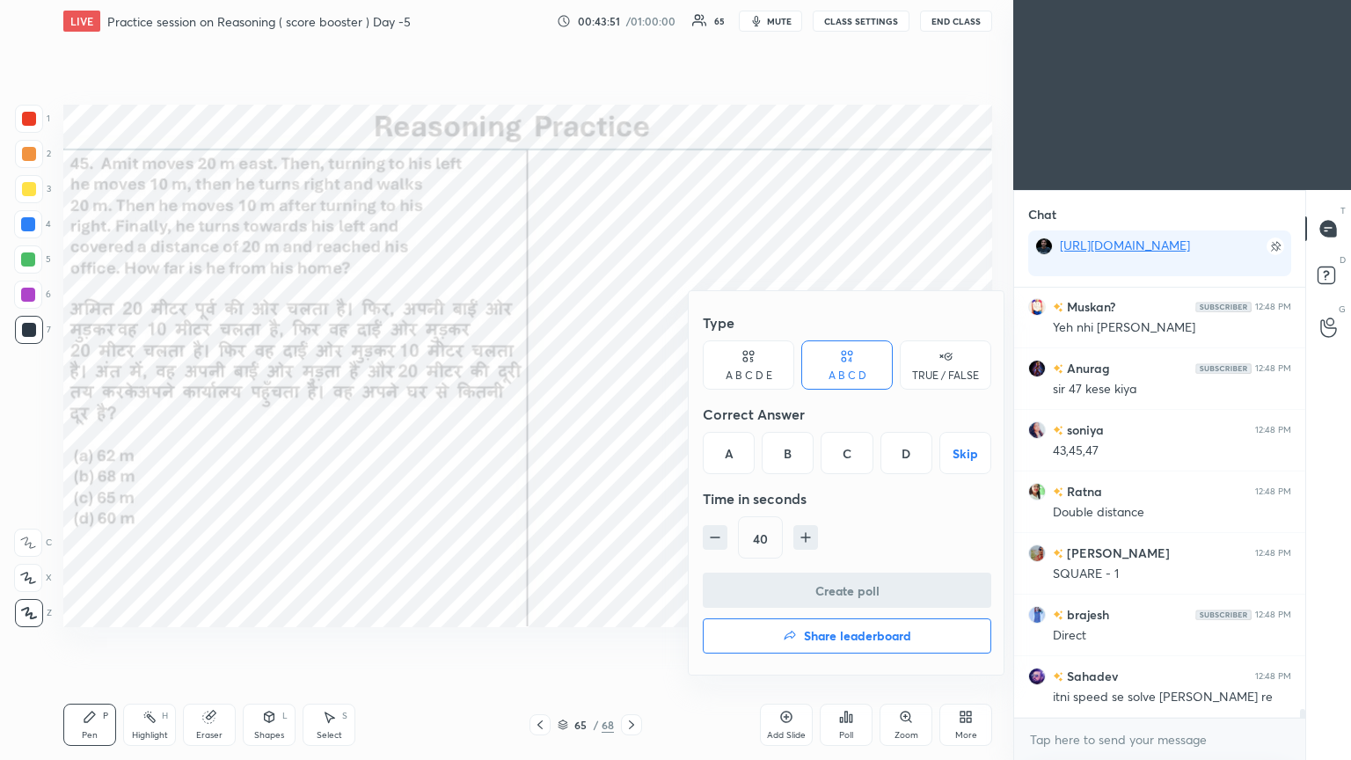
click at [631, 412] on div "D" at bounding box center [906, 453] width 52 height 42
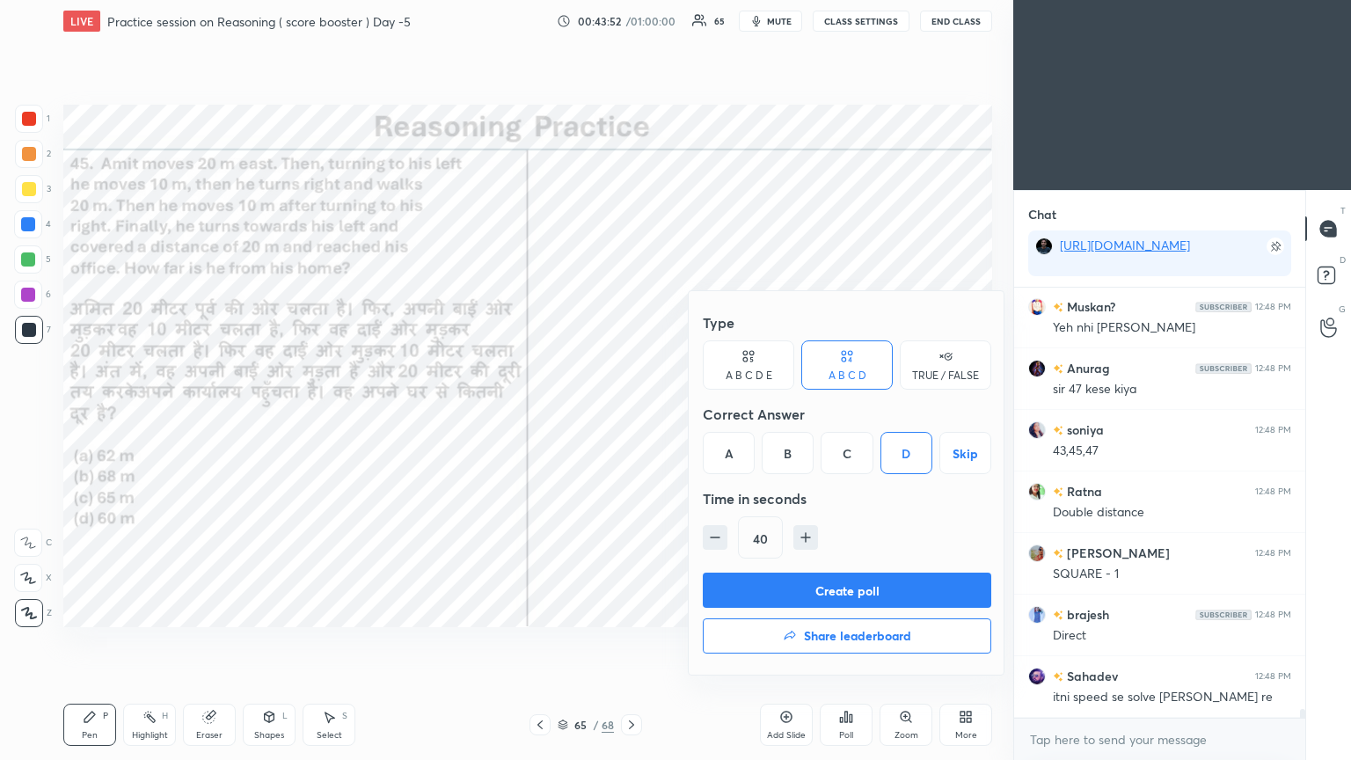
click at [631, 412] on button "Create poll" at bounding box center [847, 590] width 288 height 35
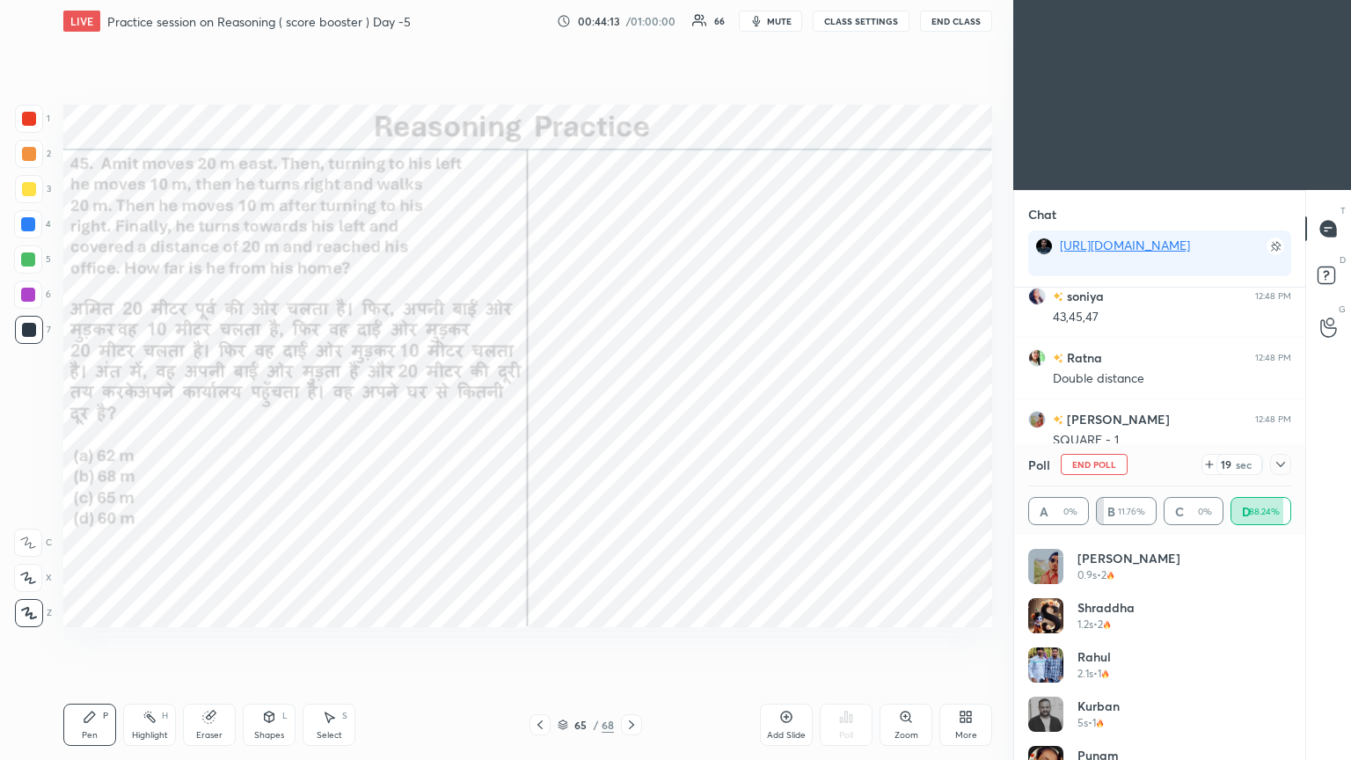
scroll to position [21319, 0]
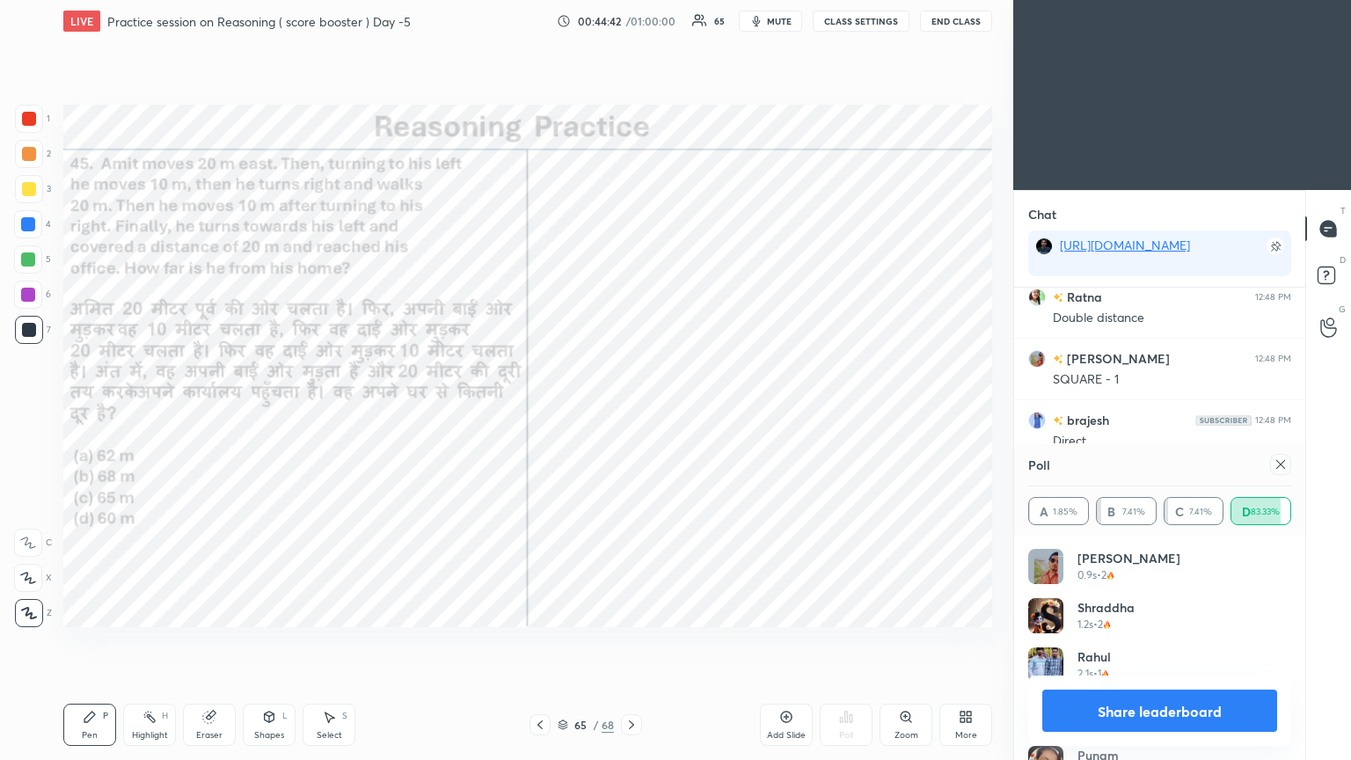
click at [631, 412] on div at bounding box center [1280, 464] width 21 height 21
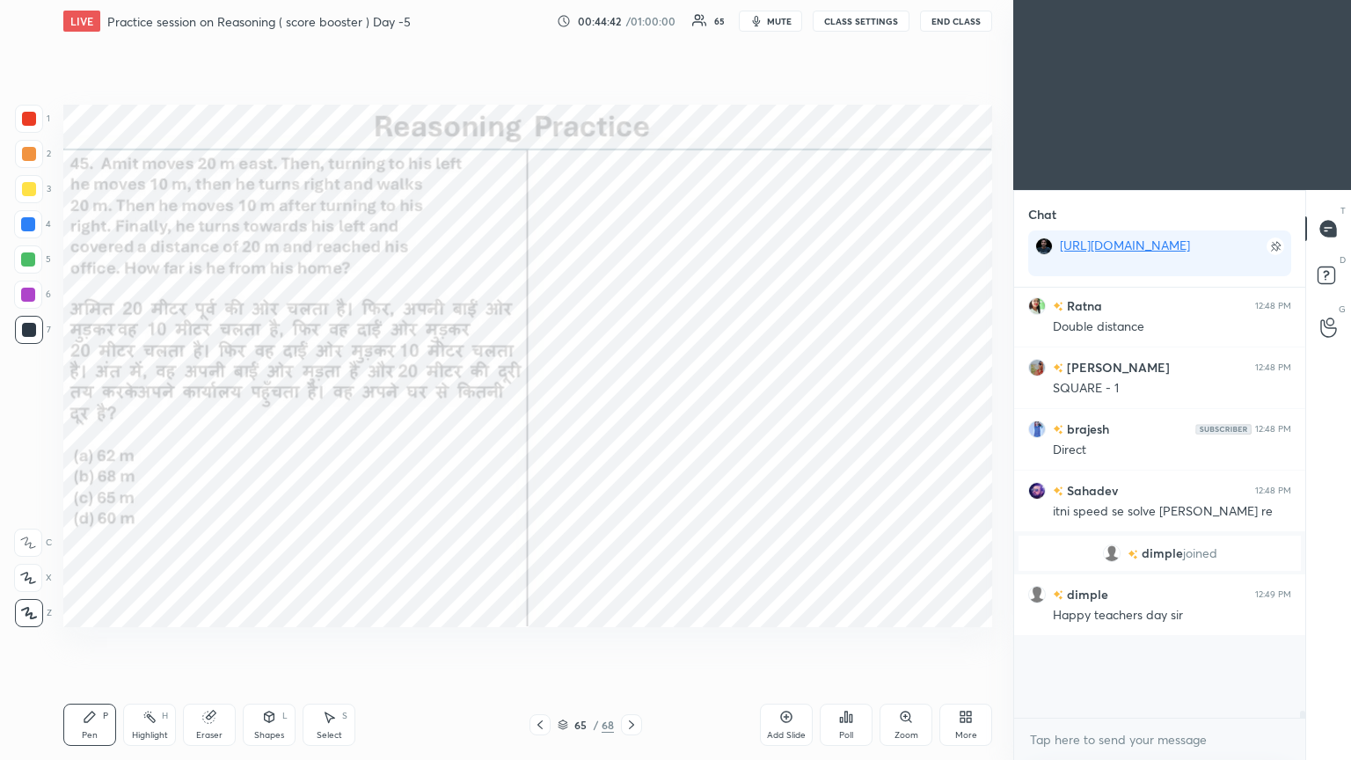
scroll to position [21261, 0]
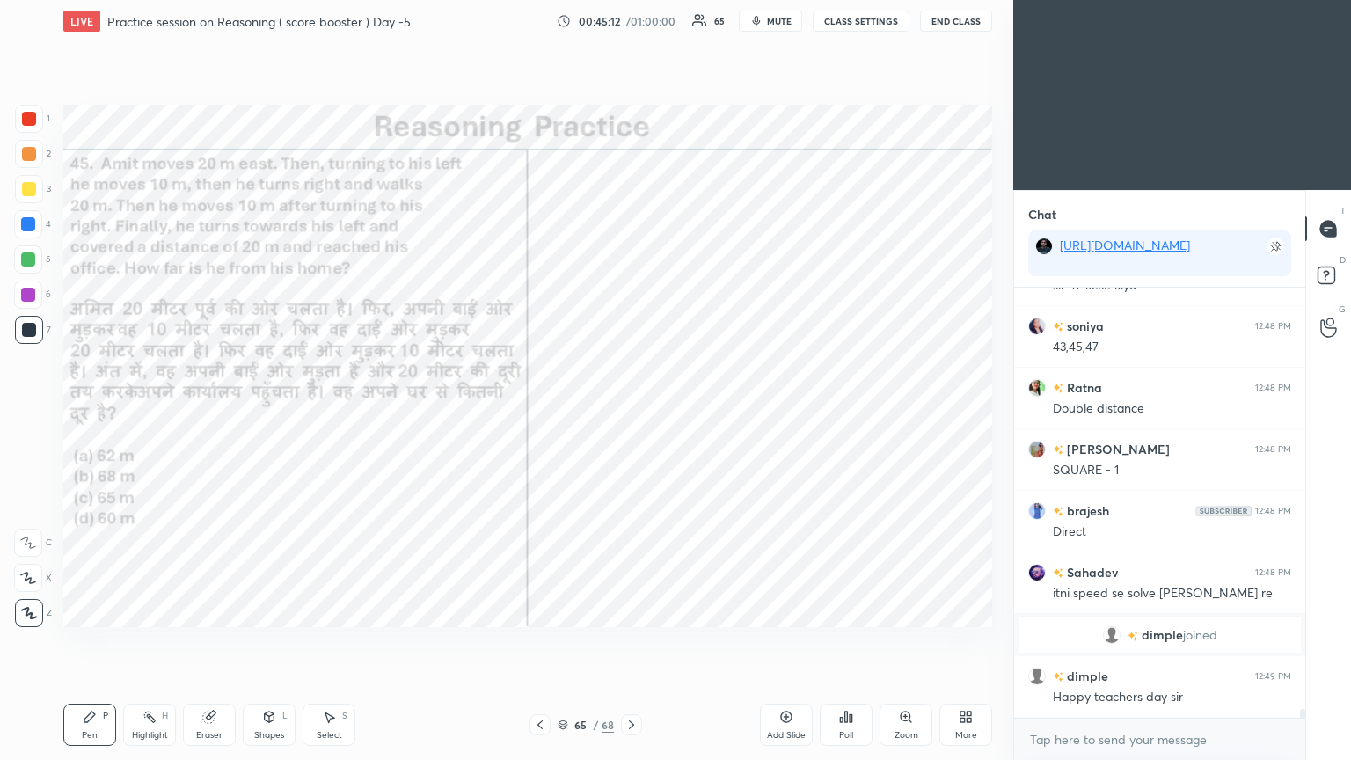
click at [25, 126] on div at bounding box center [29, 119] width 28 height 28
click at [26, 129] on div at bounding box center [29, 119] width 28 height 28
click at [631, 412] on icon at bounding box center [631, 725] width 14 height 14
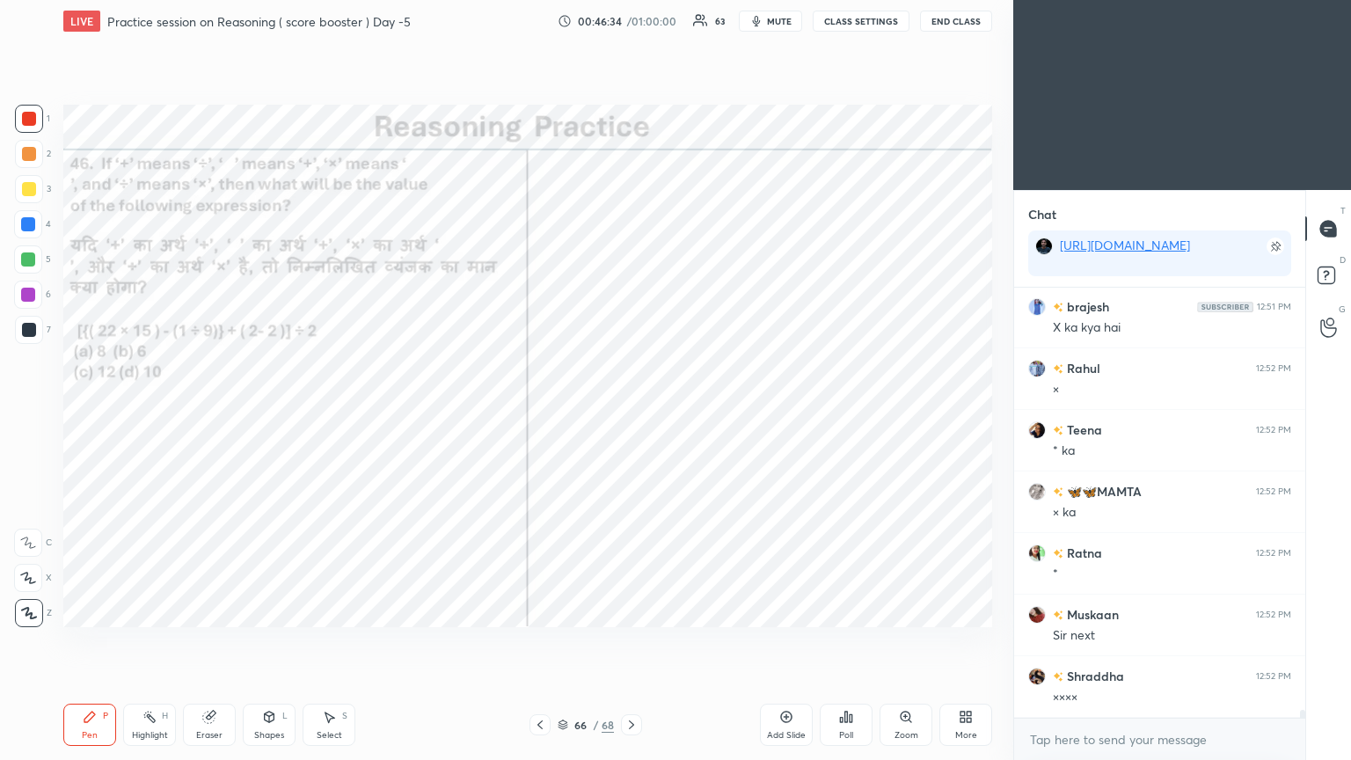
scroll to position [22353, 0]
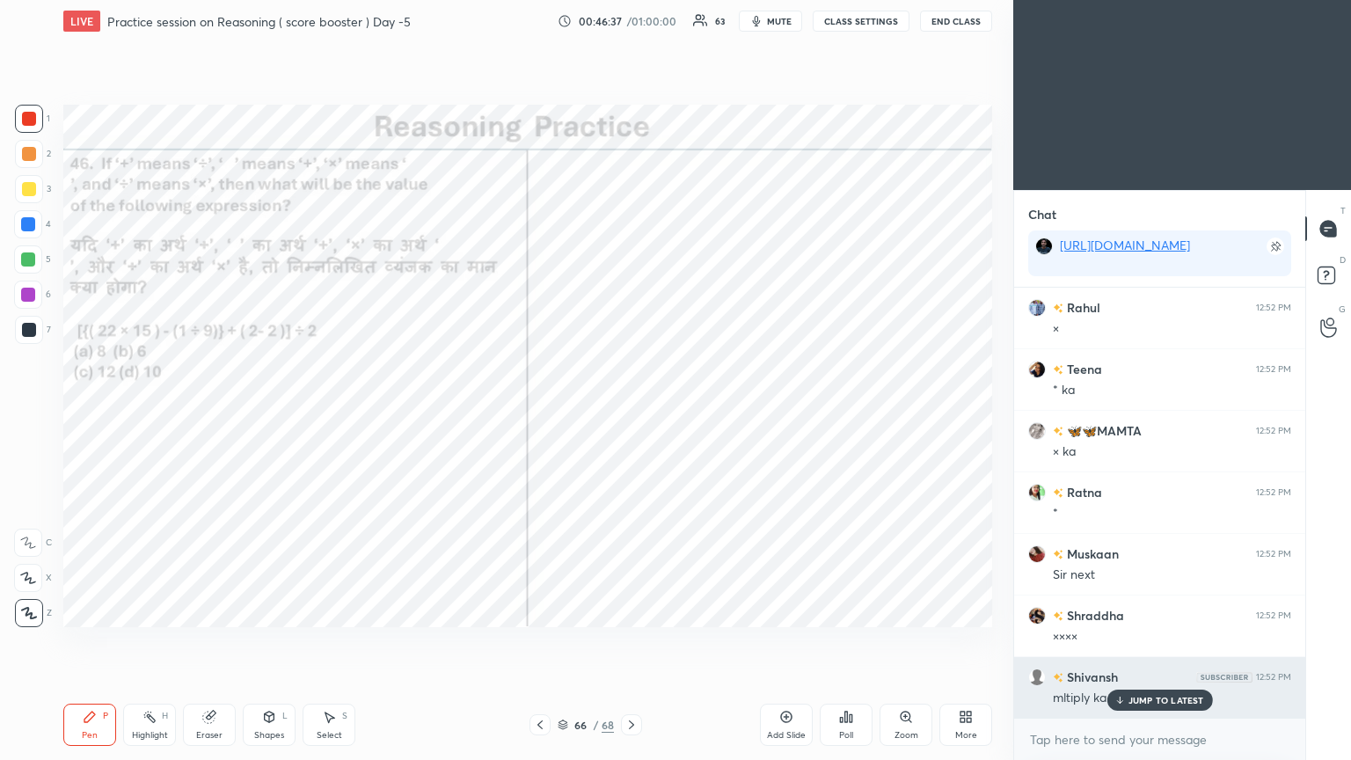
click at [631, 412] on p "JUMP TO LATEST" at bounding box center [1166, 700] width 76 height 11
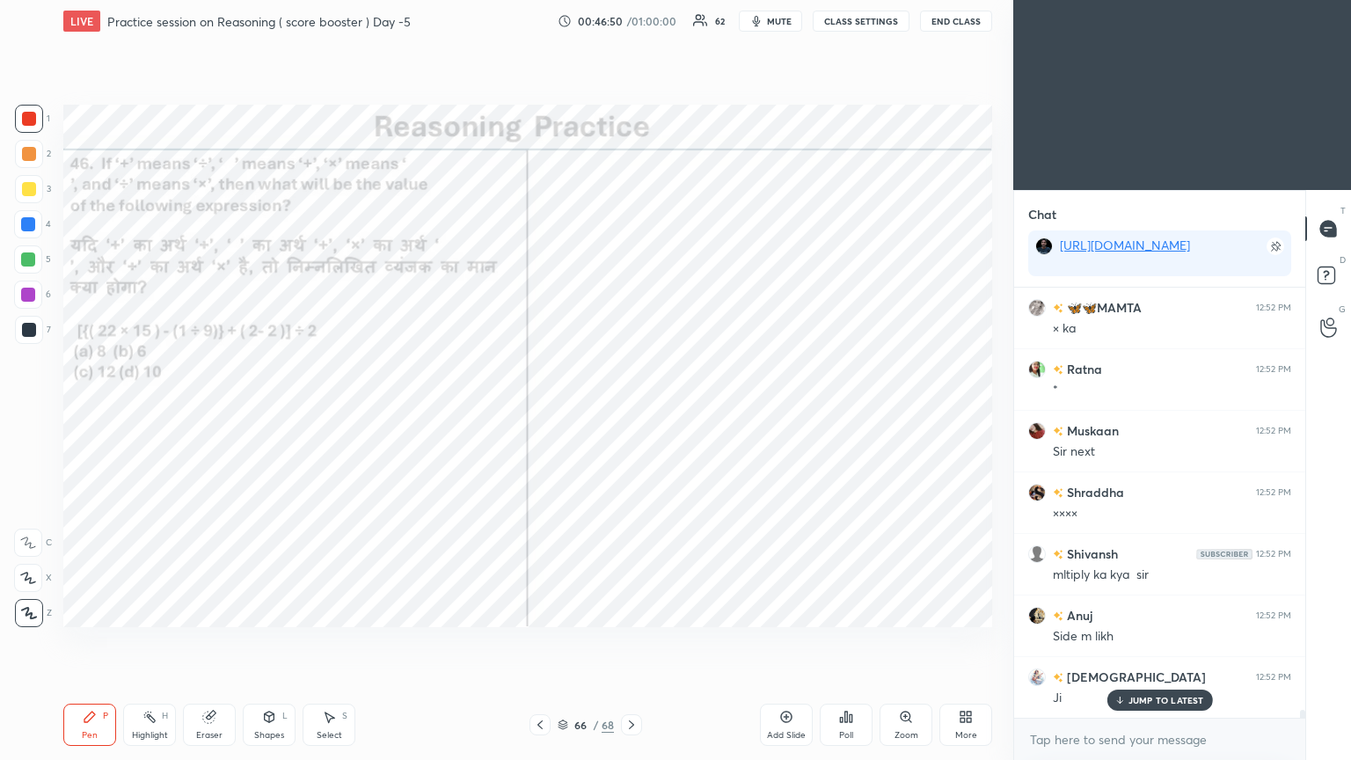
scroll to position [22539, 0]
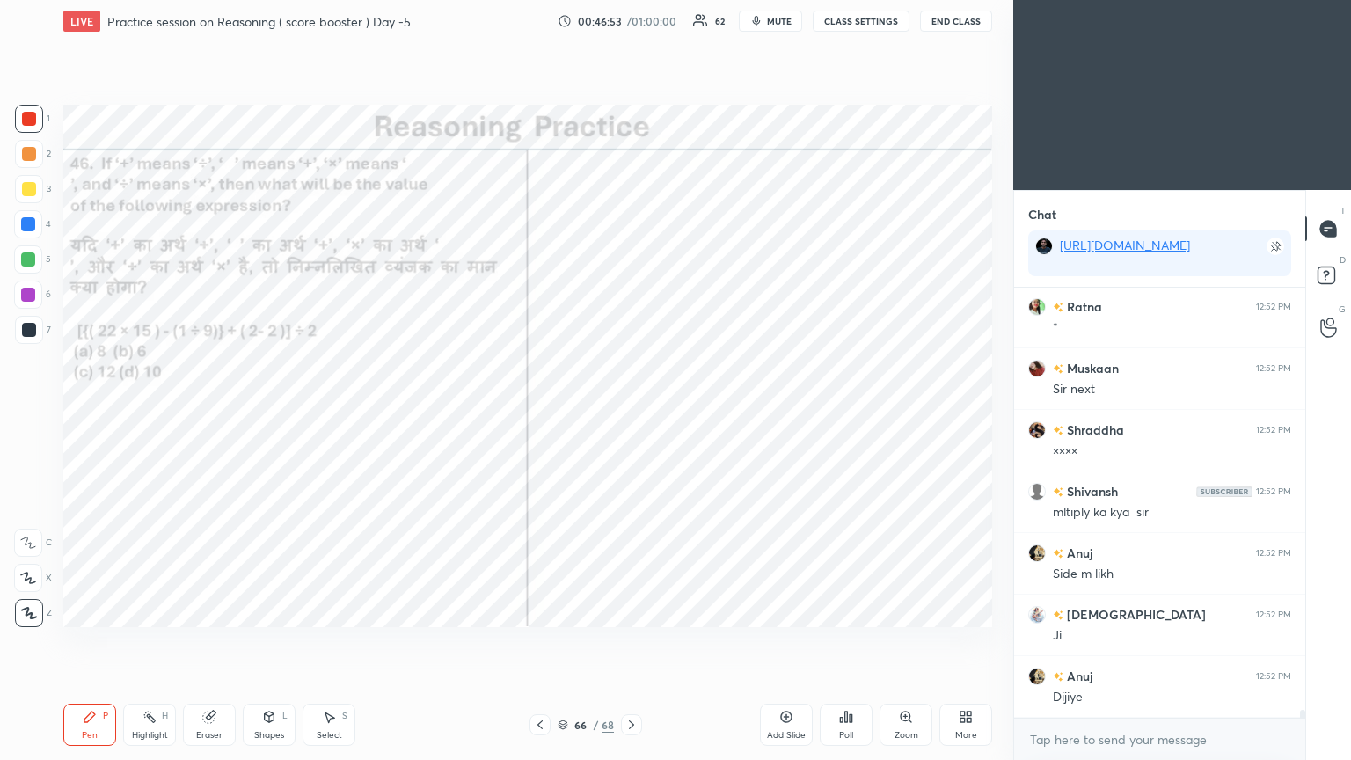
click at [631, 412] on div "Poll" at bounding box center [846, 725] width 53 height 42
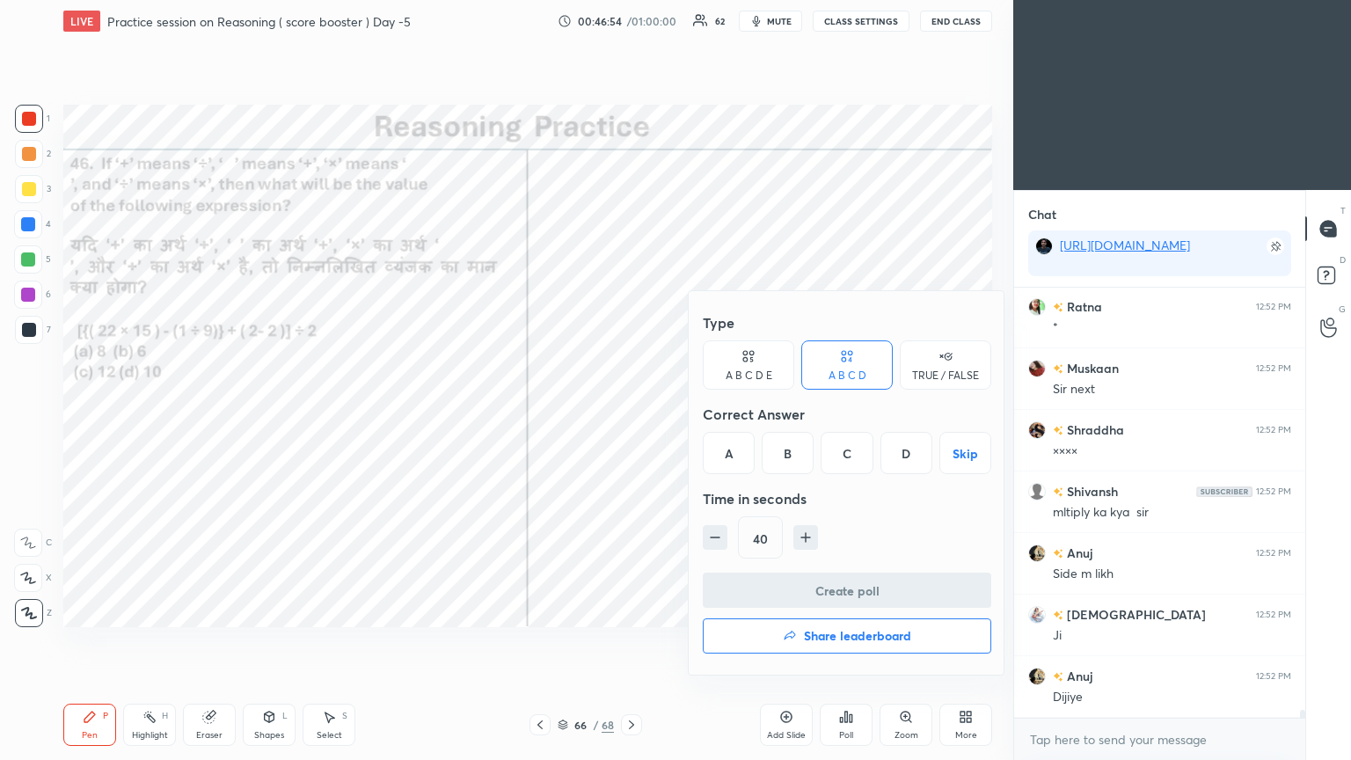
click at [631, 412] on div "A" at bounding box center [729, 453] width 52 height 42
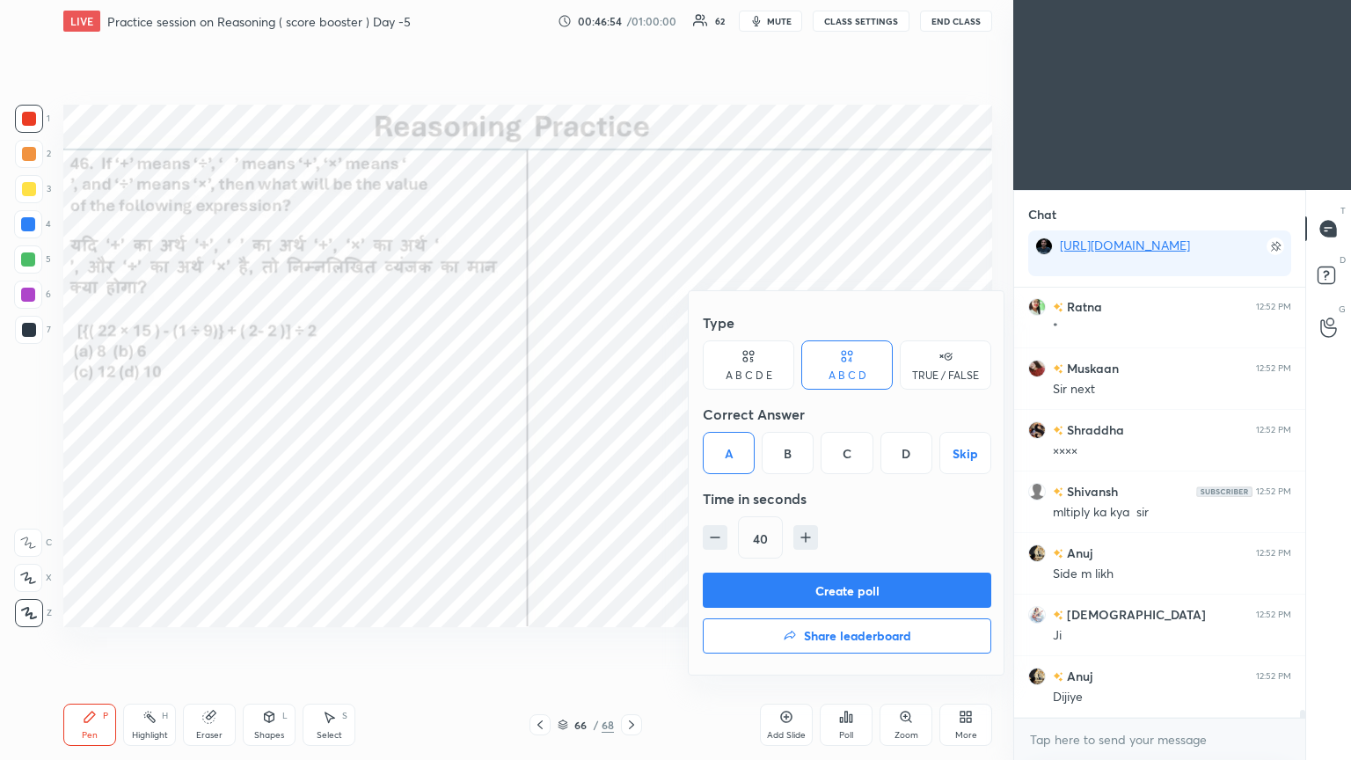
click at [631, 412] on button "Create poll" at bounding box center [847, 590] width 288 height 35
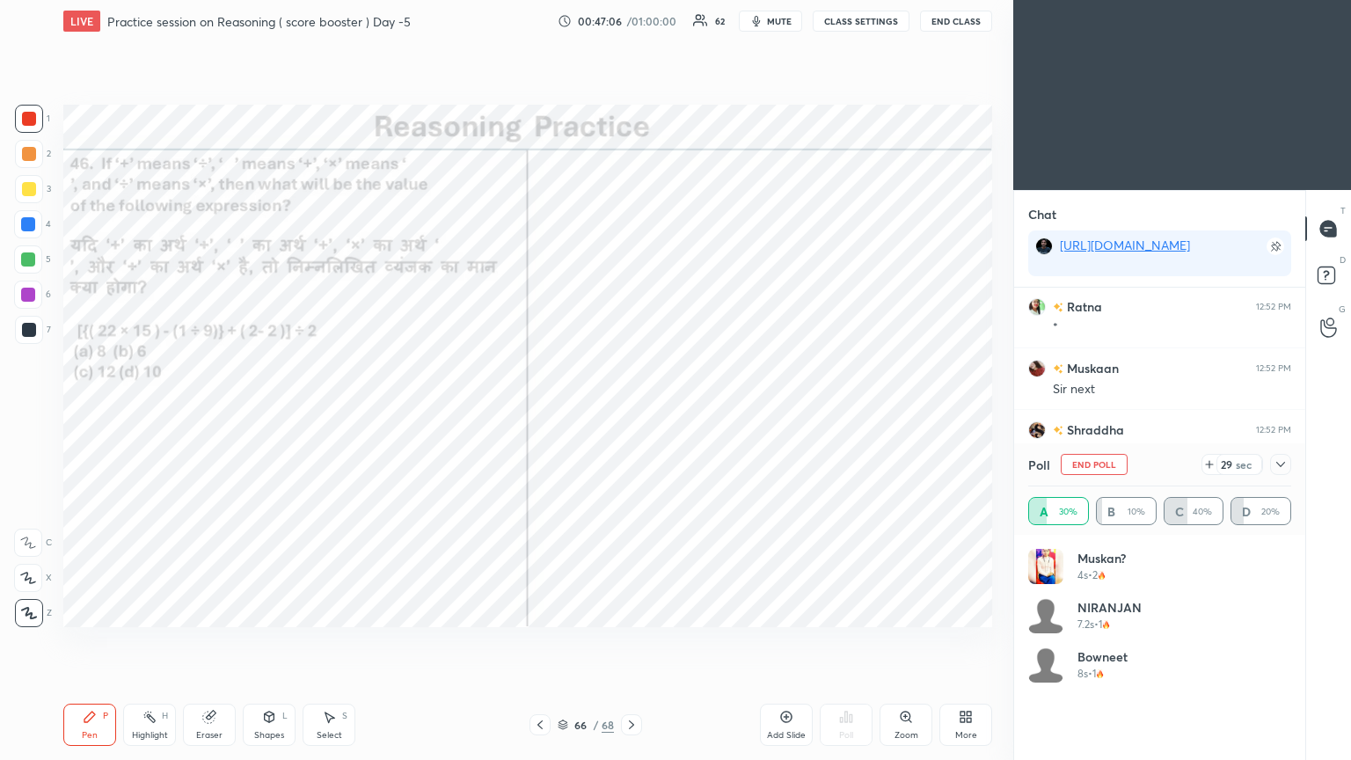
scroll to position [22691, 0]
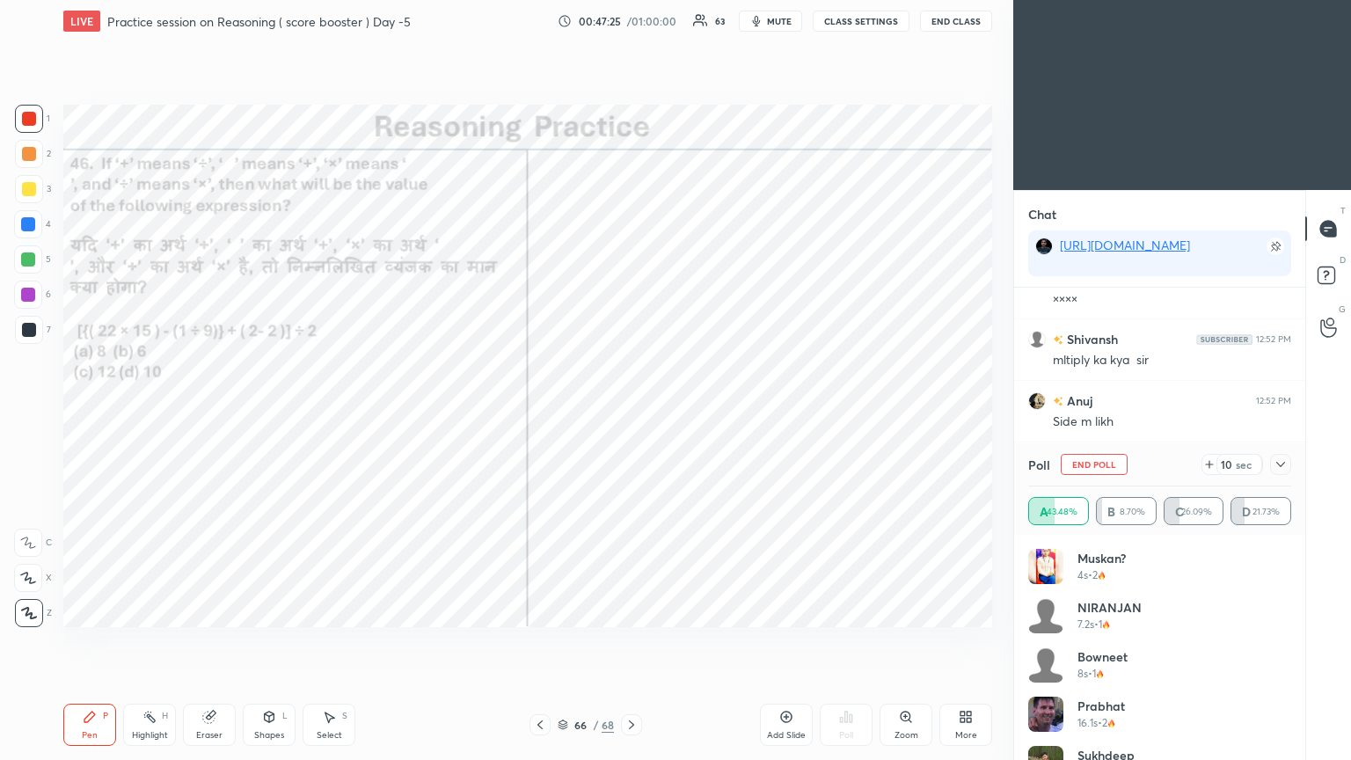
click at [631, 412] on icon at bounding box center [1281, 464] width 14 height 14
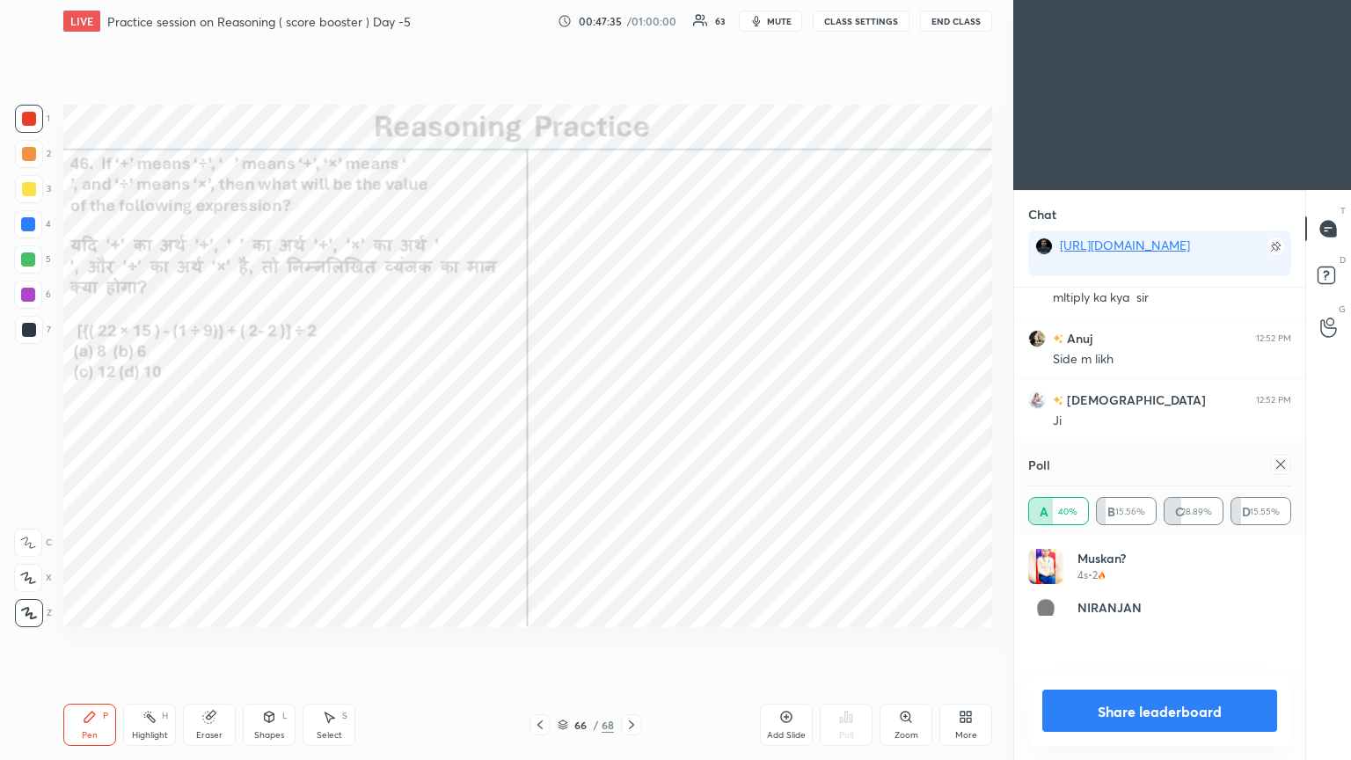
scroll to position [205, 258]
click at [631, 412] on icon at bounding box center [1281, 464] width 14 height 14
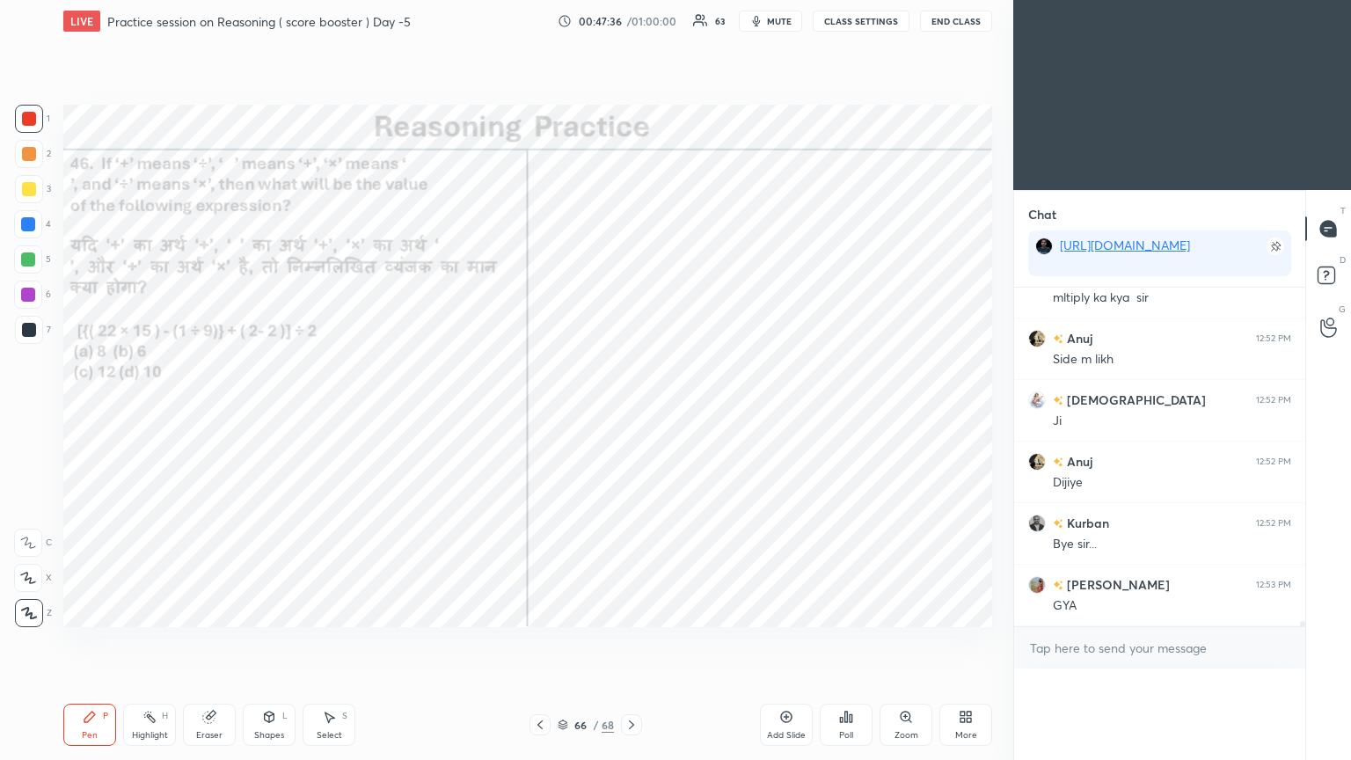
scroll to position [0, 5]
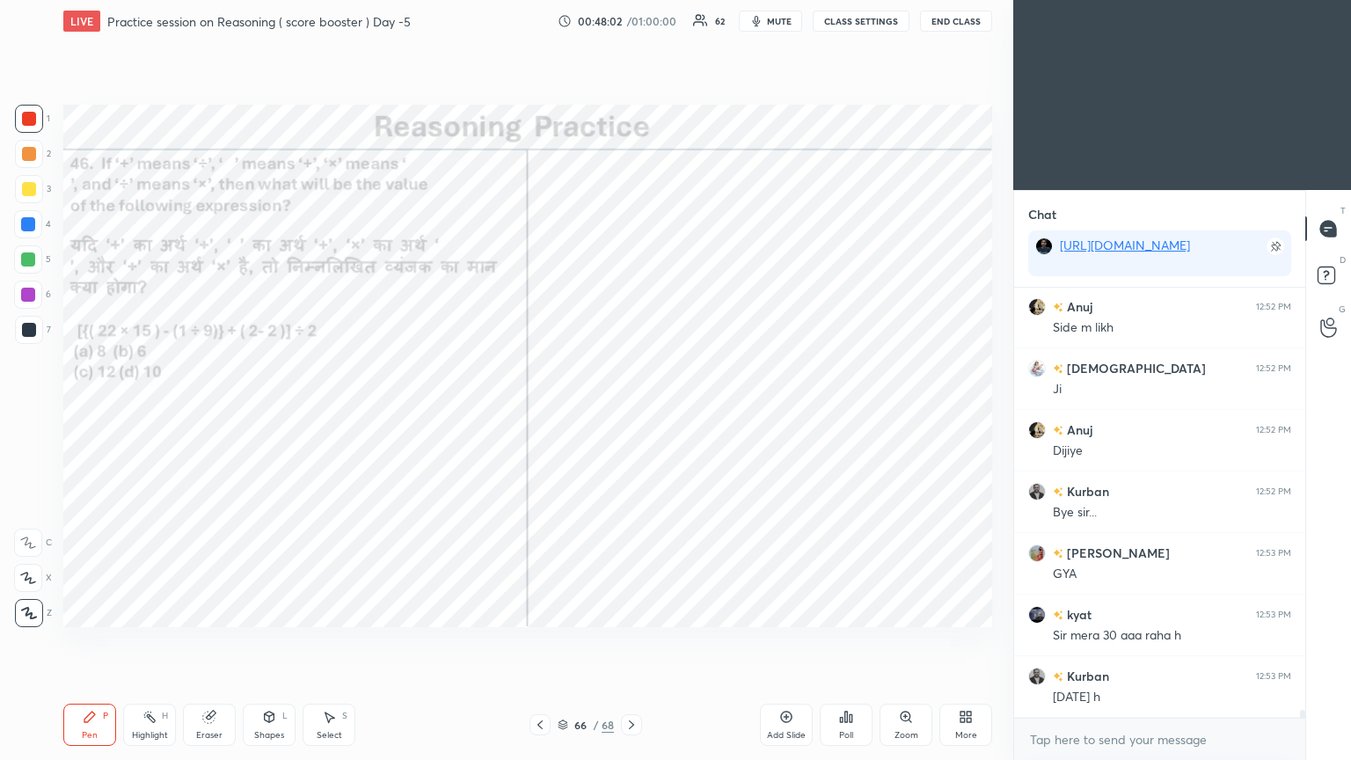
click at [34, 334] on div at bounding box center [29, 330] width 14 height 14
click at [32, 331] on div at bounding box center [29, 330] width 14 height 14
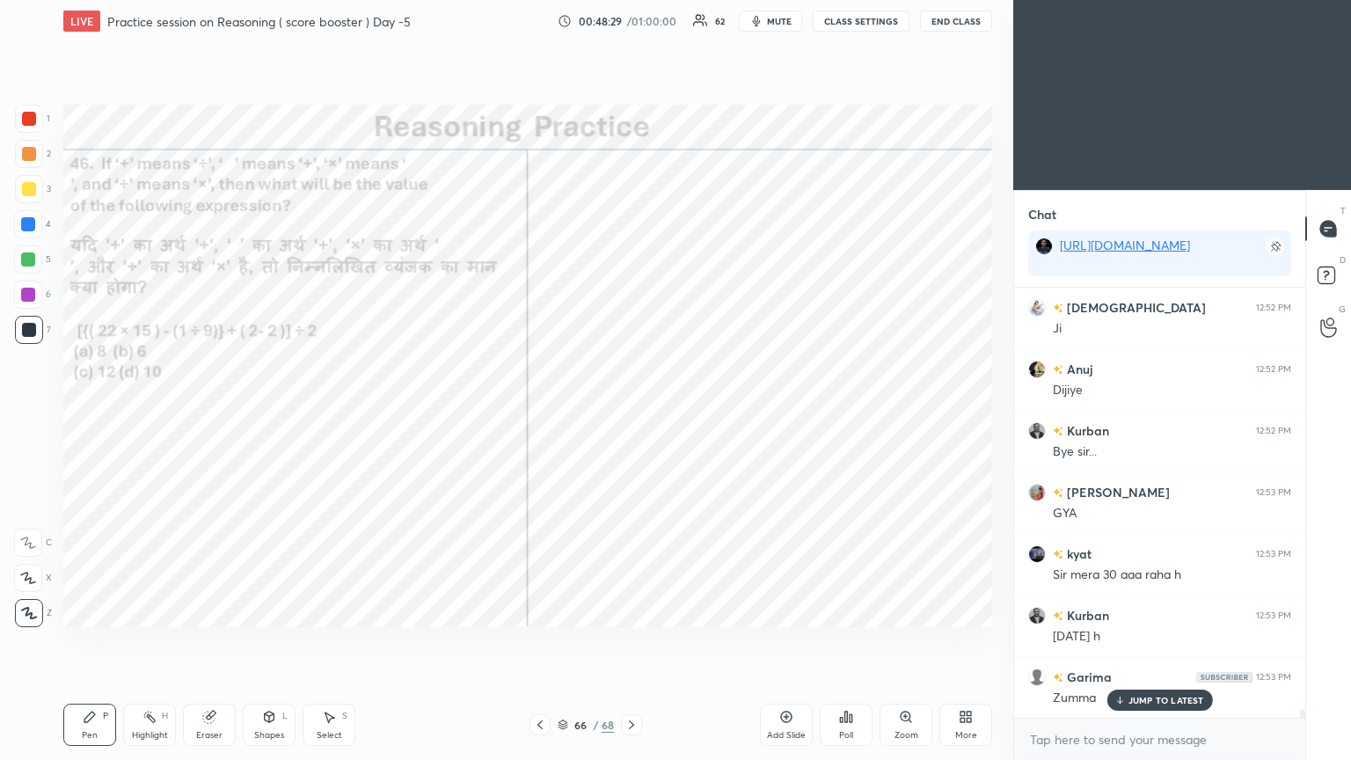
click at [631, 412] on icon at bounding box center [631, 725] width 14 height 14
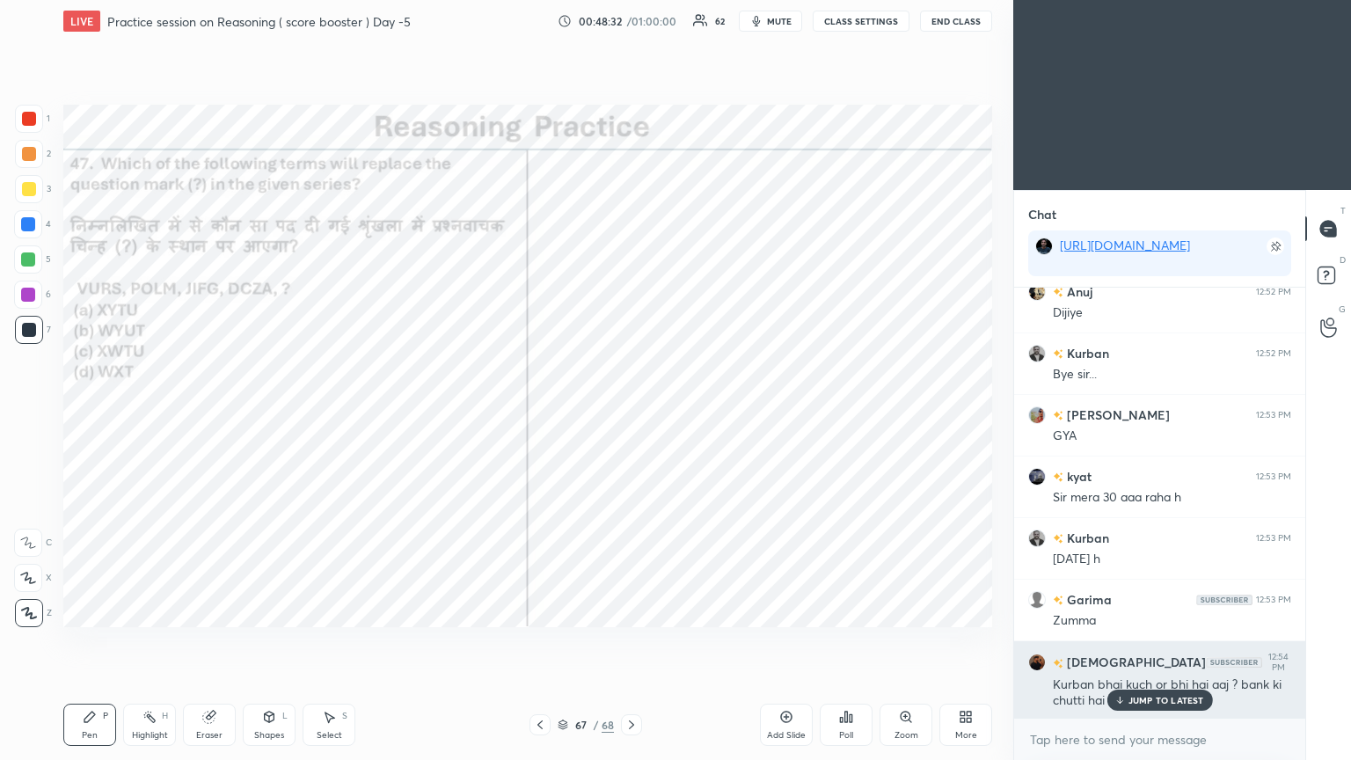
click at [631, 412] on p "JUMP TO LATEST" at bounding box center [1166, 700] width 76 height 11
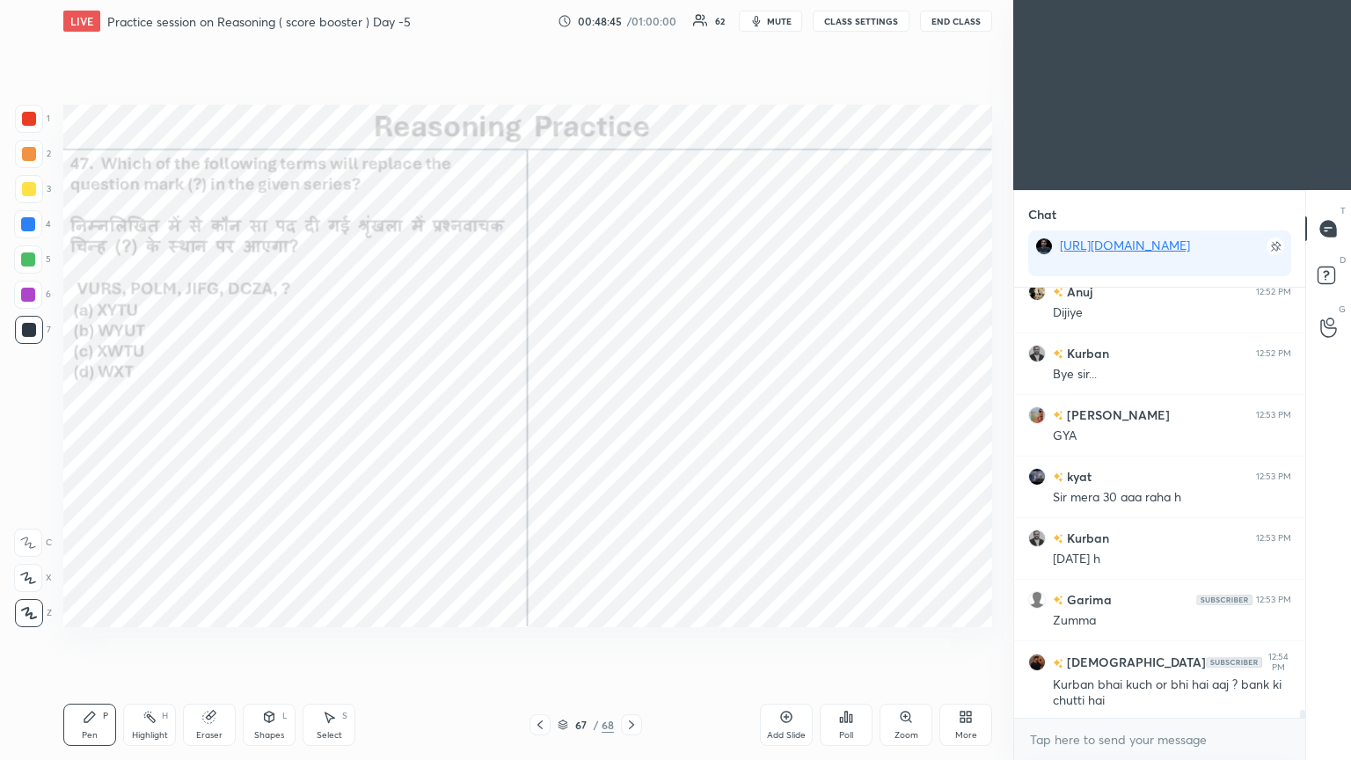
scroll to position [22986, 0]
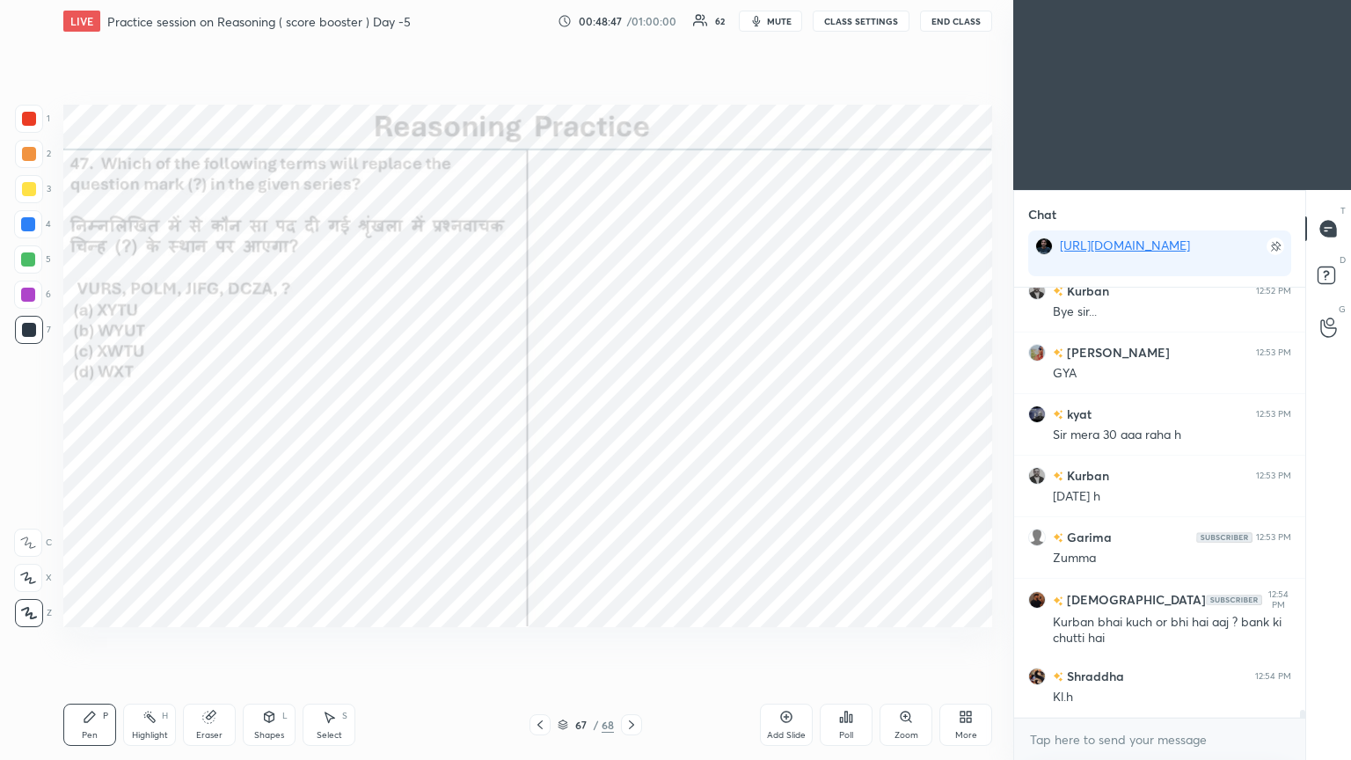
click at [631, 412] on div "Poll" at bounding box center [846, 725] width 53 height 42
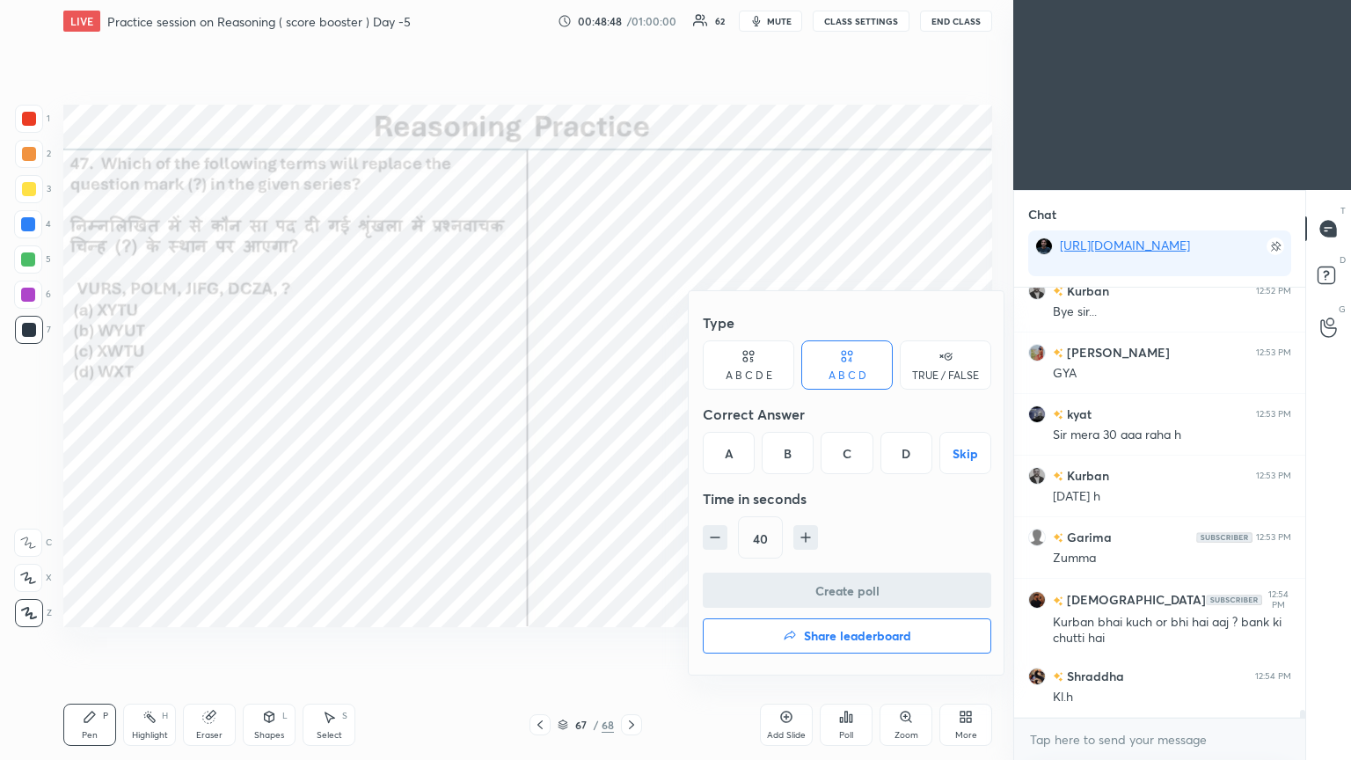
click at [631, 412] on div "C" at bounding box center [847, 453] width 52 height 42
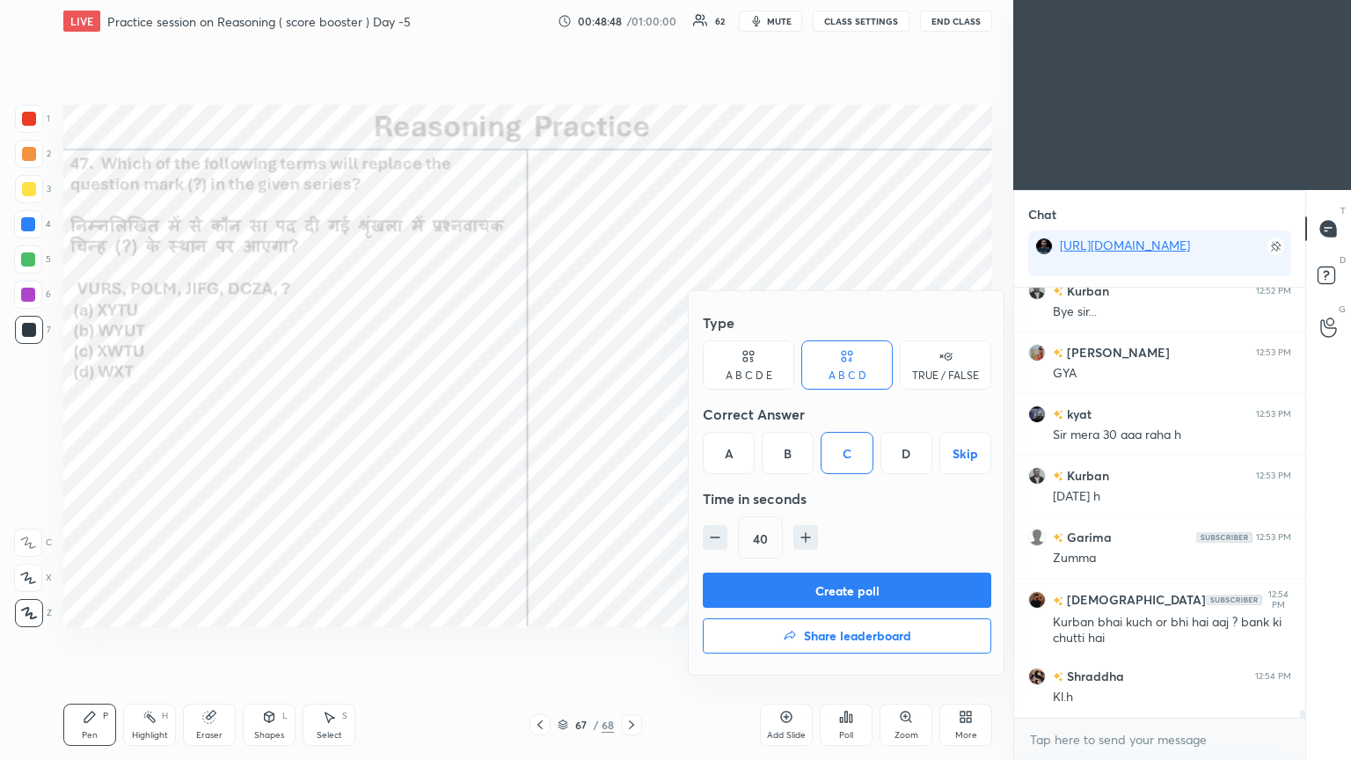
click at [631, 412] on button "Create poll" at bounding box center [847, 590] width 288 height 35
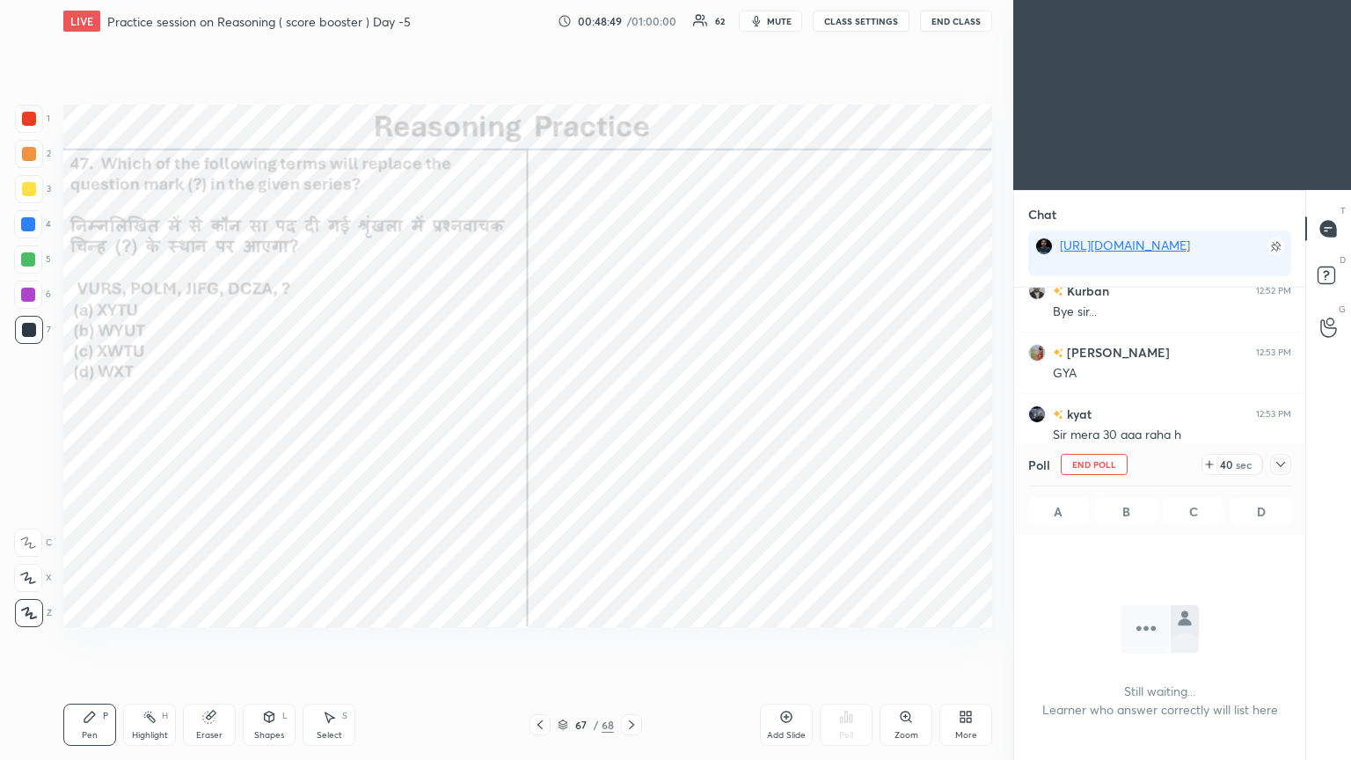
scroll to position [187, 286]
click at [631, 412] on icon at bounding box center [1281, 464] width 14 height 14
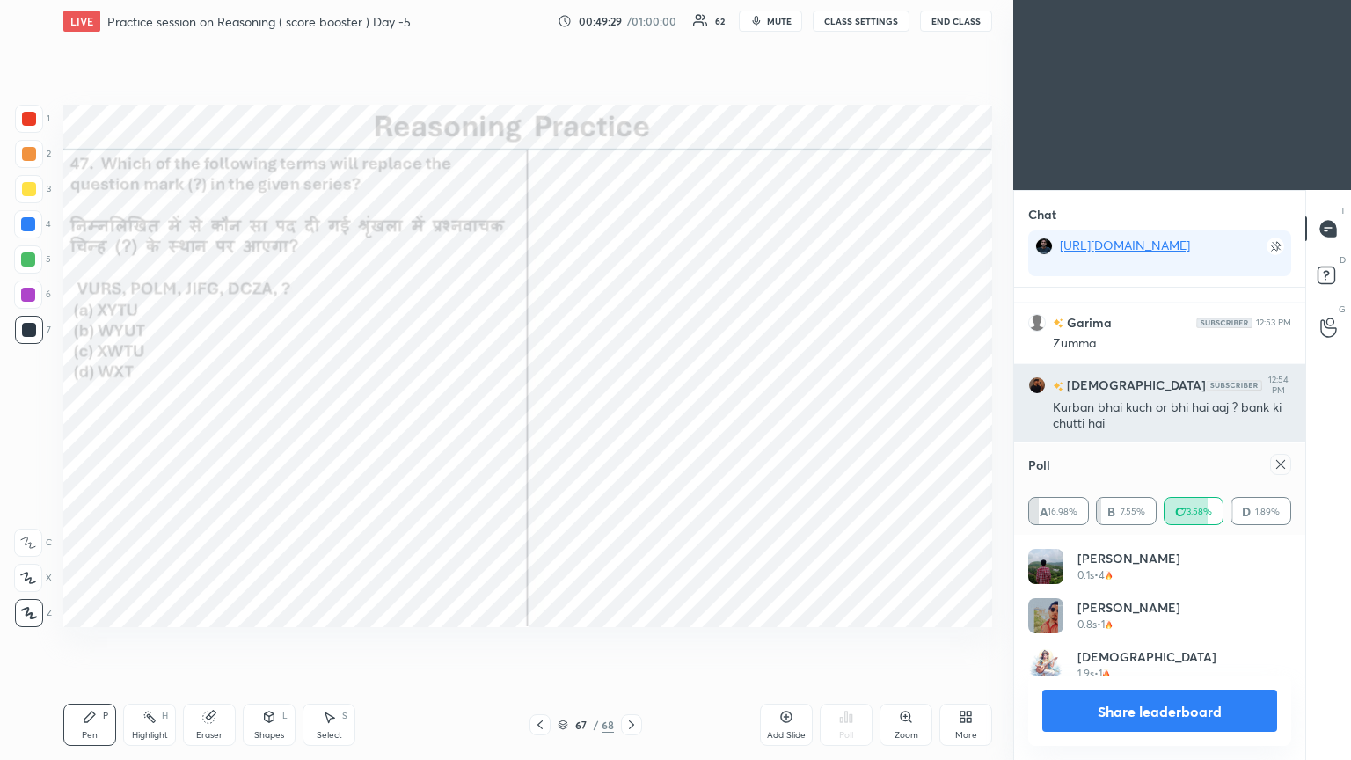
scroll to position [205, 258]
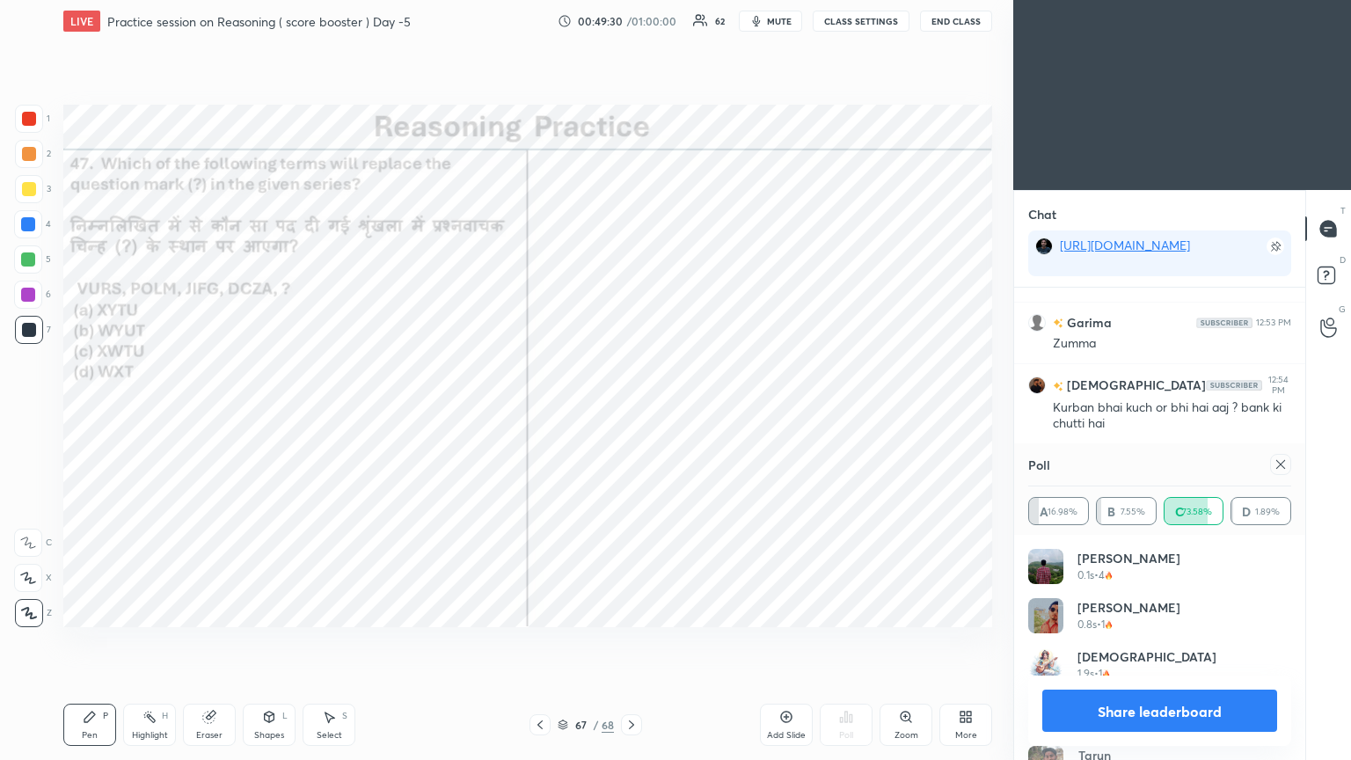
click at [631, 412] on icon at bounding box center [1281, 464] width 14 height 14
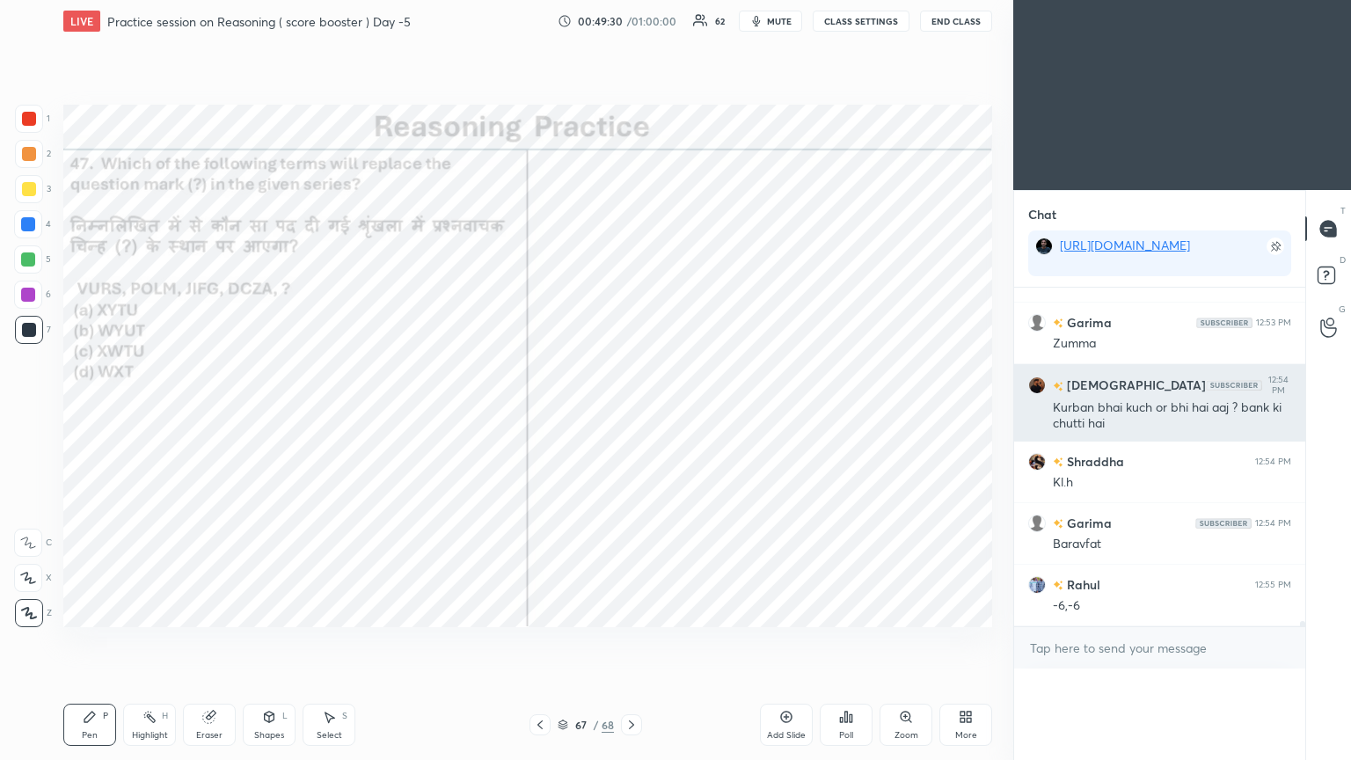
scroll to position [250, 286]
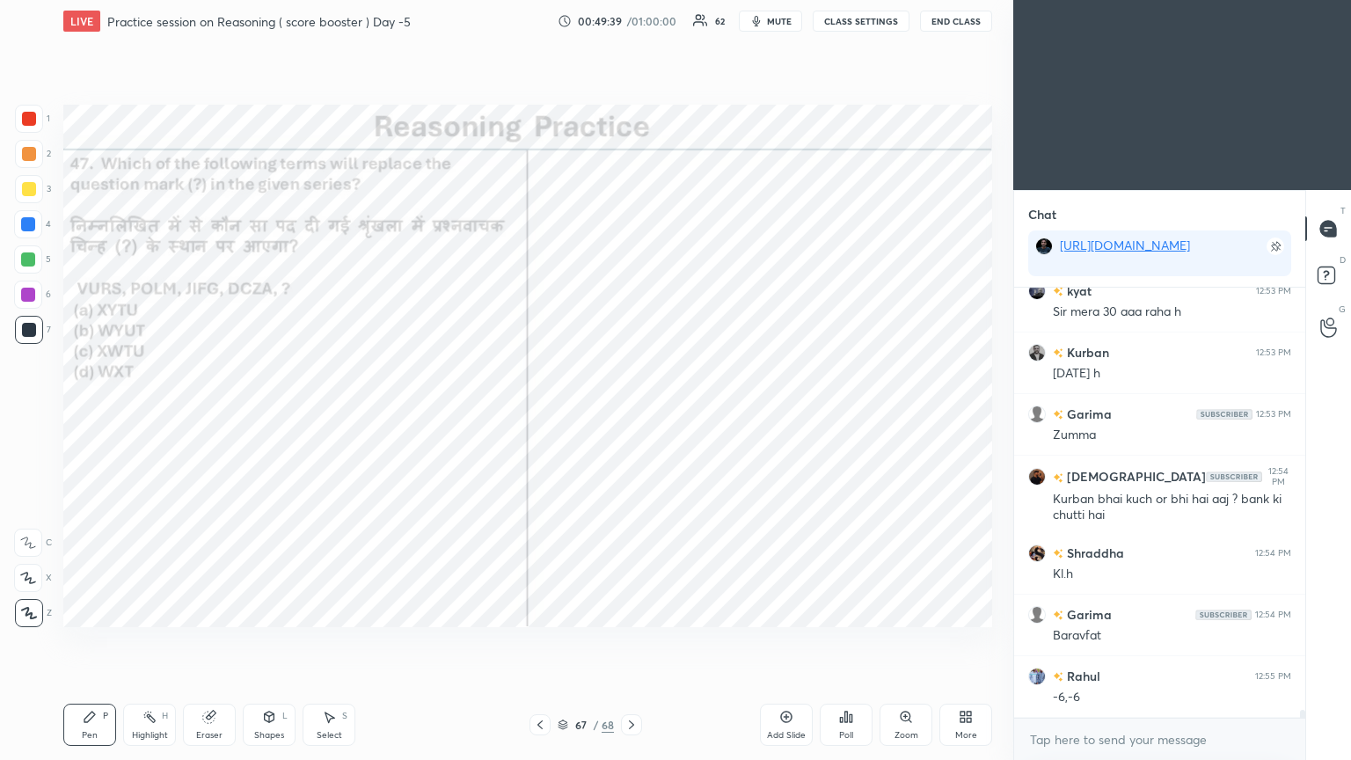
click at [631, 412] on div "Poll" at bounding box center [846, 735] width 14 height 9
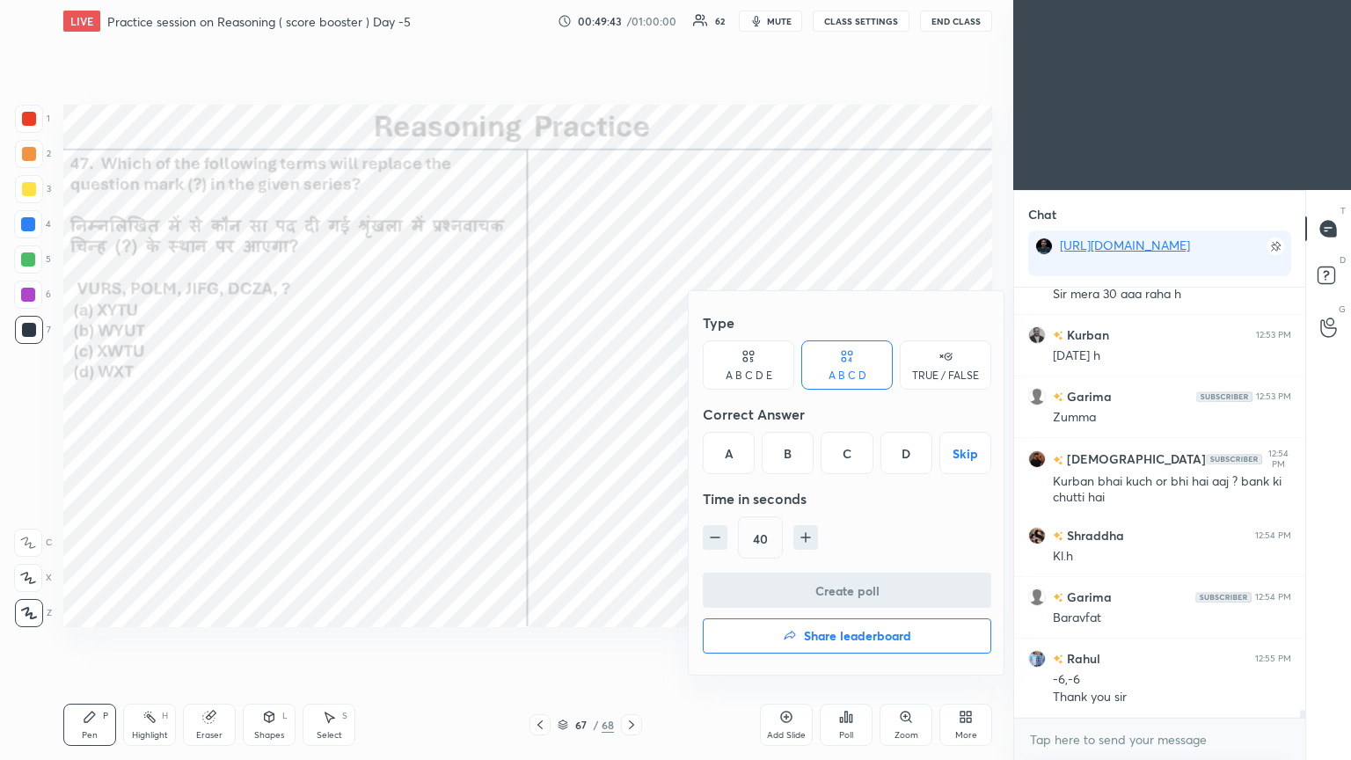
click at [631, 412] on h4 "Share leaderboard" at bounding box center [857, 636] width 107 height 12
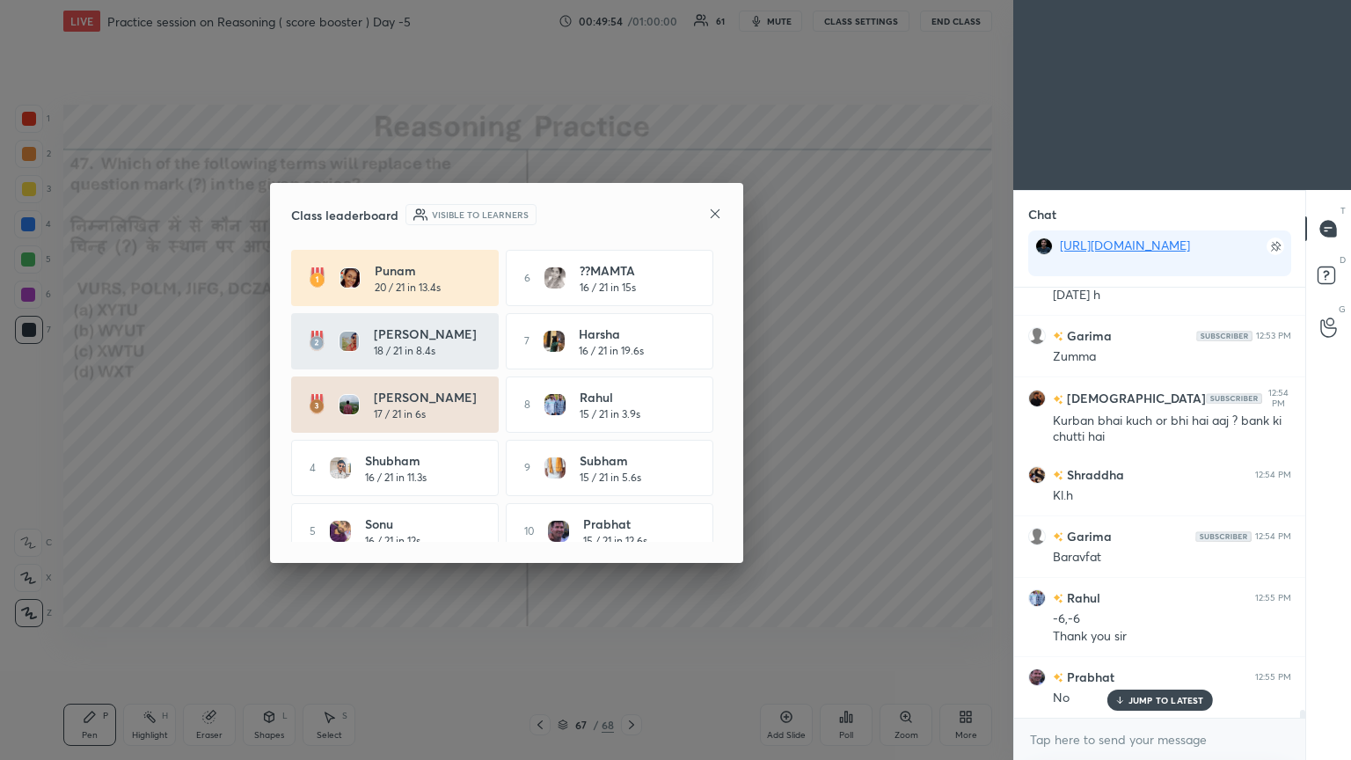
scroll to position [22, 0]
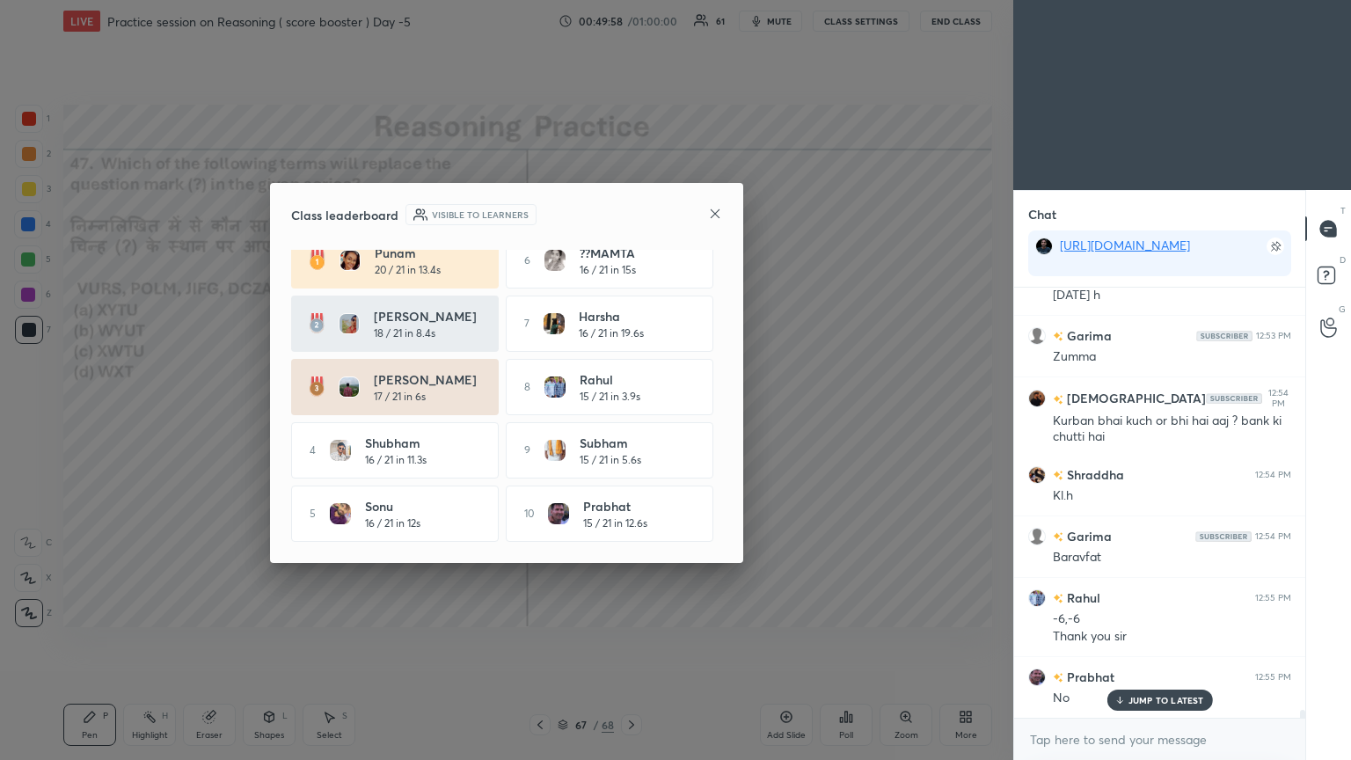
click at [631, 213] on icon at bounding box center [715, 214] width 14 height 14
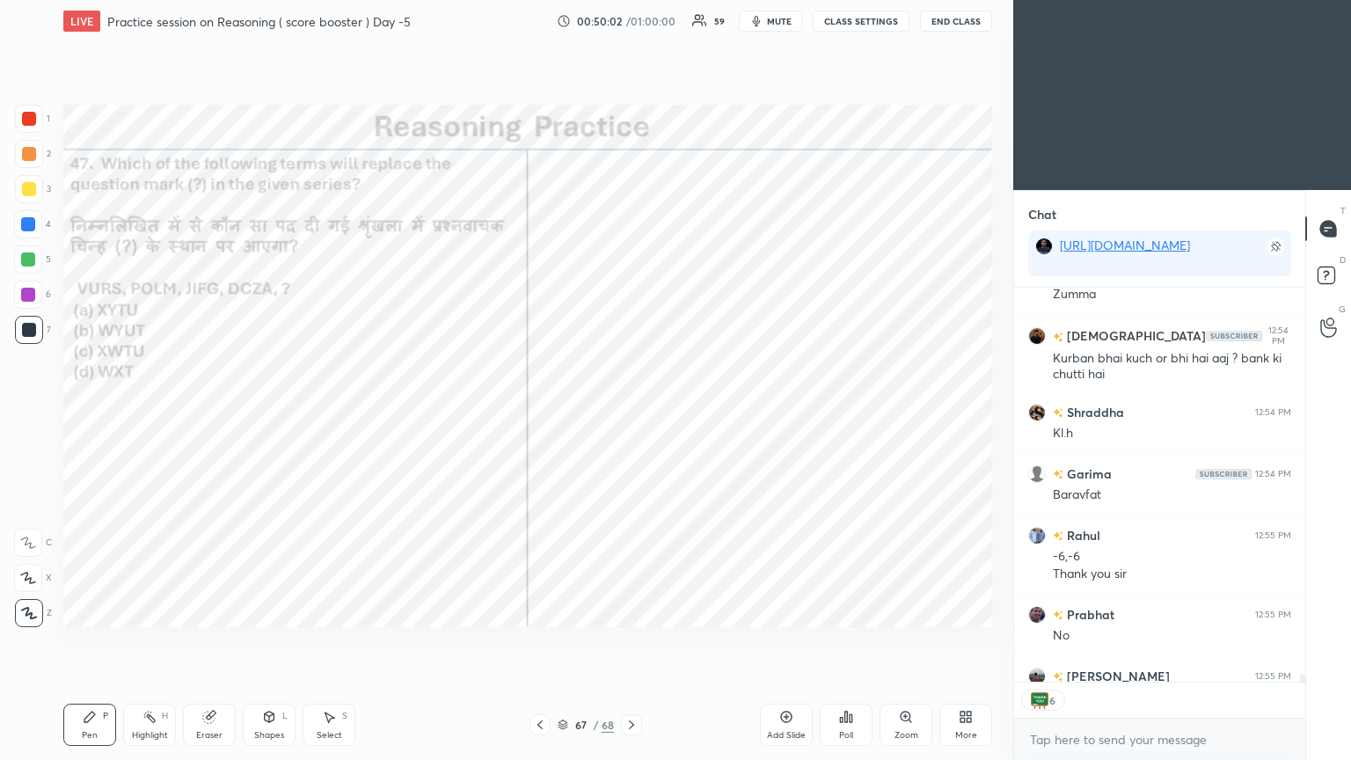
scroll to position [23347, 0]
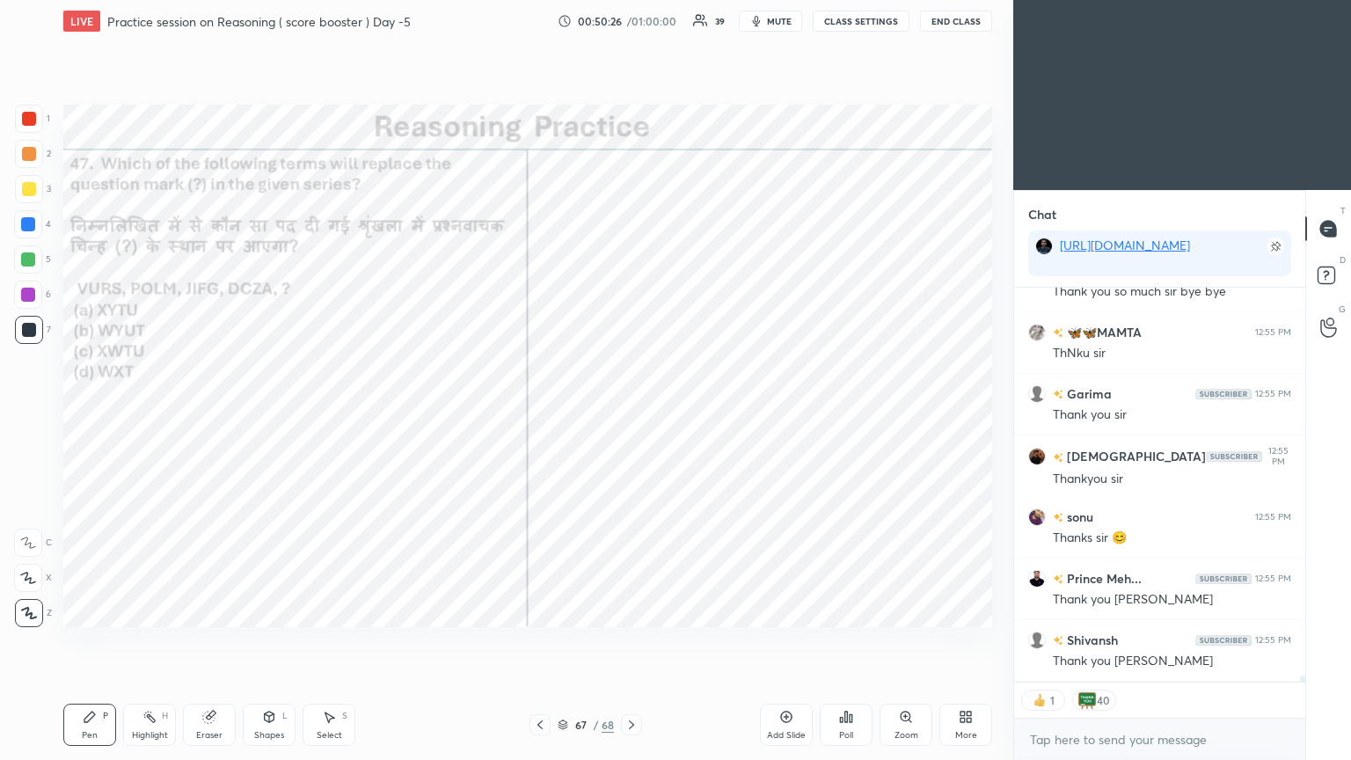
click at [631, 26] on button "End Class" at bounding box center [956, 21] width 72 height 21
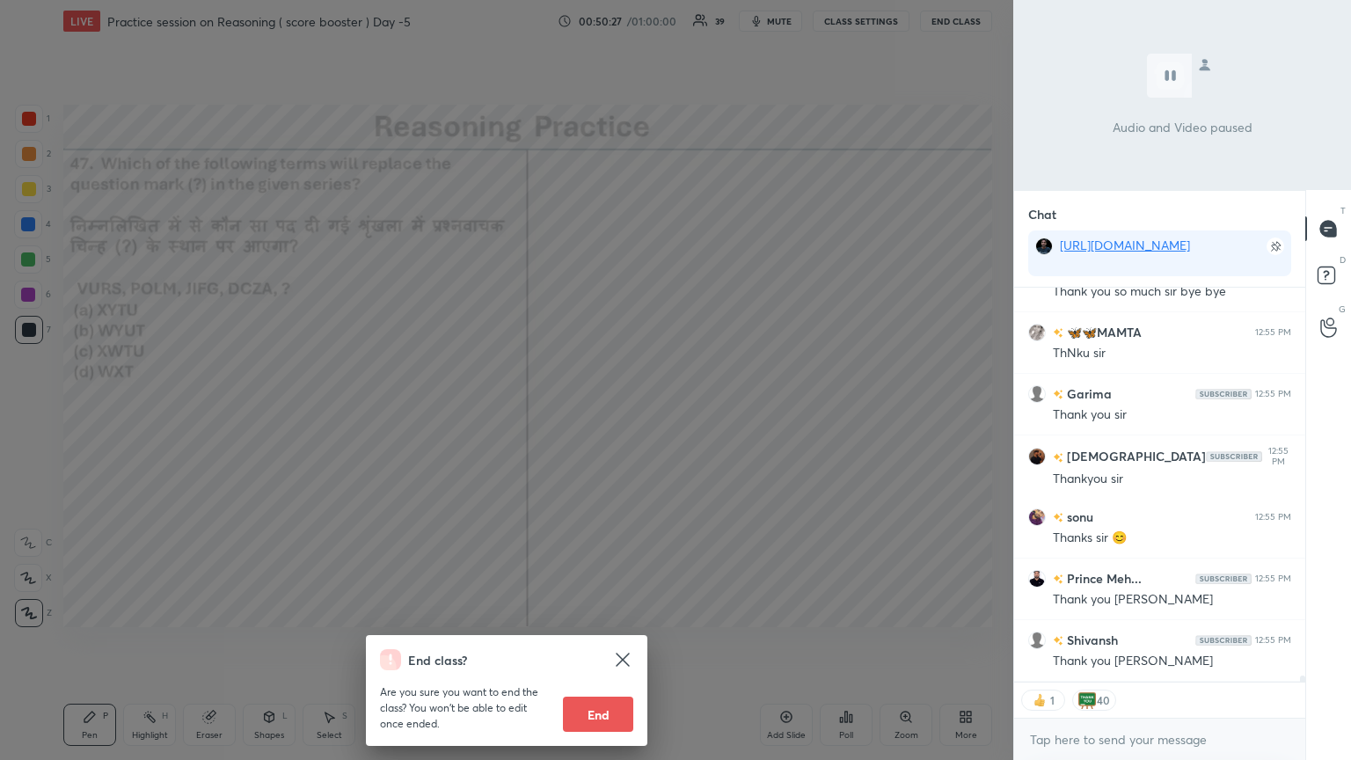
click at [584, 412] on div "Are you sure you want to end the class? You won’t be able to edit once ended. E…" at bounding box center [506, 701] width 253 height 62
click at [584, 412] on button "End" at bounding box center [598, 714] width 70 height 35
type textarea "x"
